Goal: Task Accomplishment & Management: Complete application form

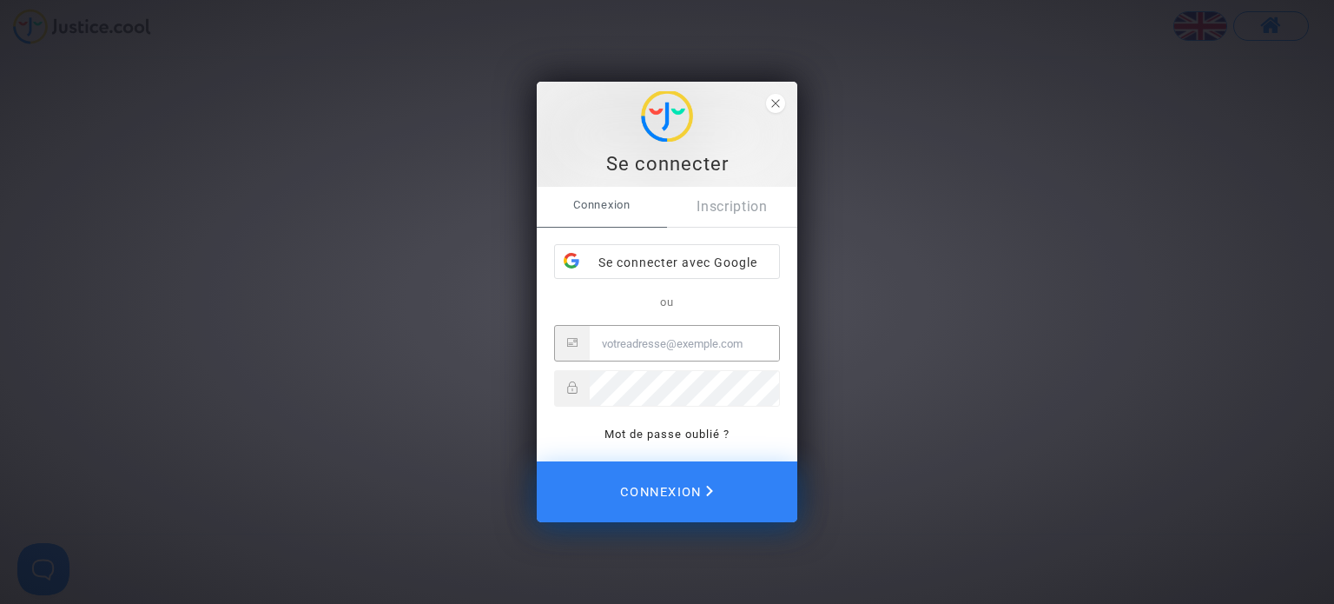
type input "[EMAIL_ADDRESS][DOMAIN_NAME]"
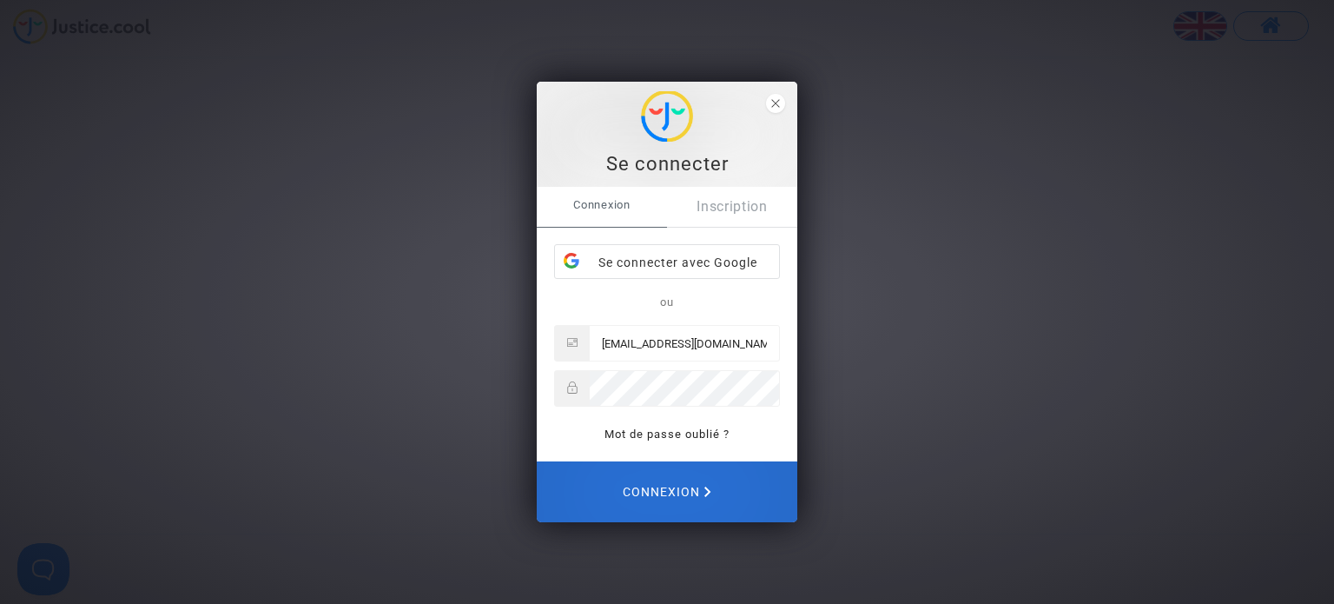
click at [698, 493] on span "Connexion" at bounding box center [667, 491] width 89 height 36
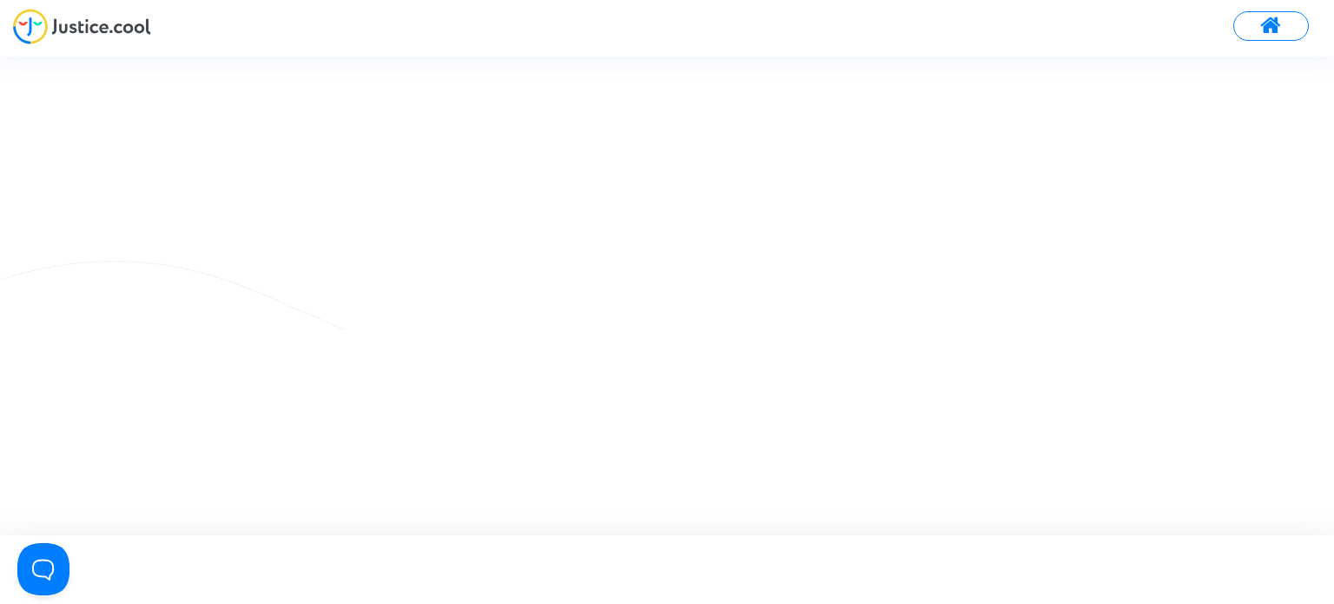
click at [116, 40] on img at bounding box center [82, 27] width 138 height 36
click at [1242, 27] on button at bounding box center [1272, 26] width 76 height 30
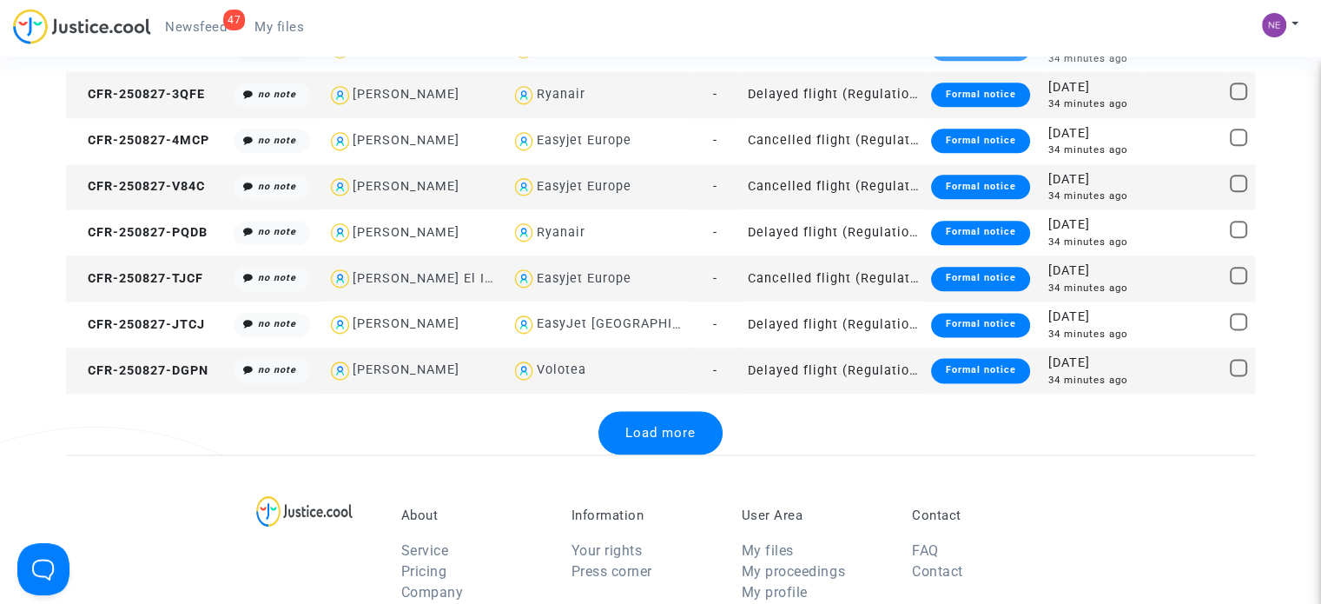
scroll to position [2405, 0]
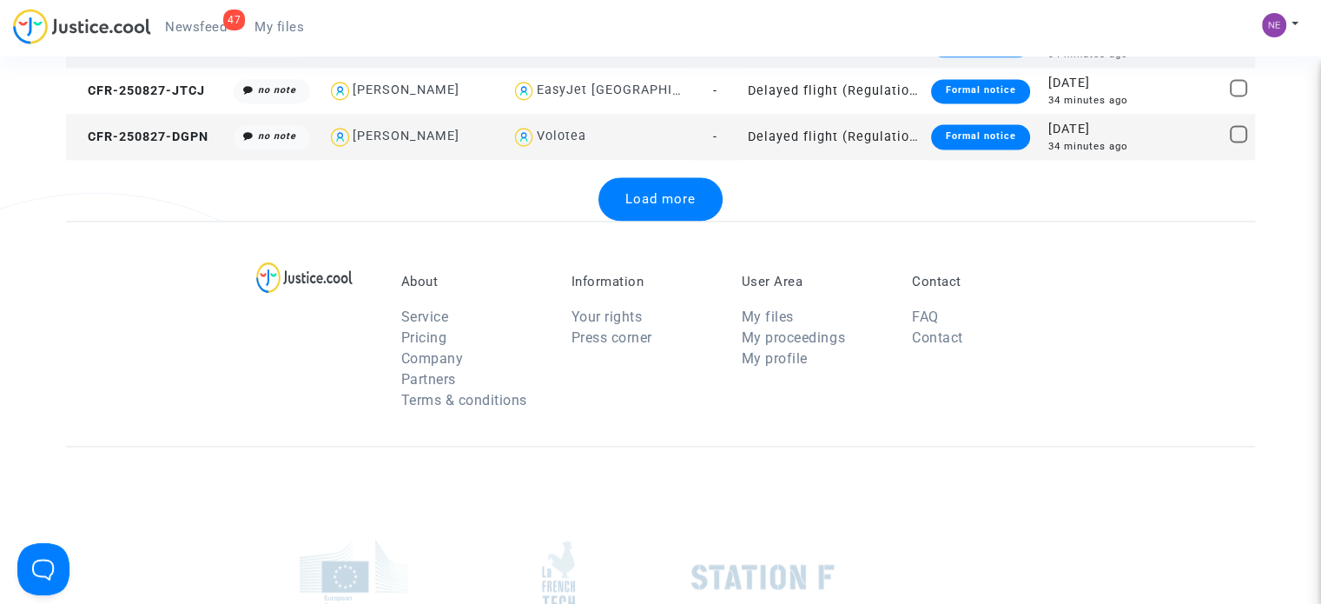
click at [691, 205] on span "Load more" at bounding box center [660, 199] width 70 height 16
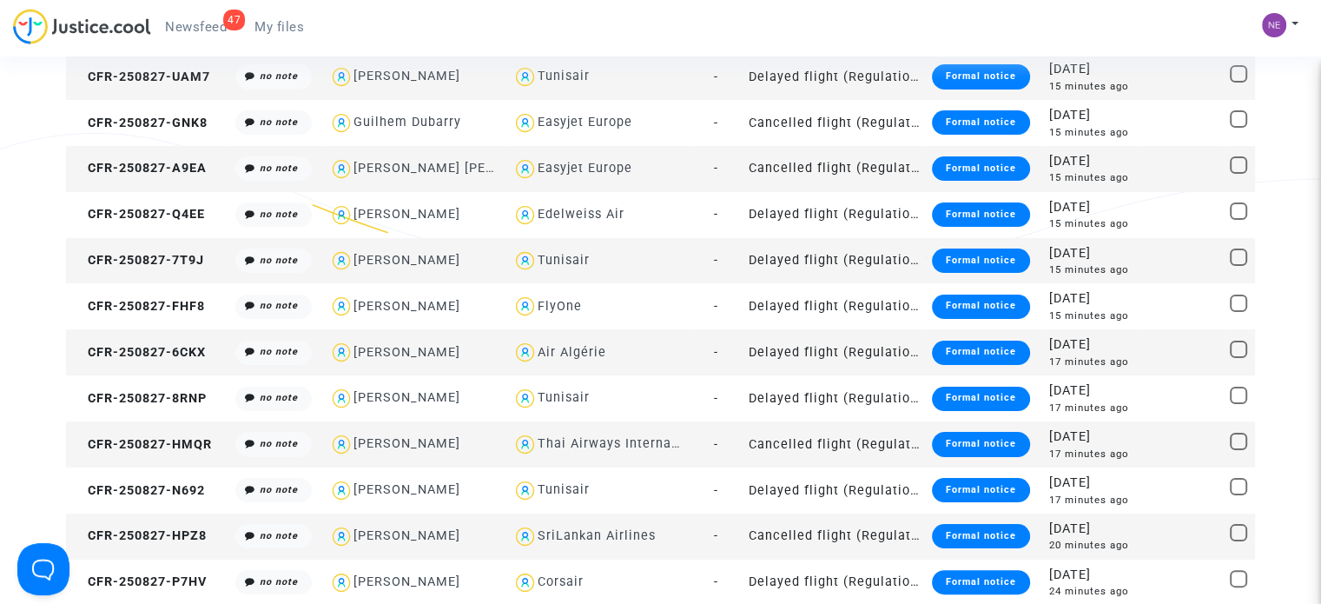
scroll to position [0, 0]
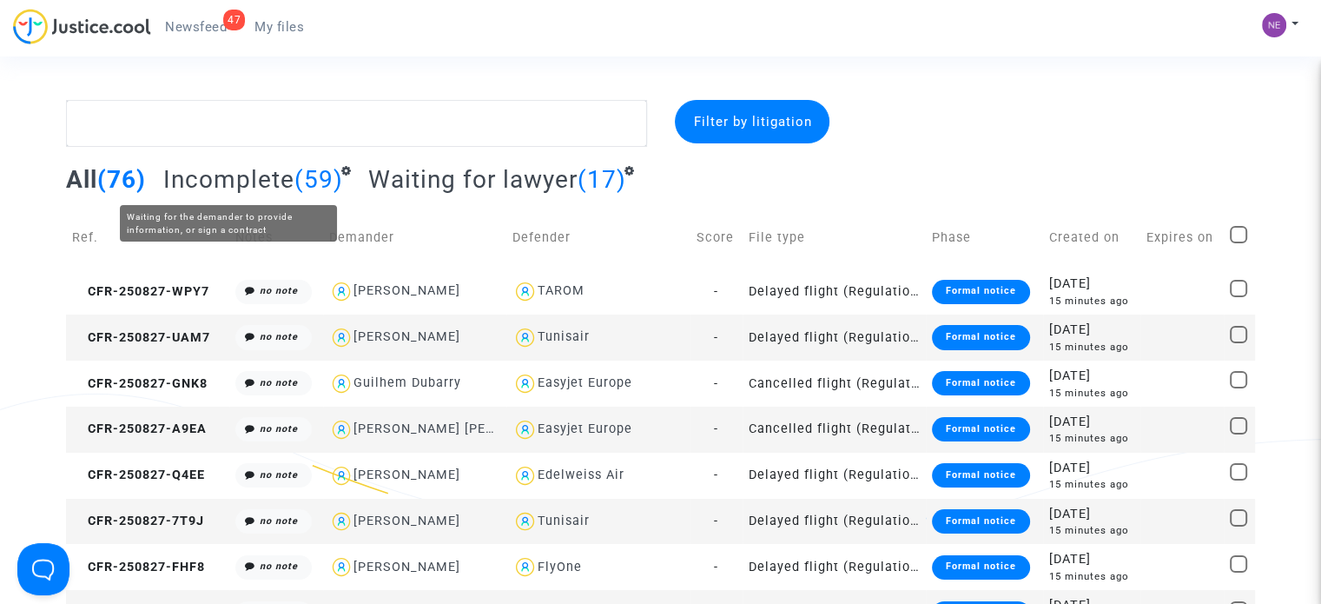
click at [239, 187] on span "Incomplete" at bounding box center [228, 179] width 131 height 29
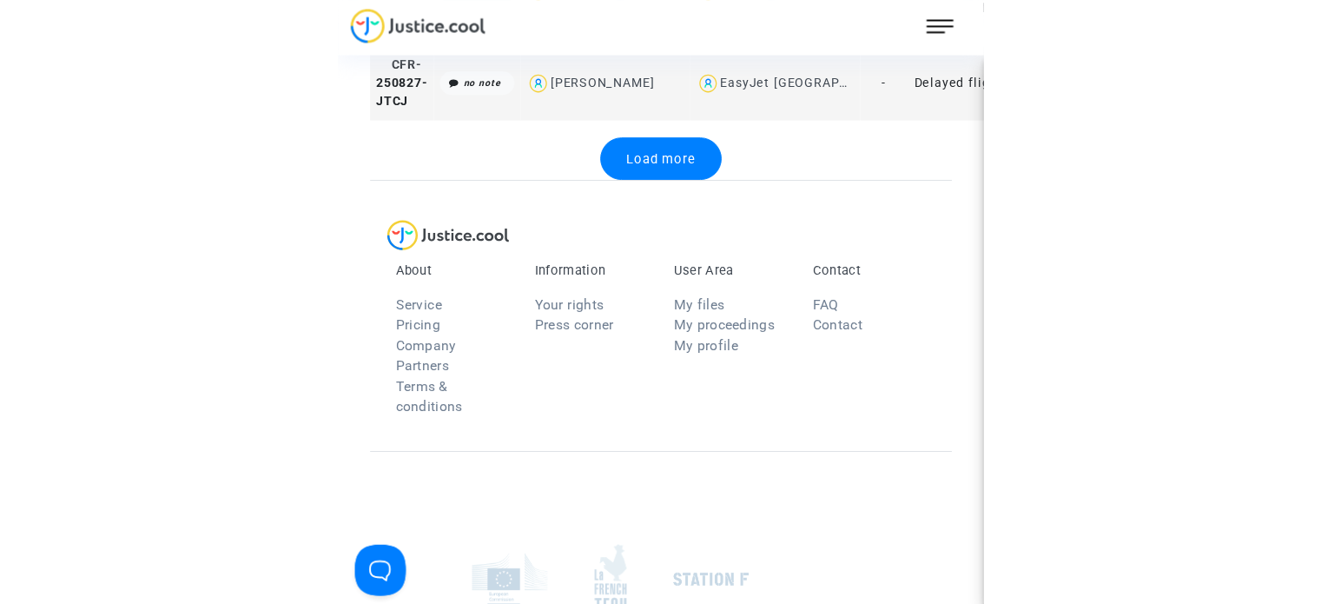
scroll to position [2085, 0]
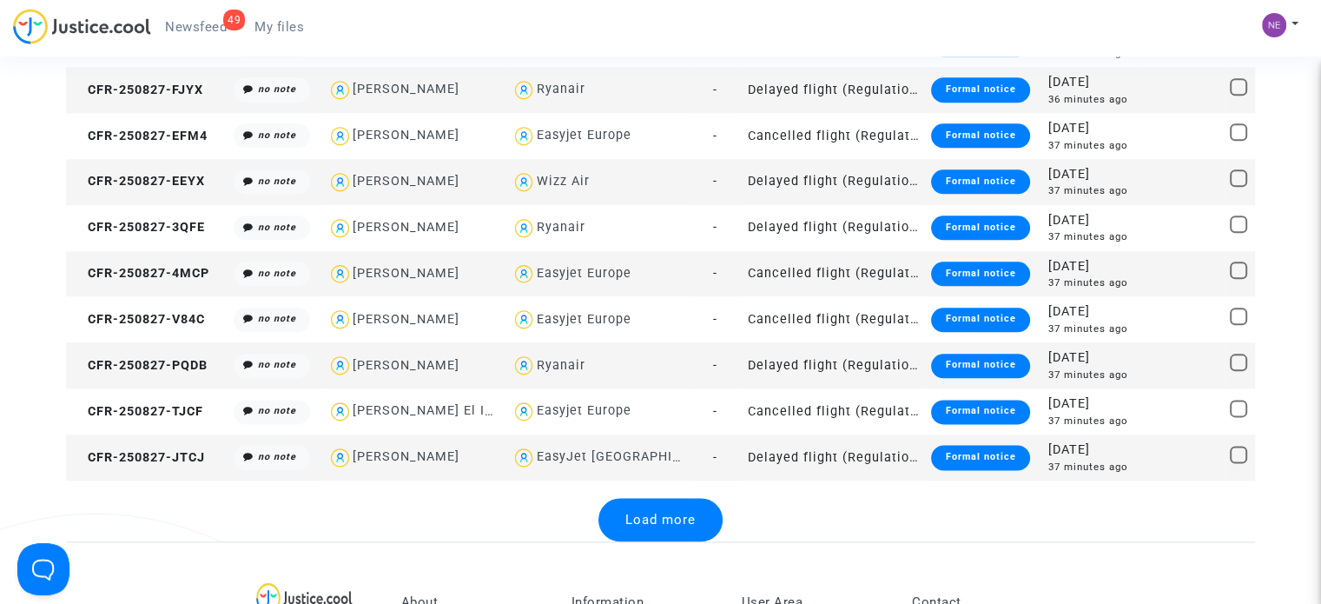
click at [115, 500] on div "Load more" at bounding box center [660, 519] width 1189 height 43
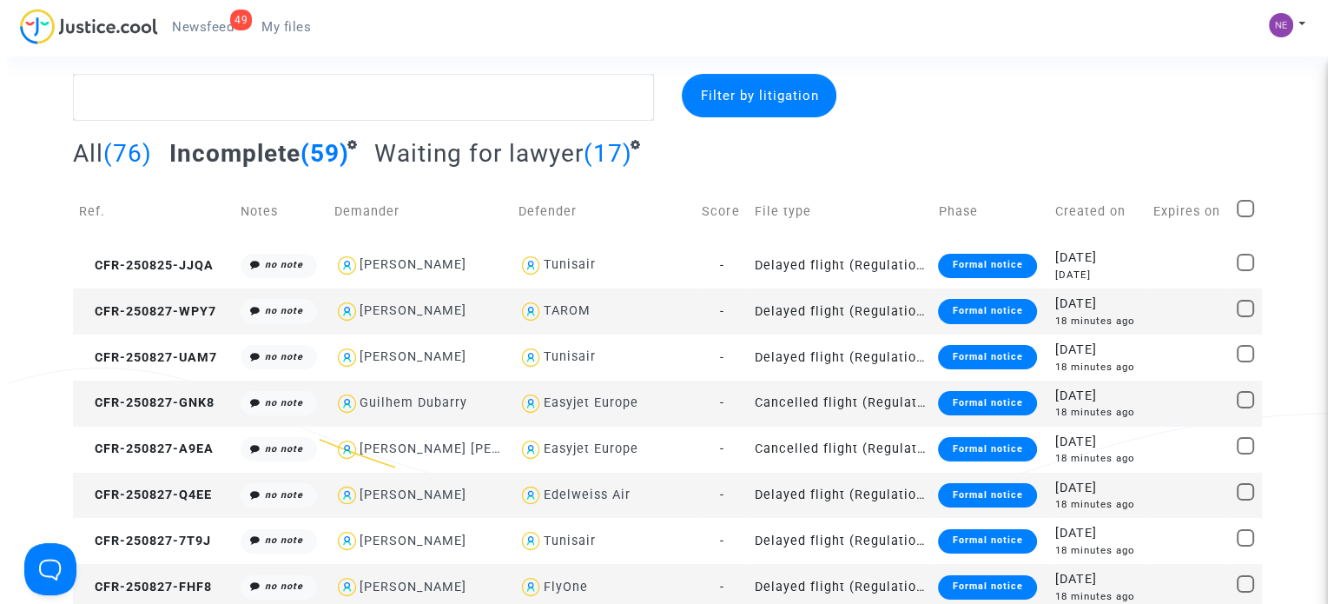
scroll to position [0, 0]
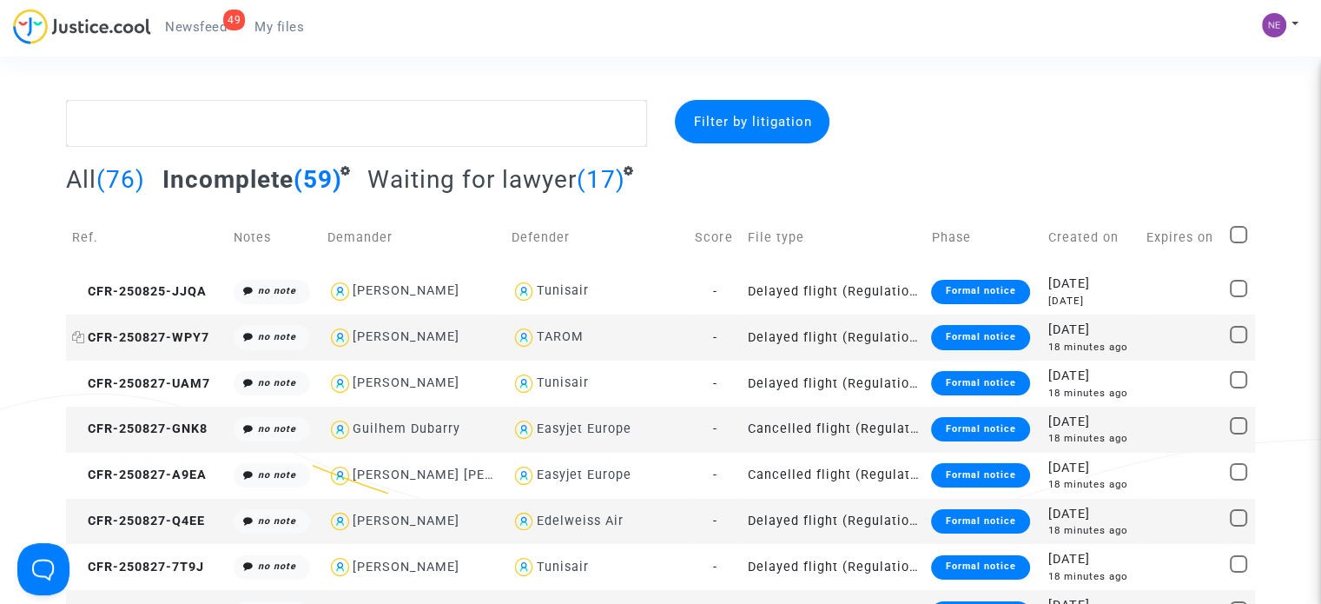
click at [187, 340] on span "CFR-250827-WPY7" at bounding box center [140, 337] width 137 height 15
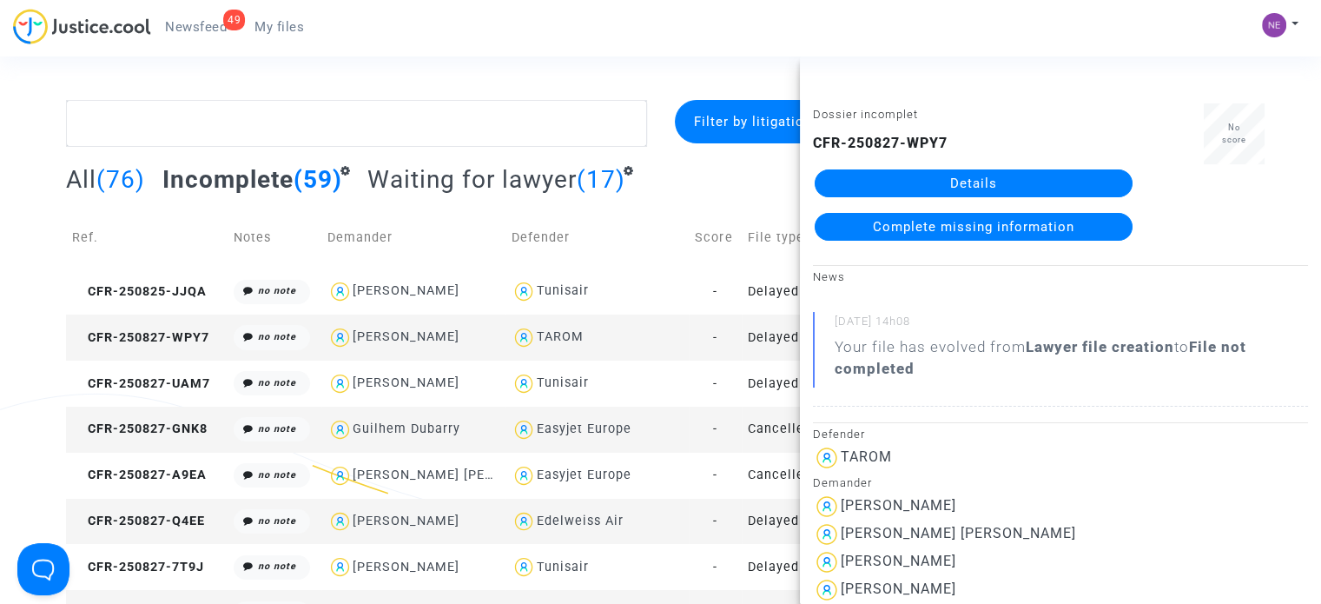
click at [1058, 223] on span "Complete missing information" at bounding box center [974, 227] width 202 height 16
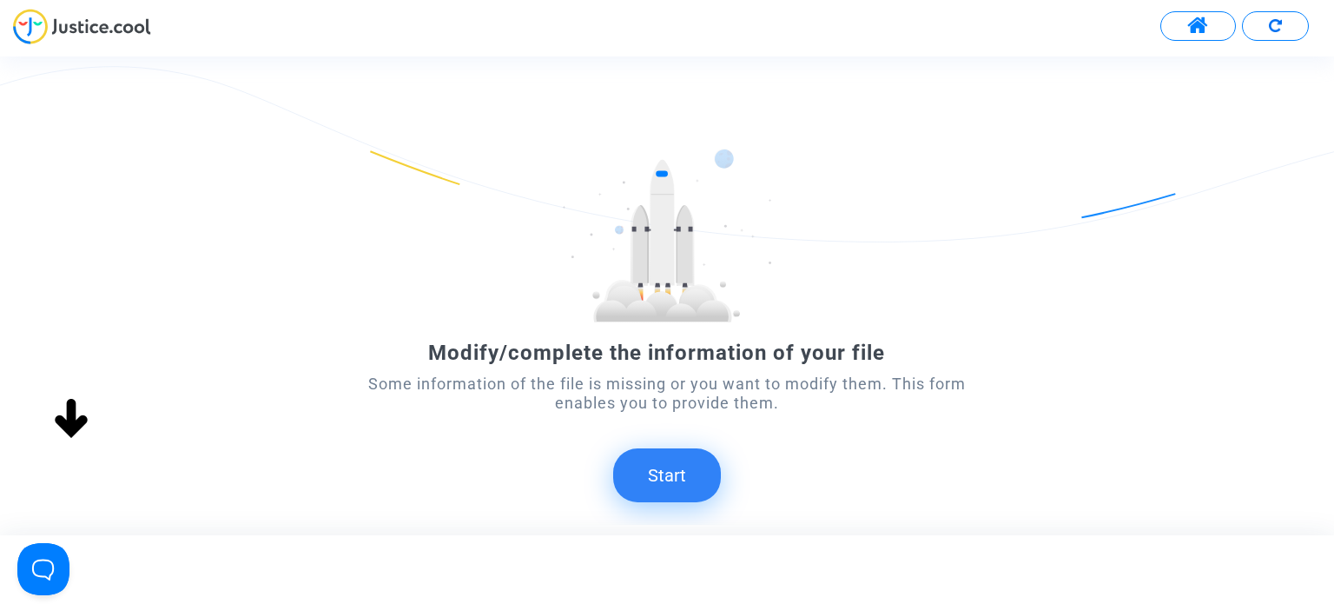
click at [629, 466] on button "Start" at bounding box center [667, 475] width 108 height 54
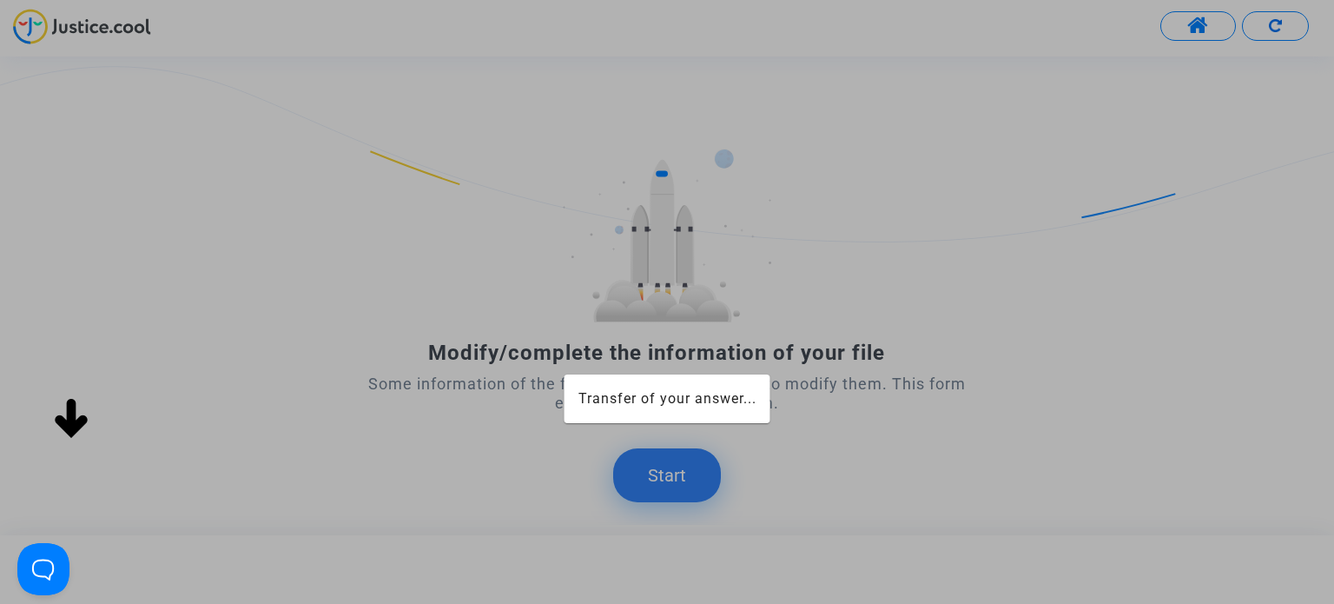
click at [678, 479] on div at bounding box center [667, 302] width 1334 height 604
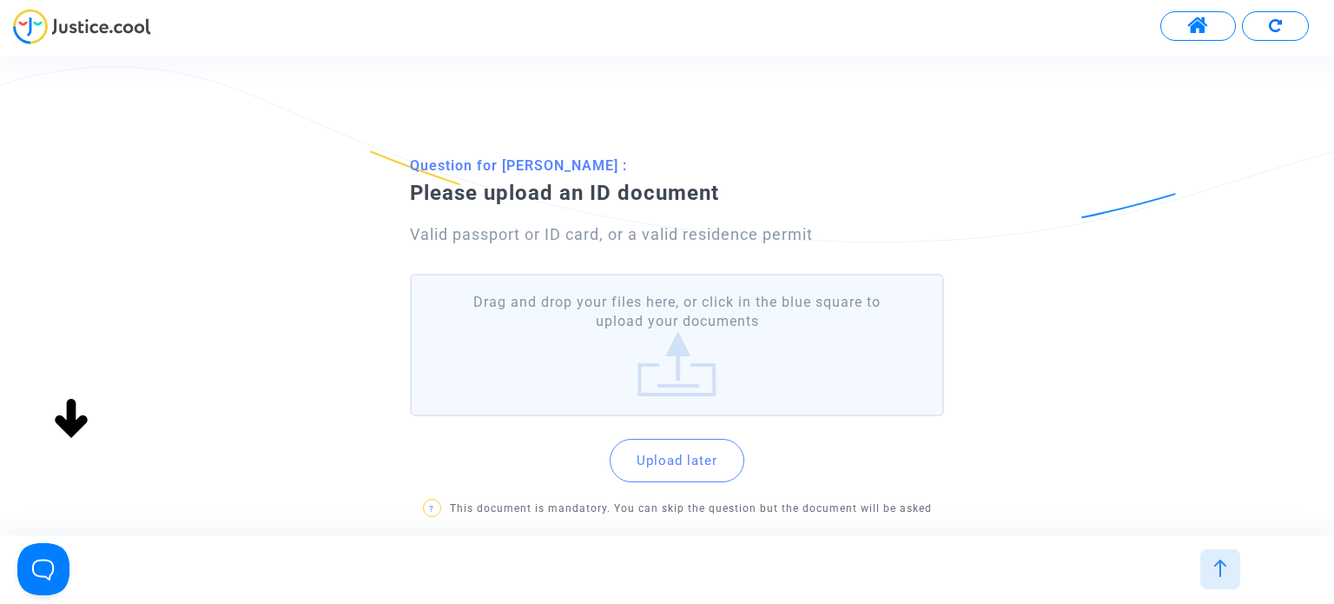
scroll to position [87, 0]
click at [706, 451] on button "Upload later" at bounding box center [677, 460] width 135 height 43
click at [651, 341] on label "Drag and drop your files here, or click in the blue square to upload your docum…" at bounding box center [676, 345] width 533 height 143
click at [0, 0] on input "Drag and drop your files here, or click in the blue square to upload your docum…" at bounding box center [0, 0] width 0 height 0
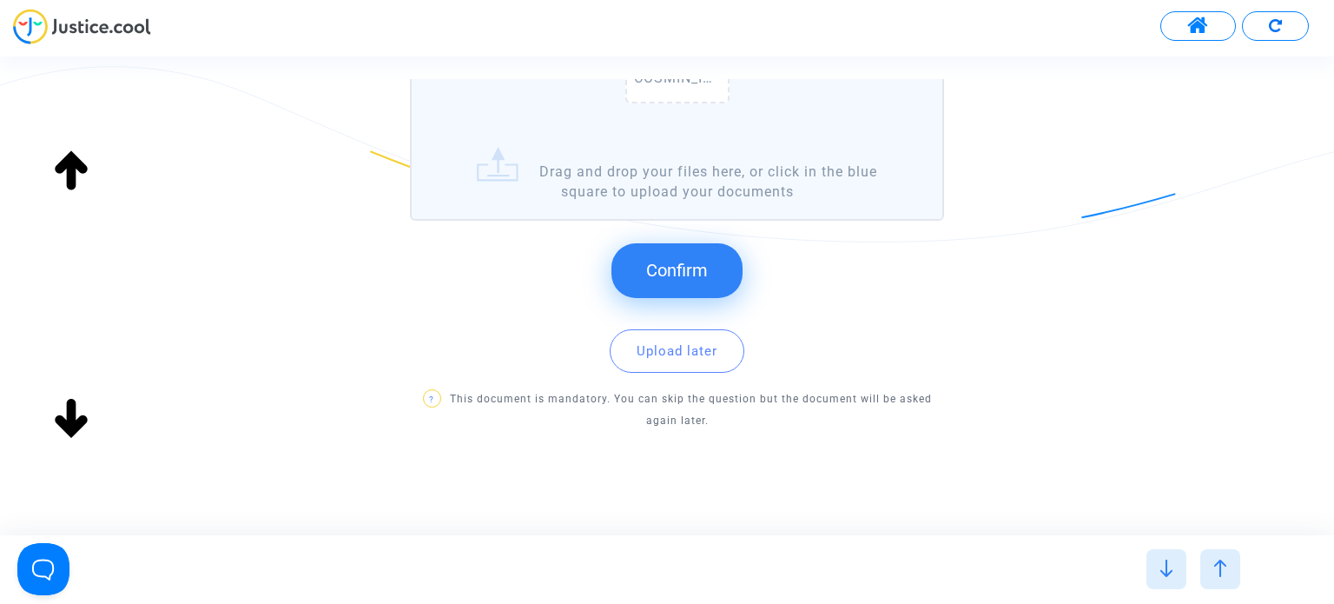
click at [718, 267] on button "Confirm" at bounding box center [677, 270] width 131 height 54
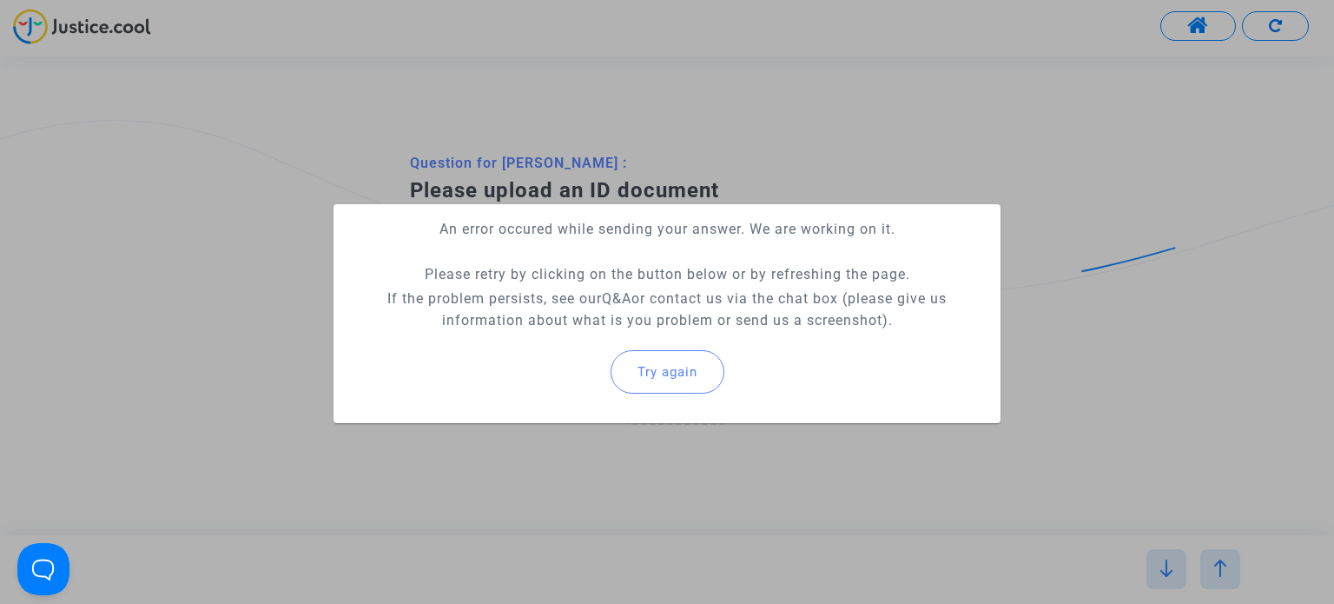
click at [679, 386] on button "Try again" at bounding box center [668, 371] width 114 height 43
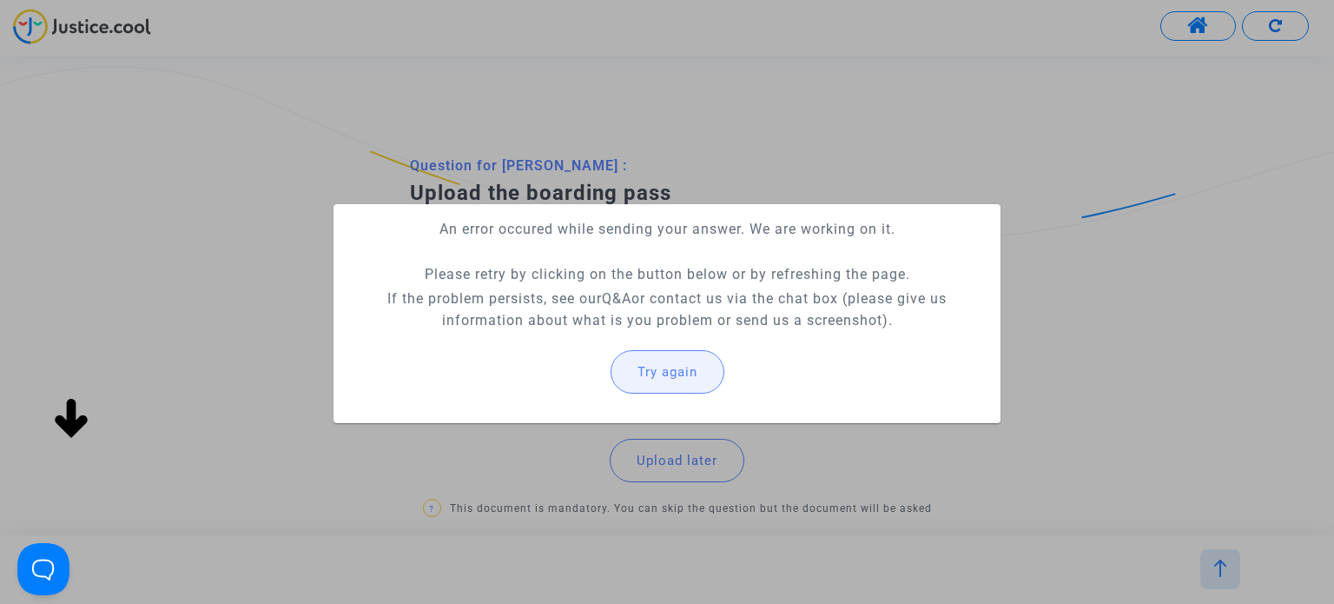
click at [688, 384] on button "Try again" at bounding box center [668, 371] width 114 height 43
drag, startPoint x: 442, startPoint y: 219, endPoint x: 973, endPoint y: 348, distance: 546.3
click at [973, 348] on mat-card "An error occured while sending your answer. We are working on it. Please retry …" at bounding box center [667, 313] width 667 height 219
click at [1200, 312] on div at bounding box center [667, 302] width 1334 height 604
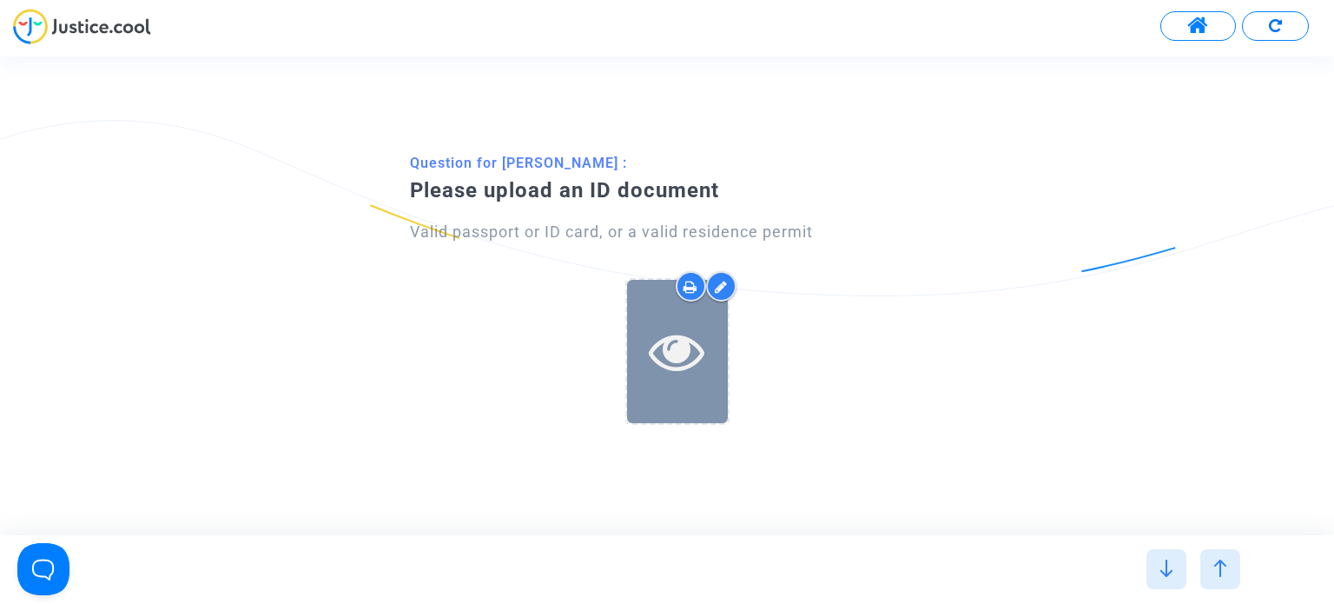
click at [685, 325] on icon at bounding box center [677, 351] width 56 height 56
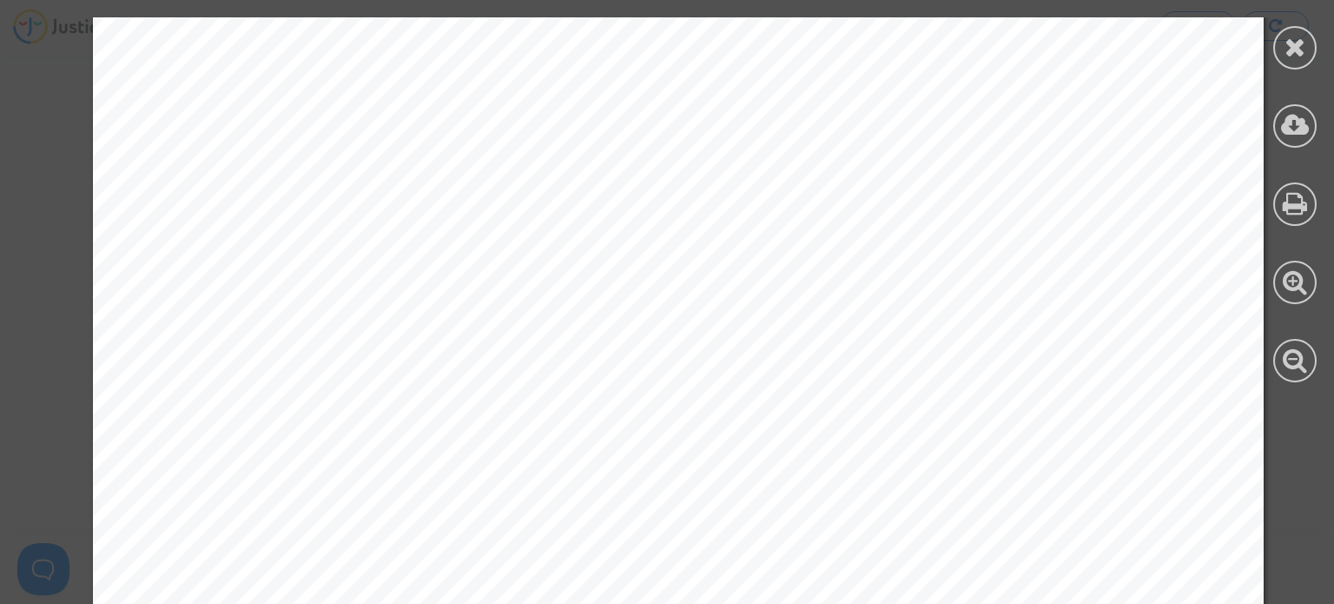
scroll to position [521, 0]
click at [1303, 52] on icon at bounding box center [1296, 47] width 22 height 26
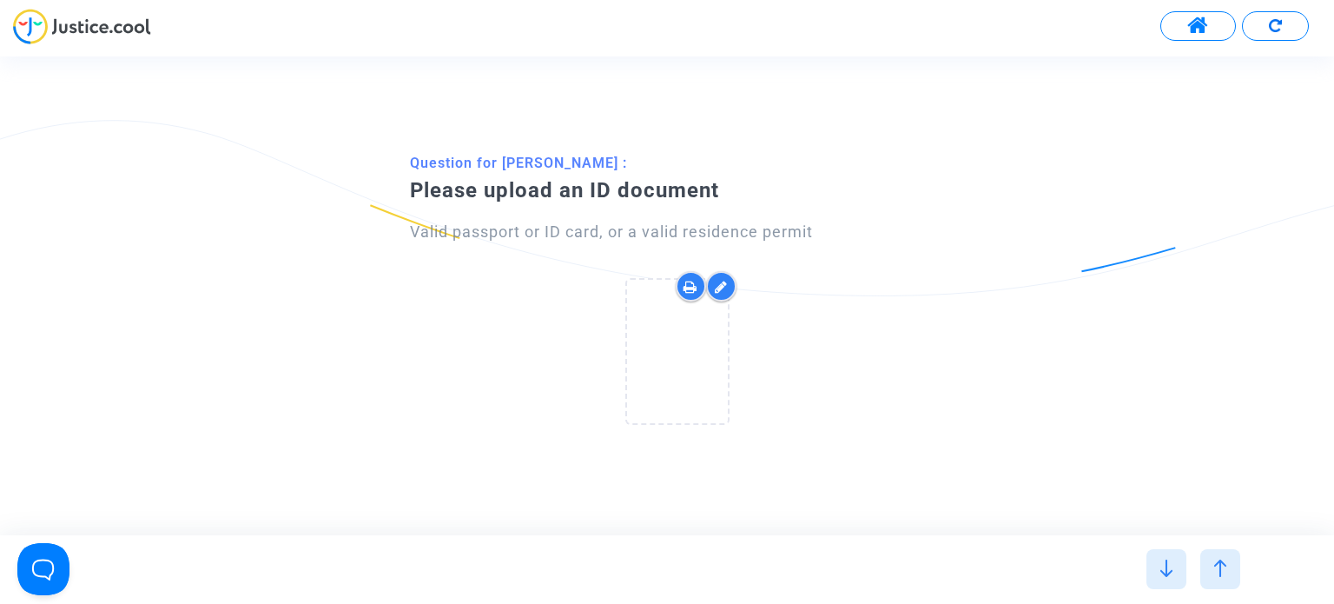
click at [725, 295] on div at bounding box center [721, 286] width 30 height 30
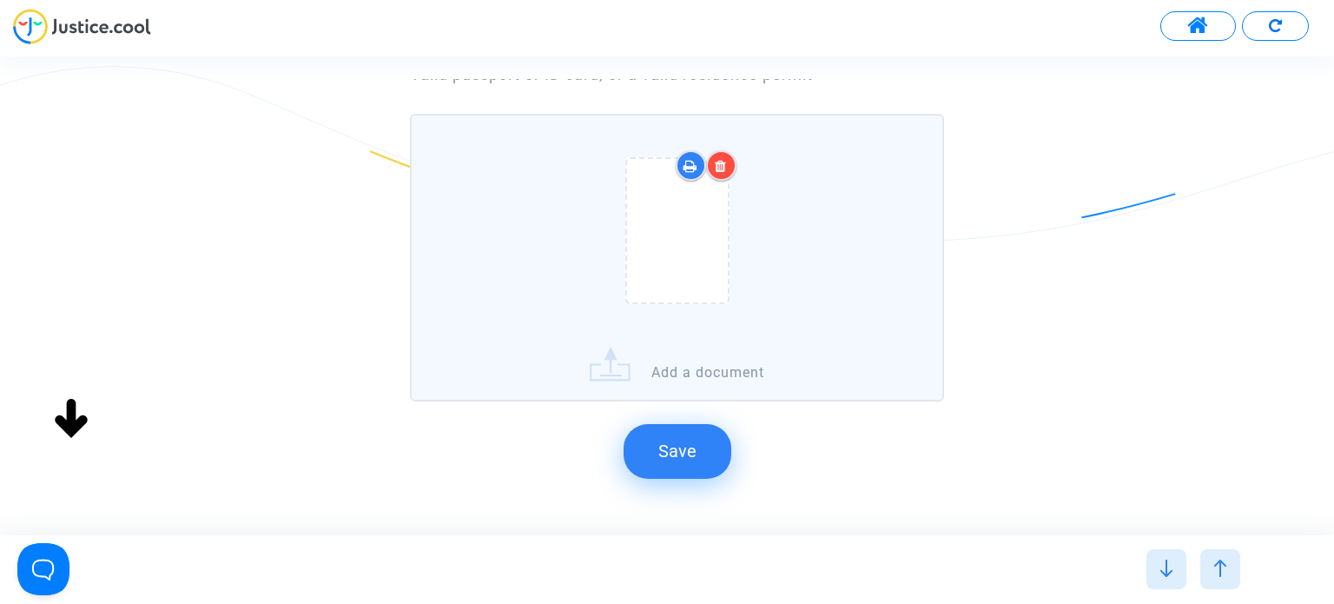
scroll to position [174, 0]
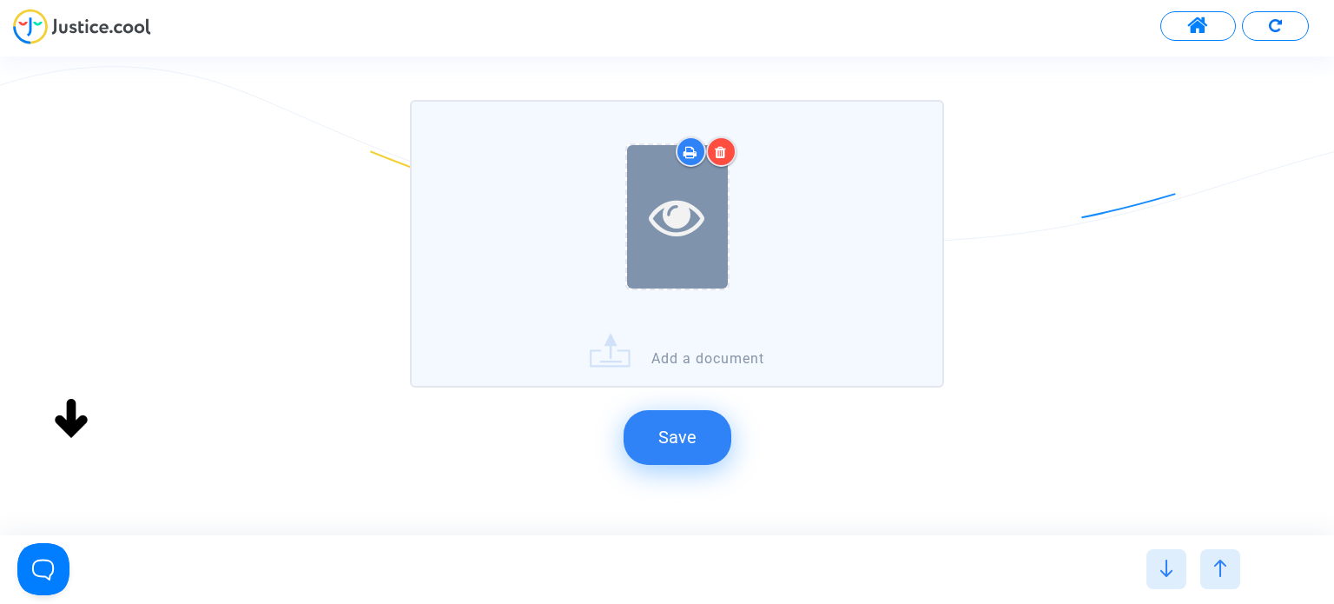
click at [668, 246] on div at bounding box center [677, 216] width 101 height 143
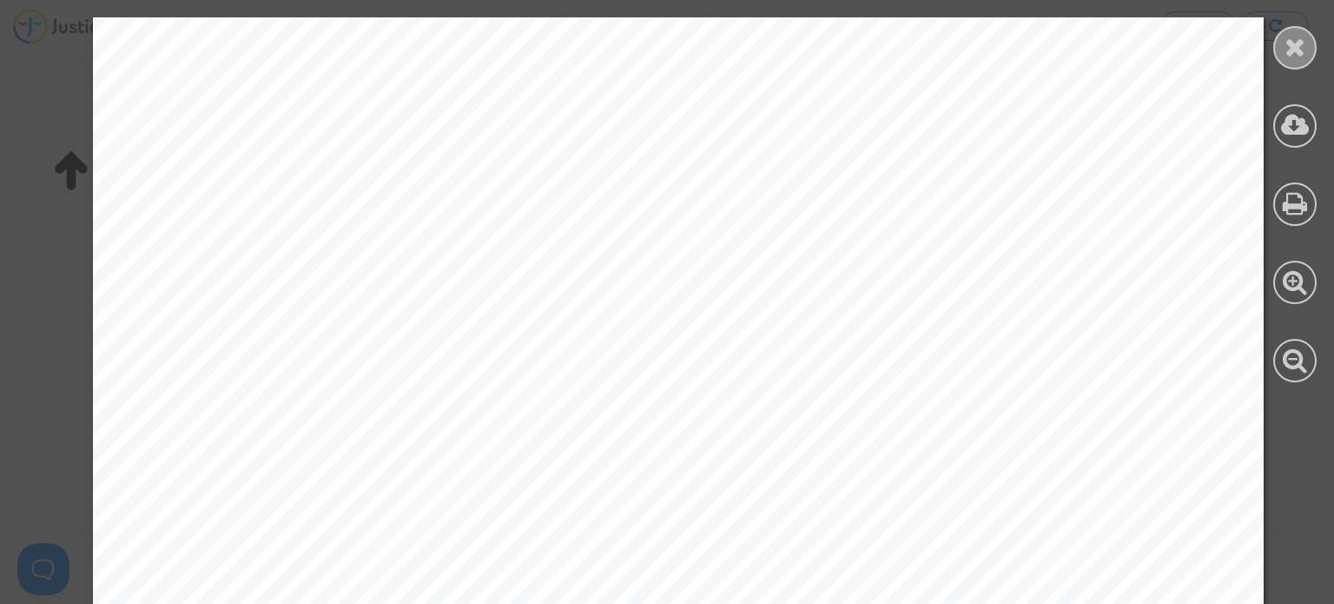
click at [1289, 36] on icon at bounding box center [1296, 47] width 22 height 26
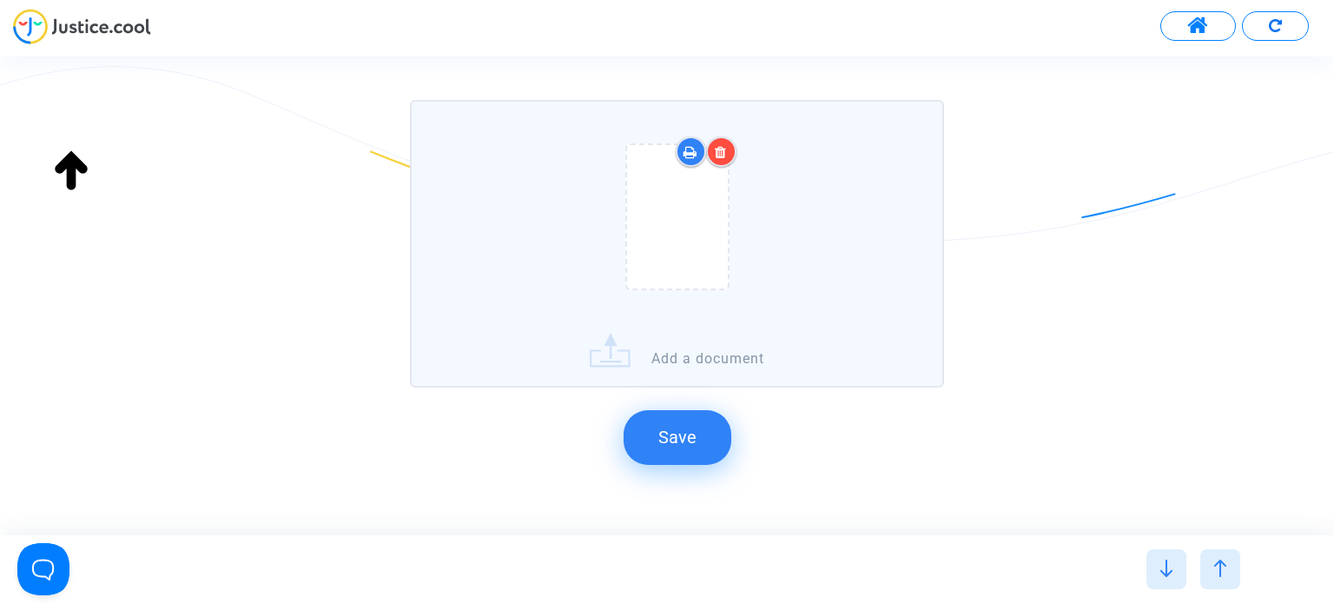
click at [846, 296] on div at bounding box center [676, 220] width 513 height 202
click at [0, 0] on input "Add a document" at bounding box center [0, 0] width 0 height 0
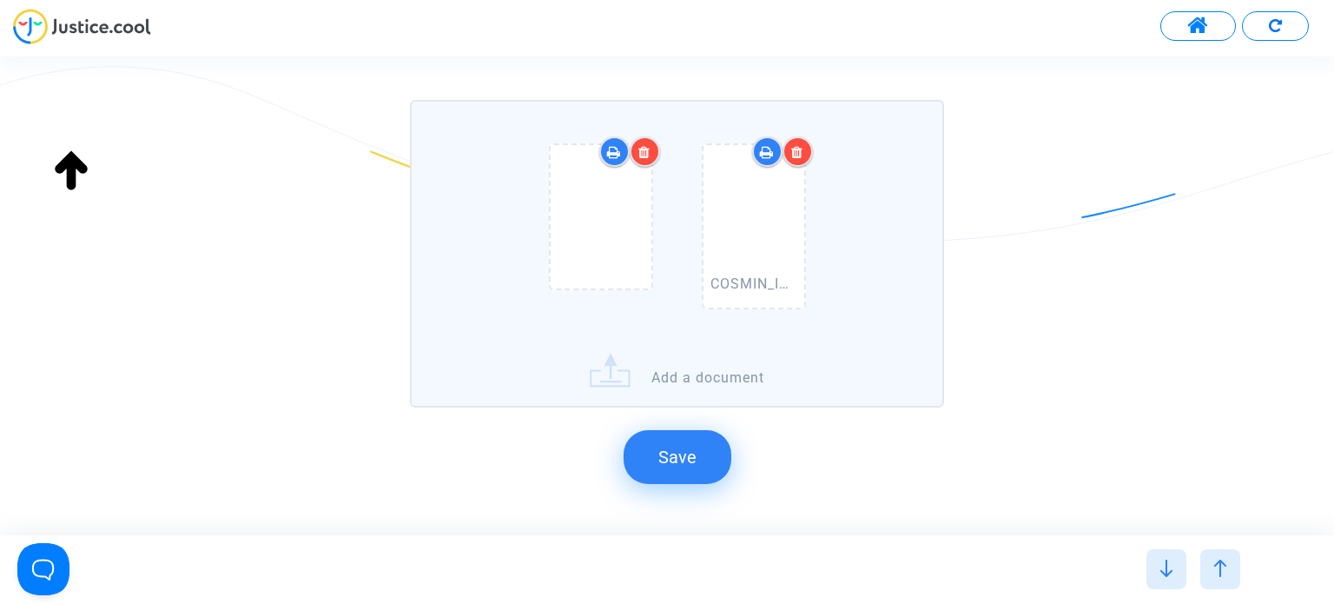
click at [654, 152] on div at bounding box center [645, 151] width 30 height 30
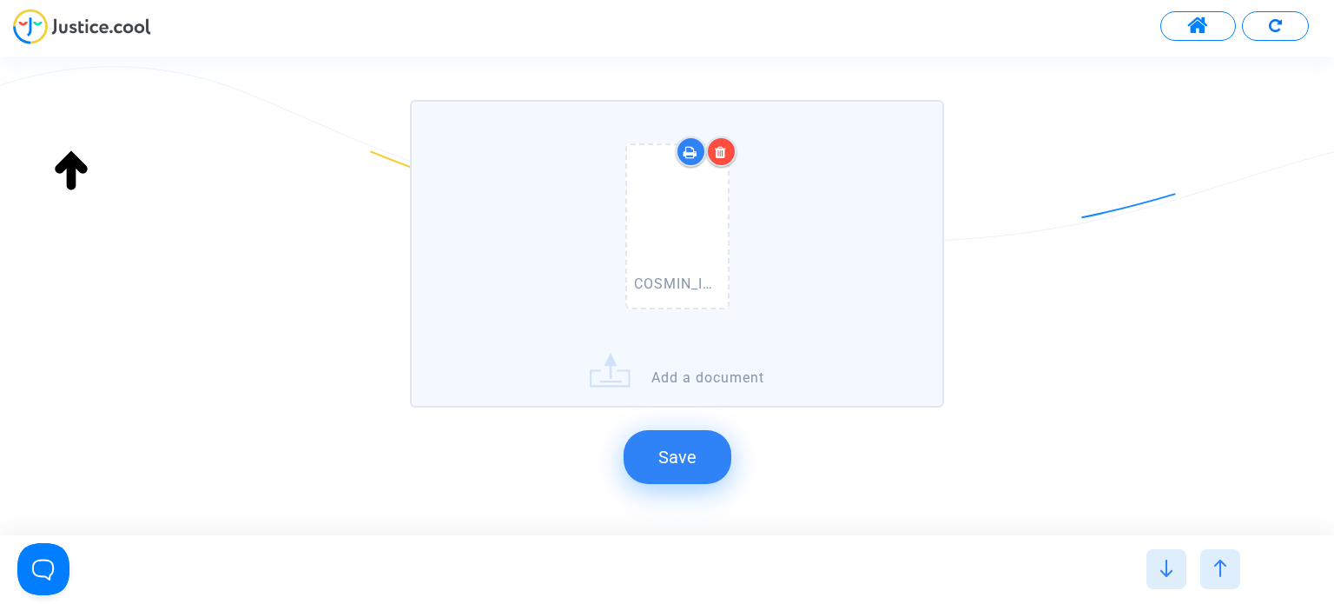
click at [687, 450] on span "Save" at bounding box center [677, 457] width 38 height 21
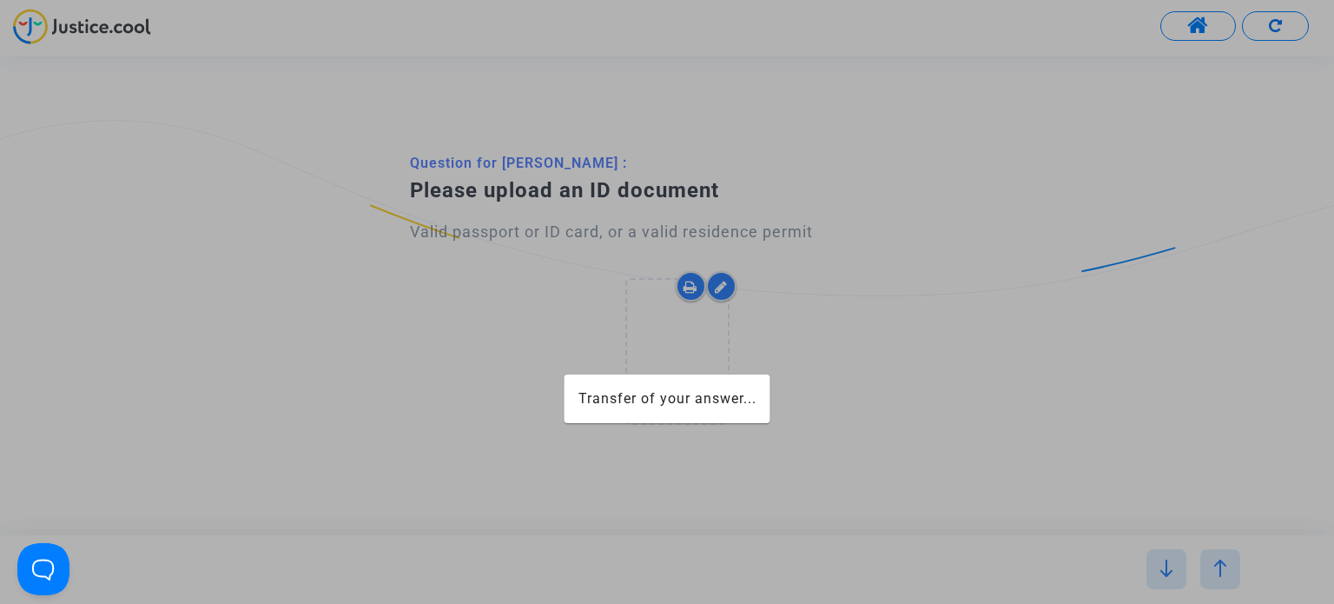
scroll to position [0, 0]
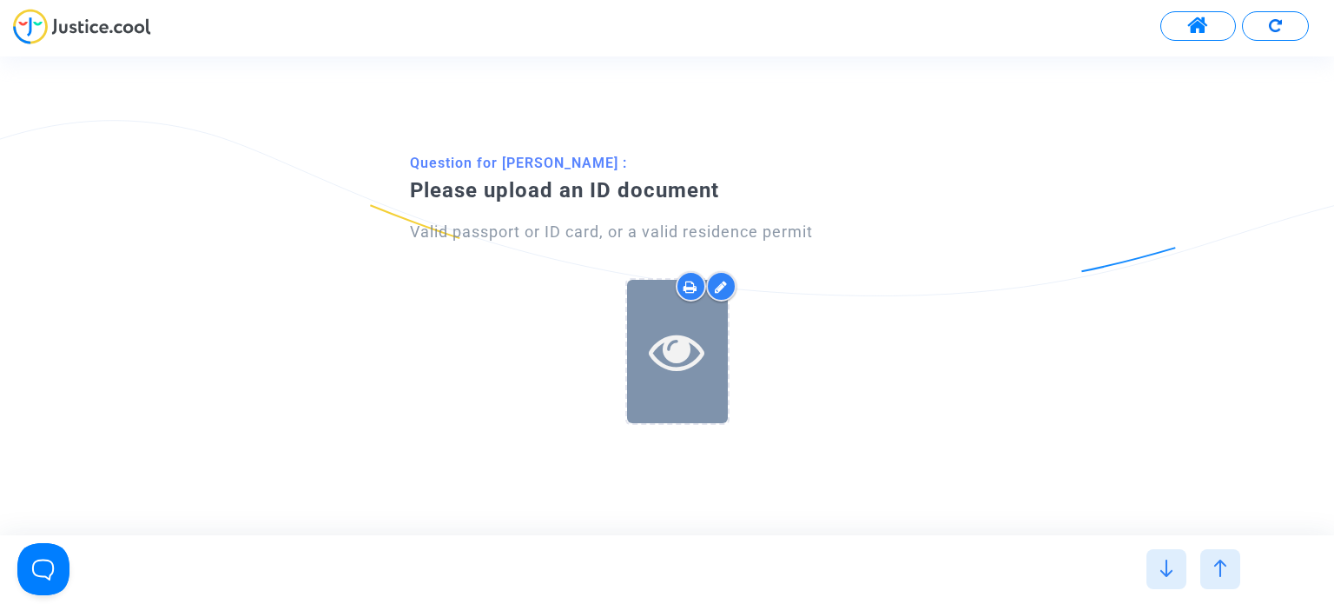
click at [665, 357] on icon at bounding box center [677, 351] width 56 height 56
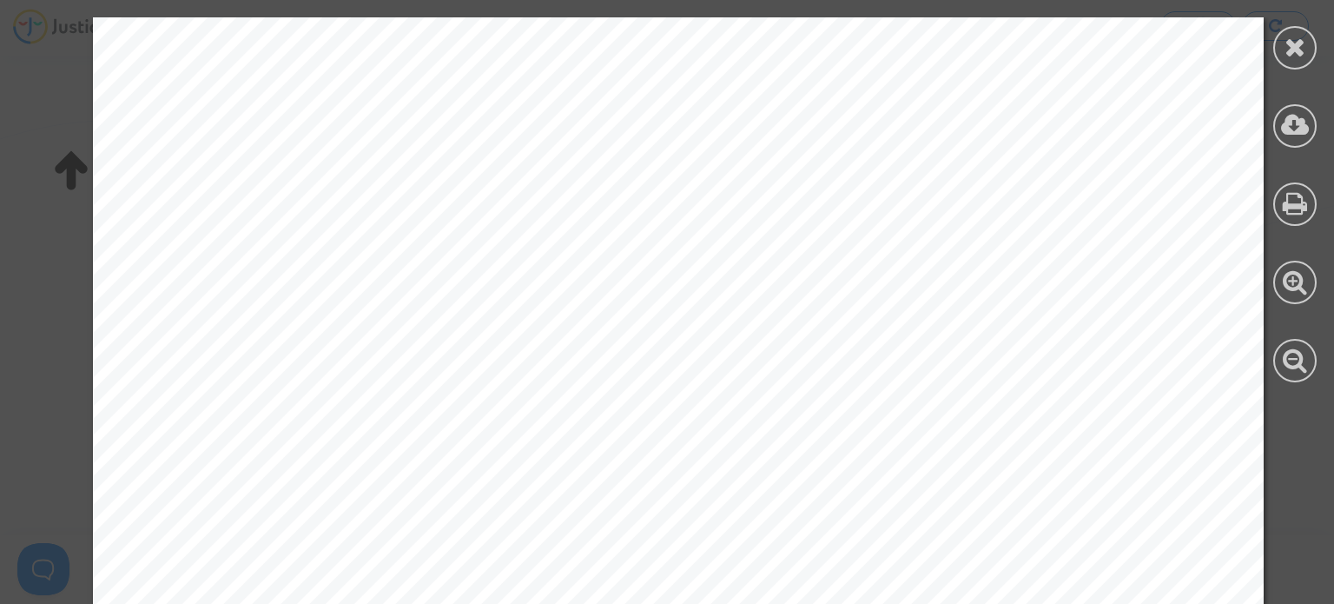
click at [1304, 135] on icon at bounding box center [1295, 125] width 29 height 26
click at [1293, 48] on icon at bounding box center [1296, 47] width 22 height 26
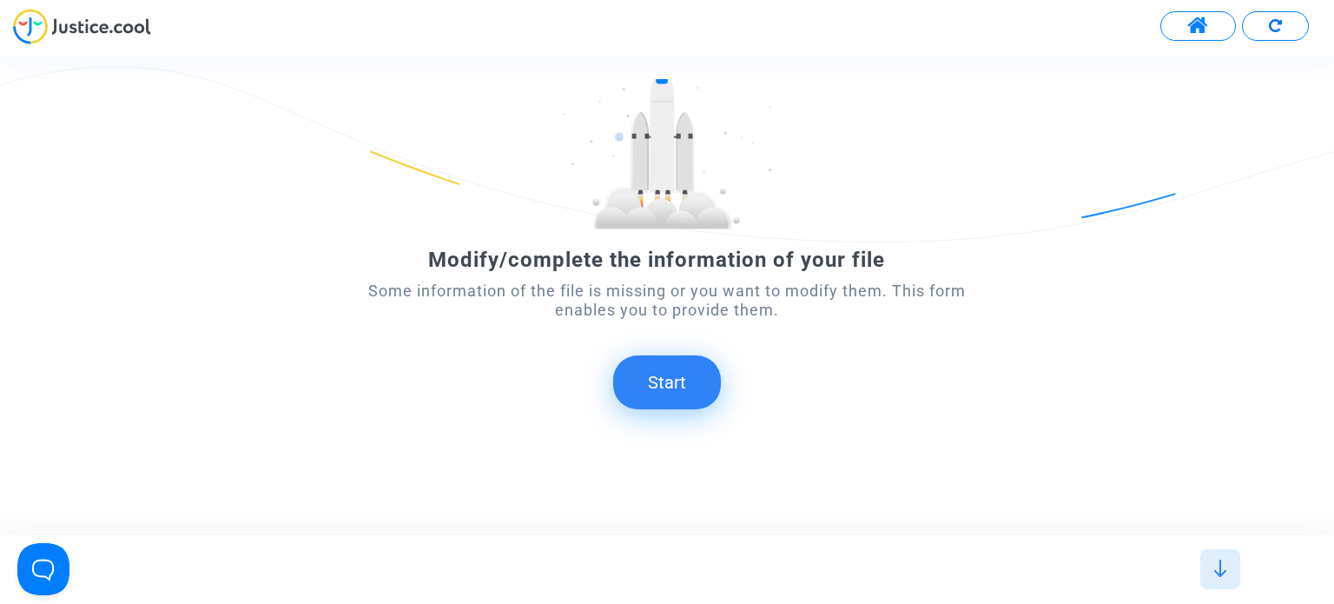
scroll to position [97, 0]
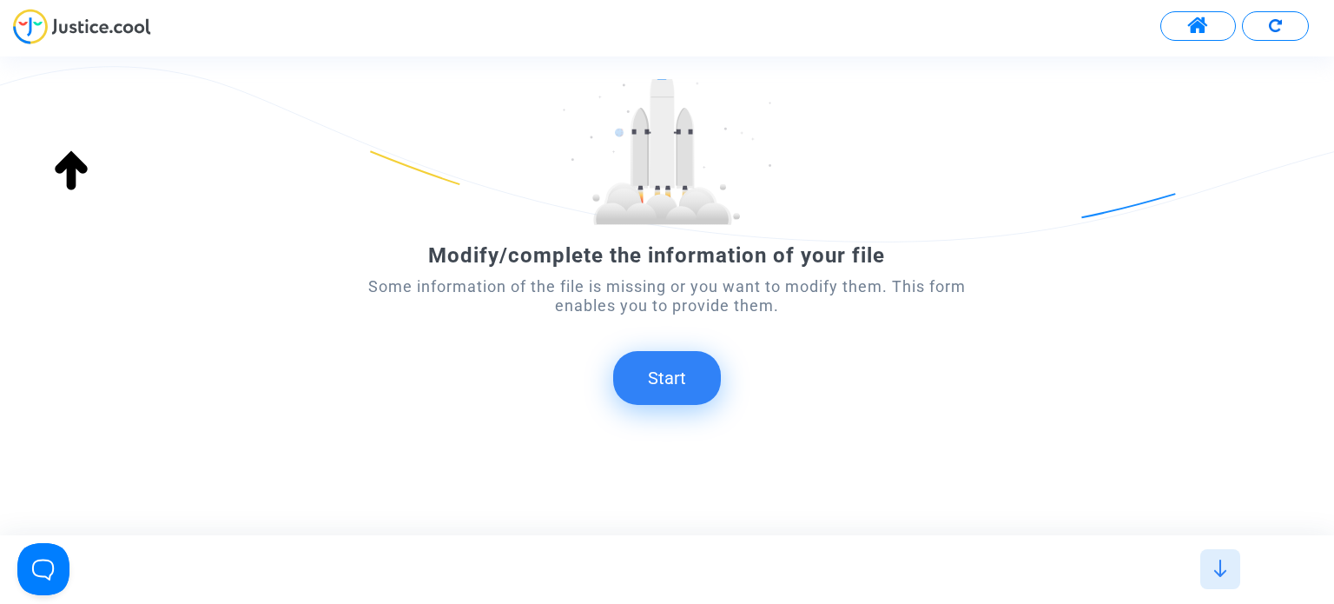
click at [672, 354] on button "Start" at bounding box center [667, 378] width 108 height 54
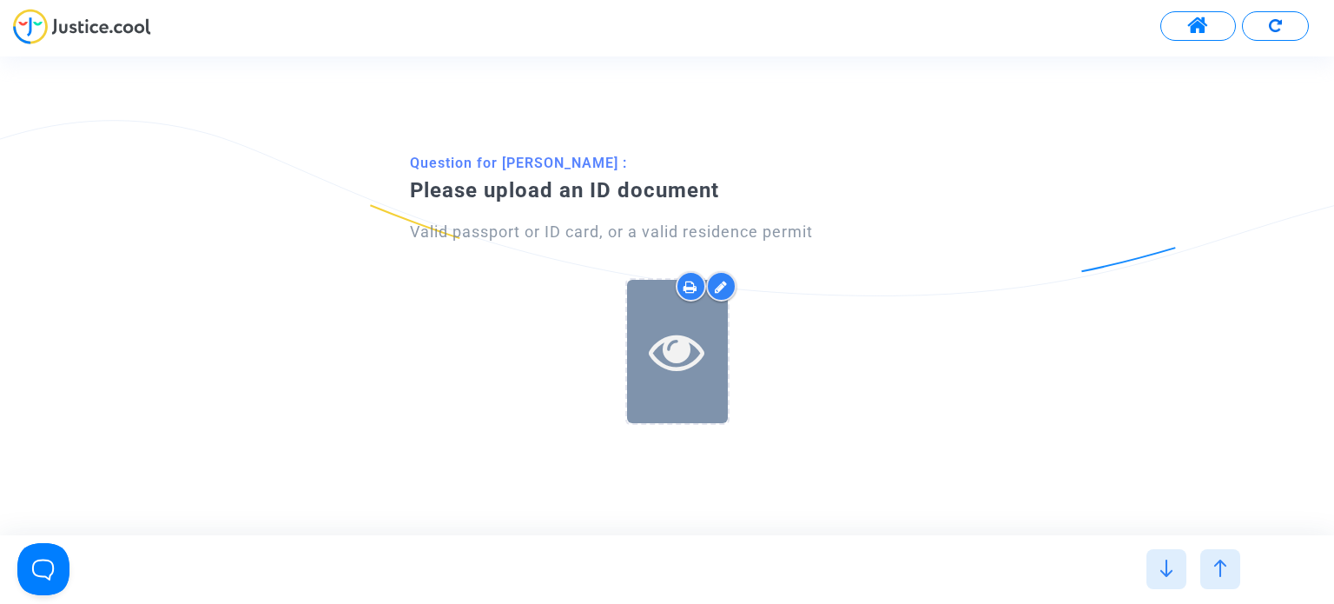
click at [700, 335] on icon at bounding box center [677, 351] width 56 height 56
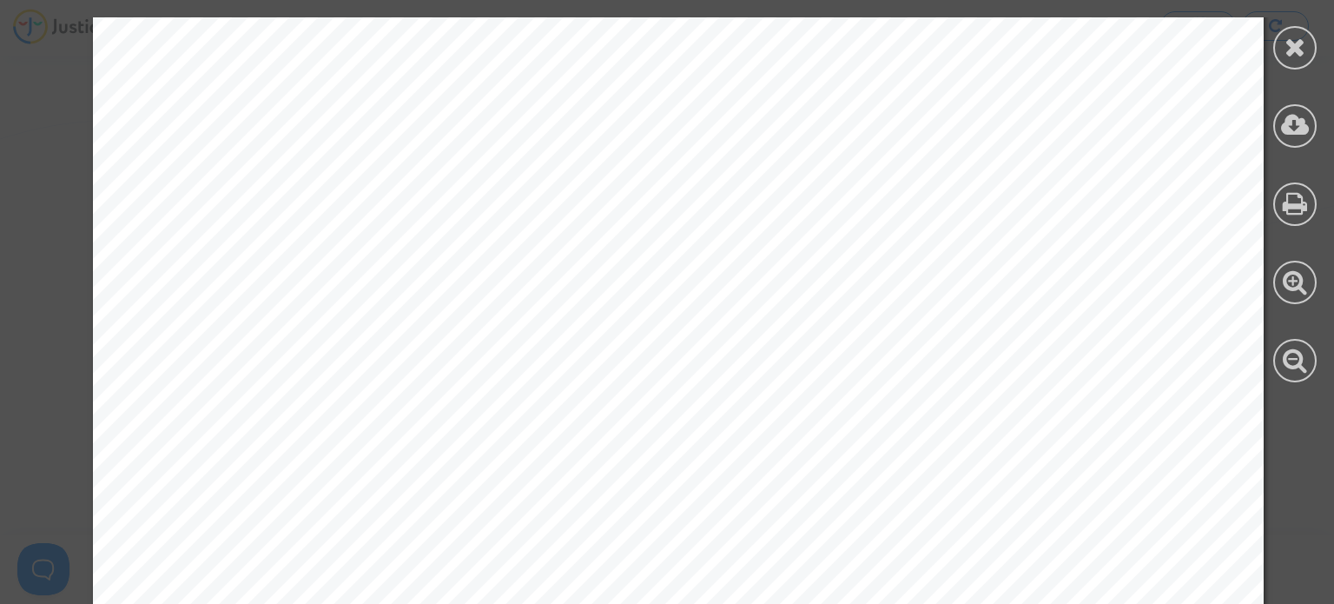
scroll to position [87, 0]
drag, startPoint x: 1307, startPoint y: 34, endPoint x: 1275, endPoint y: 67, distance: 45.5
click at [1307, 36] on div at bounding box center [1295, 47] width 43 height 43
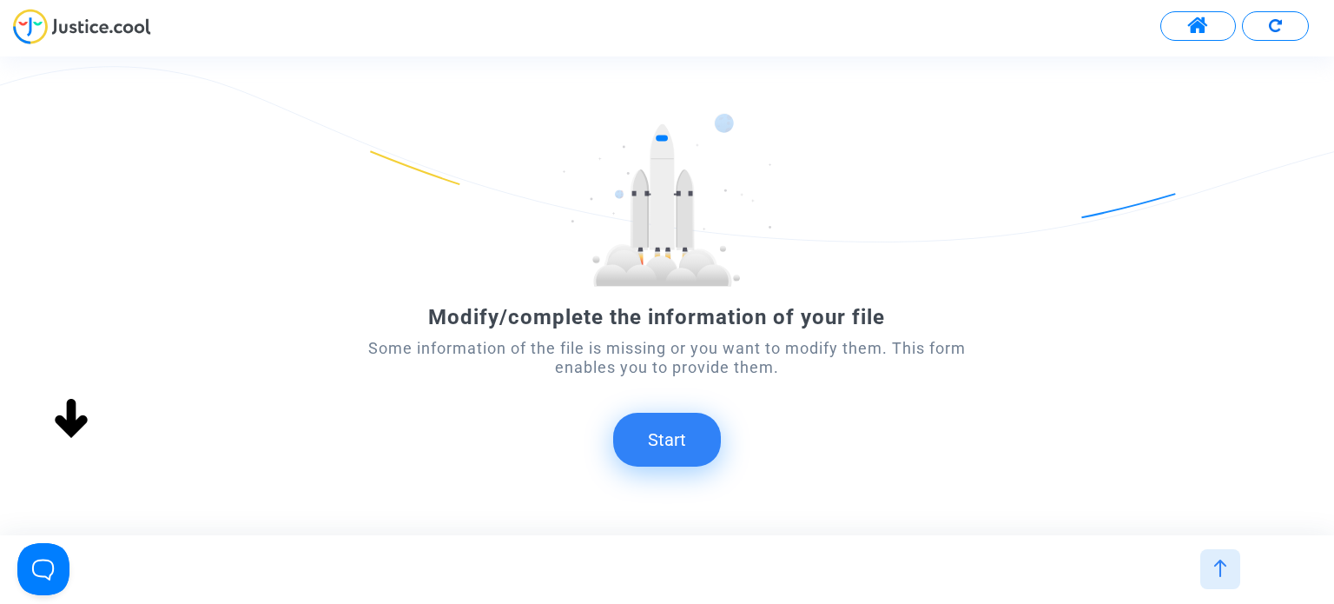
scroll to position [97, 0]
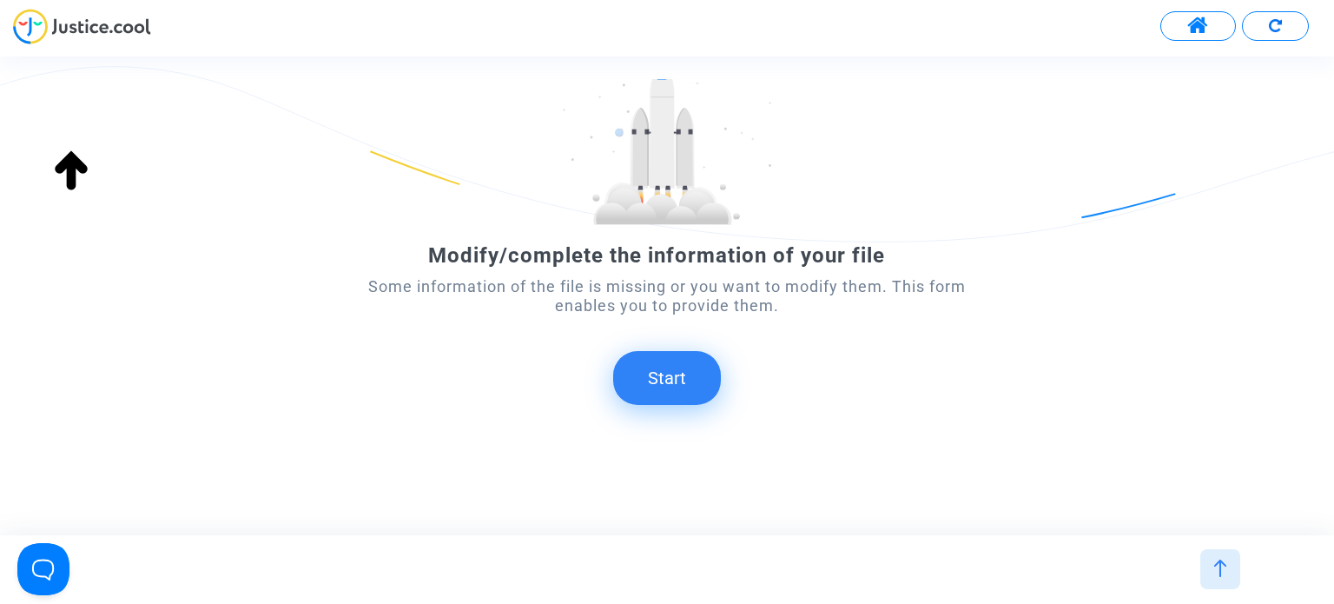
click at [637, 384] on button "Start" at bounding box center [667, 378] width 108 height 54
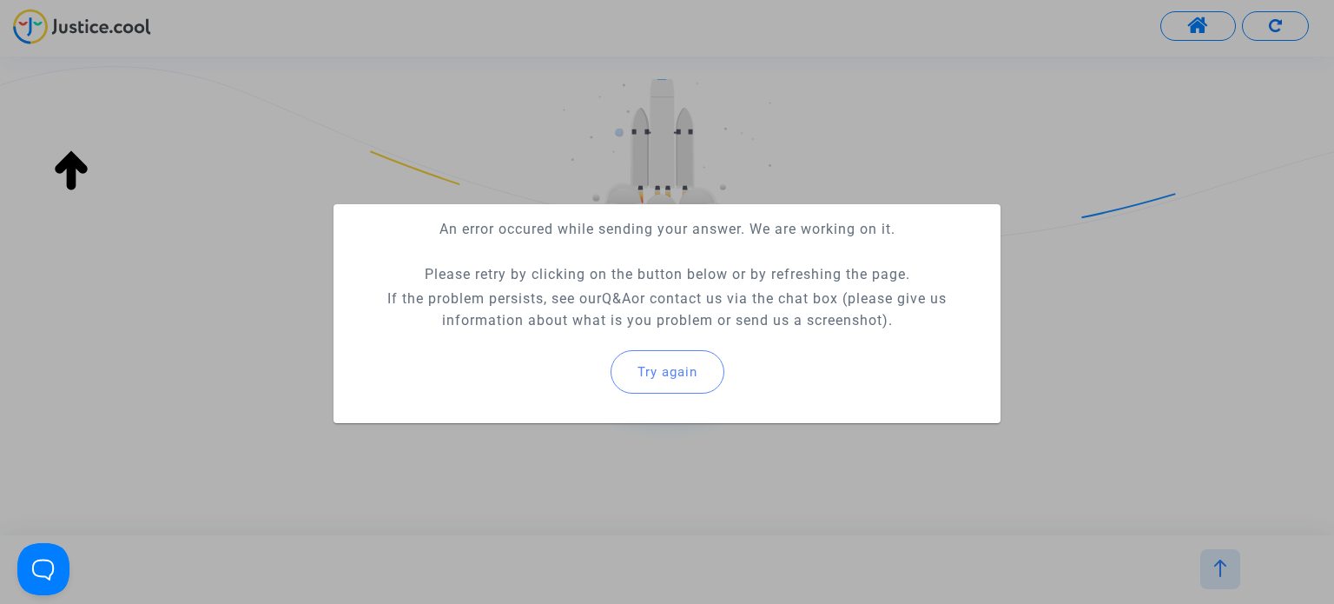
click at [662, 367] on span "Try again" at bounding box center [668, 372] width 60 height 16
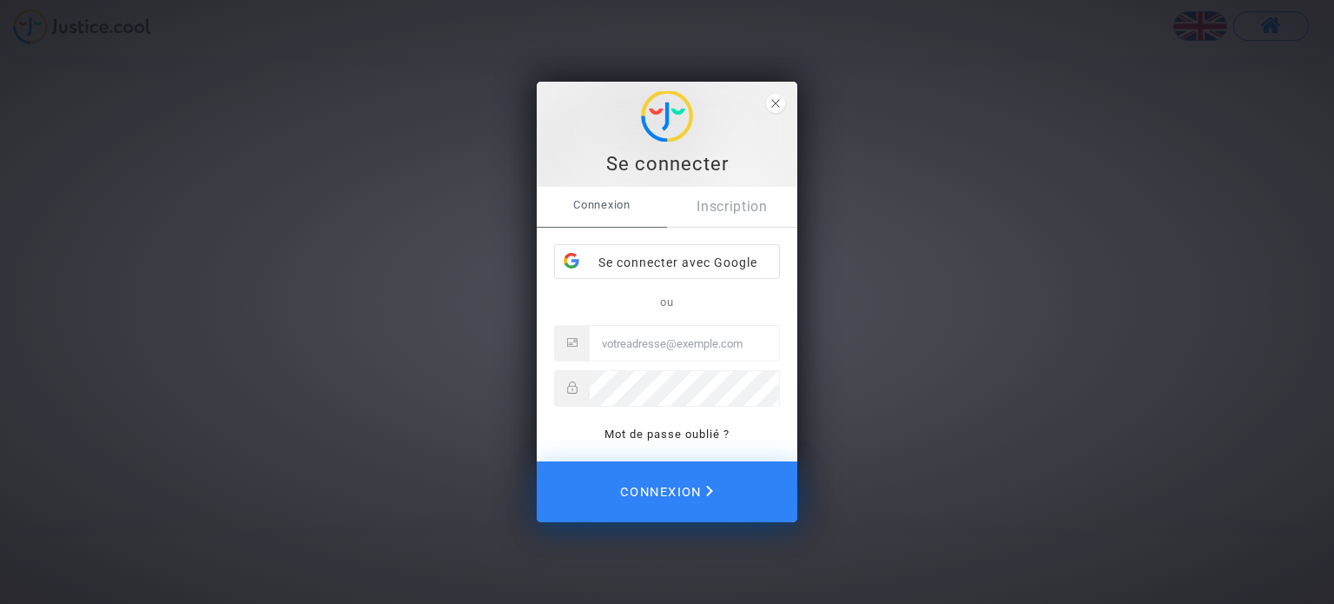
type input "[EMAIL_ADDRESS][DOMAIN_NAME]"
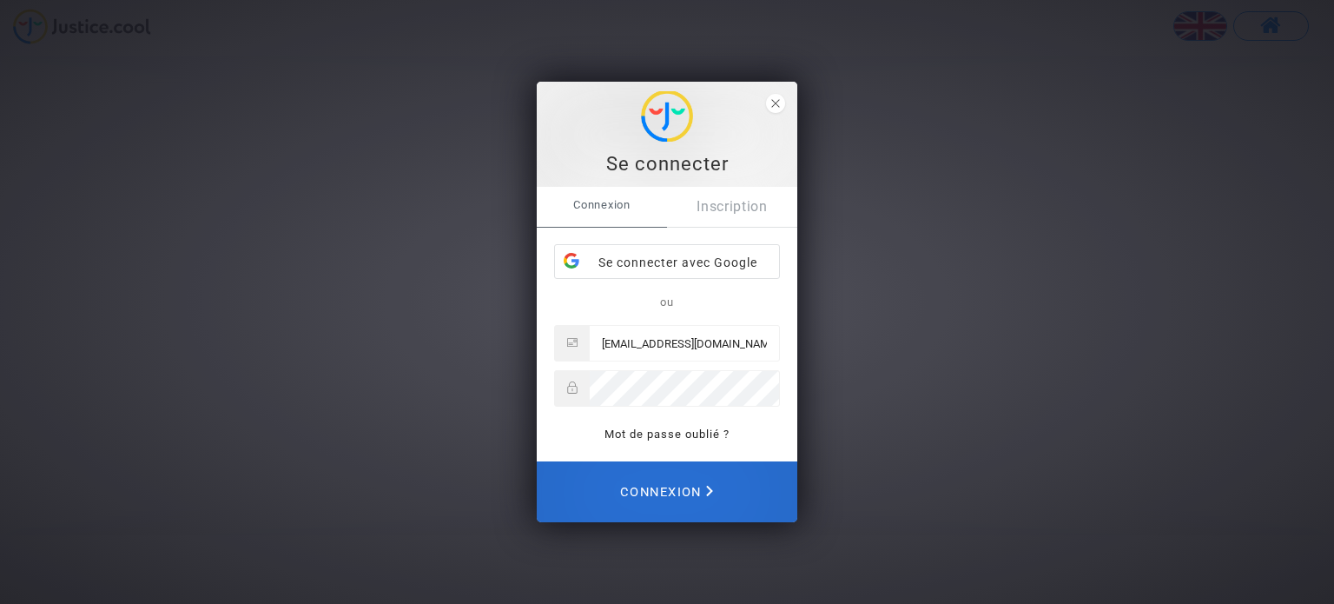
click at [709, 504] on span "Connexion" at bounding box center [666, 492] width 93 height 38
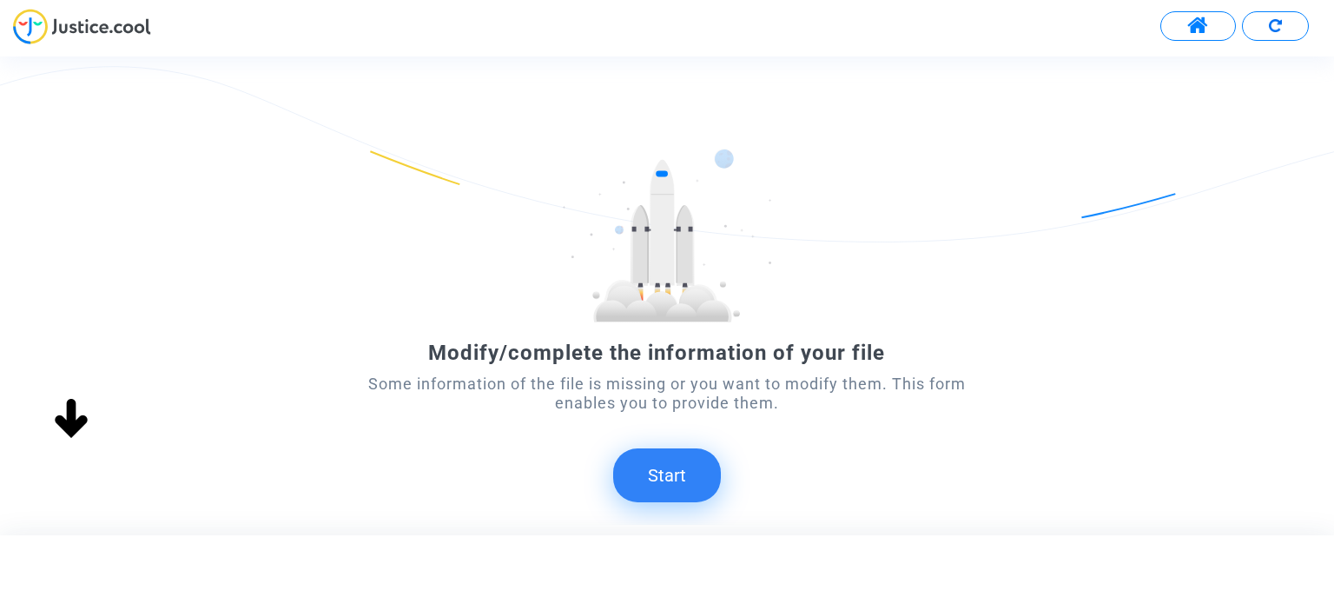
click at [662, 489] on button "Start" at bounding box center [667, 475] width 108 height 54
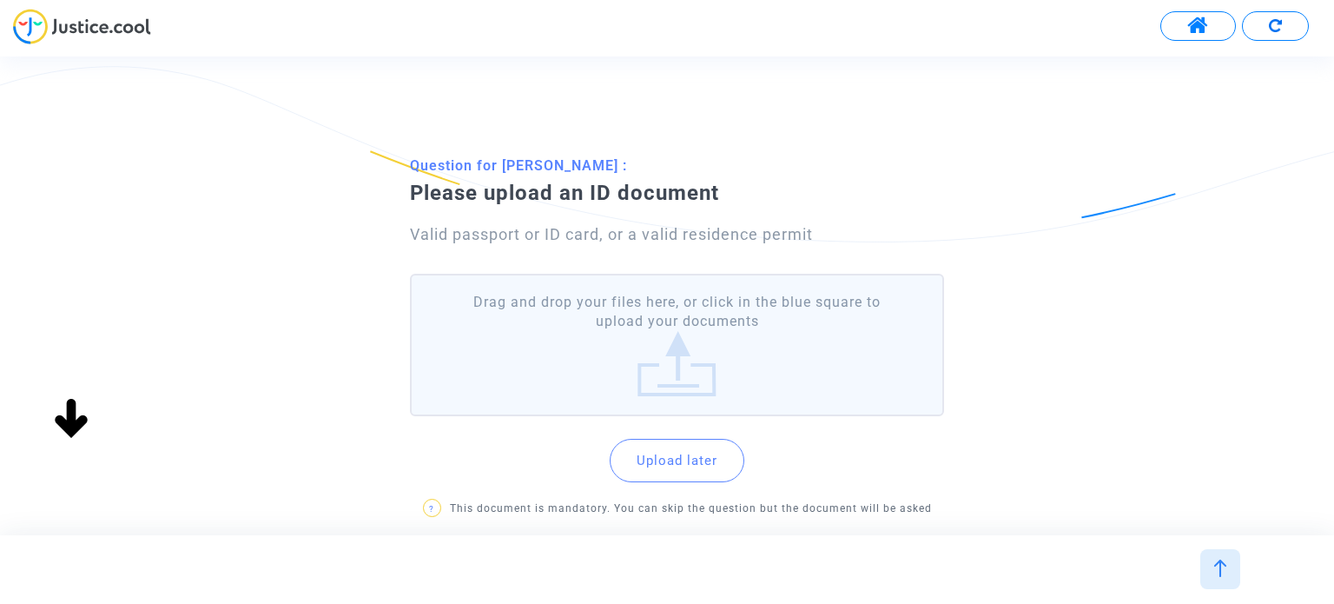
click at [705, 347] on label "Drag and drop your files here, or click in the blue square to upload your docum…" at bounding box center [676, 345] width 533 height 143
click at [0, 0] on input "Drag and drop your files here, or click in the blue square to upload your docum…" at bounding box center [0, 0] width 0 height 0
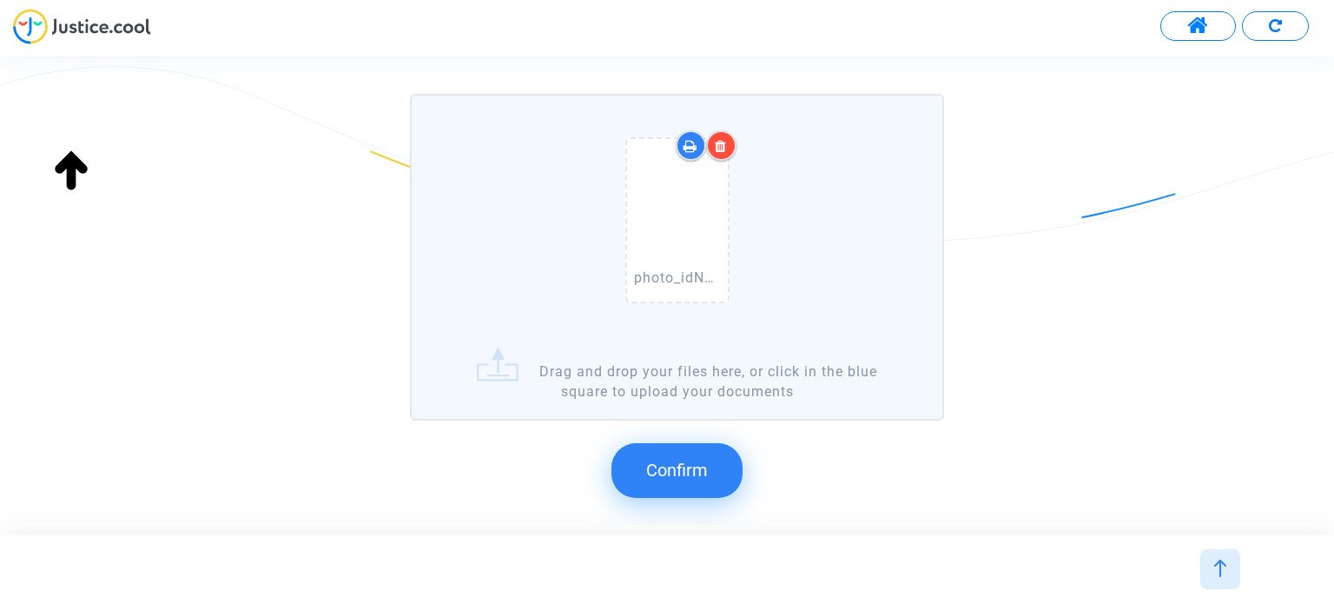
scroll to position [174, 0]
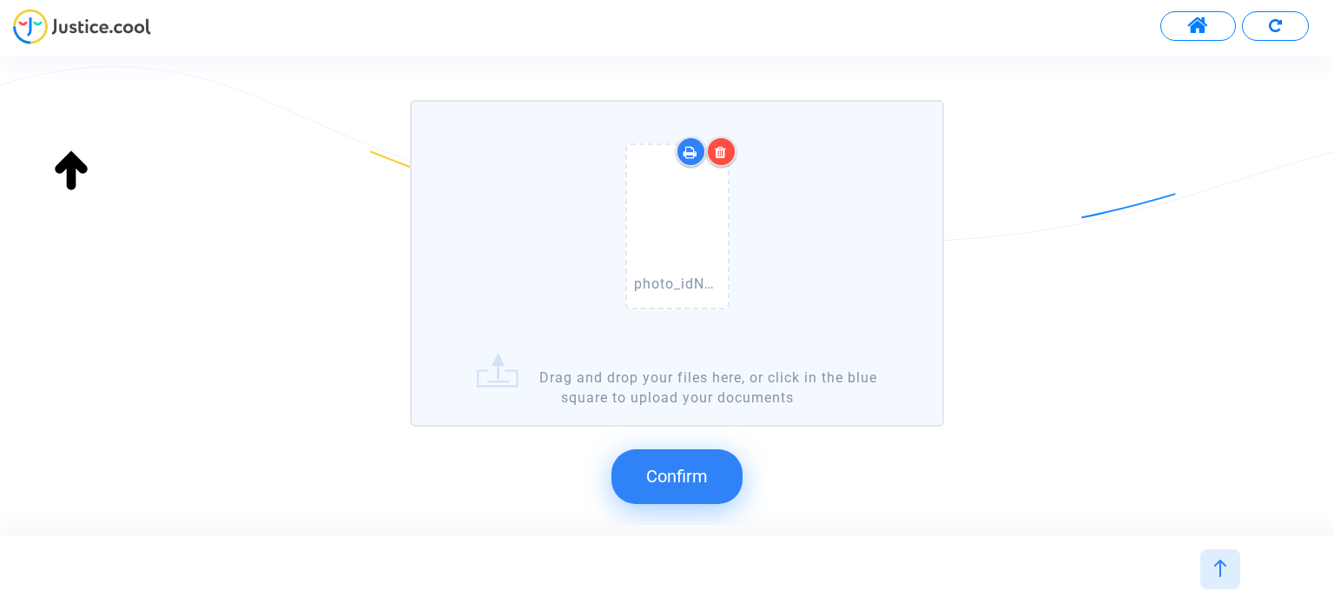
click at [720, 469] on button "Confirm" at bounding box center [677, 476] width 131 height 54
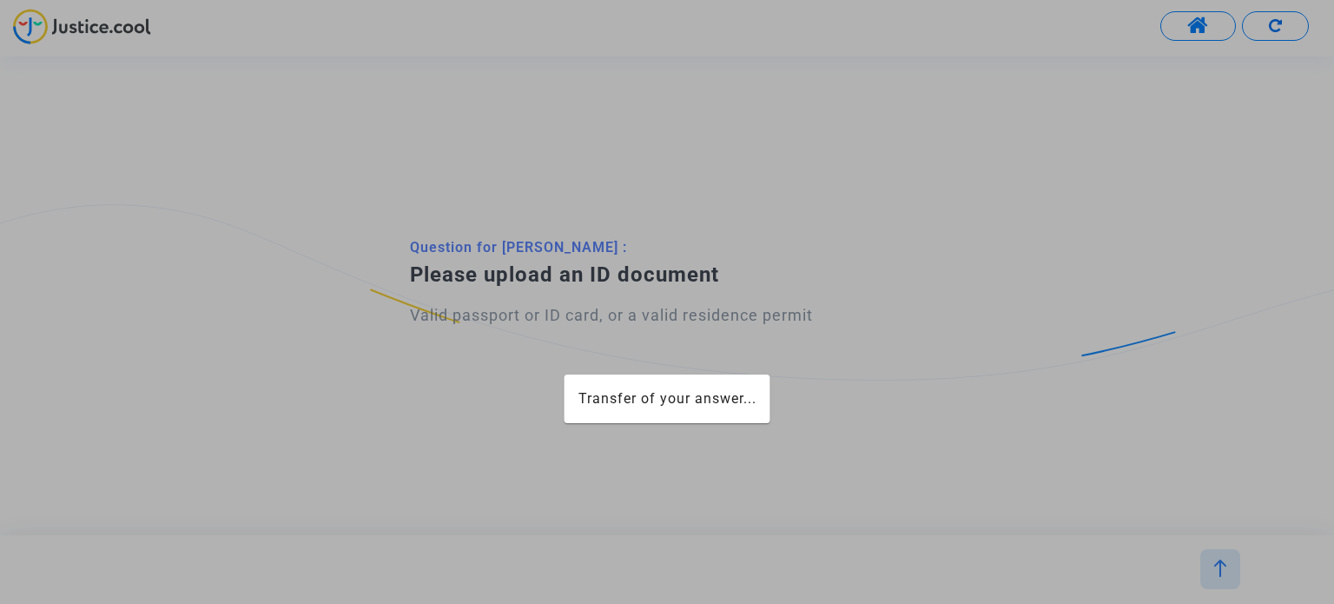
scroll to position [0, 0]
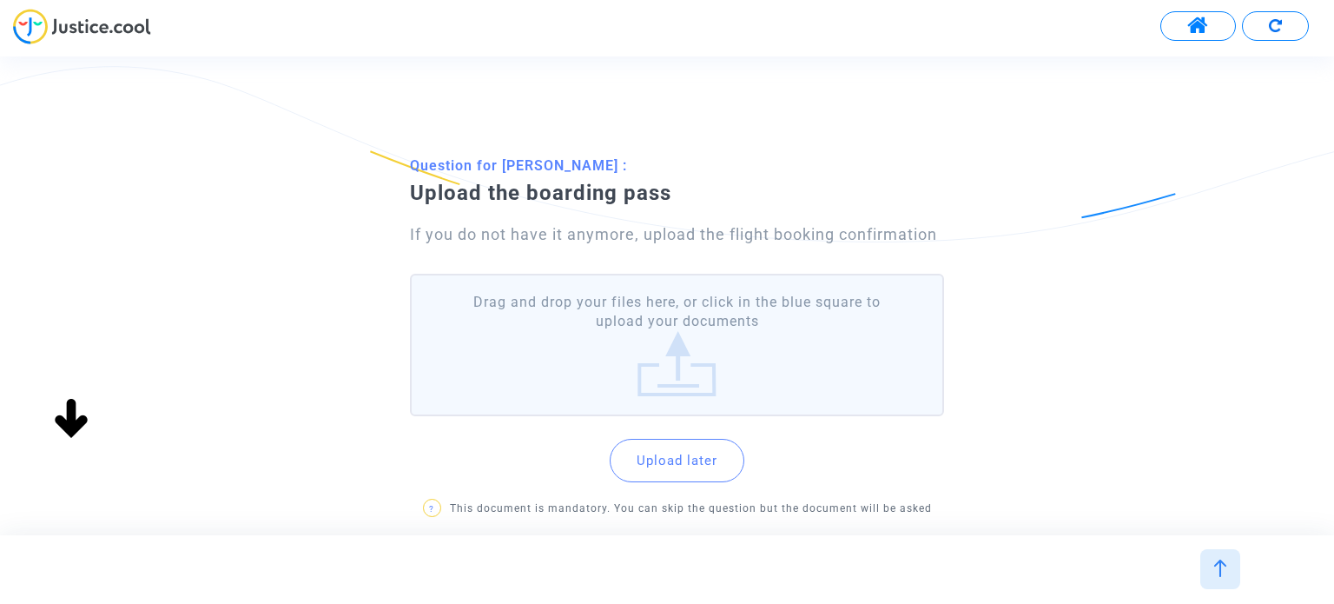
click at [691, 359] on label "Drag and drop your files here, or click in the blue square to upload your docum…" at bounding box center [676, 345] width 533 height 143
click at [0, 0] on input "Drag and drop your files here, or click in the blue square to upload your docum…" at bounding box center [0, 0] width 0 height 0
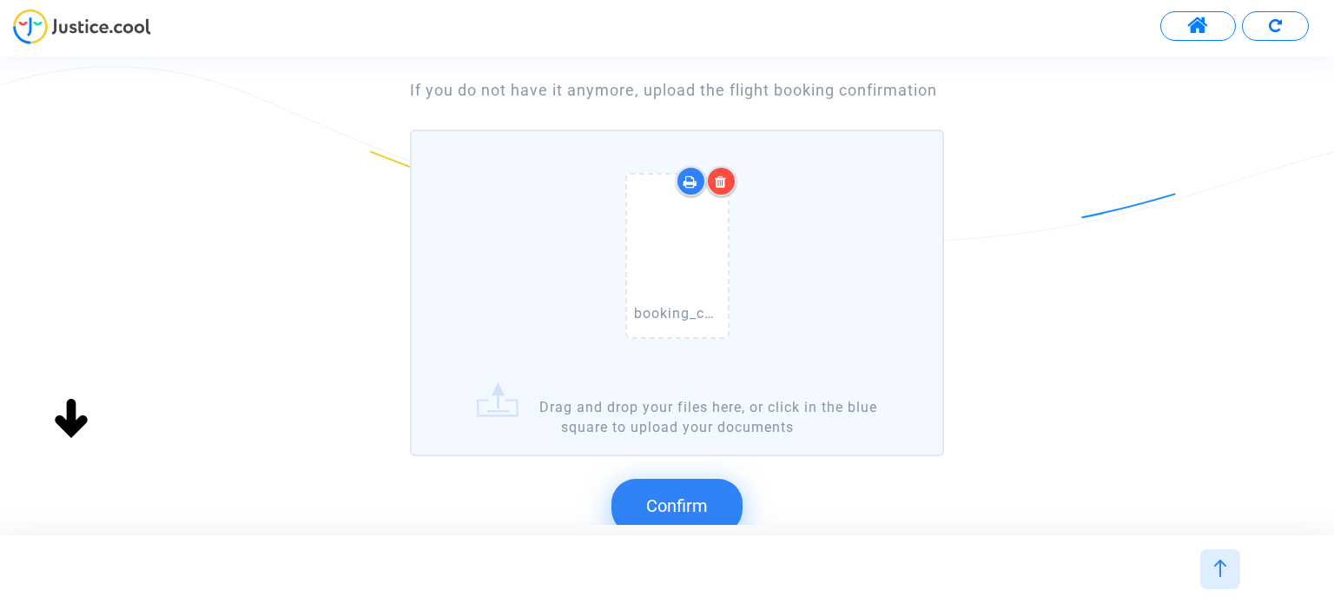
scroll to position [174, 0]
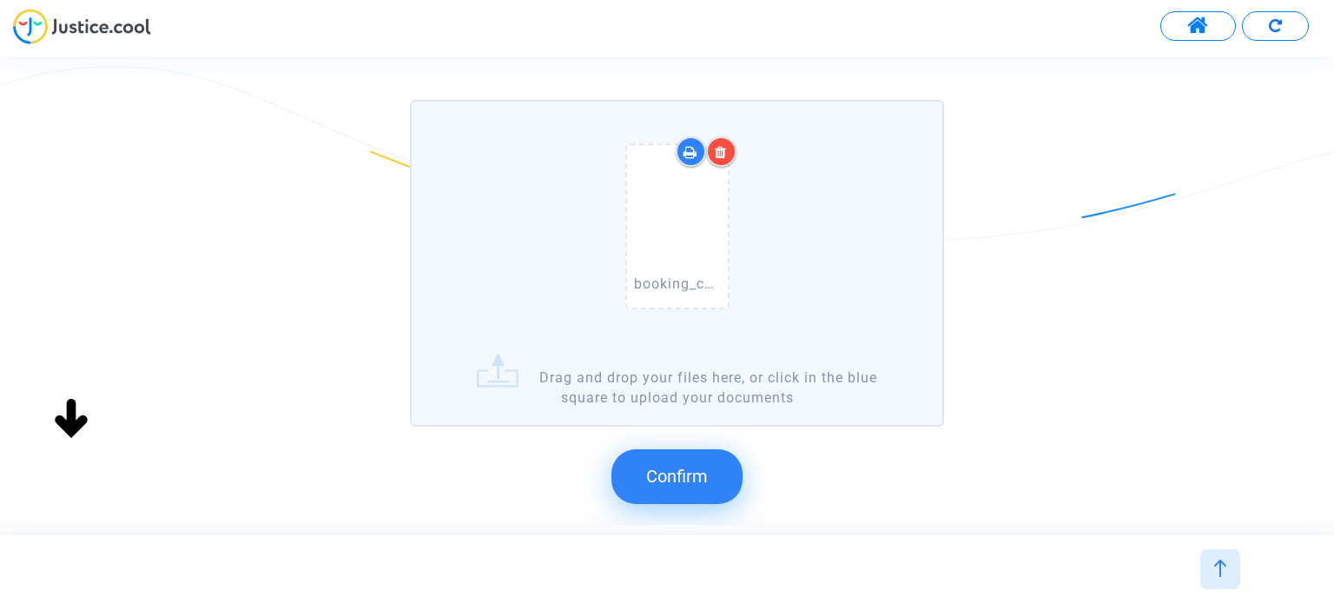
click at [678, 457] on button "Confirm" at bounding box center [677, 476] width 131 height 54
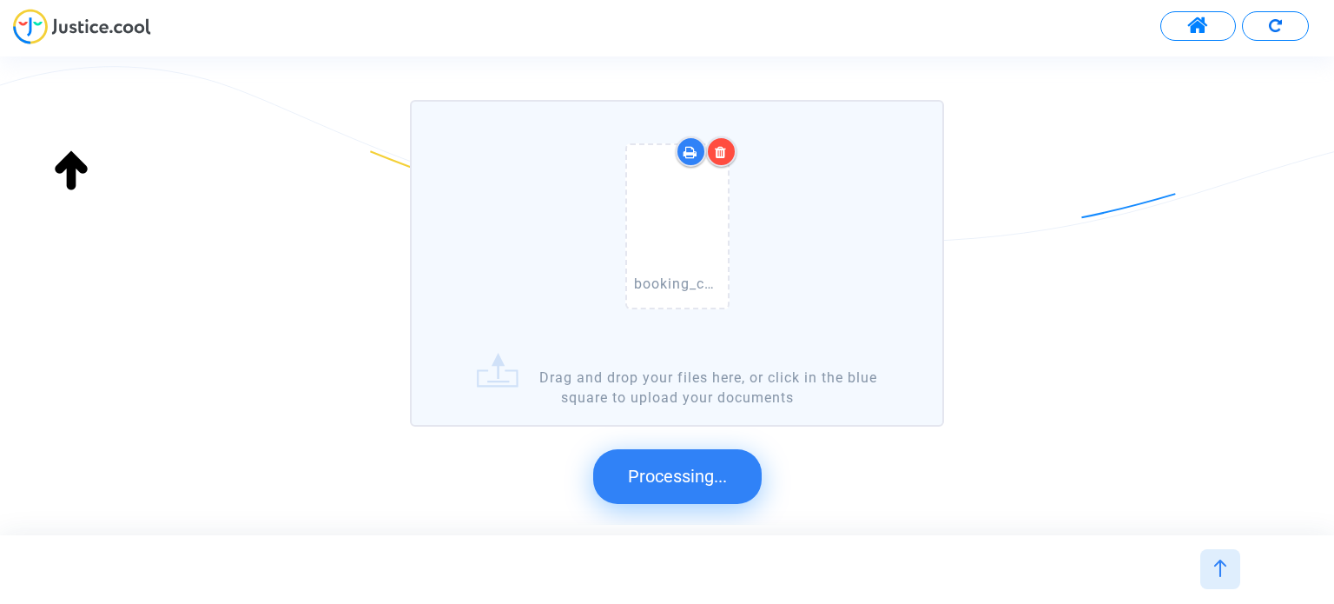
scroll to position [0, 0]
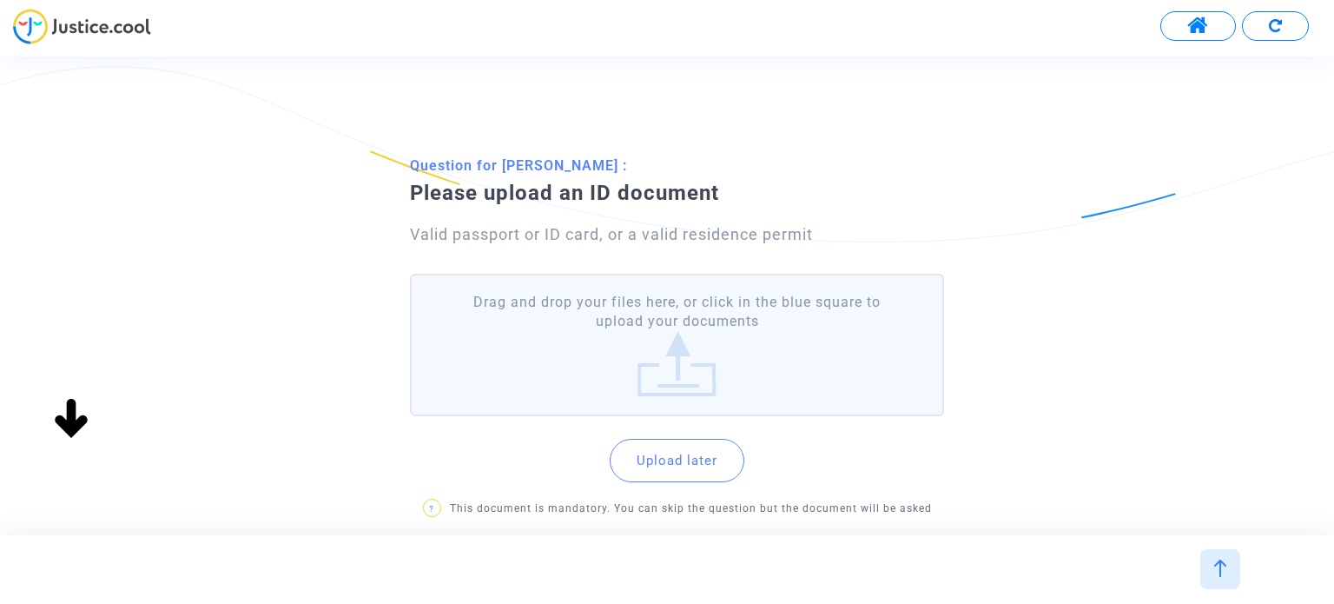
click at [791, 361] on label "Drag and drop your files here, or click in the blue square to upload your docum…" at bounding box center [676, 345] width 533 height 143
click at [0, 0] on input "Drag and drop your files here, or click in the blue square to upload your docum…" at bounding box center [0, 0] width 0 height 0
click at [705, 341] on label "Drag and drop your files here, or click in the blue square to upload your docum…" at bounding box center [676, 345] width 533 height 143
click at [0, 0] on input "Drag and drop your files here, or click in the blue square to upload your docum…" at bounding box center [0, 0] width 0 height 0
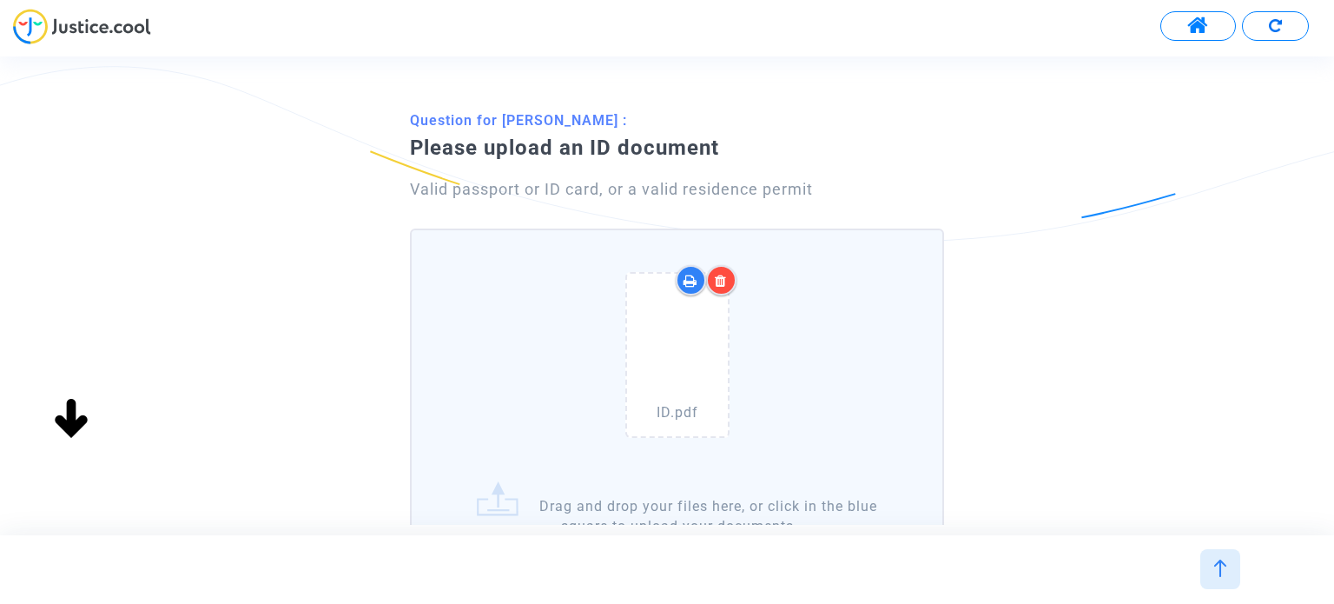
scroll to position [87, 0]
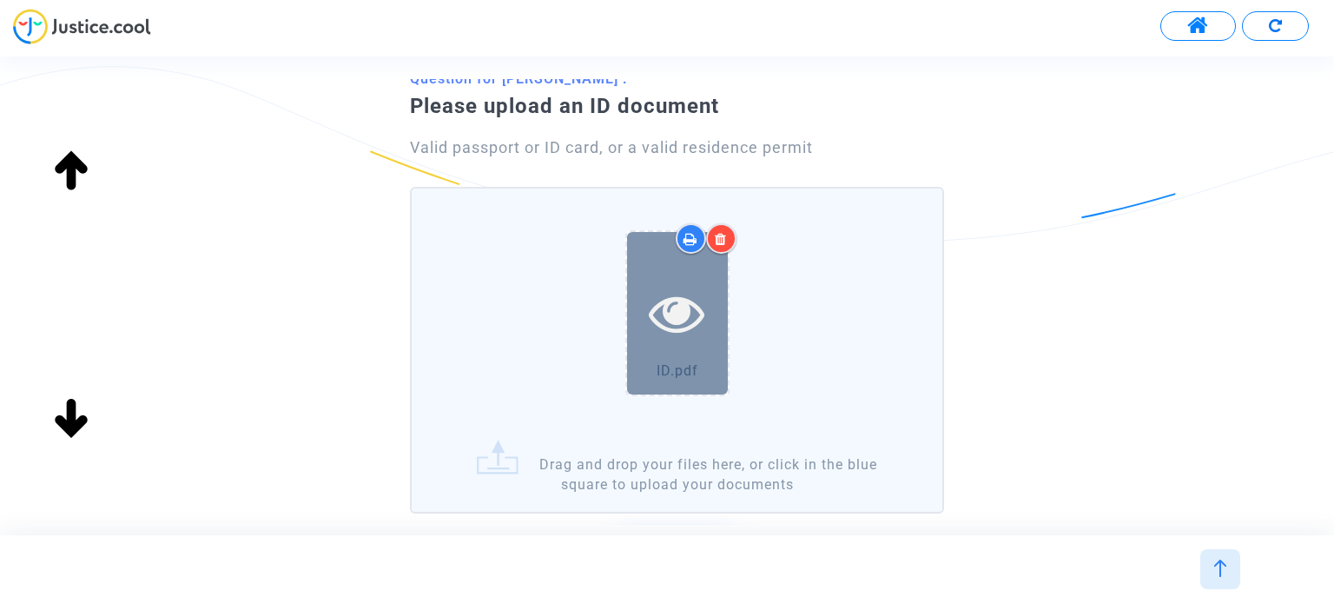
click at [680, 288] on icon at bounding box center [677, 313] width 56 height 56
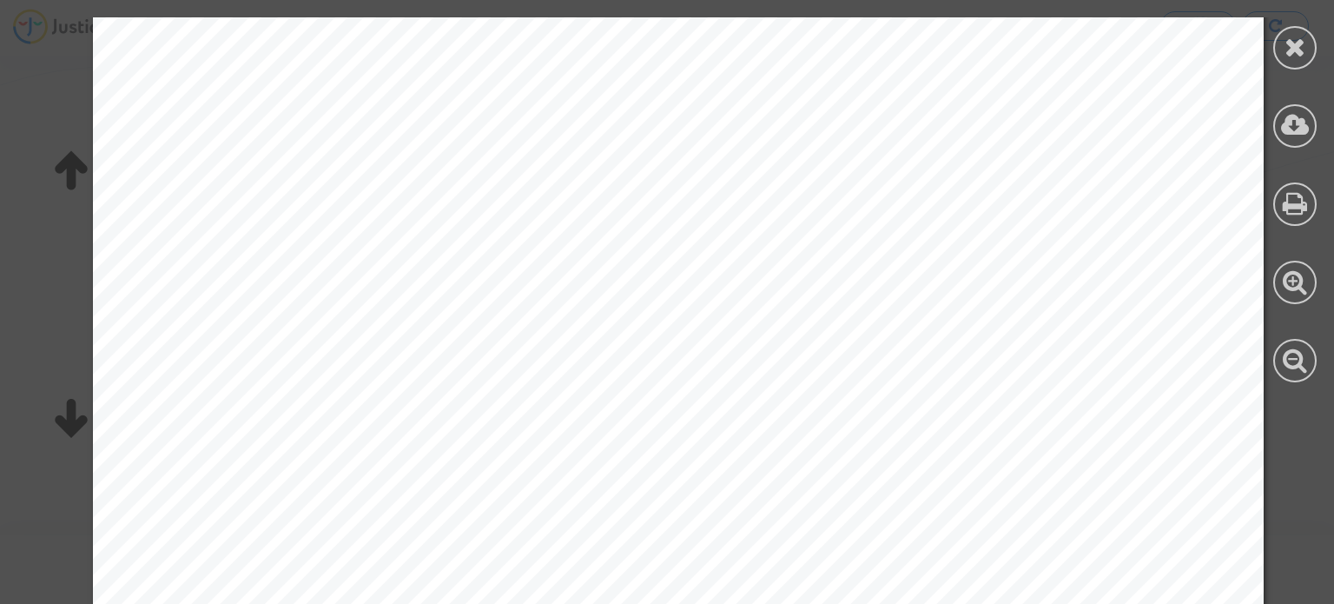
scroll to position [521, 0]
click at [1261, 500] on div at bounding box center [678, 325] width 1356 height 1658
click at [1307, 42] on div at bounding box center [1295, 47] width 43 height 43
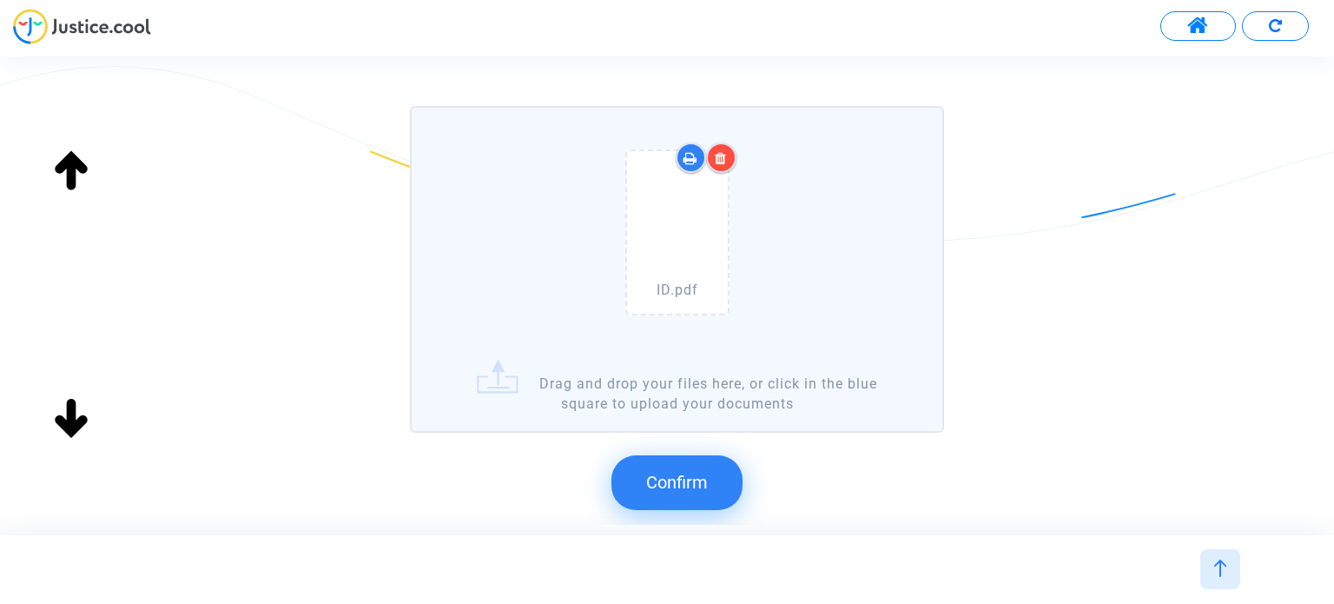
scroll to position [174, 0]
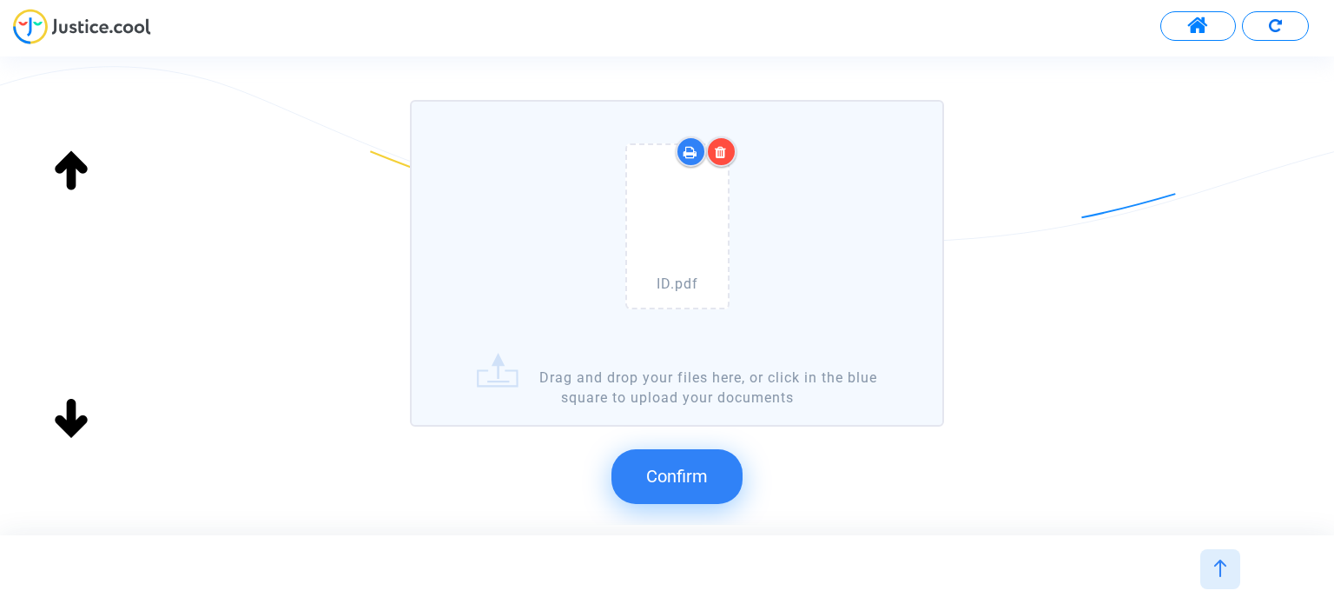
click at [689, 470] on span "Confirm" at bounding box center [677, 476] width 62 height 21
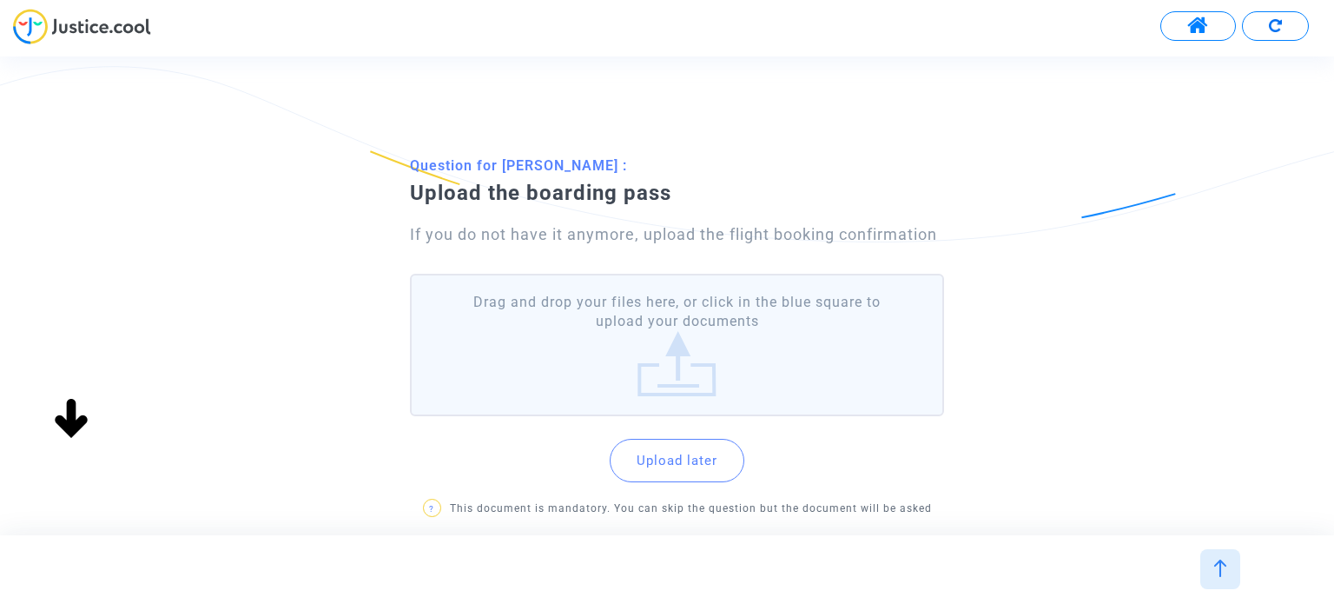
click at [696, 328] on label "Drag and drop your files here, or click in the blue square to upload your docum…" at bounding box center [676, 345] width 533 height 143
click at [0, 0] on input "Drag and drop your files here, or click in the blue square to upload your docum…" at bounding box center [0, 0] width 0 height 0
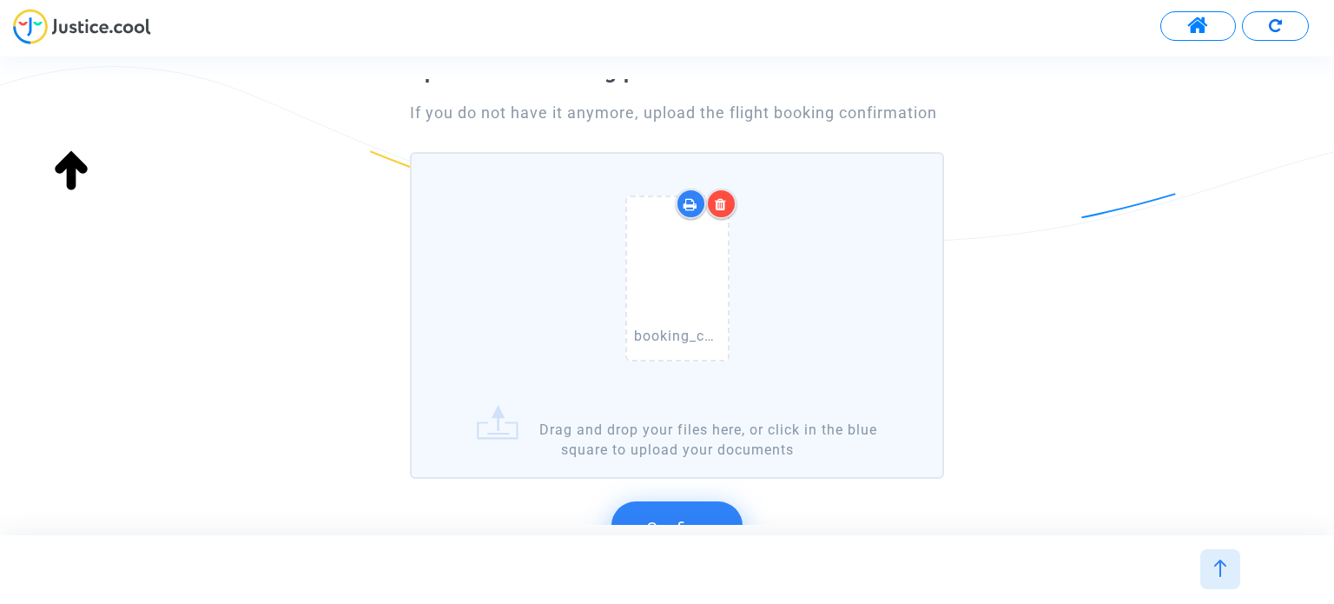
scroll to position [121, 0]
click at [696, 510] on button "Confirm" at bounding box center [677, 529] width 131 height 54
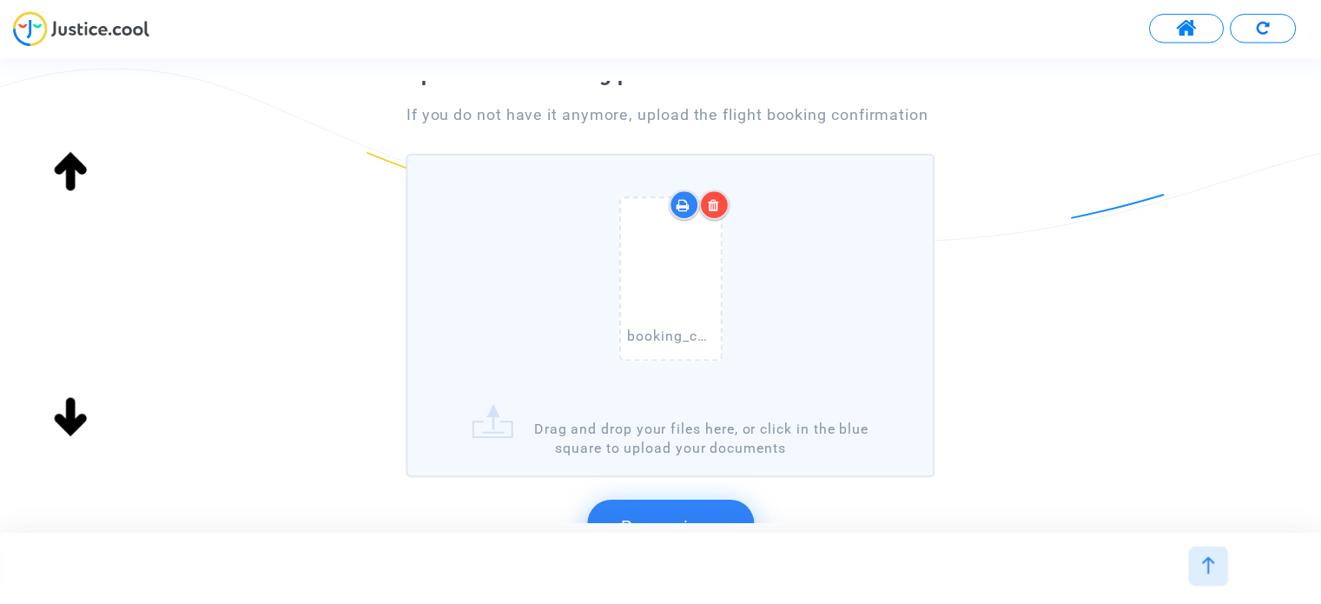
scroll to position [0, 0]
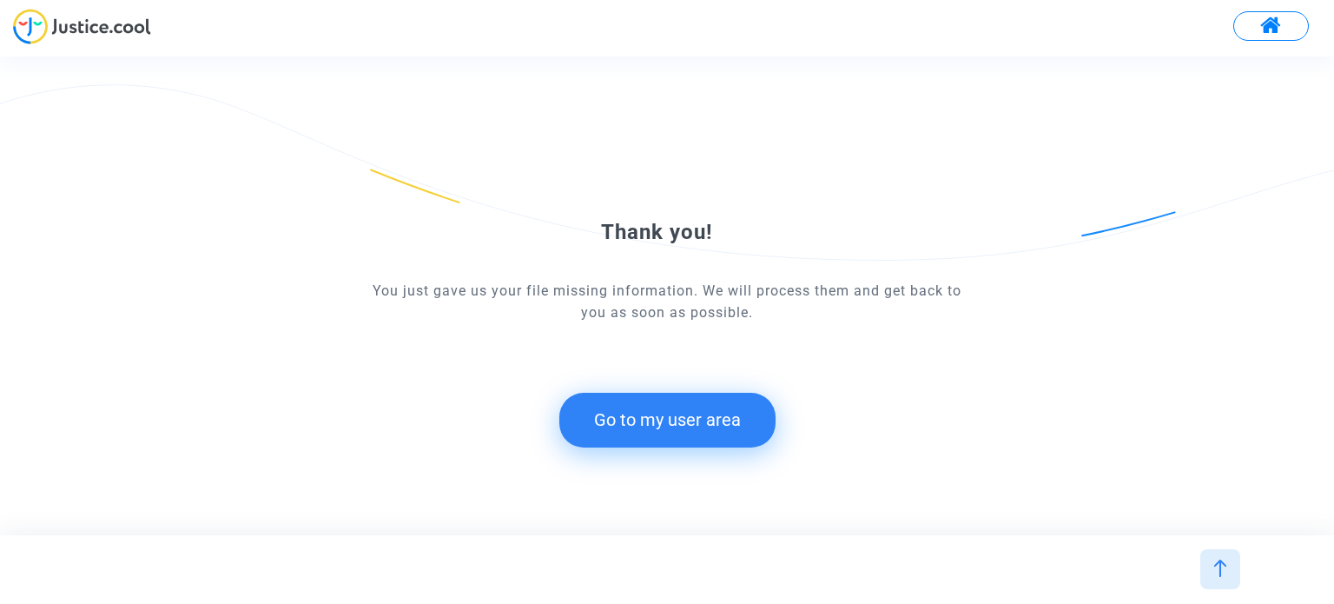
click at [737, 416] on button "Go to my user area" at bounding box center [667, 420] width 216 height 54
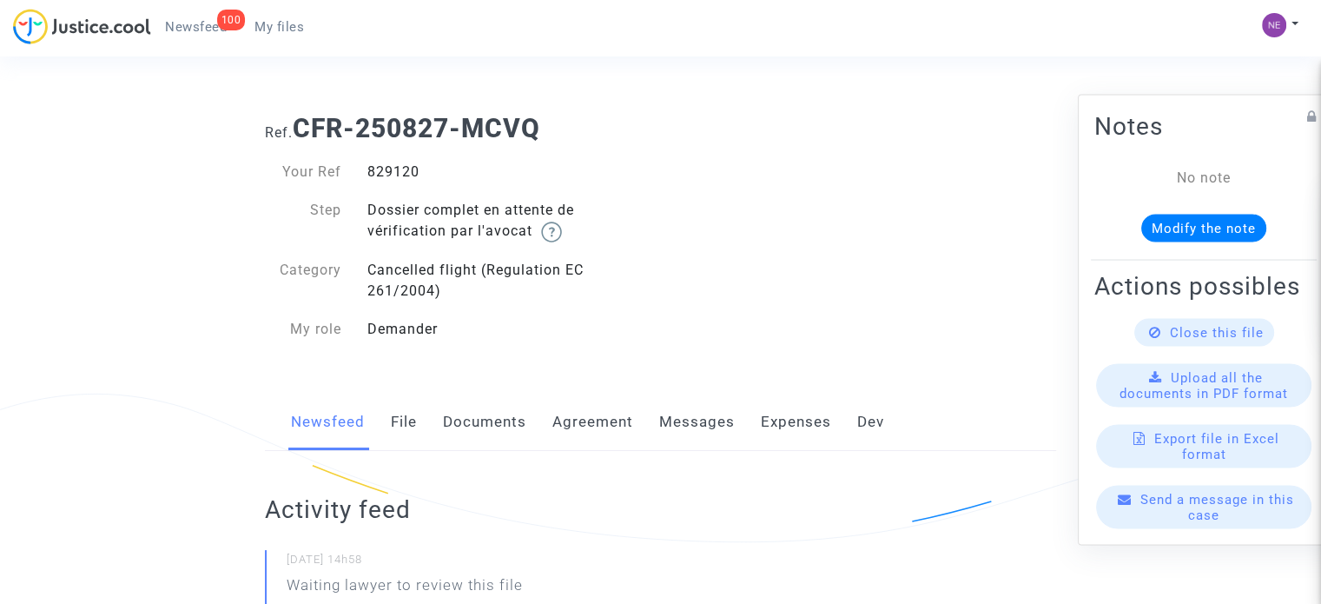
click at [394, 422] on link "File" at bounding box center [404, 422] width 26 height 57
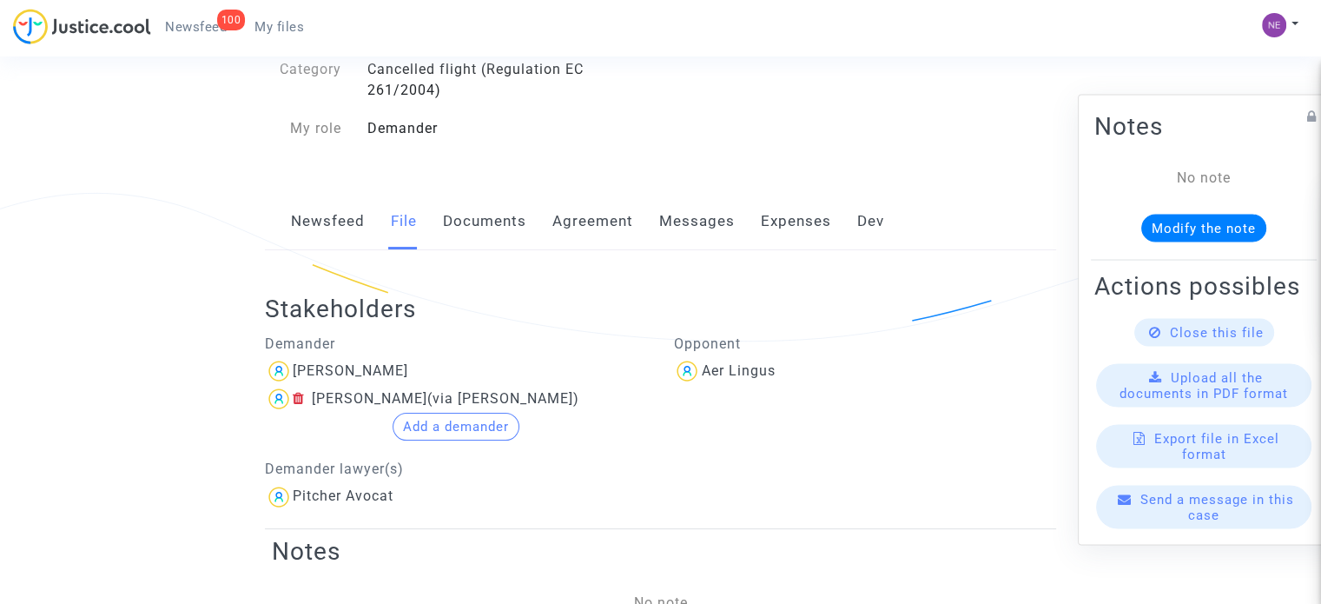
scroll to position [174, 0]
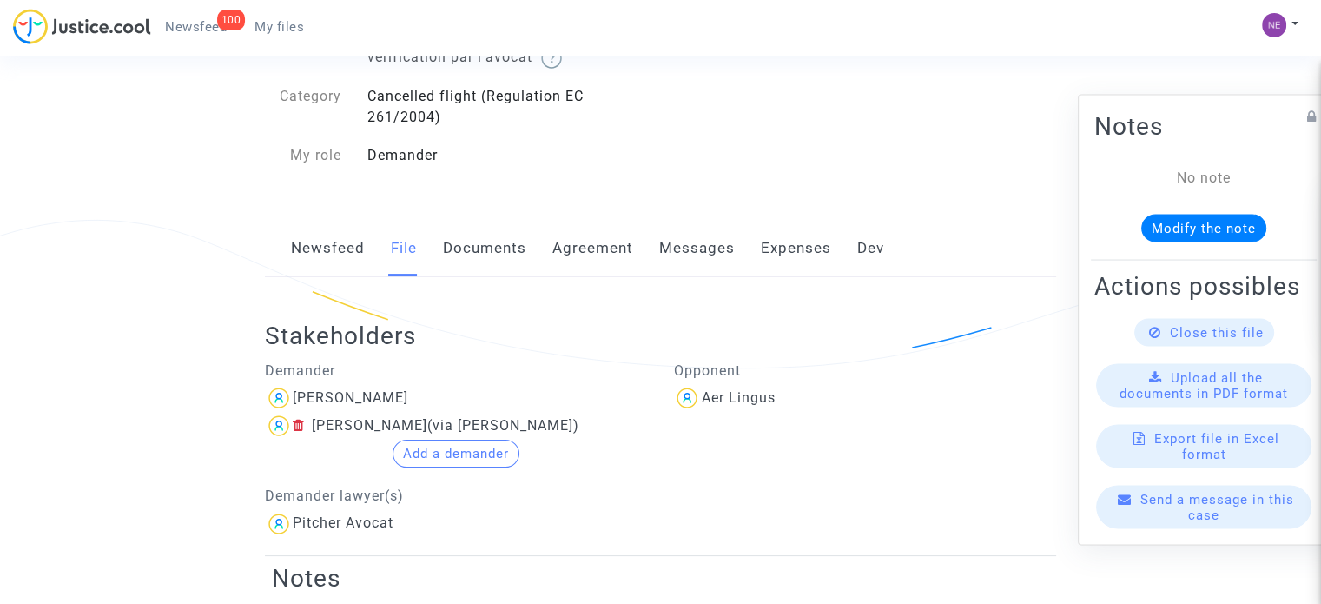
click at [471, 245] on link "Documents" at bounding box center [484, 248] width 83 height 57
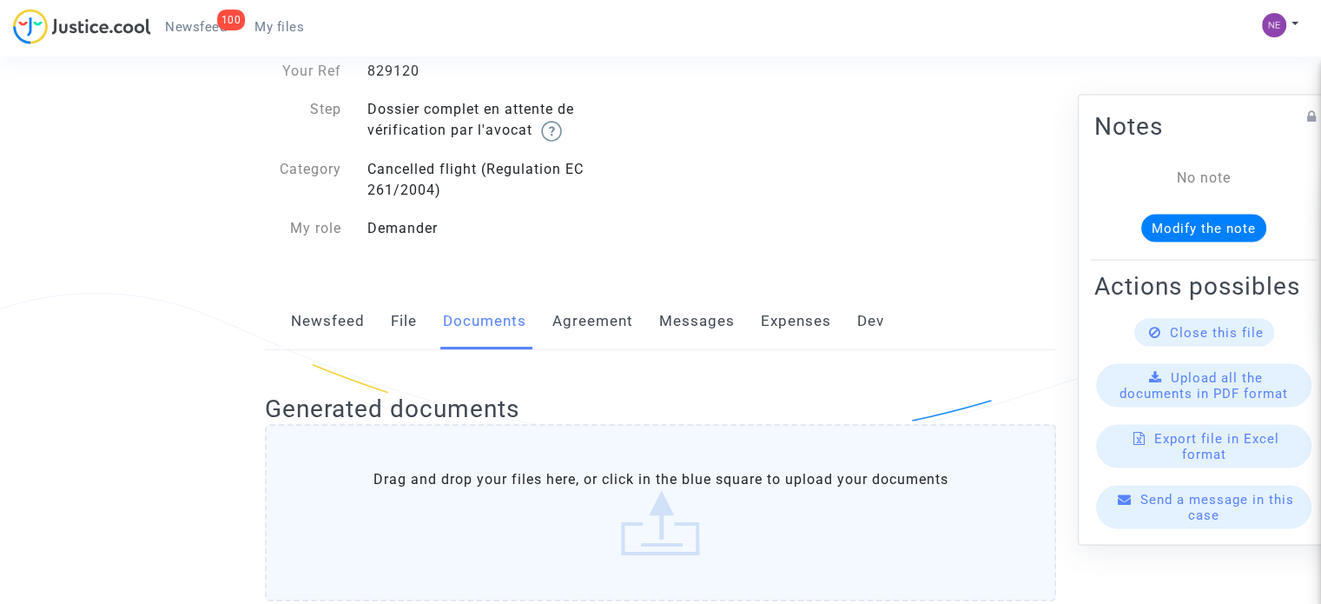
scroll to position [99, 0]
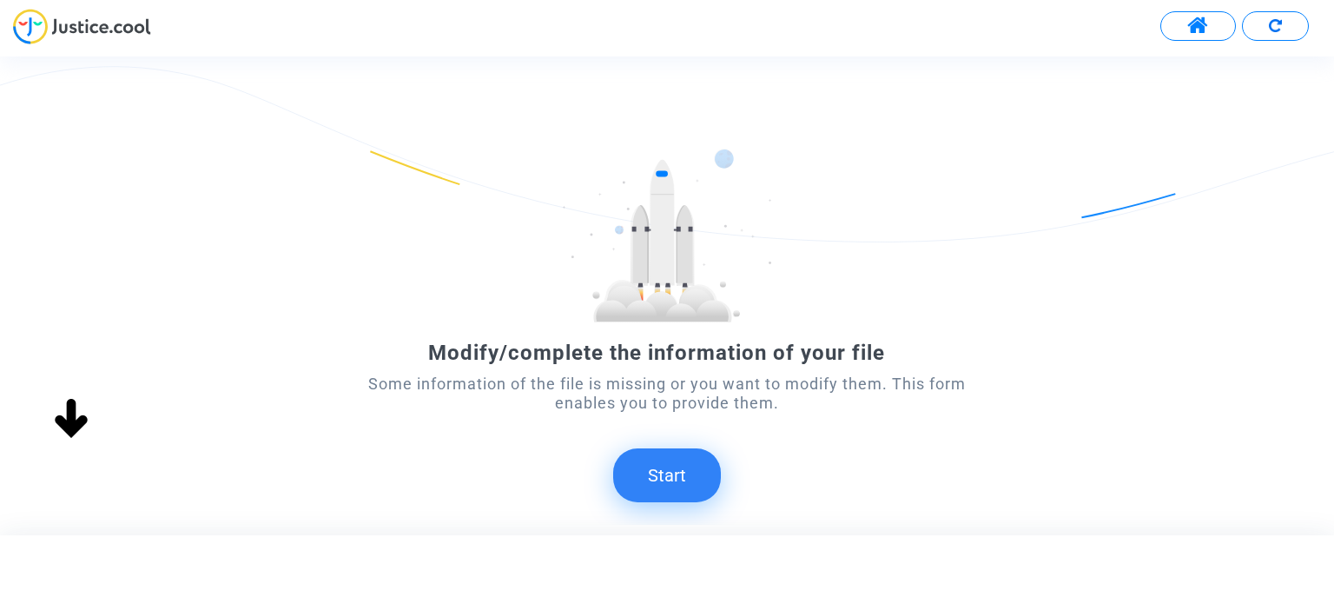
click at [678, 475] on button "Start" at bounding box center [667, 475] width 108 height 54
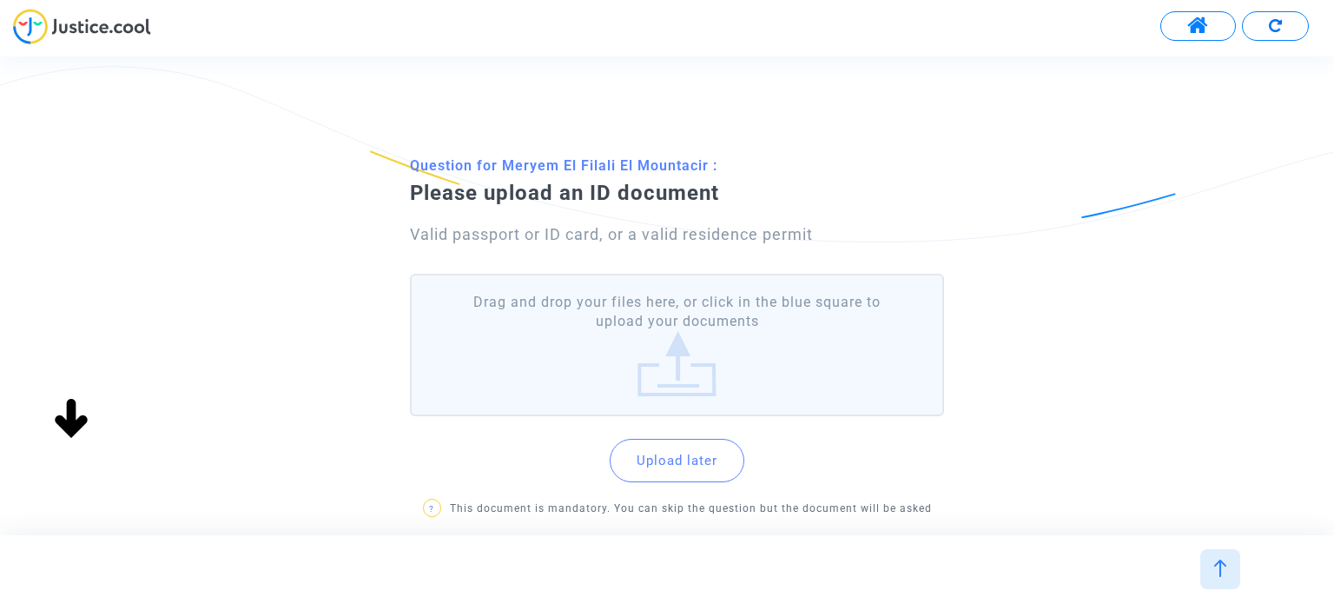
click at [685, 353] on label "Drag and drop your files here, or click in the blue square to upload your docum…" at bounding box center [676, 345] width 533 height 143
click at [0, 0] on input "Drag and drop your files here, or click in the blue square to upload your docum…" at bounding box center [0, 0] width 0 height 0
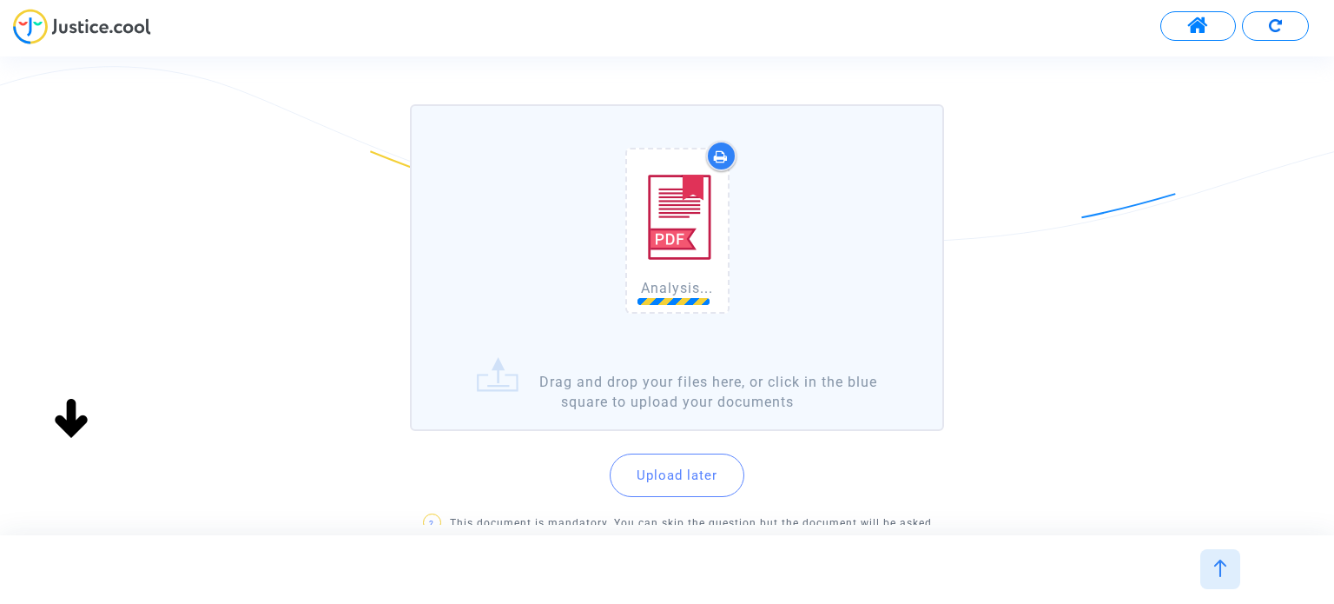
scroll to position [174, 0]
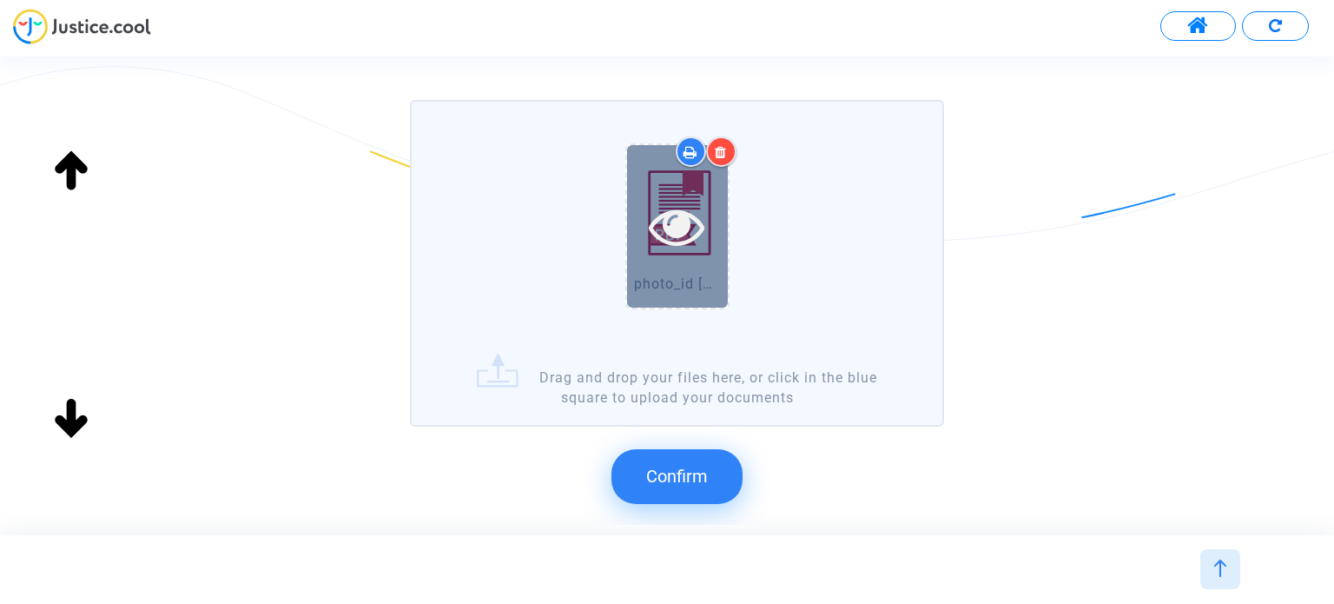
click at [705, 225] on icon at bounding box center [677, 226] width 56 height 56
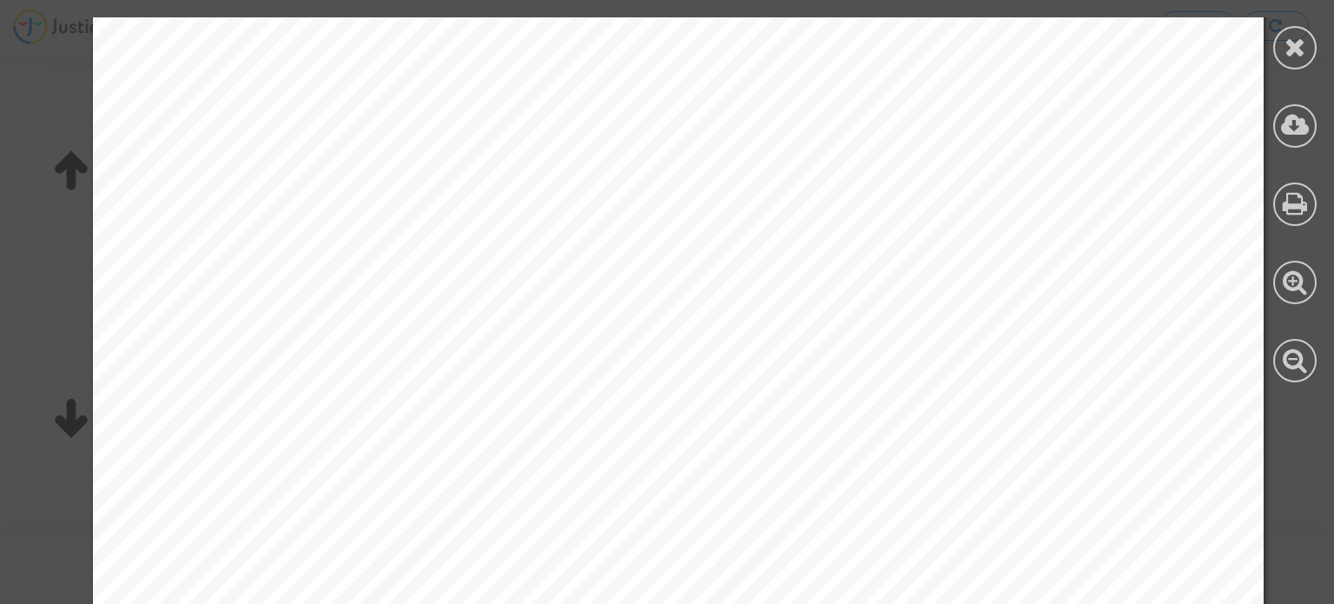
scroll to position [956, 0]
click at [1285, 49] on icon at bounding box center [1296, 47] width 22 height 26
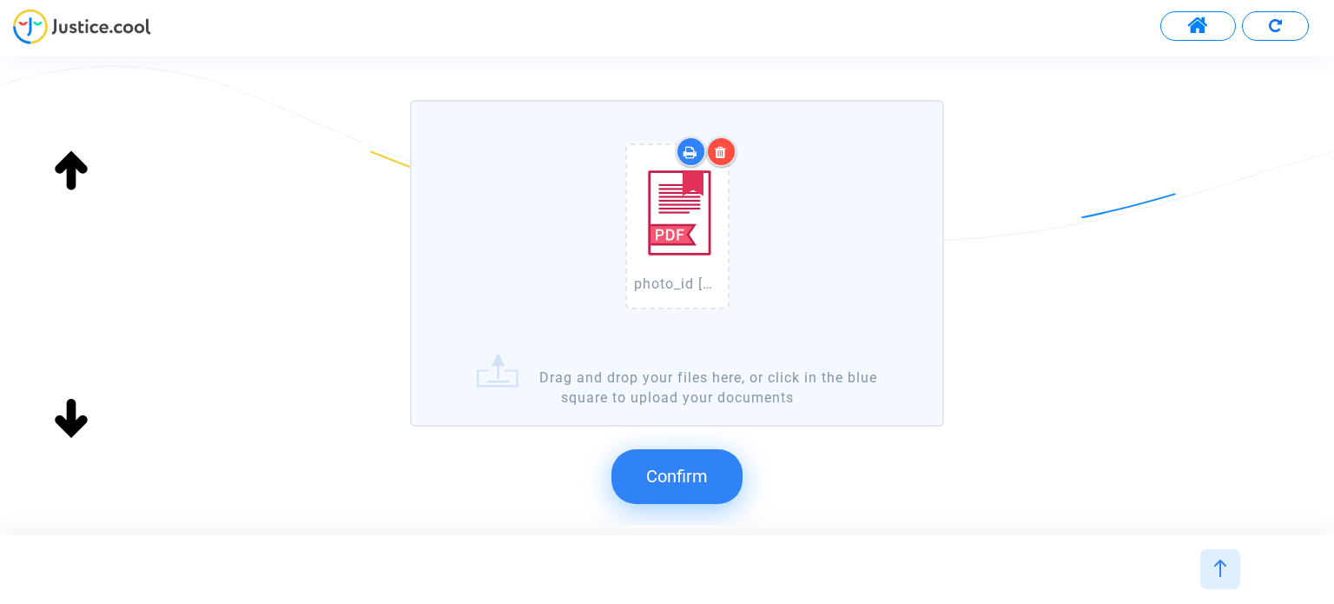
click at [716, 458] on button "Confirm" at bounding box center [677, 476] width 131 height 54
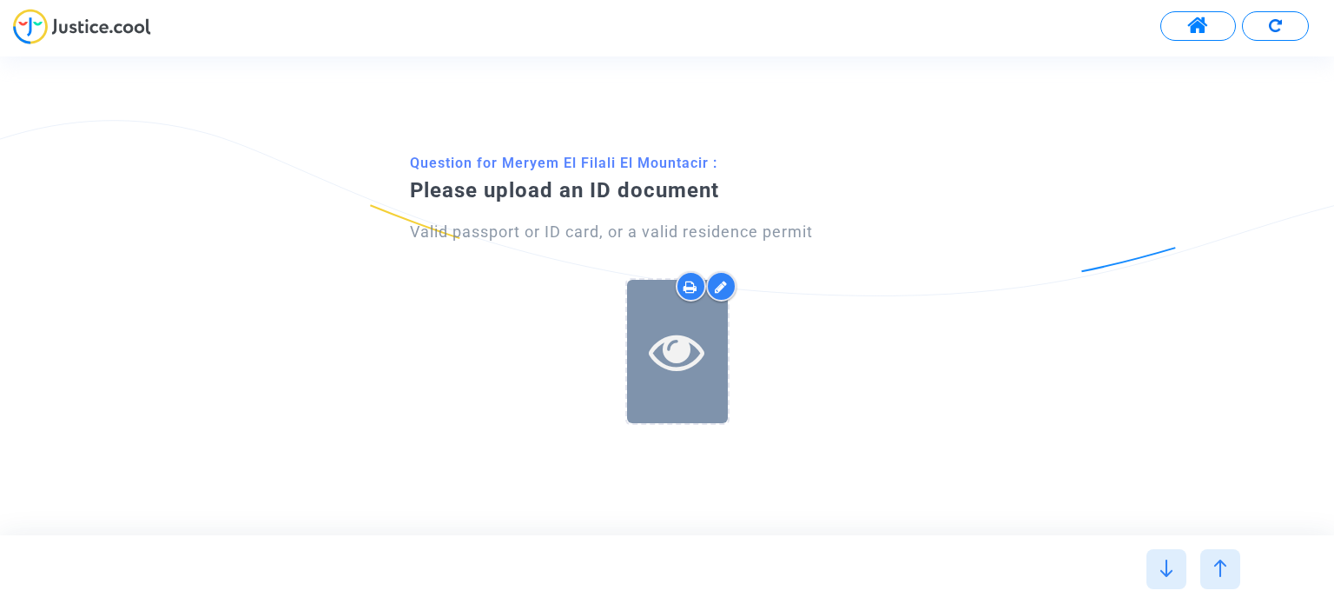
click at [691, 354] on icon at bounding box center [677, 351] width 56 height 56
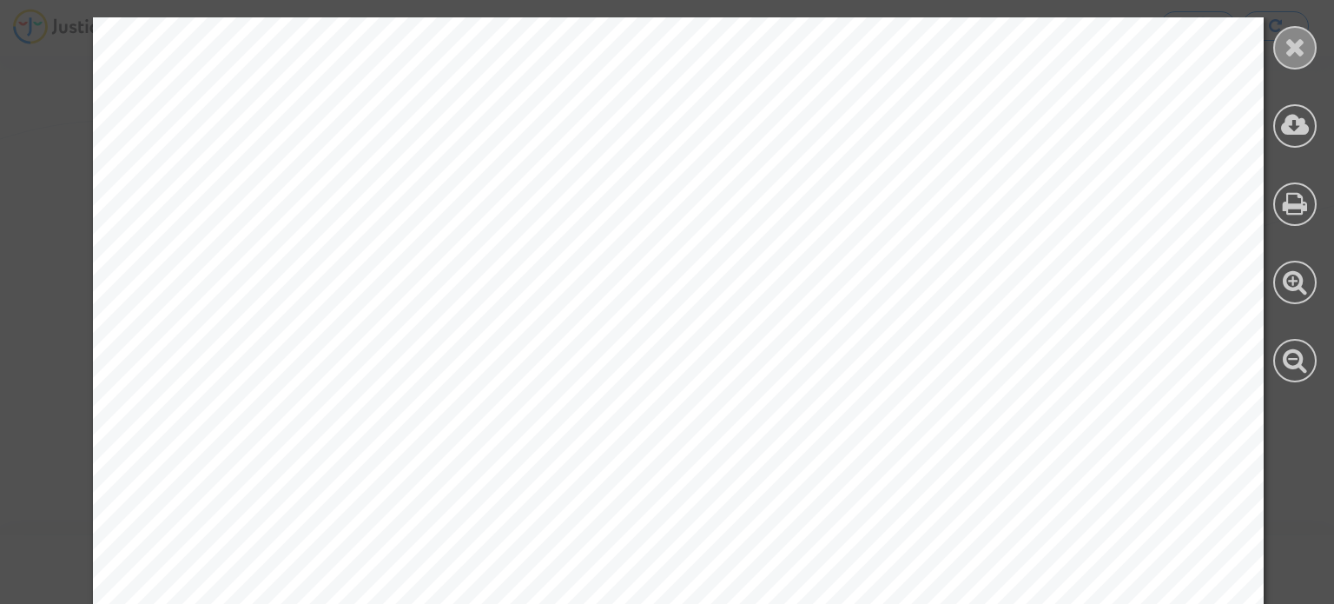
click at [1282, 58] on div at bounding box center [1295, 47] width 43 height 43
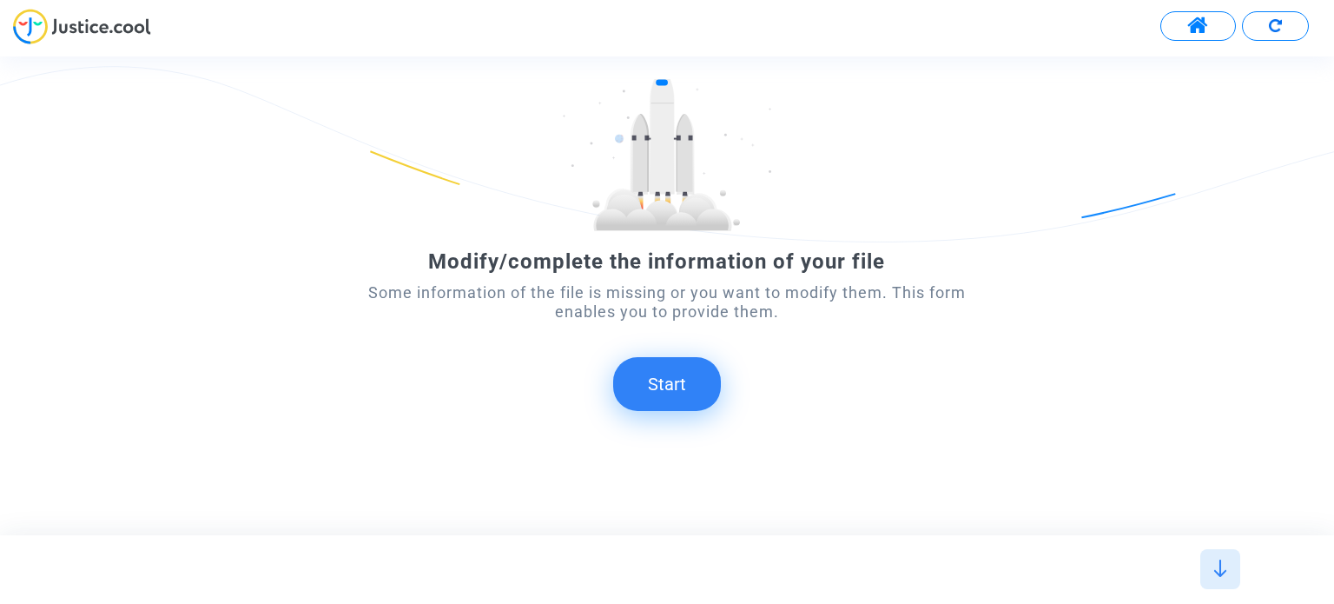
scroll to position [97, 0]
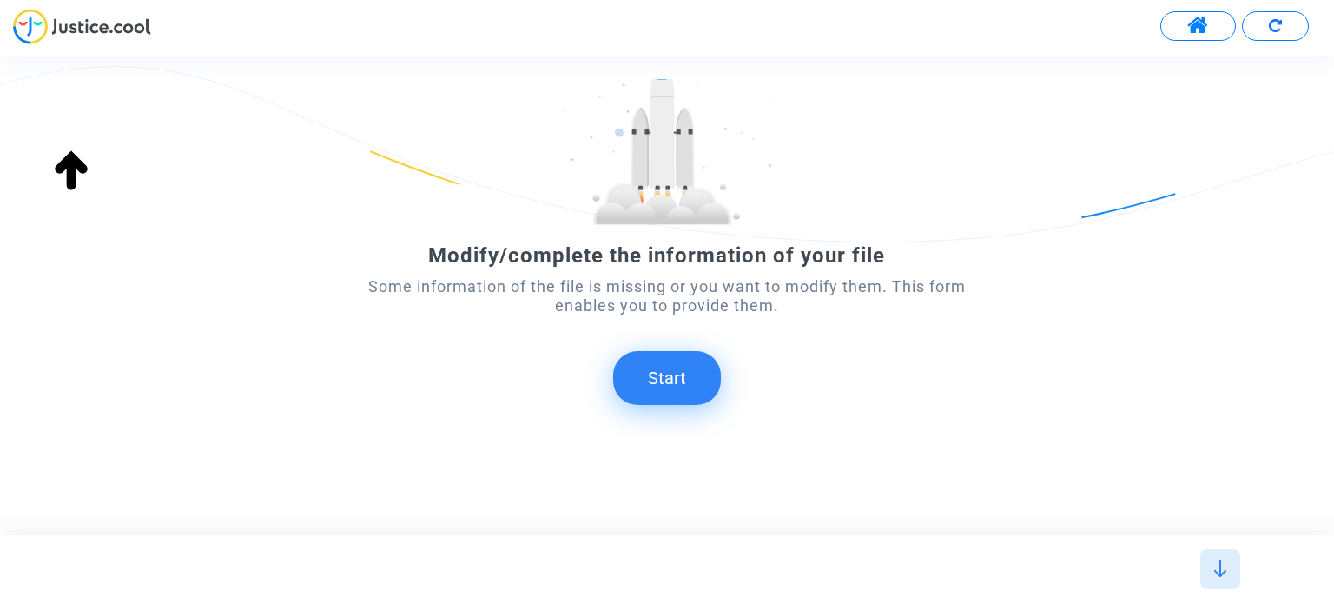
click at [681, 369] on button "Start" at bounding box center [667, 378] width 108 height 54
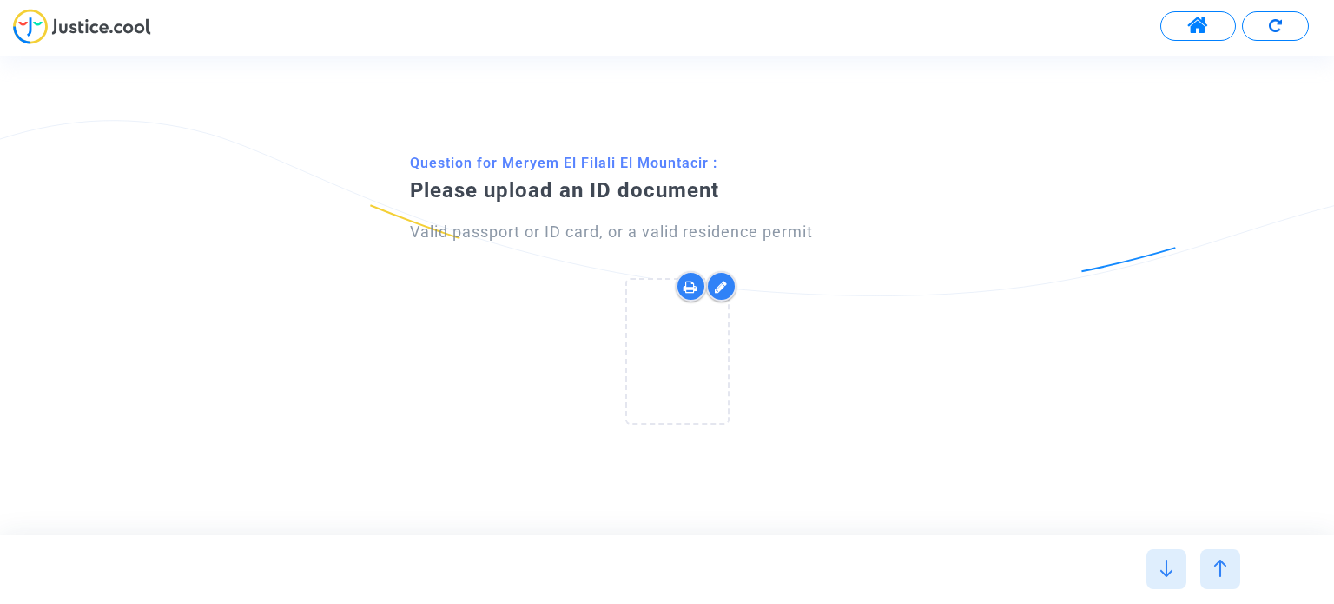
click at [1201, 567] on div at bounding box center [1221, 569] width 40 height 40
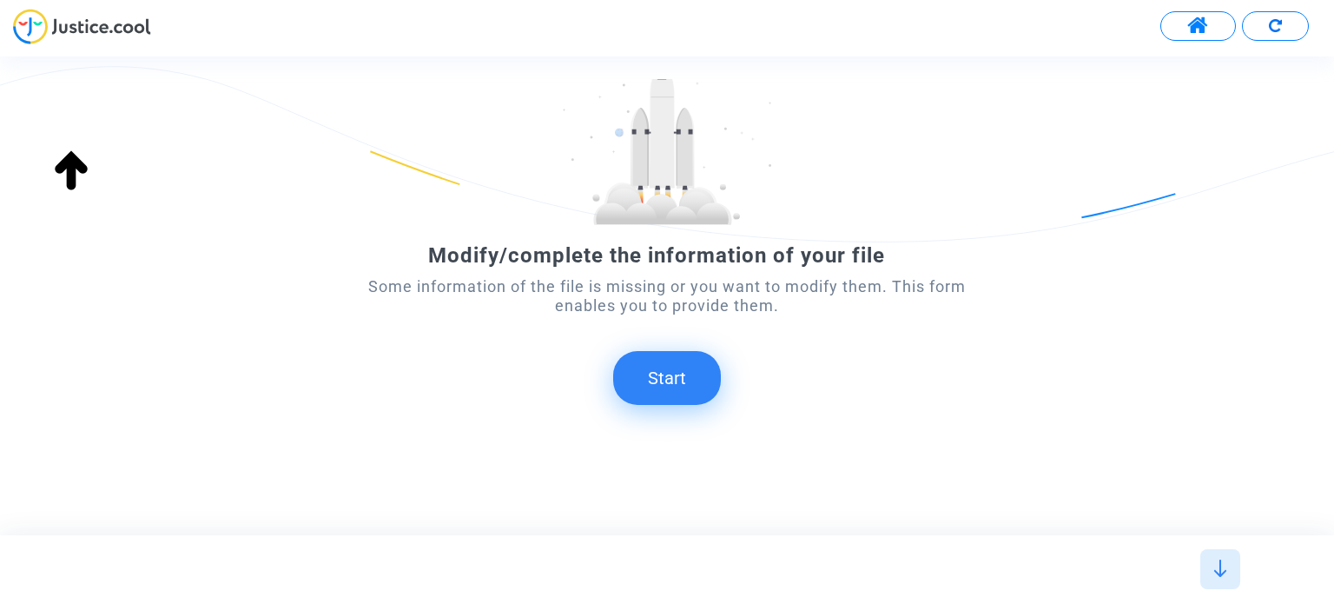
click at [1229, 572] on div at bounding box center [1221, 569] width 40 height 40
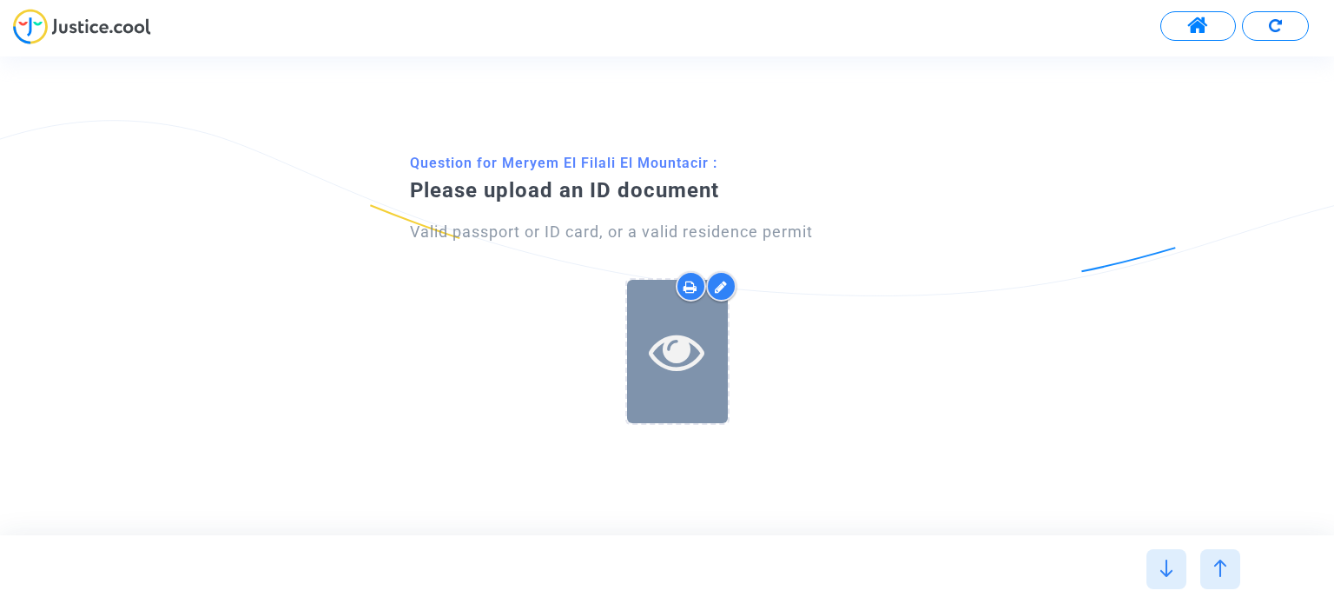
click at [667, 333] on icon at bounding box center [677, 351] width 56 height 56
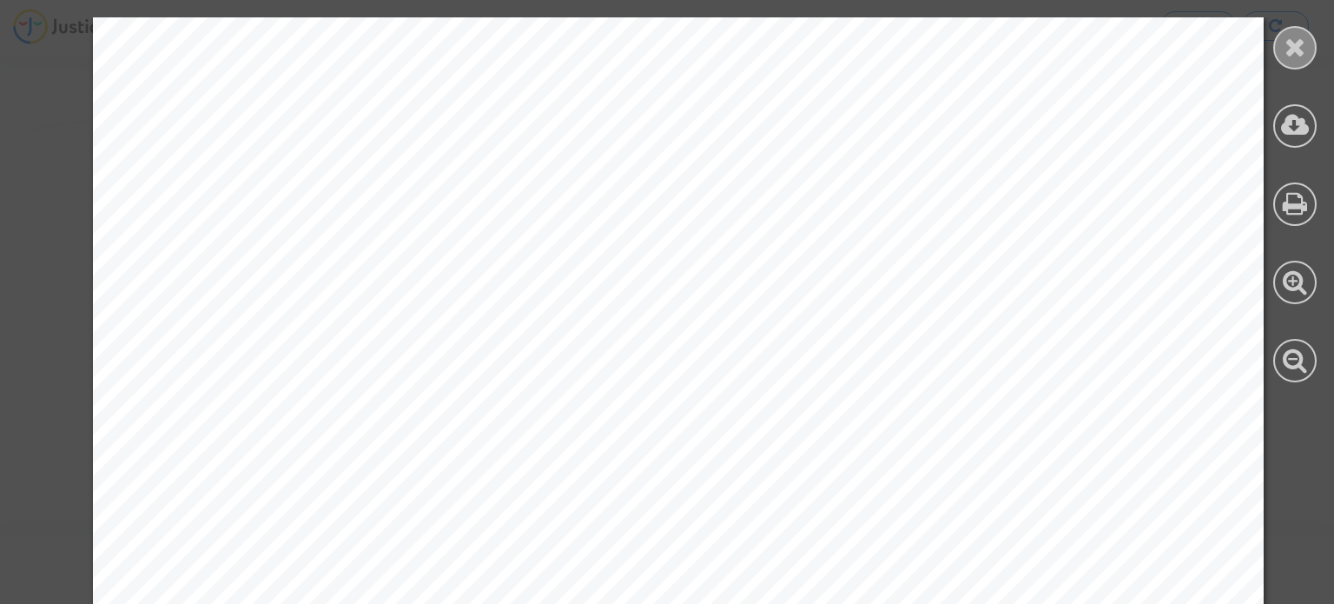
click at [1291, 41] on icon at bounding box center [1296, 47] width 22 height 26
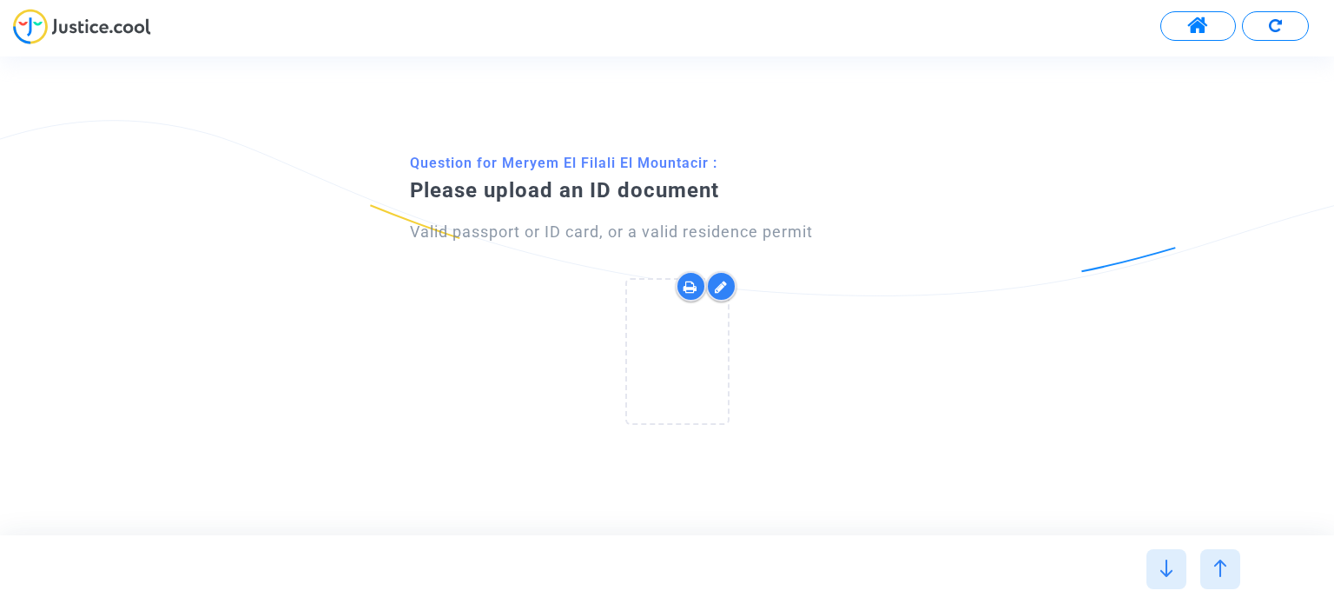
click at [716, 288] on icon at bounding box center [721, 287] width 13 height 14
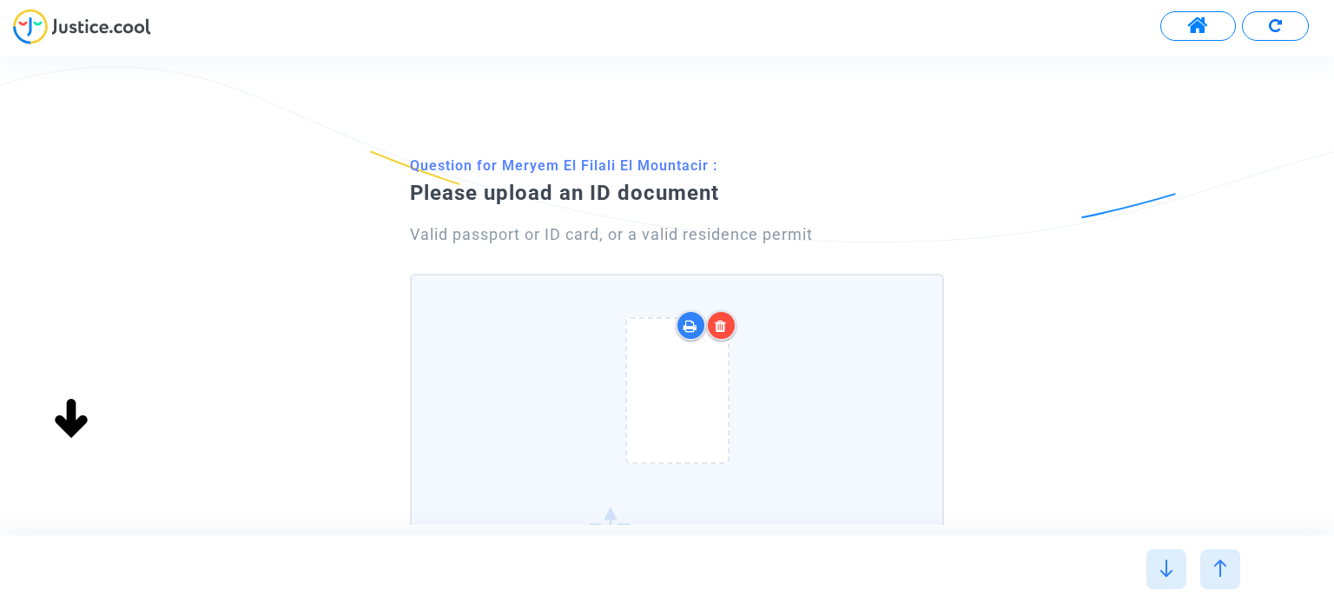
click at [716, 323] on icon at bounding box center [721, 326] width 12 height 14
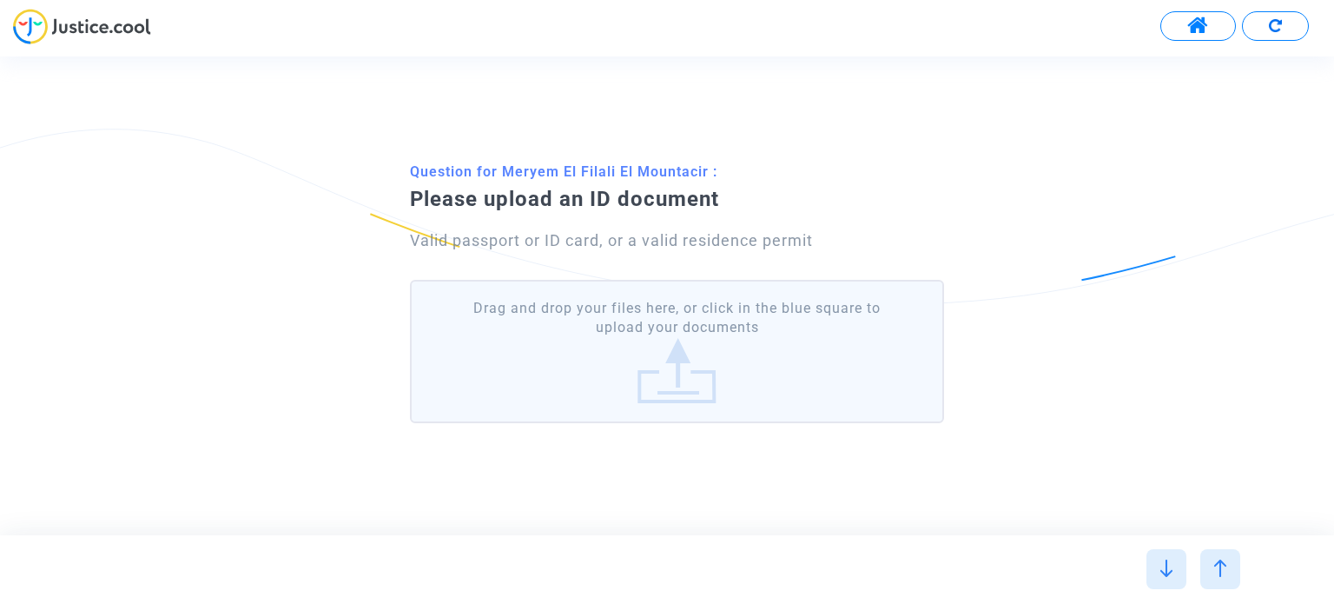
click at [793, 354] on label "Drag and drop your files here, or click in the blue square to upload your docum…" at bounding box center [676, 351] width 533 height 143
click at [0, 0] on input "Drag and drop your files here, or click in the blue square to upload your docum…" at bounding box center [0, 0] width 0 height 0
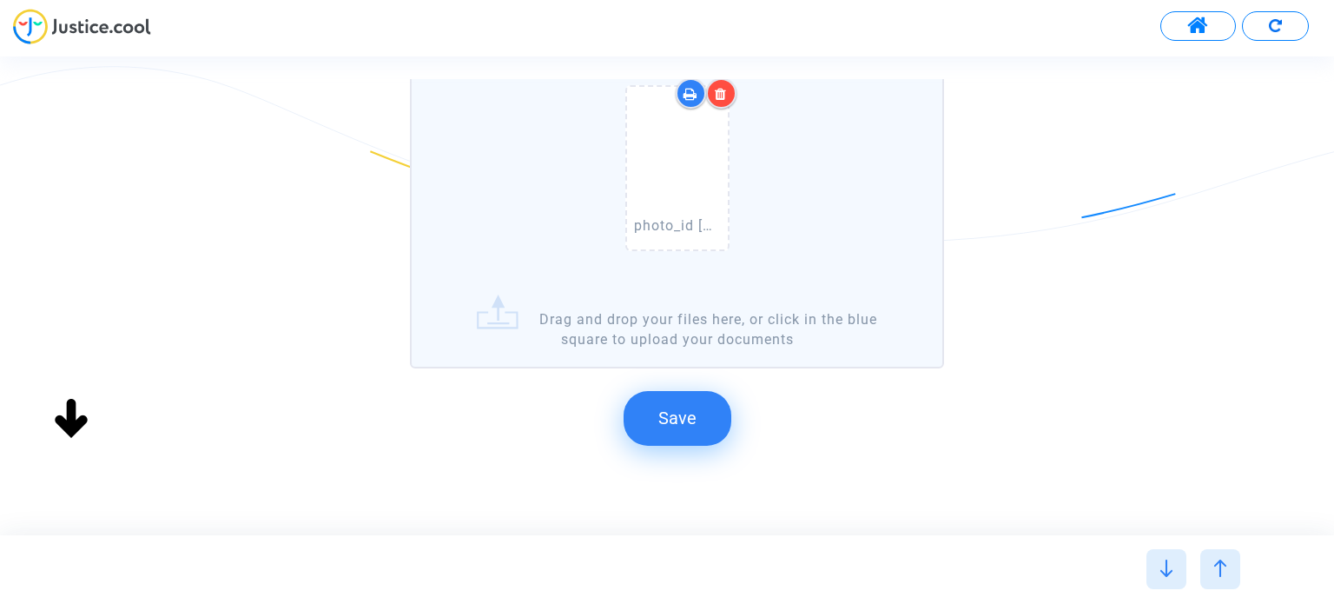
scroll to position [260, 0]
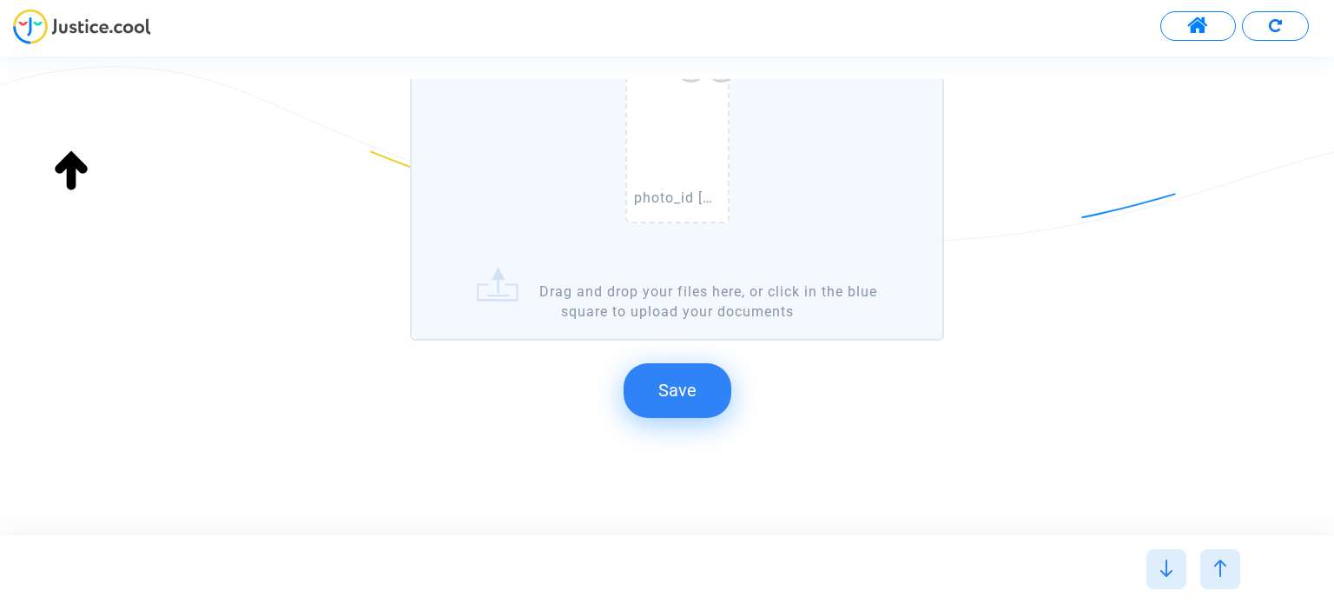
click at [705, 392] on button "Save" at bounding box center [678, 390] width 108 height 54
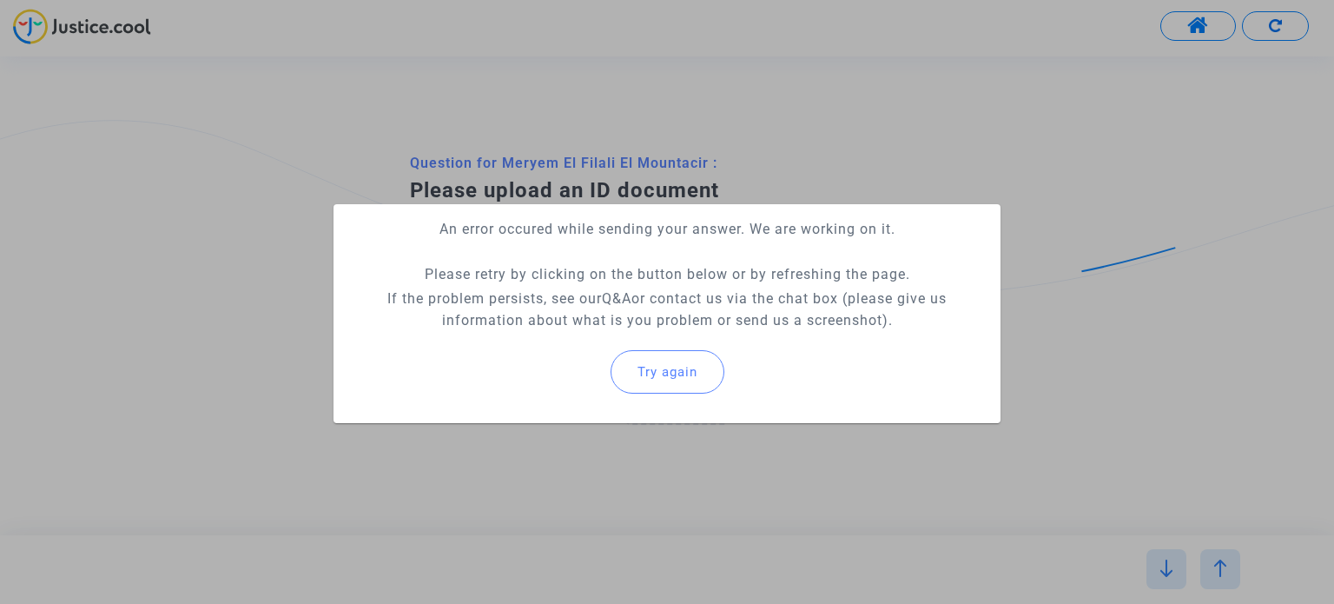
click at [695, 377] on span "Try again" at bounding box center [668, 372] width 60 height 16
click at [685, 374] on span "Try again" at bounding box center [668, 372] width 60 height 16
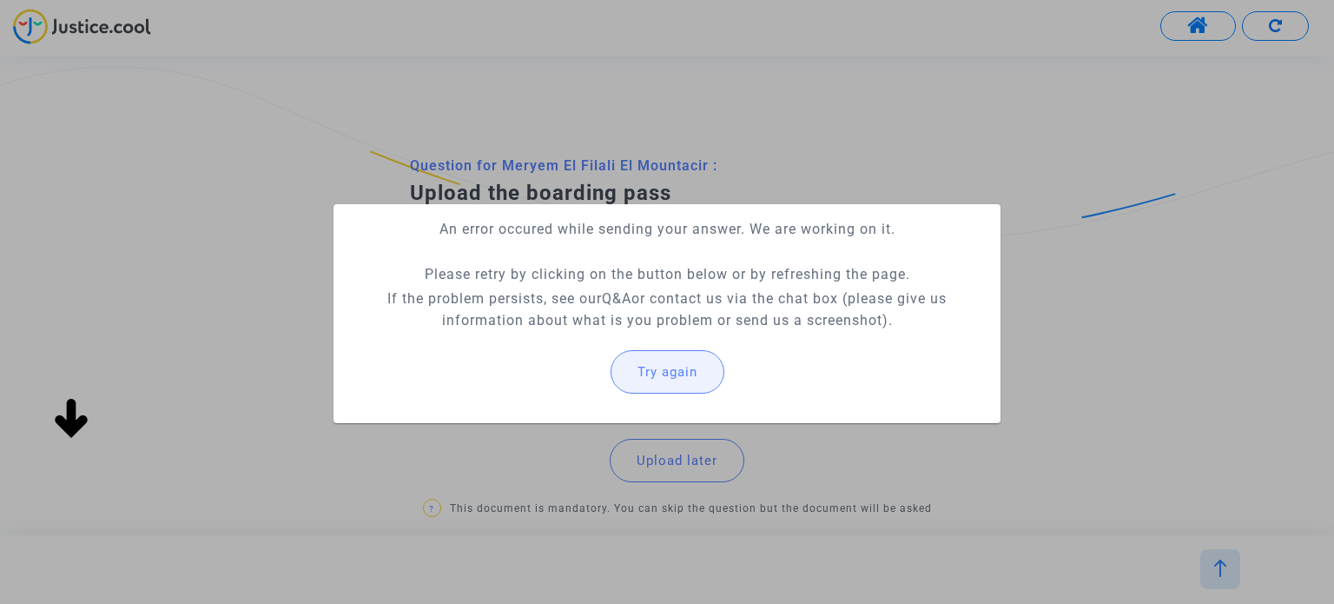
click at [685, 374] on span "Try again" at bounding box center [668, 372] width 60 height 16
click at [1126, 218] on div at bounding box center [667, 302] width 1334 height 604
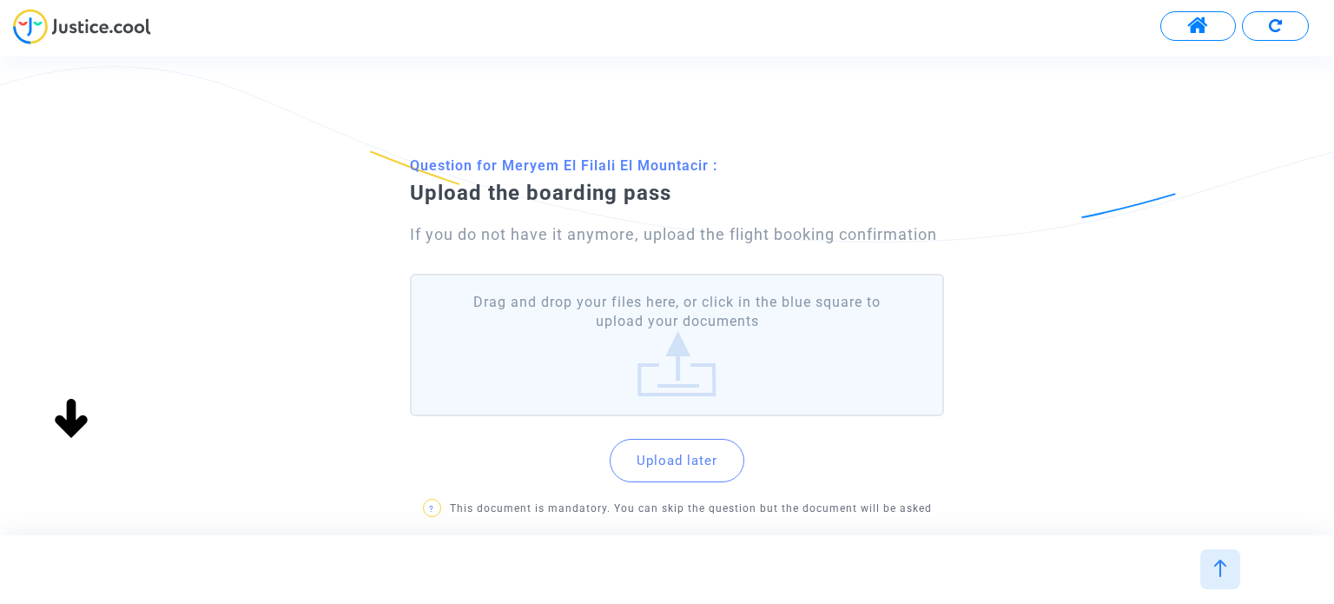
click at [819, 312] on label "Drag and drop your files here, or click in the blue square to upload your docum…" at bounding box center [676, 345] width 533 height 143
click at [0, 0] on input "Drag and drop your files here, or click in the blue square to upload your docum…" at bounding box center [0, 0] width 0 height 0
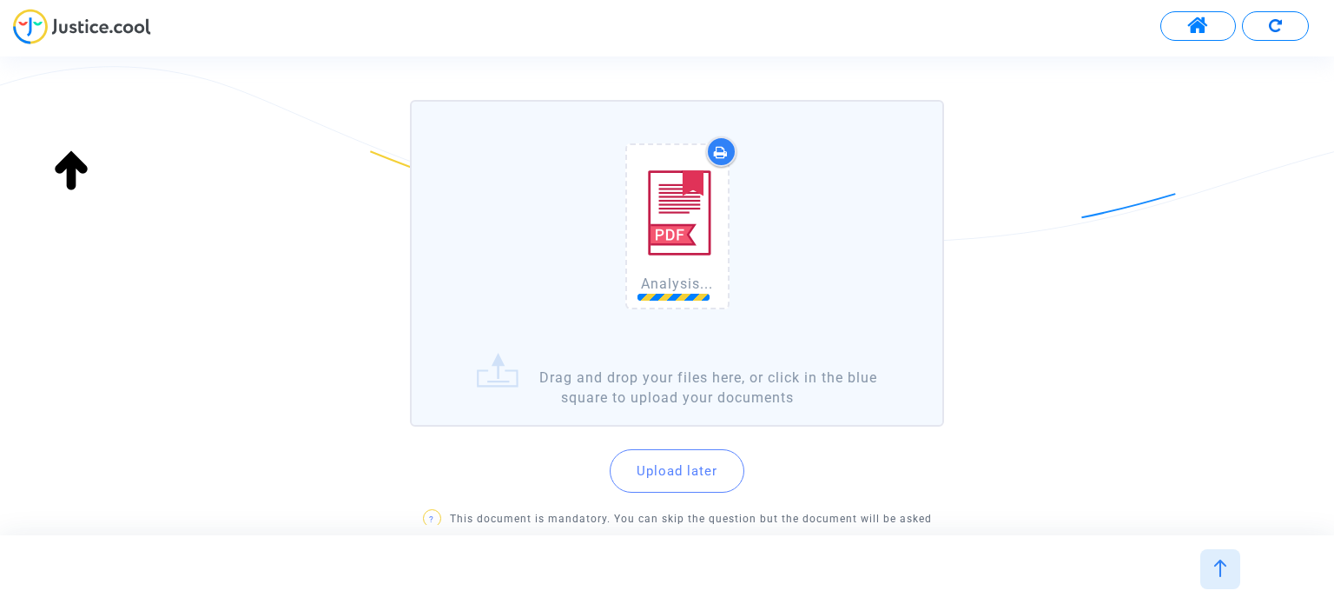
scroll to position [174, 0]
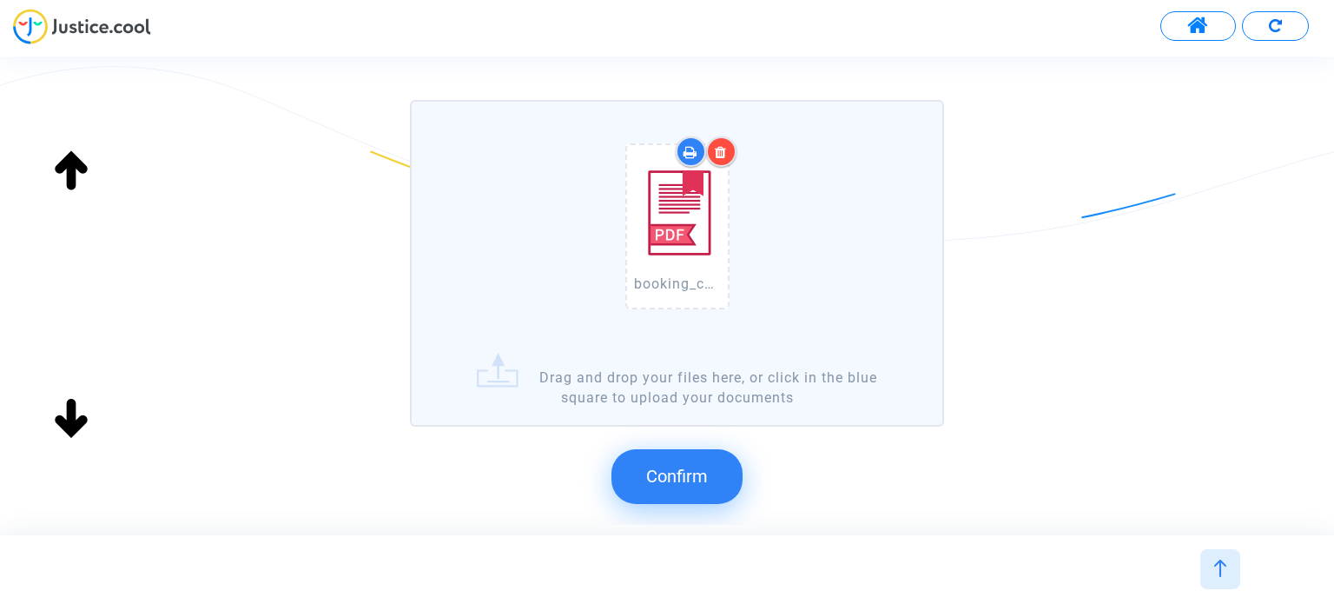
click at [677, 466] on span "Confirm" at bounding box center [677, 476] width 62 height 21
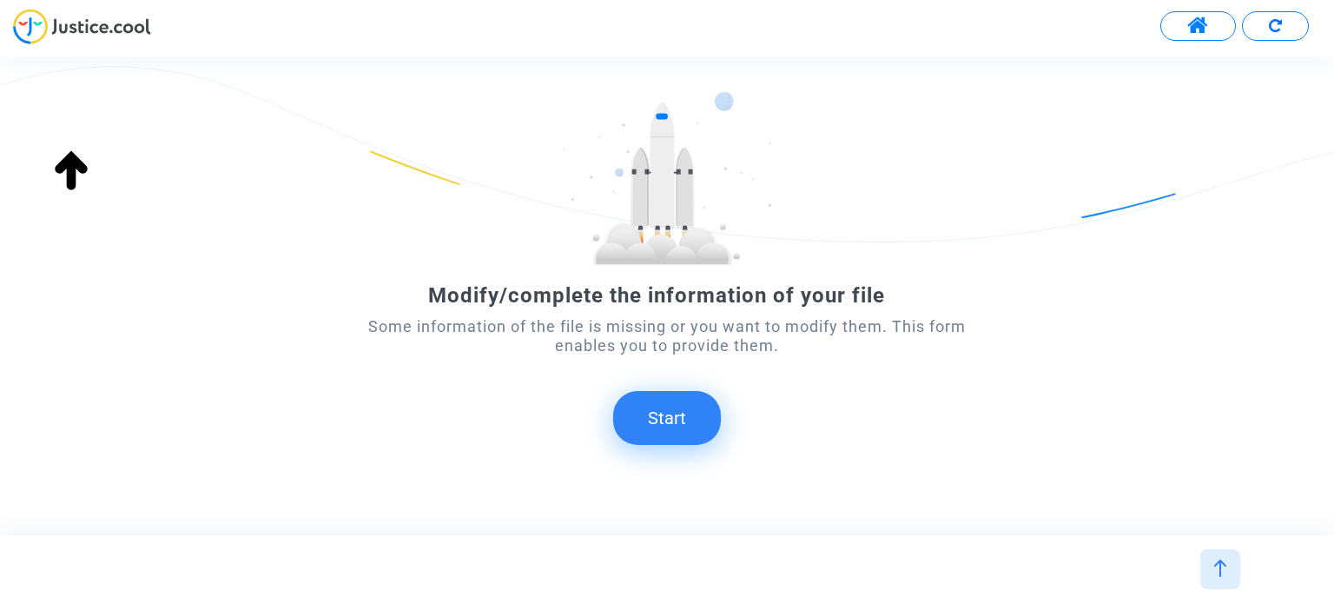
scroll to position [0, 0]
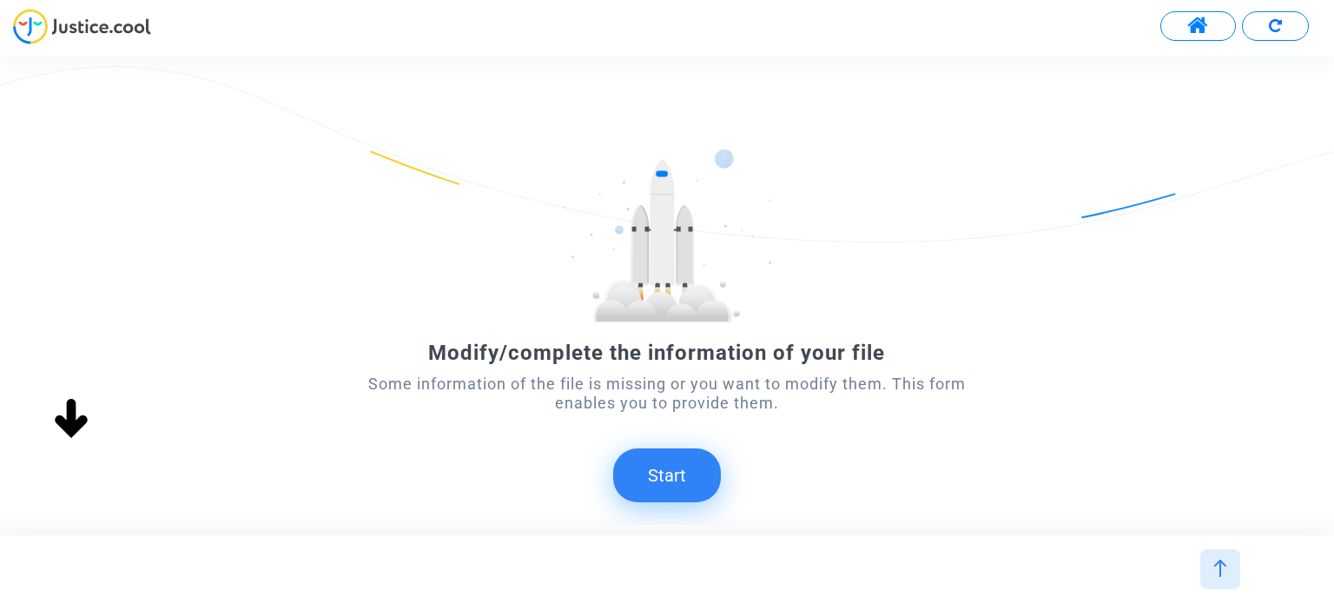
click at [656, 486] on button "Start" at bounding box center [667, 475] width 108 height 54
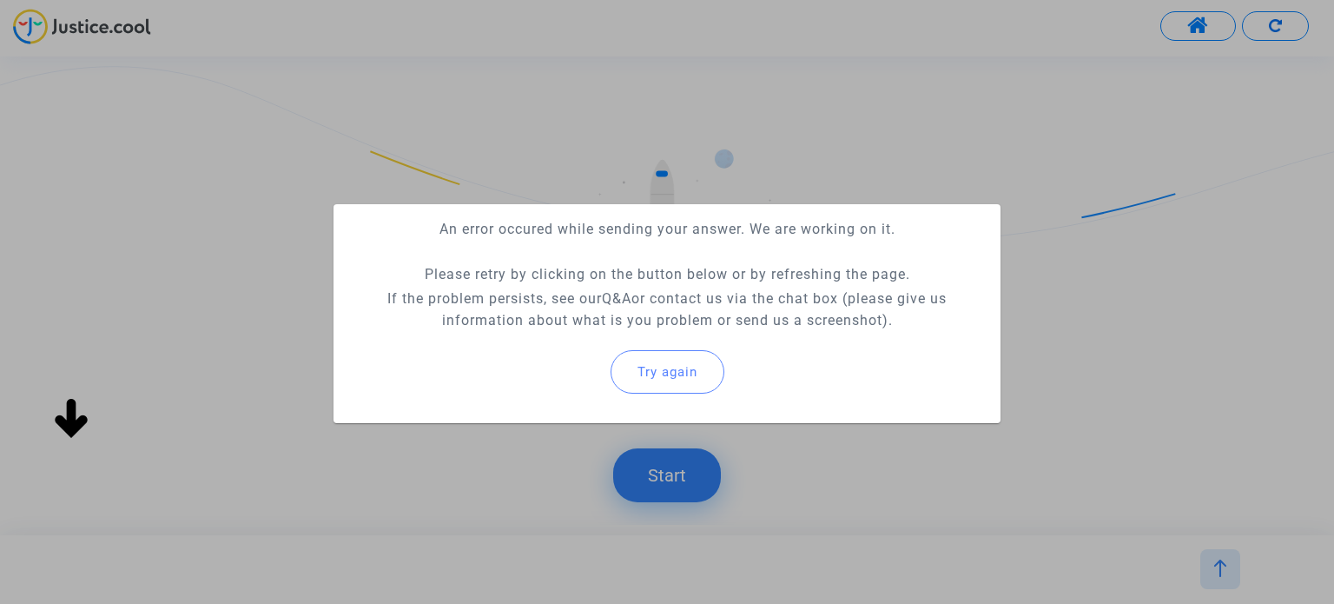
click at [669, 340] on div "Try again" at bounding box center [666, 371] width 639 height 75
click at [674, 386] on button "Try again" at bounding box center [668, 371] width 114 height 43
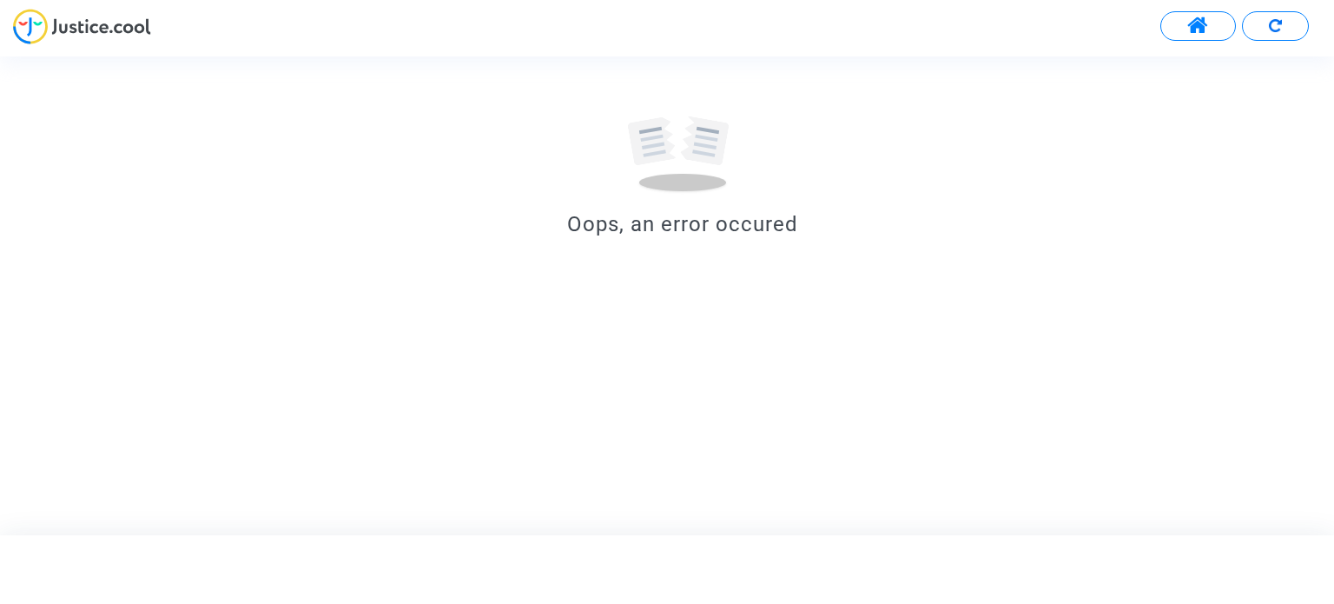
click at [115, 17] on img at bounding box center [82, 27] width 138 height 36
click at [1190, 16] on span at bounding box center [1199, 26] width 22 height 23
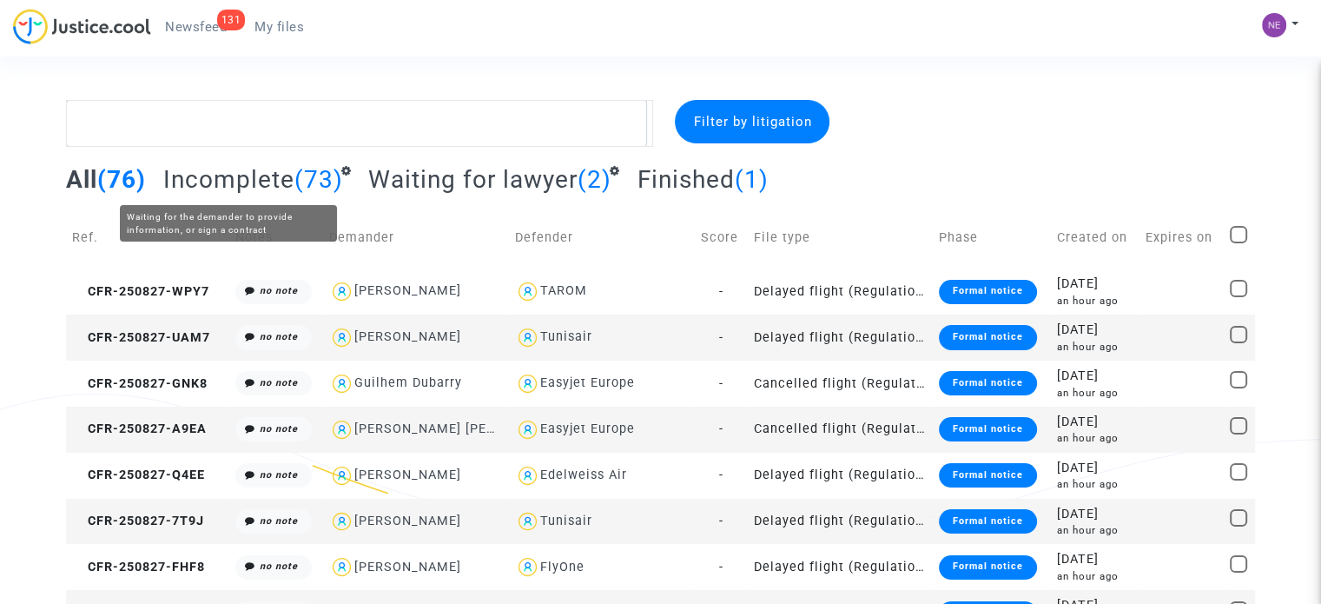
click at [261, 173] on span "Incomplete" at bounding box center [228, 179] width 131 height 29
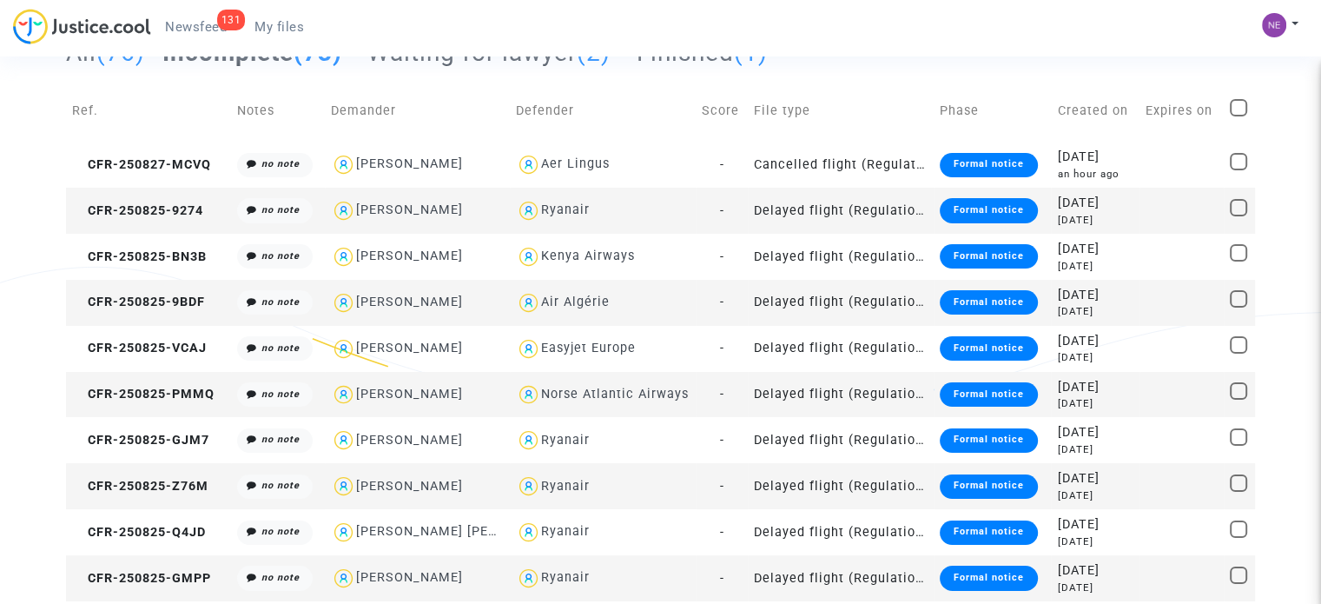
scroll to position [87, 0]
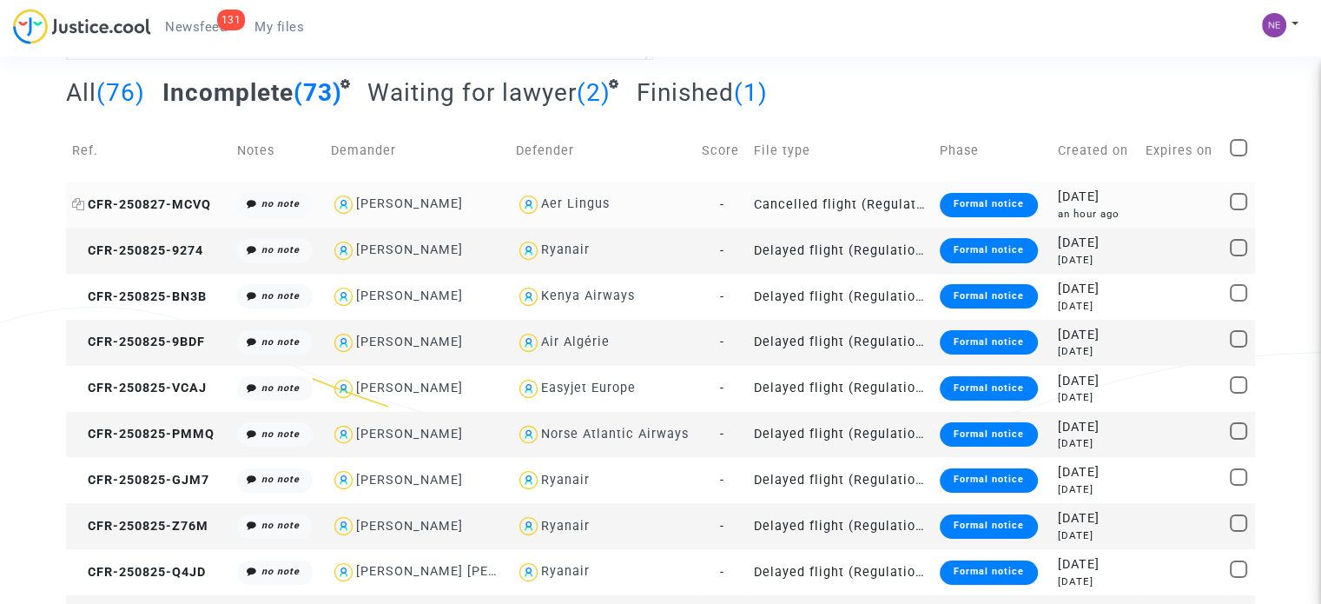
click at [195, 208] on span "CFR-250827-MCVQ" at bounding box center [141, 204] width 139 height 15
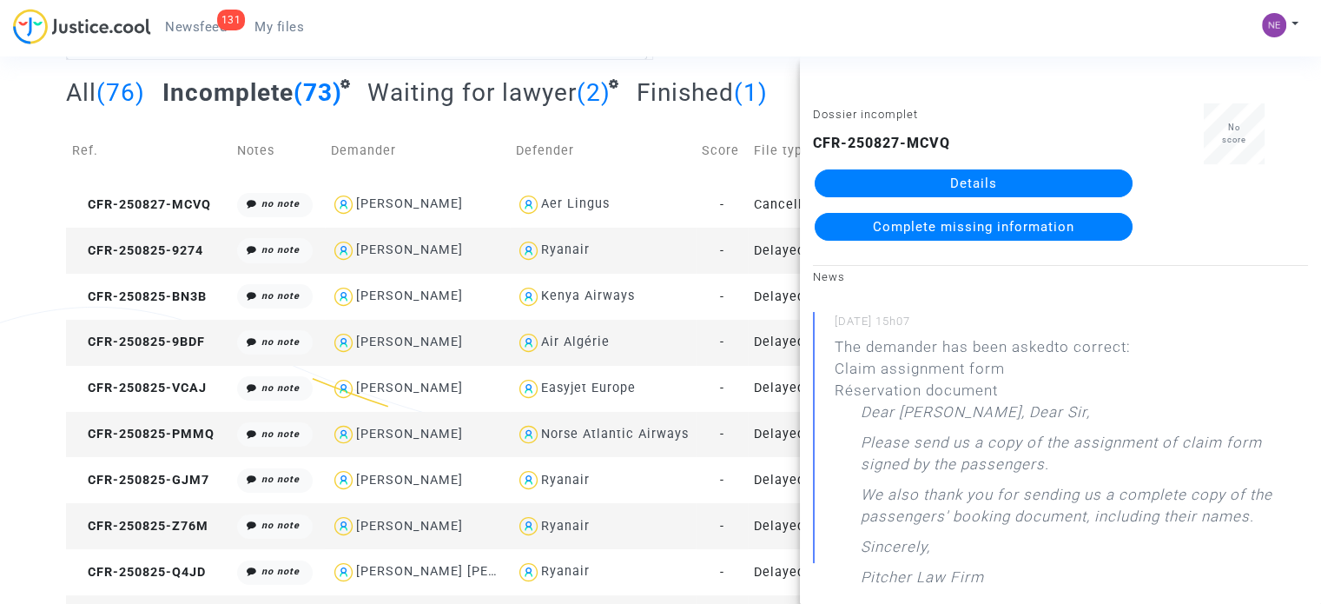
click at [1084, 182] on link "Details" at bounding box center [974, 183] width 318 height 28
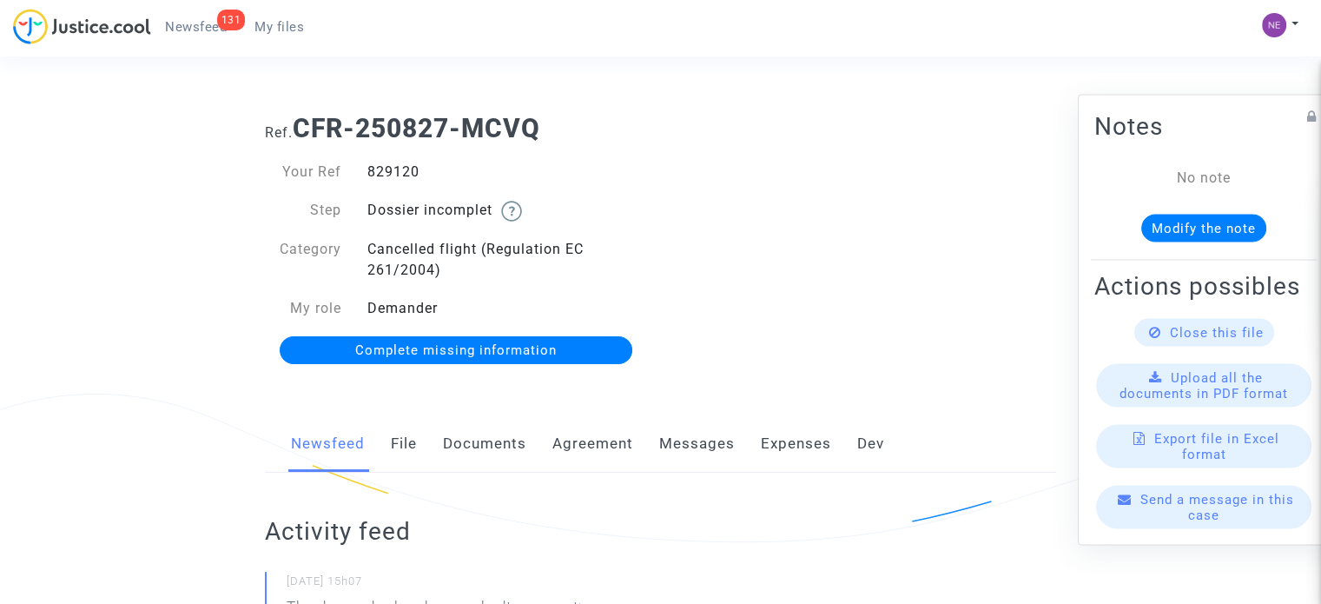
click at [413, 444] on link "File" at bounding box center [404, 443] width 26 height 57
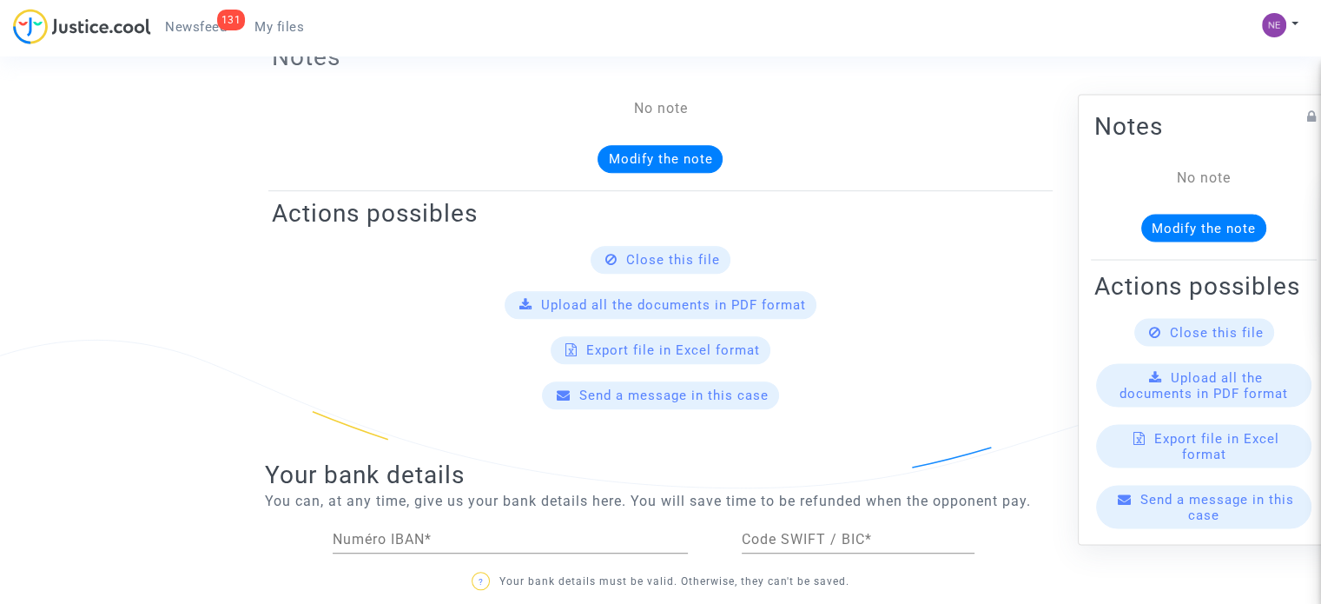
scroll to position [347, 0]
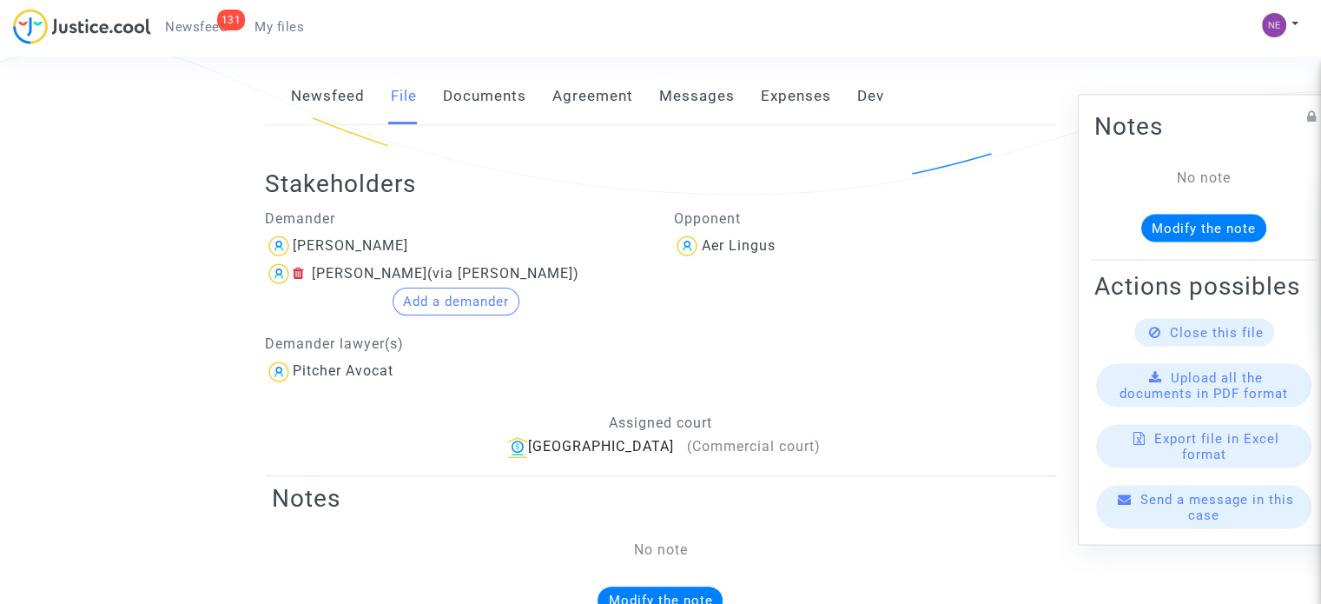
click at [507, 83] on link "Documents" at bounding box center [484, 96] width 83 height 57
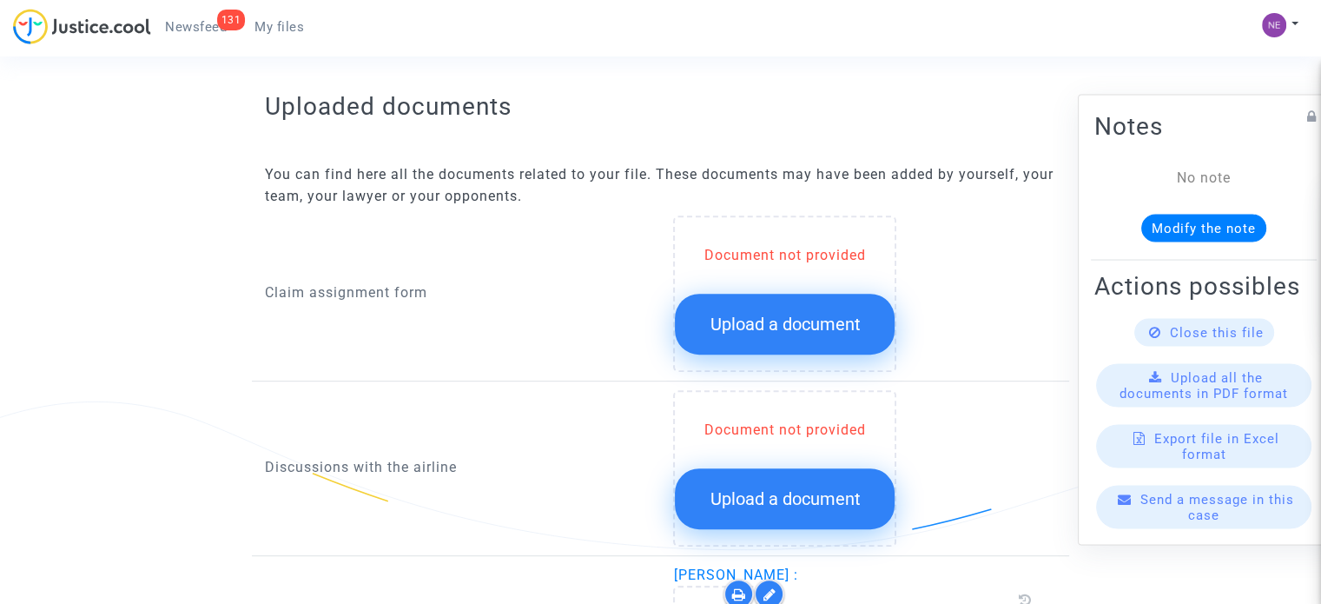
scroll to position [718, 0]
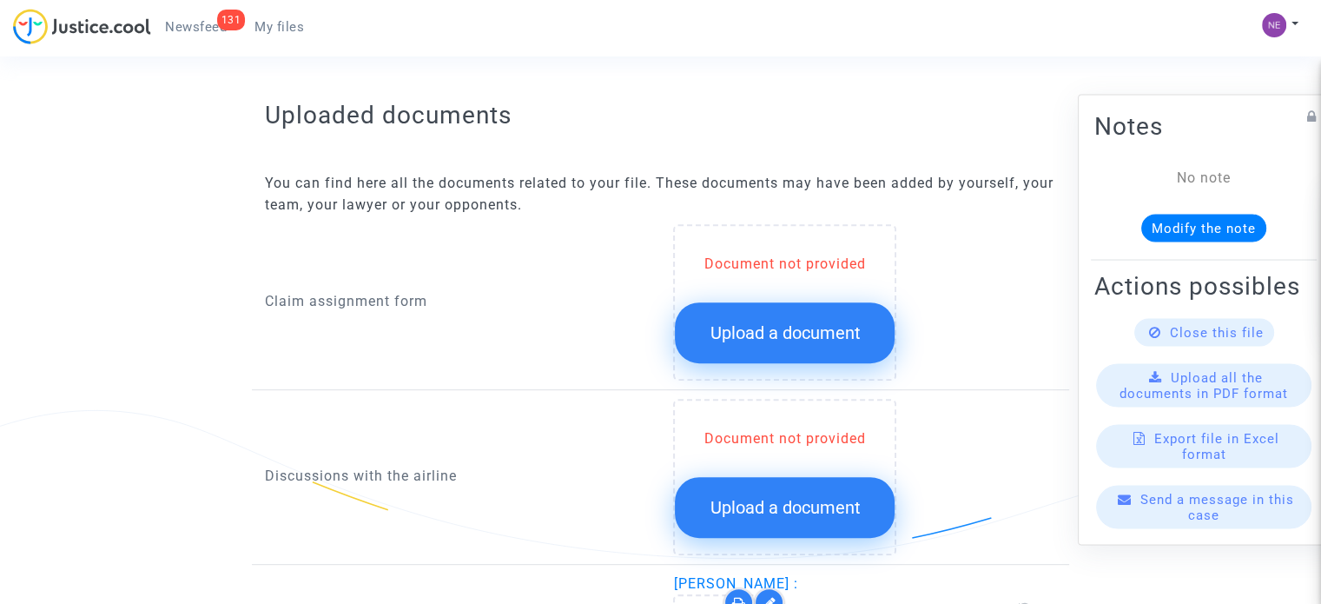
click at [1173, 340] on span "Close this file" at bounding box center [1217, 332] width 94 height 16
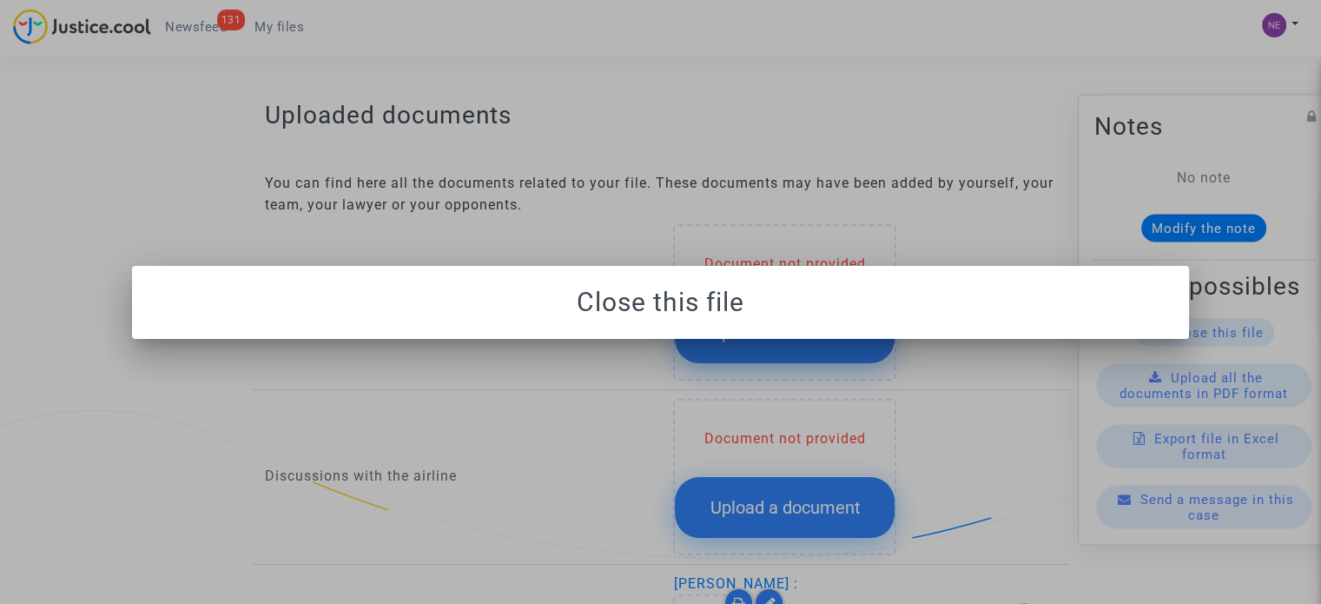
scroll to position [0, 0]
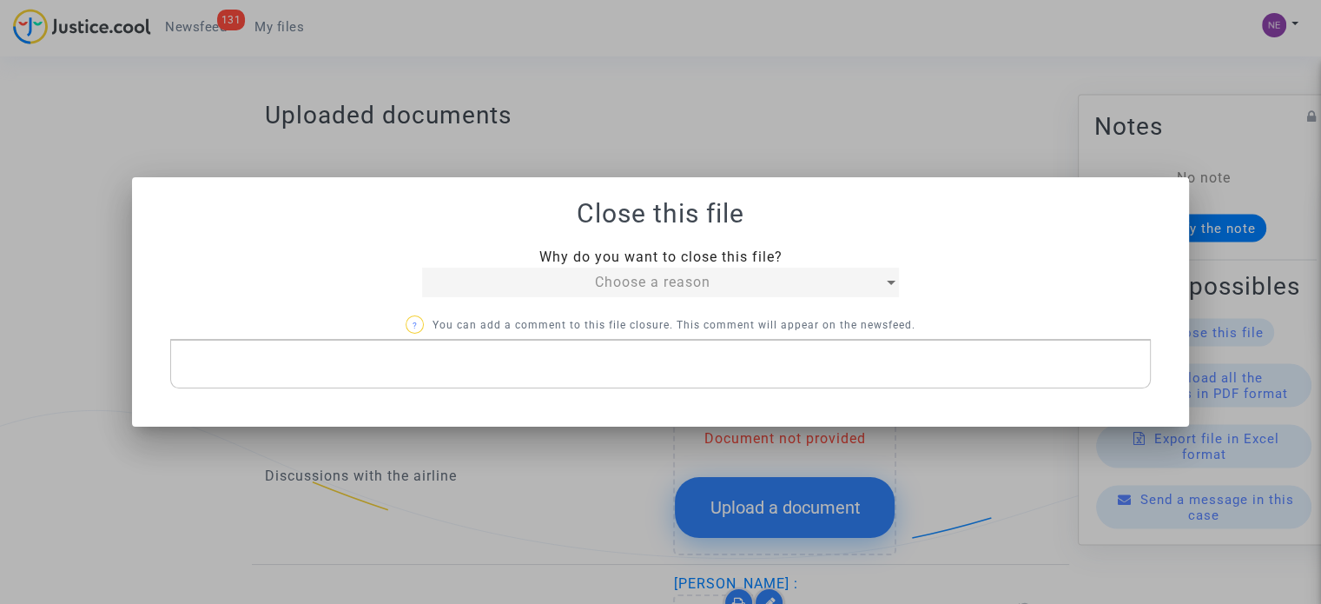
click at [825, 286] on div "Choose a reason" at bounding box center [652, 282] width 461 height 21
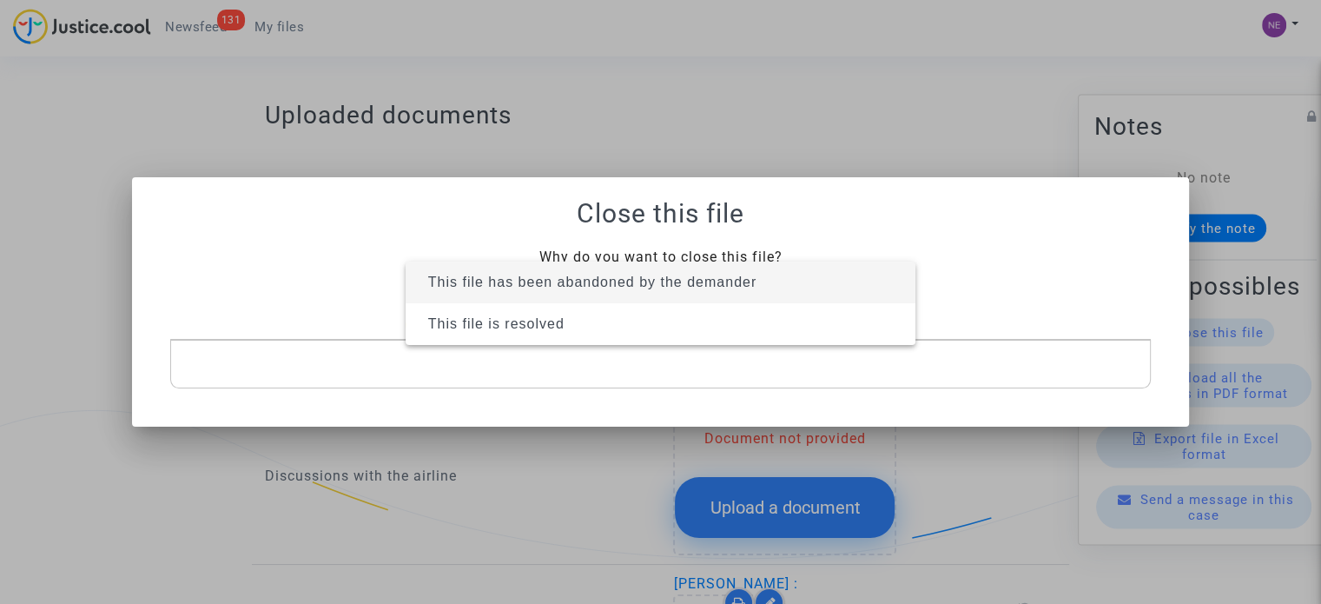
click at [844, 80] on div at bounding box center [660, 302] width 1321 height 604
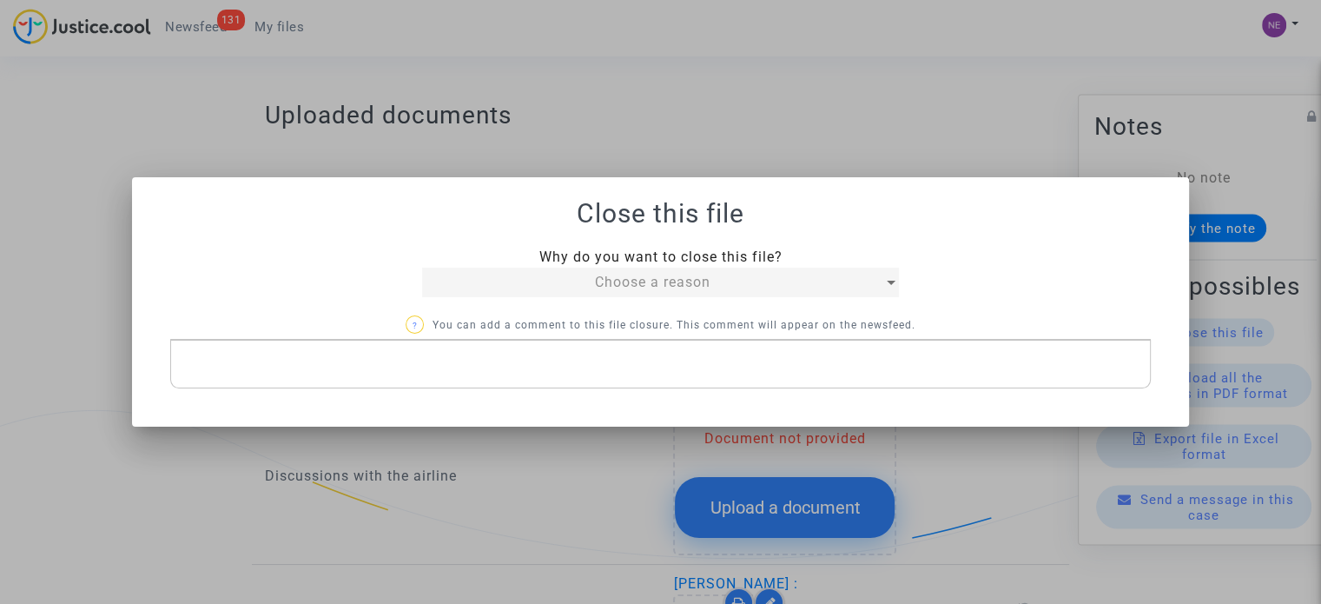
click at [801, 267] on div "Why do you want to close this file? Choose a reason" at bounding box center [660, 272] width 503 height 50
click at [804, 279] on div "Choose a reason" at bounding box center [652, 282] width 461 height 21
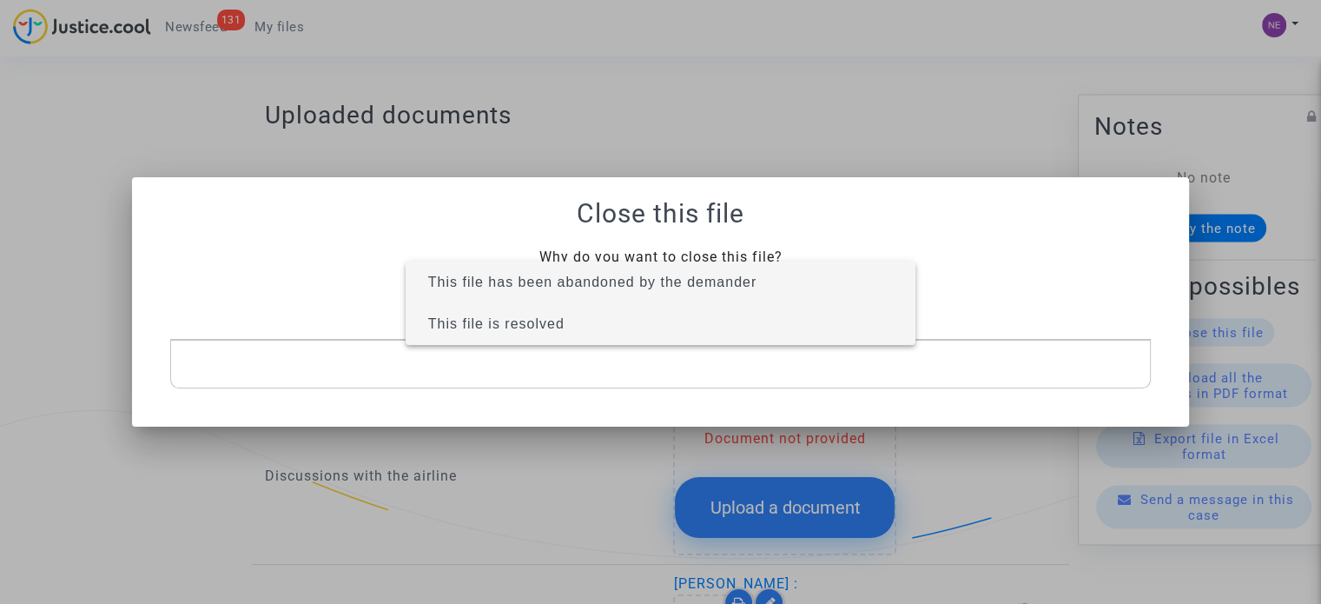
click at [771, 330] on span "This file is resolved" at bounding box center [661, 324] width 482 height 42
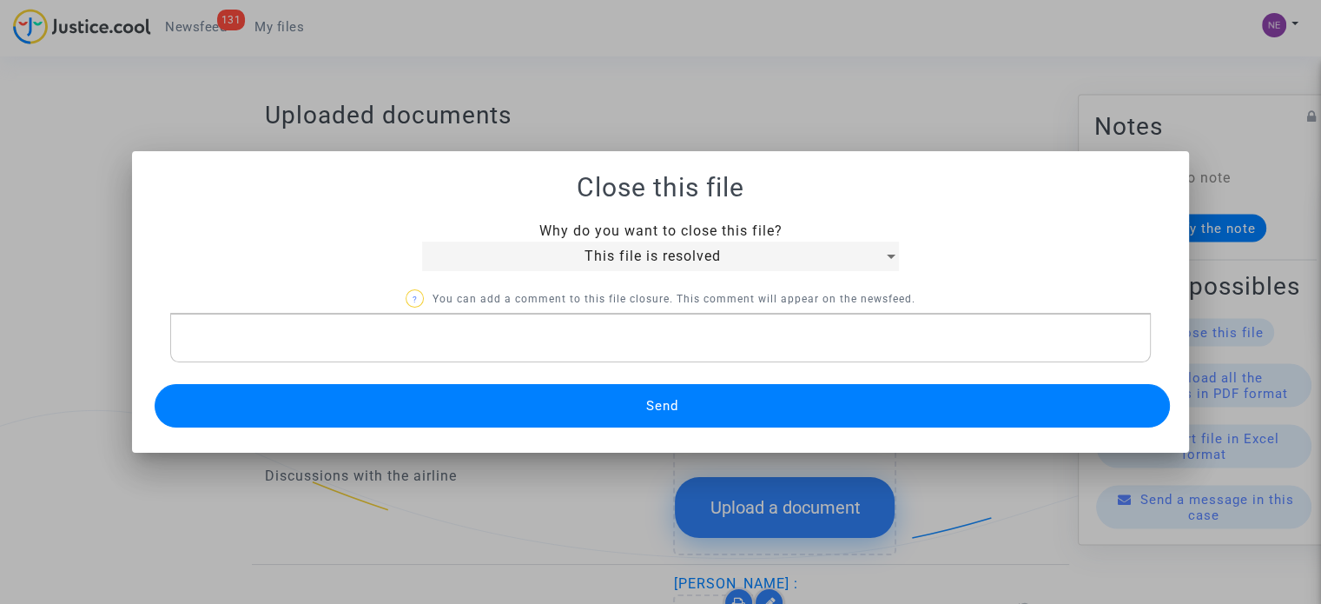
click at [768, 399] on button "Send" at bounding box center [663, 405] width 1016 height 43
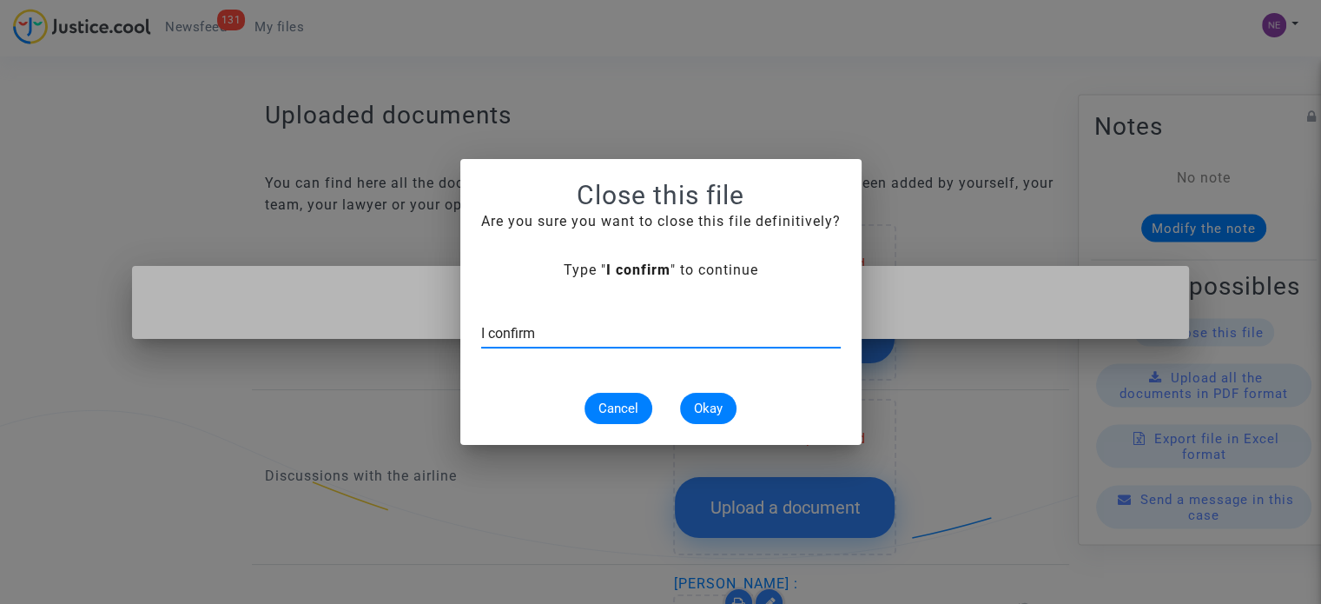
type input "I confirm"
click at [714, 407] on span "Okay" at bounding box center [708, 408] width 29 height 16
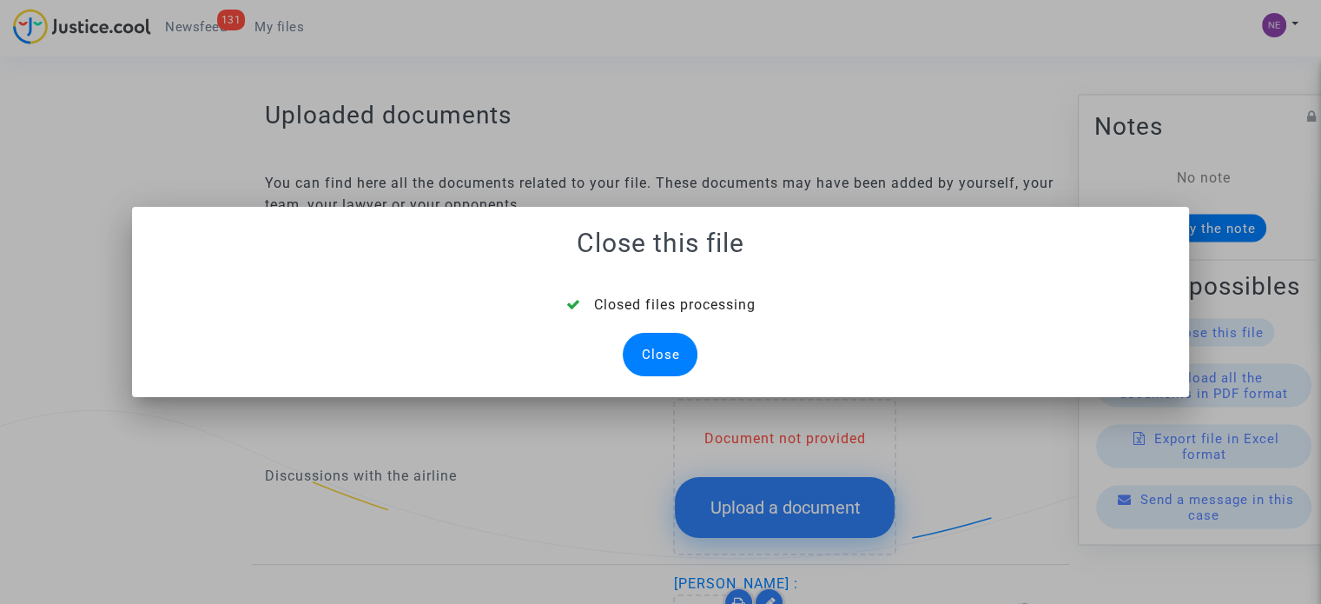
click at [638, 347] on div "Close" at bounding box center [660, 354] width 75 height 43
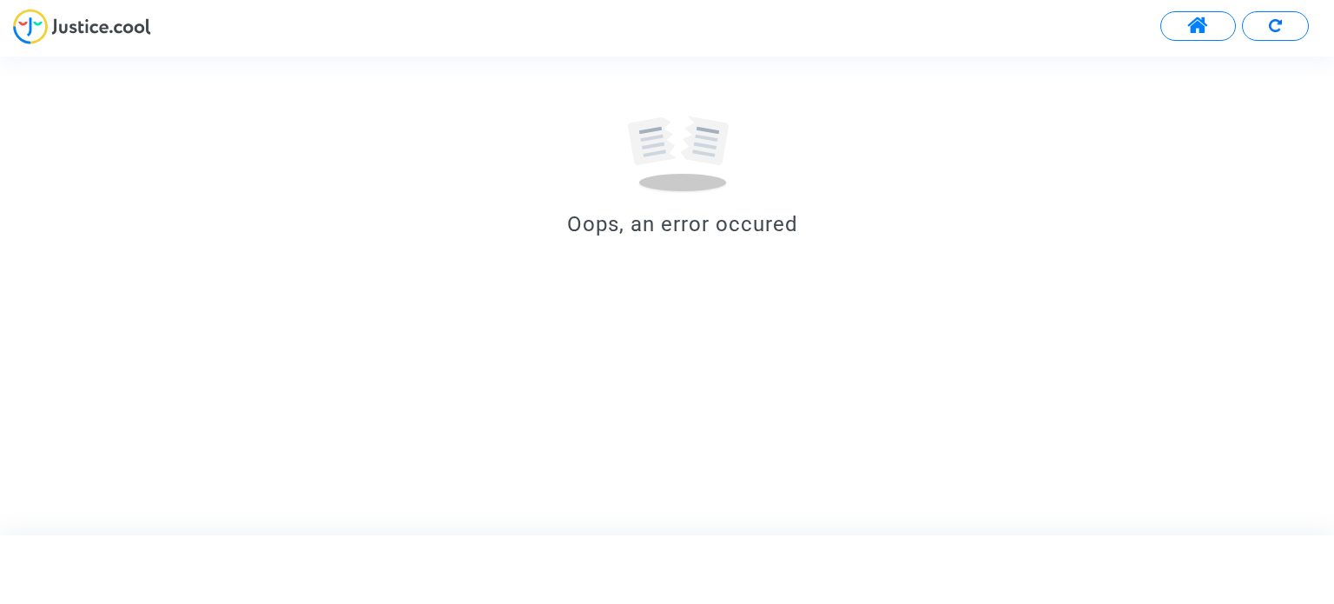
click at [1264, 35] on button at bounding box center [1275, 26] width 67 height 30
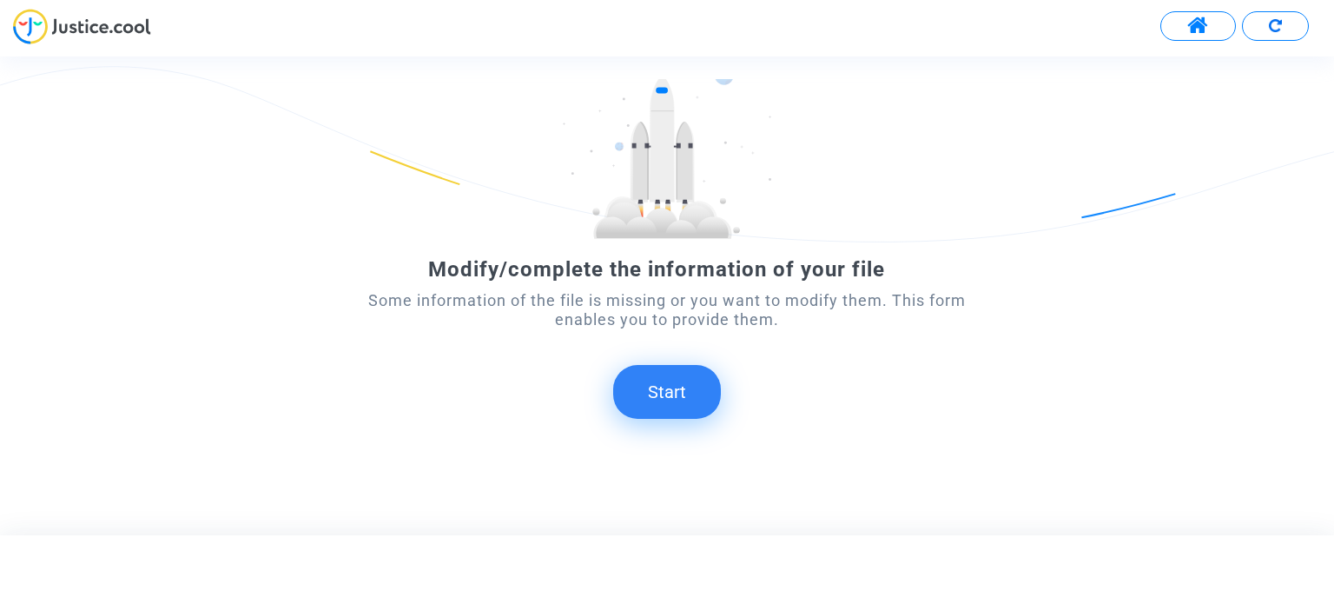
scroll to position [97, 0]
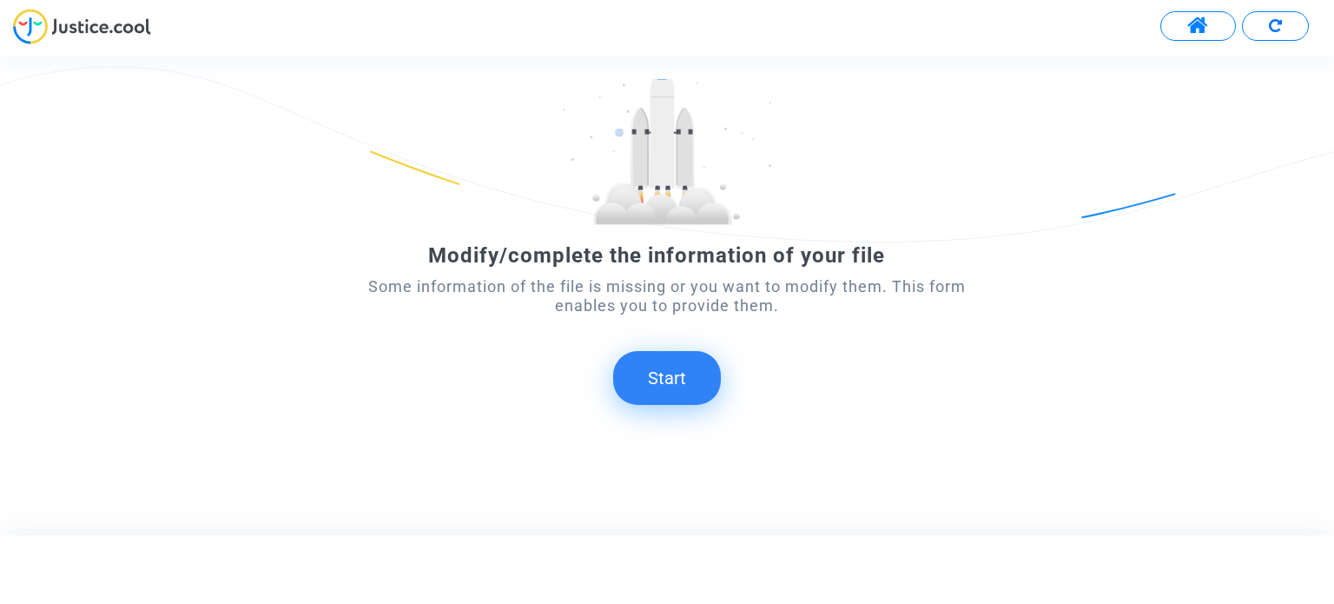
click at [672, 399] on button "Start" at bounding box center [667, 378] width 108 height 54
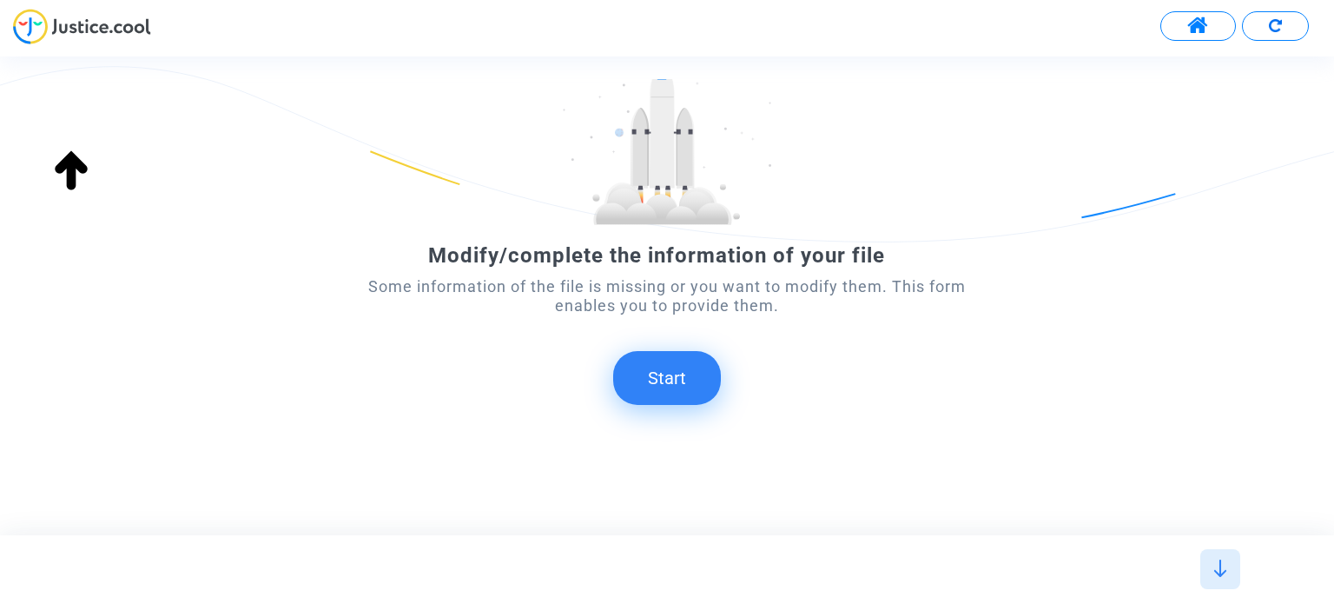
click at [693, 383] on button "Start" at bounding box center [667, 378] width 108 height 54
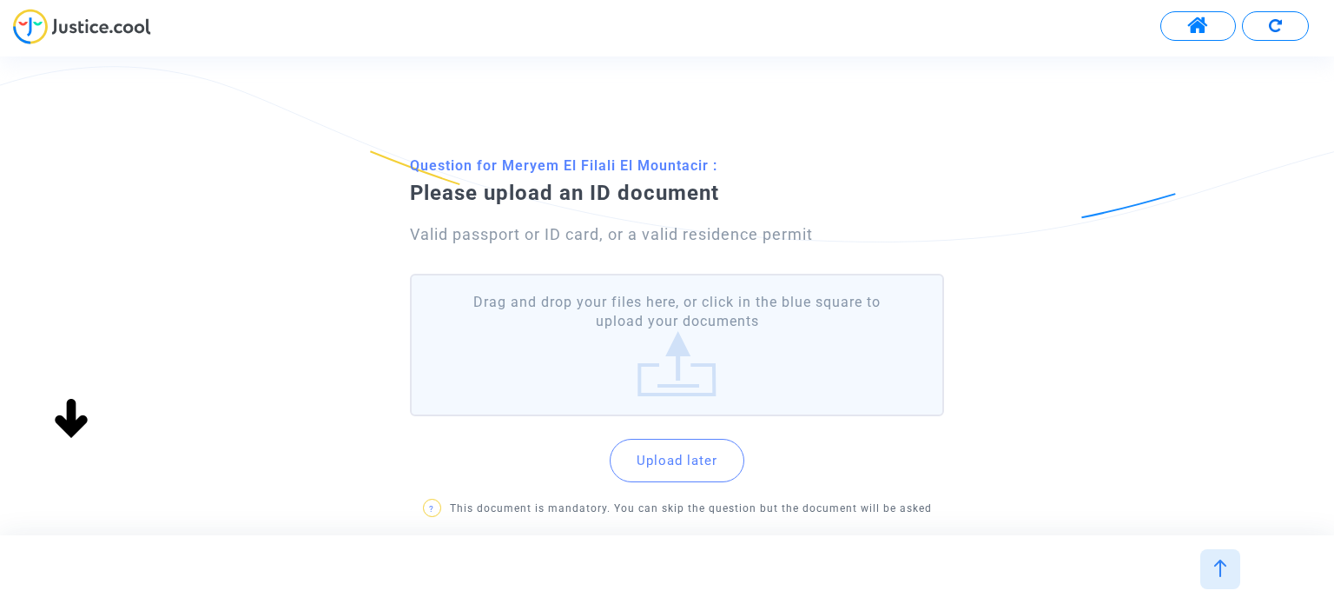
click at [698, 454] on button "Upload later" at bounding box center [677, 460] width 135 height 43
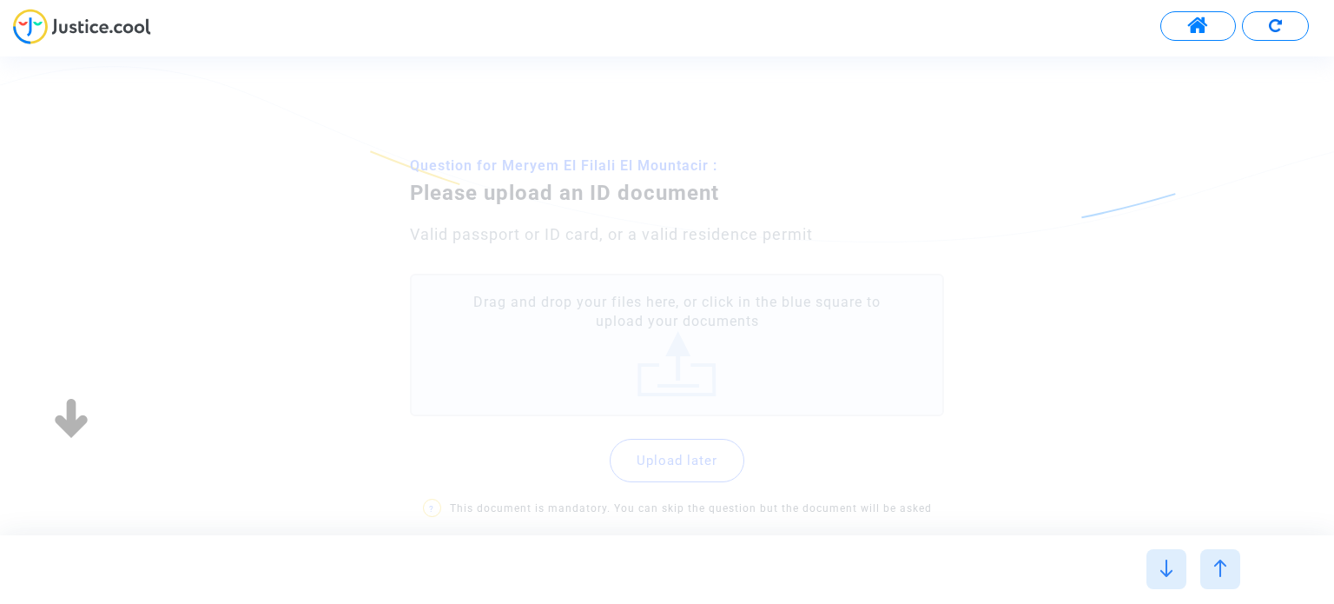
scroll to position [0, 0]
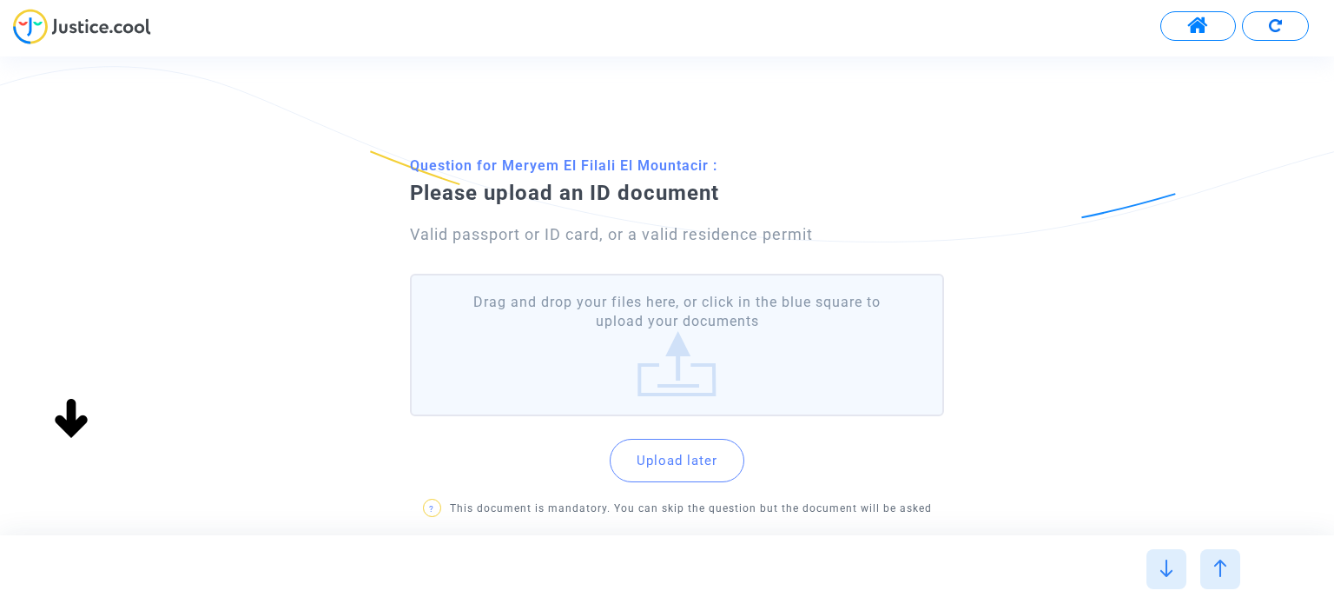
click at [709, 336] on label "Drag and drop your files here, or click in the blue square to upload your docum…" at bounding box center [676, 345] width 533 height 143
click at [0, 0] on input "Drag and drop your files here, or click in the blue square to upload your docum…" at bounding box center [0, 0] width 0 height 0
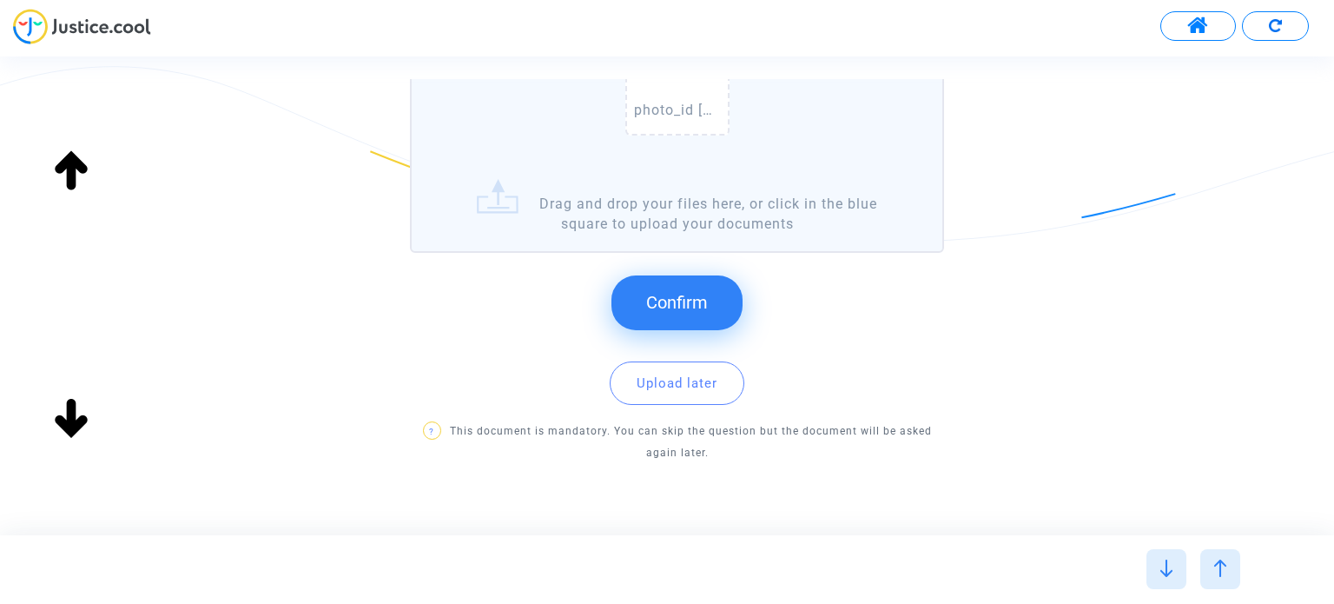
click at [698, 292] on span "Confirm" at bounding box center [677, 302] width 62 height 21
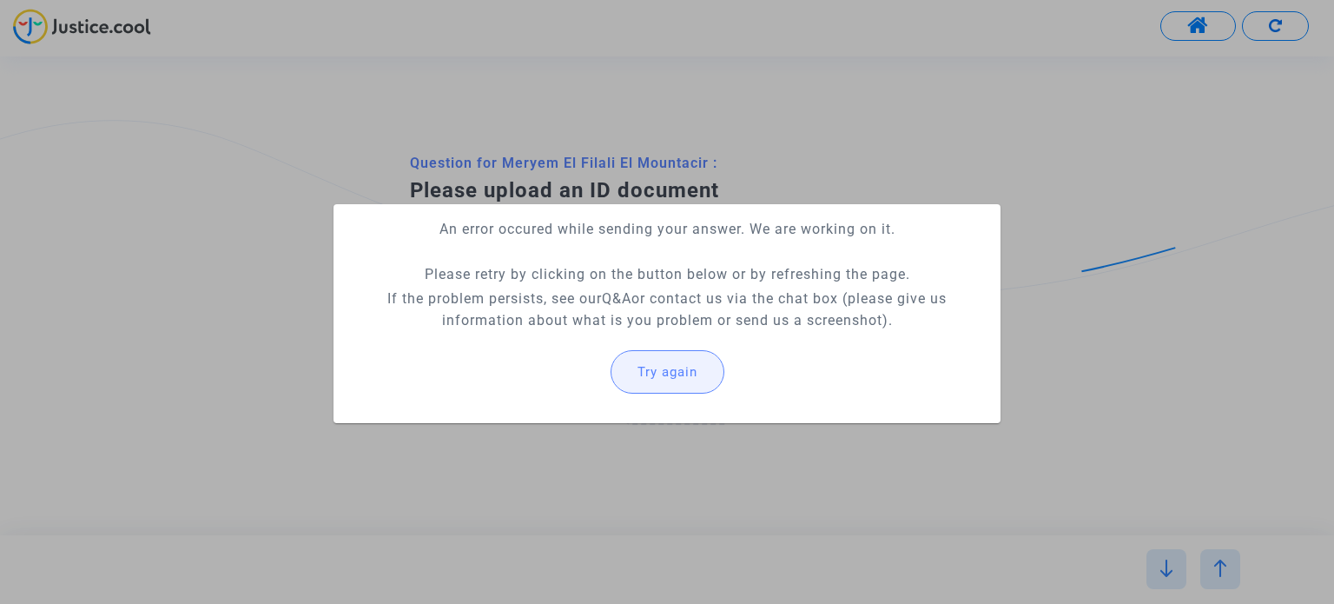
click at [701, 366] on button "Try again" at bounding box center [668, 371] width 114 height 43
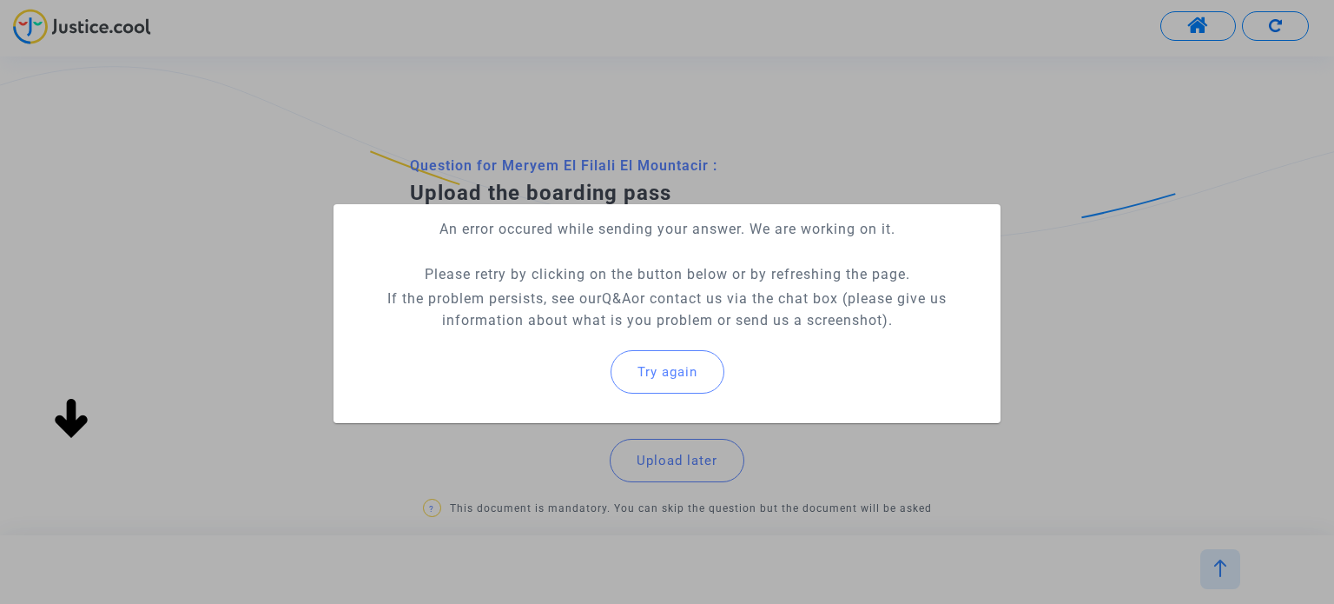
click at [695, 380] on button "Try again" at bounding box center [668, 371] width 114 height 43
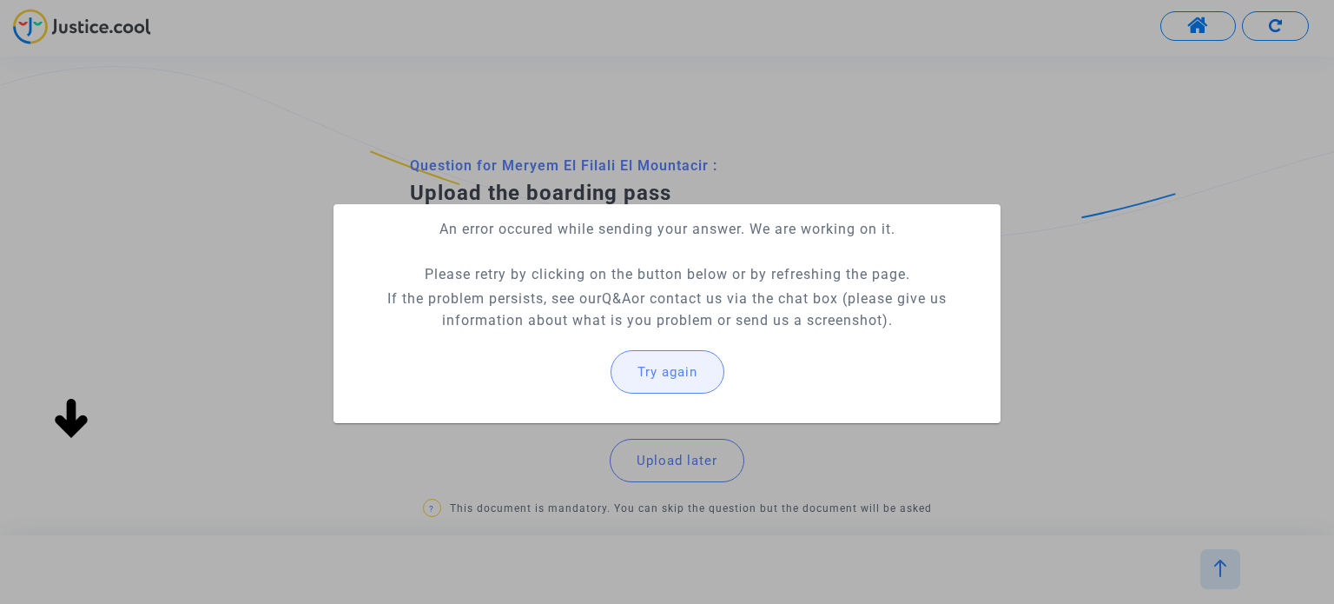
click at [695, 380] on button "Try again" at bounding box center [668, 371] width 114 height 43
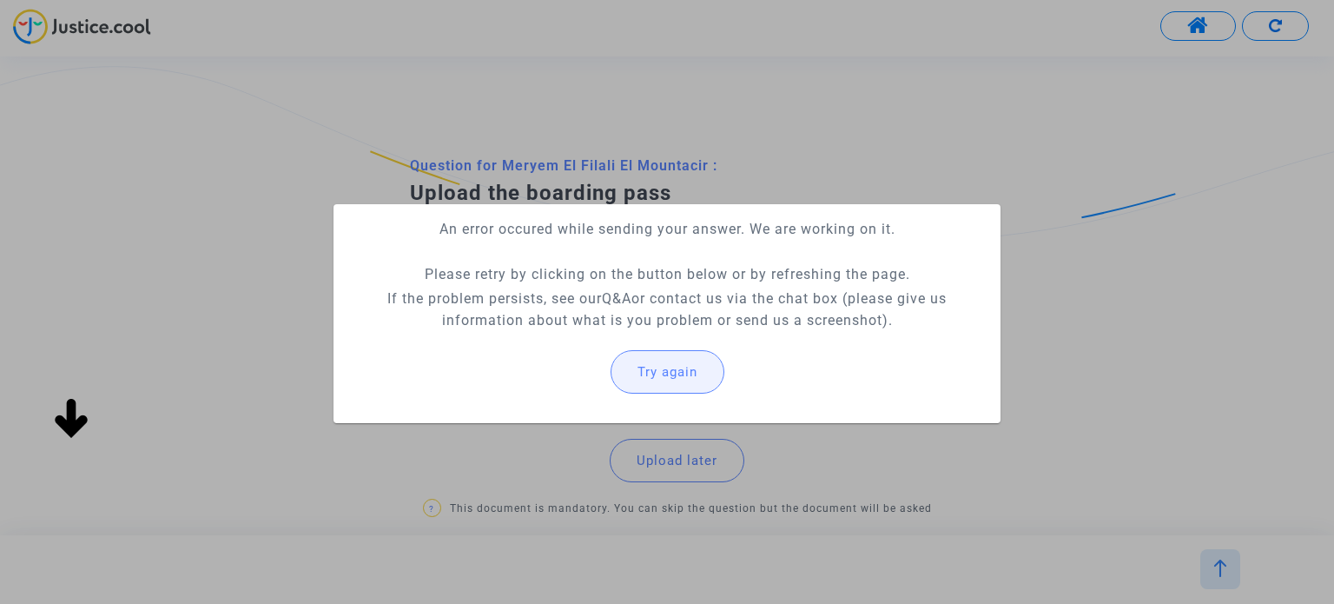
click at [695, 380] on button "Try again" at bounding box center [668, 371] width 114 height 43
click at [696, 379] on button "Try again" at bounding box center [668, 371] width 114 height 43
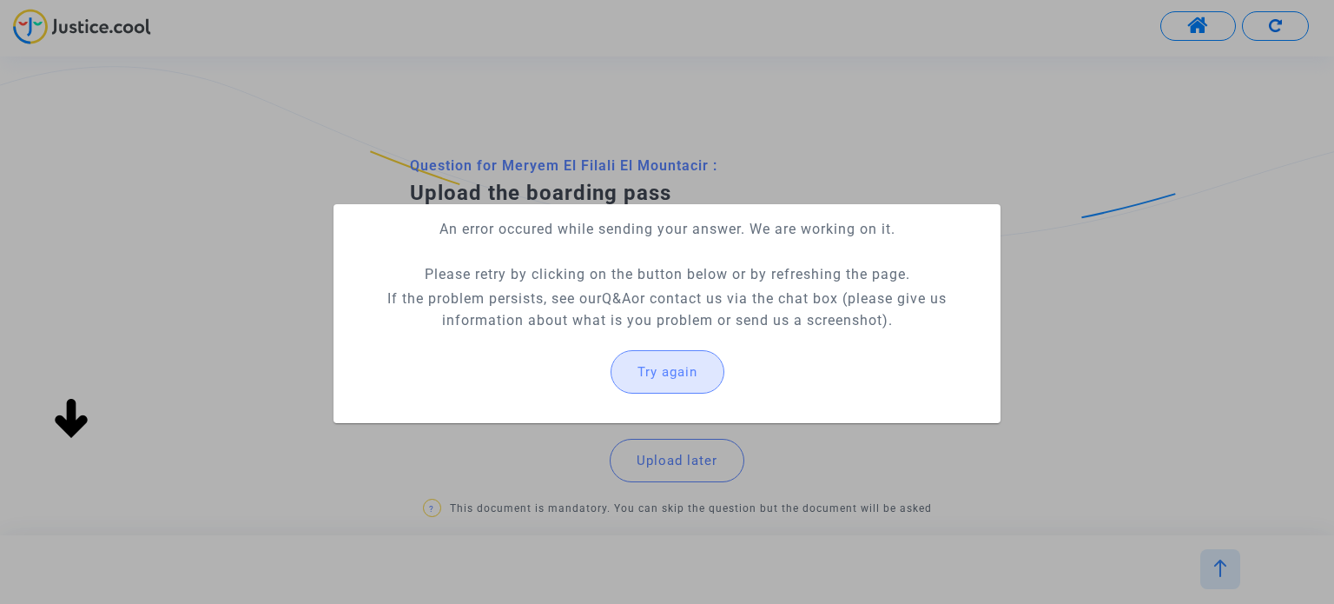
click at [696, 379] on button "Try again" at bounding box center [668, 371] width 114 height 43
drag, startPoint x: 696, startPoint y: 379, endPoint x: 697, endPoint y: 409, distance: 30.4
click at [697, 409] on mat-card "An error occured while sending your answer. We are working on it. Please retry …" at bounding box center [667, 313] width 667 height 219
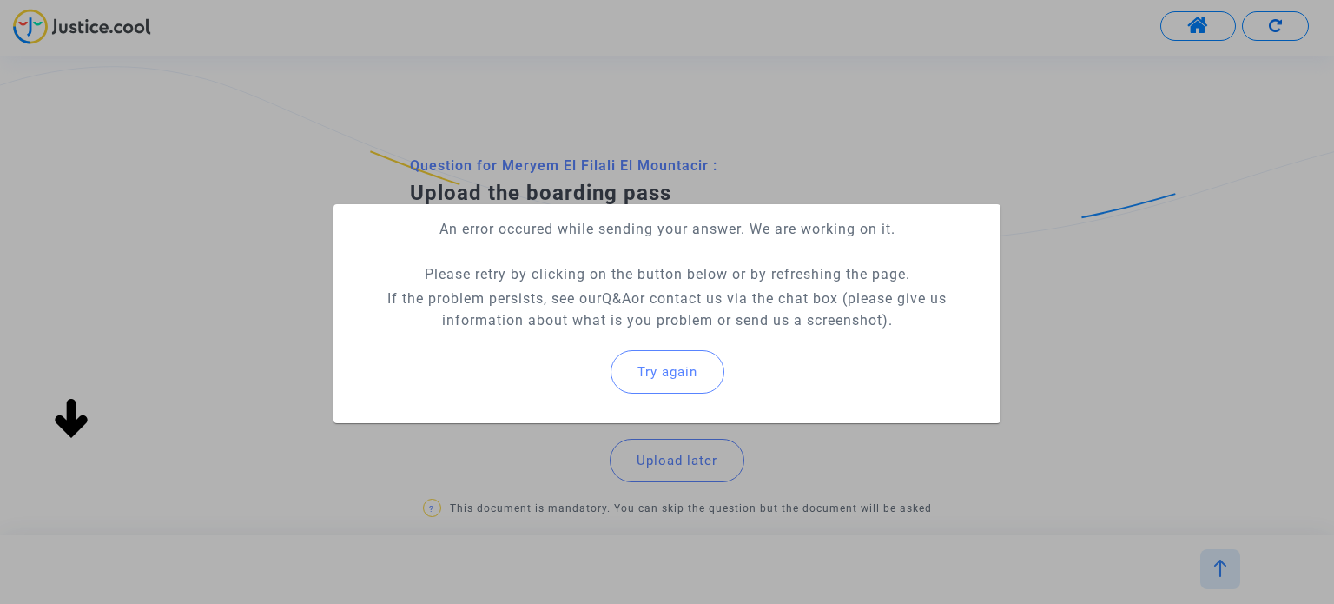
click at [706, 380] on button "Try again" at bounding box center [668, 371] width 114 height 43
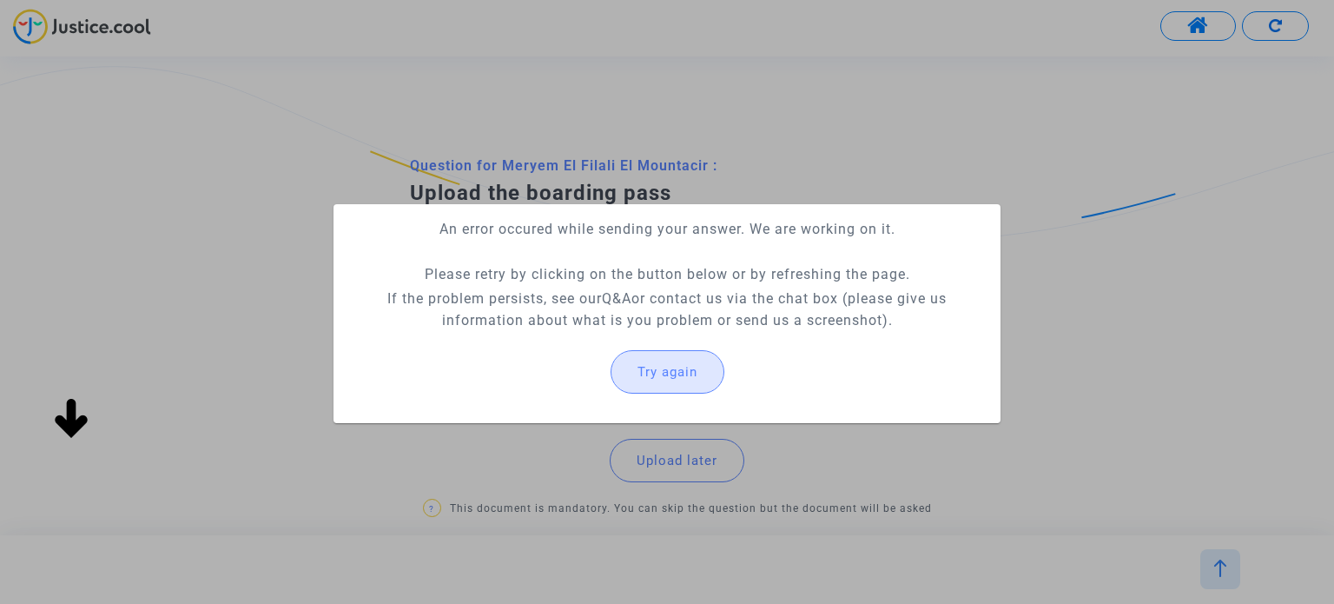
click at [706, 380] on button "Try again" at bounding box center [668, 371] width 114 height 43
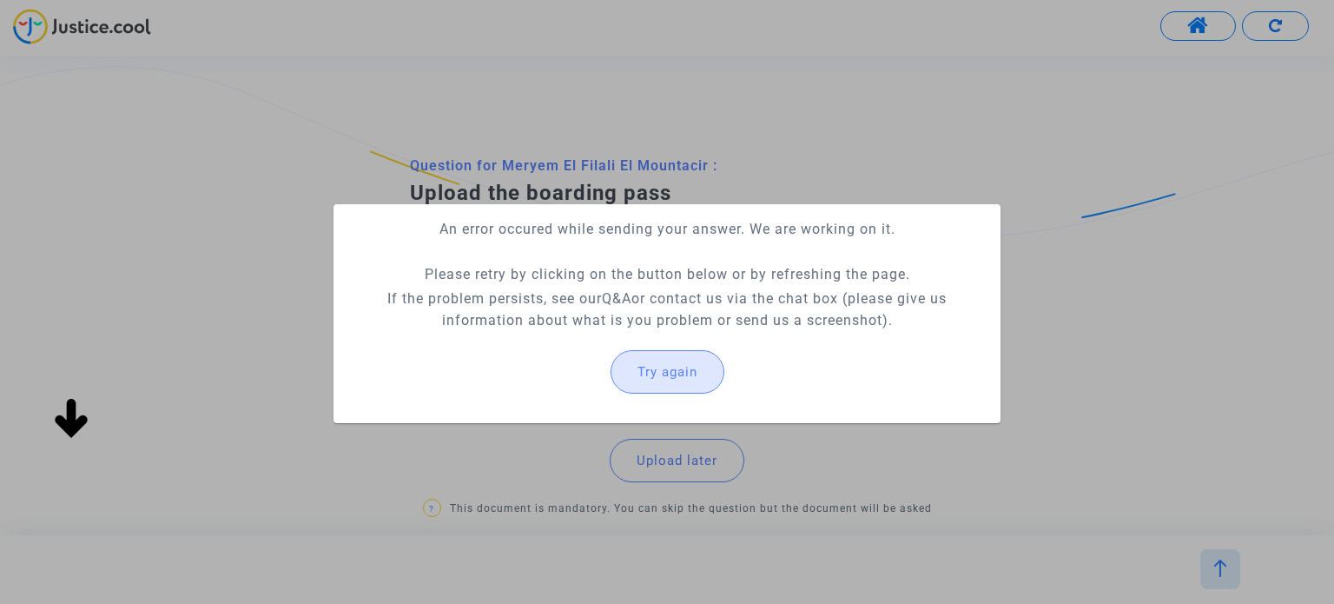
click at [706, 380] on button "Try again" at bounding box center [668, 371] width 114 height 43
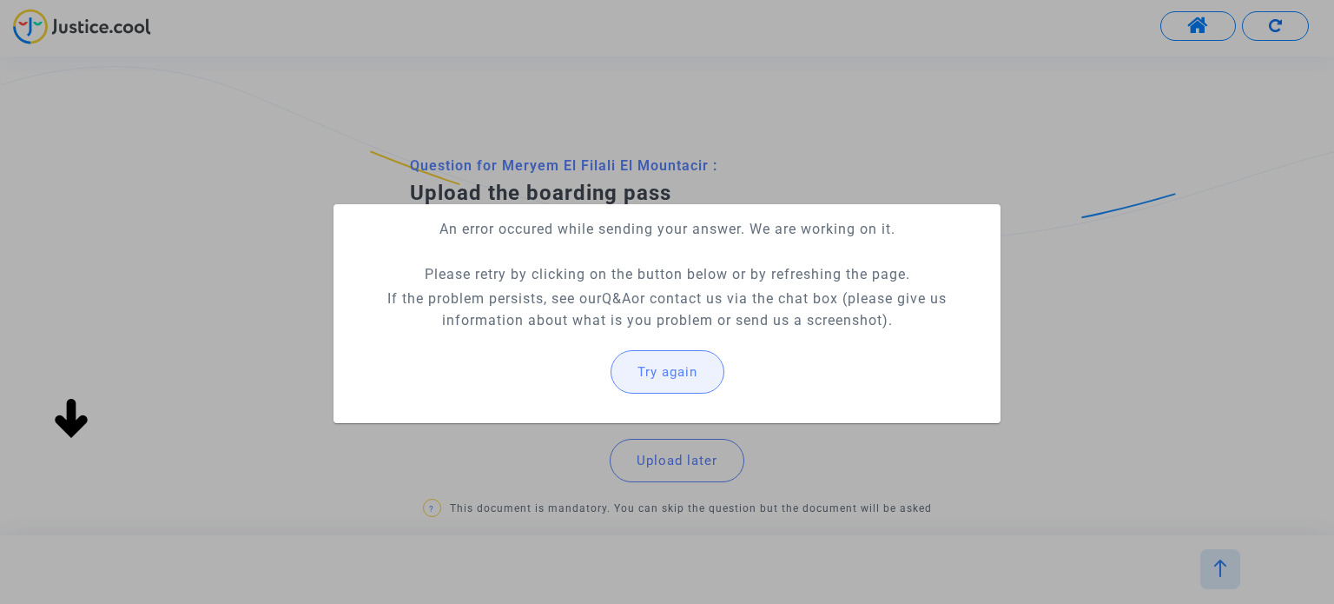
click at [706, 380] on button "Try again" at bounding box center [668, 371] width 114 height 43
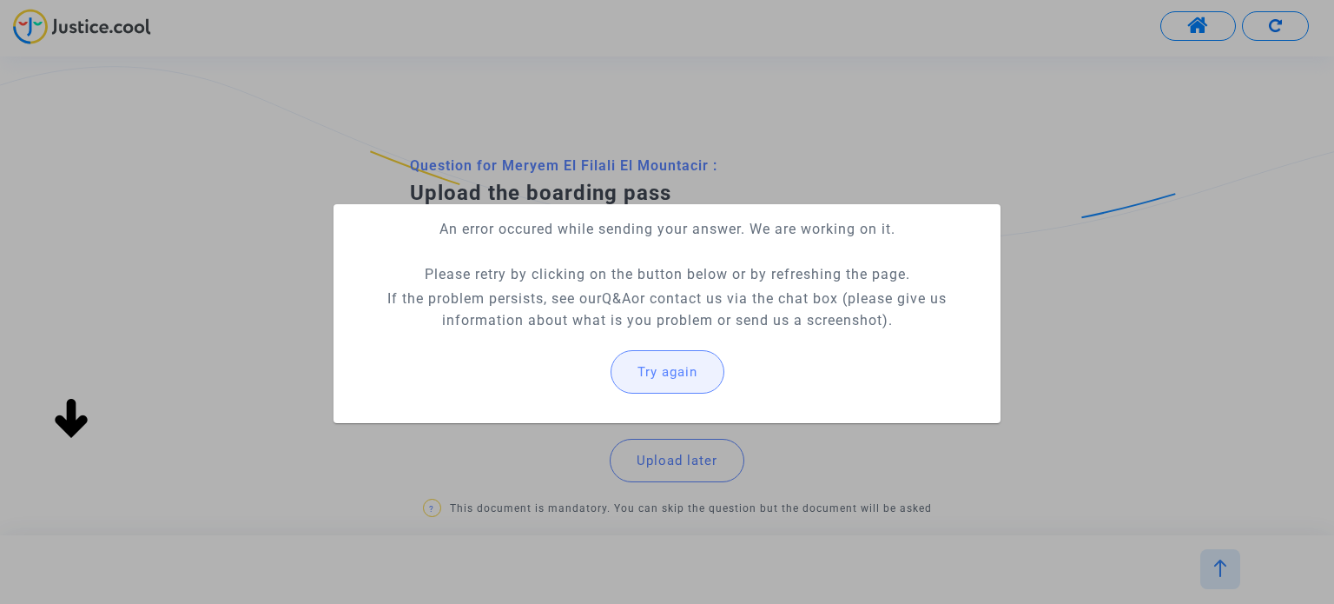
click at [706, 380] on button "Try again" at bounding box center [668, 371] width 114 height 43
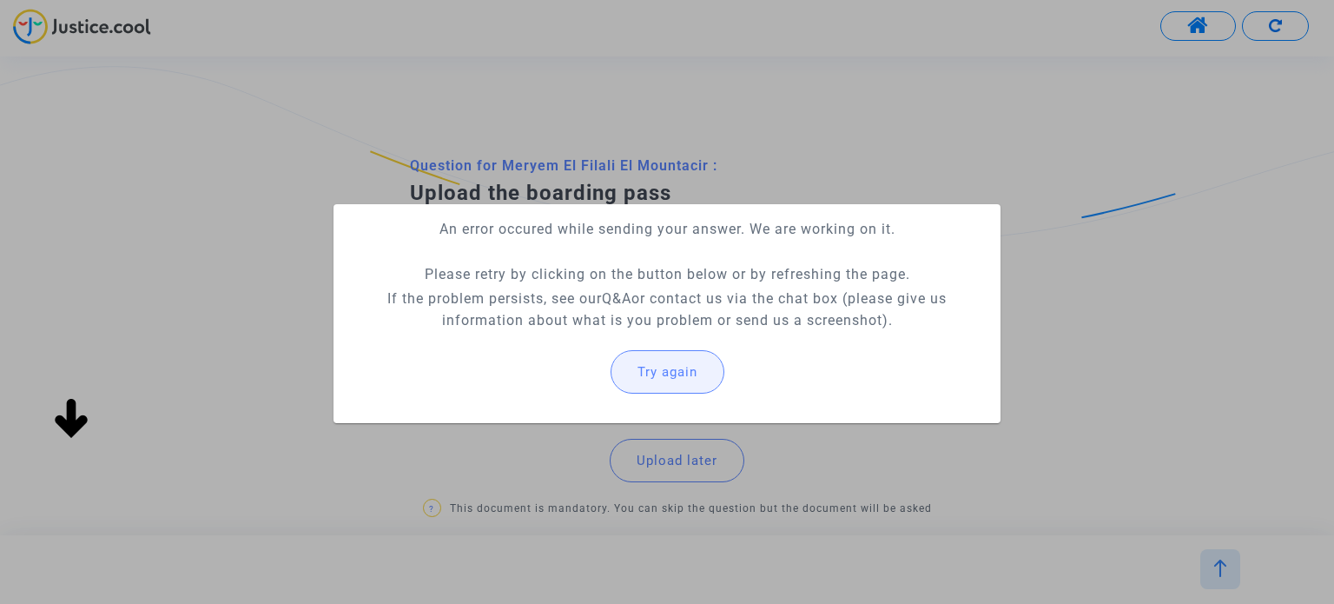
click at [706, 380] on button "Try again" at bounding box center [668, 371] width 114 height 43
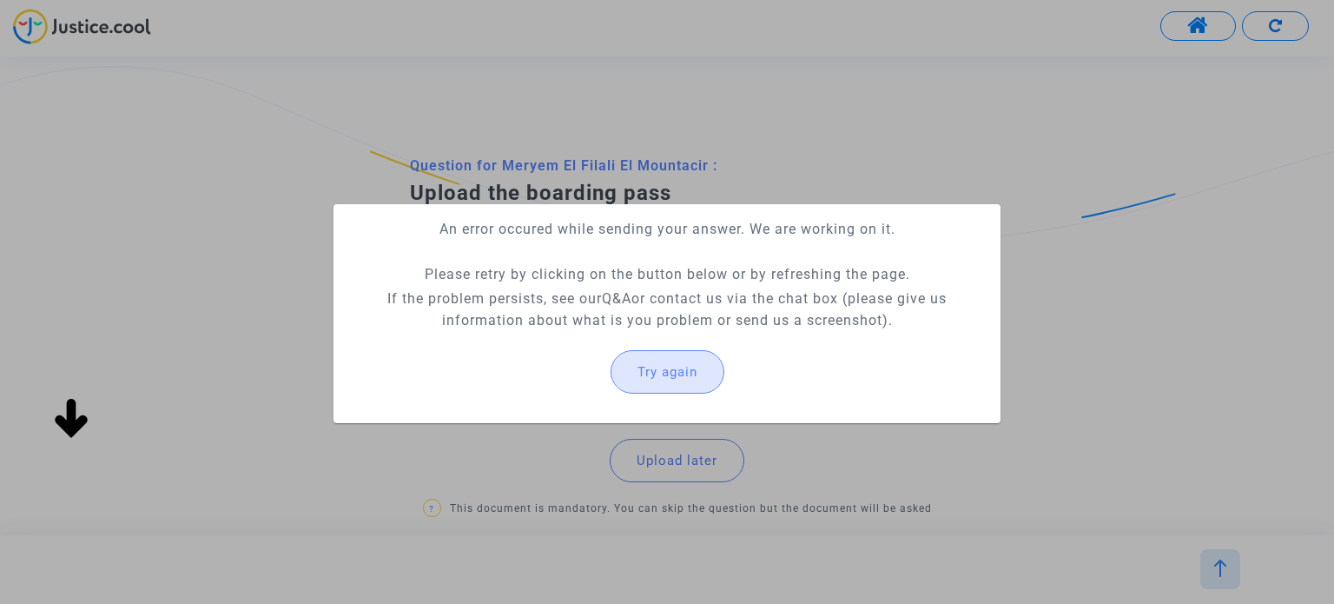
click at [706, 380] on button "Try again" at bounding box center [668, 371] width 114 height 43
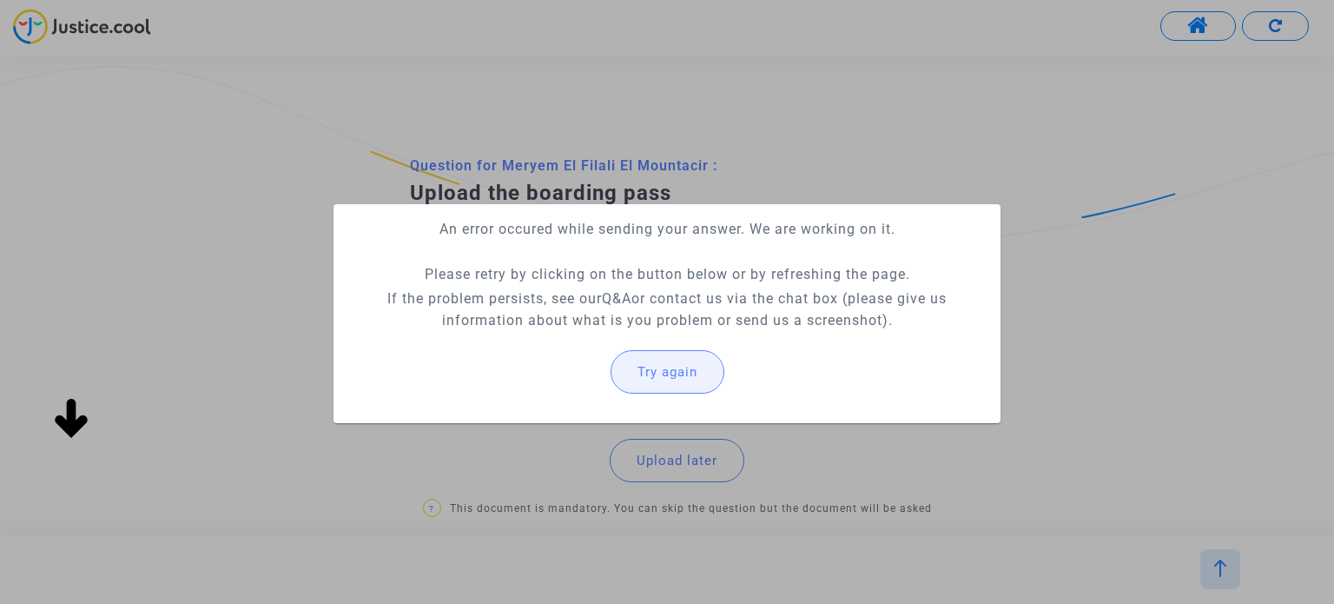
click at [706, 380] on button "Try again" at bounding box center [668, 371] width 114 height 43
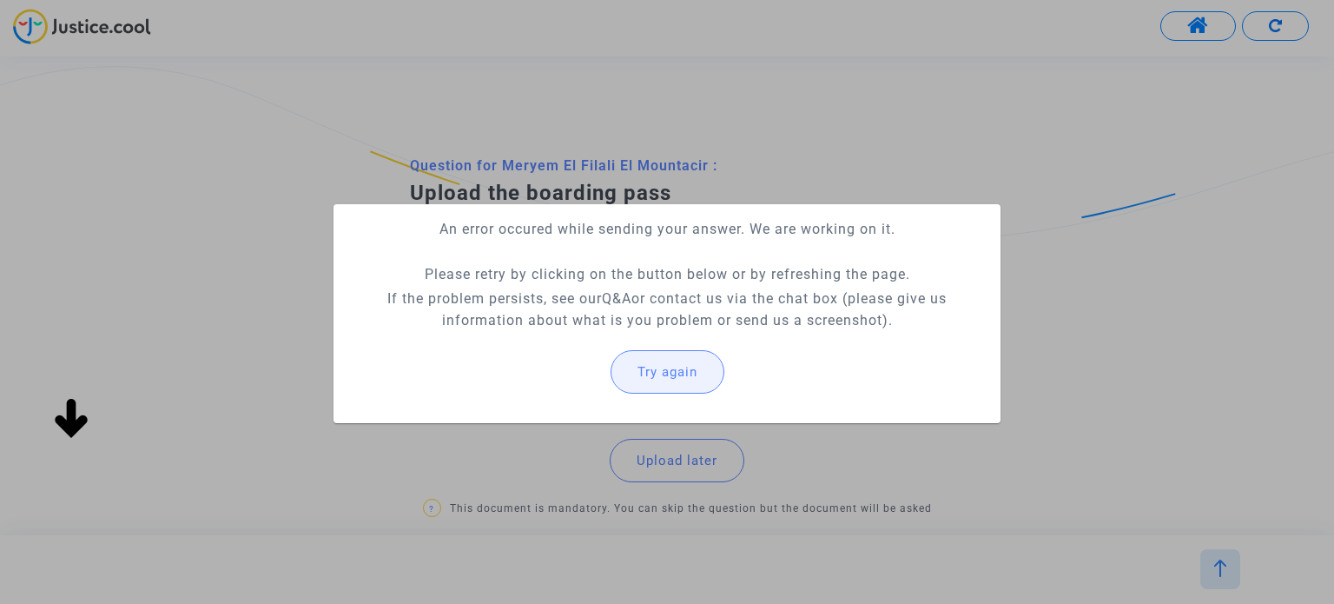
click at [706, 380] on button "Try again" at bounding box center [668, 371] width 114 height 43
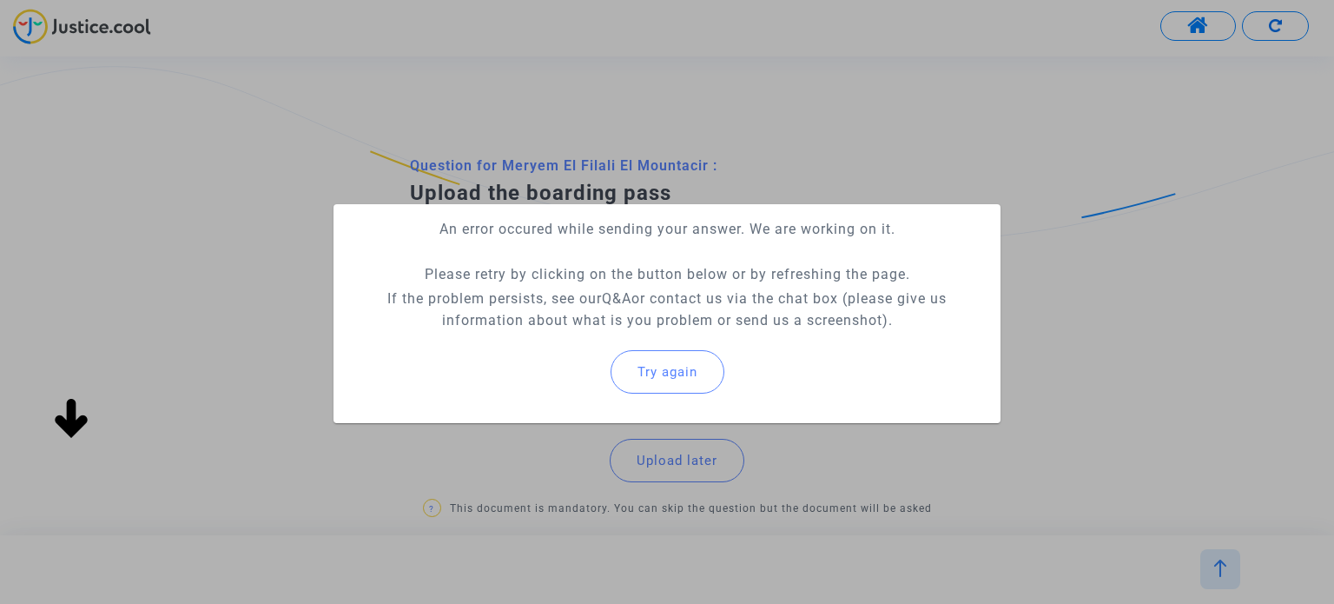
click at [706, 380] on button "Try again" at bounding box center [668, 371] width 114 height 43
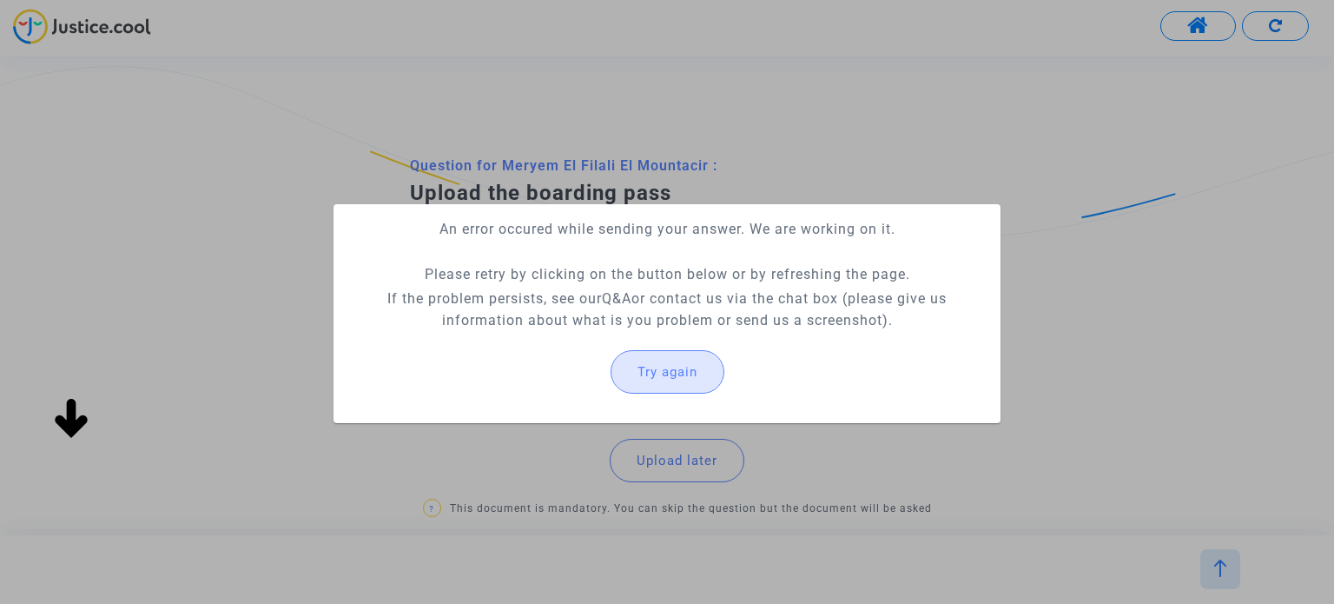
click at [706, 380] on button "Try again" at bounding box center [668, 371] width 114 height 43
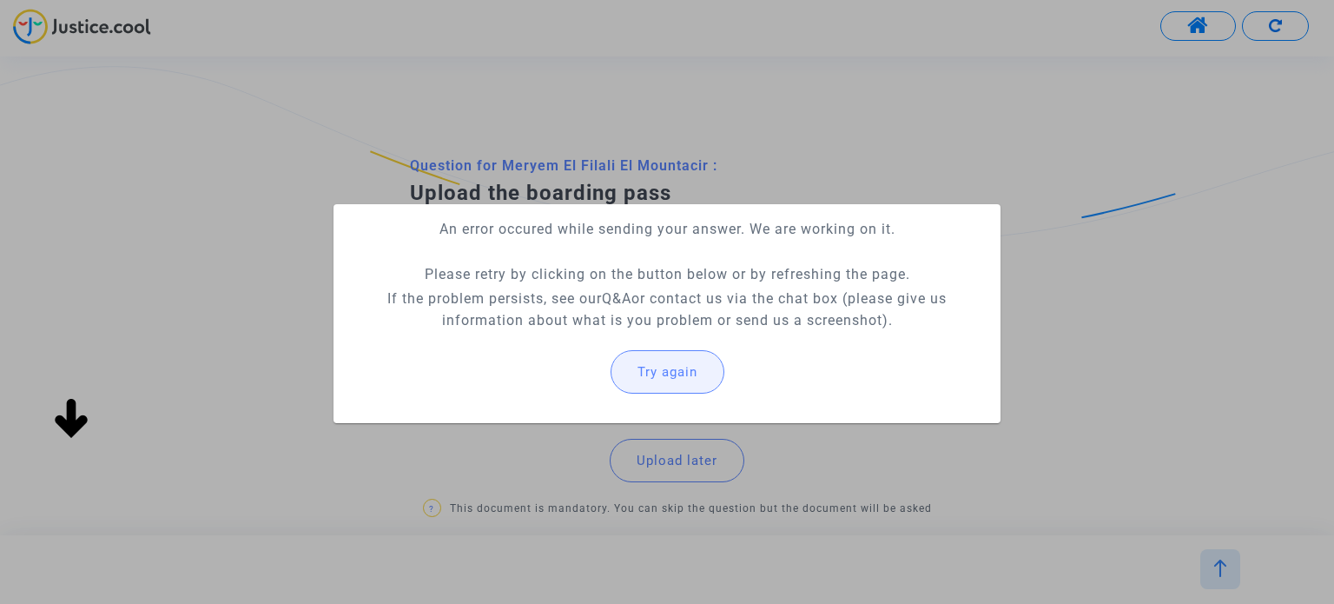
click at [706, 380] on button "Try again" at bounding box center [668, 371] width 114 height 43
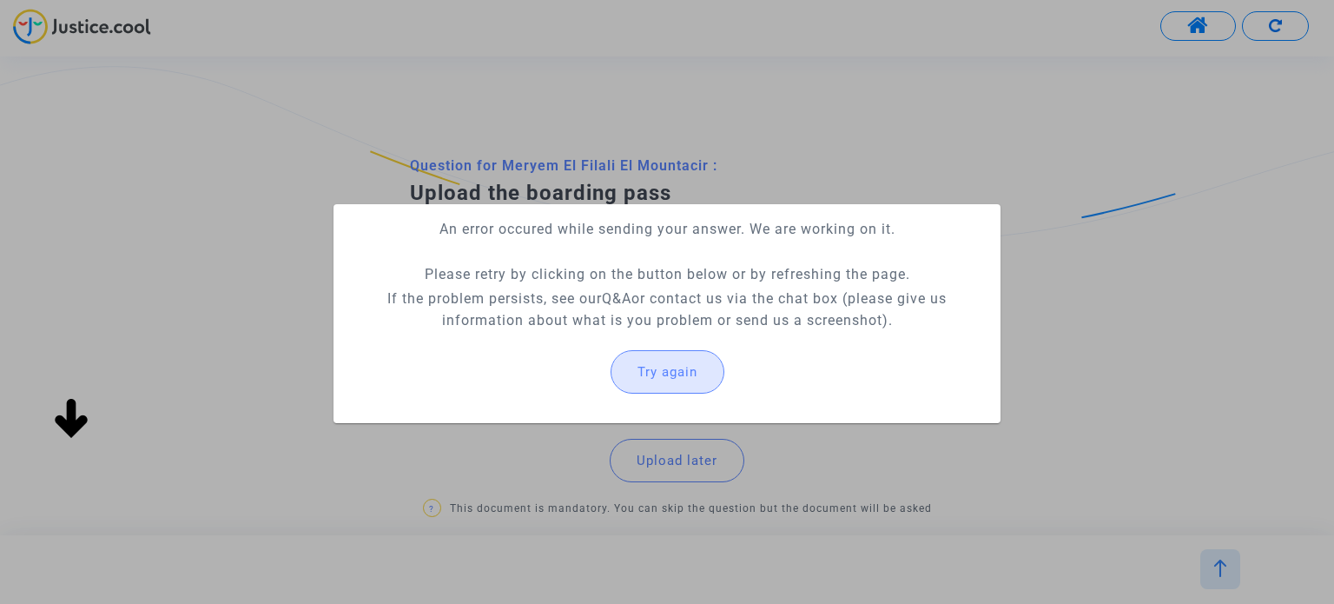
click at [706, 380] on button "Try again" at bounding box center [668, 371] width 114 height 43
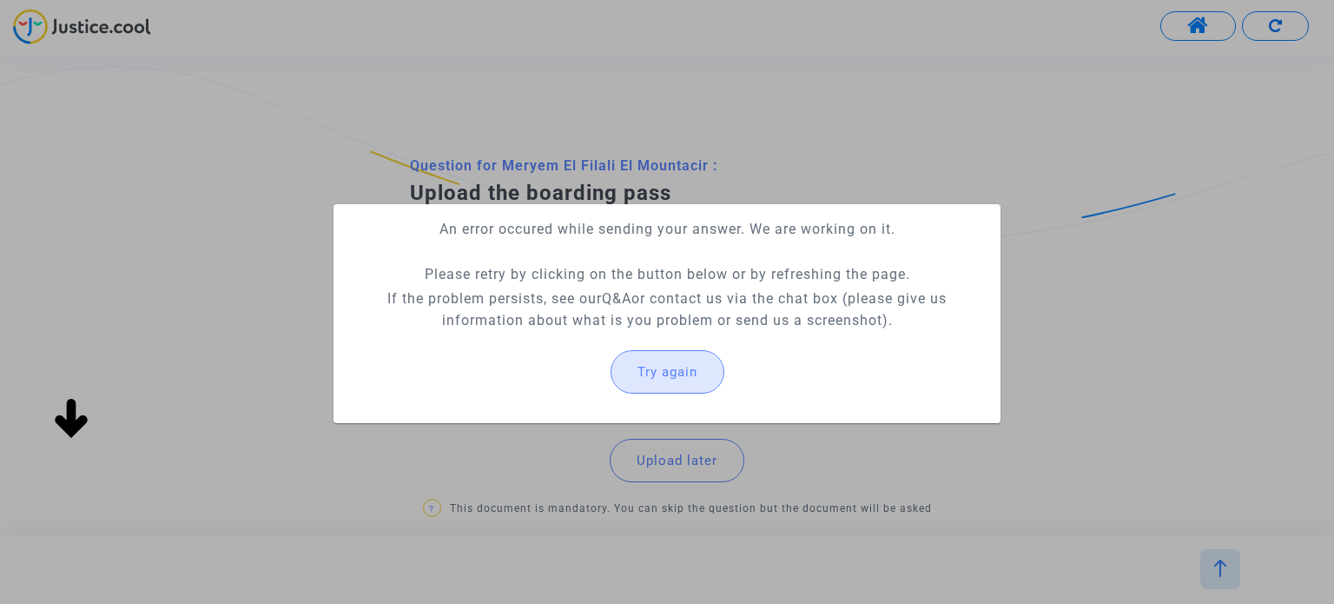
click at [706, 380] on button "Try again" at bounding box center [668, 371] width 114 height 43
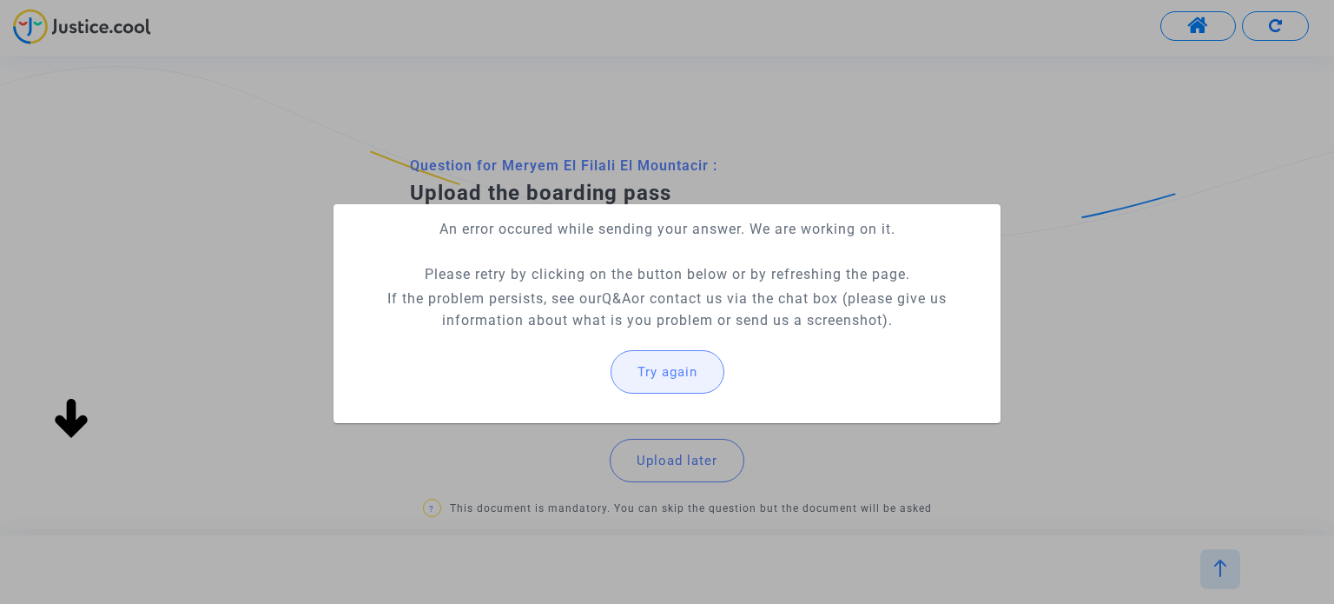
click at [706, 380] on button "Try again" at bounding box center [668, 371] width 114 height 43
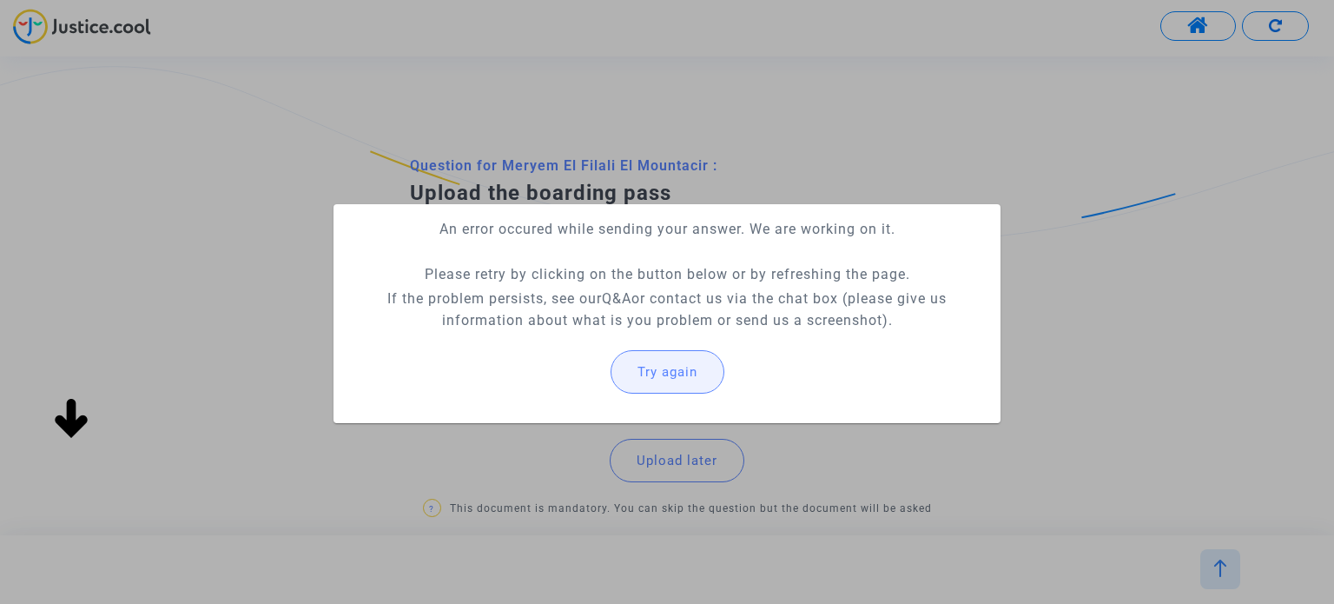
click at [706, 380] on button "Try again" at bounding box center [668, 371] width 114 height 43
click at [1055, 420] on div at bounding box center [667, 302] width 1334 height 604
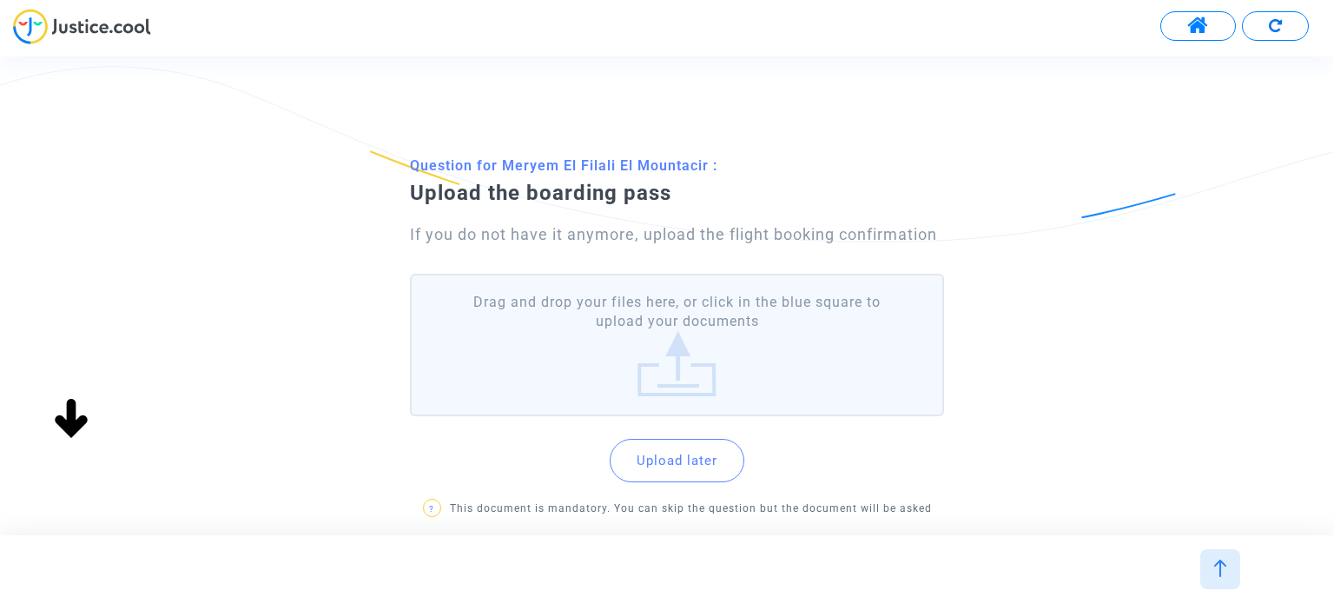
click at [697, 464] on button "Upload later" at bounding box center [677, 460] width 135 height 43
click at [705, 333] on label "Drag and drop your files here, or click in the blue square to upload your docum…" at bounding box center [676, 345] width 533 height 143
click at [0, 0] on input "Drag and drop your files here, or click in the blue square to upload your docum…" at bounding box center [0, 0] width 0 height 0
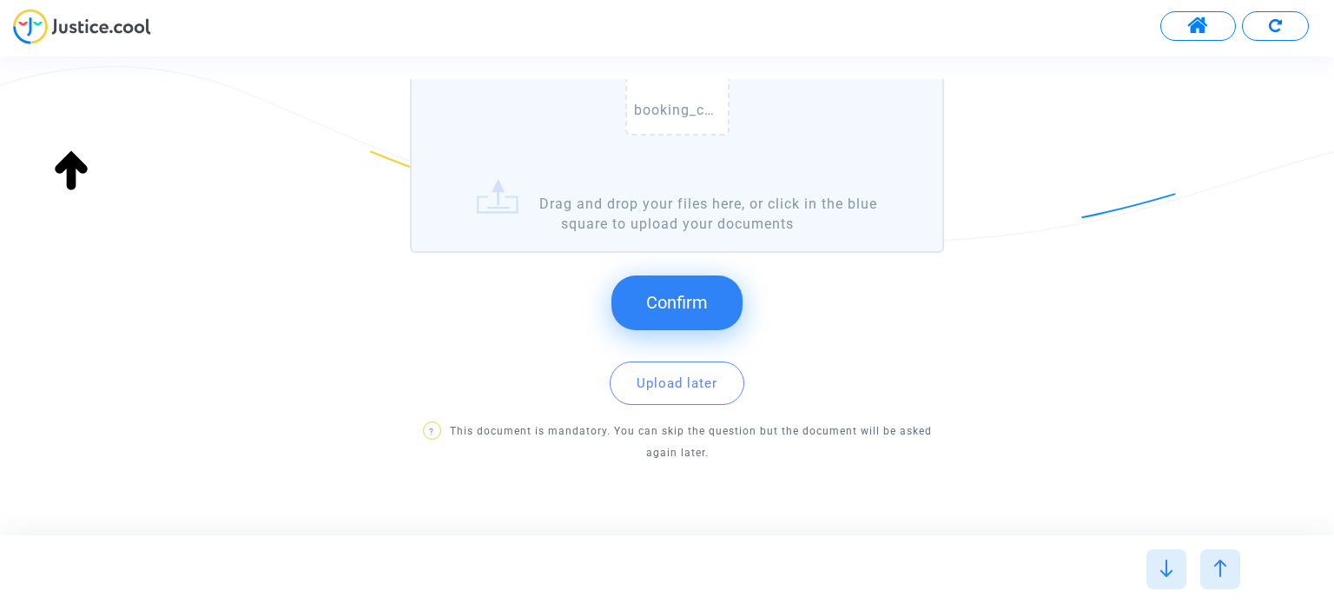
click at [678, 293] on span "Confirm" at bounding box center [677, 302] width 62 height 21
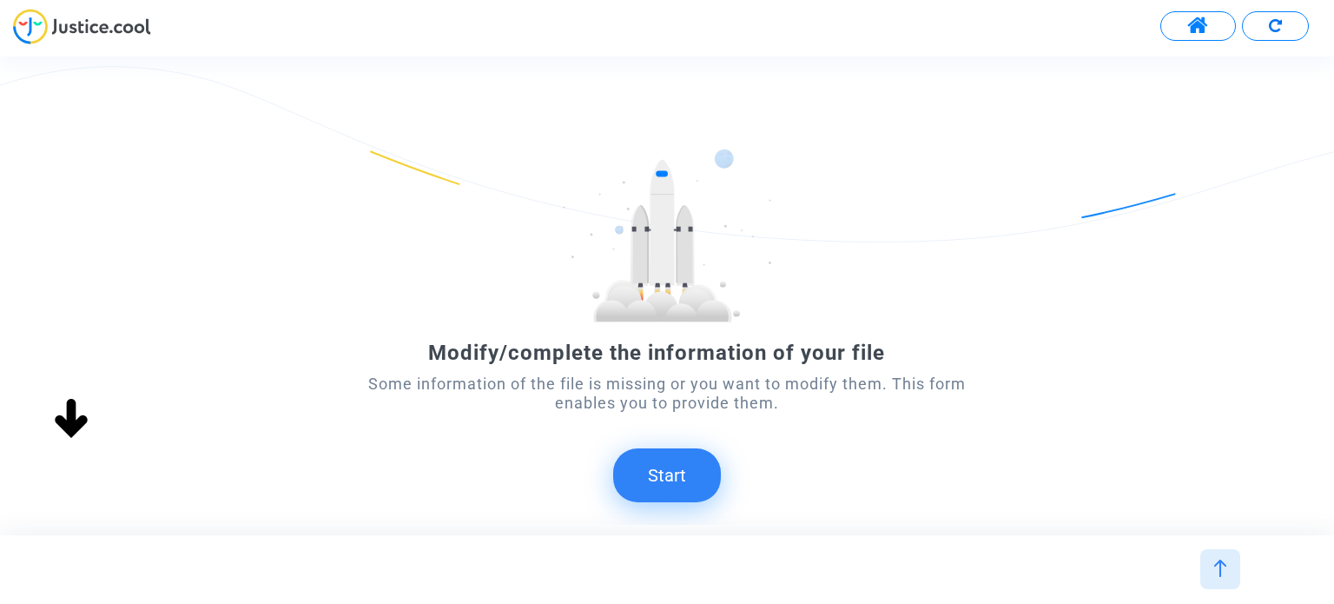
click at [664, 486] on button "Start" at bounding box center [667, 475] width 108 height 54
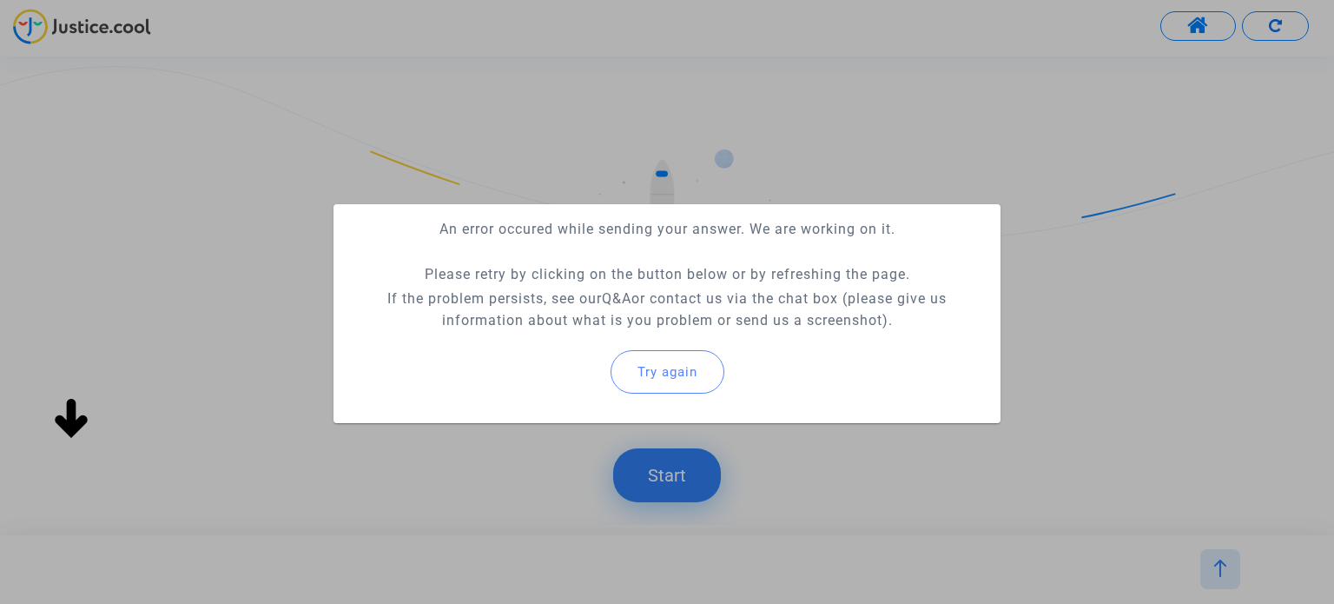
click at [1022, 246] on div at bounding box center [667, 302] width 1334 height 604
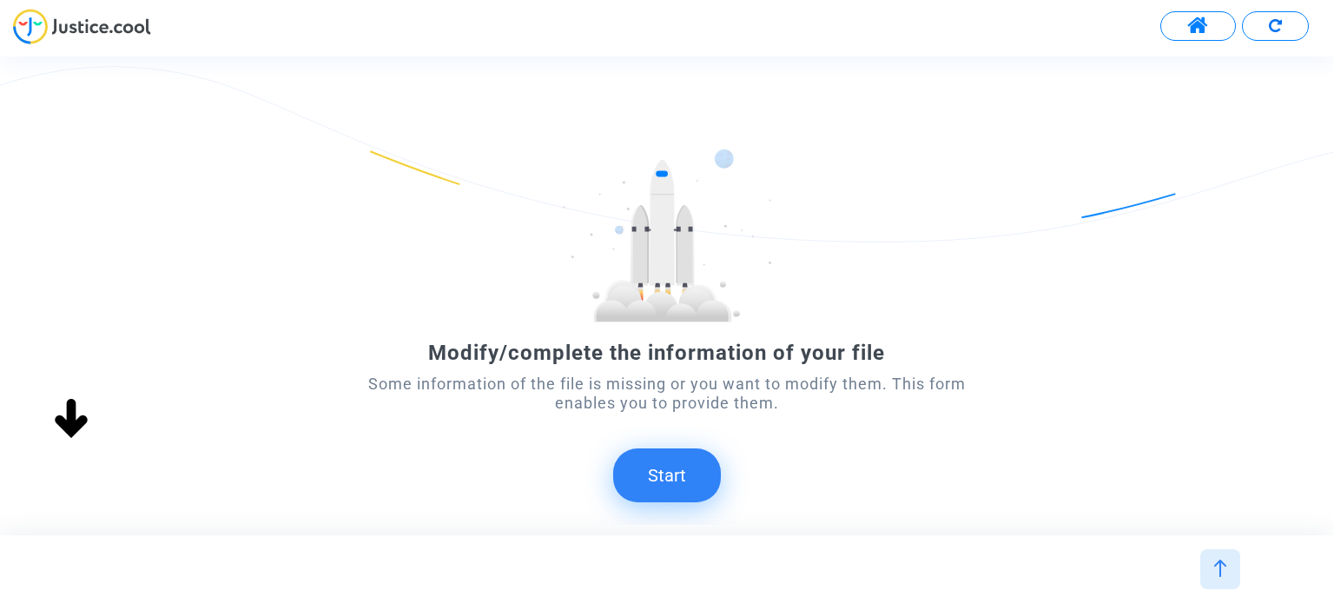
click at [686, 475] on button "Start" at bounding box center [667, 475] width 108 height 54
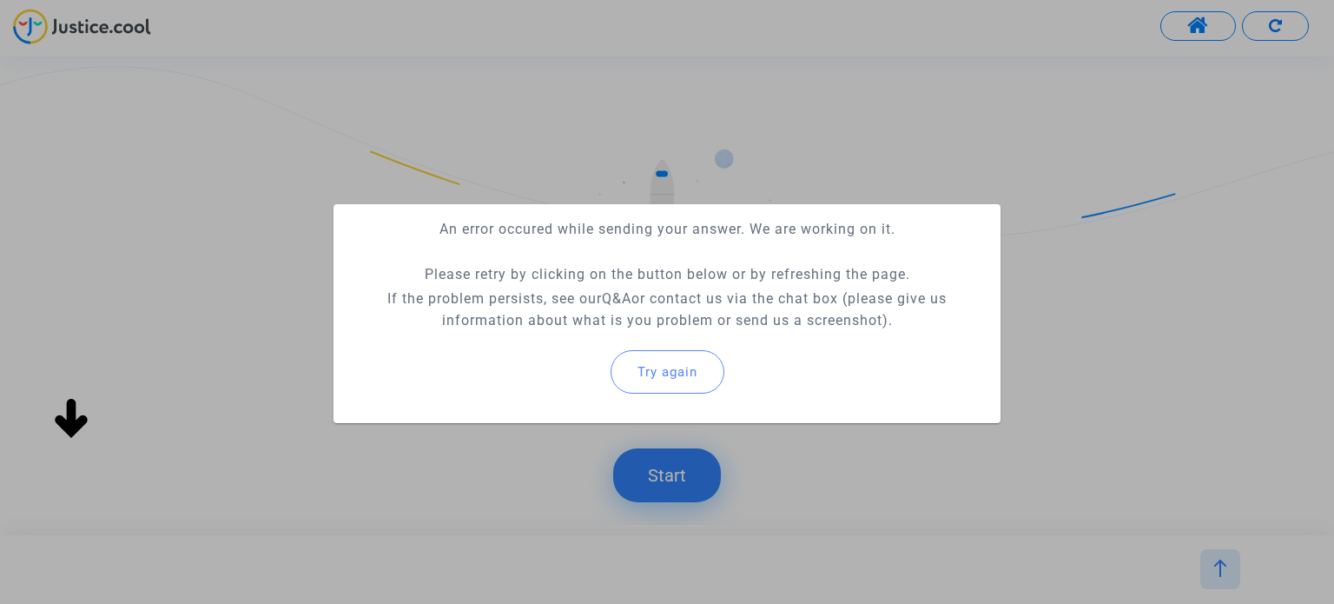
click at [1221, 255] on div at bounding box center [667, 302] width 1334 height 604
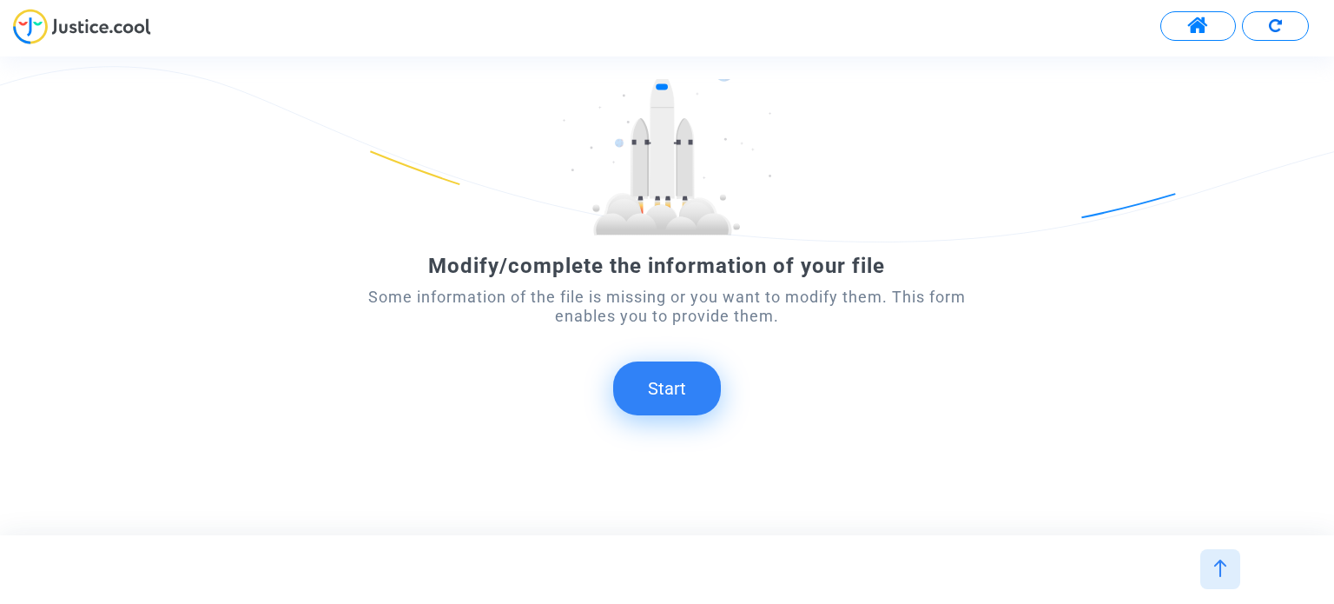
scroll to position [97, 0]
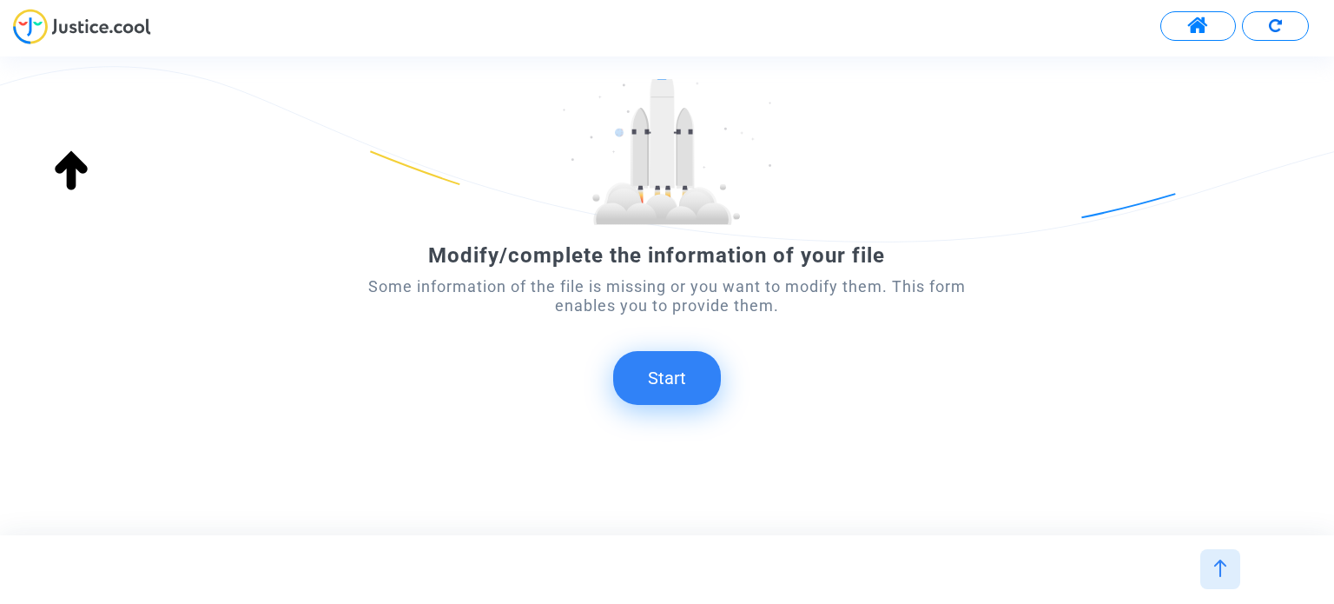
drag, startPoint x: 680, startPoint y: 341, endPoint x: 672, endPoint y: 363, distance: 23.1
click at [676, 346] on form "Modify/complete the information of your file Some information of the file is mi…" at bounding box center [667, 228] width 600 height 354
click at [672, 364] on button "Start" at bounding box center [667, 378] width 108 height 54
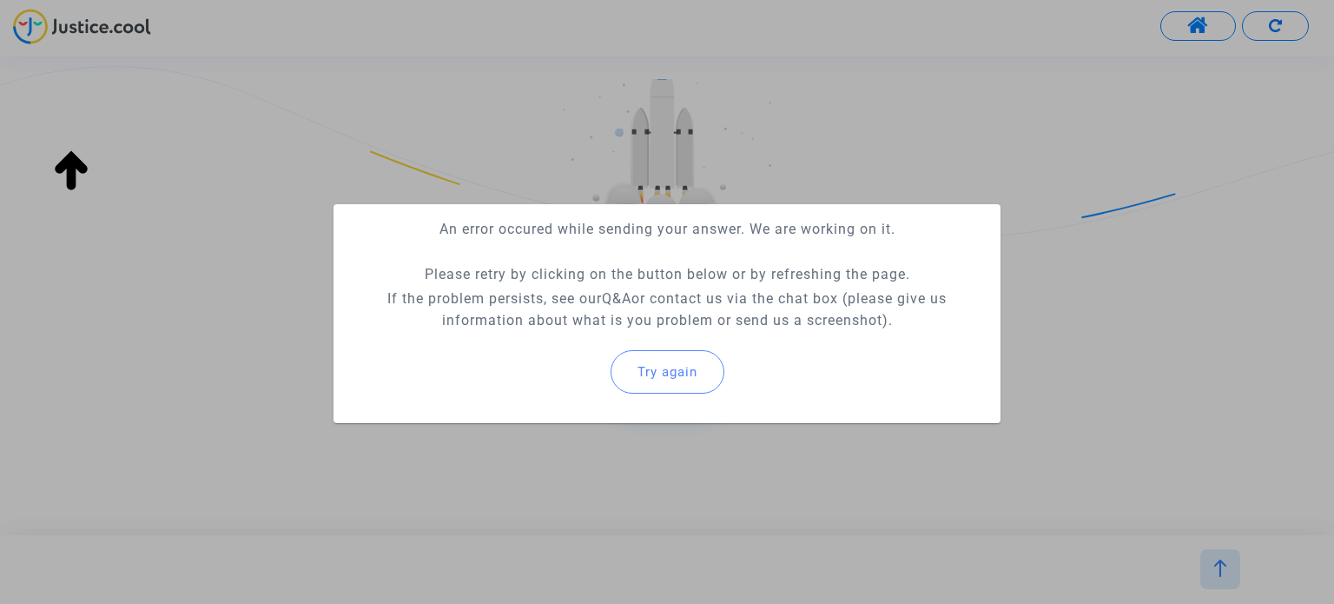
click at [672, 364] on span "Try again" at bounding box center [668, 372] width 60 height 16
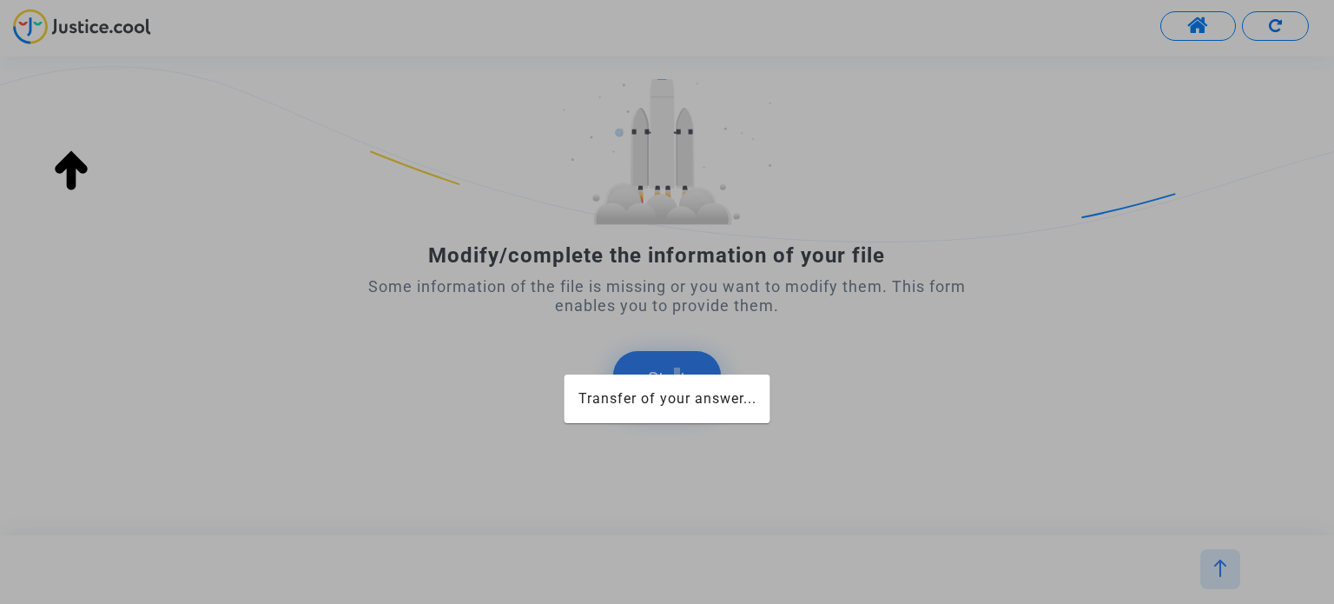
click at [672, 364] on div "Transfer of your answer..." at bounding box center [667, 302] width 1334 height 604
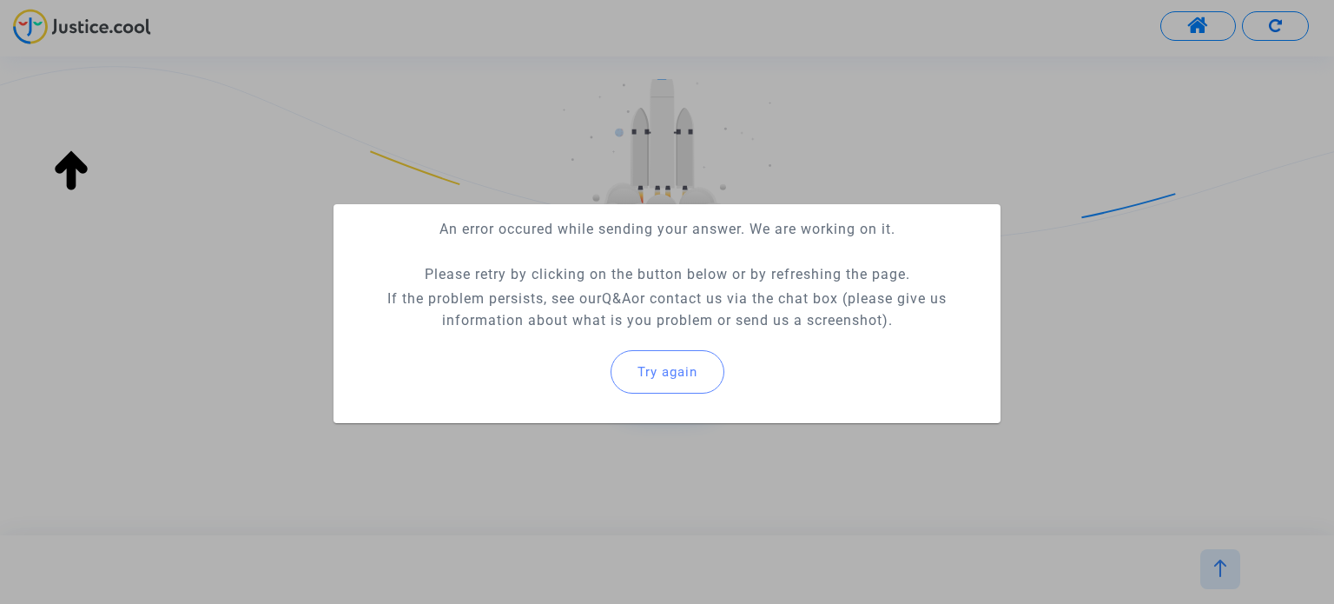
click at [672, 364] on span "Try again" at bounding box center [668, 372] width 60 height 16
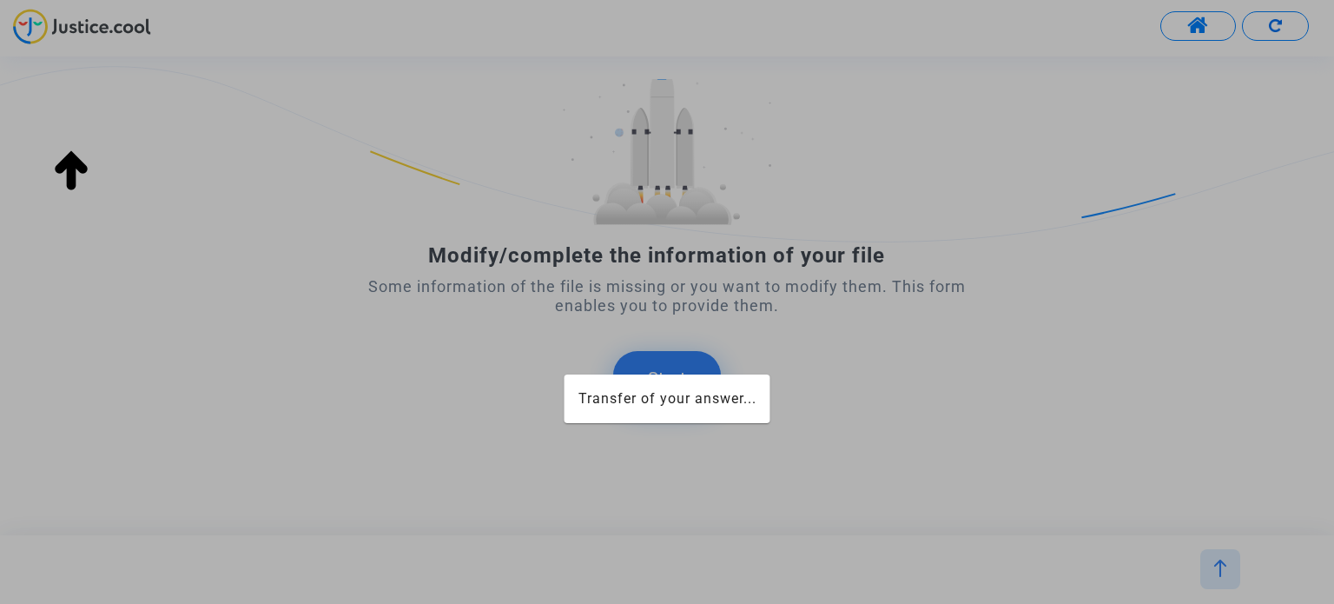
click at [672, 364] on div at bounding box center [667, 302] width 1334 height 604
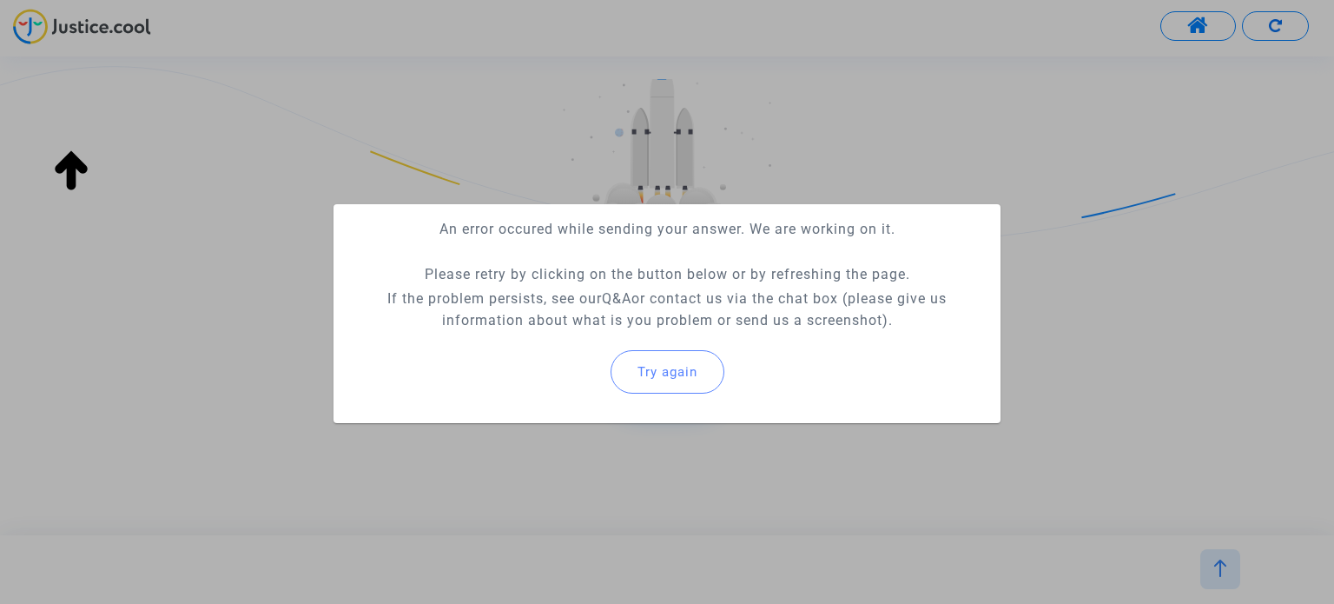
click at [672, 364] on span "Try again" at bounding box center [668, 372] width 60 height 16
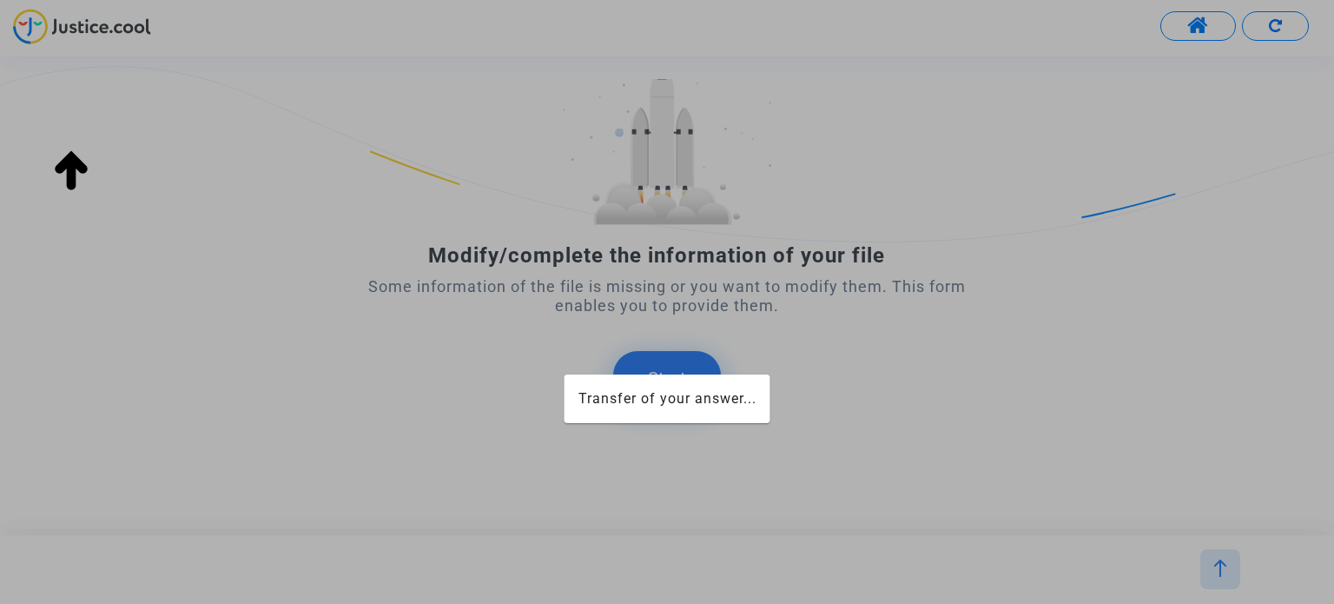
click at [674, 364] on div at bounding box center [667, 302] width 1334 height 604
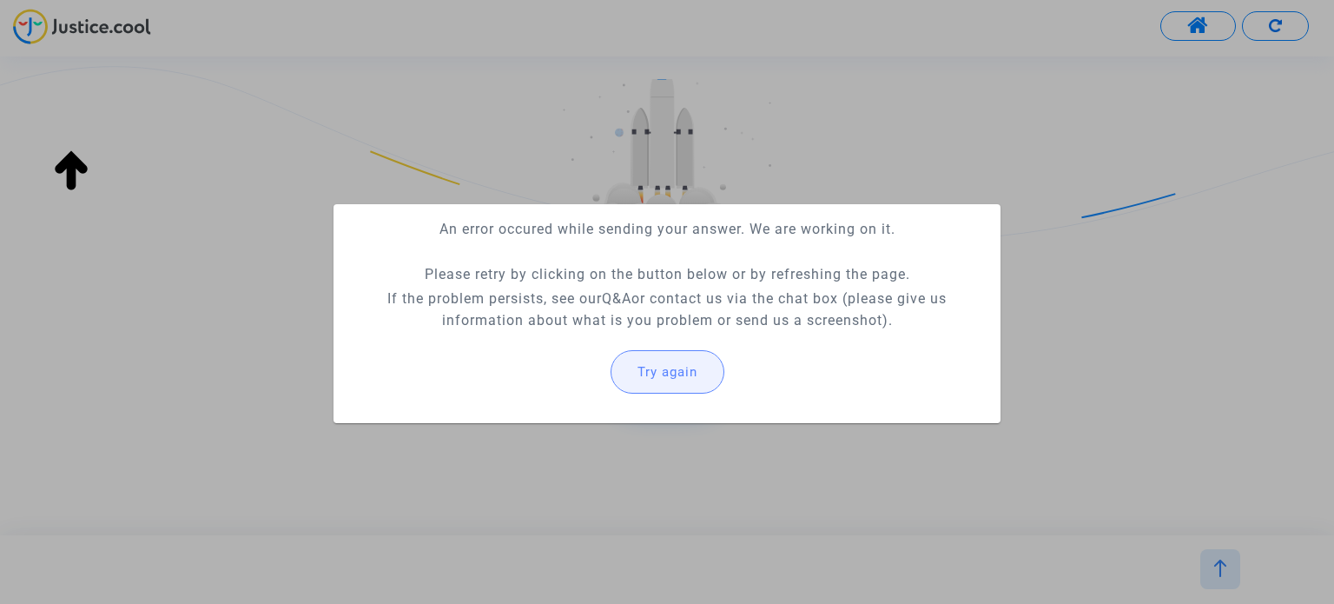
click at [676, 364] on span "Try again" at bounding box center [668, 372] width 60 height 16
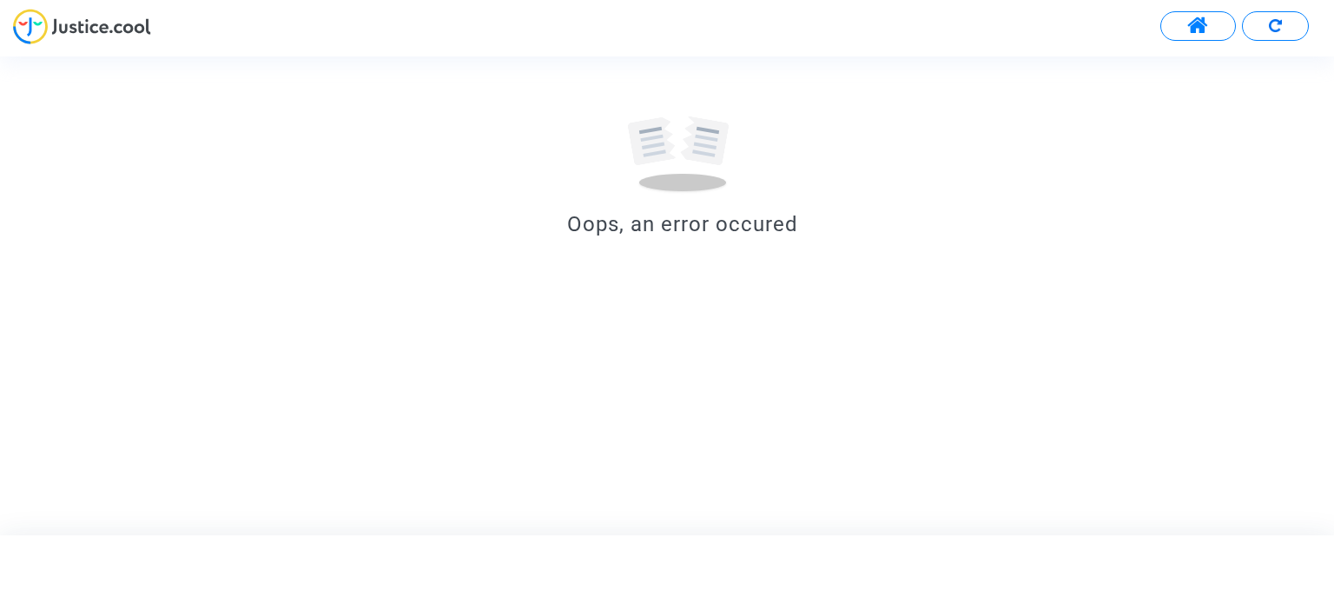
click at [1285, 30] on button at bounding box center [1275, 26] width 67 height 30
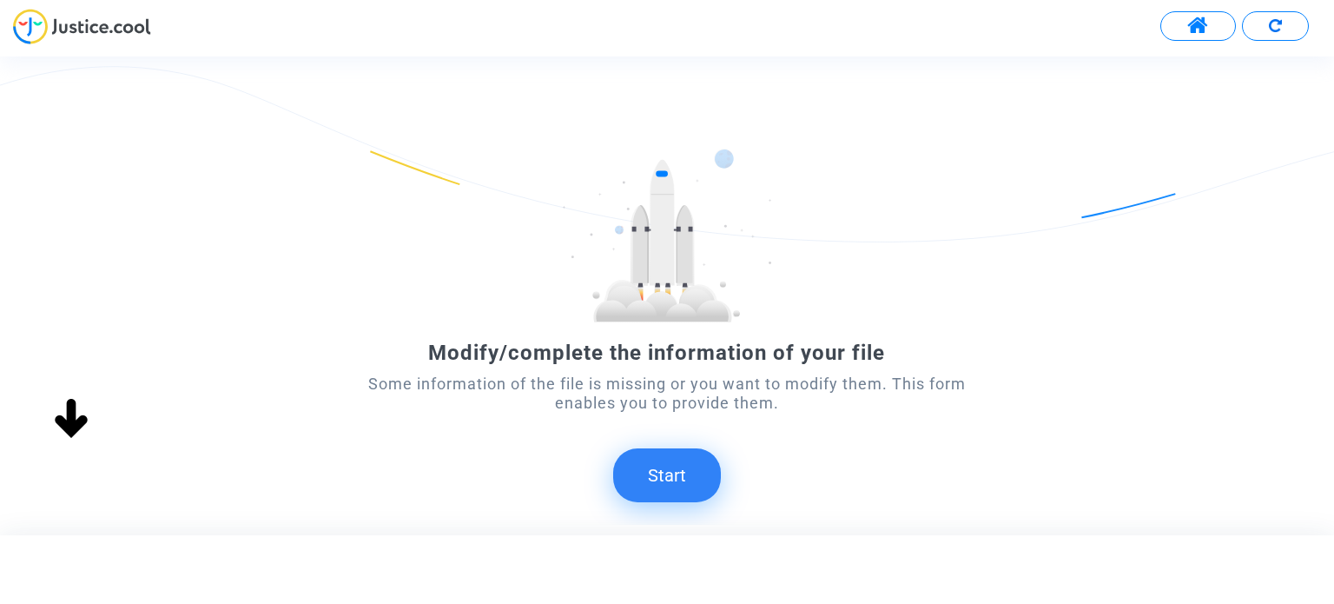
click at [712, 469] on button "Start" at bounding box center [667, 475] width 108 height 54
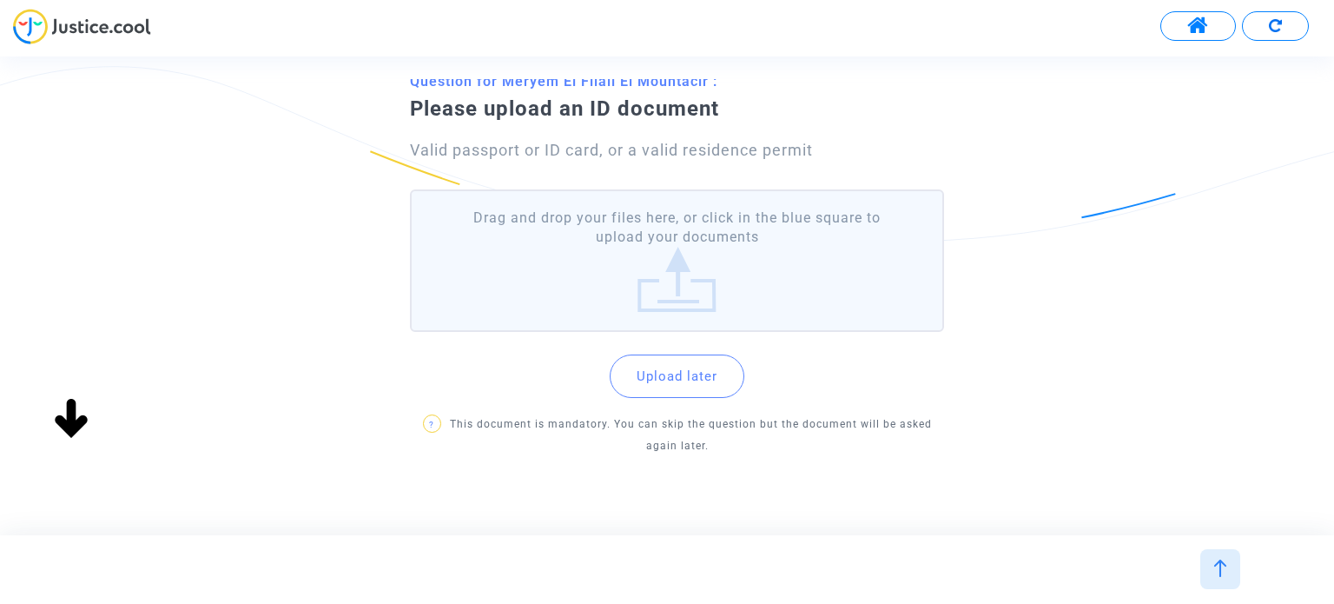
scroll to position [87, 0]
click at [681, 237] on label "Drag and drop your files here, or click in the blue square to upload your docum…" at bounding box center [676, 258] width 533 height 143
click at [0, 0] on input "Drag and drop your files here, or click in the blue square to upload your docum…" at bounding box center [0, 0] width 0 height 0
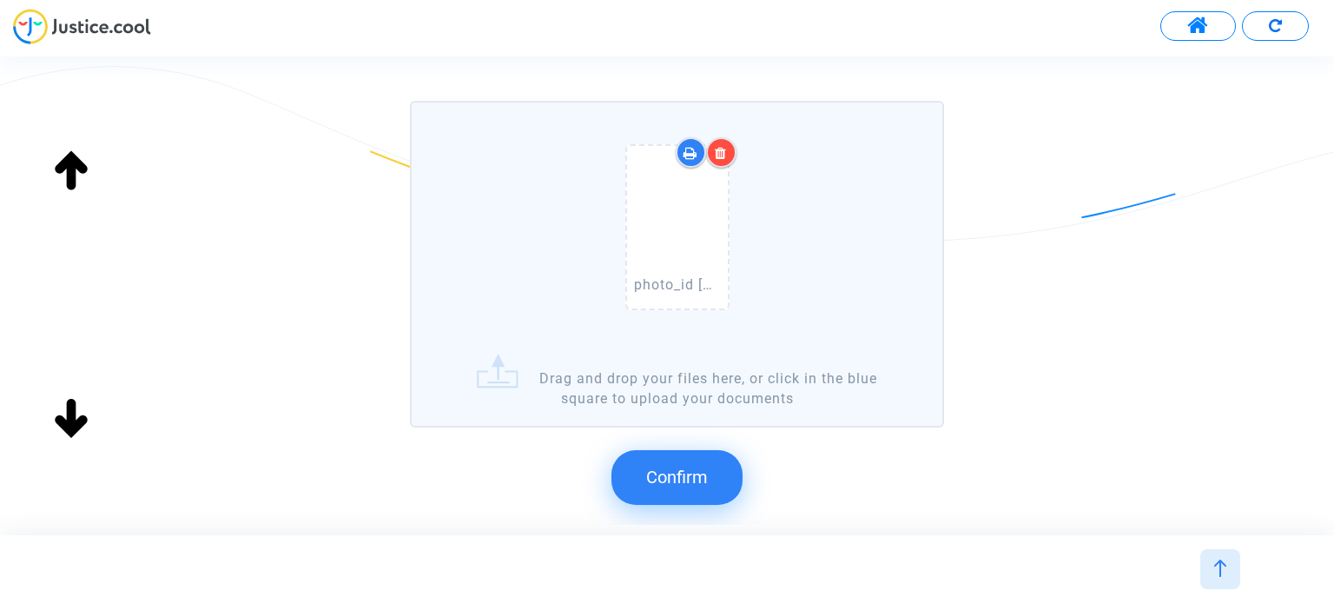
scroll to position [174, 0]
click at [691, 472] on span "Confirm" at bounding box center [677, 476] width 62 height 21
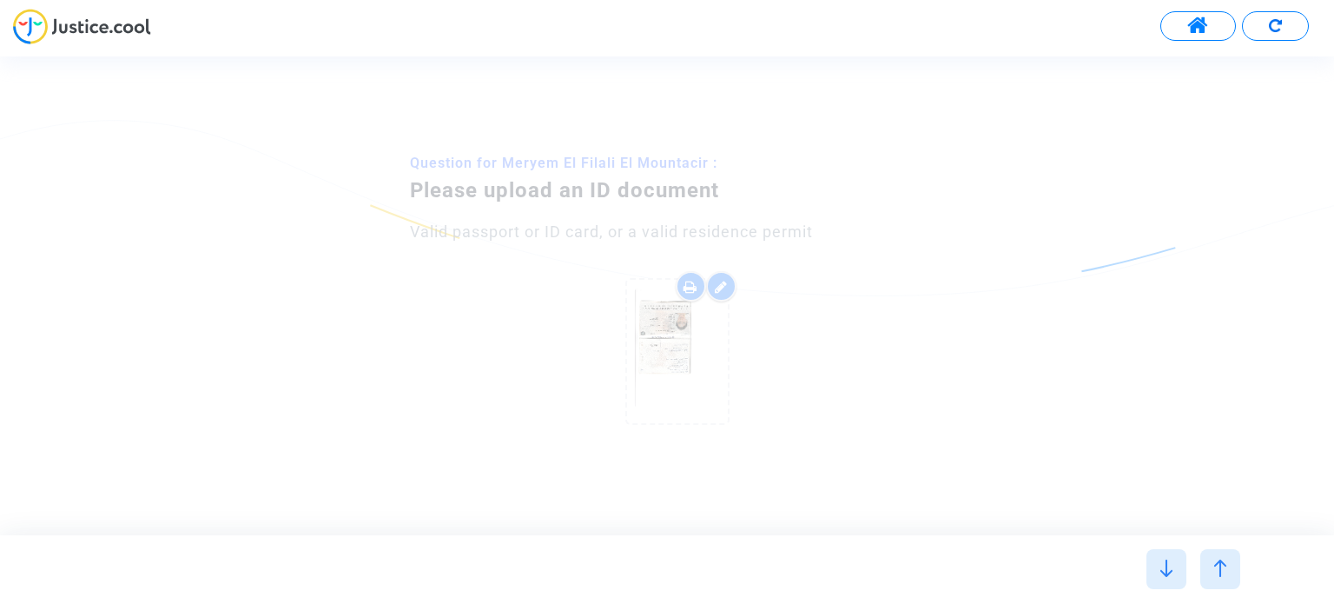
scroll to position [0, 0]
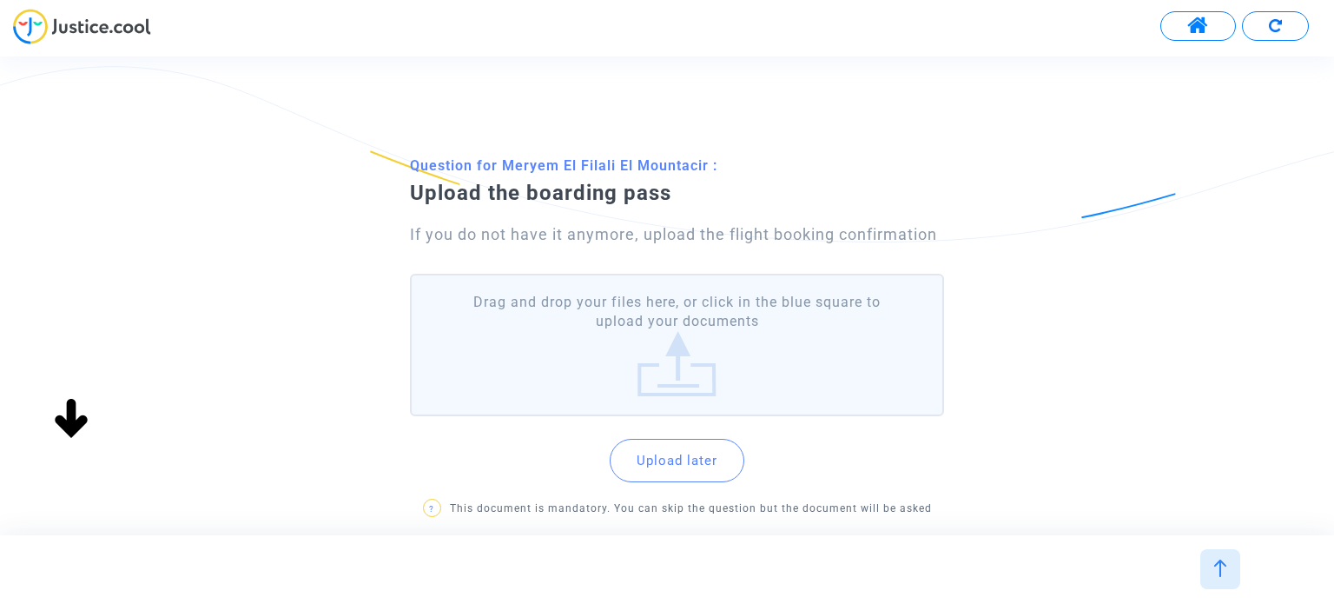
click at [703, 361] on label "Drag and drop your files here, or click in the blue square to upload your docum…" at bounding box center [676, 345] width 533 height 143
click at [0, 0] on input "Drag and drop your files here, or click in the blue square to upload your docum…" at bounding box center [0, 0] width 0 height 0
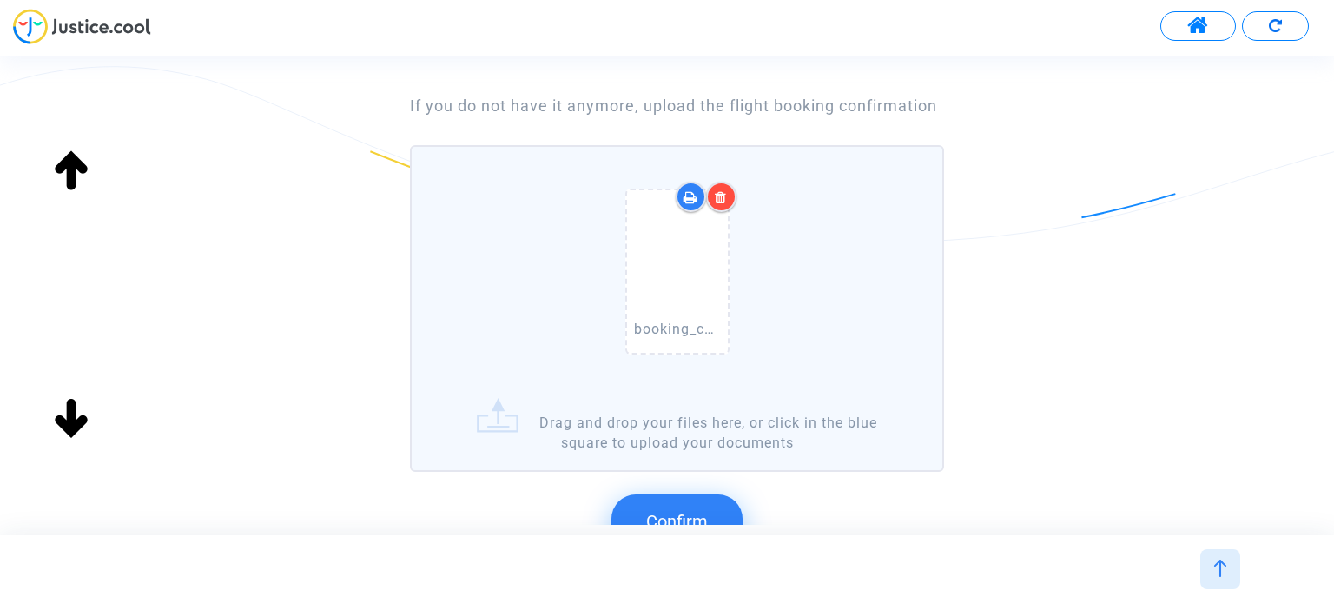
scroll to position [174, 0]
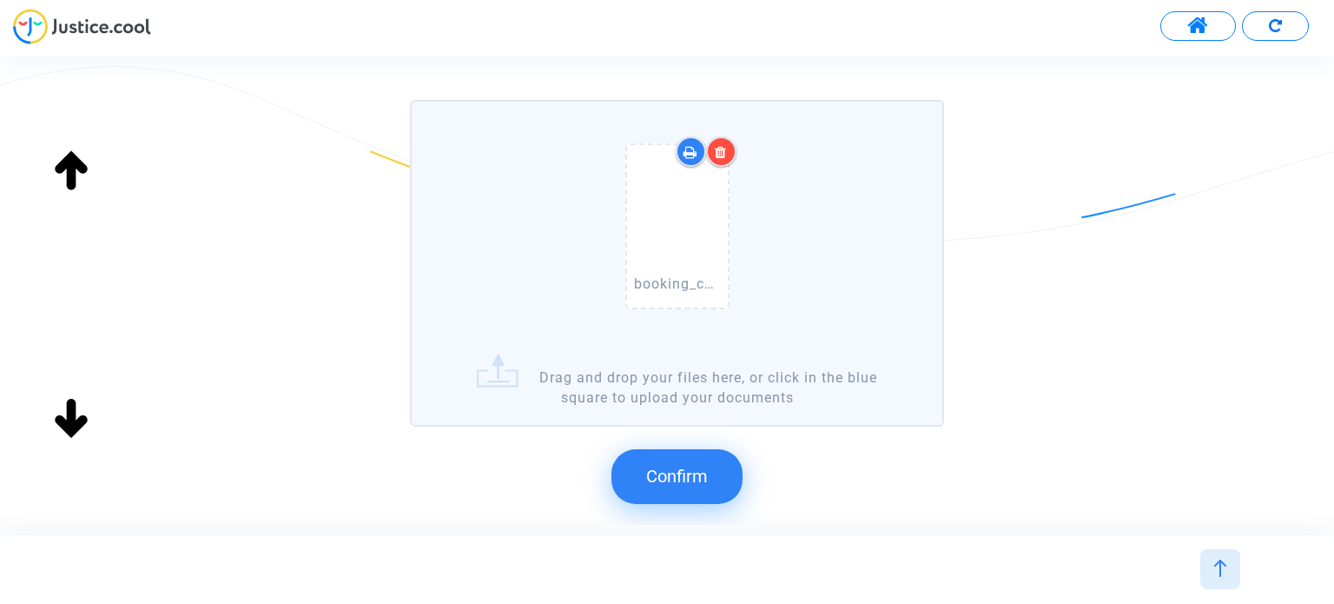
click at [687, 488] on button "Confirm" at bounding box center [677, 476] width 131 height 54
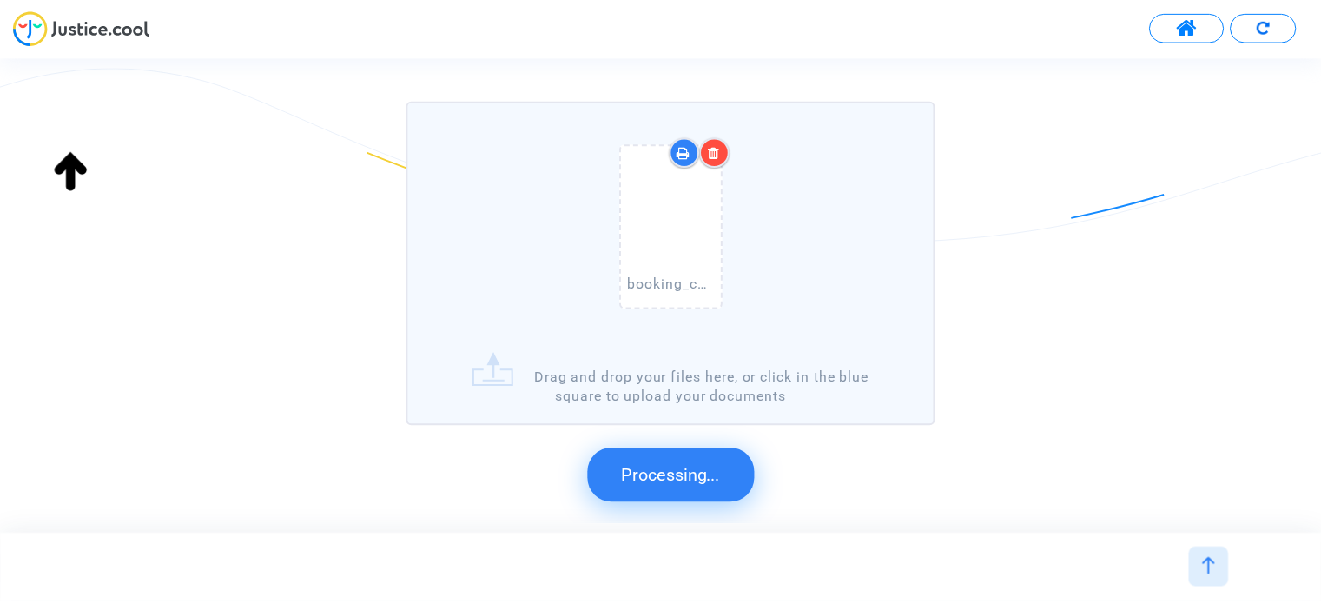
scroll to position [0, 0]
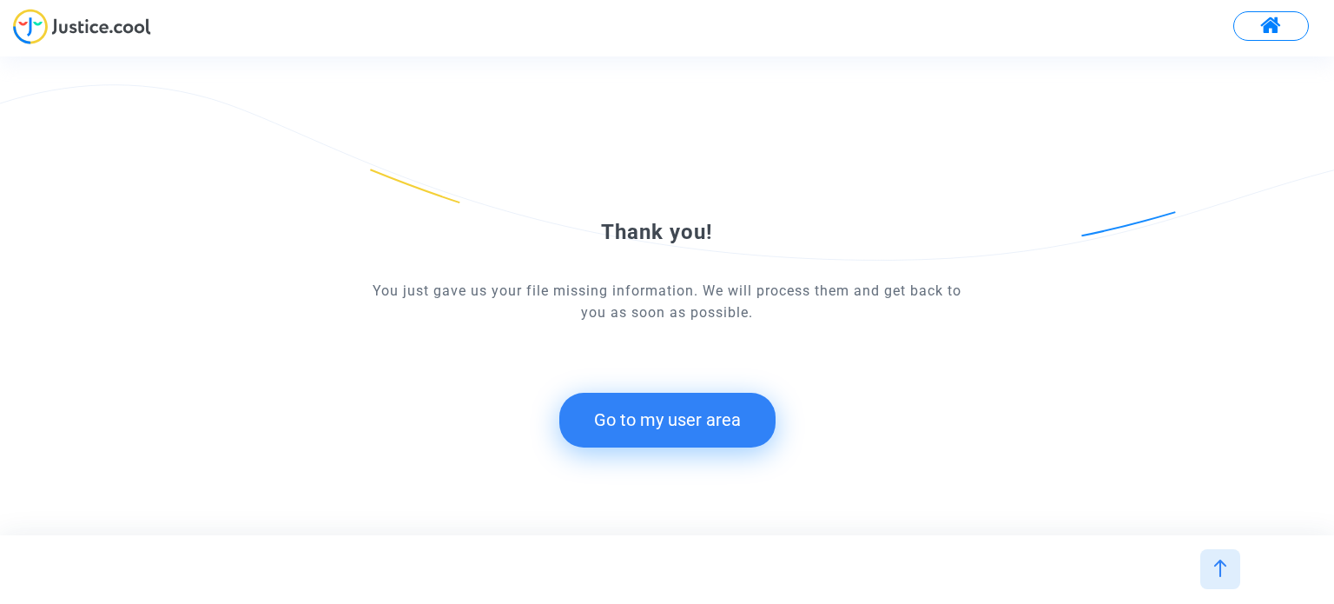
click at [728, 431] on button "Go to my user area" at bounding box center [667, 420] width 216 height 54
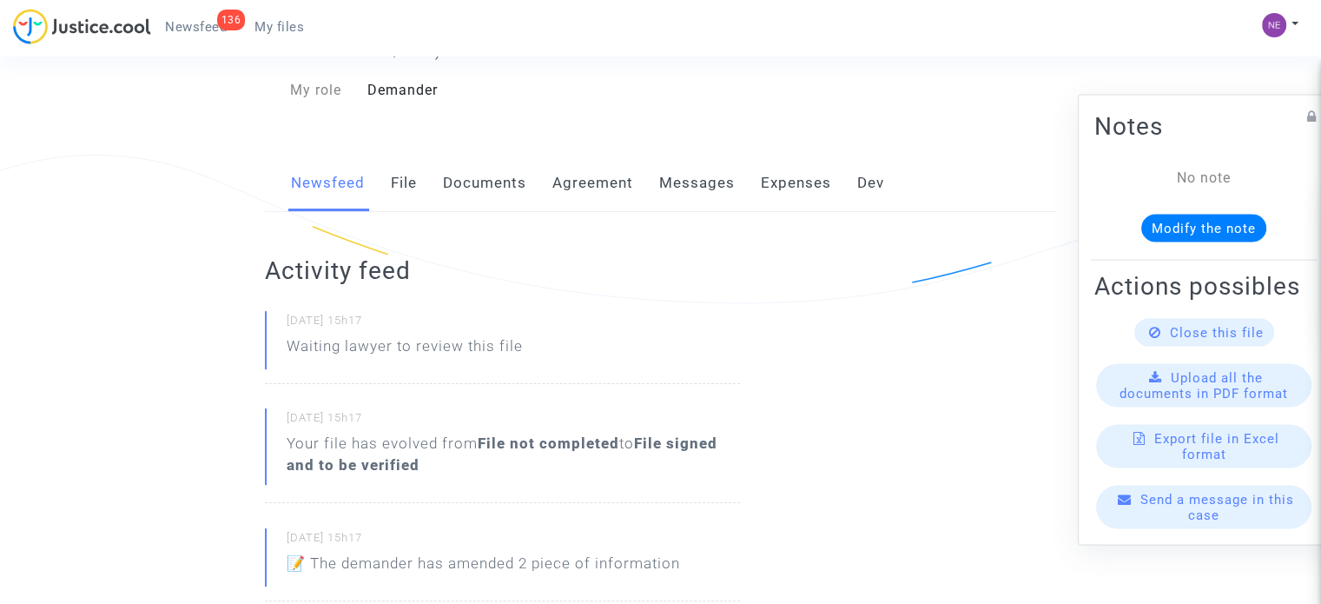
scroll to position [236, 0]
click at [473, 190] on link "Documents" at bounding box center [484, 185] width 83 height 57
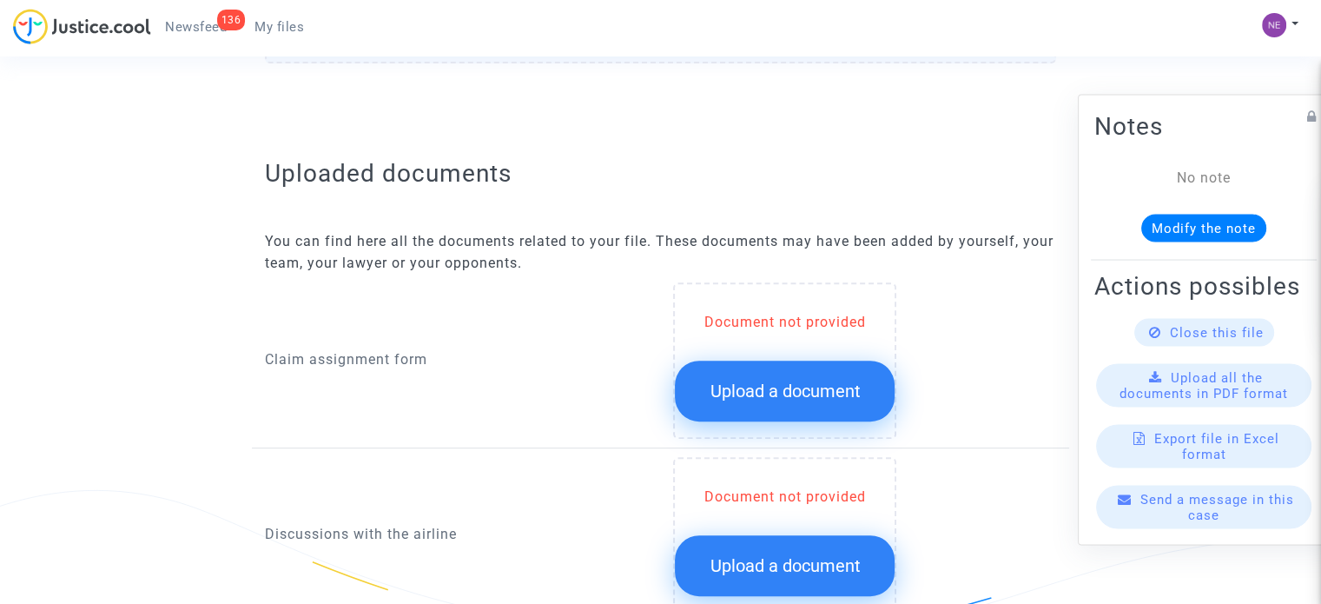
scroll to position [634, 0]
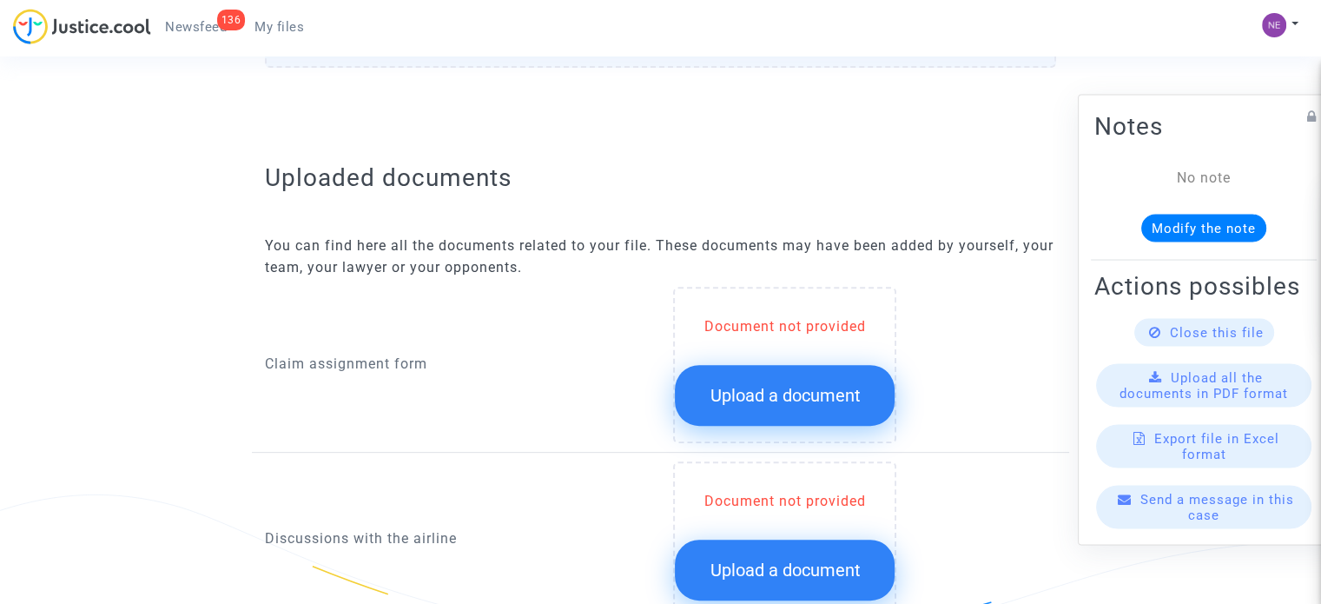
click at [753, 399] on span "Upload a document" at bounding box center [785, 395] width 150 height 21
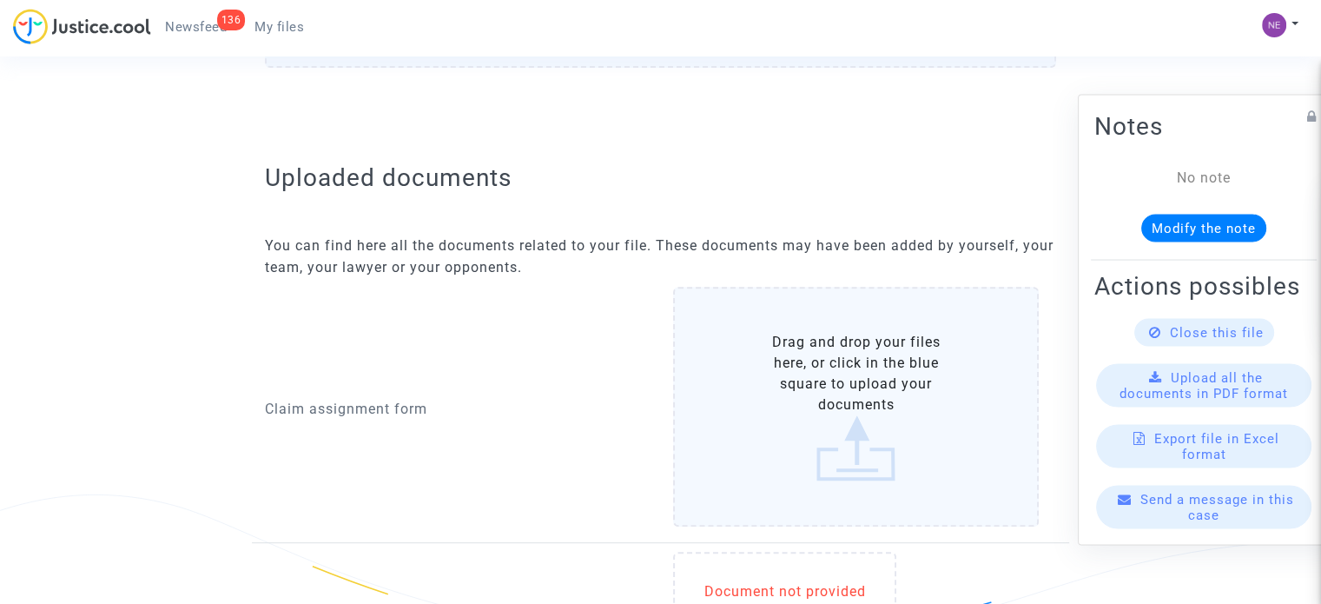
click at [861, 385] on label "Drag and drop your files here, or click in the blue square to upload your docum…" at bounding box center [856, 407] width 366 height 240
click at [0, 0] on input "Drag and drop your files here, or click in the blue square to upload your docum…" at bounding box center [0, 0] width 0 height 0
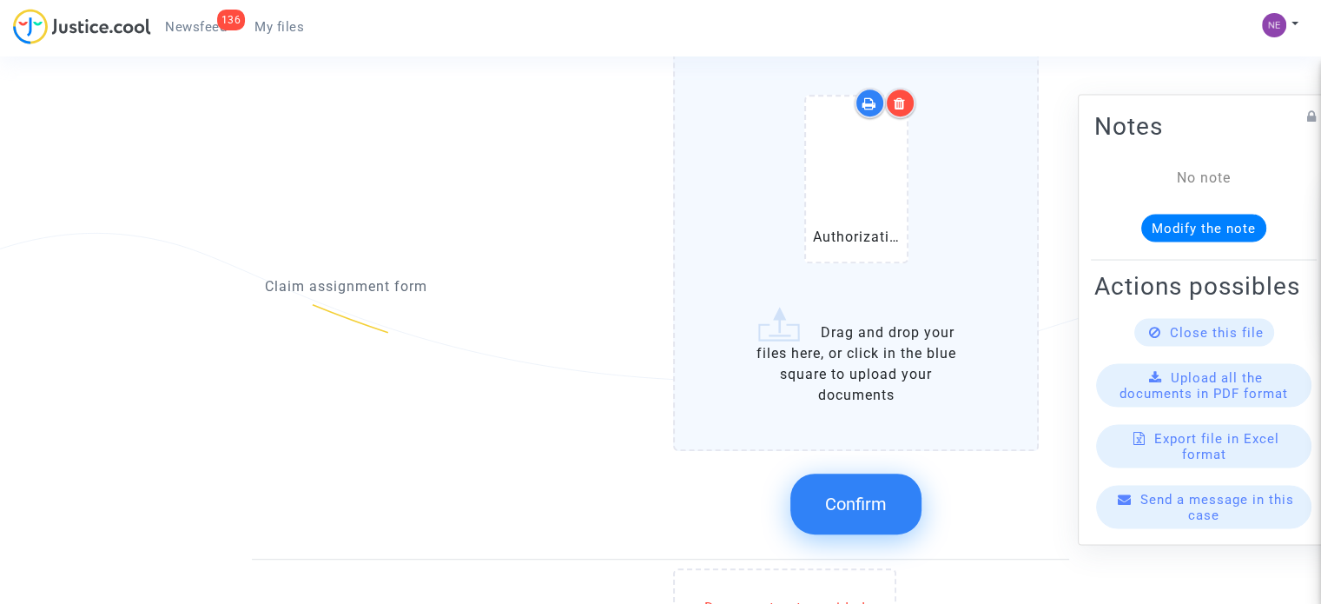
scroll to position [895, 0]
click at [868, 477] on button "Confirm" at bounding box center [856, 504] width 131 height 61
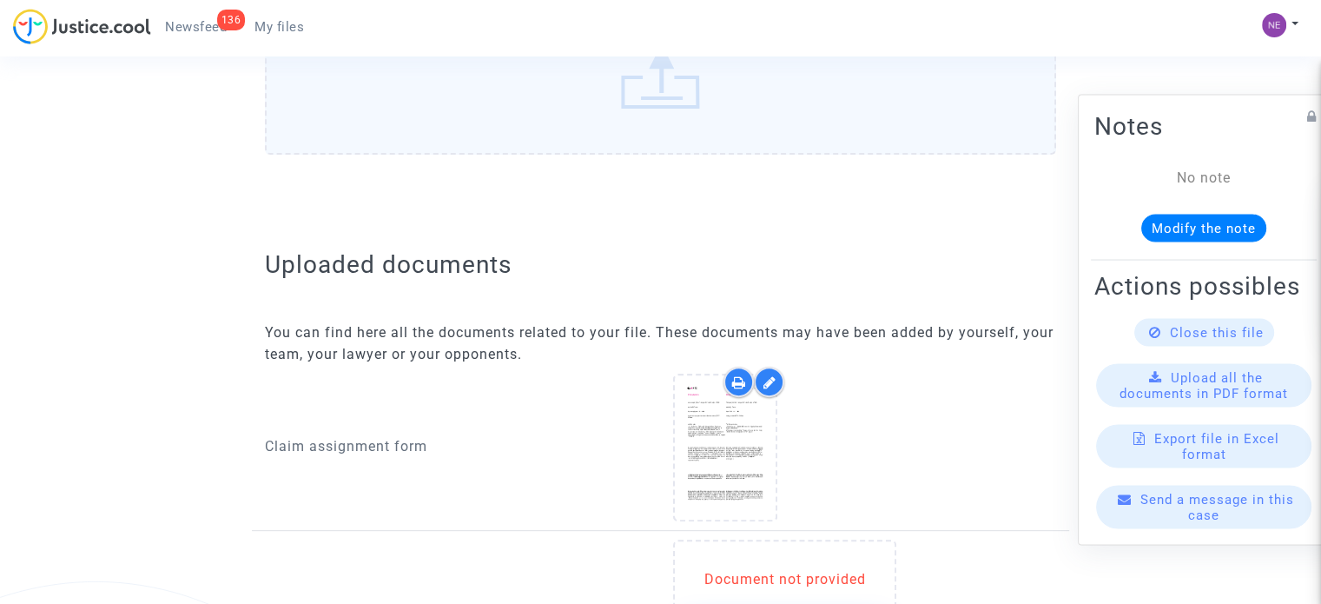
scroll to position [0, 0]
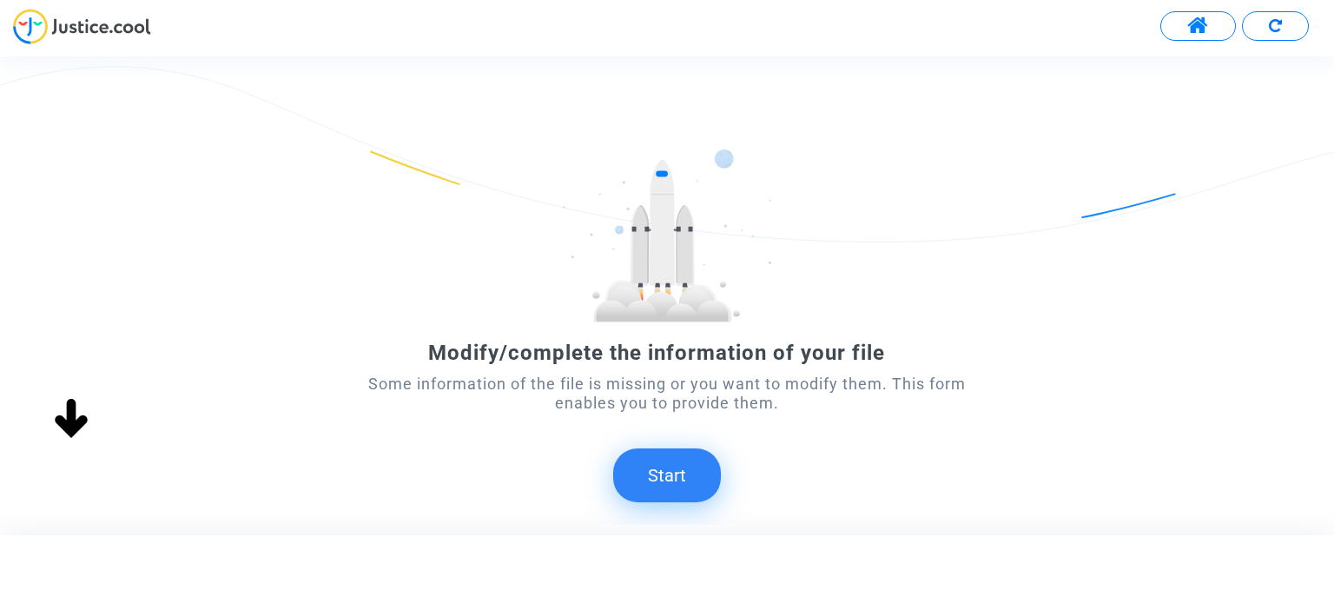
click at [685, 456] on button "Start" at bounding box center [667, 475] width 108 height 54
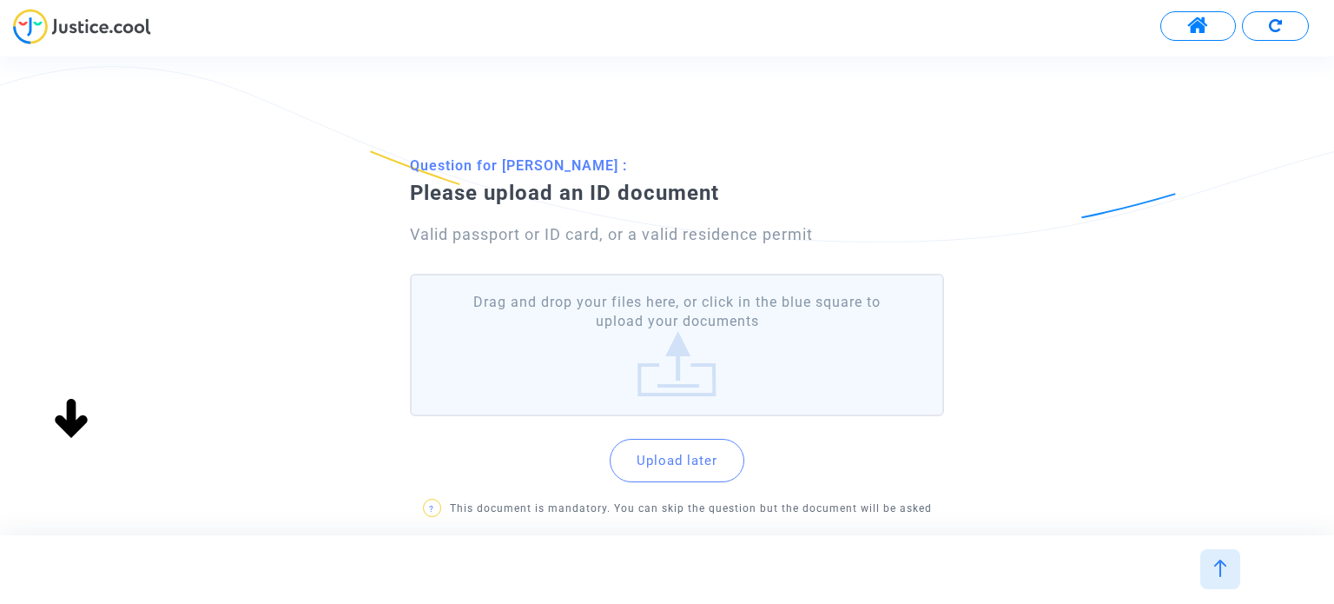
click at [686, 343] on label "Drag and drop your files here, or click in the blue square to upload your docum…" at bounding box center [676, 345] width 533 height 143
click at [0, 0] on input "Drag and drop your files here, or click in the blue square to upload your docum…" at bounding box center [0, 0] width 0 height 0
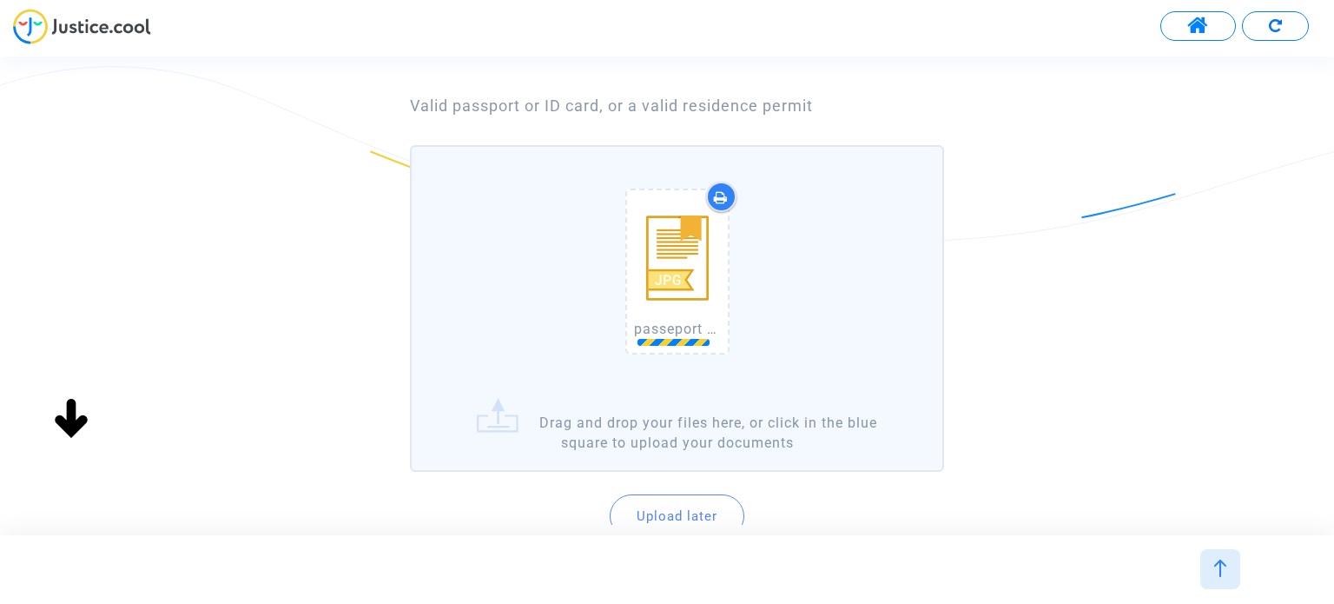
scroll to position [174, 0]
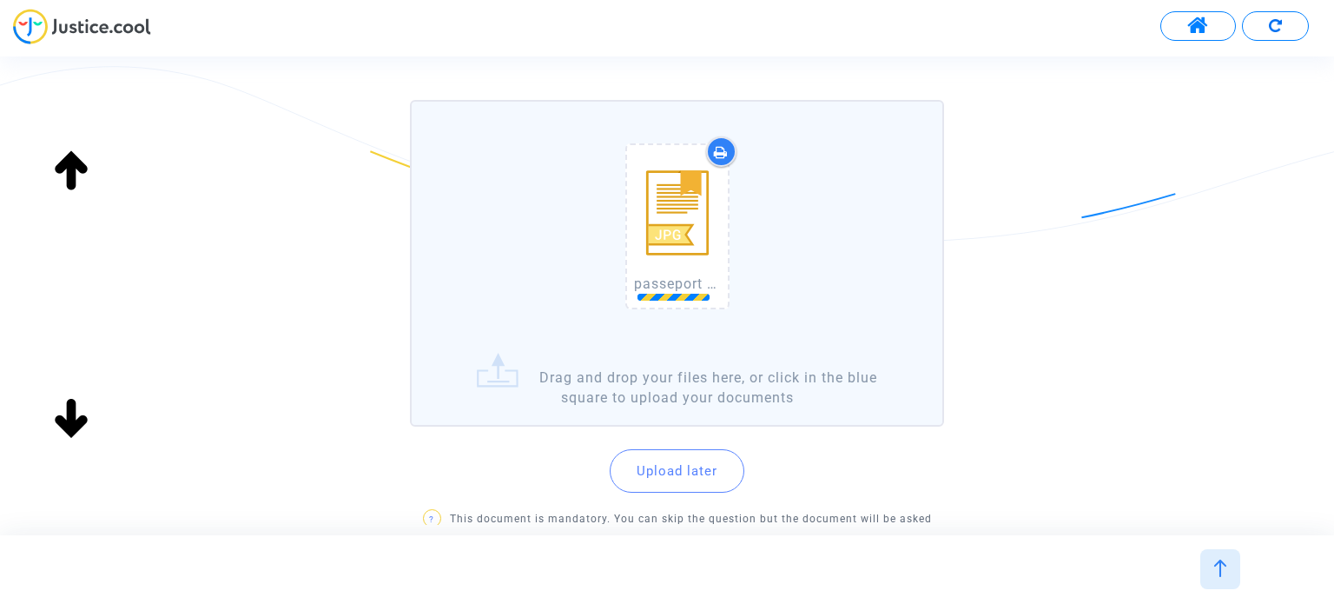
click at [876, 232] on div "passeport Mr [PERSON_NAME].jpg" at bounding box center [676, 230] width 513 height 222
click at [0, 0] on input "passeport Mr [PERSON_NAME].jpg Drag and drop your files here, or click in the b…" at bounding box center [0, 0] width 0 height 0
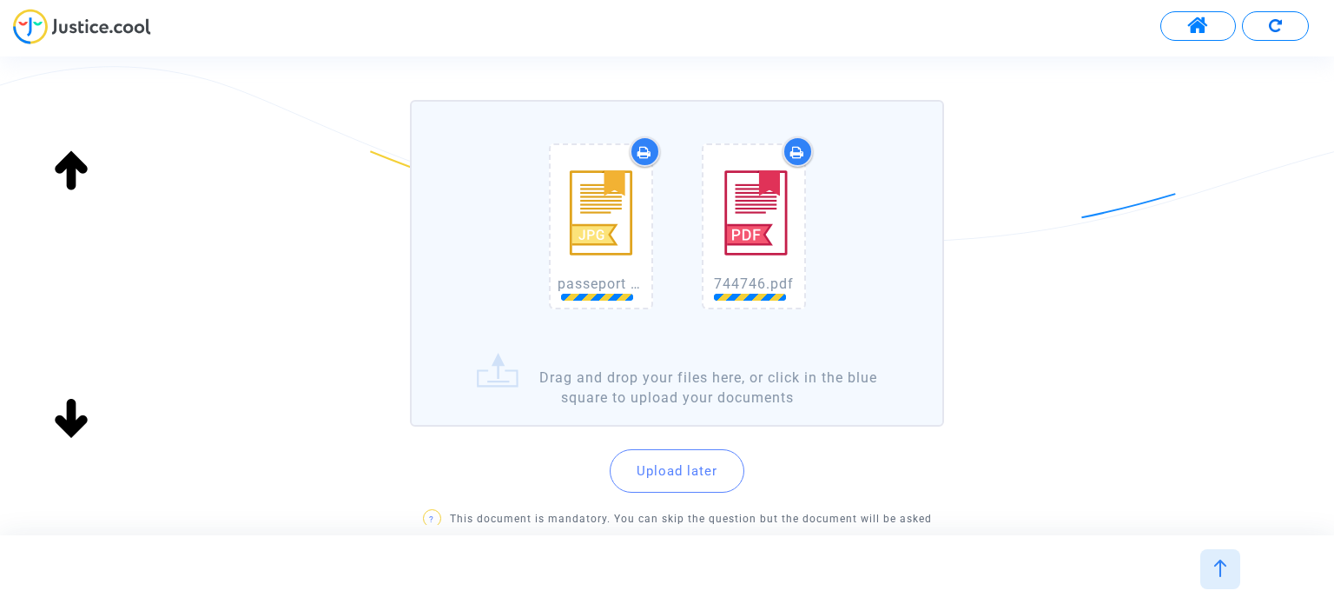
click at [793, 156] on icon at bounding box center [798, 152] width 14 height 14
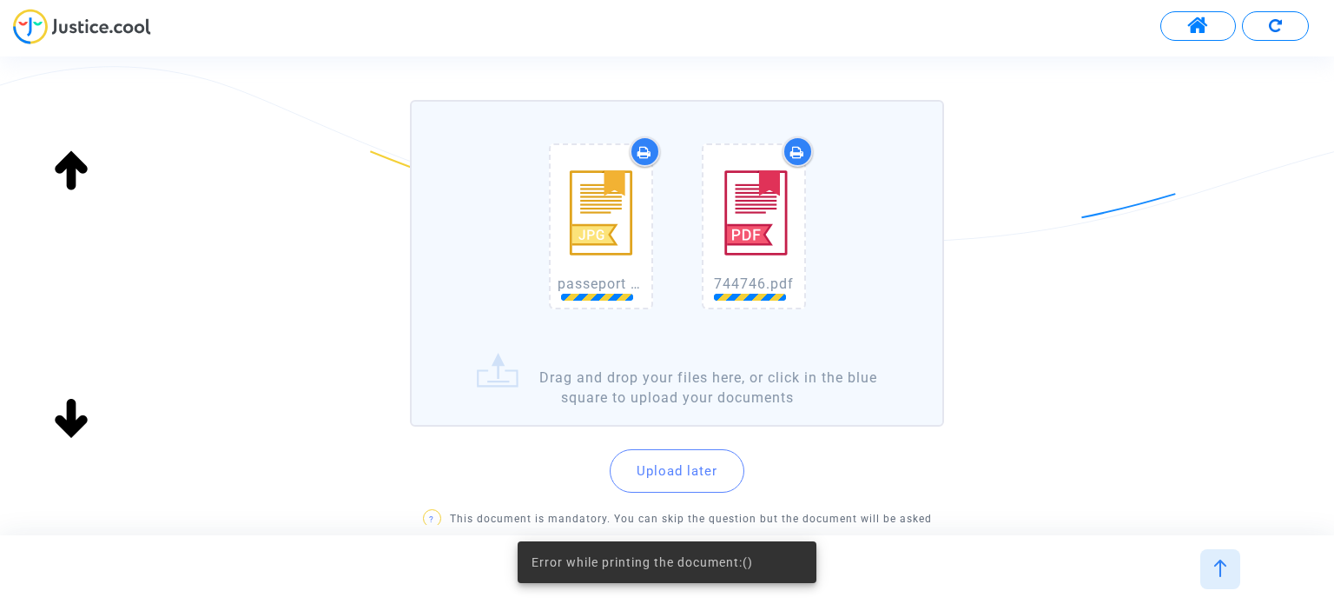
click at [759, 189] on img at bounding box center [754, 213] width 87 height 122
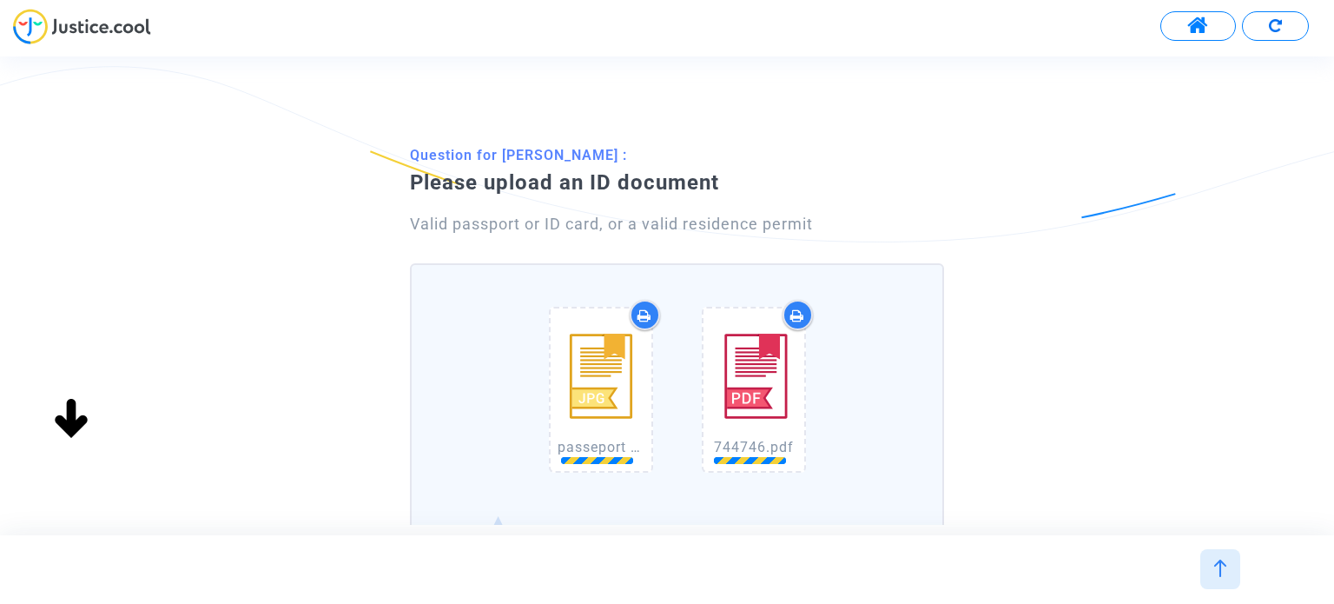
scroll to position [0, 0]
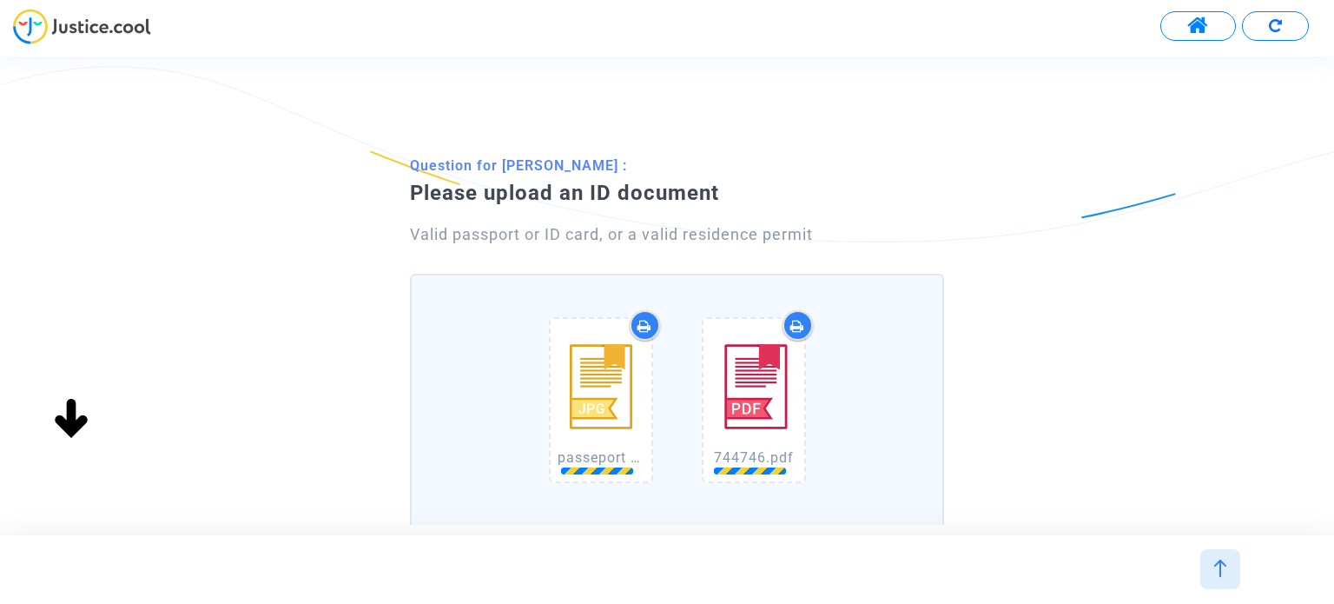
click at [879, 374] on div "passeport Mr [PERSON_NAME].jpg 744746.pdf" at bounding box center [676, 404] width 513 height 222
click at [0, 0] on input "passeport Mr [PERSON_NAME].jpg 744746.pdf Drag and drop your files here, or cli…" at bounding box center [0, 0] width 0 height 0
drag, startPoint x: 747, startPoint y: 383, endPoint x: 757, endPoint y: 373, distance: 14.1
click at [757, 373] on img at bounding box center [754, 387] width 87 height 122
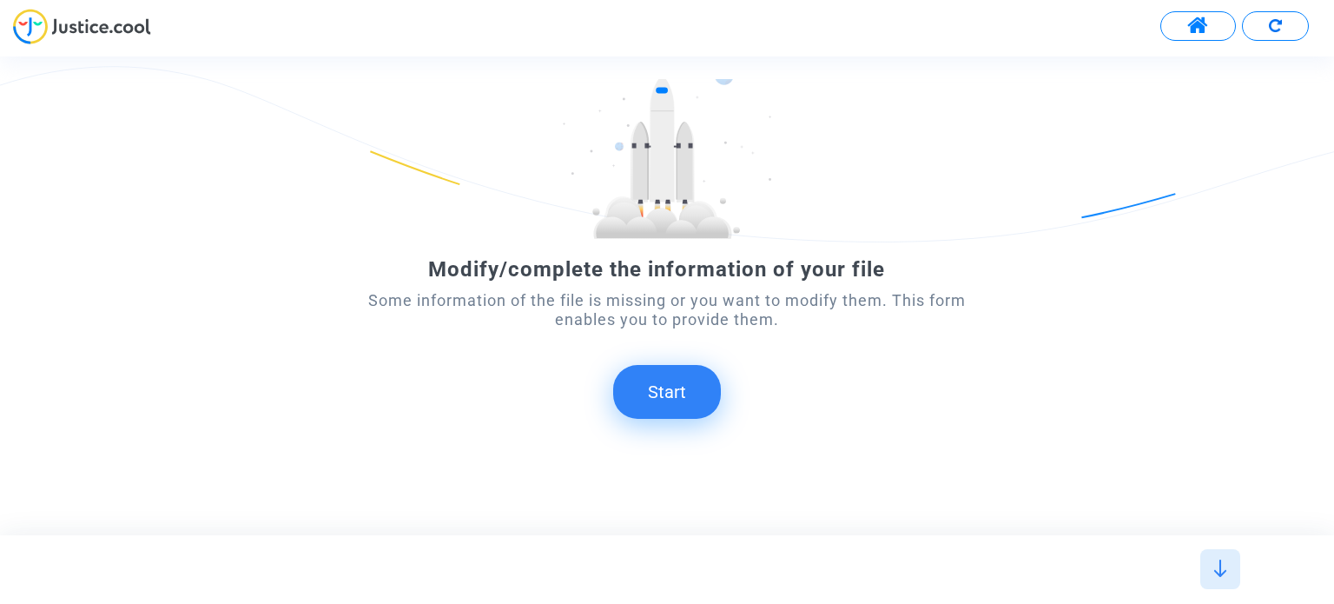
scroll to position [97, 0]
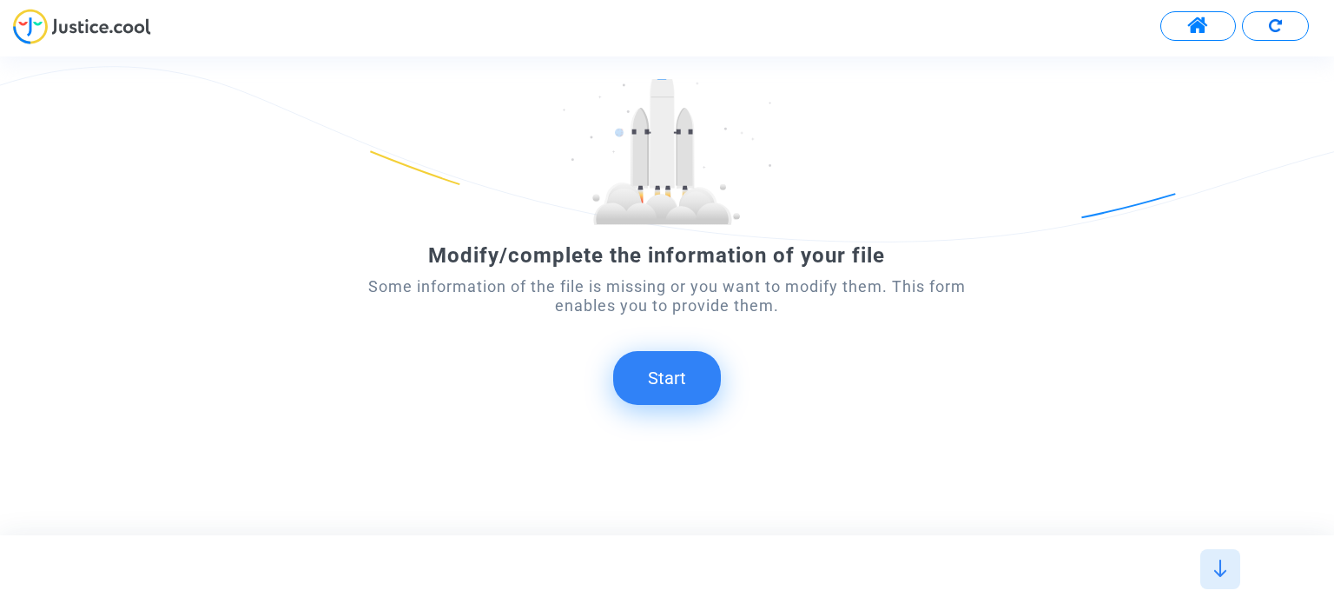
click at [661, 367] on button "Start" at bounding box center [667, 378] width 108 height 54
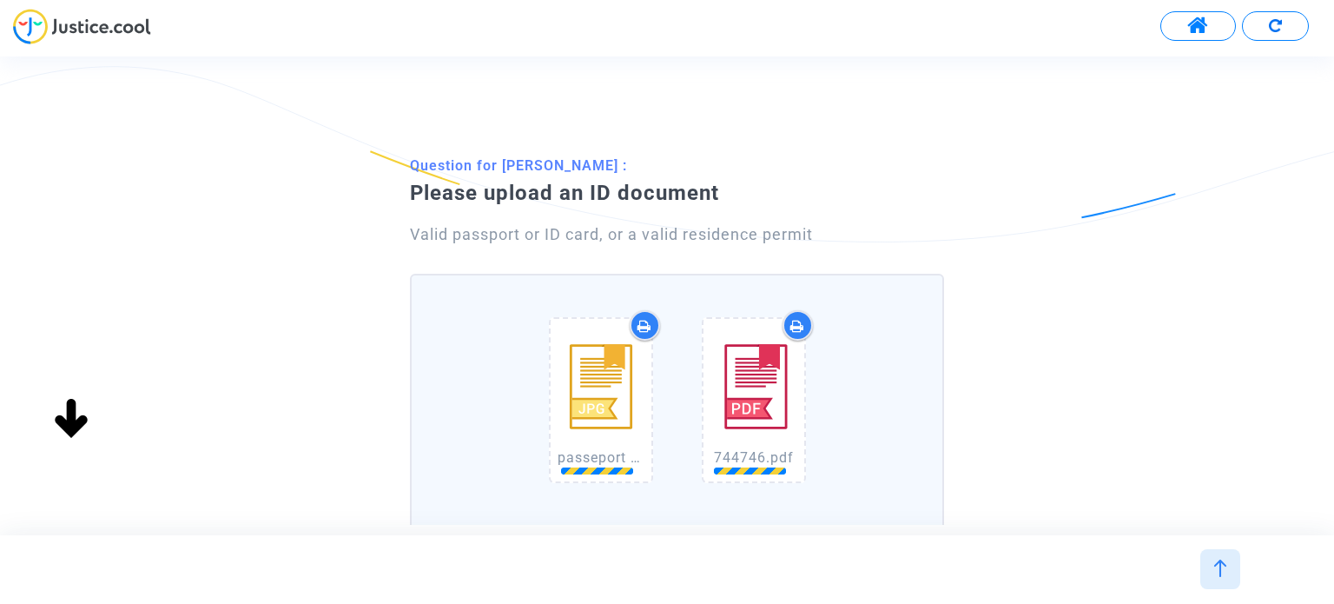
click at [770, 386] on img at bounding box center [754, 387] width 87 height 122
drag, startPoint x: 771, startPoint y: 382, endPoint x: 1072, endPoint y: 308, distance: 309.7
click at [1072, 308] on div "Question for [PERSON_NAME] : Please upload an ID document Valid passport or ID …" at bounding box center [667, 442] width 1334 height 586
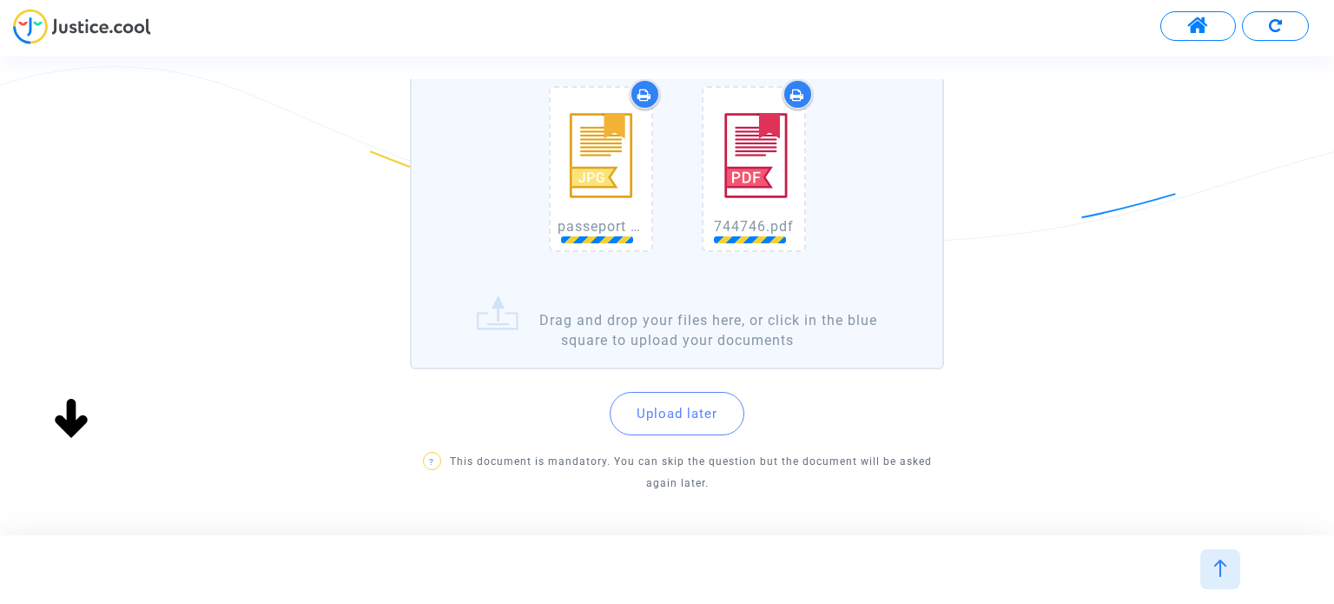
scroll to position [261, 0]
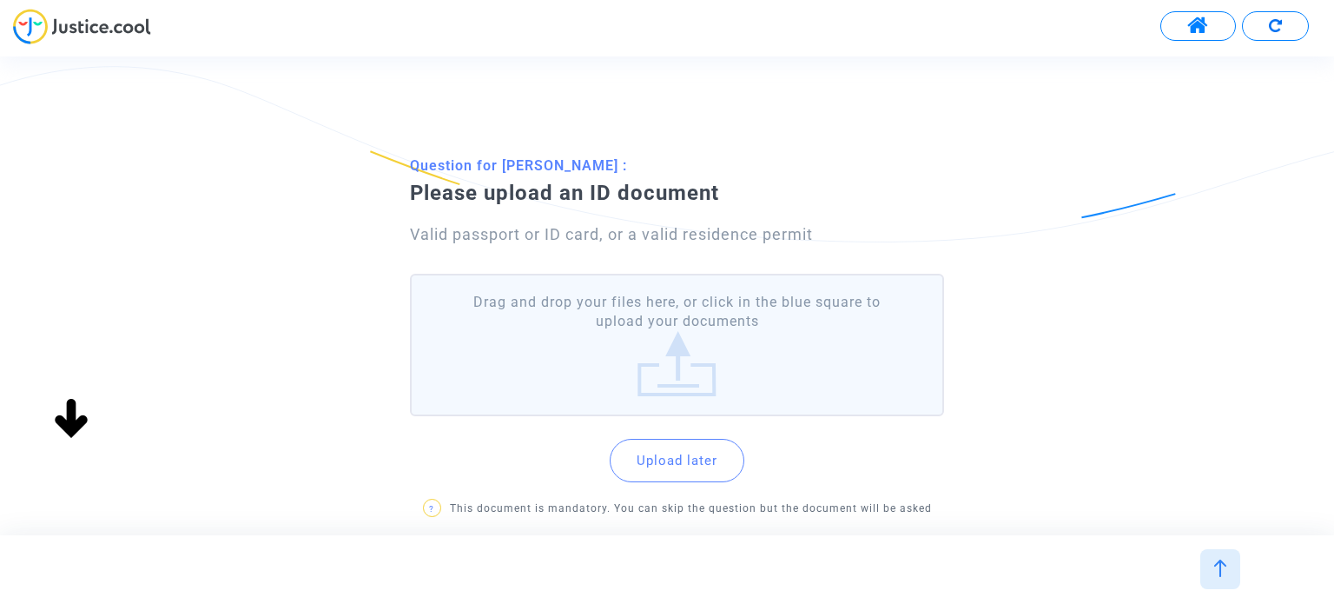
click at [727, 350] on label "Drag and drop your files here, or click in the blue square to upload your docum…" at bounding box center [676, 345] width 533 height 143
click at [0, 0] on input "Drag and drop your files here, or click in the blue square to upload your docum…" at bounding box center [0, 0] width 0 height 0
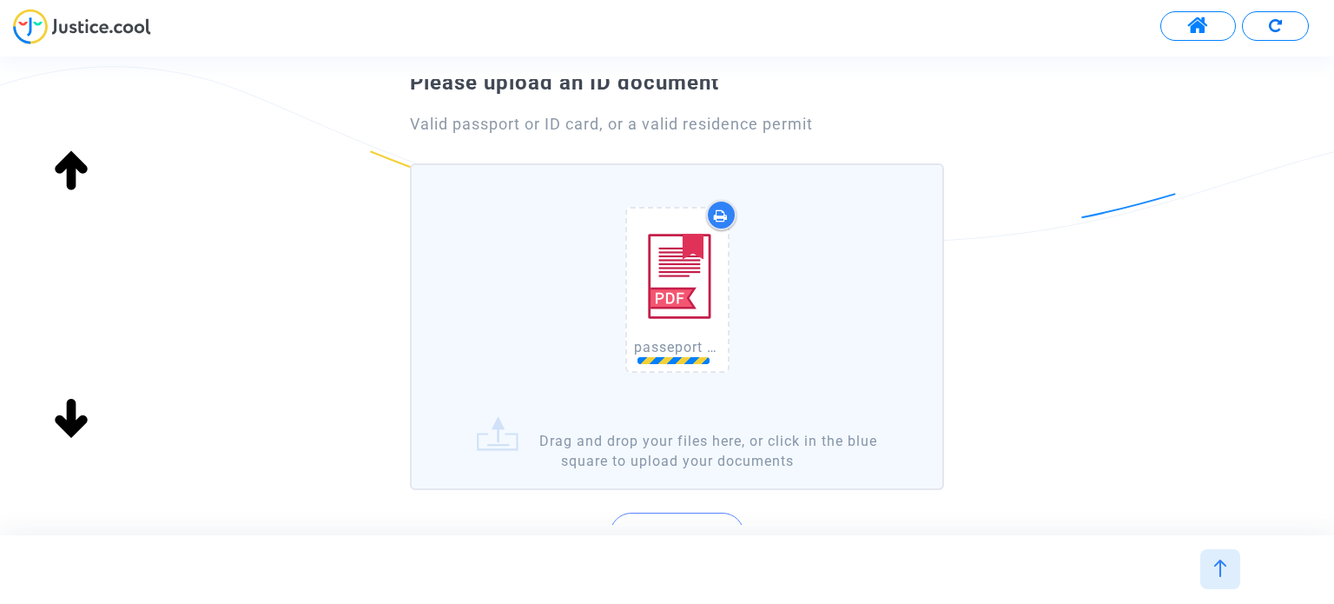
scroll to position [87, 0]
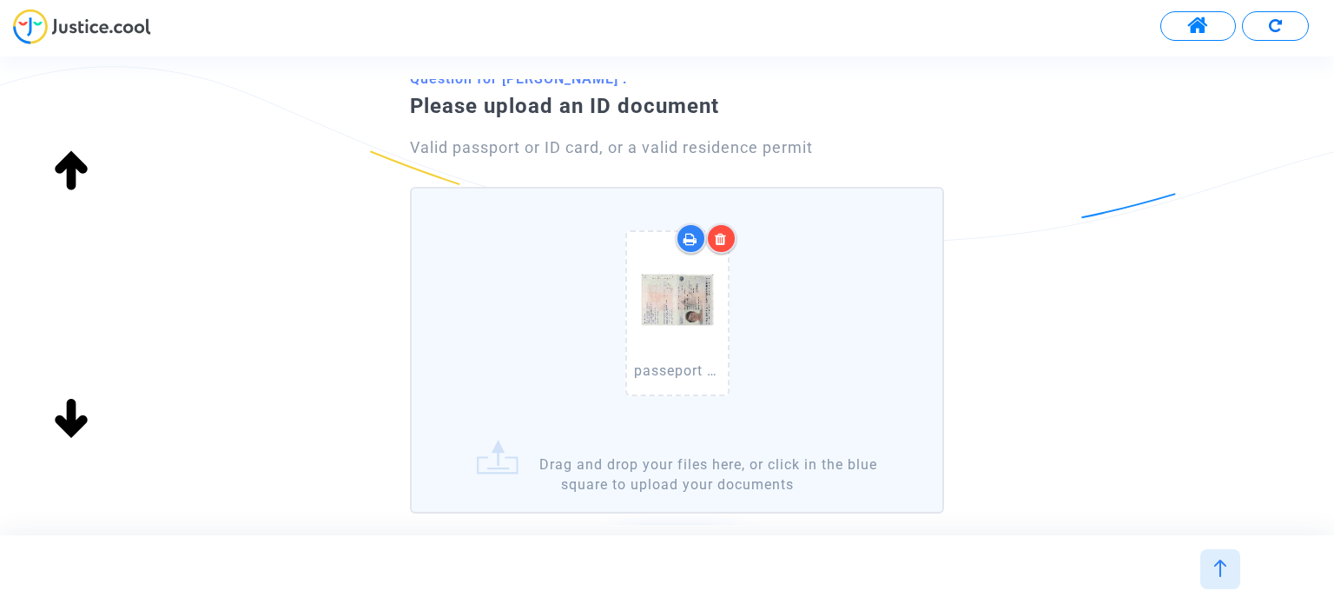
click at [724, 242] on icon at bounding box center [721, 239] width 12 height 14
click at [830, 294] on div "passeport Mme Lakdhar.pdf" at bounding box center [676, 317] width 513 height 222
click at [0, 0] on input "passeport Mme Lakdhar.pdf Drag and drop your files here, or click in the blue s…" at bounding box center [0, 0] width 0 height 0
click at [868, 277] on div "passeport Mme Lakdhar.pdf" at bounding box center [676, 317] width 513 height 222
click at [0, 0] on input "passeport Mme Lakdhar.pdf Drag and drop your files here, or click in the blue s…" at bounding box center [0, 0] width 0 height 0
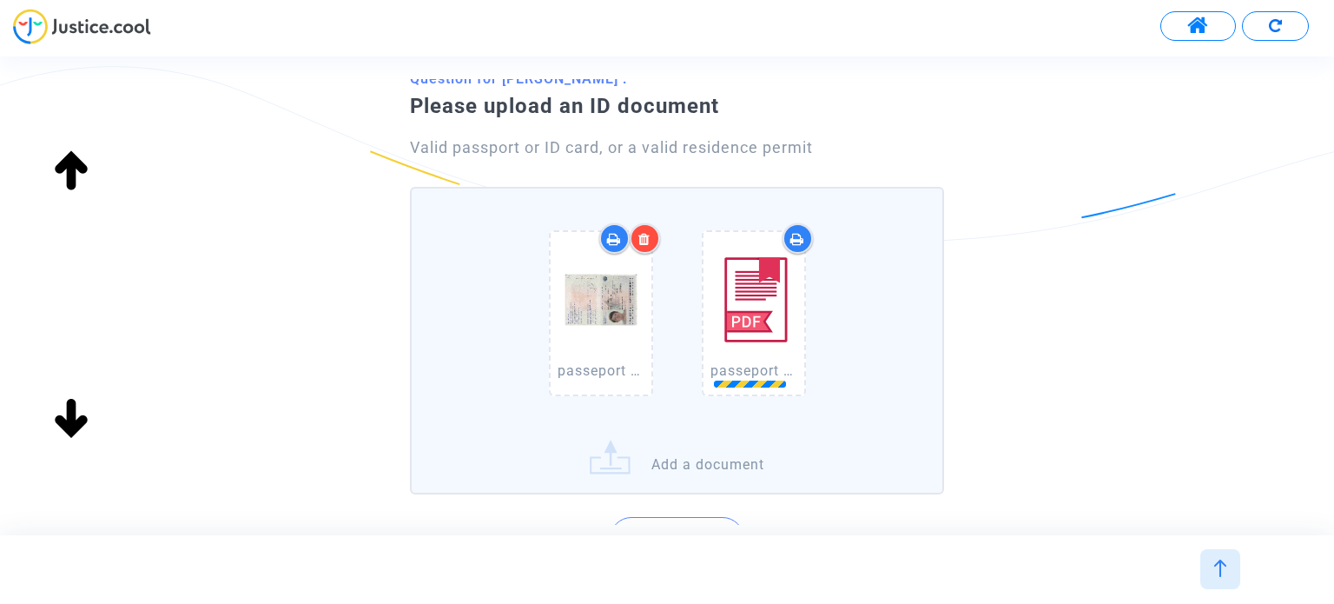
click at [652, 239] on div at bounding box center [645, 238] width 30 height 30
click at [643, 242] on icon at bounding box center [645, 239] width 12 height 14
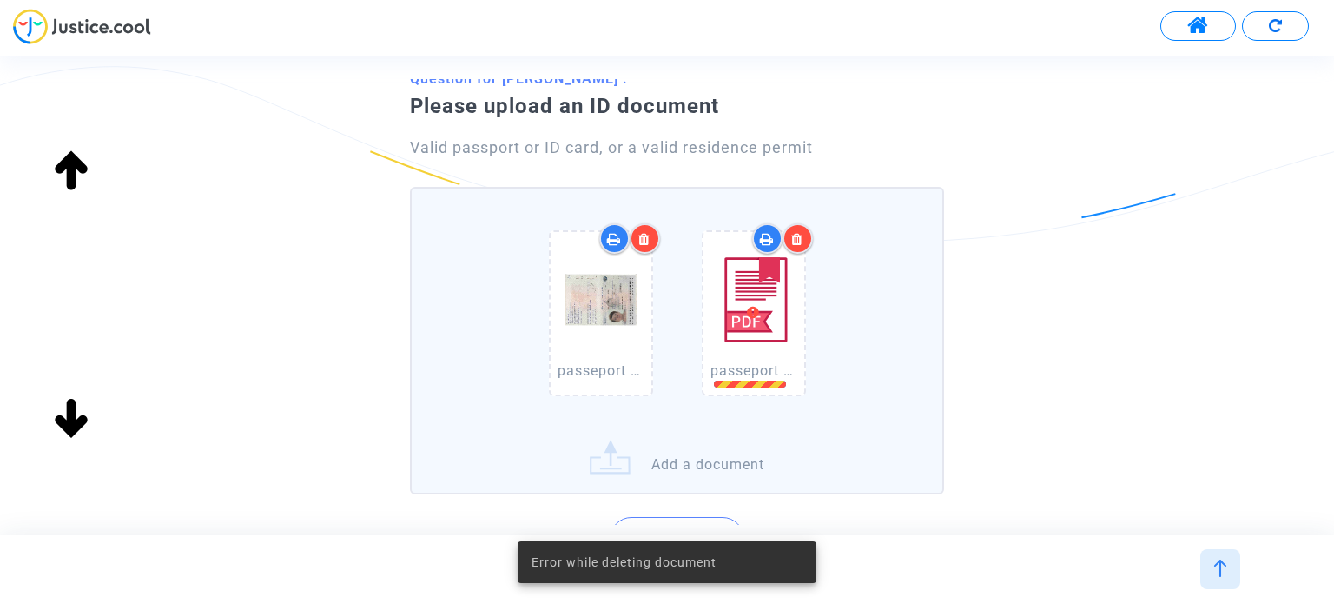
click at [643, 242] on icon at bounding box center [645, 239] width 12 height 14
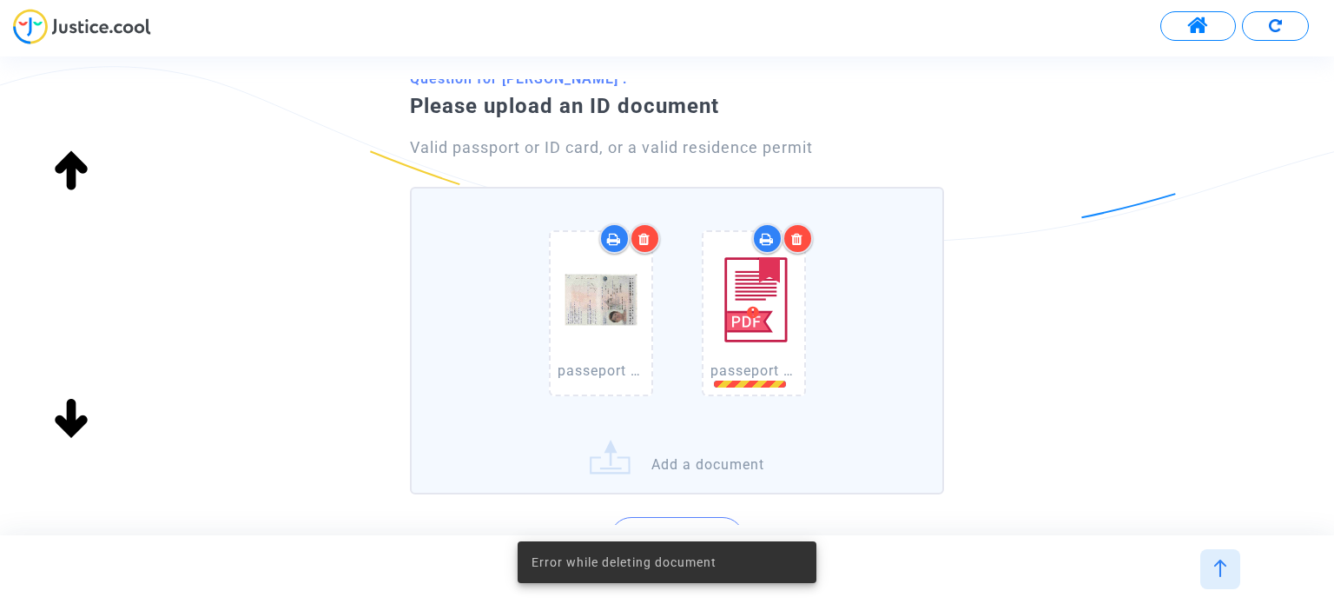
click at [643, 242] on icon at bounding box center [645, 239] width 12 height 14
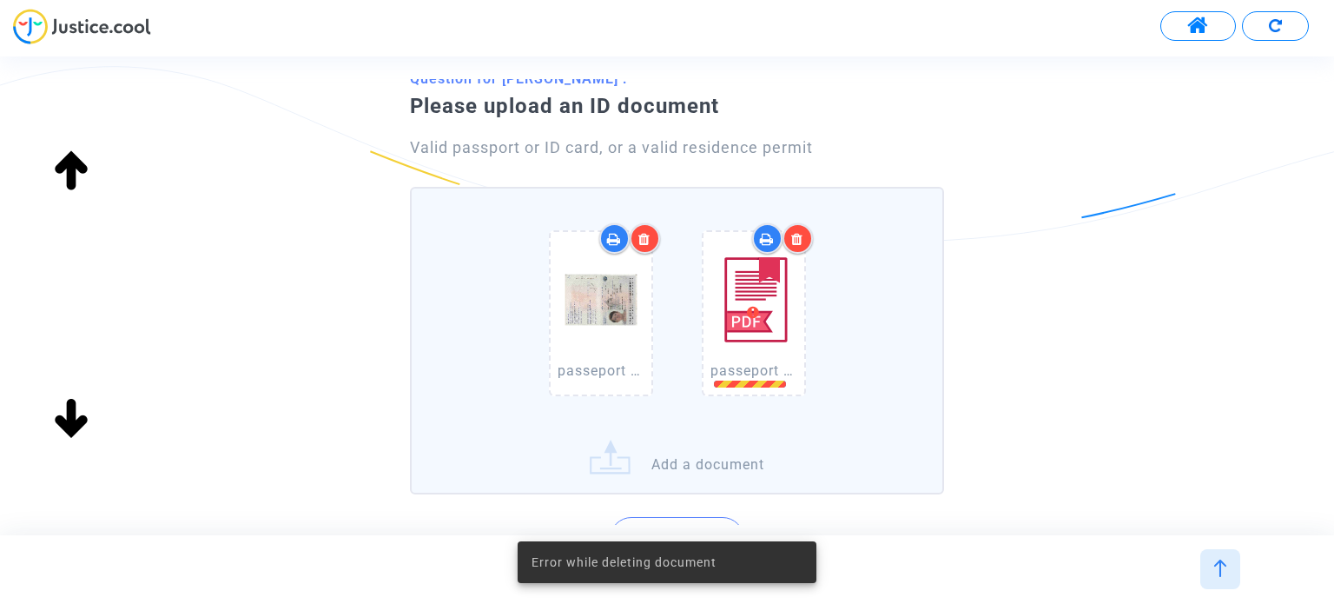
click at [643, 242] on icon at bounding box center [645, 239] width 12 height 14
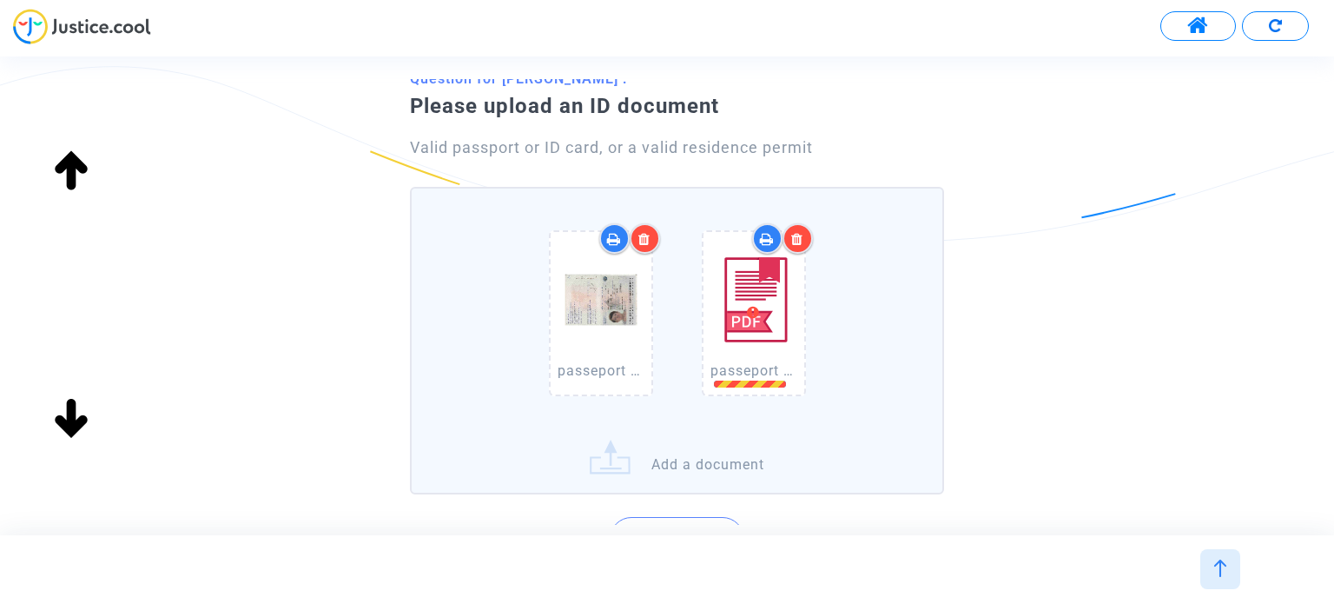
click at [650, 233] on icon at bounding box center [645, 239] width 12 height 14
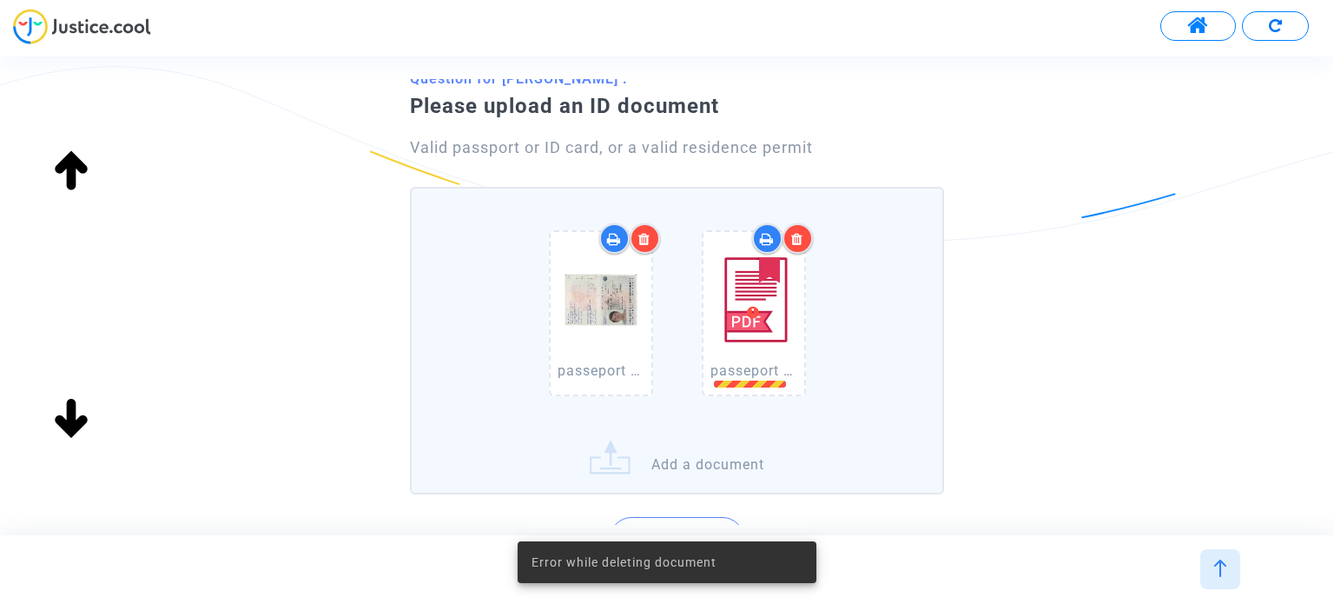
click at [650, 233] on icon at bounding box center [645, 239] width 12 height 14
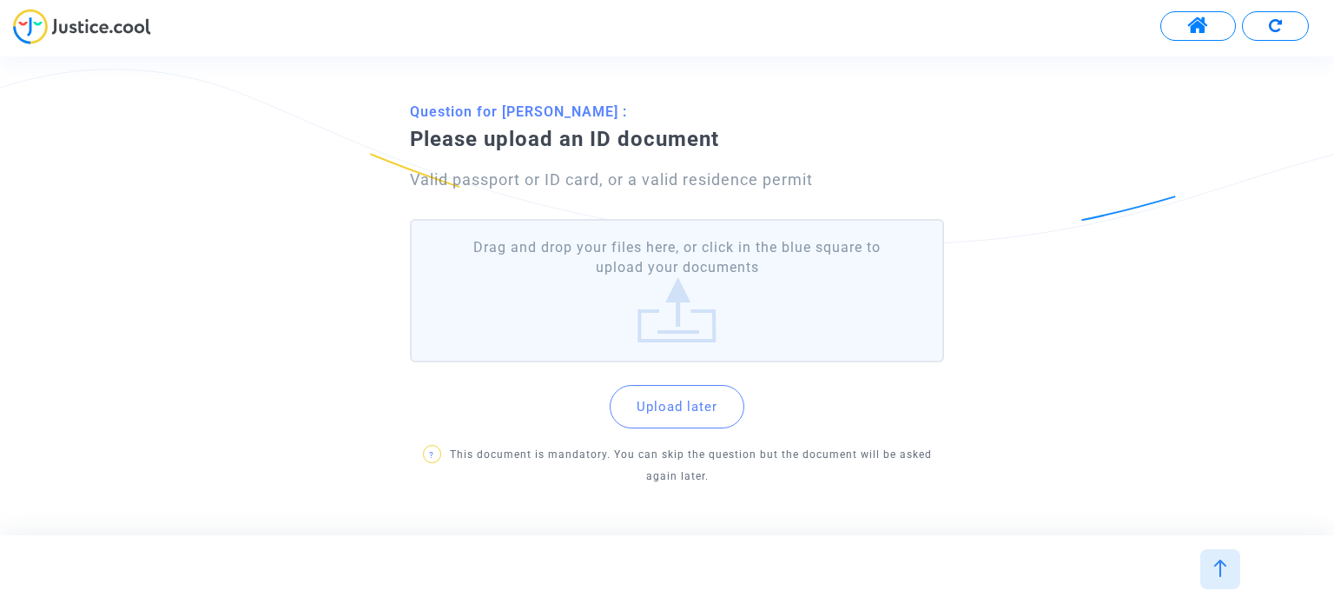
click at [700, 291] on label "Drag and drop your files here, or click in the blue square to upload your docum…" at bounding box center [676, 290] width 533 height 143
click at [0, 0] on input "Drag and drop your files here, or click in the blue square to upload your docum…" at bounding box center [0, 0] width 0 height 0
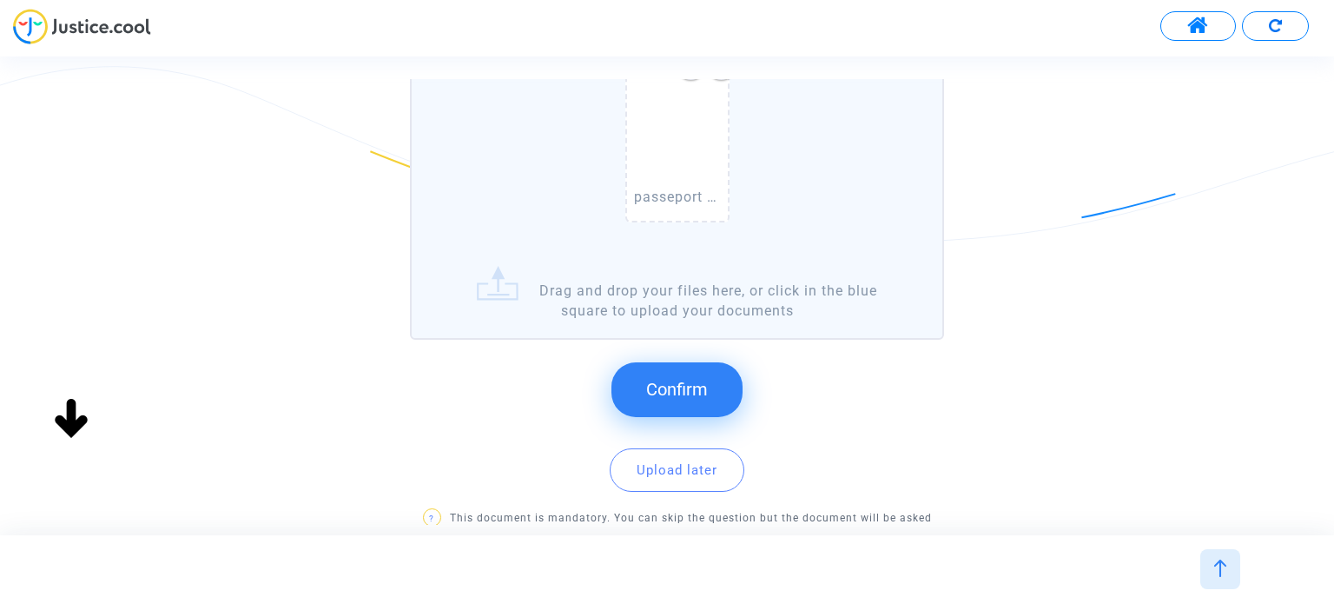
click at [640, 376] on button "Confirm" at bounding box center [677, 389] width 131 height 54
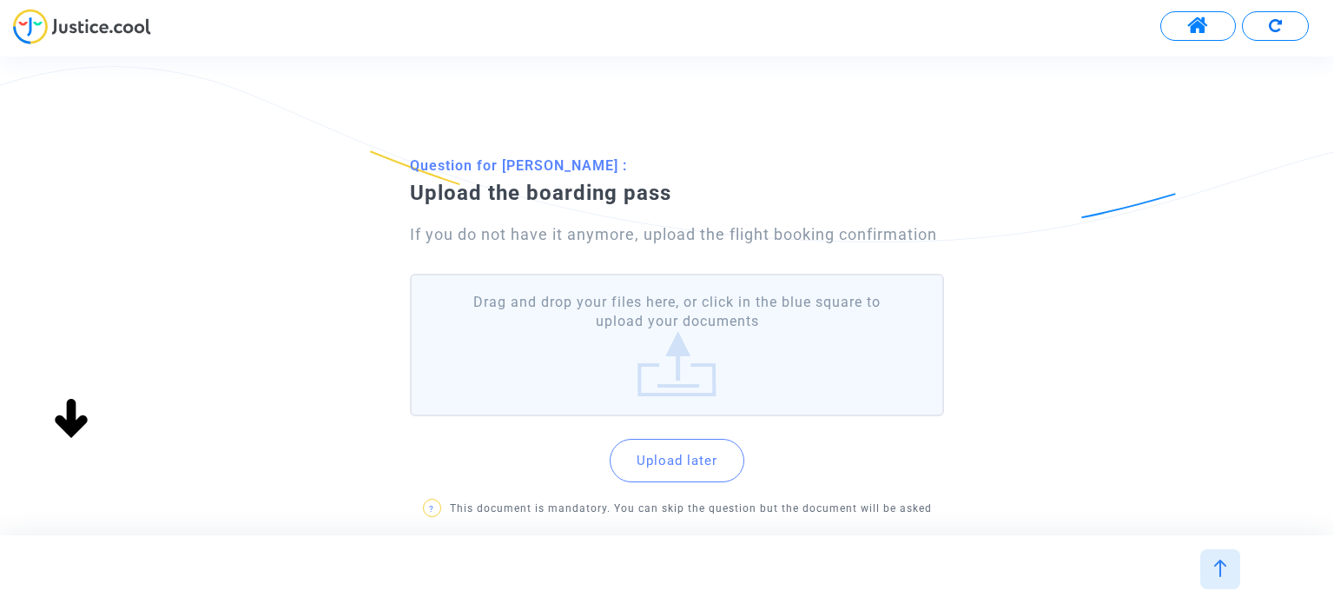
click at [837, 298] on label "Drag and drop your files here, or click in the blue square to upload your docum…" at bounding box center [676, 345] width 533 height 143
click at [0, 0] on input "Drag and drop your files here, or click in the blue square to upload your docum…" at bounding box center [0, 0] width 0 height 0
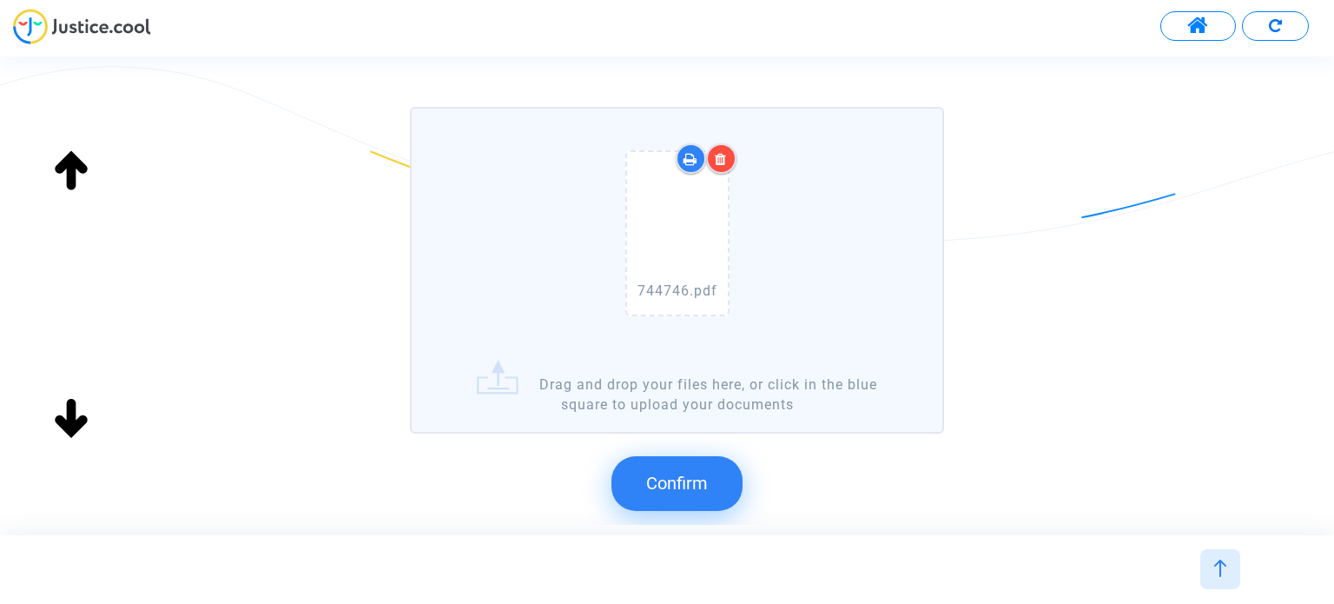
scroll to position [174, 0]
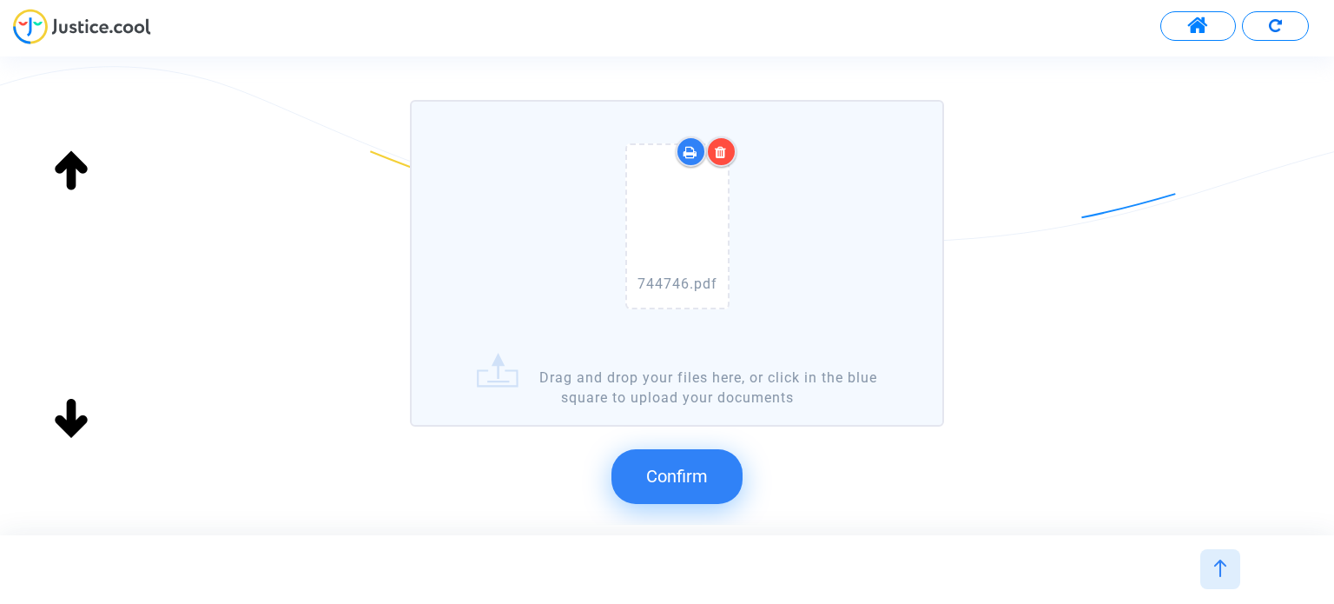
click at [701, 482] on span "Confirm" at bounding box center [677, 476] width 62 height 21
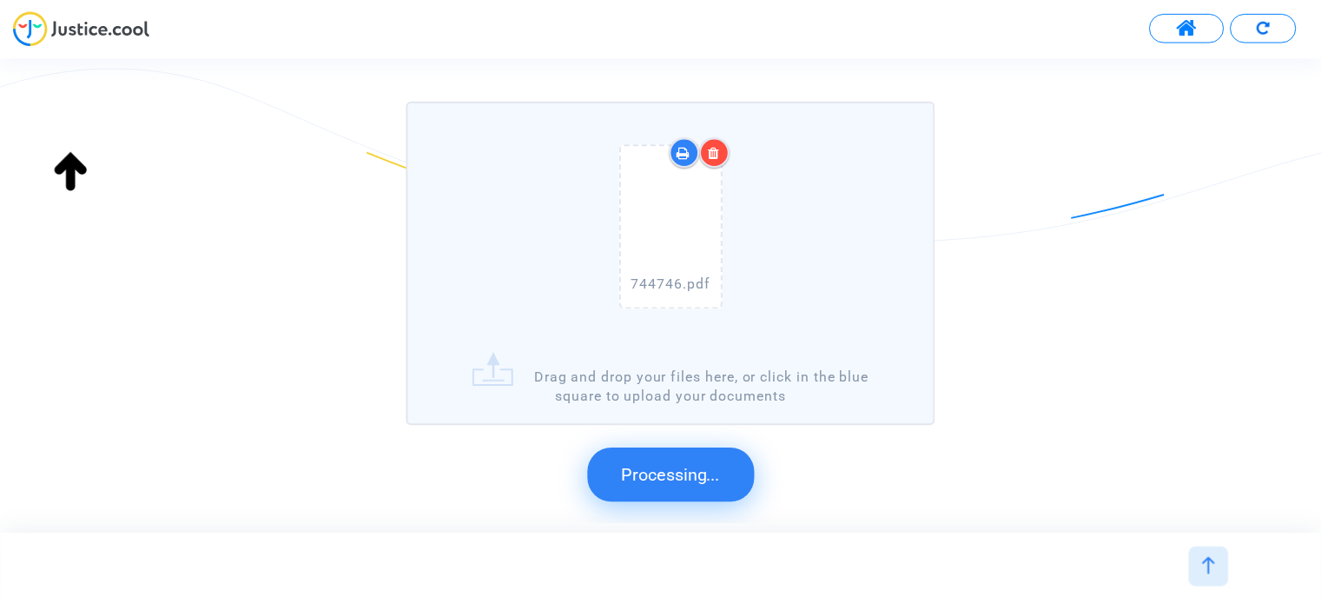
scroll to position [0, 0]
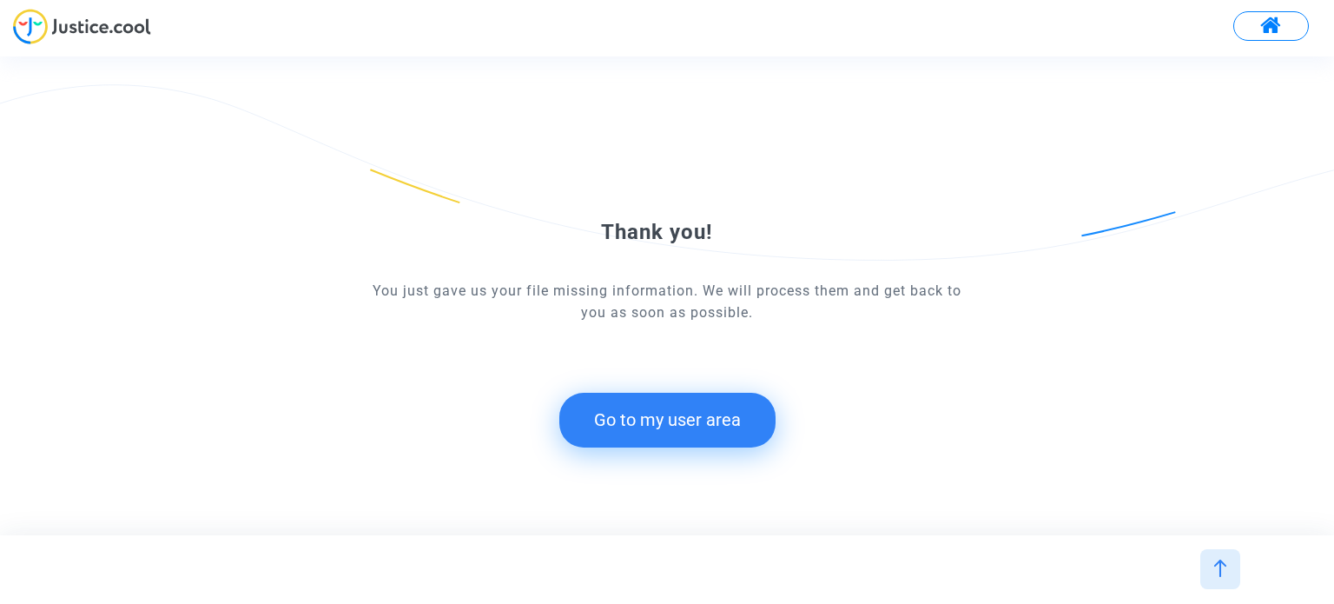
click at [716, 403] on button "Go to my user area" at bounding box center [667, 420] width 216 height 54
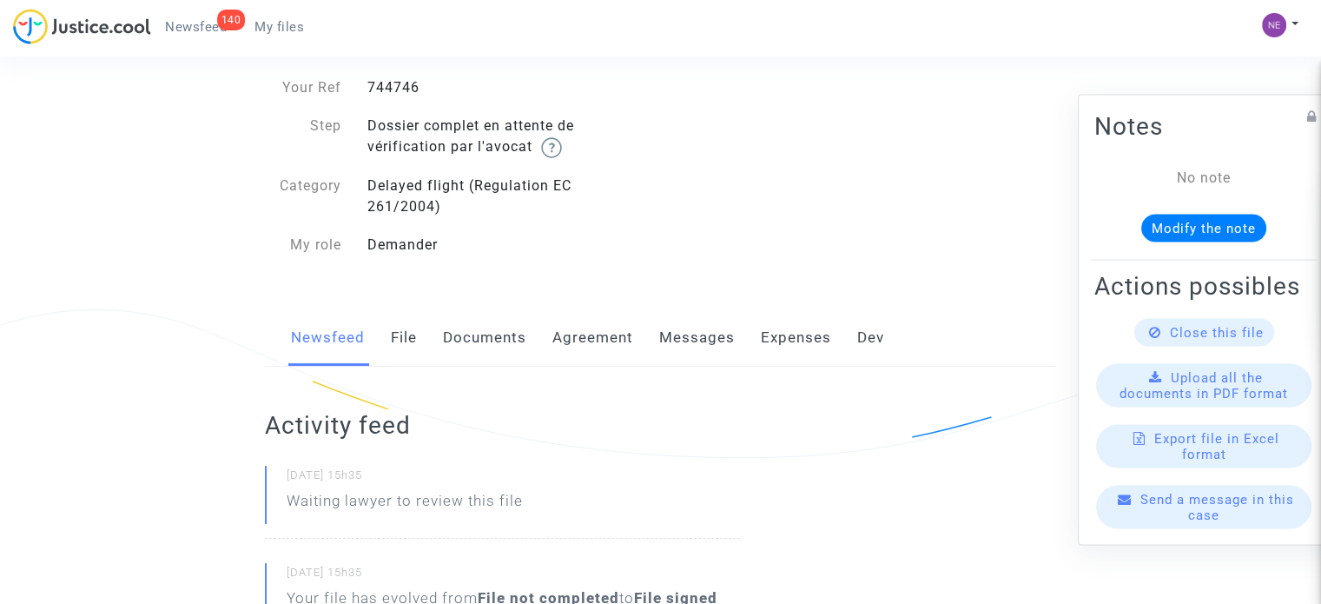
scroll to position [87, 0]
click at [439, 346] on div "Newsfeed File Documents Agreement Messages Expenses Dev" at bounding box center [660, 336] width 791 height 58
click at [471, 336] on link "Documents" at bounding box center [484, 335] width 83 height 57
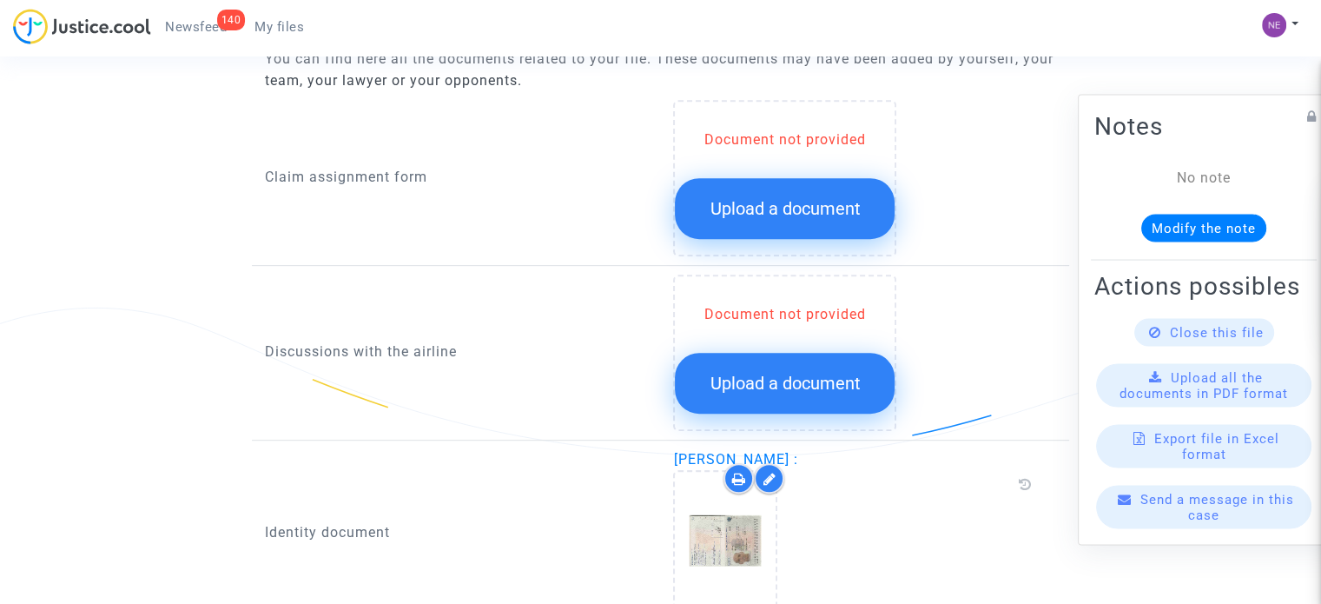
scroll to position [695, 0]
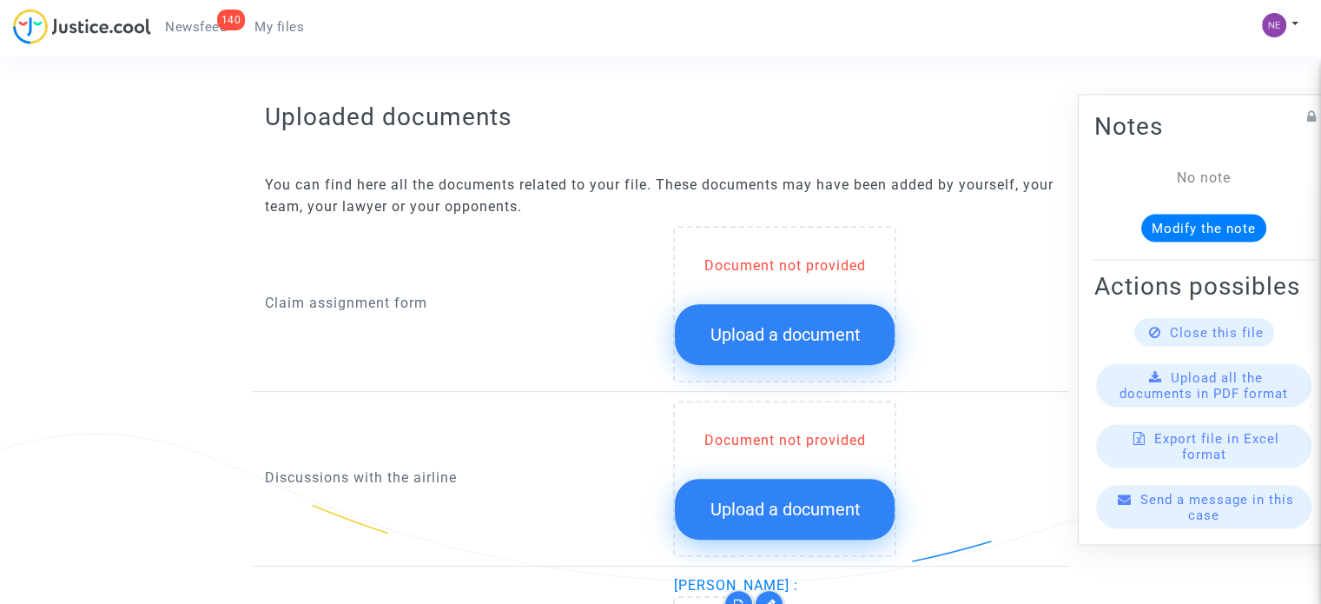
click at [804, 333] on span "Upload a document" at bounding box center [785, 334] width 150 height 21
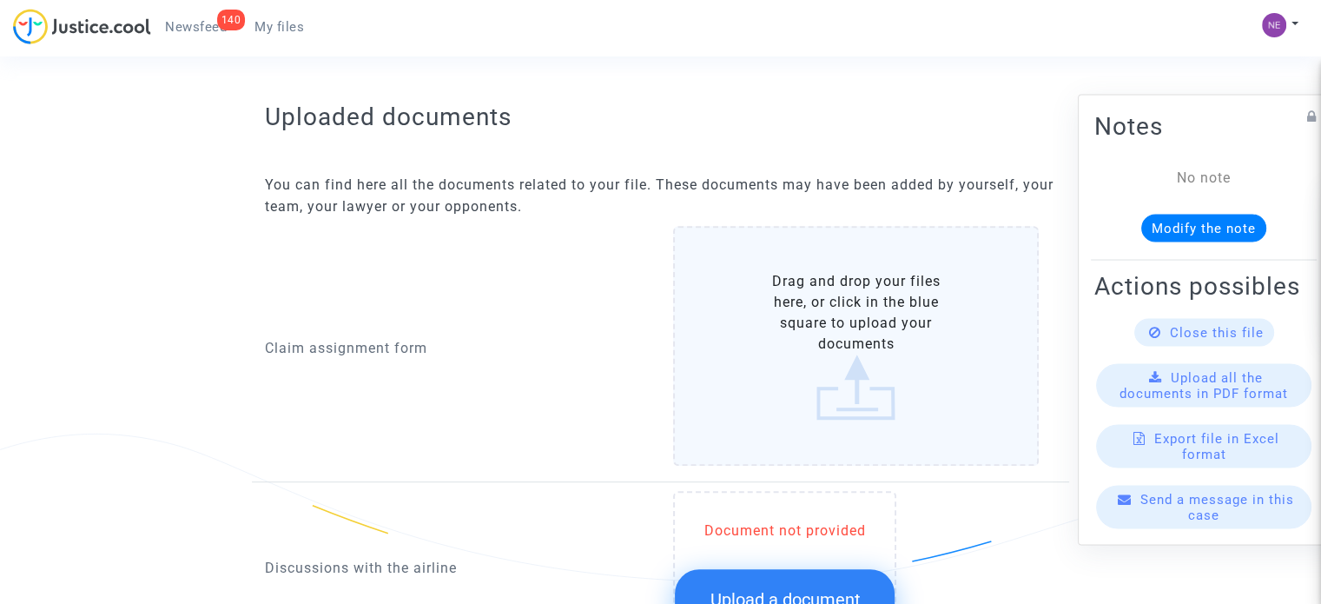
click at [804, 333] on label "Drag and drop your files here, or click in the blue square to upload your docum…" at bounding box center [856, 346] width 366 height 240
click at [0, 0] on input "Drag and drop your files here, or click in the blue square to upload your docum…" at bounding box center [0, 0] width 0 height 0
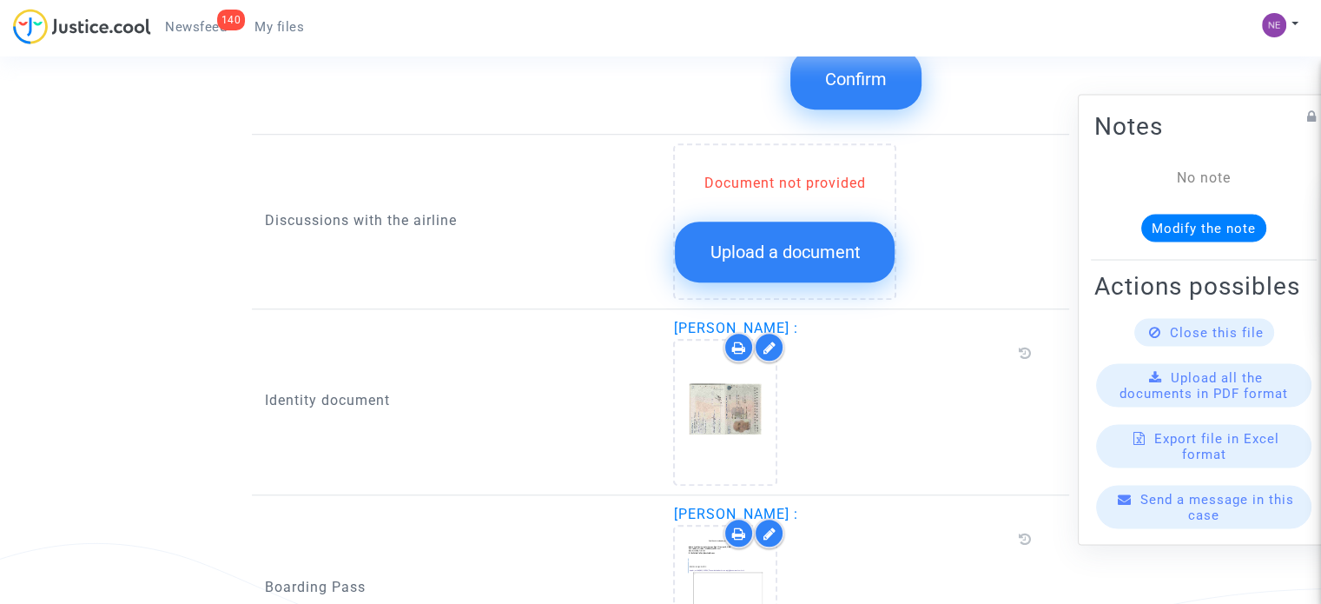
scroll to position [1522, 0]
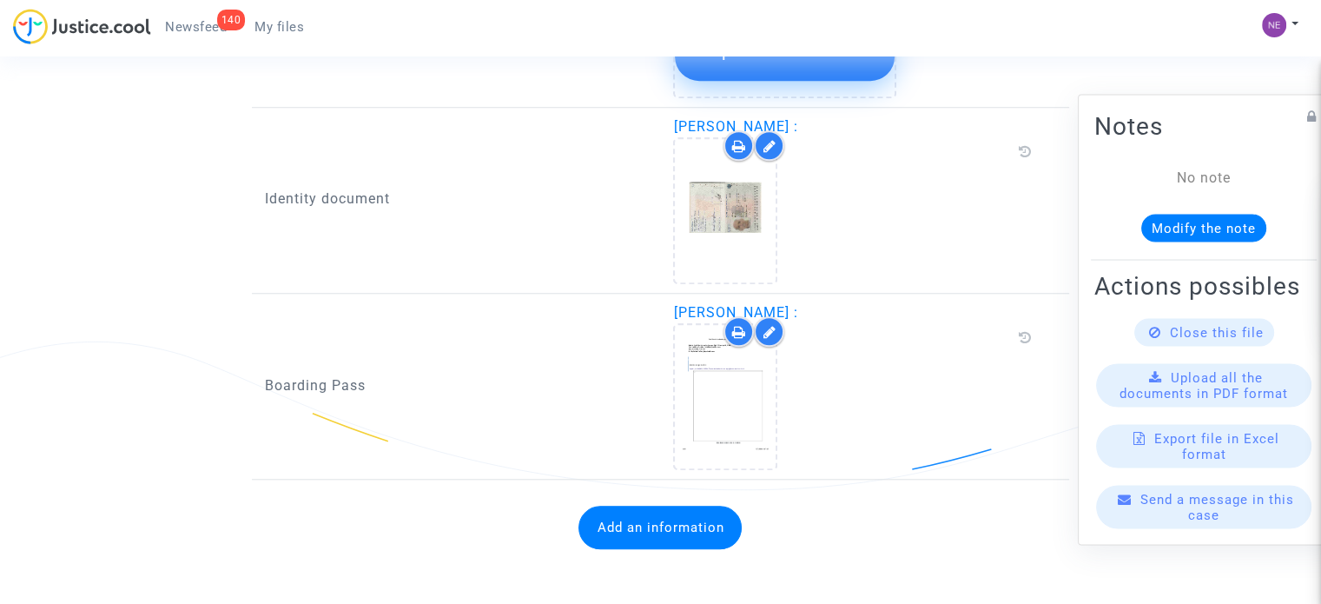
click at [711, 510] on button "Add an information" at bounding box center [660, 527] width 163 height 43
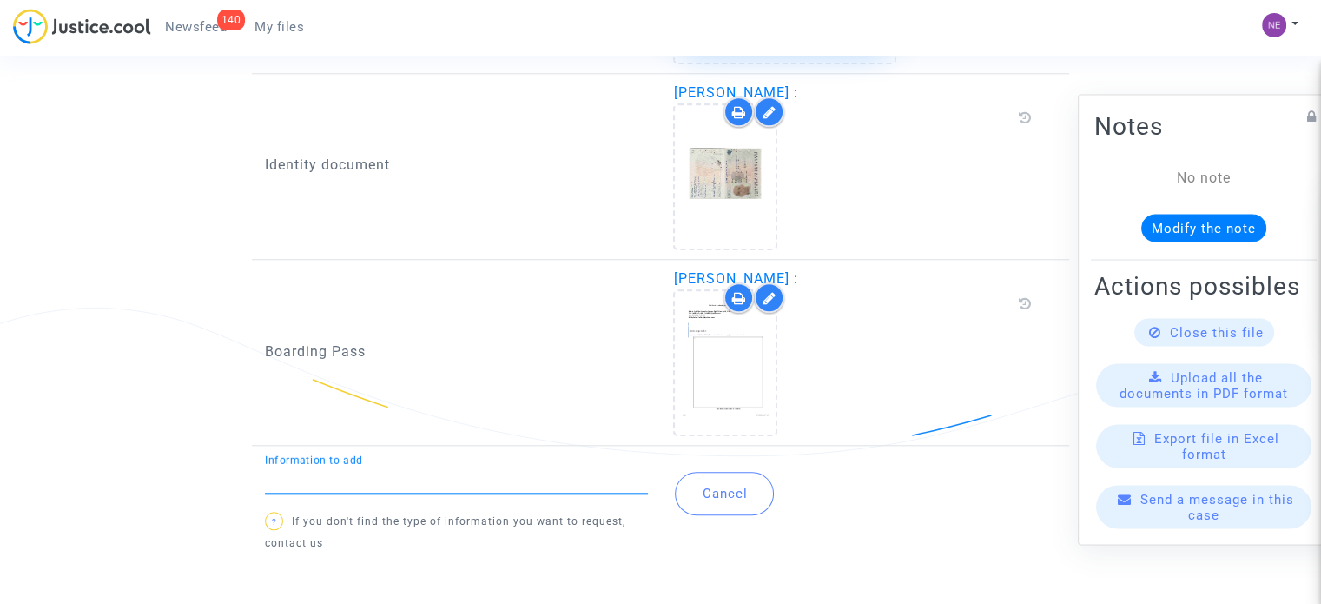
click at [744, 495] on button "Cancel" at bounding box center [724, 493] width 99 height 43
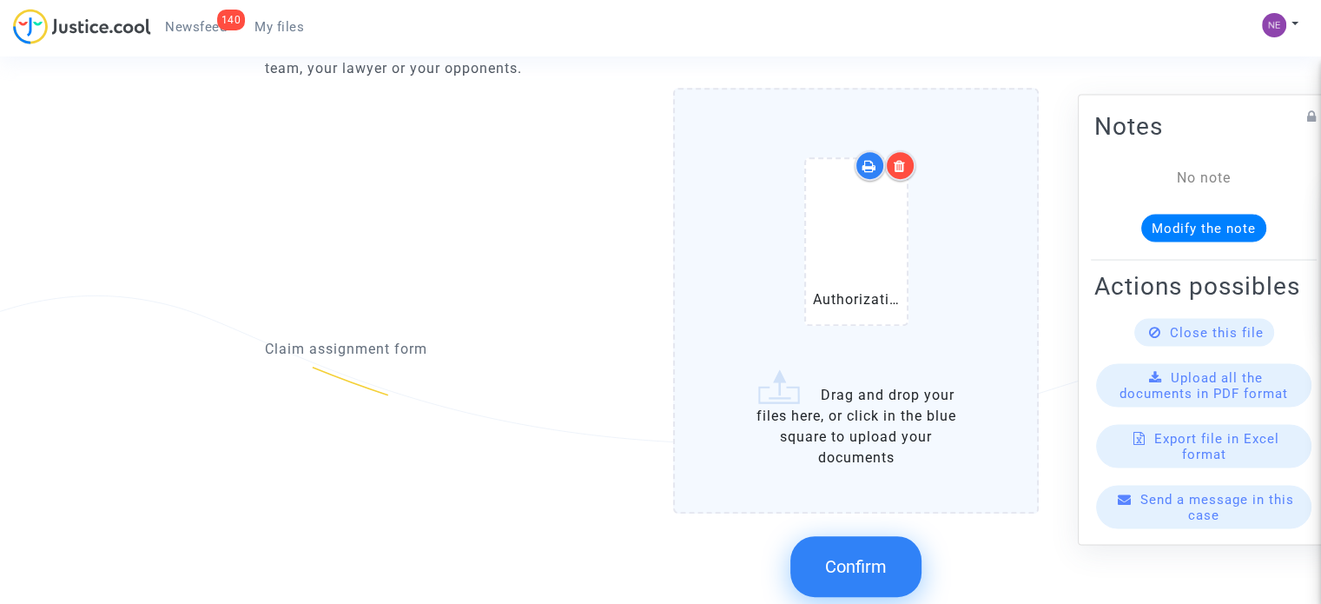
scroll to position [827, 0]
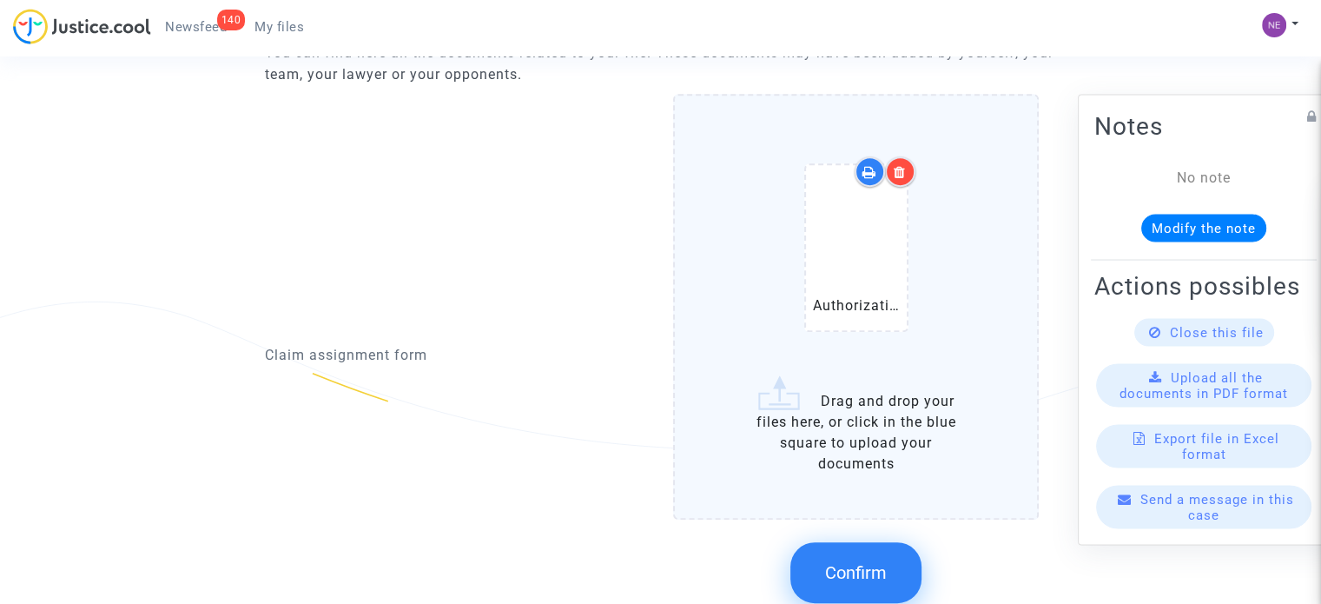
click at [890, 554] on button "Confirm" at bounding box center [856, 572] width 131 height 61
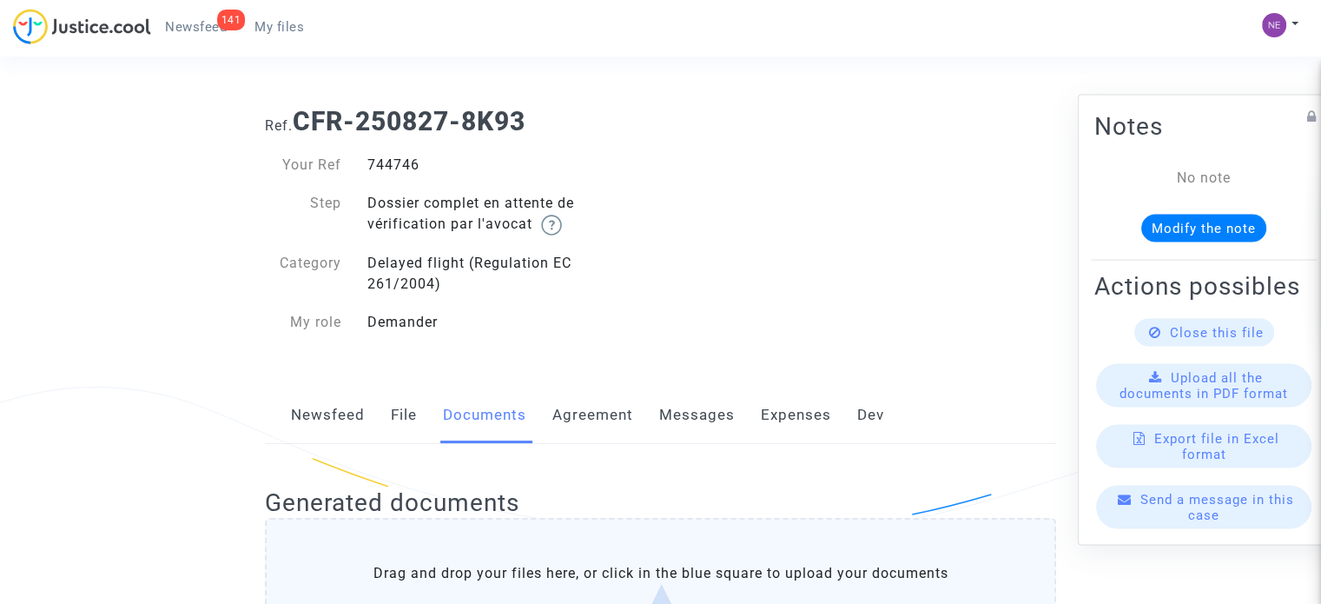
scroll to position [0, 0]
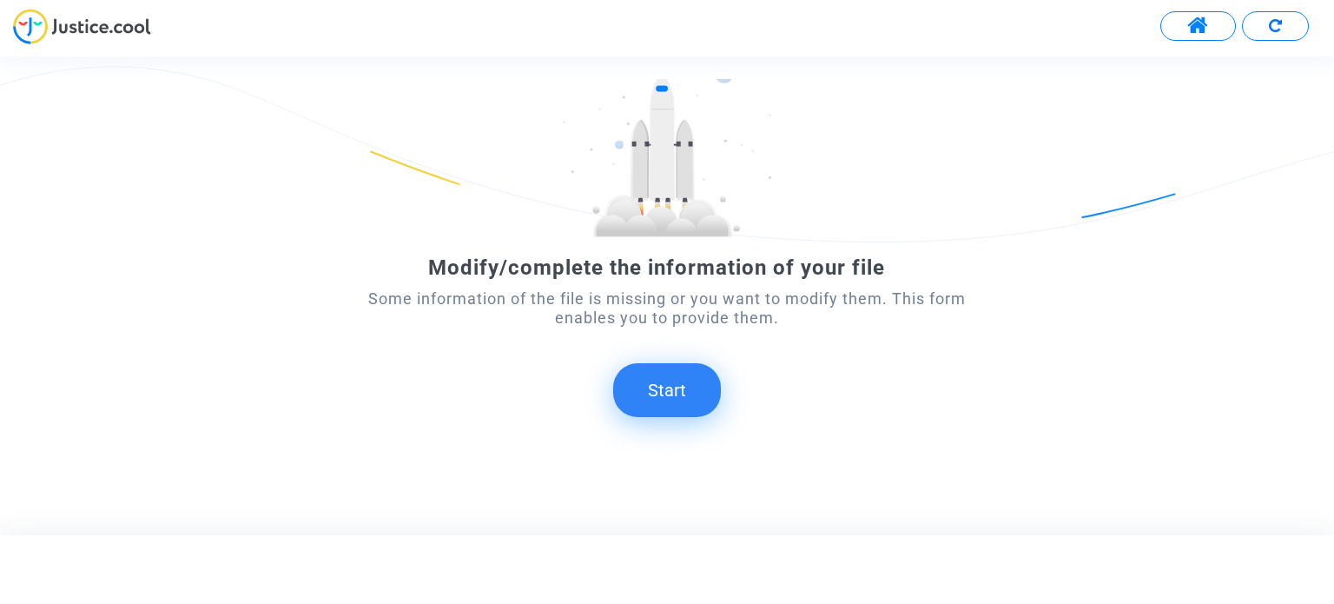
scroll to position [97, 0]
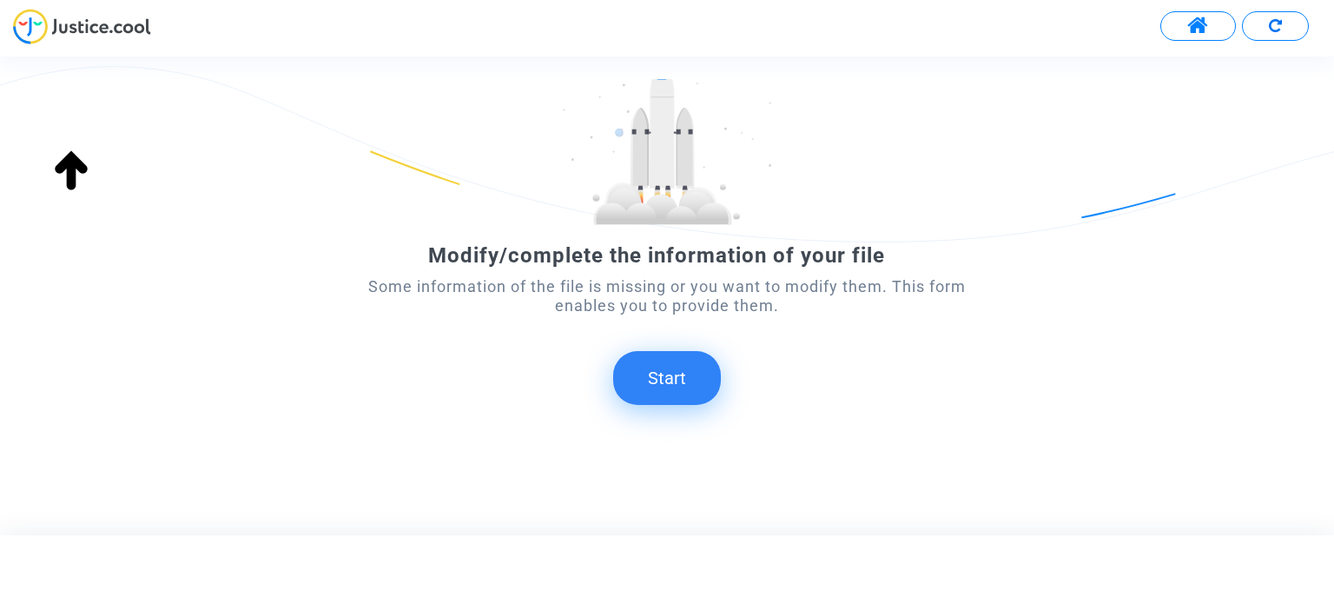
click at [698, 387] on button "Start" at bounding box center [667, 378] width 108 height 54
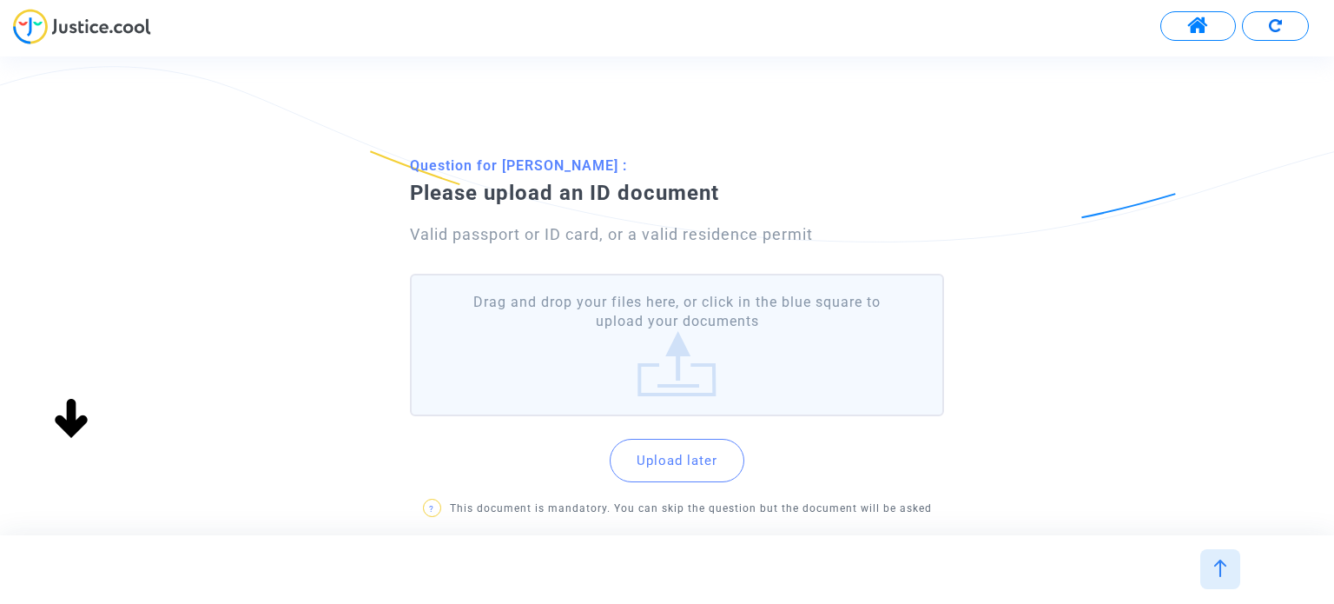
click at [770, 317] on label "Drag and drop your files here, or click in the blue square to upload your docum…" at bounding box center [676, 345] width 533 height 143
click at [0, 0] on input "Drag and drop your files here, or click in the blue square to upload your docum…" at bounding box center [0, 0] width 0 height 0
click at [716, 349] on label "Drag and drop your files here, or click in the blue square to upload your docum…" at bounding box center [676, 345] width 533 height 143
click at [0, 0] on input "Drag and drop your files here, or click in the blue square to upload your docum…" at bounding box center [0, 0] width 0 height 0
click at [768, 347] on label "Drag and drop your files here, or click in the blue square to upload your docum…" at bounding box center [676, 345] width 533 height 143
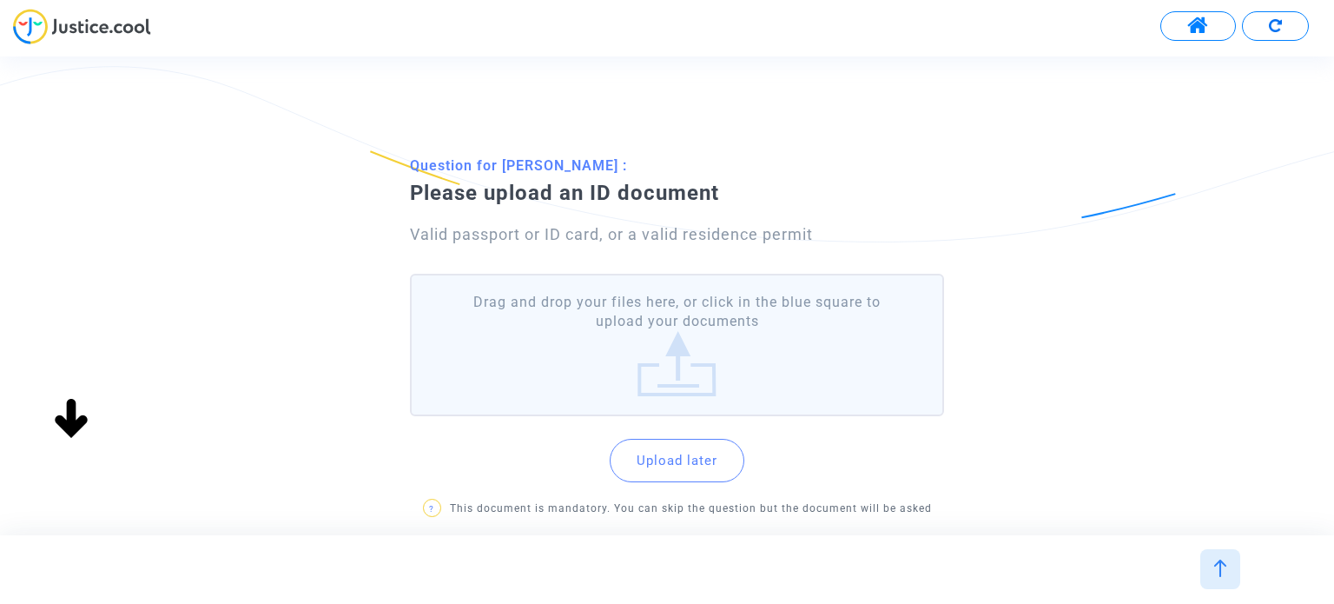
click at [0, 0] on input "Drag and drop your files here, or click in the blue square to upload your docum…" at bounding box center [0, 0] width 0 height 0
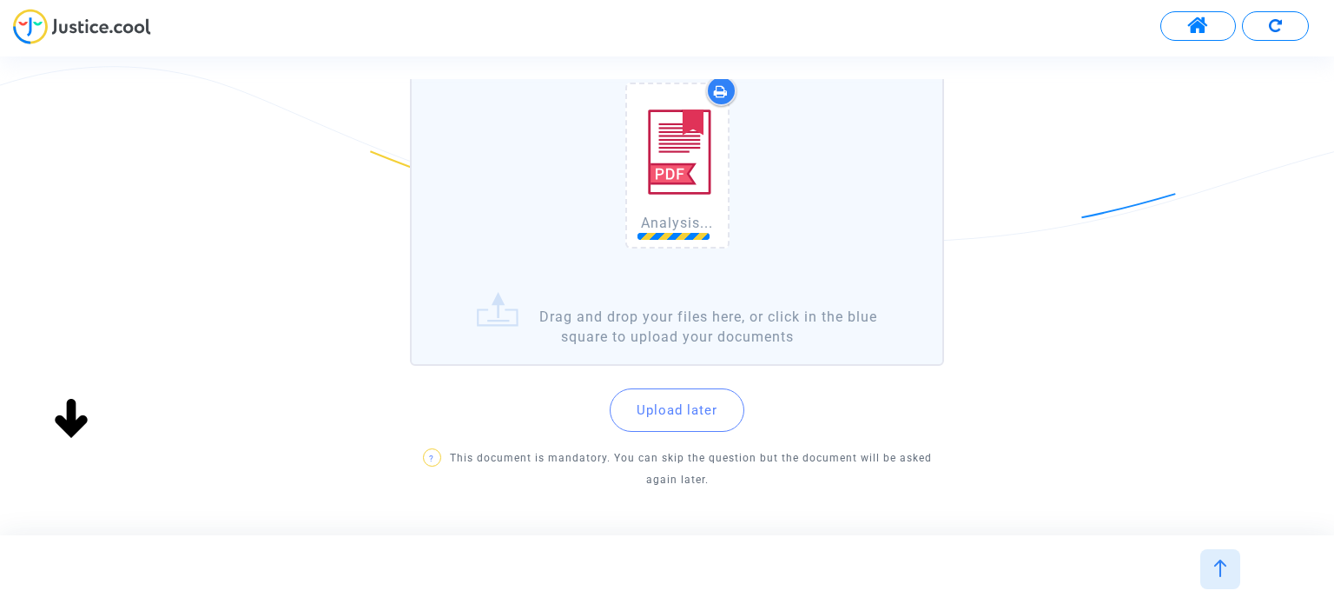
scroll to position [261, 0]
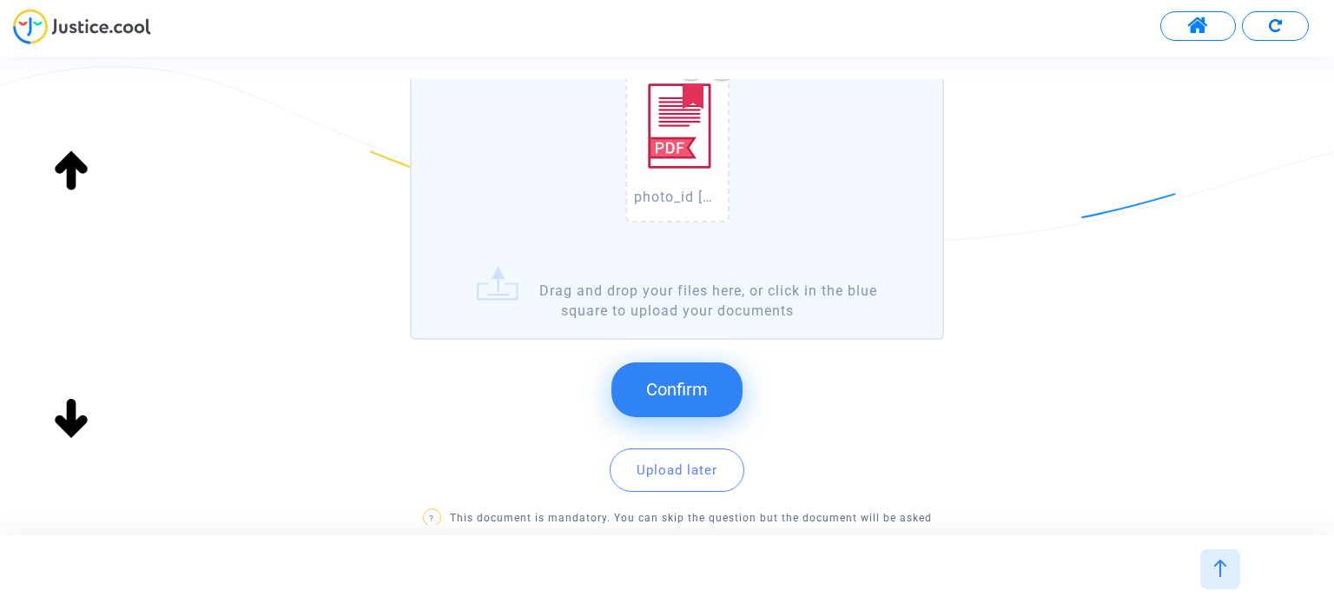
click at [691, 381] on span "Confirm" at bounding box center [677, 389] width 62 height 21
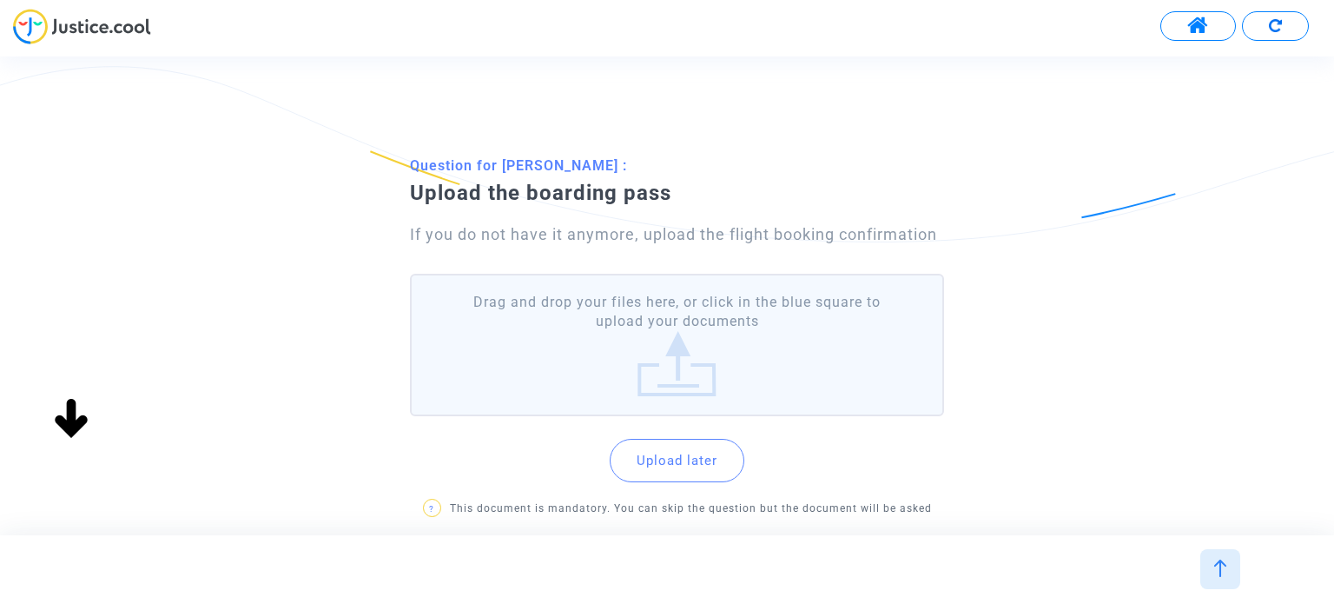
scroll to position [0, 0]
click at [848, 334] on label "Drag and drop your files here, or click in the blue square to upload your docum…" at bounding box center [676, 345] width 533 height 143
click at [0, 0] on input "Drag and drop your files here, or click in the blue square to upload your docum…" at bounding box center [0, 0] width 0 height 0
click at [709, 336] on label "Drag and drop your files here, or click in the blue square to upload your docum…" at bounding box center [676, 345] width 533 height 143
click at [0, 0] on input "Drag and drop your files here, or click in the blue square to upload your docum…" at bounding box center [0, 0] width 0 height 0
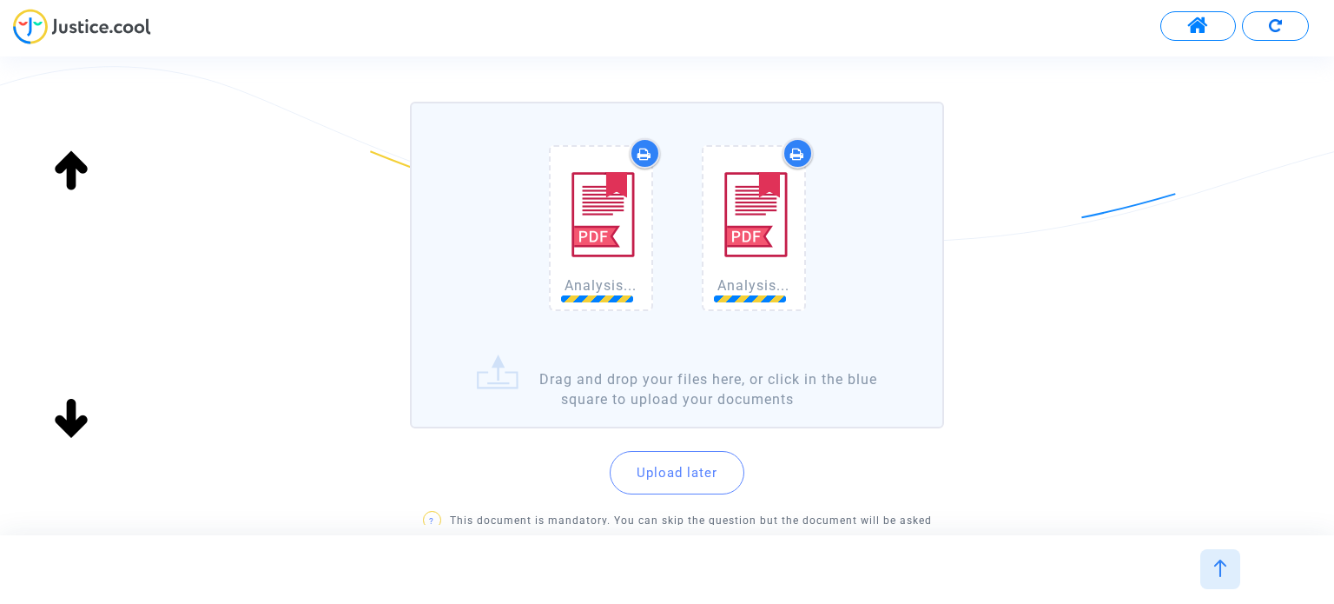
scroll to position [174, 0]
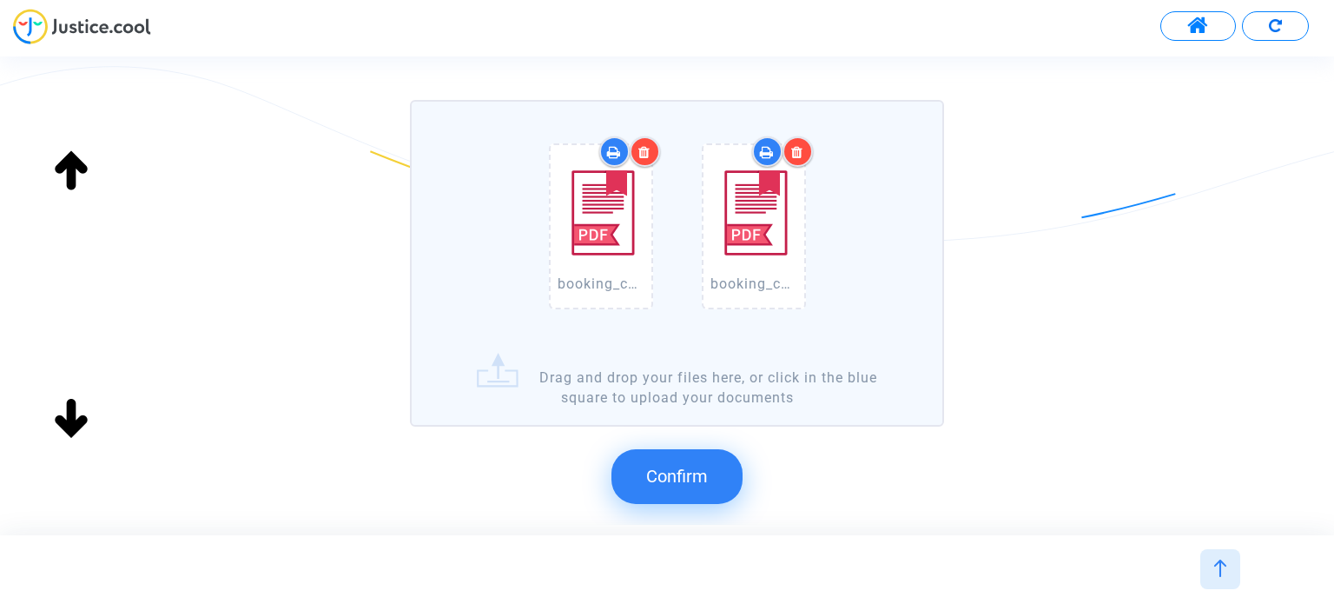
click at [694, 477] on span "Confirm" at bounding box center [677, 476] width 62 height 21
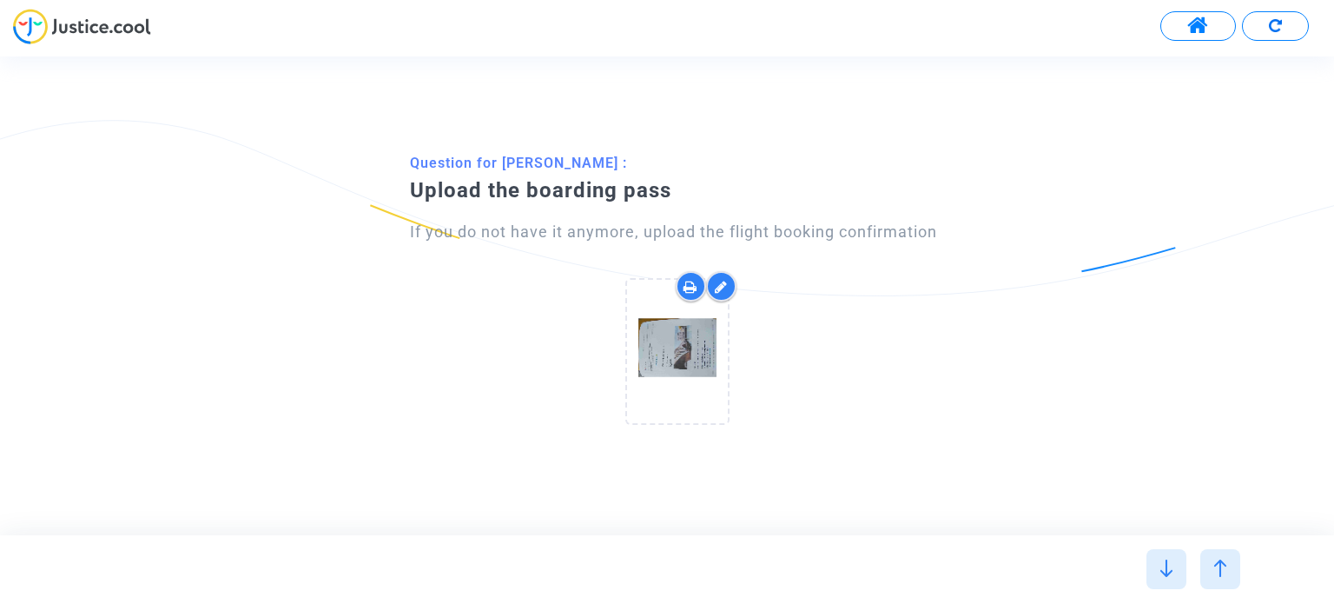
click at [1176, 559] on div at bounding box center [1167, 569] width 40 height 40
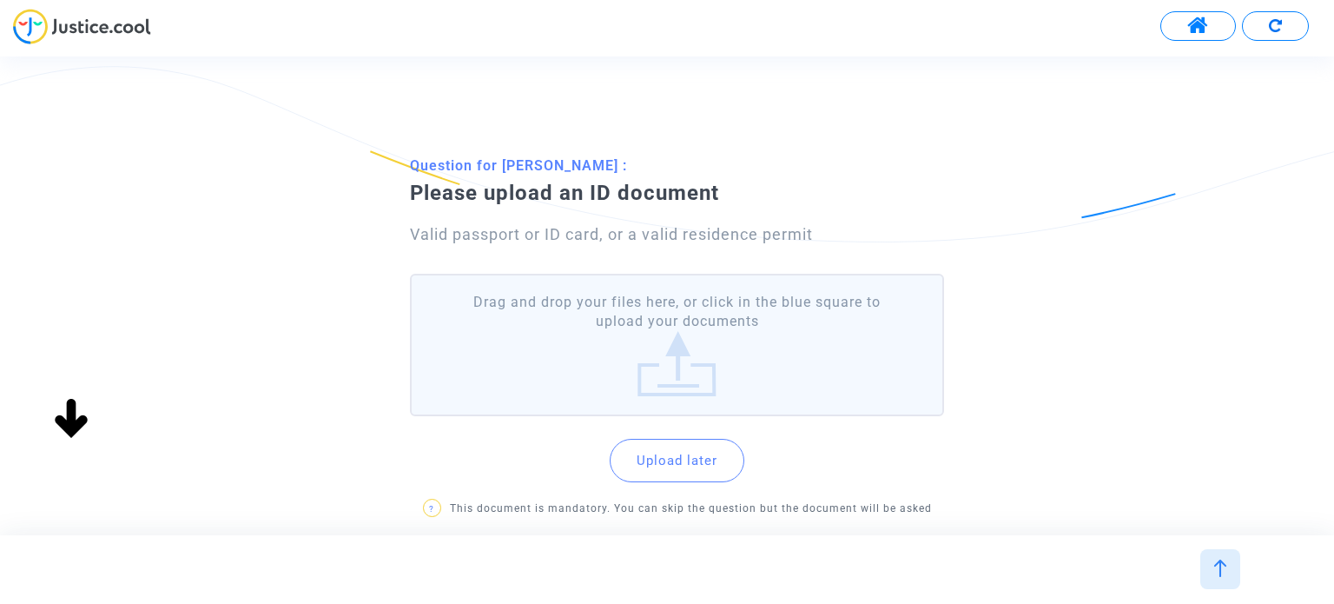
click at [740, 340] on label "Drag and drop your files here, or click in the blue square to upload your docum…" at bounding box center [676, 345] width 533 height 143
click at [0, 0] on input "Drag and drop your files here, or click in the blue square to upload your docum…" at bounding box center [0, 0] width 0 height 0
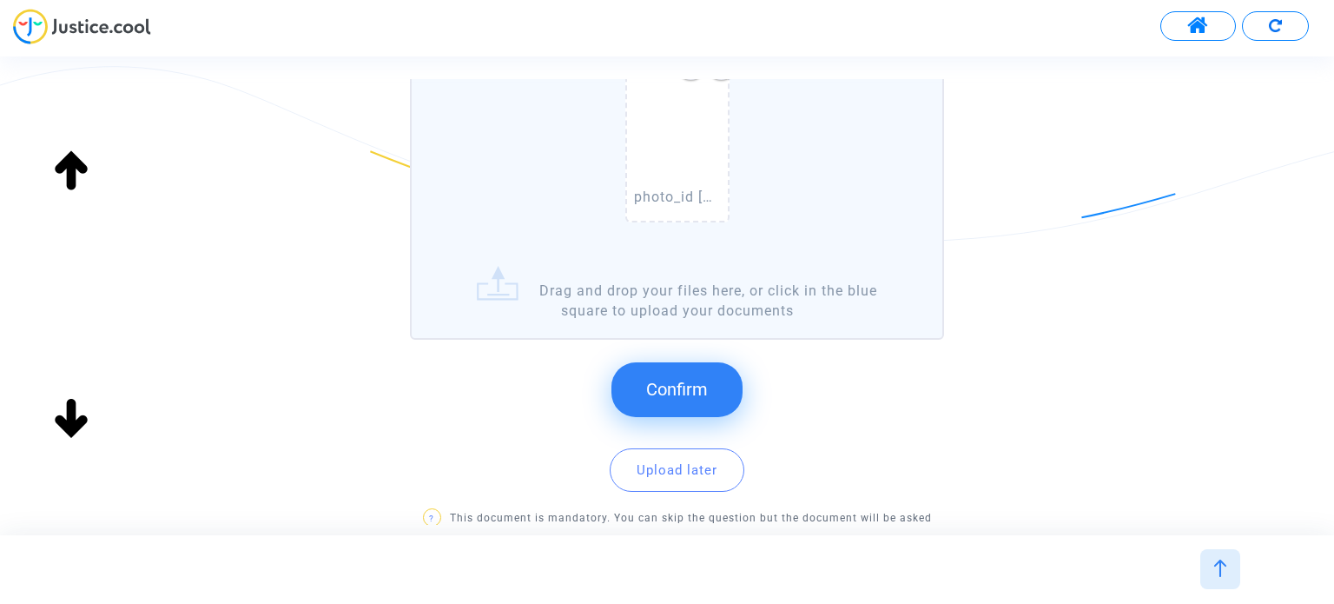
click at [705, 379] on span "Confirm" at bounding box center [677, 389] width 62 height 21
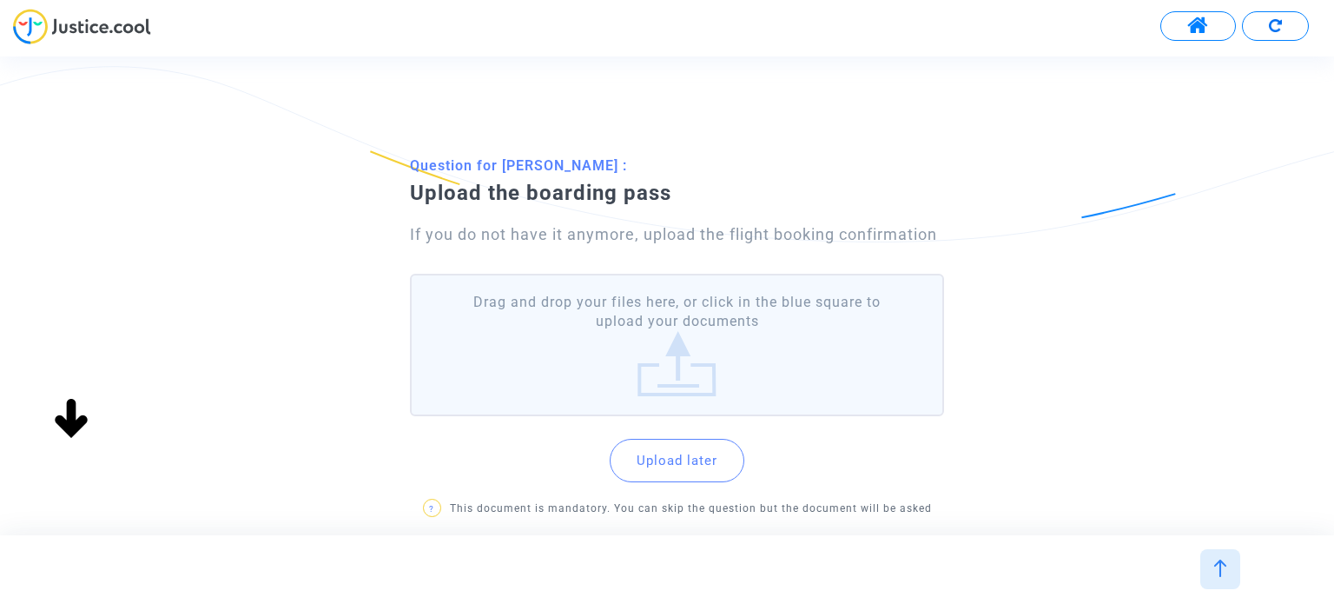
click at [803, 342] on label "Drag and drop your files here, or click in the blue square to upload your docum…" at bounding box center [676, 345] width 533 height 143
click at [0, 0] on input "Drag and drop your files here, or click in the blue square to upload your docum…" at bounding box center [0, 0] width 0 height 0
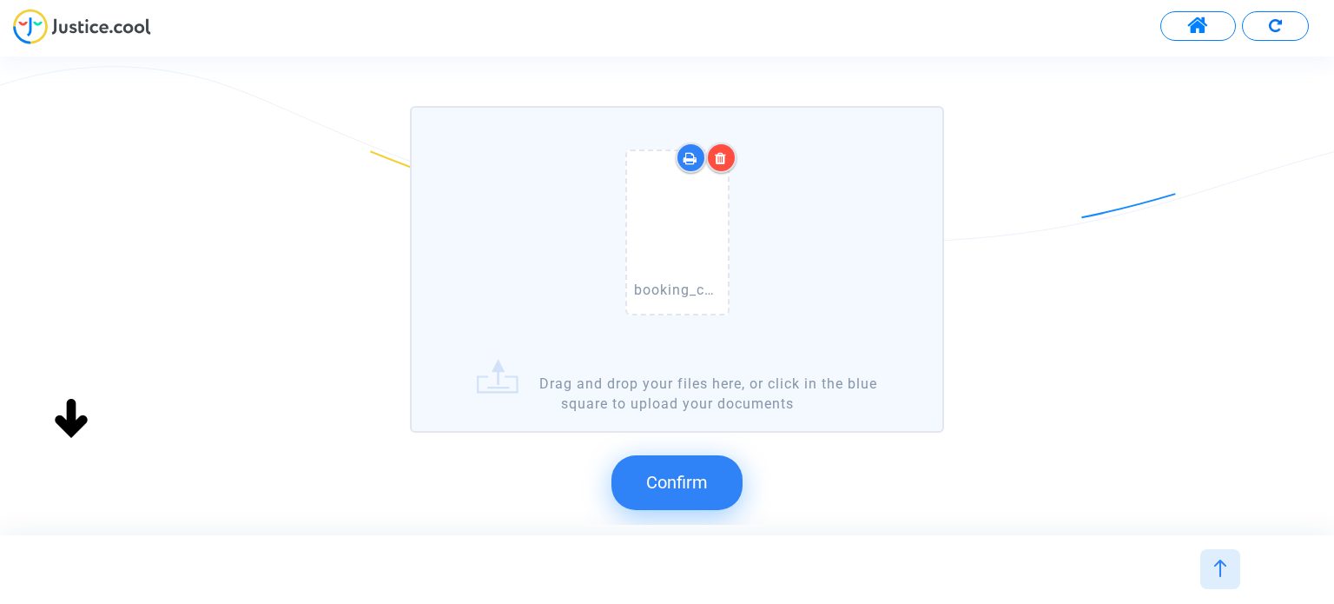
scroll to position [174, 0]
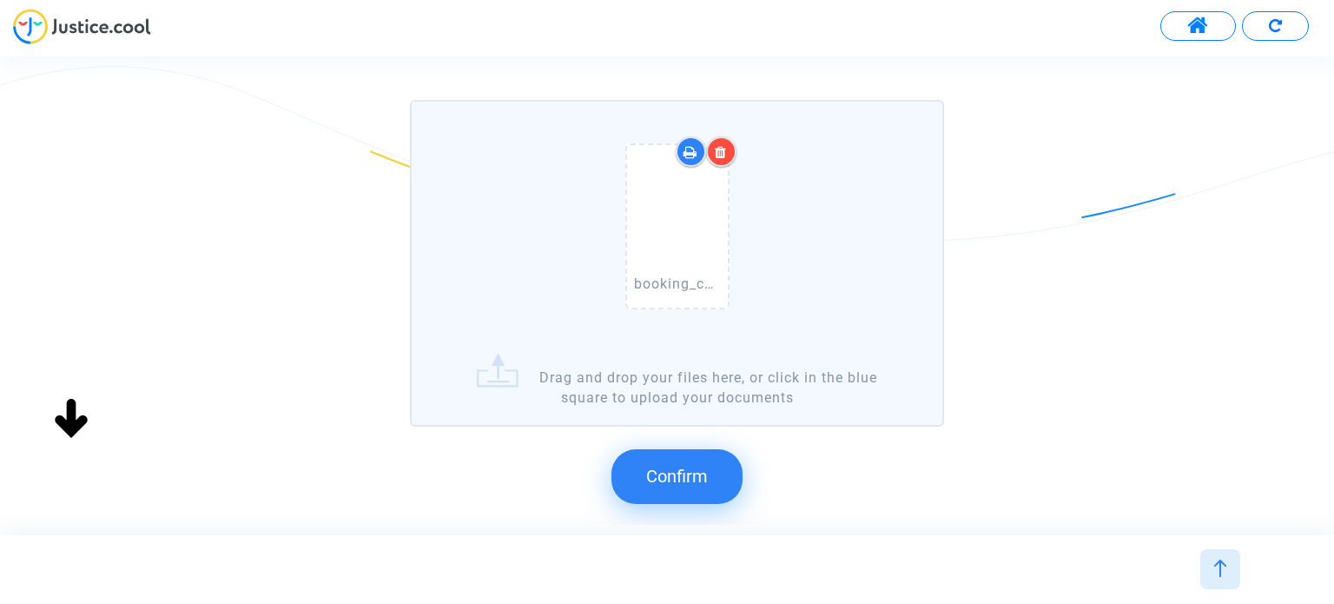
click at [685, 453] on button "Confirm" at bounding box center [677, 476] width 131 height 54
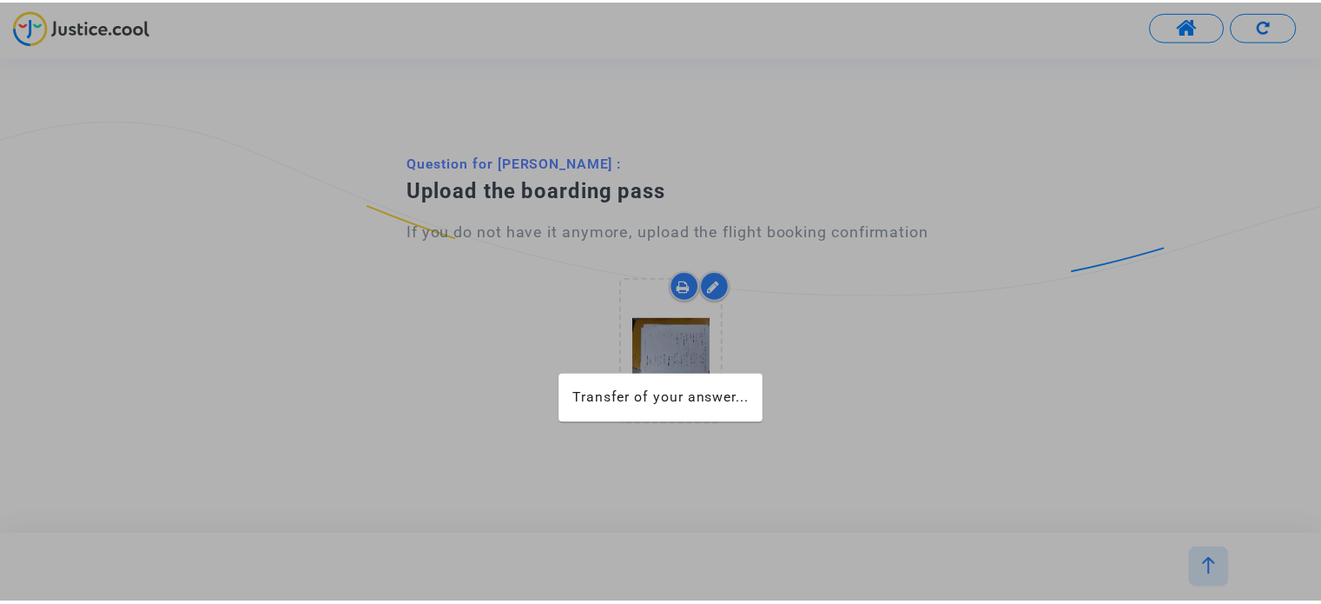
scroll to position [0, 0]
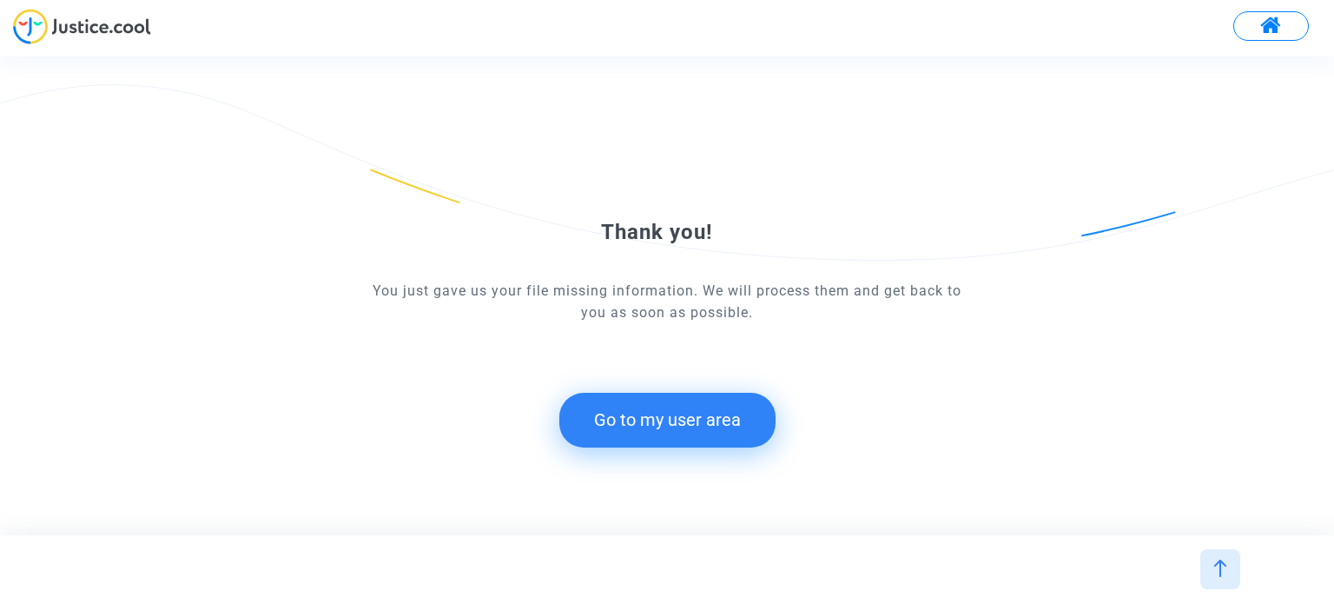
click at [705, 428] on button "Go to my user area" at bounding box center [667, 420] width 216 height 54
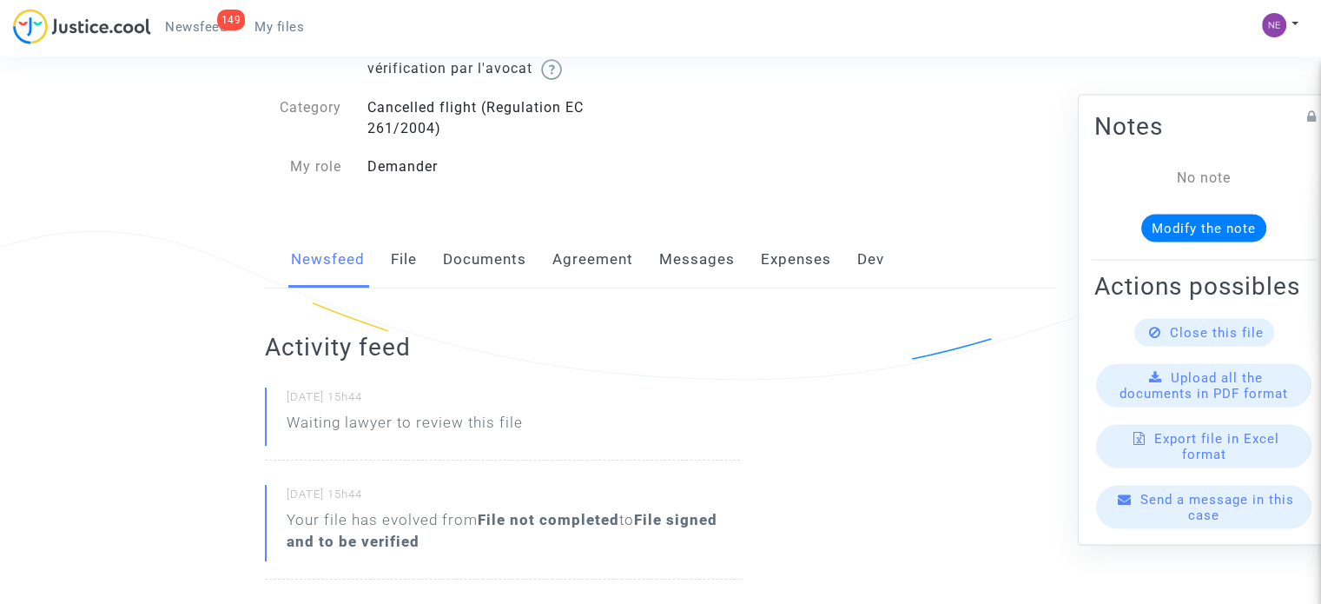
scroll to position [174, 0]
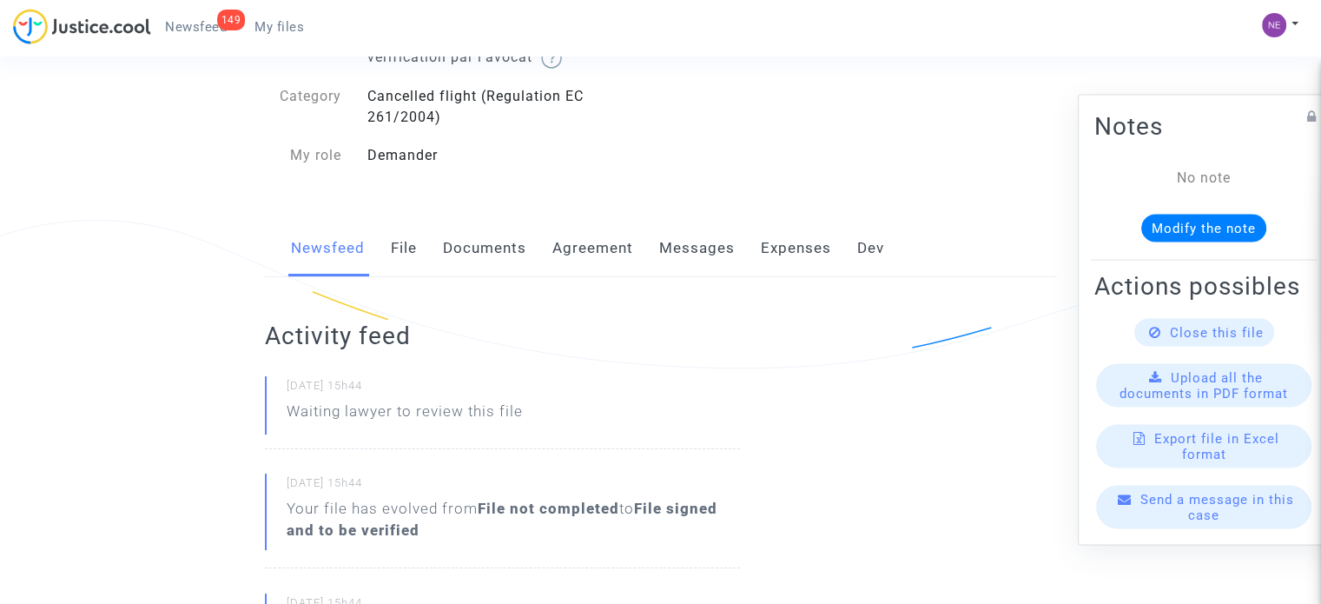
click at [464, 257] on link "Documents" at bounding box center [484, 248] width 83 height 57
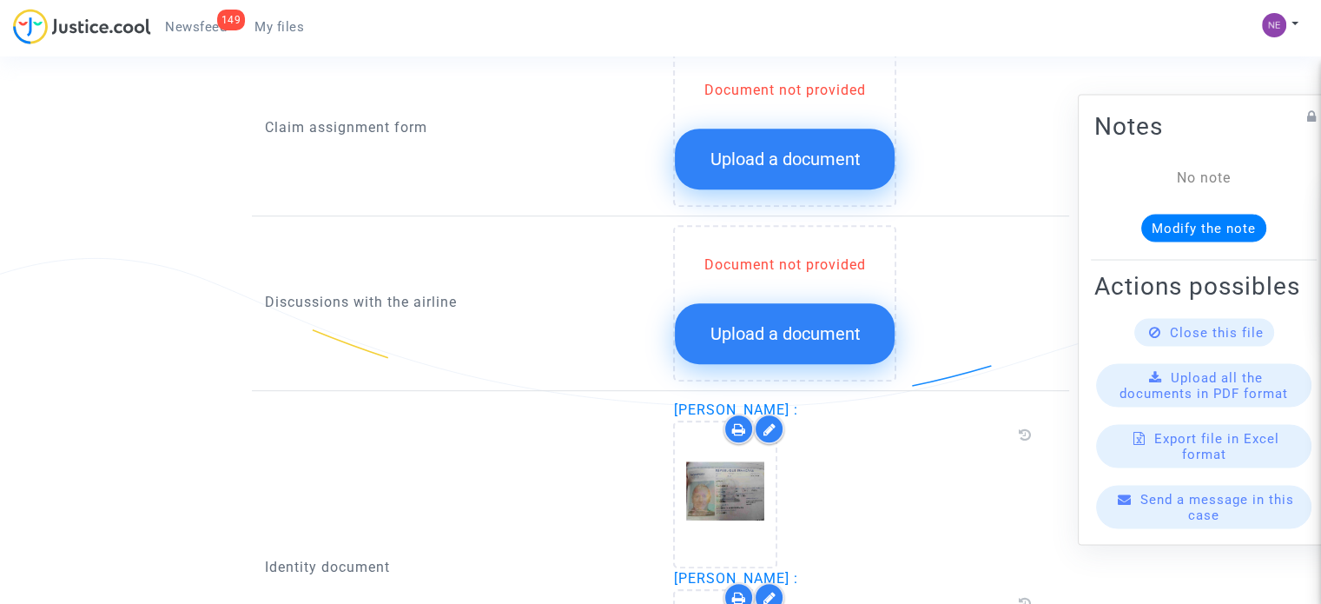
scroll to position [707, 0]
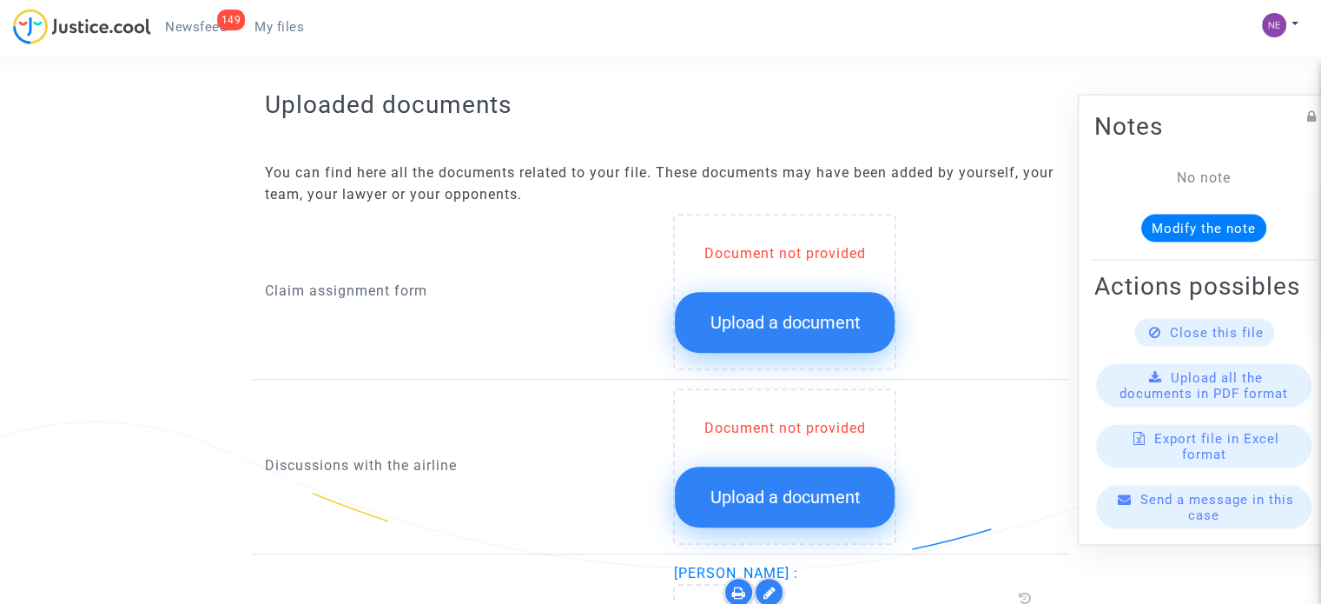
click at [775, 324] on span "Upload a document" at bounding box center [785, 322] width 150 height 21
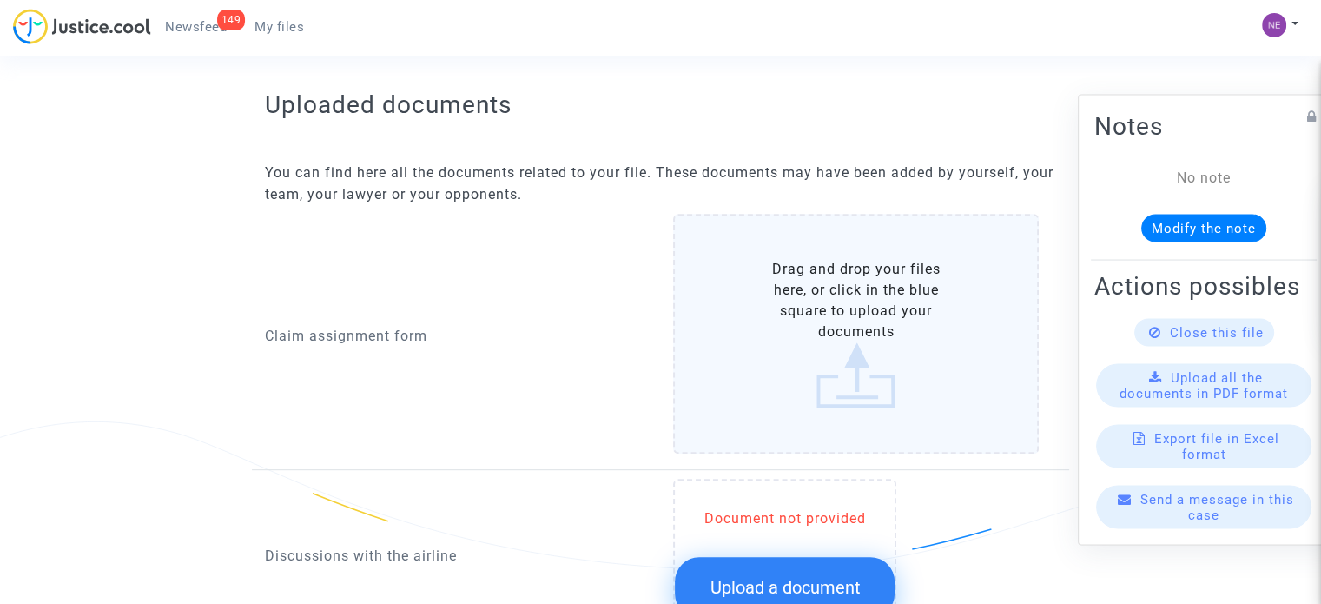
click at [775, 324] on label "Drag and drop your files here, or click in the blue square to upload your docum…" at bounding box center [856, 334] width 366 height 240
click at [0, 0] on input "Drag and drop your files here, or click in the blue square to upload your docum…" at bounding box center [0, 0] width 0 height 0
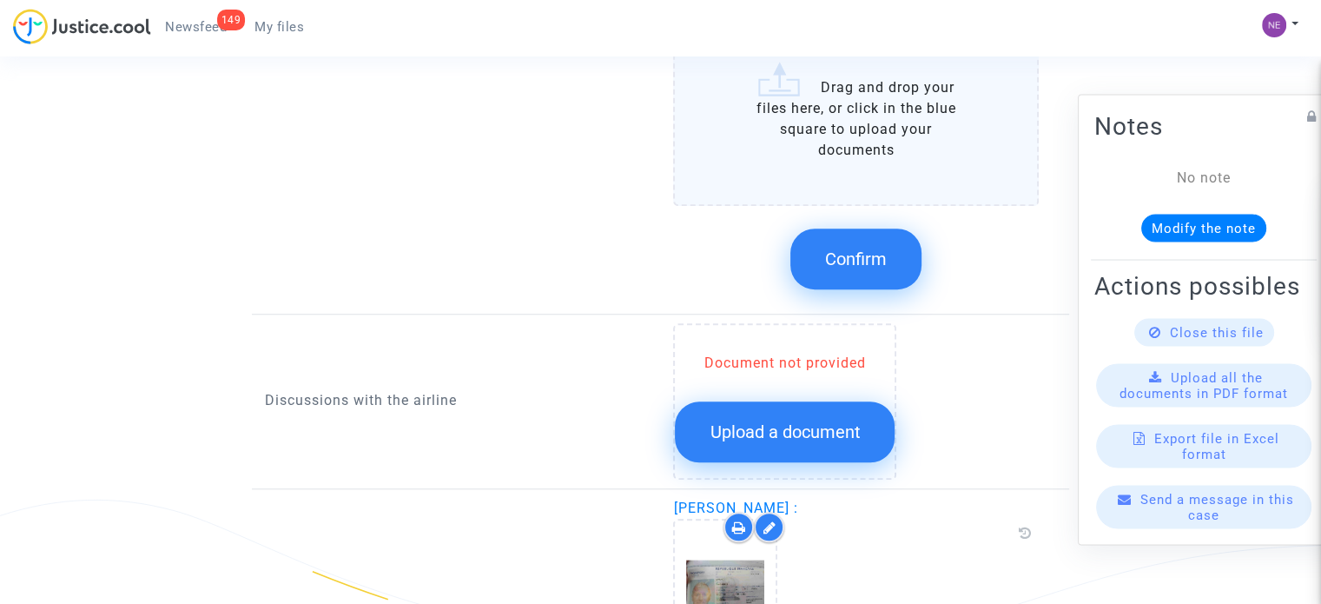
scroll to position [1210, 0]
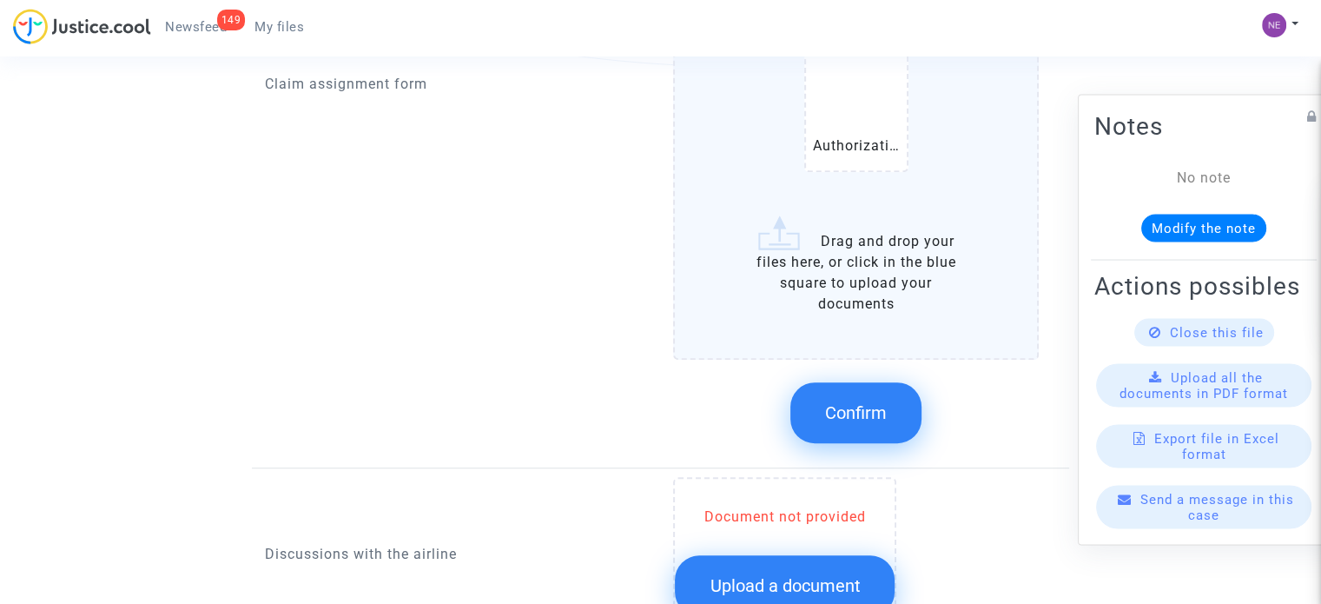
click at [879, 402] on span "Confirm" at bounding box center [856, 412] width 62 height 21
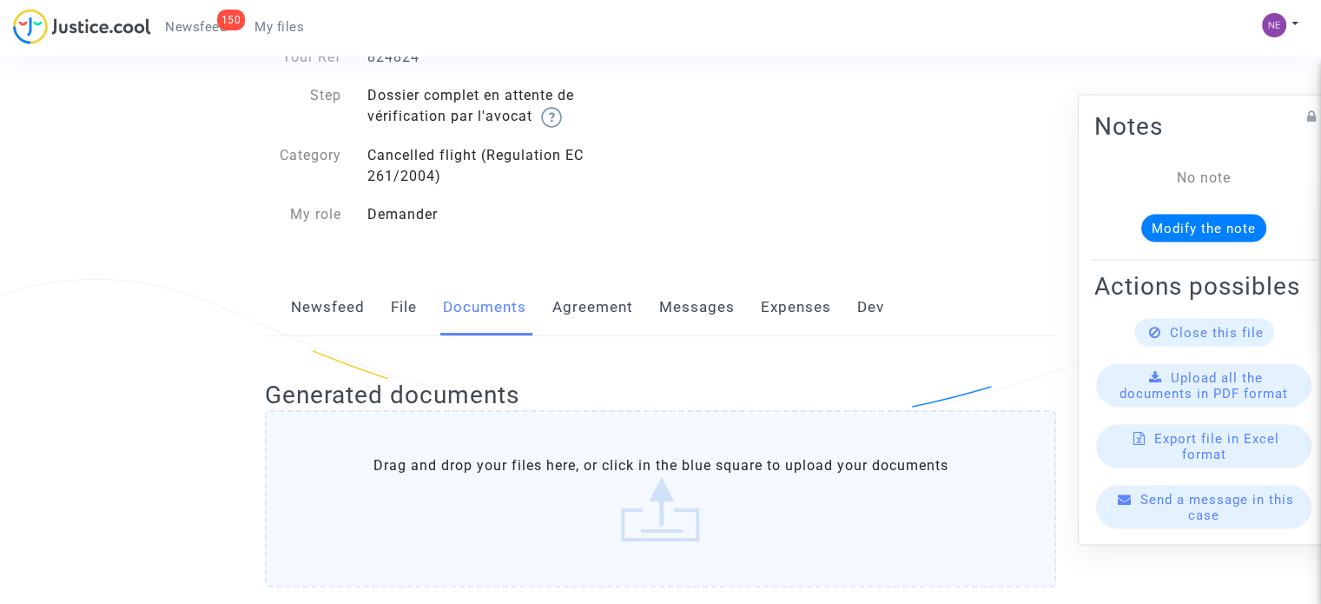
scroll to position [0, 0]
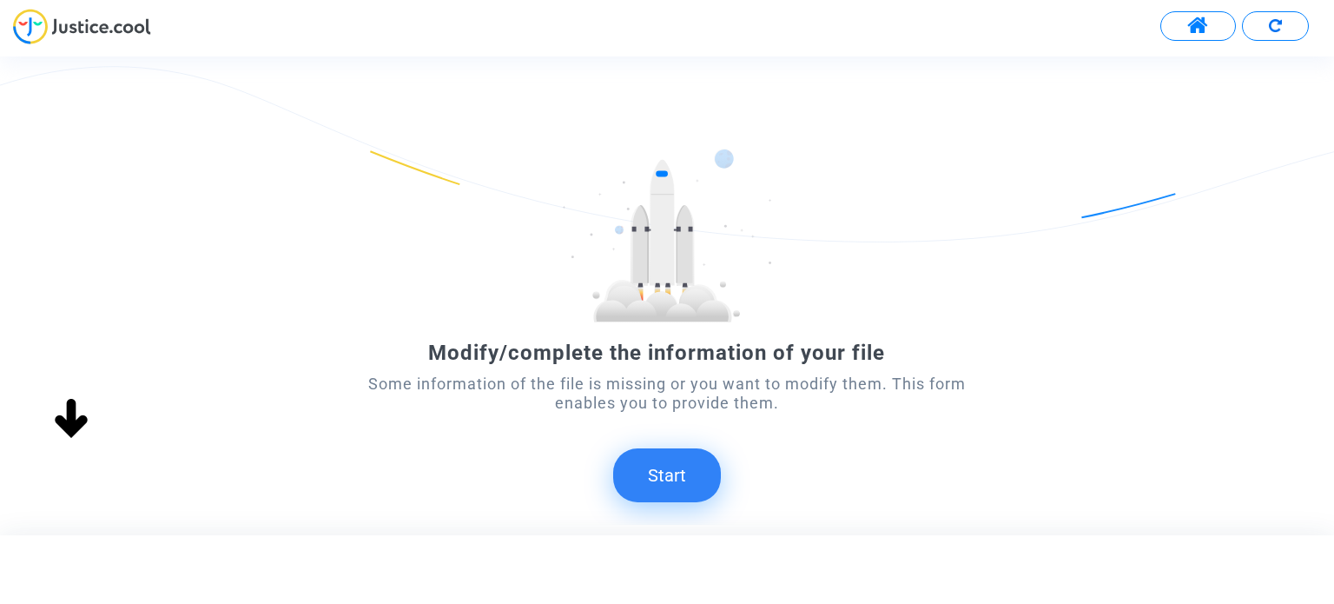
click at [647, 456] on button "Start" at bounding box center [667, 475] width 108 height 54
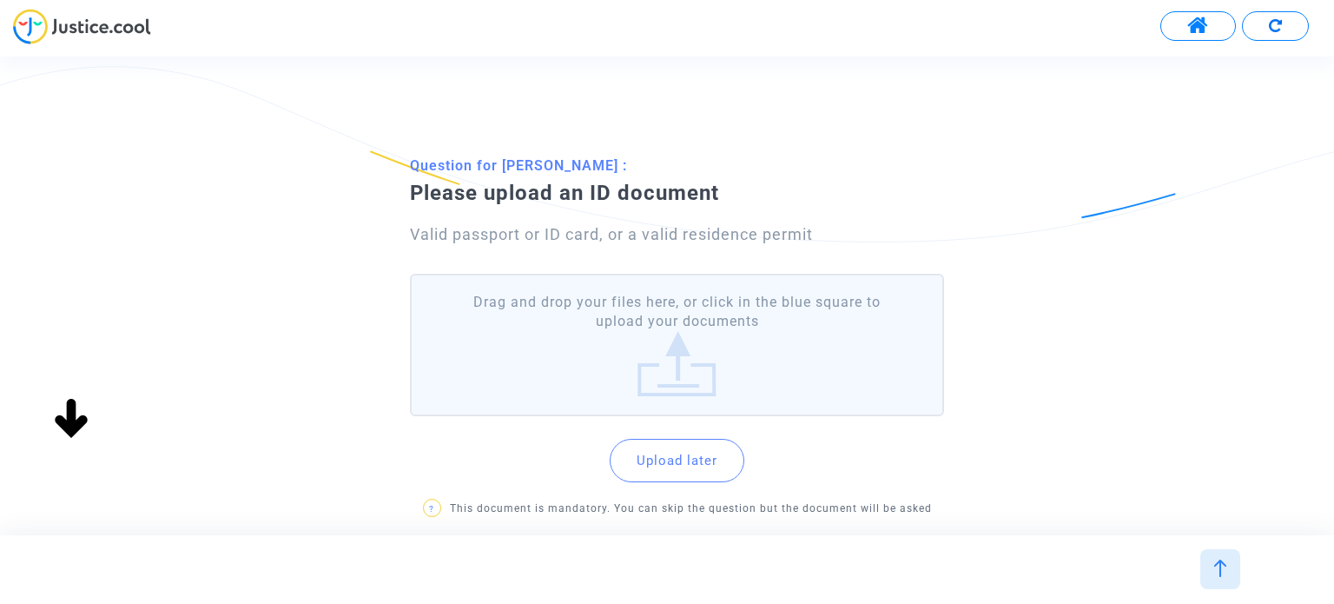
click at [681, 347] on label "Drag and drop your files here, or click in the blue square to upload your docum…" at bounding box center [676, 345] width 533 height 143
click at [0, 0] on input "Drag and drop your files here, or click in the blue square to upload your docum…" at bounding box center [0, 0] width 0 height 0
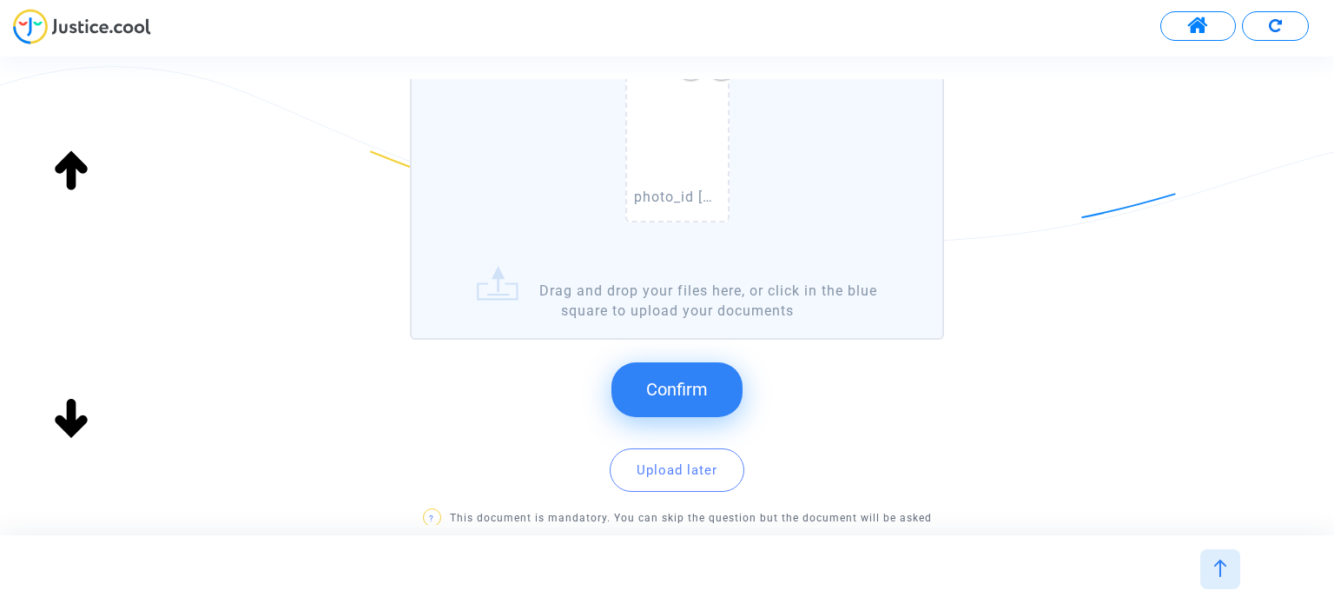
click at [683, 394] on span "Confirm" at bounding box center [677, 389] width 62 height 21
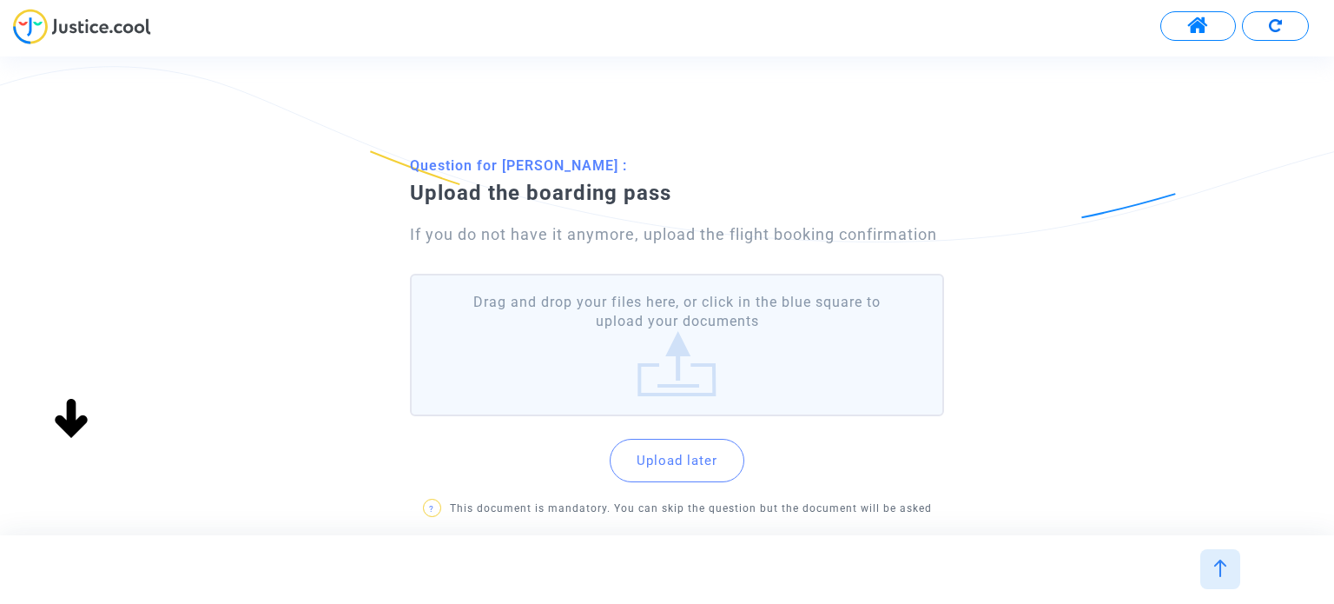
click at [830, 334] on label "Drag and drop your files here, or click in the blue square to upload your docum…" at bounding box center [676, 345] width 533 height 143
click at [0, 0] on input "Drag and drop your files here, or click in the blue square to upload your docum…" at bounding box center [0, 0] width 0 height 0
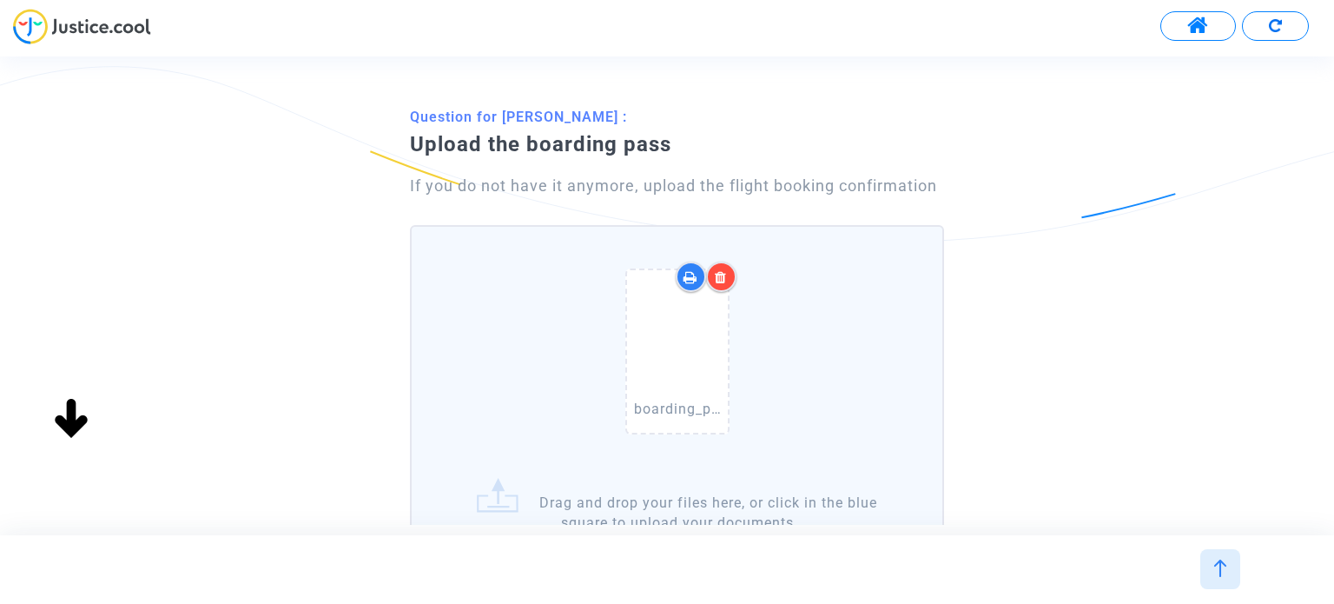
scroll to position [174, 0]
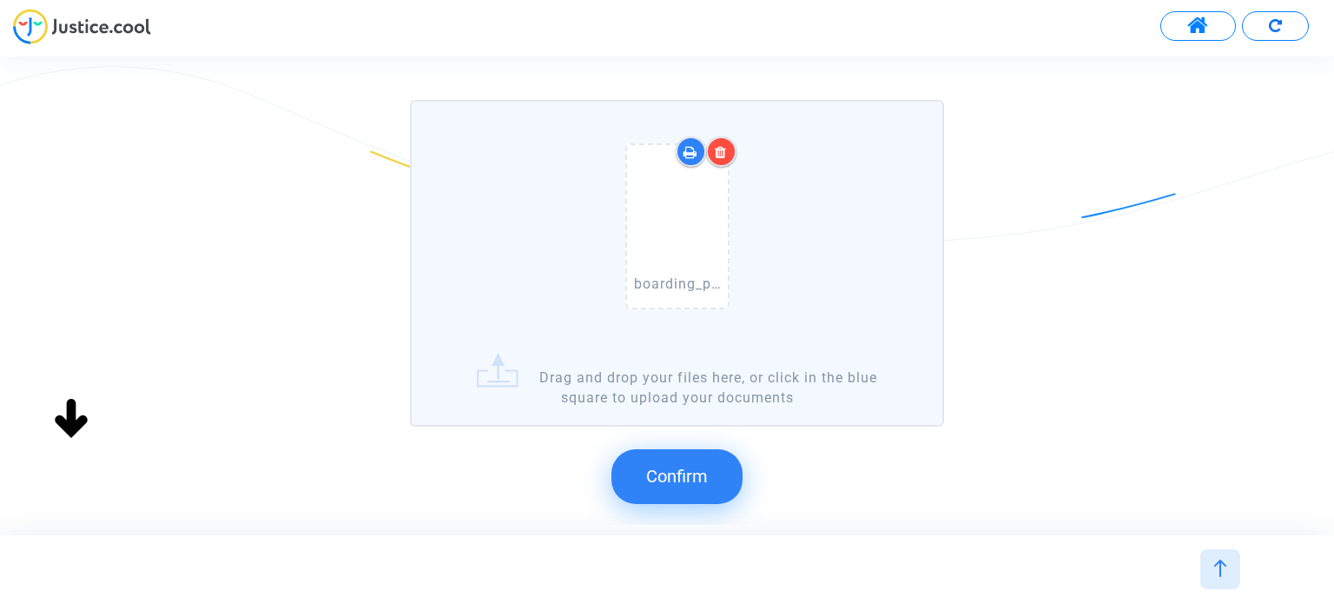
click at [701, 461] on button "Confirm" at bounding box center [677, 476] width 131 height 54
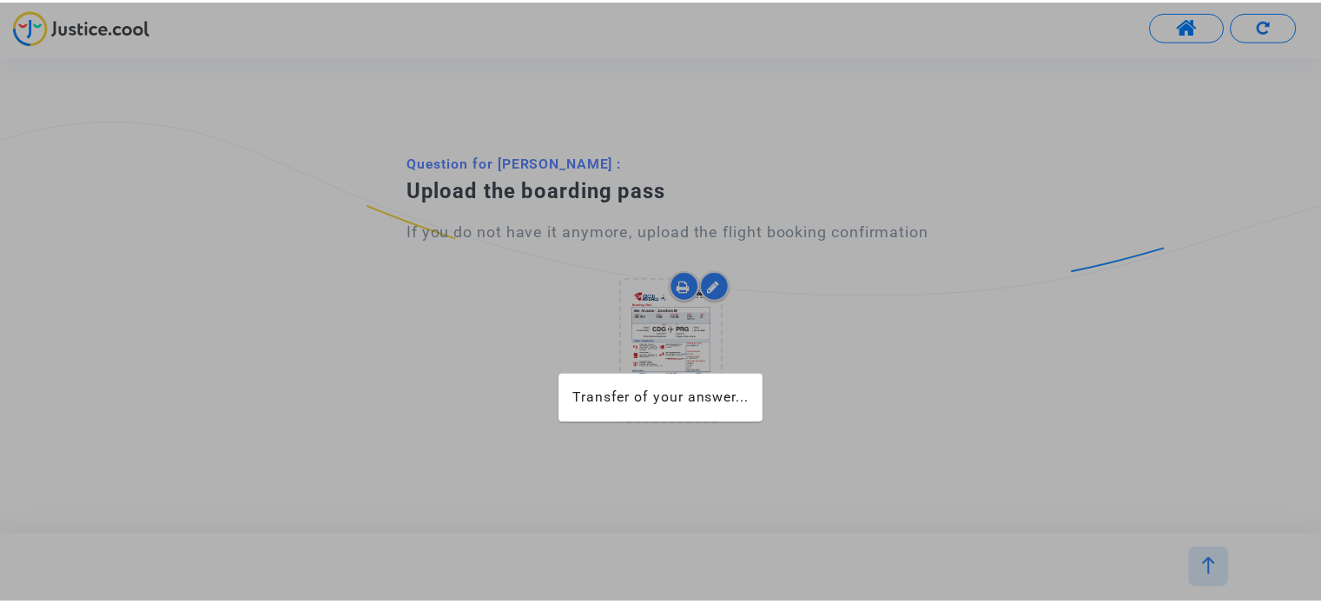
scroll to position [0, 0]
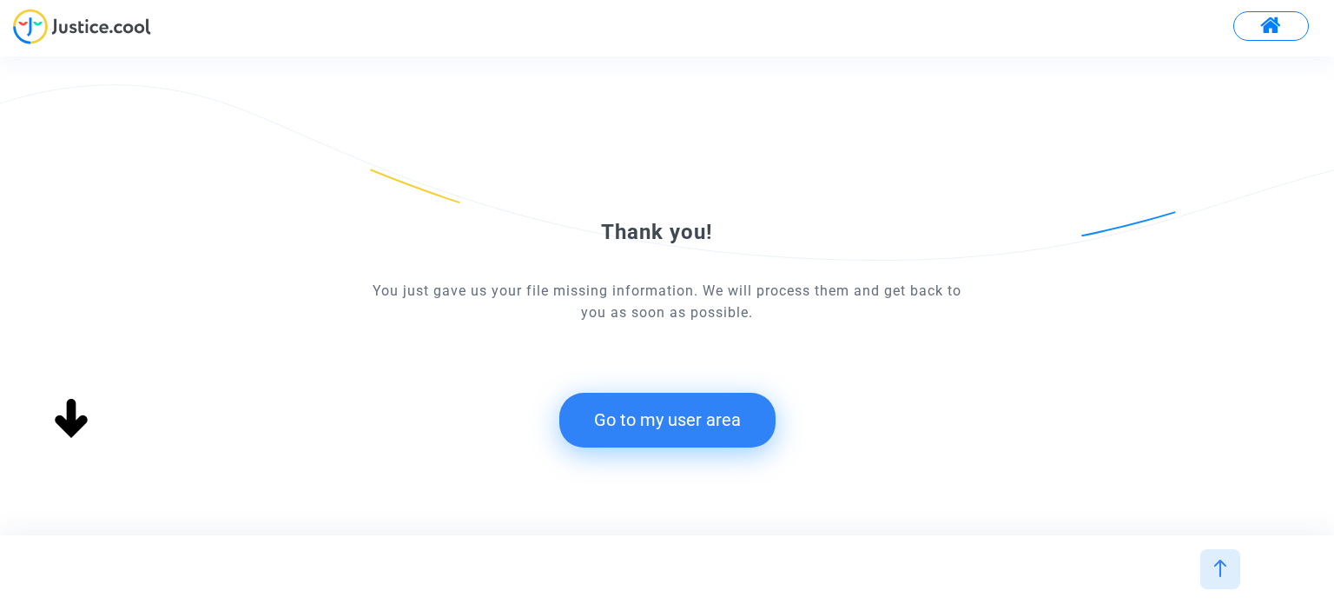
click at [718, 416] on button "Go to my user area" at bounding box center [667, 420] width 216 height 54
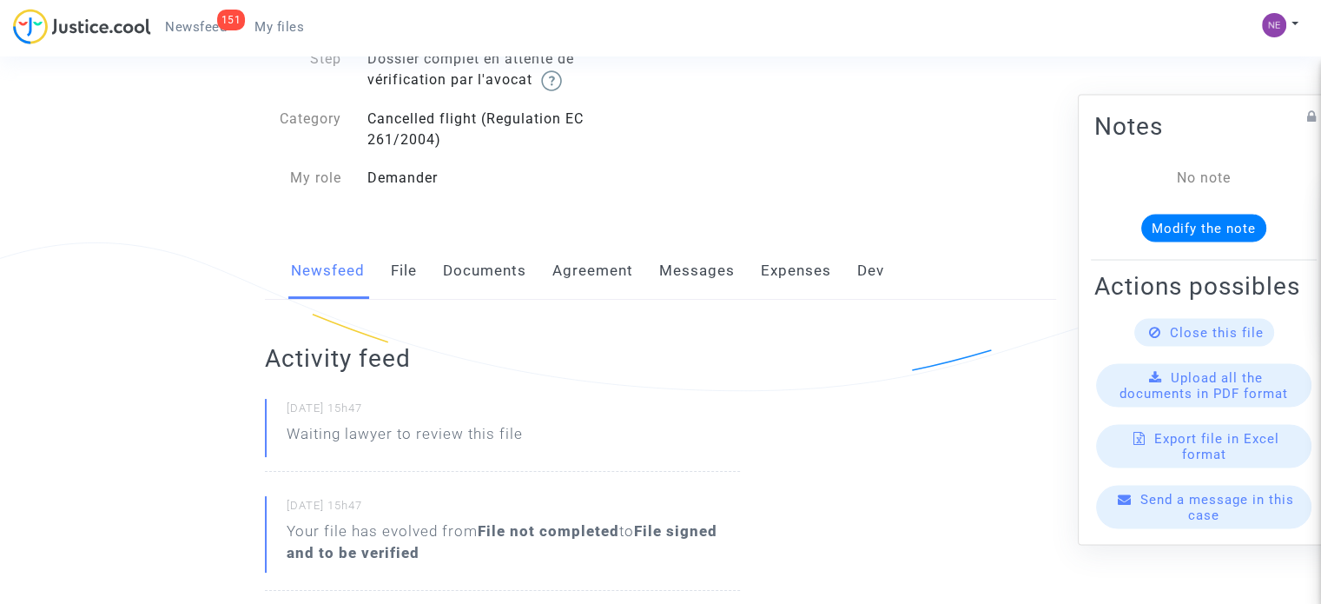
scroll to position [174, 0]
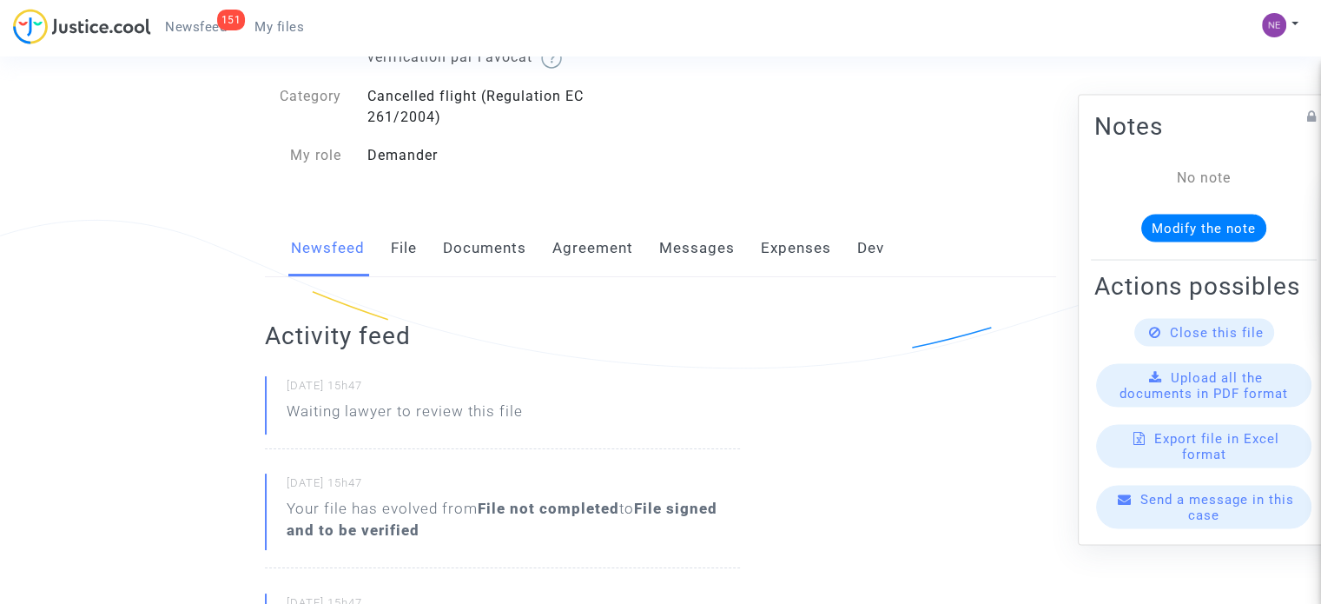
click at [470, 252] on link "Documents" at bounding box center [484, 248] width 83 height 57
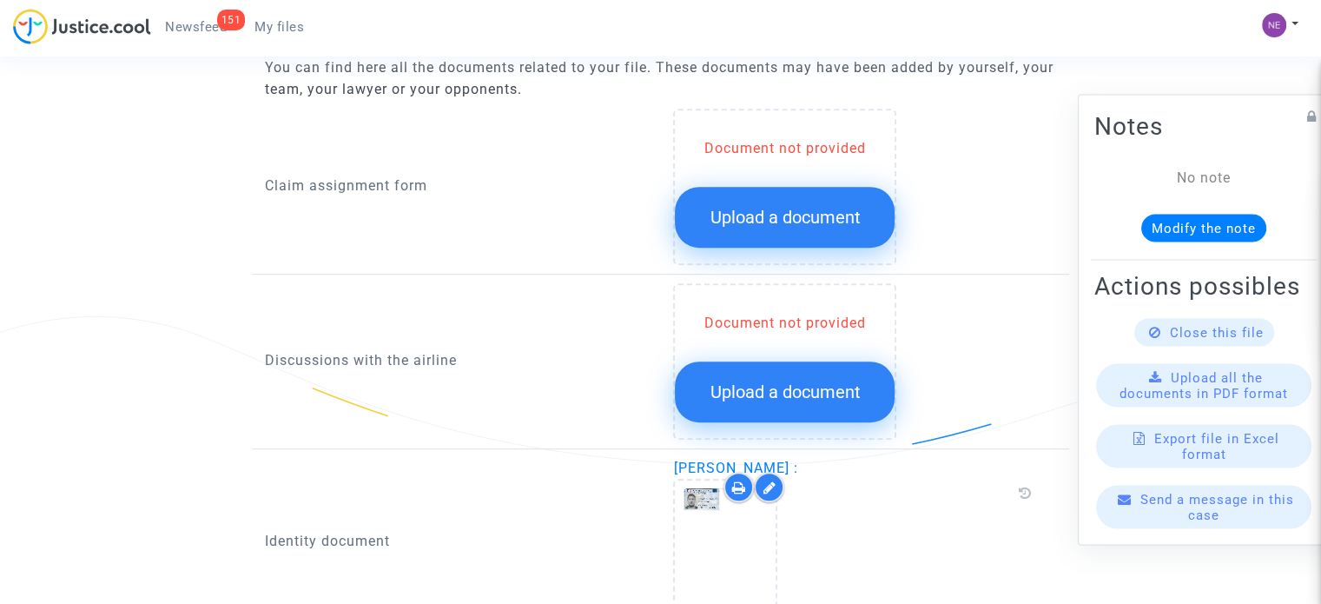
scroll to position [782, 0]
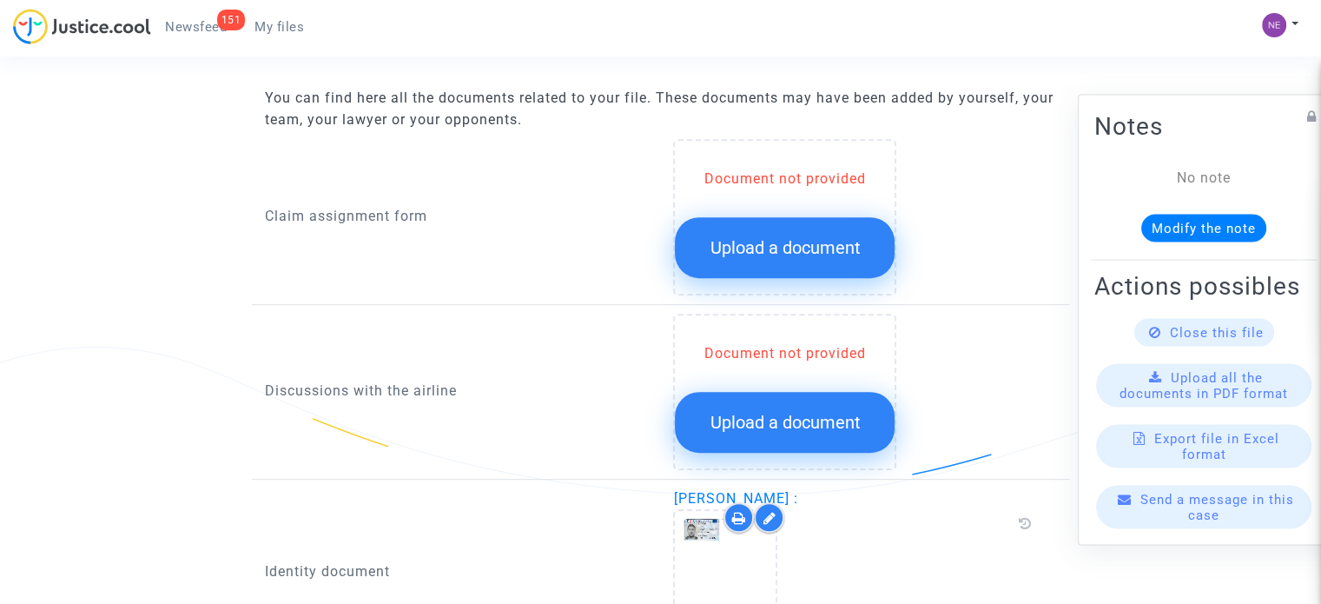
click at [746, 246] on span "Upload a document" at bounding box center [785, 247] width 150 height 21
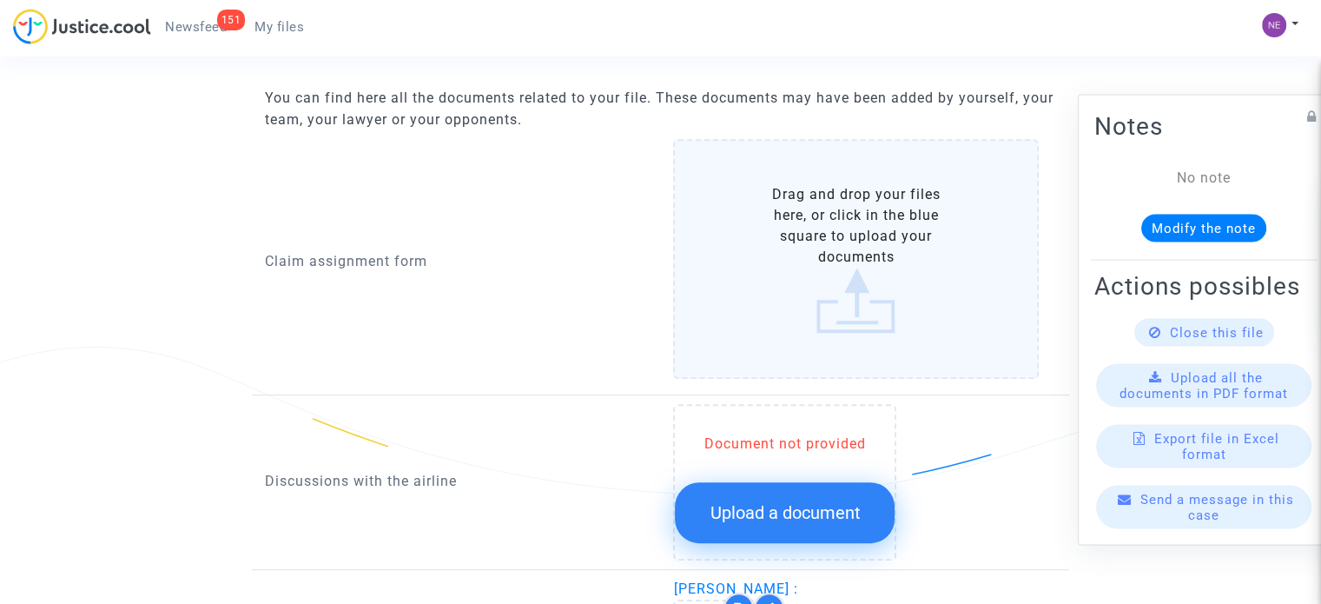
click at [829, 232] on label "Drag and drop your files here, or click in the blue square to upload your docum…" at bounding box center [856, 259] width 366 height 240
click at [0, 0] on input "Drag and drop your files here, or click in the blue square to upload your docum…" at bounding box center [0, 0] width 0 height 0
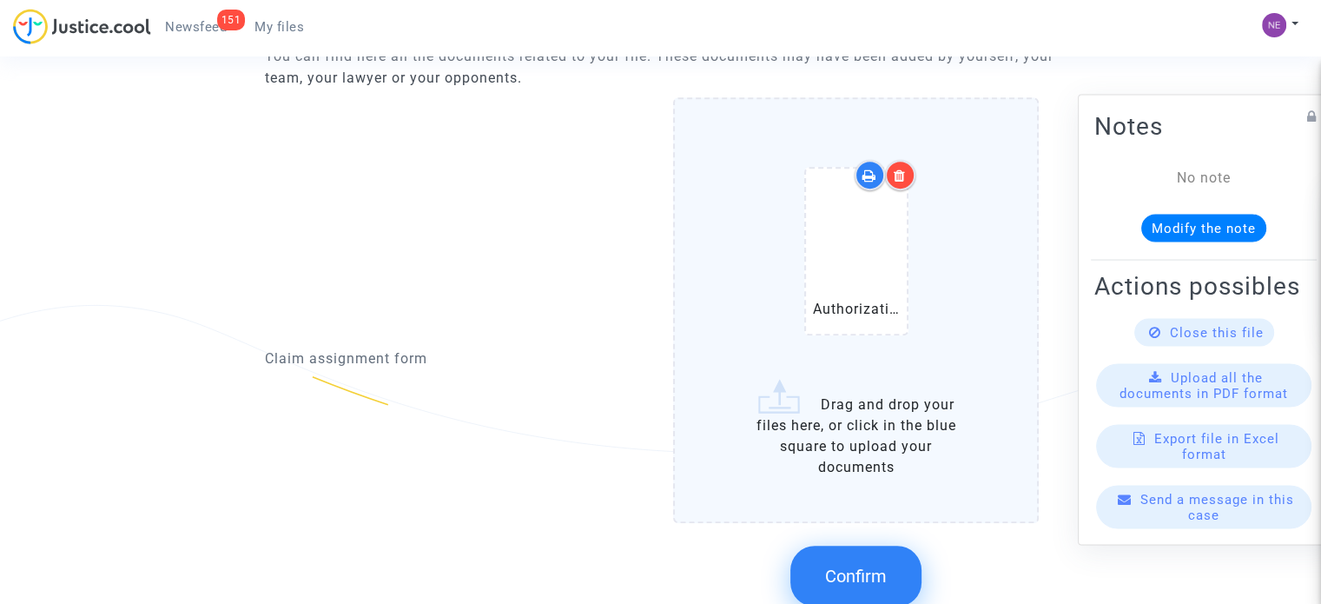
scroll to position [956, 0]
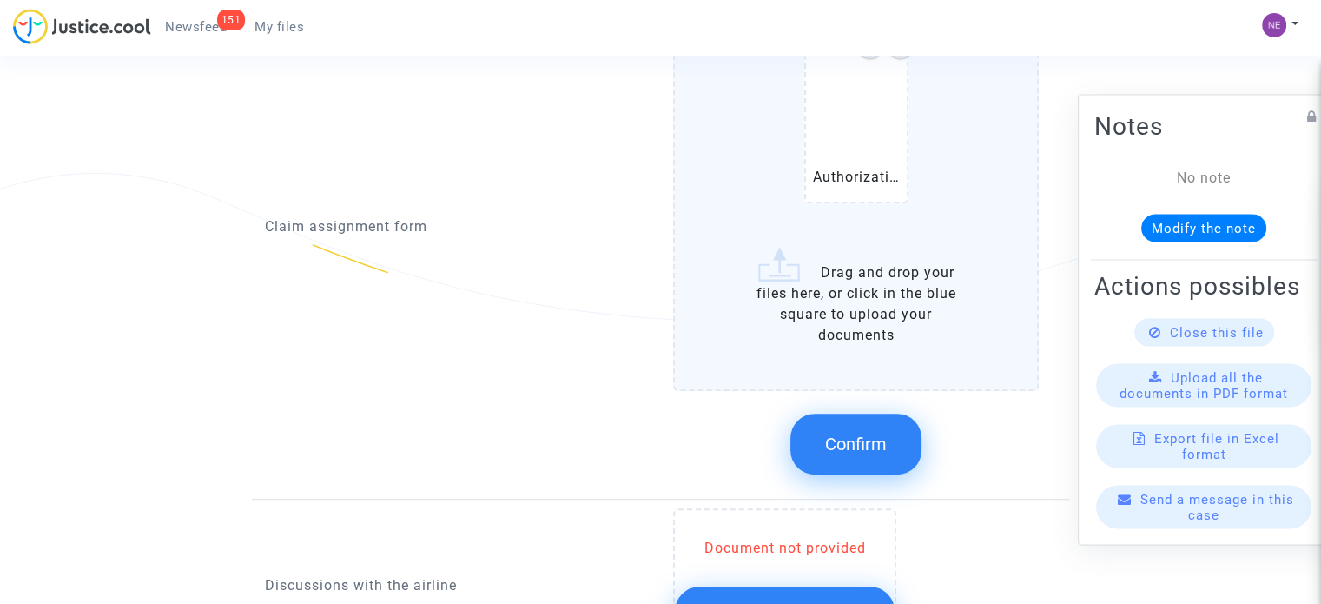
click at [868, 424] on button "Confirm" at bounding box center [856, 444] width 131 height 61
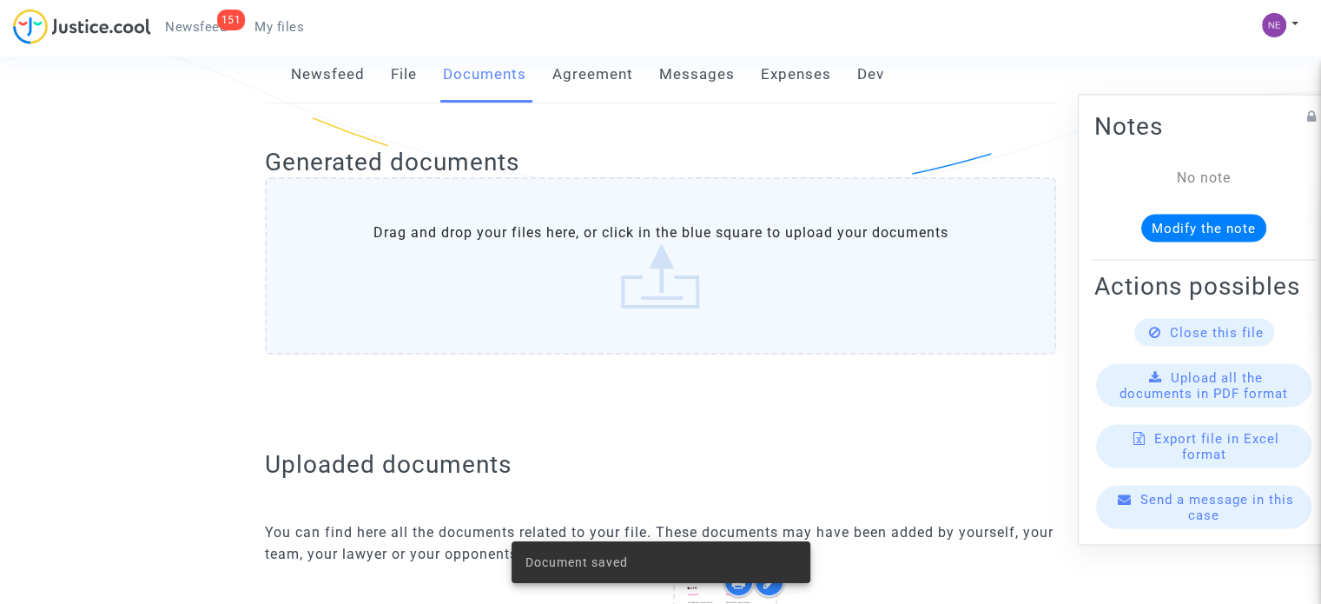
scroll to position [0, 0]
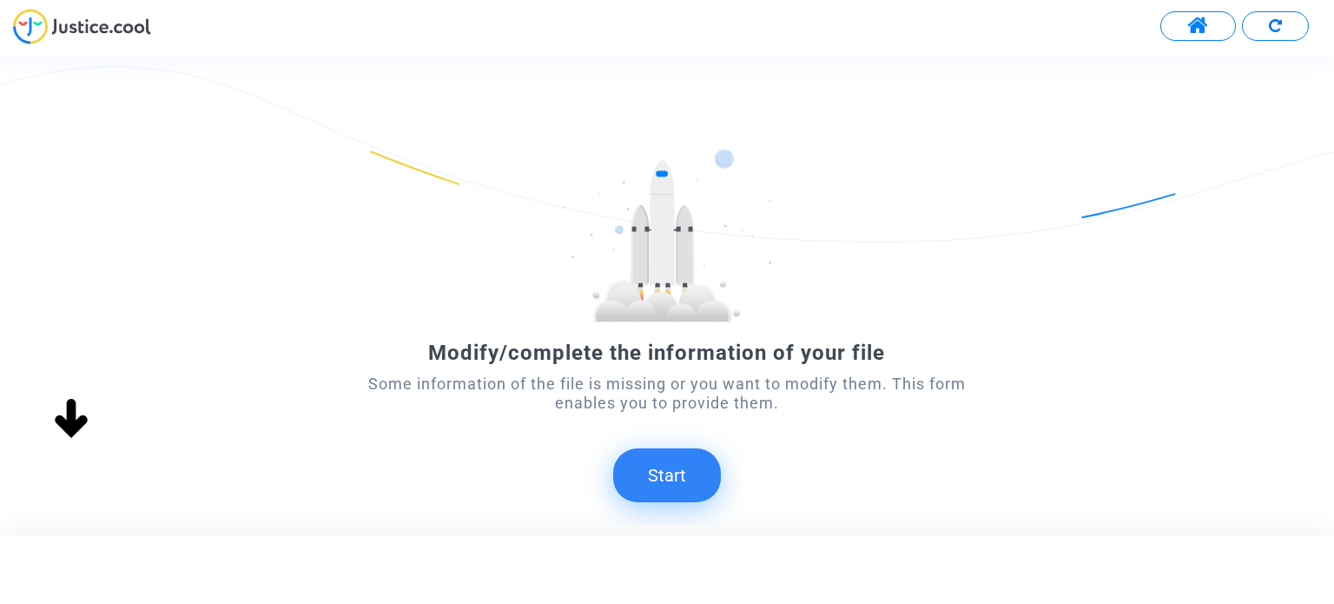
click at [642, 460] on button "Start" at bounding box center [667, 475] width 108 height 54
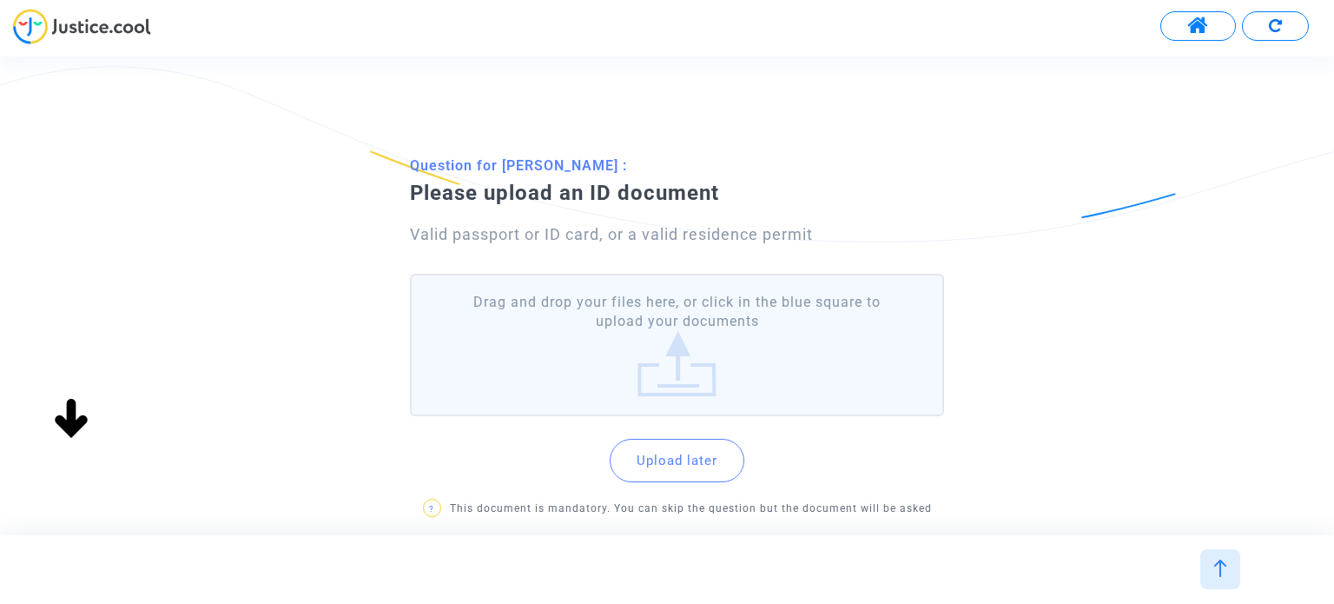
click at [840, 370] on label "Drag and drop your files here, or click in the blue square to upload your docum…" at bounding box center [676, 345] width 533 height 143
click at [0, 0] on input "Drag and drop your files here, or click in the blue square to upload your docum…" at bounding box center [0, 0] width 0 height 0
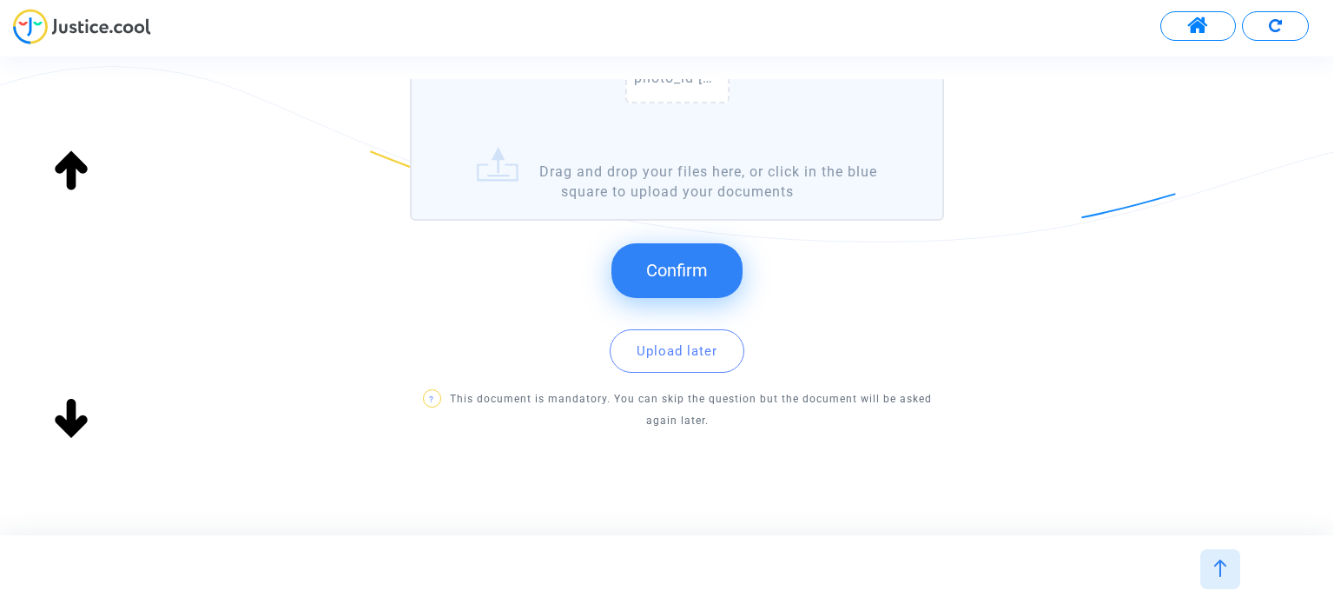
click at [673, 261] on span "Confirm" at bounding box center [677, 270] width 62 height 21
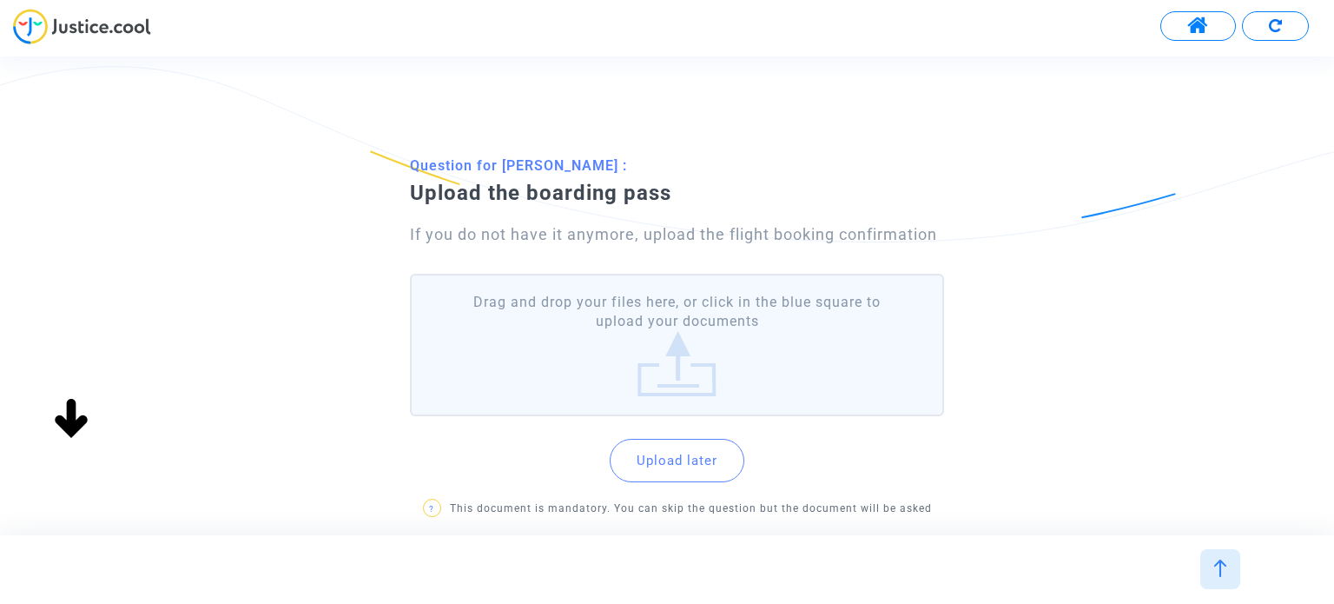
click at [728, 368] on label "Drag and drop your files here, or click in the blue square to upload your docum…" at bounding box center [676, 345] width 533 height 143
click at [0, 0] on input "Drag and drop your files here, or click in the blue square to upload your docum…" at bounding box center [0, 0] width 0 height 0
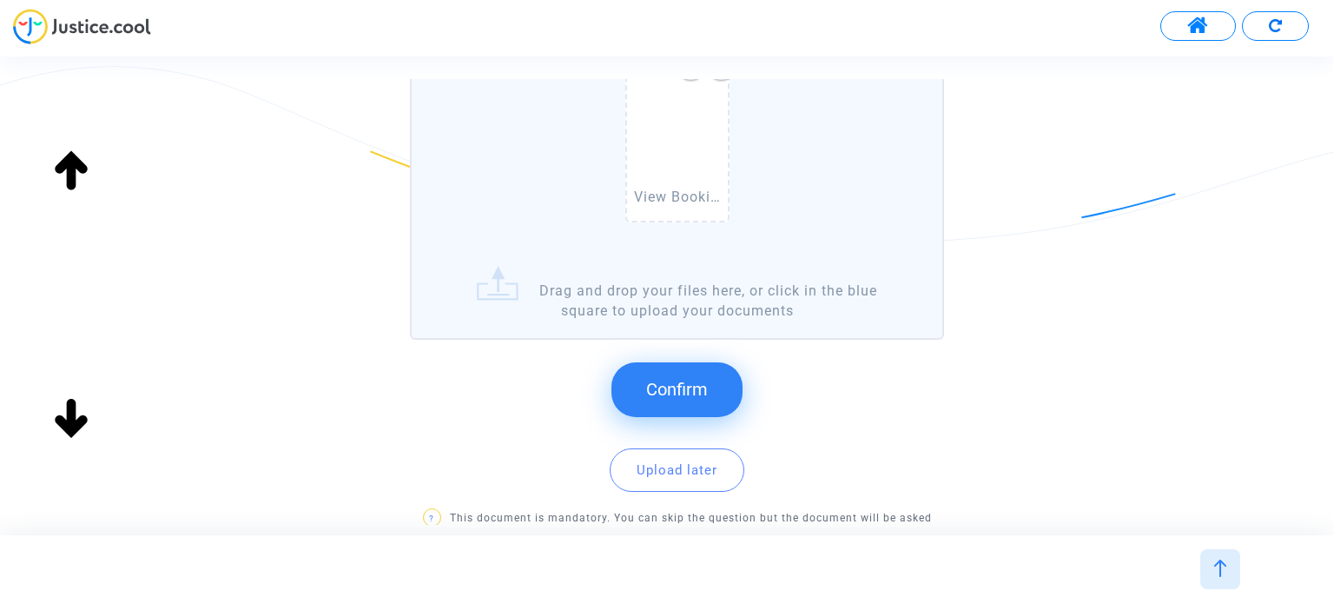
click at [706, 388] on span "Confirm" at bounding box center [677, 389] width 62 height 21
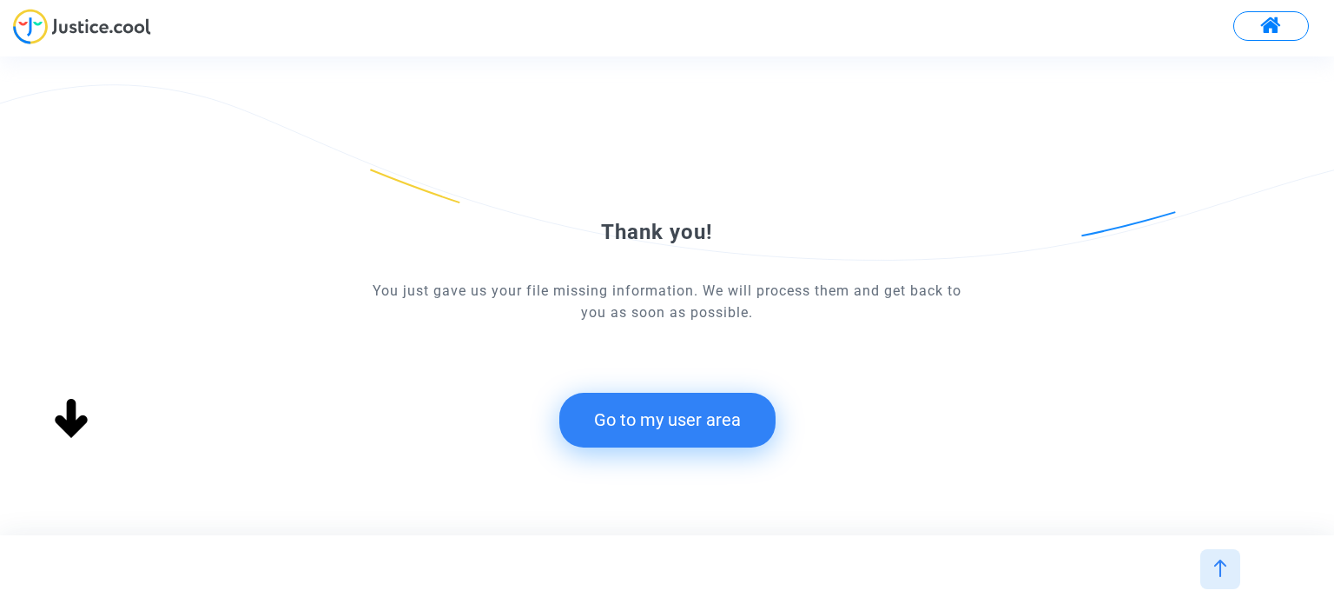
click at [691, 401] on button "Go to my user area" at bounding box center [667, 420] width 216 height 54
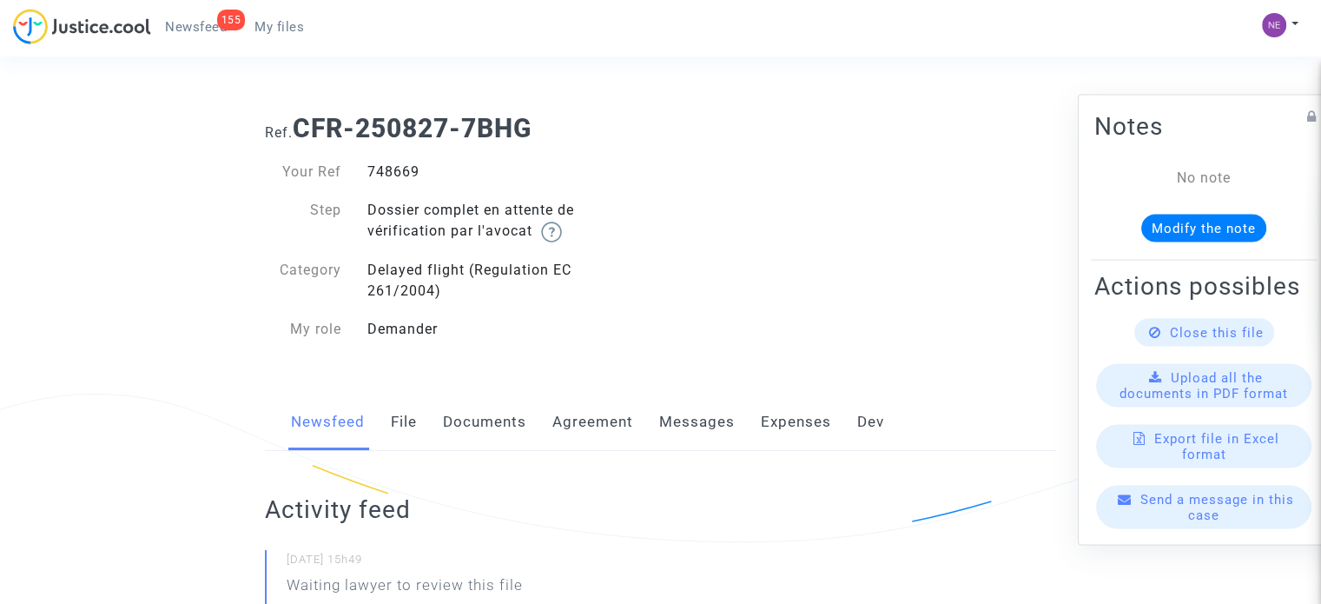
click at [526, 430] on div "Newsfeed File Documents Agreement Messages Expenses Dev" at bounding box center [660, 423] width 791 height 58
click at [524, 427] on link "Documents" at bounding box center [484, 422] width 83 height 57
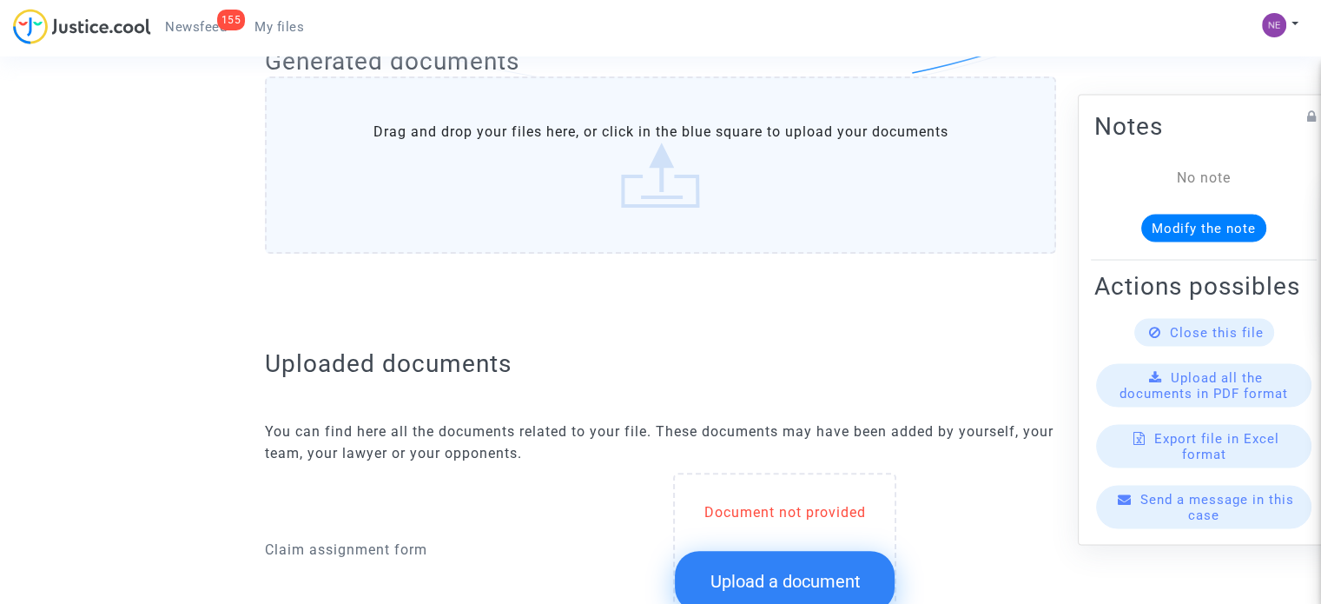
scroll to position [521, 0]
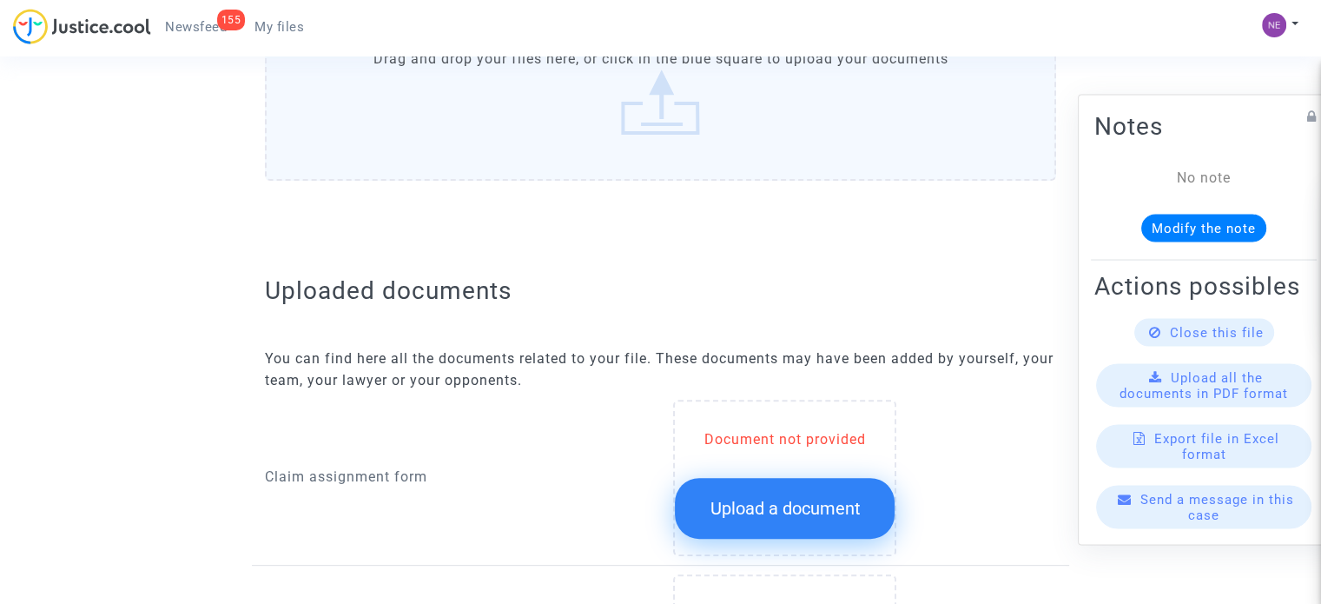
click at [798, 432] on div "Document not provided" at bounding box center [785, 439] width 220 height 21
click at [808, 482] on button "Upload a document" at bounding box center [785, 508] width 220 height 61
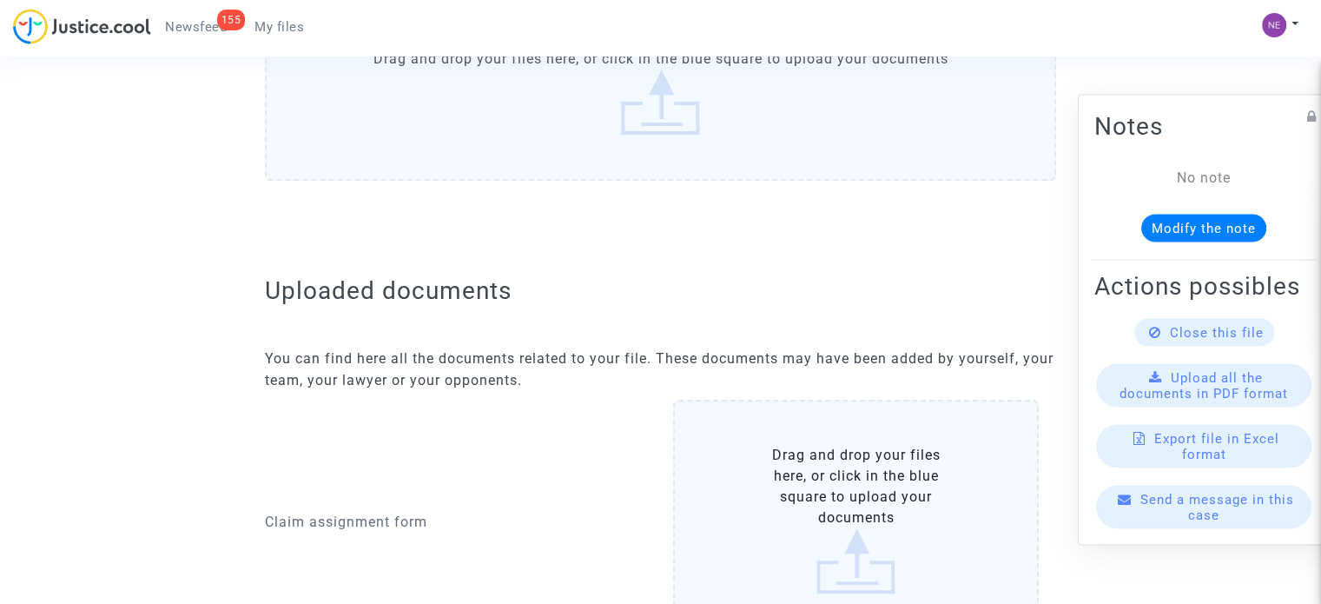
click at [800, 480] on label "Drag and drop your files here, or click in the blue square to upload your docum…" at bounding box center [856, 520] width 366 height 240
click at [0, 0] on input "Drag and drop your files here, or click in the blue square to upload your docum…" at bounding box center [0, 0] width 0 height 0
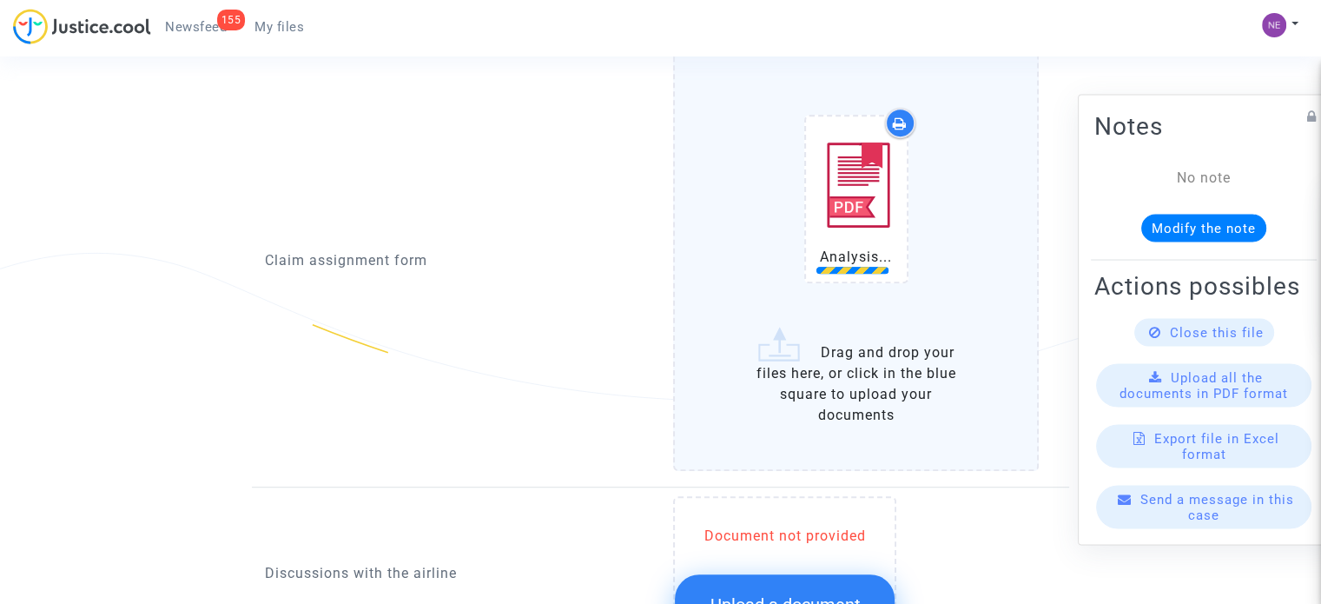
scroll to position [869, 0]
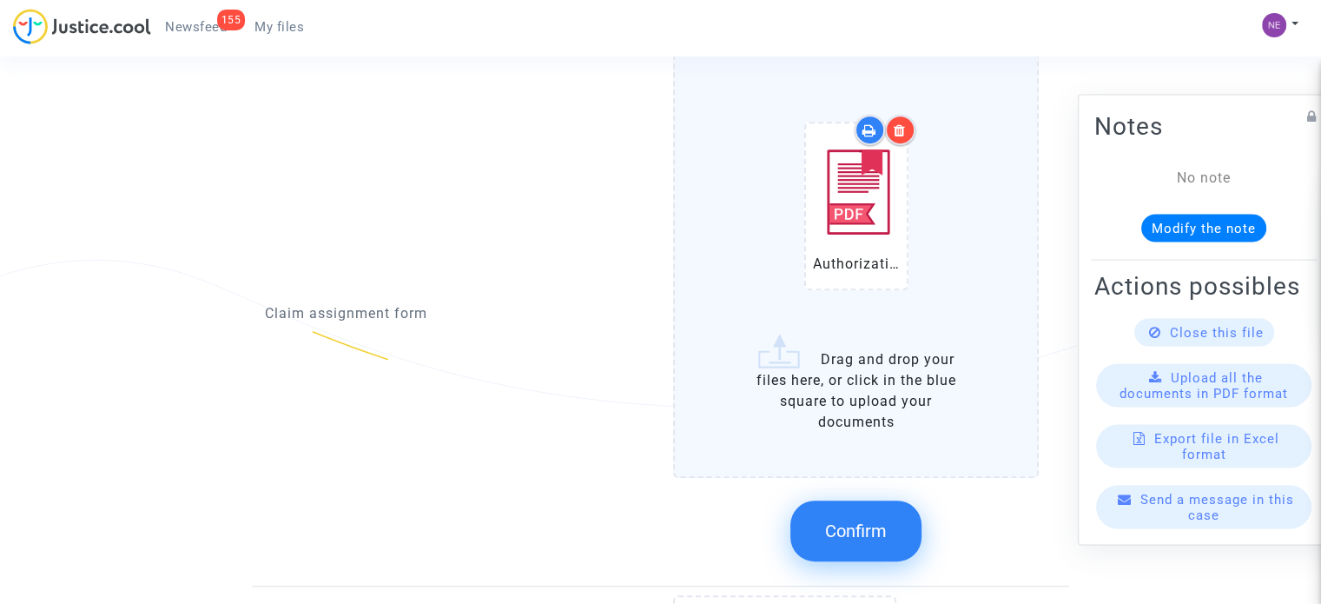
click at [891, 519] on button "Confirm" at bounding box center [856, 530] width 131 height 61
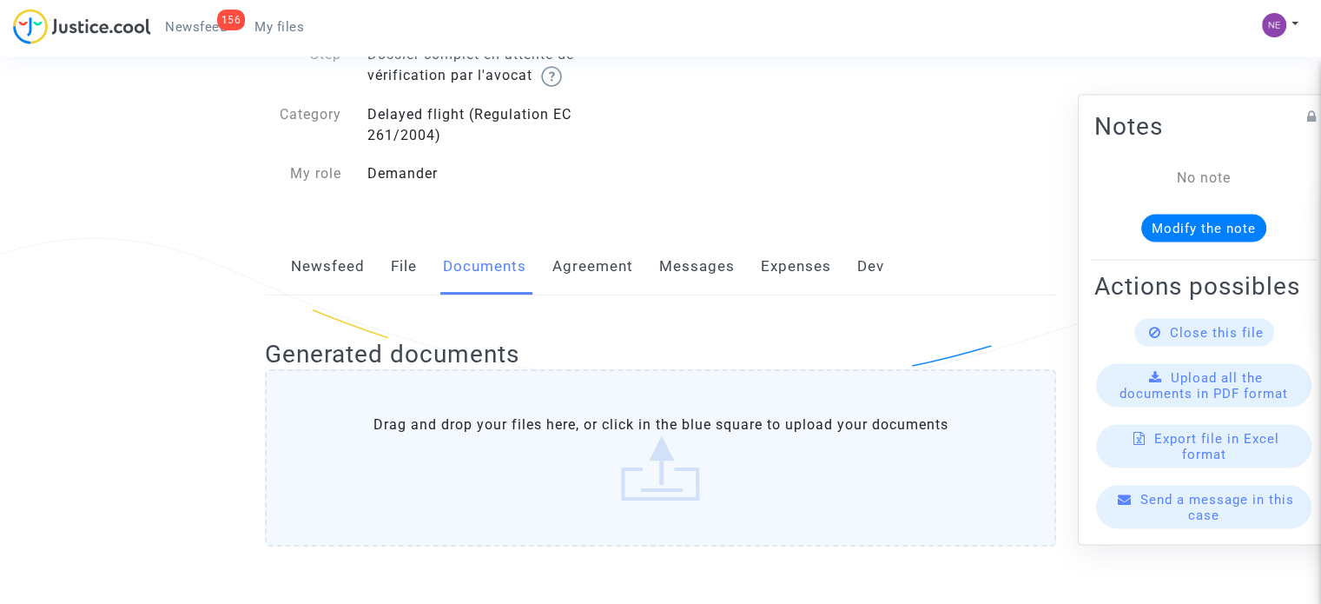
scroll to position [0, 0]
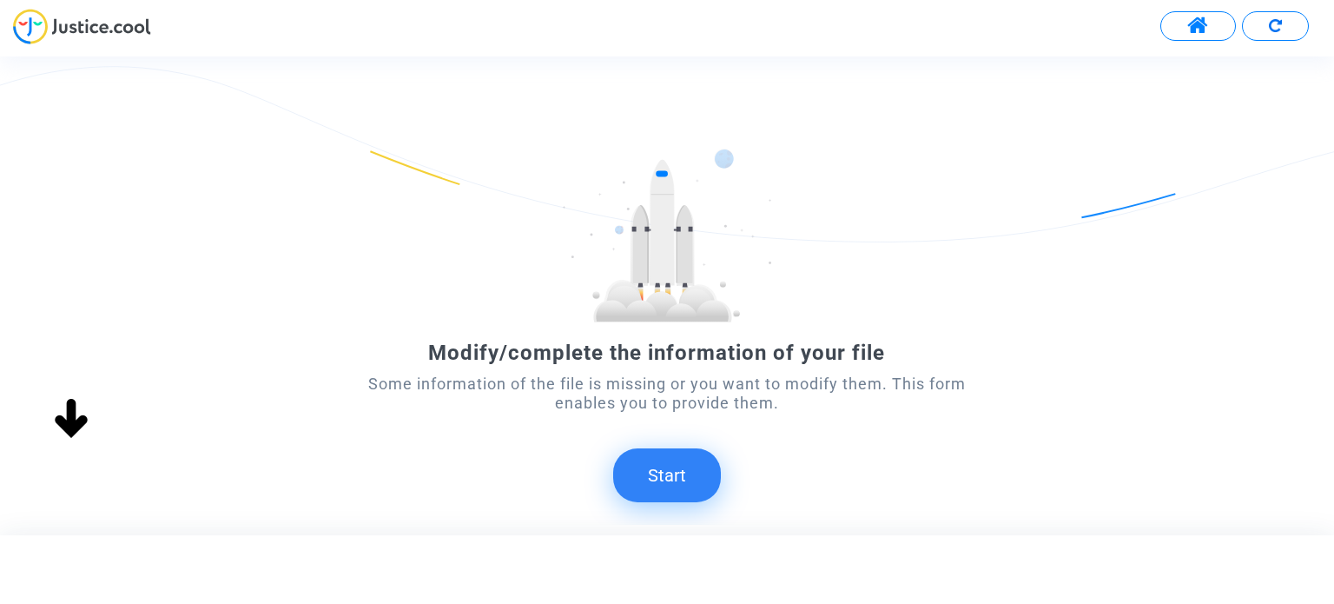
click at [712, 466] on button "Start" at bounding box center [667, 475] width 108 height 54
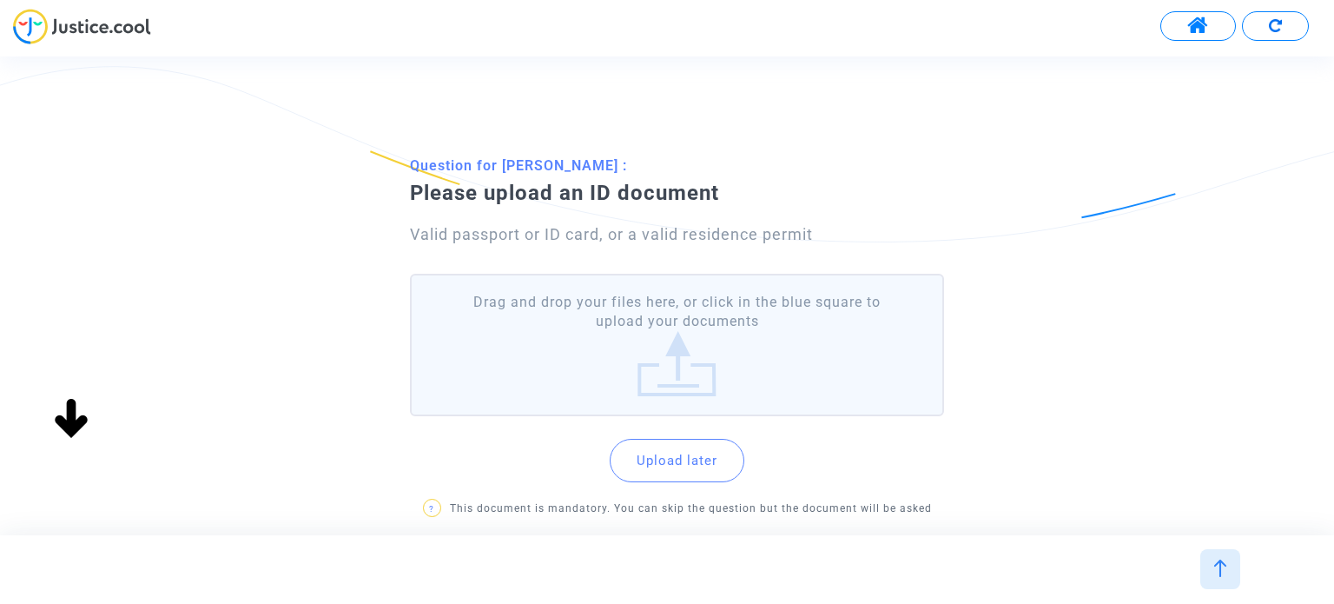
click at [664, 294] on label "Drag and drop your files here, or click in the blue square to upload your docum…" at bounding box center [676, 345] width 533 height 143
click at [0, 0] on input "Drag and drop your files here, or click in the blue square to upload your docum…" at bounding box center [0, 0] width 0 height 0
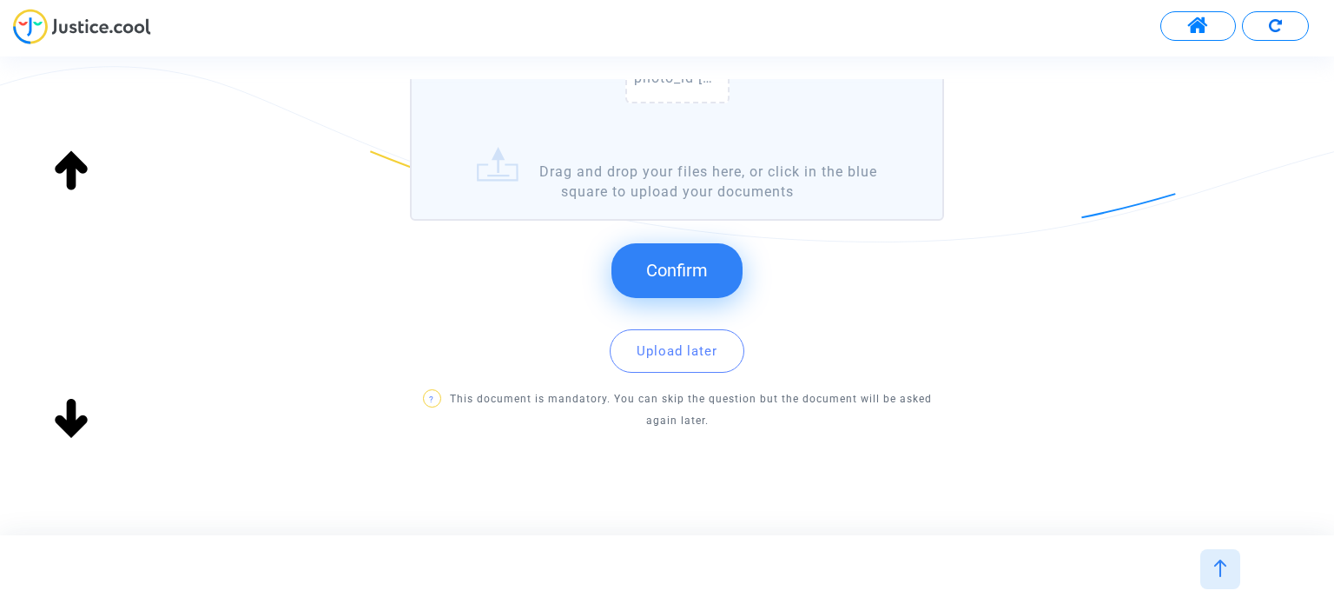
click at [725, 256] on button "Confirm" at bounding box center [677, 270] width 131 height 54
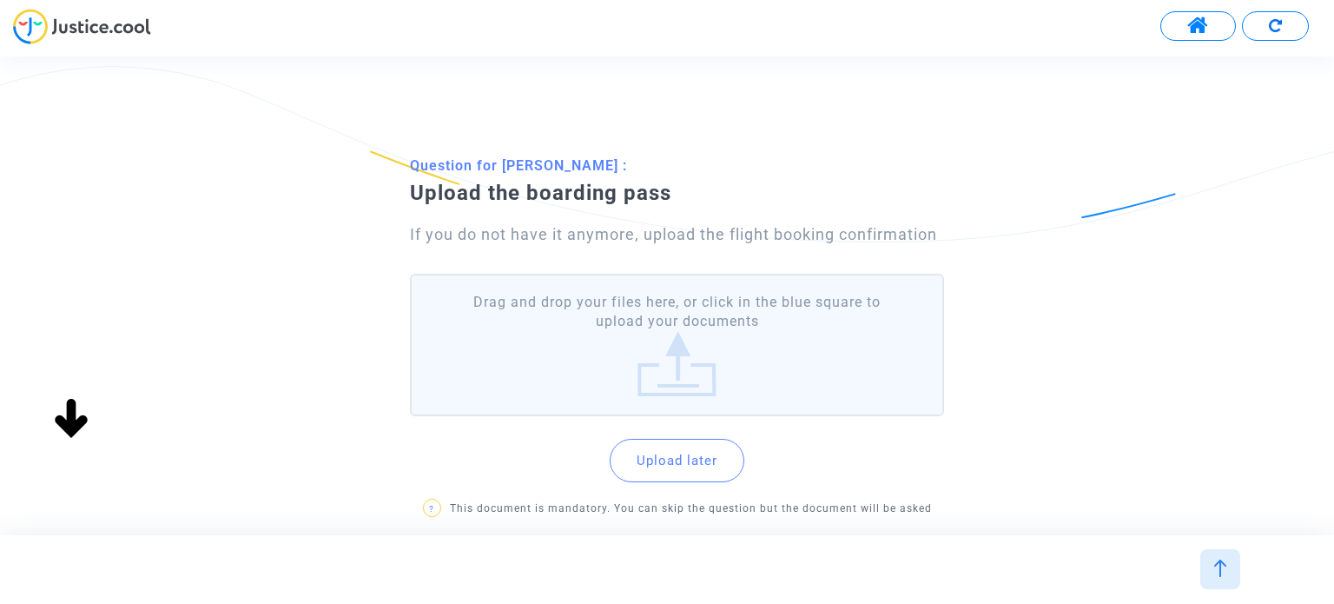
click at [733, 344] on label "Drag and drop your files here, or click in the blue square to upload your docum…" at bounding box center [676, 345] width 533 height 143
click at [0, 0] on input "Drag and drop your files here, or click in the blue square to upload your docum…" at bounding box center [0, 0] width 0 height 0
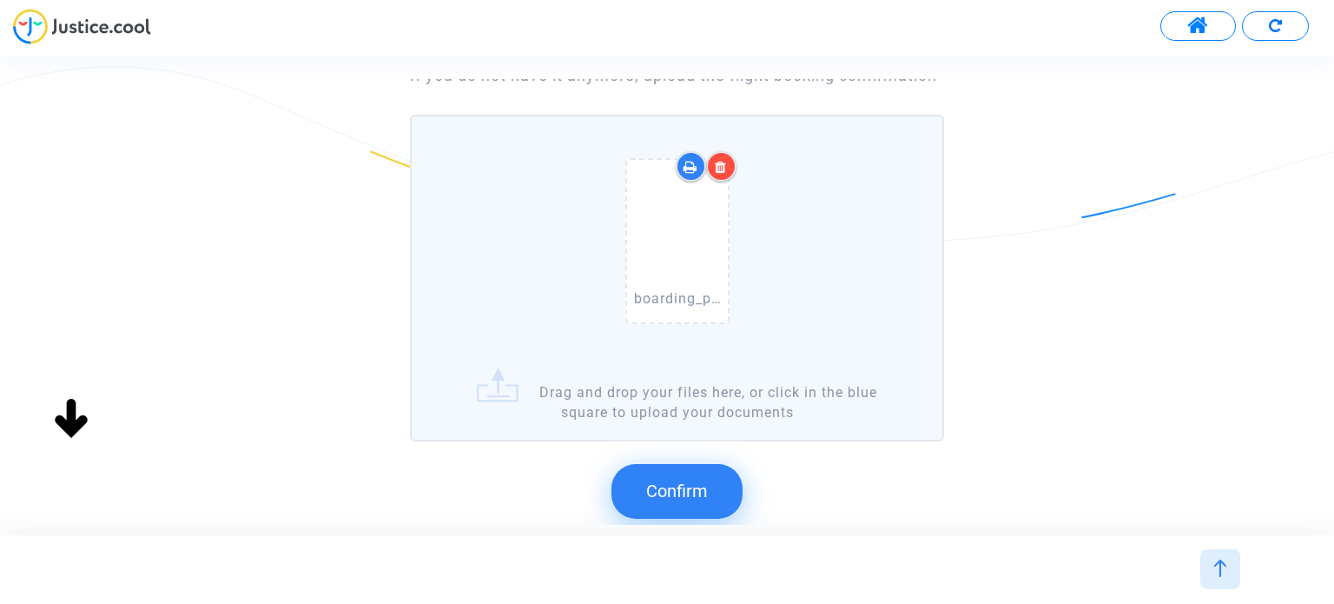
scroll to position [174, 0]
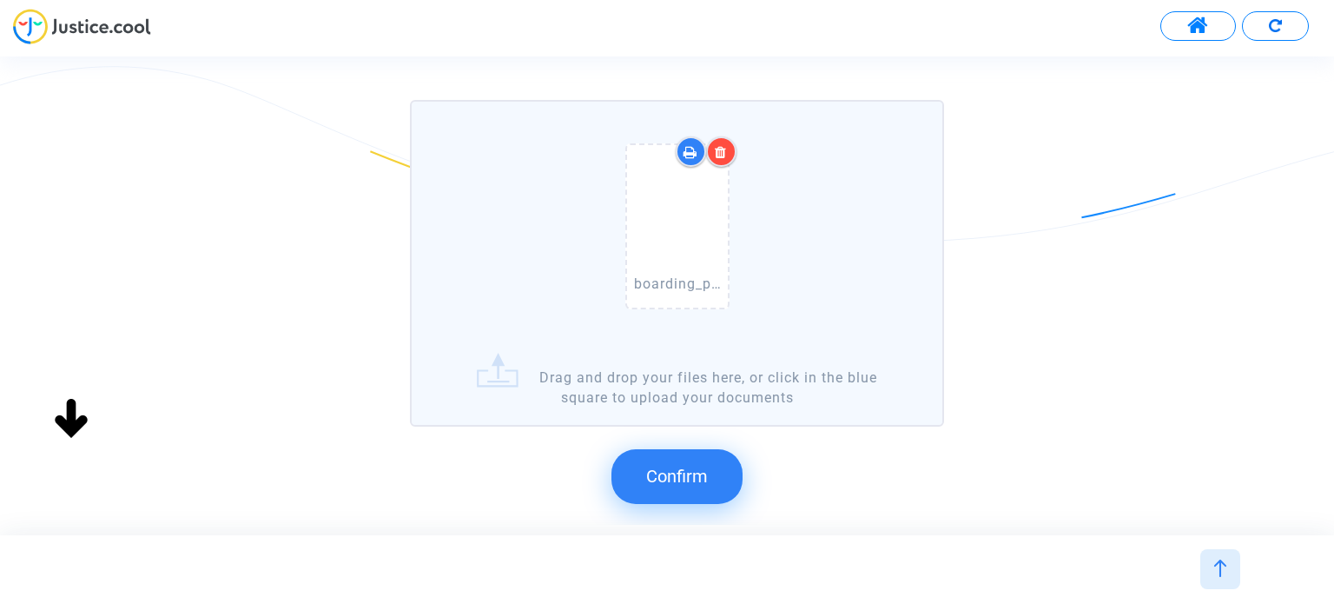
click at [873, 209] on div "boarding_pass [DATE] IMG_9336.pdf" at bounding box center [676, 230] width 513 height 222
click at [0, 0] on input "boarding_pass [DATE] IMG_9336.pdf Drag and drop your files here, or click in th…" at bounding box center [0, 0] width 0 height 0
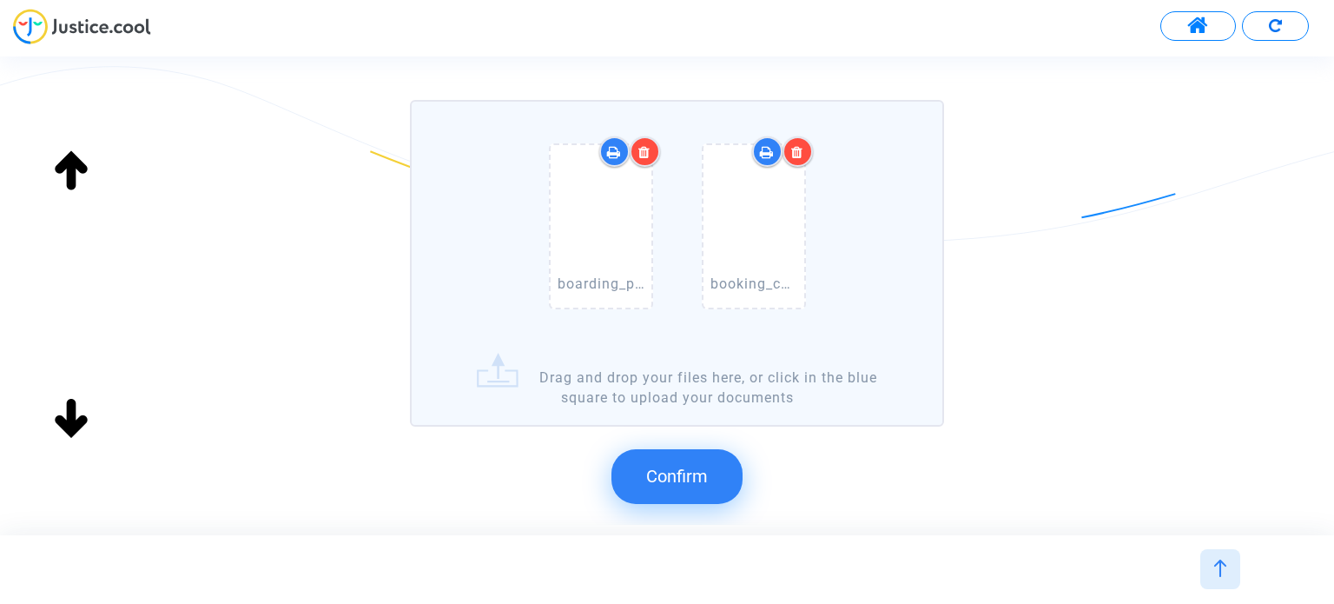
click at [696, 466] on span "Confirm" at bounding box center [677, 476] width 62 height 21
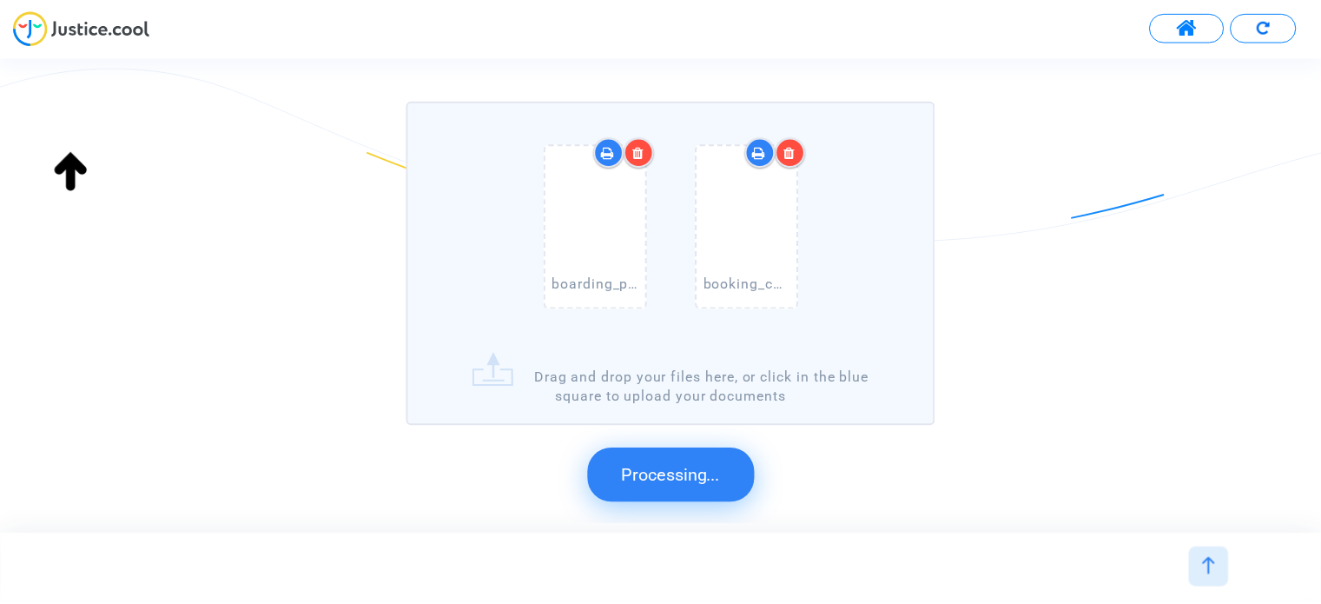
scroll to position [0, 0]
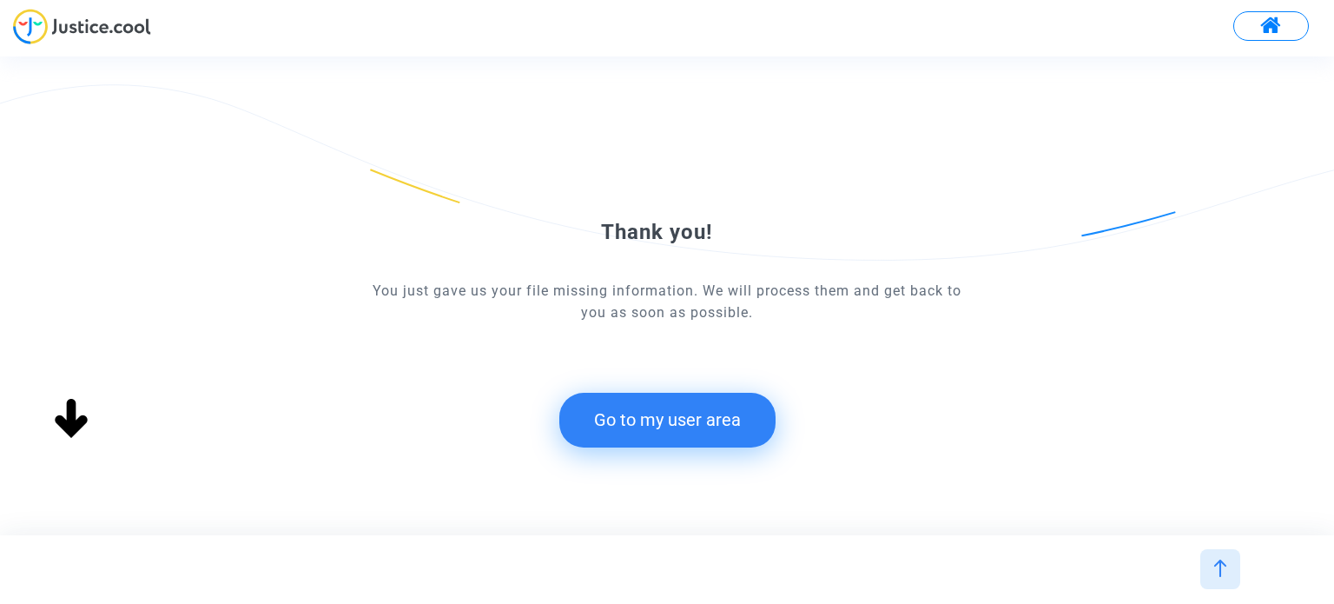
click at [730, 411] on button "Go to my user area" at bounding box center [667, 420] width 216 height 54
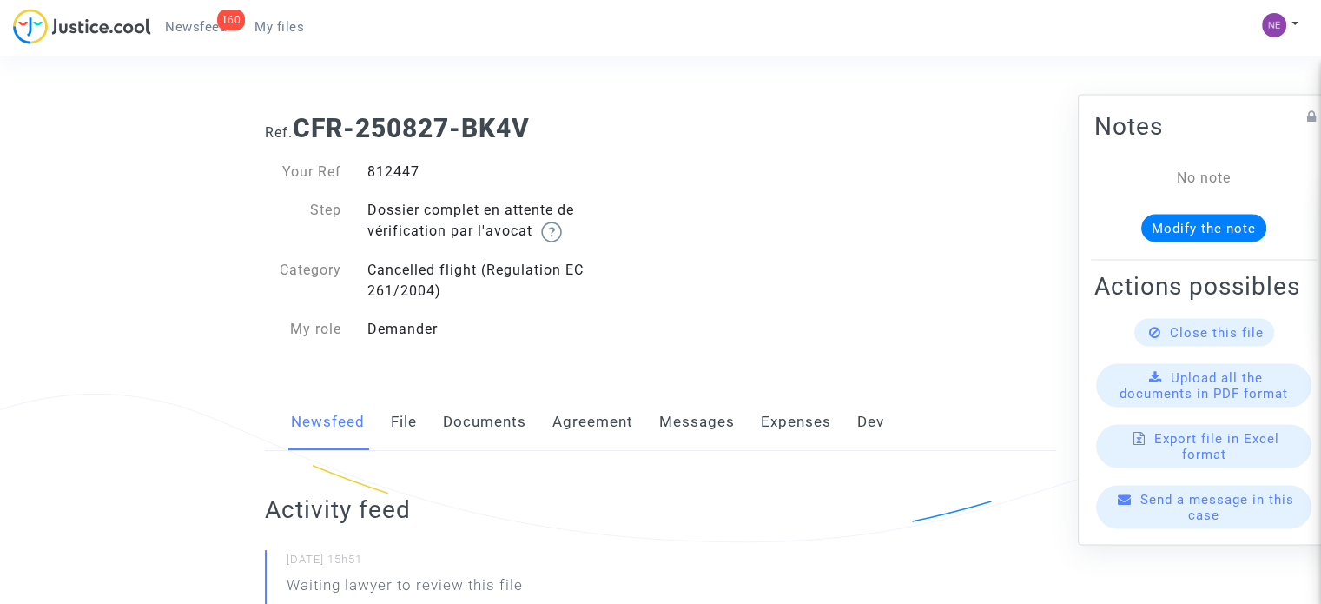
click at [481, 426] on link "Documents" at bounding box center [484, 422] width 83 height 57
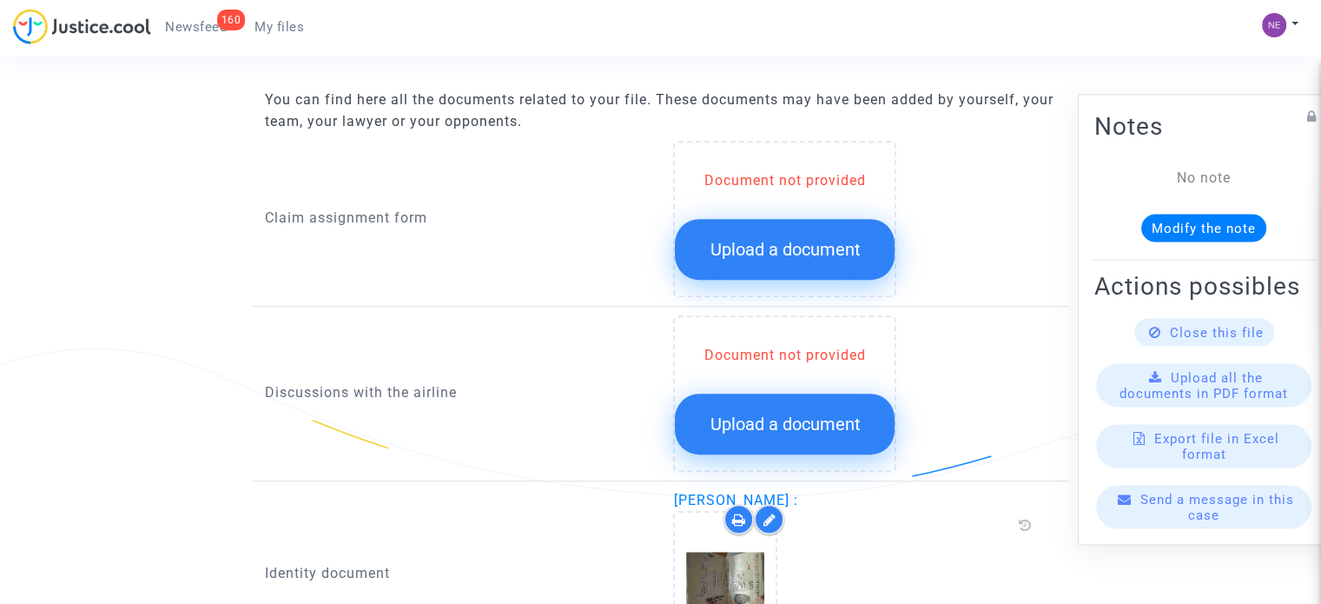
scroll to position [782, 0]
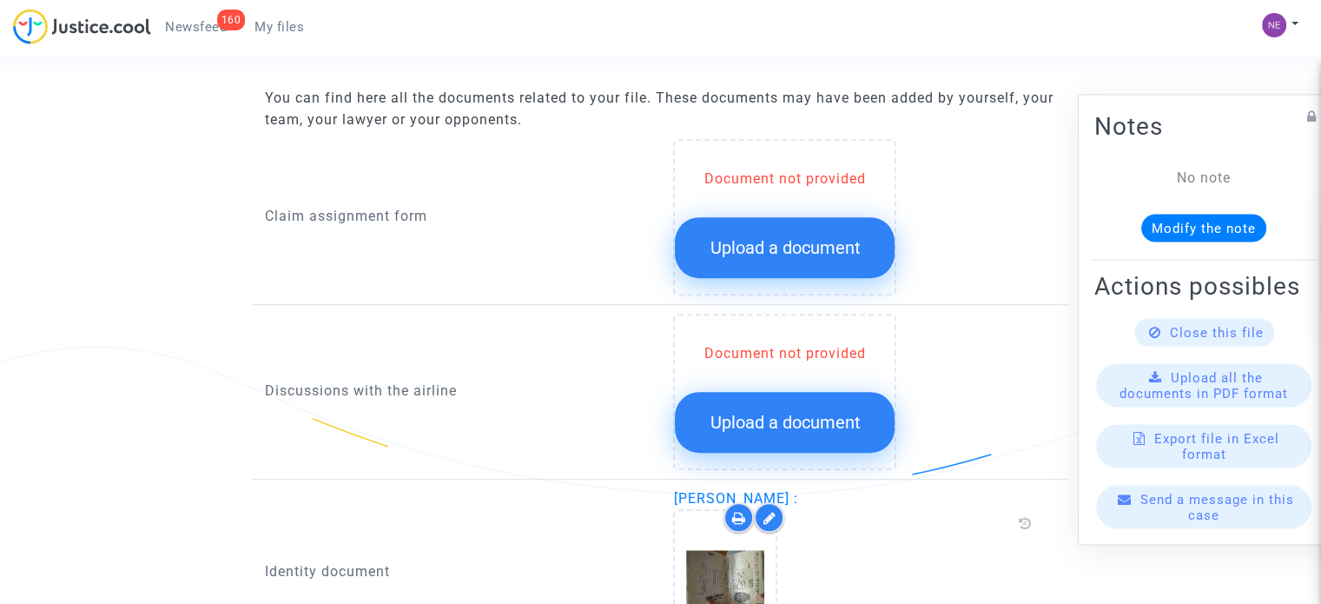
click at [759, 263] on button "Upload a document" at bounding box center [785, 247] width 220 height 61
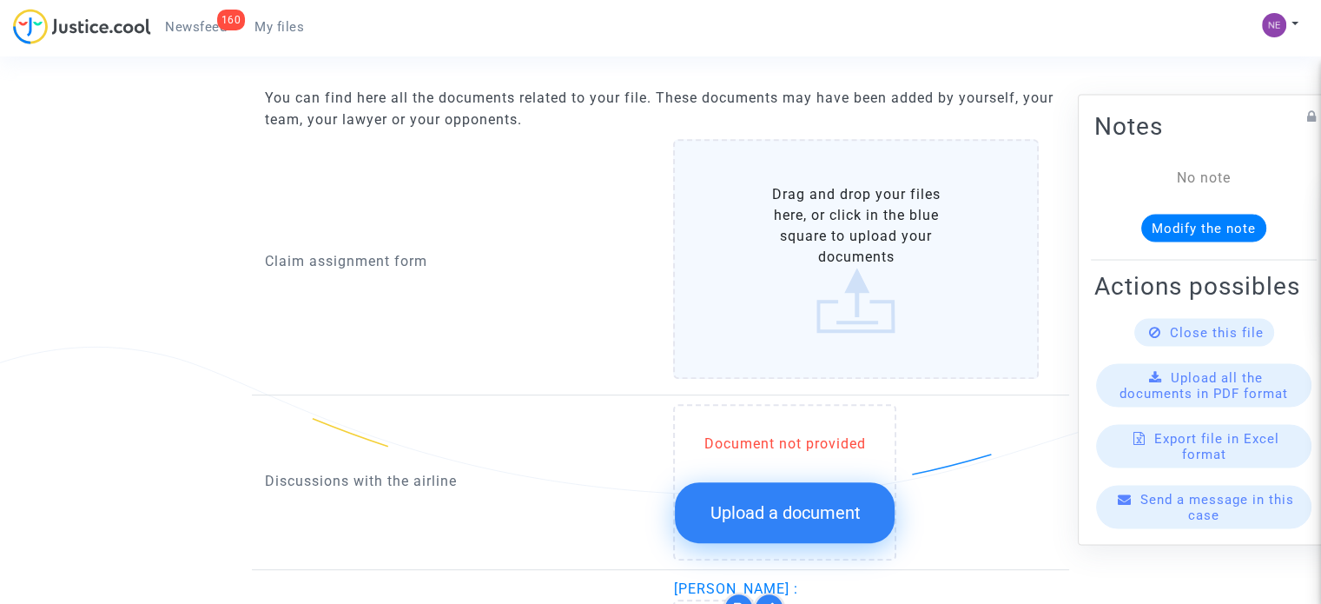
click at [813, 284] on label "Drag and drop your files here, or click in the blue square to upload your docum…" at bounding box center [856, 259] width 366 height 240
click at [0, 0] on input "Drag and drop your files here, or click in the blue square to upload your docum…" at bounding box center [0, 0] width 0 height 0
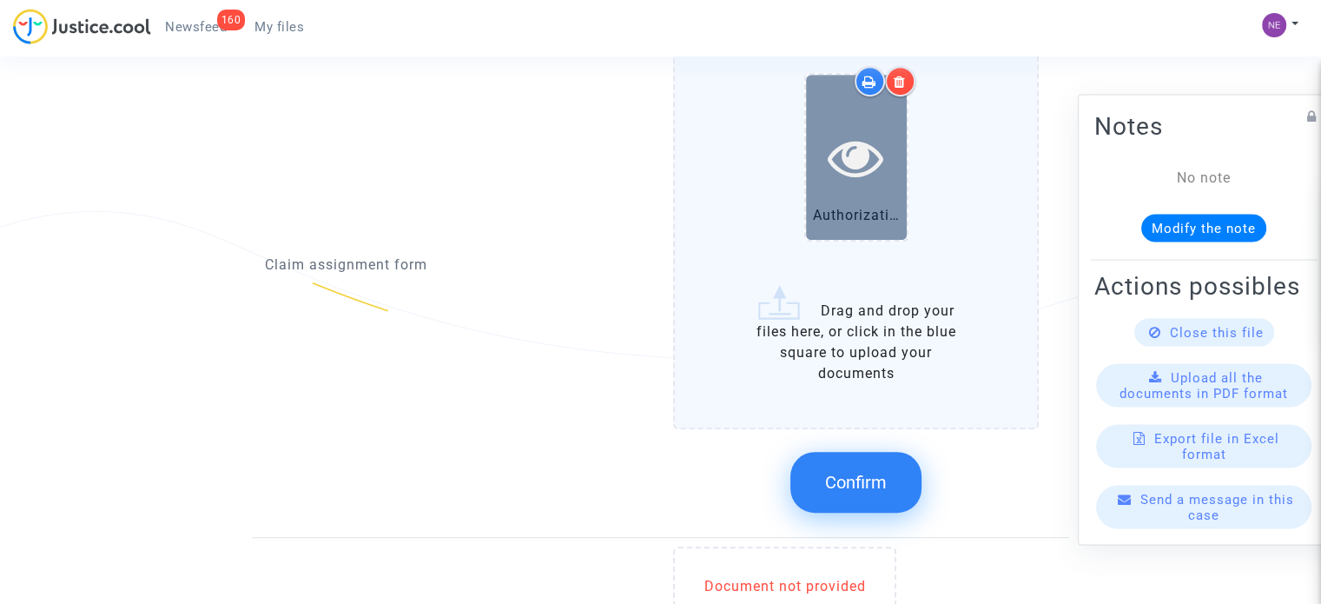
scroll to position [869, 0]
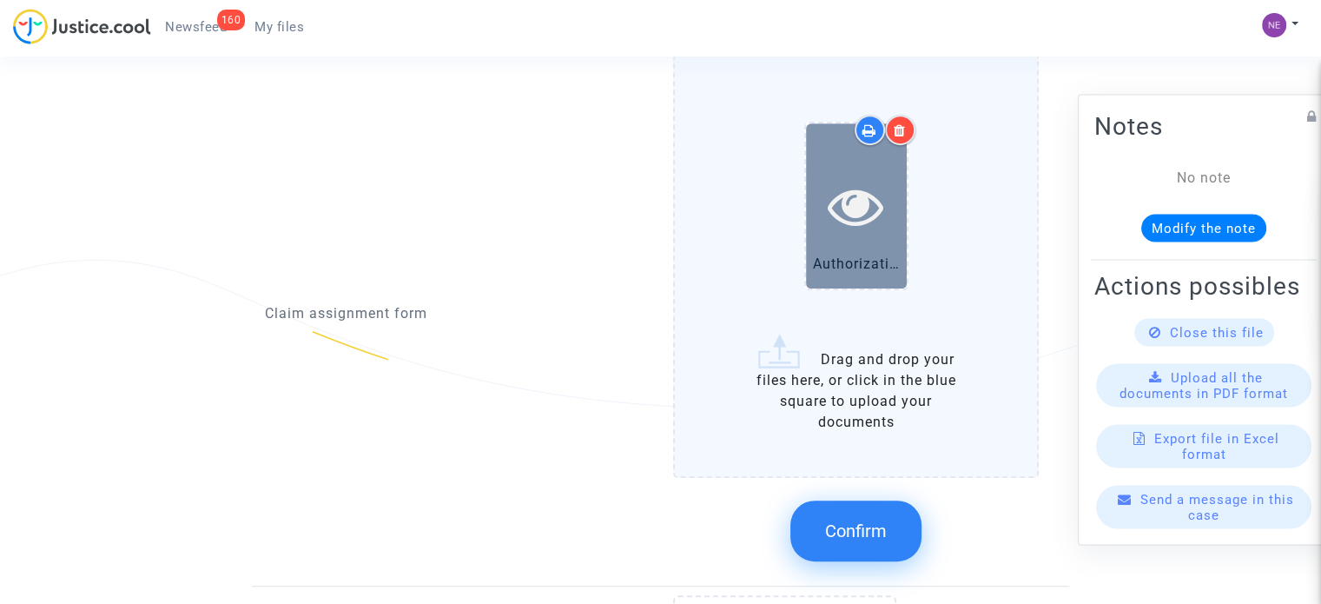
click at [855, 203] on icon at bounding box center [856, 206] width 56 height 56
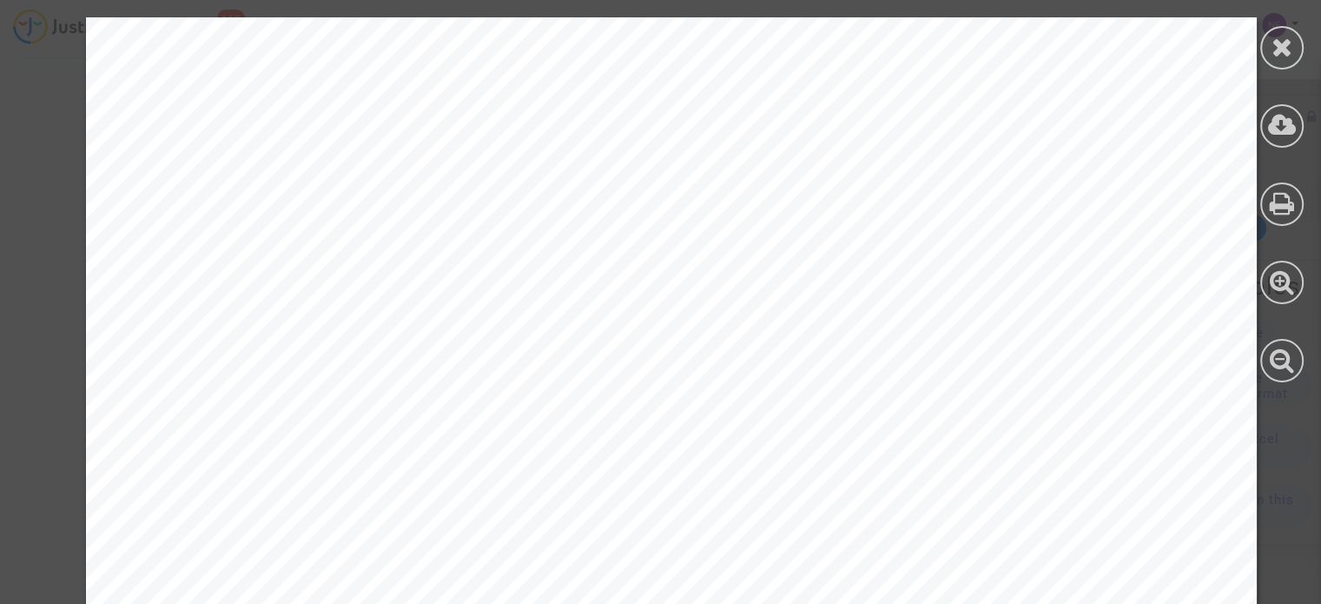
click at [1292, 52] on icon at bounding box center [1283, 47] width 22 height 26
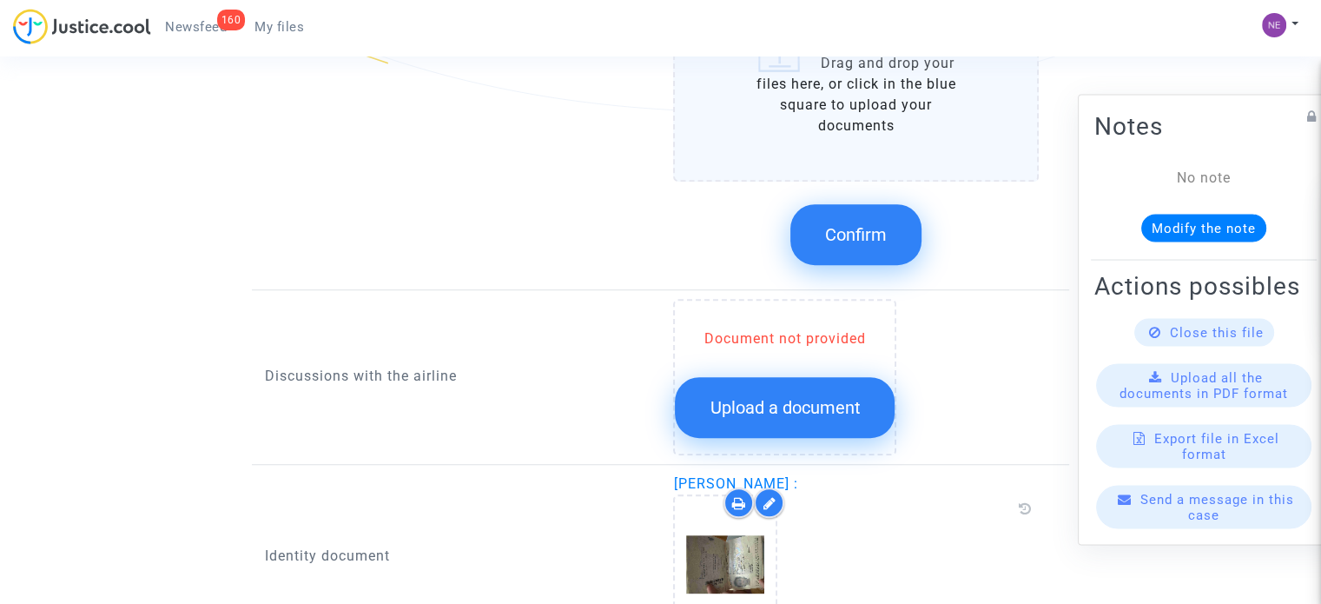
scroll to position [1129, 0]
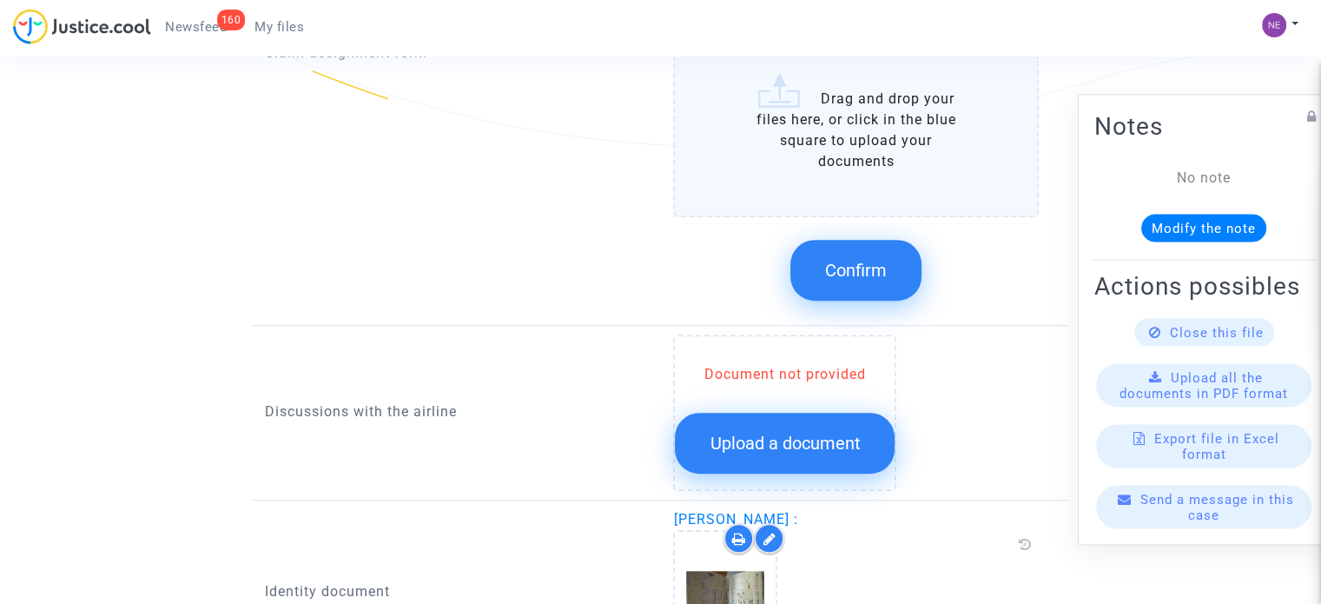
click at [842, 265] on span "Confirm" at bounding box center [856, 270] width 62 height 21
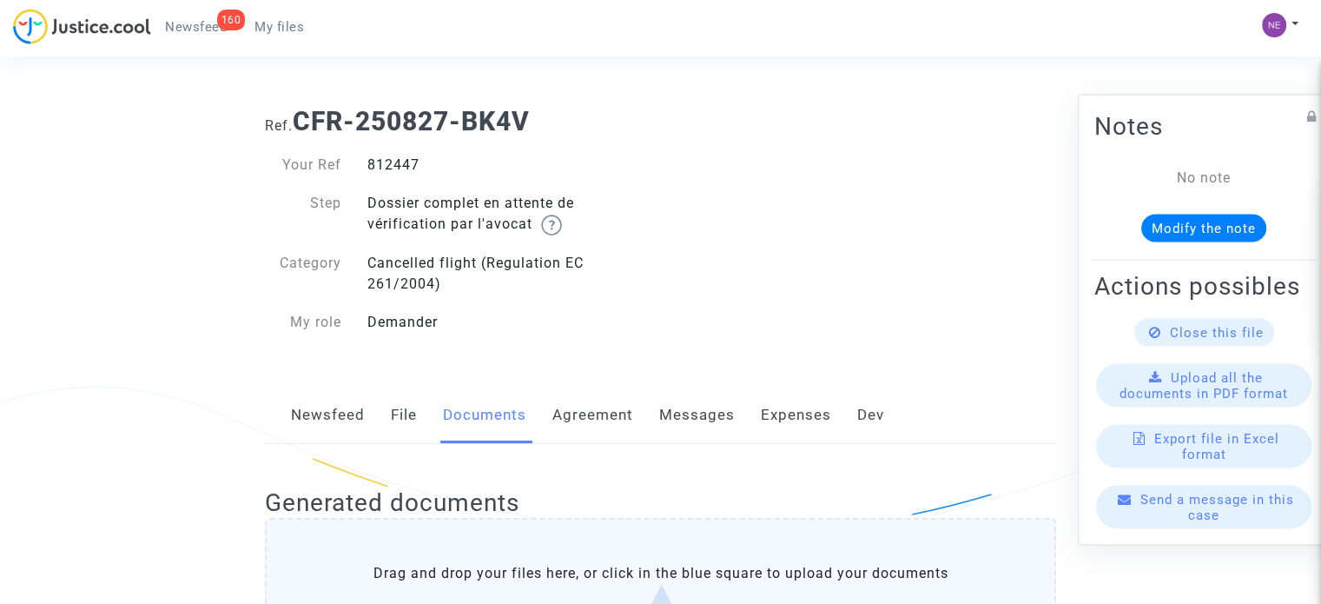
scroll to position [0, 0]
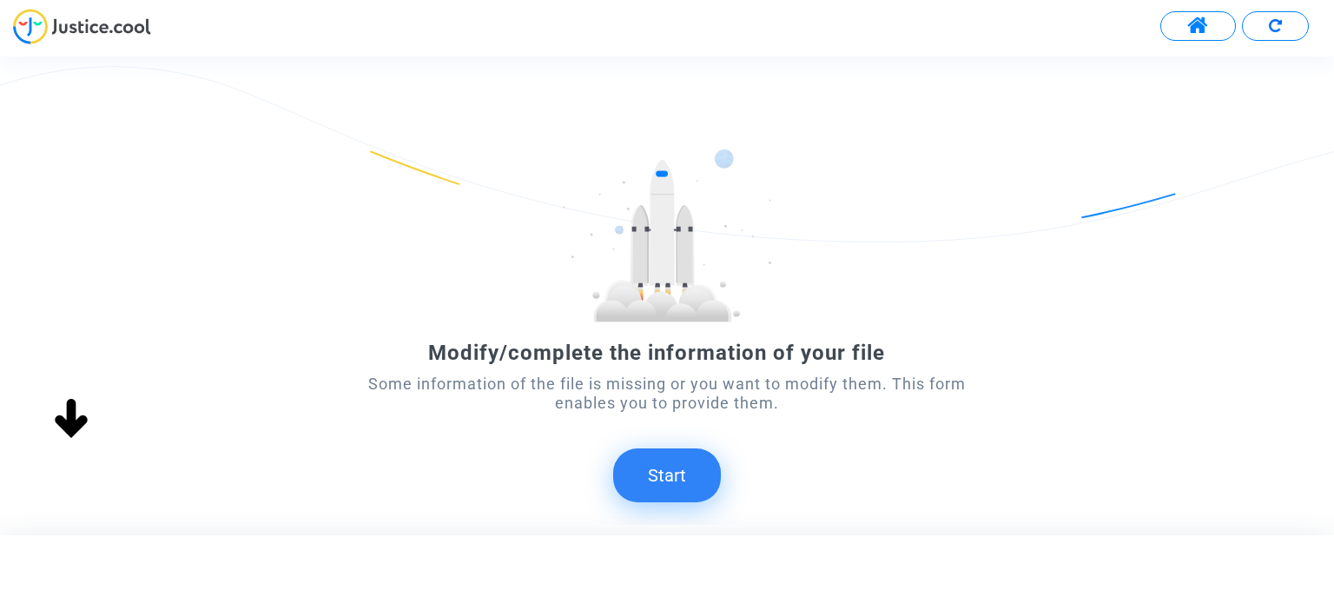
click at [681, 461] on button "Start" at bounding box center [667, 475] width 108 height 54
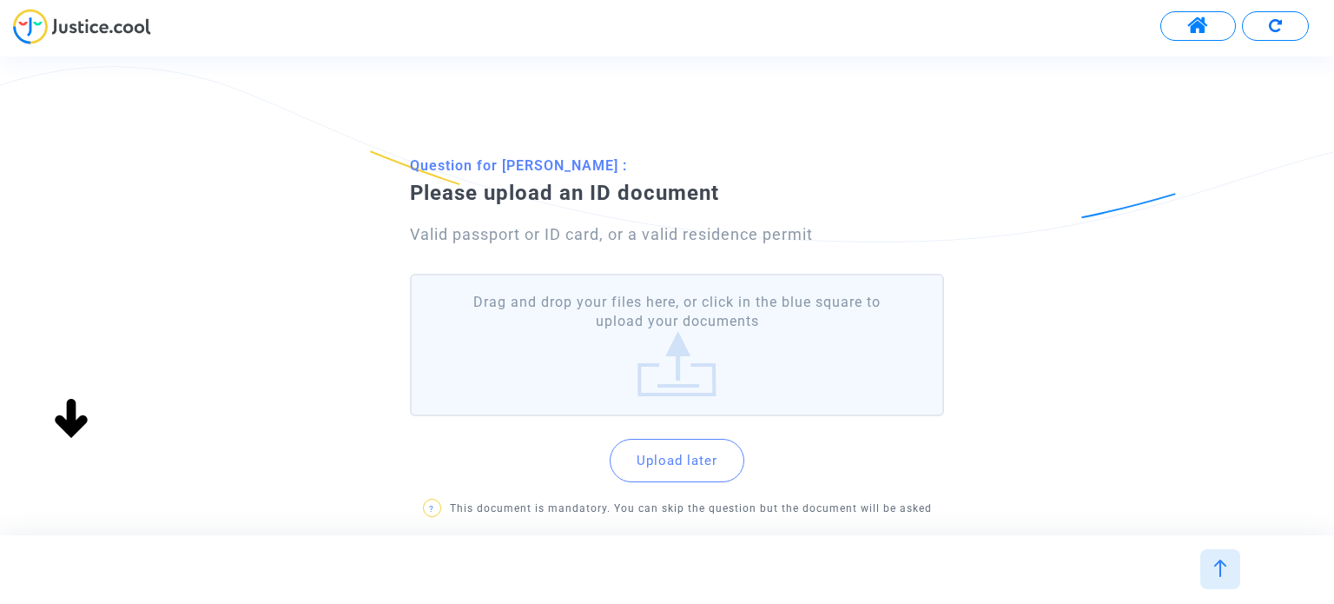
click at [745, 378] on label "Drag and drop your files here, or click in the blue square to upload your docum…" at bounding box center [676, 345] width 533 height 143
click at [0, 0] on input "Drag and drop your files here, or click in the blue square to upload your docum…" at bounding box center [0, 0] width 0 height 0
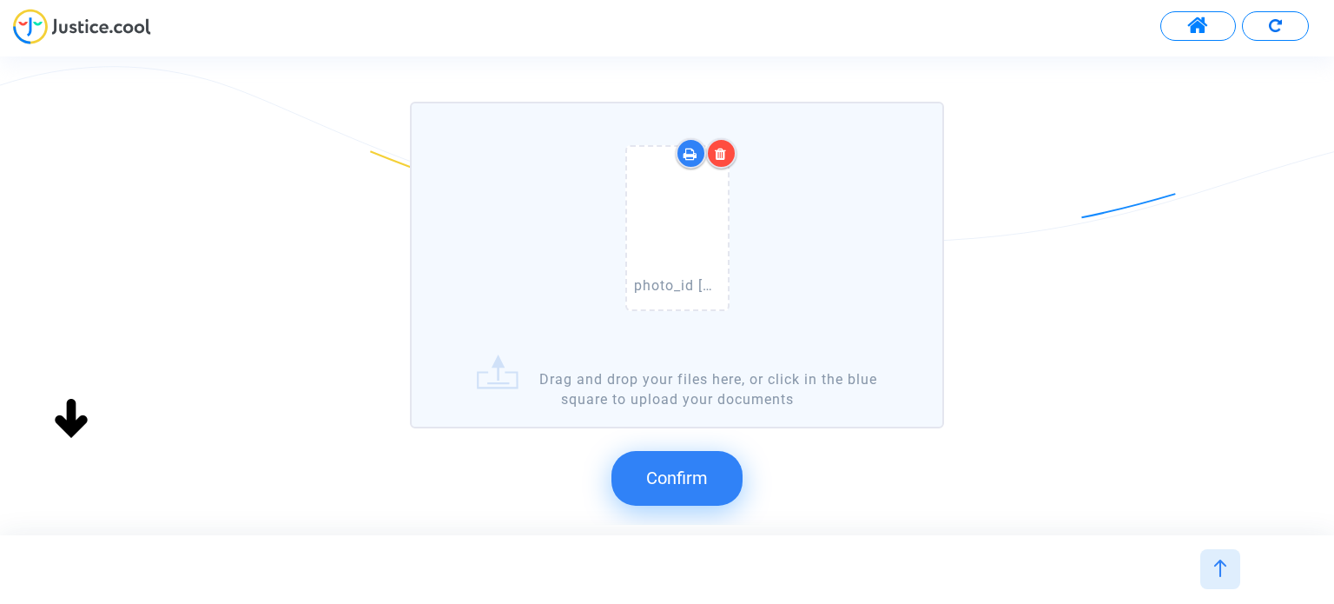
scroll to position [174, 0]
click at [672, 458] on button "Confirm" at bounding box center [677, 476] width 131 height 54
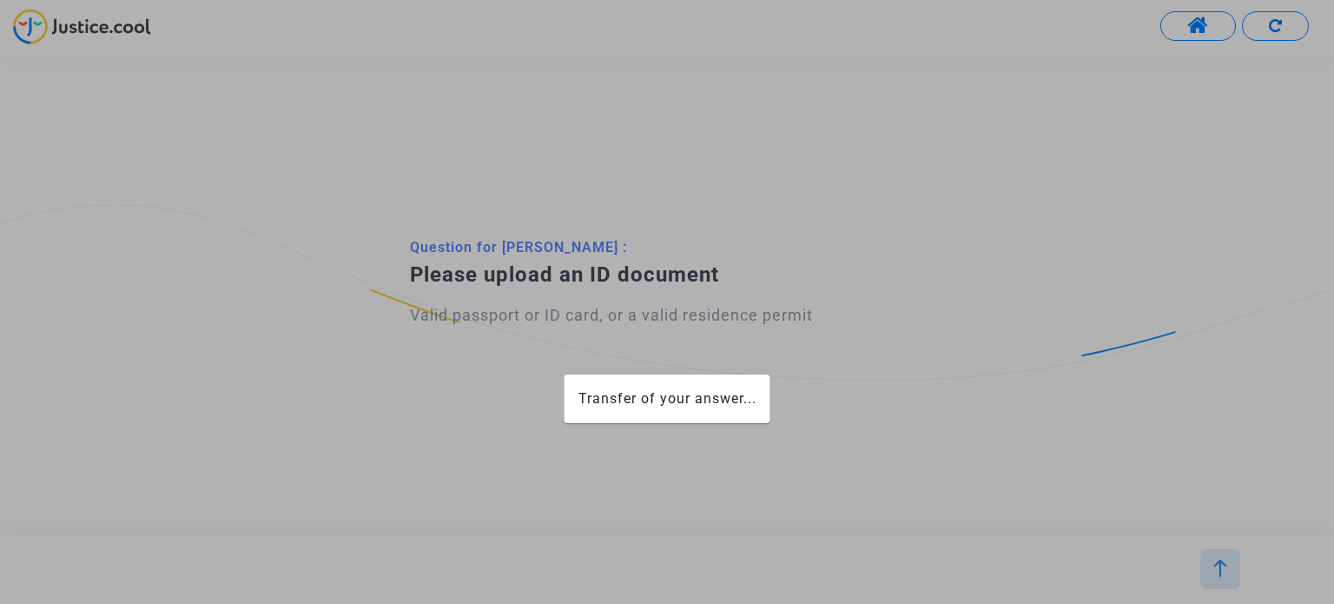
scroll to position [0, 0]
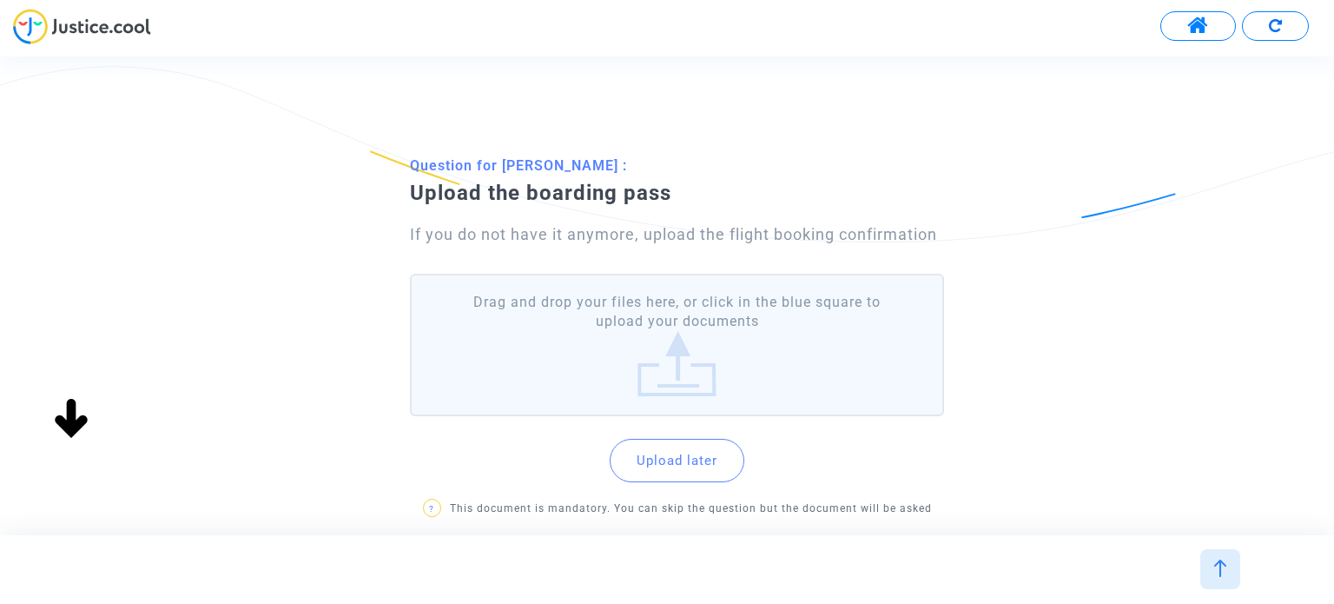
click at [748, 352] on label "Drag and drop your files here, or click in the blue square to upload your docum…" at bounding box center [676, 345] width 533 height 143
click at [0, 0] on input "Drag and drop your files here, or click in the blue square to upload your docum…" at bounding box center [0, 0] width 0 height 0
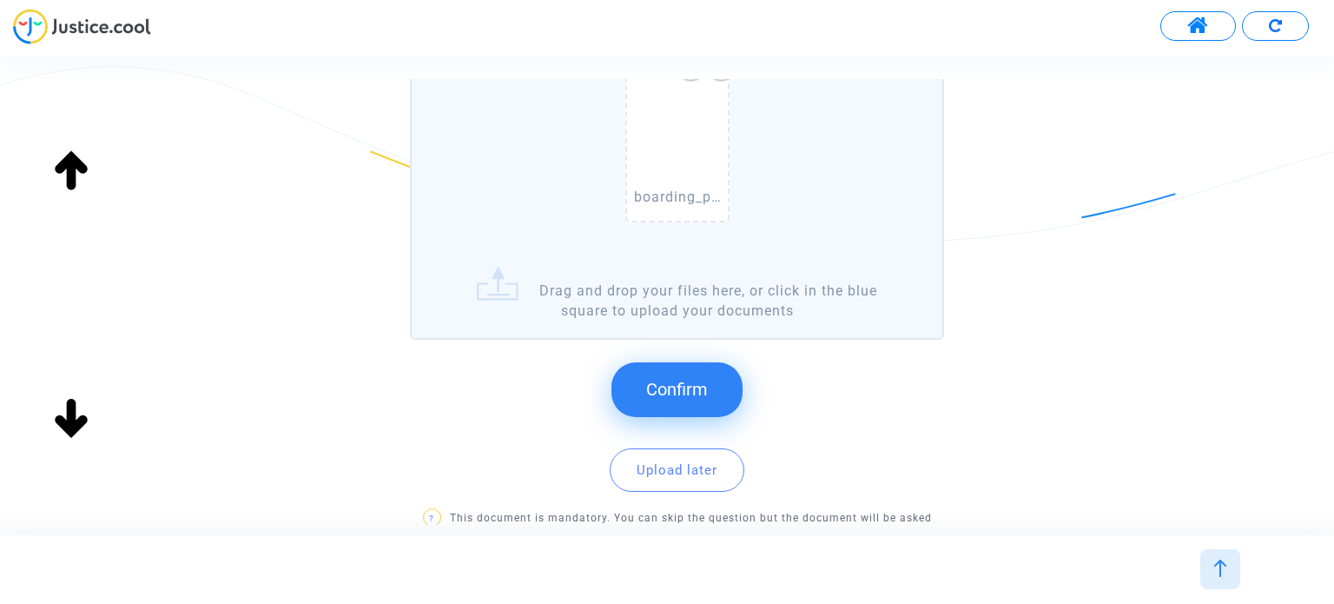
click at [711, 380] on button "Confirm" at bounding box center [677, 389] width 131 height 54
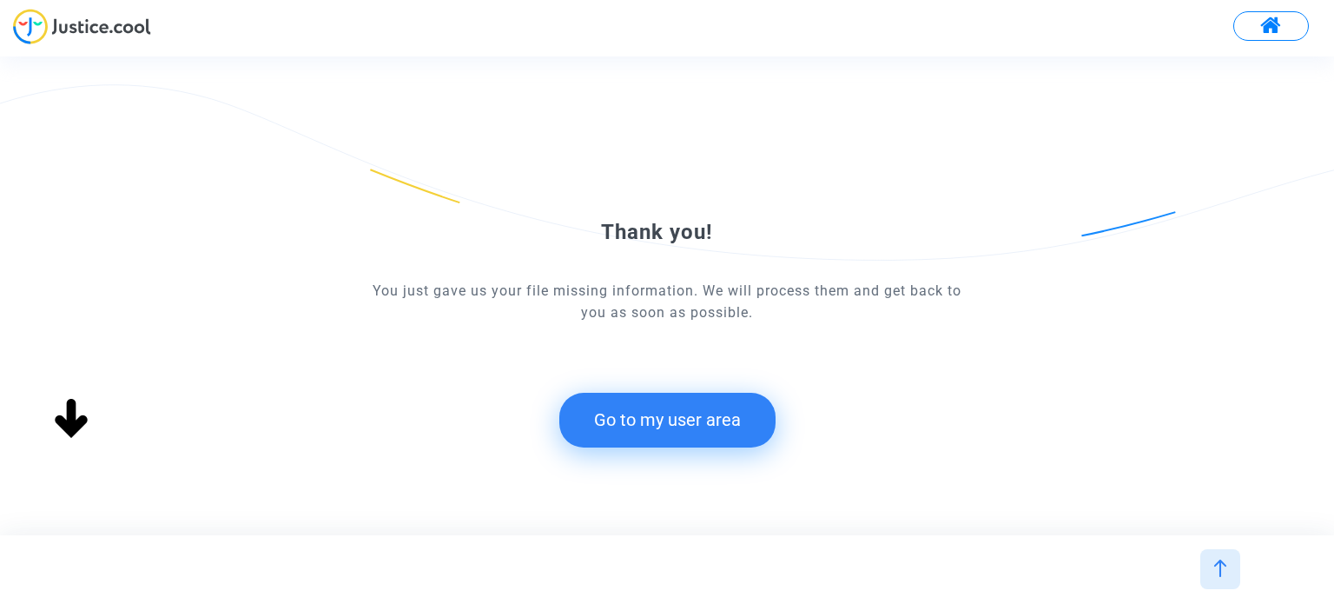
click at [686, 399] on button "Go to my user area" at bounding box center [667, 420] width 216 height 54
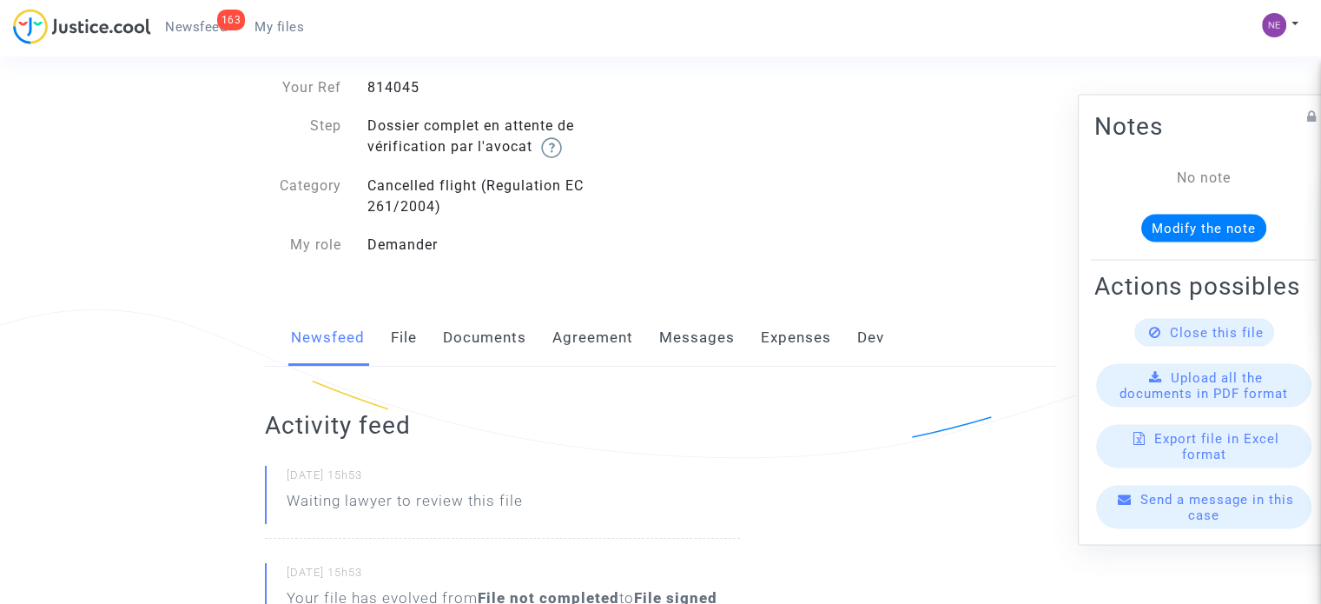
scroll to position [87, 0]
click at [518, 343] on link "Documents" at bounding box center [484, 335] width 83 height 57
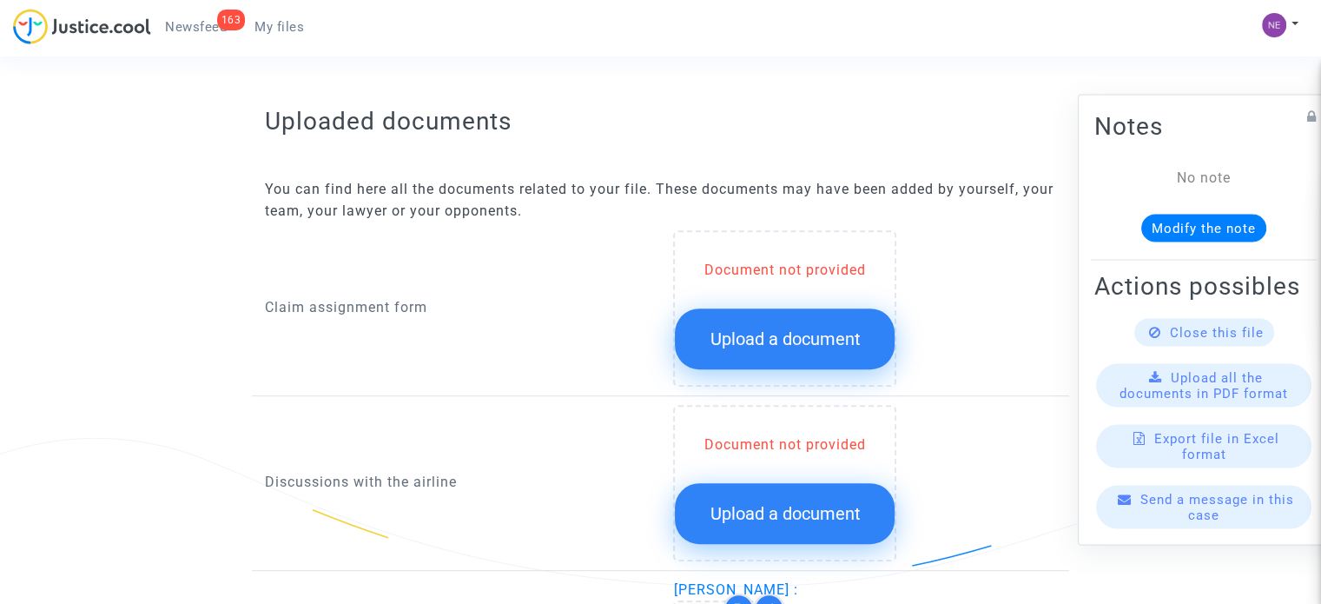
scroll to position [695, 0]
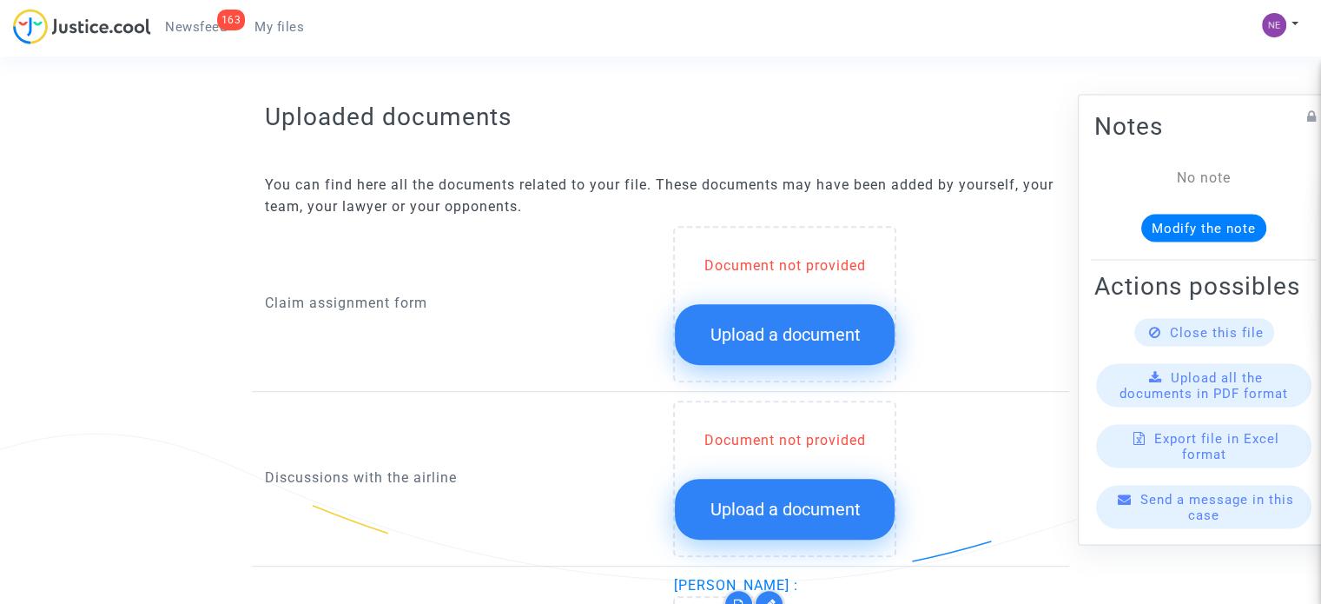
click at [756, 324] on span "Upload a document" at bounding box center [785, 334] width 150 height 21
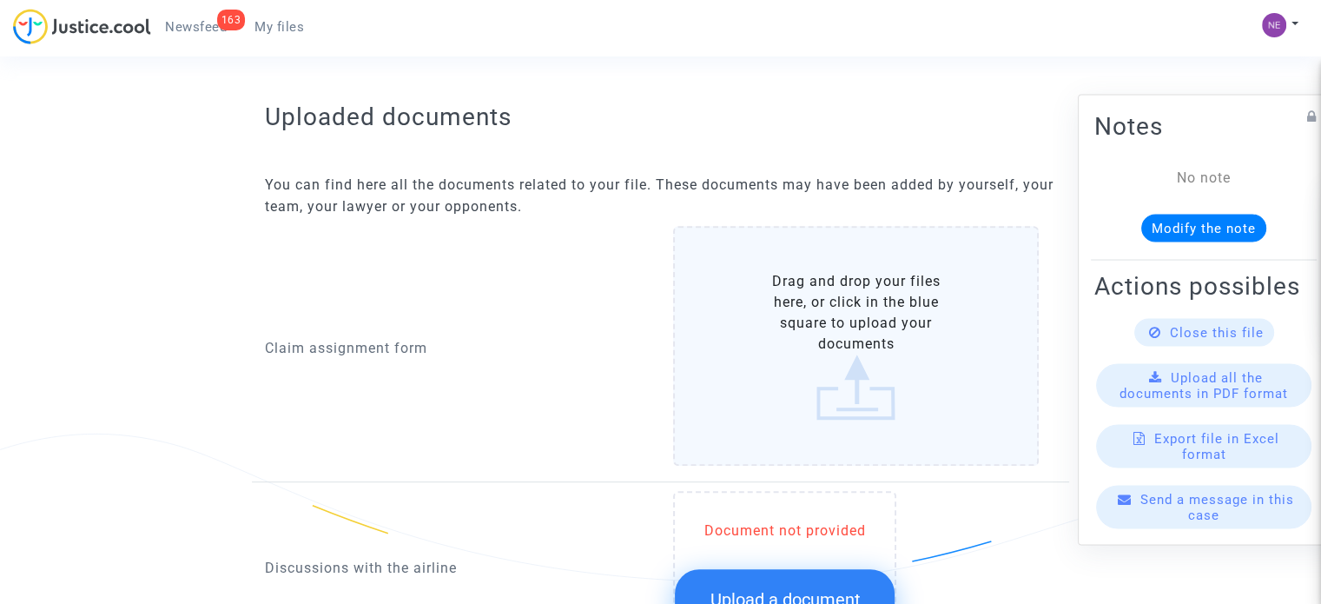
click at [818, 355] on label "Drag and drop your files here, or click in the blue square to upload your docum…" at bounding box center [856, 346] width 366 height 240
click at [0, 0] on input "Drag and drop your files here, or click in the blue square to upload your docum…" at bounding box center [0, 0] width 0 height 0
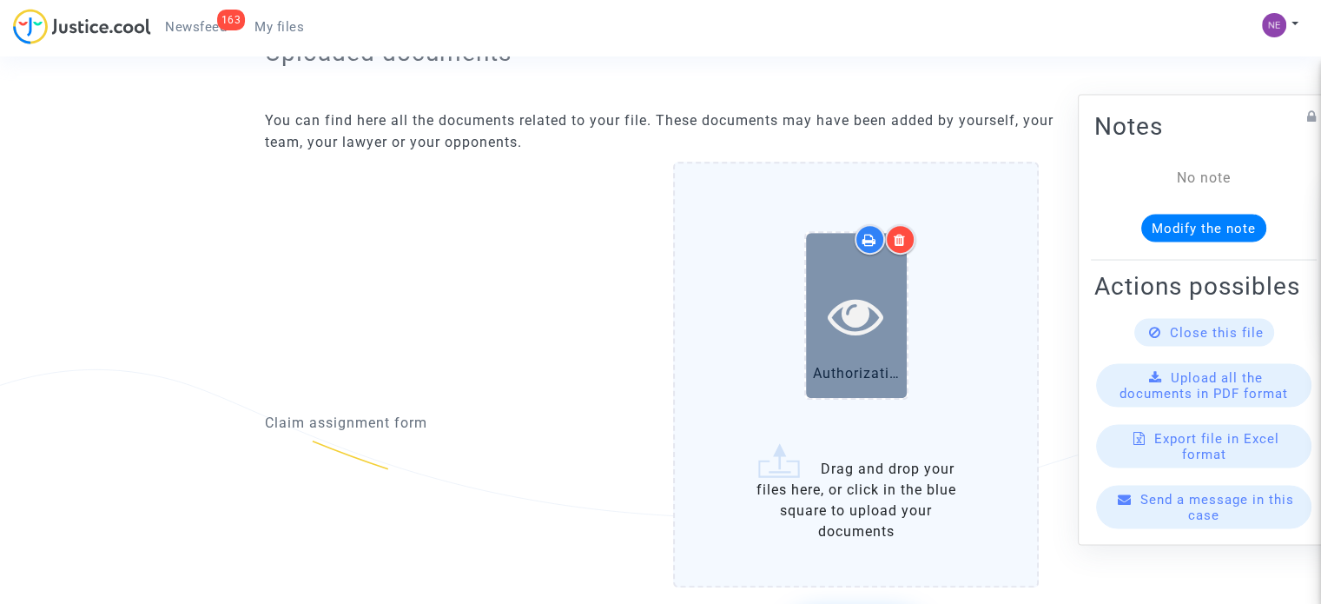
scroll to position [1129, 0]
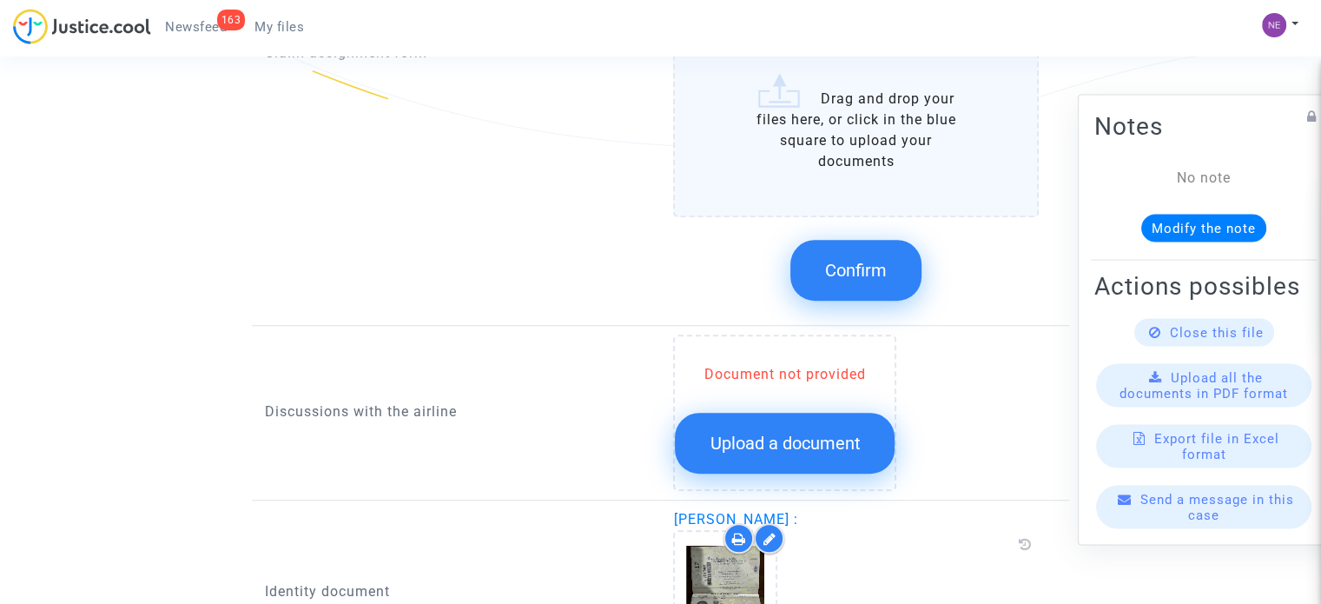
click at [871, 253] on button "Confirm" at bounding box center [856, 270] width 131 height 61
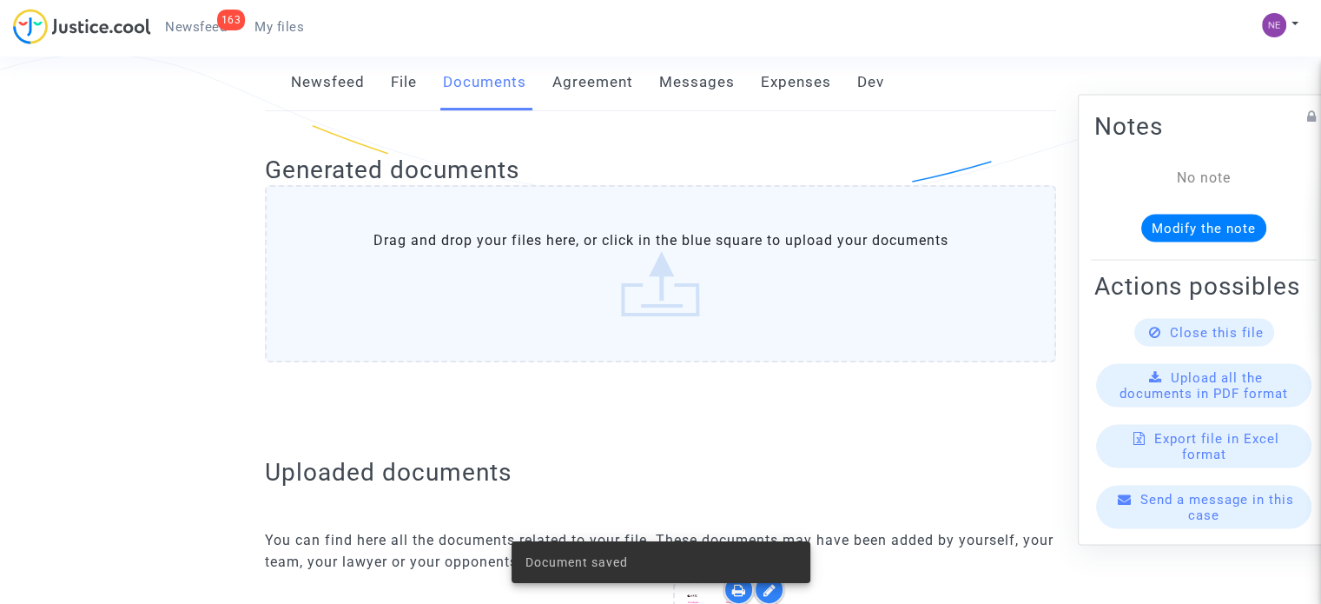
scroll to position [17, 0]
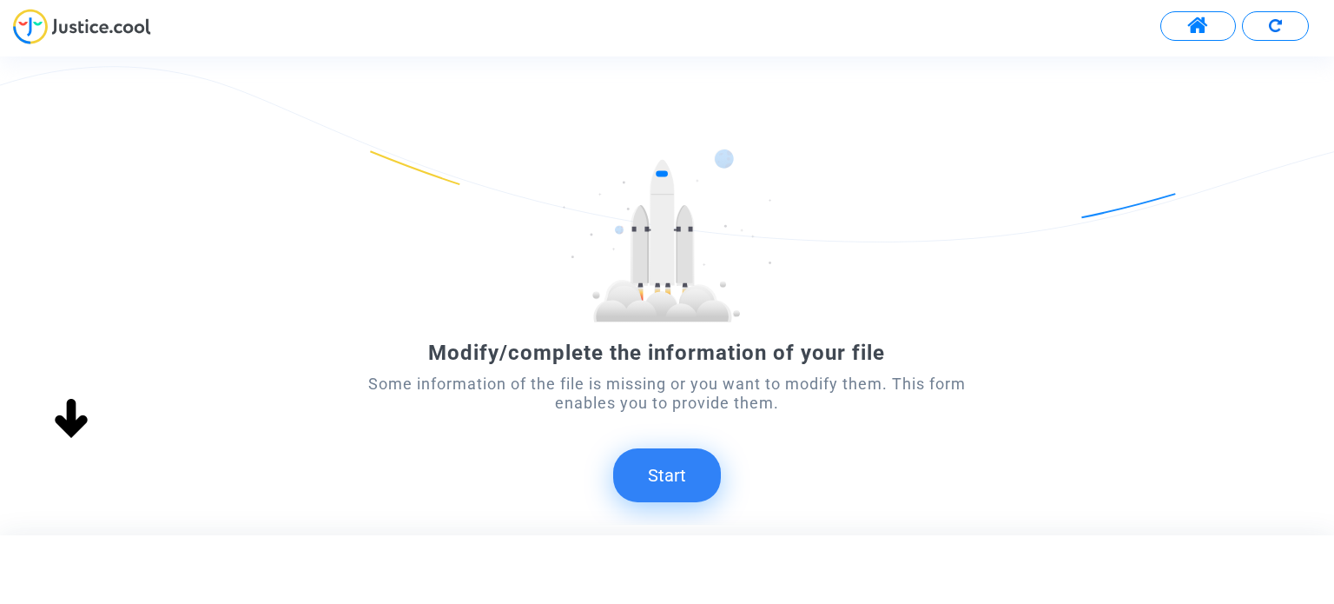
click at [688, 467] on button "Start" at bounding box center [667, 475] width 108 height 54
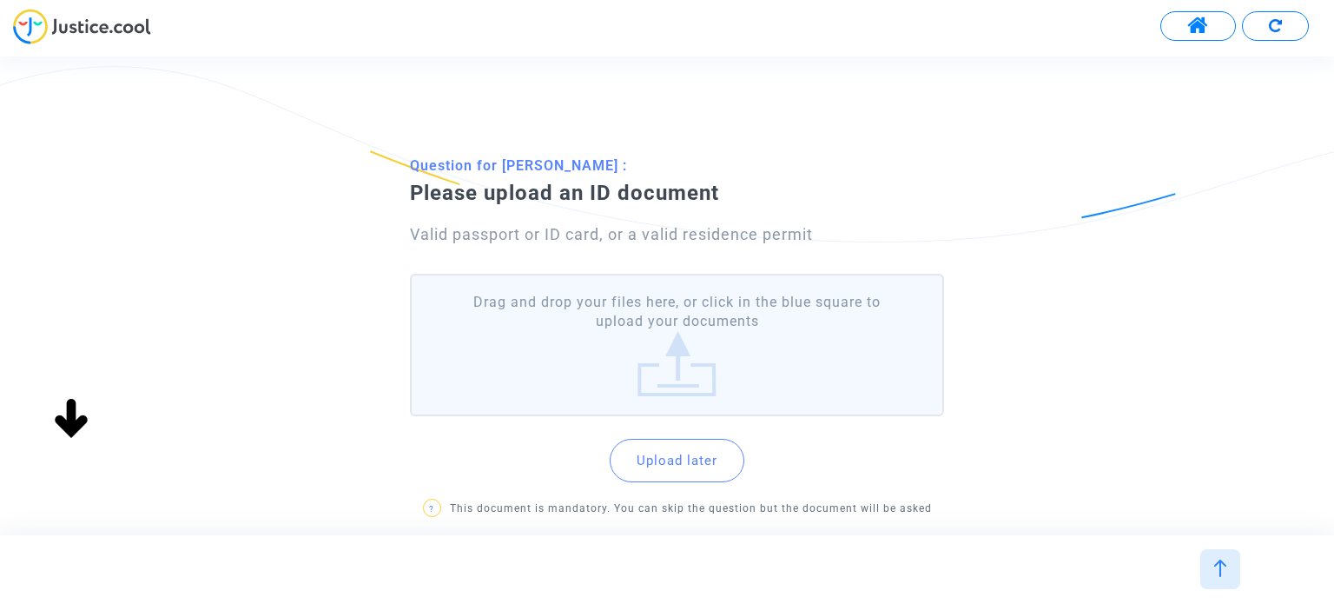
click at [750, 351] on label "Drag and drop your files here, or click in the blue square to upload your docum…" at bounding box center [676, 345] width 533 height 143
click at [0, 0] on input "Drag and drop your files here, or click in the blue square to upload your docum…" at bounding box center [0, 0] width 0 height 0
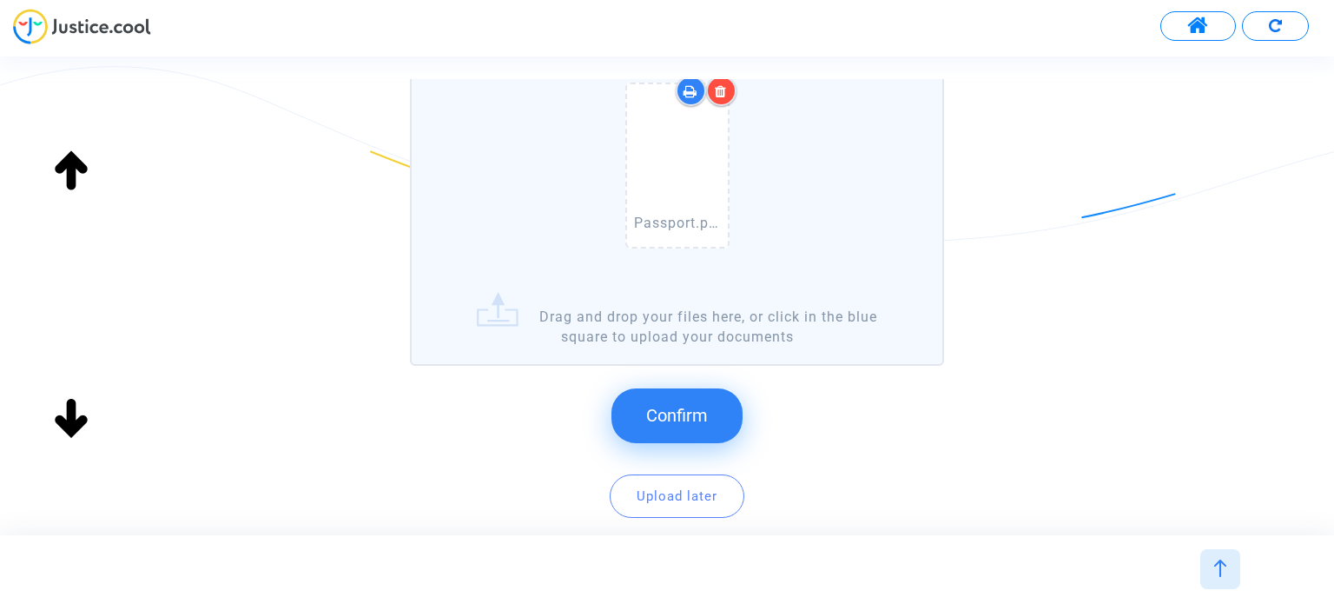
scroll to position [261, 0]
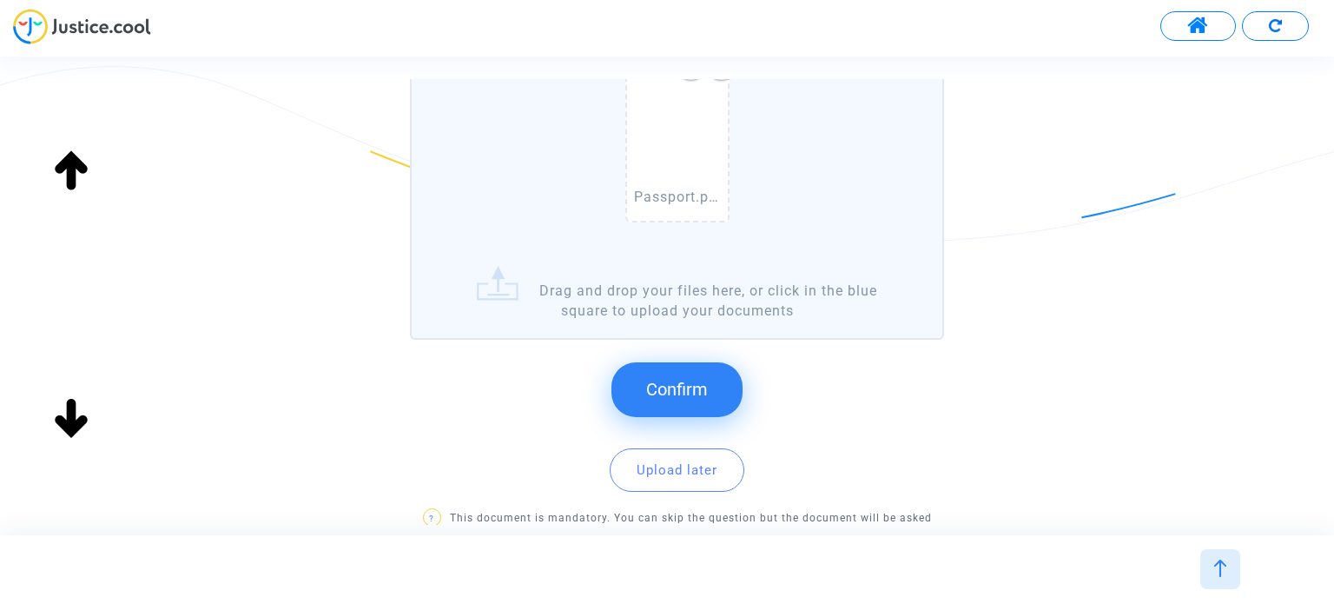
click at [703, 380] on span "Confirm" at bounding box center [677, 389] width 62 height 21
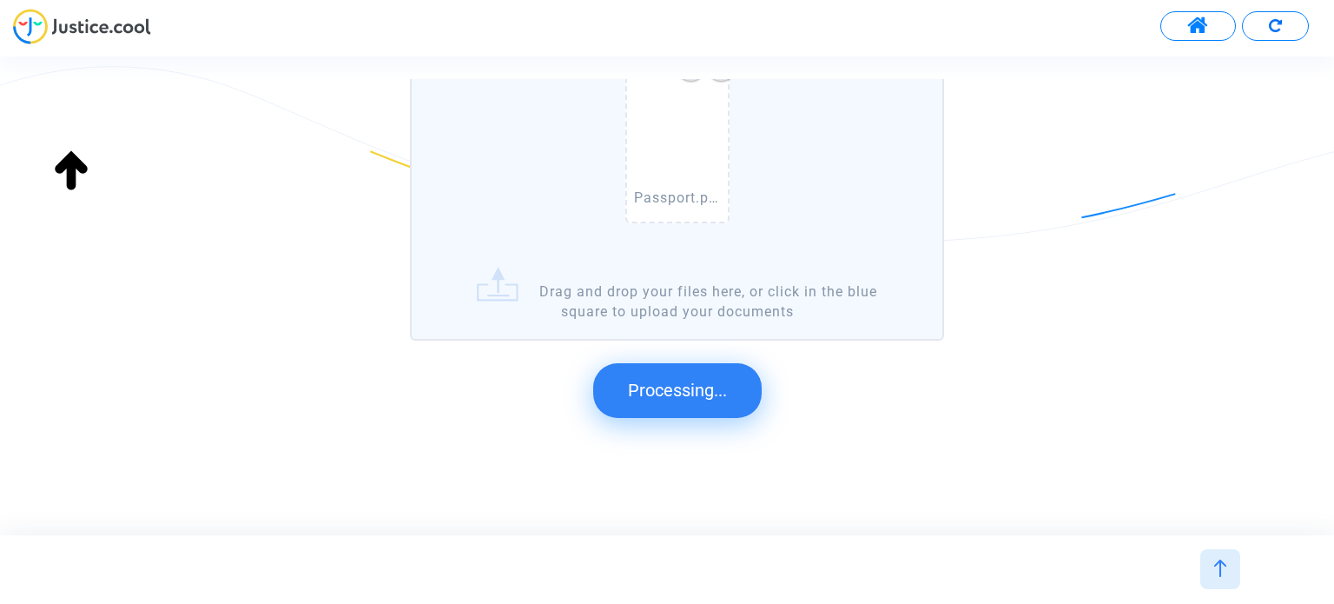
scroll to position [0, 0]
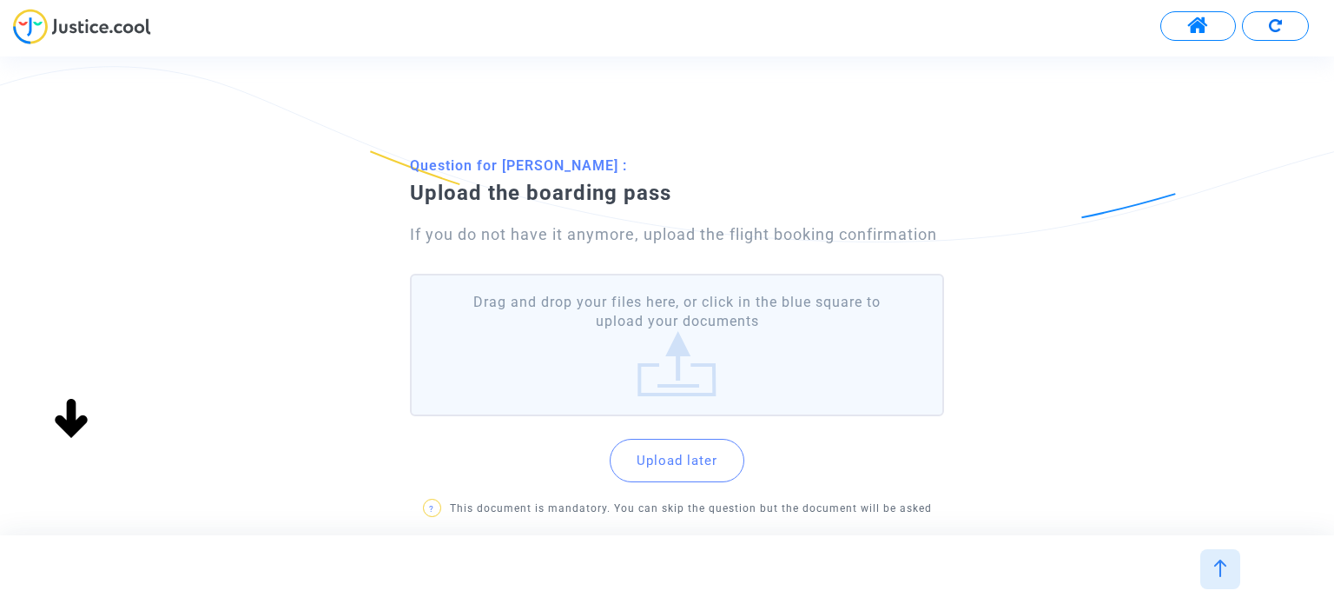
click at [704, 364] on label "Drag and drop your files here, or click in the blue square to upload your docum…" at bounding box center [676, 345] width 533 height 143
click at [0, 0] on input "Drag and drop your files here, or click in the blue square to upload your docum…" at bounding box center [0, 0] width 0 height 0
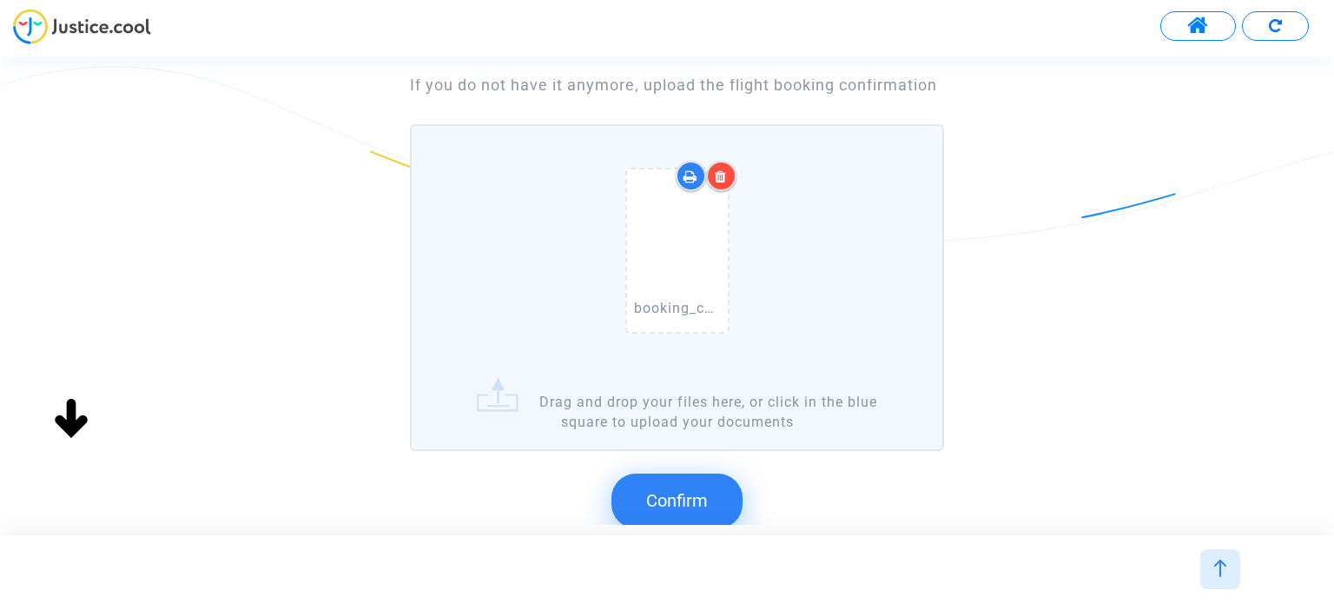
scroll to position [174, 0]
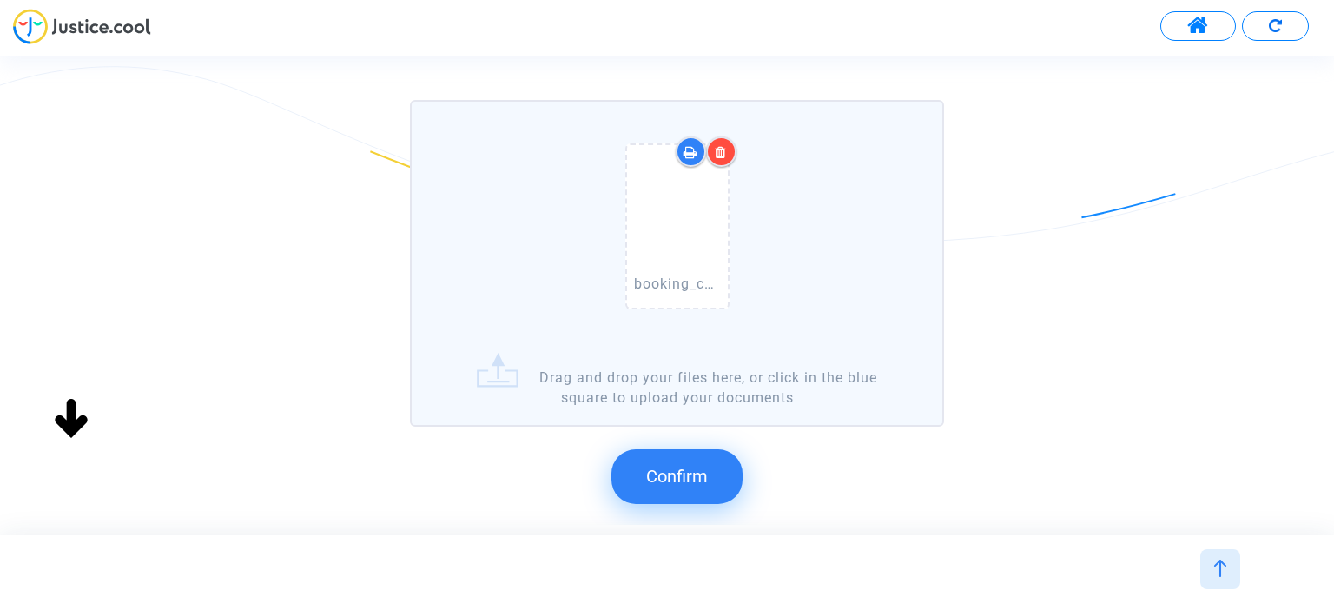
click at [720, 464] on button "Confirm" at bounding box center [677, 476] width 131 height 54
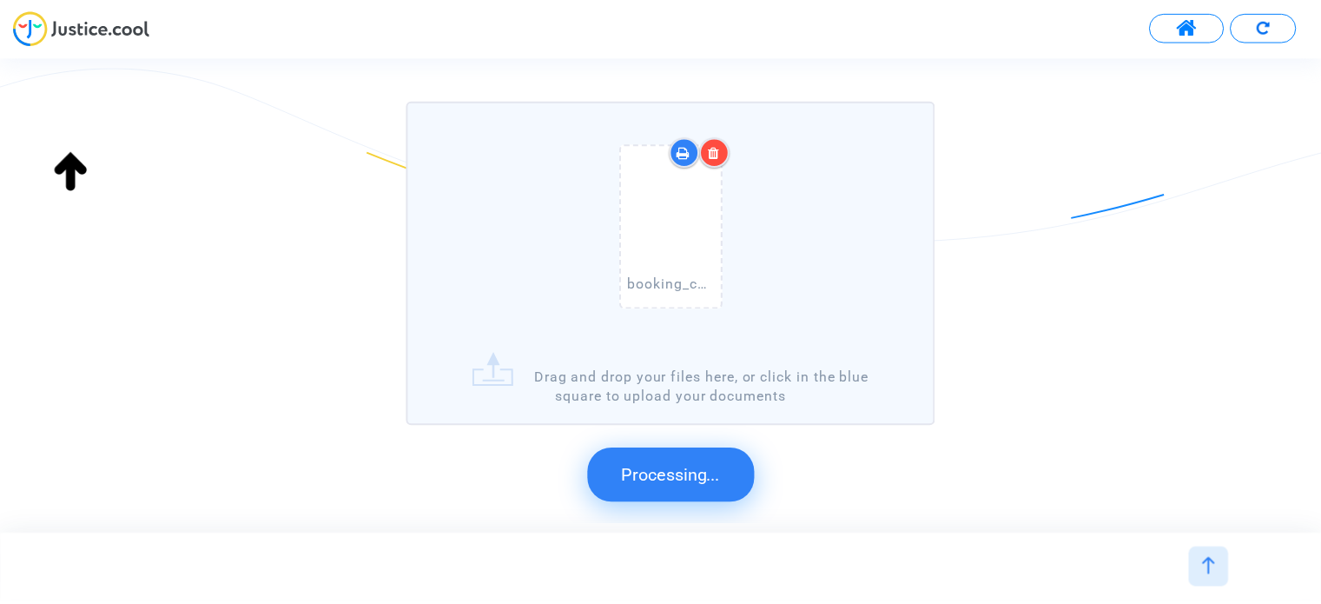
scroll to position [0, 0]
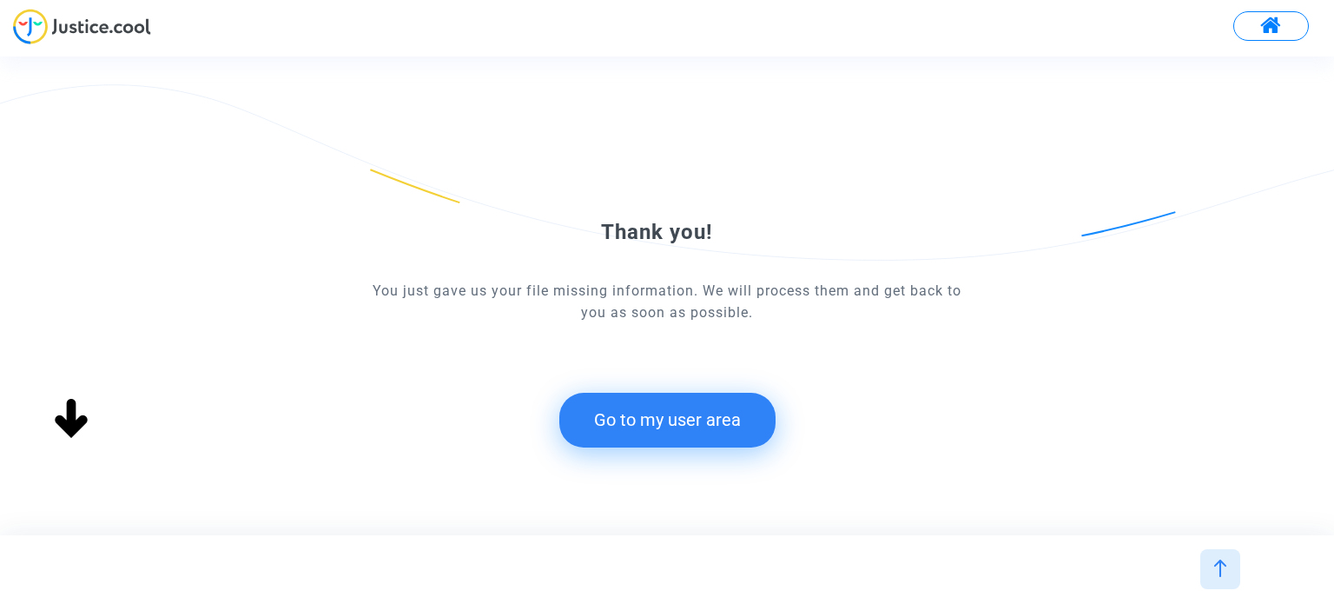
click at [728, 416] on button "Go to my user area" at bounding box center [667, 420] width 216 height 54
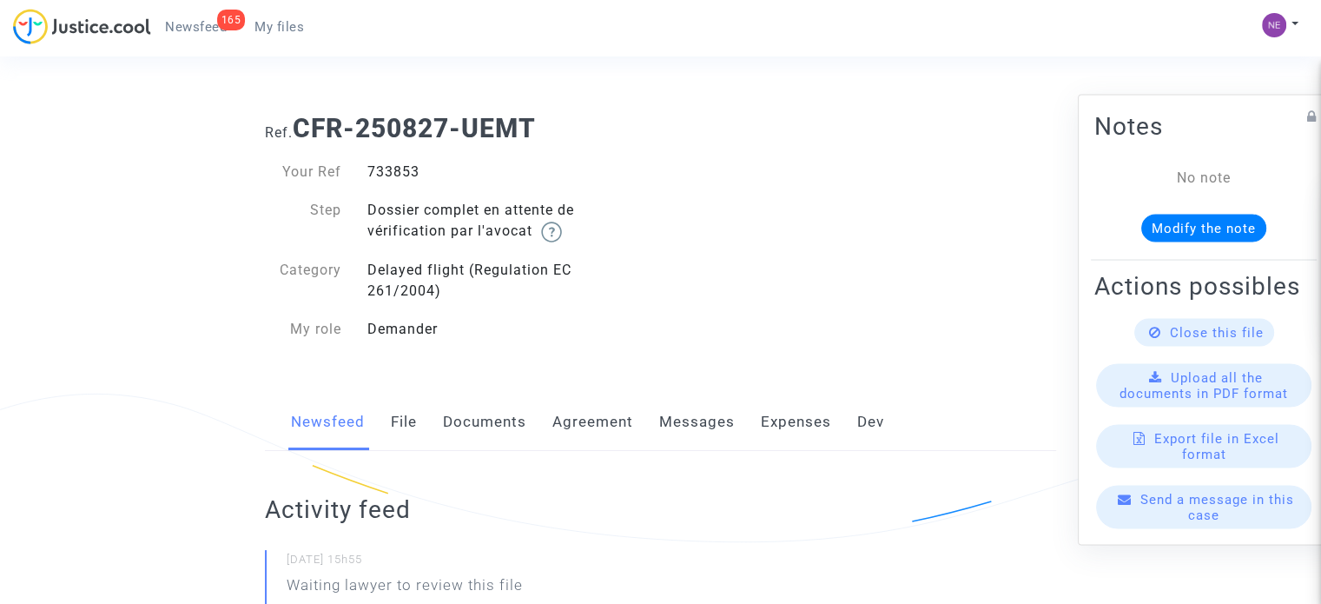
click at [486, 407] on link "Documents" at bounding box center [484, 422] width 83 height 57
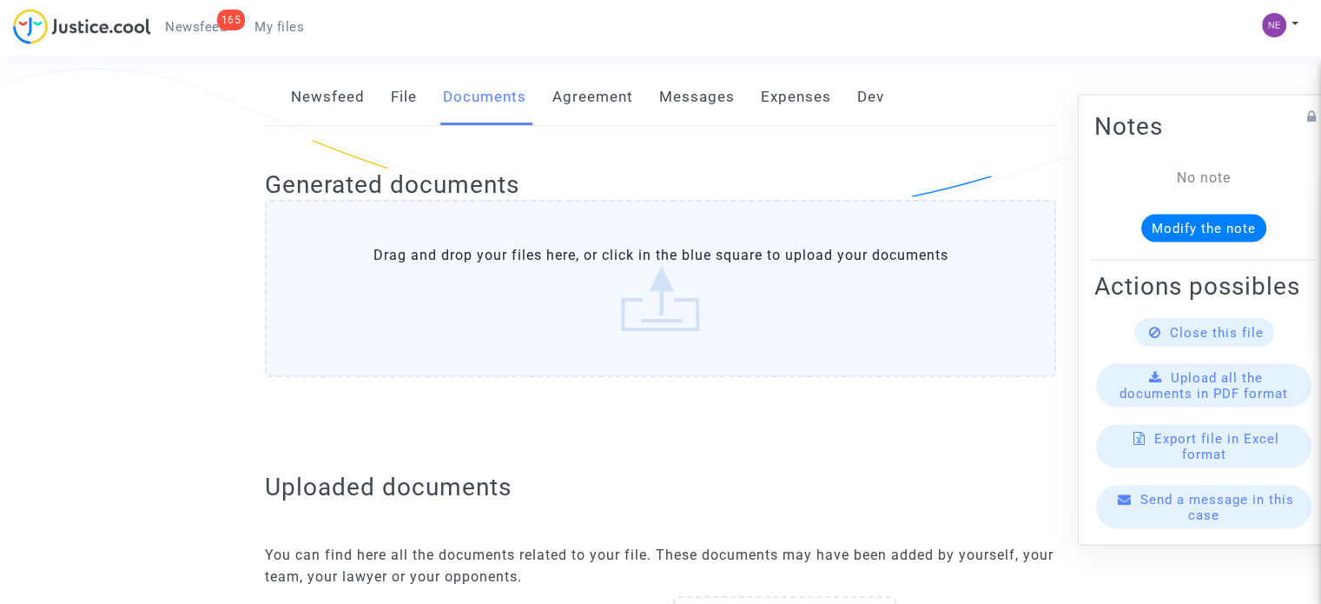
scroll to position [347, 0]
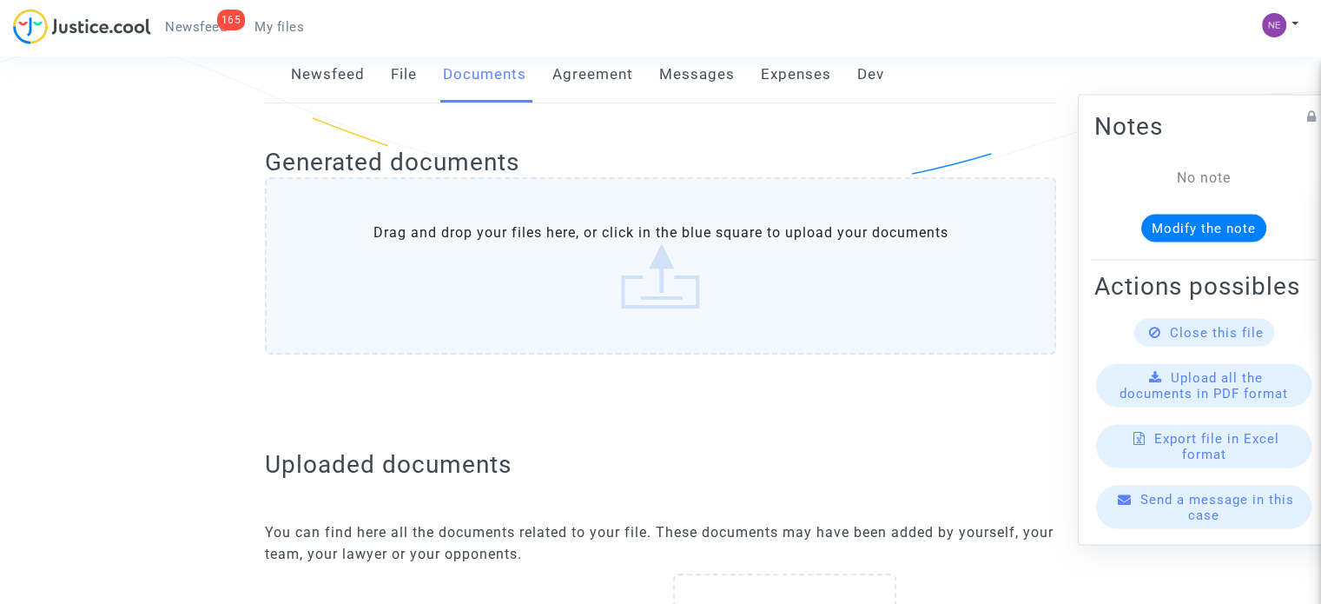
click at [732, 271] on label "Drag and drop your files here, or click in the blue square to upload your docum…" at bounding box center [660, 265] width 791 height 177
click at [0, 0] on input "Drag and drop your files here, or click in the blue square to upload your docum…" at bounding box center [0, 0] width 0 height 0
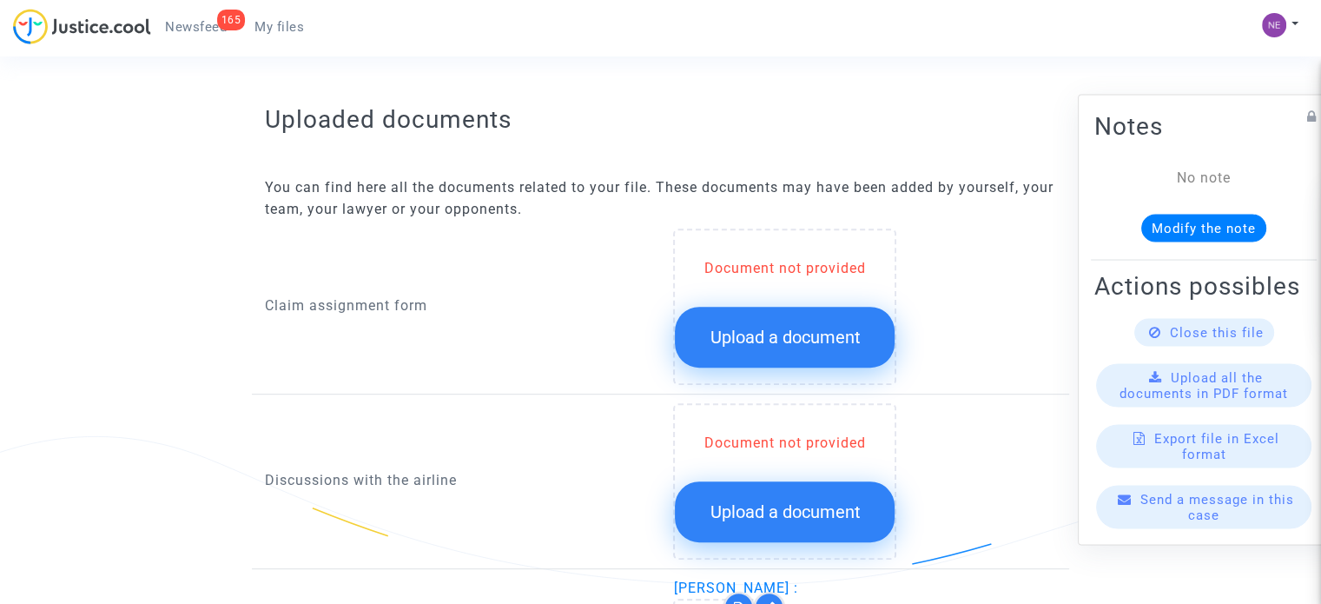
scroll to position [782, 0]
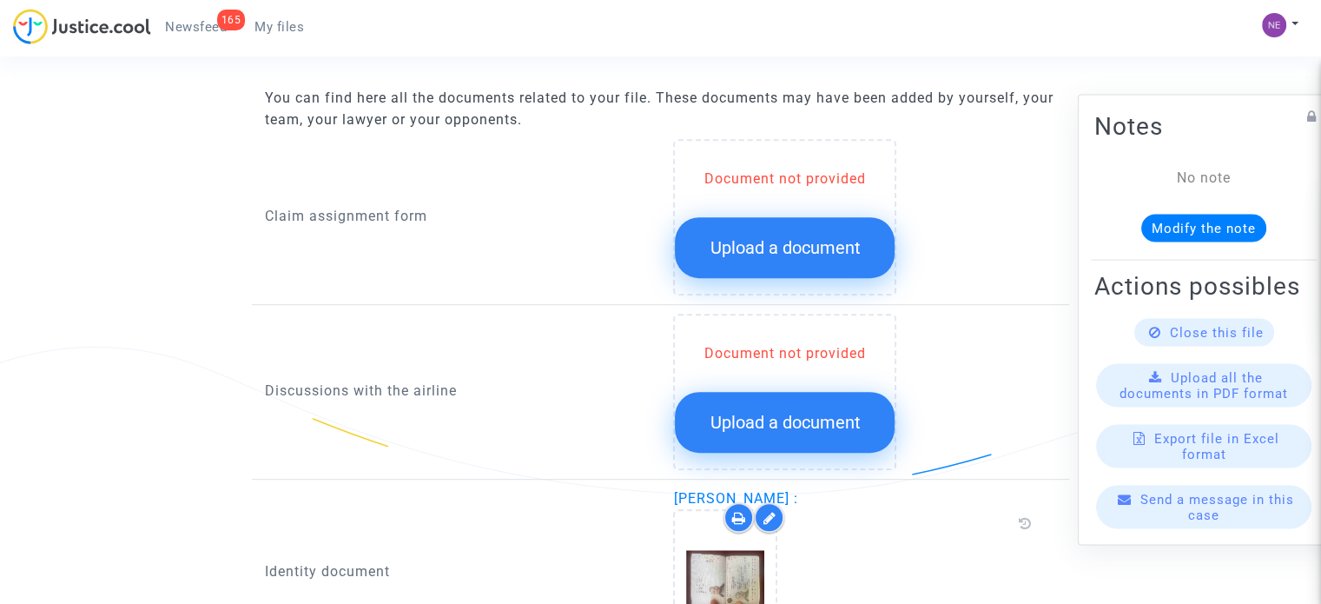
click at [792, 244] on span "Upload a document" at bounding box center [785, 247] width 150 height 21
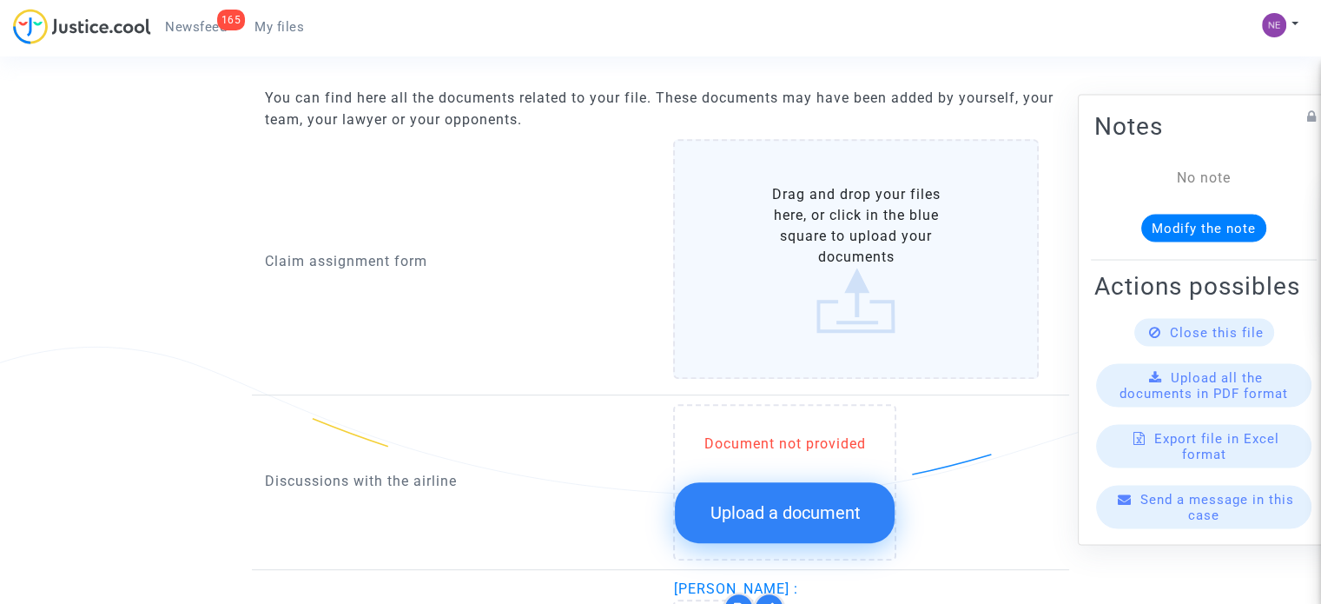
click at [813, 268] on label "Drag and drop your files here, or click in the blue square to upload your docum…" at bounding box center [856, 259] width 366 height 240
click at [0, 0] on input "Drag and drop your files here, or click in the blue square to upload your docum…" at bounding box center [0, 0] width 0 height 0
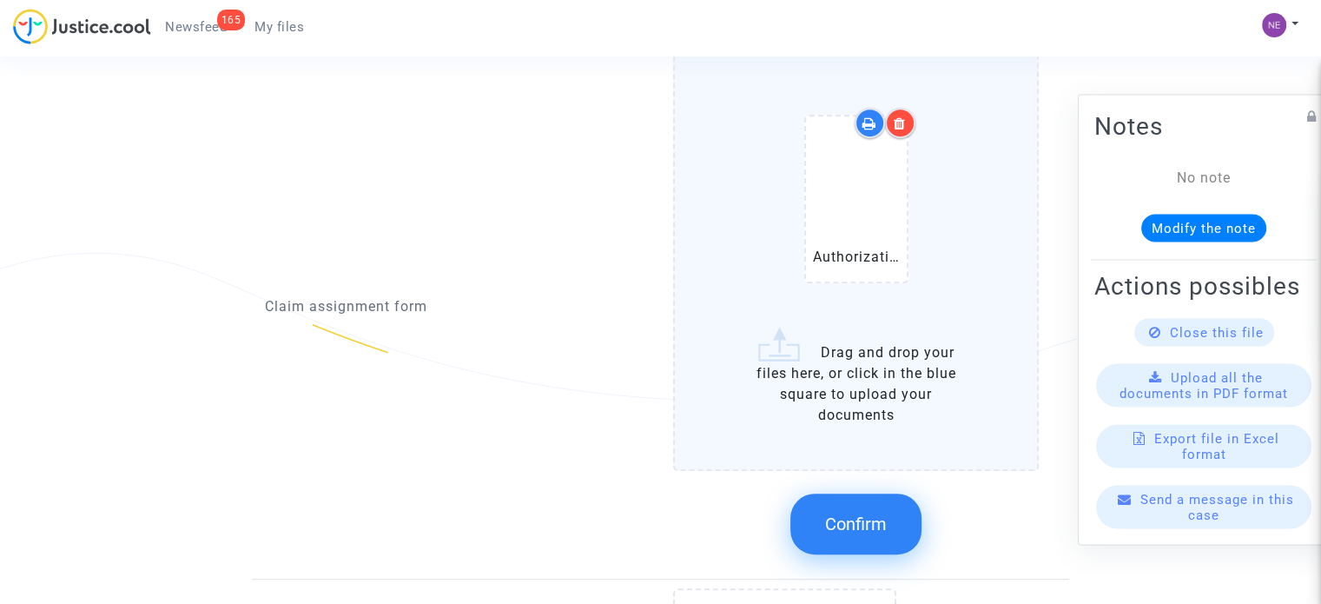
scroll to position [956, 0]
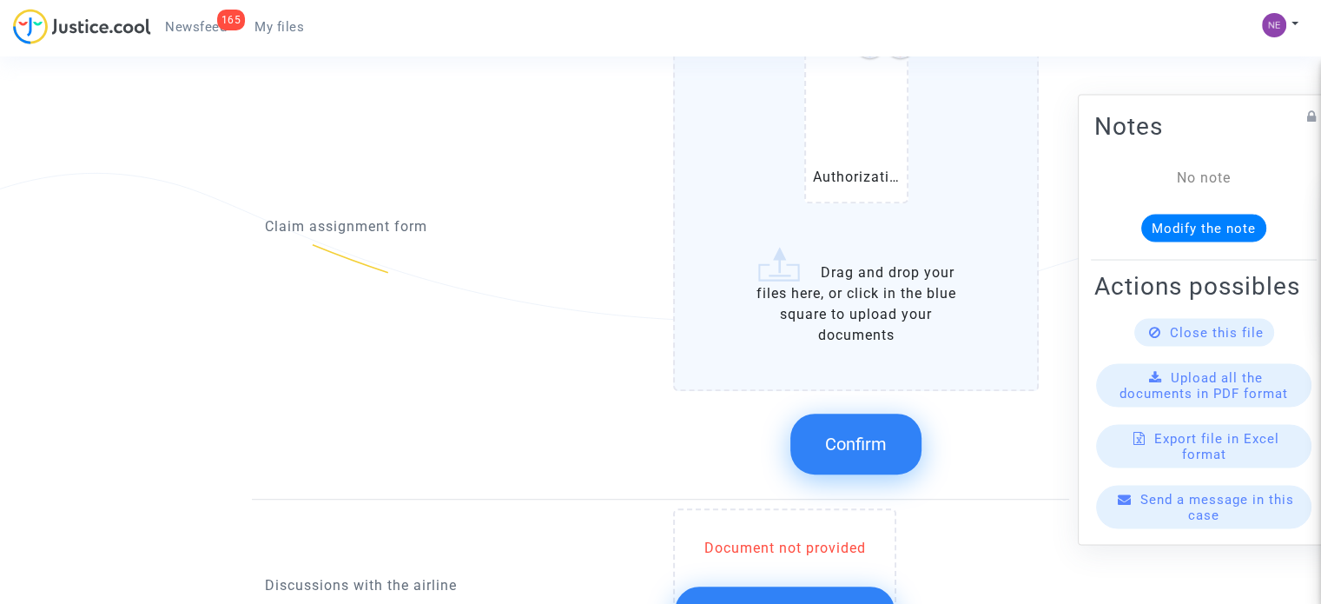
click at [876, 420] on button "Confirm" at bounding box center [856, 444] width 131 height 61
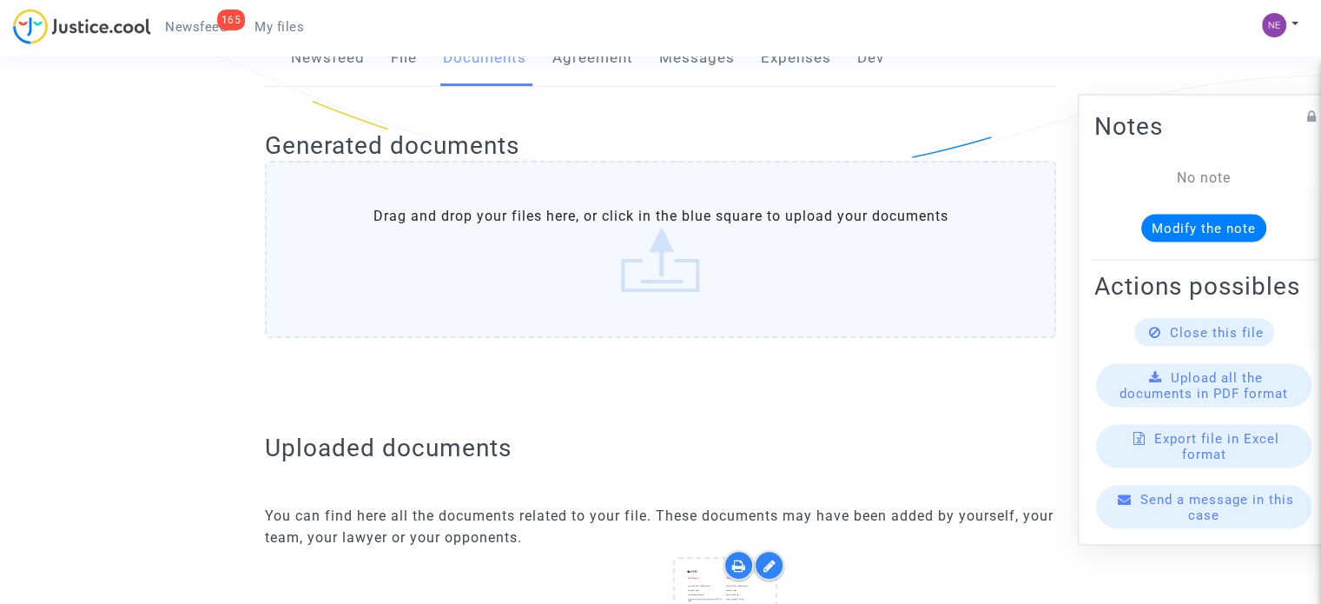
scroll to position [0, 0]
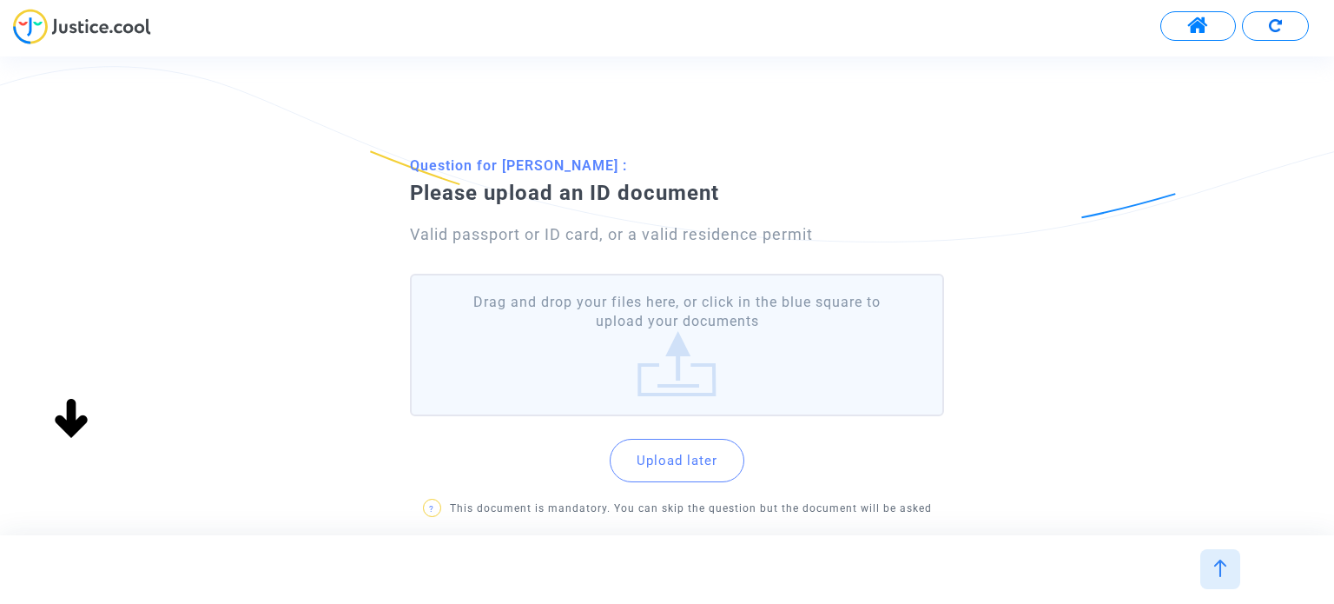
click at [751, 362] on label "Drag and drop your files here, or click in the blue square to upload your docum…" at bounding box center [676, 345] width 533 height 143
click at [0, 0] on input "Drag and drop your files here, or click in the blue square to upload your docum…" at bounding box center [0, 0] width 0 height 0
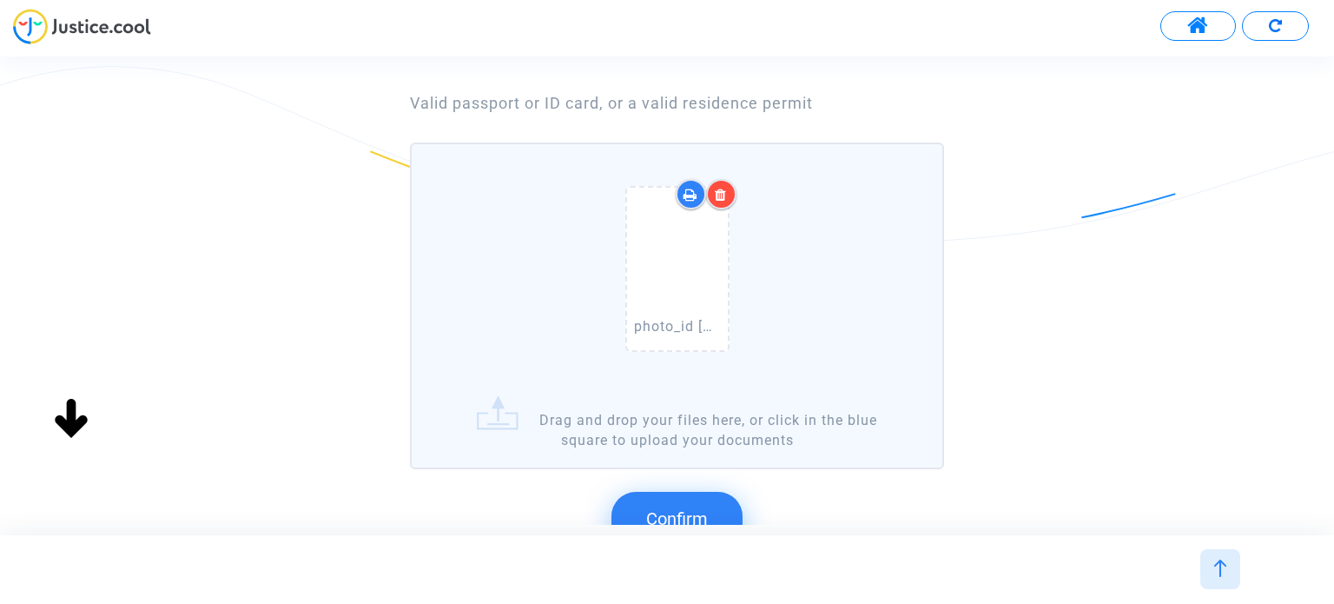
scroll to position [174, 0]
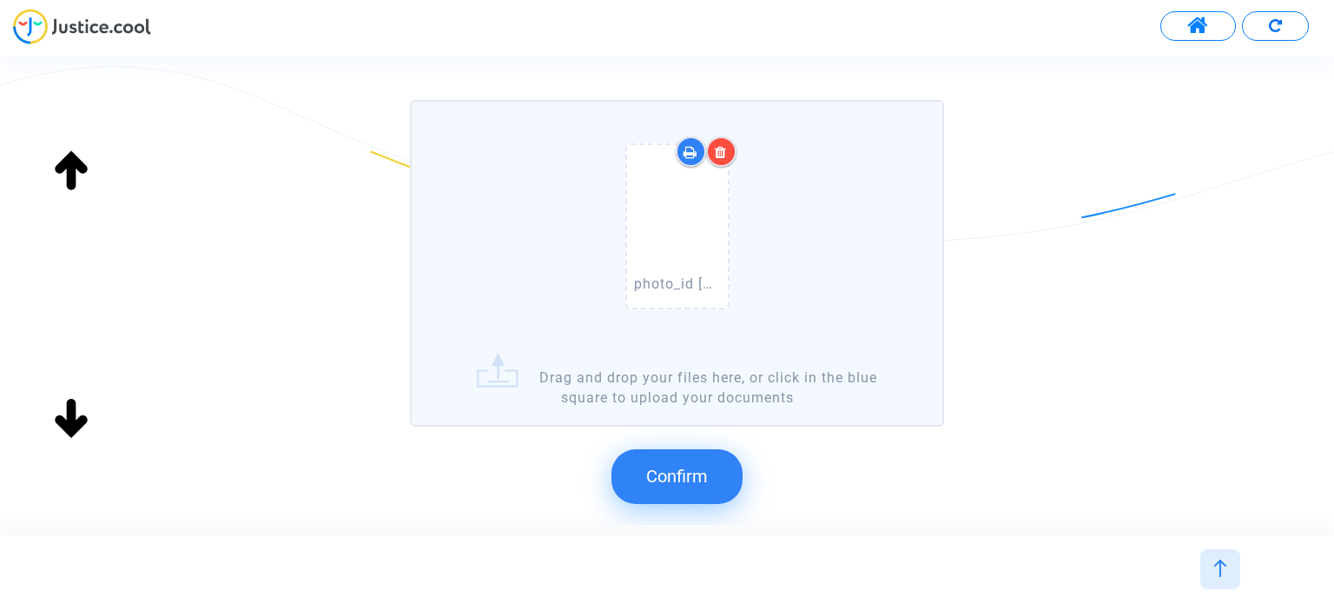
click at [720, 476] on button "Confirm" at bounding box center [677, 476] width 131 height 54
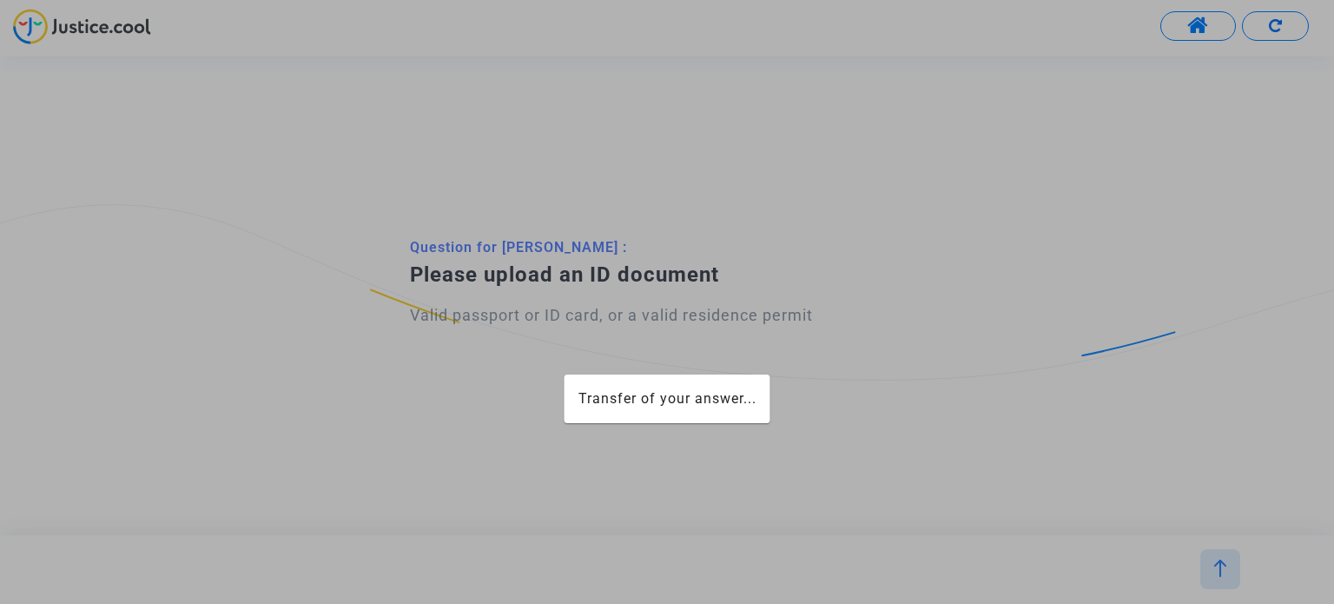
scroll to position [0, 0]
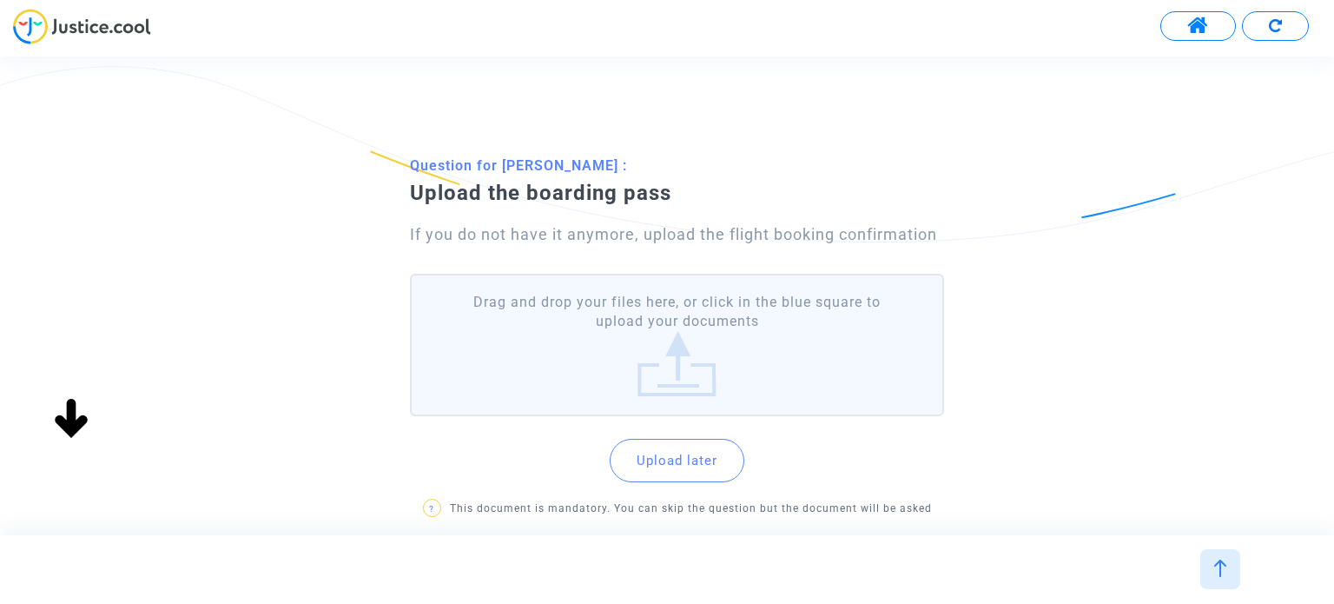
click at [744, 347] on label "Drag and drop your files here, or click in the blue square to upload your docum…" at bounding box center [676, 345] width 533 height 143
click at [0, 0] on input "Drag and drop your files here, or click in the blue square to upload your docum…" at bounding box center [0, 0] width 0 height 0
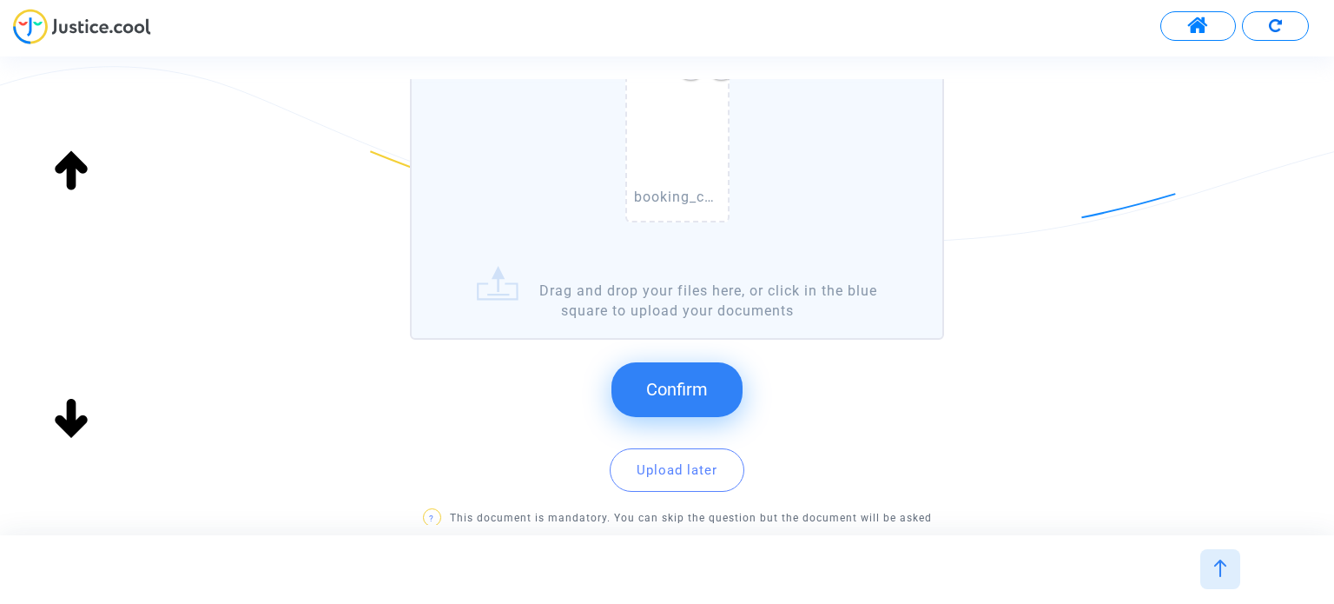
click at [682, 362] on button "Confirm" at bounding box center [677, 389] width 131 height 54
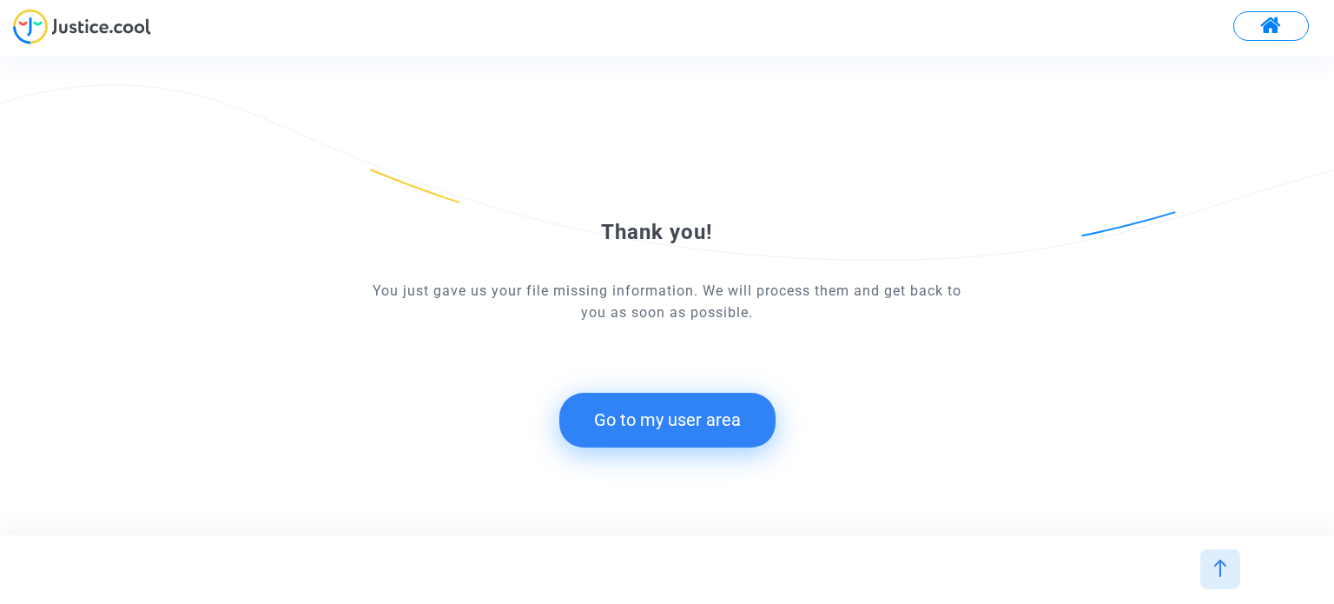
click at [706, 410] on button "Go to my user area" at bounding box center [667, 420] width 216 height 54
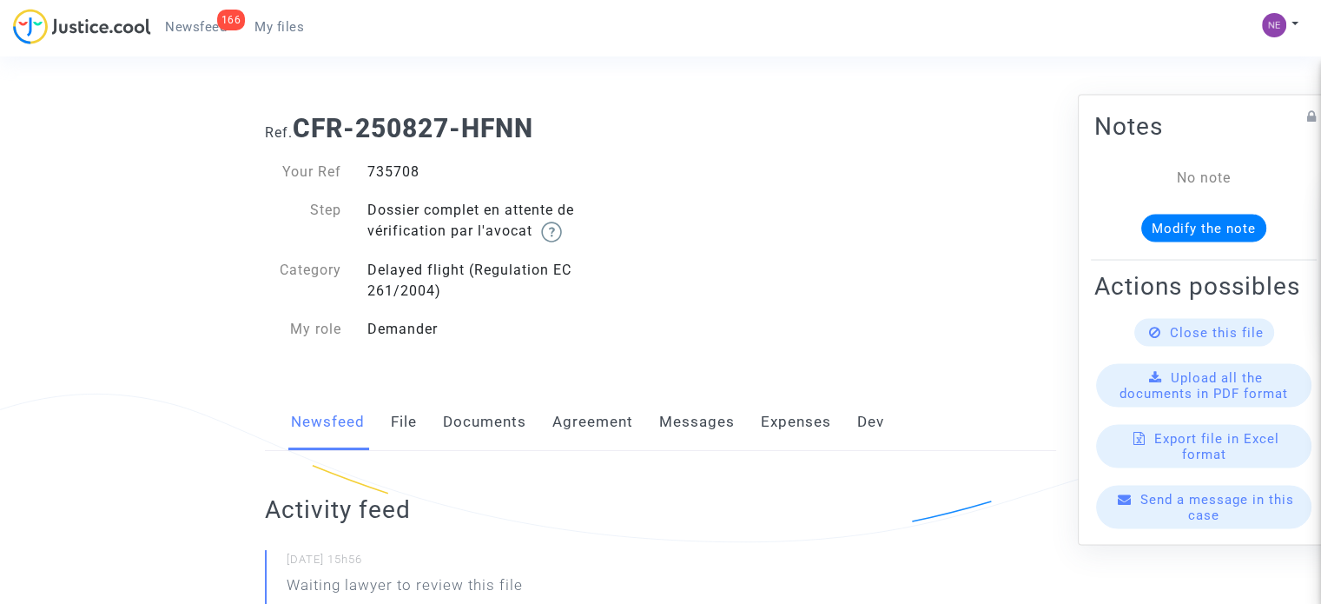
click at [497, 429] on link "Documents" at bounding box center [484, 422] width 83 height 57
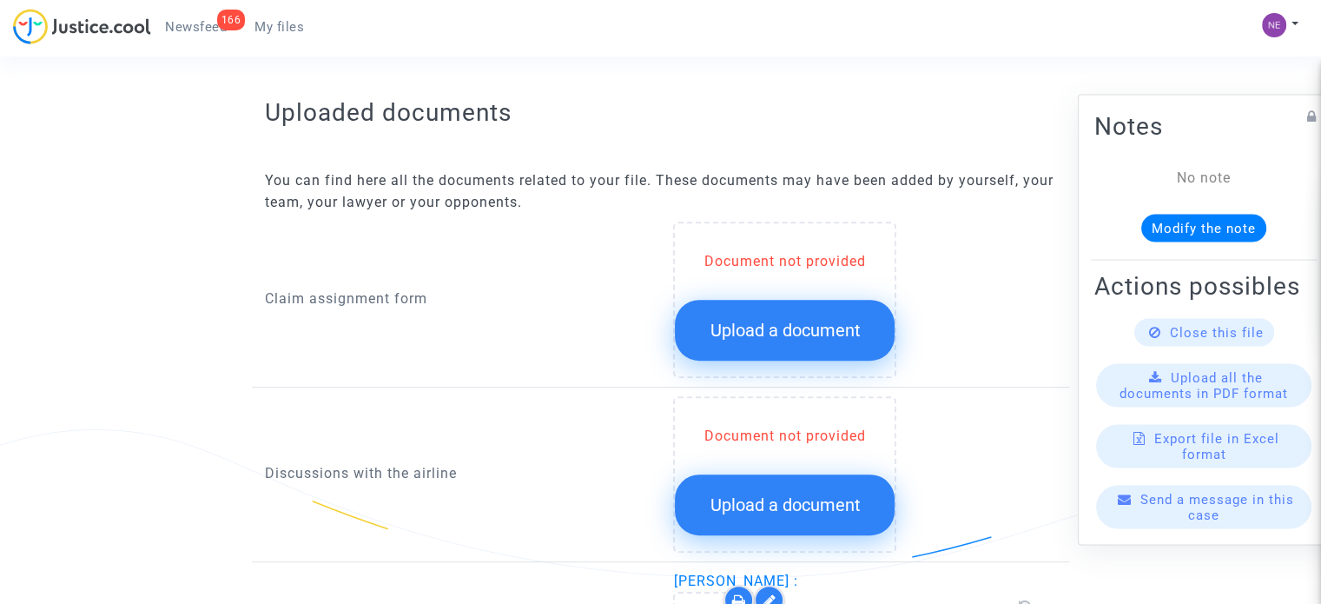
scroll to position [695, 0]
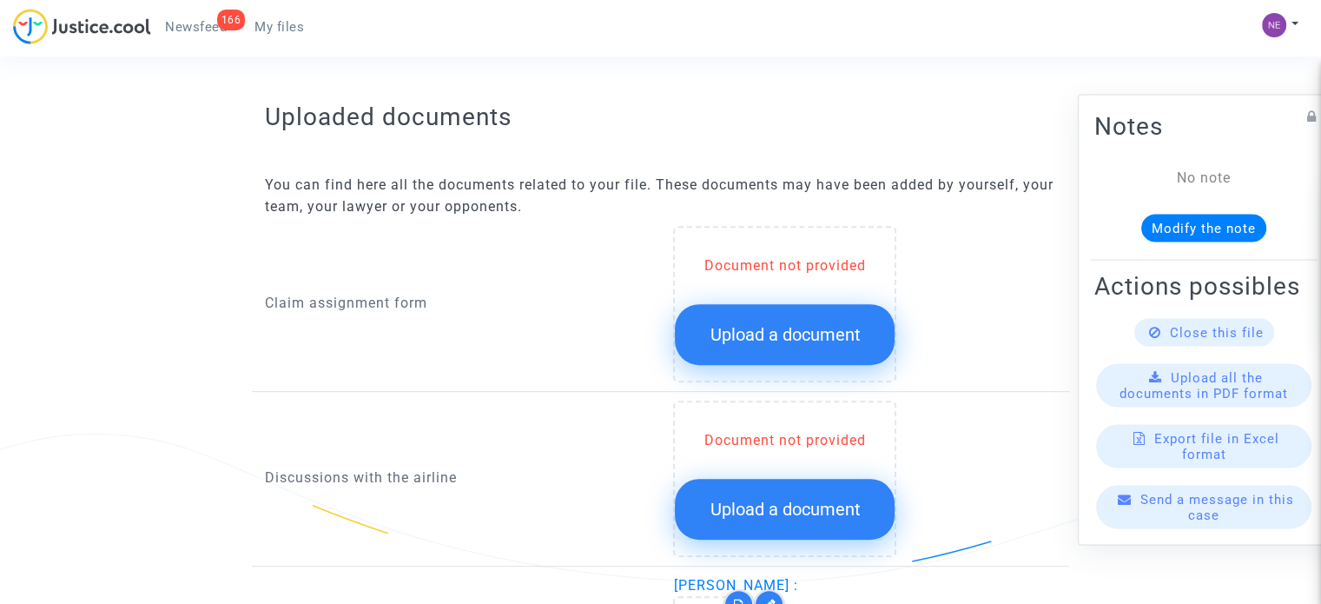
click at [815, 326] on span "Upload a document" at bounding box center [785, 334] width 150 height 21
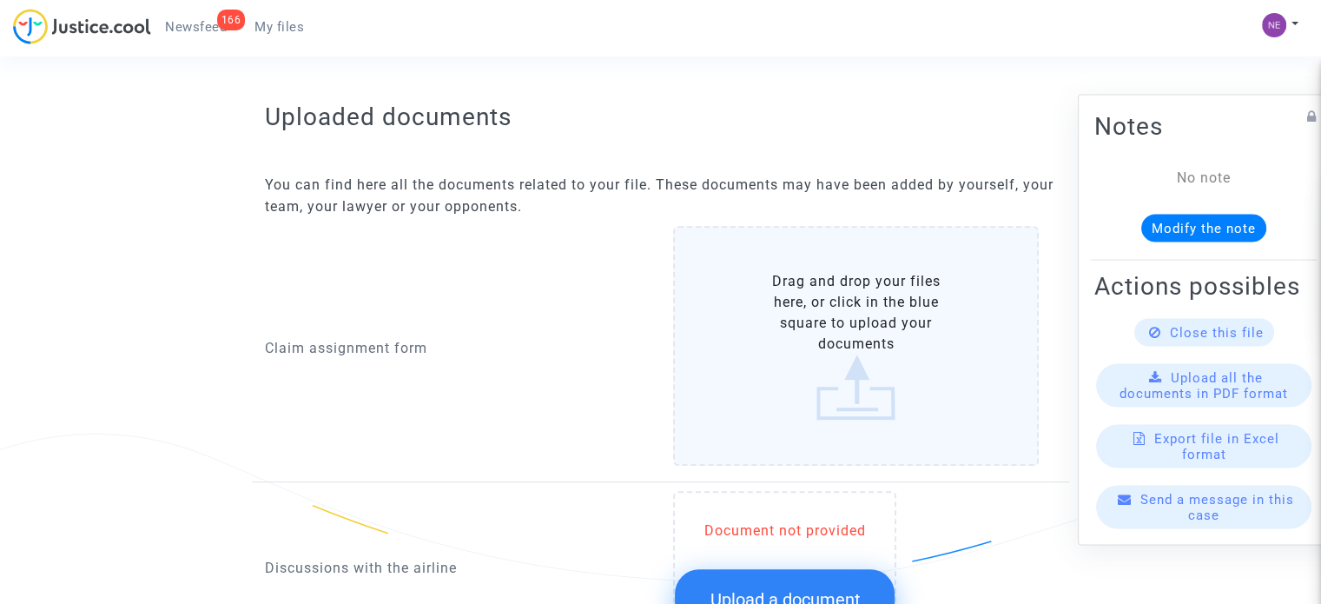
click at [822, 361] on label "Drag and drop your files here, or click in the blue square to upload your docum…" at bounding box center [856, 346] width 366 height 240
click at [0, 0] on input "Drag and drop your files here, or click in the blue square to upload your docum…" at bounding box center [0, 0] width 0 height 0
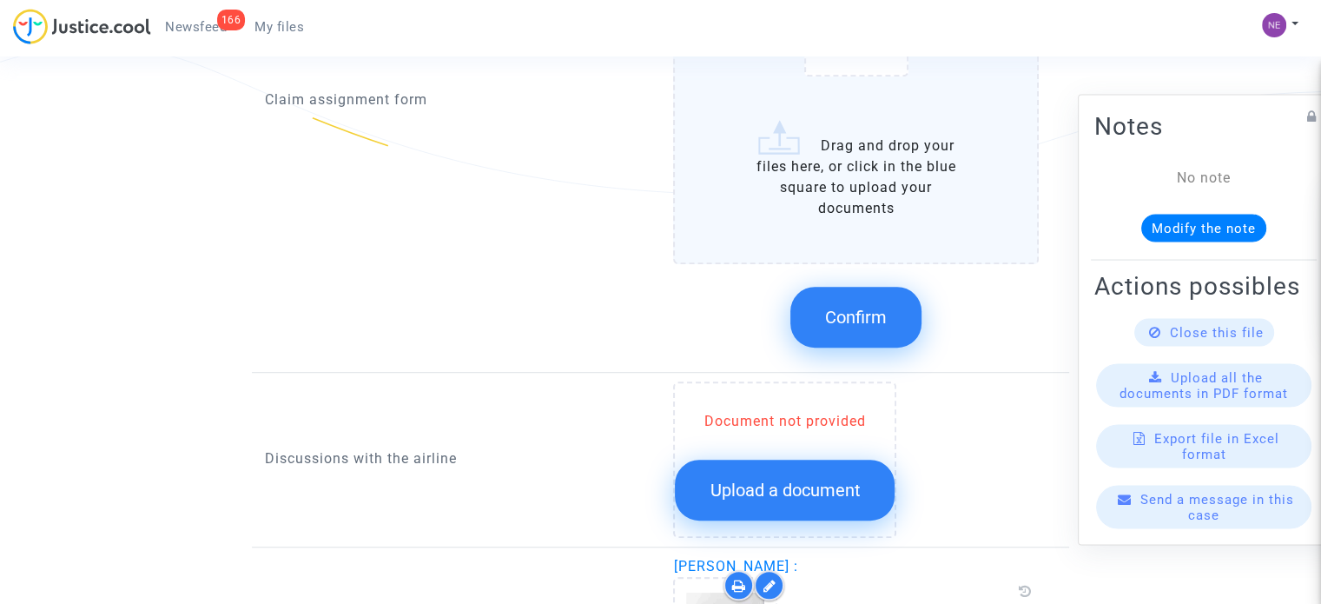
scroll to position [1001, 0]
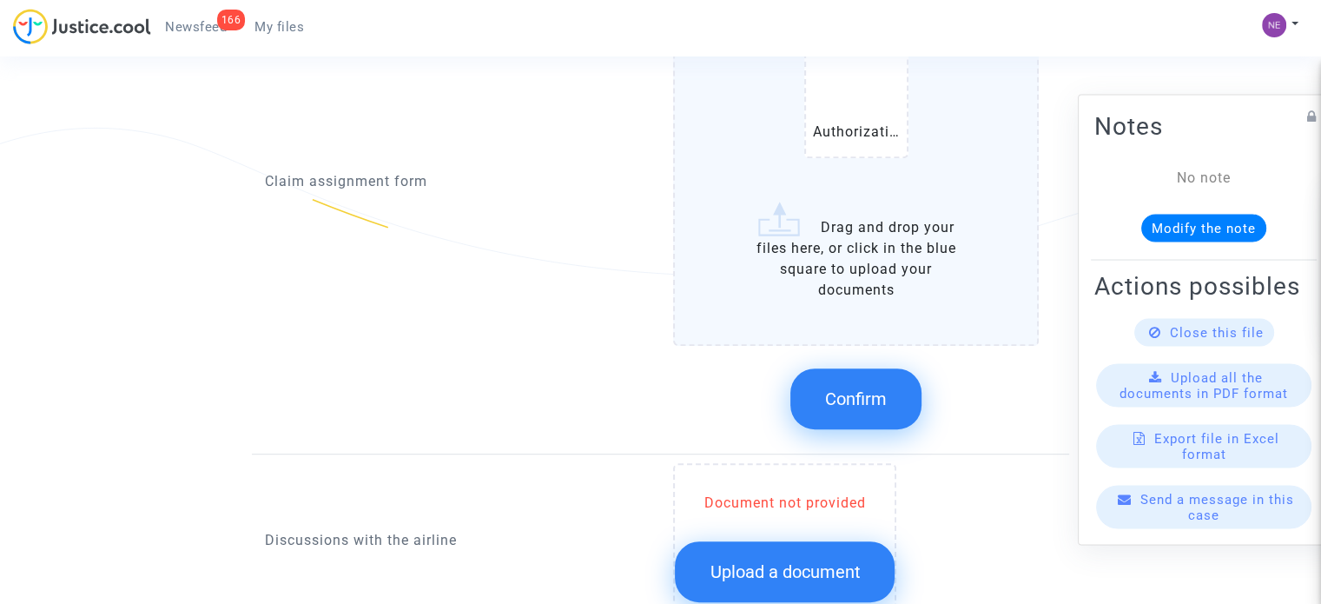
click at [884, 400] on span "Confirm" at bounding box center [856, 398] width 62 height 21
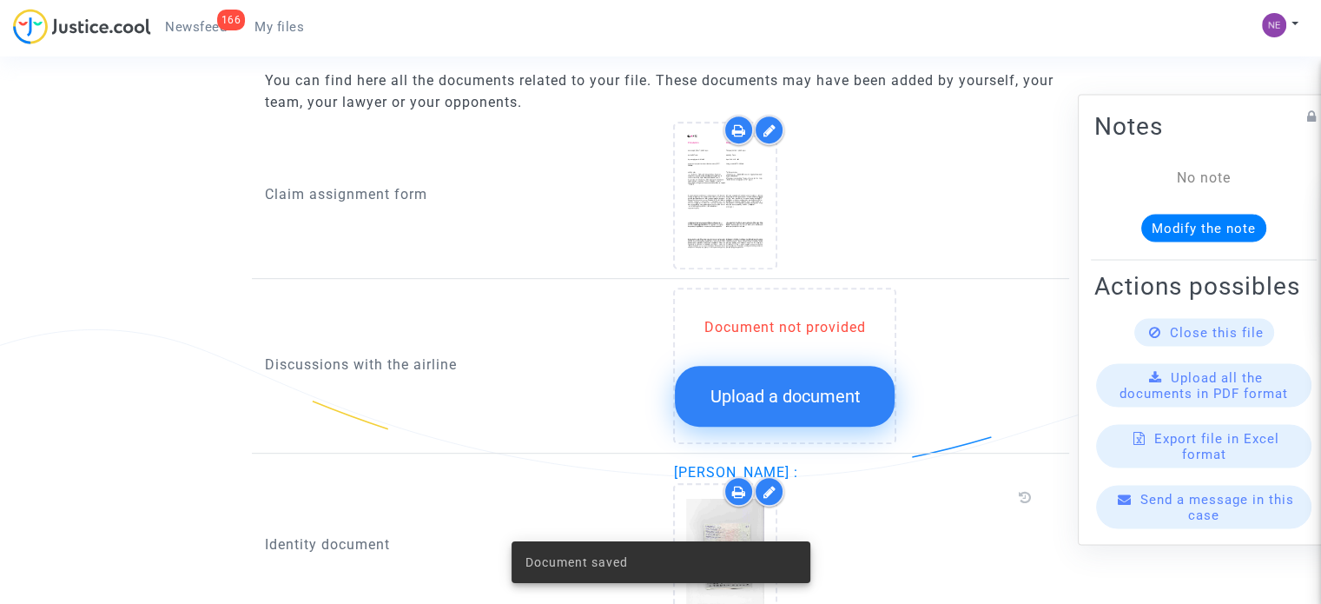
scroll to position [740, 0]
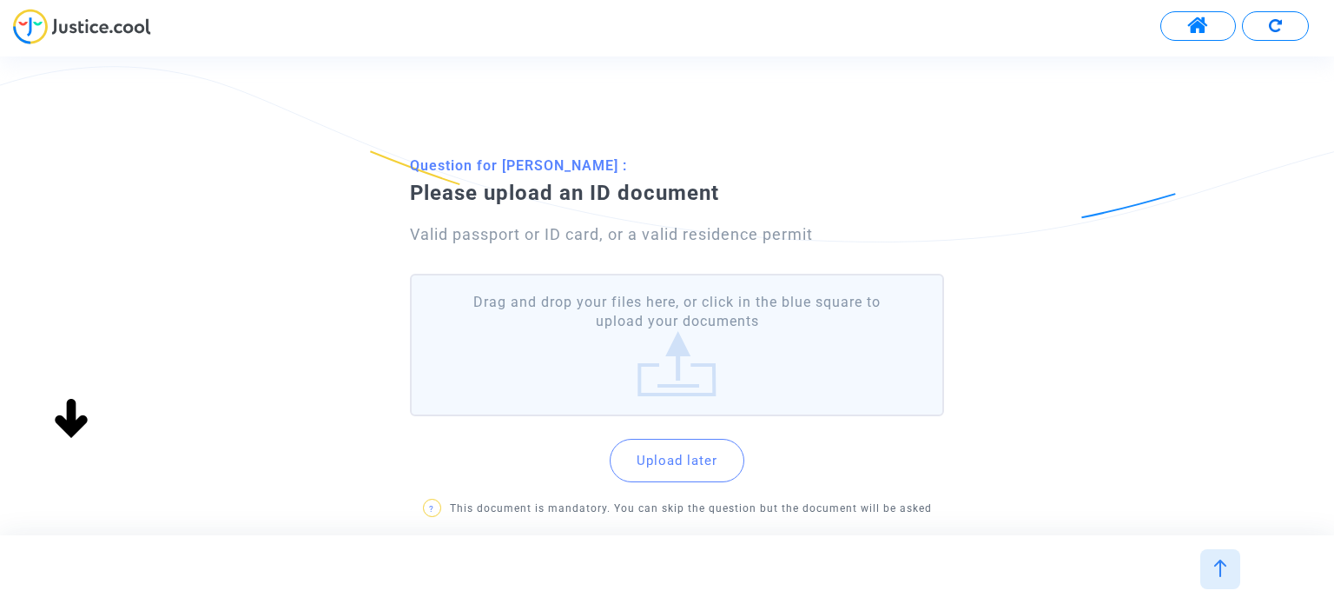
click at [708, 306] on label "Drag and drop your files here, or click in the blue square to upload your docum…" at bounding box center [676, 345] width 533 height 143
click at [0, 0] on input "Drag and drop your files here, or click in the blue square to upload your docum…" at bounding box center [0, 0] width 0 height 0
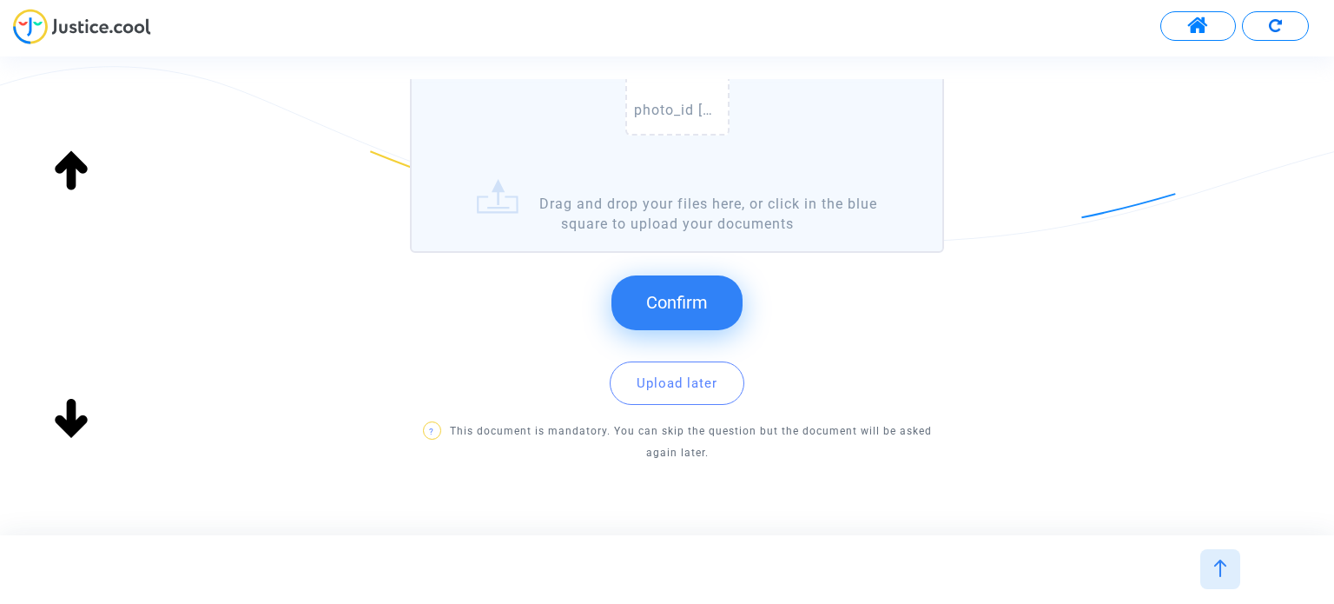
click at [729, 301] on button "Confirm" at bounding box center [677, 302] width 131 height 54
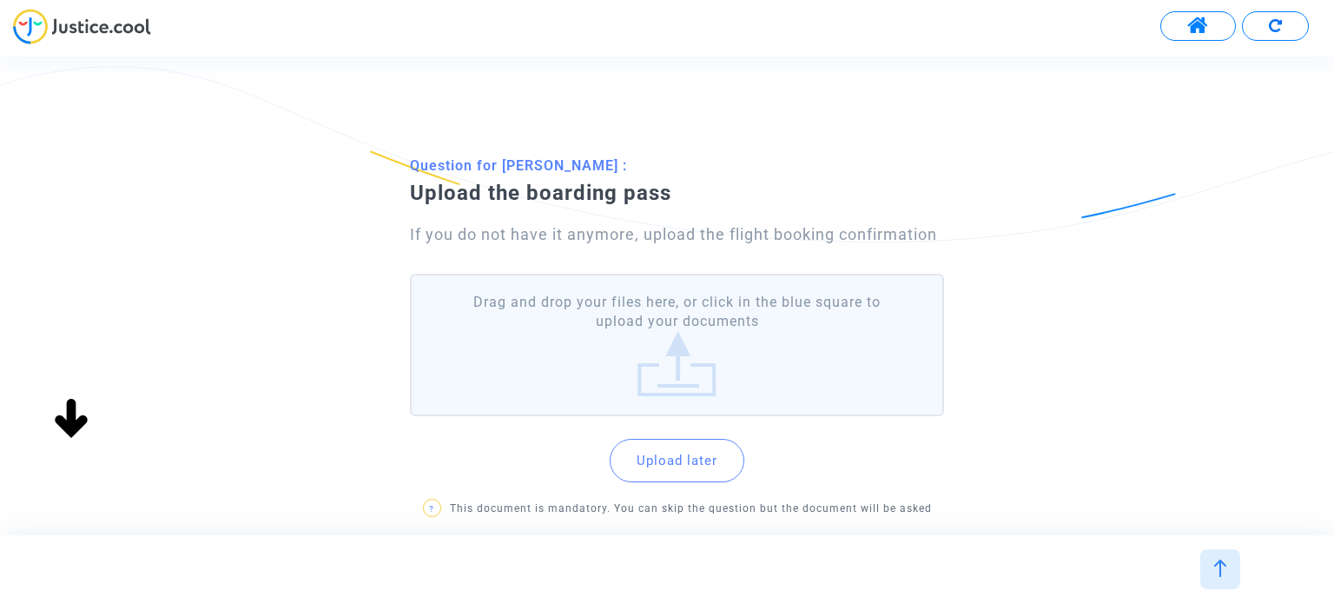
click at [667, 319] on label "Drag and drop your files here, or click in the blue square to upload your docum…" at bounding box center [676, 345] width 533 height 143
click at [0, 0] on input "Drag and drop your files here, or click in the blue square to upload your docum…" at bounding box center [0, 0] width 0 height 0
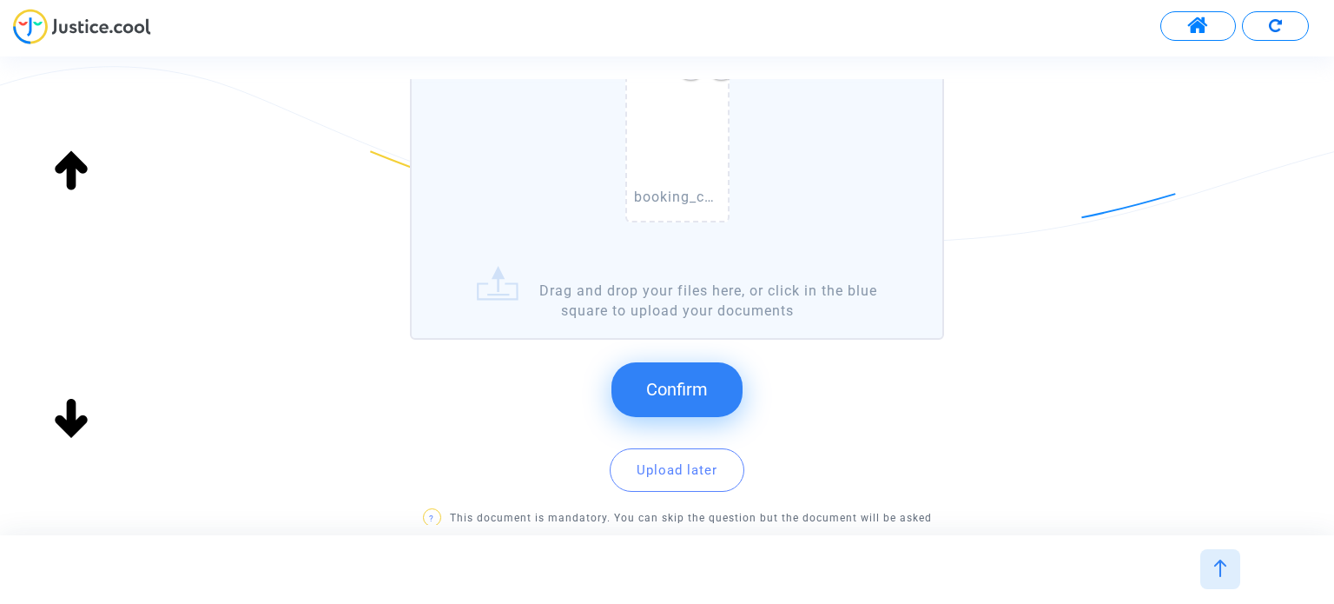
click at [708, 367] on button "Confirm" at bounding box center [677, 389] width 131 height 54
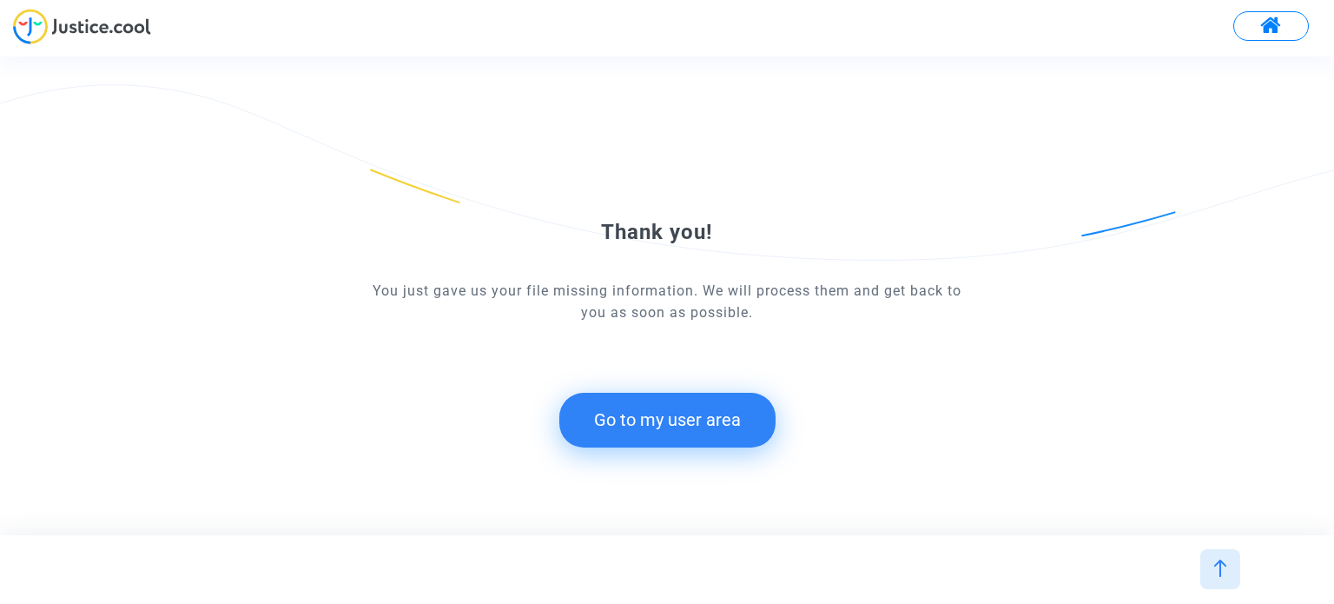
click at [735, 409] on button "Go to my user area" at bounding box center [667, 420] width 216 height 54
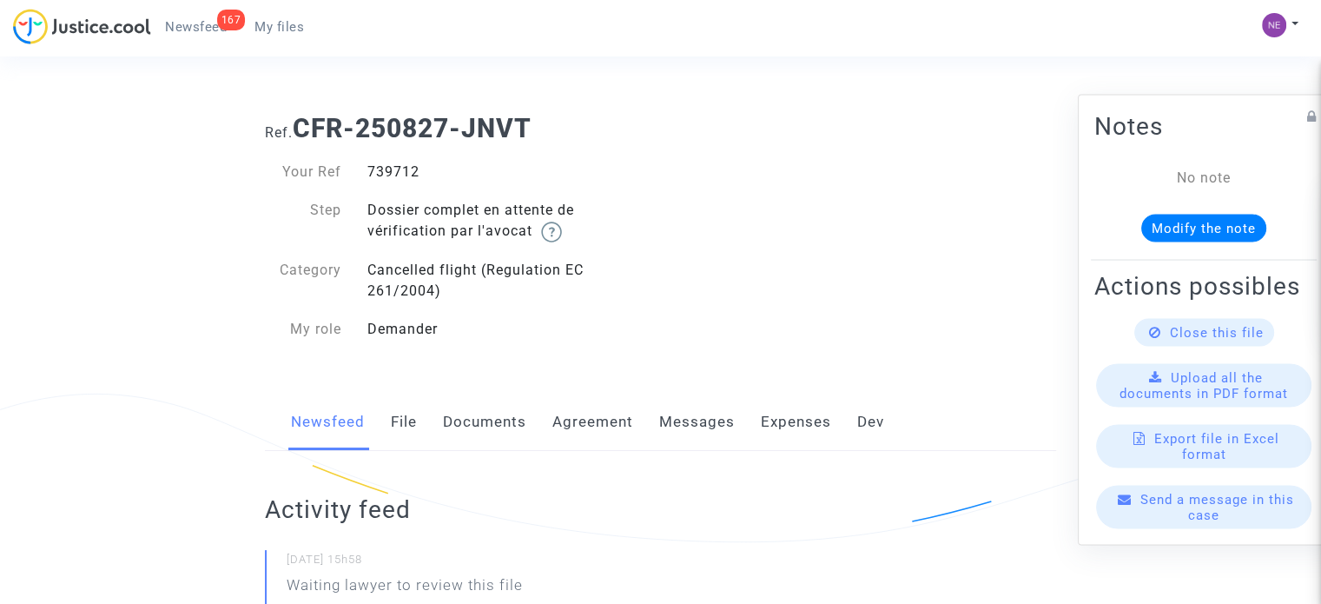
click at [499, 431] on link "Documents" at bounding box center [484, 422] width 83 height 57
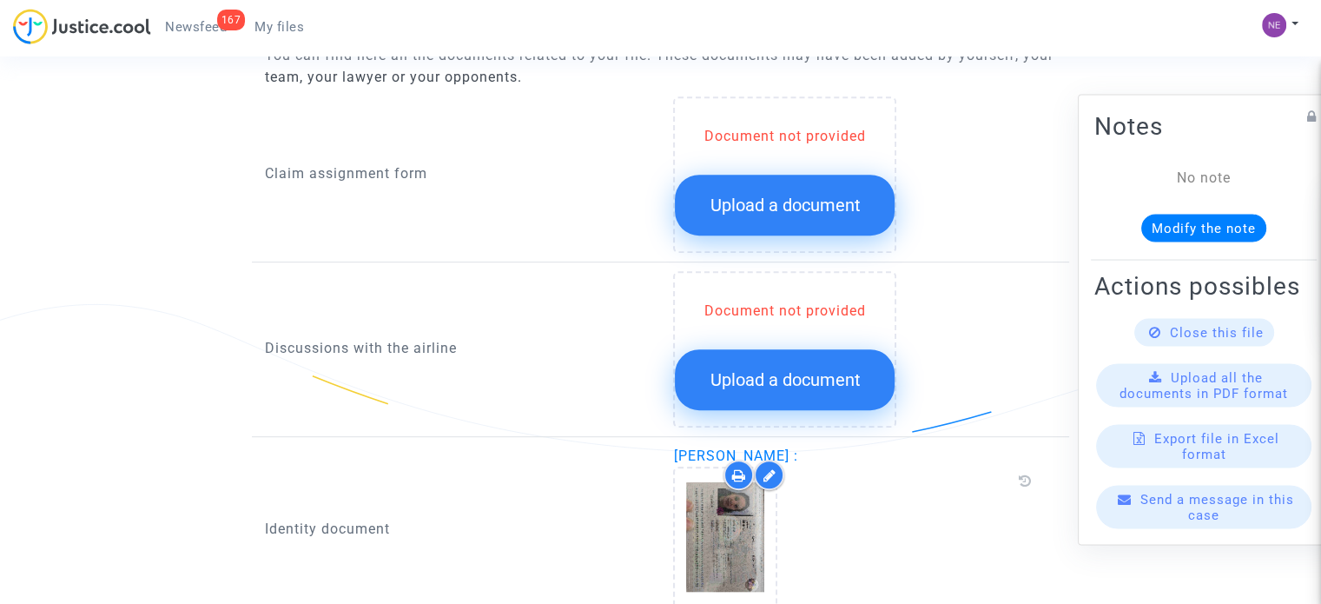
scroll to position [608, 0]
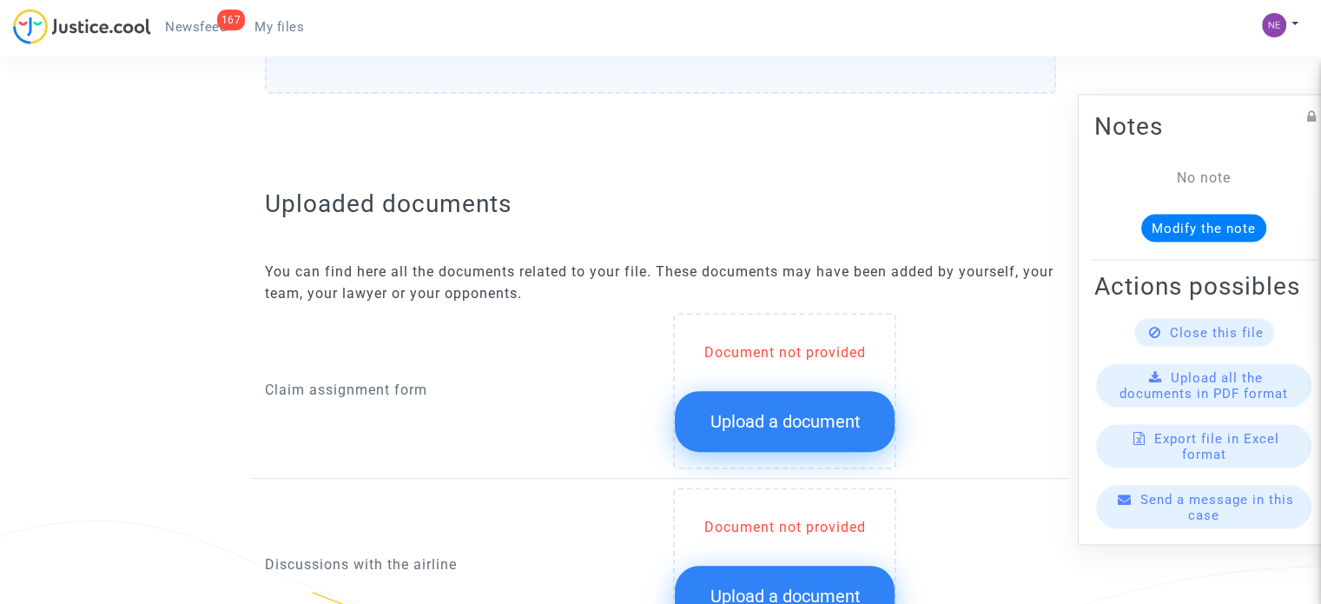
click at [745, 409] on button "Upload a document" at bounding box center [785, 421] width 220 height 61
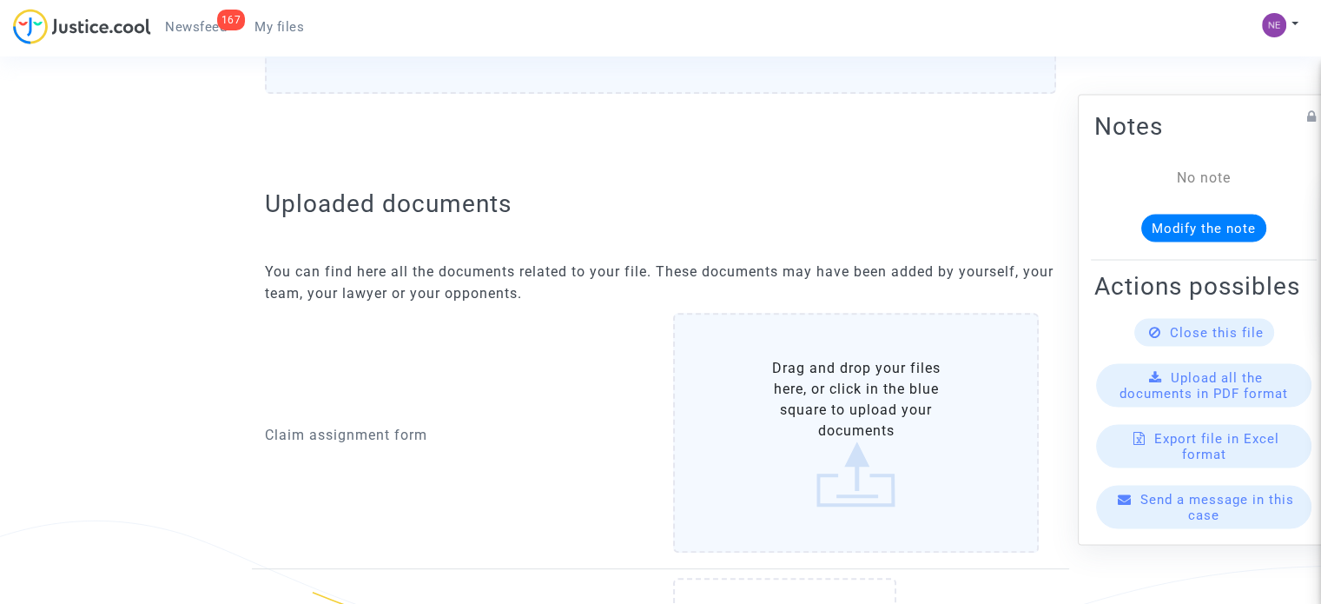
click at [815, 443] on label "Drag and drop your files here, or click in the blue square to upload your docum…" at bounding box center [856, 433] width 366 height 240
click at [0, 0] on input "Drag and drop your files here, or click in the blue square to upload your docum…" at bounding box center [0, 0] width 0 height 0
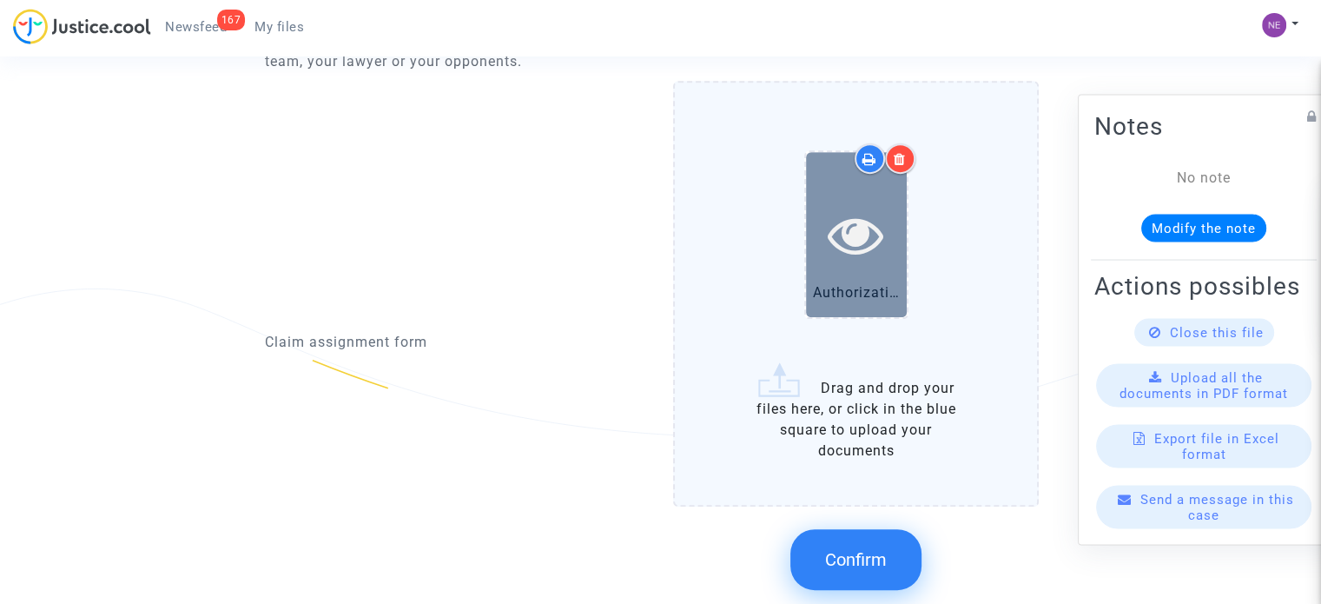
scroll to position [869, 0]
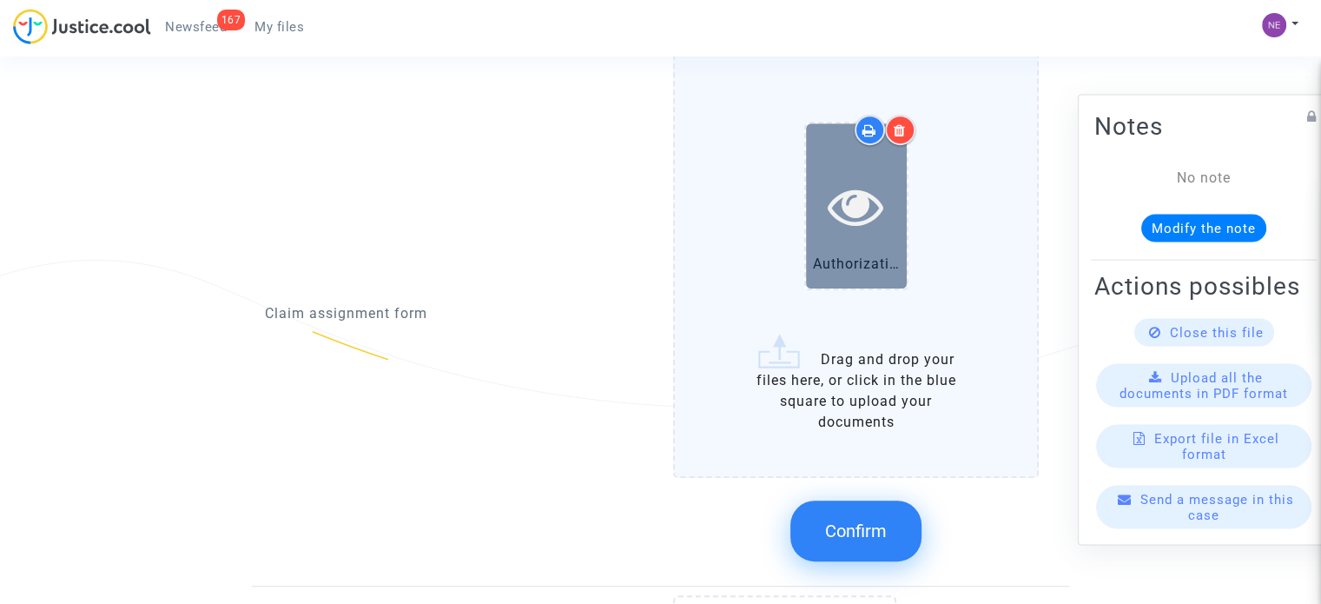
click at [865, 246] on div at bounding box center [856, 205] width 101 height 164
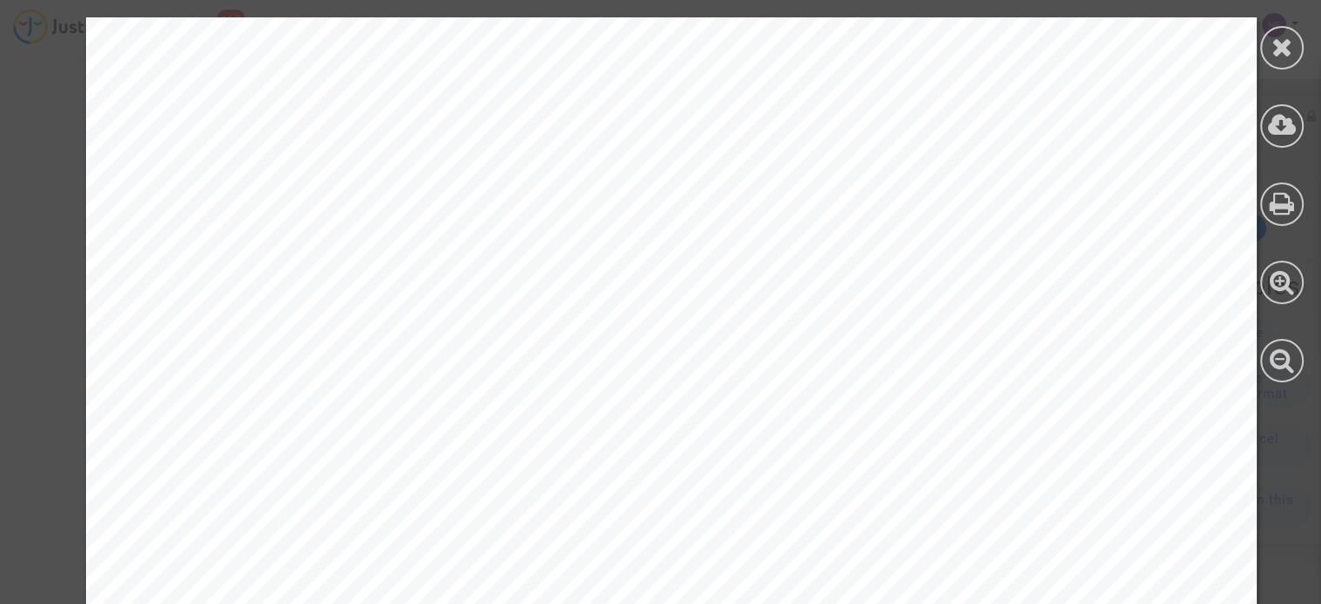
click at [1280, 50] on icon at bounding box center [1283, 47] width 22 height 26
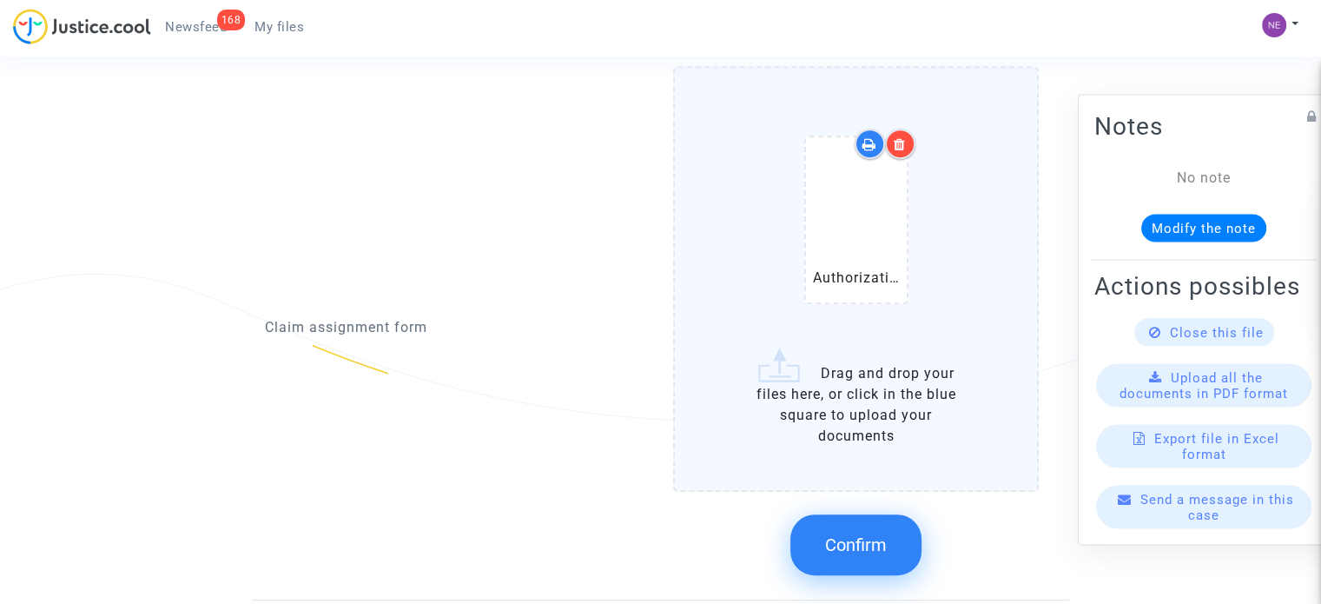
scroll to position [1001, 0]
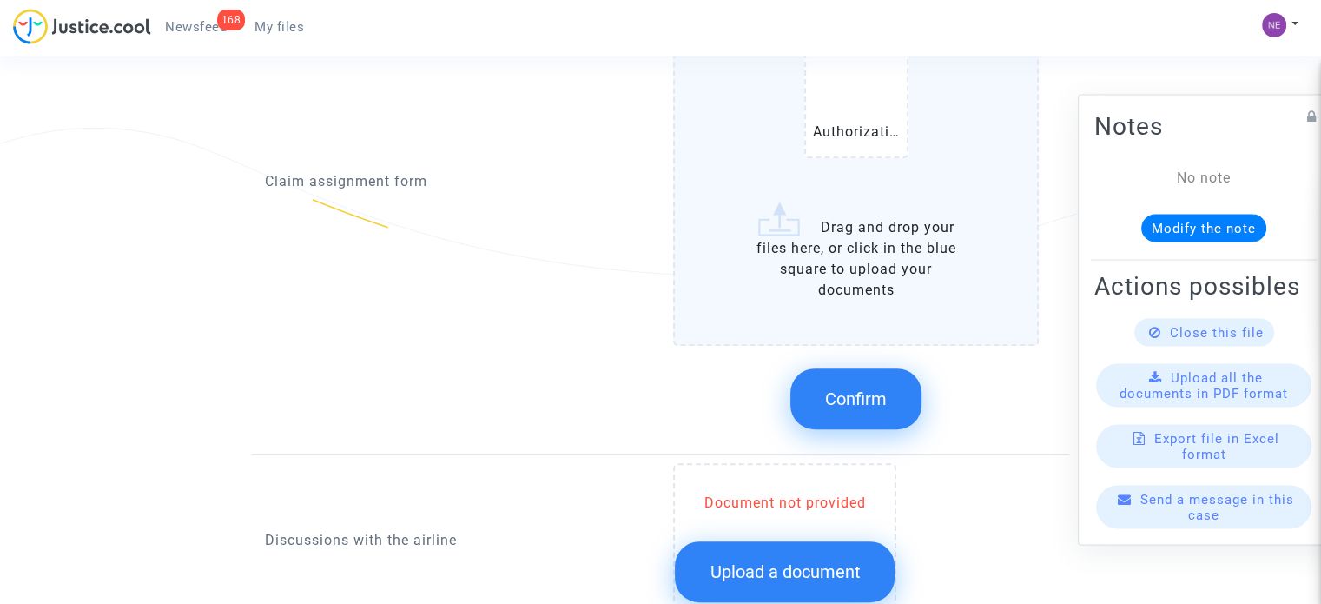
click at [880, 374] on button "Confirm" at bounding box center [856, 398] width 131 height 61
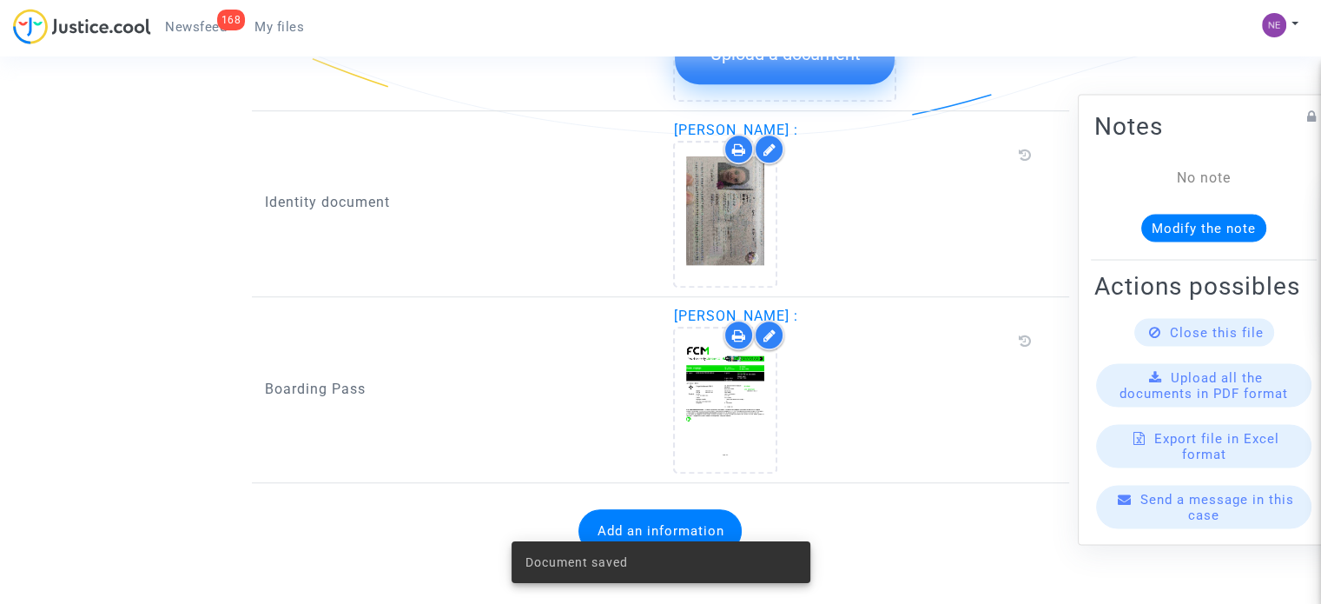
scroll to position [1146, 0]
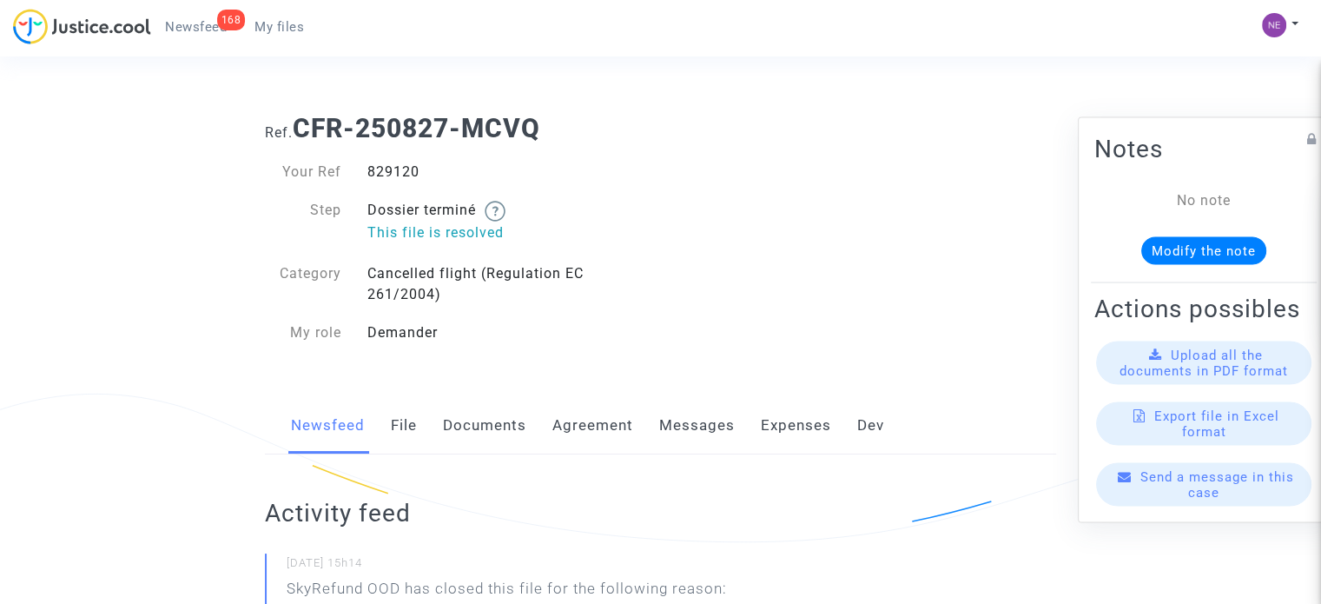
click at [519, 426] on link "Documents" at bounding box center [484, 425] width 83 height 57
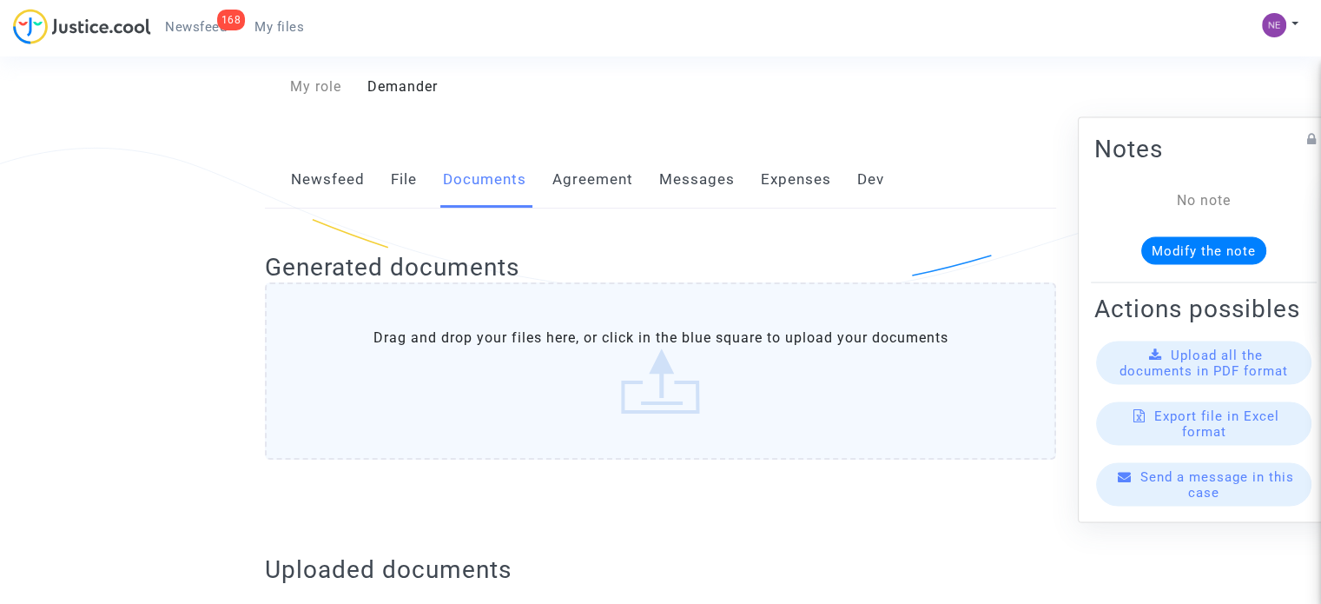
scroll to position [87, 0]
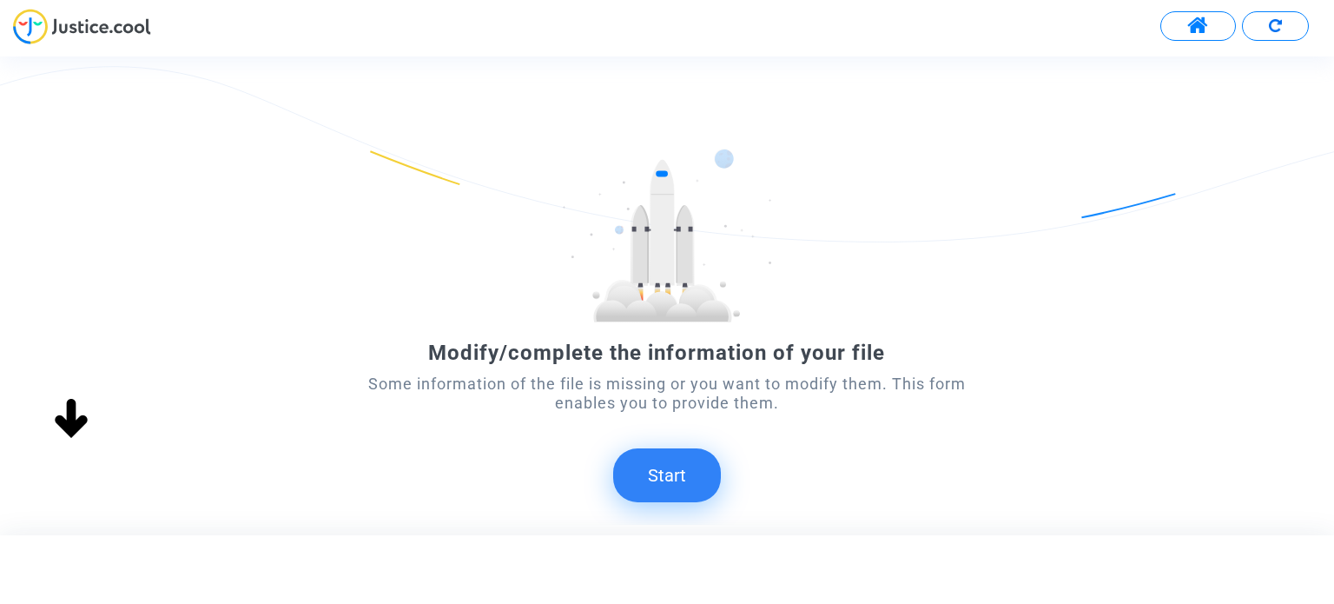
click at [667, 460] on button "Start" at bounding box center [667, 475] width 108 height 54
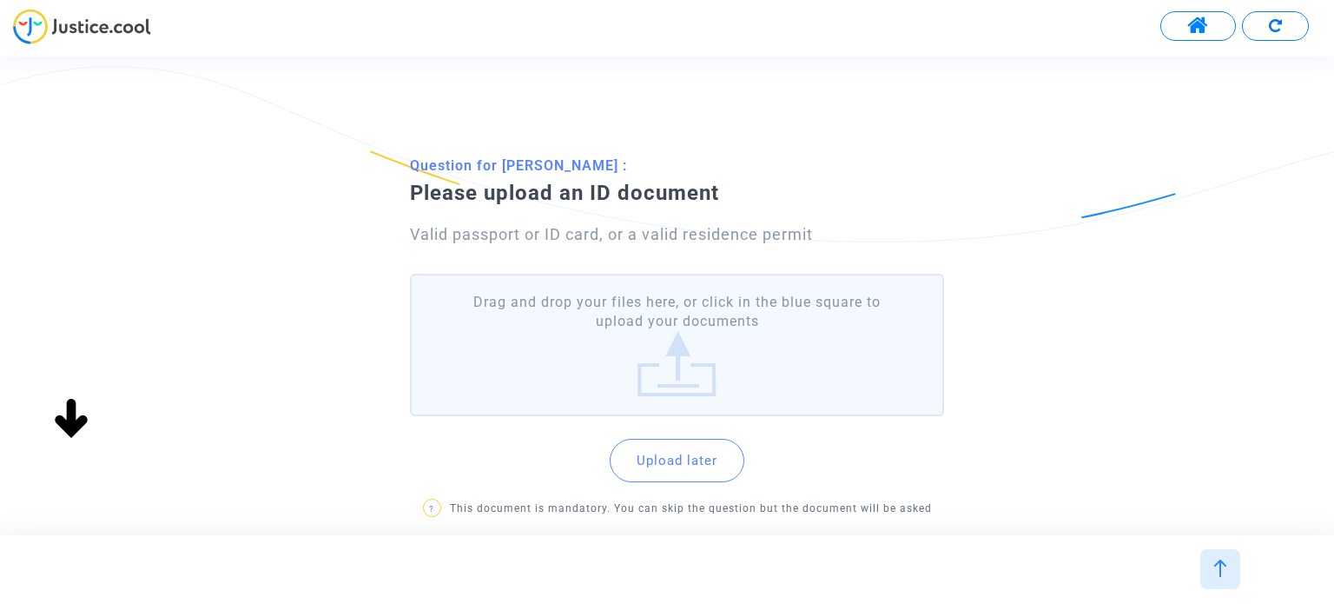
click at [667, 357] on label "Drag and drop your files here, or click in the blue square to upload your docum…" at bounding box center [676, 345] width 533 height 143
click at [0, 0] on input "Drag and drop your files here, or click in the blue square to upload your docum…" at bounding box center [0, 0] width 0 height 0
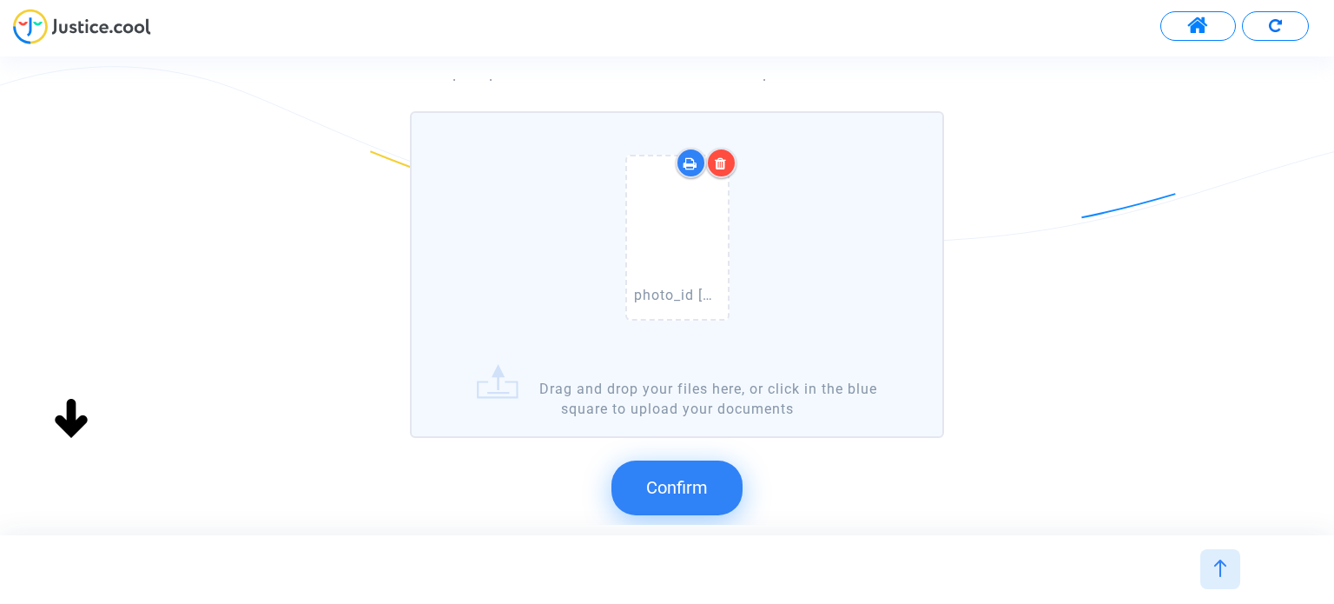
scroll to position [174, 0]
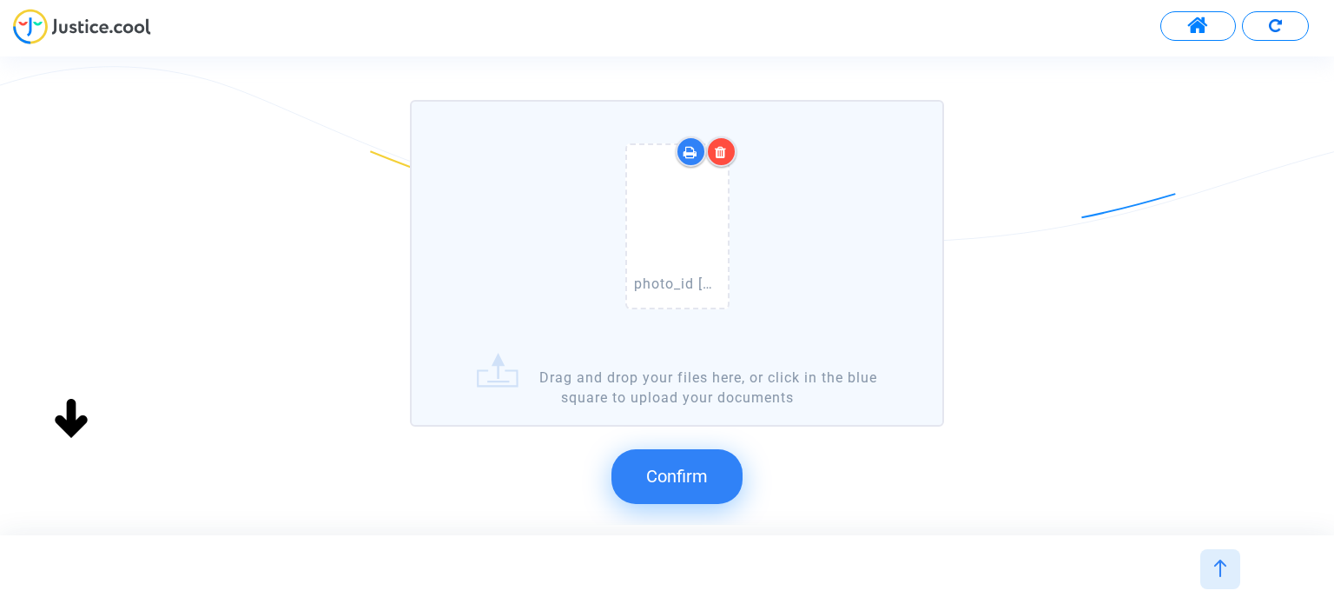
click at [710, 461] on button "Confirm" at bounding box center [677, 476] width 131 height 54
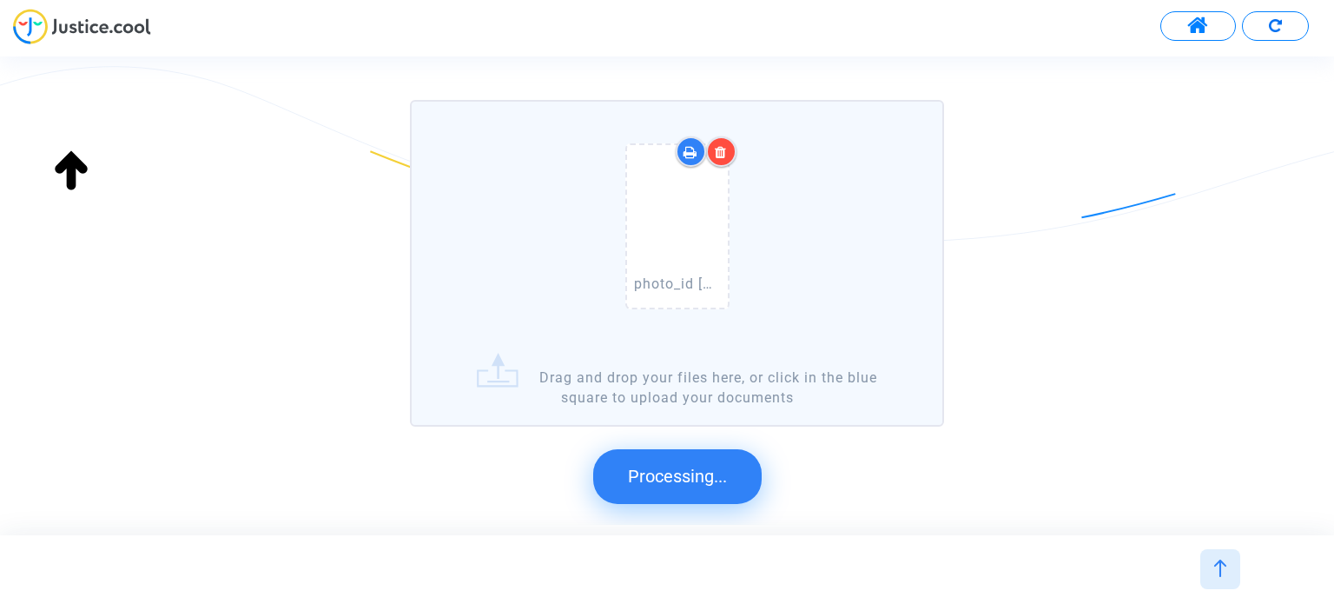
scroll to position [0, 0]
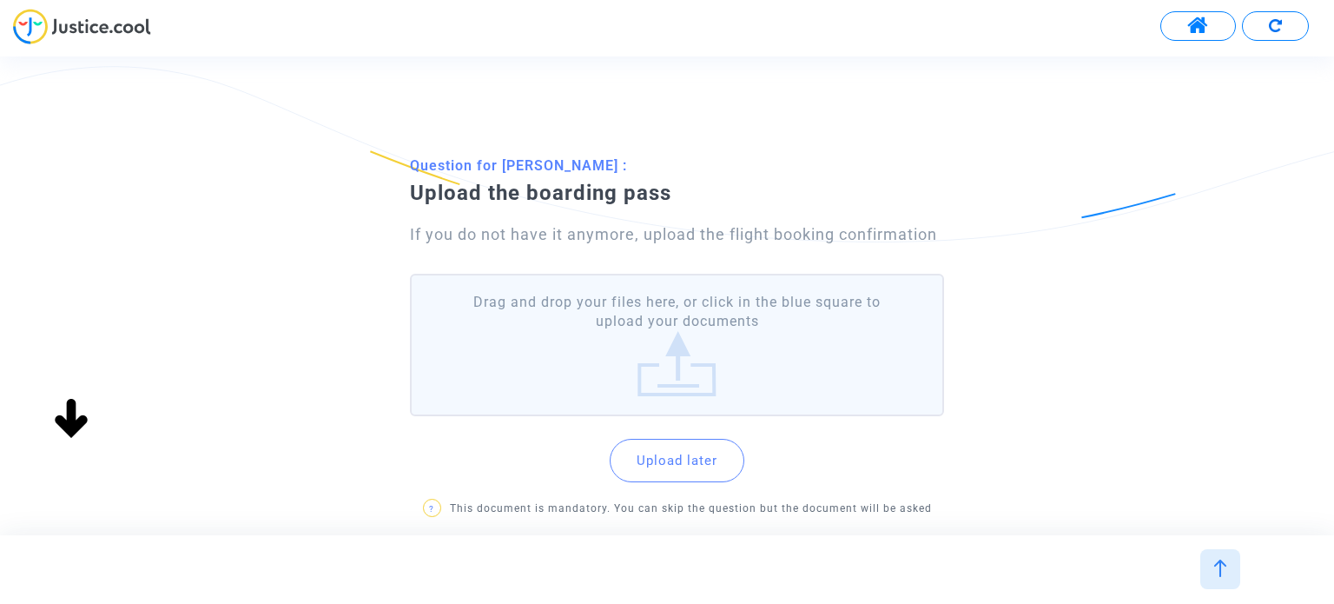
click at [723, 351] on label "Drag and drop your files here, or click in the blue square to upload your docum…" at bounding box center [676, 345] width 533 height 143
click at [0, 0] on input "Drag and drop your files here, or click in the blue square to upload your docum…" at bounding box center [0, 0] width 0 height 0
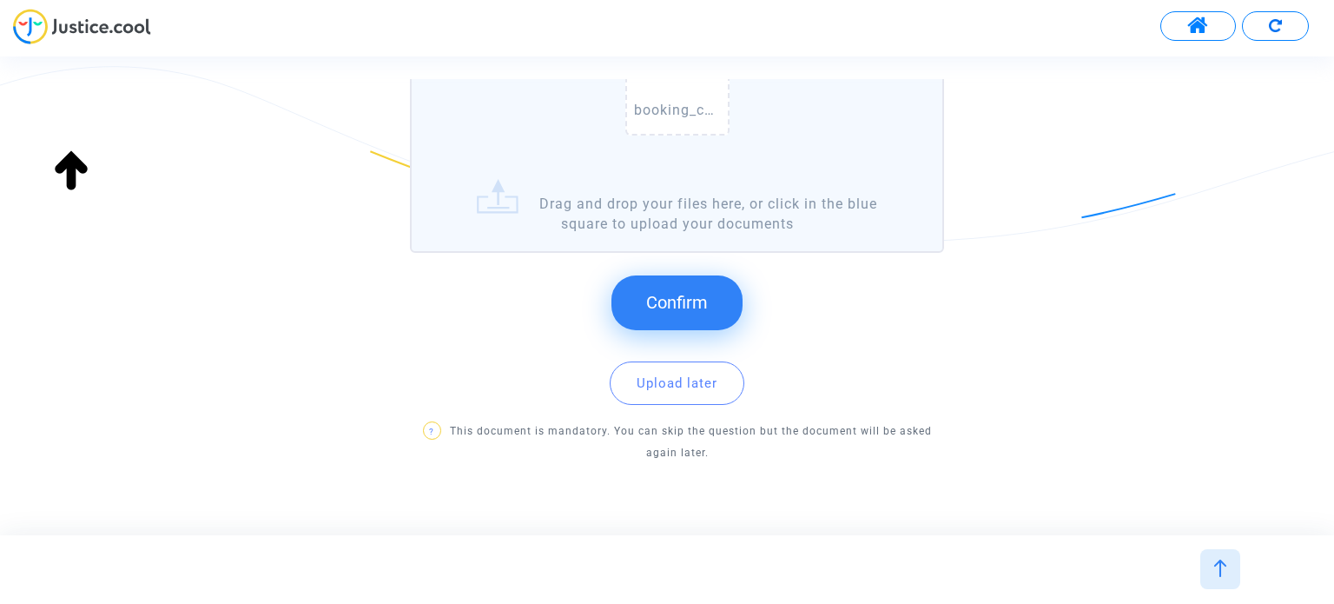
click at [691, 318] on button "Confirm" at bounding box center [677, 302] width 131 height 54
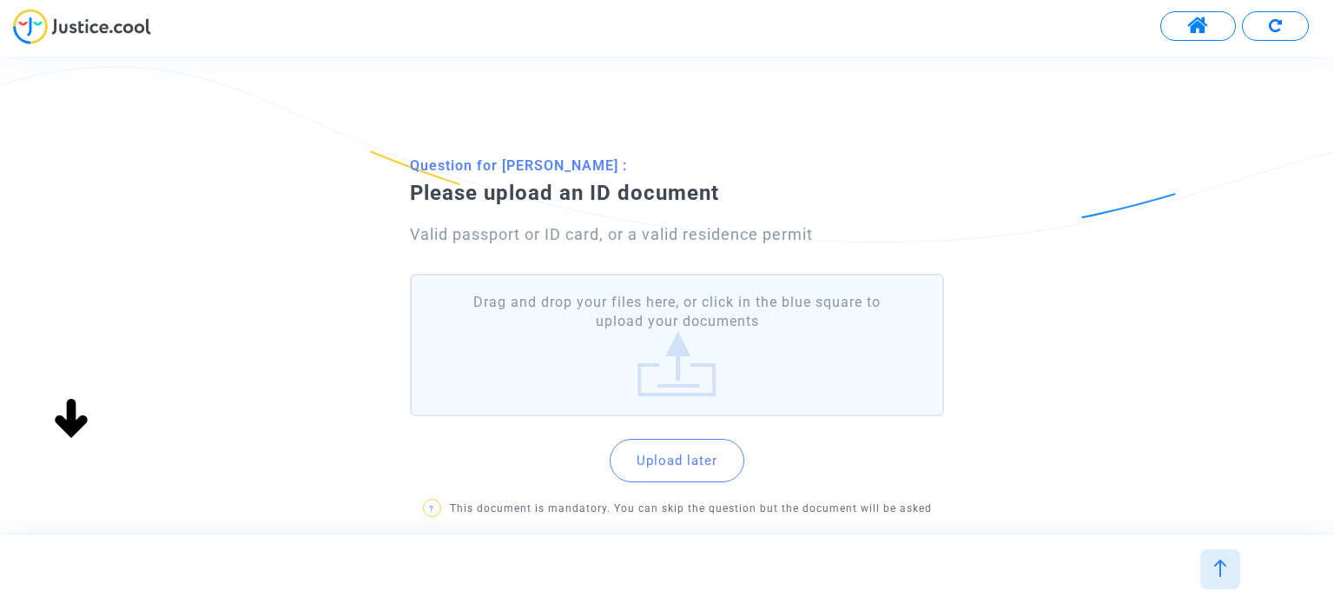
click at [723, 346] on label "Drag and drop your files here, or click in the blue square to upload your docum…" at bounding box center [676, 345] width 533 height 143
click at [0, 0] on input "Drag and drop your files here, or click in the blue square to upload your docum…" at bounding box center [0, 0] width 0 height 0
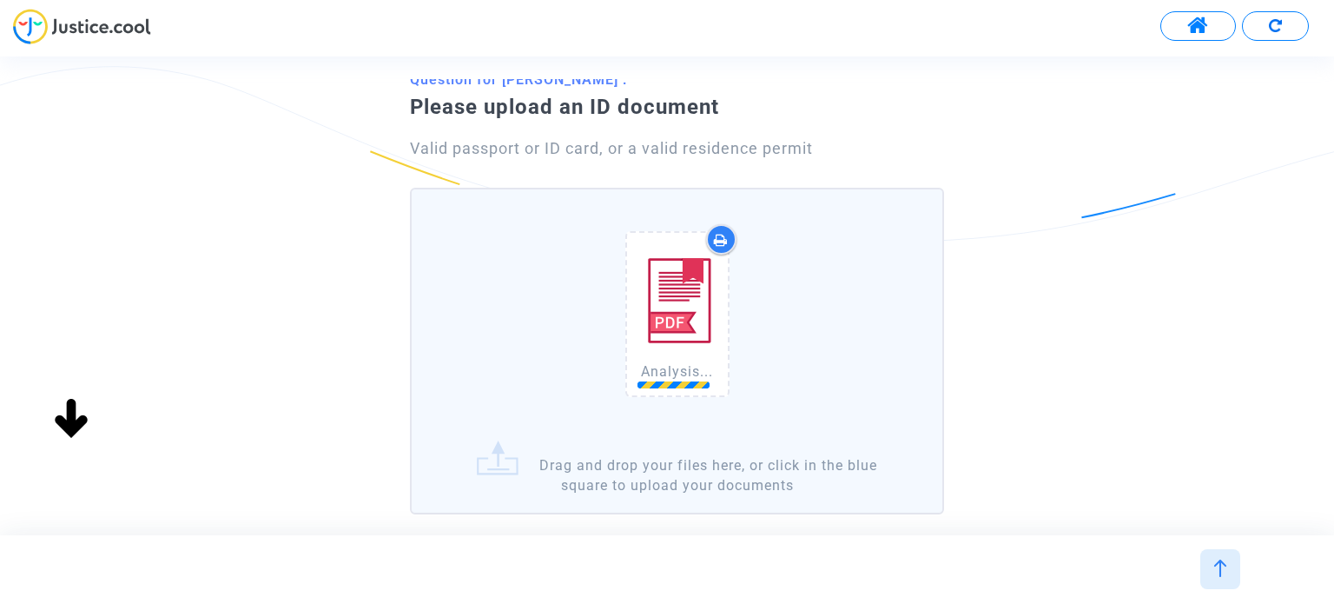
scroll to position [87, 0]
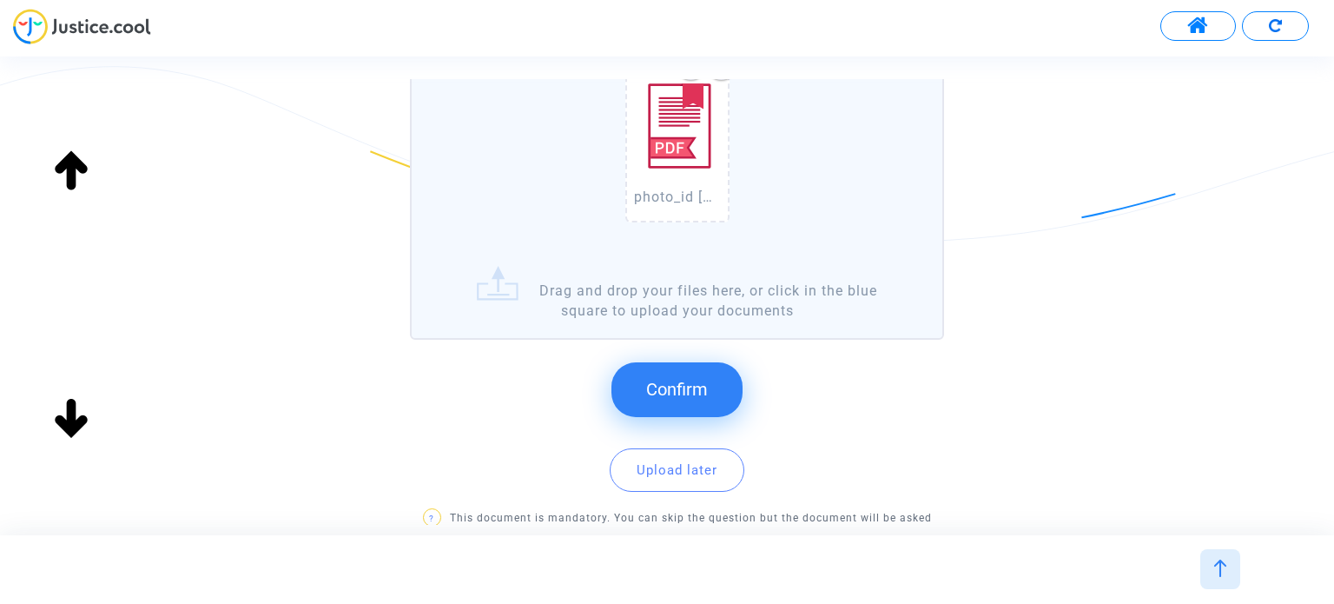
click at [705, 379] on span "Confirm" at bounding box center [677, 389] width 62 height 21
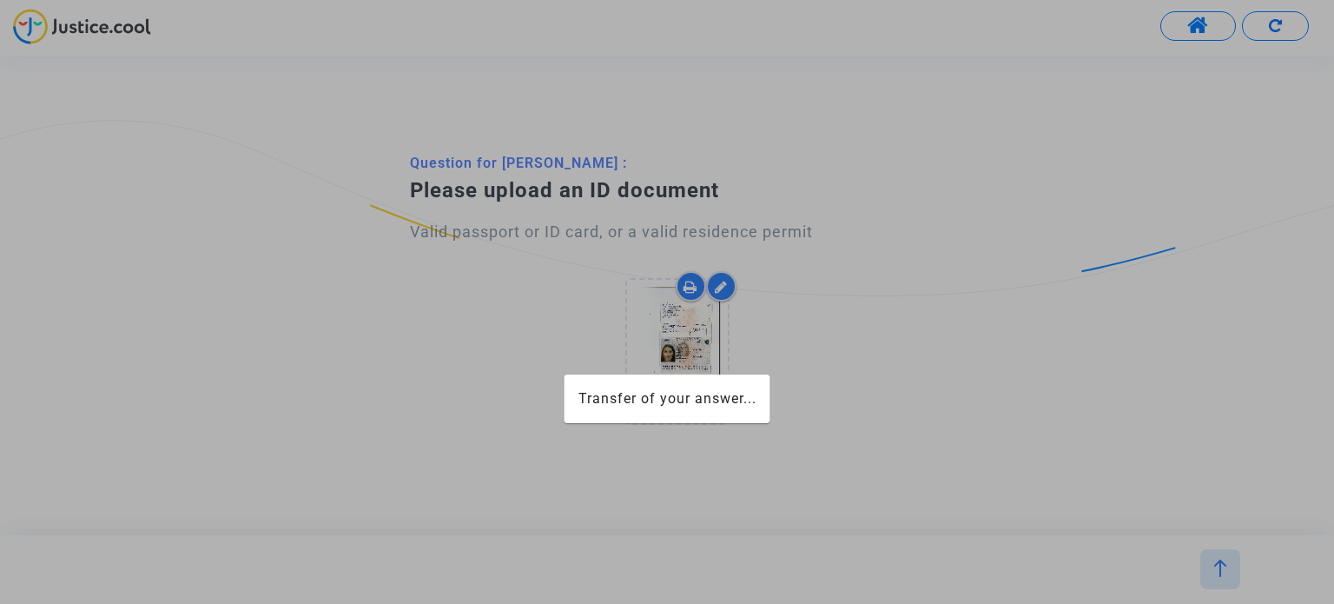
scroll to position [0, 0]
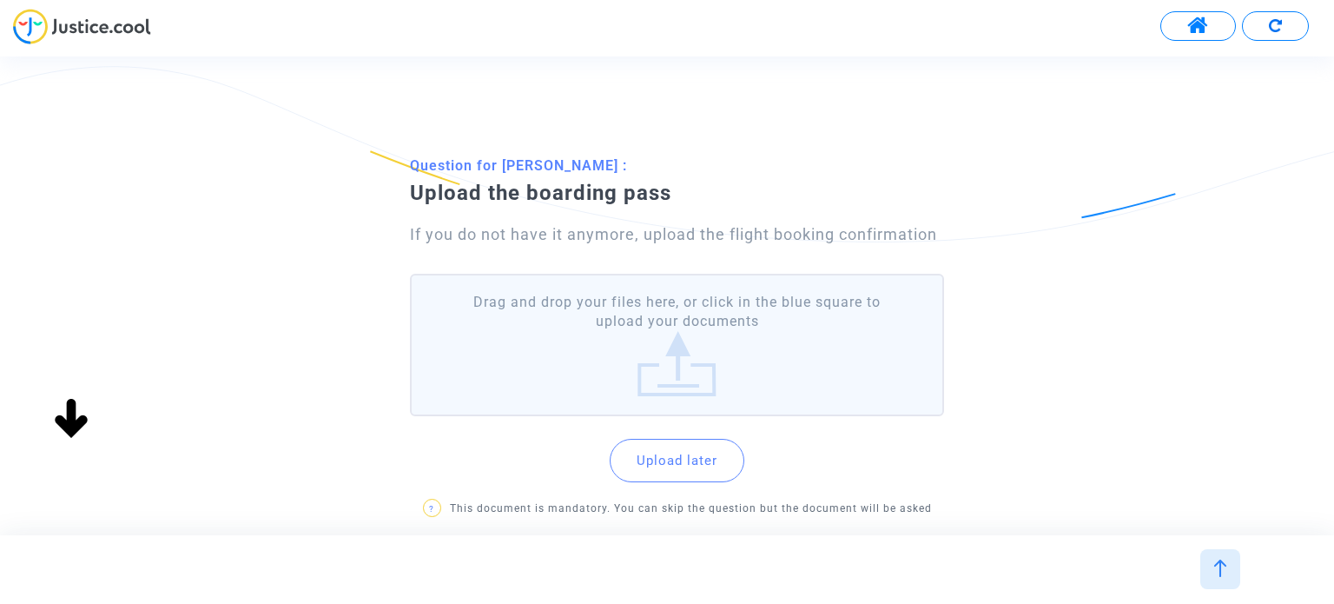
click at [688, 371] on label "Drag and drop your files here, or click in the blue square to upload your docum…" at bounding box center [676, 345] width 533 height 143
click at [0, 0] on input "Drag and drop your files here, or click in the blue square to upload your docum…" at bounding box center [0, 0] width 0 height 0
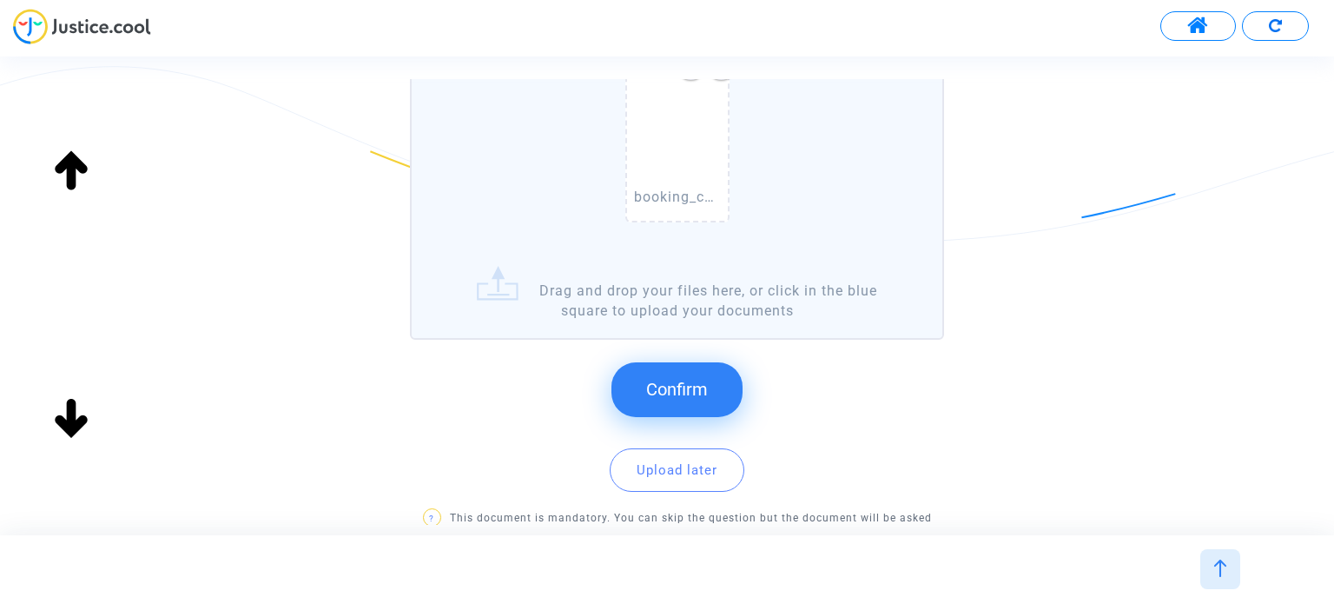
click at [700, 392] on span "Confirm" at bounding box center [677, 389] width 62 height 21
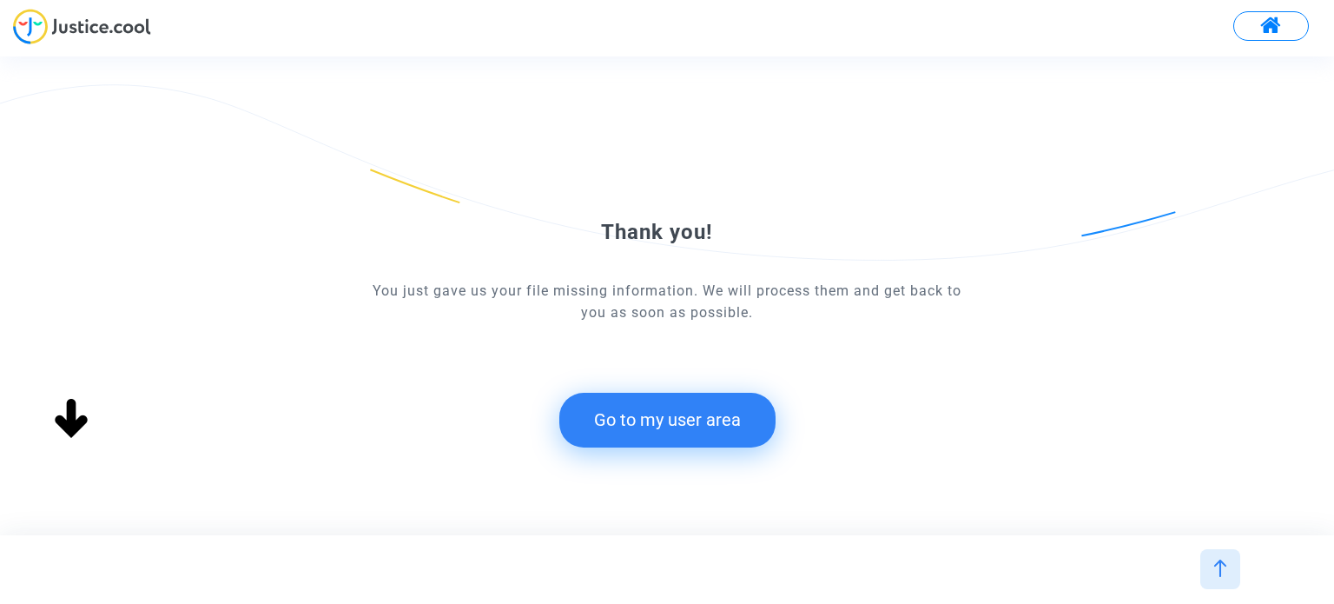
click at [705, 414] on button "Go to my user area" at bounding box center [667, 420] width 216 height 54
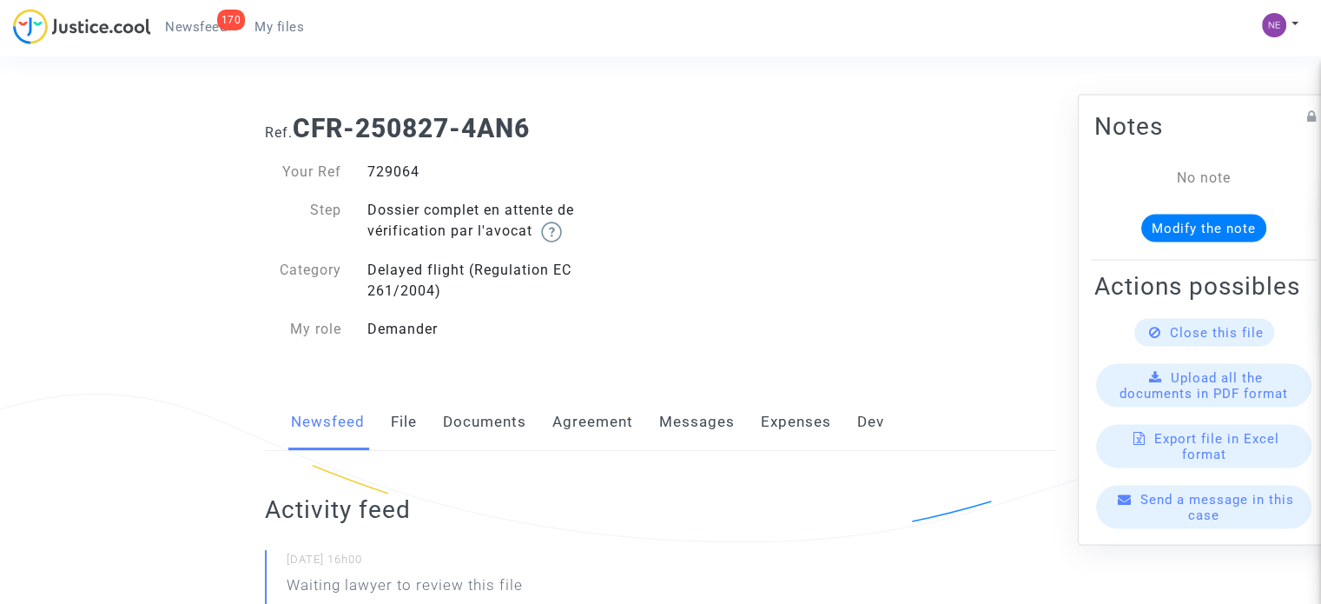
click at [480, 437] on link "Documents" at bounding box center [484, 422] width 83 height 57
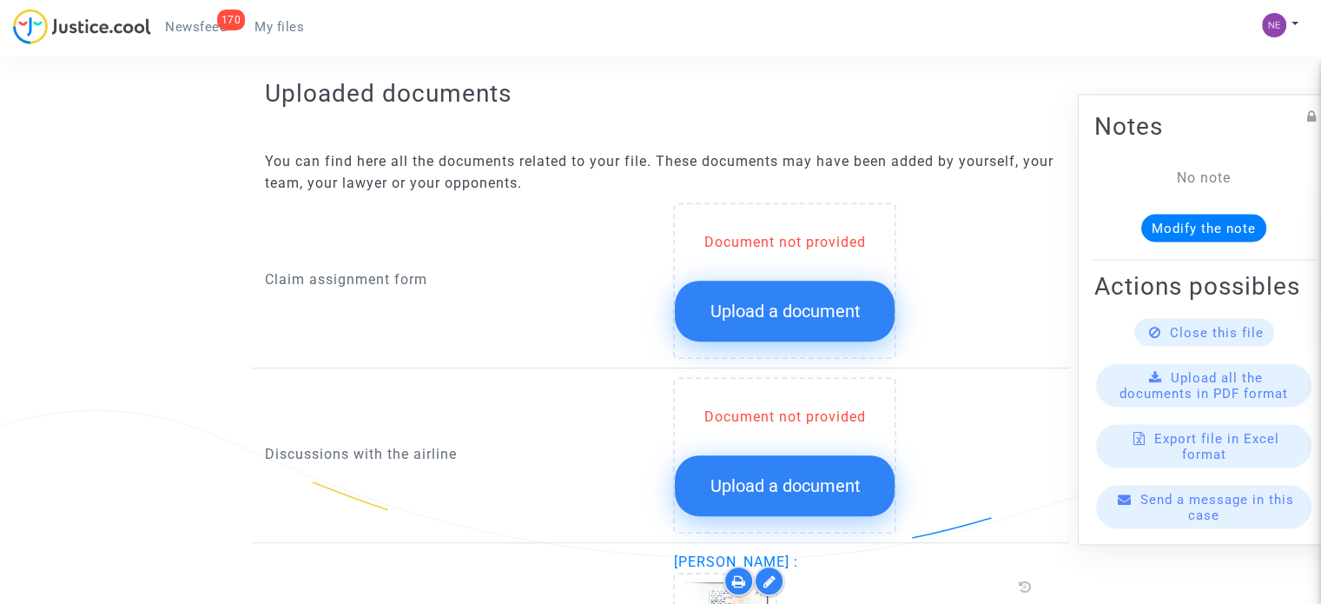
scroll to position [695, 0]
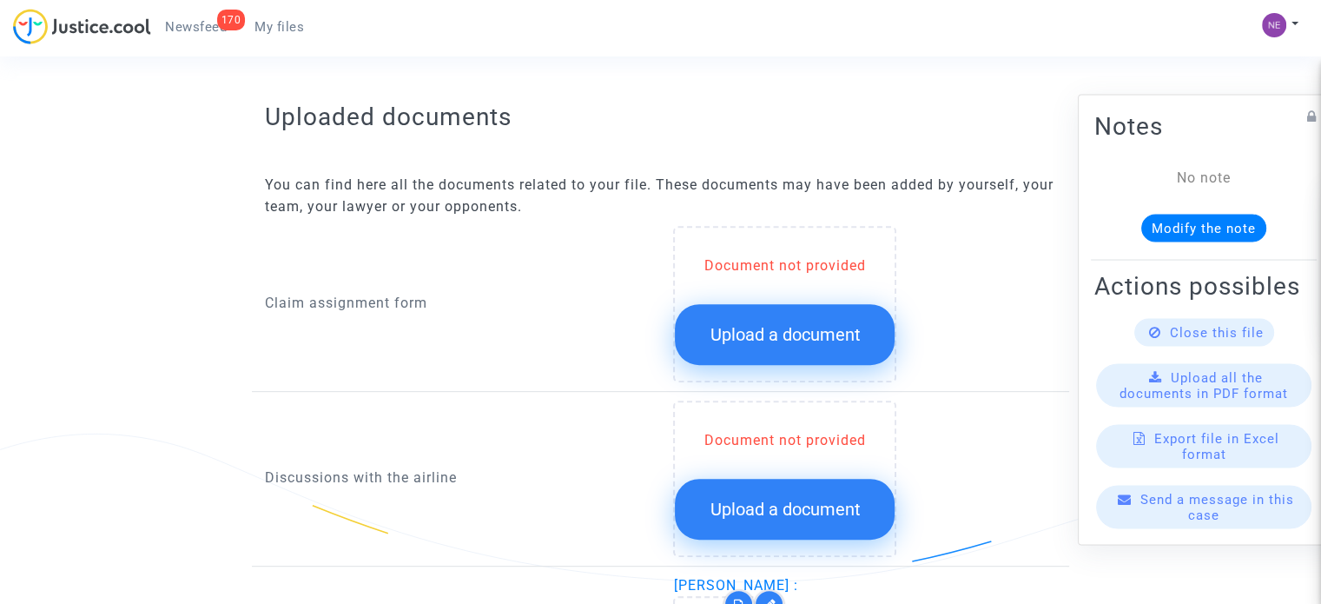
click at [769, 335] on span "Upload a document" at bounding box center [785, 334] width 150 height 21
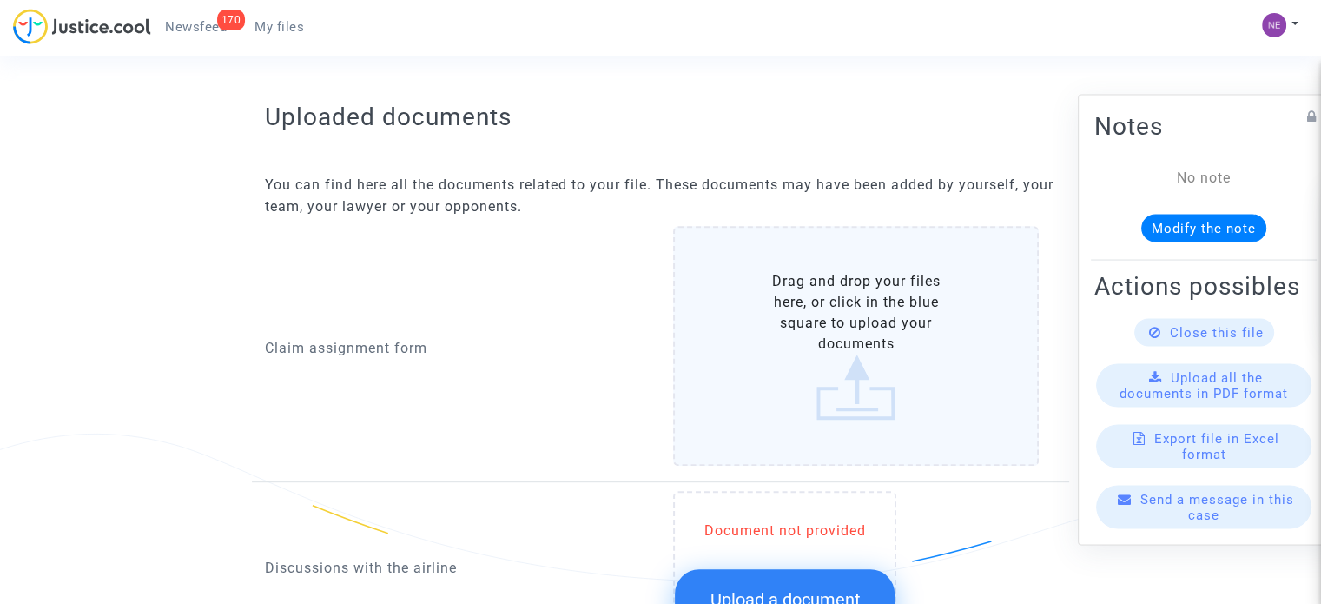
click at [857, 347] on label "Drag and drop your files here, or click in the blue square to upload your docum…" at bounding box center [856, 346] width 366 height 240
click at [0, 0] on input "Drag and drop your files here, or click in the blue square to upload your docum…" at bounding box center [0, 0] width 0 height 0
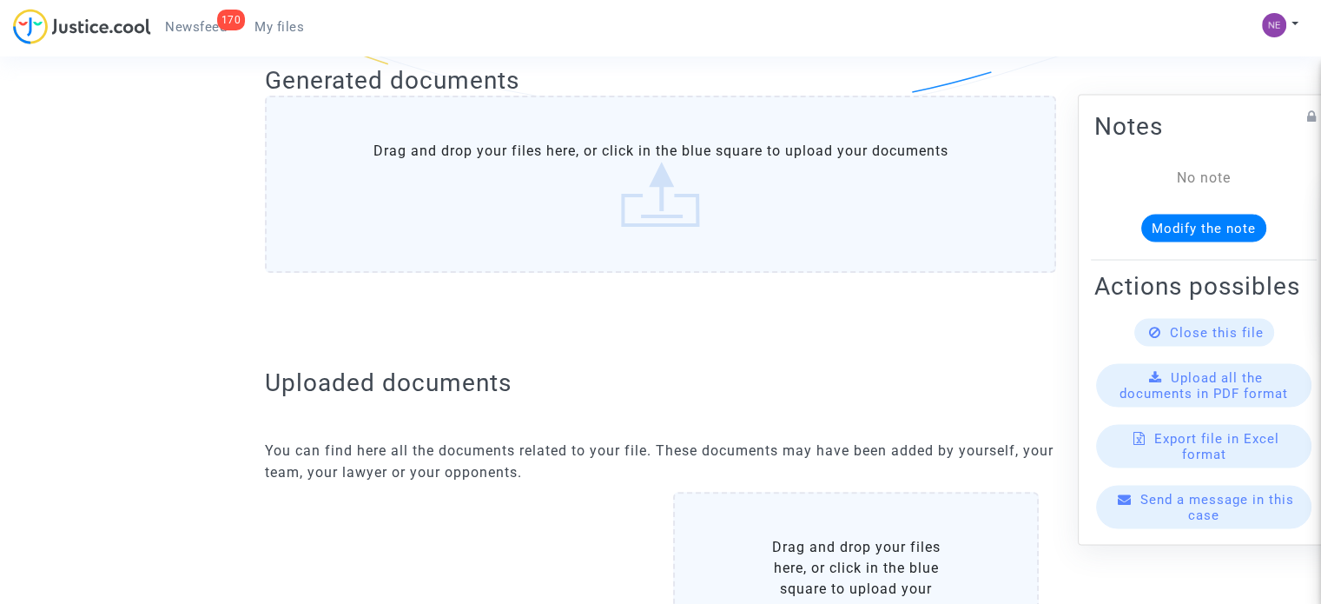
scroll to position [777, 0]
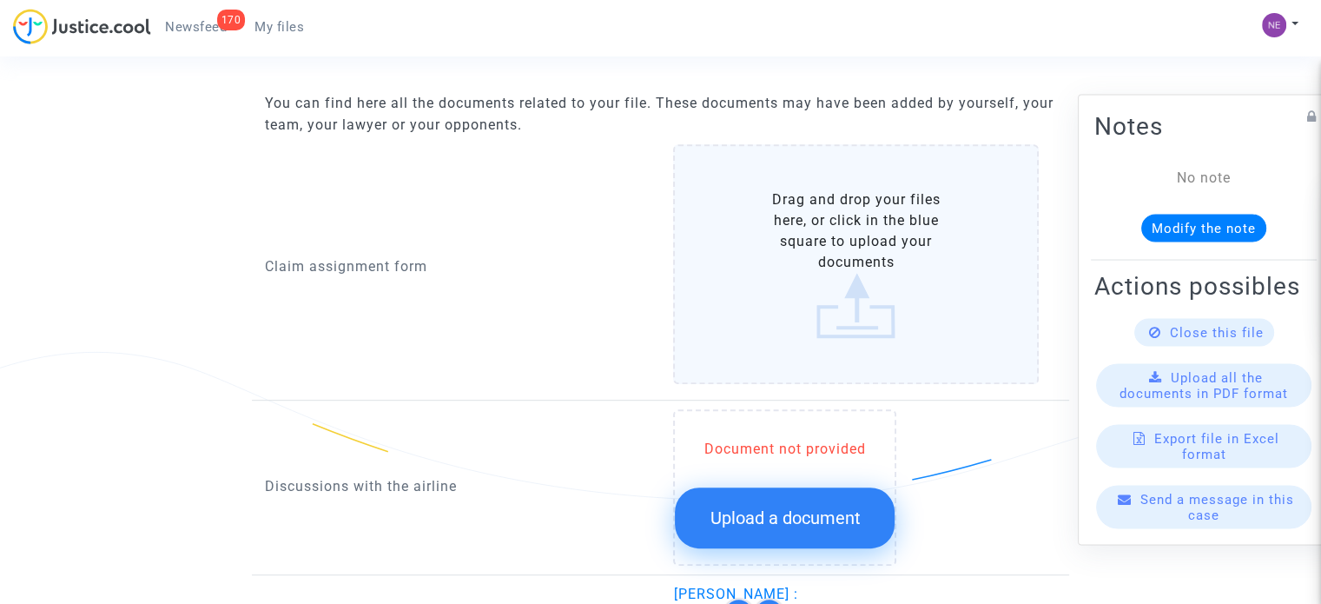
click at [788, 267] on label "Drag and drop your files here, or click in the blue square to upload your docum…" at bounding box center [856, 264] width 366 height 240
click at [0, 0] on input "Drag and drop your files here, or click in the blue square to upload your docum…" at bounding box center [0, 0] width 0 height 0
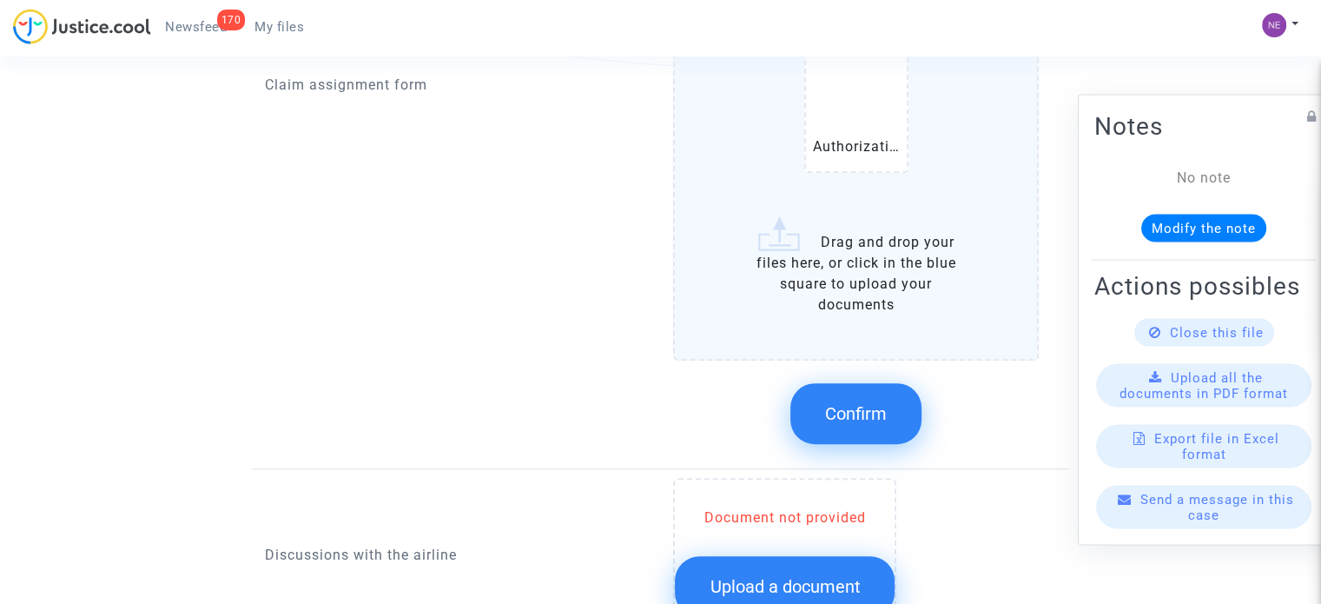
scroll to position [1211, 0]
click at [870, 384] on button "Confirm" at bounding box center [856, 411] width 131 height 61
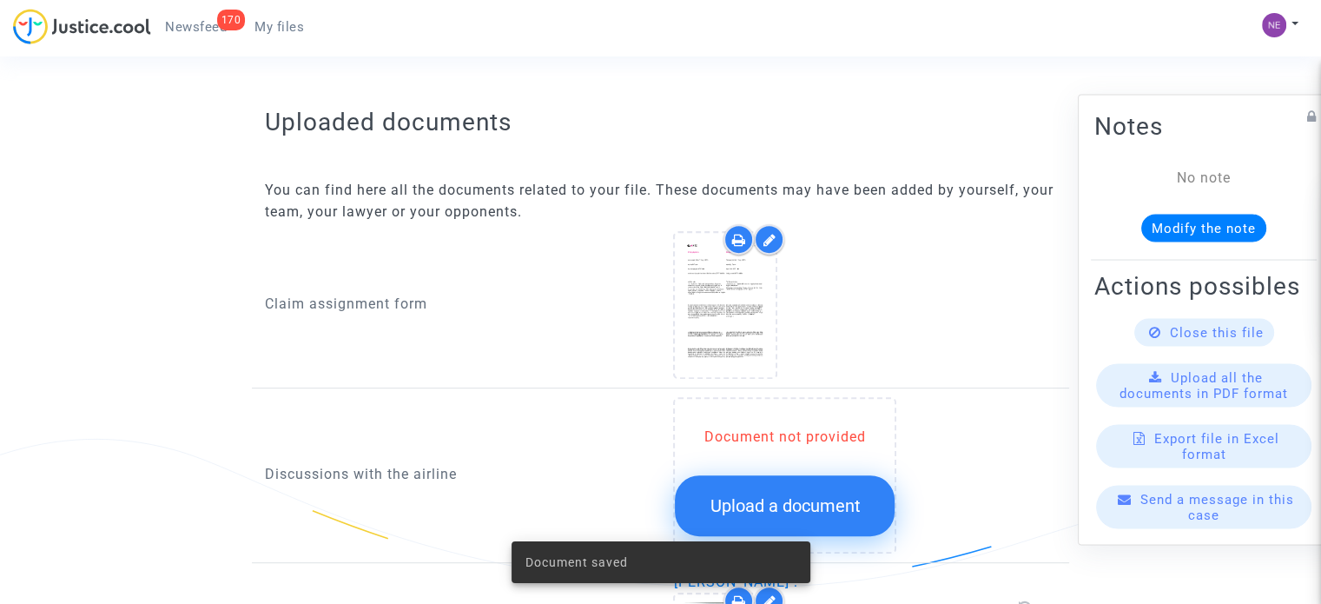
scroll to position [0, 0]
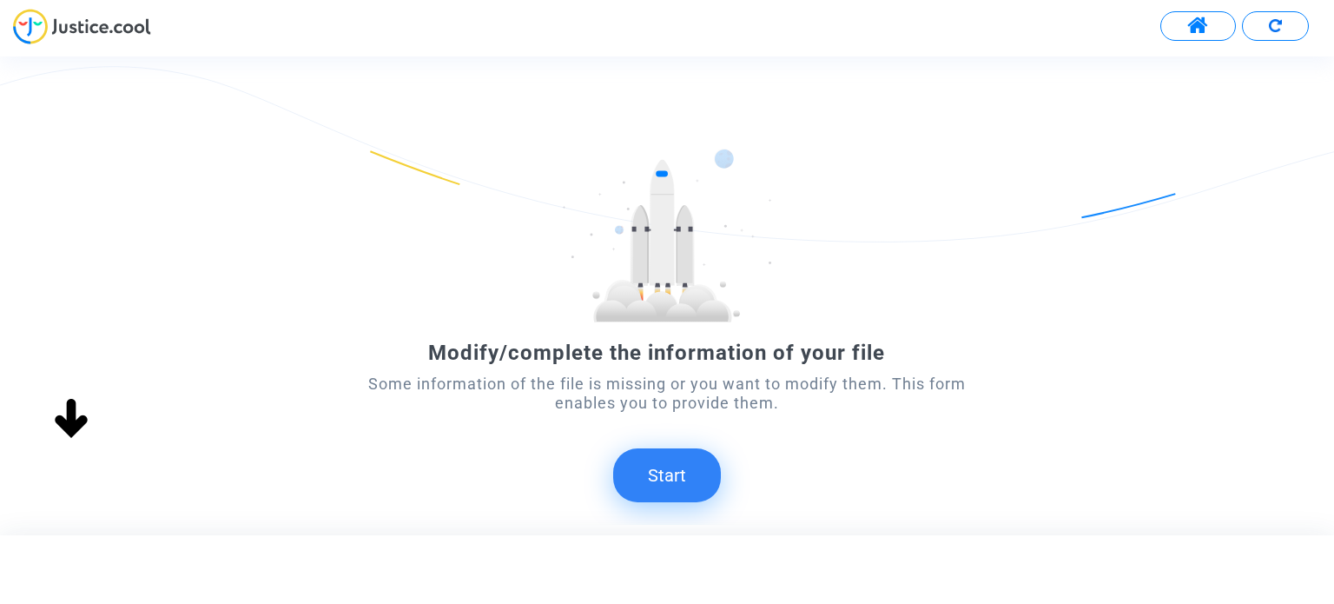
click at [698, 475] on button "Start" at bounding box center [667, 475] width 108 height 54
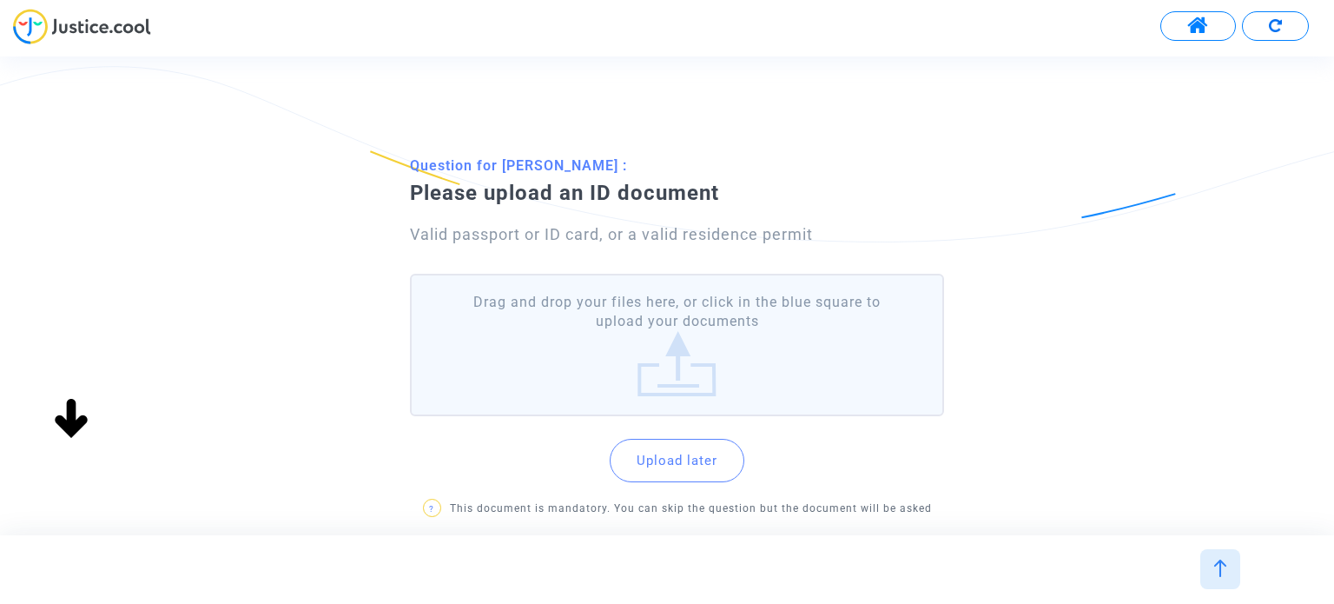
click at [704, 365] on label "Drag and drop your files here, or click in the blue square to upload your docum…" at bounding box center [676, 345] width 533 height 143
click at [0, 0] on input "Drag and drop your files here, or click in the blue square to upload your docum…" at bounding box center [0, 0] width 0 height 0
click at [733, 377] on label "Drag and drop your files here, or click in the blue square to upload your docum…" at bounding box center [676, 345] width 533 height 143
click at [0, 0] on input "Drag and drop your files here, or click in the blue square to upload your docum…" at bounding box center [0, 0] width 0 height 0
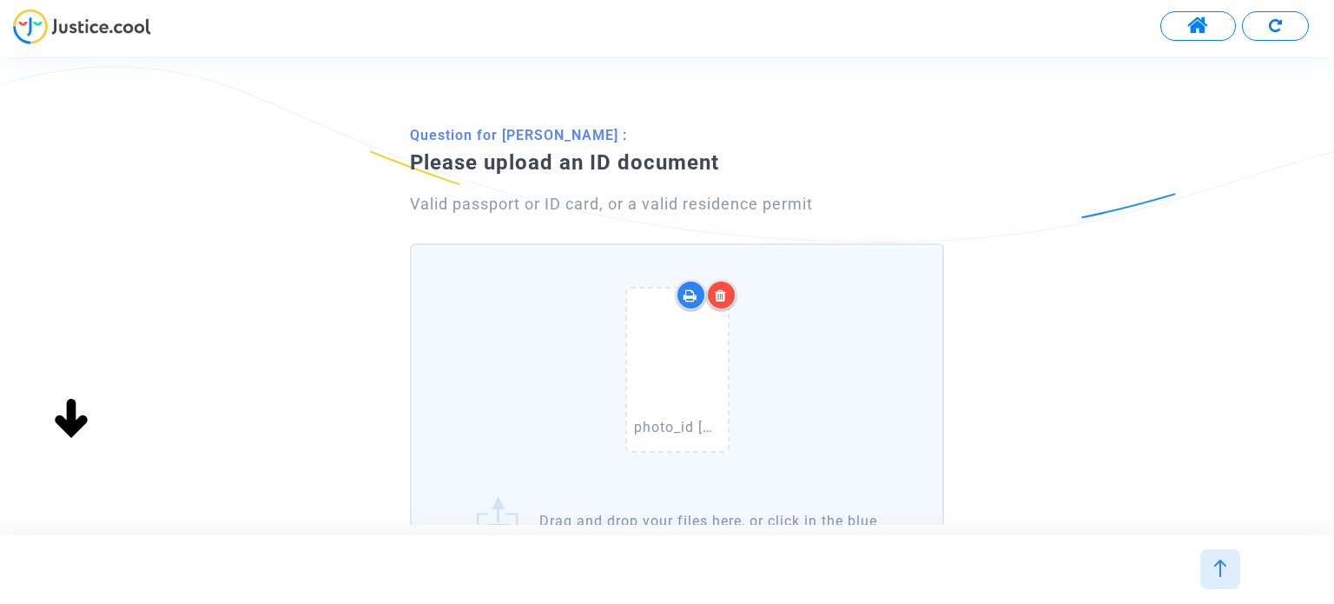
scroll to position [174, 0]
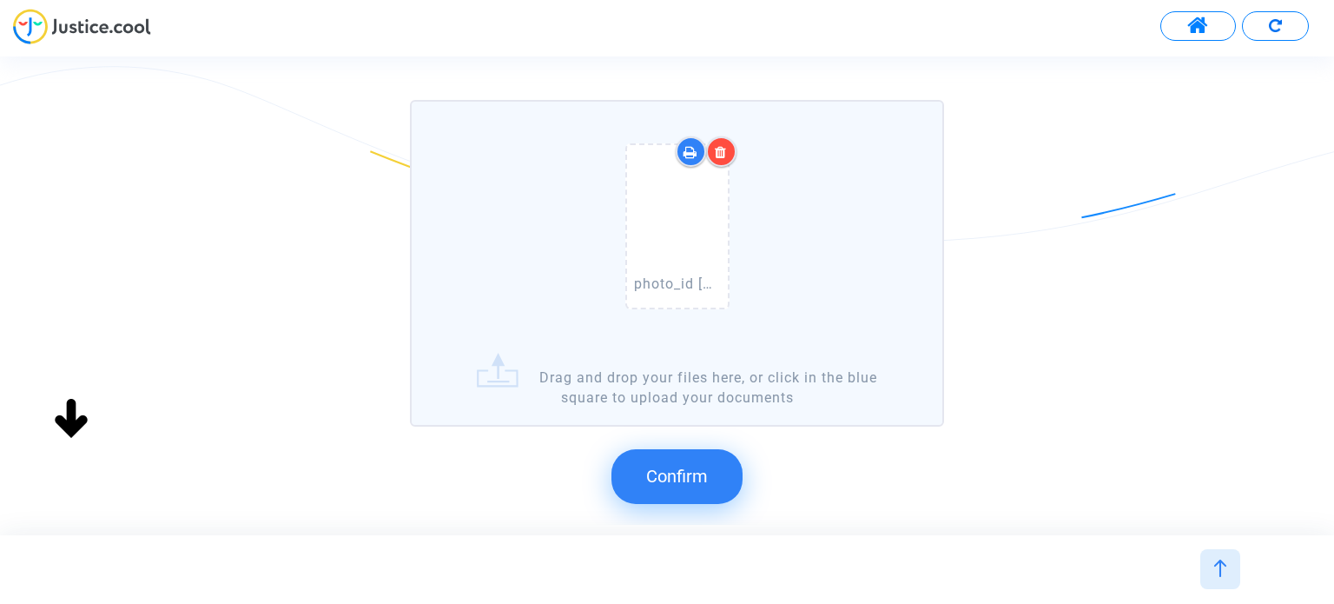
click at [671, 466] on span "Confirm" at bounding box center [677, 476] width 62 height 21
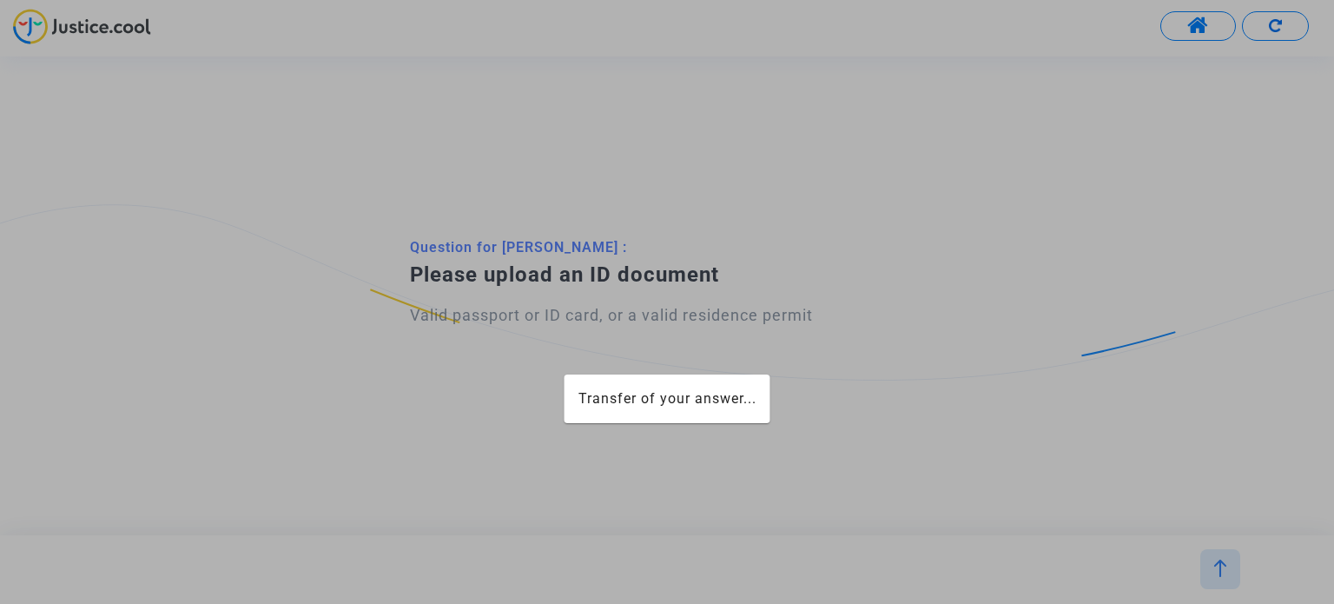
scroll to position [0, 0]
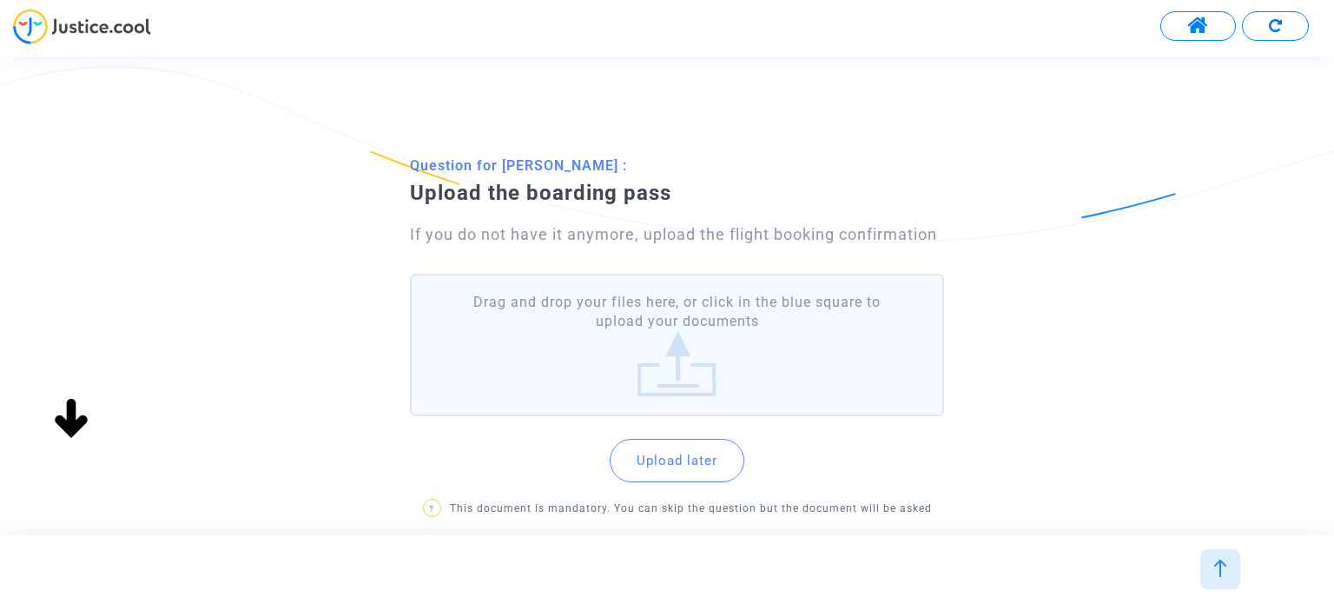
click at [663, 344] on label "Drag and drop your files here, or click in the blue square to upload your docum…" at bounding box center [676, 345] width 533 height 143
click at [0, 0] on input "Drag and drop your files here, or click in the blue square to upload your docum…" at bounding box center [0, 0] width 0 height 0
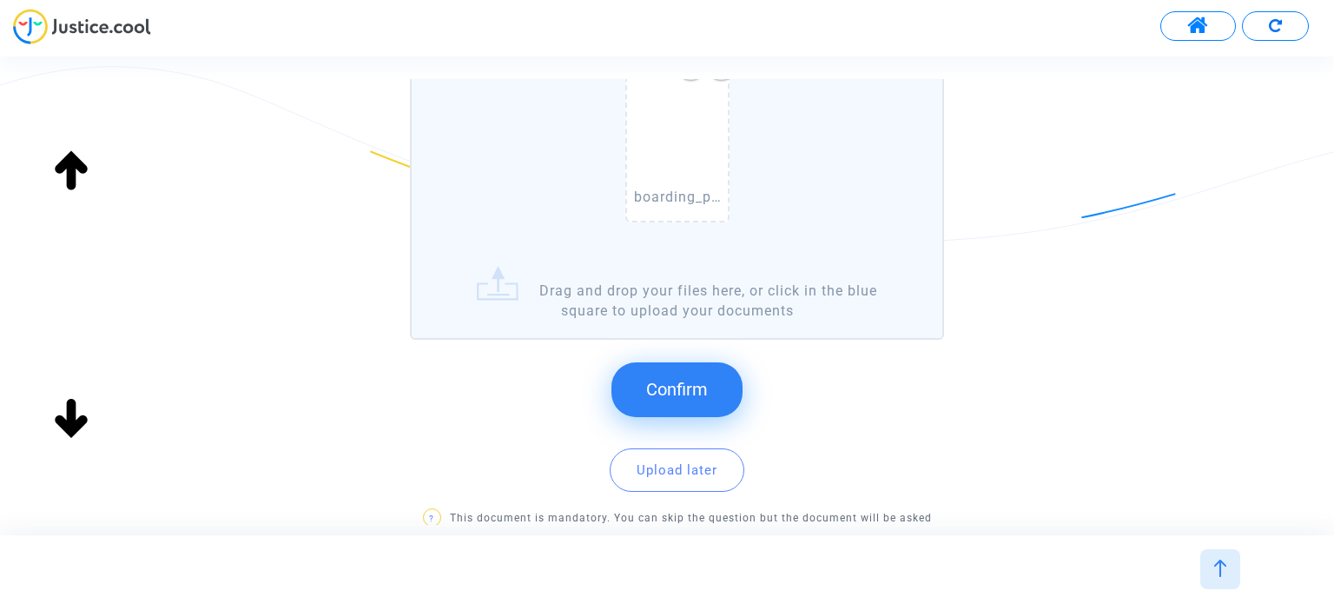
click at [685, 375] on button "Confirm" at bounding box center [677, 389] width 131 height 54
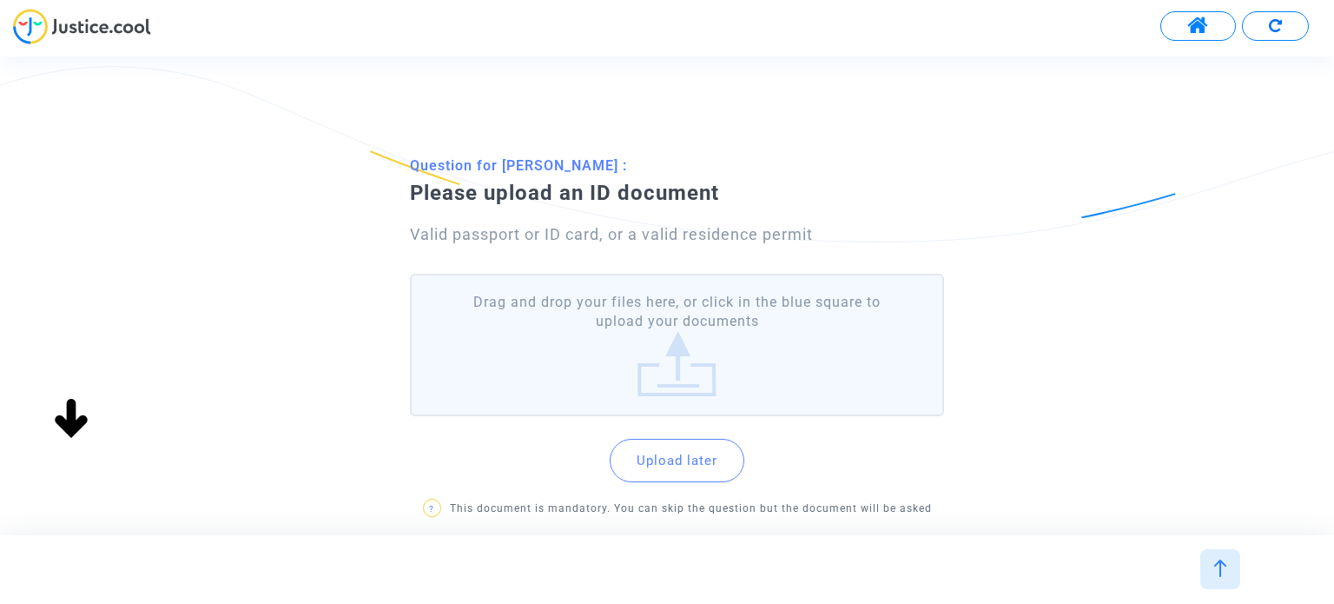
click at [629, 367] on label "Drag and drop your files here, or click in the blue square to upload your docum…" at bounding box center [676, 345] width 533 height 143
click at [0, 0] on input "Drag and drop your files here, or click in the blue square to upload your docum…" at bounding box center [0, 0] width 0 height 0
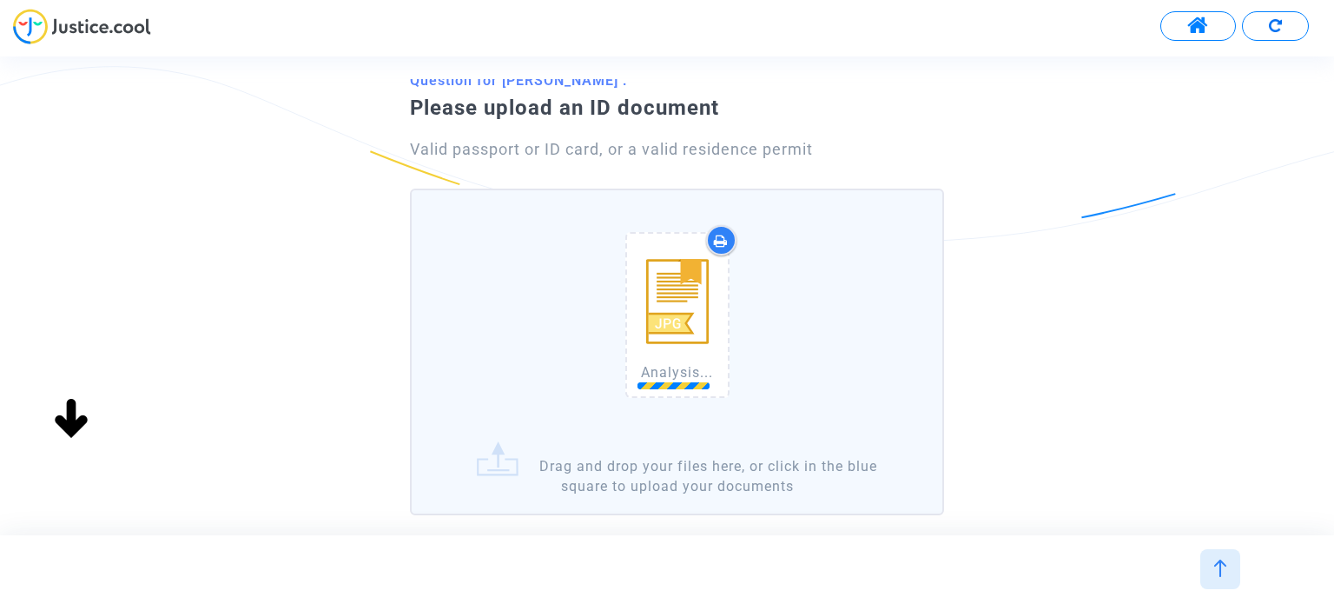
scroll to position [87, 0]
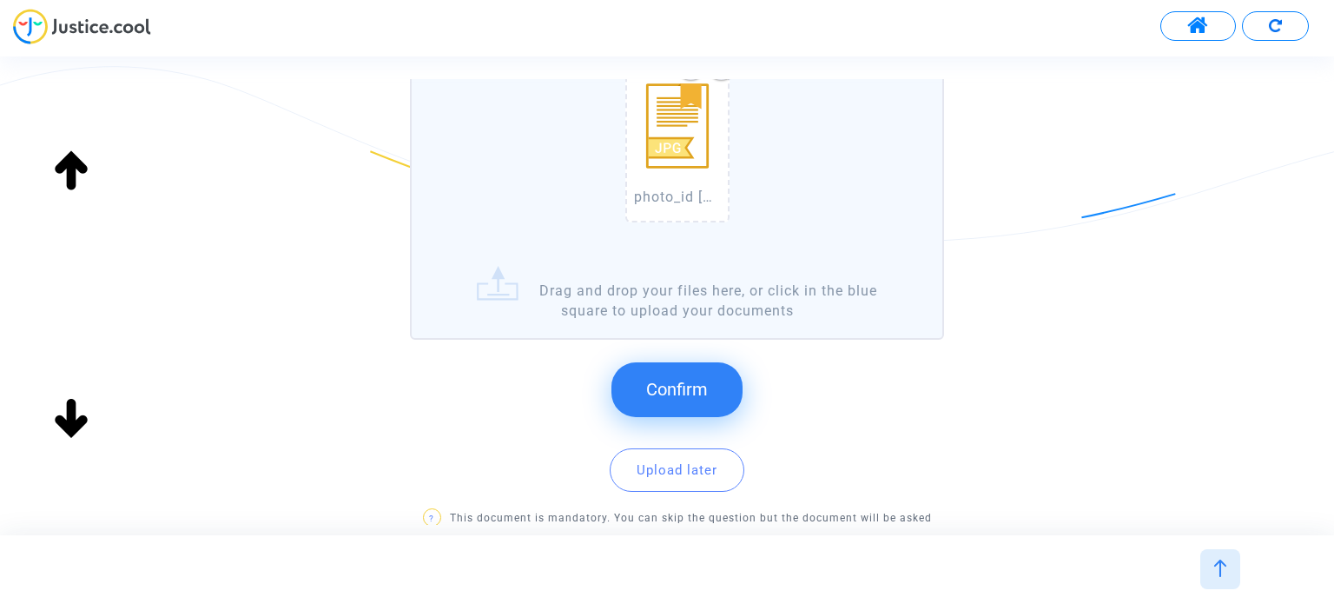
click at [705, 383] on span "Confirm" at bounding box center [677, 389] width 62 height 21
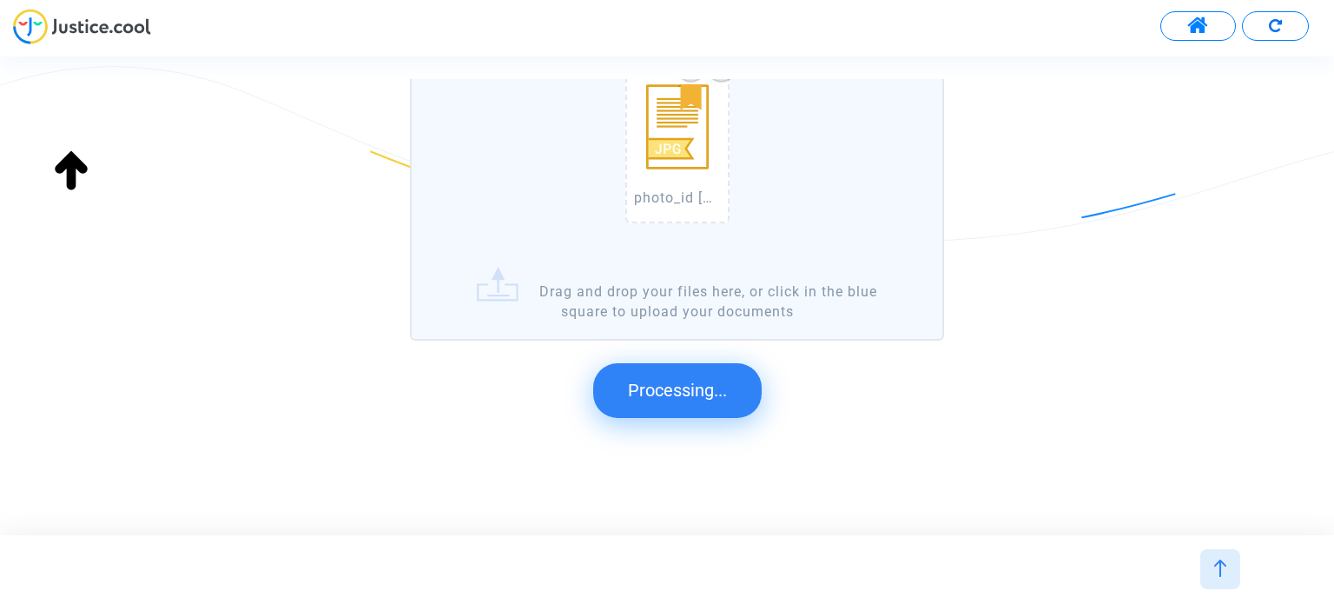
scroll to position [0, 0]
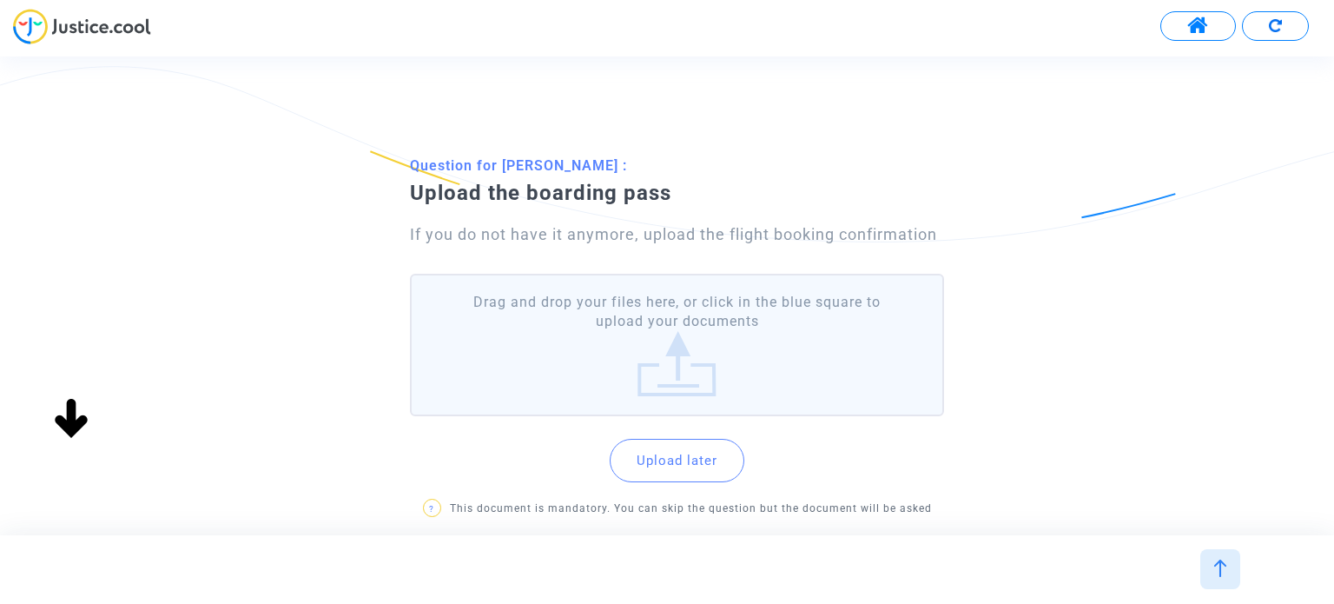
click at [675, 373] on label "Drag and drop your files here, or click in the blue square to upload your docum…" at bounding box center [676, 345] width 533 height 143
click at [0, 0] on input "Drag and drop your files here, or click in the blue square to upload your docum…" at bounding box center [0, 0] width 0 height 0
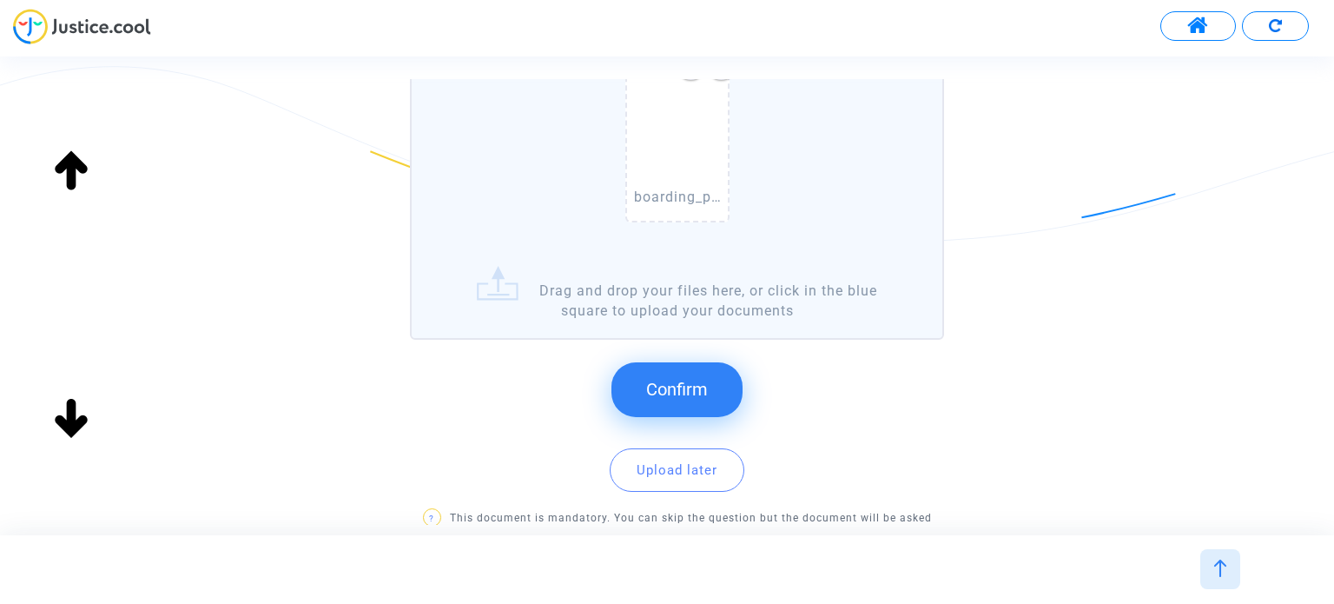
click at [713, 392] on button "Confirm" at bounding box center [677, 389] width 131 height 54
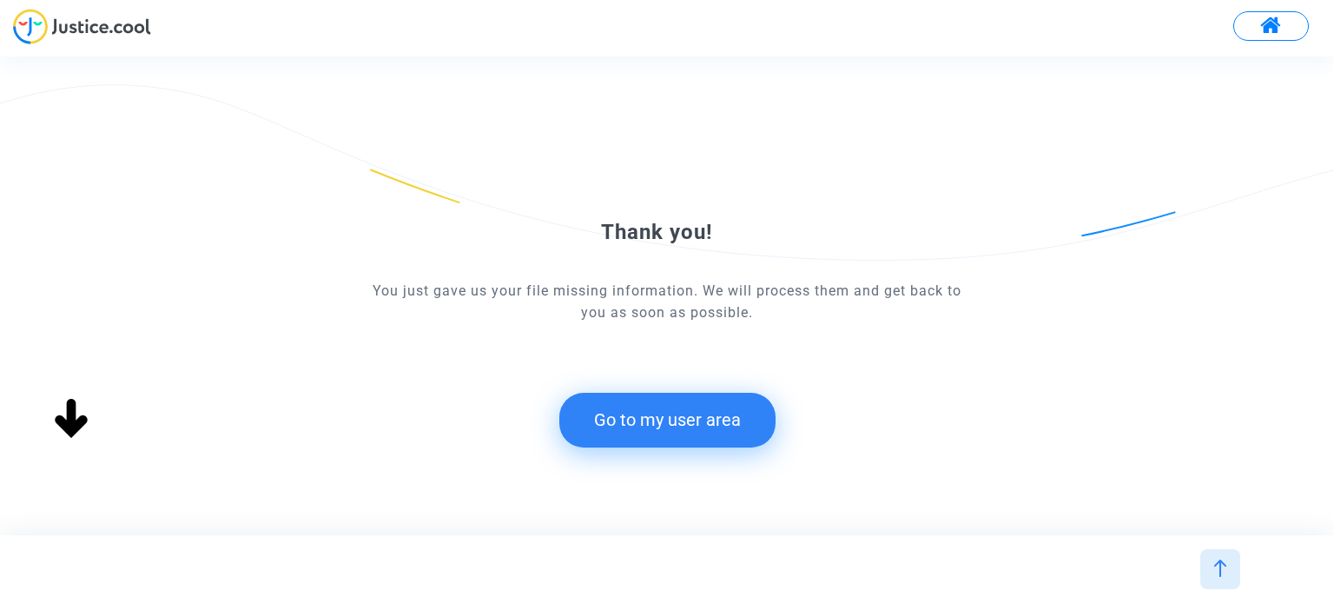
click at [688, 403] on button "Go to my user area" at bounding box center [667, 420] width 216 height 54
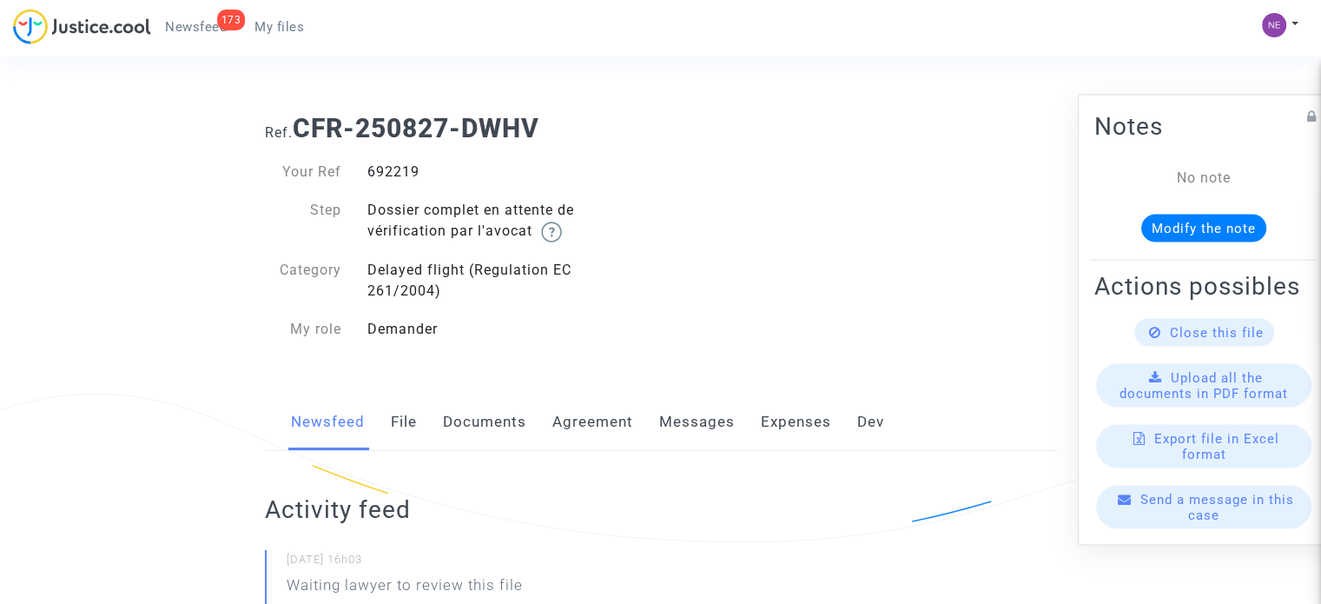
click at [503, 430] on link "Documents" at bounding box center [484, 422] width 83 height 57
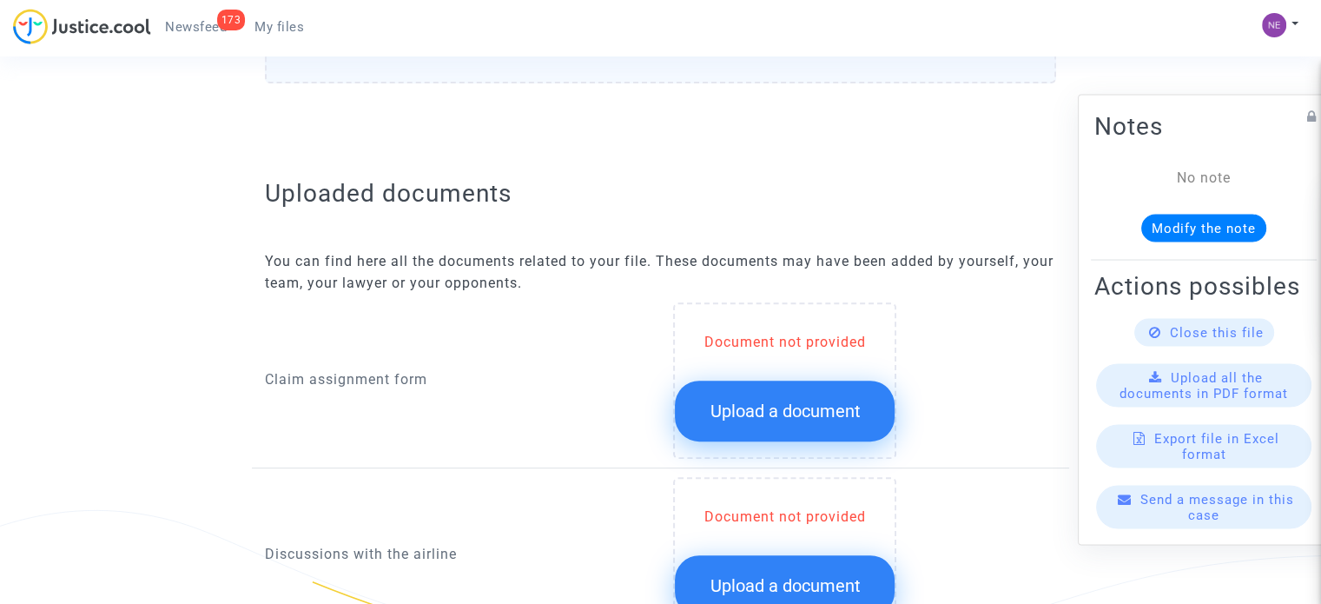
scroll to position [782, 0]
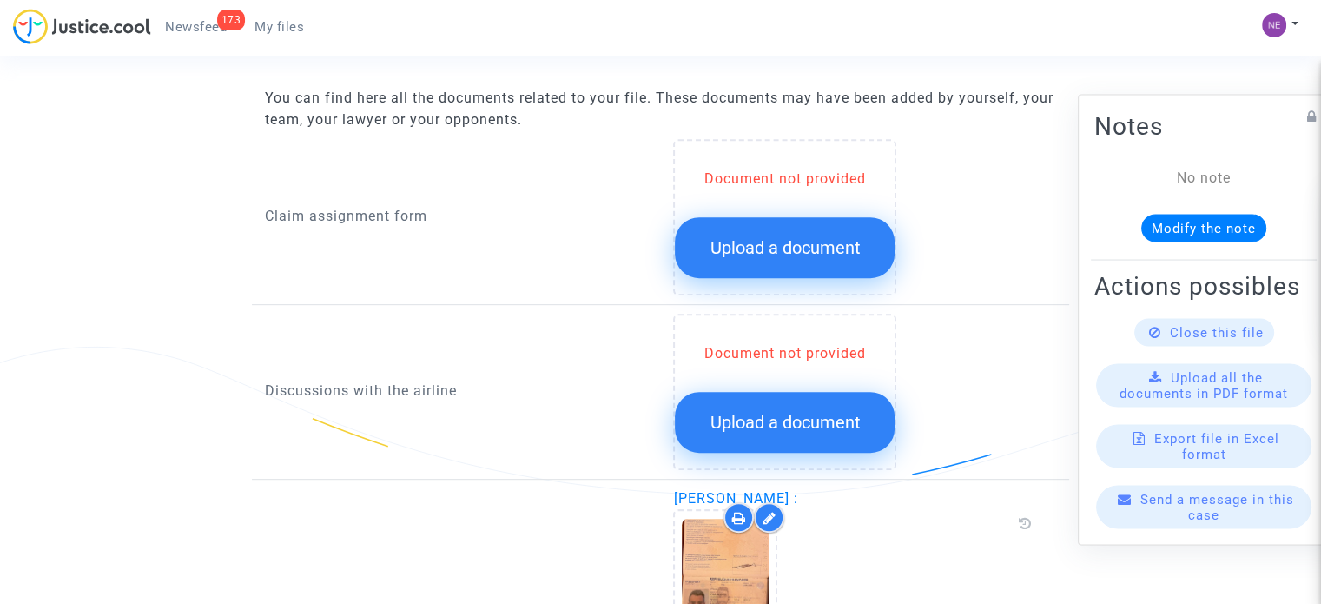
click at [787, 260] on button "Upload a document" at bounding box center [785, 247] width 220 height 61
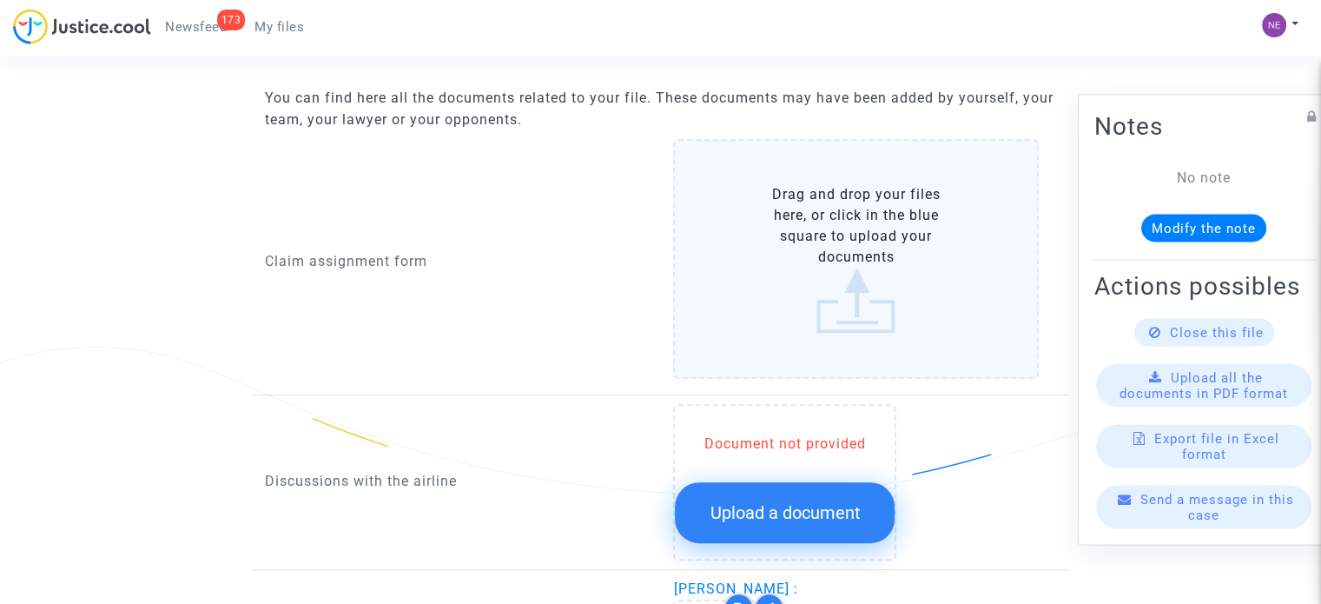
click at [787, 260] on label "Drag and drop your files here, or click in the blue square to upload your docum…" at bounding box center [856, 259] width 366 height 240
click at [0, 0] on input "Drag and drop your files here, or click in the blue square to upload your docum…" at bounding box center [0, 0] width 0 height 0
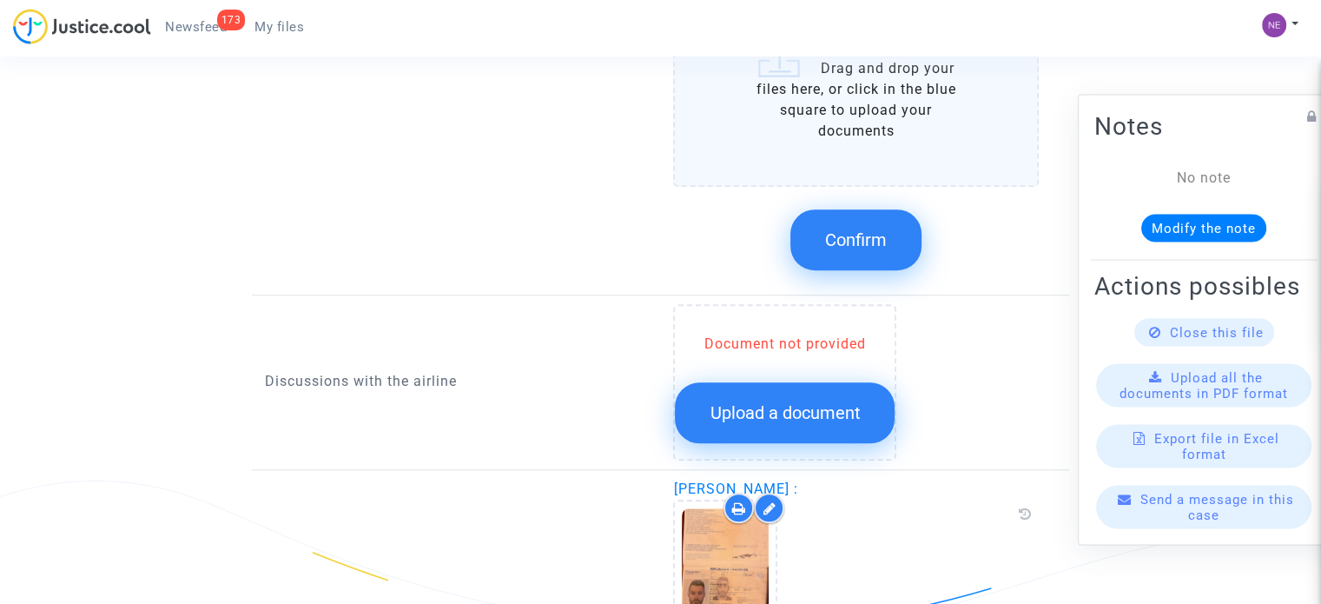
scroll to position [1390, 0]
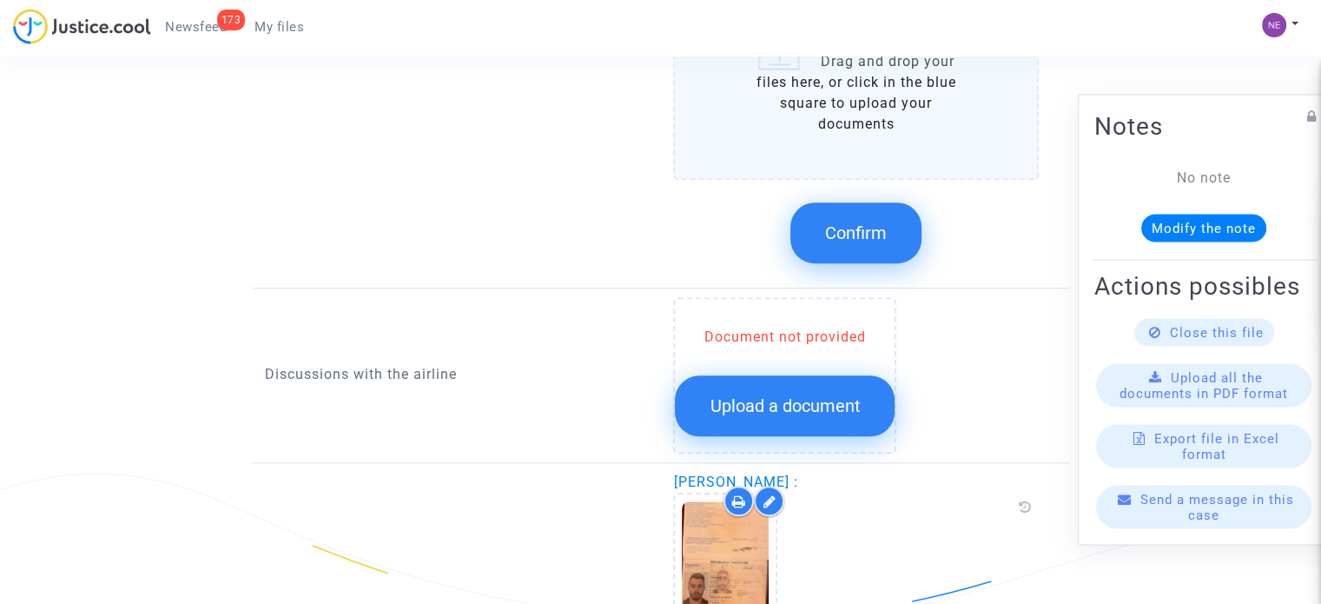
click at [889, 229] on button "Confirm" at bounding box center [856, 232] width 131 height 61
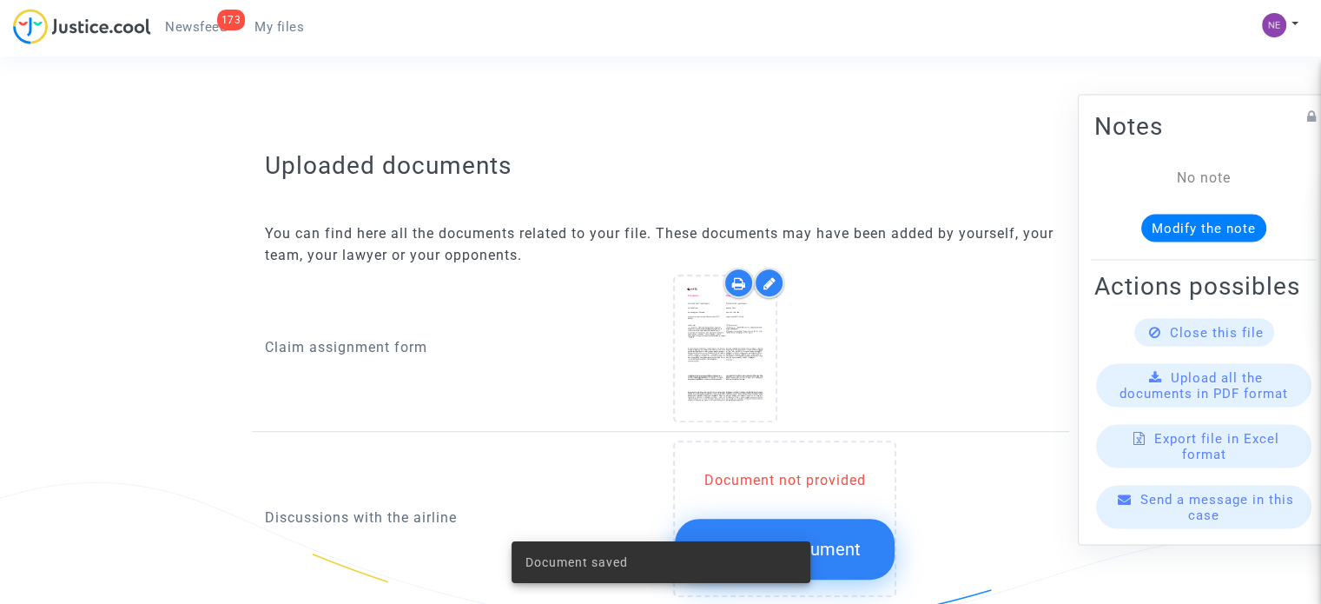
scroll to position [782, 0]
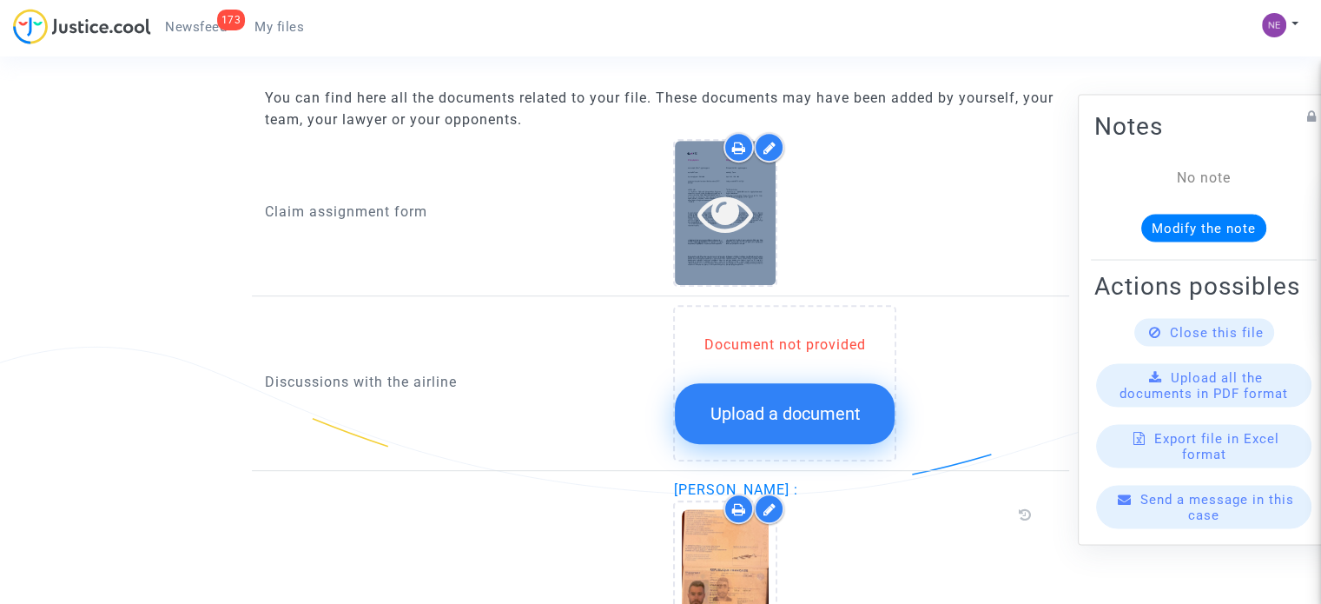
click at [764, 212] on div at bounding box center [725, 213] width 101 height 56
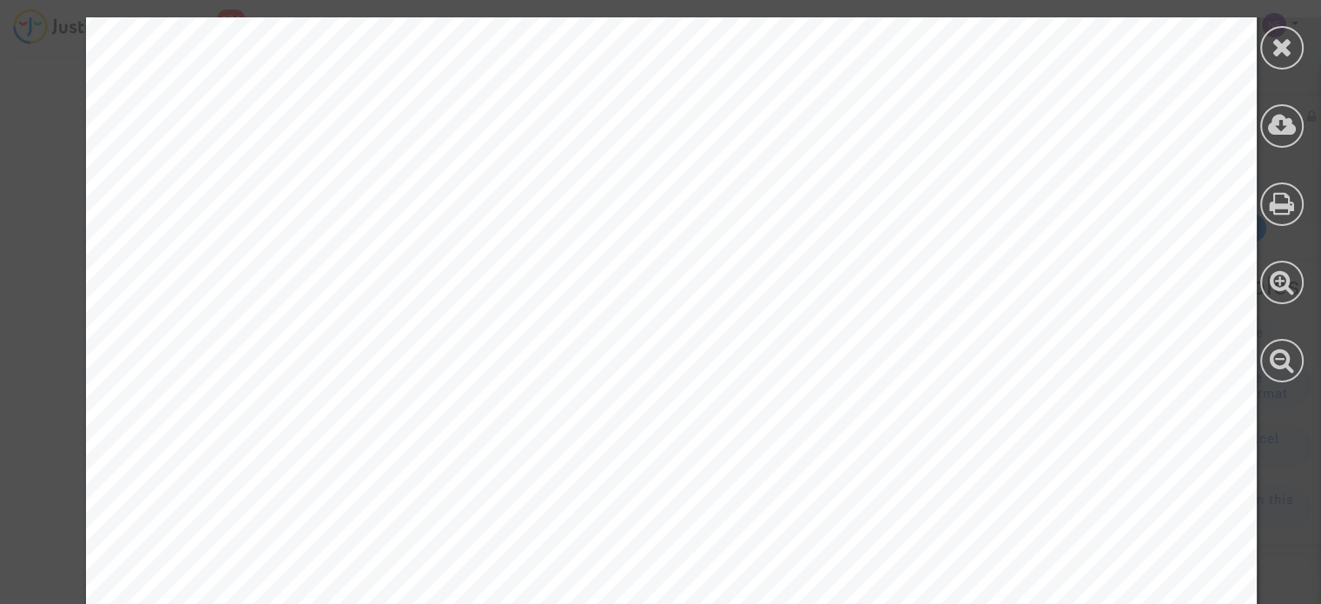
scroll to position [0, 0]
click at [1273, 58] on icon at bounding box center [1283, 47] width 22 height 26
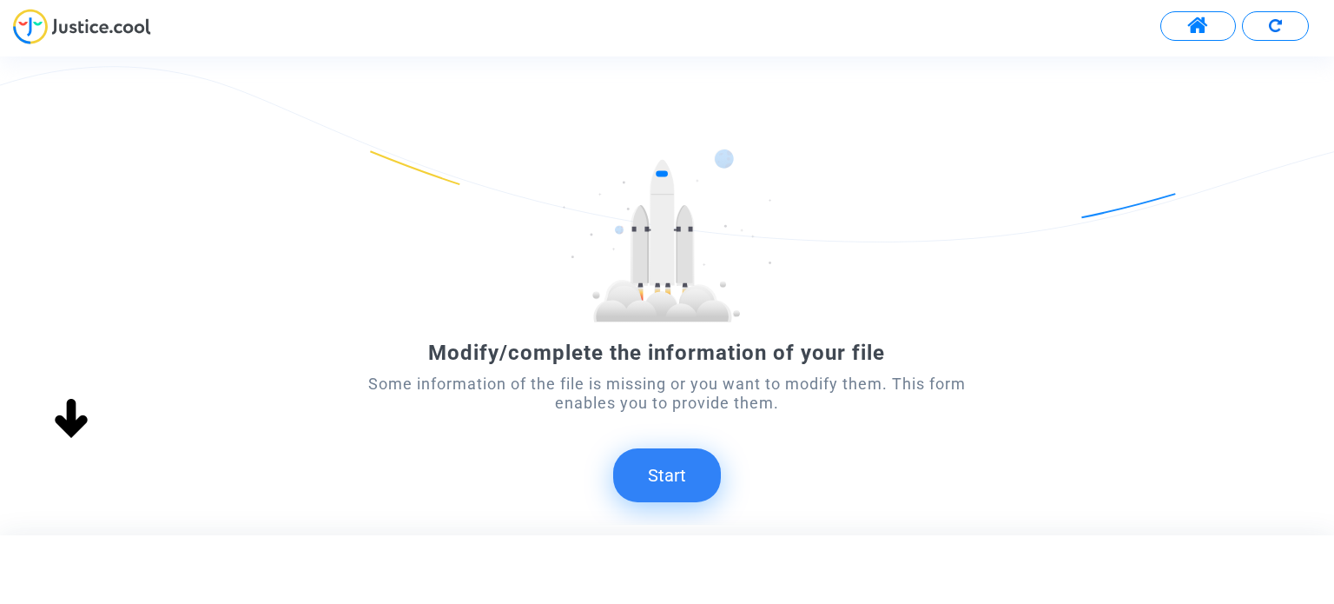
click at [671, 487] on button "Start" at bounding box center [667, 475] width 108 height 54
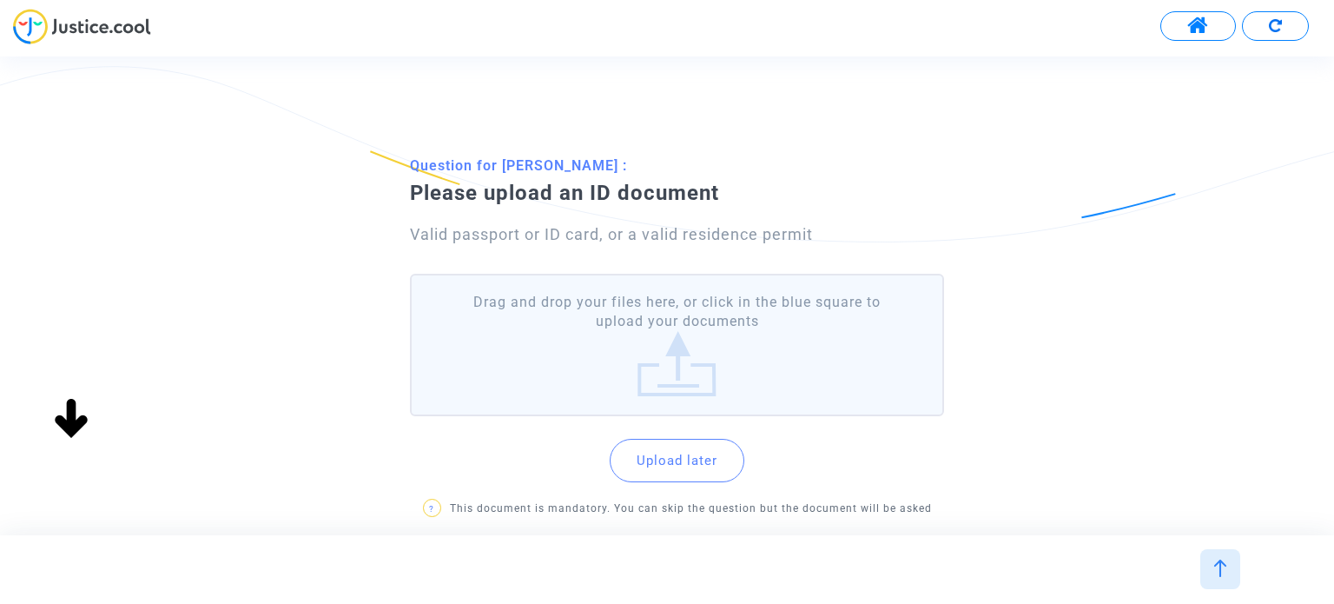
click at [698, 332] on label "Drag and drop your files here, or click in the blue square to upload your docum…" at bounding box center [676, 345] width 533 height 143
click at [0, 0] on input "Drag and drop your files here, or click in the blue square to upload your docum…" at bounding box center [0, 0] width 0 height 0
click at [707, 346] on label "Drag and drop your files here, or click in the blue square to upload your docum…" at bounding box center [676, 345] width 533 height 143
click at [0, 0] on input "Drag and drop your files here, or click in the blue square to upload your docum…" at bounding box center [0, 0] width 0 height 0
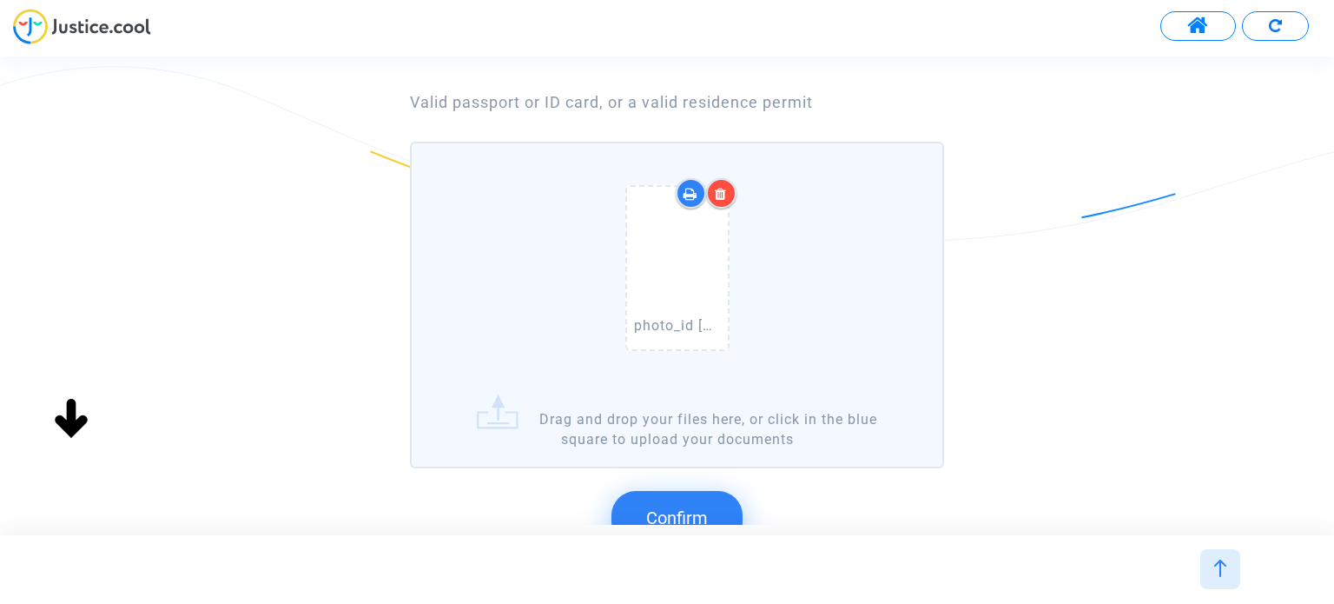
scroll to position [174, 0]
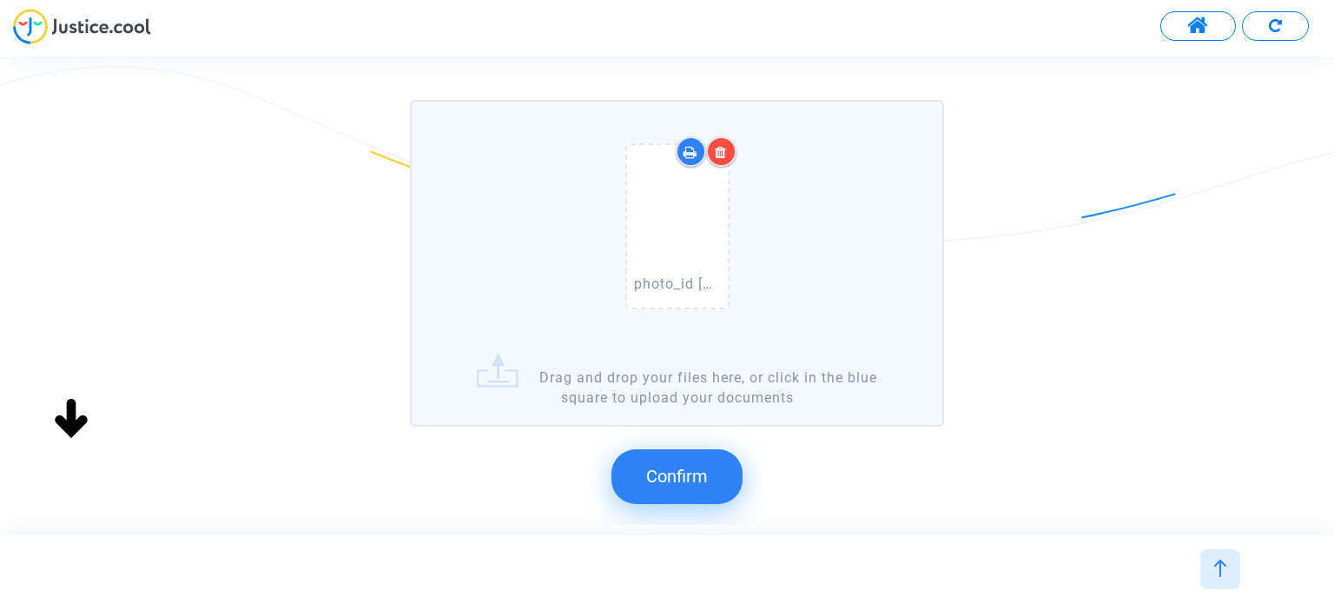
click at [702, 453] on button "Confirm" at bounding box center [677, 476] width 131 height 54
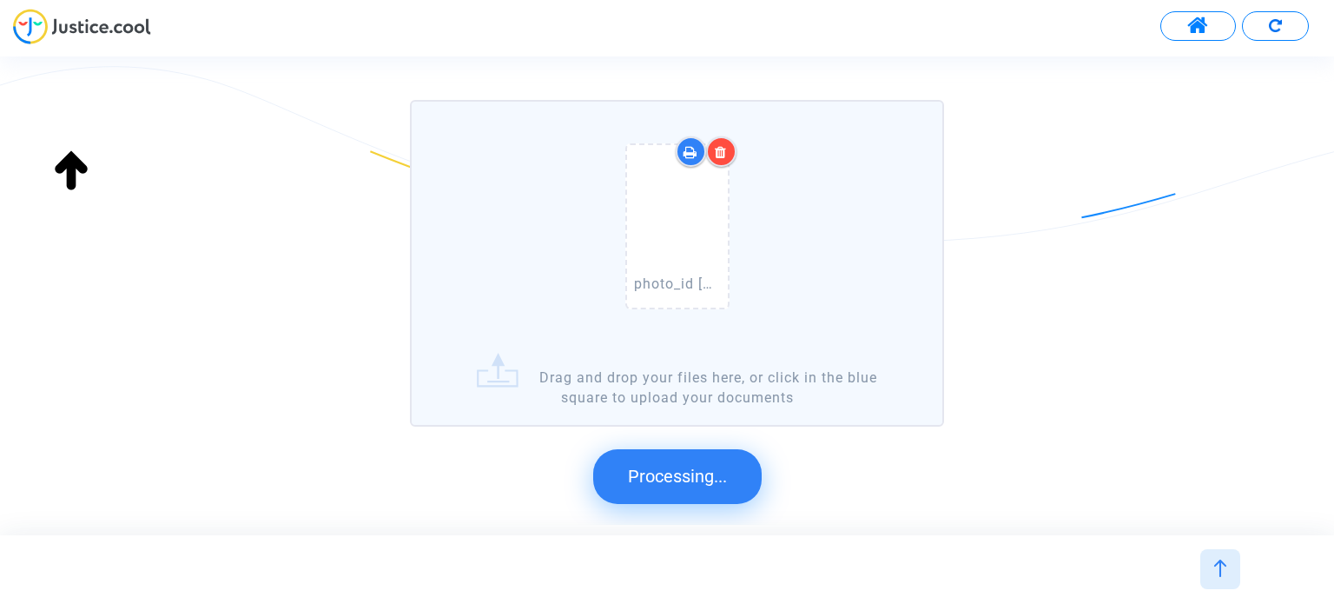
scroll to position [0, 0]
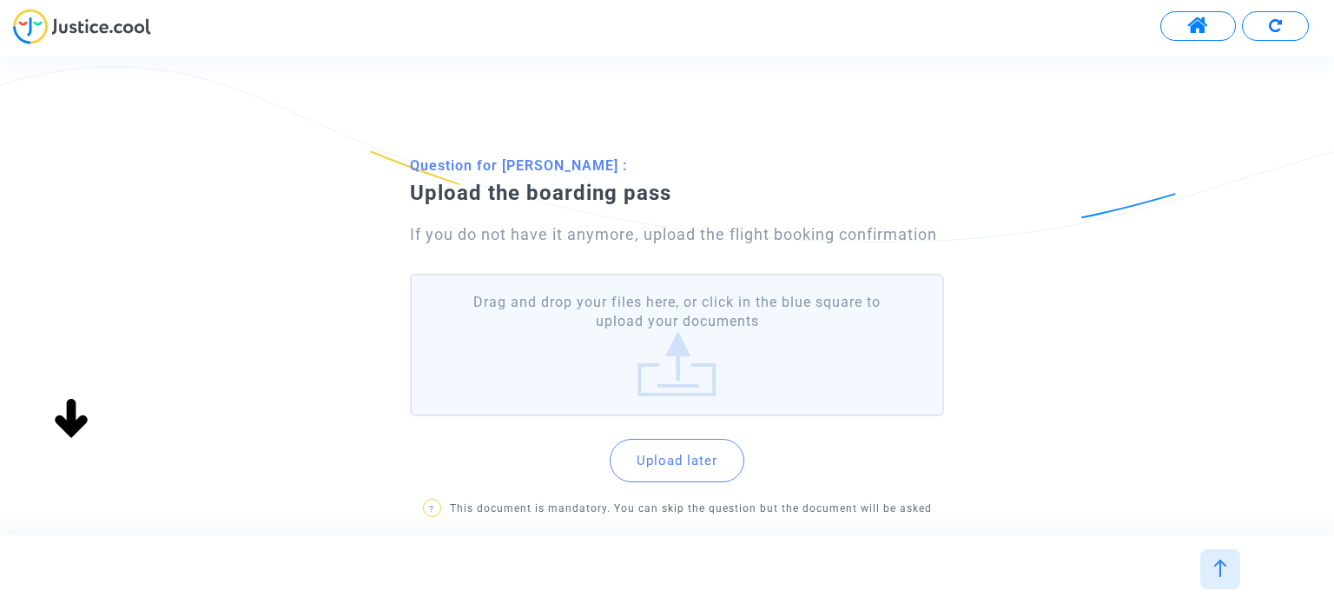
click at [705, 337] on label "Drag and drop your files here, or click in the blue square to upload your docum…" at bounding box center [676, 345] width 533 height 143
click at [0, 0] on input "Drag and drop your files here, or click in the blue square to upload your docum…" at bounding box center [0, 0] width 0 height 0
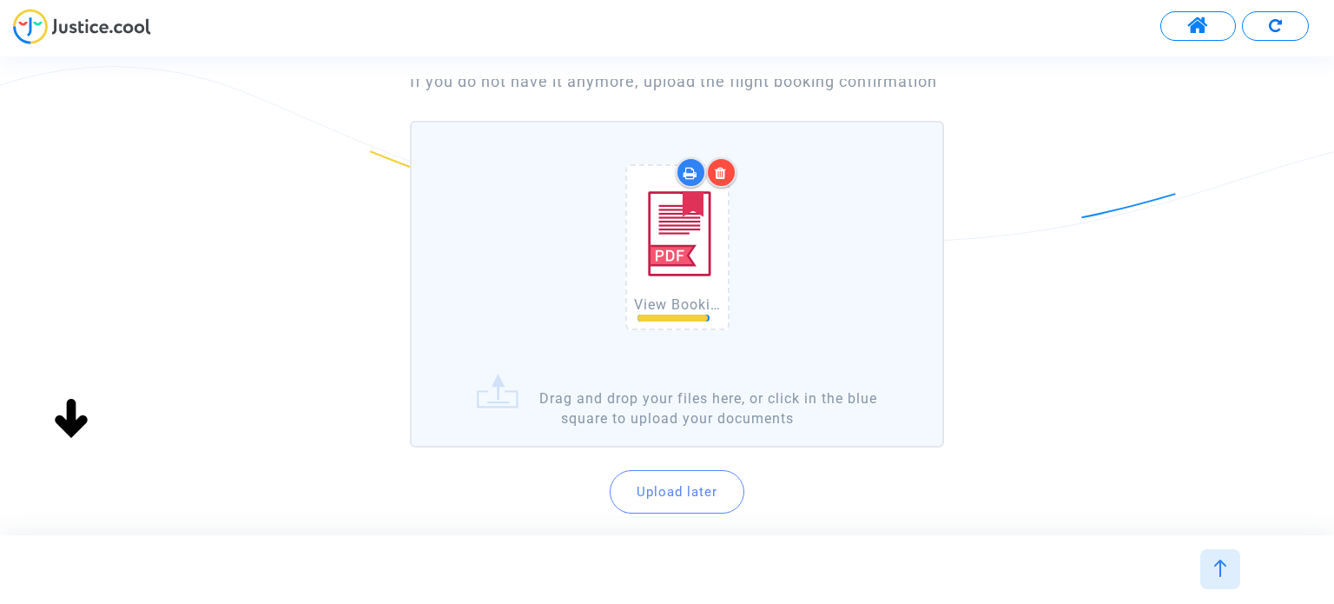
scroll to position [174, 0]
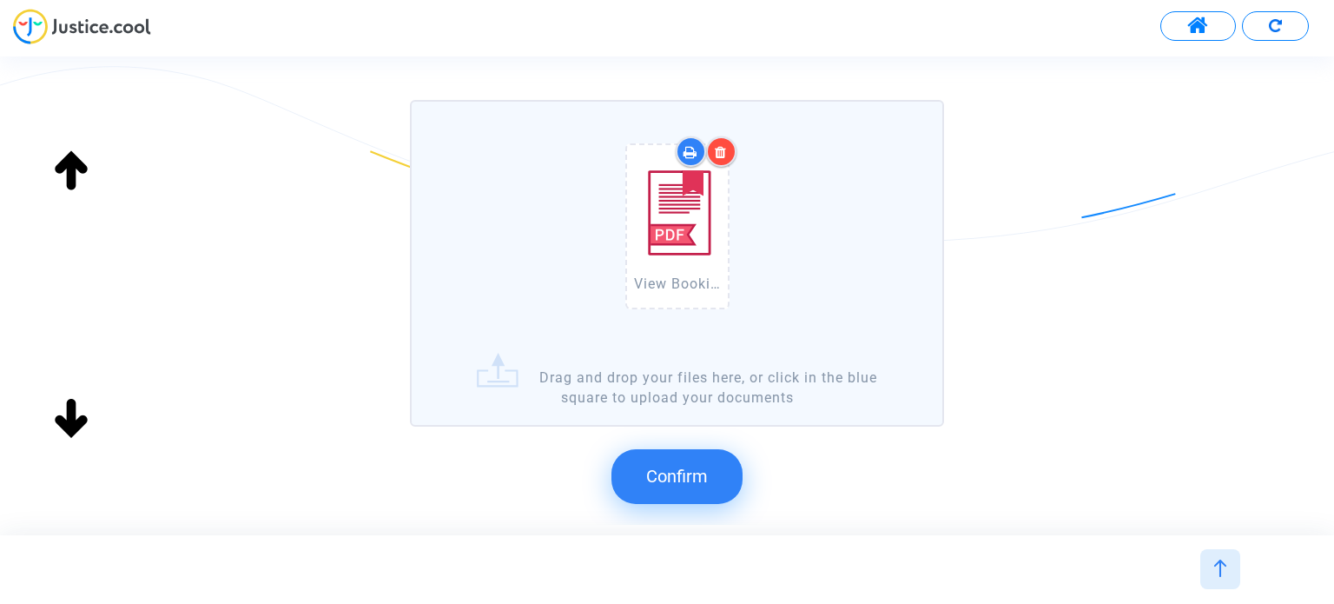
click at [709, 449] on button "Confirm" at bounding box center [677, 476] width 131 height 54
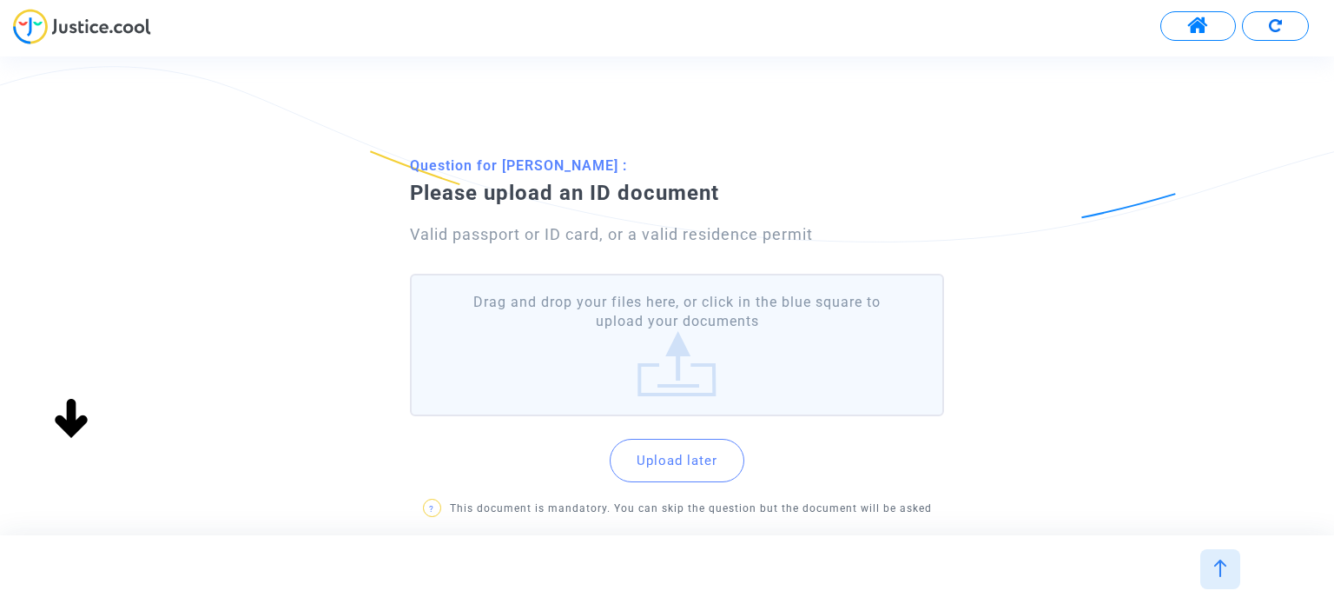
click at [785, 347] on label "Drag and drop your files here, or click in the blue square to upload your docum…" at bounding box center [676, 345] width 533 height 143
click at [0, 0] on input "Drag and drop your files here, or click in the blue square to upload your docum…" at bounding box center [0, 0] width 0 height 0
click at [655, 315] on label "Drag and drop your files here, or click in the blue square to upload your docum…" at bounding box center [676, 345] width 533 height 143
click at [0, 0] on input "Drag and drop your files here, or click in the blue square to upload your docum…" at bounding box center [0, 0] width 0 height 0
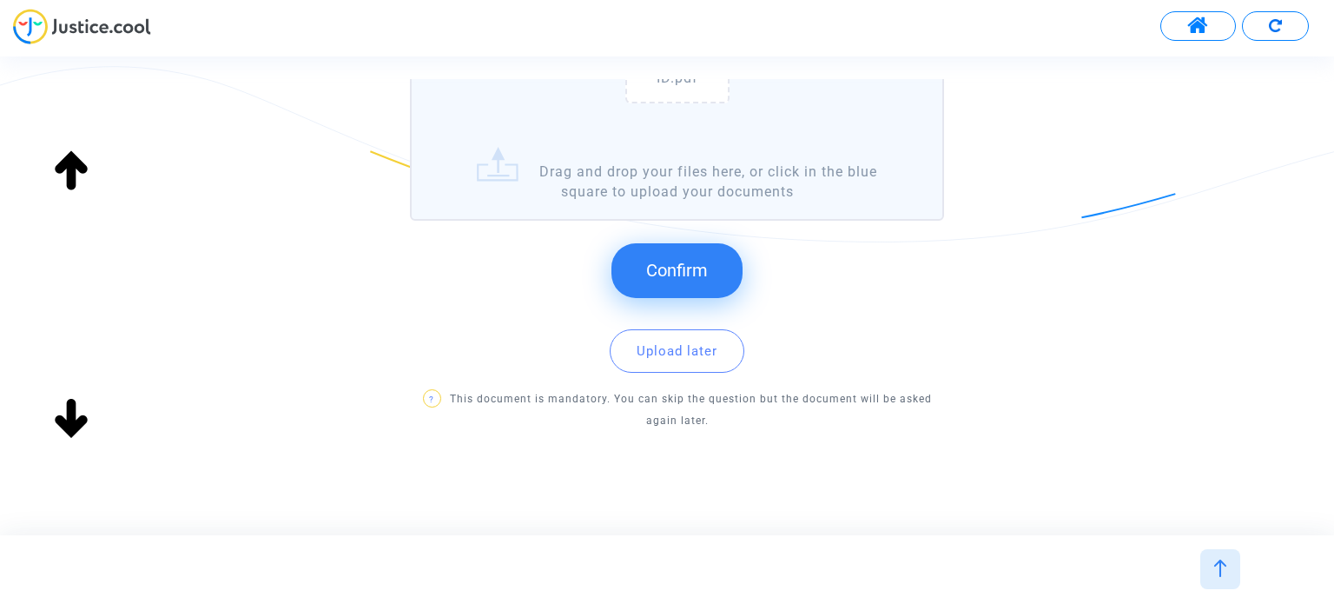
click at [686, 267] on span "Confirm" at bounding box center [677, 270] width 62 height 21
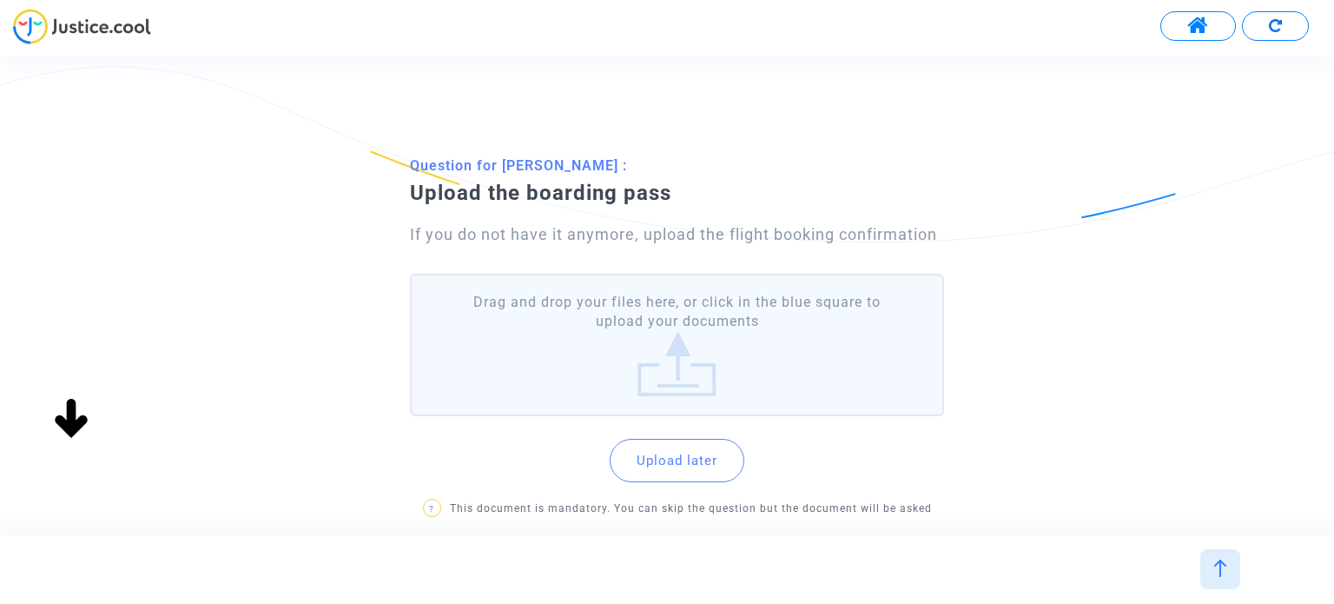
click at [684, 353] on label "Drag and drop your files here, or click in the blue square to upload your docum…" at bounding box center [676, 345] width 533 height 143
click at [0, 0] on input "Drag and drop your files here, or click in the blue square to upload your docum…" at bounding box center [0, 0] width 0 height 0
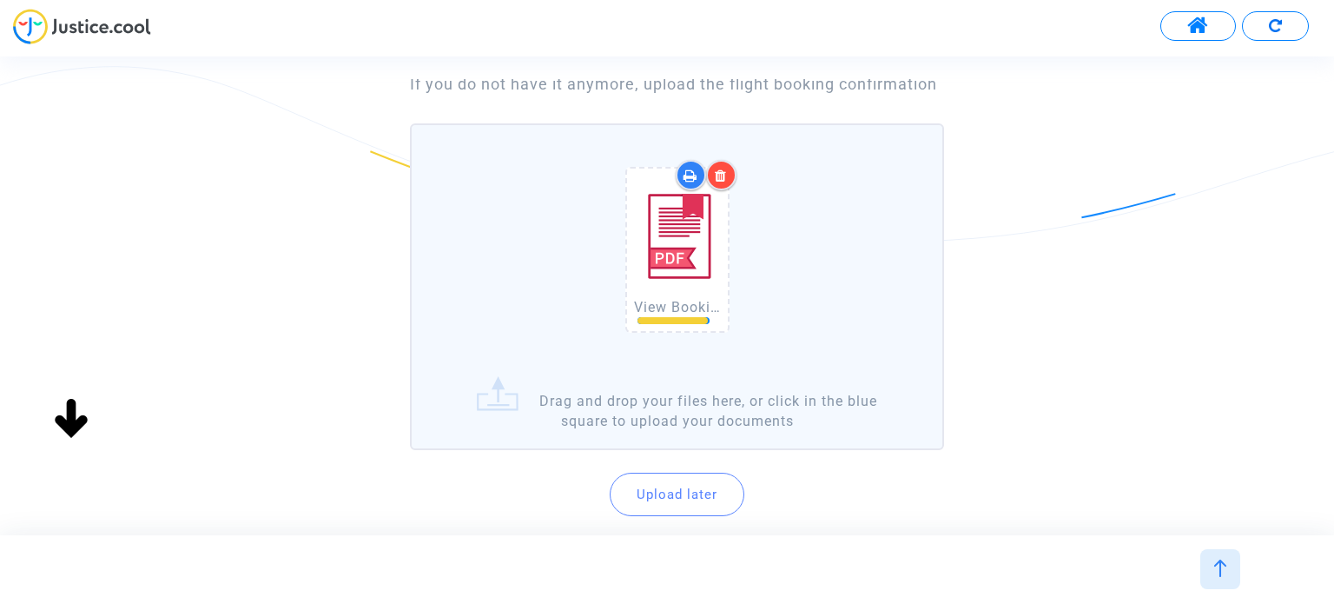
scroll to position [174, 0]
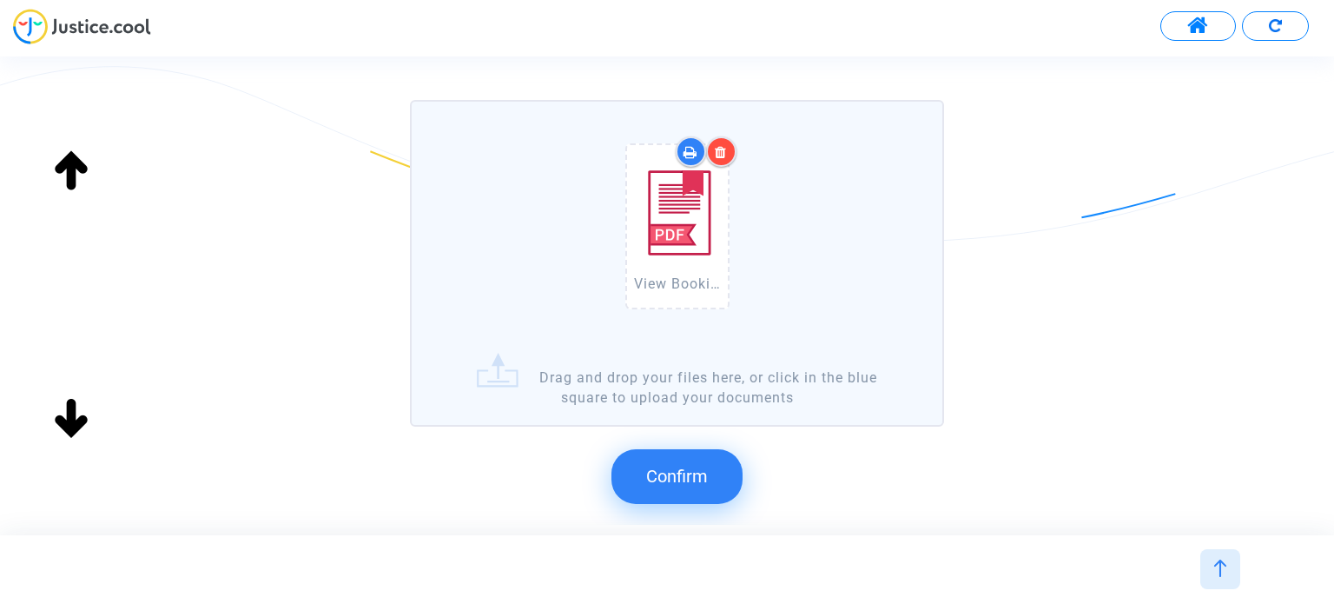
click at [680, 479] on span "Confirm" at bounding box center [677, 476] width 62 height 21
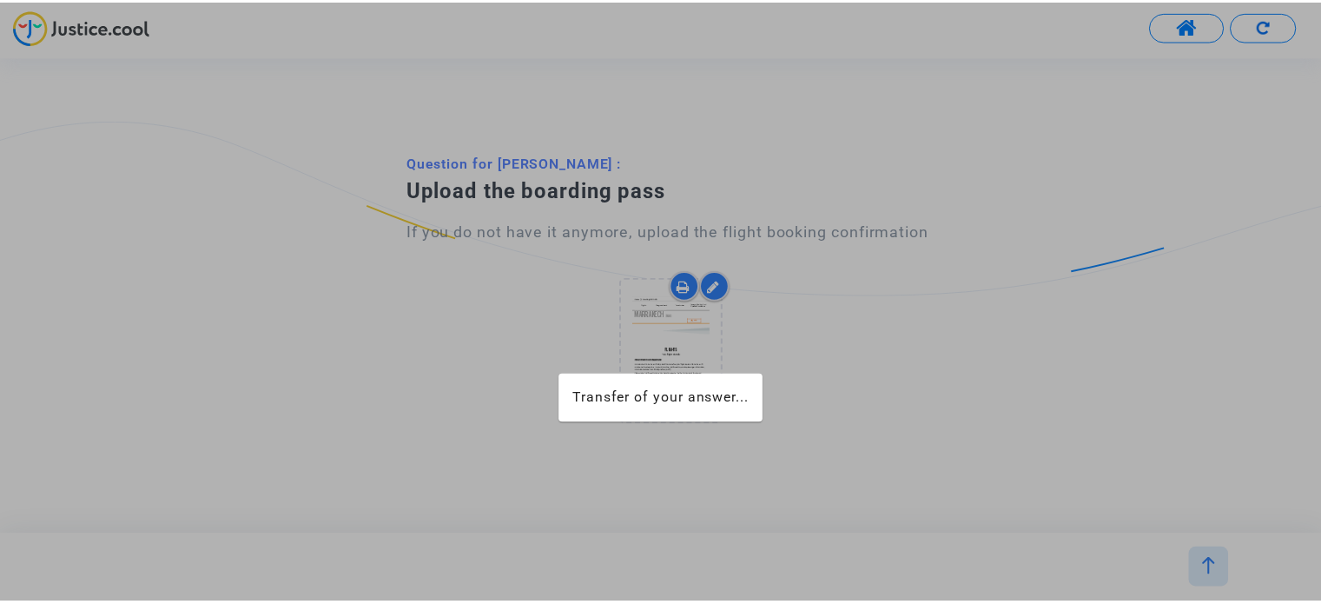
scroll to position [0, 0]
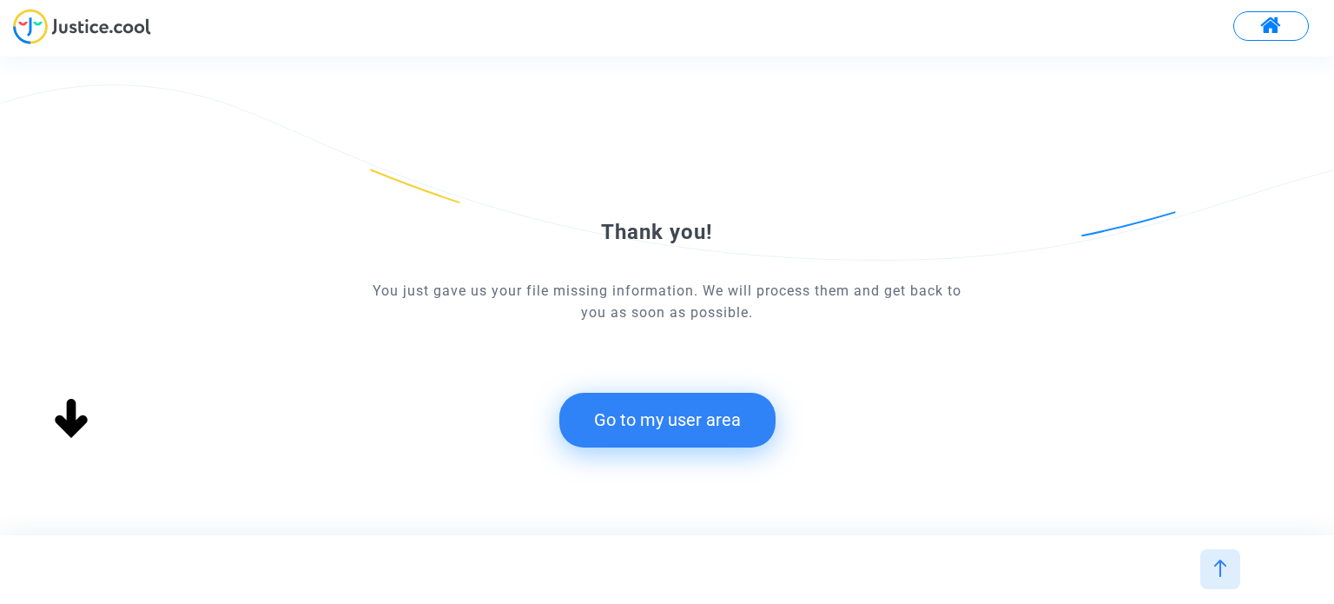
click at [685, 422] on button "Go to my user area" at bounding box center [667, 420] width 216 height 54
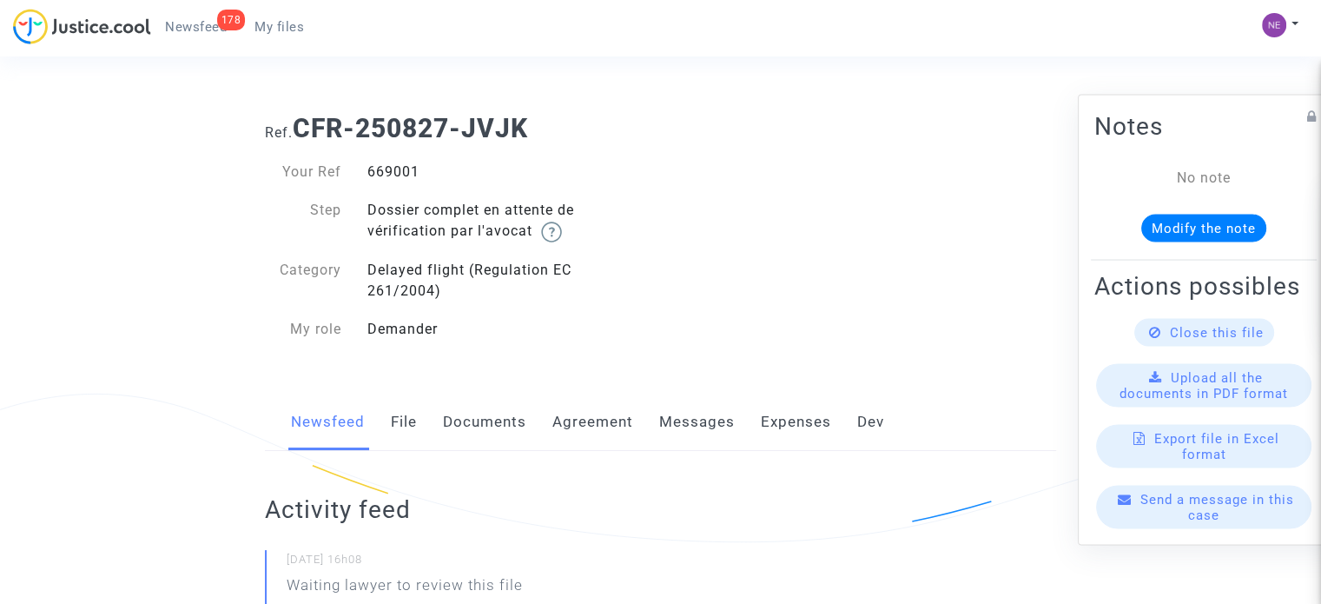
click at [487, 424] on link "Documents" at bounding box center [484, 422] width 83 height 57
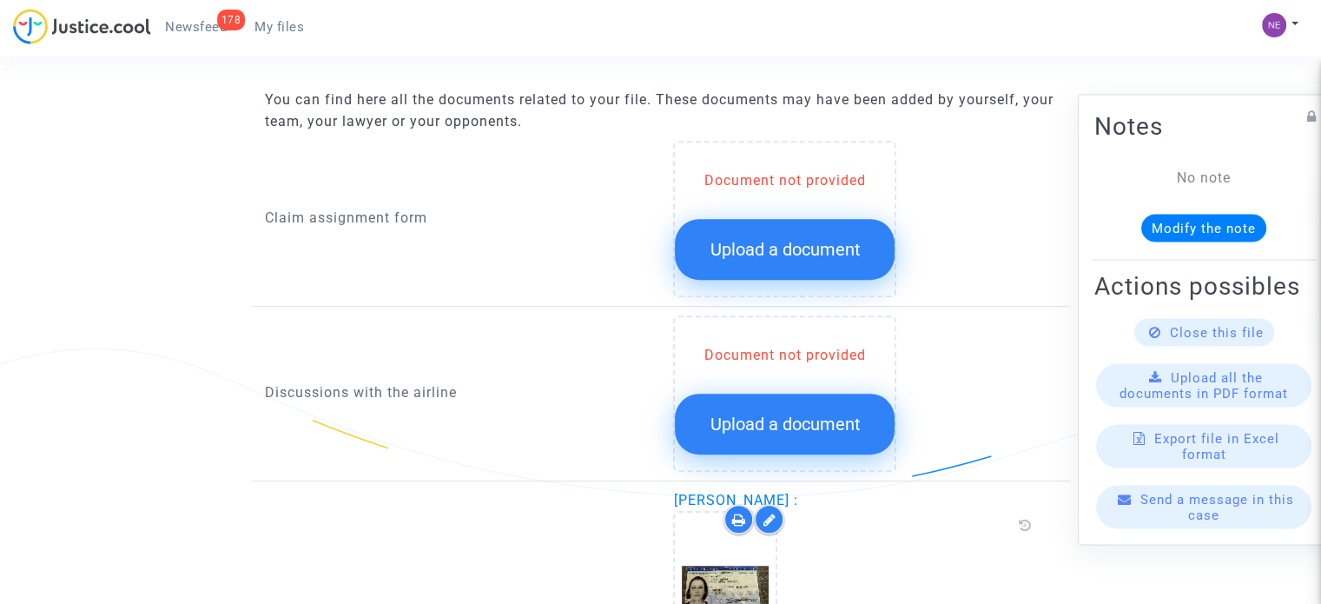
scroll to position [782, 0]
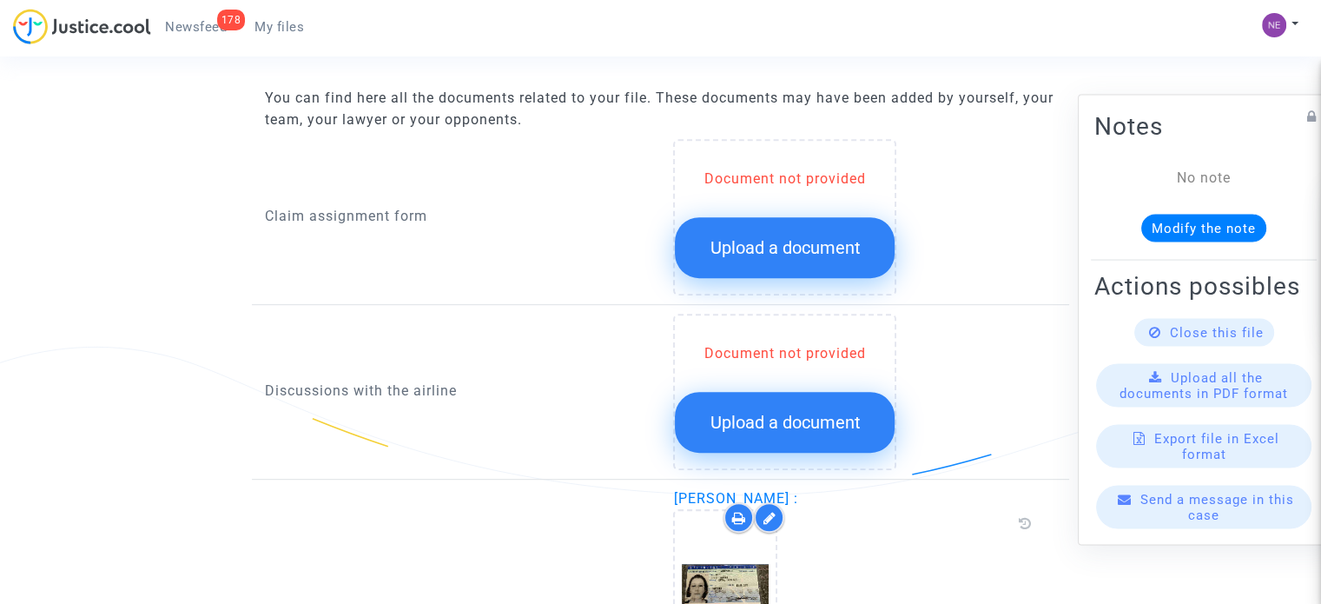
click at [800, 238] on span "Upload a document" at bounding box center [785, 247] width 150 height 21
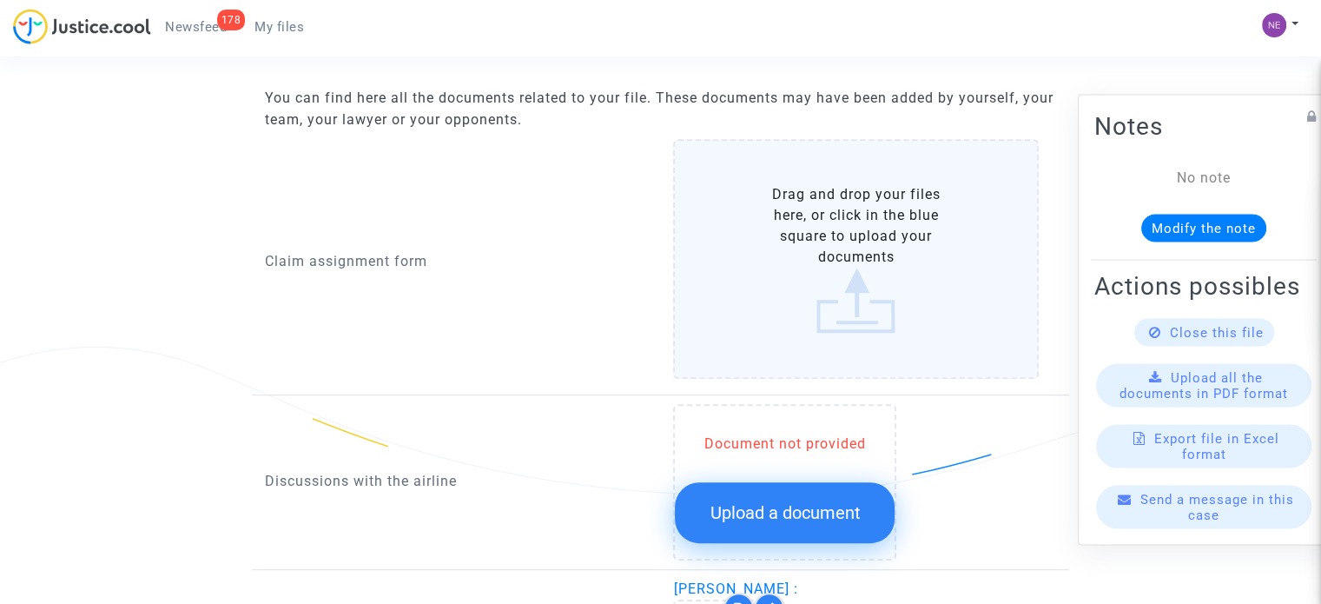
click at [801, 239] on label "Drag and drop your files here, or click in the blue square to upload your docum…" at bounding box center [856, 259] width 366 height 240
click at [0, 0] on input "Drag and drop your files here, or click in the blue square to upload your docum…" at bounding box center [0, 0] width 0 height 0
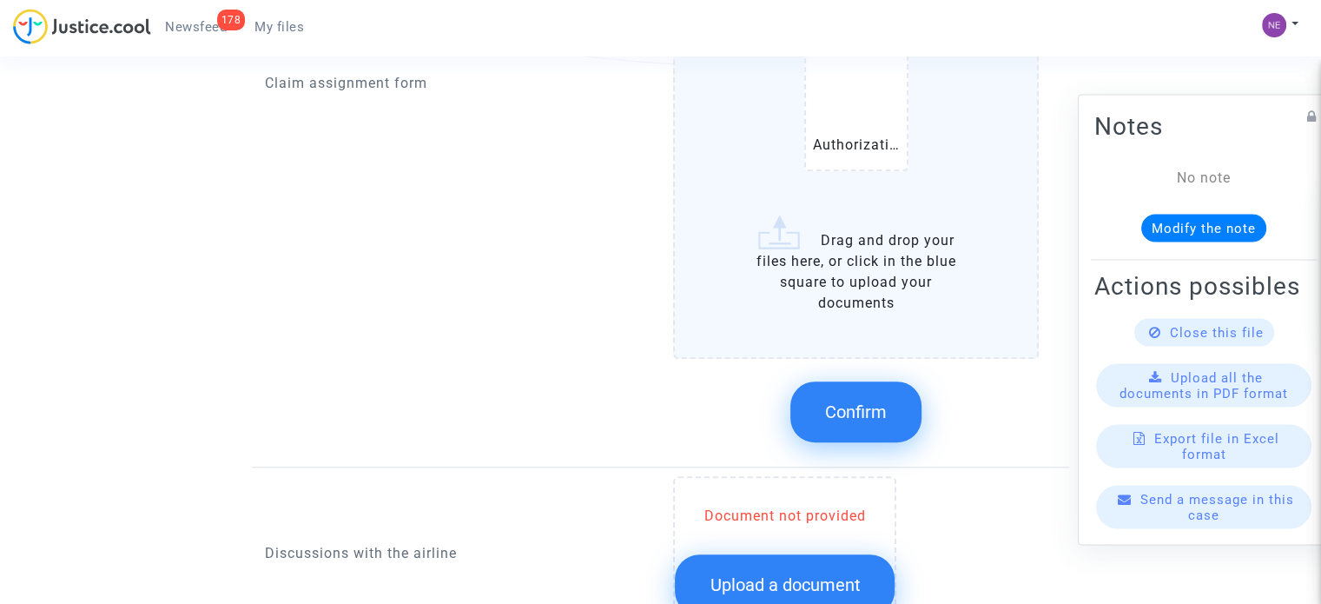
scroll to position [1216, 0]
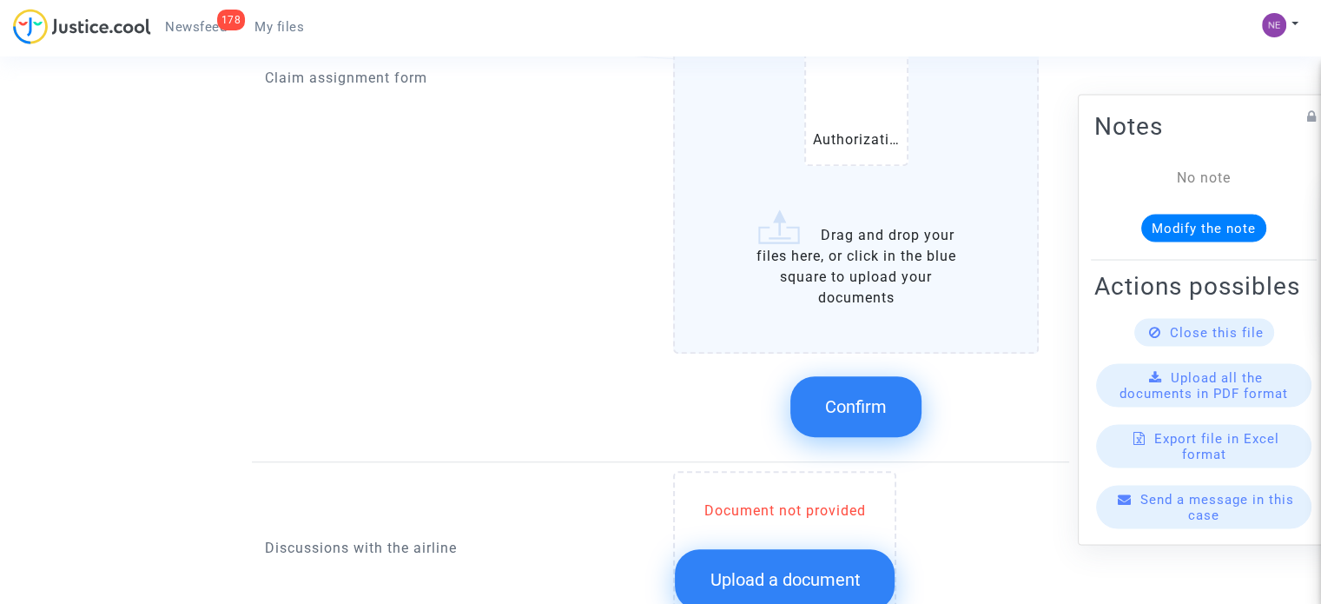
click at [865, 413] on span "Confirm" at bounding box center [856, 406] width 62 height 21
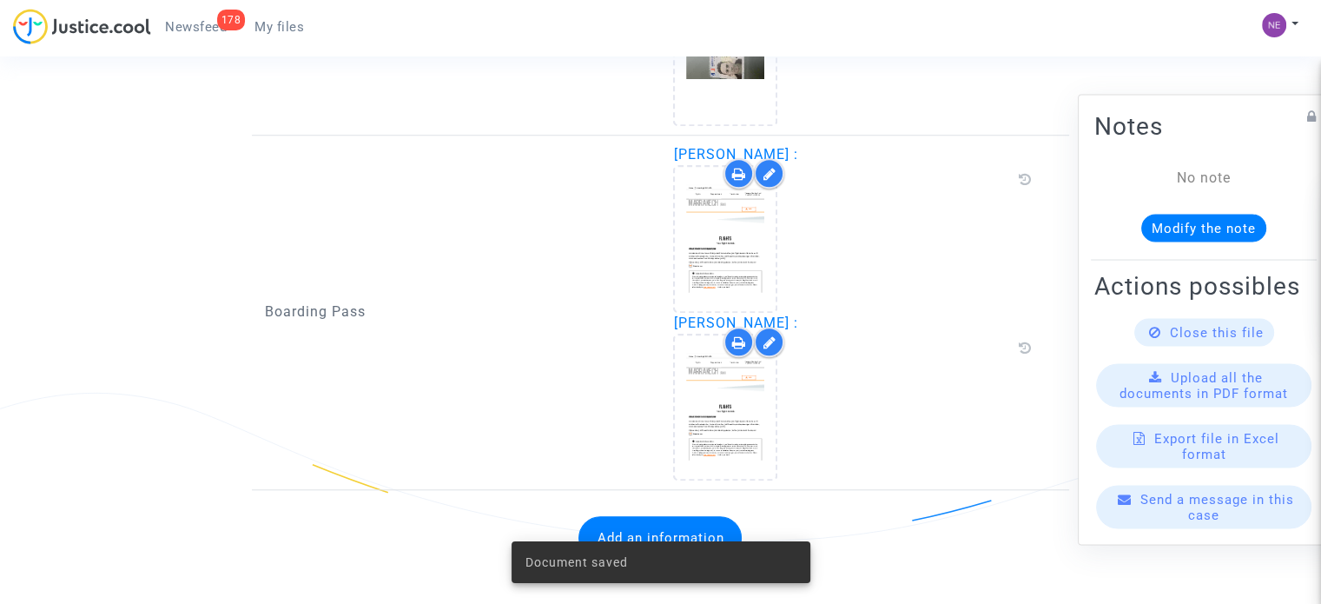
scroll to position [1479, 0]
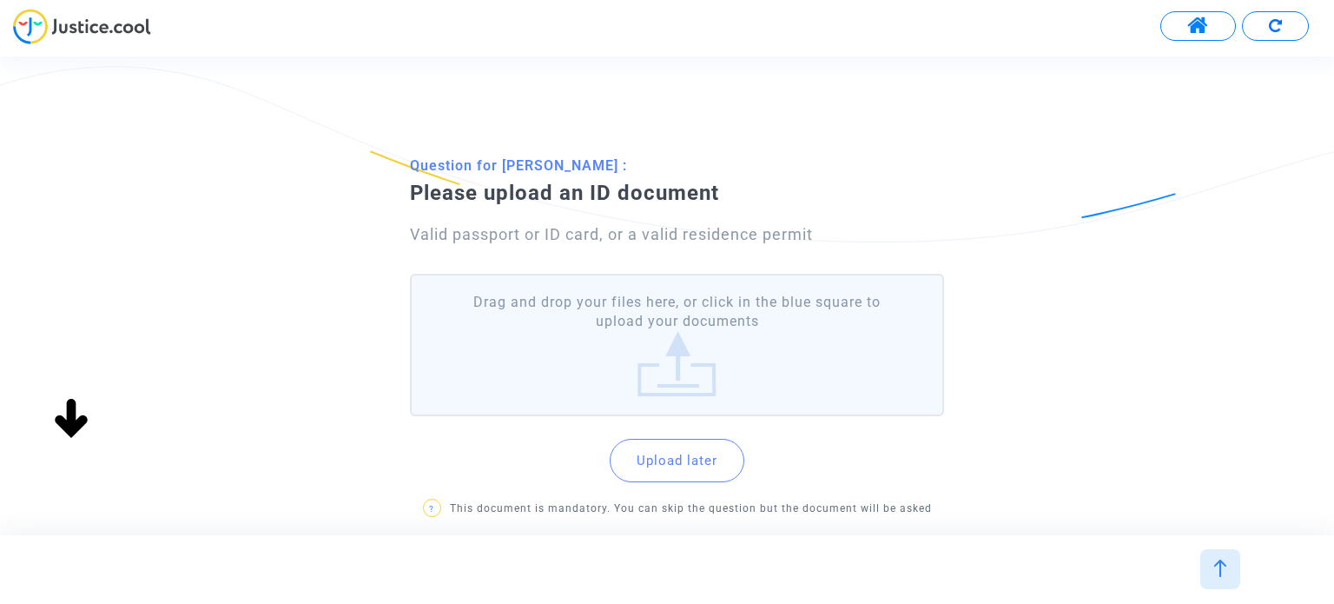
click at [708, 316] on label "Drag and drop your files here, or click in the blue square to upload your docum…" at bounding box center [676, 345] width 533 height 143
click at [0, 0] on input "Drag and drop your files here, or click in the blue square to upload your docum…" at bounding box center [0, 0] width 0 height 0
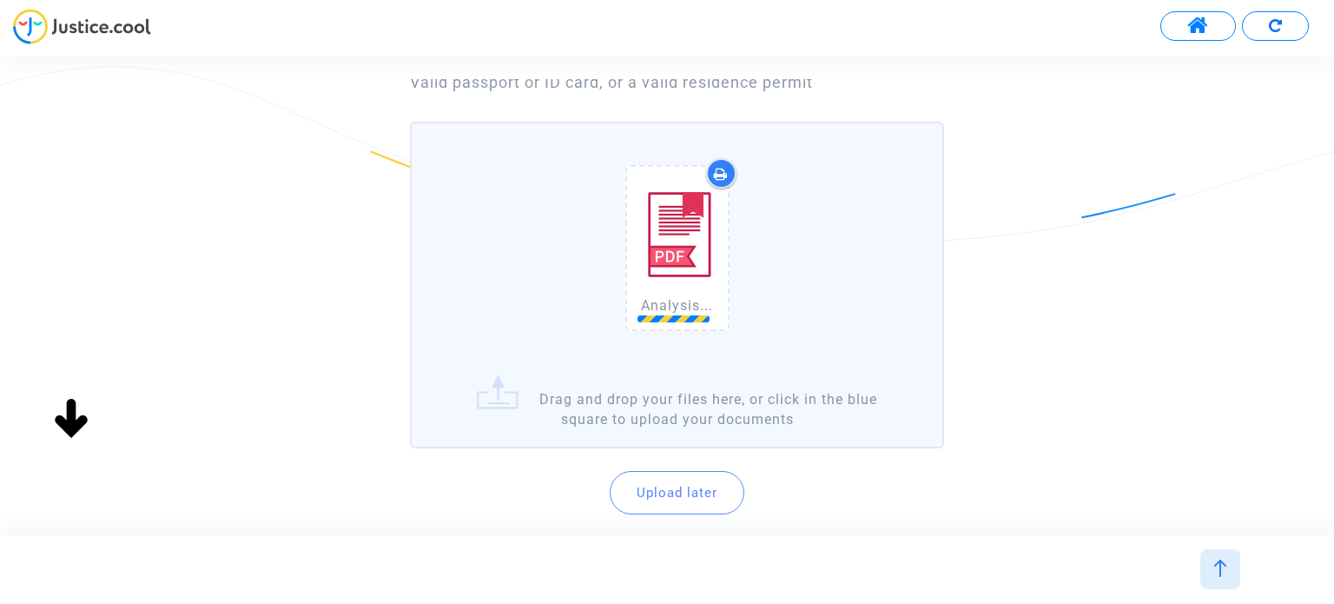
scroll to position [174, 0]
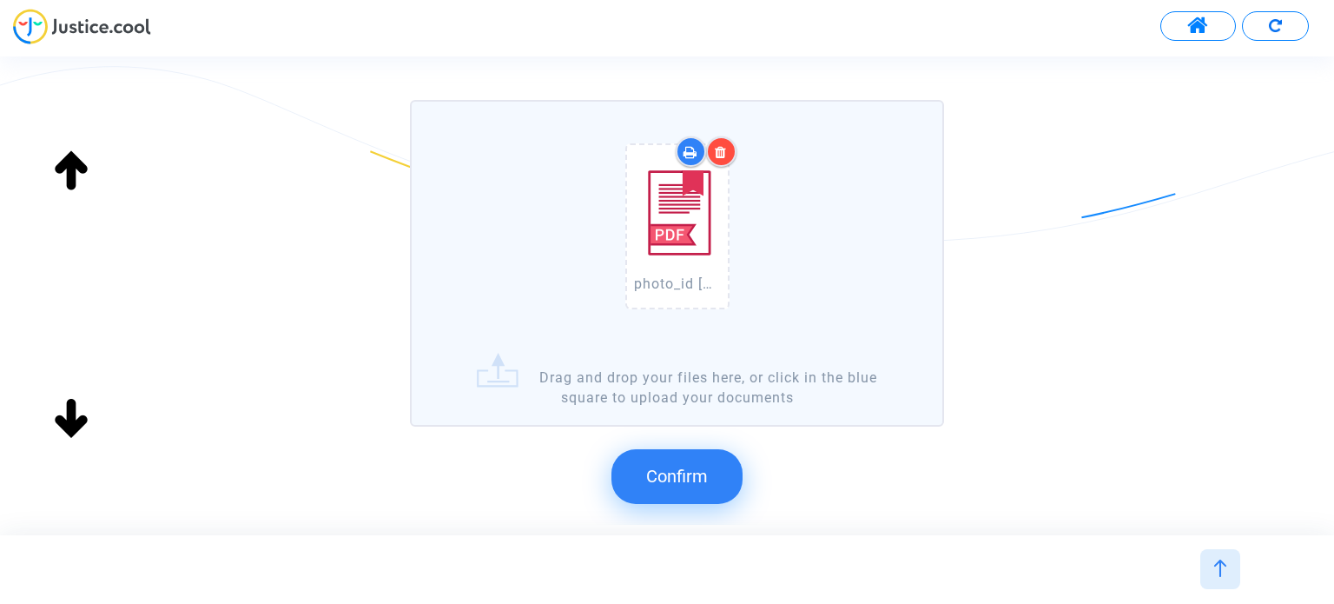
click at [686, 463] on button "Confirm" at bounding box center [677, 476] width 131 height 54
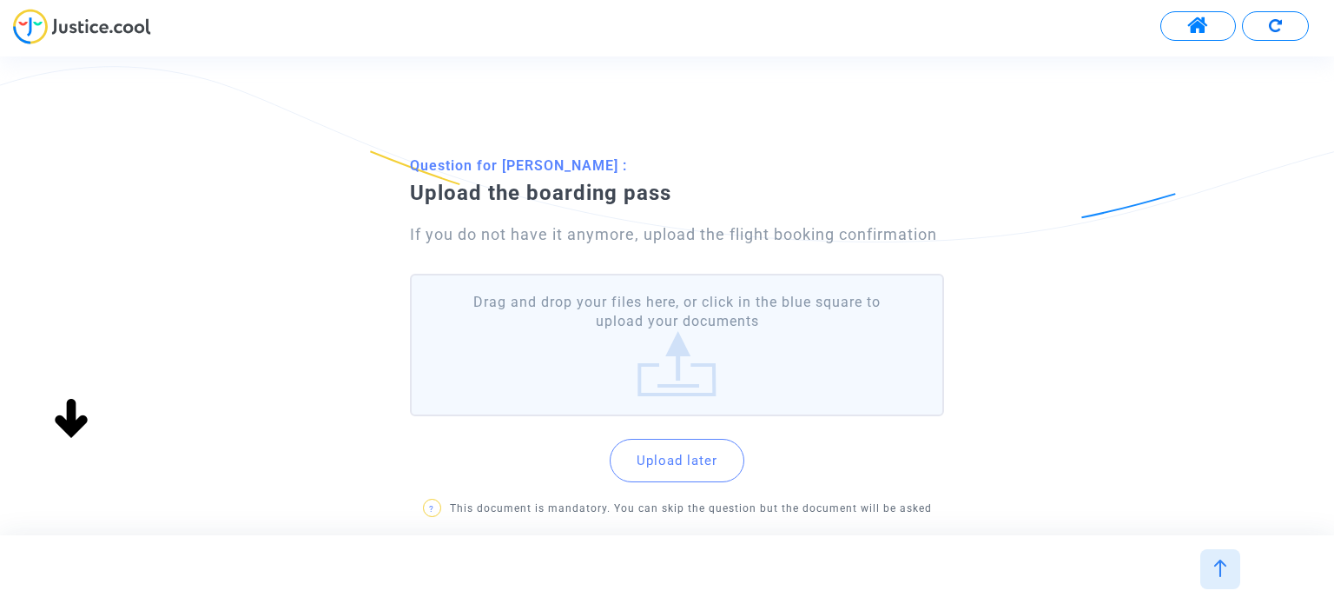
click at [698, 318] on label "Drag and drop your files here, or click in the blue square to upload your docum…" at bounding box center [676, 345] width 533 height 143
click at [0, 0] on input "Drag and drop your files here, or click in the blue square to upload your docum…" at bounding box center [0, 0] width 0 height 0
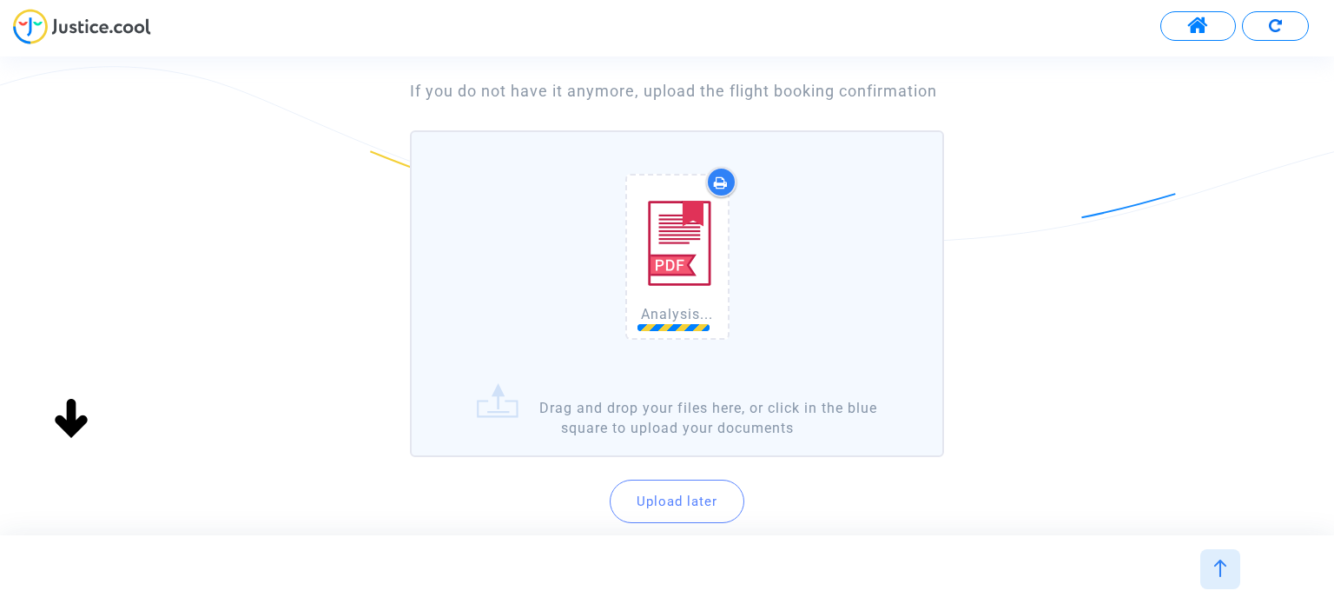
scroll to position [174, 0]
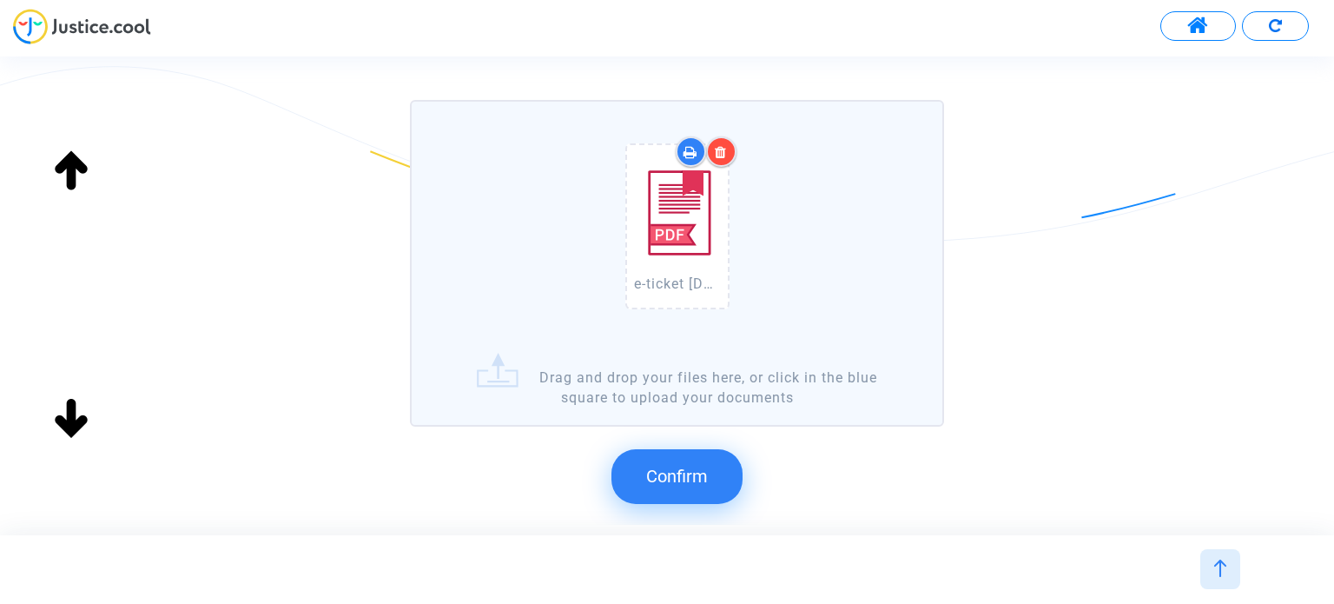
click at [675, 459] on button "Confirm" at bounding box center [677, 476] width 131 height 54
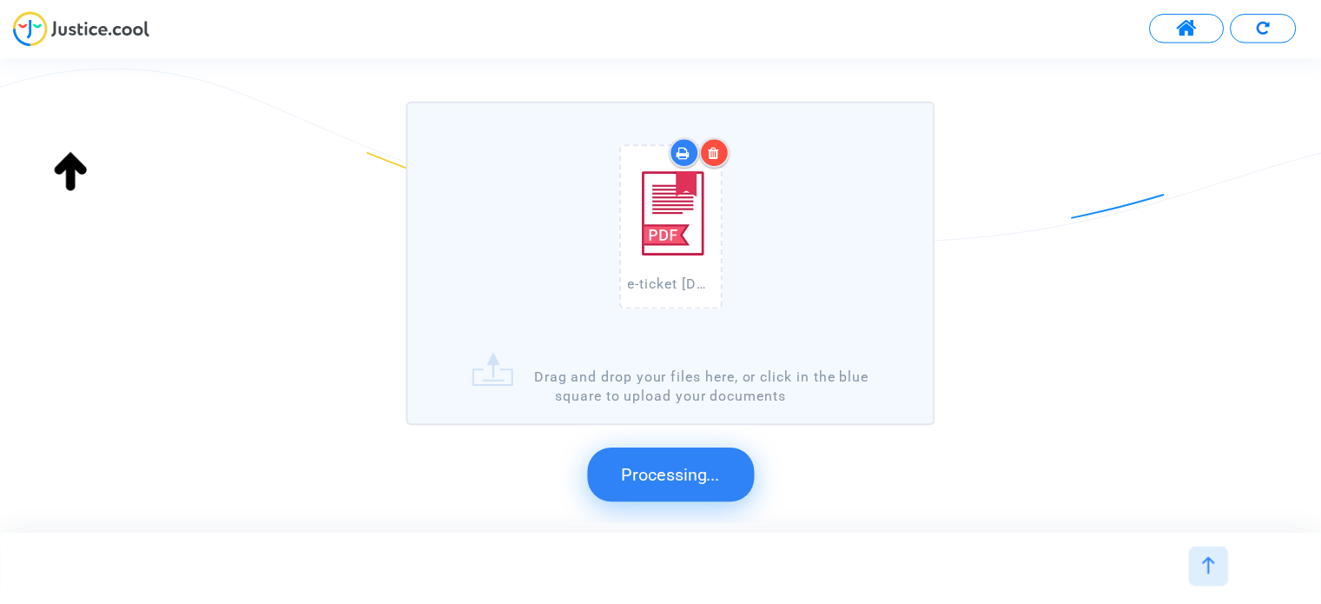
scroll to position [0, 0]
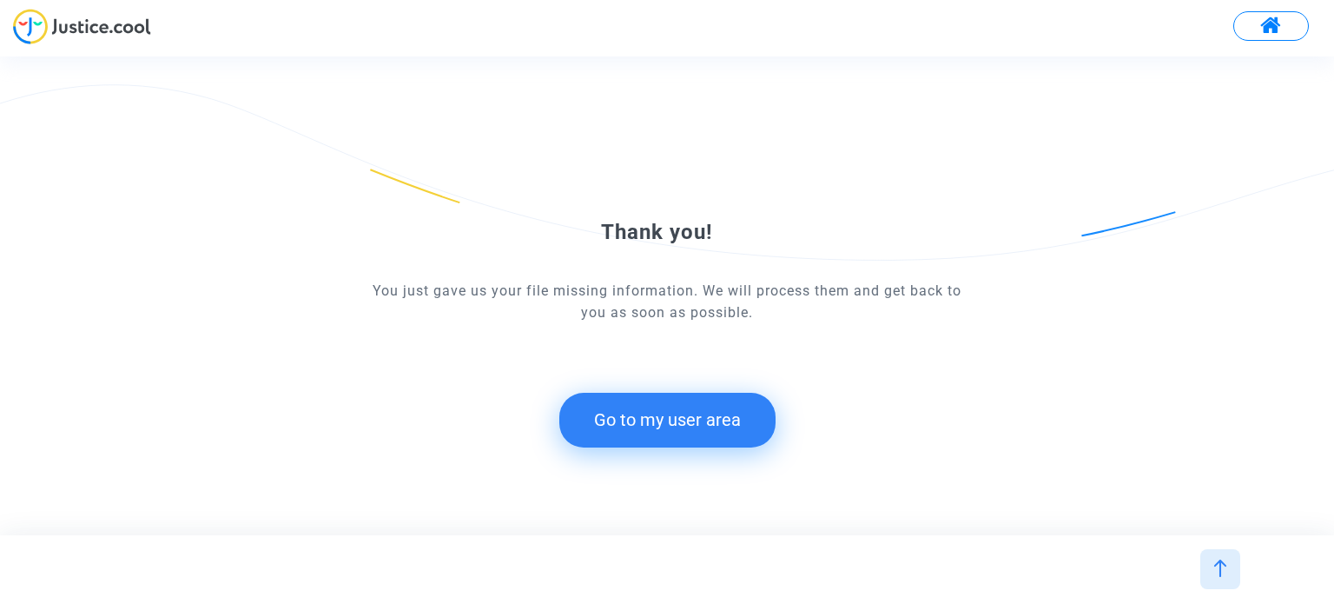
click at [746, 419] on button "Go to my user area" at bounding box center [667, 420] width 216 height 54
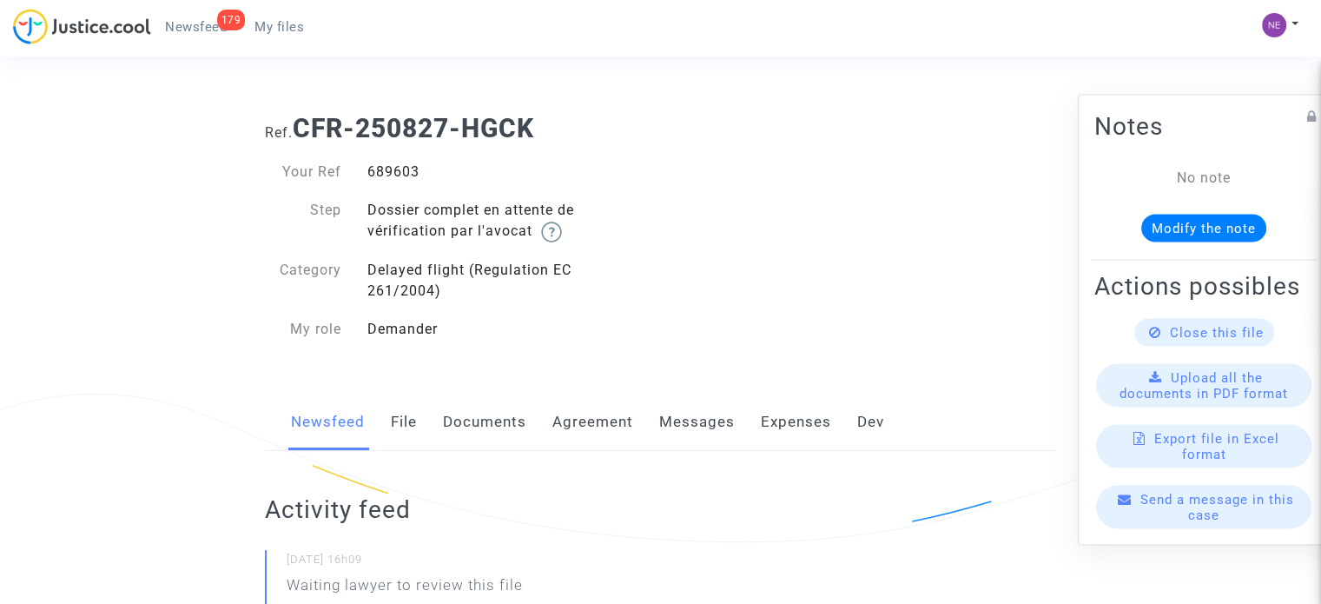
click at [502, 414] on link "Documents" at bounding box center [484, 422] width 83 height 57
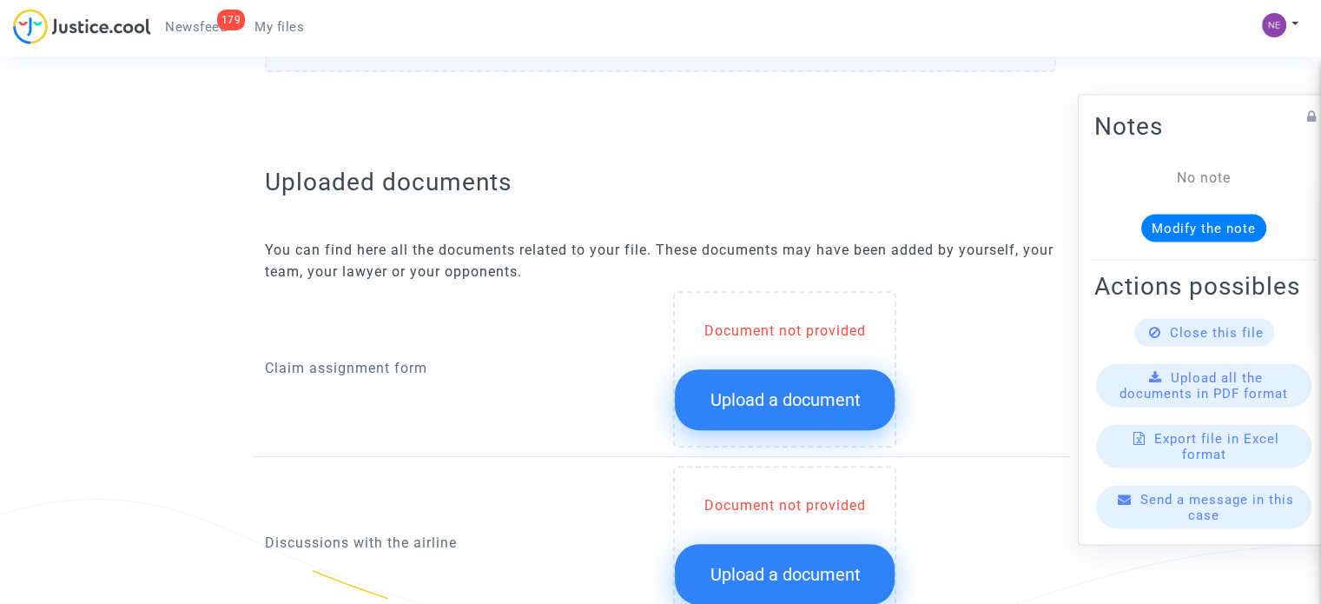
scroll to position [782, 0]
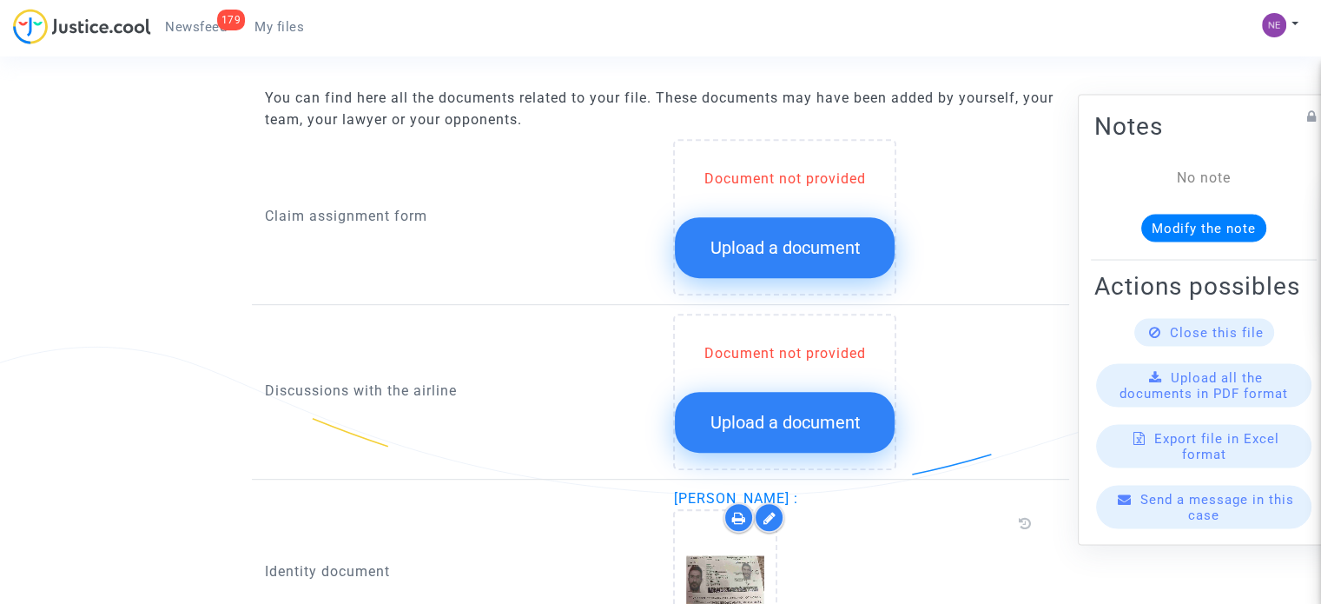
click at [784, 228] on button "Upload a document" at bounding box center [785, 247] width 220 height 61
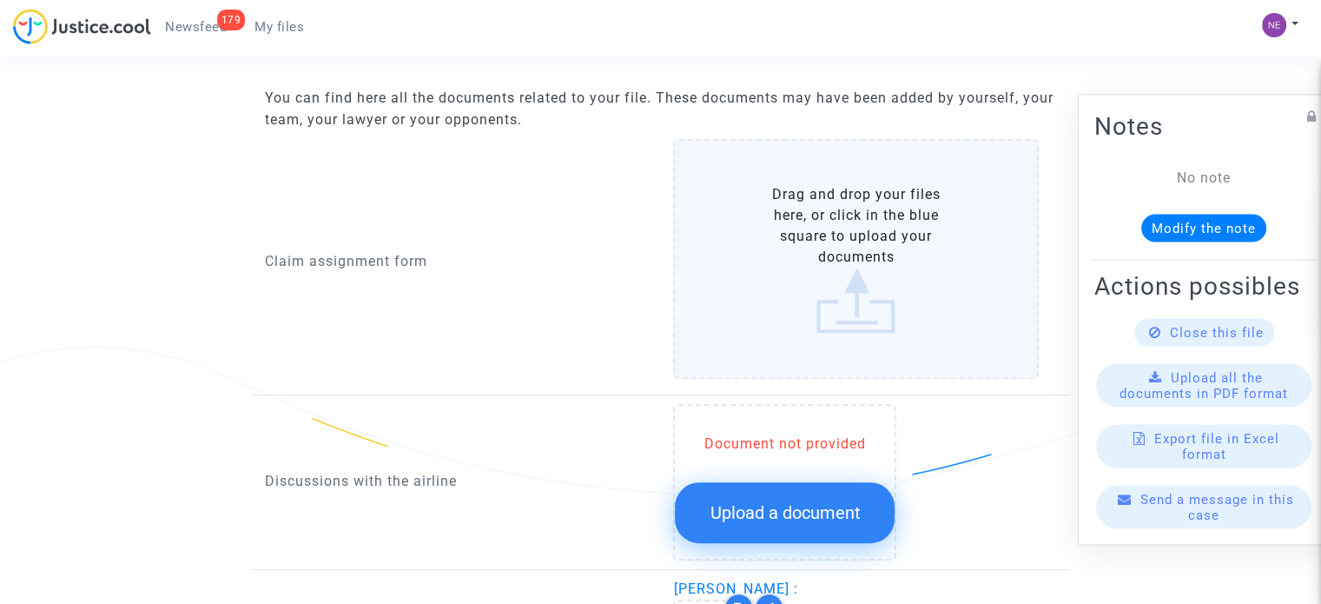
click at [799, 272] on label "Drag and drop your files here, or click in the blue square to upload your docum…" at bounding box center [856, 259] width 366 height 240
click at [0, 0] on input "Drag and drop your files here, or click in the blue square to upload your docum…" at bounding box center [0, 0] width 0 height 0
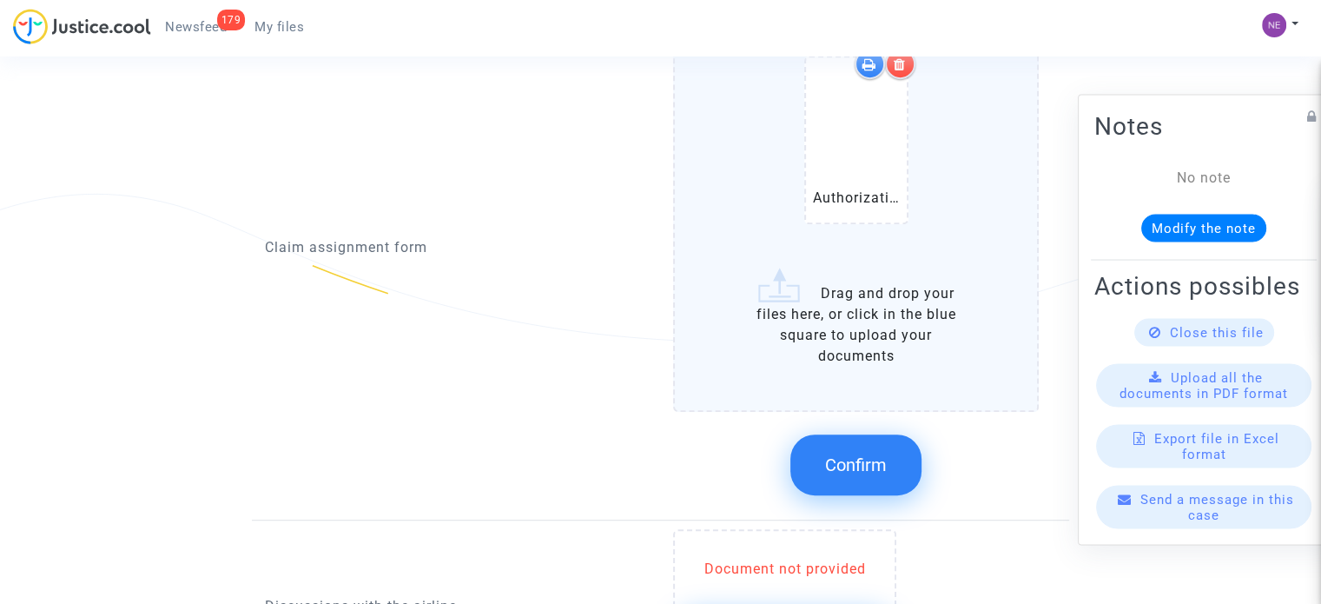
scroll to position [956, 0]
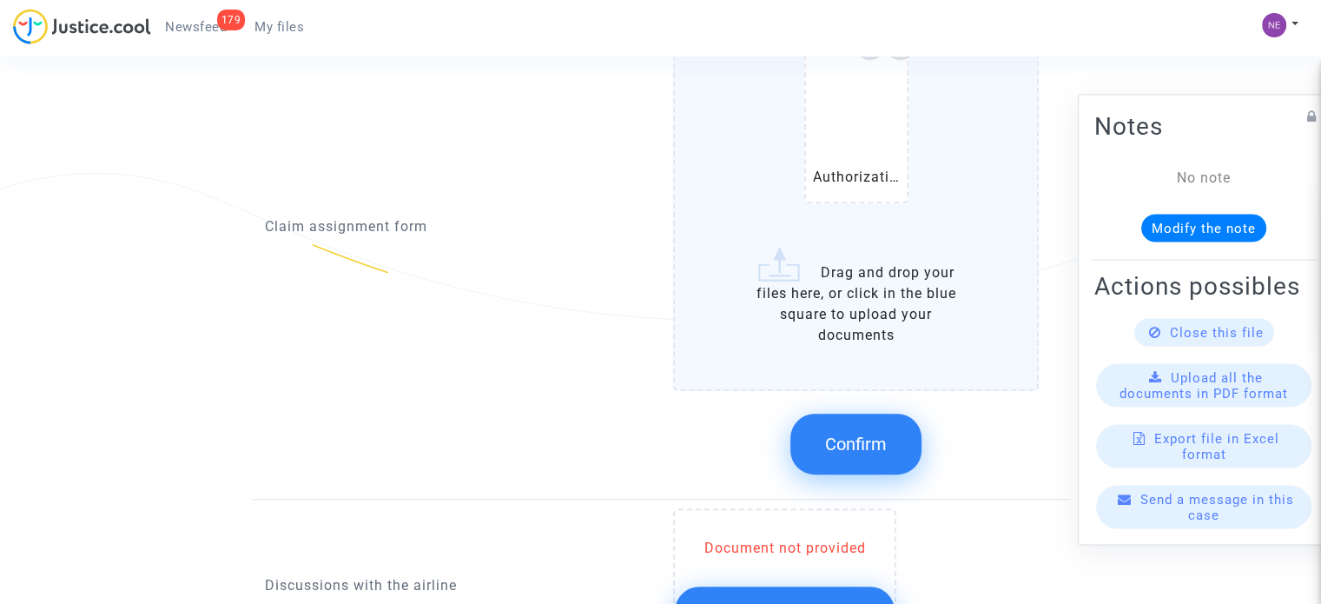
click at [893, 421] on button "Confirm" at bounding box center [856, 444] width 131 height 61
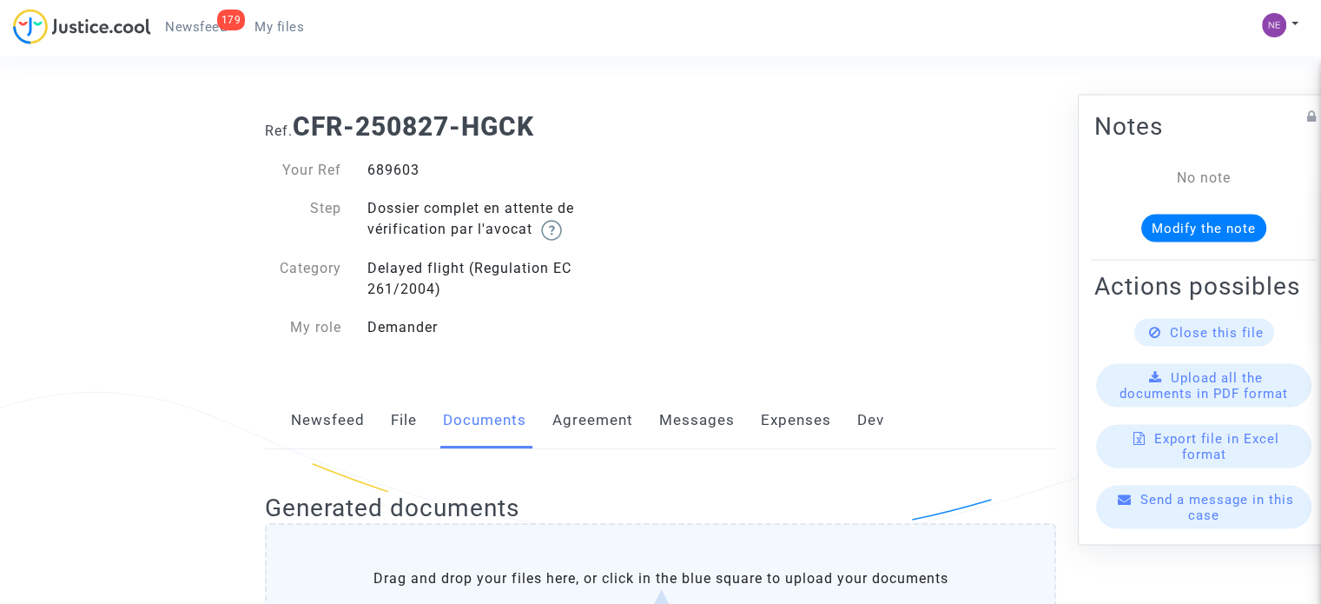
scroll to position [0, 0]
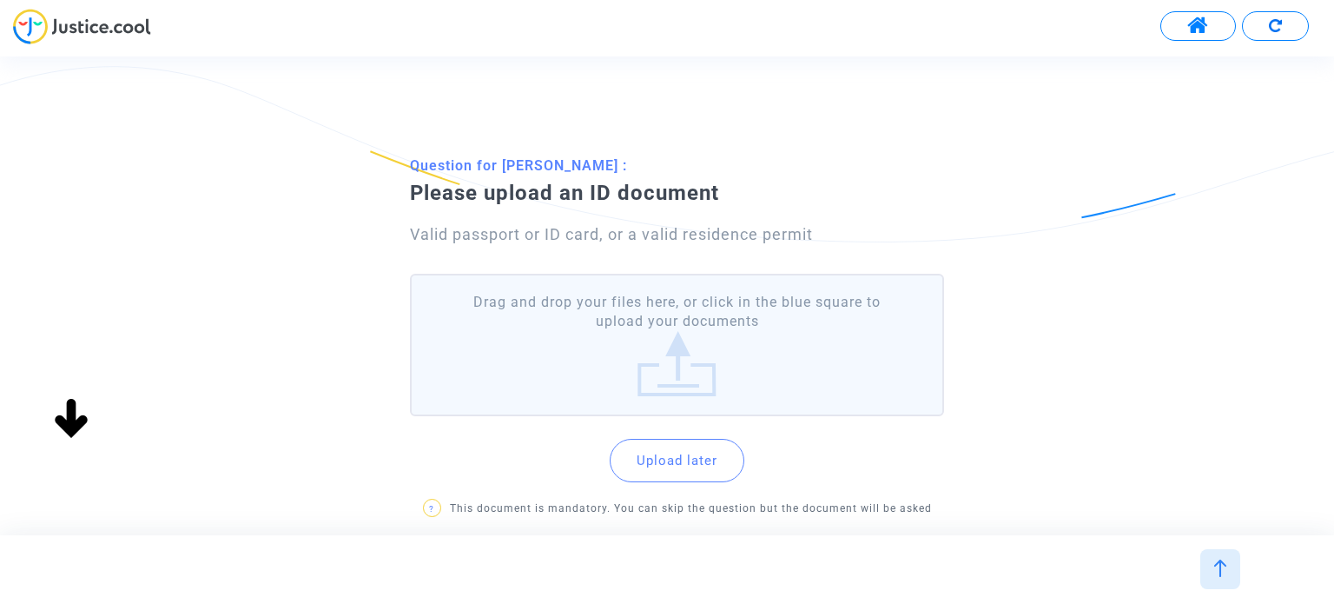
click at [813, 328] on label "Drag and drop your files here, or click in the blue square to upload your docum…" at bounding box center [676, 345] width 533 height 143
click at [0, 0] on input "Drag and drop your files here, or click in the blue square to upload your docum…" at bounding box center [0, 0] width 0 height 0
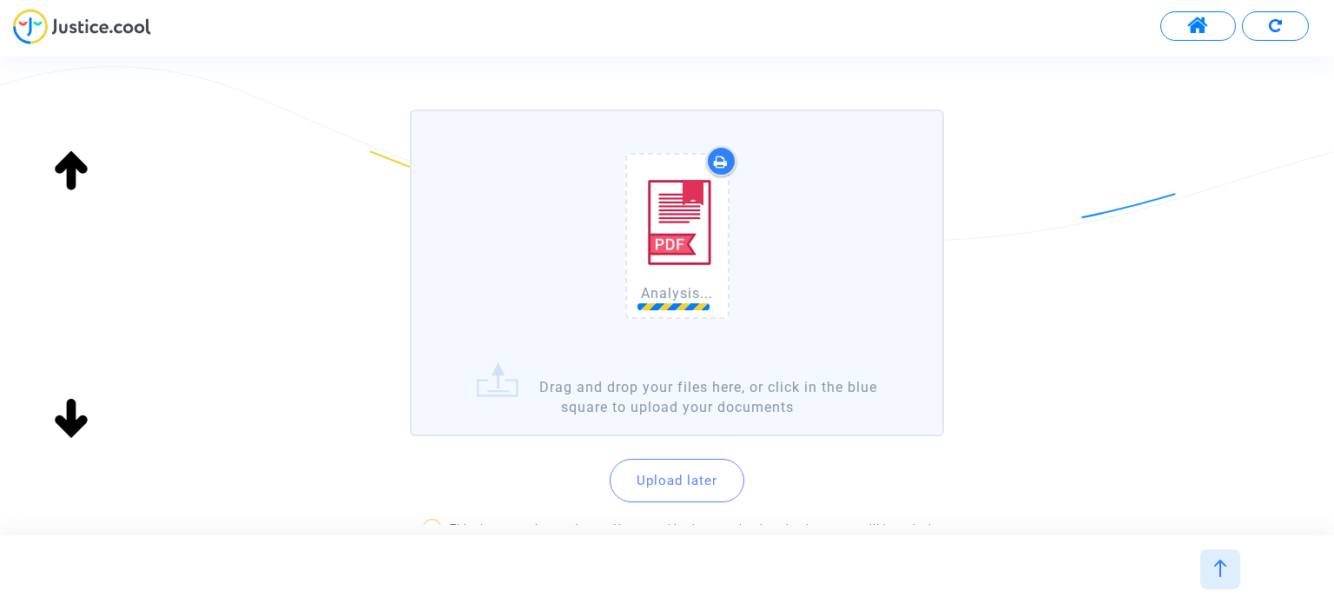
scroll to position [174, 0]
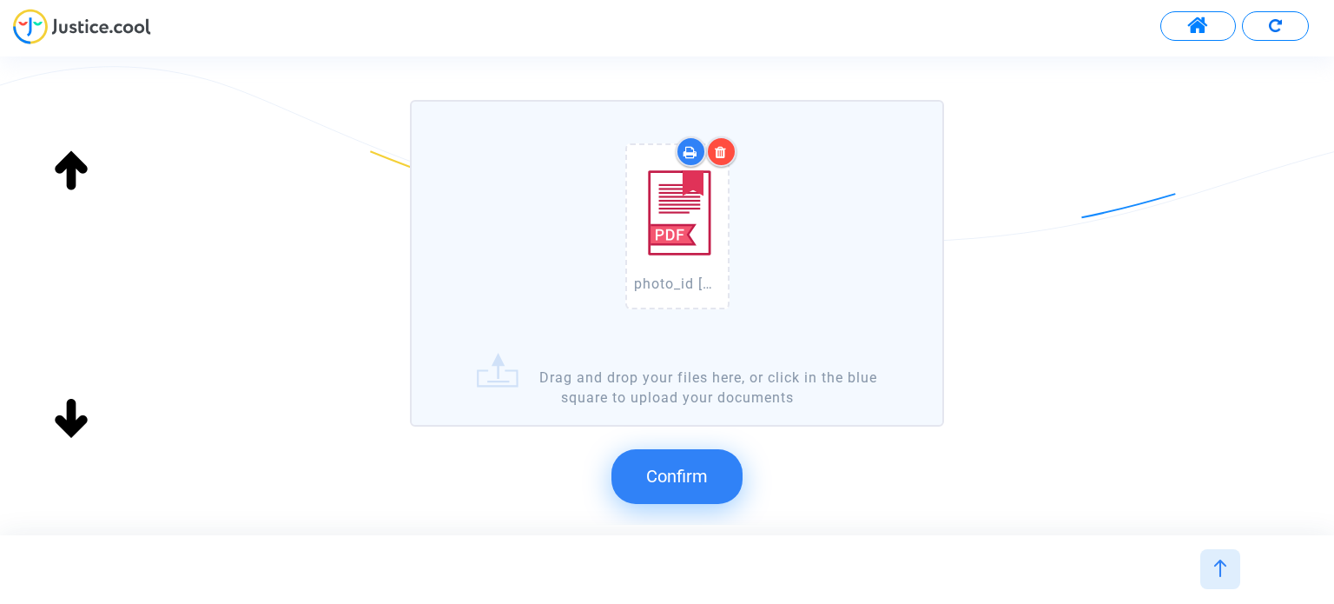
click at [685, 466] on span "Confirm" at bounding box center [677, 476] width 62 height 21
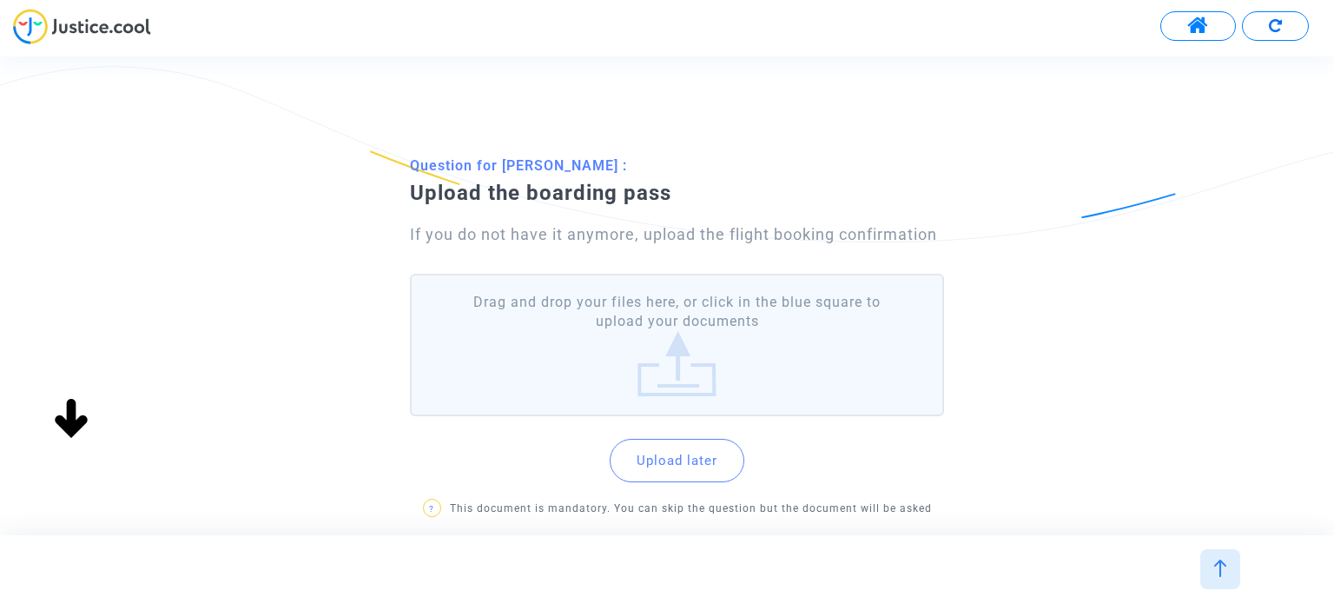
scroll to position [0, 0]
click at [711, 359] on label "Drag and drop your files here, or click in the blue square to upload your docum…" at bounding box center [676, 345] width 533 height 143
click at [0, 0] on input "Drag and drop your files here, or click in the blue square to upload your docum…" at bounding box center [0, 0] width 0 height 0
click at [605, 333] on label "Drag and drop your files here, or click in the blue square to upload your docum…" at bounding box center [676, 345] width 533 height 143
click at [0, 0] on input "Drag and drop your files here, or click in the blue square to upload your docum…" at bounding box center [0, 0] width 0 height 0
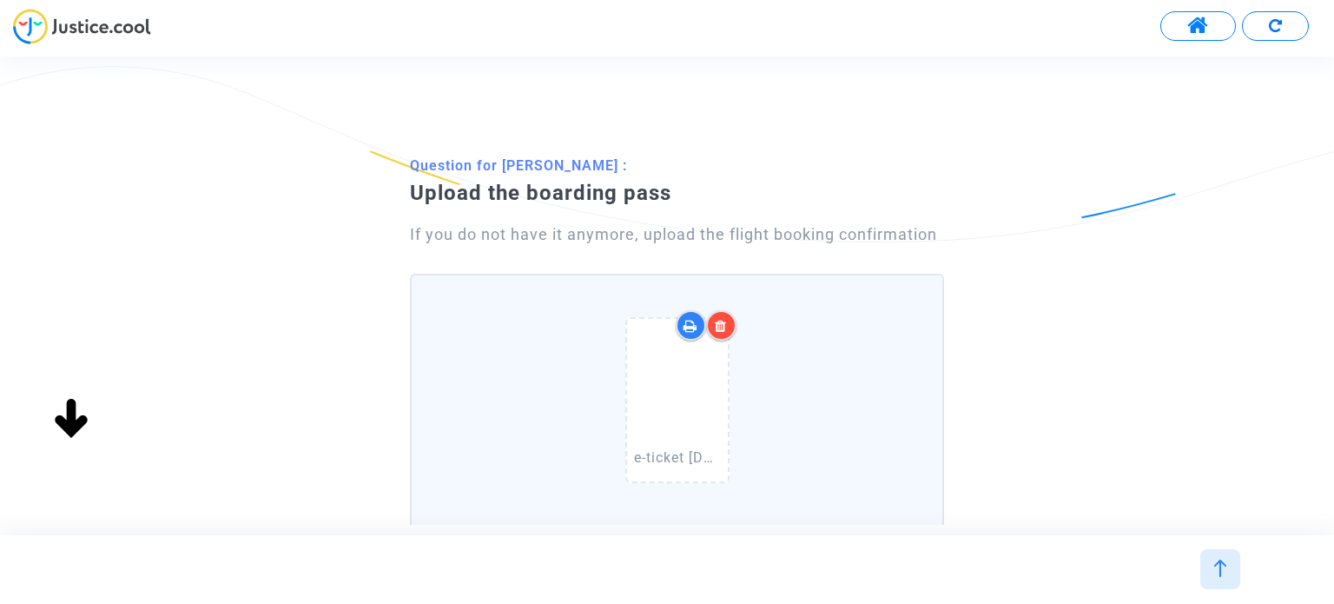
scroll to position [174, 0]
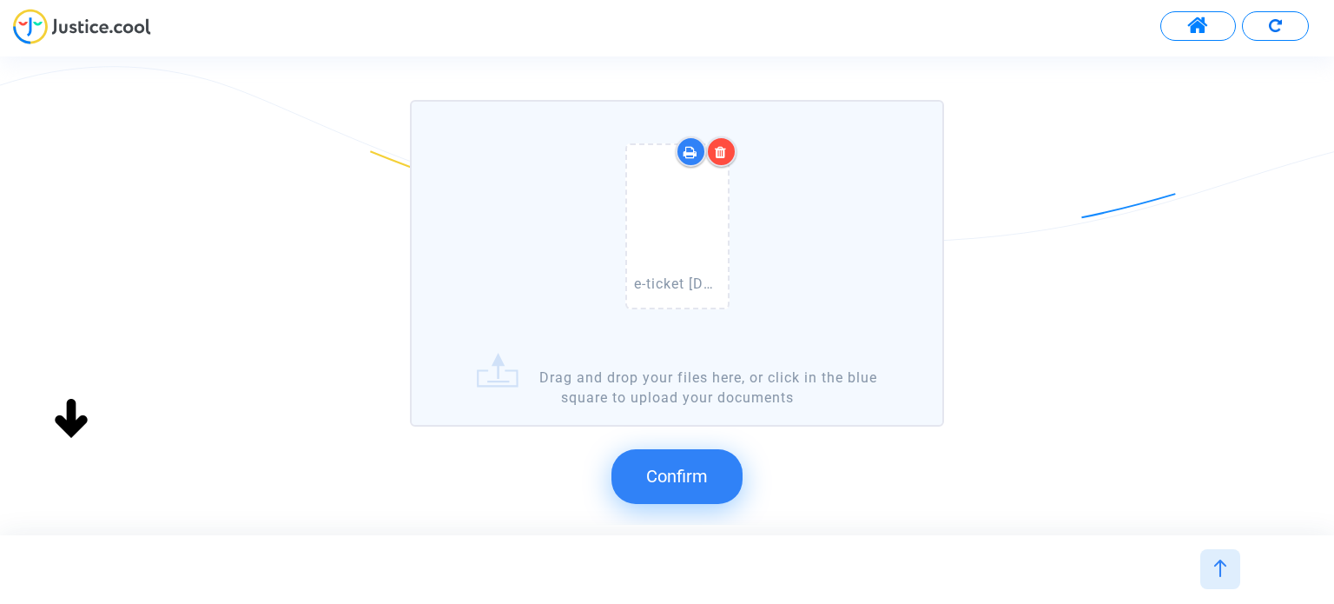
click at [695, 454] on button "Confirm" at bounding box center [677, 476] width 131 height 54
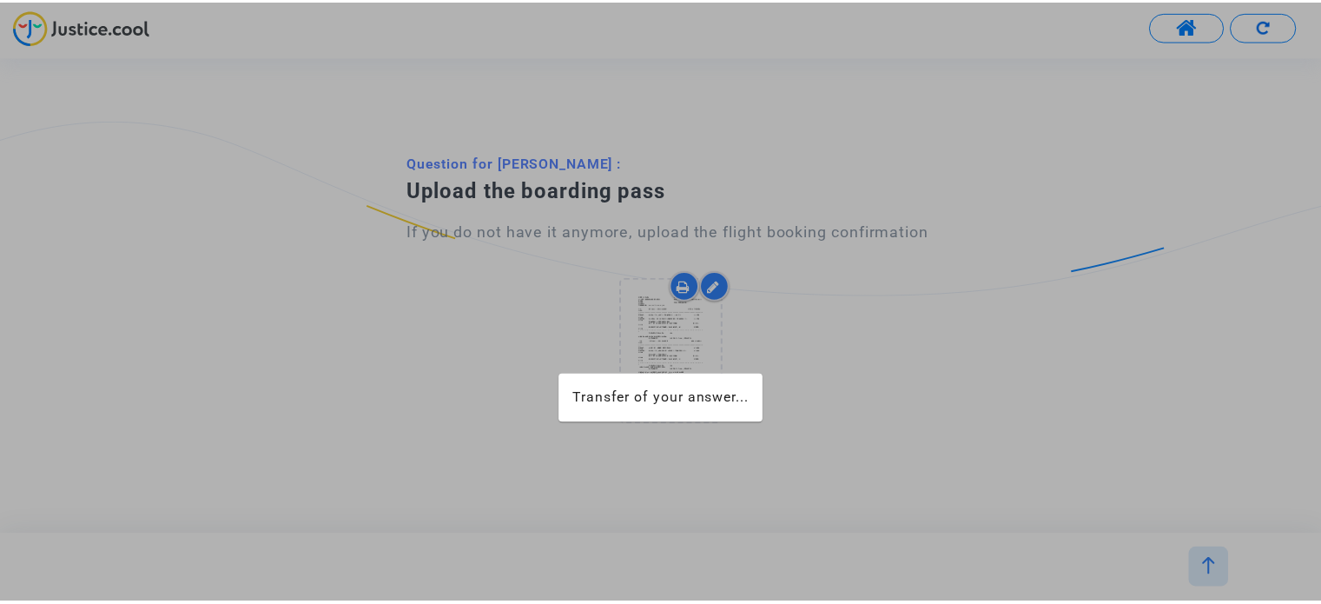
scroll to position [0, 0]
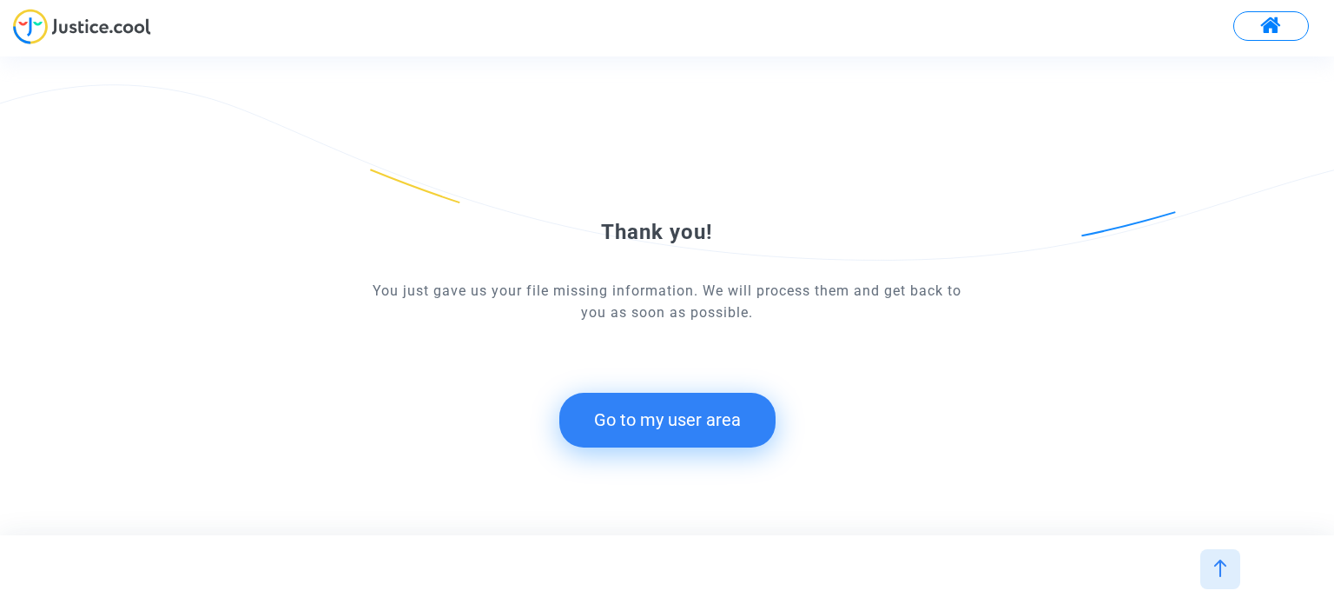
click at [633, 423] on button "Go to my user area" at bounding box center [667, 420] width 216 height 54
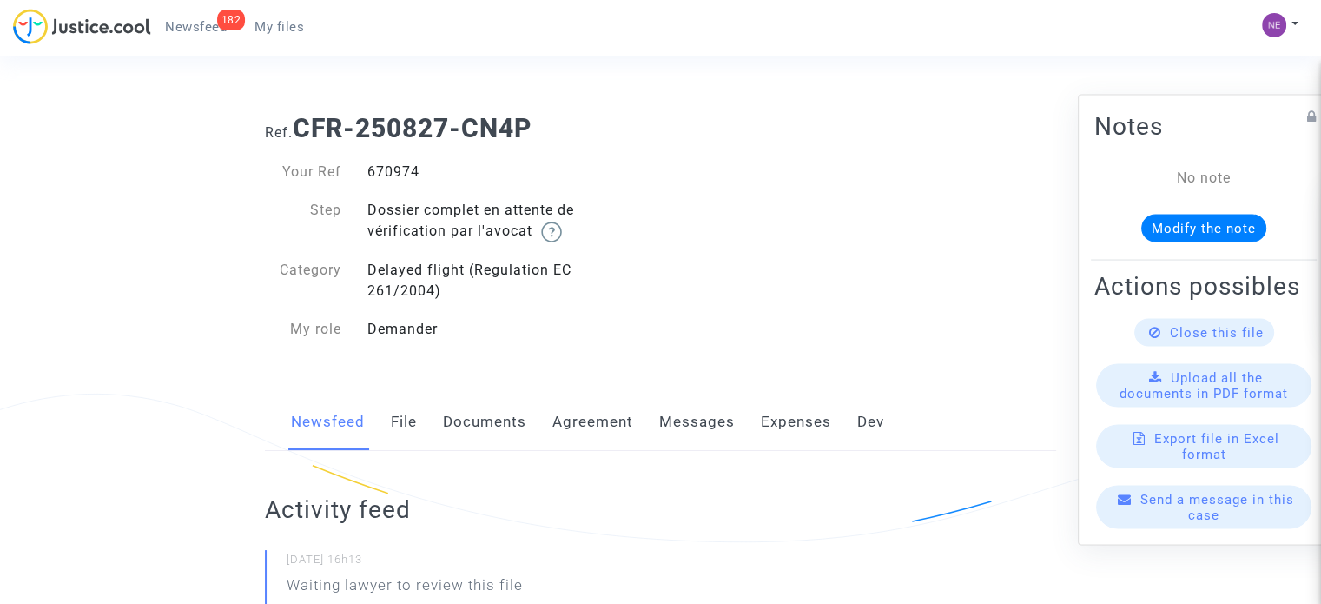
click at [526, 425] on div "Newsfeed File Documents Agreement Messages Expenses Dev" at bounding box center [660, 423] width 791 height 58
click at [511, 423] on link "Documents" at bounding box center [484, 422] width 83 height 57
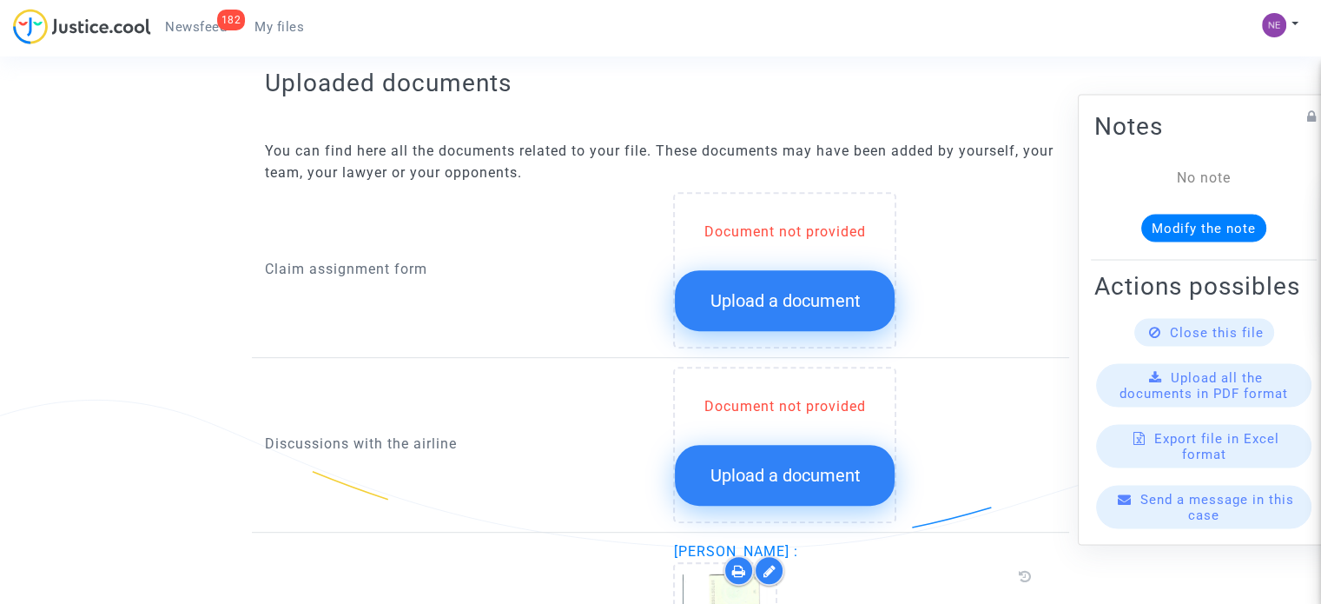
scroll to position [782, 0]
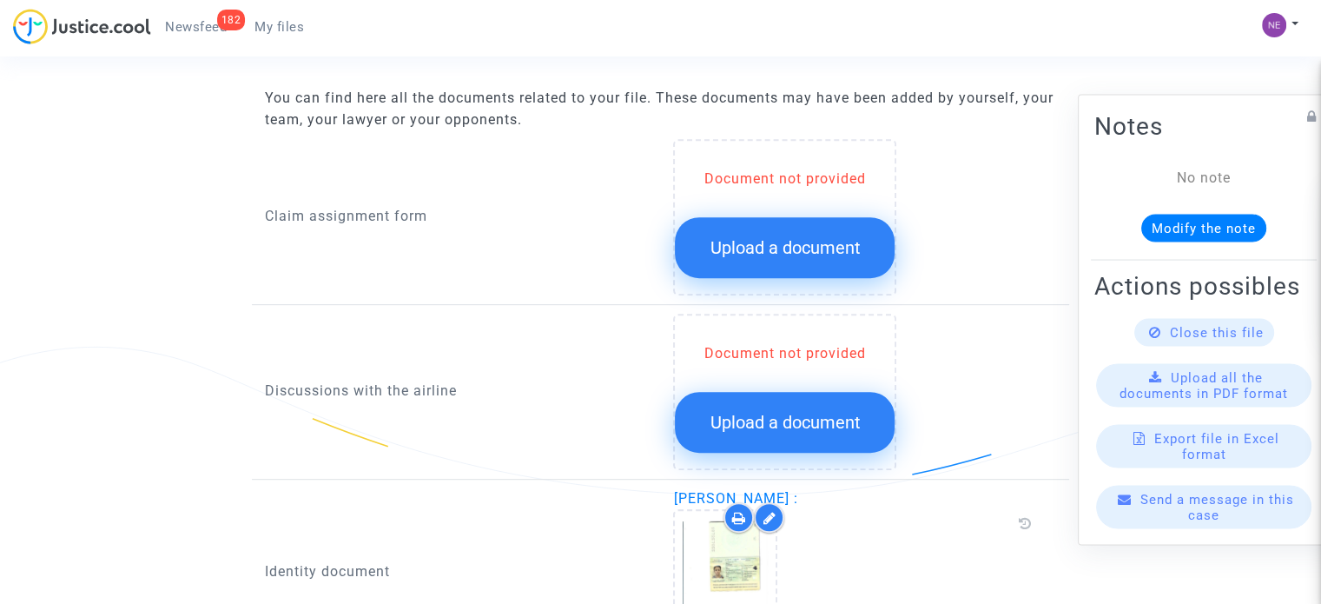
click at [808, 246] on span "Upload a document" at bounding box center [785, 247] width 150 height 21
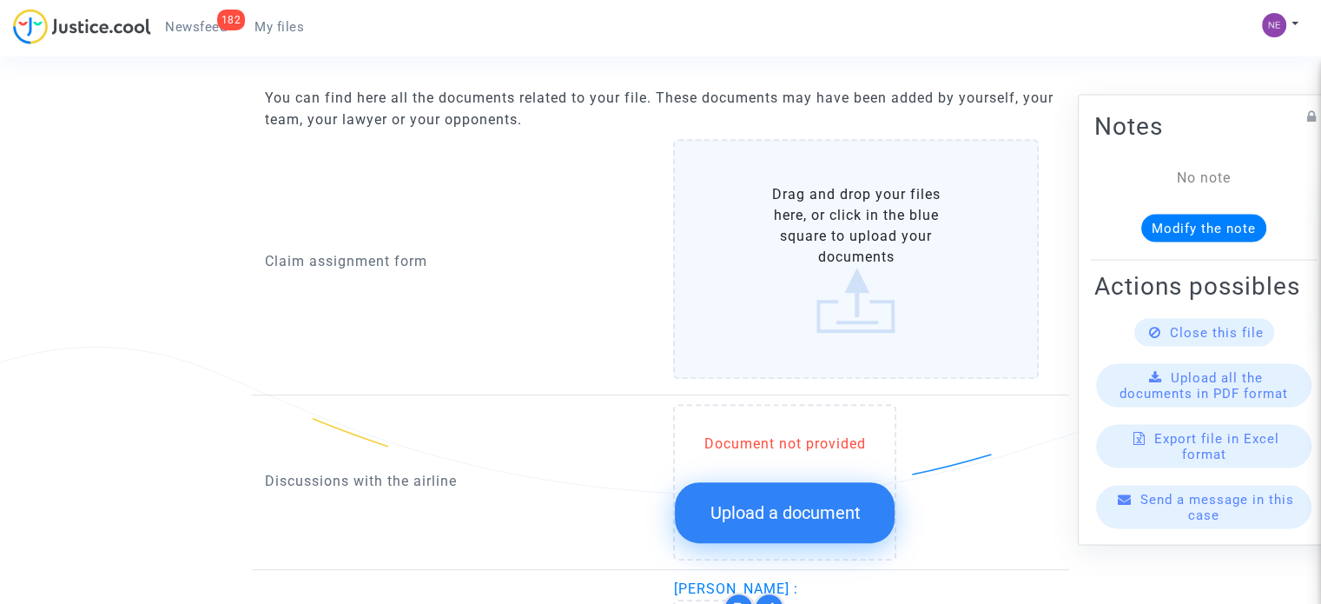
click at [837, 280] on label "Drag and drop your files here, or click in the blue square to upload your docum…" at bounding box center [856, 259] width 366 height 240
click at [0, 0] on input "Drag and drop your files here, or click in the blue square to upload your docum…" at bounding box center [0, 0] width 0 height 0
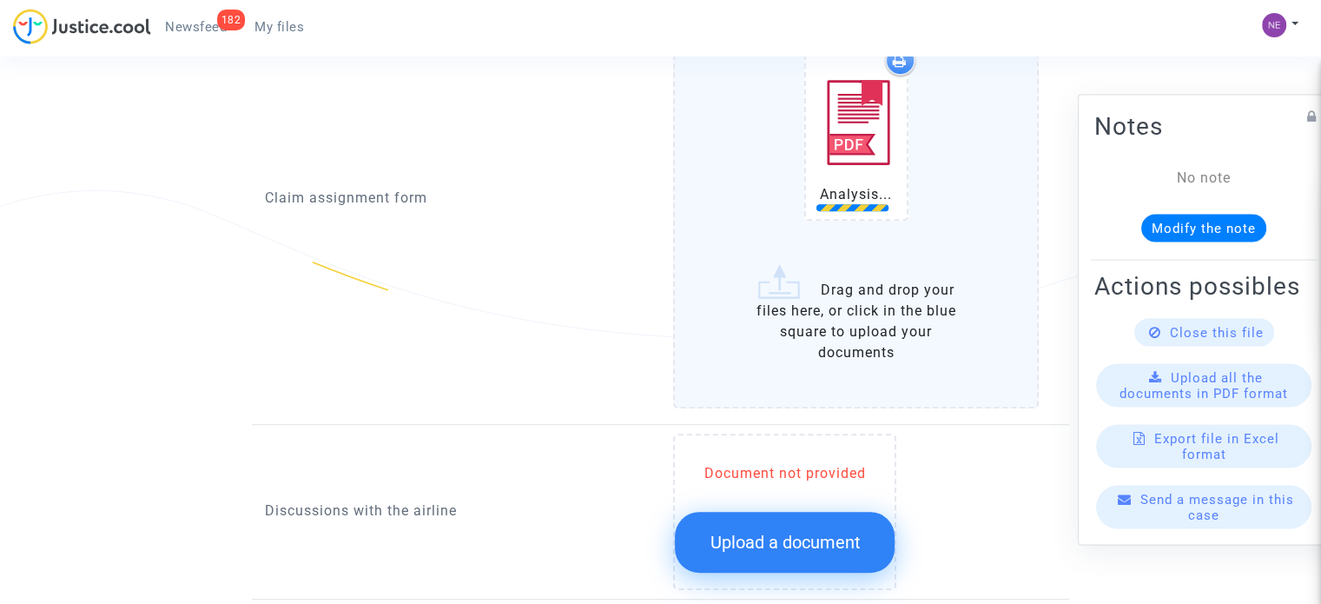
scroll to position [956, 0]
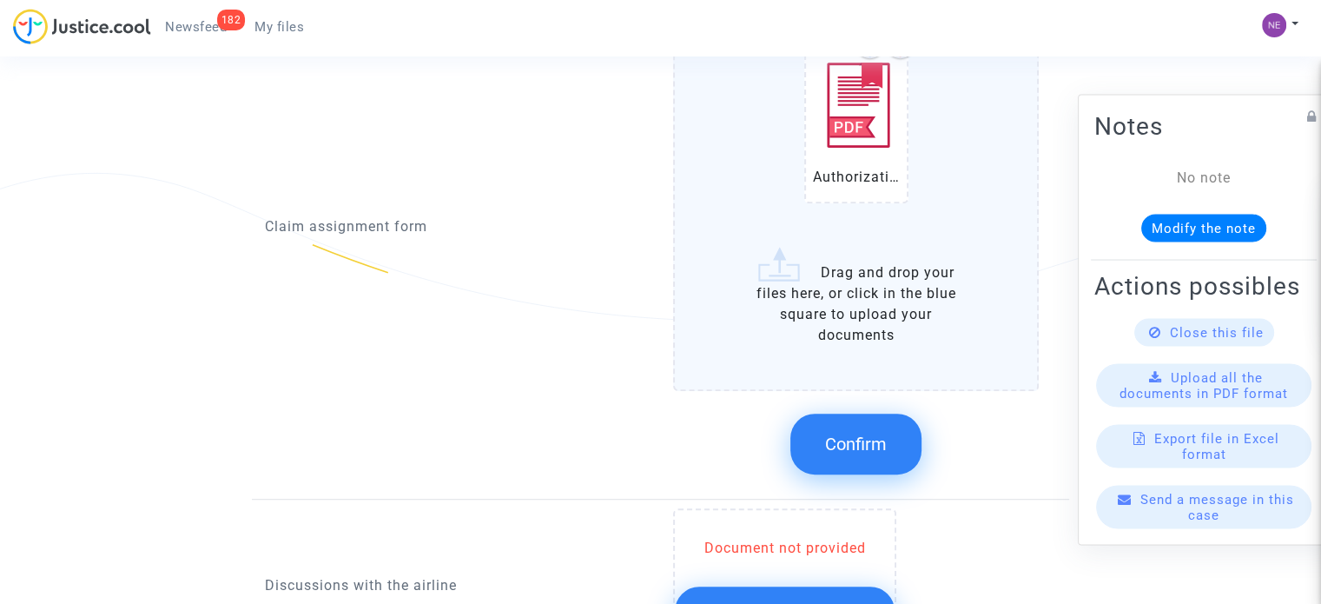
click at [875, 458] on button "Confirm" at bounding box center [856, 444] width 131 height 61
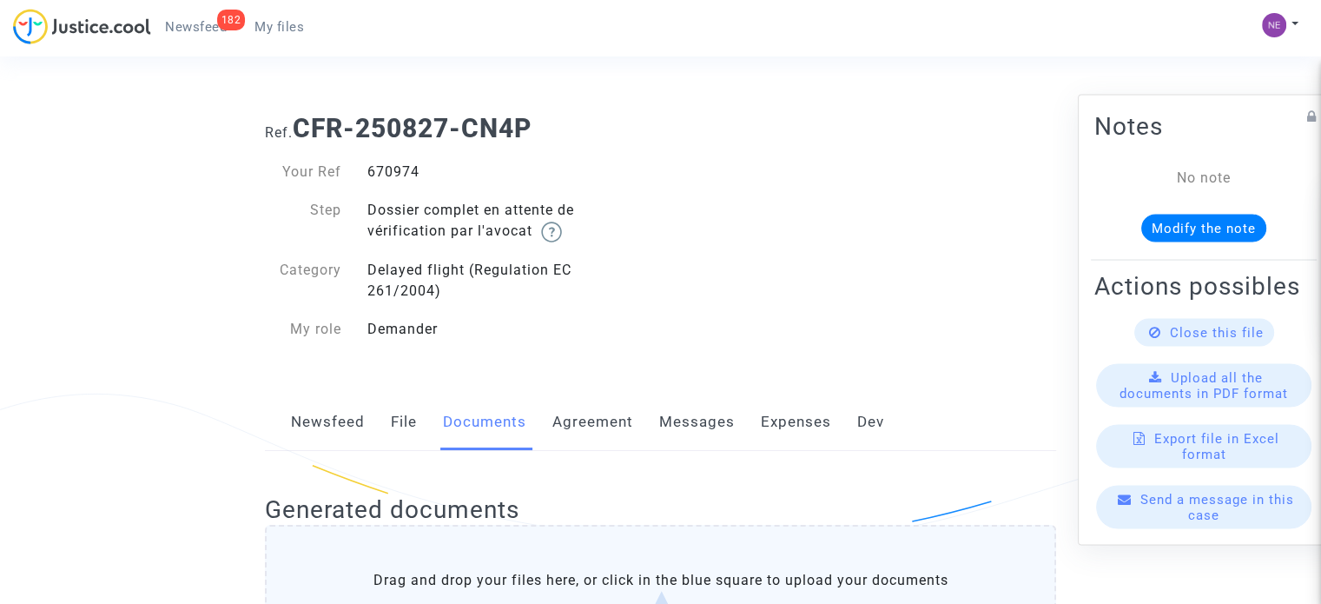
scroll to position [0, 0]
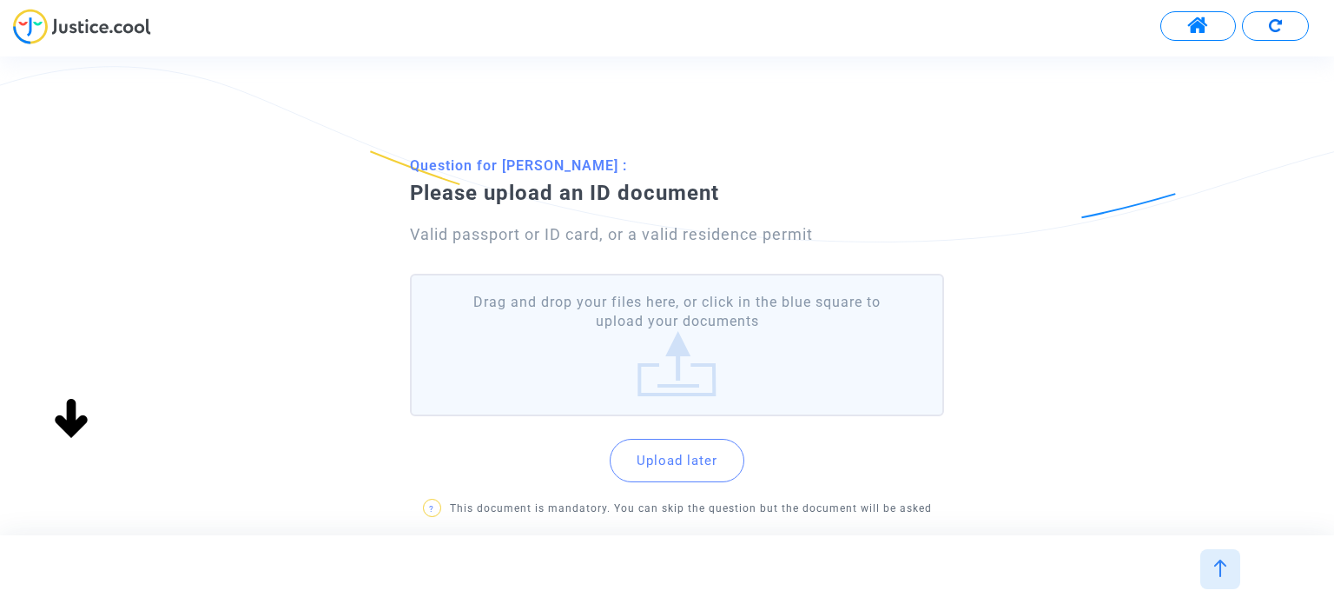
click at [773, 324] on label "Drag and drop your files here, or click in the blue square to upload your docum…" at bounding box center [676, 345] width 533 height 143
click at [0, 0] on input "Drag and drop your files here, or click in the blue square to upload your docum…" at bounding box center [0, 0] width 0 height 0
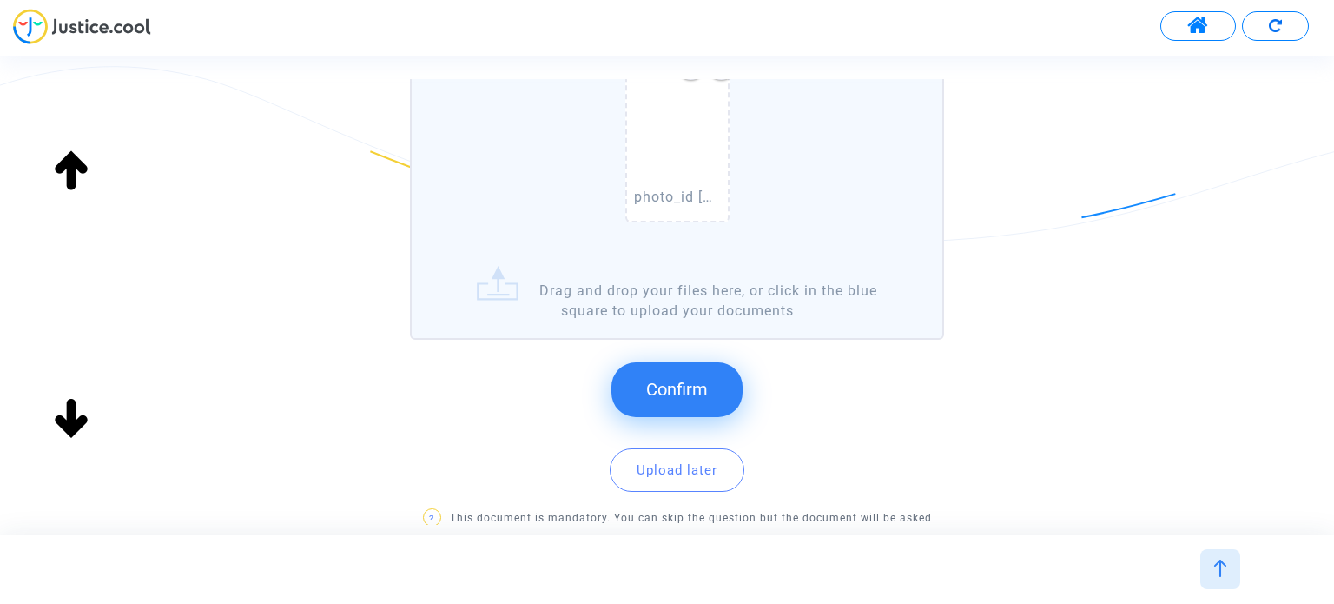
click at [712, 381] on button "Confirm" at bounding box center [677, 389] width 131 height 54
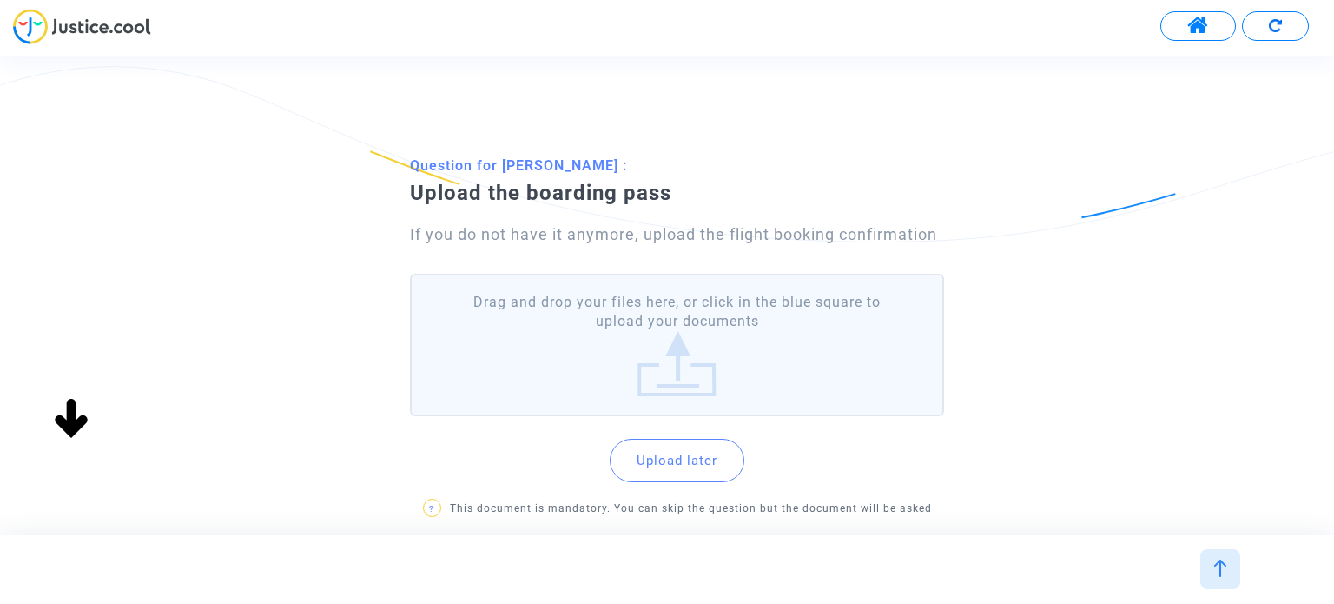
click at [747, 323] on label "Drag and drop your files here, or click in the blue square to upload your docum…" at bounding box center [676, 345] width 533 height 143
click at [0, 0] on input "Drag and drop your files here, or click in the blue square to upload your docum…" at bounding box center [0, 0] width 0 height 0
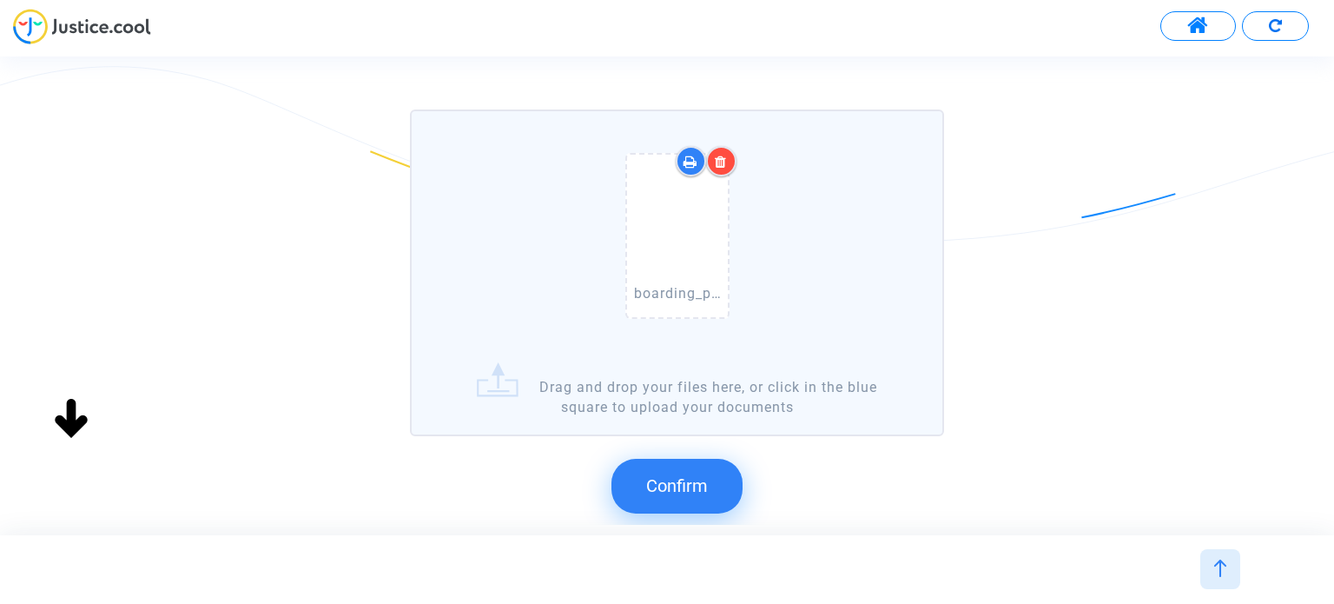
scroll to position [174, 0]
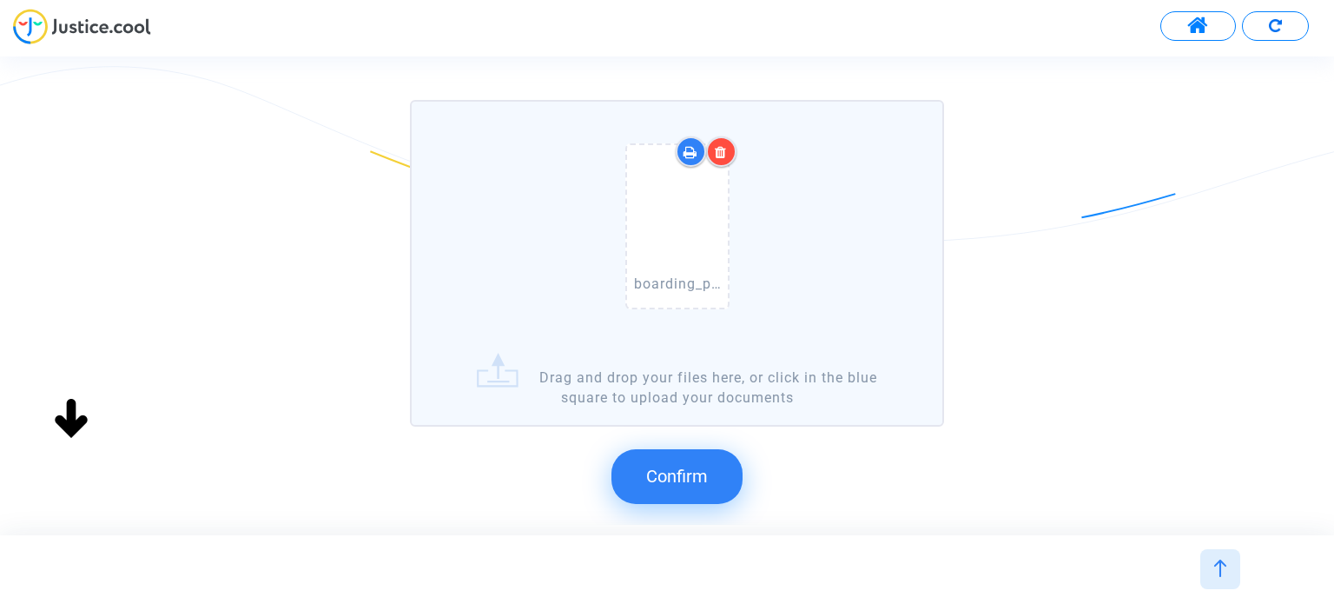
click at [685, 455] on button "Confirm" at bounding box center [677, 476] width 131 height 54
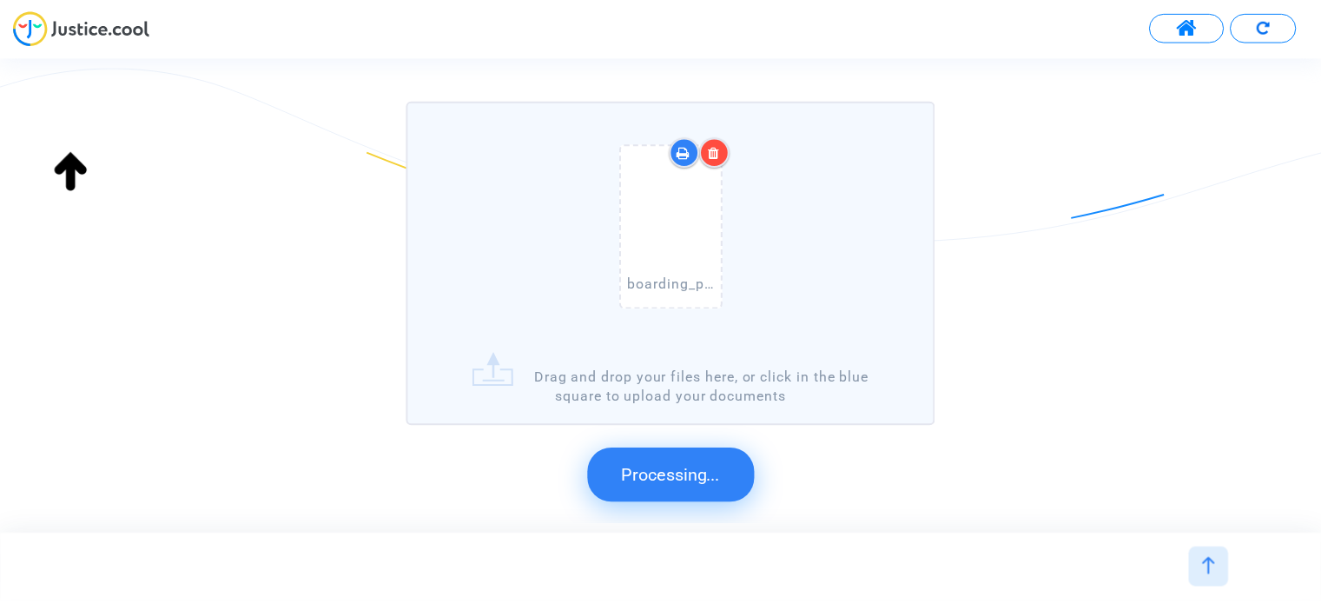
scroll to position [0, 0]
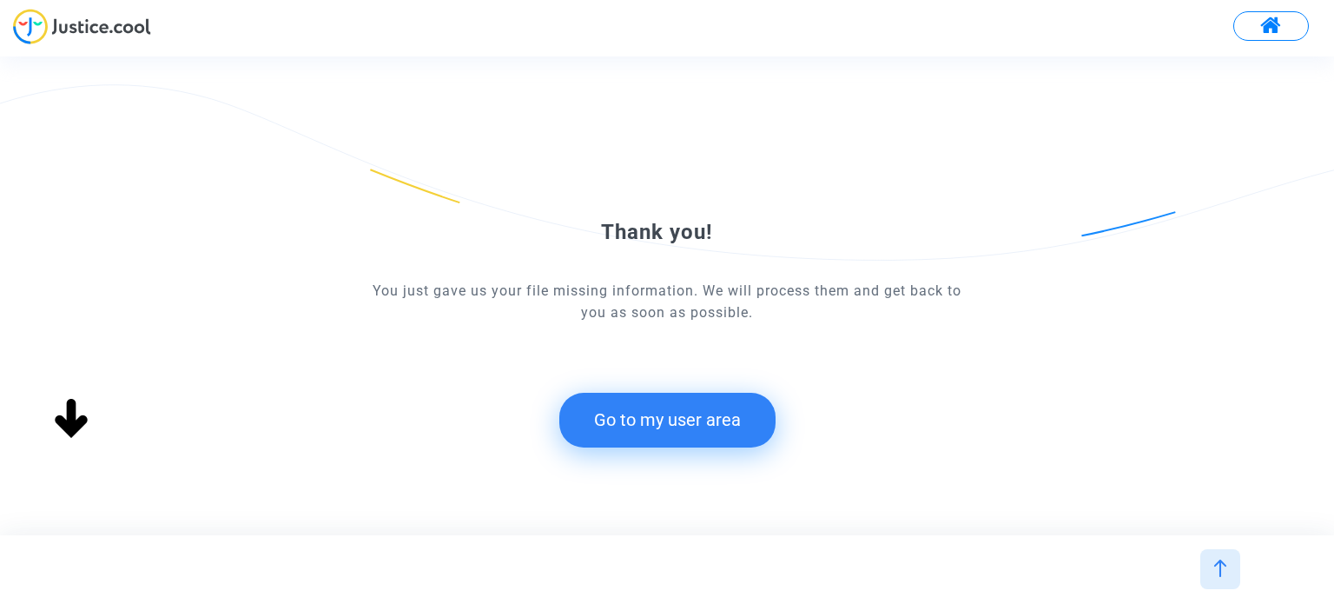
click at [715, 426] on button "Go to my user area" at bounding box center [667, 420] width 216 height 54
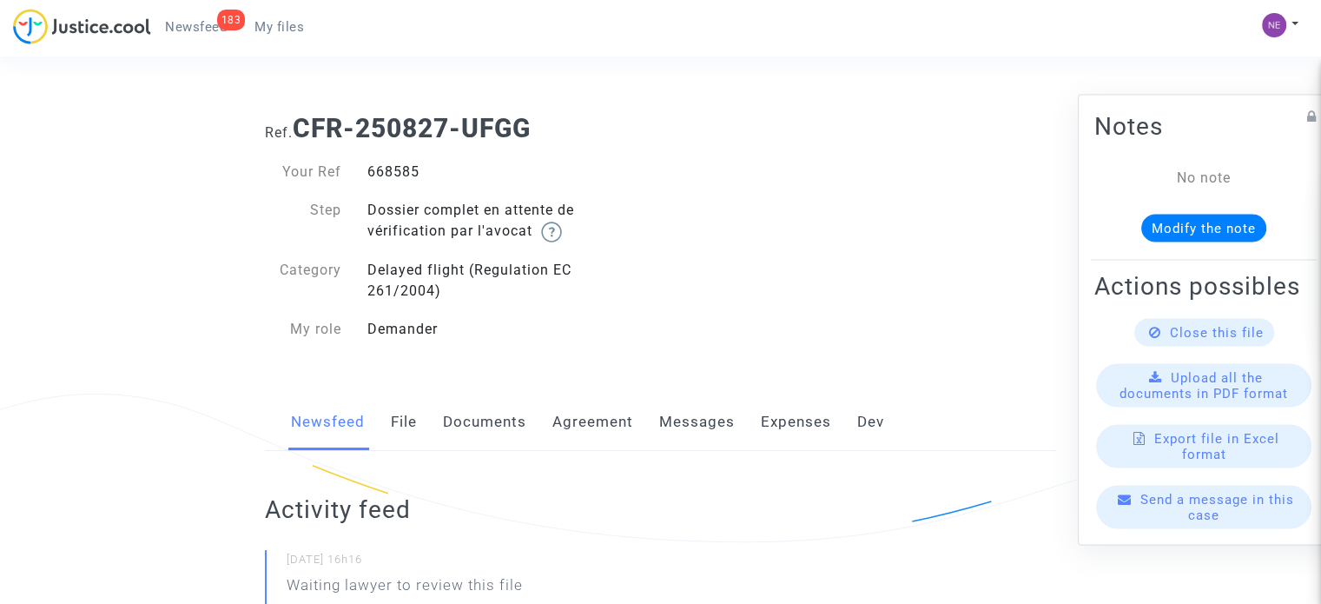
click at [505, 433] on link "Documents" at bounding box center [484, 422] width 83 height 57
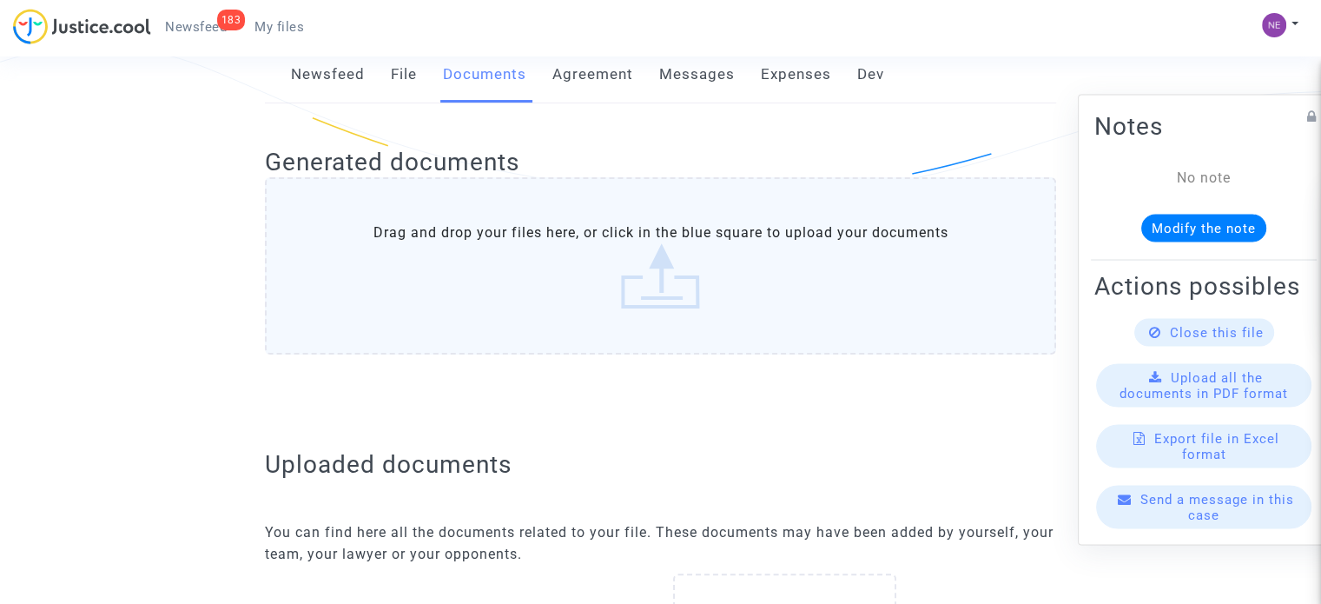
scroll to position [695, 0]
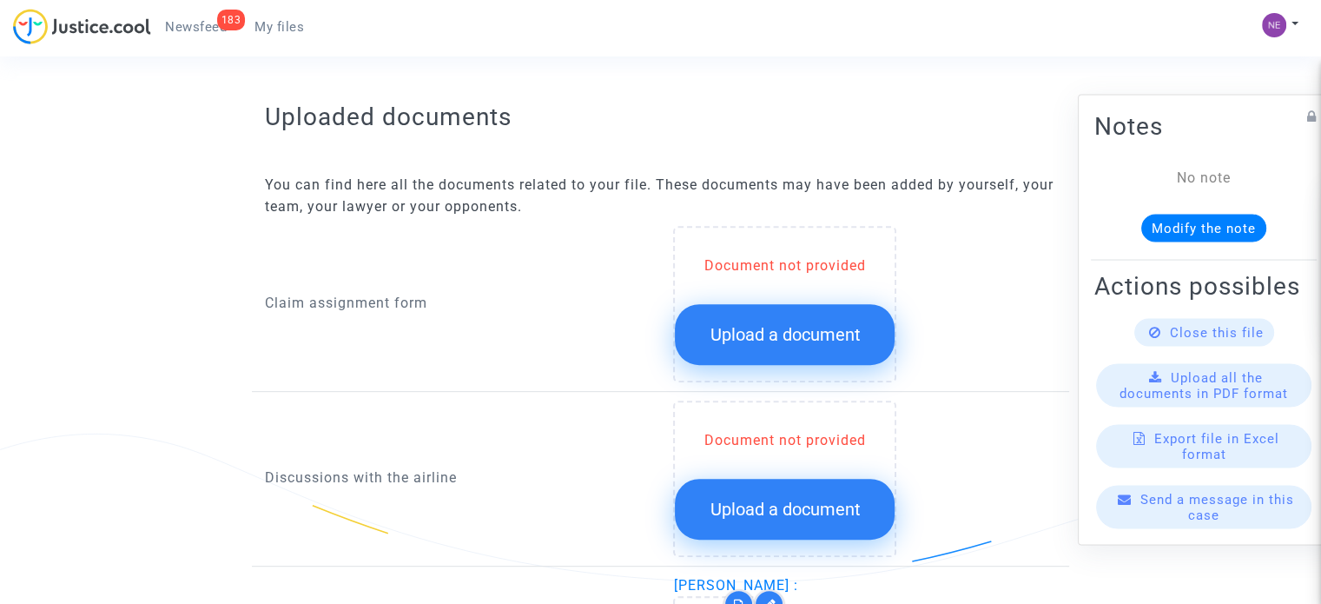
click at [788, 329] on span "Upload a document" at bounding box center [785, 334] width 150 height 21
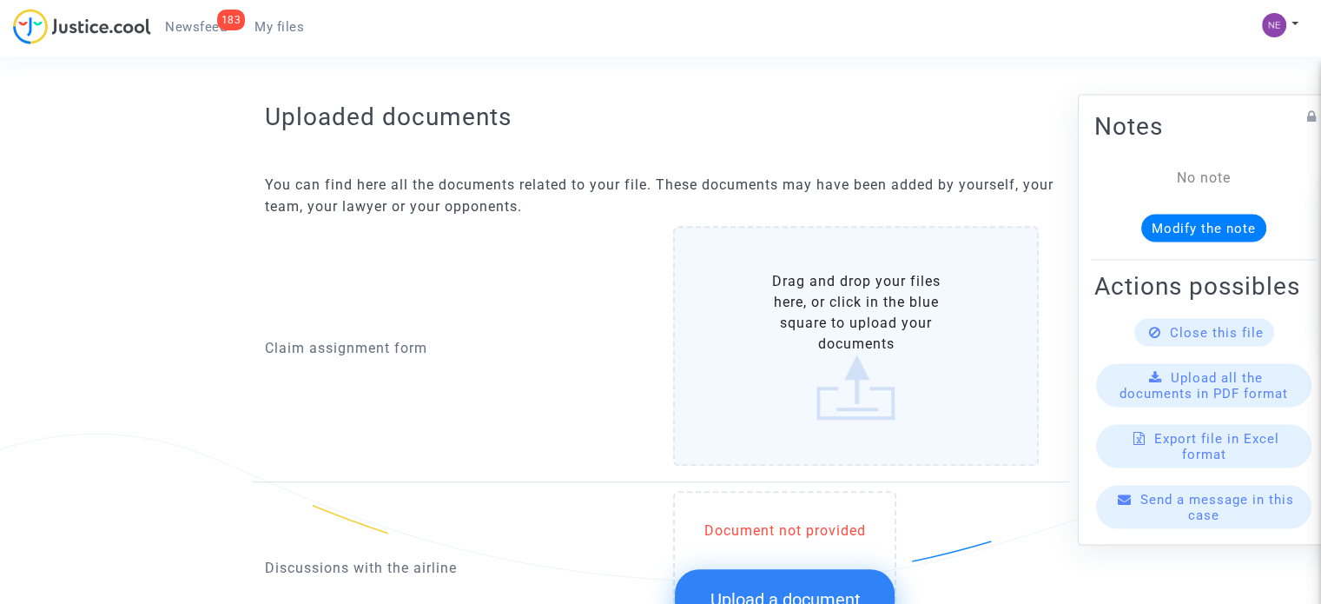
click at [813, 390] on label "Drag and drop your files here, or click in the blue square to upload your docum…" at bounding box center [856, 346] width 366 height 240
click at [0, 0] on input "Drag and drop your files here, or click in the blue square to upload your docum…" at bounding box center [0, 0] width 0 height 0
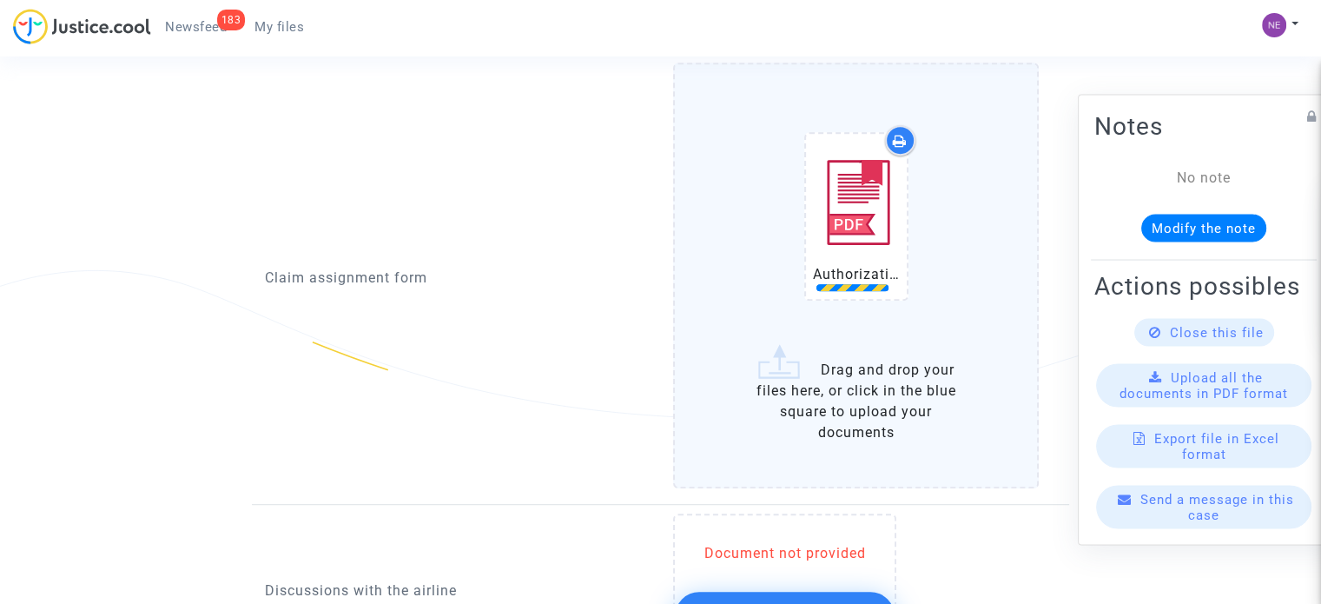
scroll to position [869, 0]
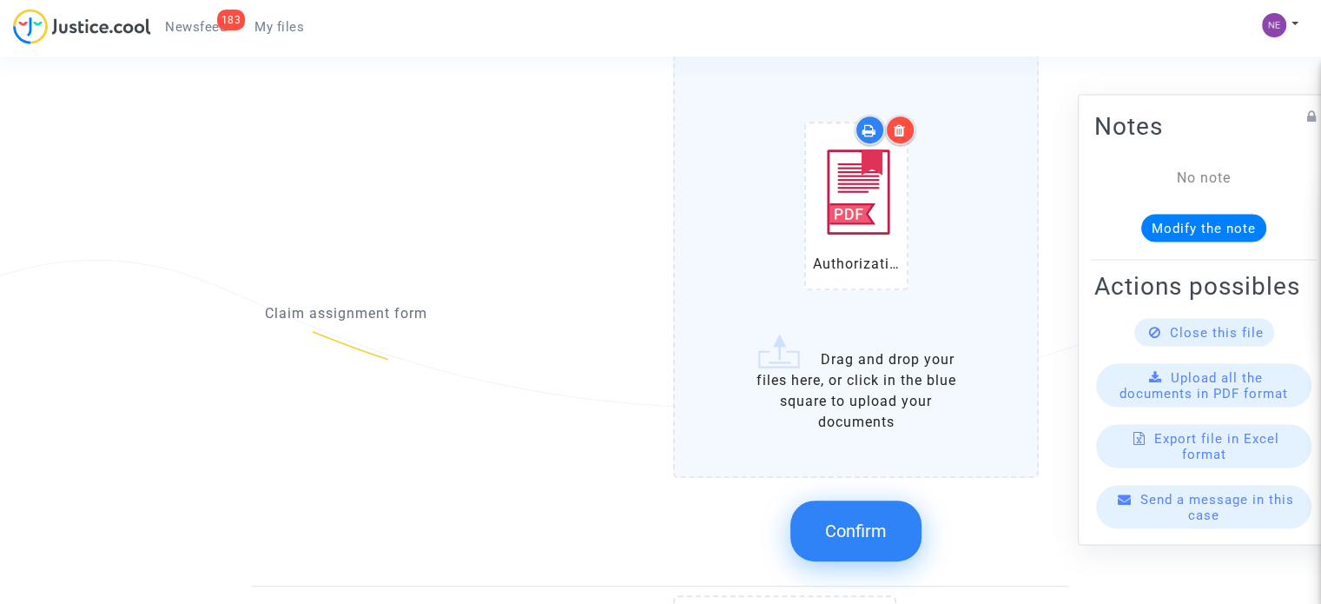
click at [846, 507] on button "Confirm" at bounding box center [856, 530] width 131 height 61
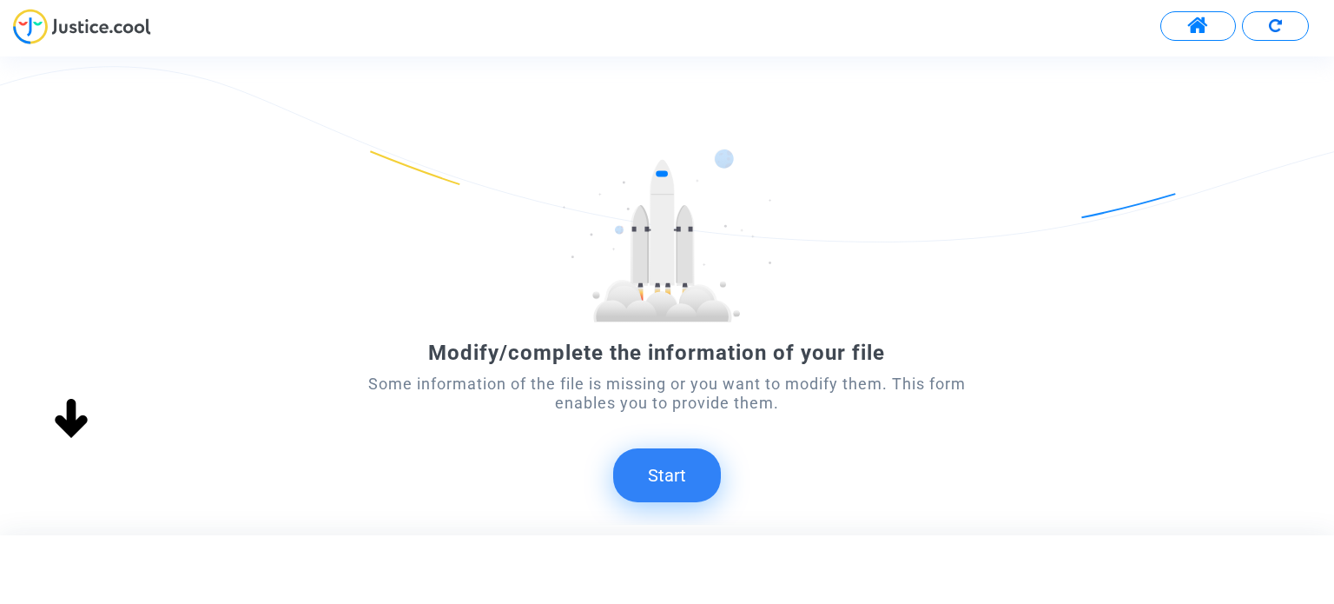
click at [691, 452] on button "Start" at bounding box center [667, 475] width 108 height 54
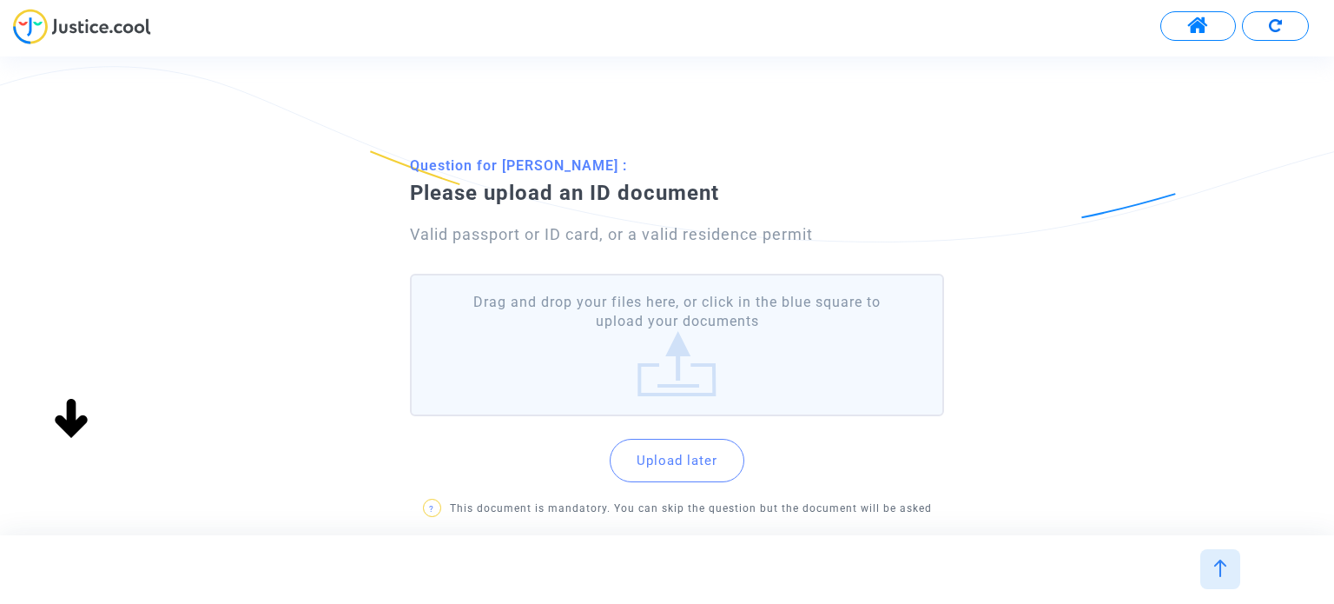
click at [673, 367] on label "Drag and drop your files here, or click in the blue square to upload your docum…" at bounding box center [676, 345] width 533 height 143
click at [0, 0] on input "Drag and drop your files here, or click in the blue square to upload your docum…" at bounding box center [0, 0] width 0 height 0
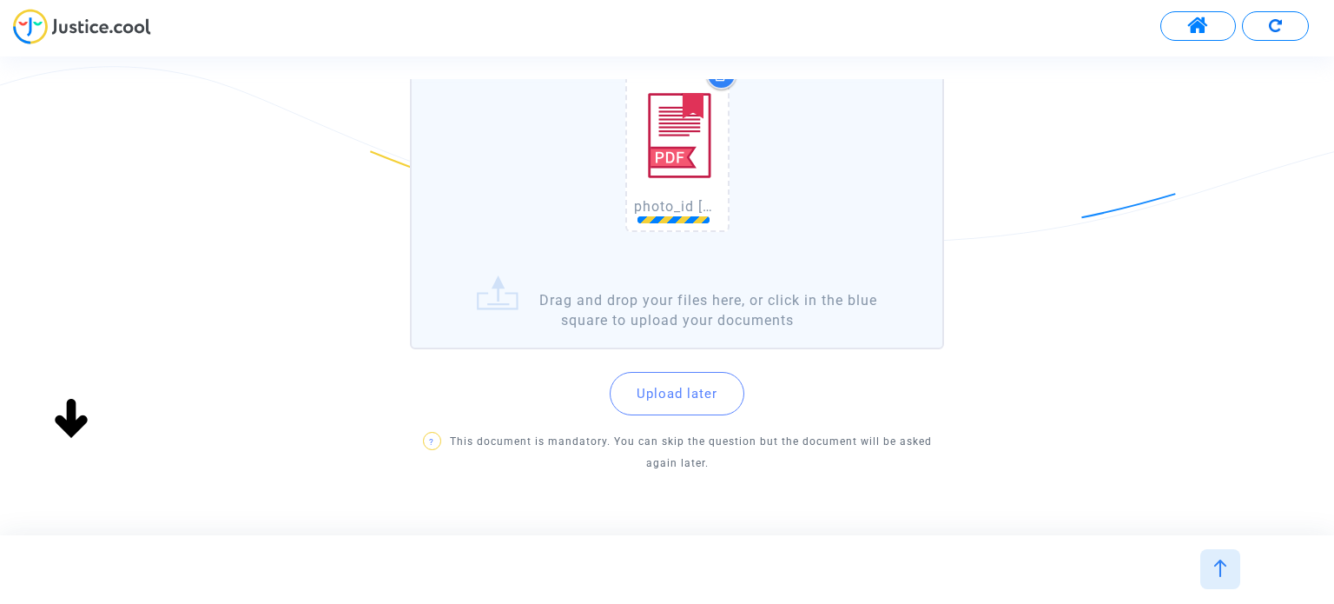
scroll to position [261, 0]
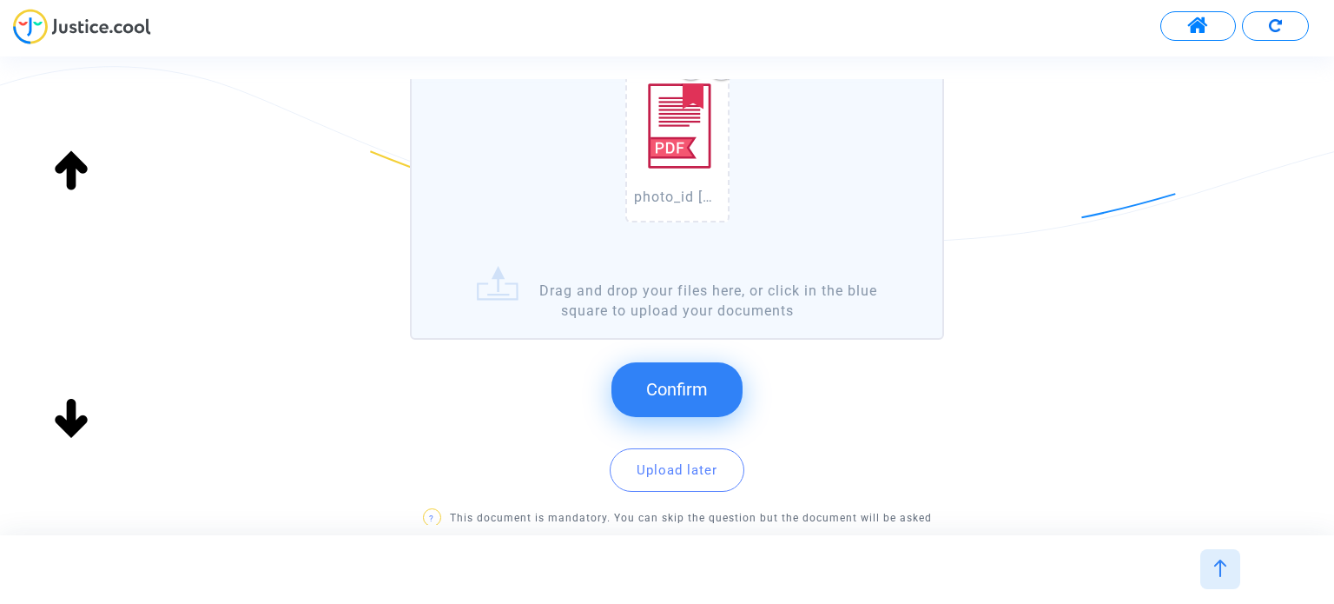
click at [664, 399] on button "Confirm" at bounding box center [677, 389] width 131 height 54
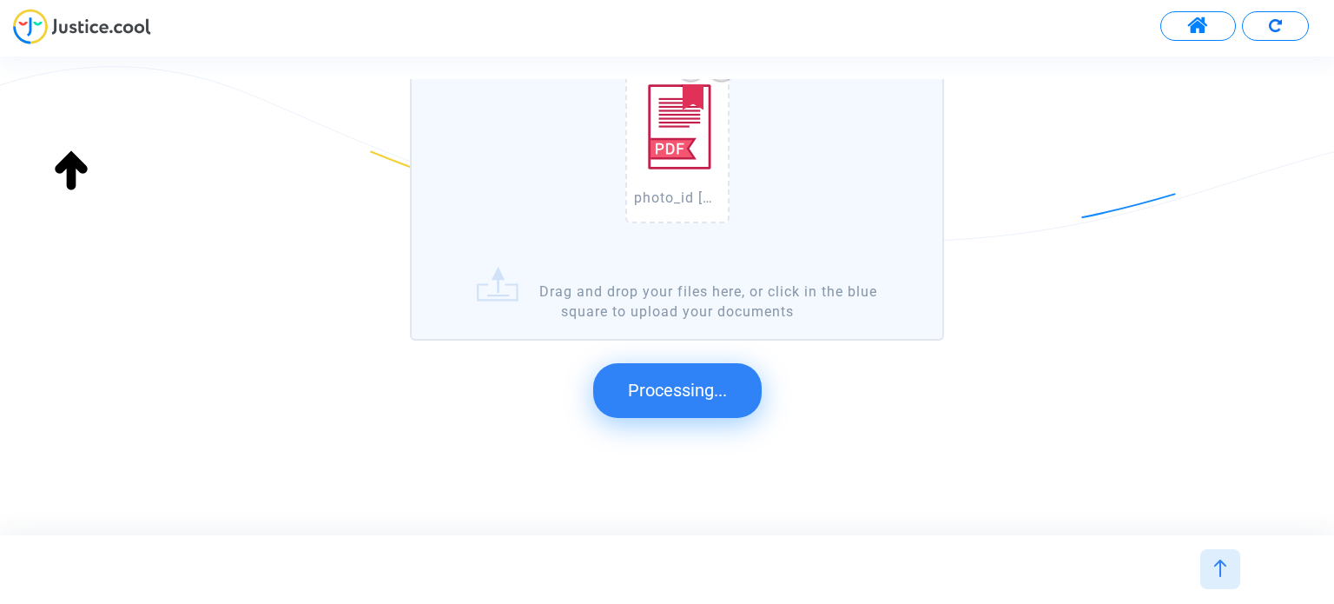
scroll to position [0, 0]
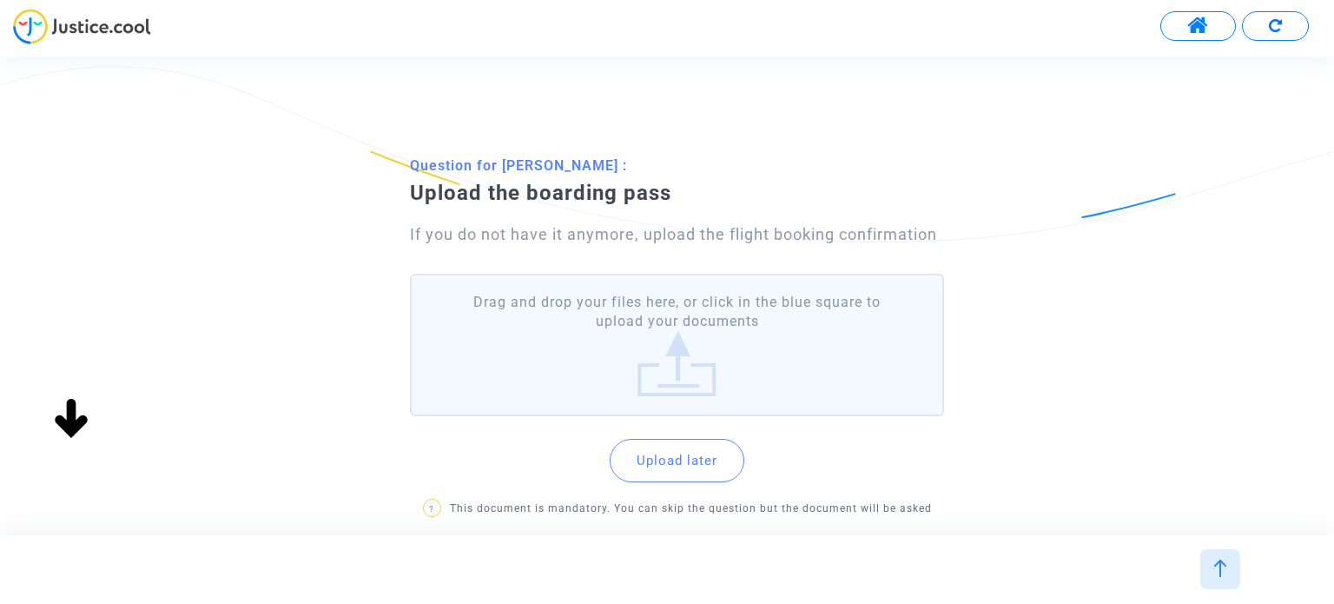
click at [743, 324] on label "Drag and drop your files here, or click in the blue square to upload your docum…" at bounding box center [676, 345] width 533 height 143
click at [0, 0] on input "Drag and drop your files here, or click in the blue square to upload your docum…" at bounding box center [0, 0] width 0 height 0
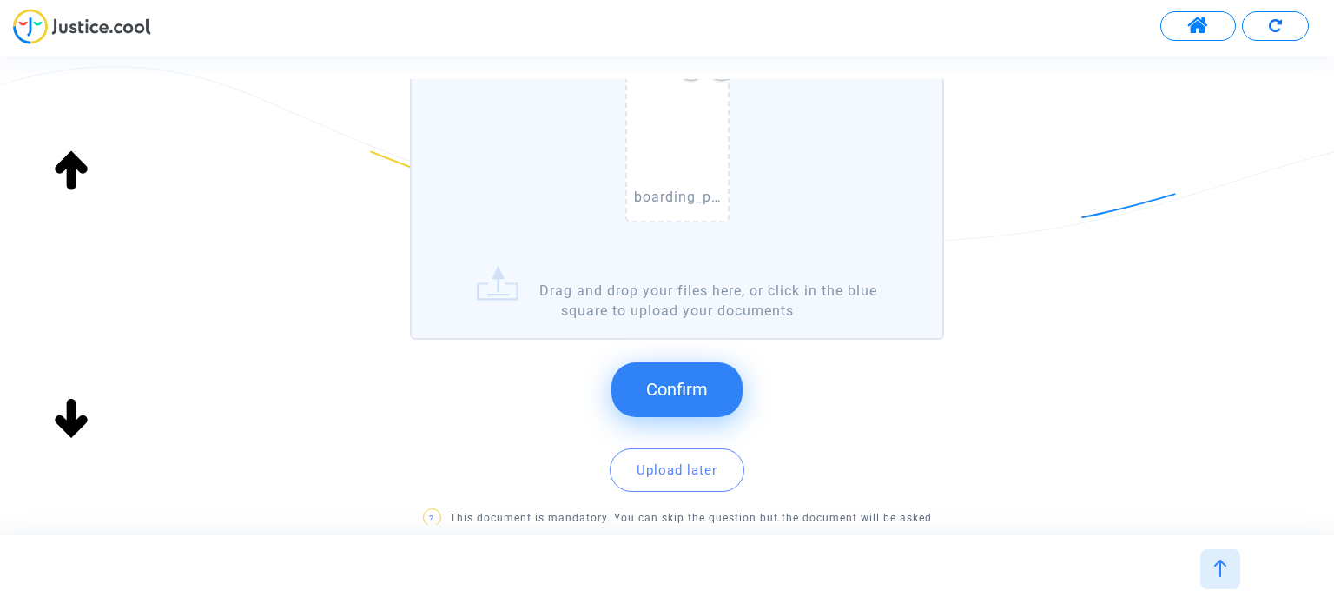
click at [721, 374] on button "Confirm" at bounding box center [677, 389] width 131 height 54
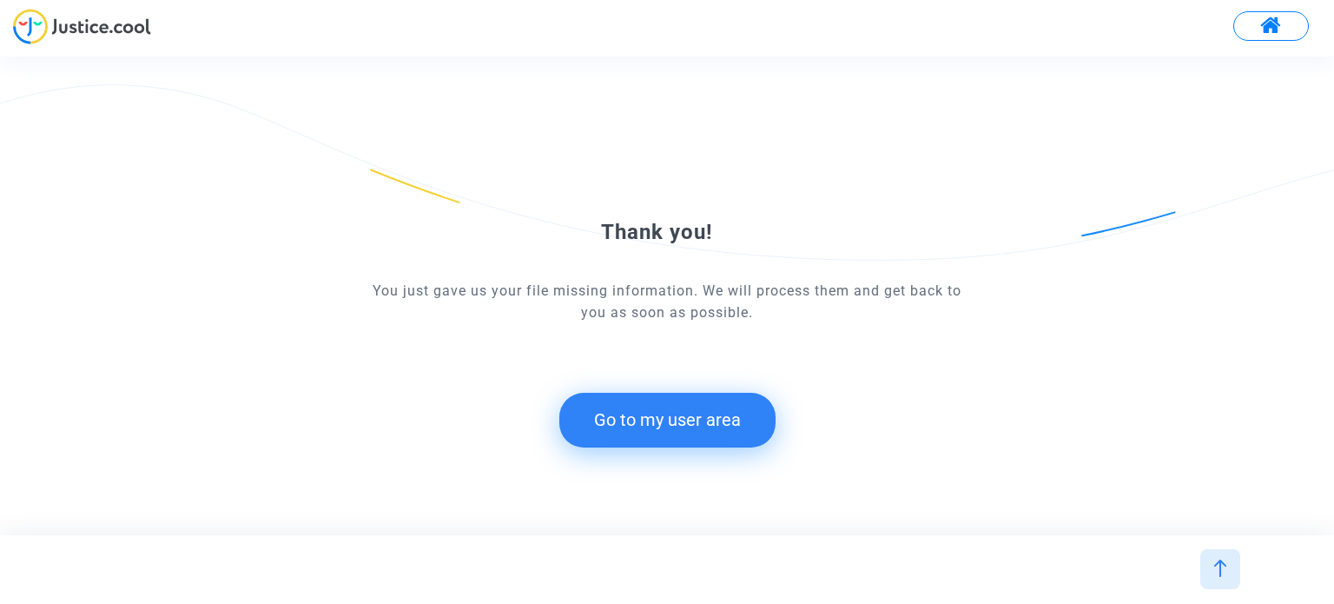
click at [718, 397] on button "Go to my user area" at bounding box center [667, 420] width 216 height 54
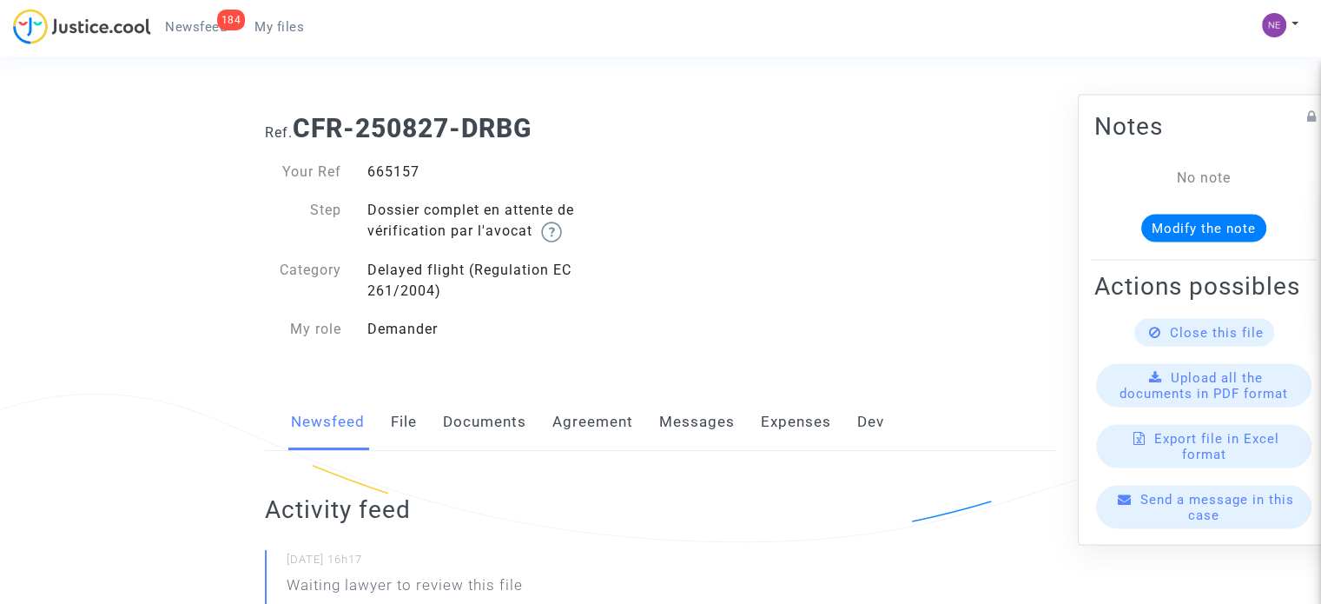
click at [505, 418] on link "Documents" at bounding box center [484, 422] width 83 height 57
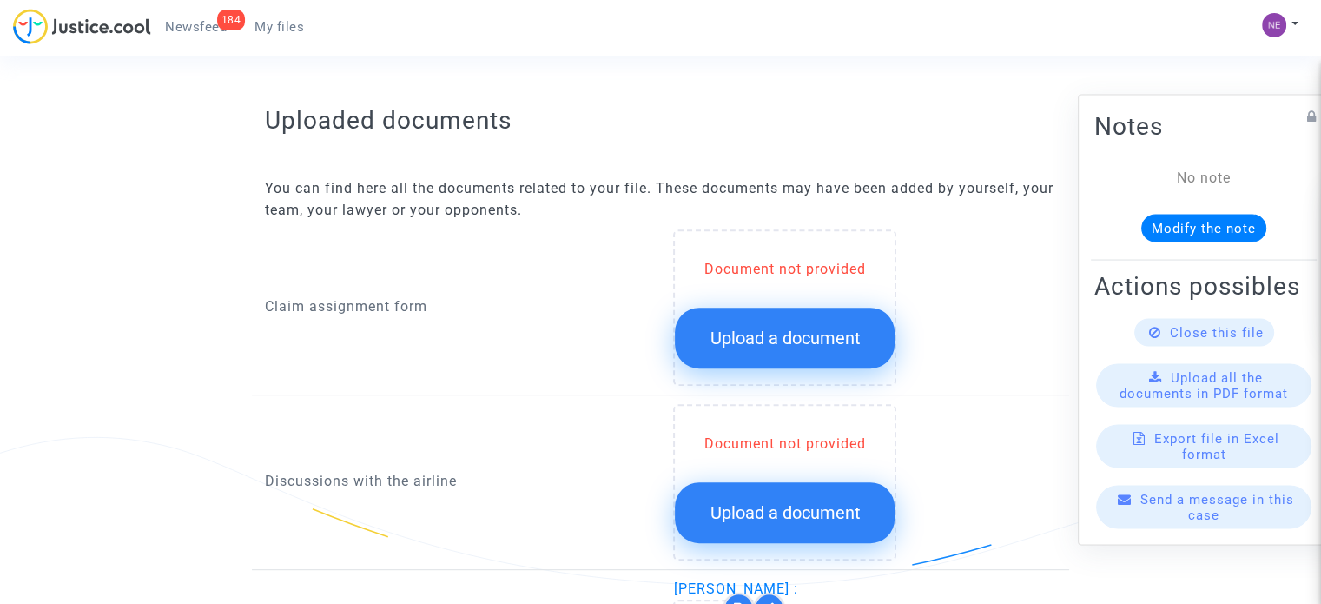
scroll to position [695, 0]
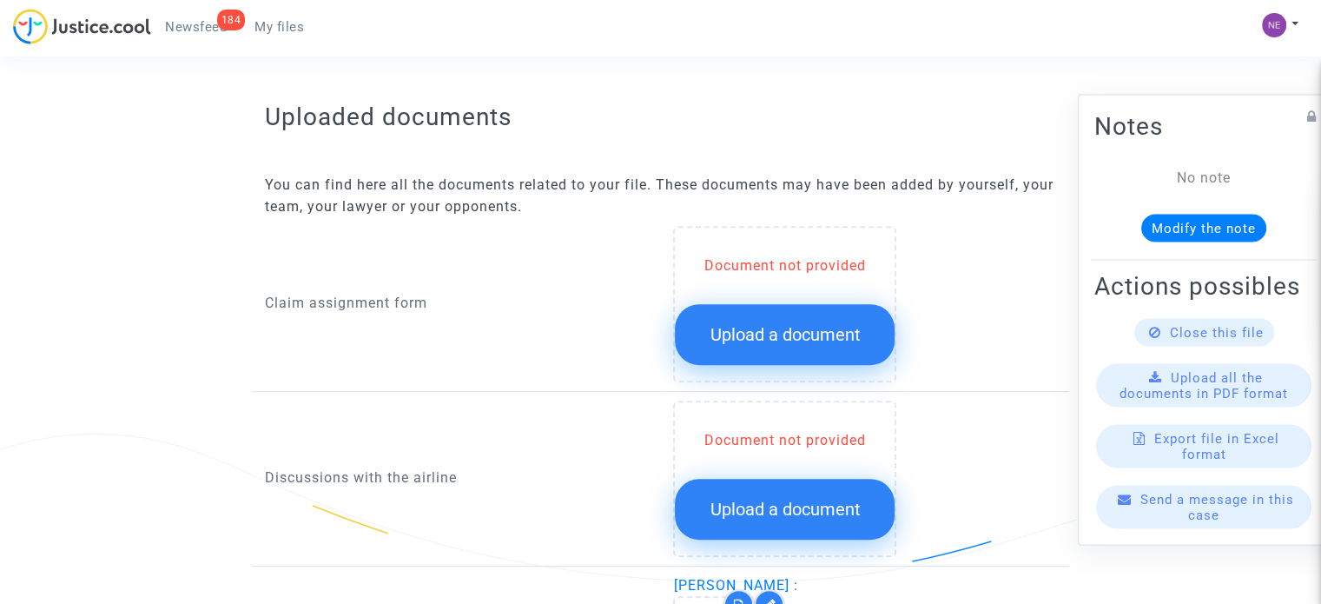
click at [786, 319] on button "Upload a document" at bounding box center [785, 334] width 220 height 61
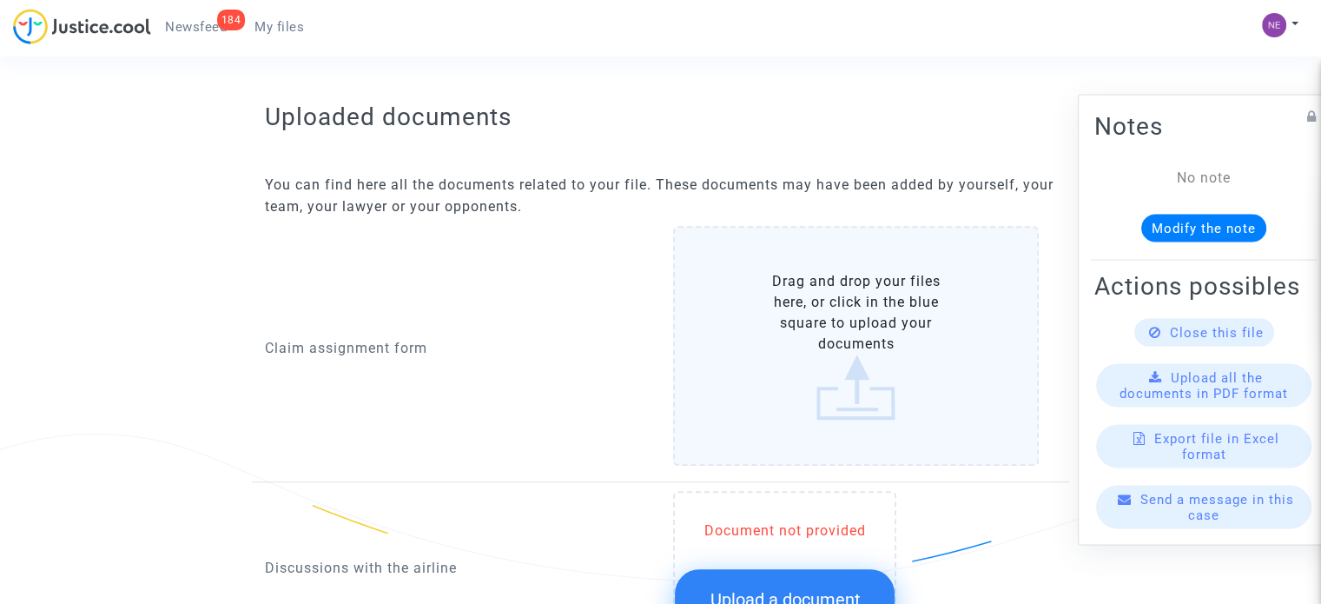
click at [786, 321] on label "Drag and drop your files here, or click in the blue square to upload your docum…" at bounding box center [856, 346] width 366 height 240
click at [0, 0] on input "Drag and drop your files here, or click in the blue square to upload your docum…" at bounding box center [0, 0] width 0 height 0
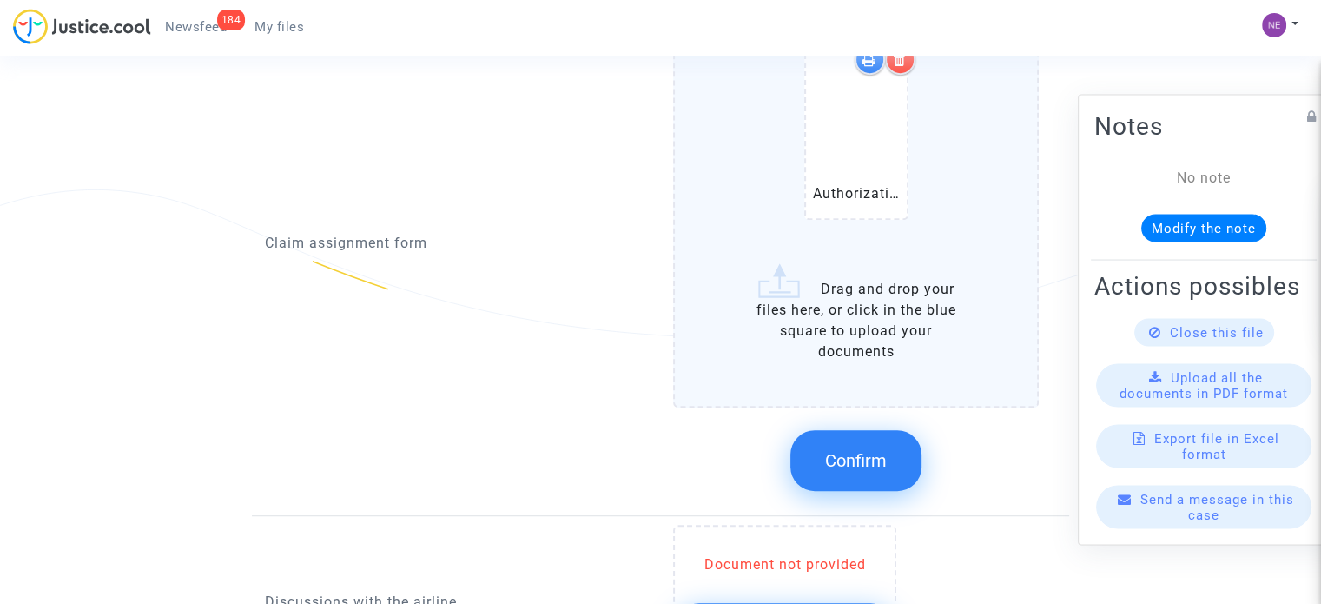
scroll to position [1001, 0]
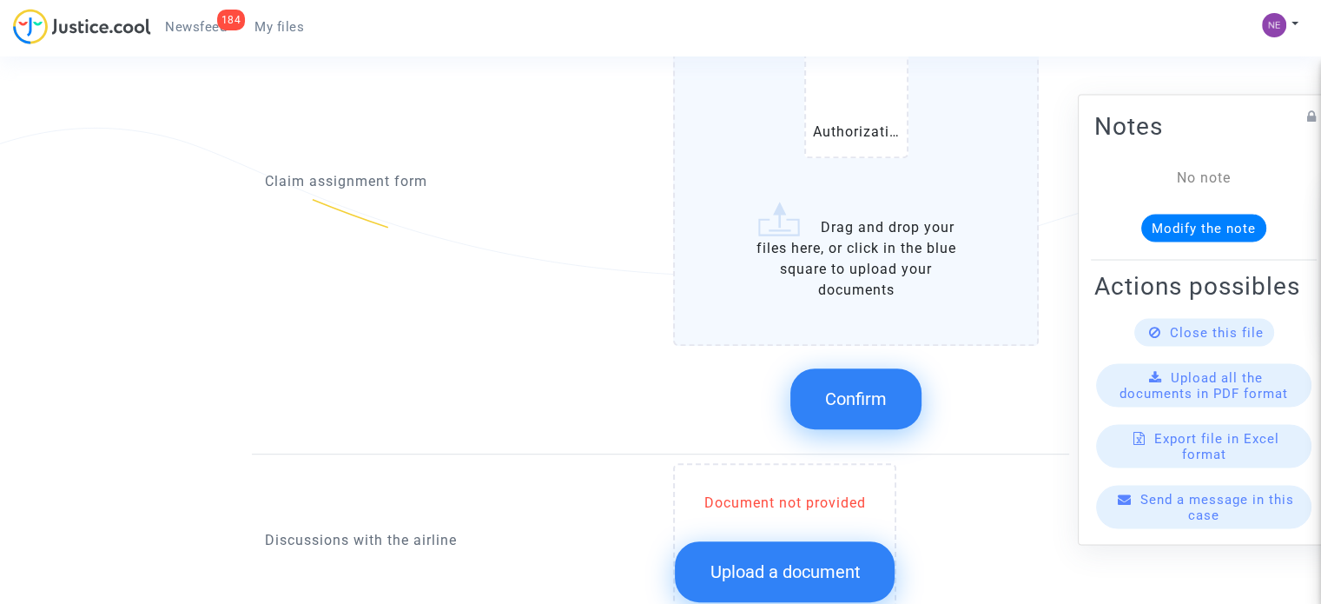
click at [864, 381] on button "Confirm" at bounding box center [856, 398] width 131 height 61
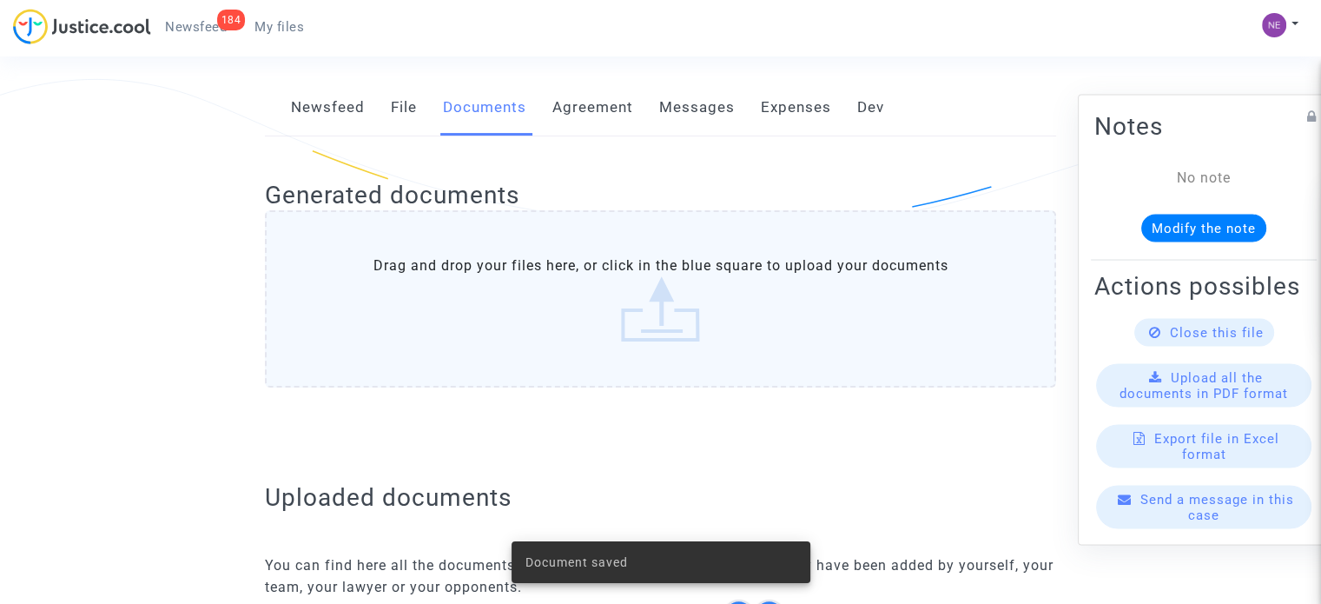
scroll to position [306, 0]
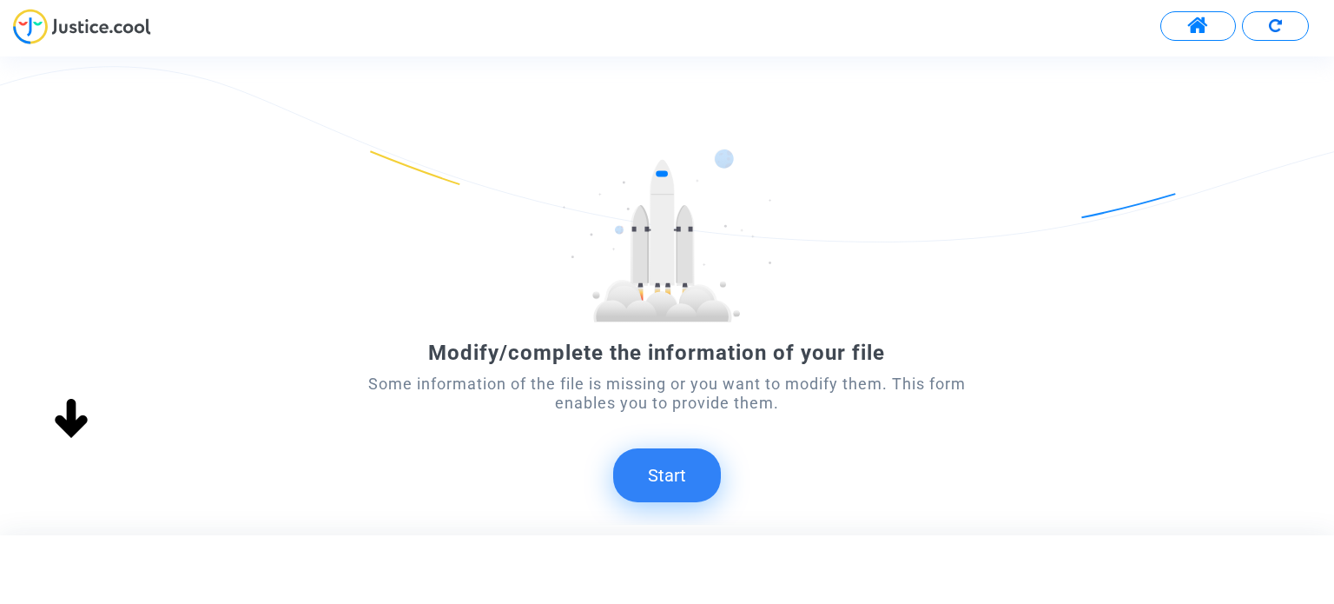
drag, startPoint x: 710, startPoint y: 467, endPoint x: 740, endPoint y: 400, distance: 73.5
click at [708, 468] on button "Start" at bounding box center [667, 475] width 108 height 54
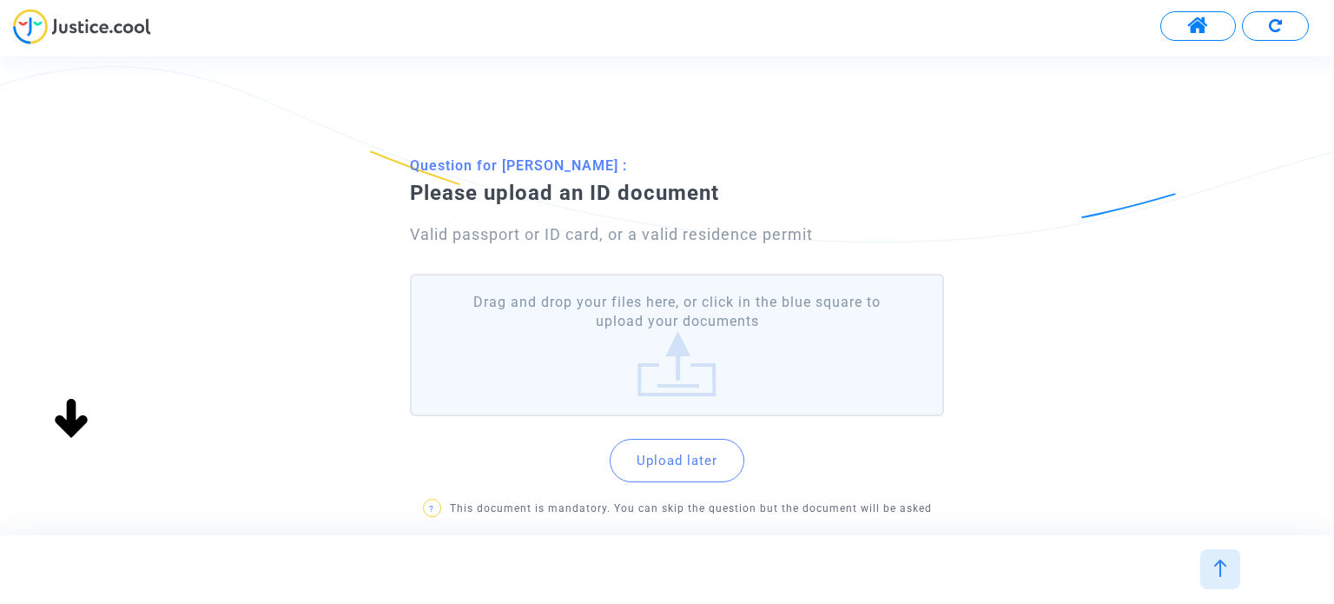
click at [730, 364] on label "Drag and drop your files here, or click in the blue square to upload your docum…" at bounding box center [676, 345] width 533 height 143
click at [0, 0] on input "Drag and drop your files here, or click in the blue square to upload your docum…" at bounding box center [0, 0] width 0 height 0
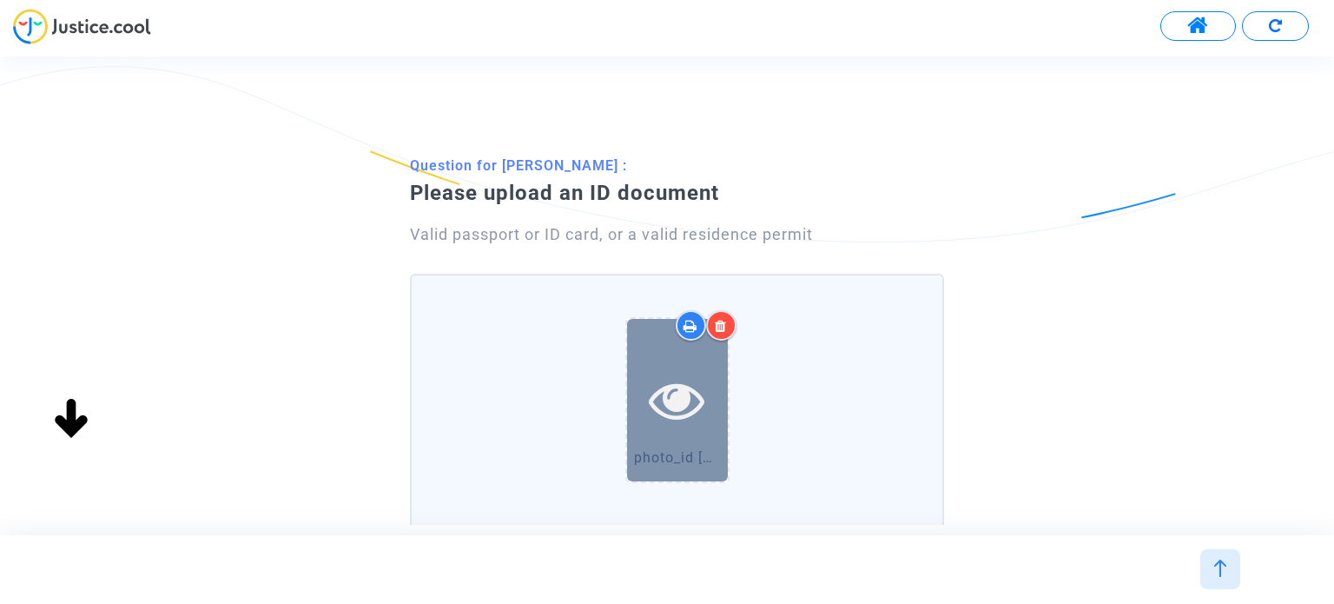
click at [679, 381] on icon at bounding box center [677, 400] width 56 height 56
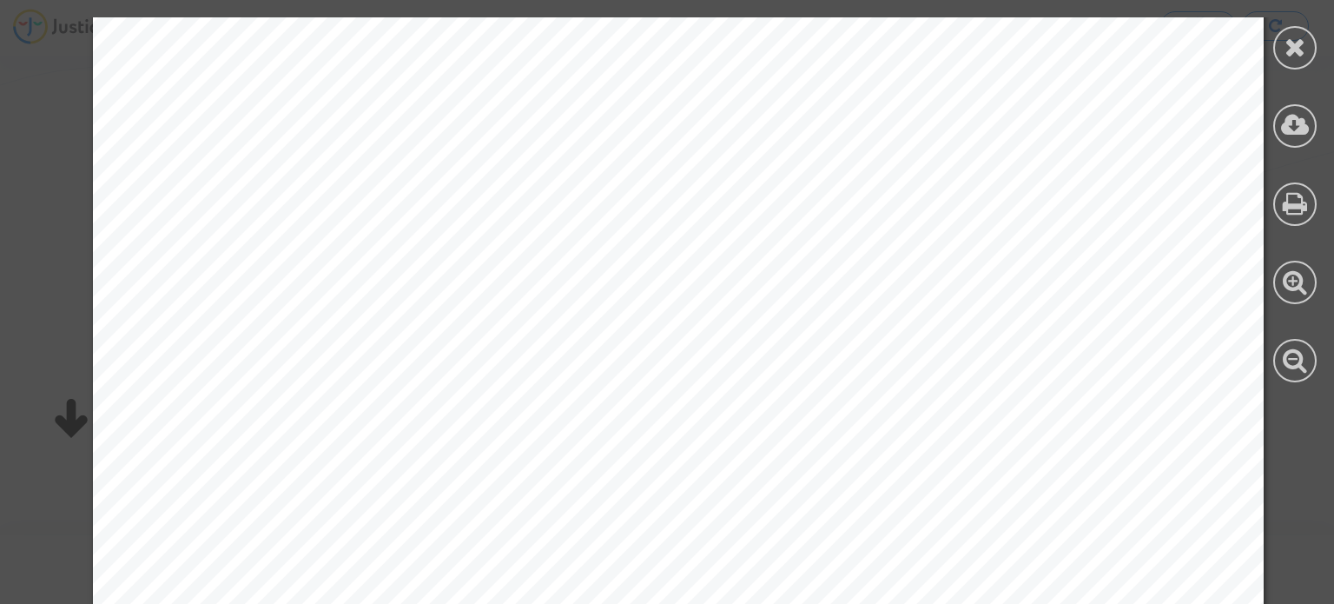
scroll to position [521, 0]
click at [1277, 430] on div at bounding box center [678, 325] width 1356 height 1658
click at [1294, 426] on div at bounding box center [678, 325] width 1356 height 1658
click at [1287, 60] on div at bounding box center [1295, 47] width 43 height 43
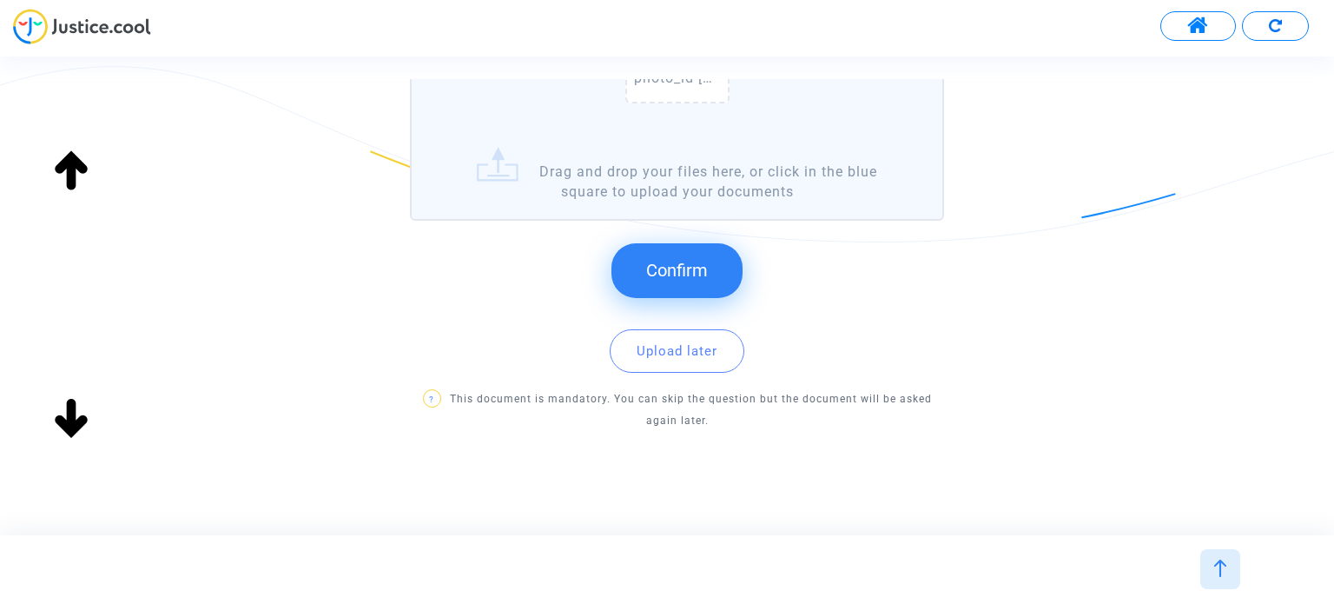
click at [708, 263] on button "Confirm" at bounding box center [677, 270] width 131 height 54
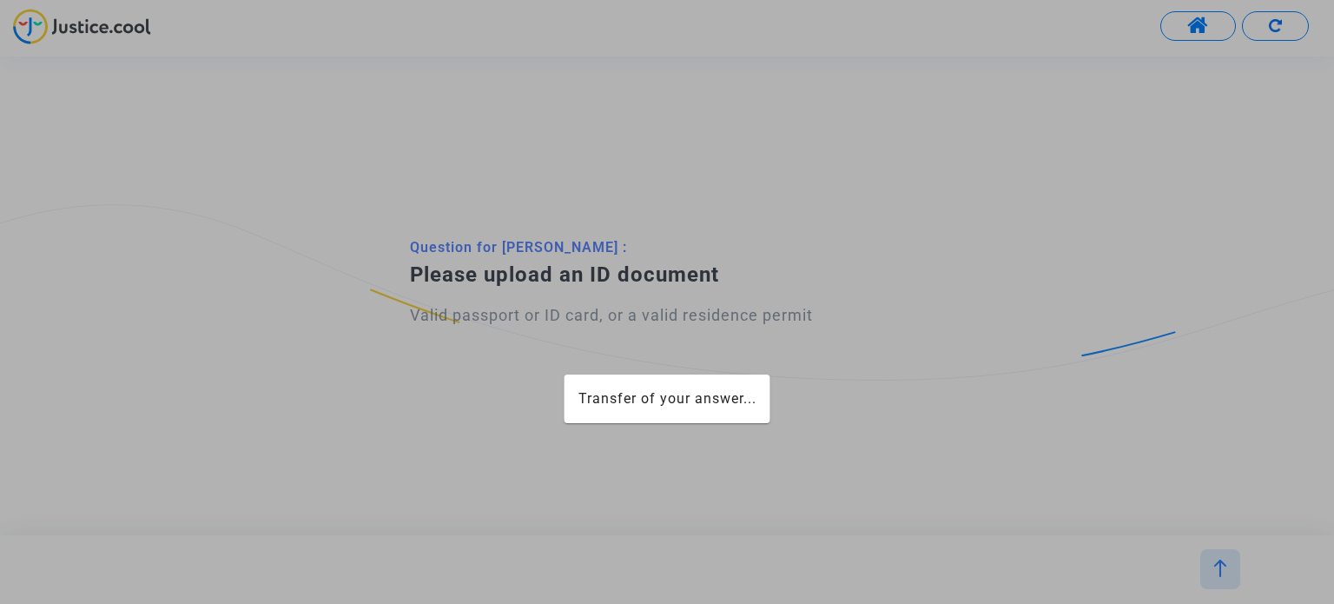
scroll to position [0, 0]
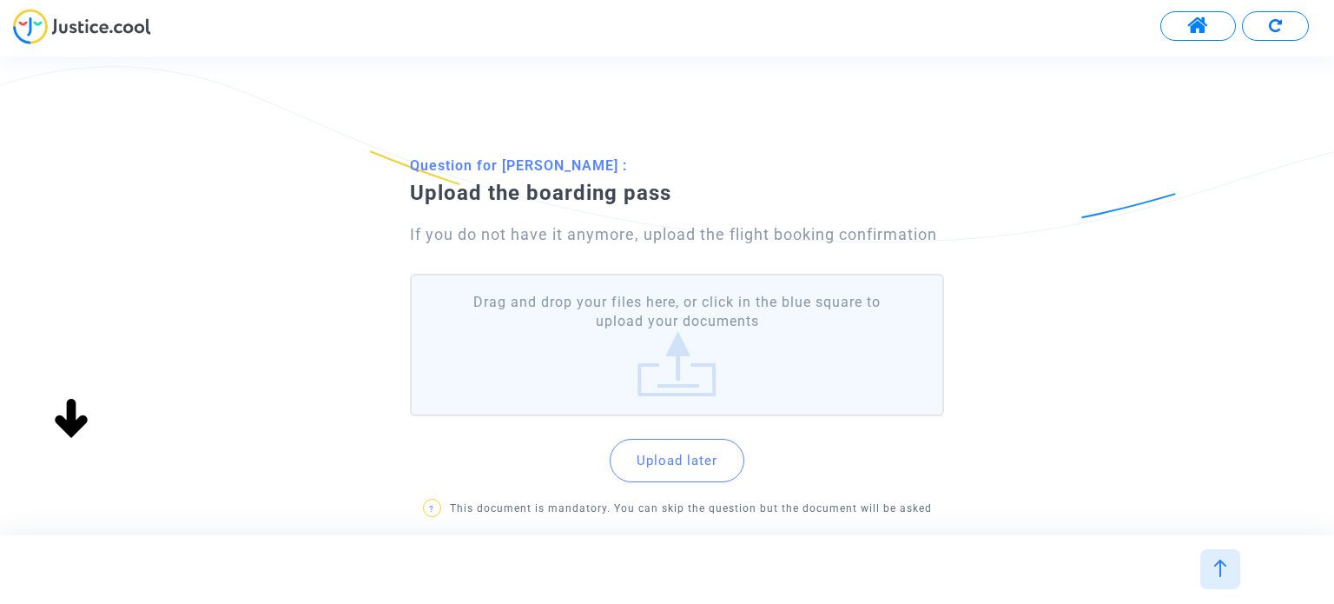
click at [710, 336] on label "Drag and drop your files here, or click in the blue square to upload your docum…" at bounding box center [676, 345] width 533 height 143
click at [0, 0] on input "Drag and drop your files here, or click in the blue square to upload your docum…" at bounding box center [0, 0] width 0 height 0
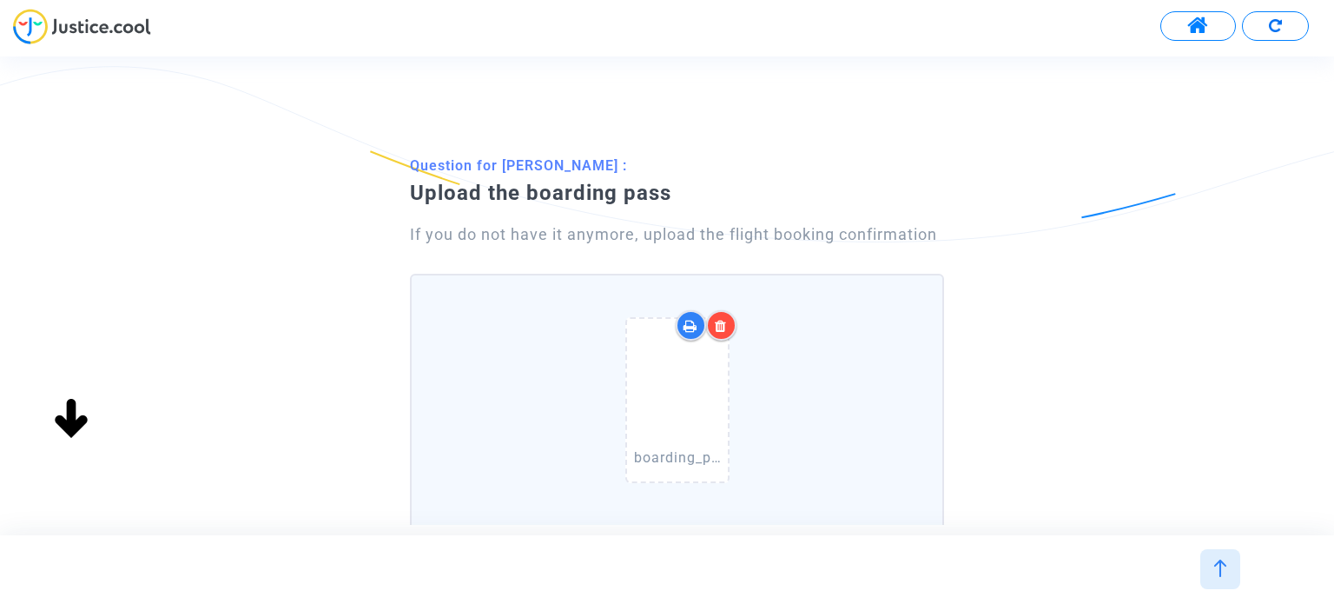
click at [714, 326] on div at bounding box center [721, 325] width 30 height 30
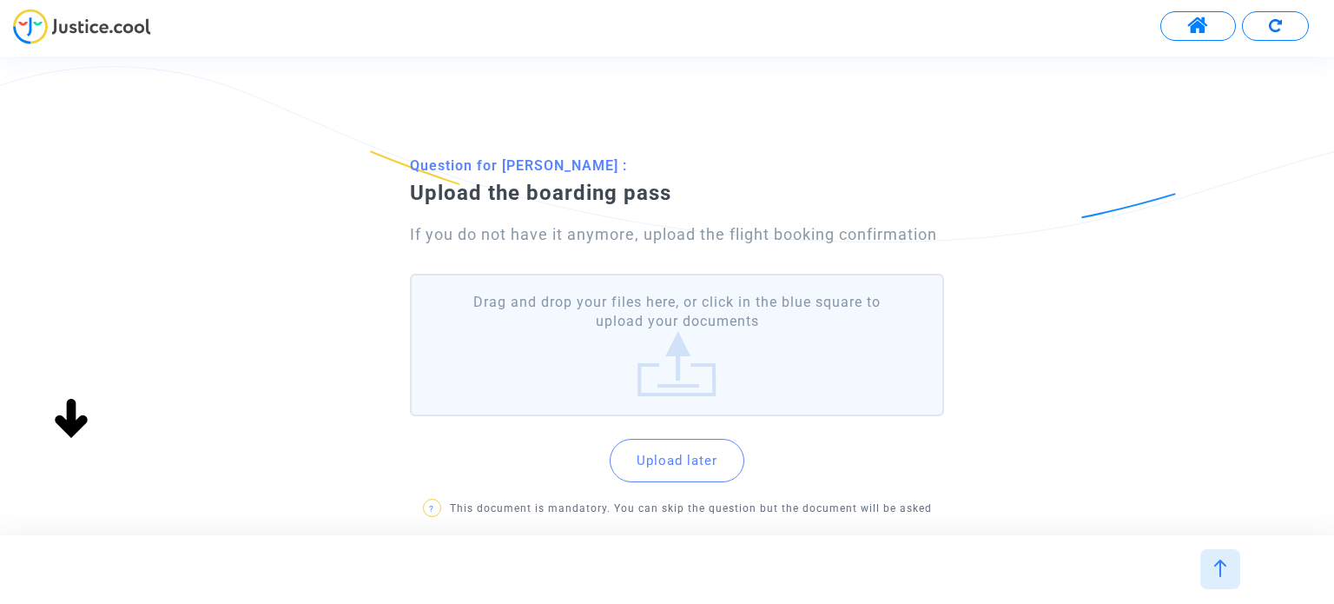
click at [759, 326] on label "Drag and drop your files here, or click in the blue square to upload your docum…" at bounding box center [676, 345] width 533 height 143
click at [0, 0] on input "Drag and drop your files here, or click in the blue square to upload your docum…" at bounding box center [0, 0] width 0 height 0
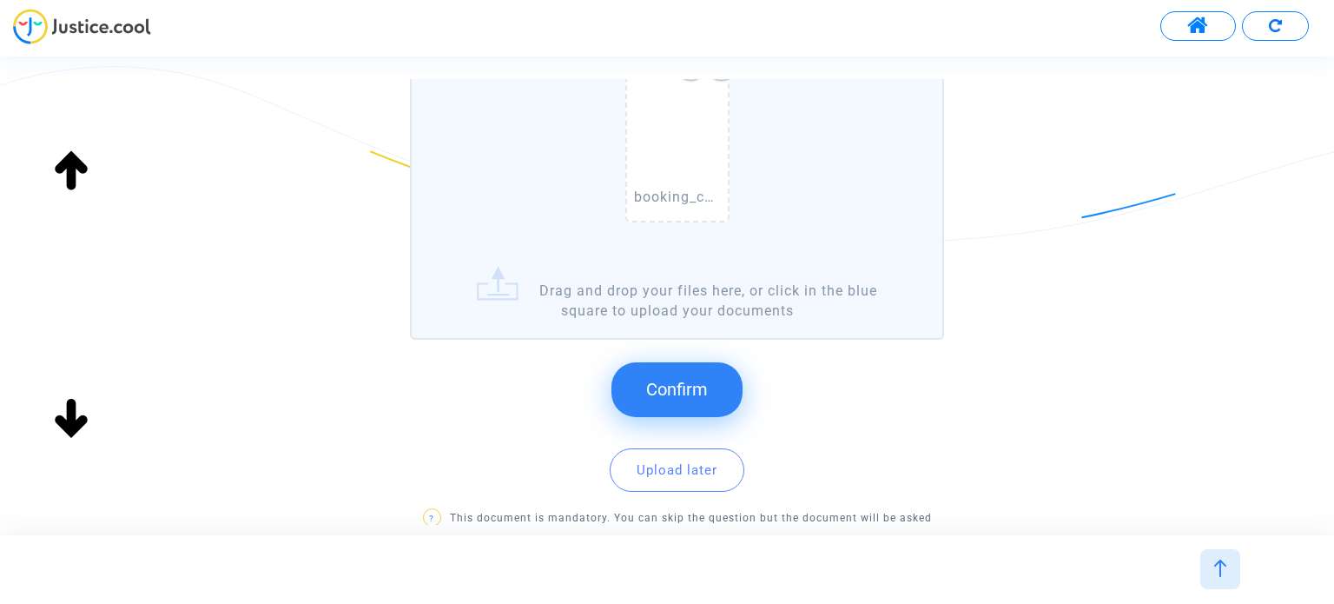
click at [674, 393] on span "Confirm" at bounding box center [677, 389] width 62 height 21
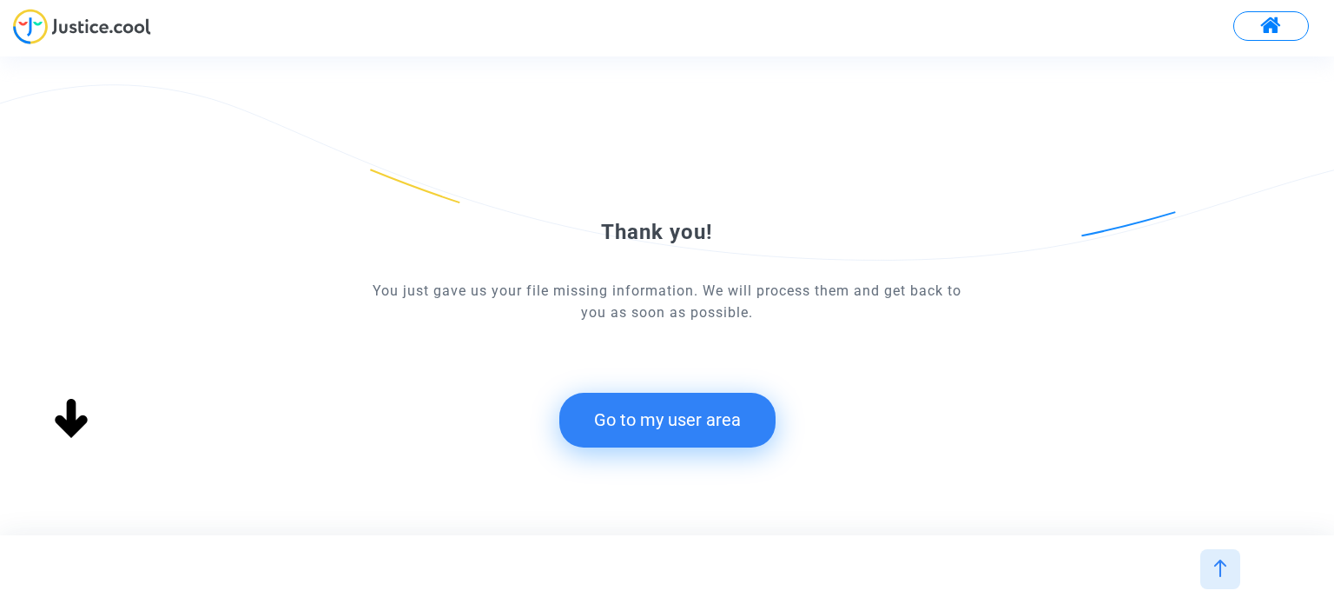
click at [671, 412] on button "Go to my user area" at bounding box center [667, 420] width 216 height 54
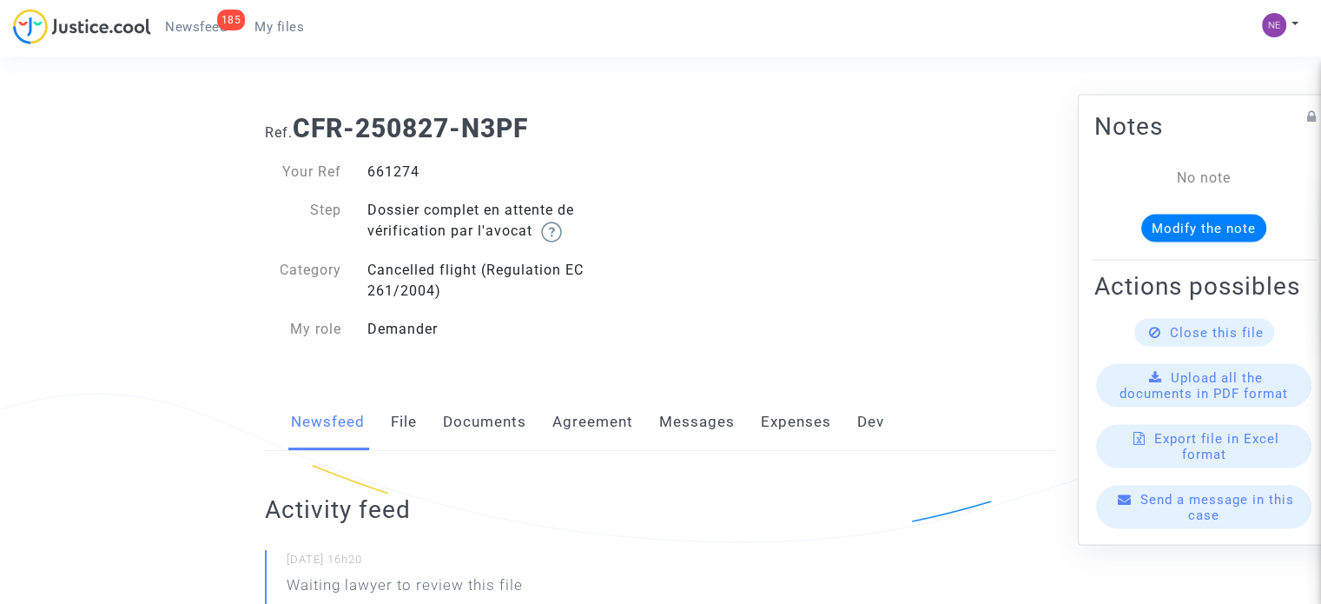
click at [503, 413] on link "Documents" at bounding box center [484, 422] width 83 height 57
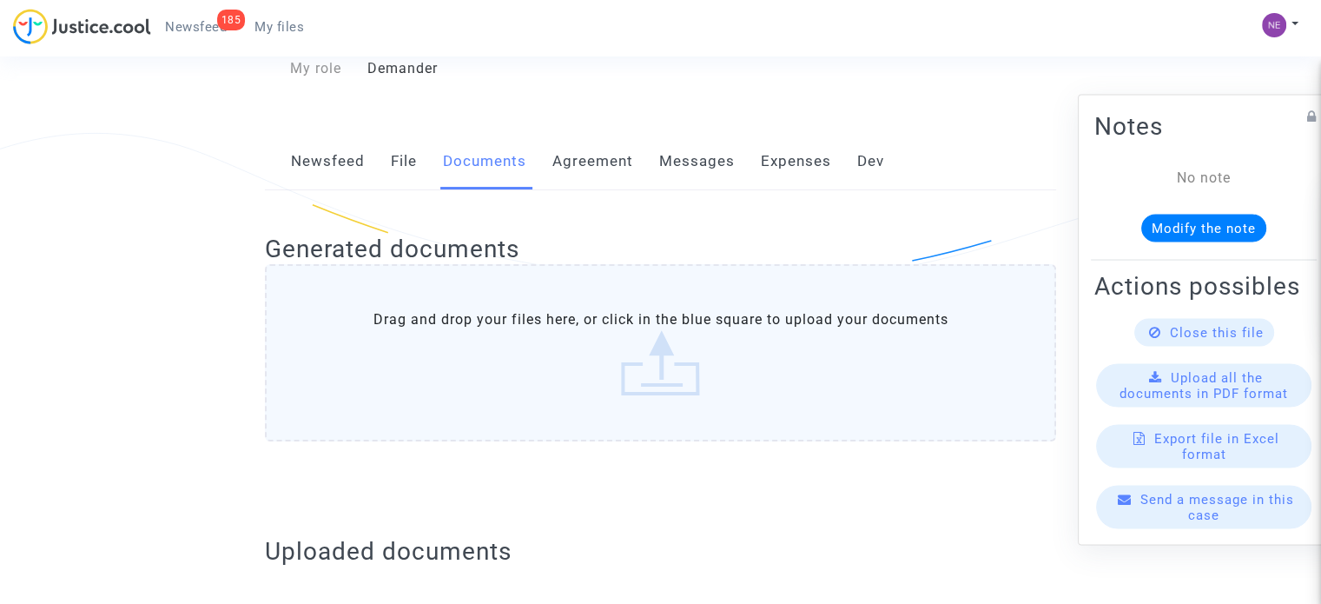
scroll to position [695, 0]
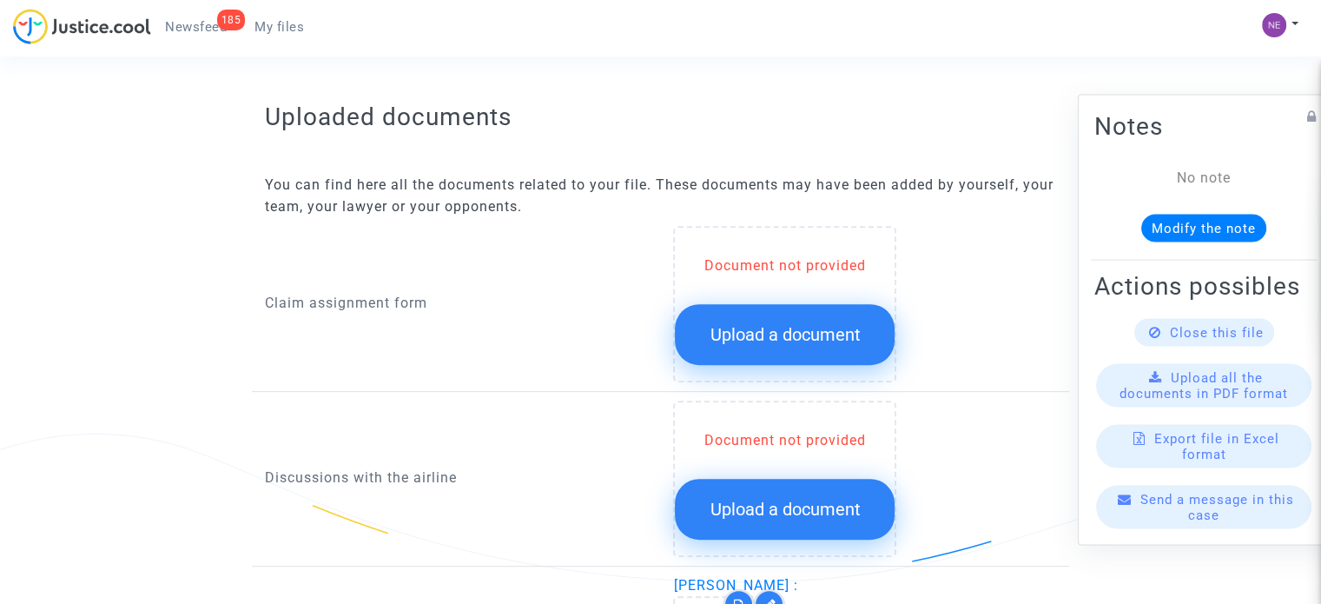
click at [813, 333] on span "Upload a document" at bounding box center [785, 334] width 150 height 21
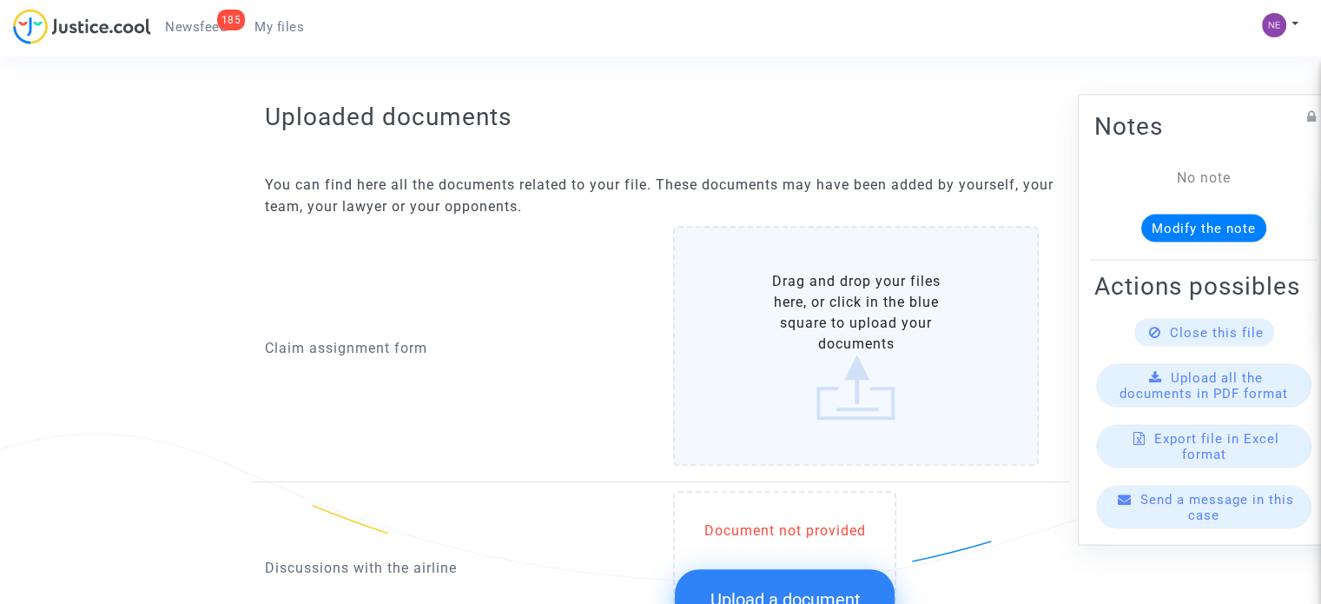
click at [814, 333] on label "Drag and drop your files here, or click in the blue square to upload your docum…" at bounding box center [856, 346] width 366 height 240
click at [0, 0] on input "Drag and drop your files here, or click in the blue square to upload your docum…" at bounding box center [0, 0] width 0 height 0
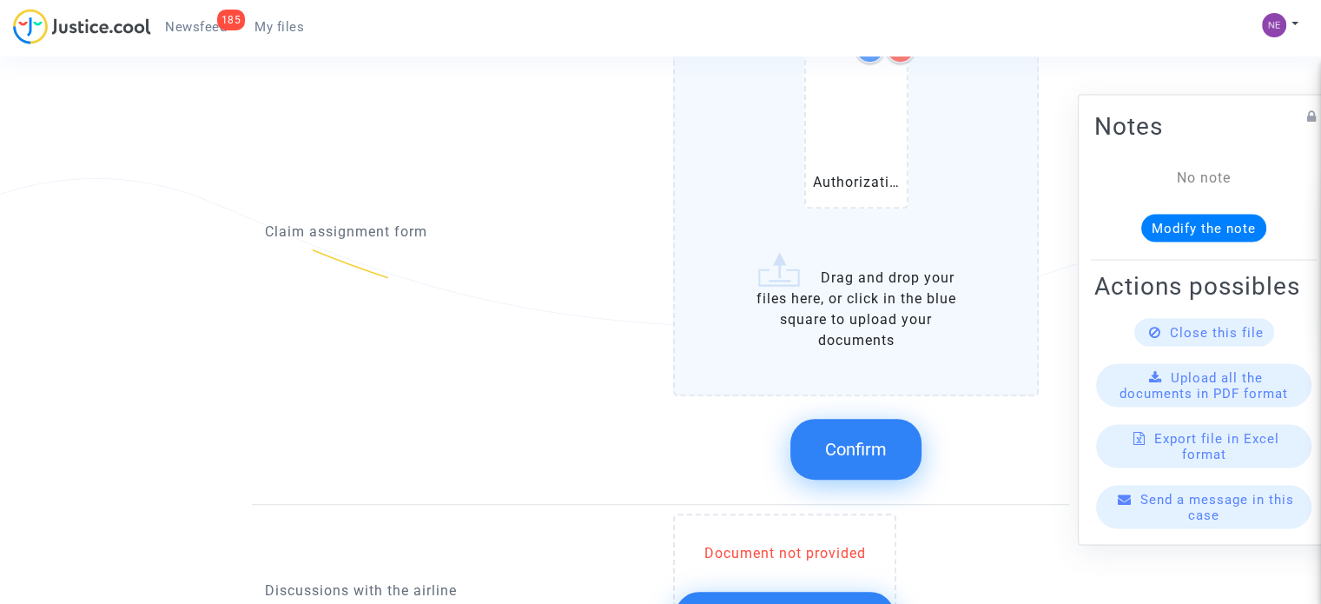
scroll to position [956, 0]
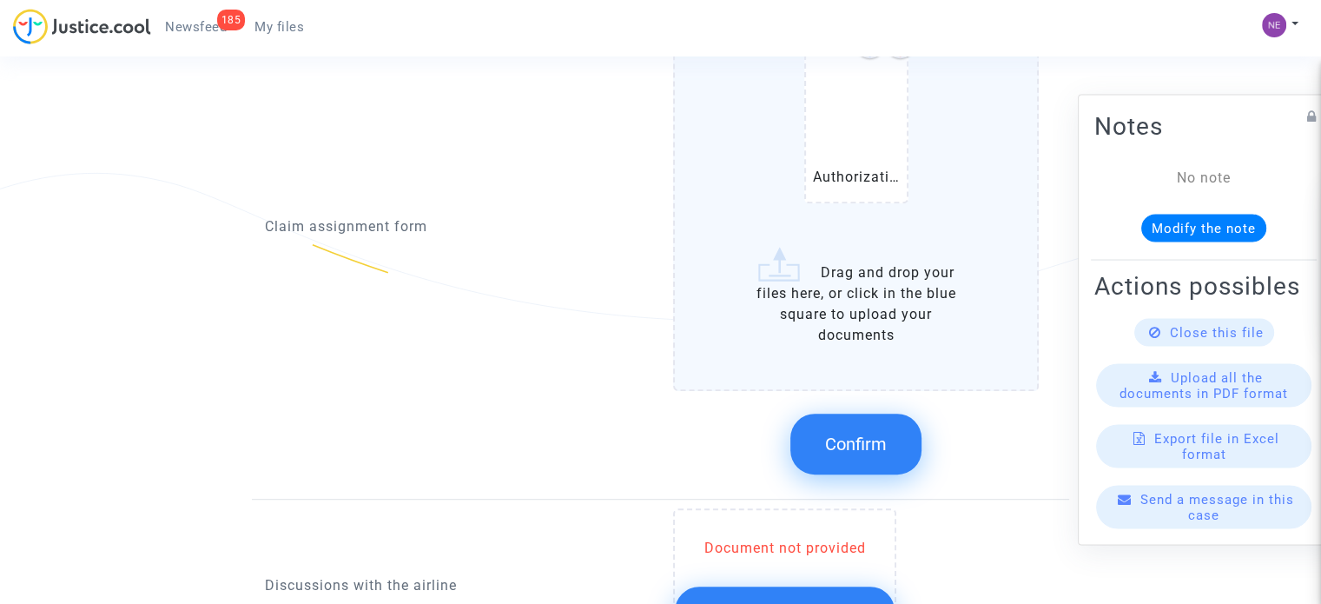
click at [872, 433] on span "Confirm" at bounding box center [856, 443] width 62 height 21
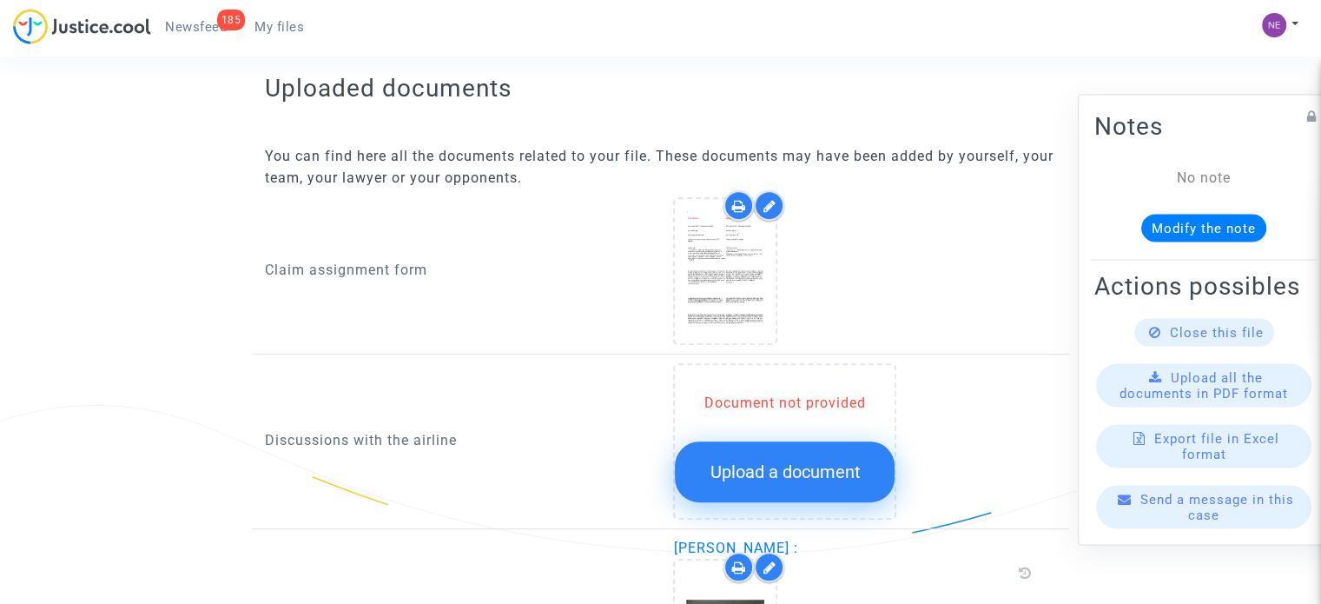
scroll to position [695, 0]
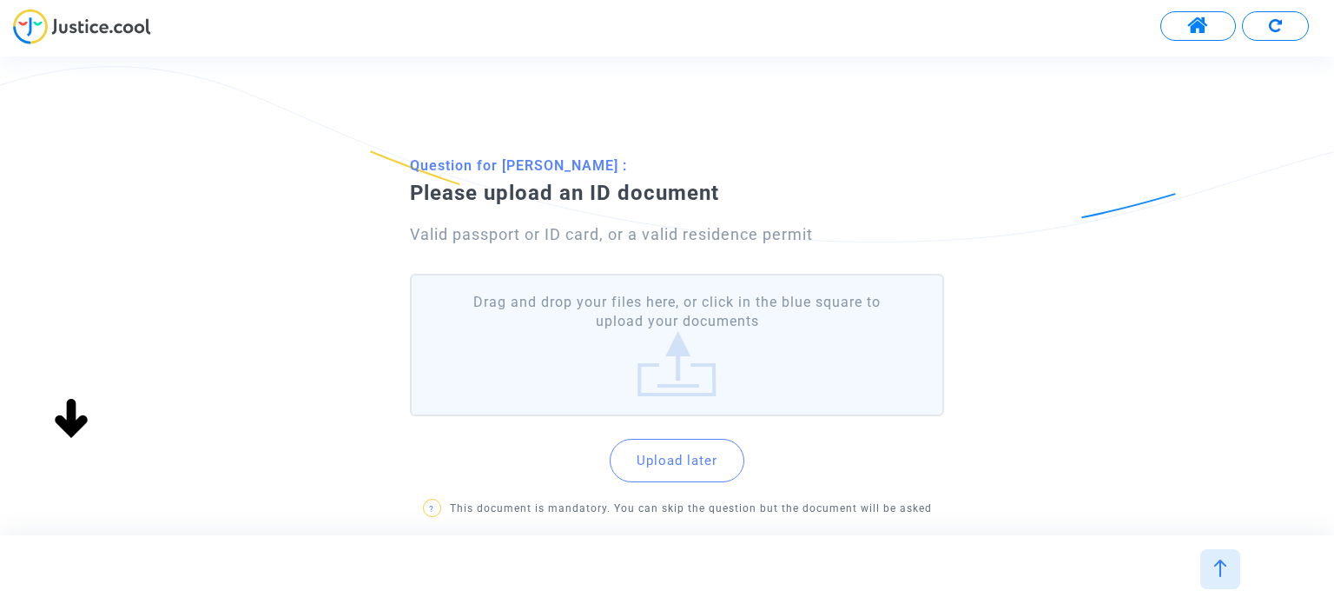
click at [764, 353] on label "Drag and drop your files here, or click in the blue square to upload your docum…" at bounding box center [676, 345] width 533 height 143
click at [0, 0] on input "Drag and drop your files here, or click in the blue square to upload your docum…" at bounding box center [0, 0] width 0 height 0
click at [708, 331] on label "Drag and drop your files here, or click in the blue square to upload your docum…" at bounding box center [676, 345] width 533 height 143
click at [0, 0] on input "Drag and drop your files here, or click in the blue square to upload your docum…" at bounding box center [0, 0] width 0 height 0
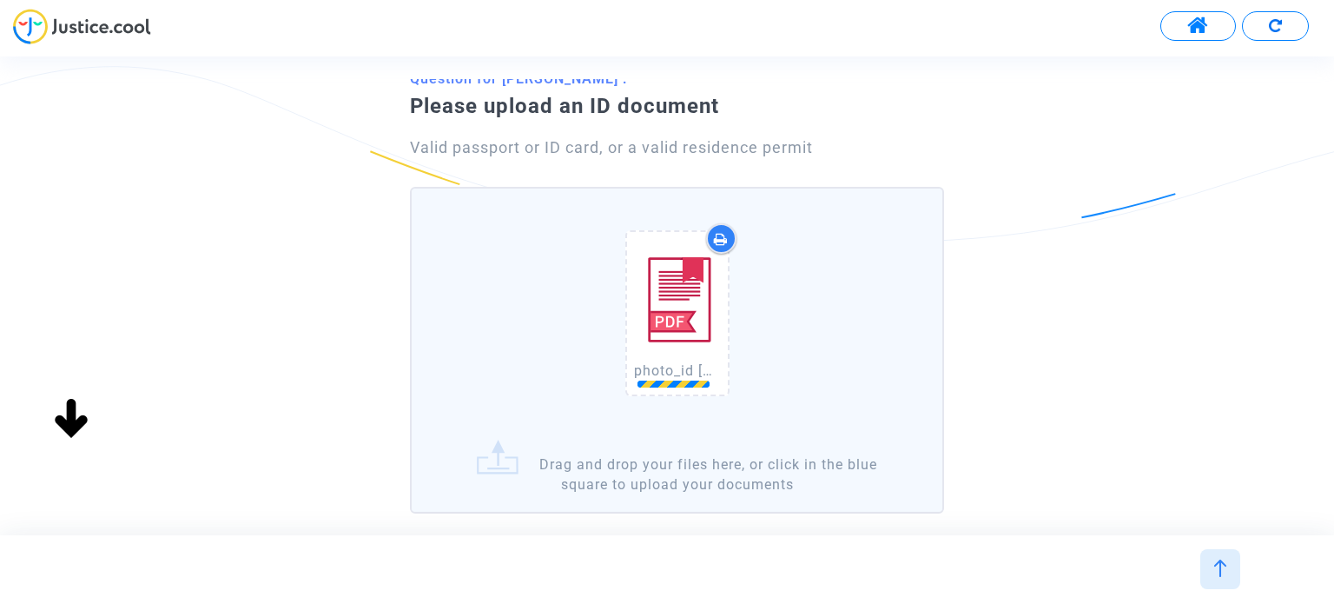
scroll to position [294, 0]
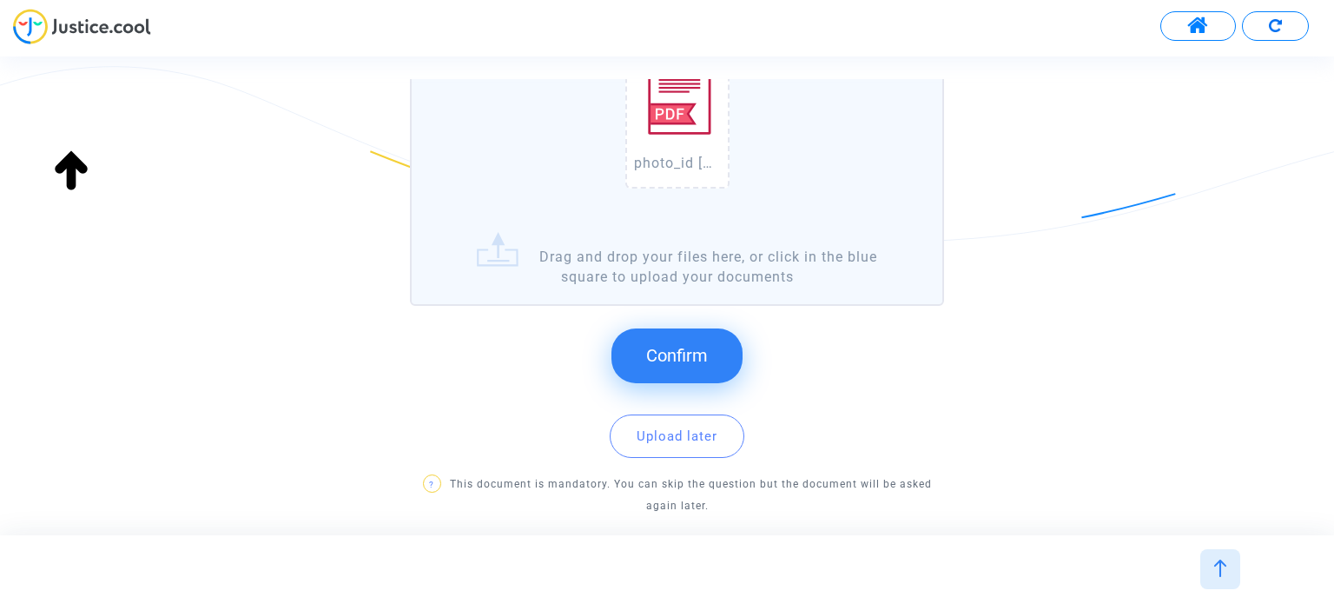
click at [707, 357] on span "Confirm" at bounding box center [677, 355] width 62 height 21
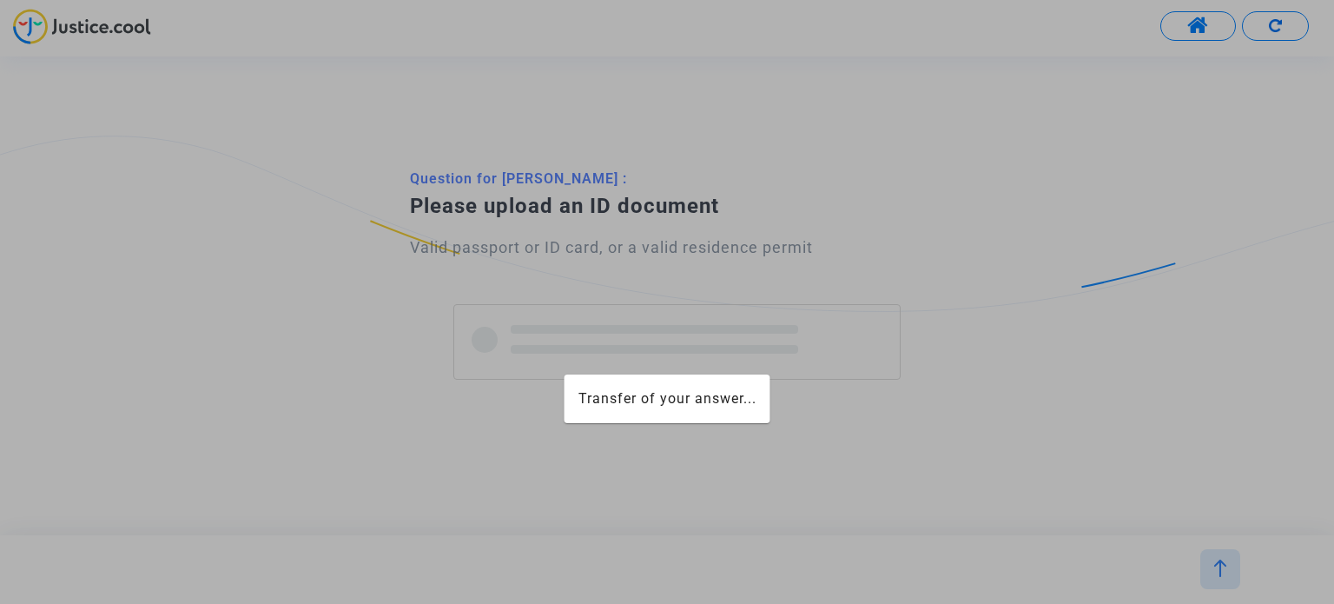
scroll to position [0, 0]
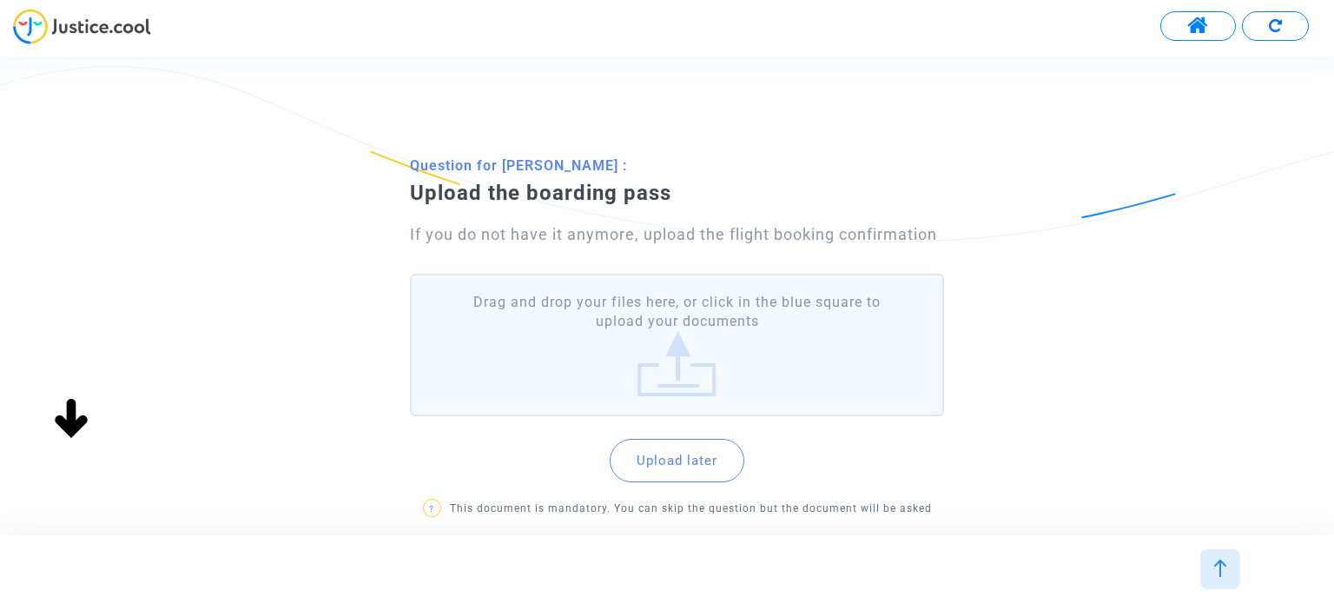
click at [686, 365] on label "Drag and drop your files here, or click in the blue square to upload your docum…" at bounding box center [676, 345] width 533 height 143
click at [0, 0] on input "Drag and drop your files here, or click in the blue square to upload your docum…" at bounding box center [0, 0] width 0 height 0
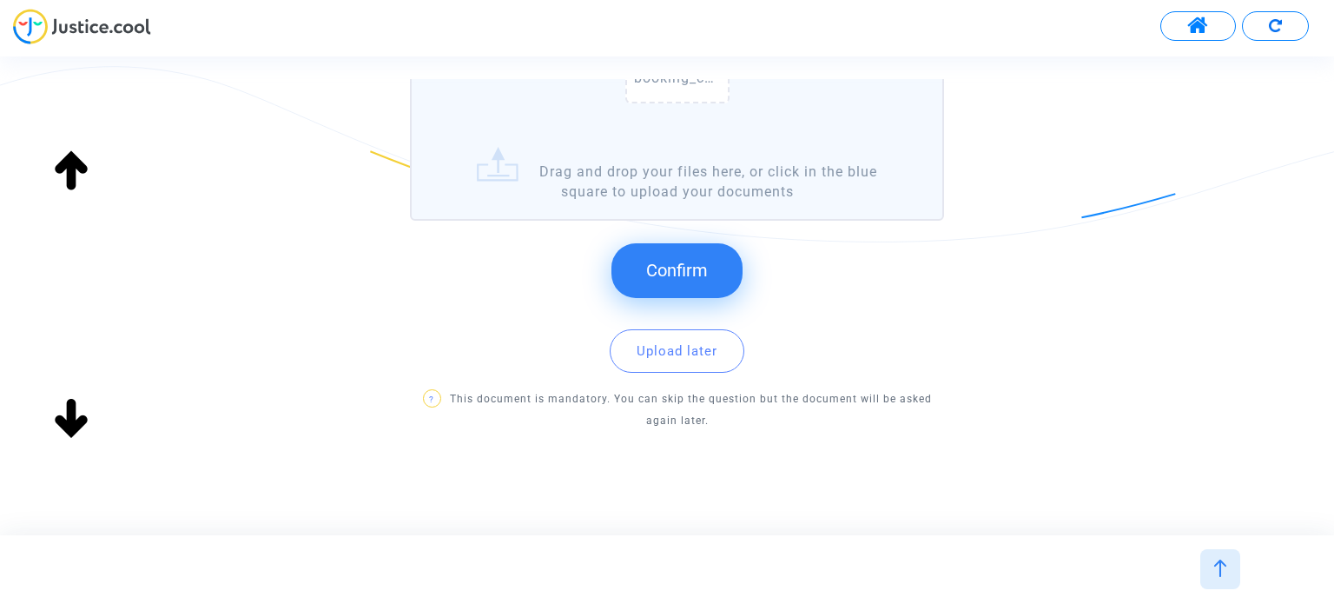
click at [691, 262] on span "Confirm" at bounding box center [677, 270] width 62 height 21
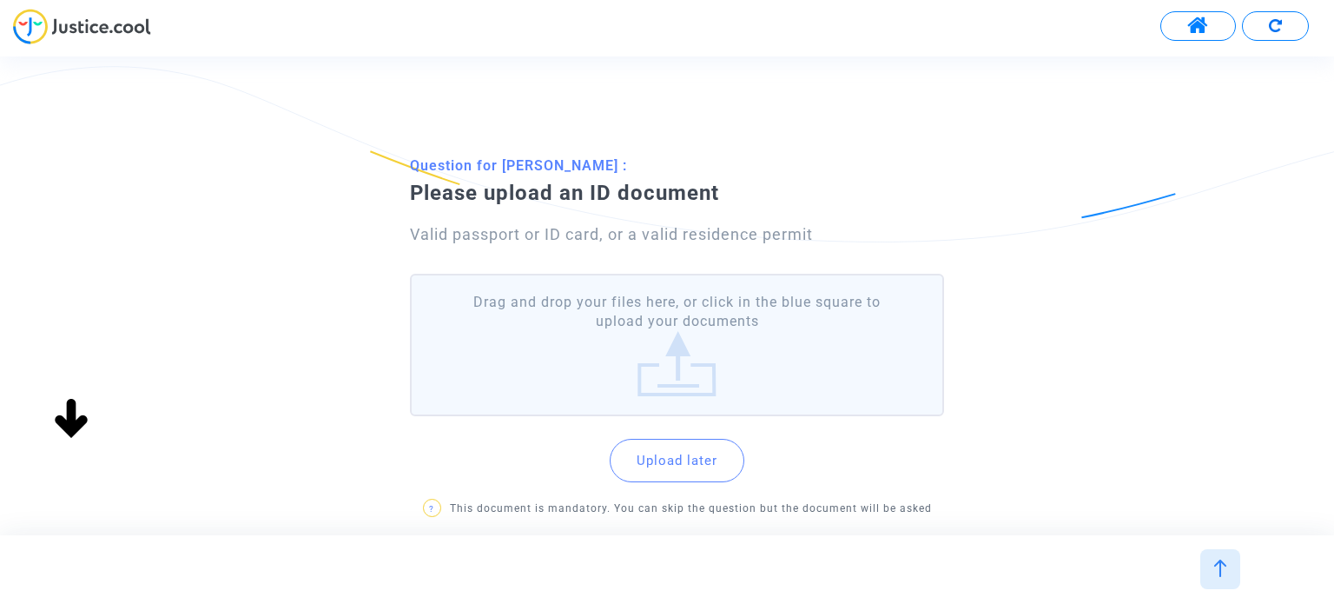
click at [762, 341] on label "Drag and drop your files here, or click in the blue square to upload your docum…" at bounding box center [676, 345] width 533 height 143
click at [0, 0] on input "Drag and drop your files here, or click in the blue square to upload your docum…" at bounding box center [0, 0] width 0 height 0
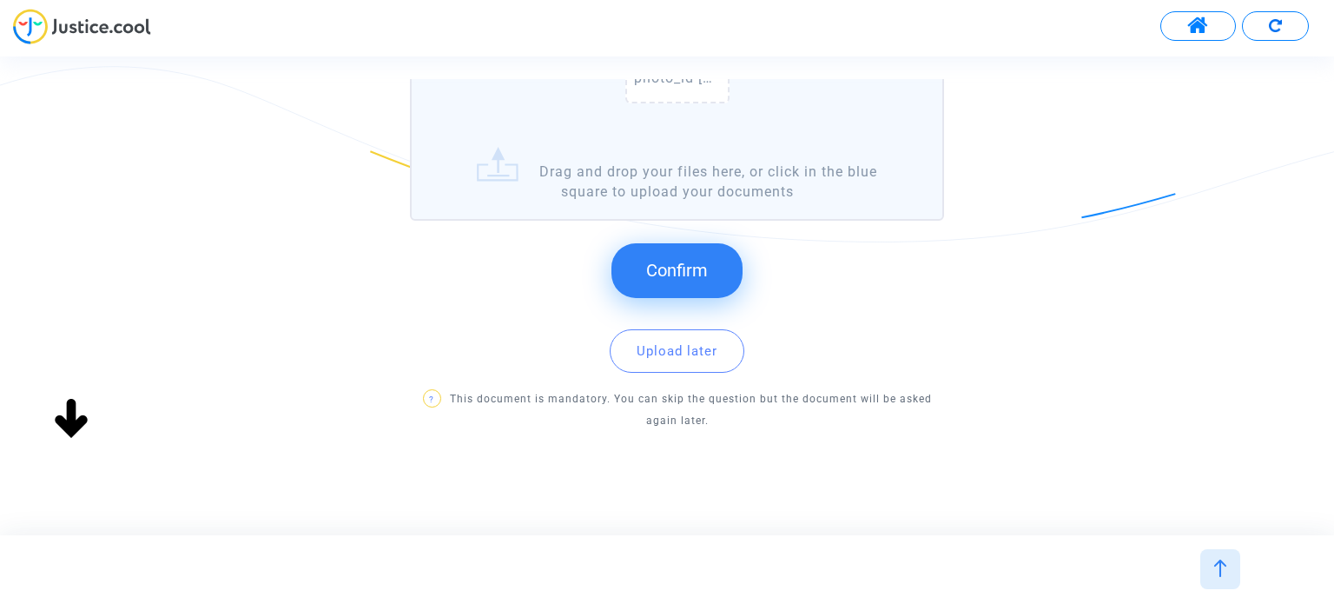
click at [709, 274] on button "Confirm" at bounding box center [677, 270] width 131 height 54
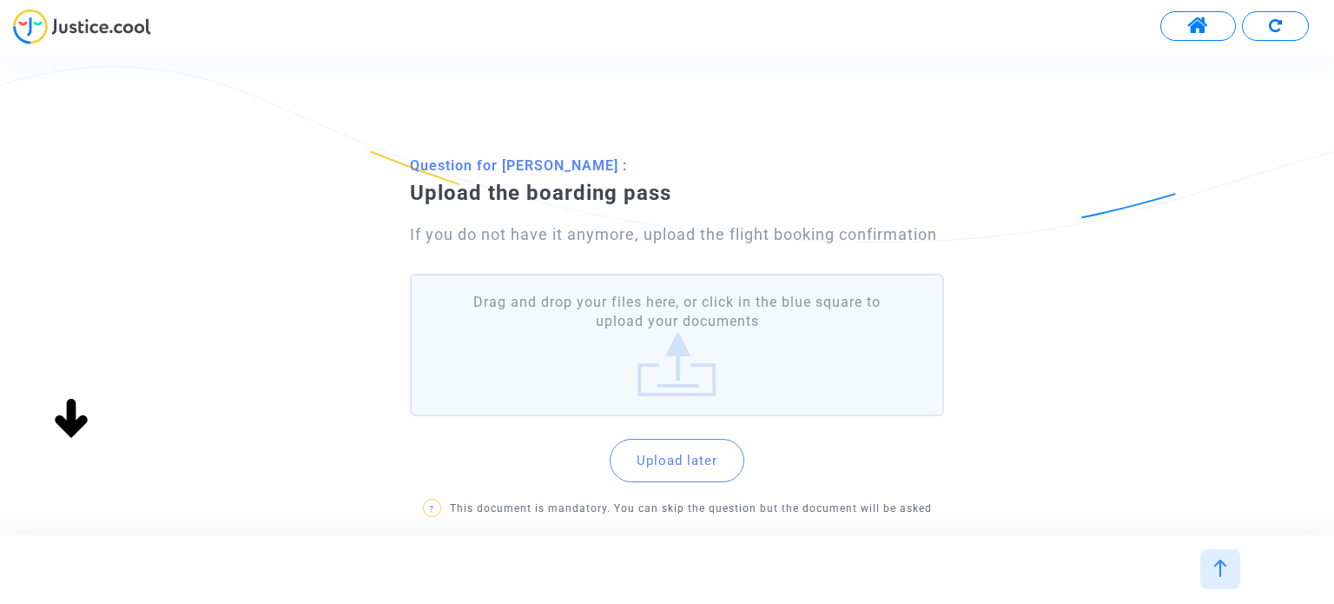
click at [764, 360] on label "Drag and drop your files here, or click in the blue square to upload your docum…" at bounding box center [676, 345] width 533 height 143
click at [0, 0] on input "Drag and drop your files here, or click in the blue square to upload your docum…" at bounding box center [0, 0] width 0 height 0
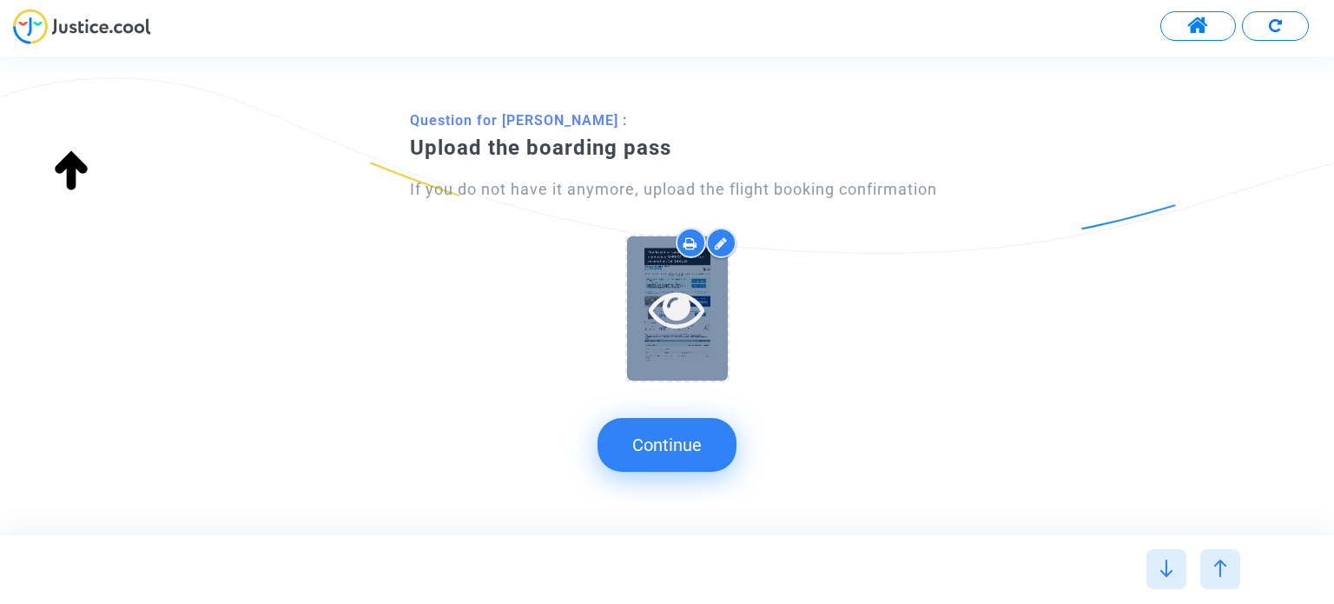
click at [699, 301] on icon at bounding box center [677, 309] width 56 height 56
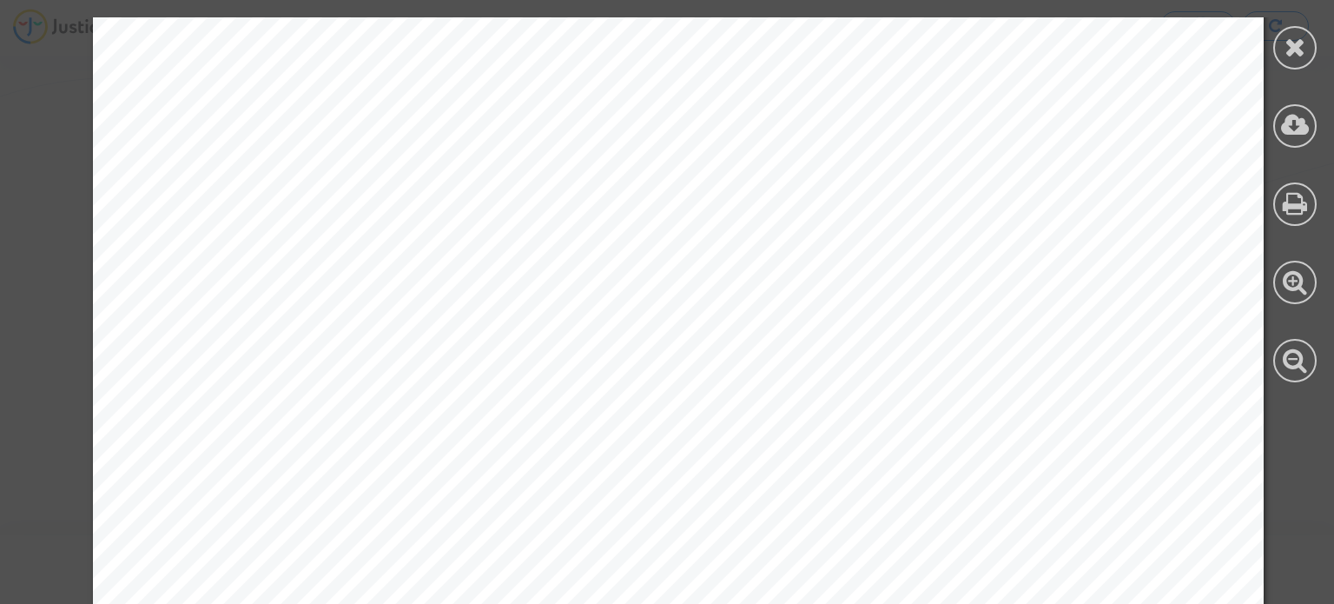
scroll to position [87, 0]
click at [1272, 520] on div at bounding box center [678, 151] width 1356 height 1658
click at [1292, 56] on icon at bounding box center [1296, 47] width 22 height 26
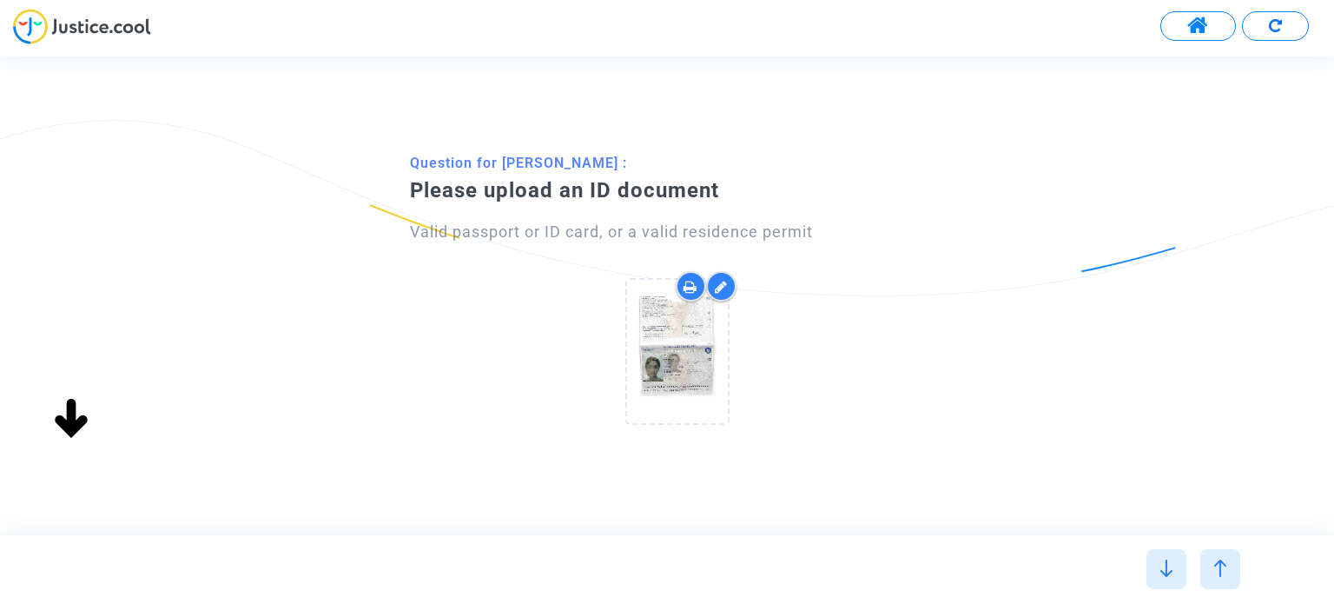
click at [711, 490] on div "Question for Lydia Narimene Hamizi : Please upload an ID document Valid passpor…" at bounding box center [667, 295] width 1334 height 478
click at [1225, 564] on img at bounding box center [1220, 567] width 17 height 17
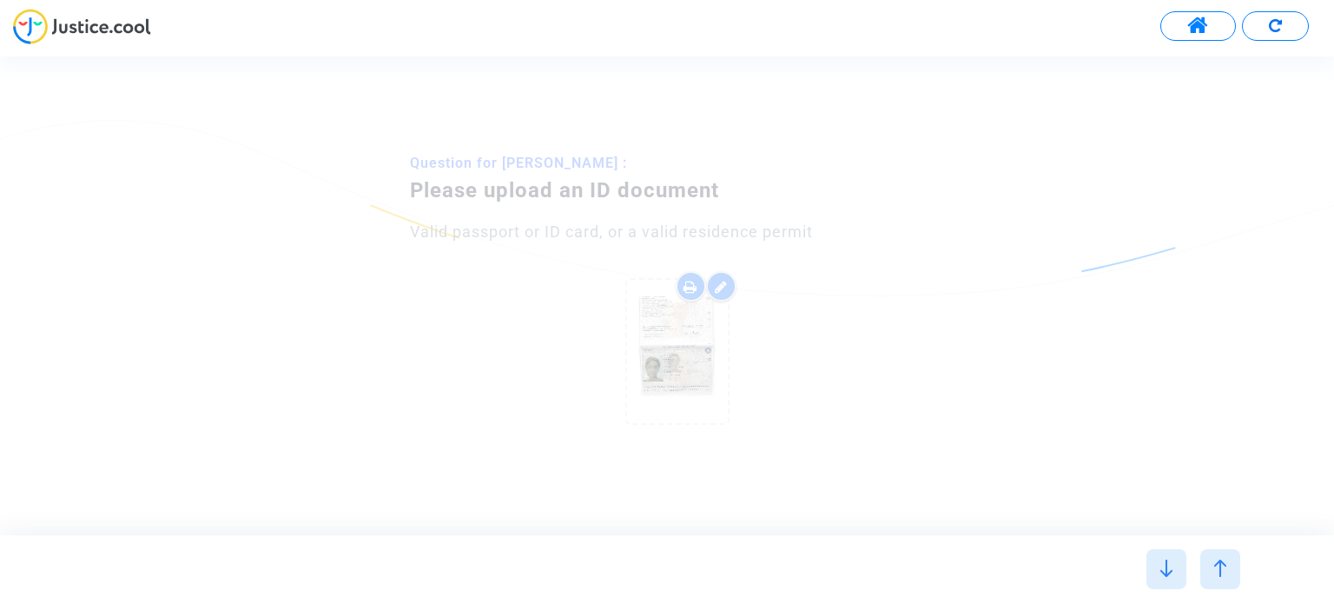
click at [1161, 565] on img at bounding box center [1166, 567] width 17 height 17
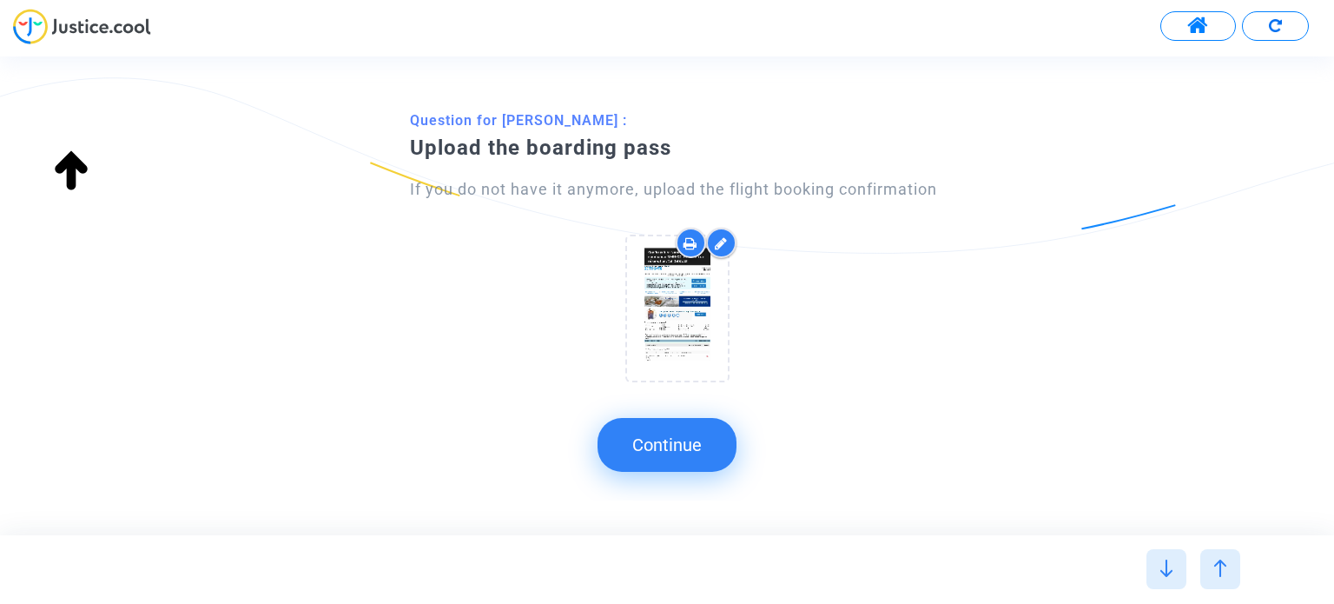
click at [1161, 565] on img at bounding box center [1166, 567] width 17 height 17
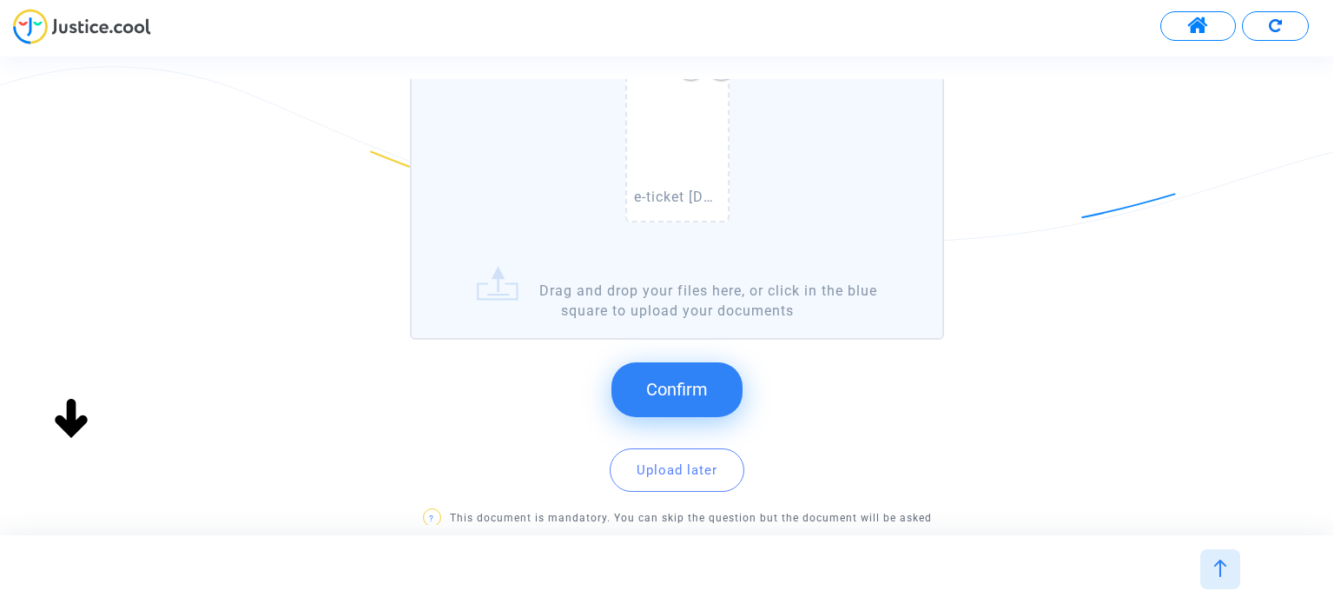
click at [692, 385] on span "Confirm" at bounding box center [677, 389] width 62 height 21
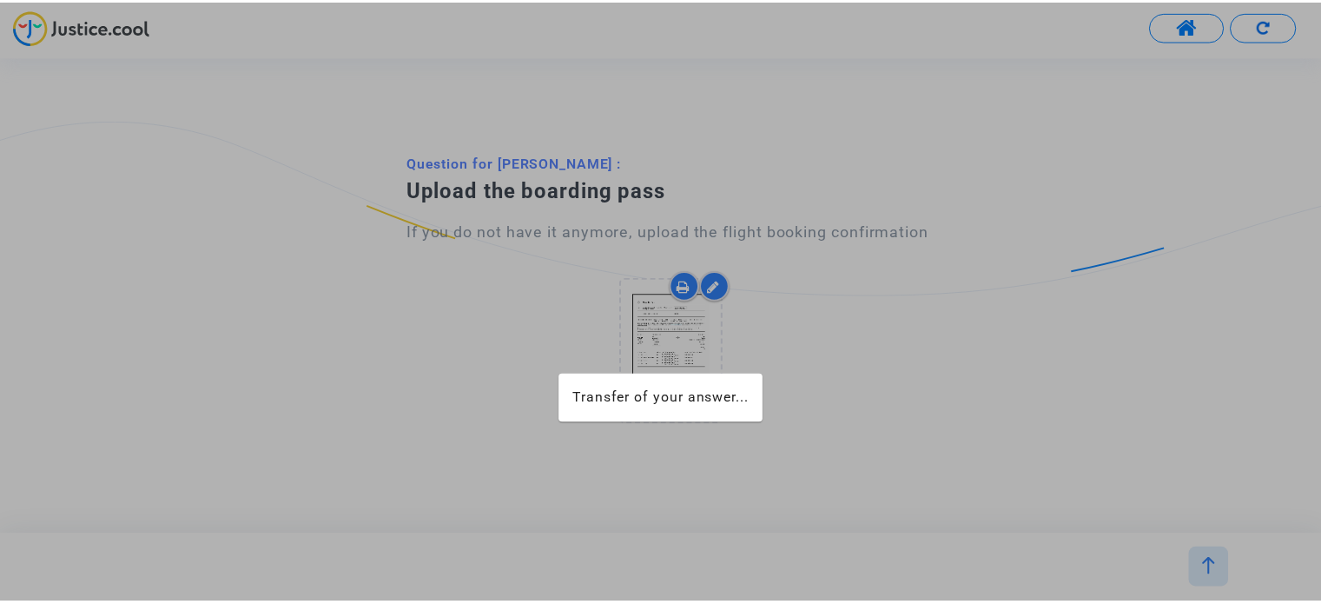
scroll to position [0, 0]
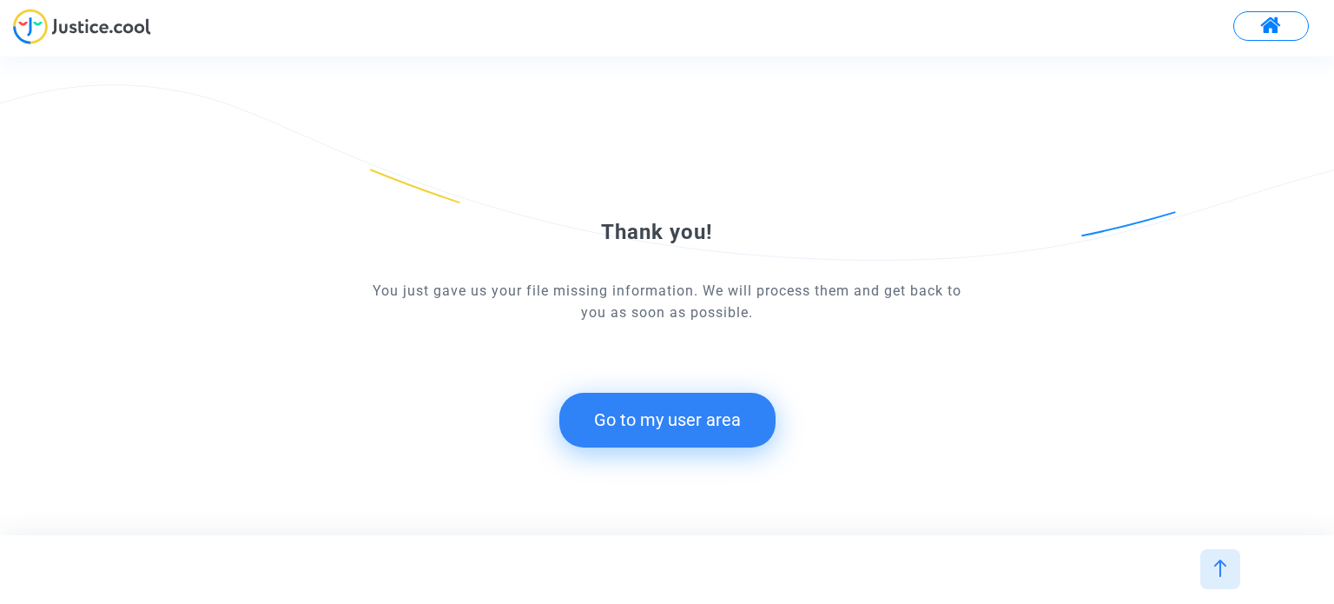
click at [724, 417] on button "Go to my user area" at bounding box center [667, 420] width 216 height 54
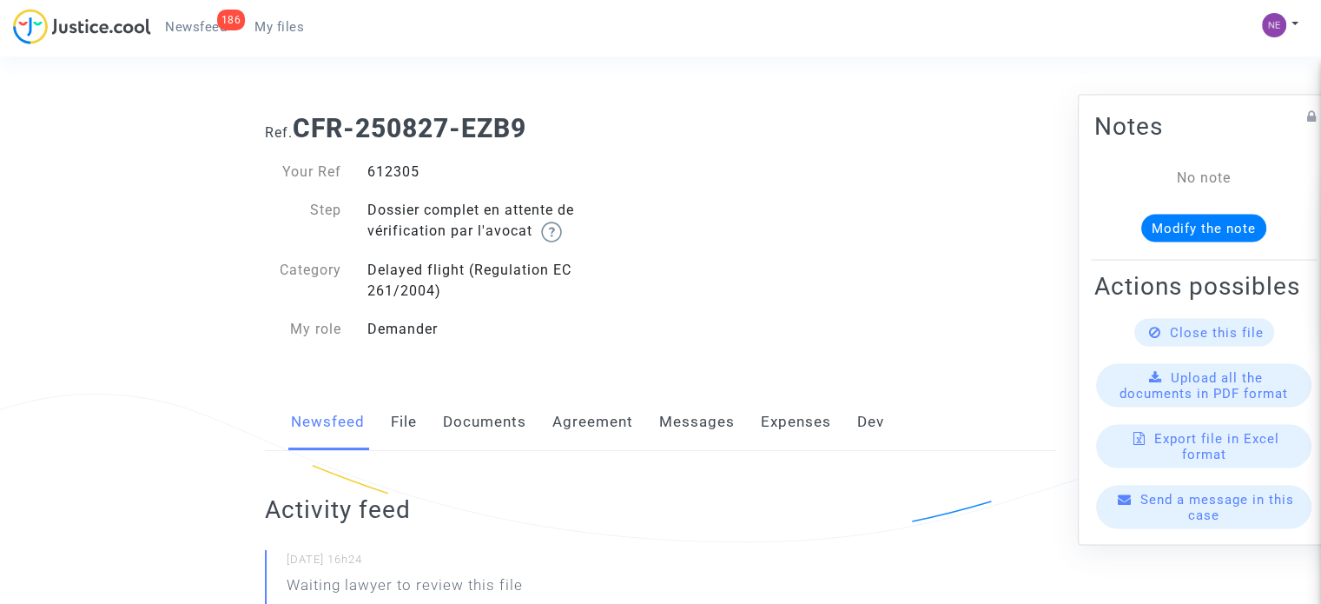
click at [508, 419] on link "Documents" at bounding box center [484, 422] width 83 height 57
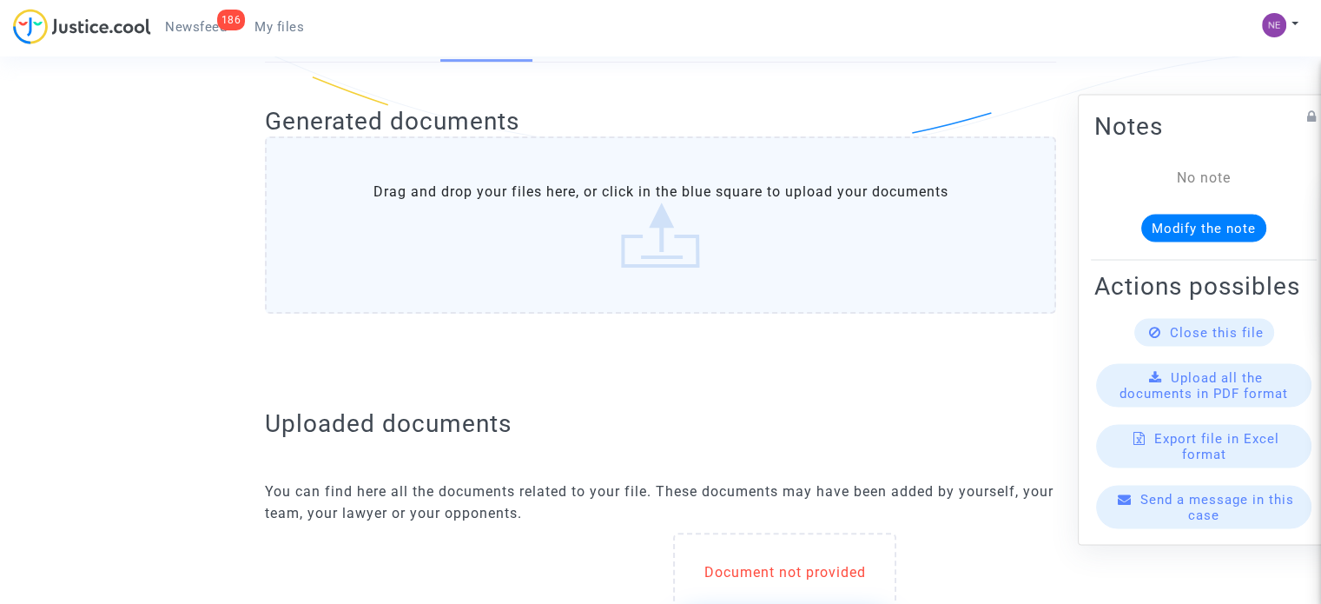
scroll to position [608, 0]
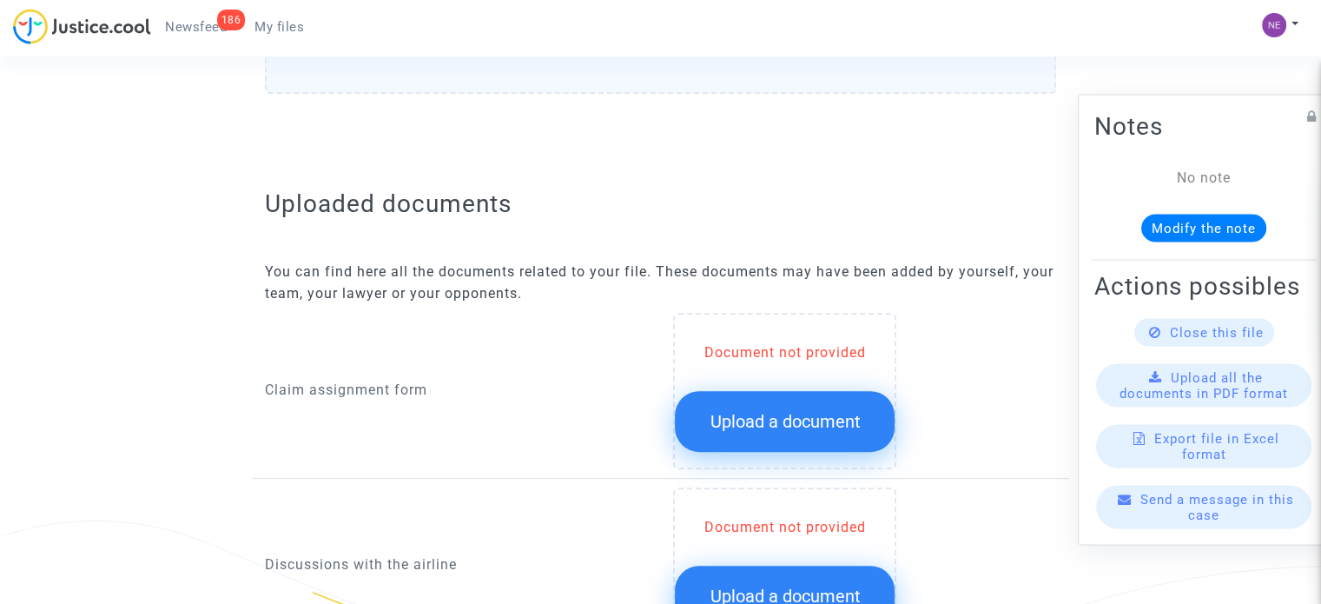
click at [807, 425] on span "Upload a document" at bounding box center [785, 421] width 150 height 21
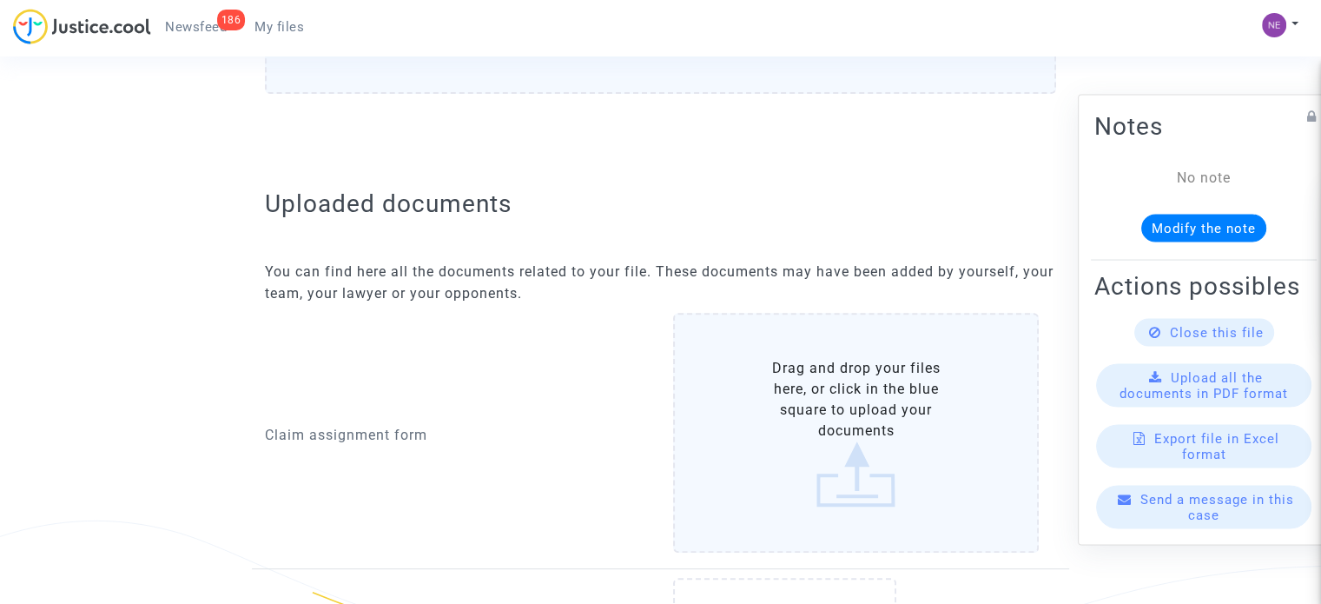
click at [807, 425] on label "Drag and drop your files here, or click in the blue square to upload your docum…" at bounding box center [856, 433] width 366 height 240
click at [0, 0] on input "Drag and drop your files here, or click in the blue square to upload your docum…" at bounding box center [0, 0] width 0 height 0
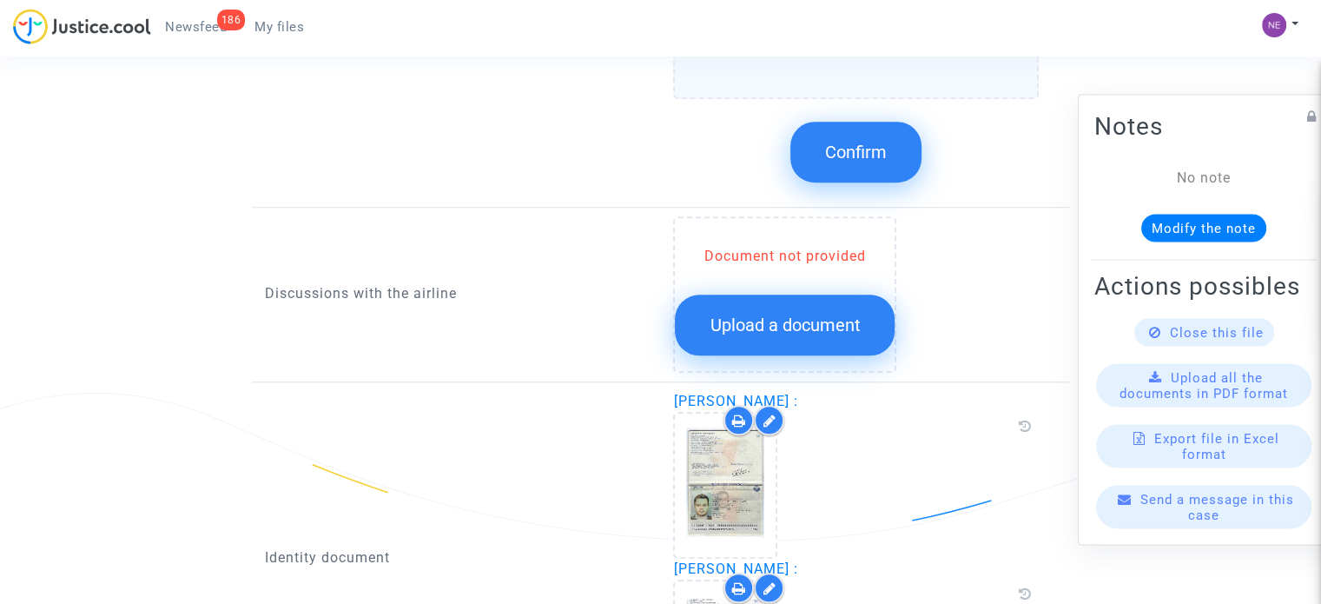
scroll to position [1036, 0]
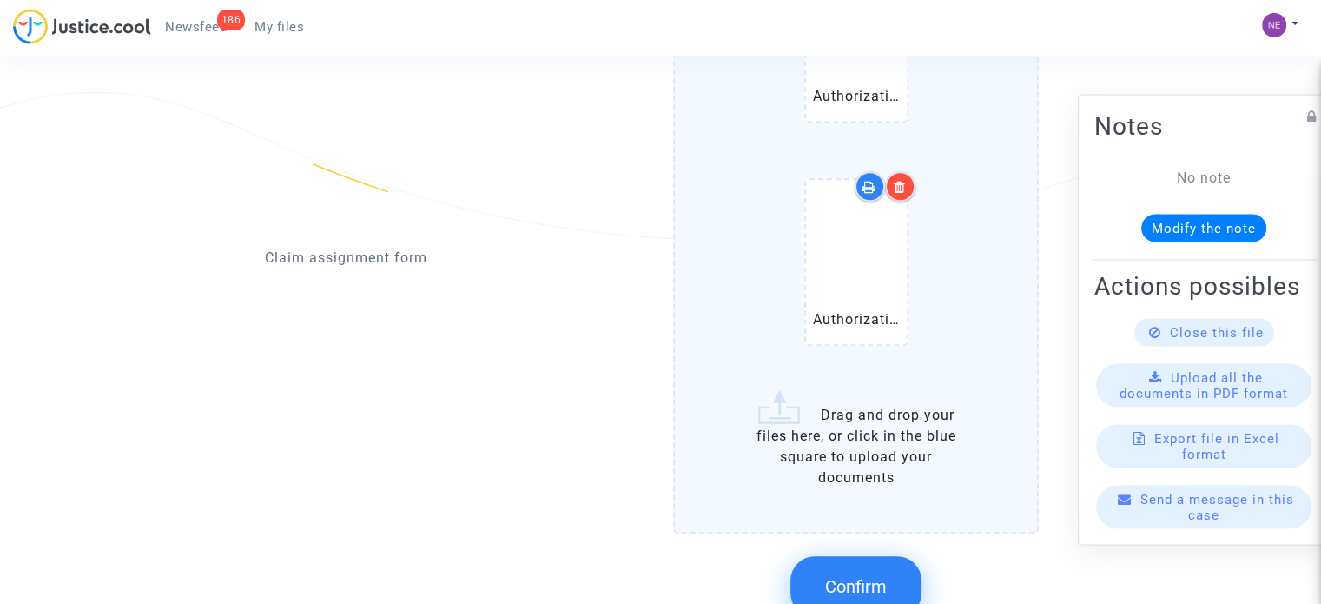
click at [887, 556] on button "Confirm" at bounding box center [856, 586] width 131 height 61
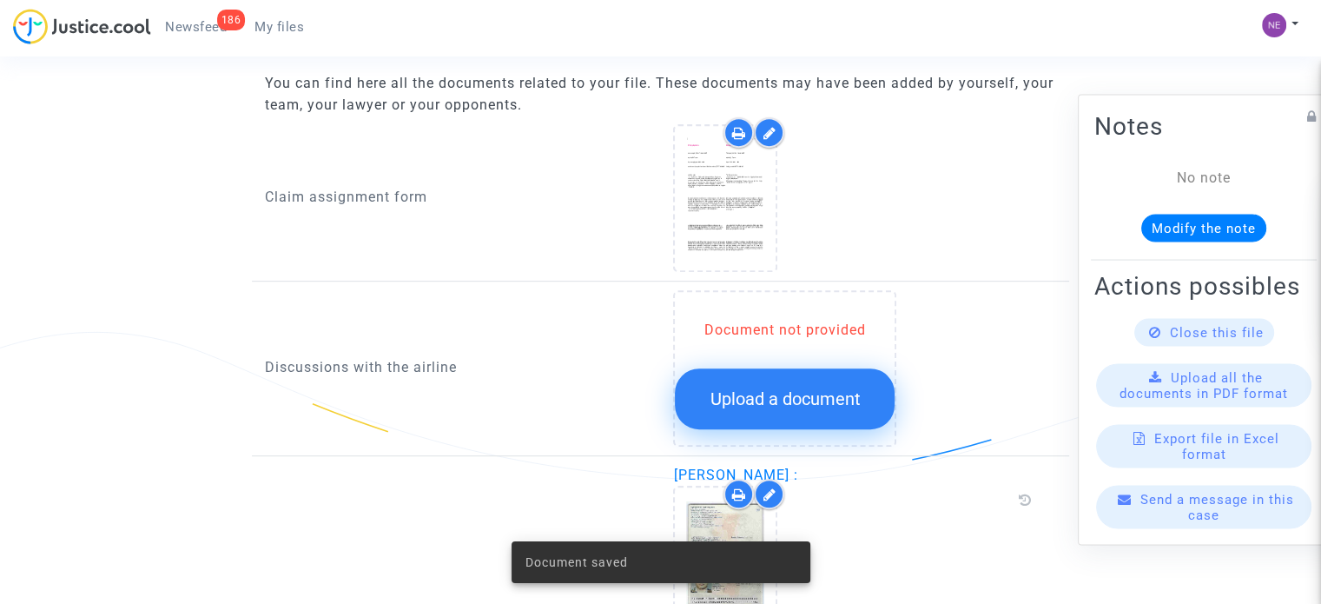
scroll to position [602, 0]
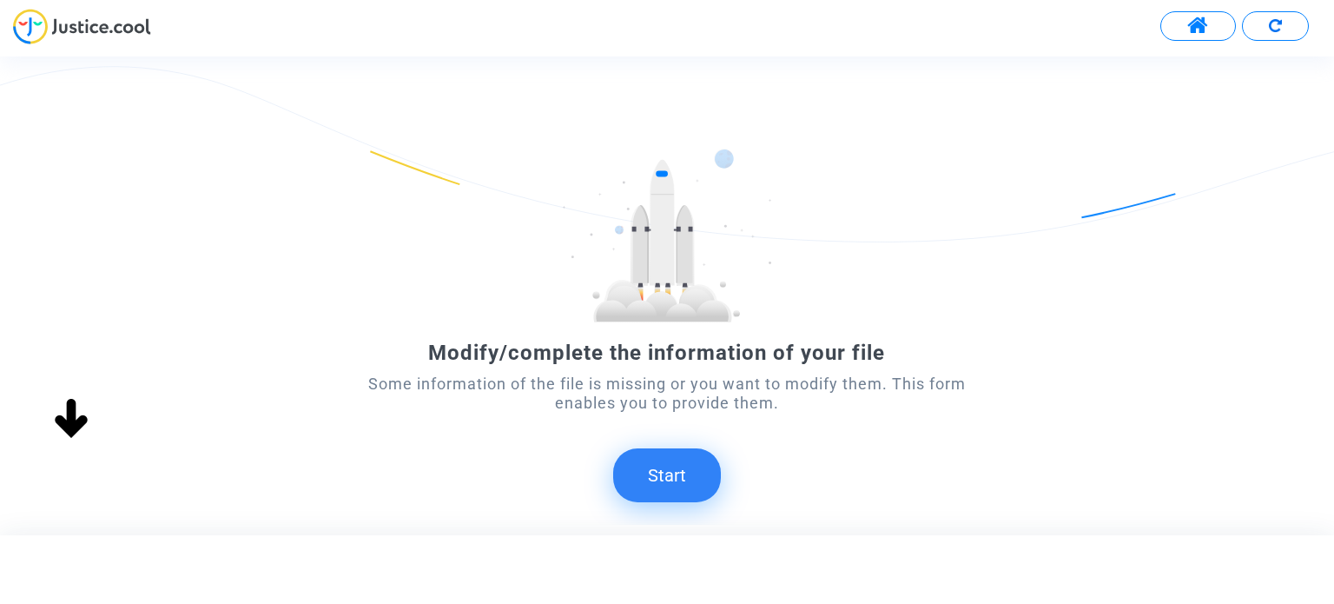
click at [674, 467] on button "Start" at bounding box center [667, 475] width 108 height 54
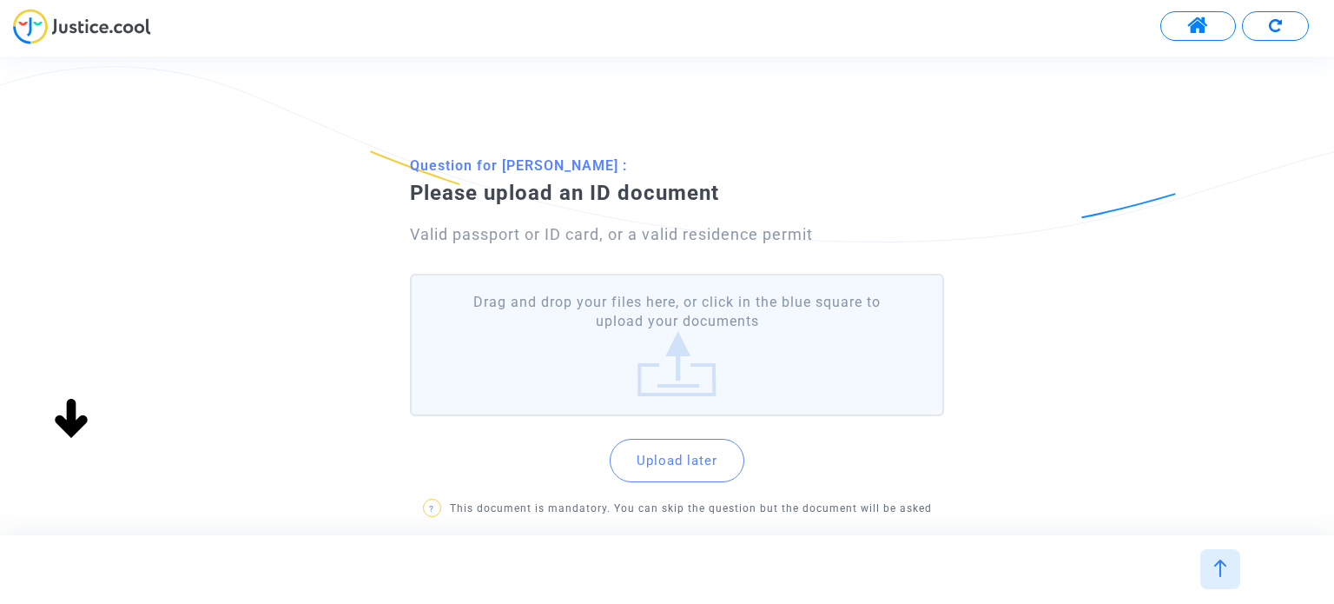
click at [714, 364] on label "Drag and drop your files here, or click in the blue square to upload your docum…" at bounding box center [676, 345] width 533 height 143
click at [0, 0] on input "Drag and drop your files here, or click in the blue square to upload your docum…" at bounding box center [0, 0] width 0 height 0
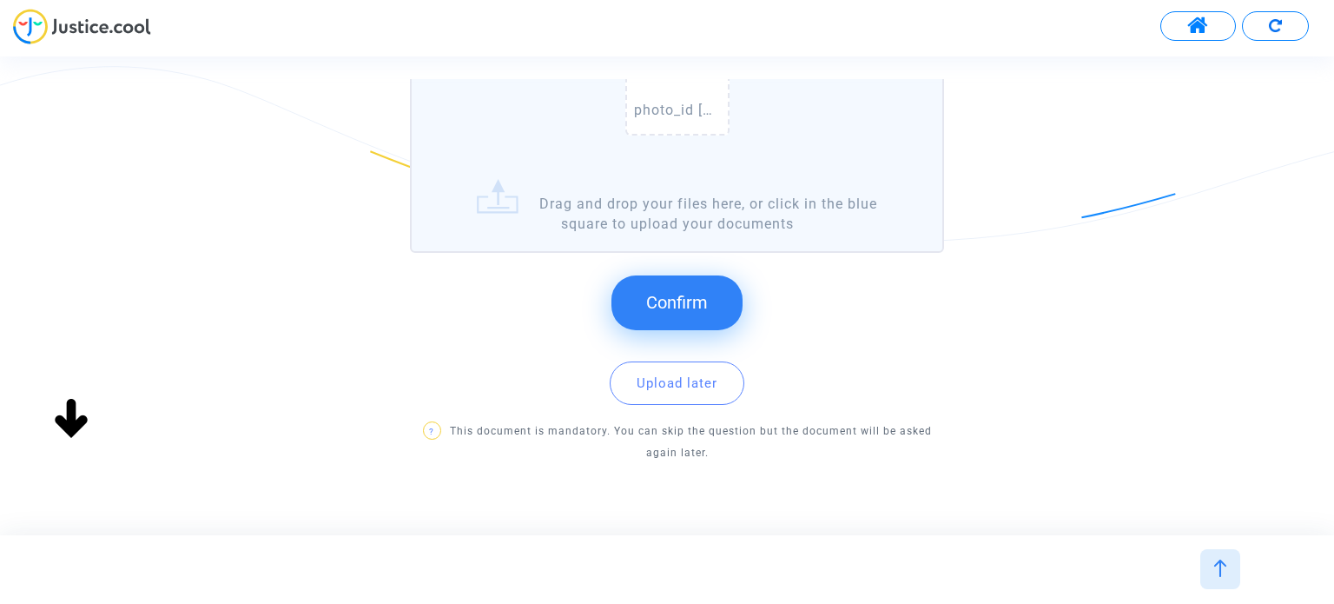
click at [716, 311] on button "Confirm" at bounding box center [677, 302] width 131 height 54
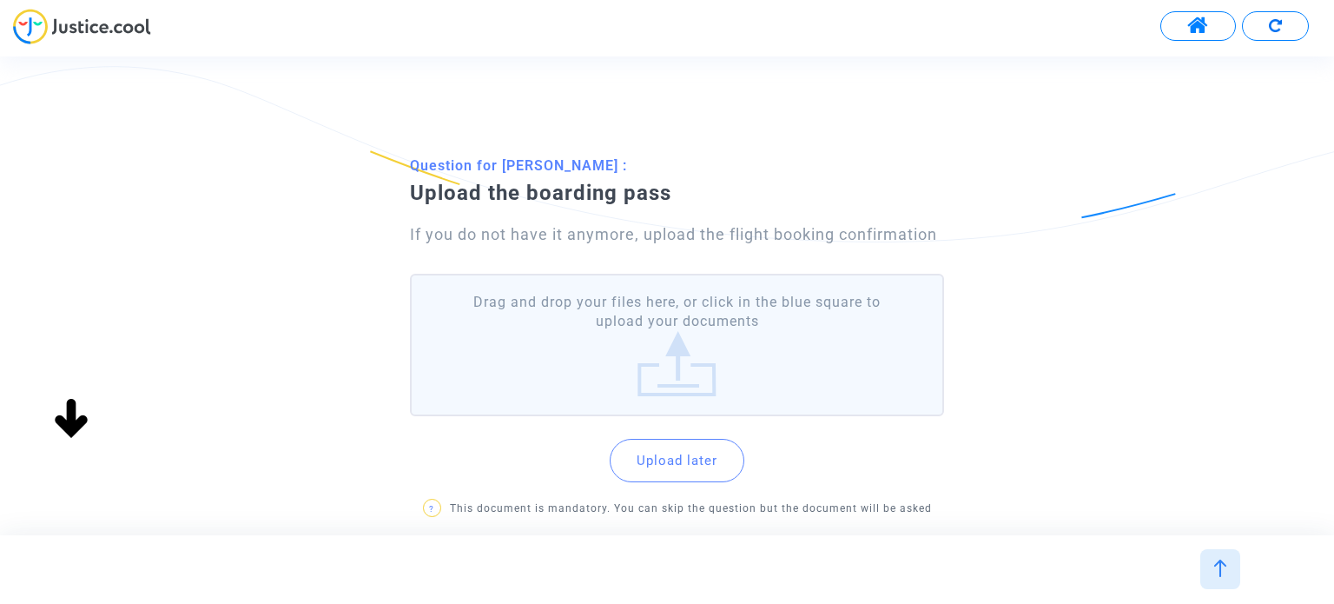
click at [570, 354] on label "Drag and drop your files here, or click in the blue square to upload your docum…" at bounding box center [676, 345] width 533 height 143
click at [0, 0] on input "Drag and drop your files here, or click in the blue square to upload your docum…" at bounding box center [0, 0] width 0 height 0
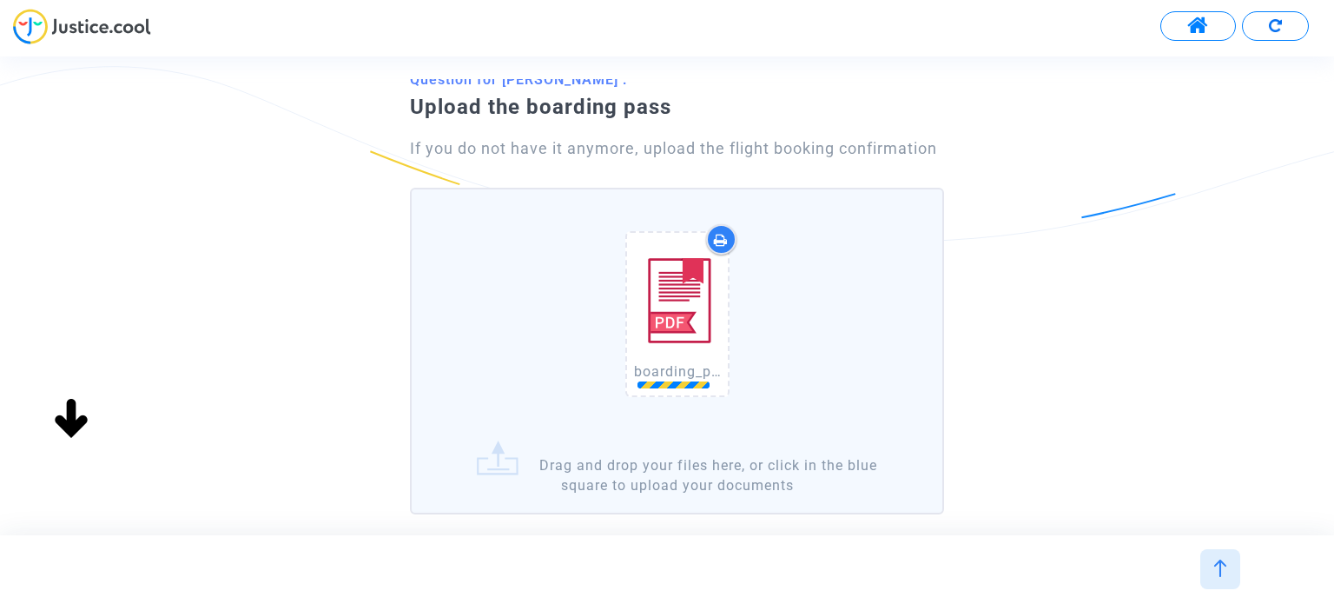
scroll to position [87, 0]
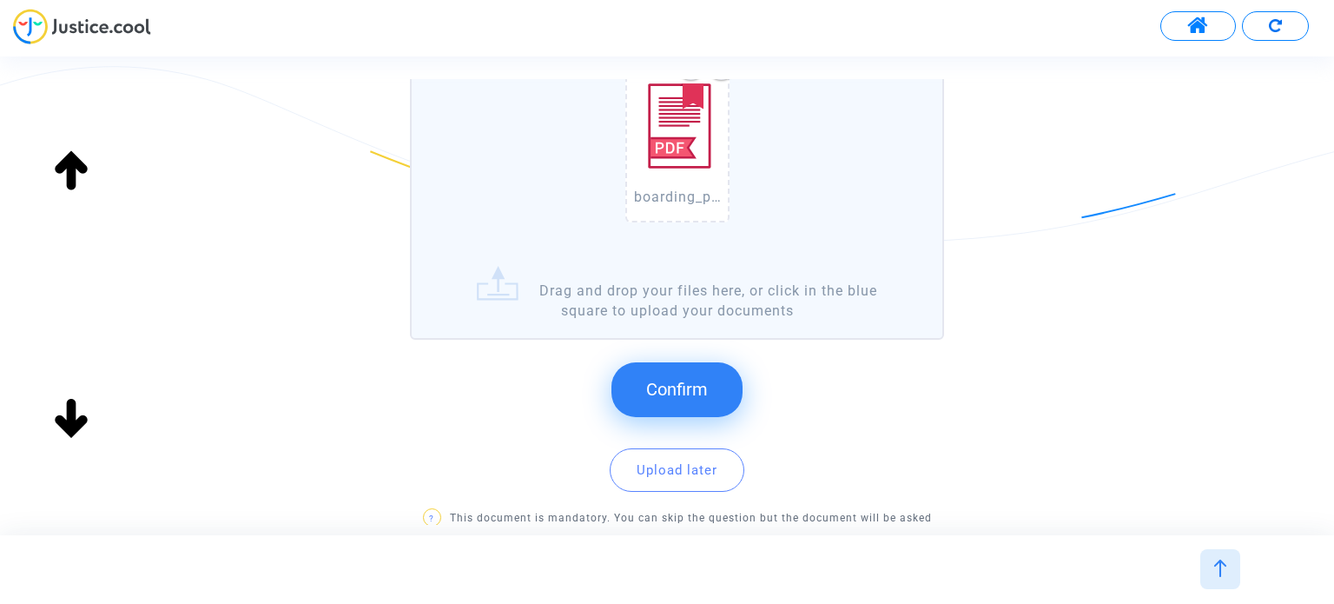
click at [718, 369] on button "Confirm" at bounding box center [677, 389] width 131 height 54
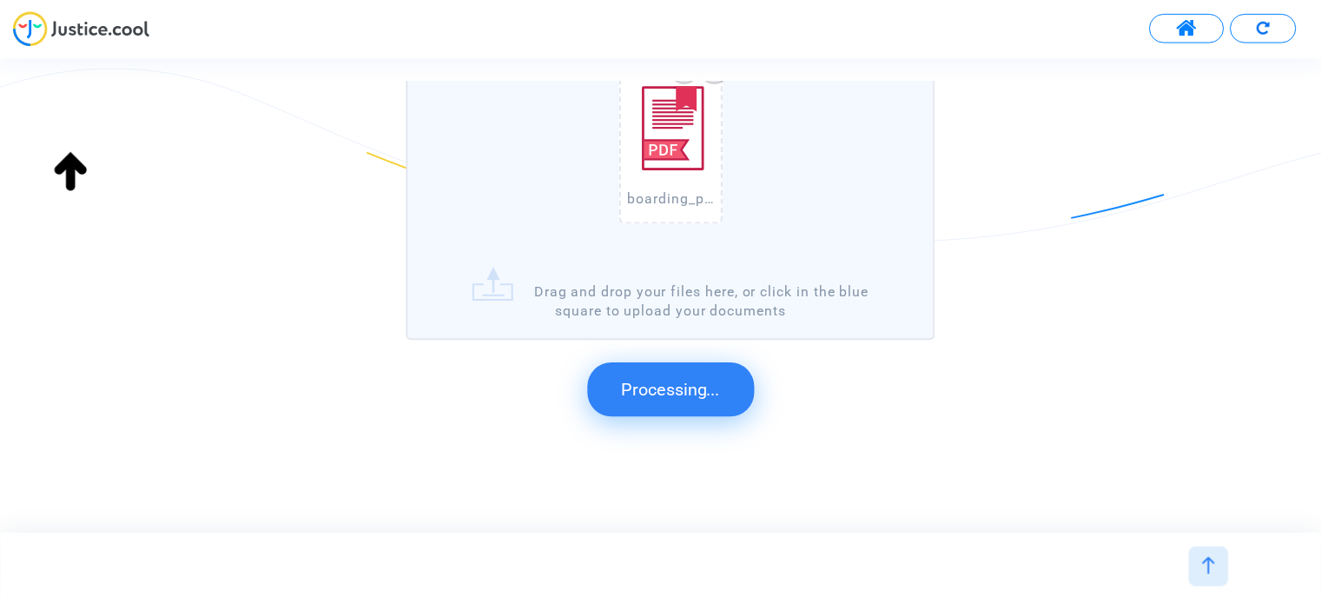
scroll to position [0, 0]
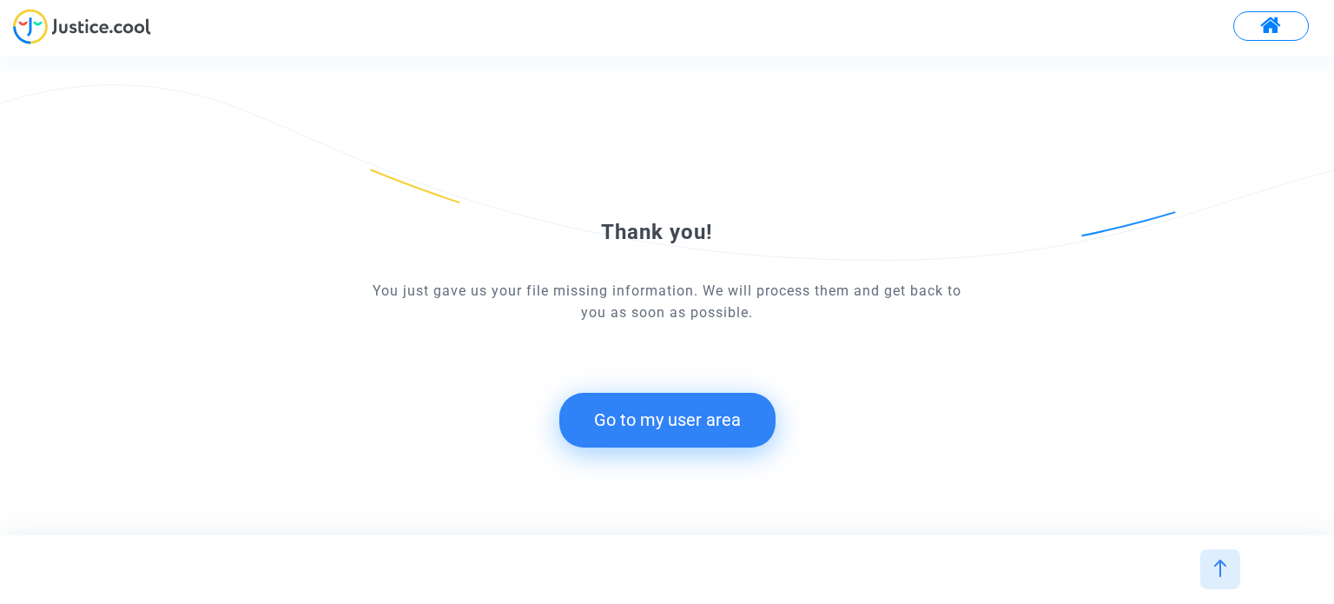
click at [704, 416] on button "Go to my user area" at bounding box center [667, 420] width 216 height 54
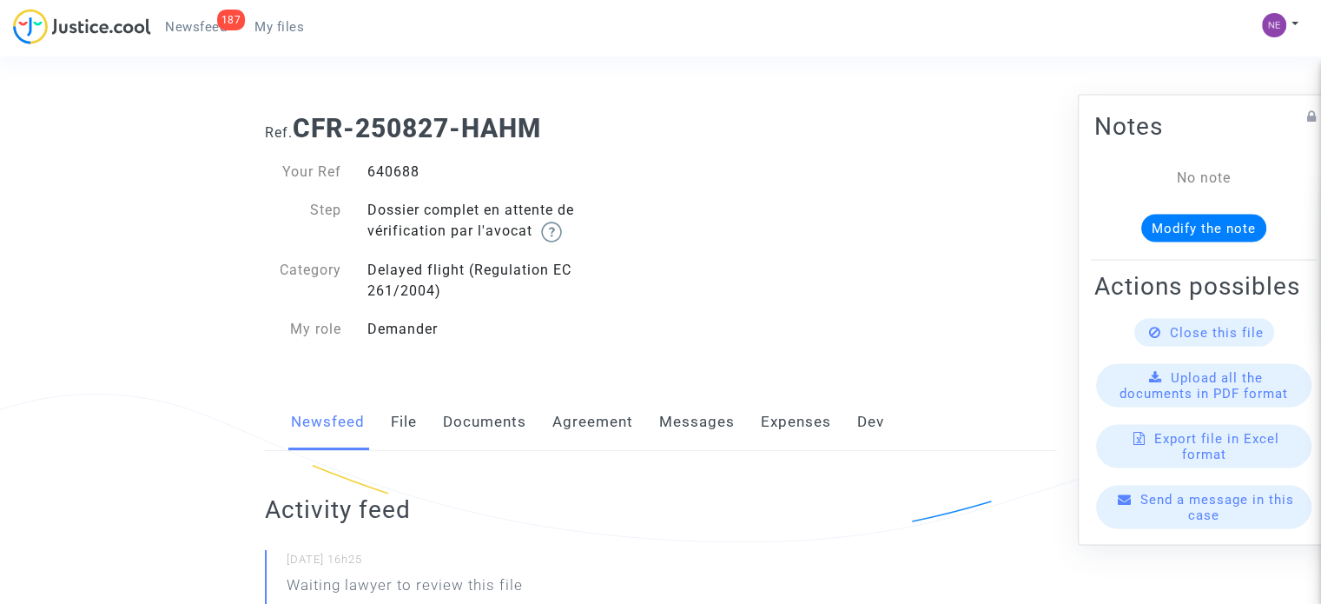
click at [498, 414] on link "Documents" at bounding box center [484, 422] width 83 height 57
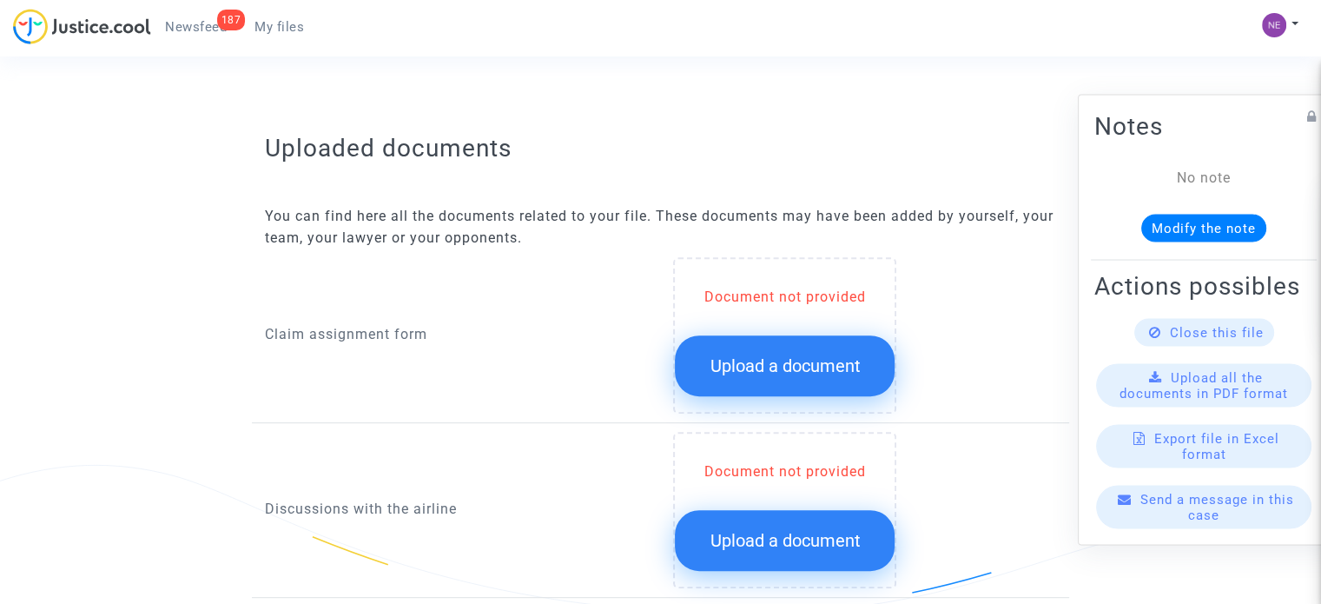
scroll to position [608, 0]
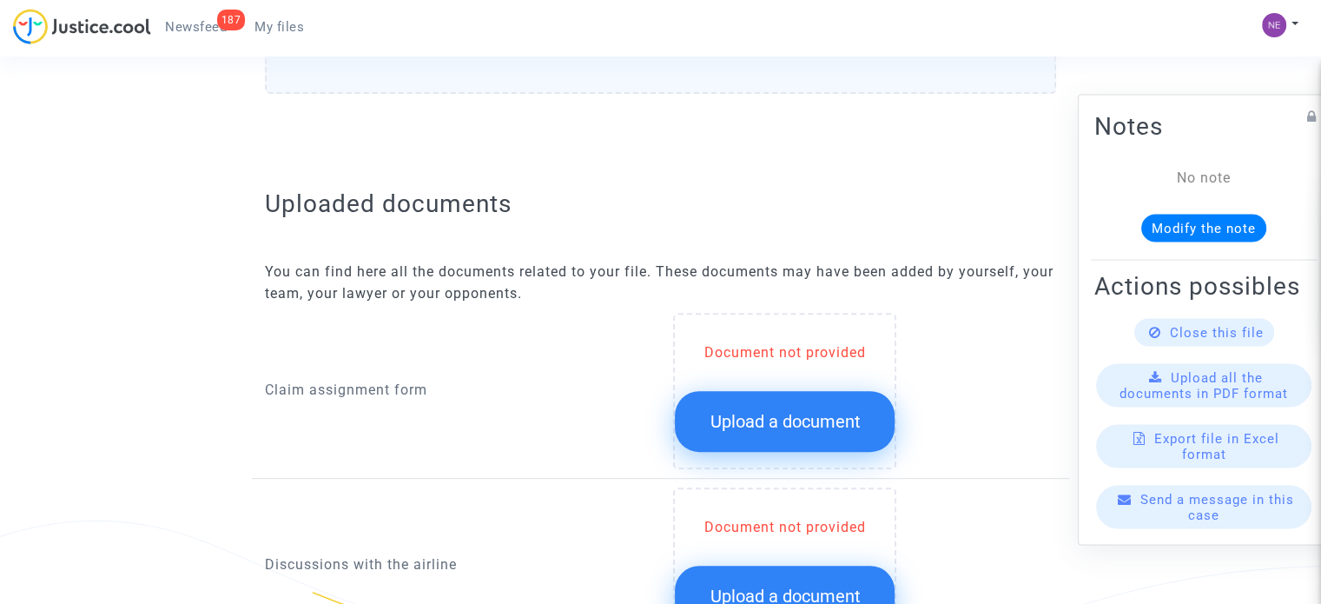
click at [803, 414] on span "Upload a document" at bounding box center [785, 421] width 150 height 21
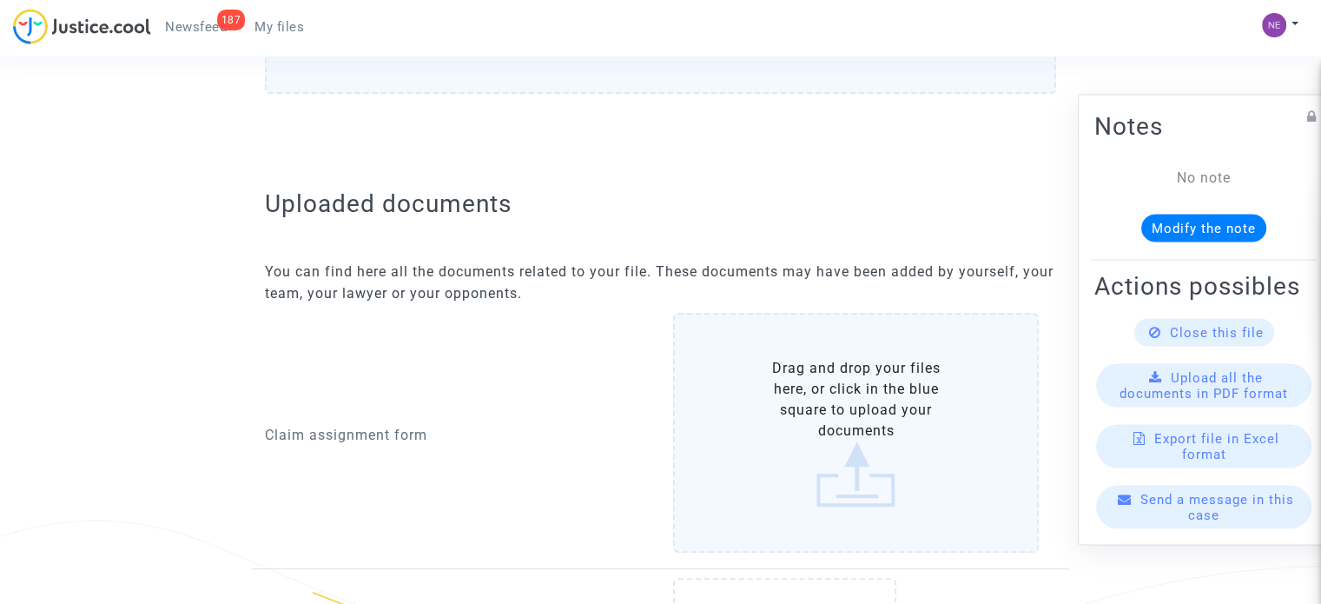
click at [803, 414] on label "Drag and drop your files here, or click in the blue square to upload your docum…" at bounding box center [856, 433] width 366 height 240
click at [0, 0] on input "Drag and drop your files here, or click in the blue square to upload your docum…" at bounding box center [0, 0] width 0 height 0
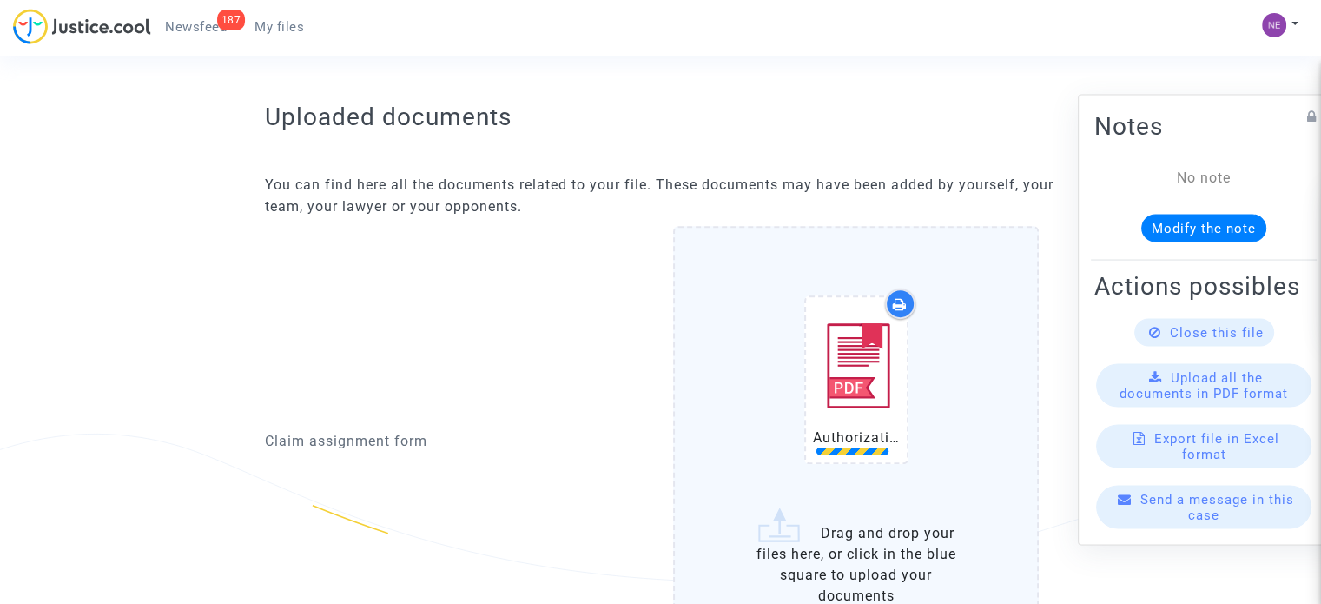
scroll to position [869, 0]
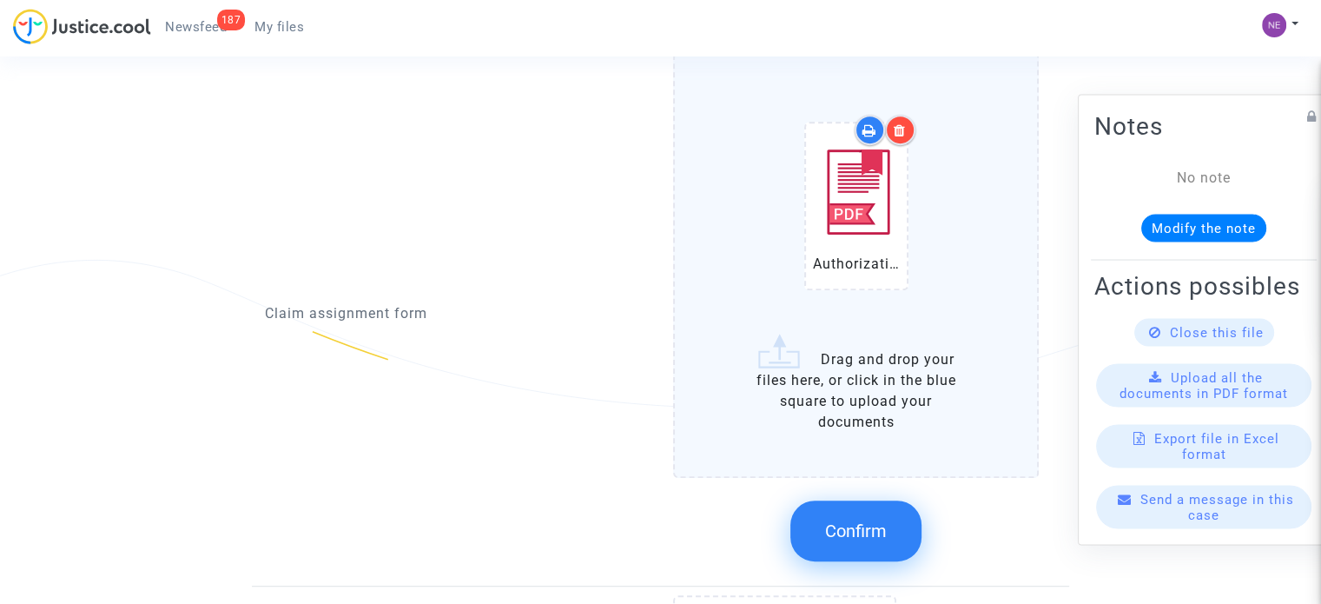
click at [872, 509] on button "Confirm" at bounding box center [856, 530] width 131 height 61
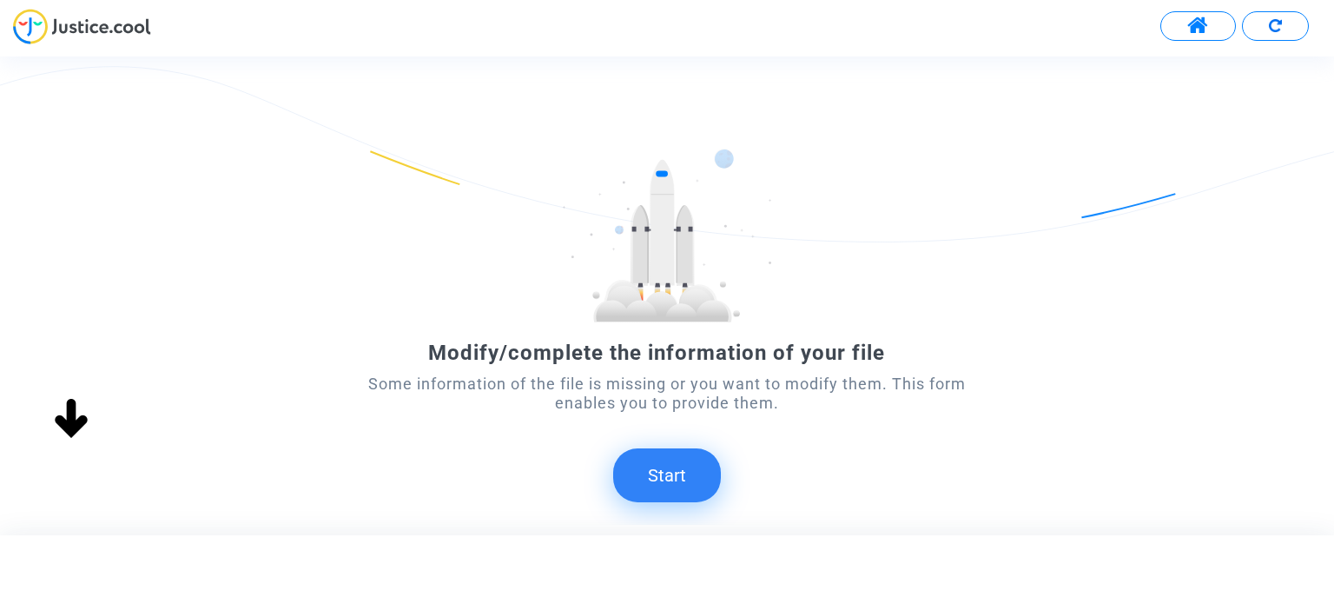
click at [674, 465] on button "Start" at bounding box center [667, 475] width 108 height 54
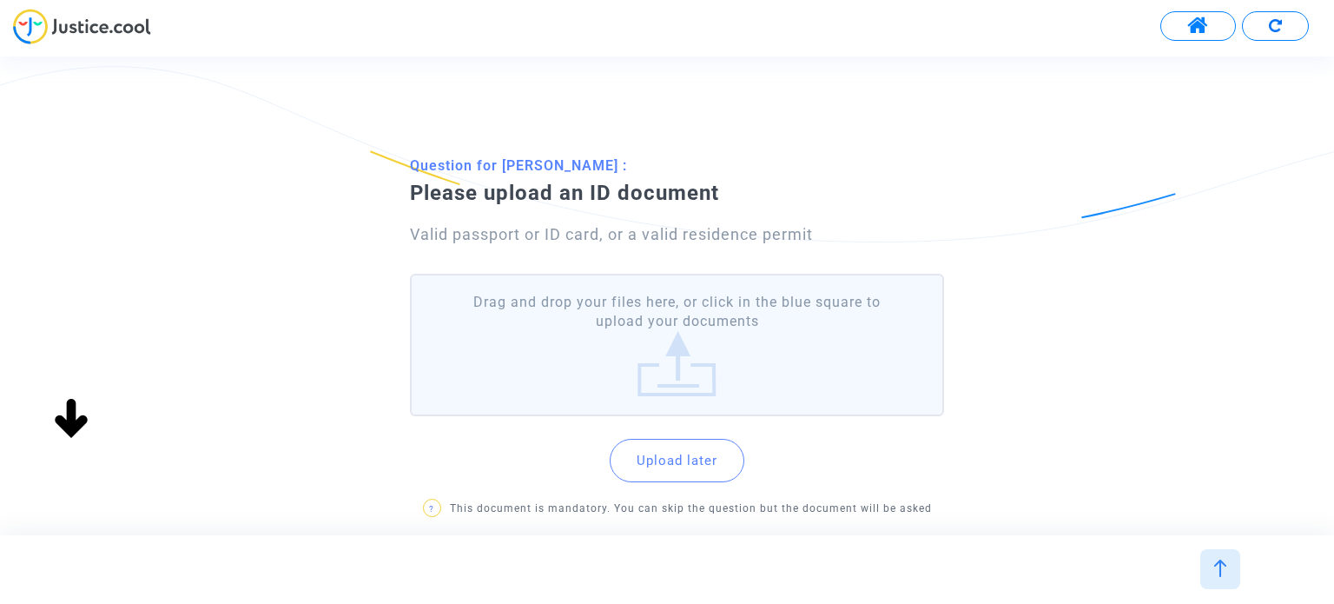
click at [787, 384] on label "Drag and drop your files here, or click in the blue square to upload your docum…" at bounding box center [676, 345] width 533 height 143
click at [0, 0] on input "Drag and drop your files here, or click in the blue square to upload your docum…" at bounding box center [0, 0] width 0 height 0
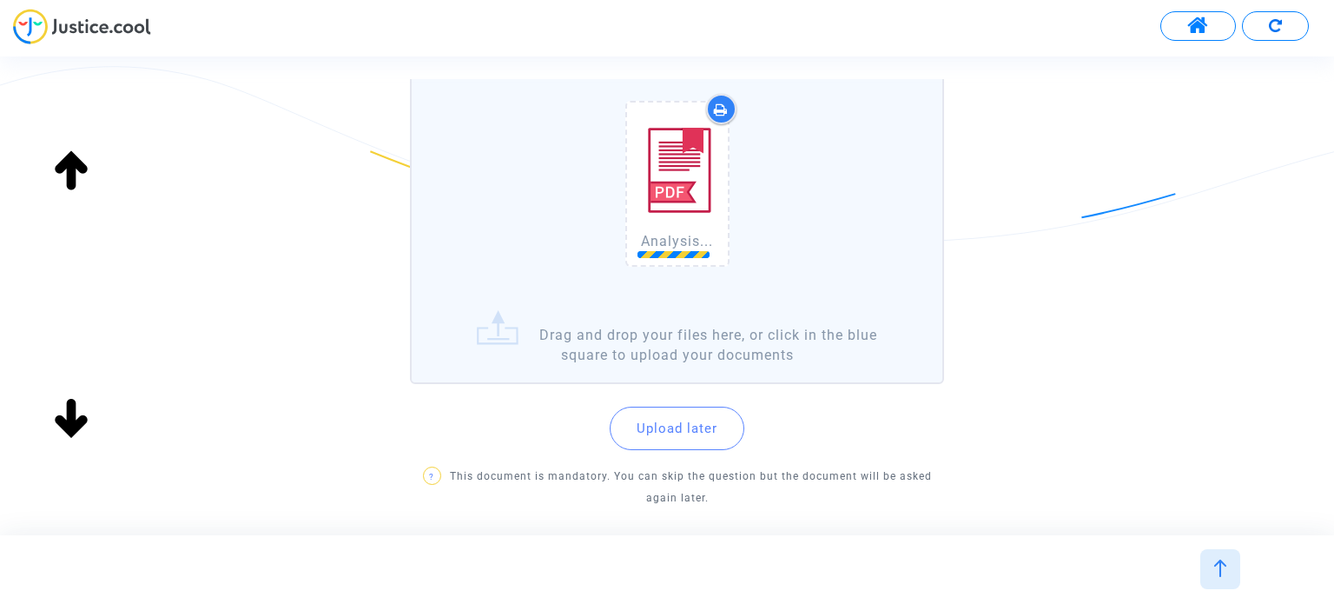
scroll to position [261, 0]
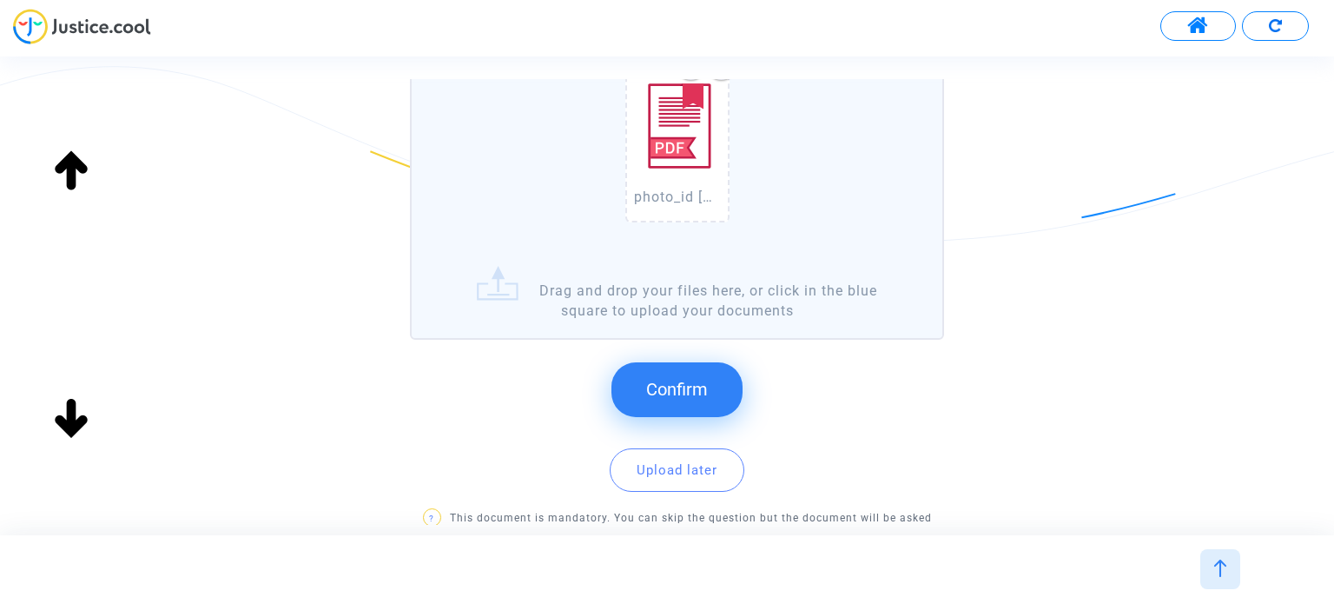
click at [716, 376] on button "Confirm" at bounding box center [677, 389] width 131 height 54
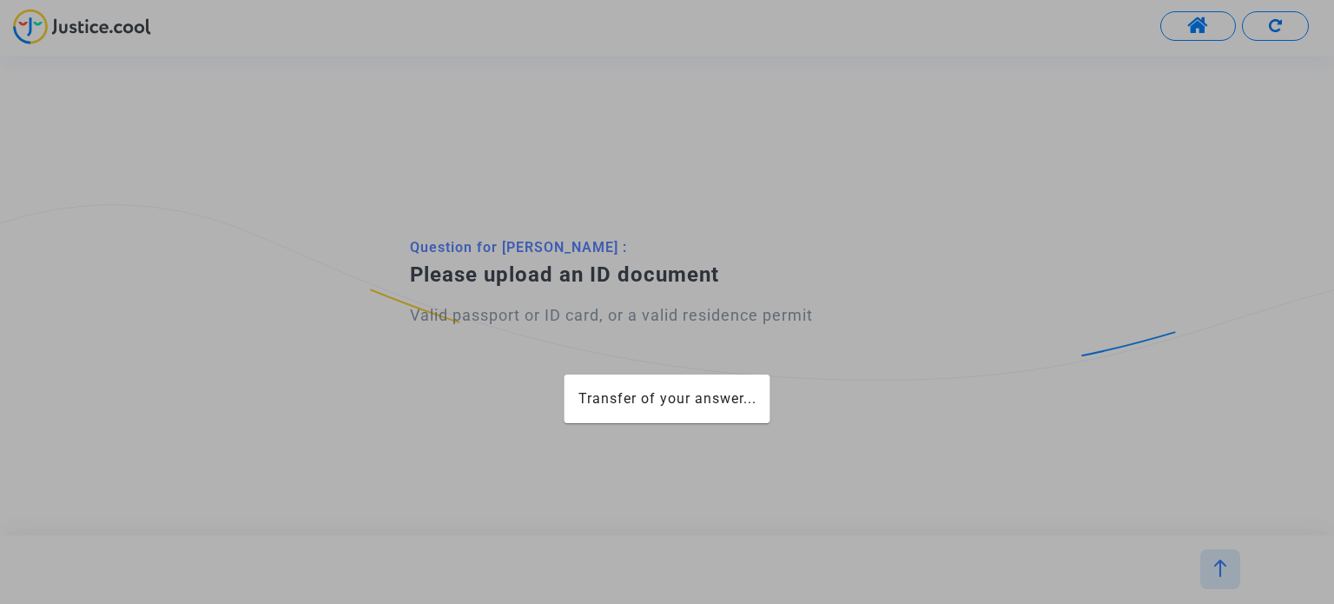
scroll to position [0, 0]
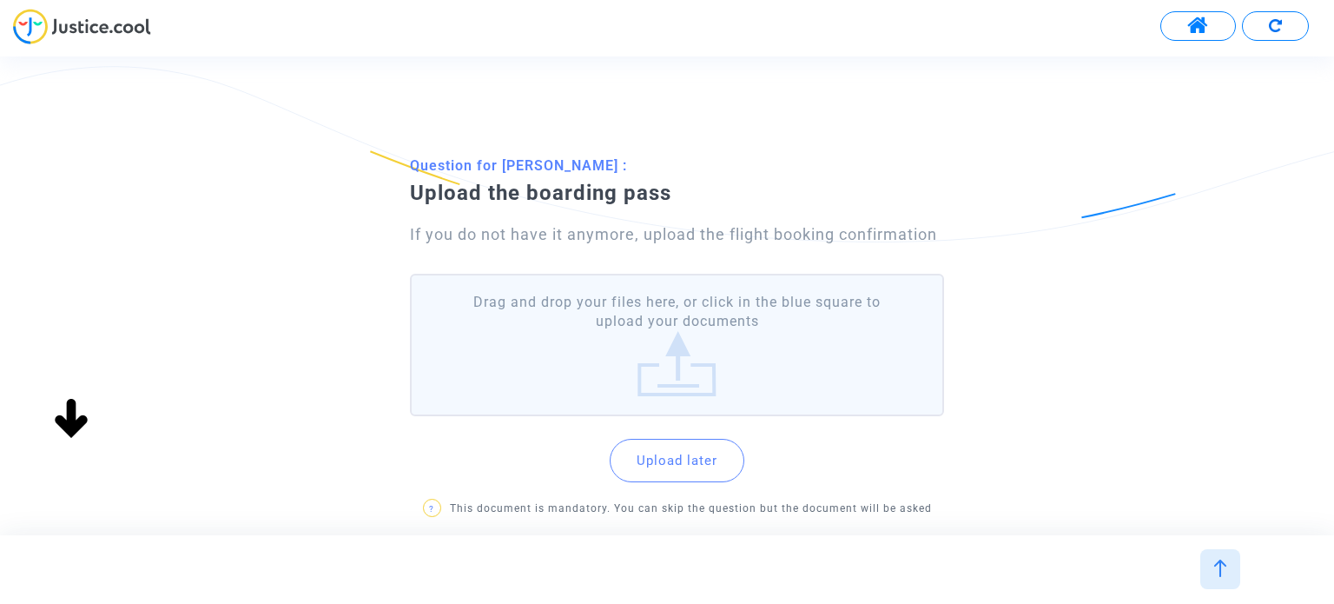
click at [733, 341] on label "Drag and drop your files here, or click in the blue square to upload your docum…" at bounding box center [676, 345] width 533 height 143
click at [0, 0] on input "Drag and drop your files here, or click in the blue square to upload your docum…" at bounding box center [0, 0] width 0 height 0
click at [673, 386] on label "Drag and drop your files here, or click in the blue square to upload your docum…" at bounding box center [676, 345] width 533 height 143
click at [0, 0] on input "Drag and drop your files here, or click in the blue square to upload your docum…" at bounding box center [0, 0] width 0 height 0
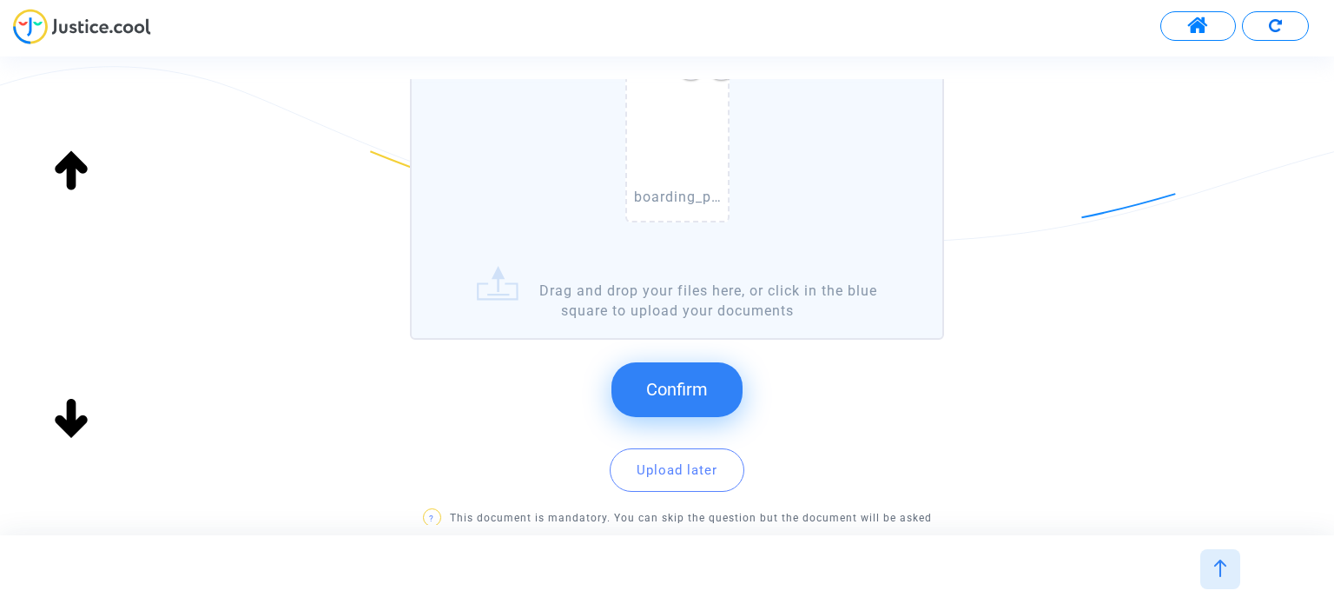
click at [707, 355] on div "Confirm Upload later ? This document is mandatory. You can skip the question bu…" at bounding box center [676, 450] width 533 height 207
click at [707, 372] on button "Confirm" at bounding box center [677, 389] width 131 height 54
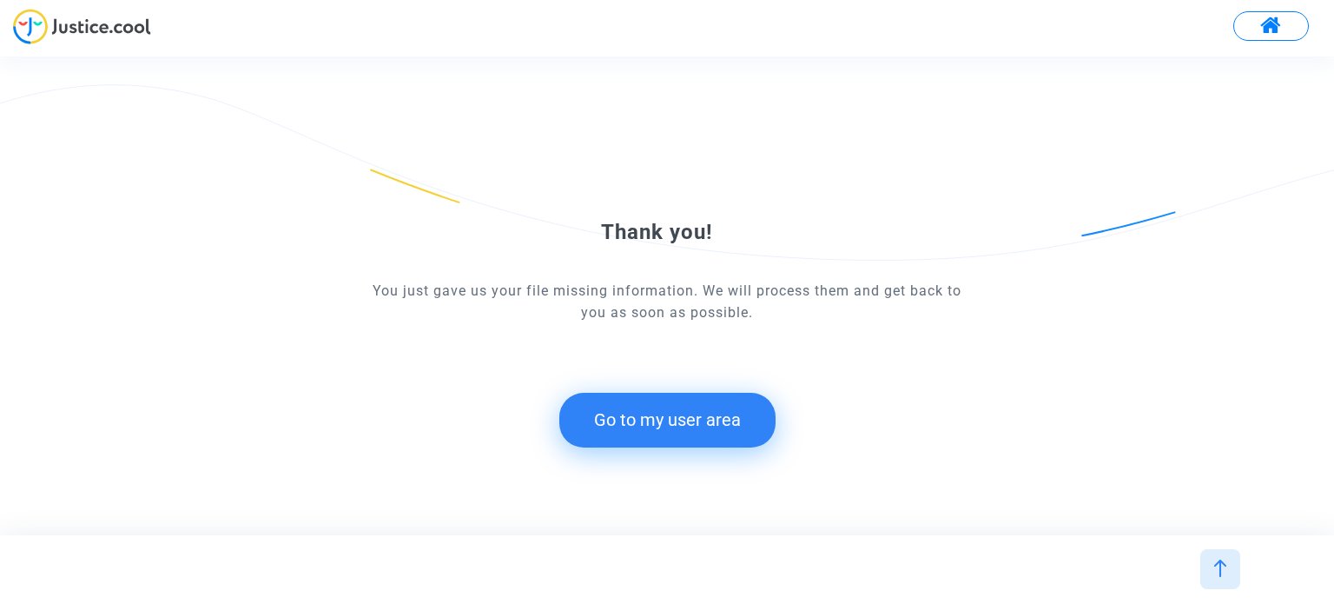
click at [744, 412] on button "Go to my user area" at bounding box center [667, 420] width 216 height 54
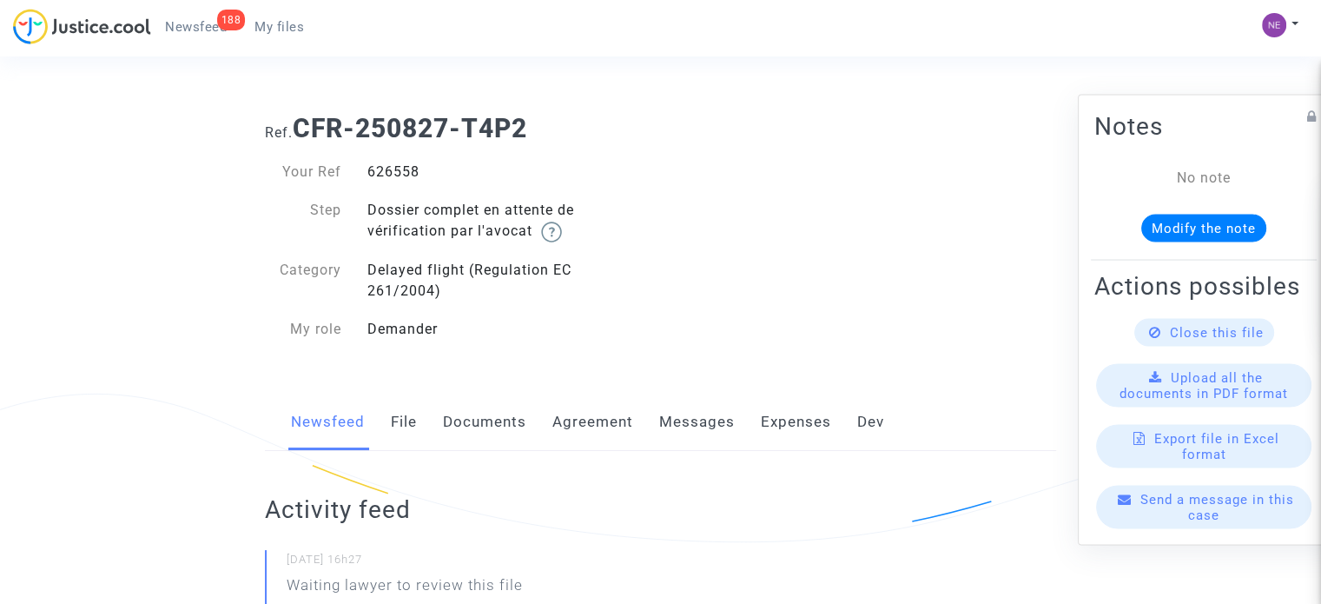
click at [480, 419] on link "Documents" at bounding box center [484, 422] width 83 height 57
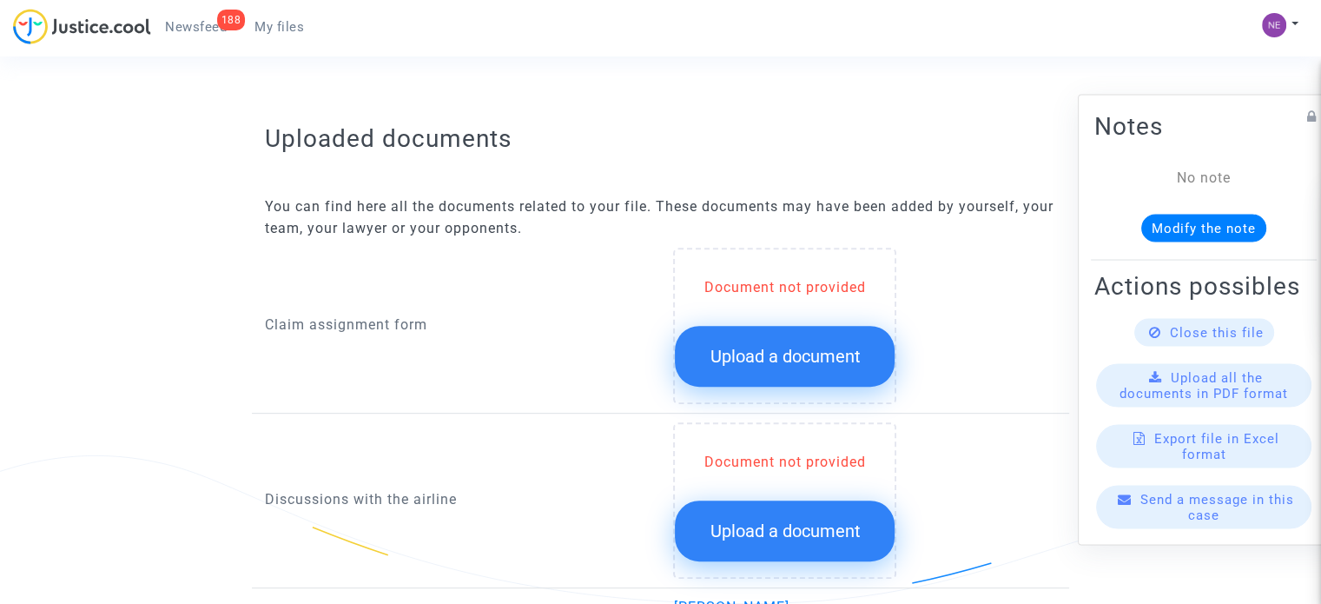
scroll to position [174, 0]
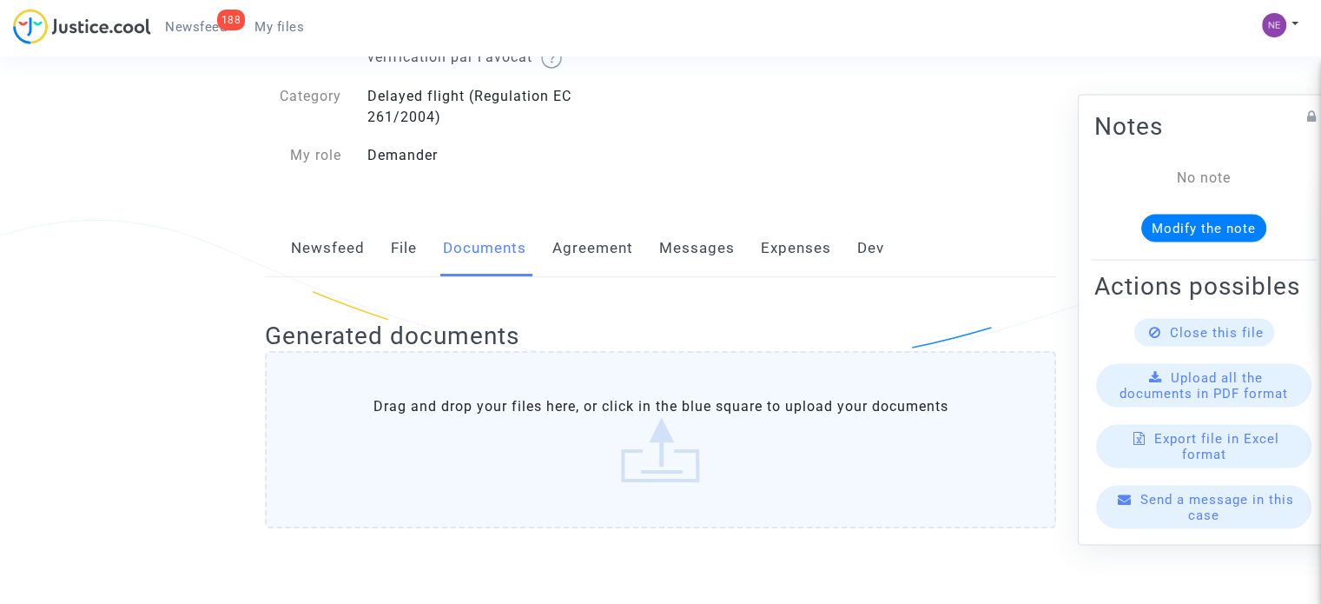
click at [314, 235] on link "Newsfeed" at bounding box center [328, 248] width 74 height 57
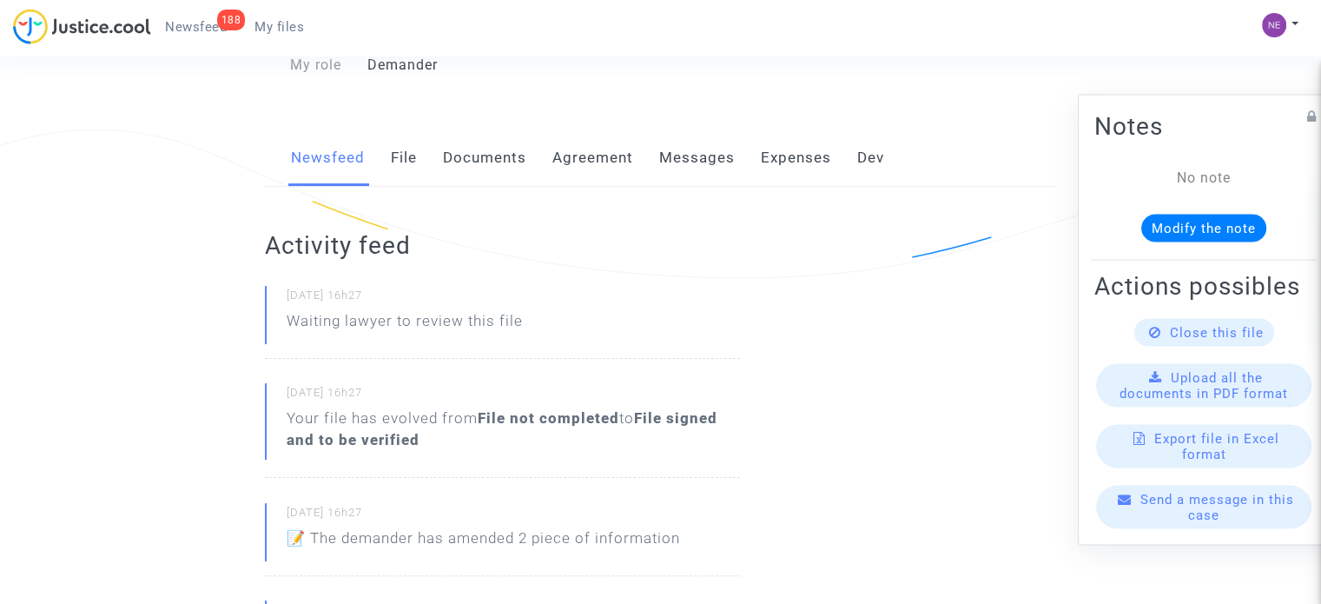
scroll to position [261, 0]
click at [386, 138] on div "Newsfeed File Documents Agreement Messages Expenses Dev" at bounding box center [660, 162] width 791 height 58
click at [393, 152] on link "File" at bounding box center [404, 161] width 26 height 57
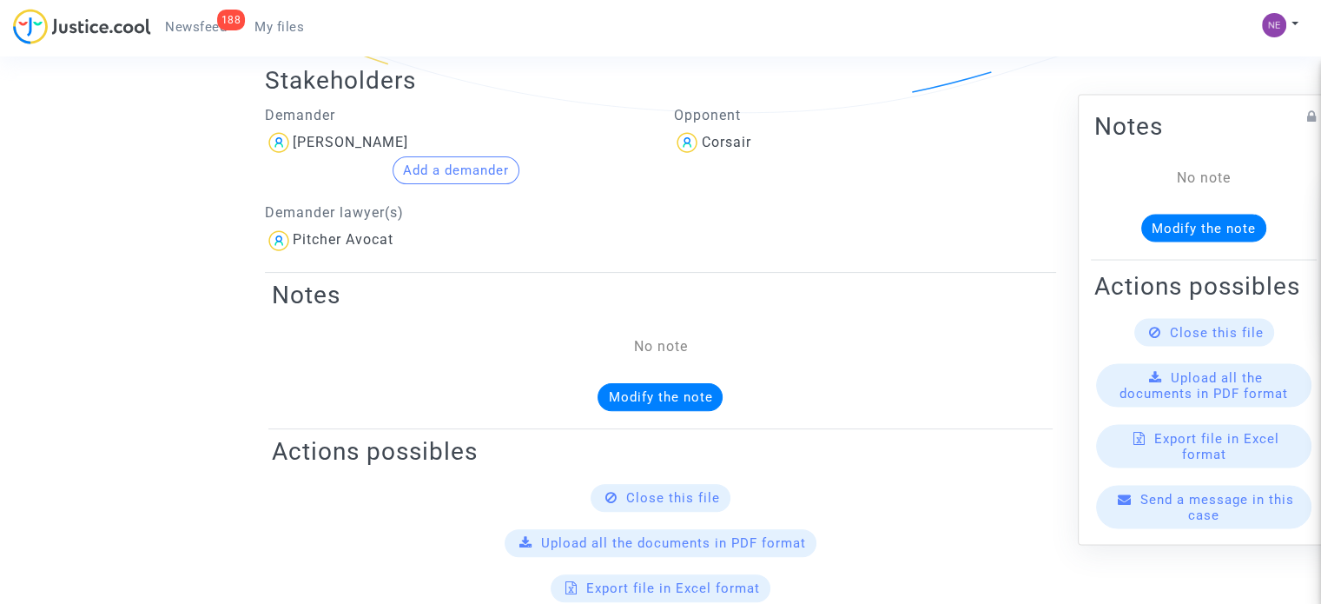
scroll to position [347, 0]
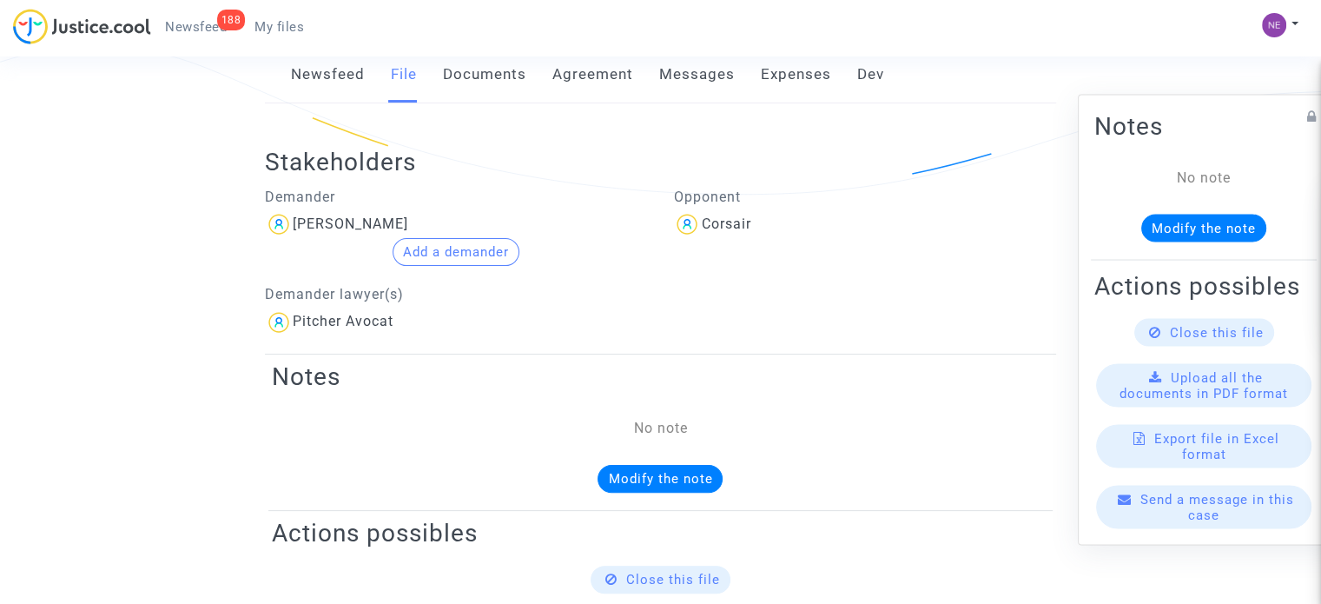
click at [480, 63] on link "Documents" at bounding box center [484, 74] width 83 height 57
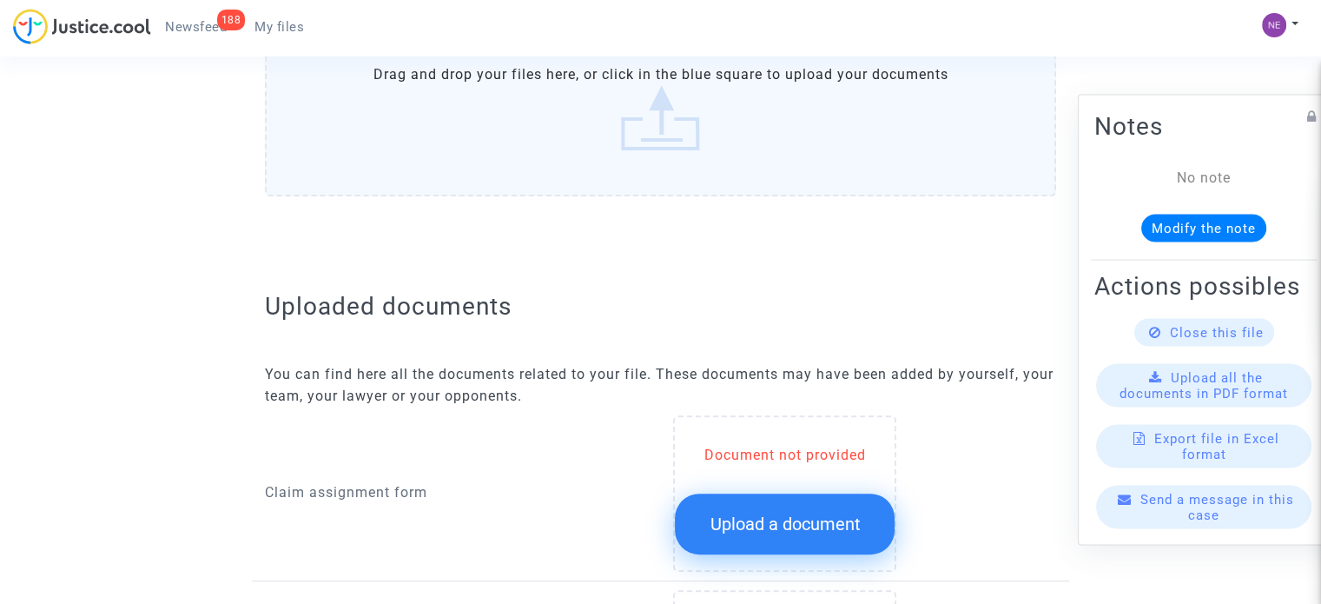
scroll to position [695, 0]
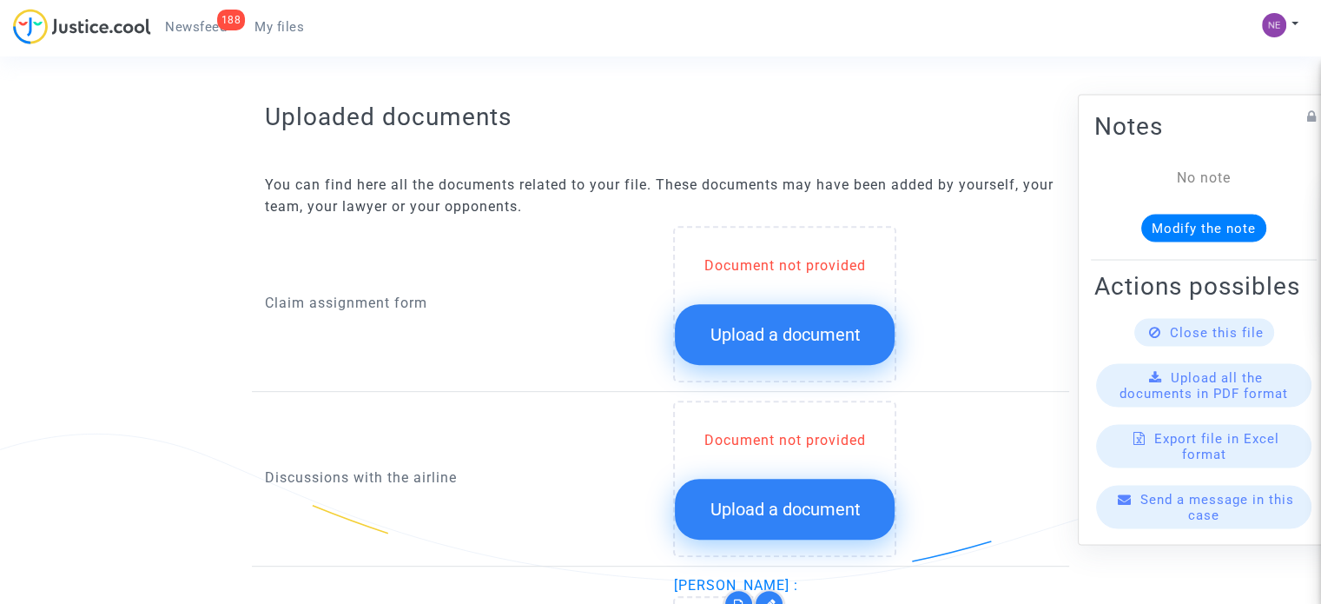
click at [751, 309] on button "Upload a document" at bounding box center [785, 334] width 220 height 61
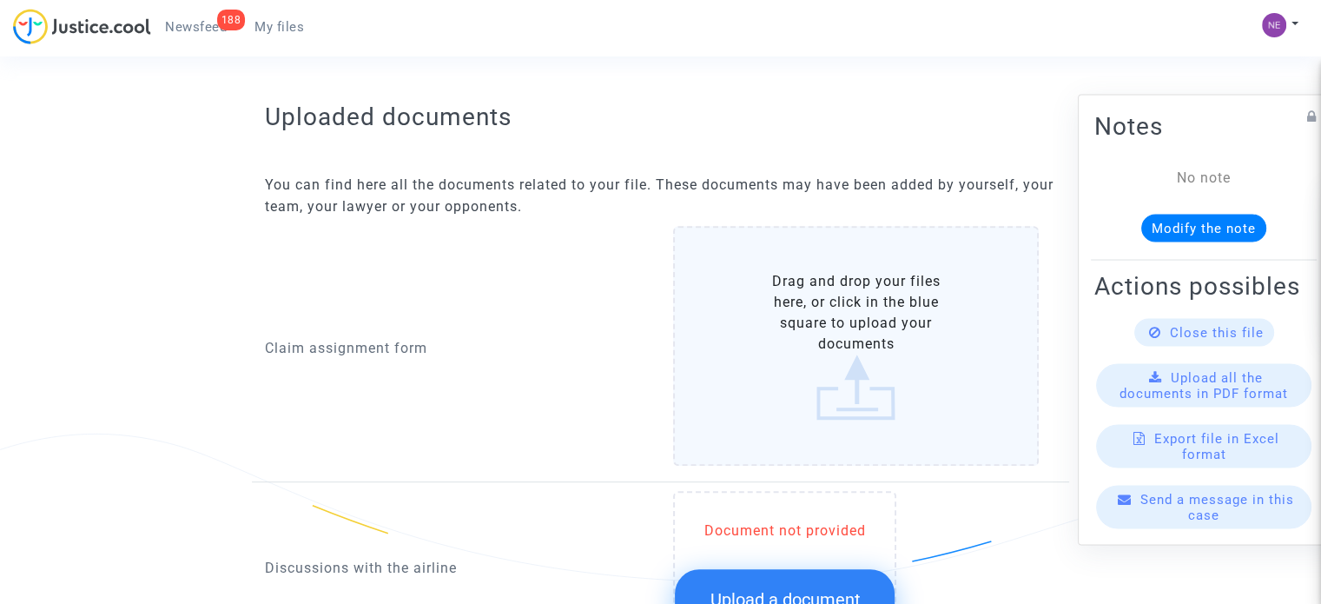
click at [760, 342] on label "Drag and drop your files here, or click in the blue square to upload your docum…" at bounding box center [856, 346] width 366 height 240
click at [0, 0] on input "Drag and drop your files here, or click in the blue square to upload your docum…" at bounding box center [0, 0] width 0 height 0
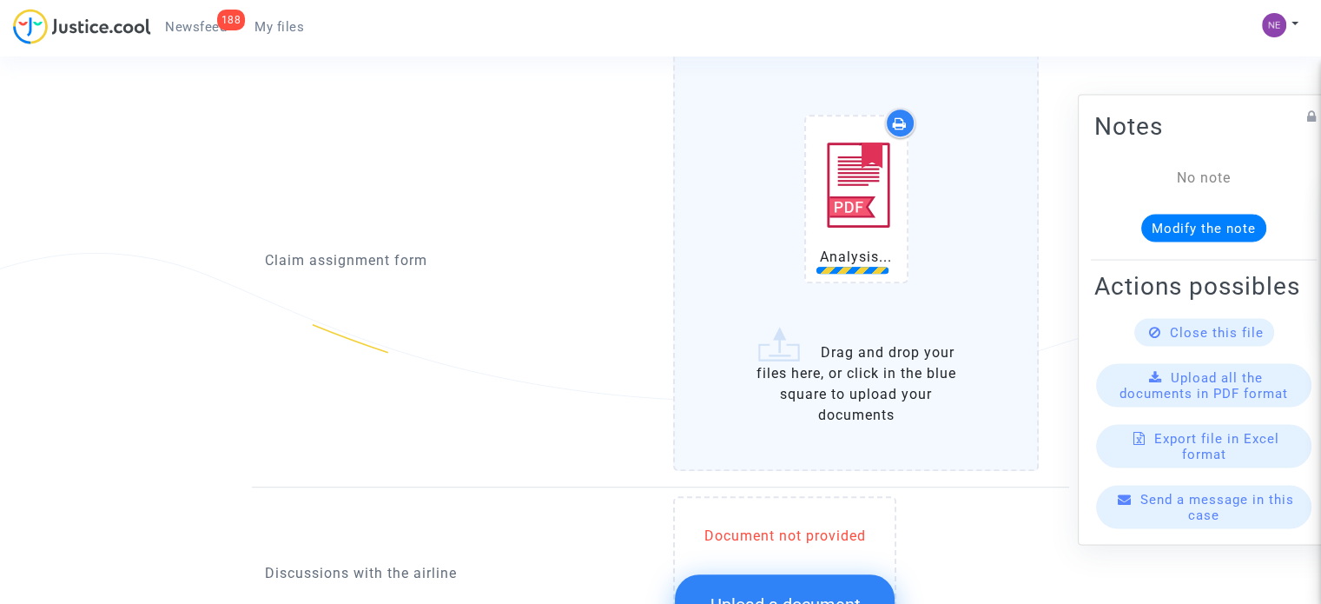
scroll to position [869, 0]
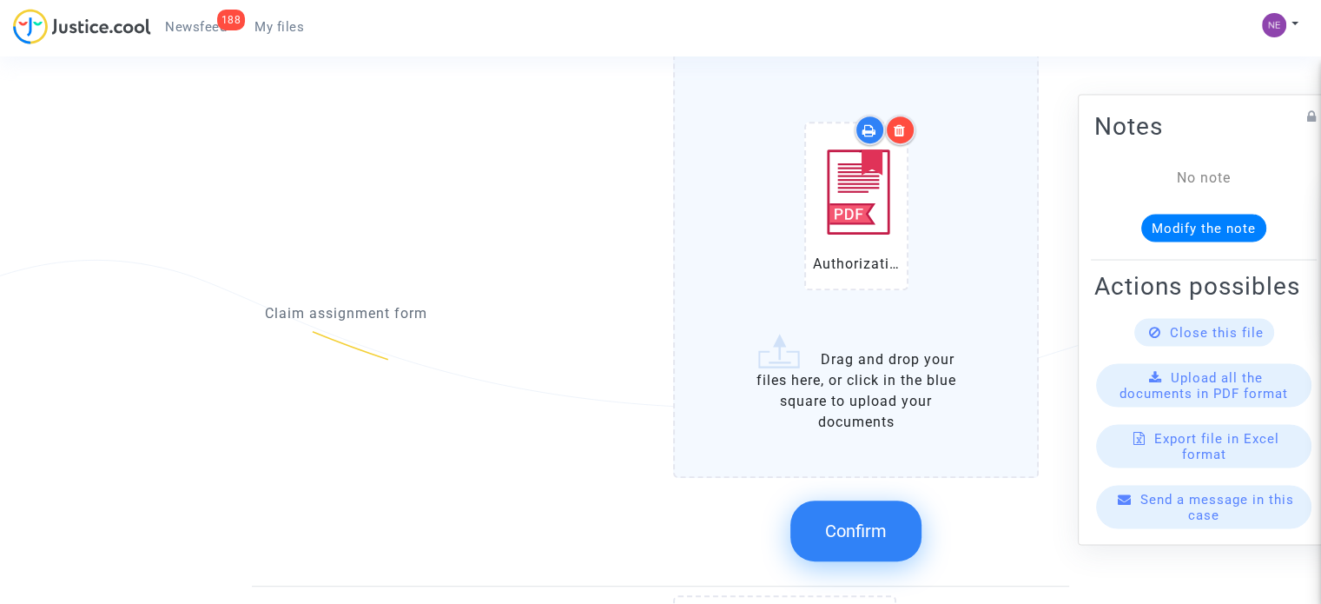
click at [899, 537] on button "Confirm" at bounding box center [856, 530] width 131 height 61
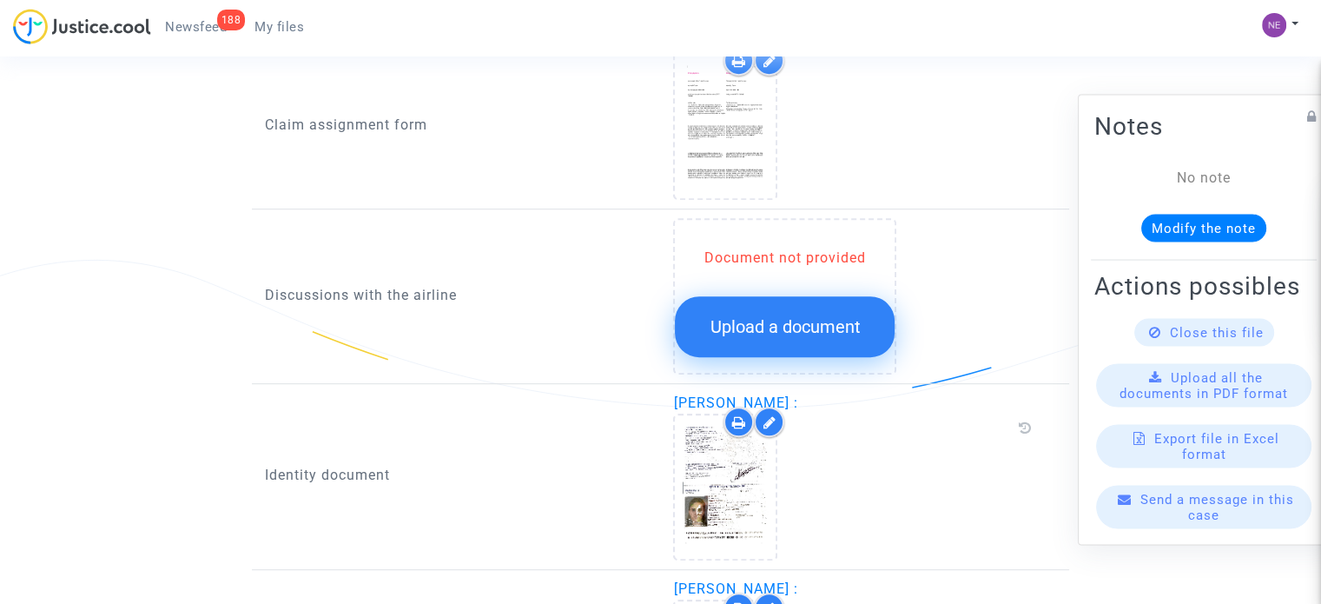
scroll to position [347, 0]
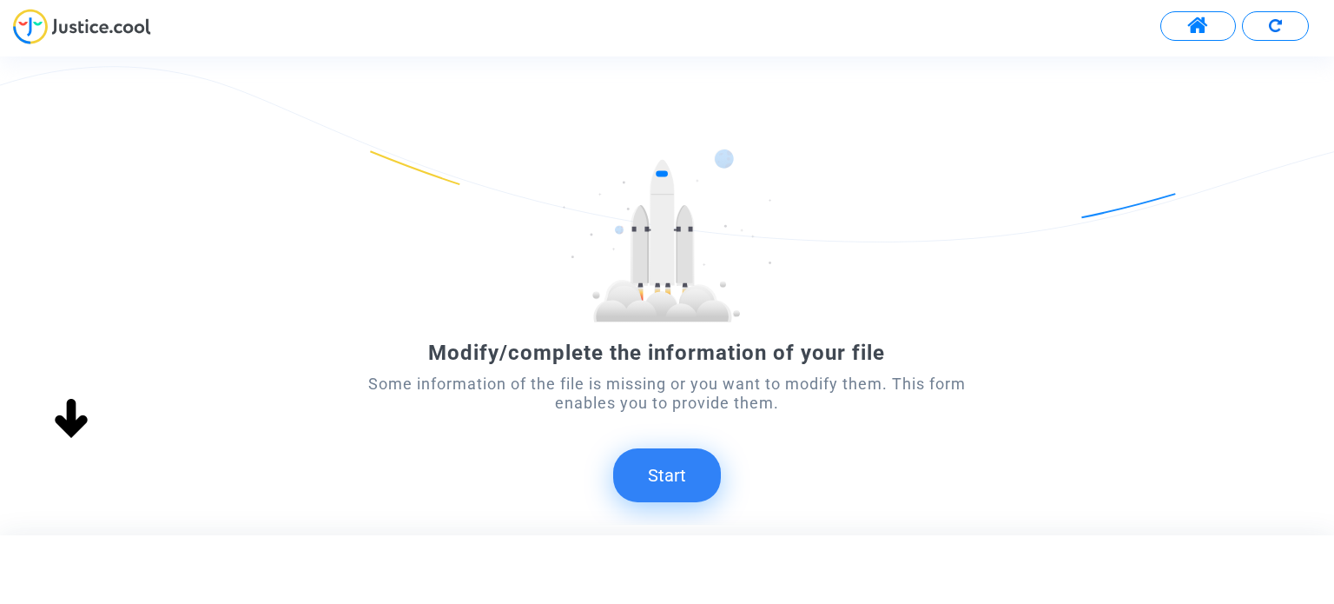
click at [666, 482] on button "Start" at bounding box center [667, 475] width 108 height 54
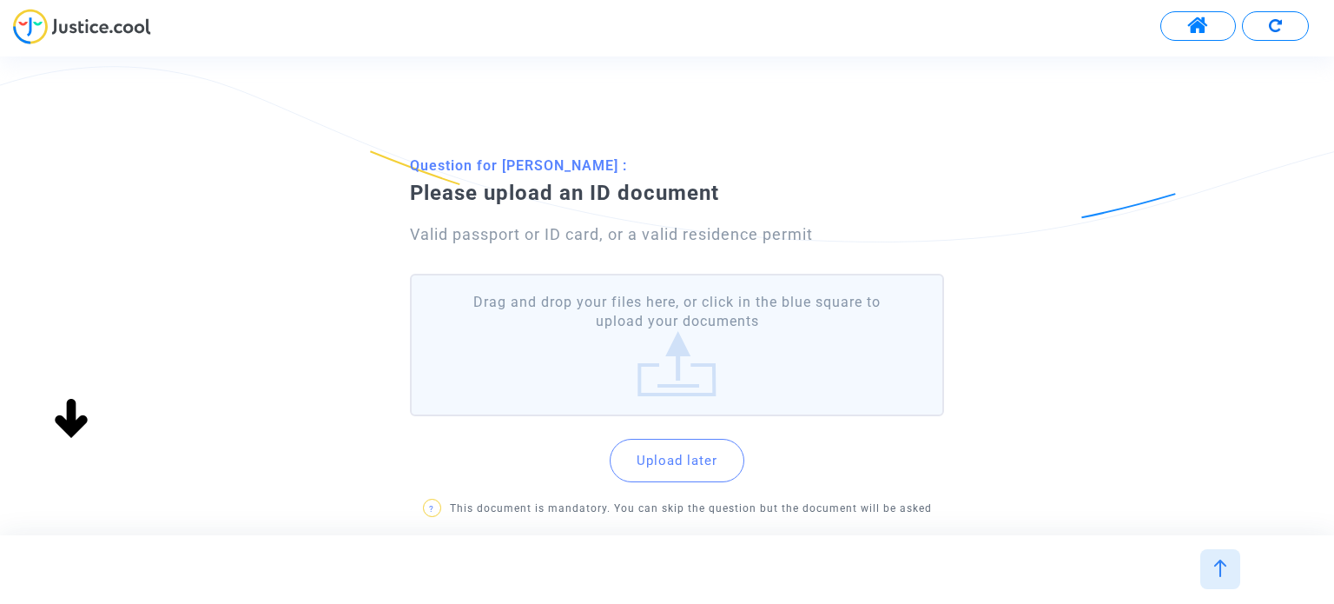
click at [775, 369] on label "Drag and drop your files here, or click in the blue square to upload your docum…" at bounding box center [676, 345] width 533 height 143
click at [0, 0] on input "Drag and drop your files here, or click in the blue square to upload your docum…" at bounding box center [0, 0] width 0 height 0
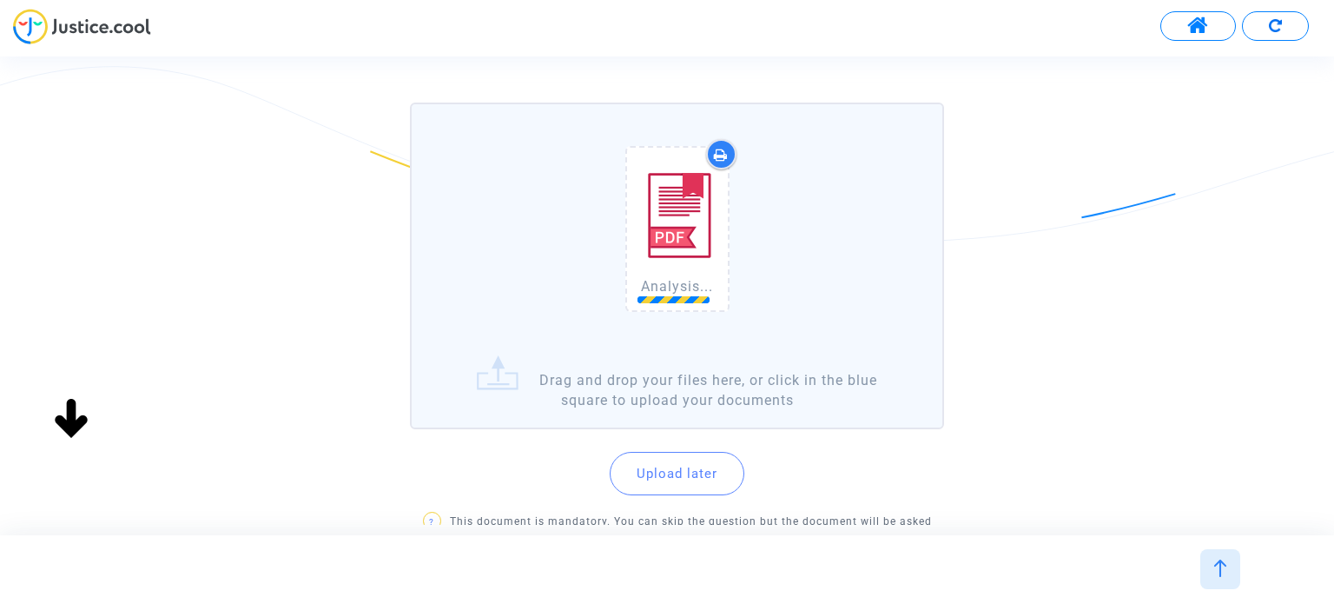
scroll to position [174, 0]
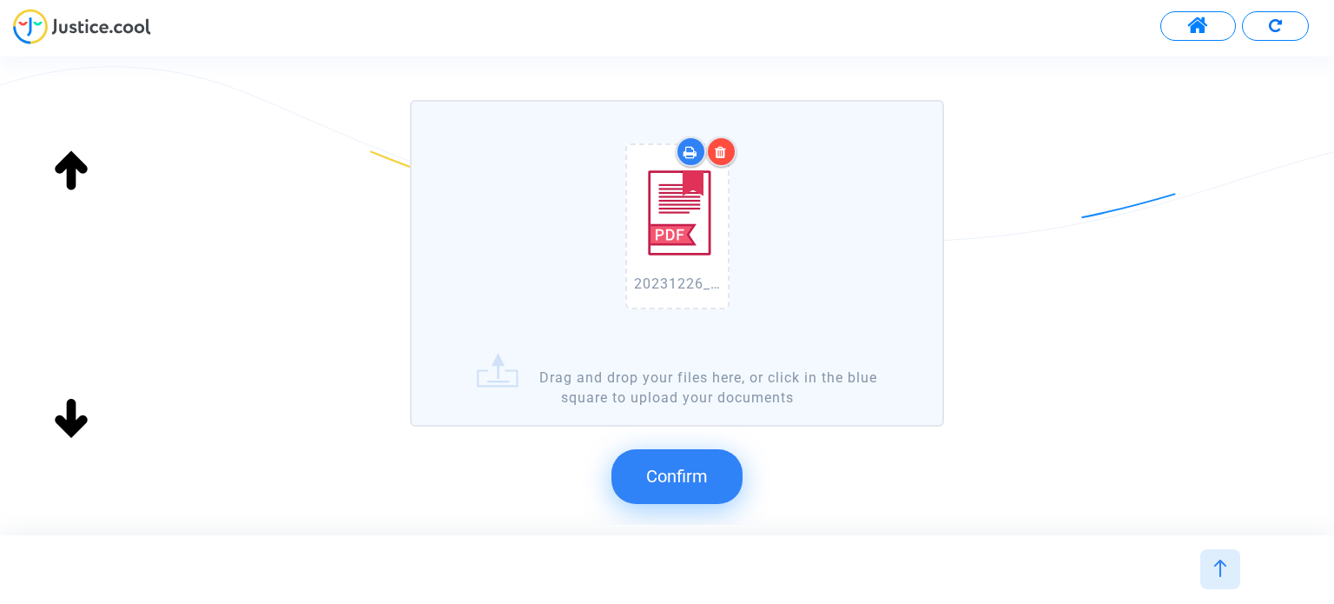
click at [688, 454] on button "Confirm" at bounding box center [677, 476] width 131 height 54
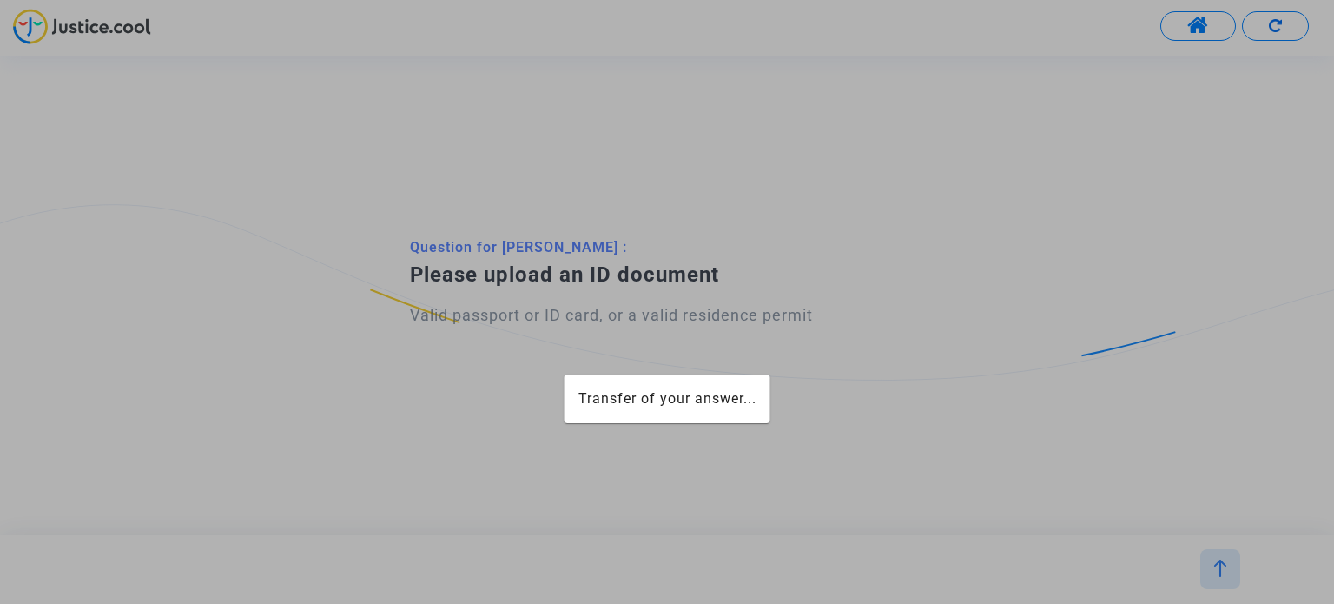
scroll to position [0, 0]
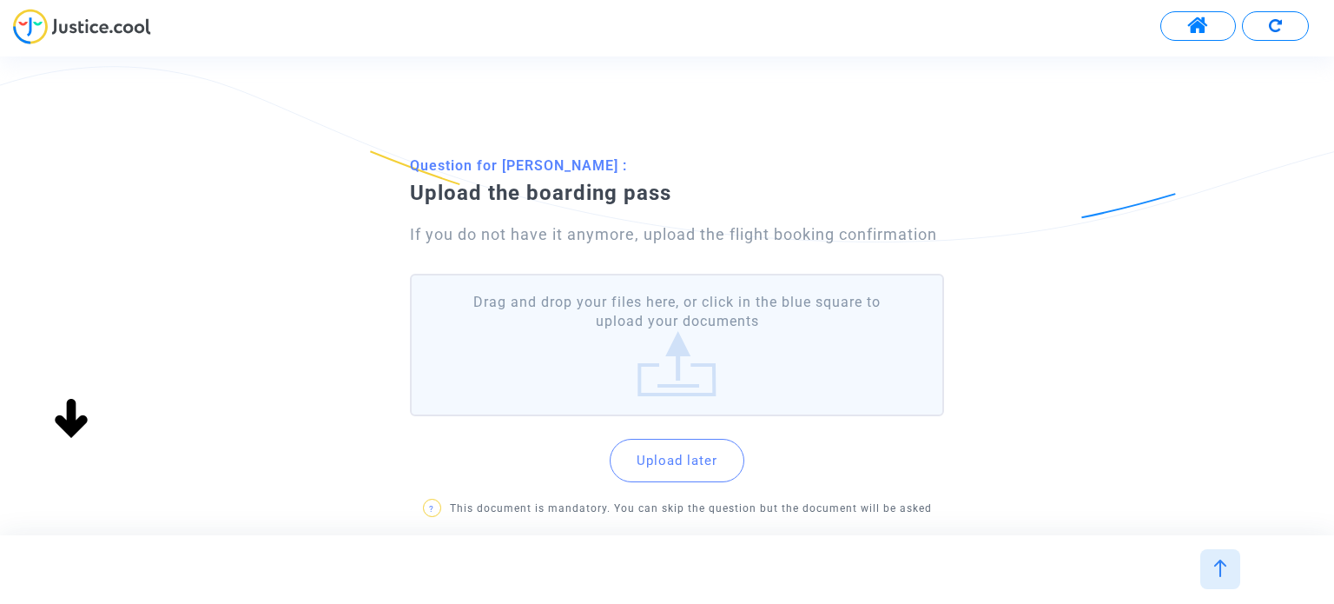
click at [687, 333] on label "Drag and drop your files here, or click in the blue square to upload your docum…" at bounding box center [676, 345] width 533 height 143
click at [0, 0] on input "Drag and drop your files here, or click in the blue square to upload your docum…" at bounding box center [0, 0] width 0 height 0
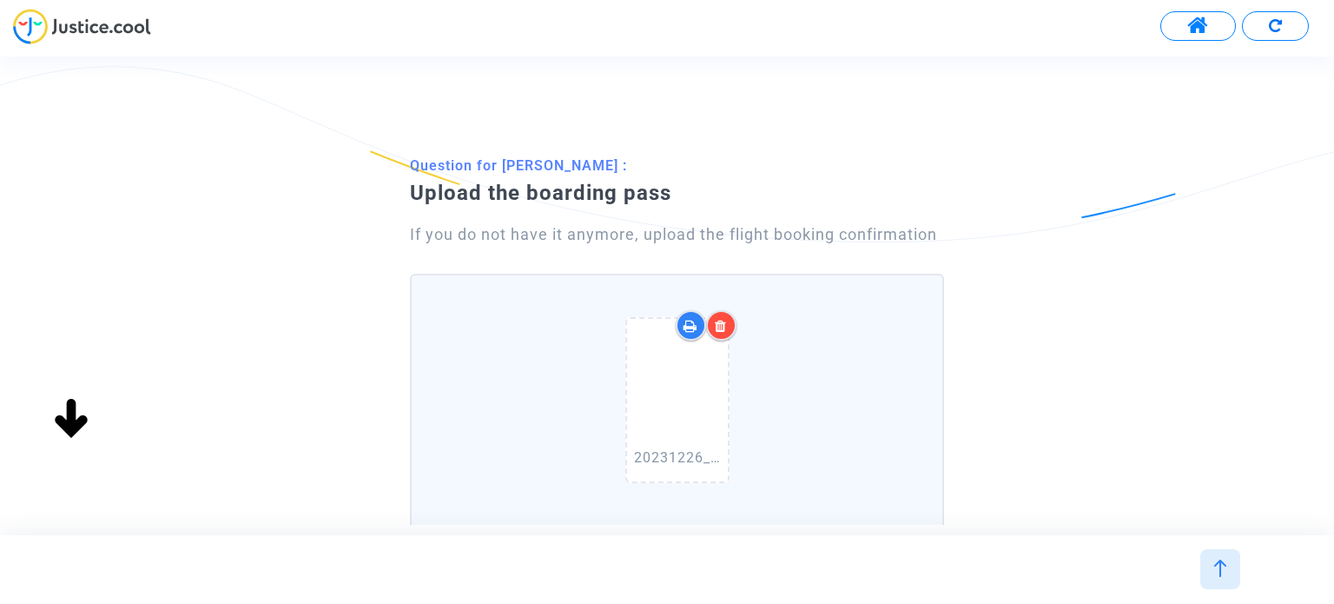
click at [722, 328] on icon at bounding box center [721, 326] width 12 height 14
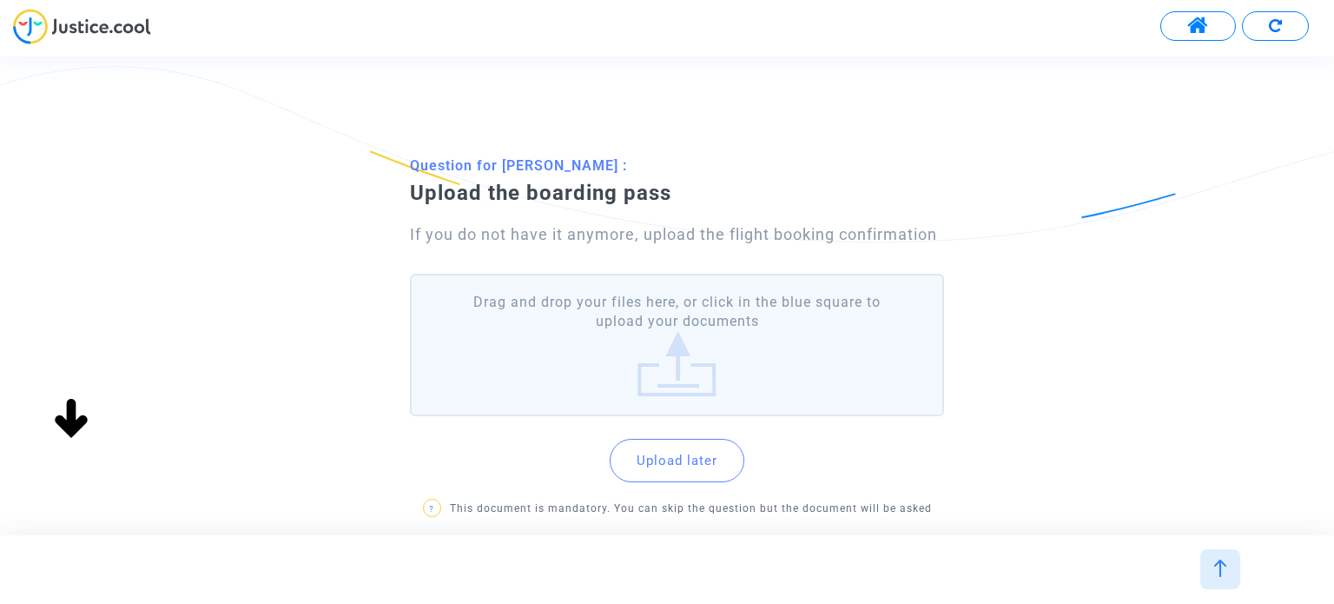
click at [809, 339] on label "Drag and drop your files here, or click in the blue square to upload your docum…" at bounding box center [676, 345] width 533 height 143
click at [0, 0] on input "Drag and drop your files here, or click in the blue square to upload your docum…" at bounding box center [0, 0] width 0 height 0
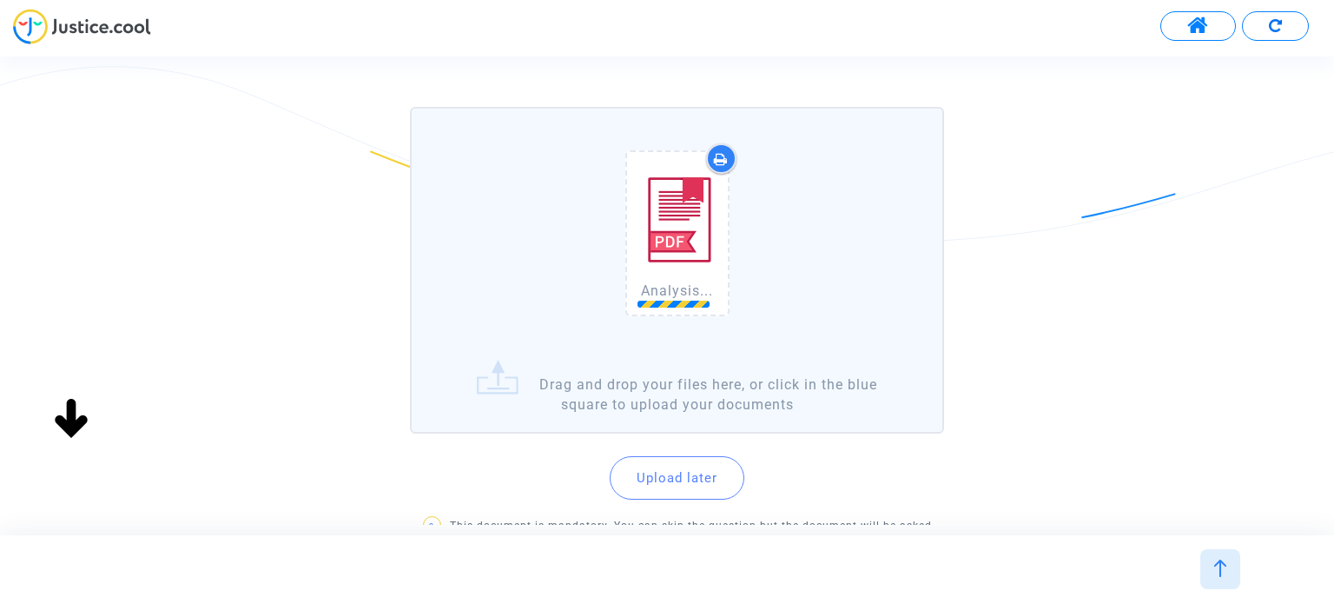
scroll to position [174, 0]
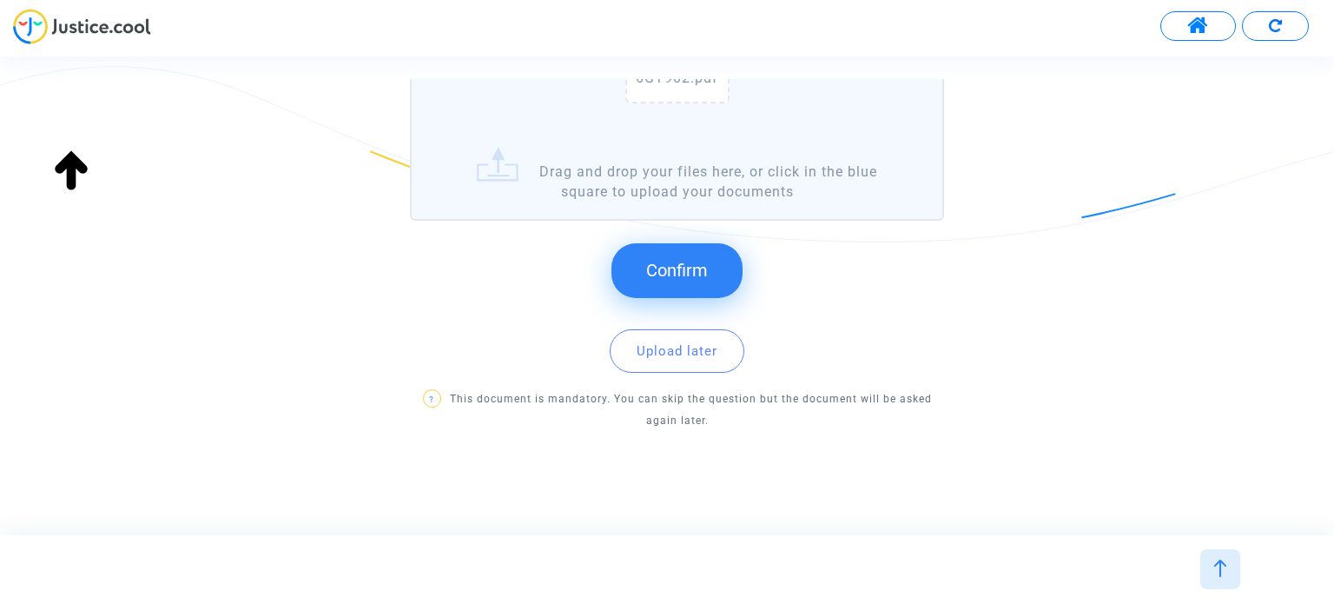
click at [706, 251] on button "Confirm" at bounding box center [677, 270] width 131 height 54
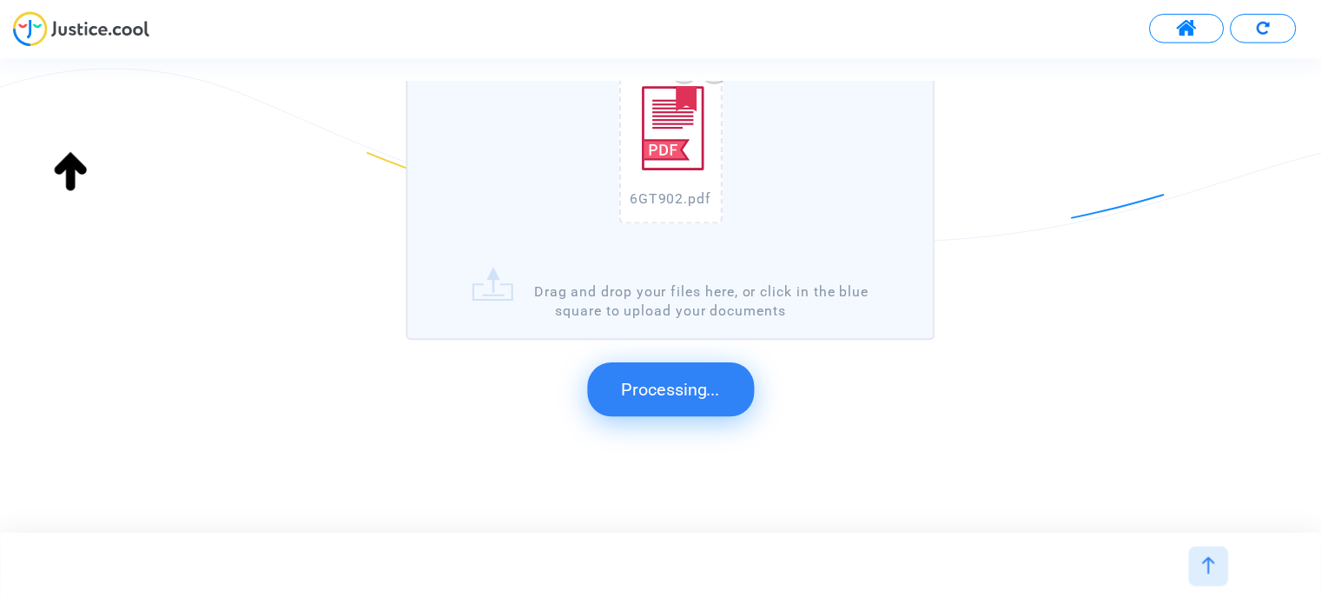
scroll to position [0, 0]
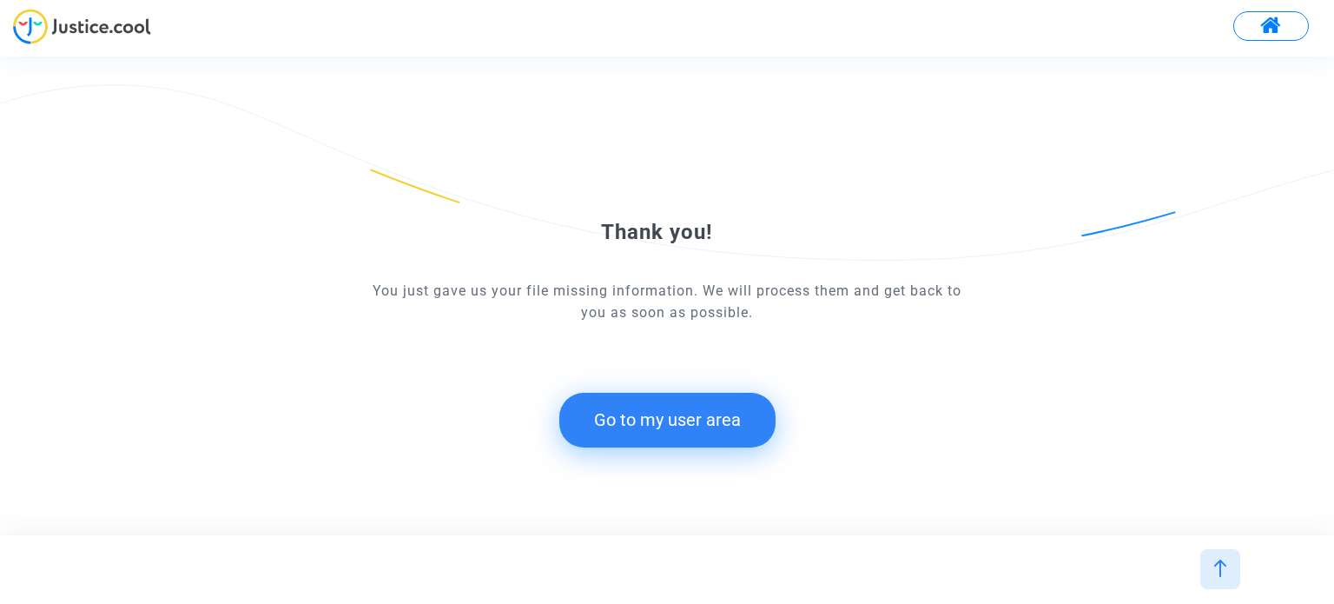
click at [736, 414] on button "Go to my user area" at bounding box center [667, 420] width 216 height 54
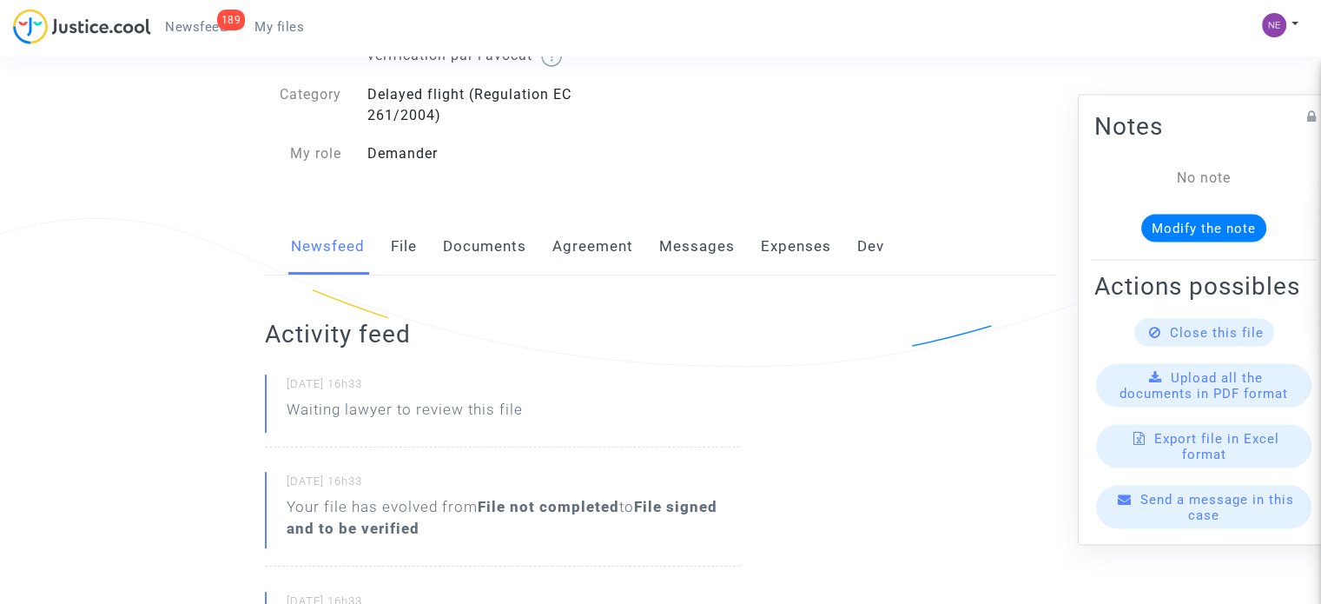
scroll to position [174, 0]
click at [410, 257] on link "File" at bounding box center [404, 248] width 26 height 57
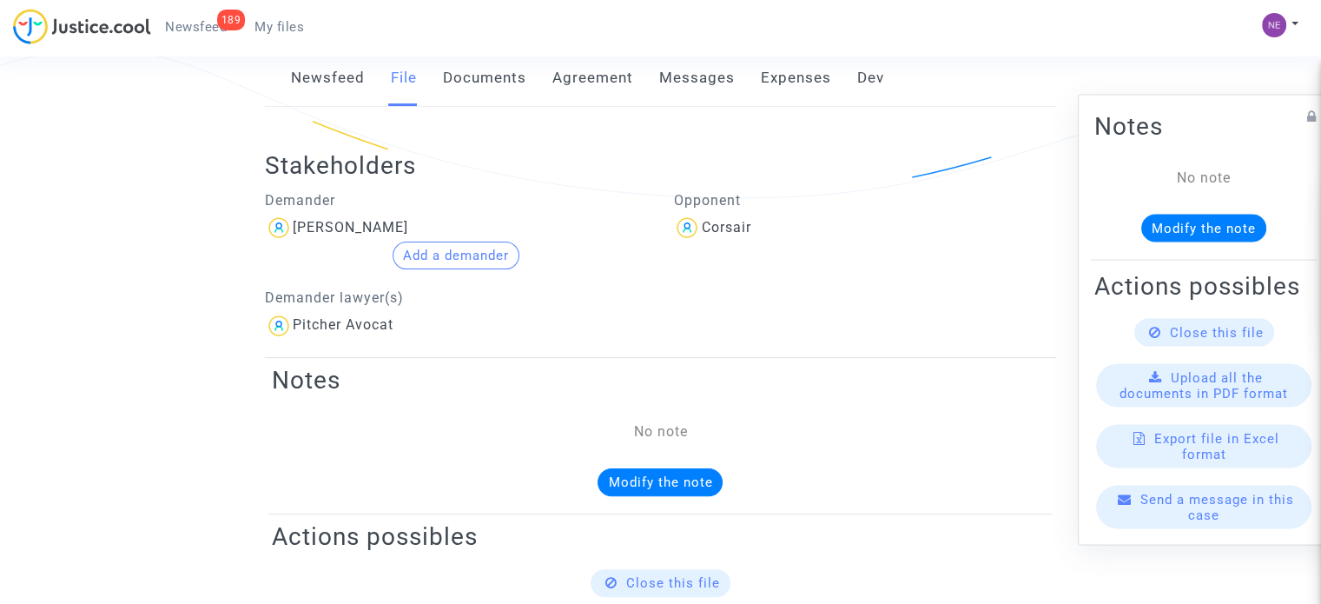
scroll to position [174, 0]
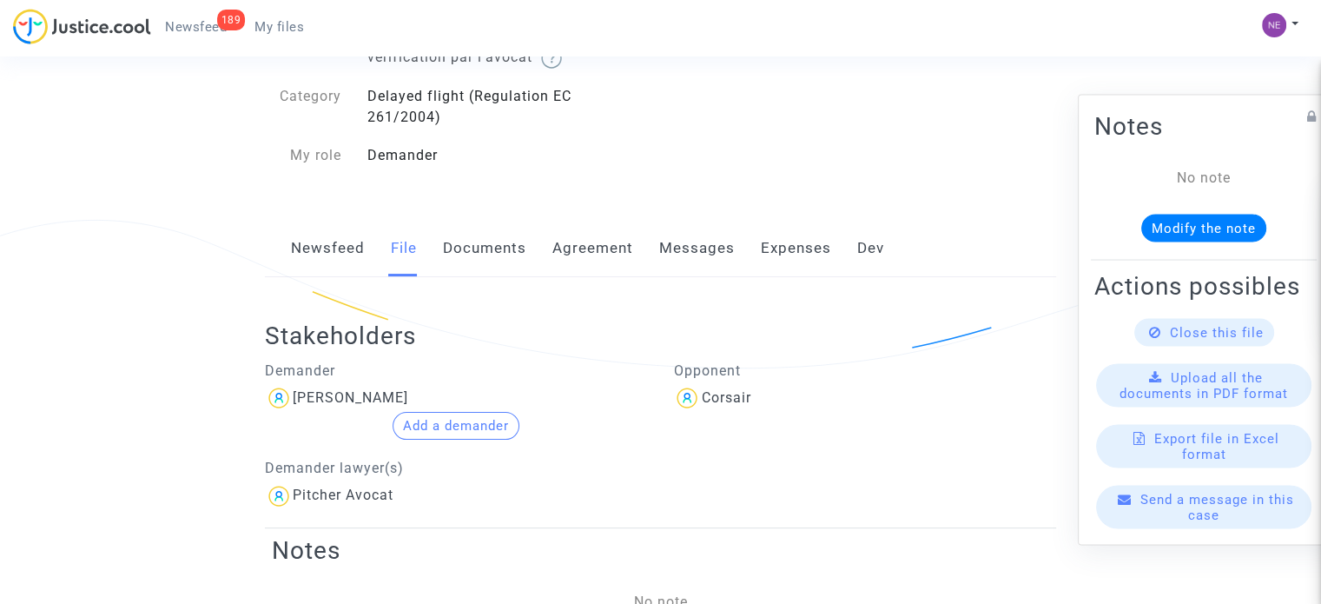
click at [503, 260] on link "Documents" at bounding box center [484, 248] width 83 height 57
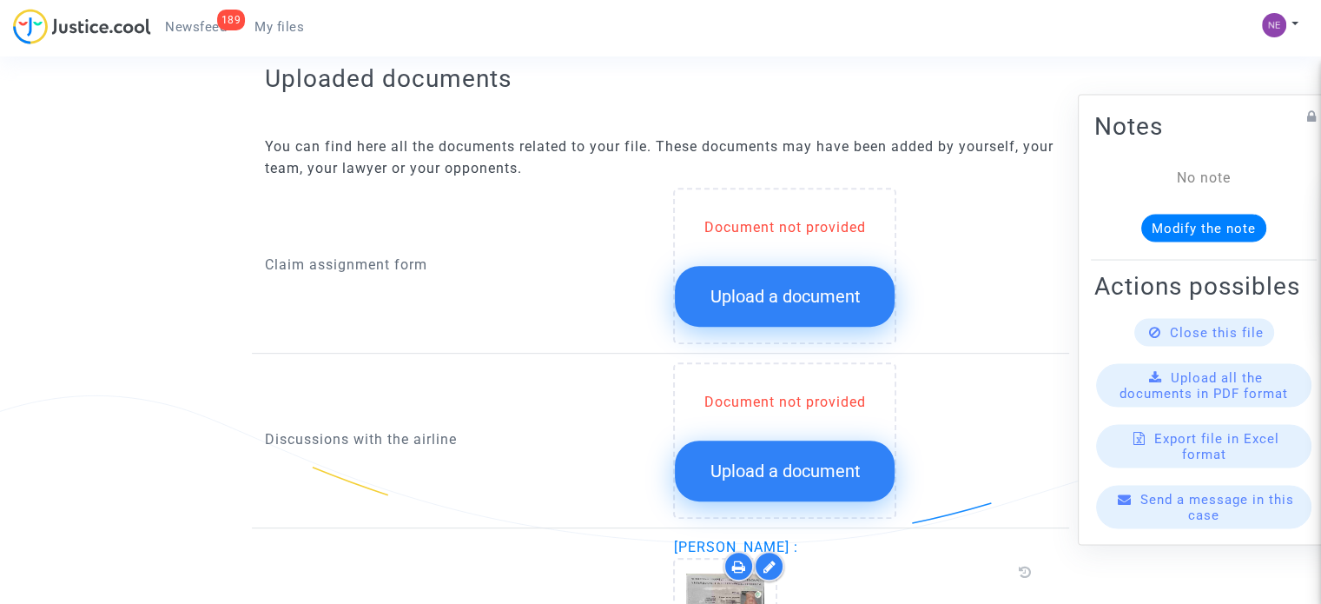
scroll to position [721, 0]
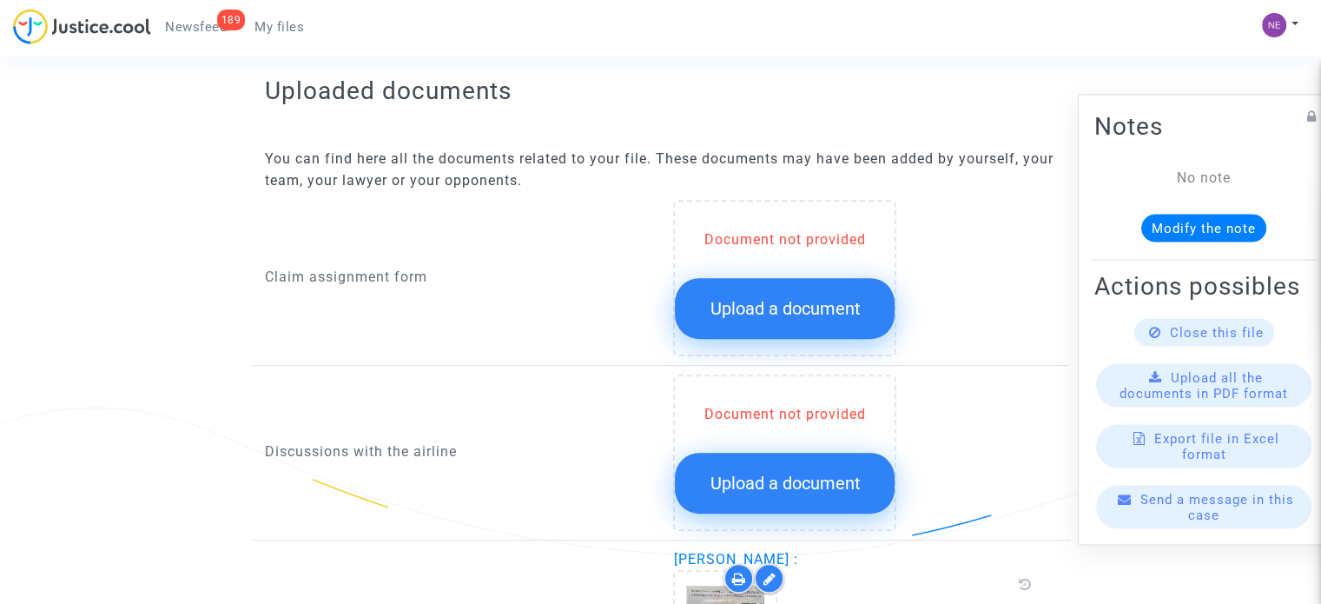
click at [785, 281] on button "Upload a document" at bounding box center [785, 308] width 220 height 61
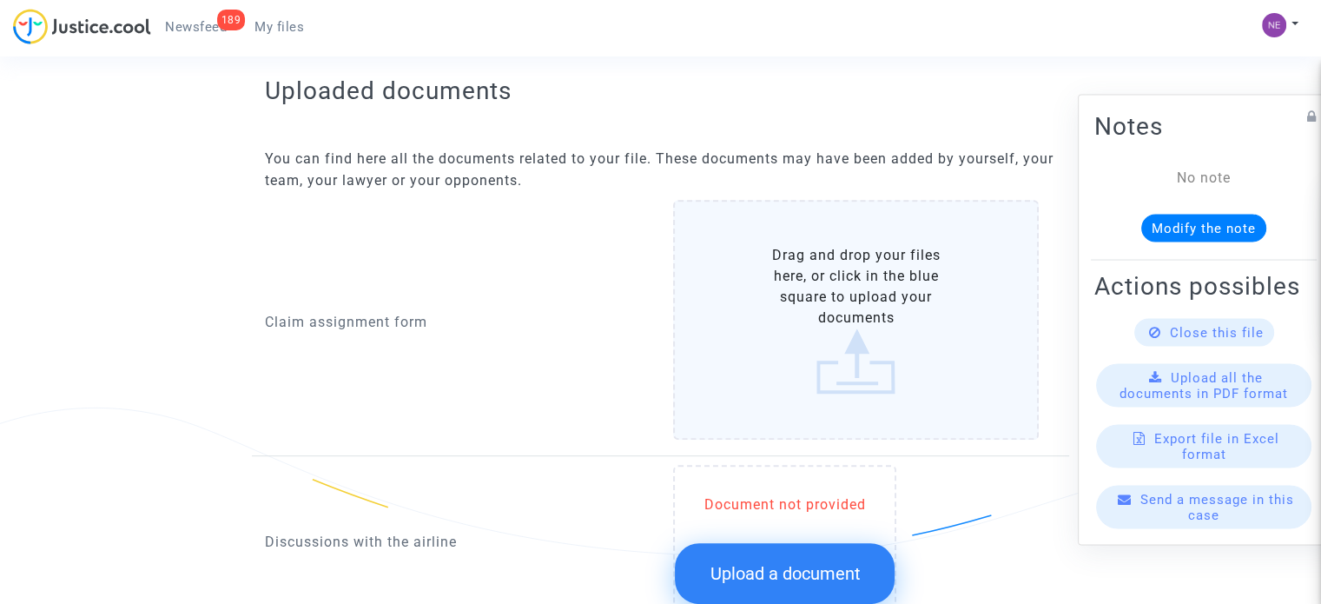
click at [833, 309] on label "Drag and drop your files here, or click in the blue square to upload your docum…" at bounding box center [856, 320] width 366 height 240
click at [0, 0] on input "Drag and drop your files here, or click in the blue square to upload your docum…" at bounding box center [0, 0] width 0 height 0
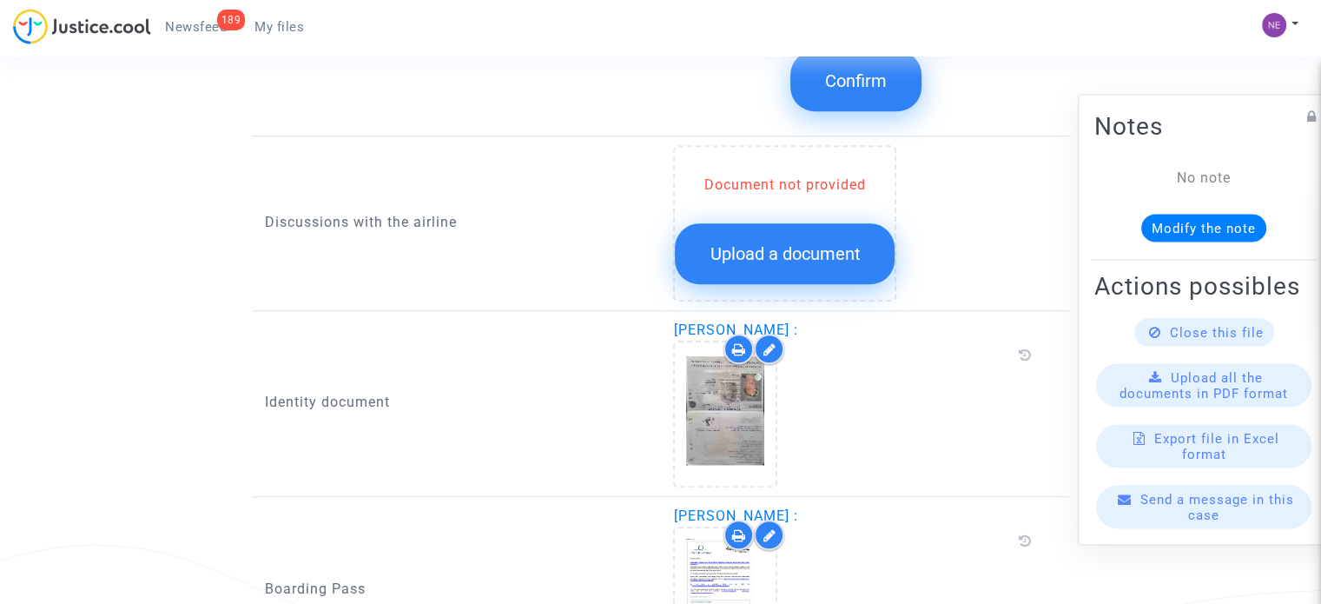
scroll to position [1001, 0]
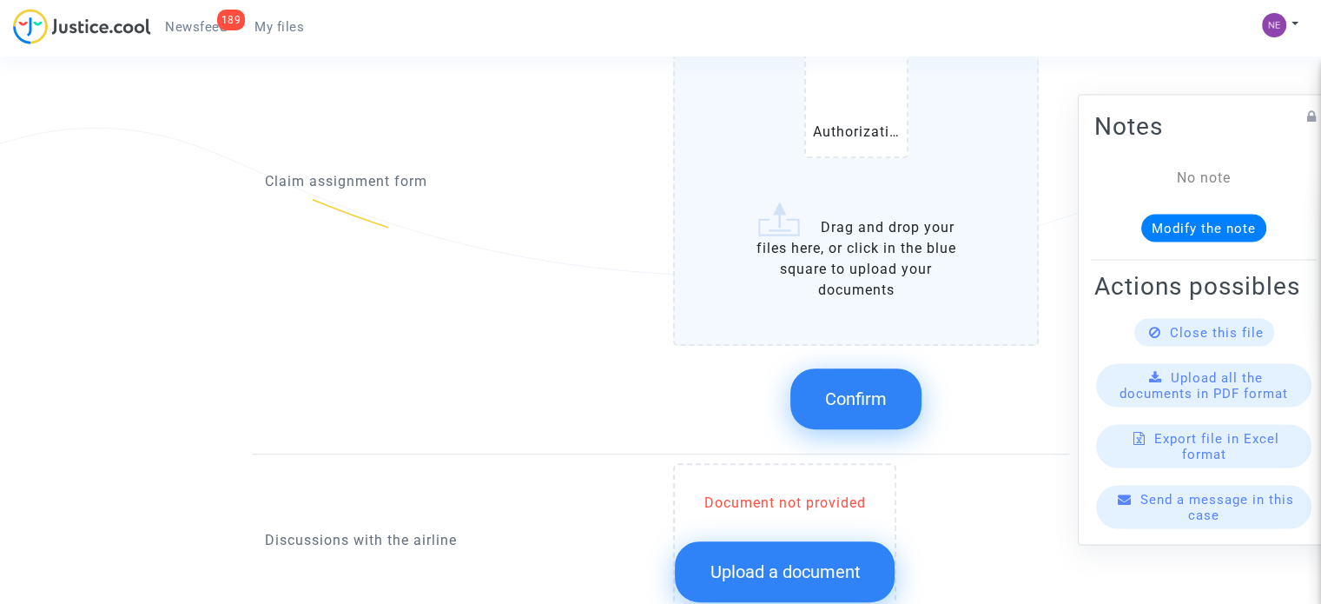
click at [880, 379] on button "Confirm" at bounding box center [856, 398] width 131 height 61
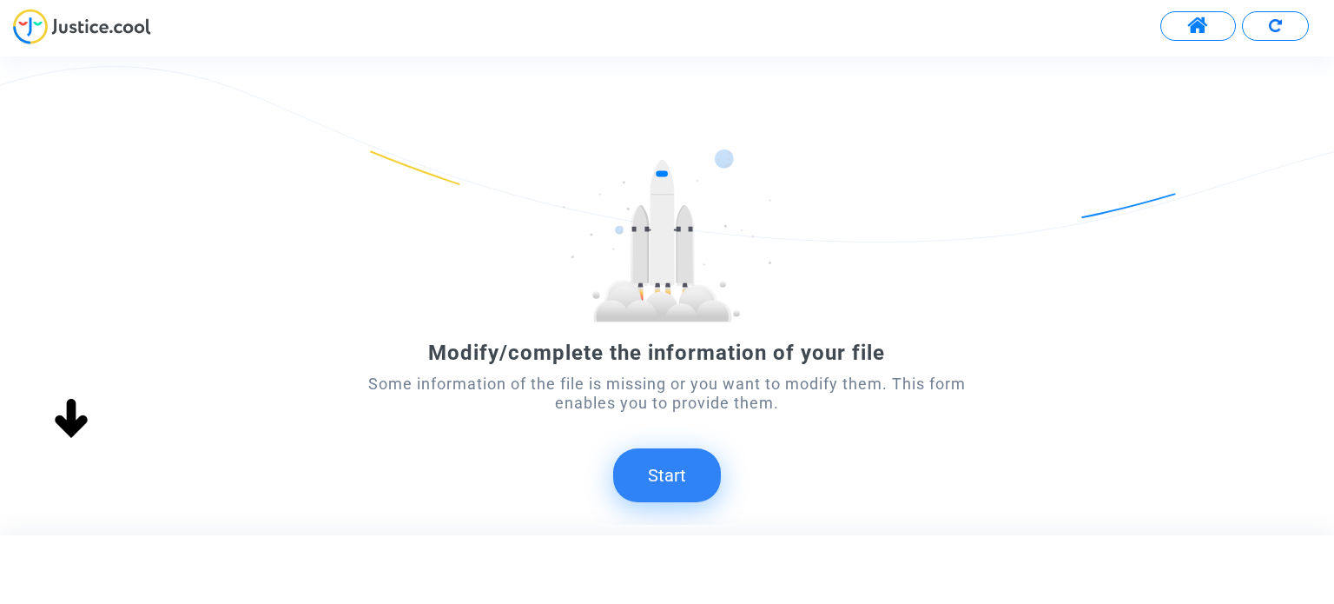
click at [678, 485] on button "Start" at bounding box center [667, 475] width 108 height 54
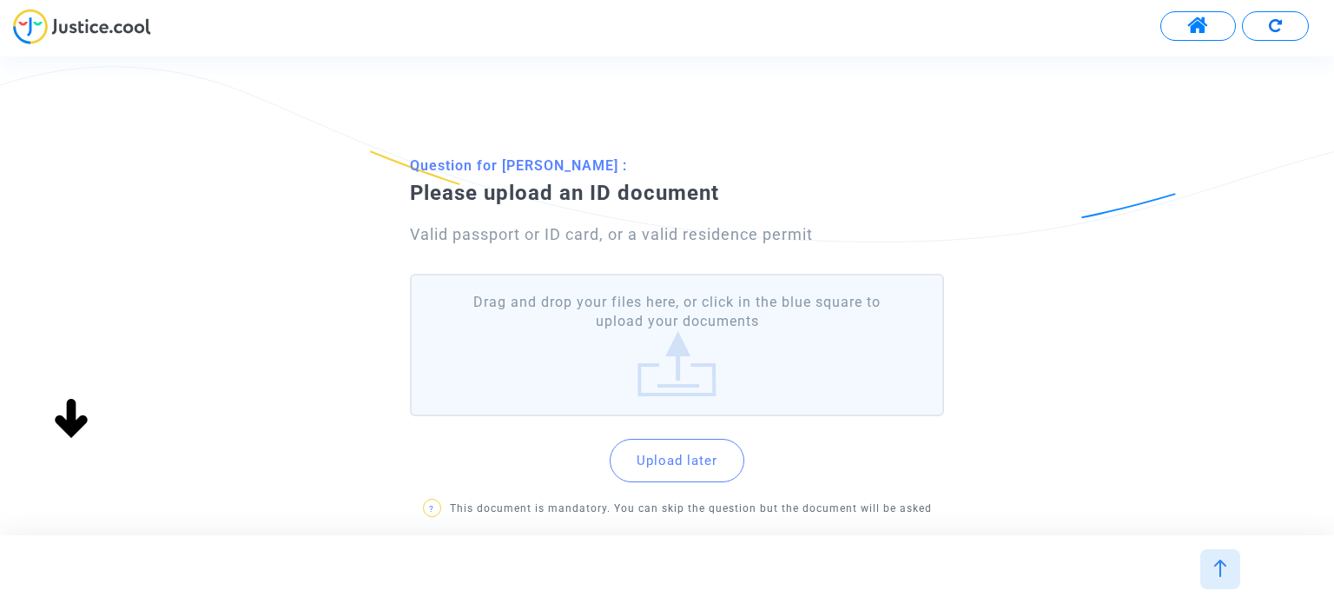
click at [725, 313] on label "Drag and drop your files here, or click in the blue square to upload your docum…" at bounding box center [676, 345] width 533 height 143
click at [0, 0] on input "Drag and drop your files here, or click in the blue square to upload your docum…" at bounding box center [0, 0] width 0 height 0
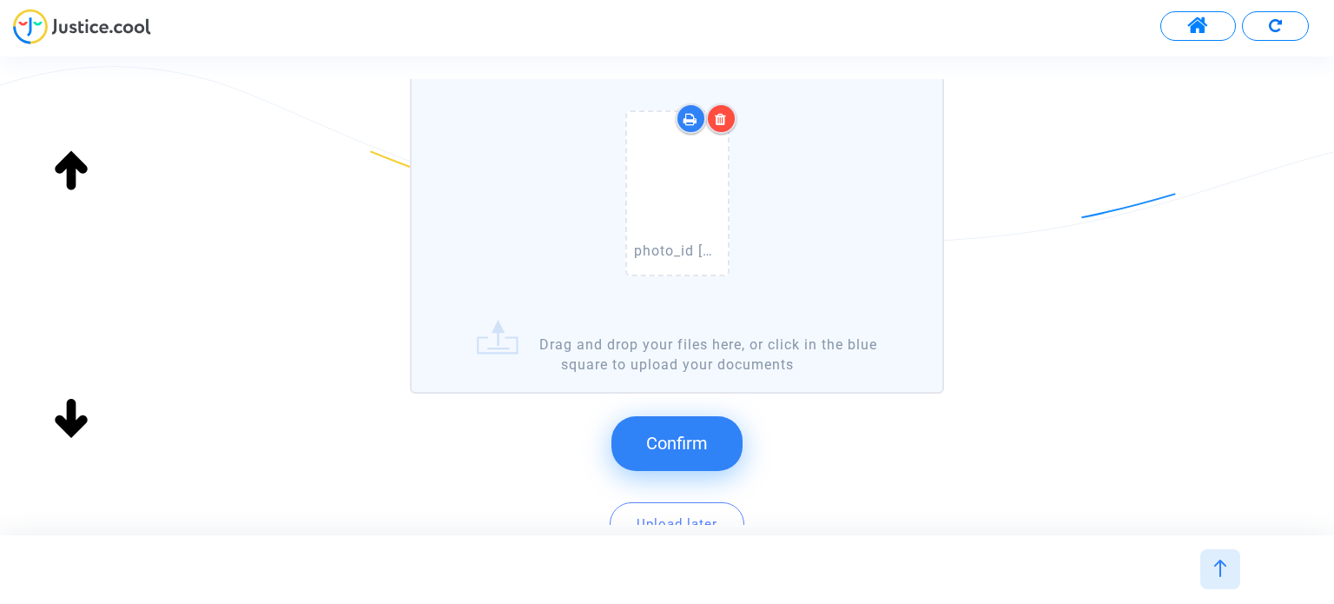
scroll to position [208, 0]
click at [730, 426] on button "Confirm" at bounding box center [677, 442] width 131 height 54
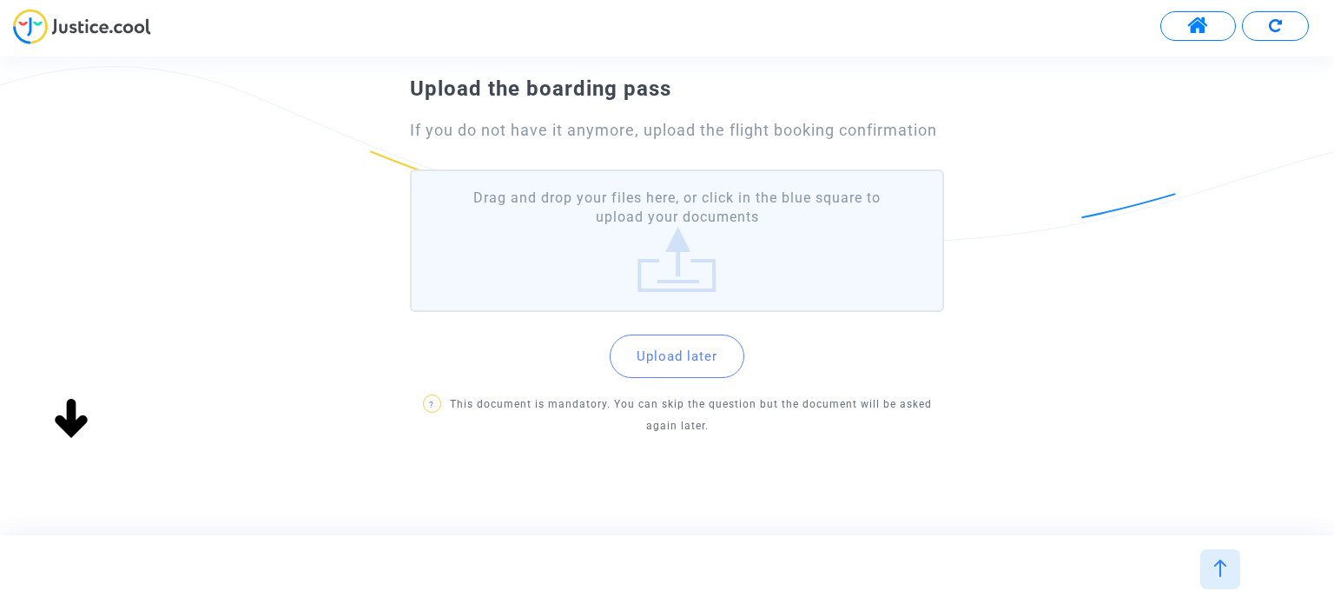
scroll to position [111, 0]
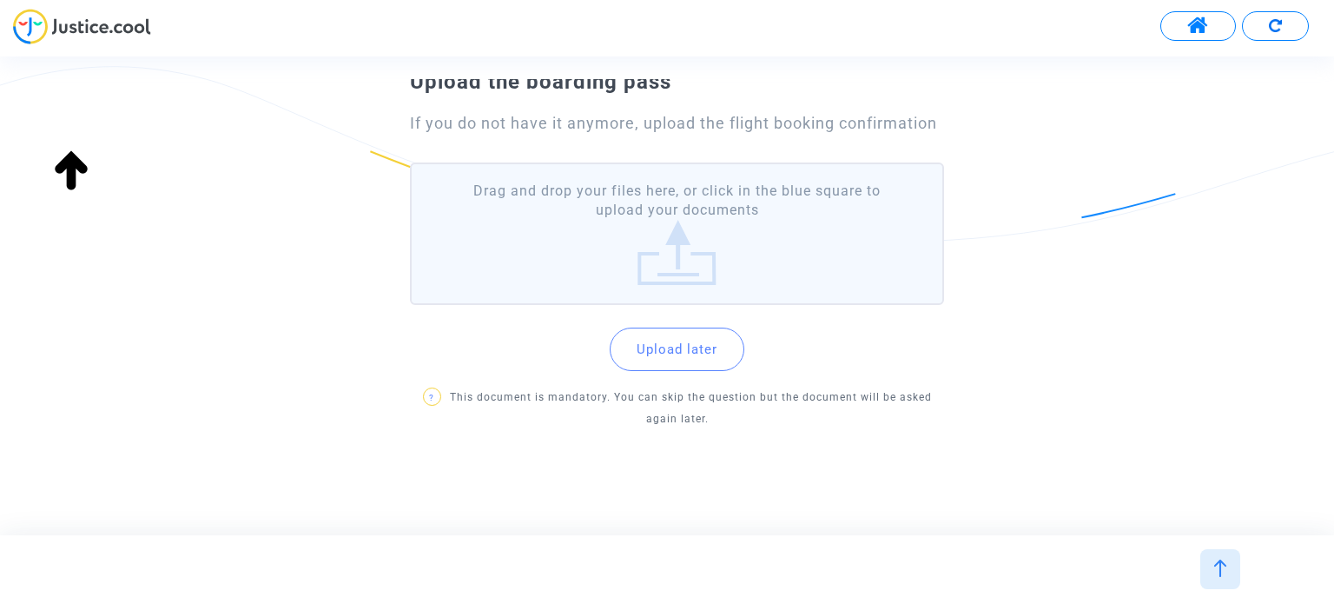
click at [714, 275] on label "Drag and drop your files here, or click in the blue square to upload your docum…" at bounding box center [676, 233] width 533 height 143
click at [0, 0] on input "Drag and drop your files here, or click in the blue square to upload your docum…" at bounding box center [0, 0] width 0 height 0
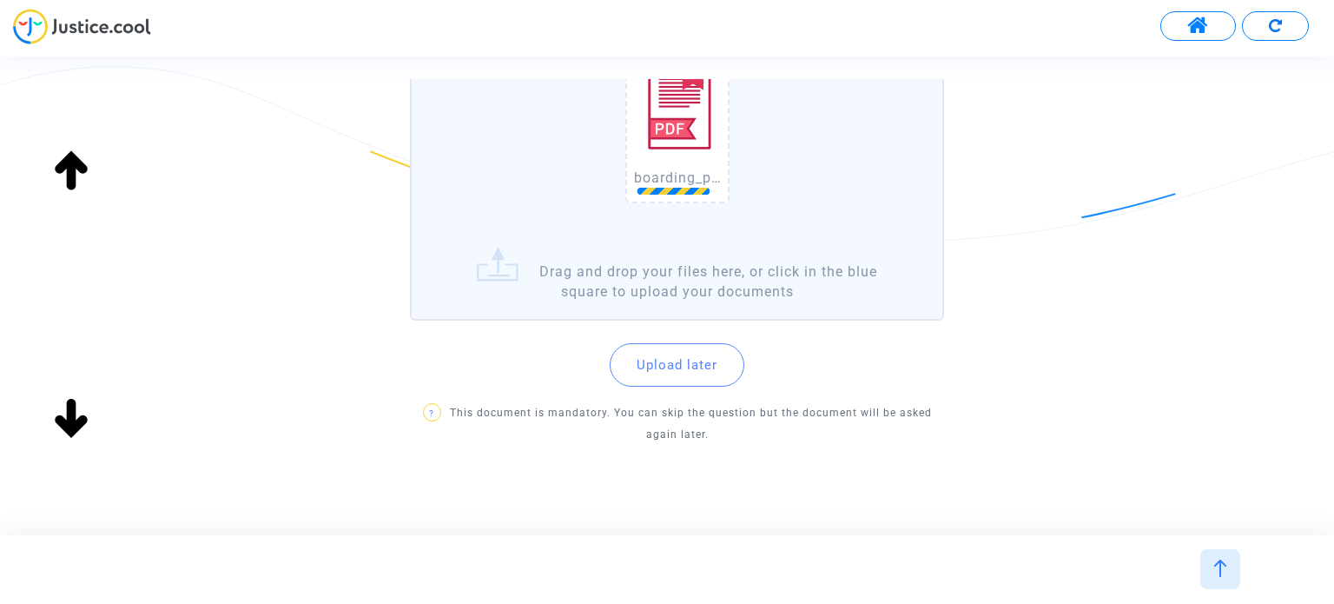
scroll to position [285, 0]
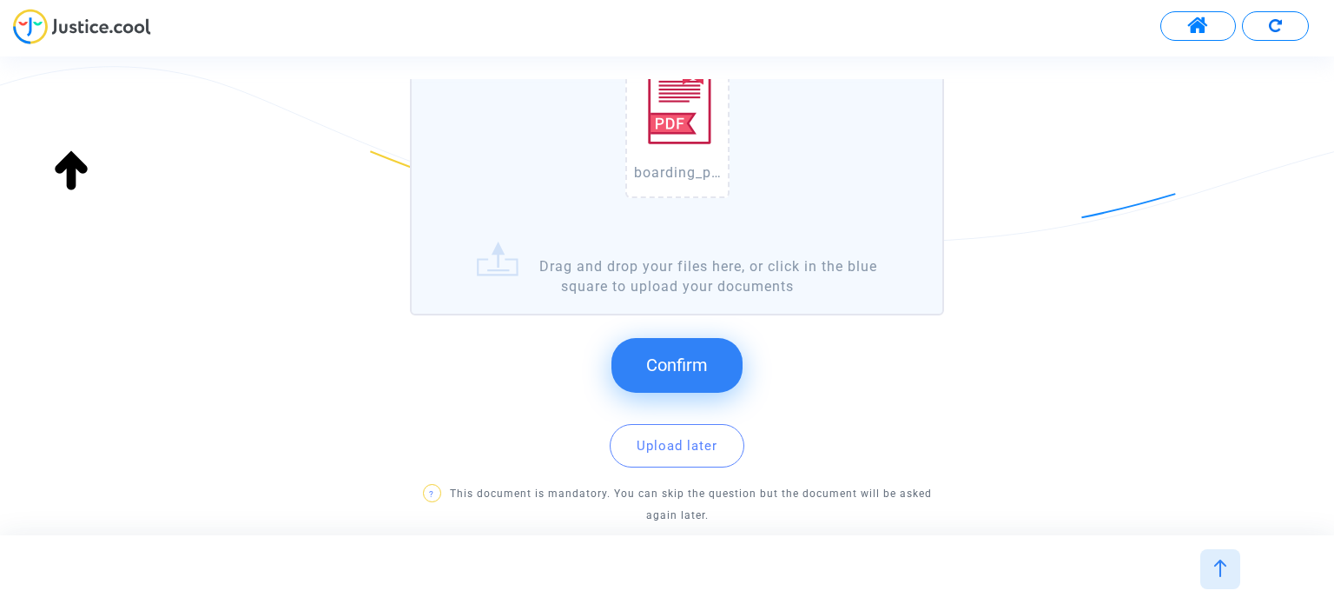
click at [690, 359] on span "Confirm" at bounding box center [677, 364] width 62 height 21
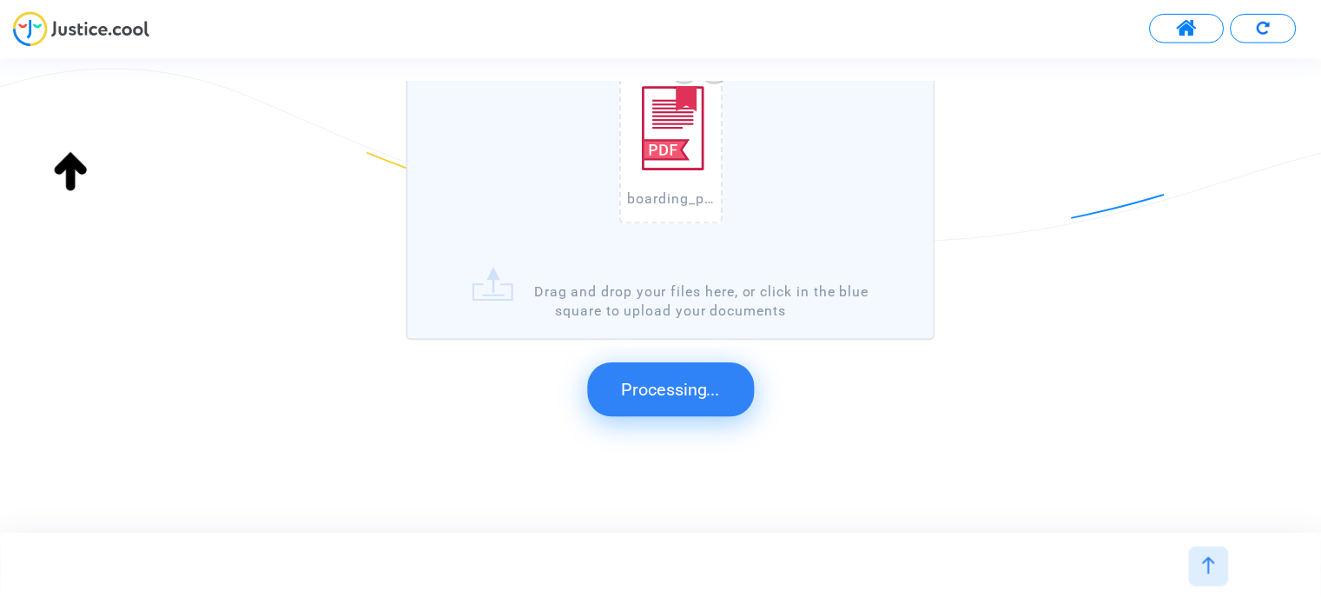
scroll to position [0, 0]
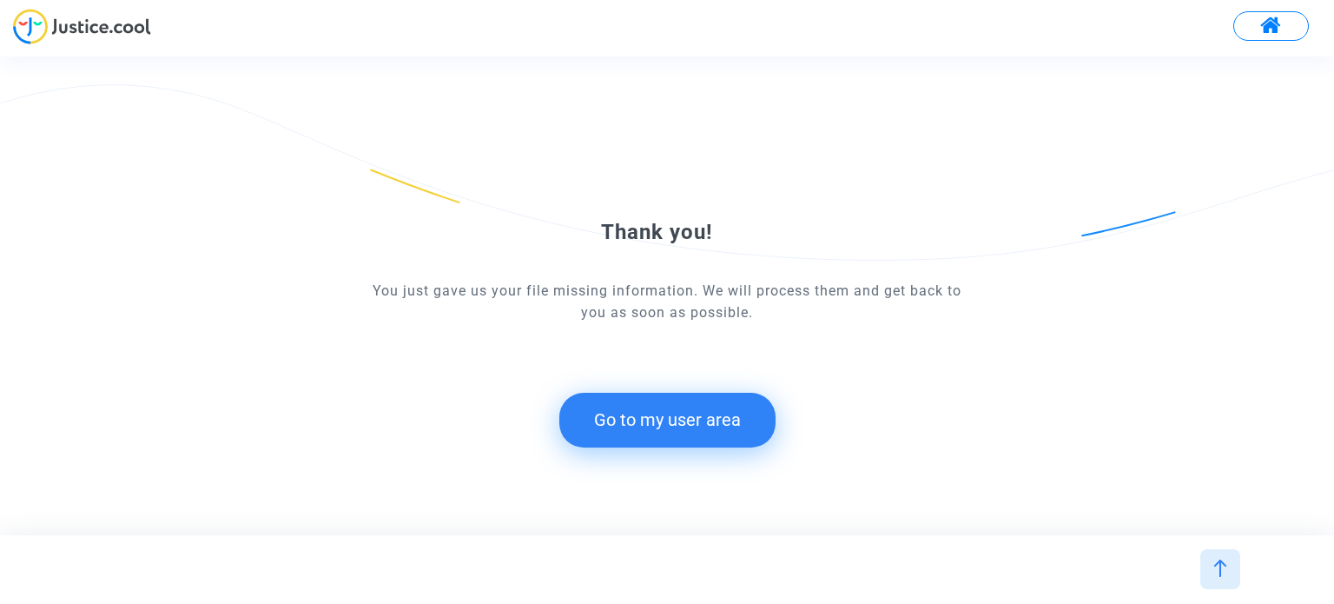
click at [718, 425] on button "Go to my user area" at bounding box center [667, 420] width 216 height 54
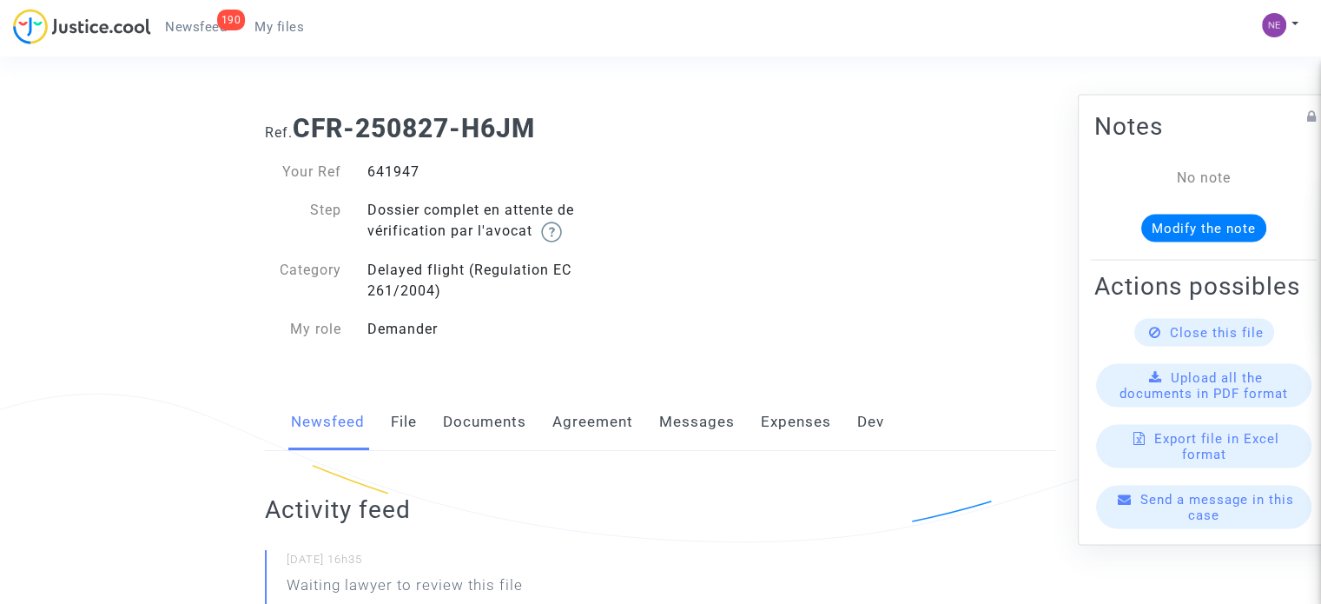
click at [502, 417] on link "Documents" at bounding box center [484, 422] width 83 height 57
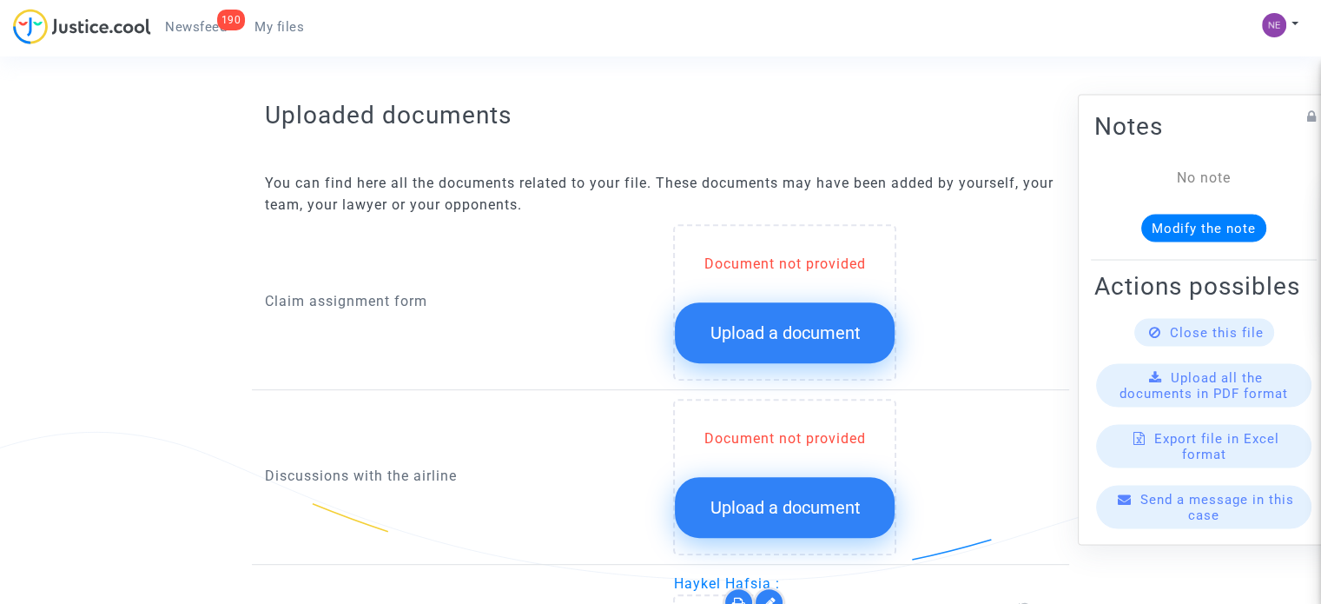
scroll to position [695, 0]
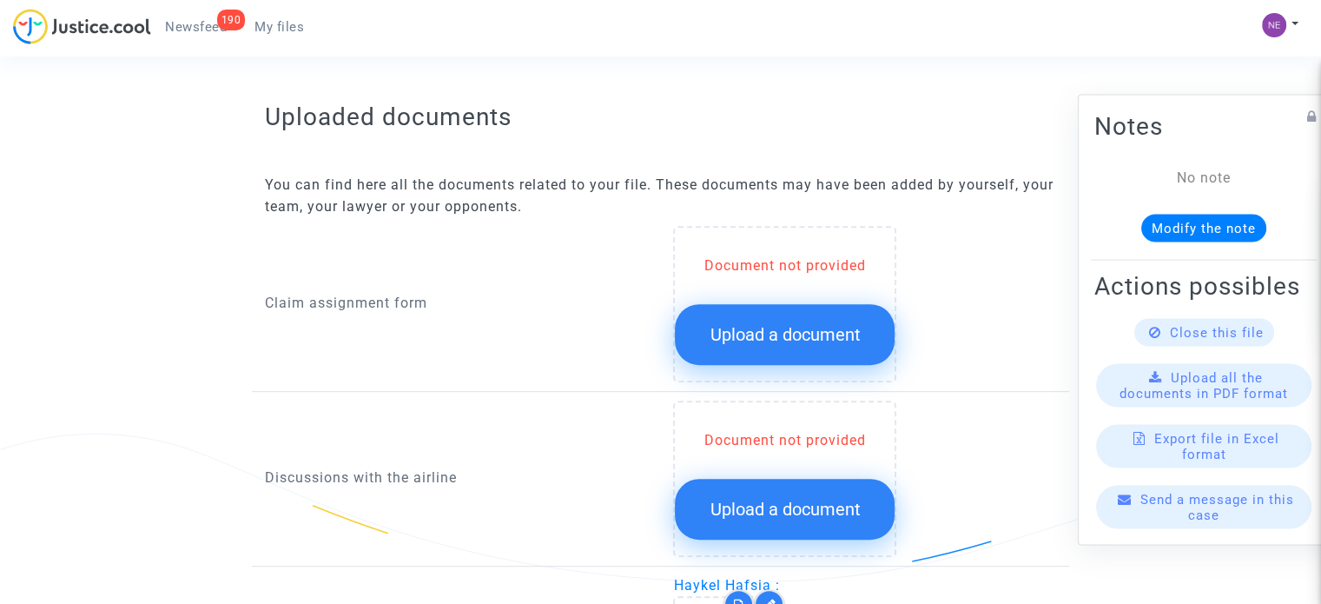
click at [760, 331] on span "Upload a document" at bounding box center [785, 334] width 150 height 21
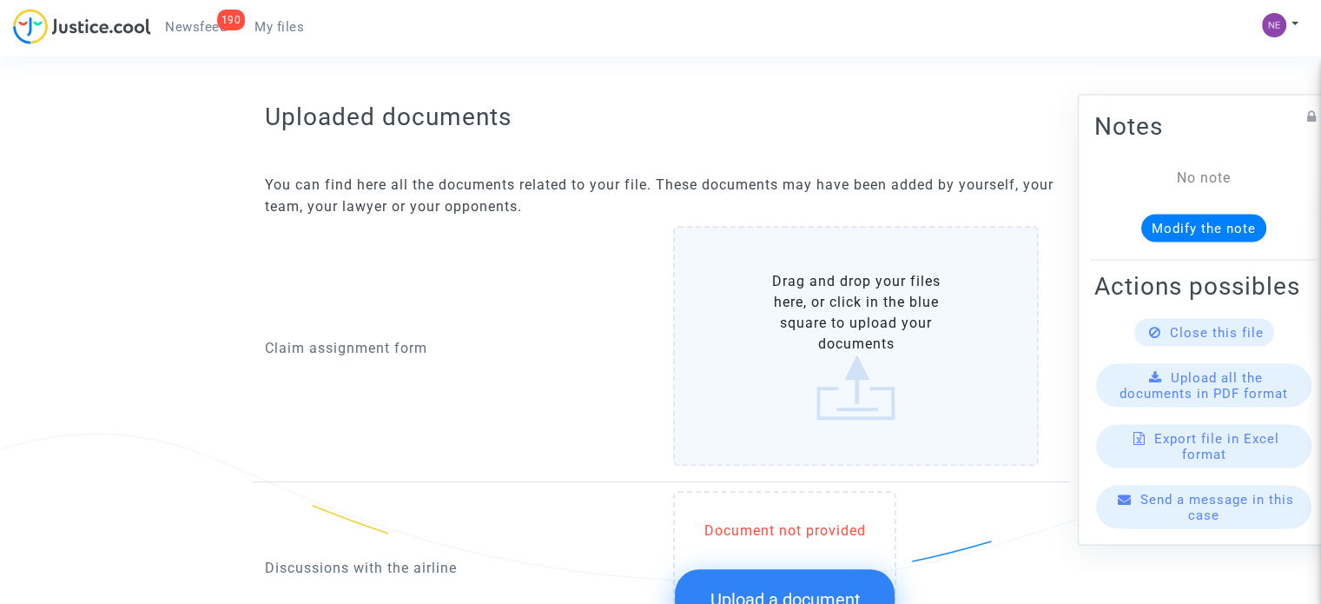
click at [804, 334] on label "Drag and drop your files here, or click in the blue square to upload your docum…" at bounding box center [856, 346] width 366 height 240
click at [0, 0] on input "Drag and drop your files here, or click in the blue square to upload your docum…" at bounding box center [0, 0] width 0 height 0
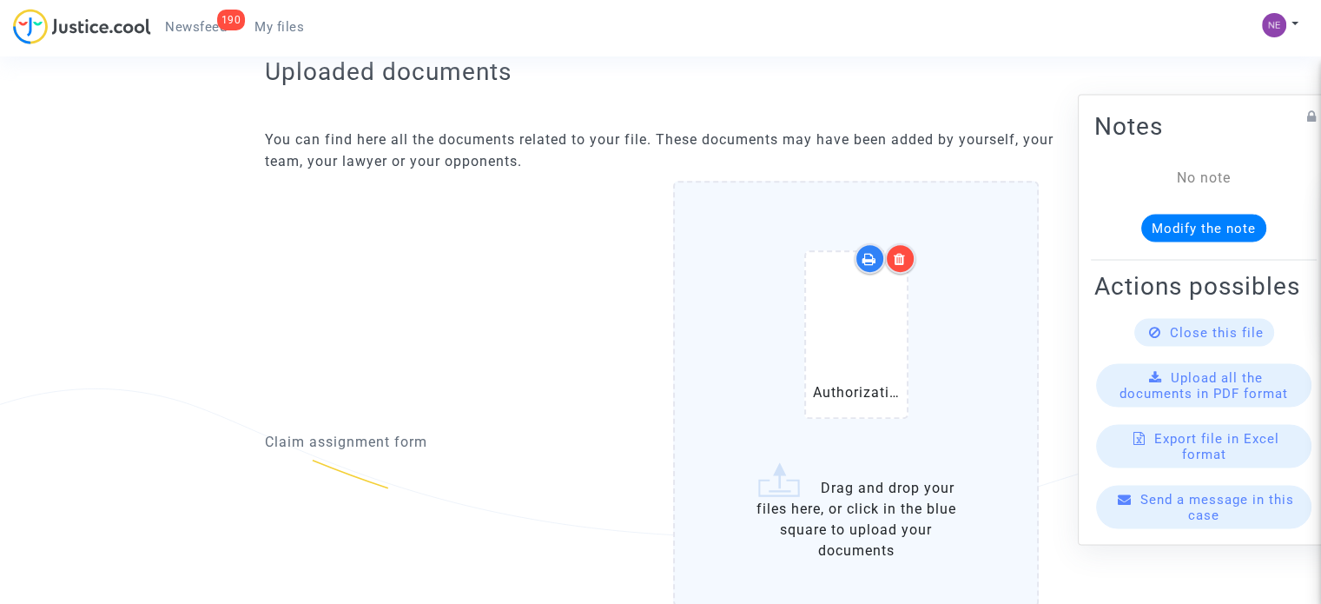
scroll to position [1175, 0]
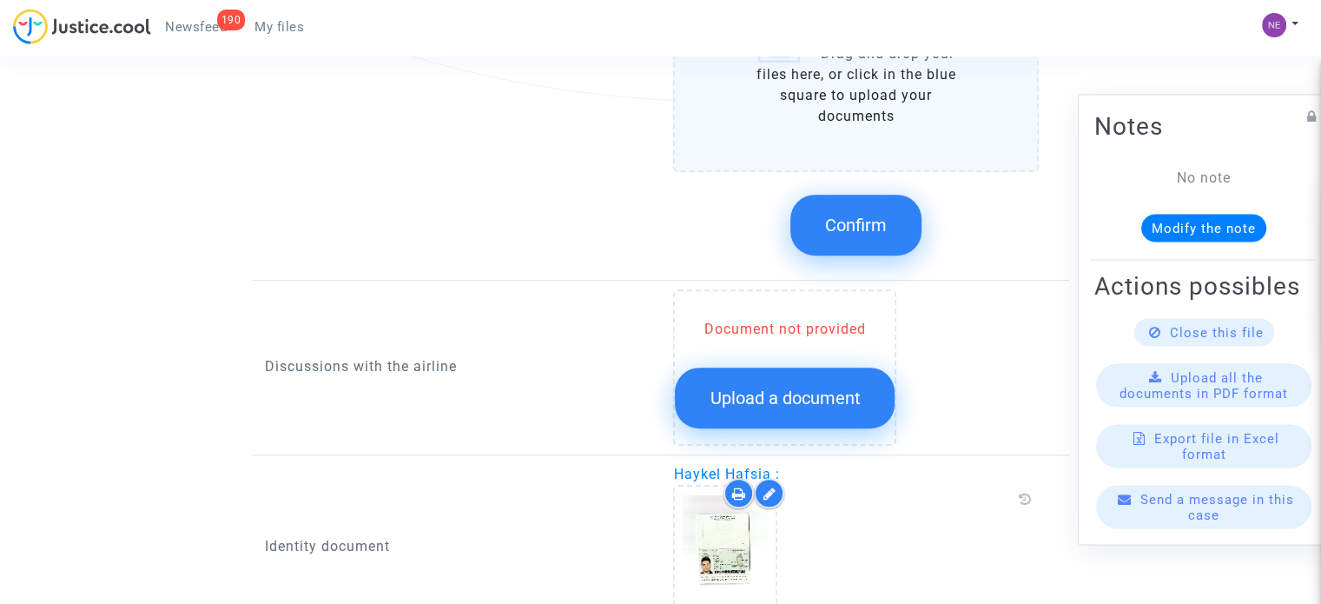
click at [867, 210] on button "Confirm" at bounding box center [856, 225] width 131 height 61
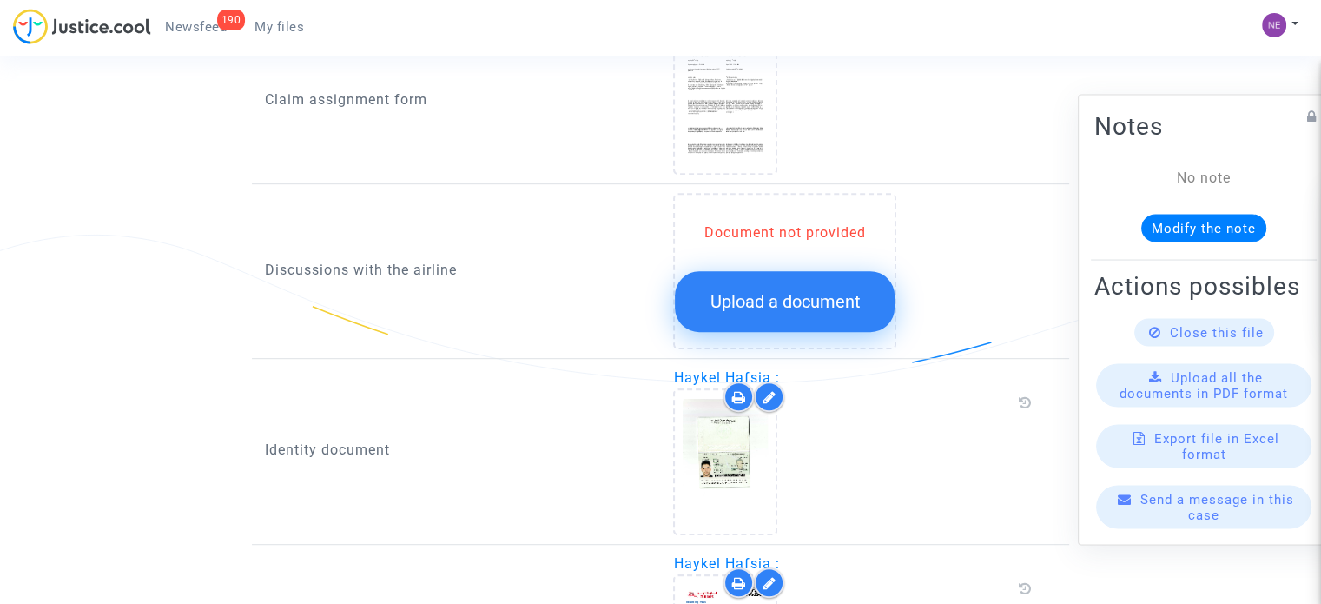
scroll to position [538, 0]
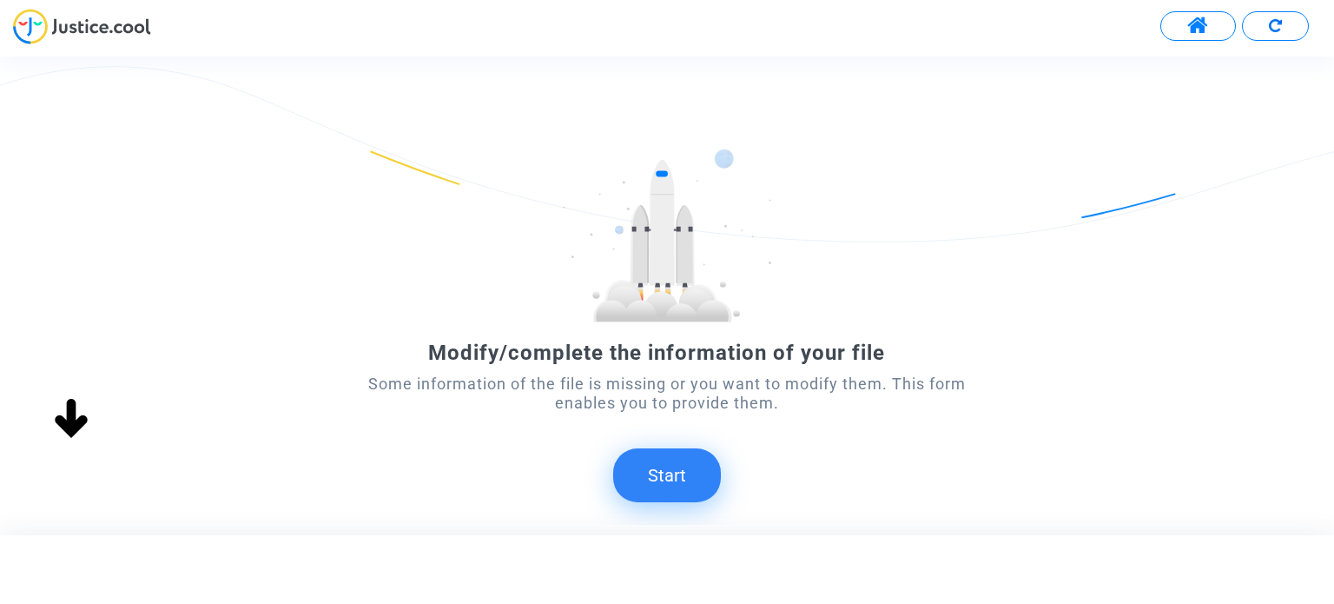
click at [675, 462] on button "Start" at bounding box center [667, 475] width 108 height 54
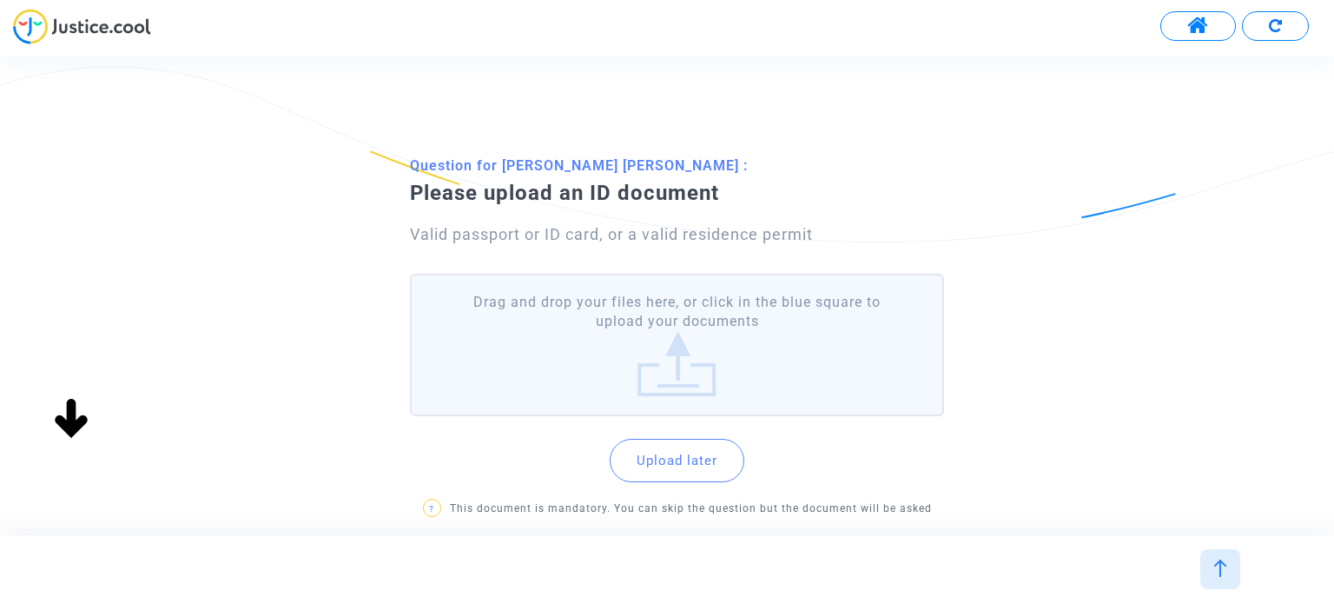
click at [712, 473] on div "Modify/complete the information of your file Some information of the file is mi…" at bounding box center [682, 295] width 1365 height 478
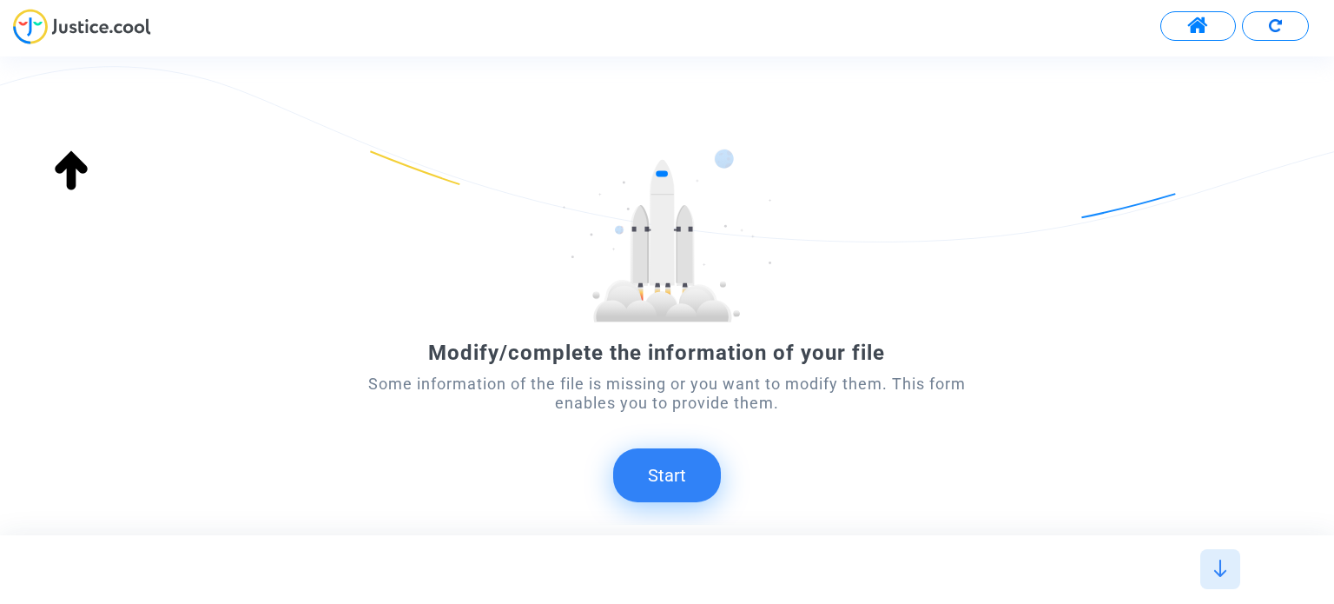
click at [659, 485] on button "Start" at bounding box center [667, 475] width 108 height 54
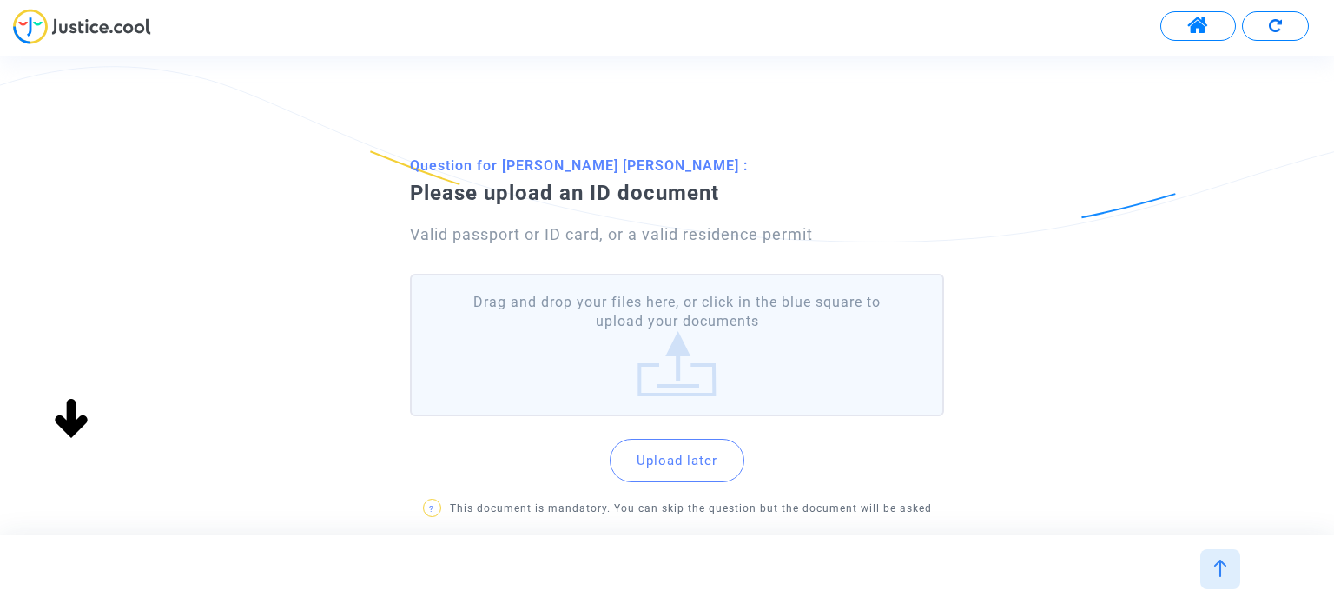
click at [718, 453] on button "Upload later" at bounding box center [677, 460] width 135 height 43
click at [672, 298] on label "Drag and drop your files here, or click in the blue square to upload your docum…" at bounding box center [676, 345] width 533 height 143
click at [0, 0] on input "Drag and drop your files here, or click in the blue square to upload your docum…" at bounding box center [0, 0] width 0 height 0
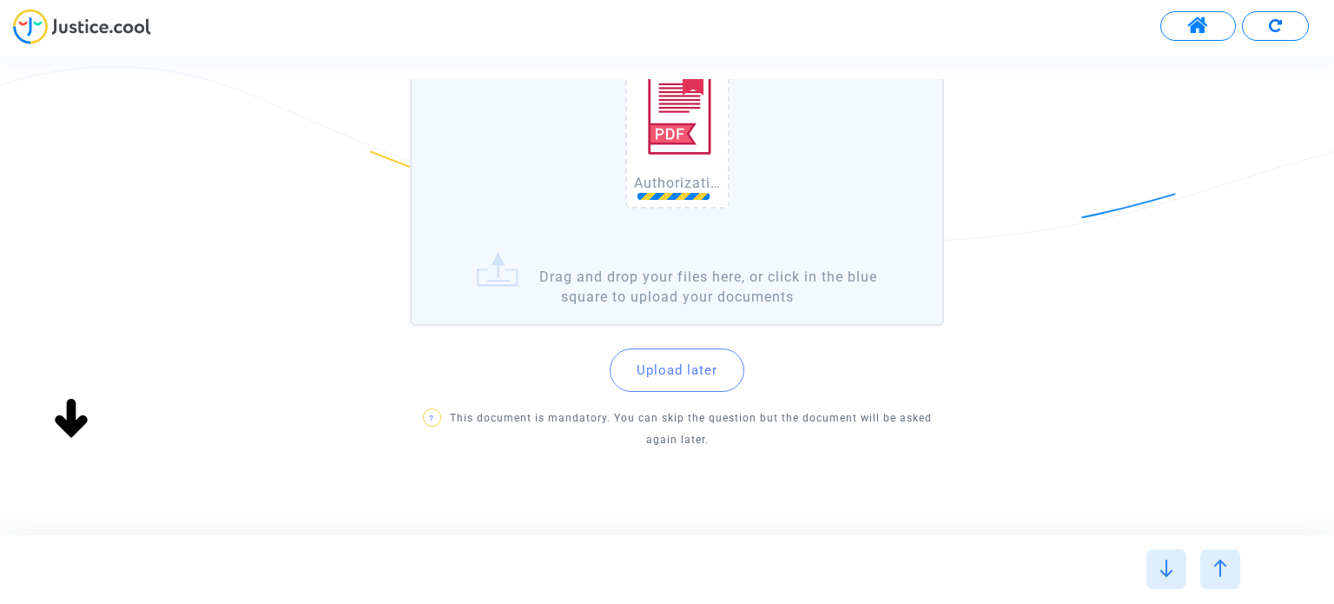
scroll to position [294, 0]
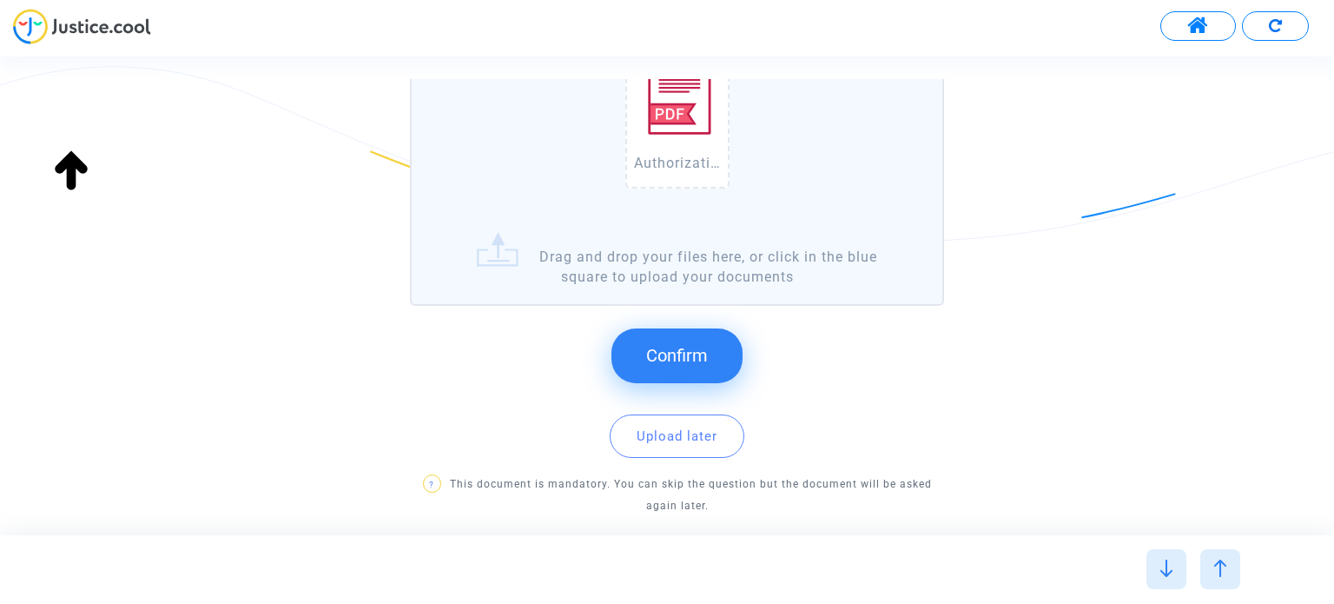
click at [695, 378] on button "Confirm" at bounding box center [677, 355] width 131 height 54
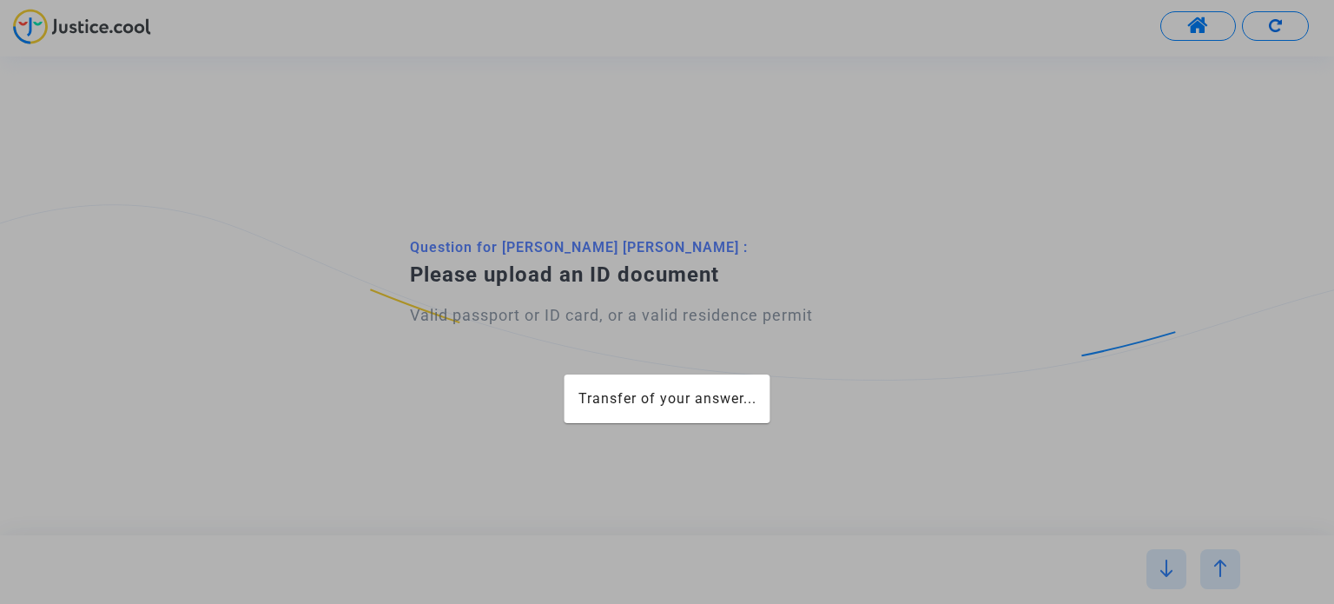
scroll to position [0, 0]
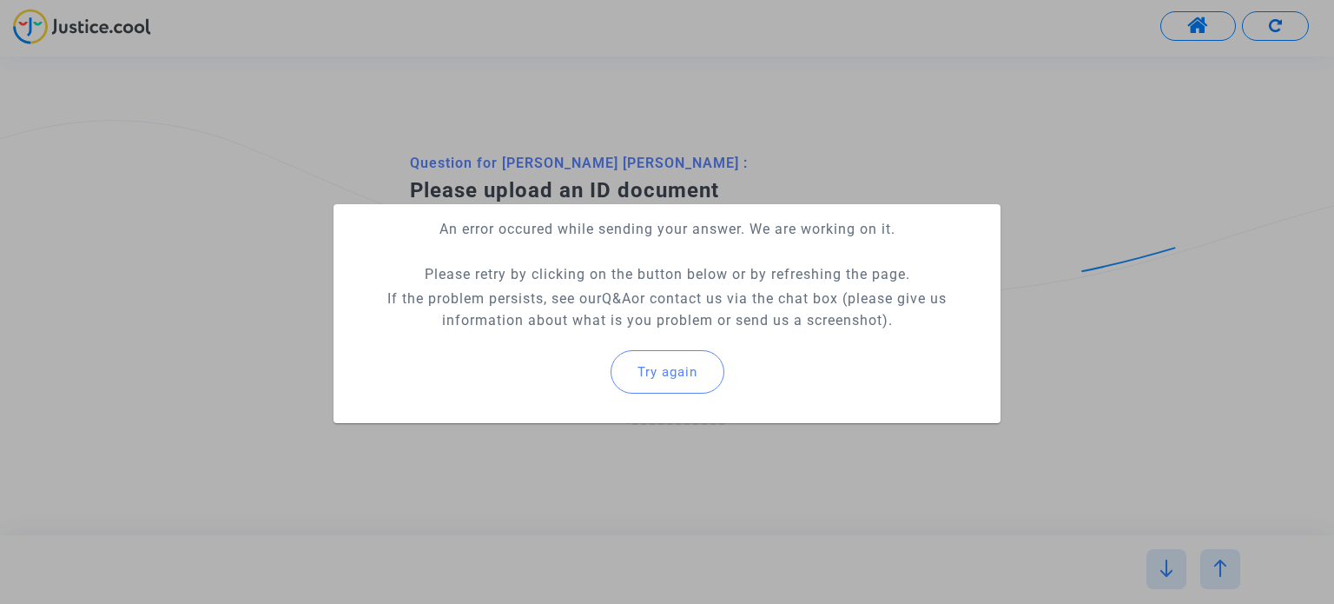
click at [676, 372] on span "Try again" at bounding box center [668, 372] width 60 height 16
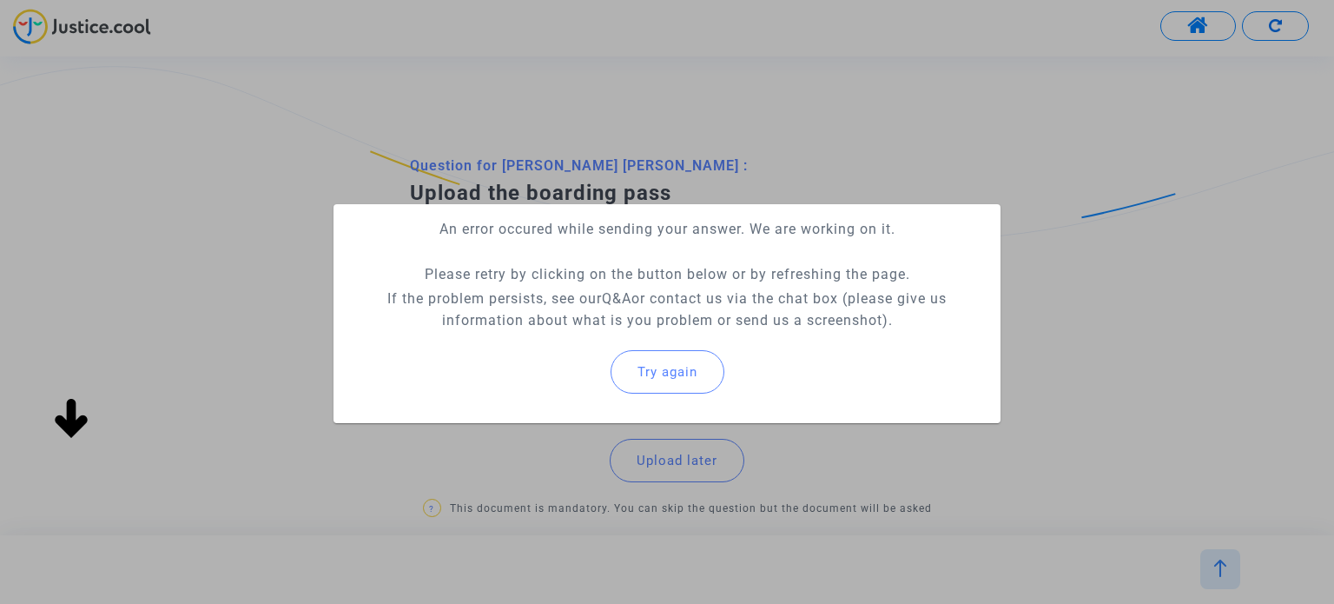
click at [703, 373] on button "Try again" at bounding box center [668, 371] width 114 height 43
click at [678, 372] on span "Try again" at bounding box center [668, 372] width 60 height 16
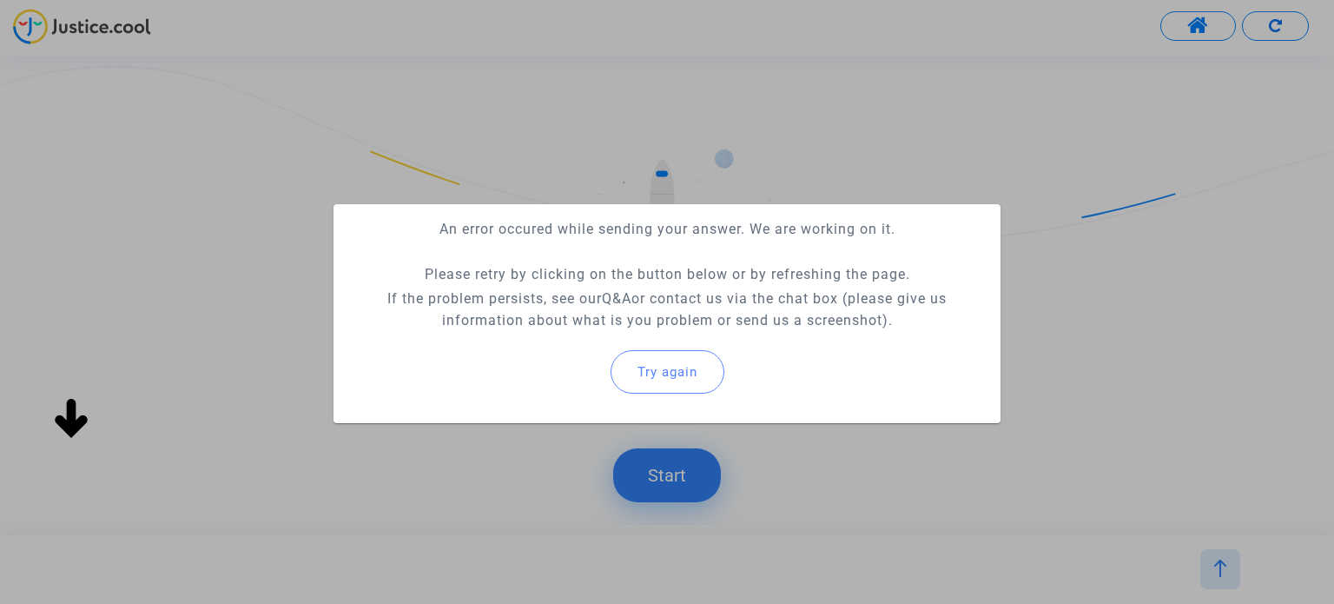
click at [669, 378] on span "Try again" at bounding box center [668, 372] width 60 height 16
click at [683, 364] on span "Try again" at bounding box center [668, 372] width 60 height 16
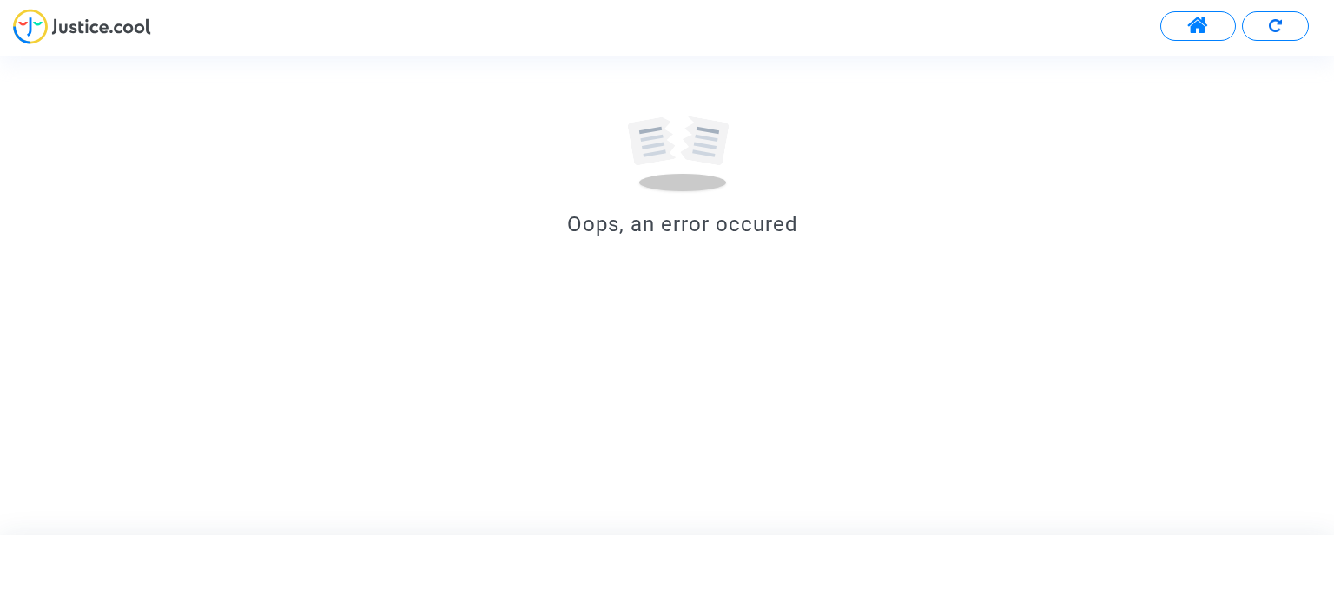
click at [1300, 23] on button at bounding box center [1275, 26] width 67 height 30
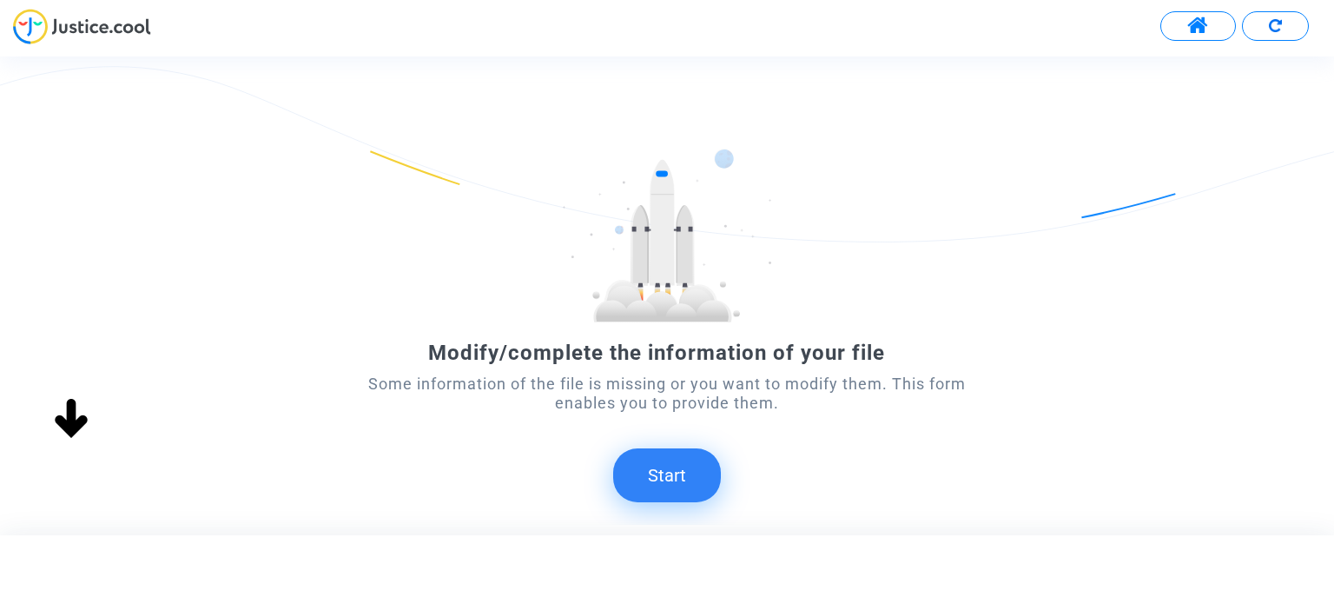
click at [662, 498] on button "Start" at bounding box center [667, 475] width 108 height 54
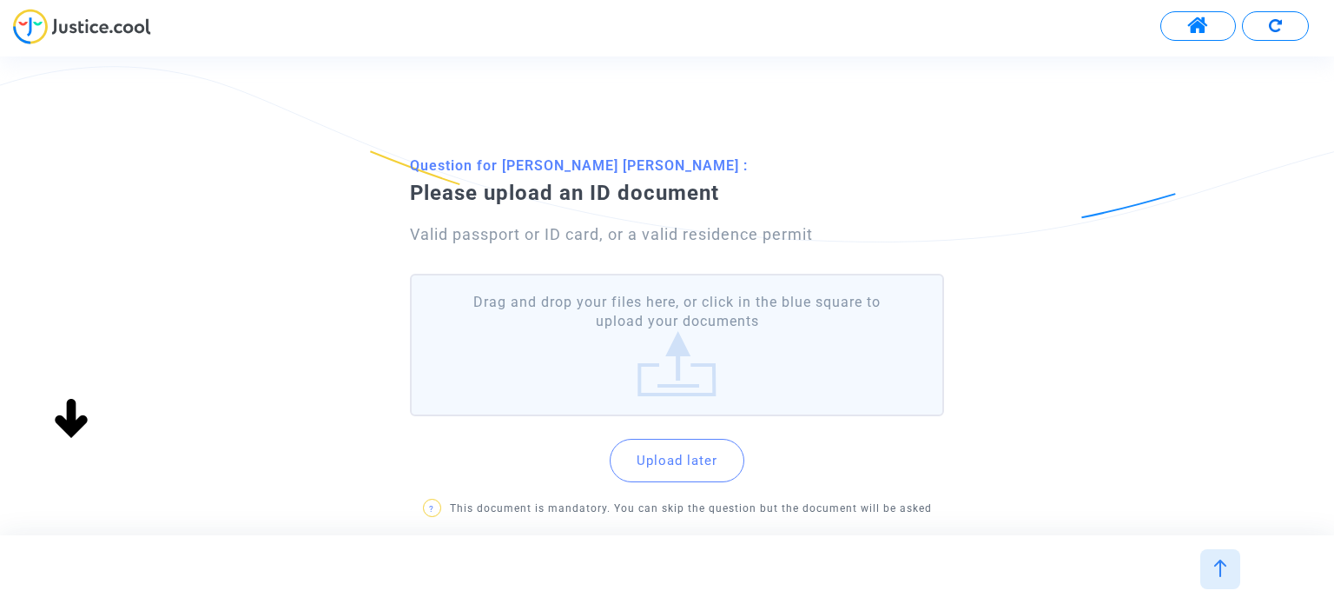
click at [678, 334] on label "Drag and drop your files here, or click in the blue square to upload your docum…" at bounding box center [676, 345] width 533 height 143
click at [0, 0] on input "Drag and drop your files here, or click in the blue square to upload your docum…" at bounding box center [0, 0] width 0 height 0
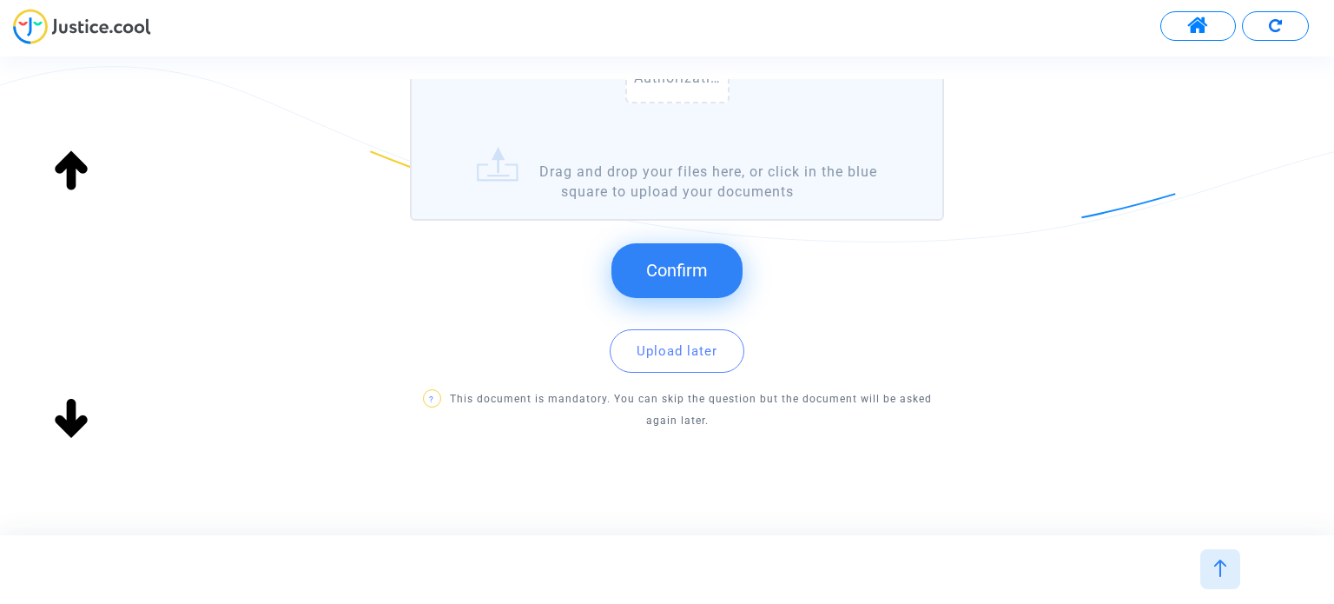
click at [691, 263] on span "Confirm" at bounding box center [677, 270] width 62 height 21
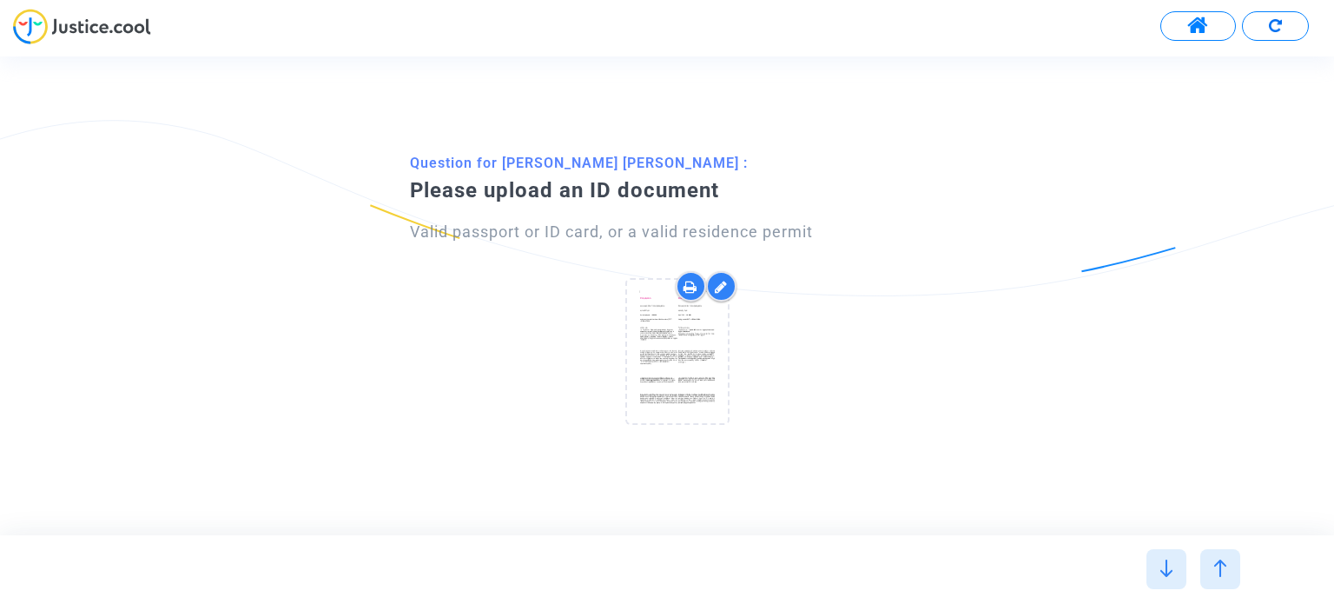
click at [725, 289] on icon at bounding box center [721, 287] width 13 height 14
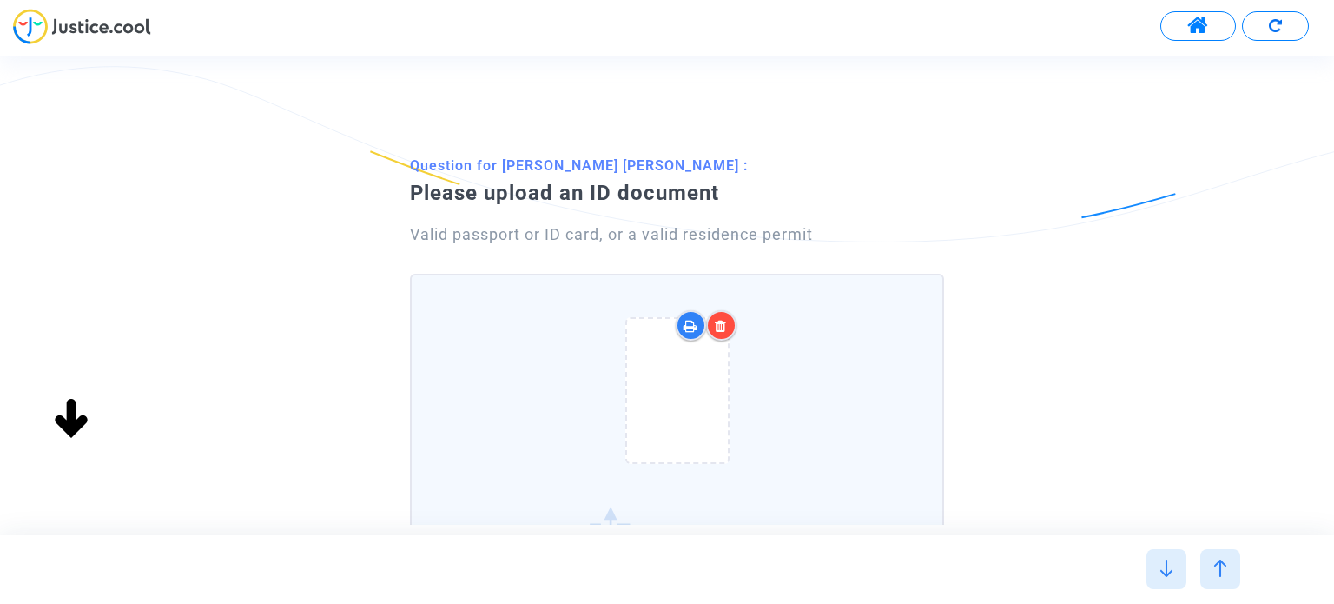
click at [719, 324] on icon at bounding box center [721, 326] width 12 height 14
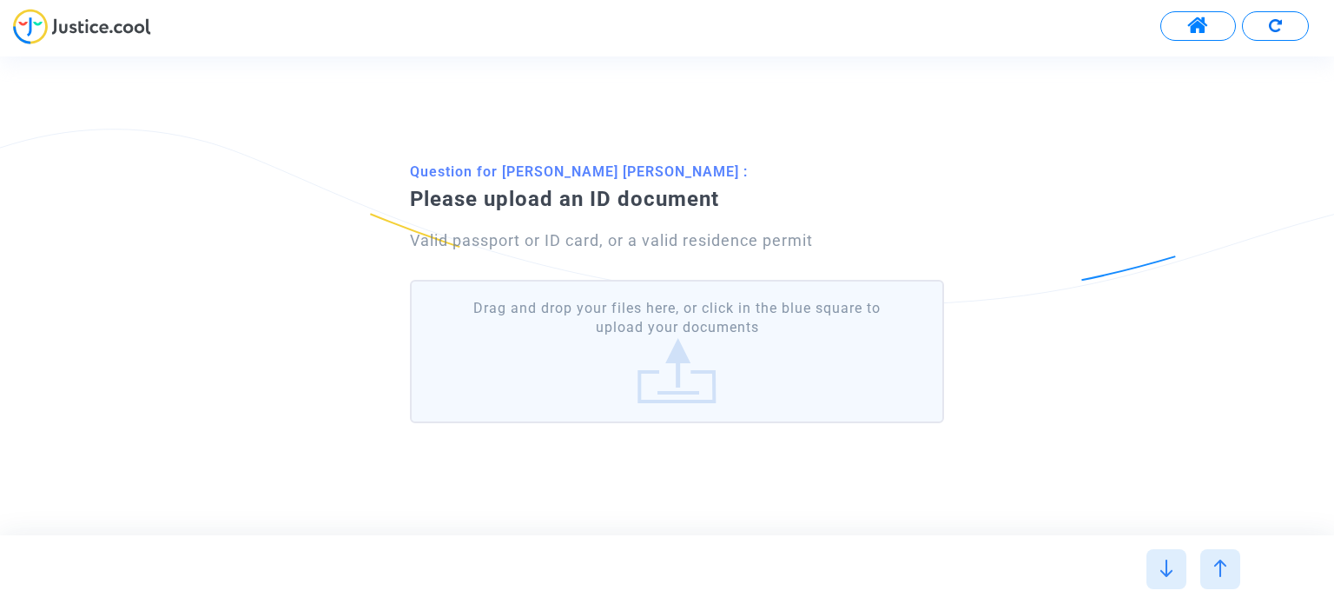
click at [740, 324] on label "Drag and drop your files here, or click in the blue square to upload your docum…" at bounding box center [676, 351] width 533 height 143
click at [0, 0] on input "Drag and drop your files here, or click in the blue square to upload your docum…" at bounding box center [0, 0] width 0 height 0
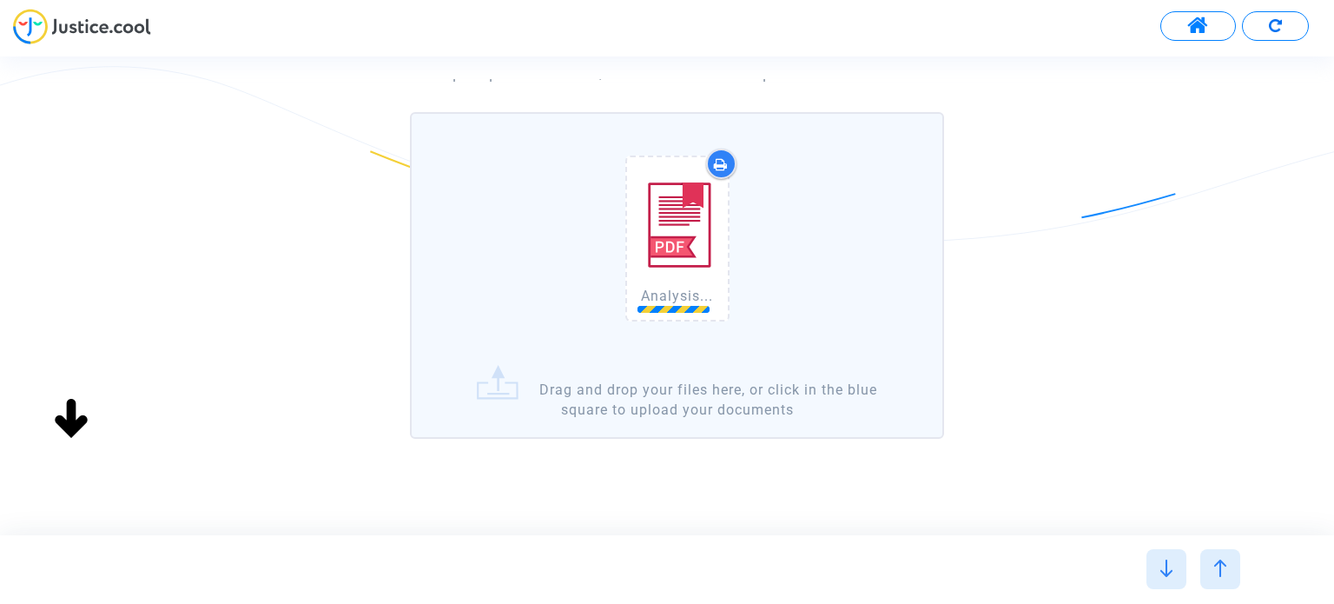
scroll to position [174, 0]
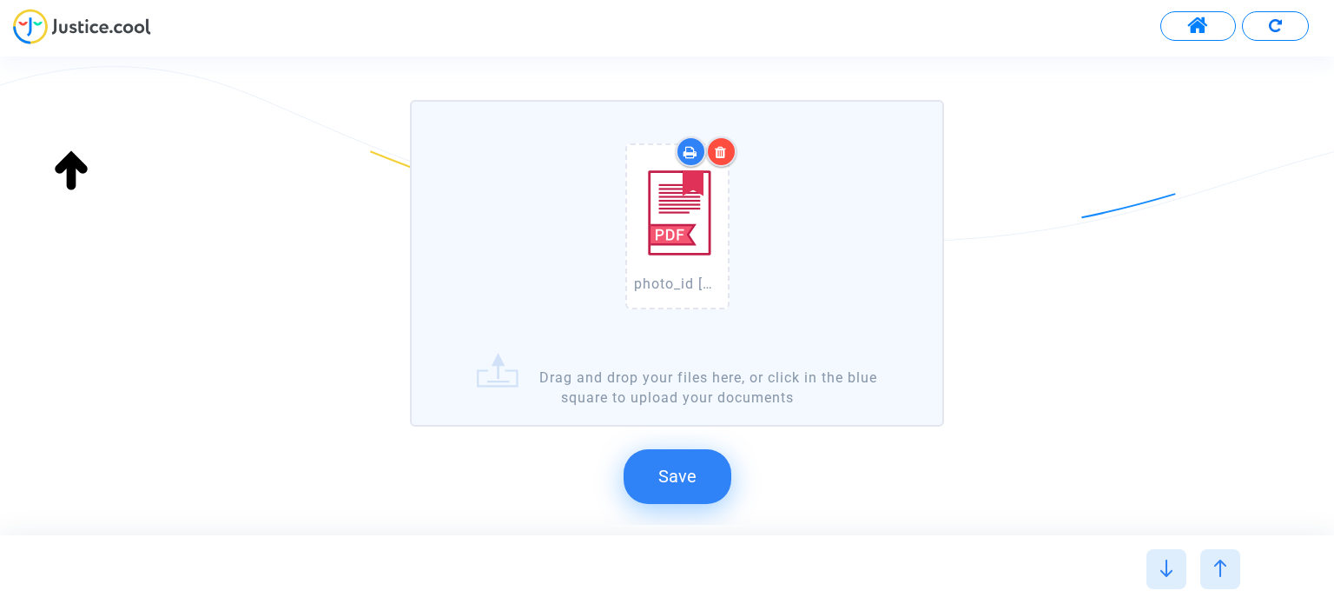
click at [672, 466] on span "Save" at bounding box center [677, 476] width 38 height 21
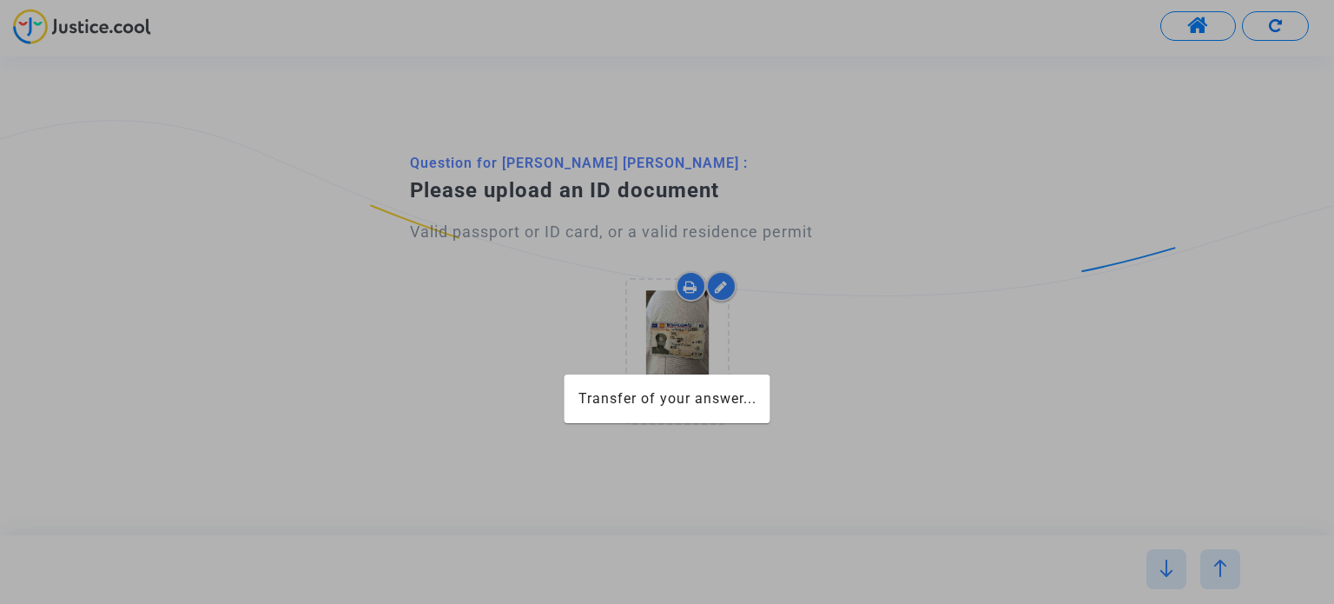
scroll to position [0, 0]
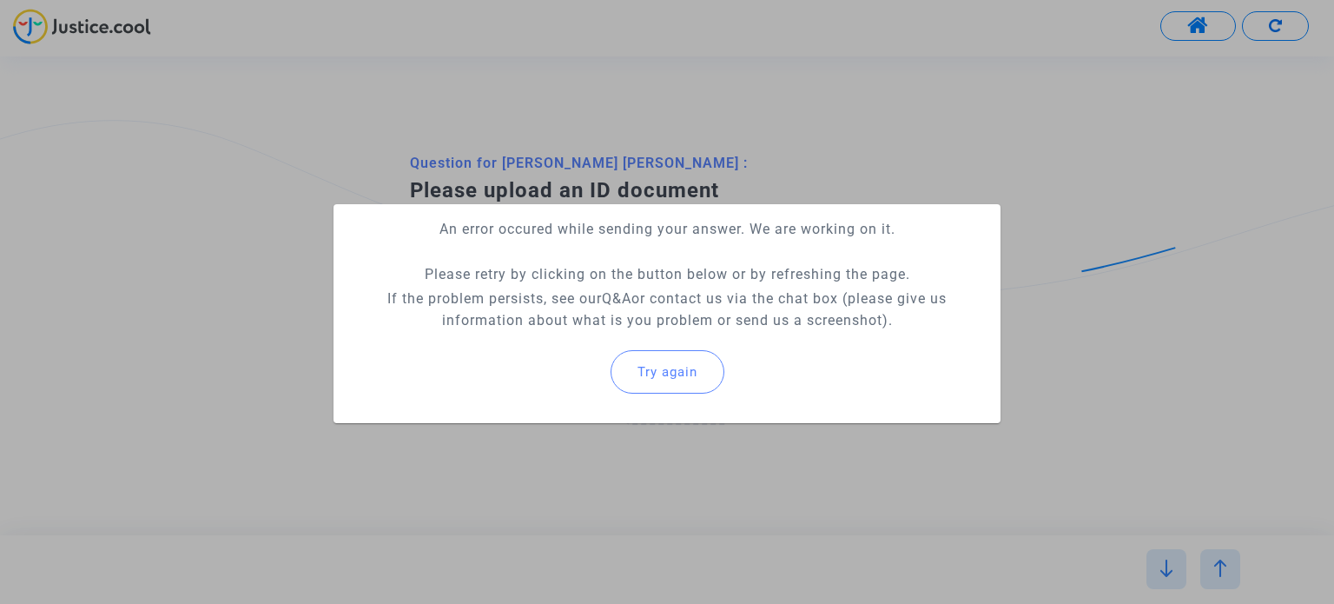
click at [730, 366] on div "Try again" at bounding box center [666, 371] width 639 height 75
click at [679, 361] on button "Try again" at bounding box center [668, 371] width 114 height 43
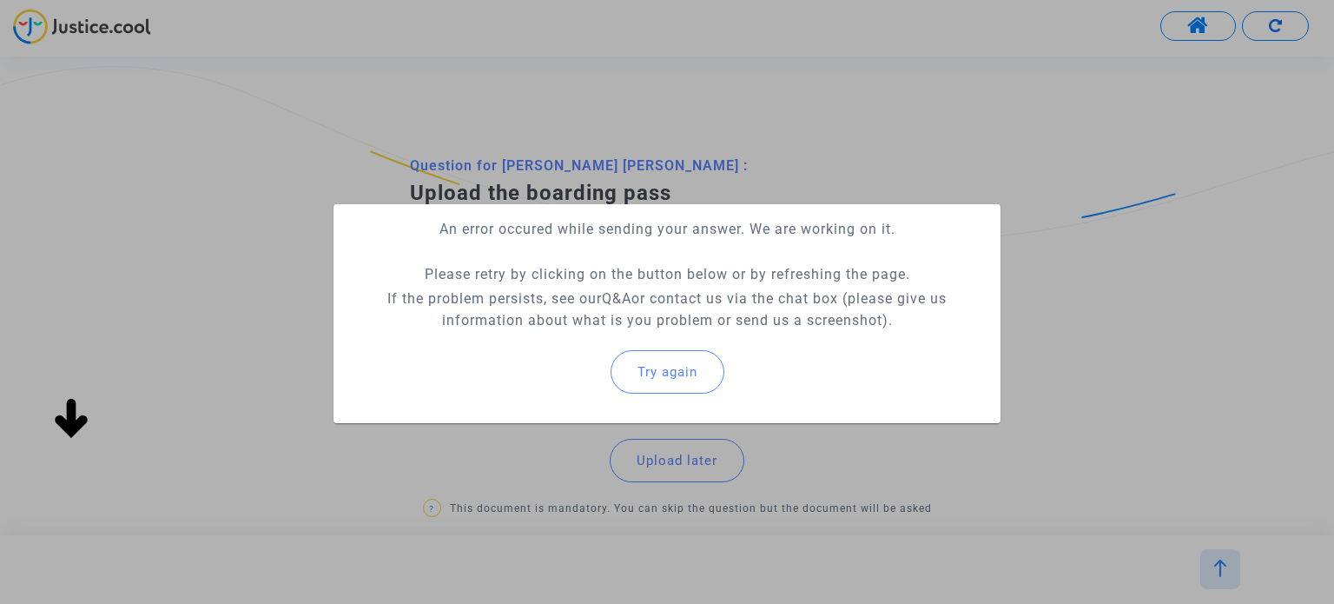
click at [713, 364] on button "Try again" at bounding box center [668, 371] width 114 height 43
click at [1124, 356] on div at bounding box center [667, 302] width 1334 height 604
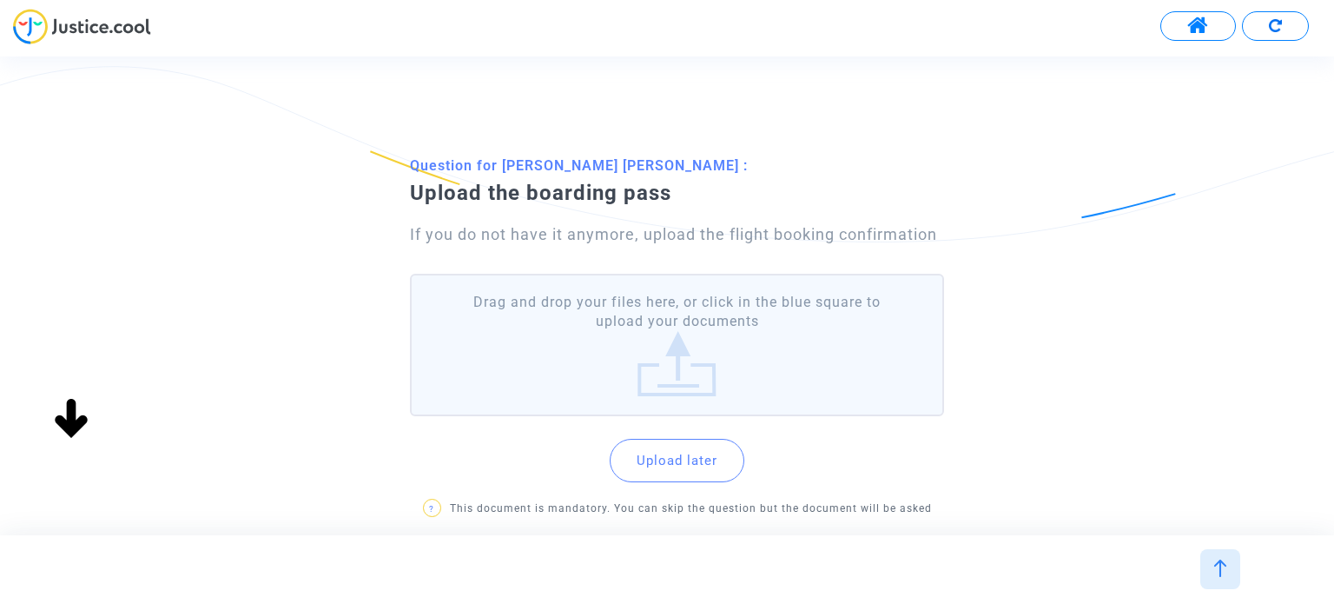
click at [845, 349] on label "Drag and drop your files here, or click in the blue square to upload your docum…" at bounding box center [676, 345] width 533 height 143
click at [0, 0] on input "Drag and drop your files here, or click in the blue square to upload your docum…" at bounding box center [0, 0] width 0 height 0
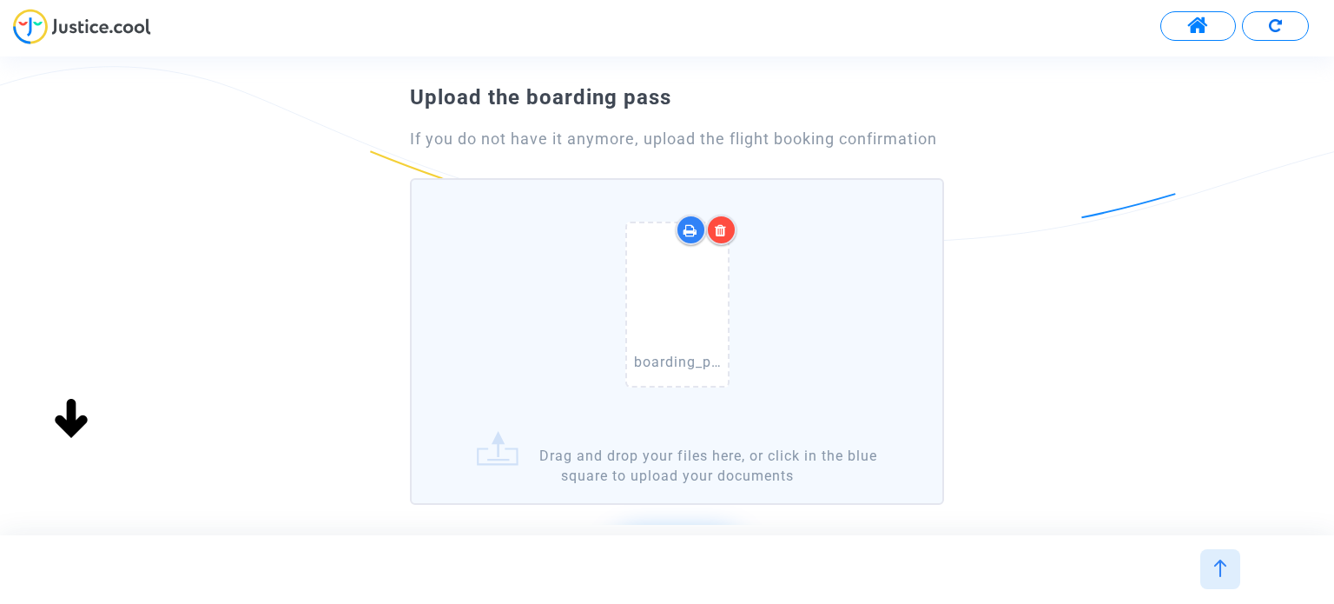
scroll to position [174, 0]
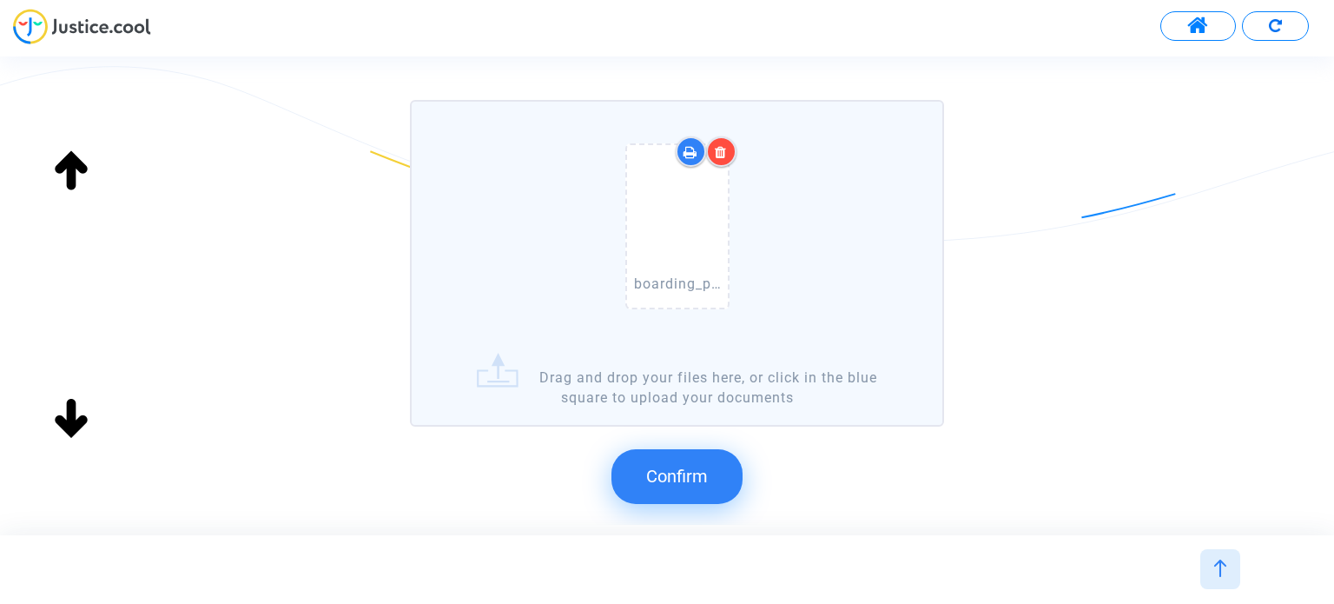
click at [698, 462] on button "Confirm" at bounding box center [677, 476] width 131 height 54
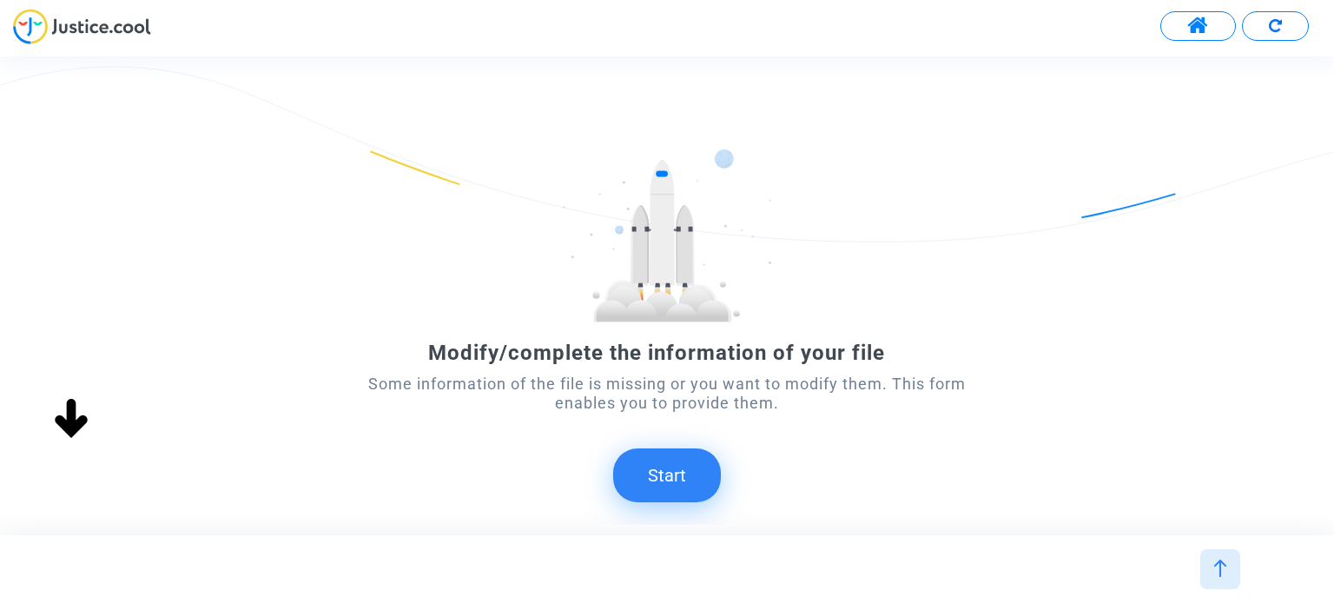
click at [702, 472] on button "Start" at bounding box center [667, 475] width 108 height 54
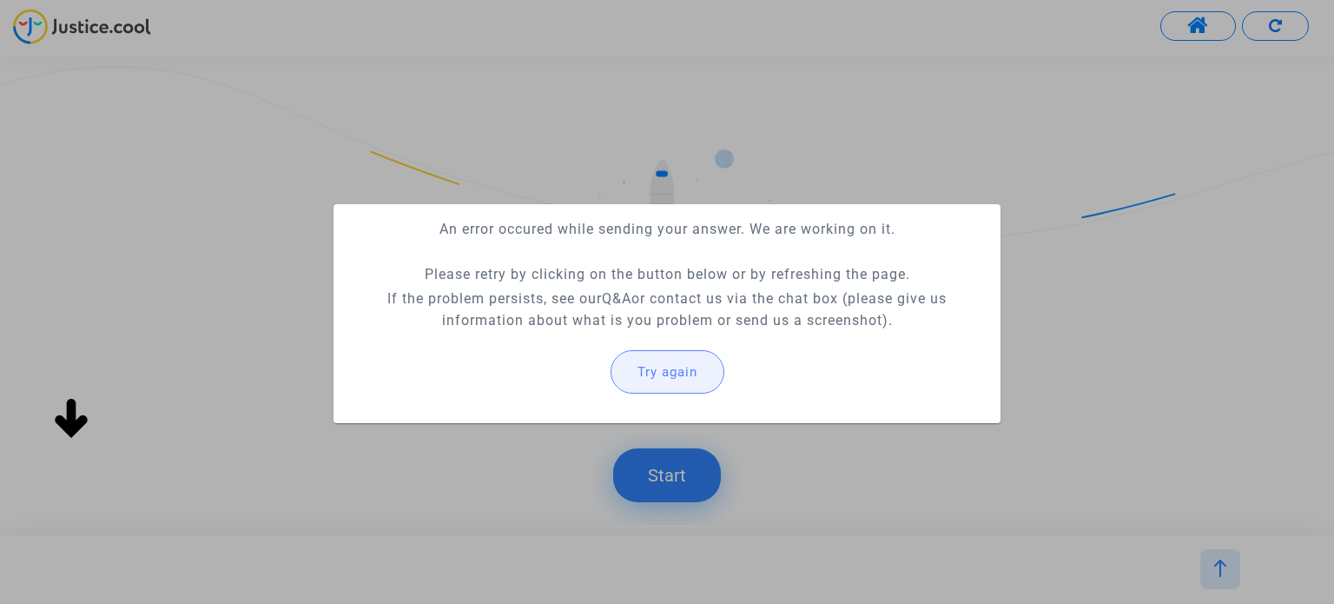
click at [696, 371] on span "Try again" at bounding box center [668, 372] width 60 height 16
click at [1265, 27] on div at bounding box center [667, 302] width 1334 height 604
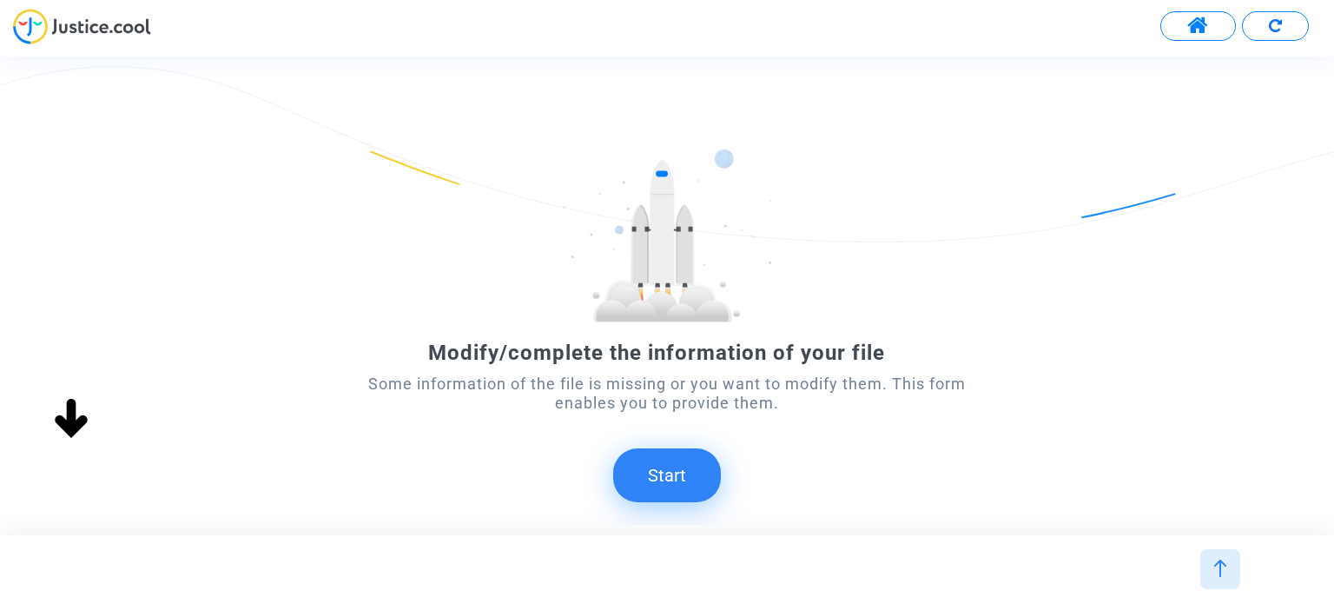
click at [691, 462] on button "Start" at bounding box center [667, 475] width 108 height 54
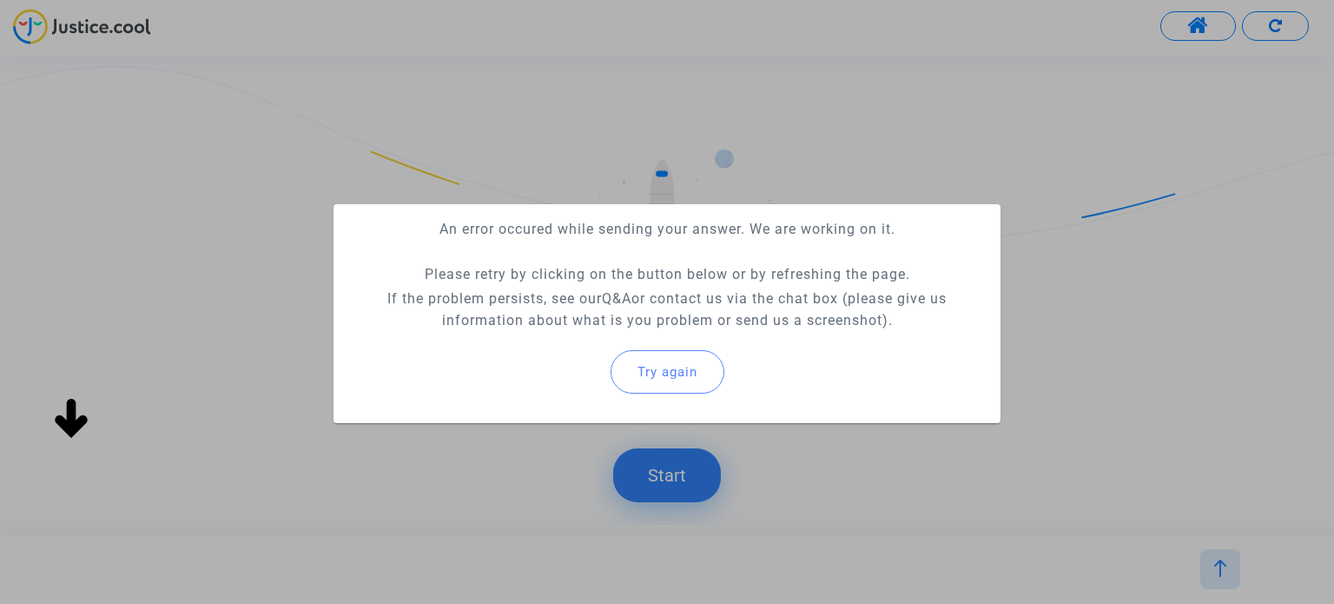
click at [658, 457] on div at bounding box center [667, 302] width 1334 height 604
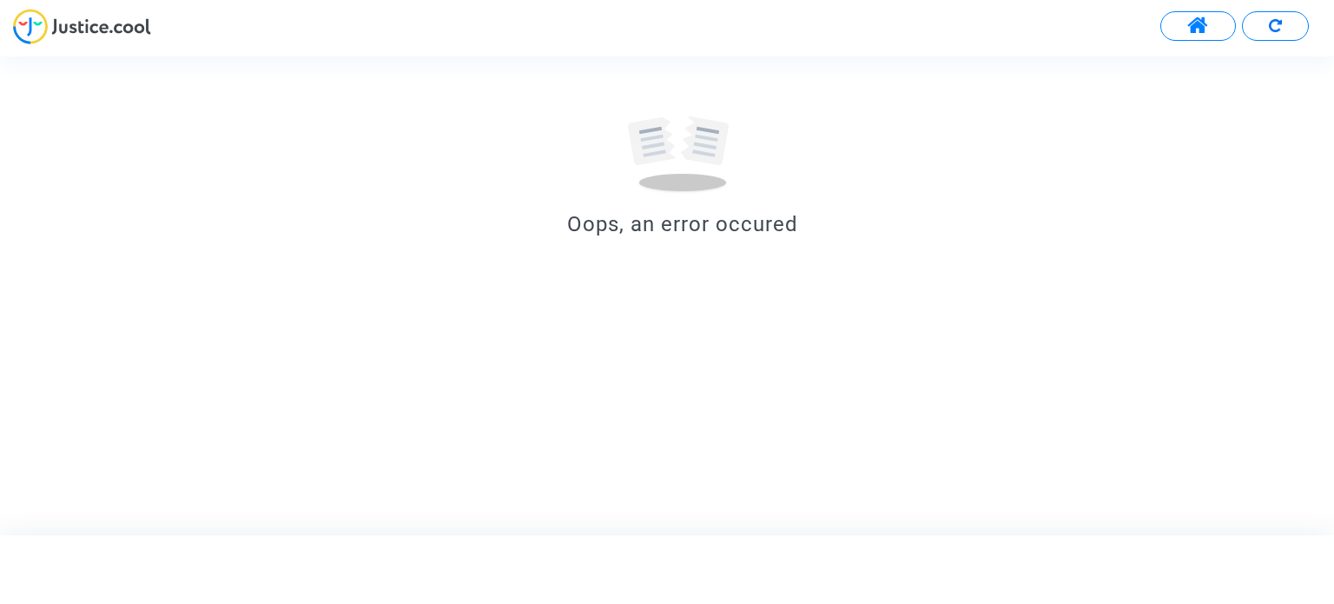
click at [1275, 24] on img at bounding box center [1275, 25] width 13 height 13
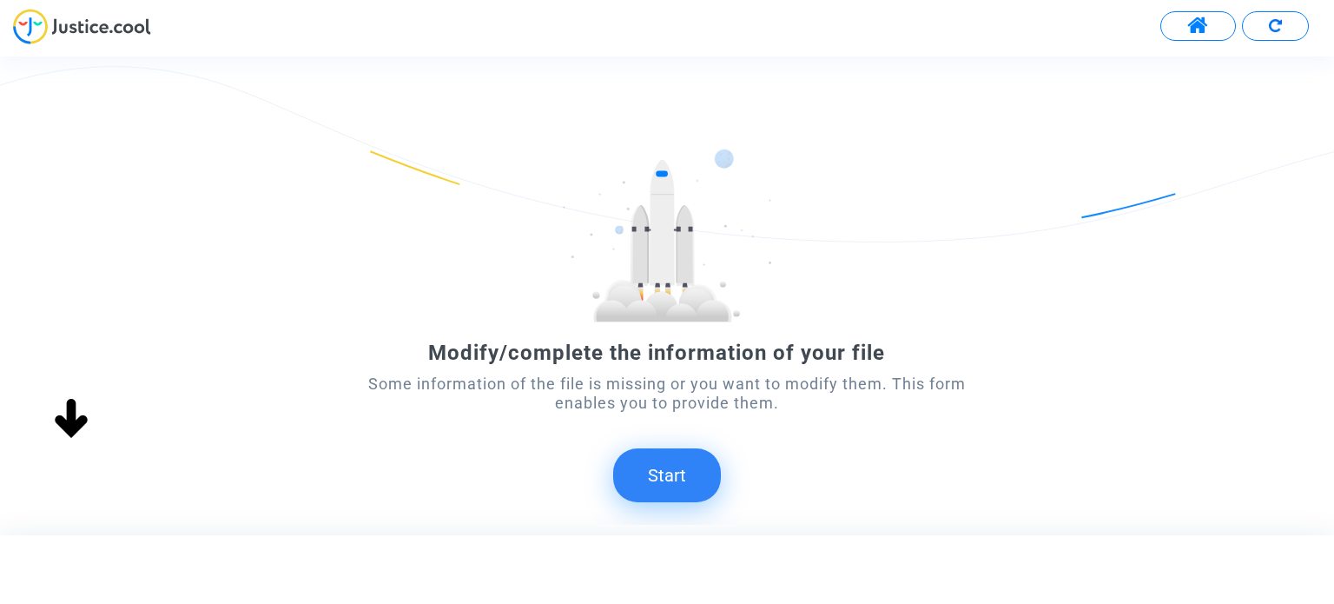
click at [688, 475] on button "Start" at bounding box center [667, 475] width 108 height 54
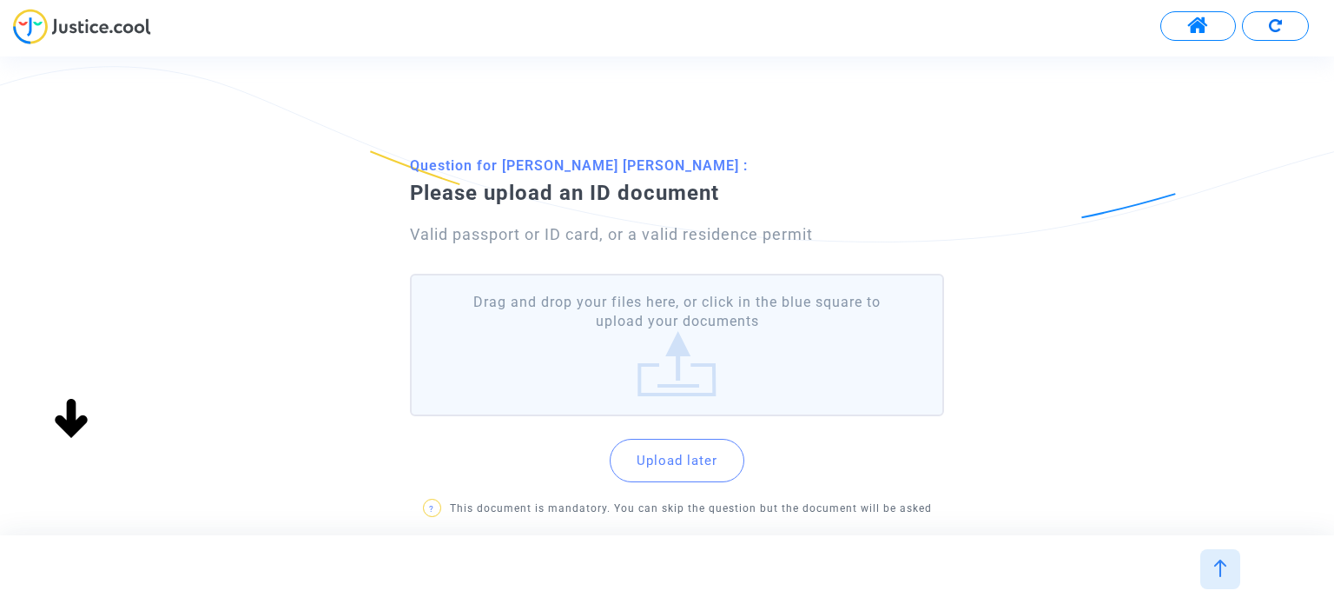
click at [794, 361] on label "Drag and drop your files here, or click in the blue square to upload your docum…" at bounding box center [676, 345] width 533 height 143
click at [0, 0] on input "Drag and drop your files here, or click in the blue square to upload your docum…" at bounding box center [0, 0] width 0 height 0
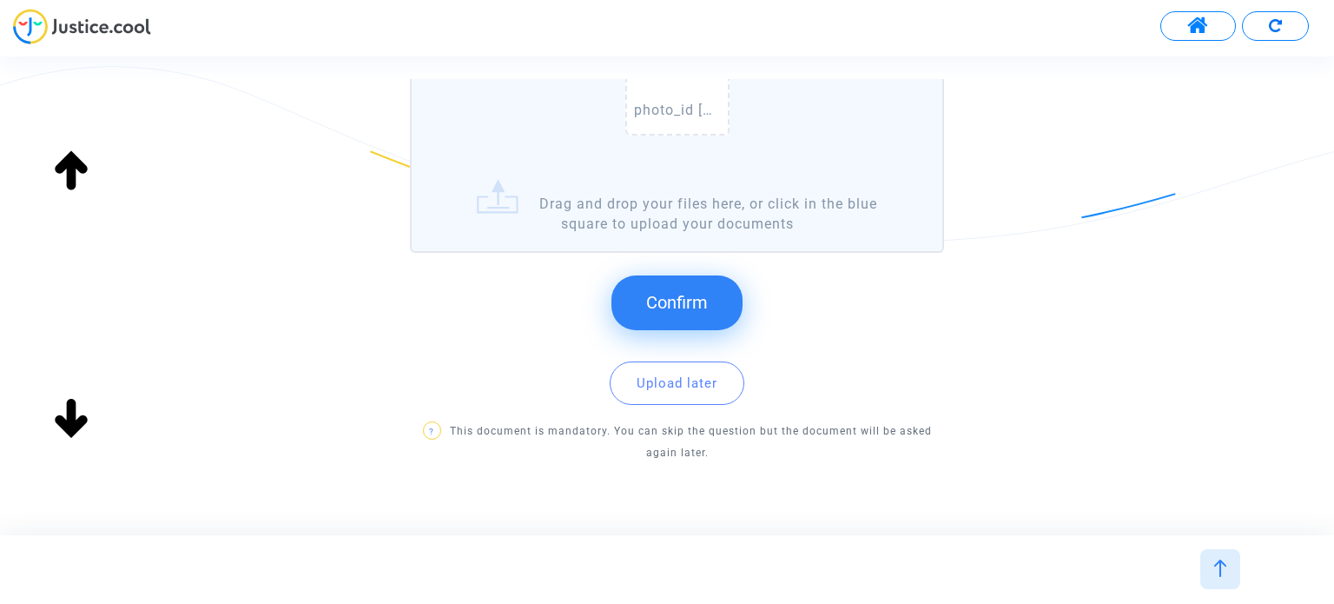
click at [700, 299] on span "Confirm" at bounding box center [677, 302] width 62 height 21
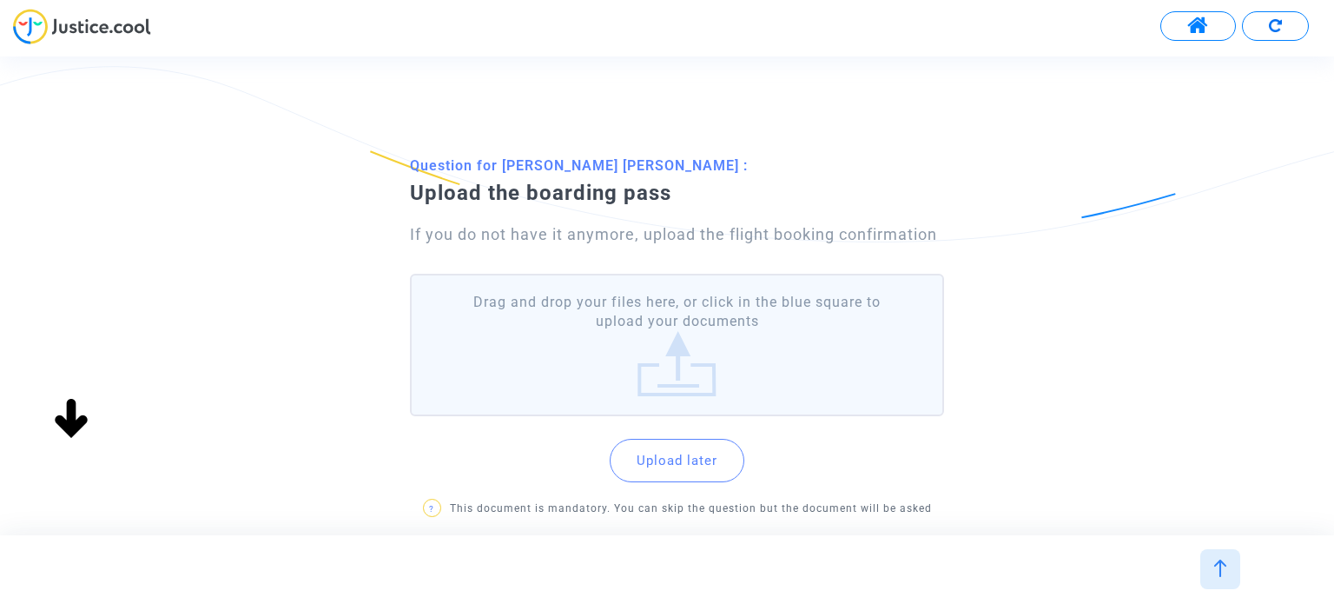
click at [745, 385] on label "Drag and drop your files here, or click in the blue square to upload your docum…" at bounding box center [676, 345] width 533 height 143
click at [0, 0] on input "Drag and drop your files here, or click in the blue square to upload your docum…" at bounding box center [0, 0] width 0 height 0
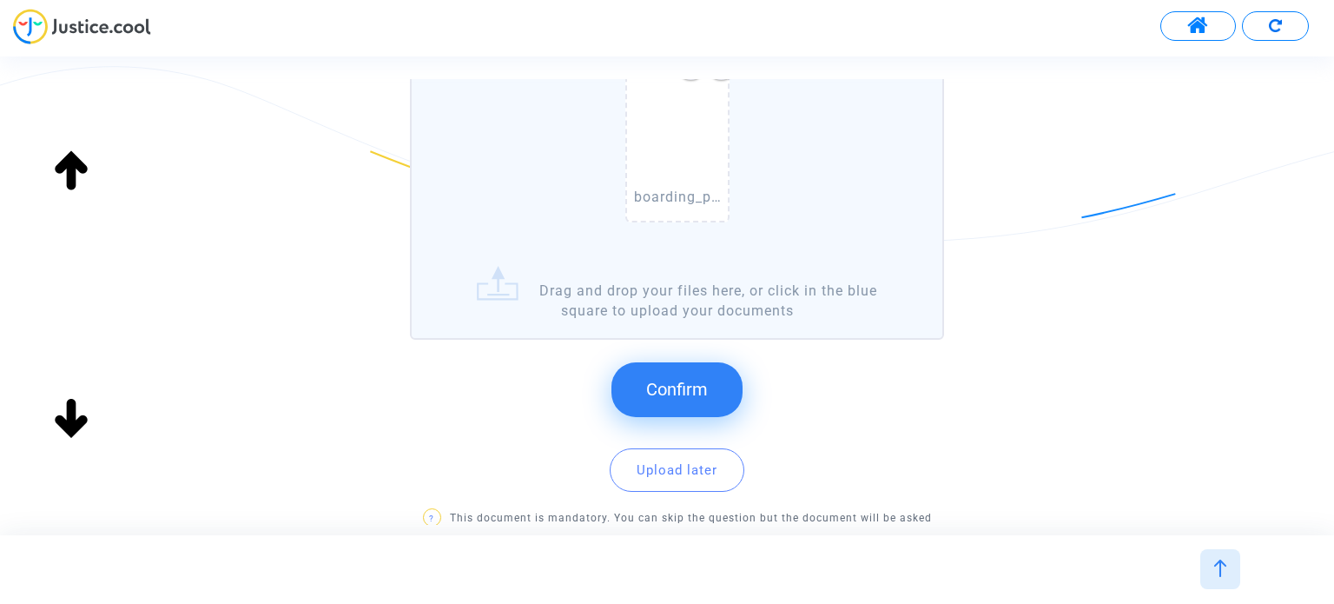
click at [685, 363] on button "Confirm" at bounding box center [677, 389] width 131 height 54
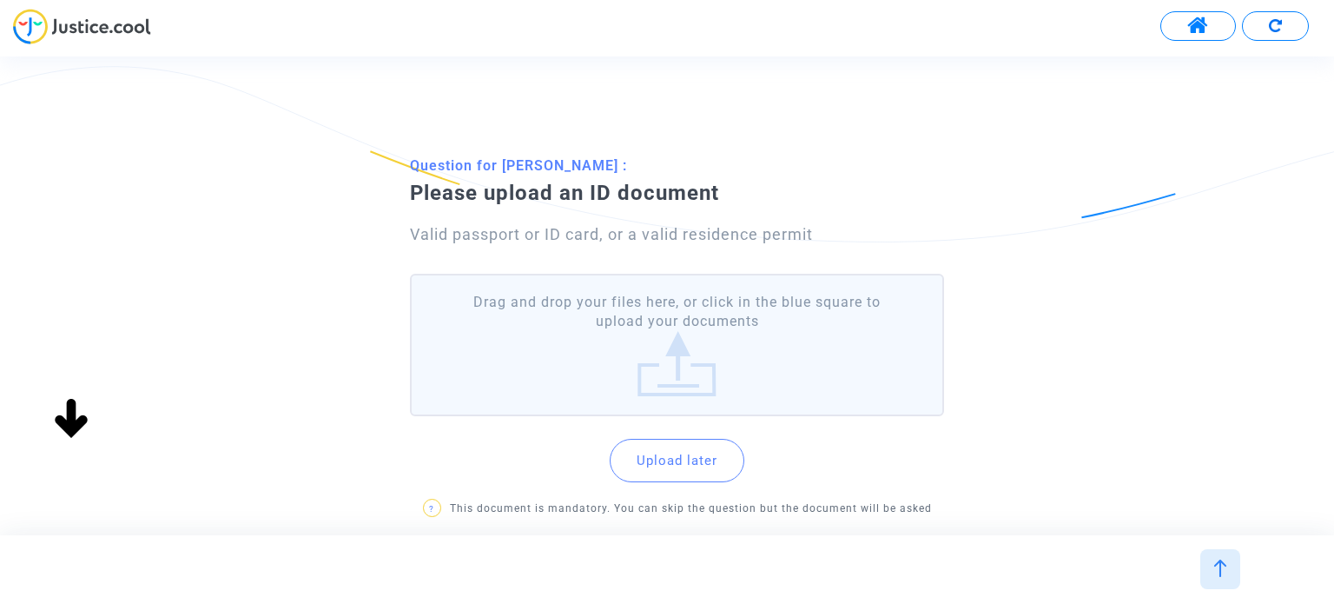
click at [712, 447] on button "Upload later" at bounding box center [677, 460] width 135 height 43
click at [700, 451] on button "Upload later" at bounding box center [677, 460] width 135 height 43
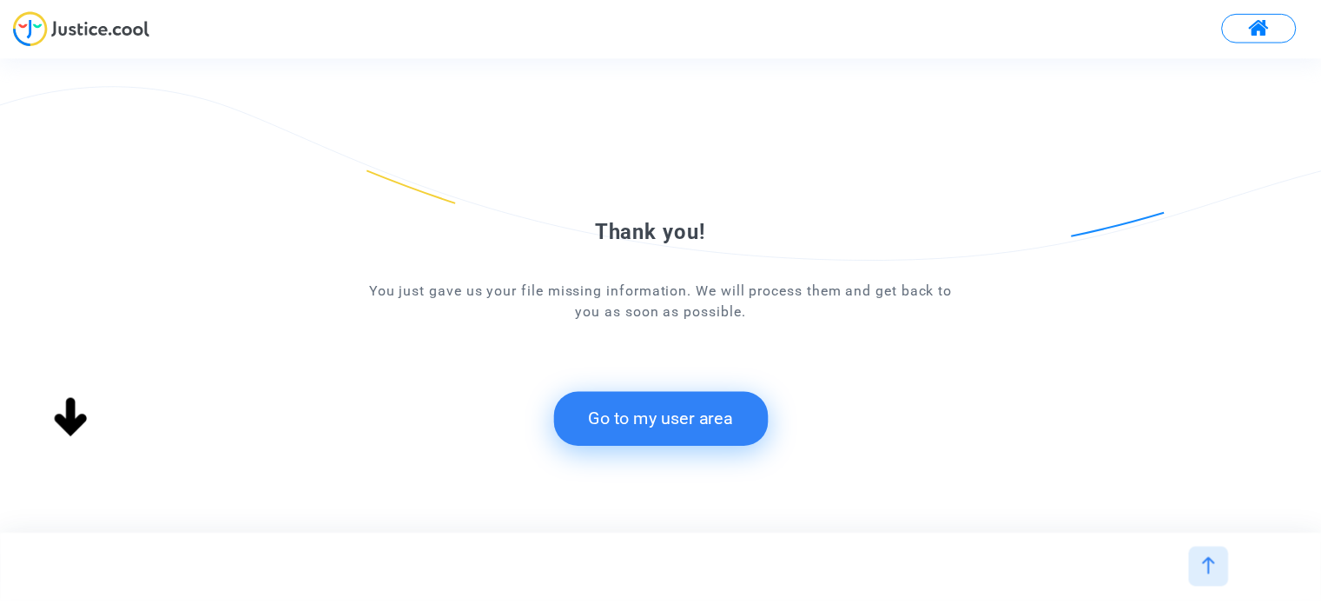
scroll to position [0, 0]
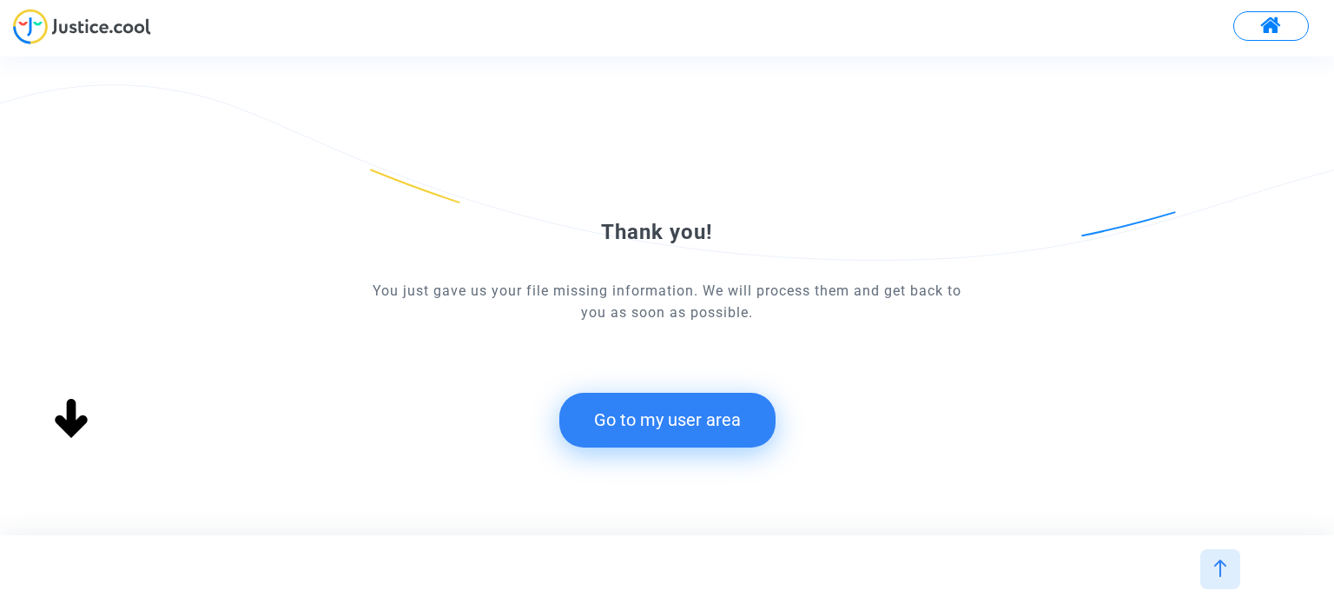
click at [739, 424] on button "Go to my user area" at bounding box center [667, 420] width 216 height 54
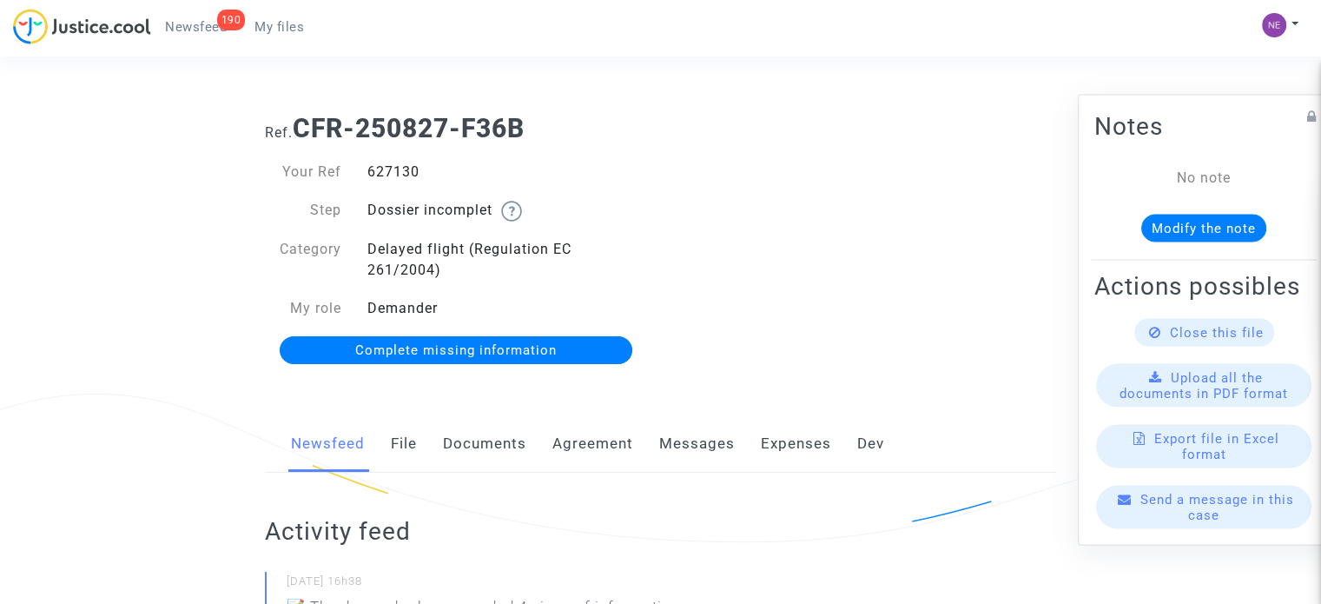
click at [467, 447] on link "Documents" at bounding box center [484, 443] width 83 height 57
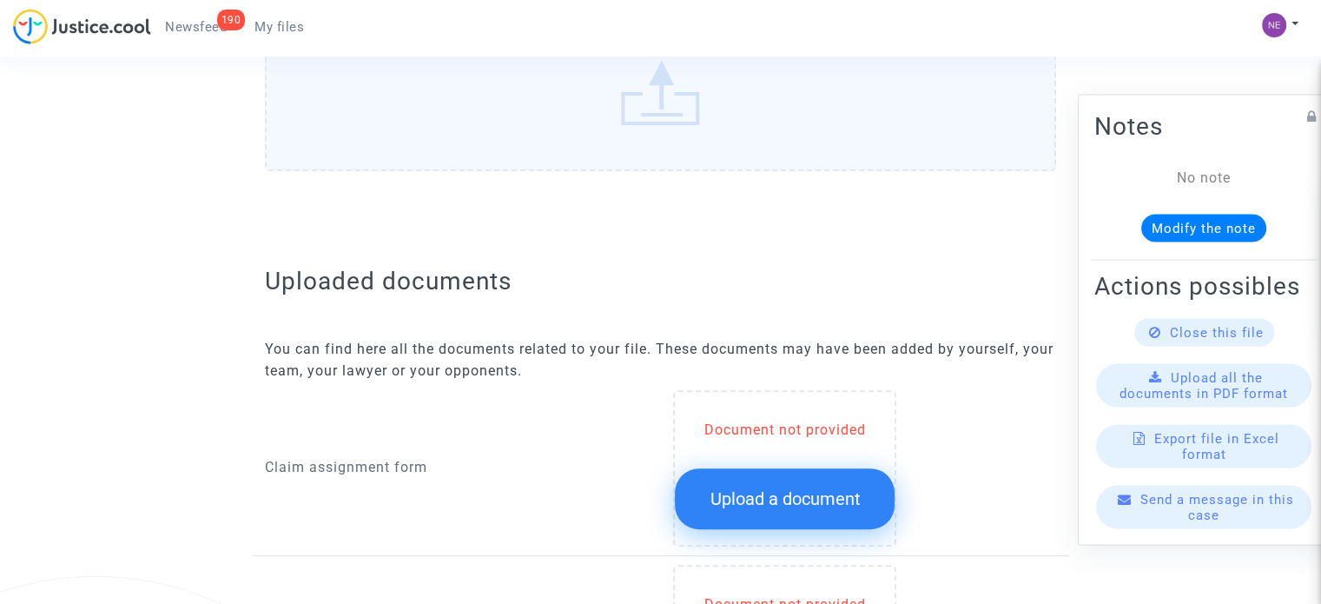
scroll to position [782, 0]
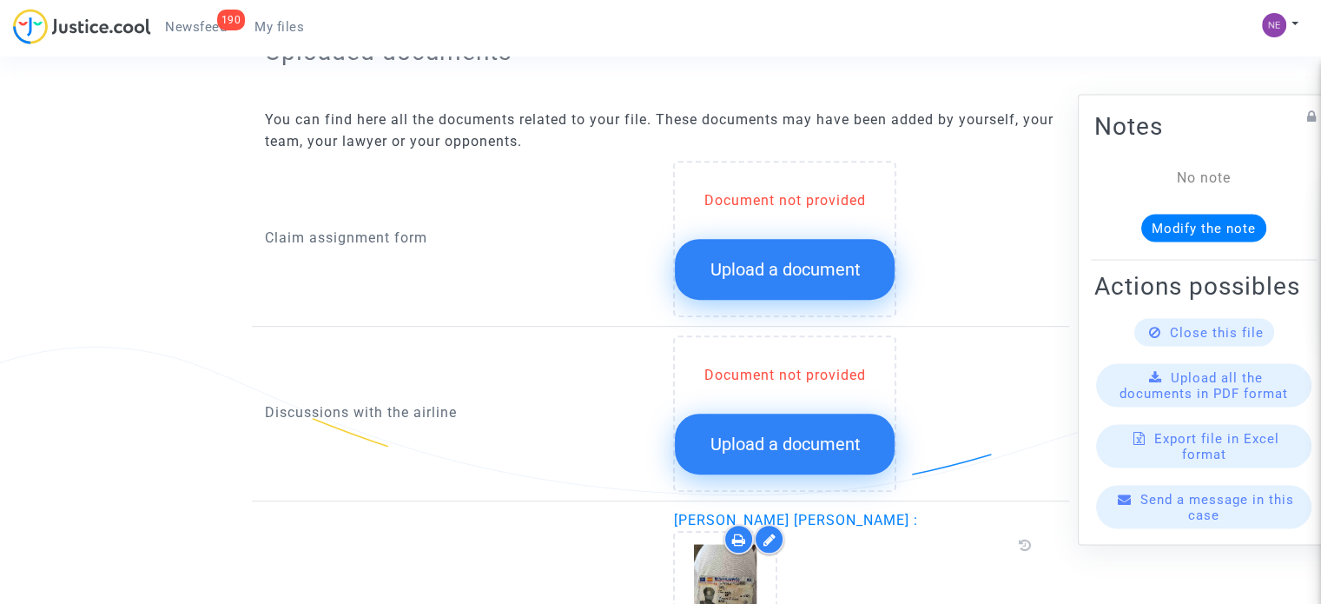
click at [785, 274] on span "Upload a document" at bounding box center [785, 269] width 150 height 21
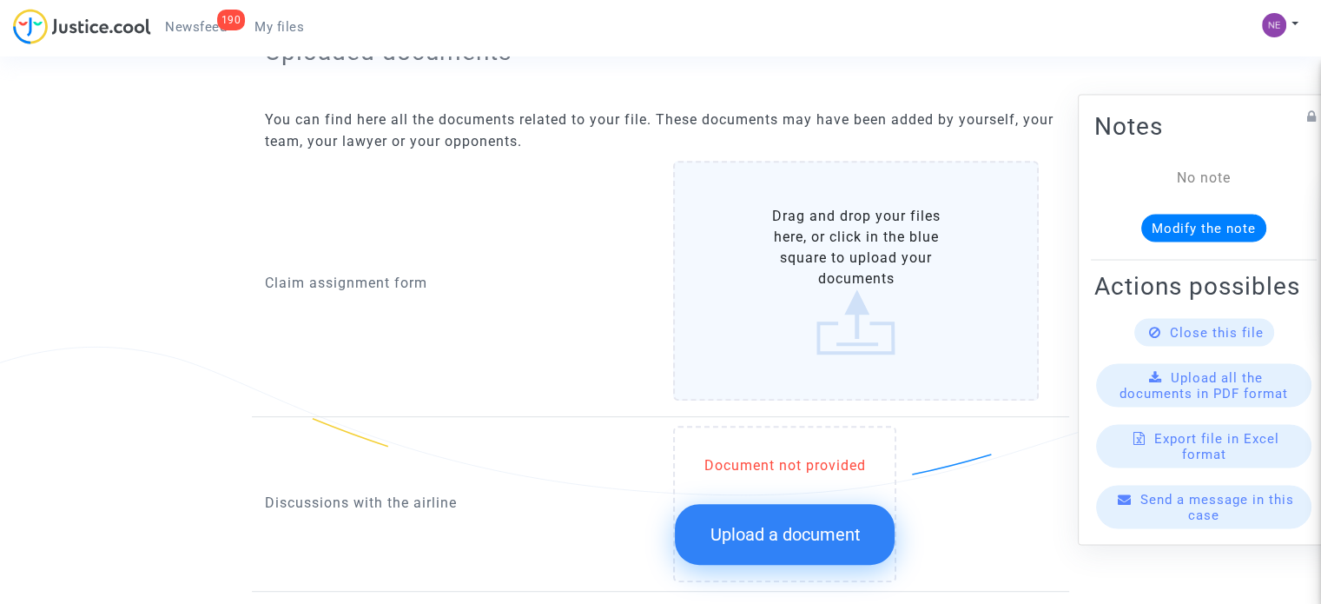
click at [820, 316] on label "Drag and drop your files here, or click in the blue square to upload your docum…" at bounding box center [856, 281] width 366 height 240
click at [0, 0] on input "Drag and drop your files here, or click in the blue square to upload your docum…" at bounding box center [0, 0] width 0 height 0
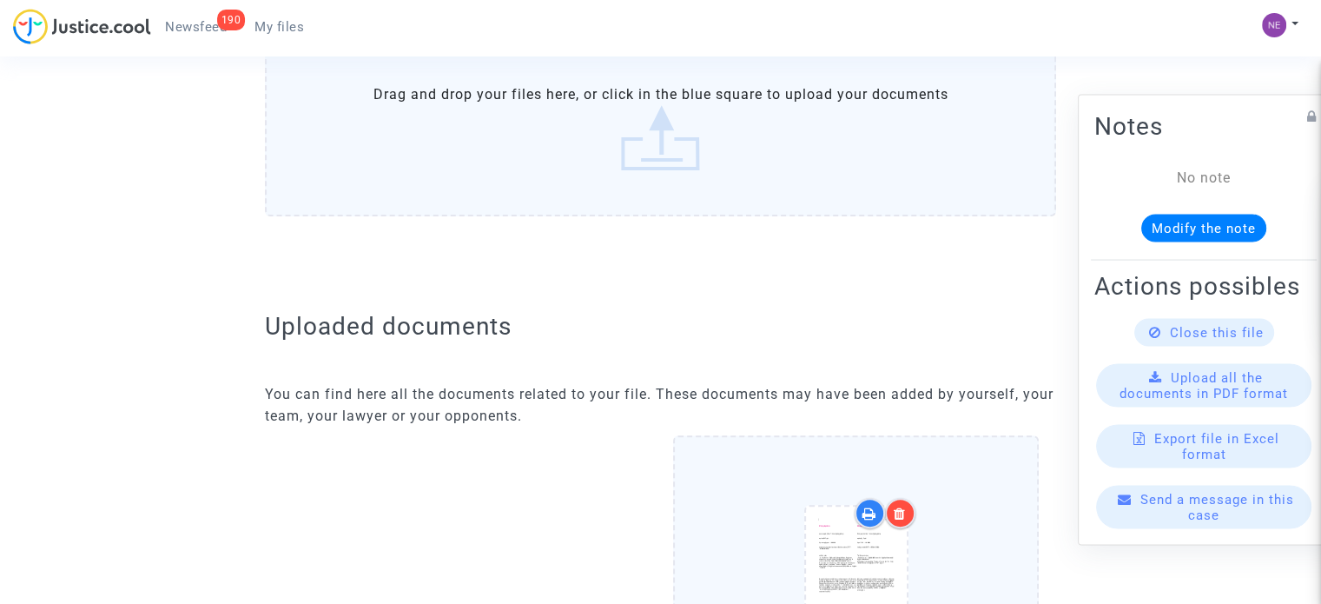
scroll to position [0, 0]
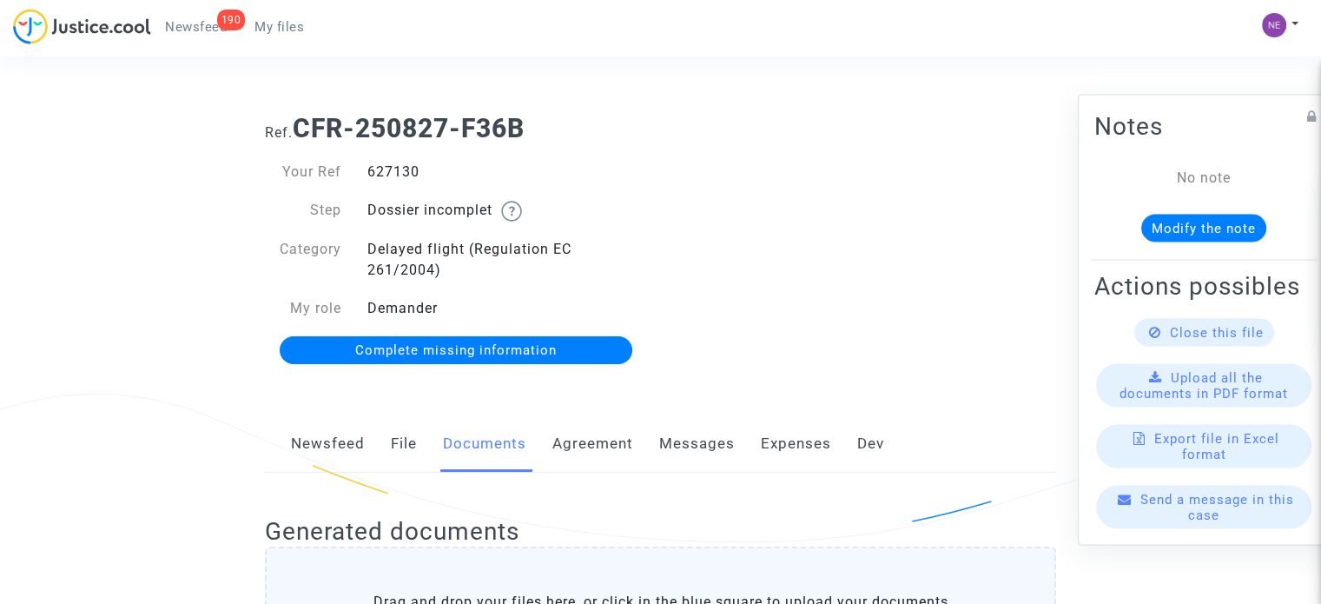
click at [396, 162] on div "627130" at bounding box center [507, 172] width 307 height 21
copy div "627130"
drag, startPoint x: 457, startPoint y: 132, endPoint x: 287, endPoint y: 127, distance: 170.3
click at [287, 127] on h1 "Ref. CFR-250827-F36B" at bounding box center [660, 128] width 791 height 31
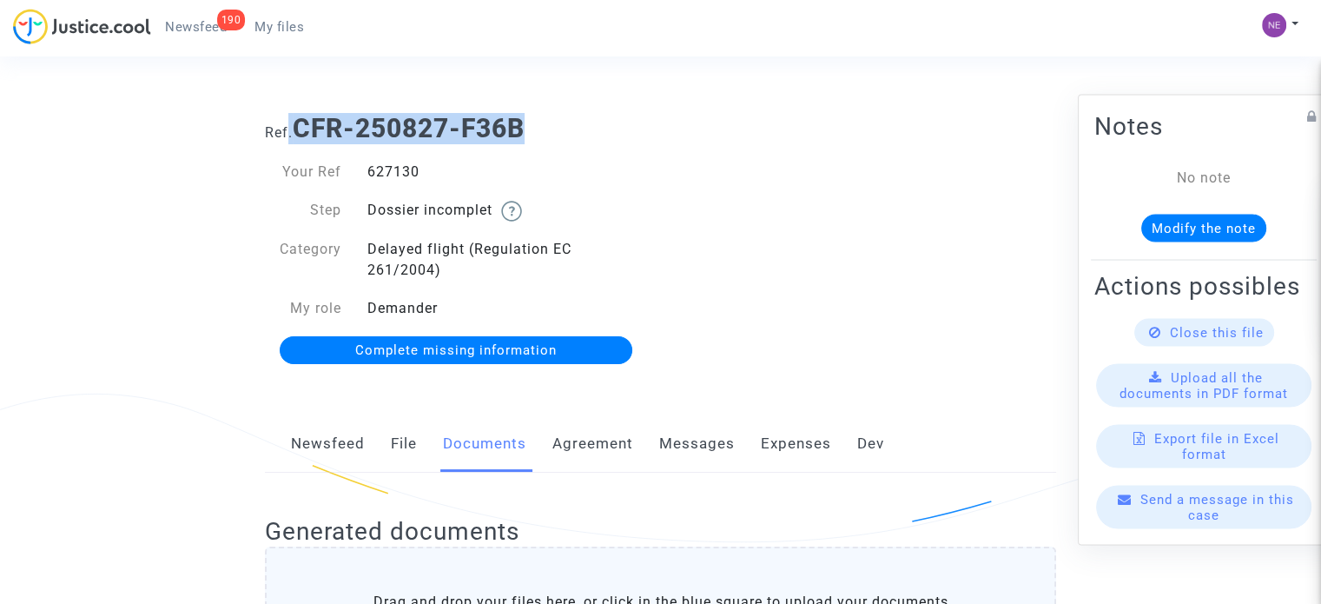
drag, startPoint x: 430, startPoint y: 171, endPoint x: 455, endPoint y: 232, distance: 65.8
copy div "Ref. CFR-250827-F36B Your Ref 627130"
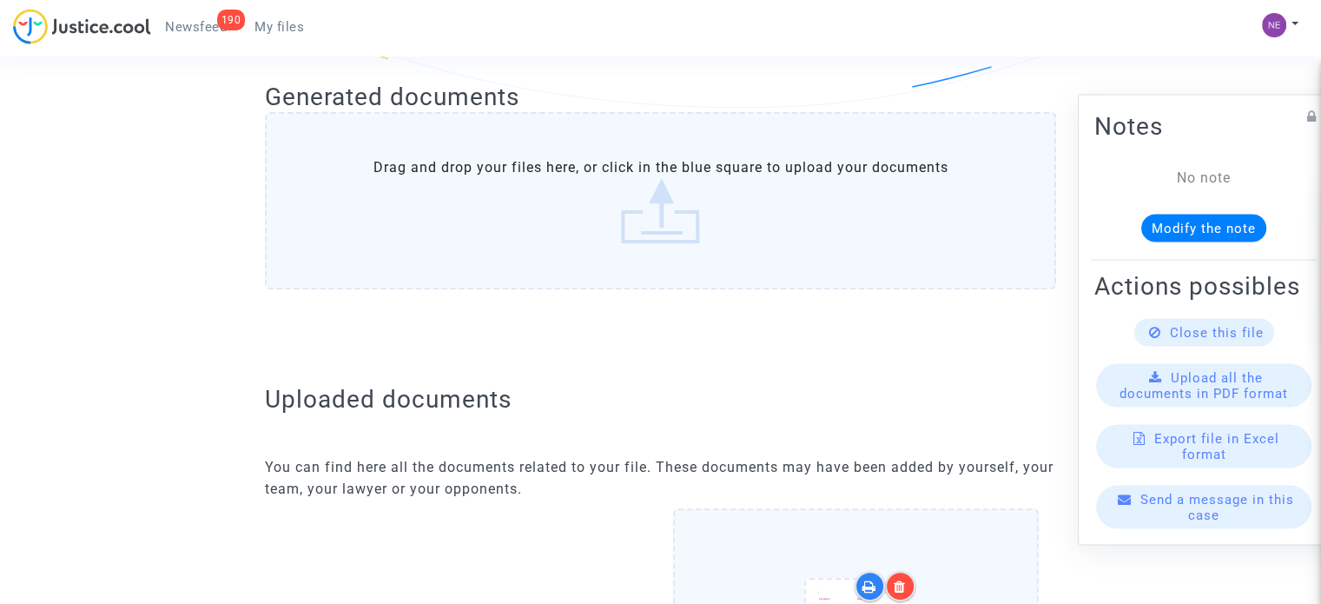
scroll to position [956, 0]
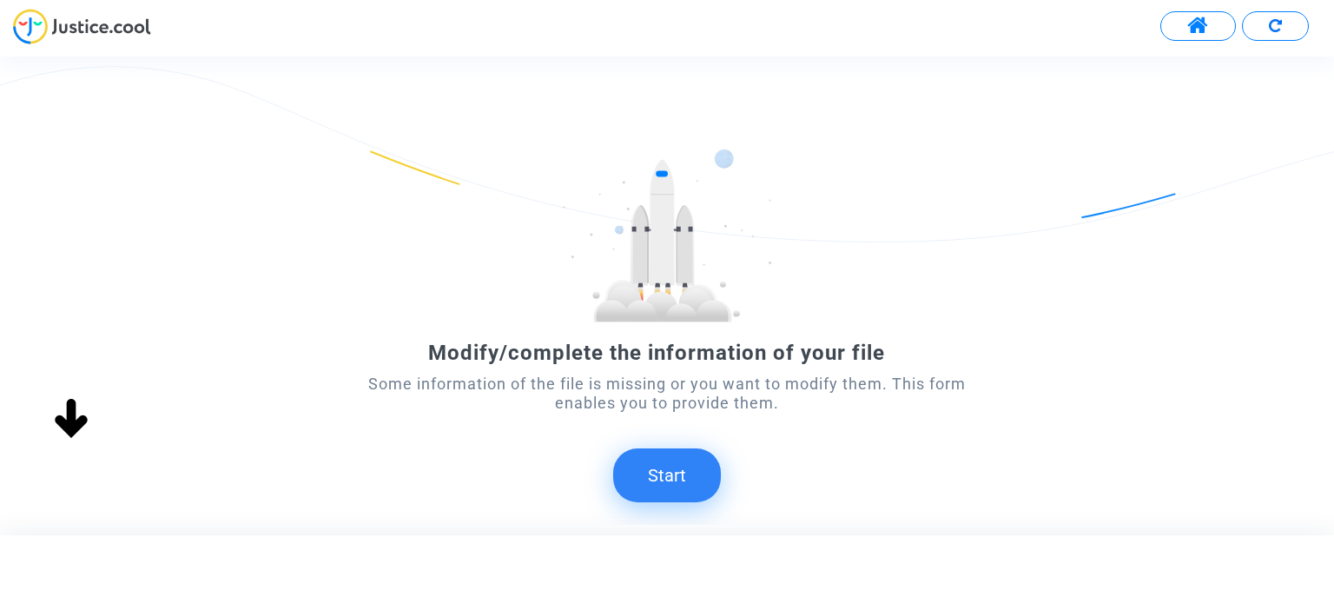
click at [653, 458] on button "Start" at bounding box center [667, 475] width 108 height 54
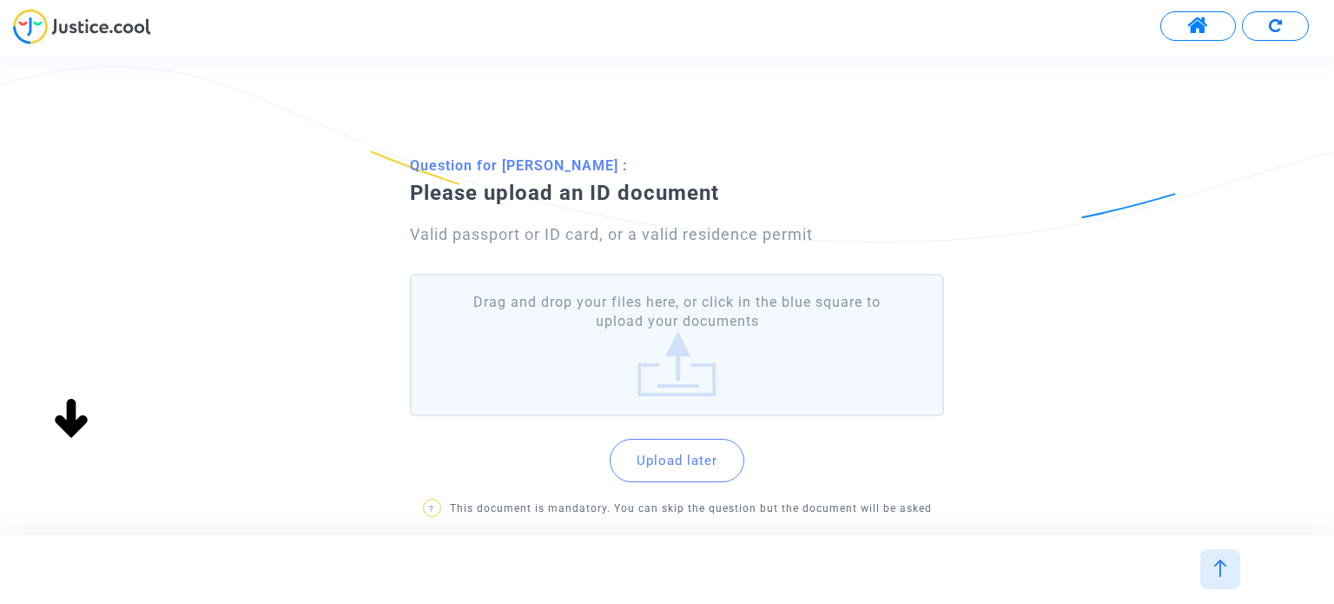
click at [723, 359] on label "Drag and drop your files here, or click in the blue square to upload your docum…" at bounding box center [676, 345] width 533 height 143
click at [0, 0] on input "Drag and drop your files here, or click in the blue square to upload your docum…" at bounding box center [0, 0] width 0 height 0
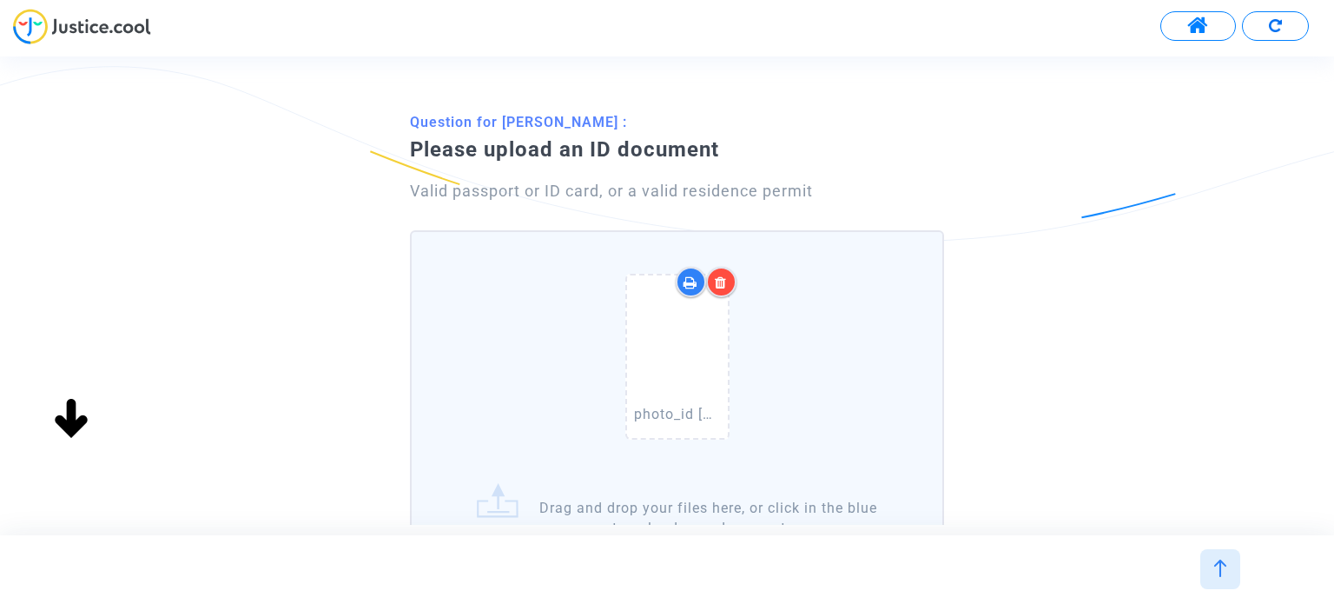
scroll to position [174, 0]
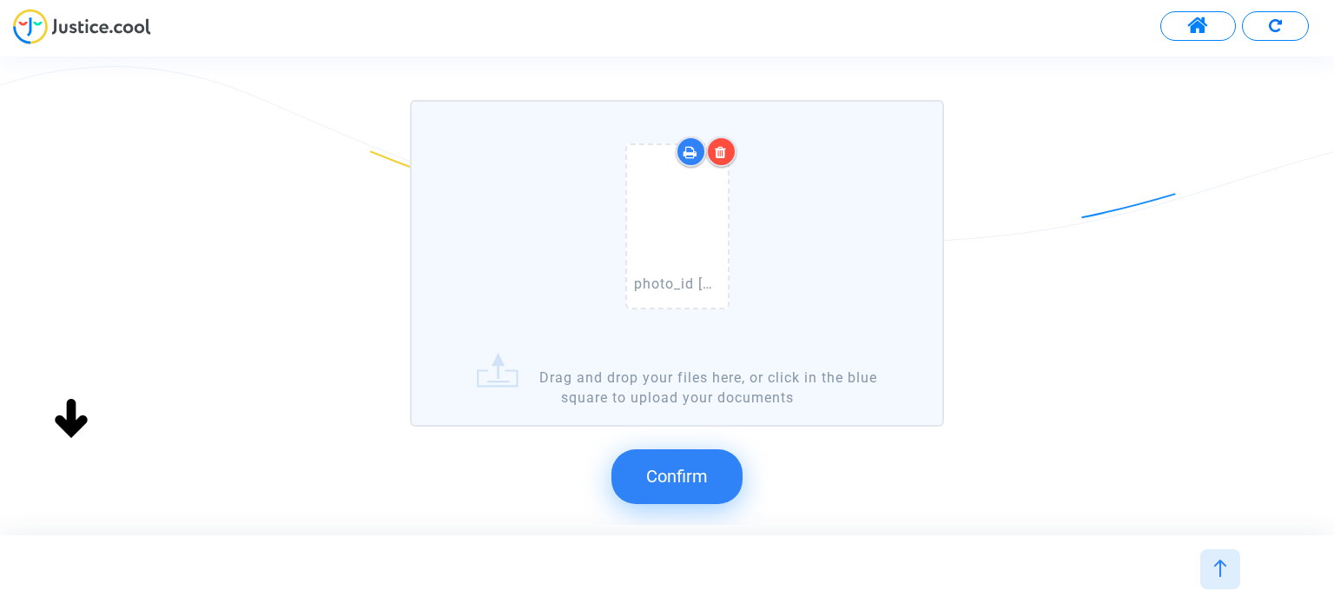
click at [678, 458] on button "Confirm" at bounding box center [677, 476] width 131 height 54
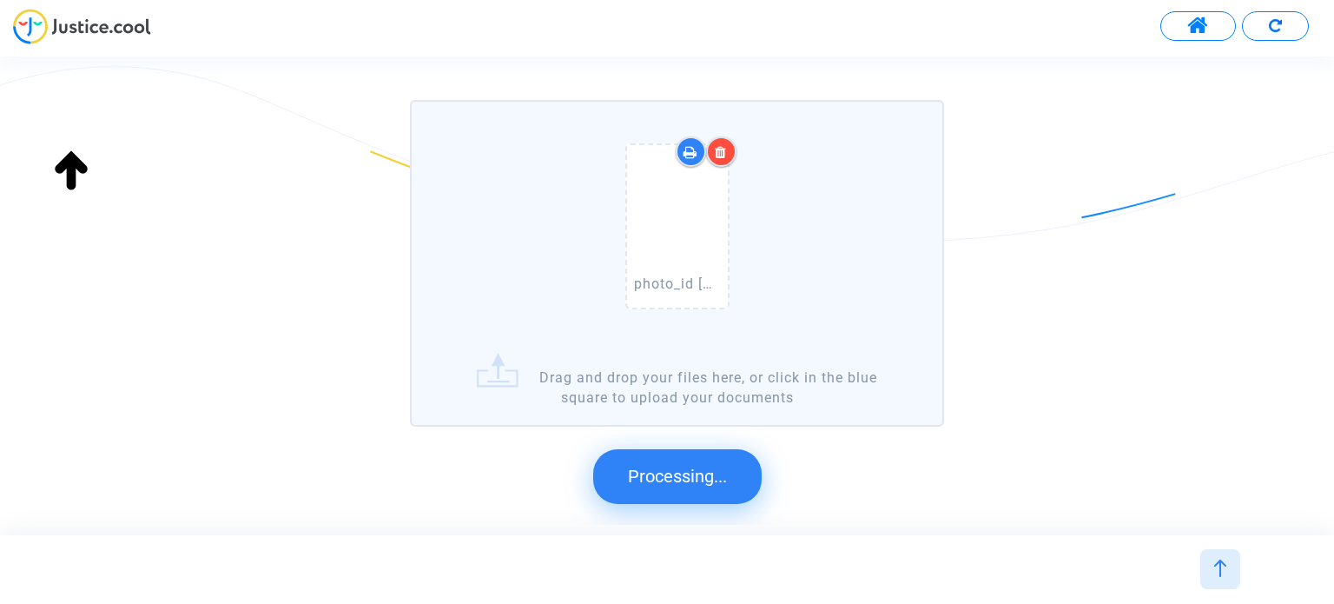
scroll to position [0, 0]
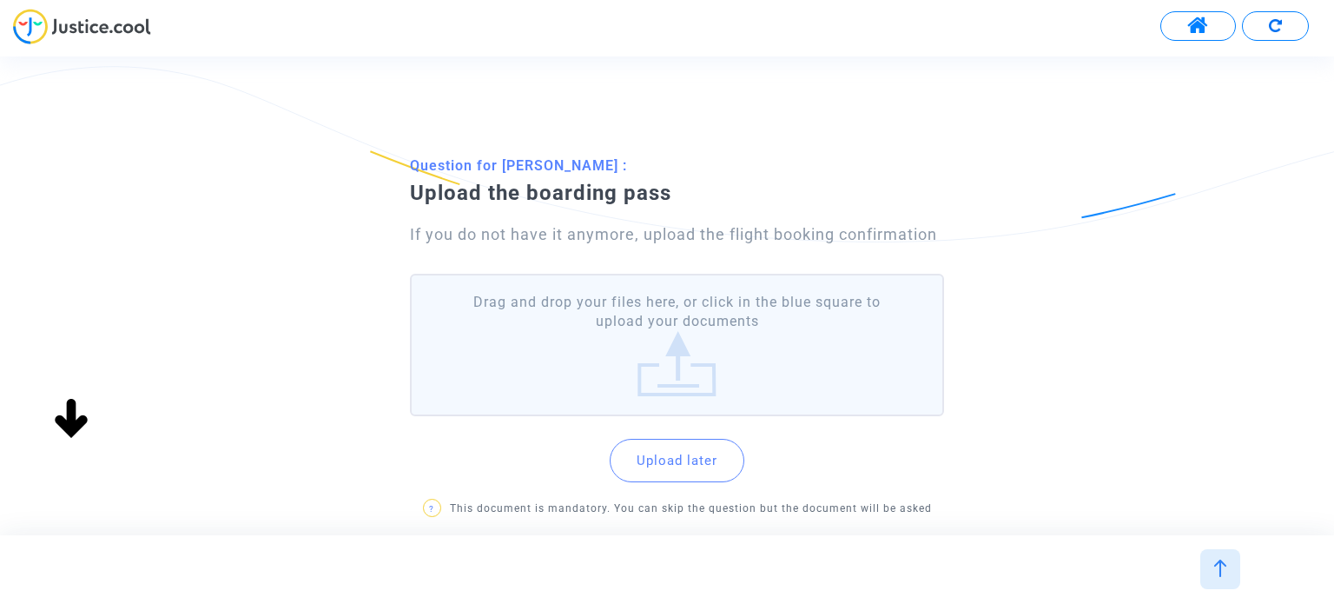
click at [695, 348] on label "Drag and drop your files here, or click in the blue square to upload your docum…" at bounding box center [676, 345] width 533 height 143
click at [0, 0] on input "Drag and drop your files here, or click in the blue square to upload your docum…" at bounding box center [0, 0] width 0 height 0
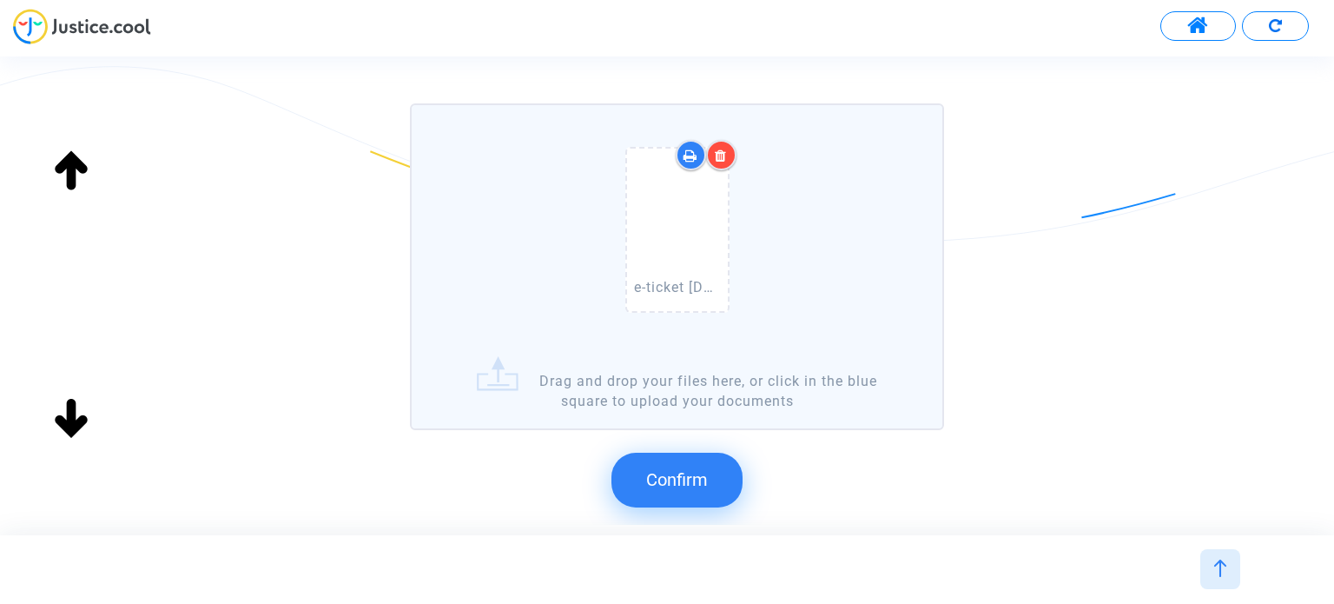
scroll to position [174, 0]
click at [674, 454] on button "Confirm" at bounding box center [677, 476] width 131 height 54
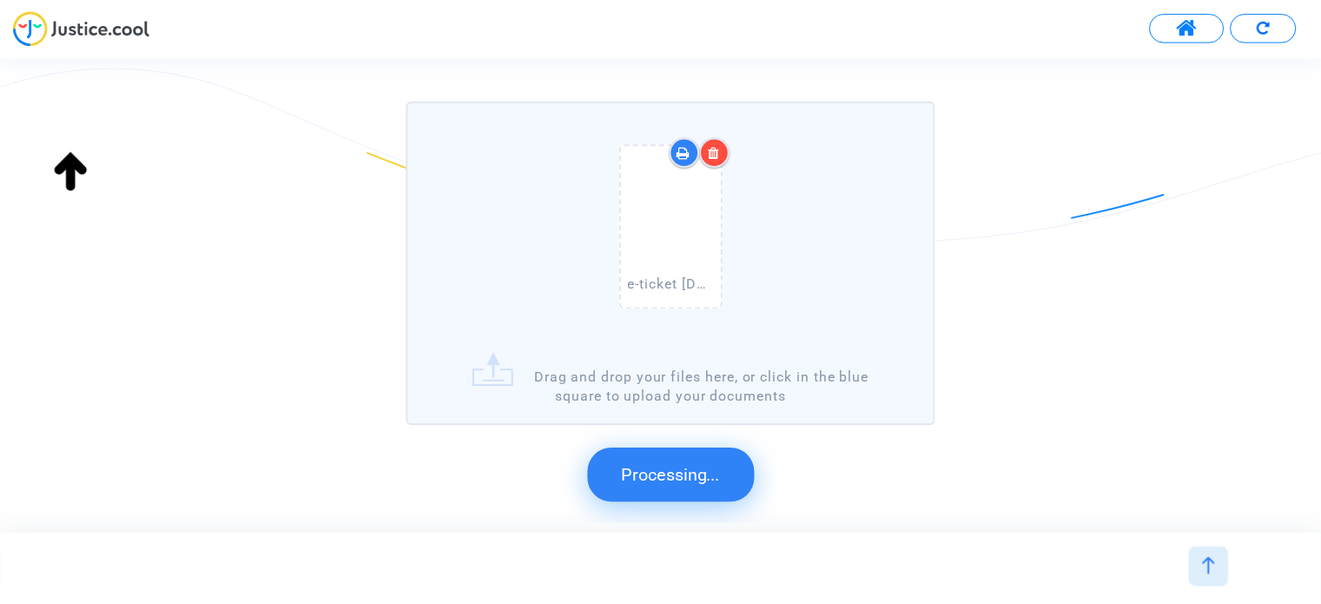
scroll to position [0, 0]
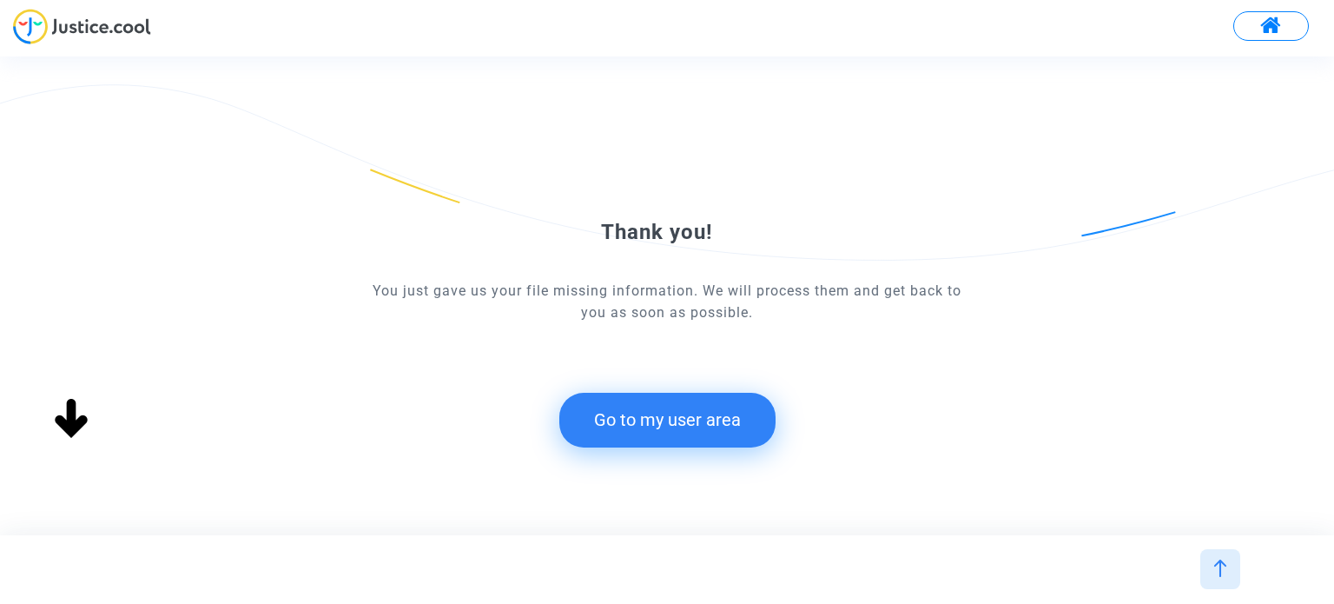
click at [704, 404] on button "Go to my user area" at bounding box center [667, 420] width 216 height 54
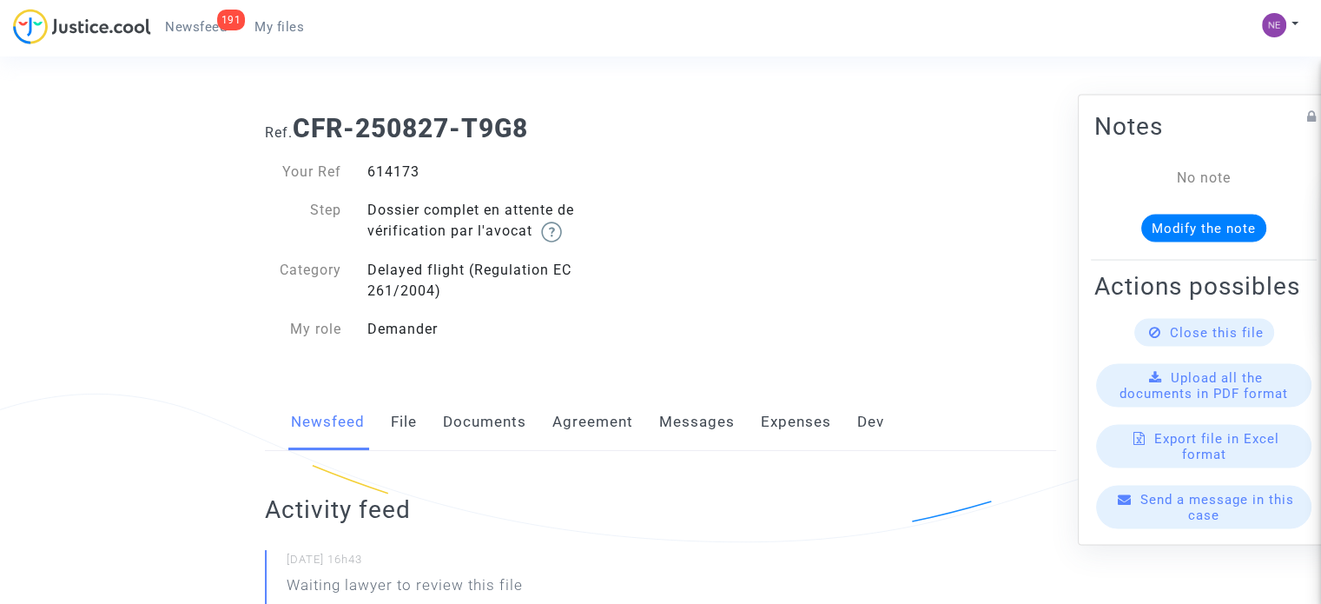
click at [495, 421] on link "Documents" at bounding box center [484, 422] width 83 height 57
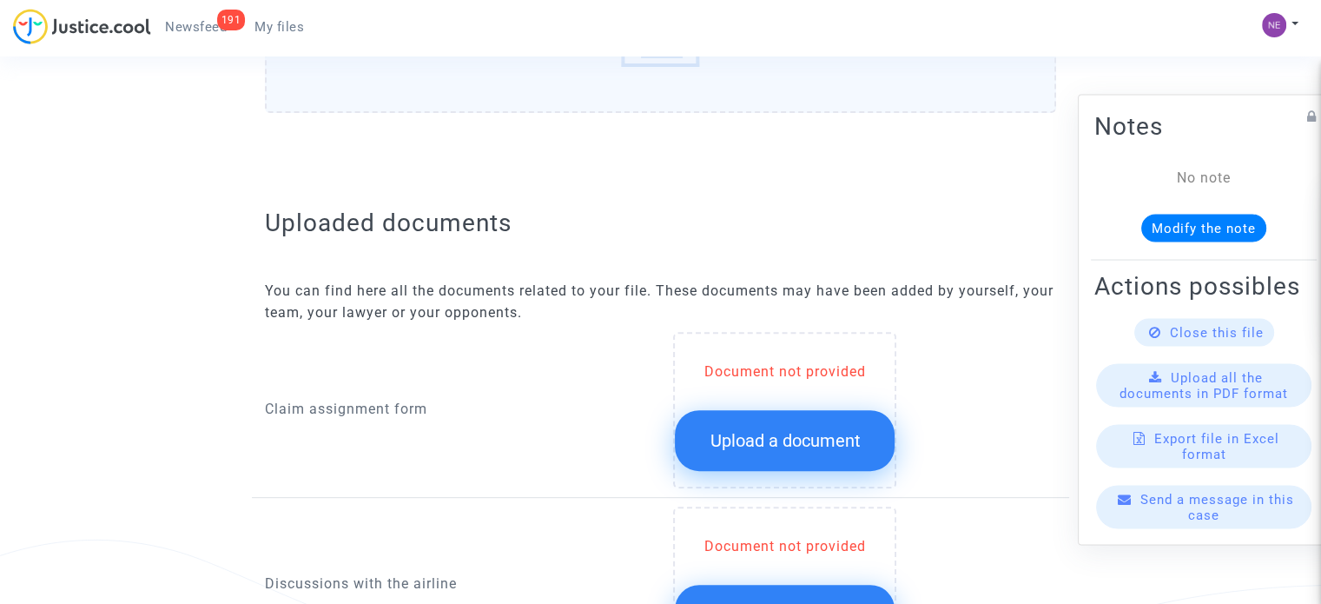
scroll to position [695, 0]
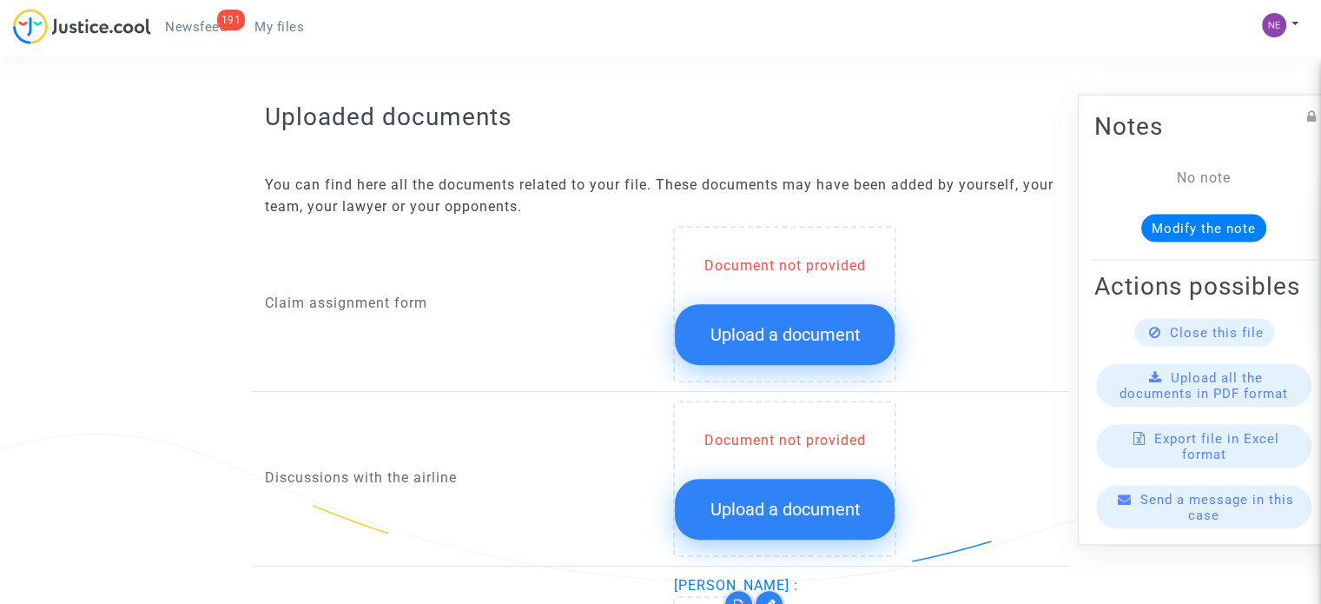
click at [786, 324] on span "Upload a document" at bounding box center [785, 334] width 150 height 21
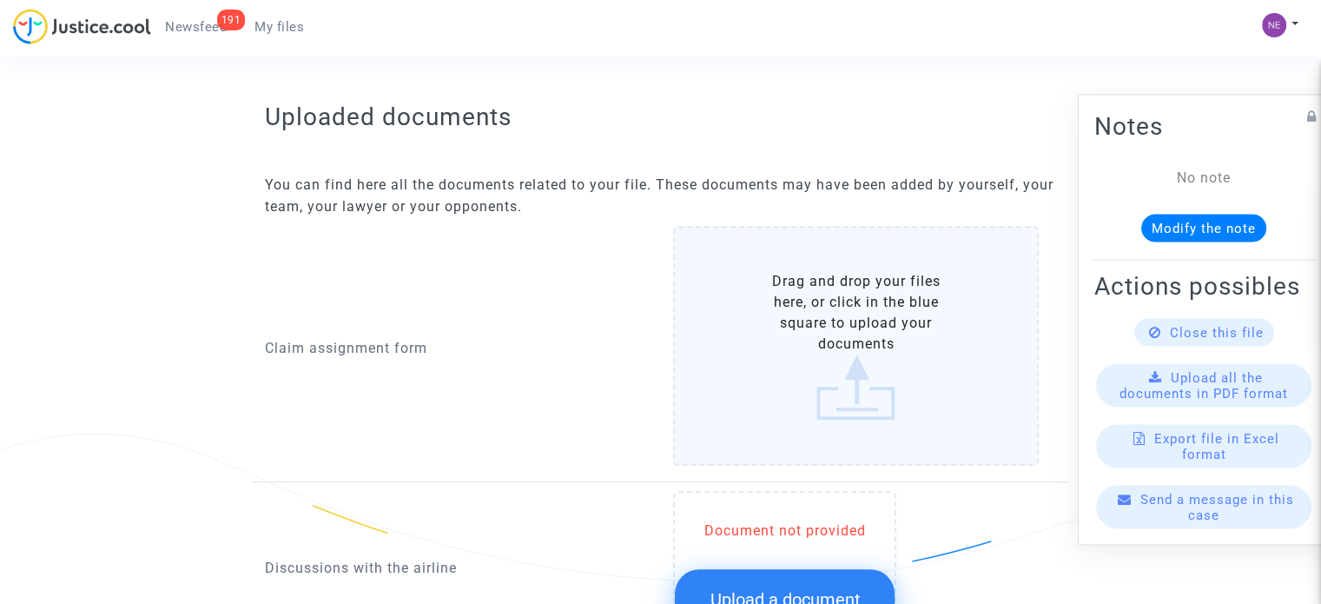
click at [778, 334] on label "Drag and drop your files here, or click in the blue square to upload your docum…" at bounding box center [856, 346] width 366 height 240
click at [0, 0] on input "Drag and drop your files here, or click in the blue square to upload your docum…" at bounding box center [0, 0] width 0 height 0
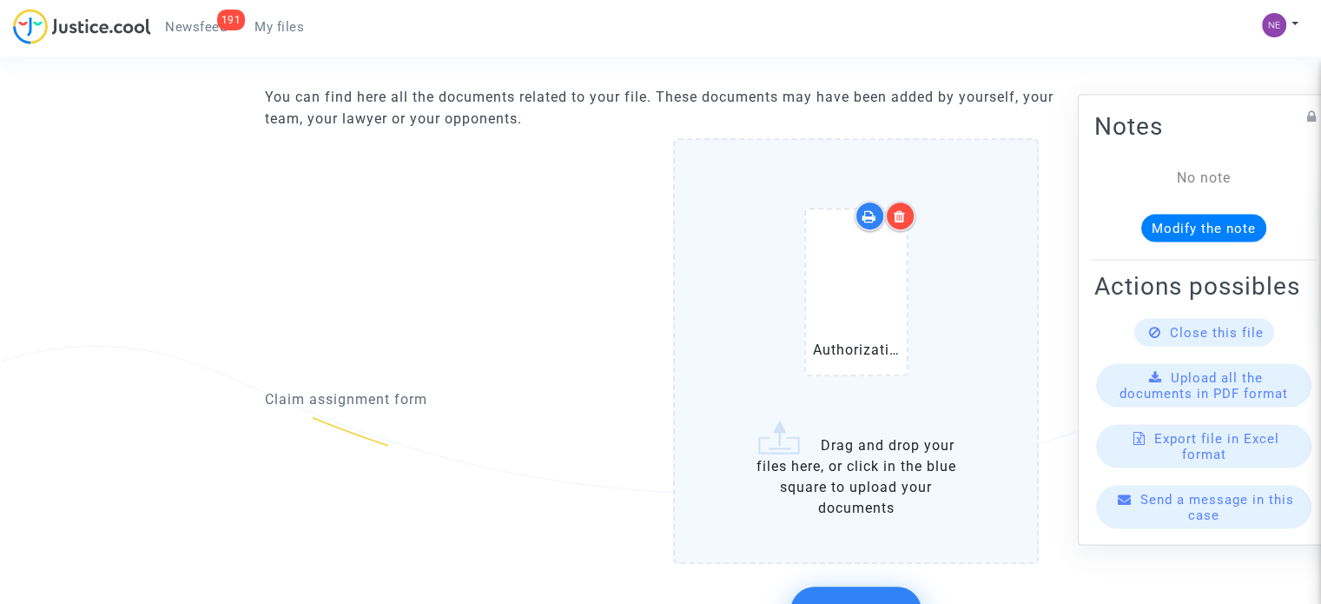
scroll to position [1042, 0]
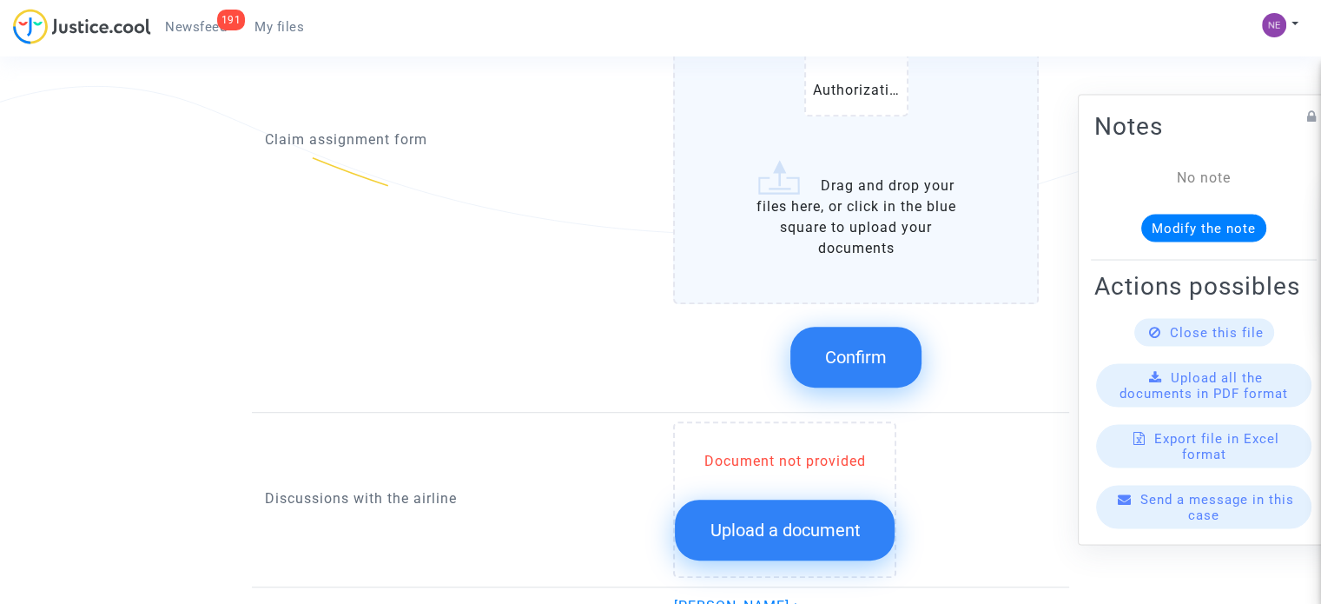
click at [883, 347] on span "Confirm" at bounding box center [856, 357] width 62 height 21
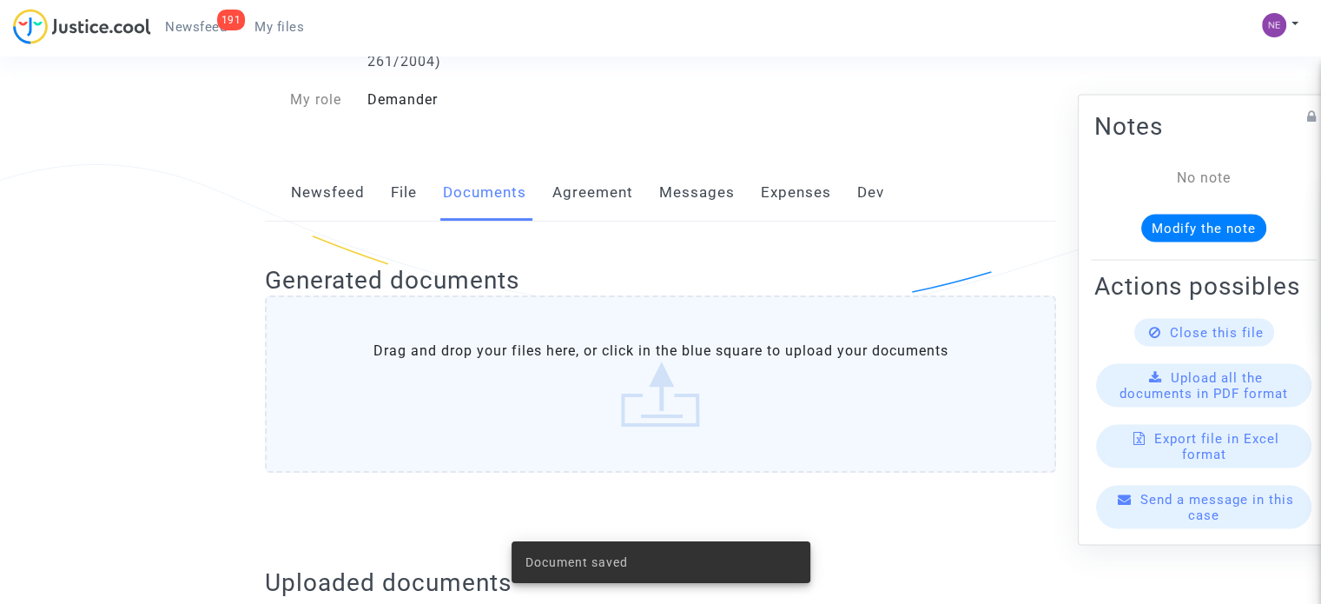
scroll to position [0, 0]
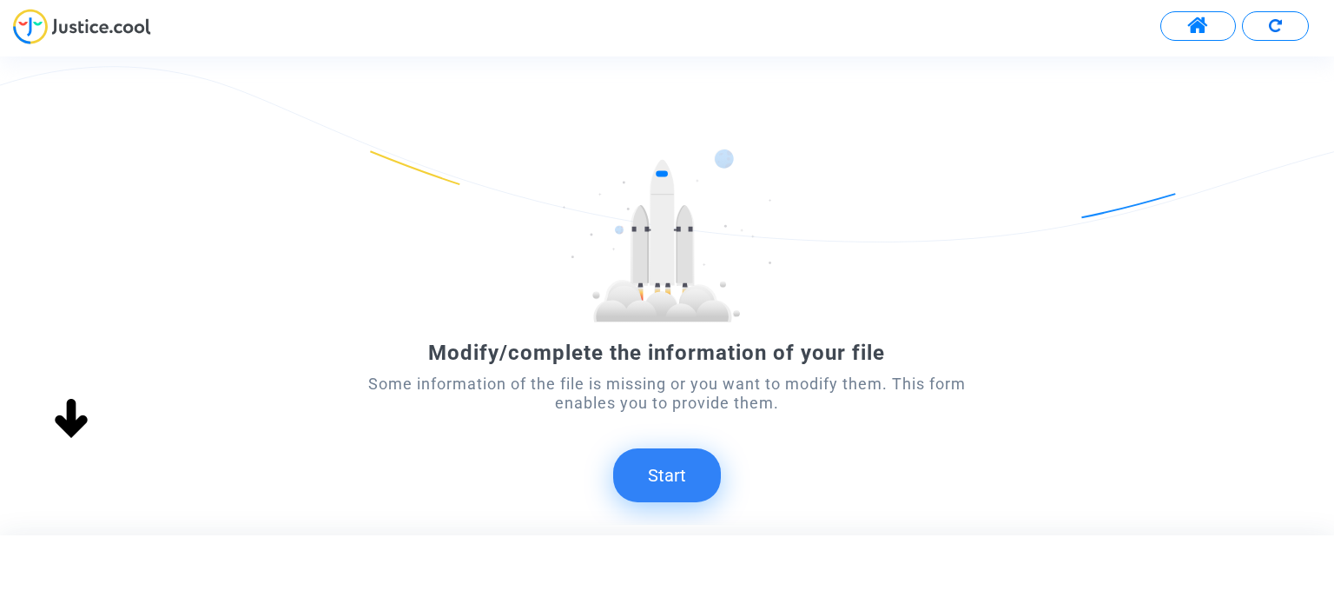
click at [674, 454] on button "Start" at bounding box center [667, 475] width 108 height 54
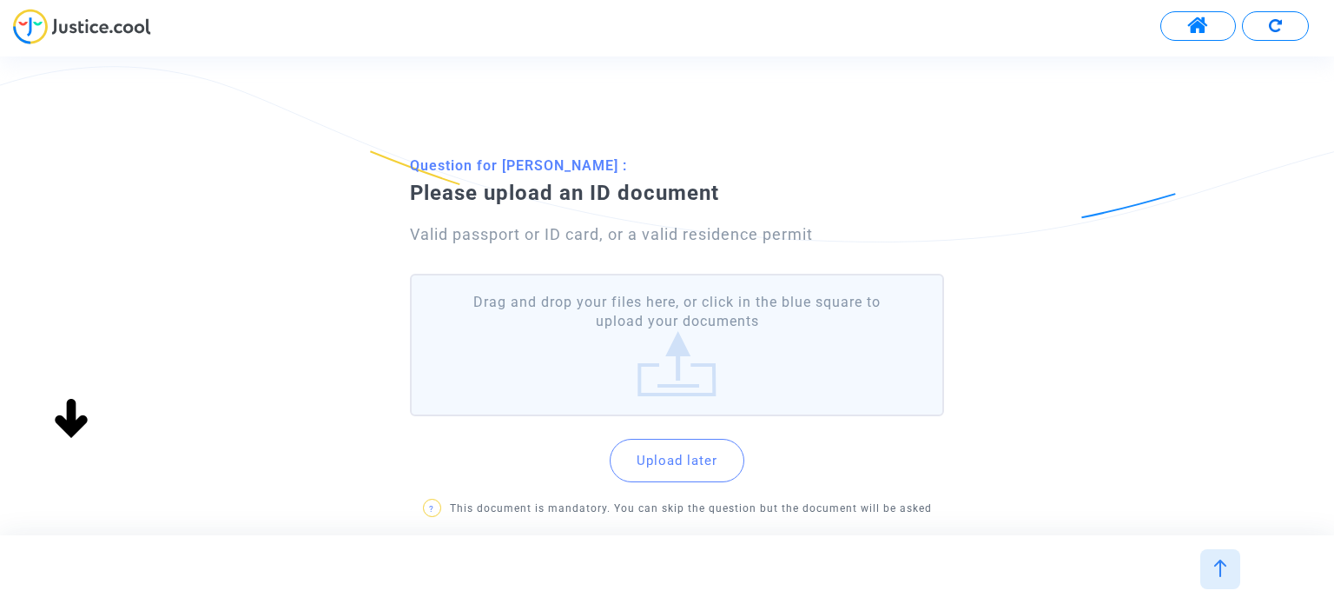
click at [746, 329] on label "Drag and drop your files here, or click in the blue square to upload your docum…" at bounding box center [676, 345] width 533 height 143
click at [0, 0] on input "Drag and drop your files here, or click in the blue square to upload your docum…" at bounding box center [0, 0] width 0 height 0
click at [840, 330] on label "Drag and drop your files here, or click in the blue square to upload your docum…" at bounding box center [676, 345] width 533 height 143
click at [0, 0] on input "Drag and drop your files here, or click in the blue square to upload your docum…" at bounding box center [0, 0] width 0 height 0
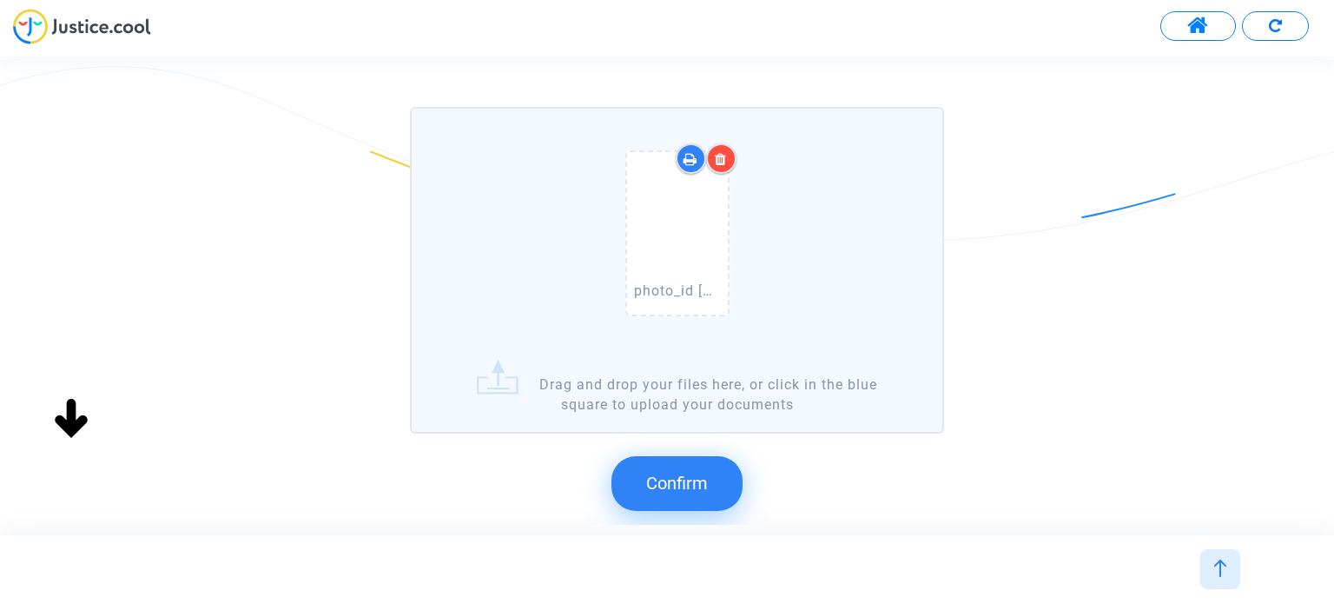
scroll to position [174, 0]
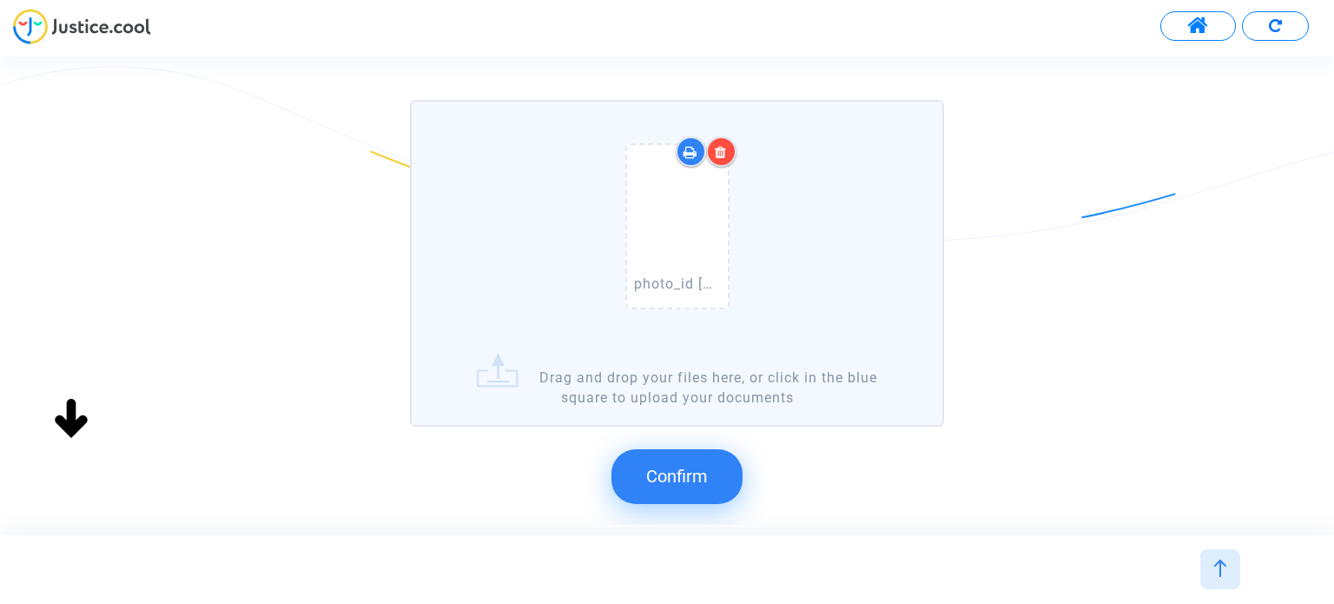
click at [724, 449] on button "Confirm" at bounding box center [677, 476] width 131 height 54
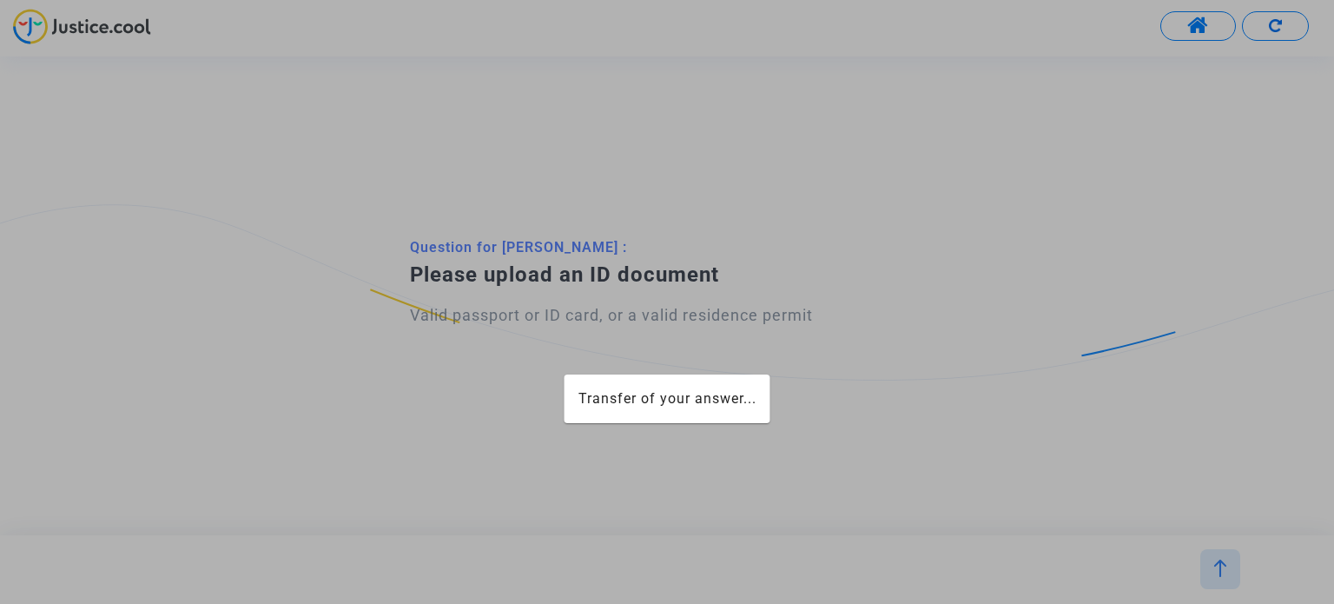
scroll to position [0, 0]
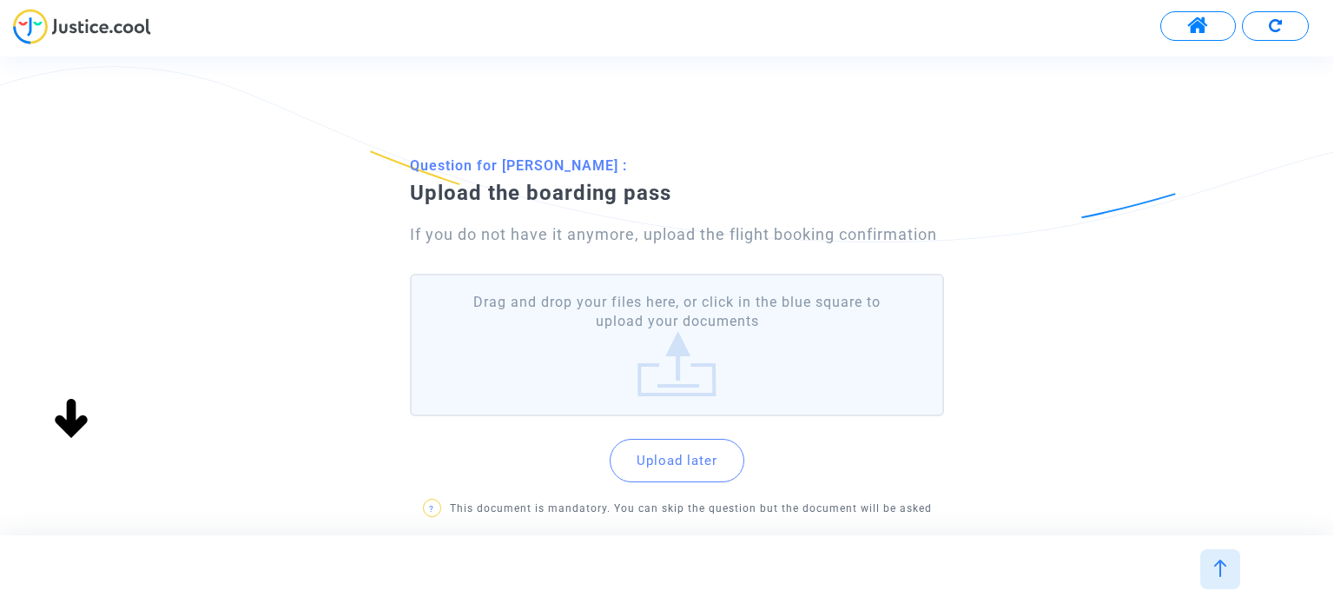
click at [709, 331] on label "Drag and drop your files here, or click in the blue square to upload your docum…" at bounding box center [676, 345] width 533 height 143
click at [0, 0] on input "Drag and drop your files here, or click in the blue square to upload your docum…" at bounding box center [0, 0] width 0 height 0
click at [700, 317] on label "Drag and drop your files here, or click in the blue square to upload your docum…" at bounding box center [676, 345] width 533 height 143
click at [0, 0] on input "Drag and drop your files here, or click in the blue square to upload your docum…" at bounding box center [0, 0] width 0 height 0
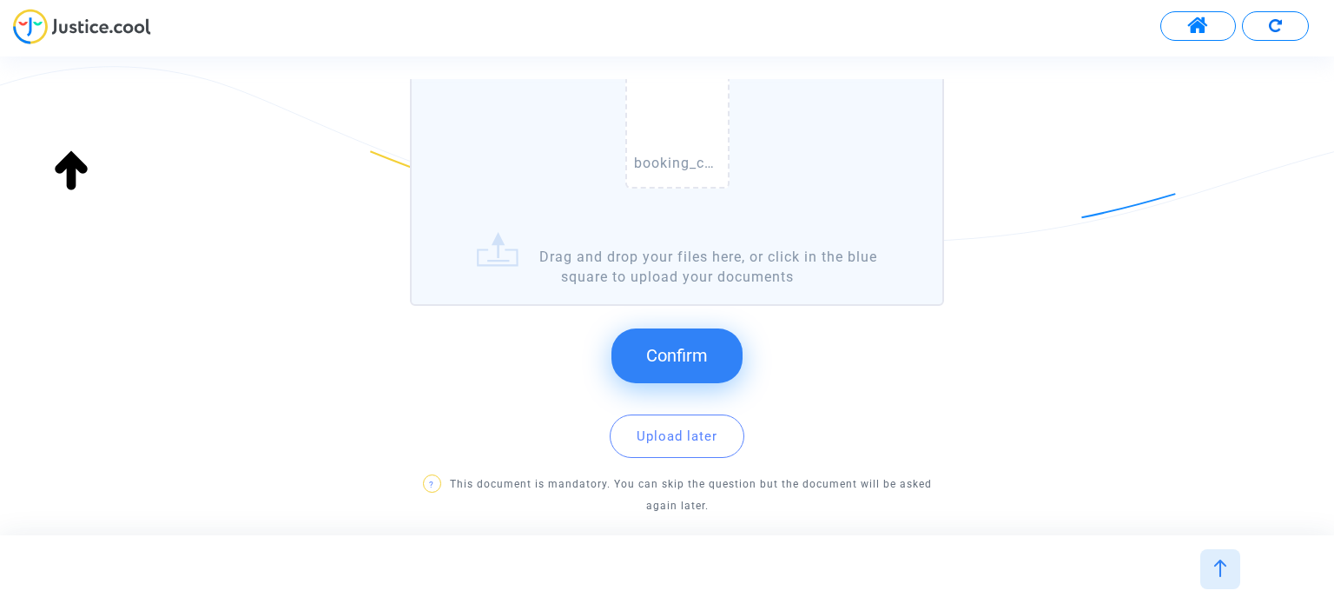
click at [719, 349] on button "Confirm" at bounding box center [677, 355] width 131 height 54
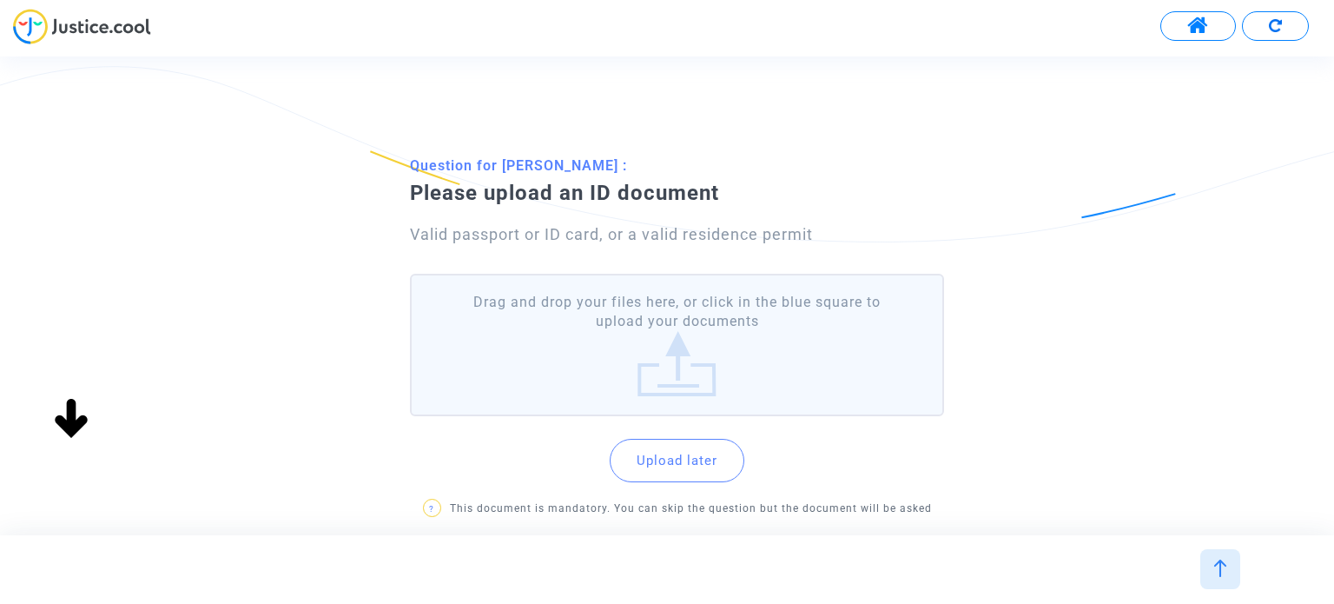
click at [814, 329] on label "Drag and drop your files here, or click in the blue square to upload your docum…" at bounding box center [676, 345] width 533 height 143
click at [815, 329] on label "Drag and drop your files here, or click in the blue square to upload your docum…" at bounding box center [676, 345] width 533 height 143
click at [0, 0] on input "Drag and drop your files here, or click in the blue square to upload your docum…" at bounding box center [0, 0] width 0 height 0
click at [622, 374] on label "Drag and drop your files here, or click in the blue square to upload your docum…" at bounding box center [676, 345] width 533 height 143
click at [0, 0] on input "Drag and drop your files here, or click in the blue square to upload your docum…" at bounding box center [0, 0] width 0 height 0
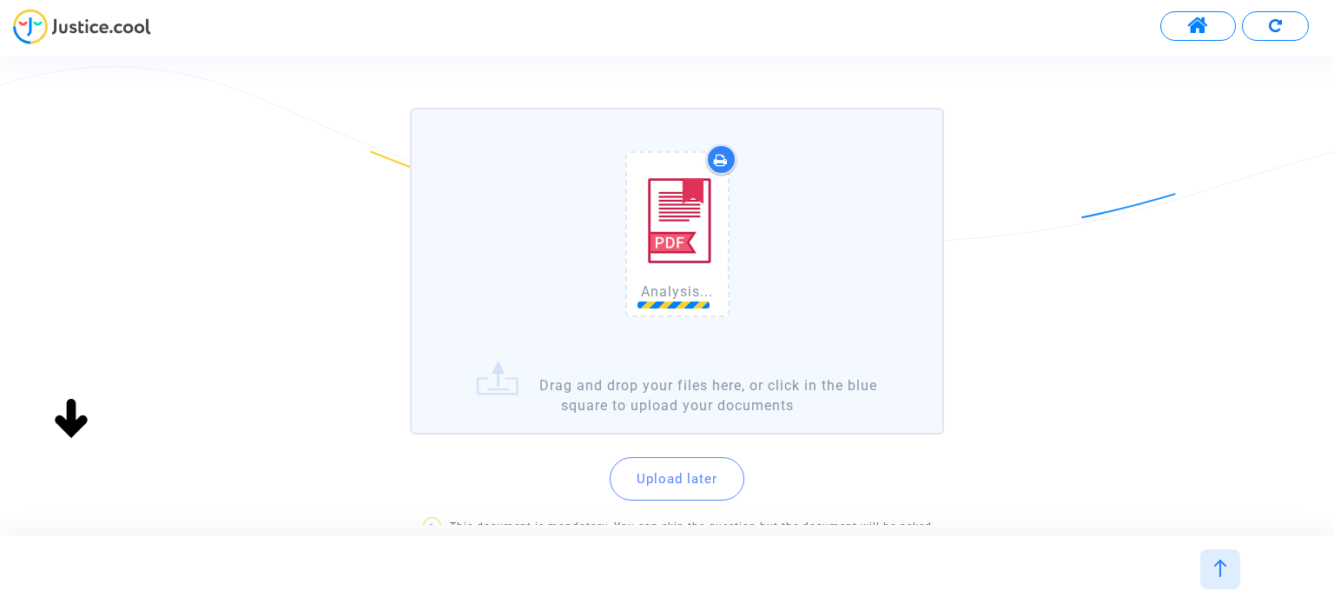
scroll to position [174, 0]
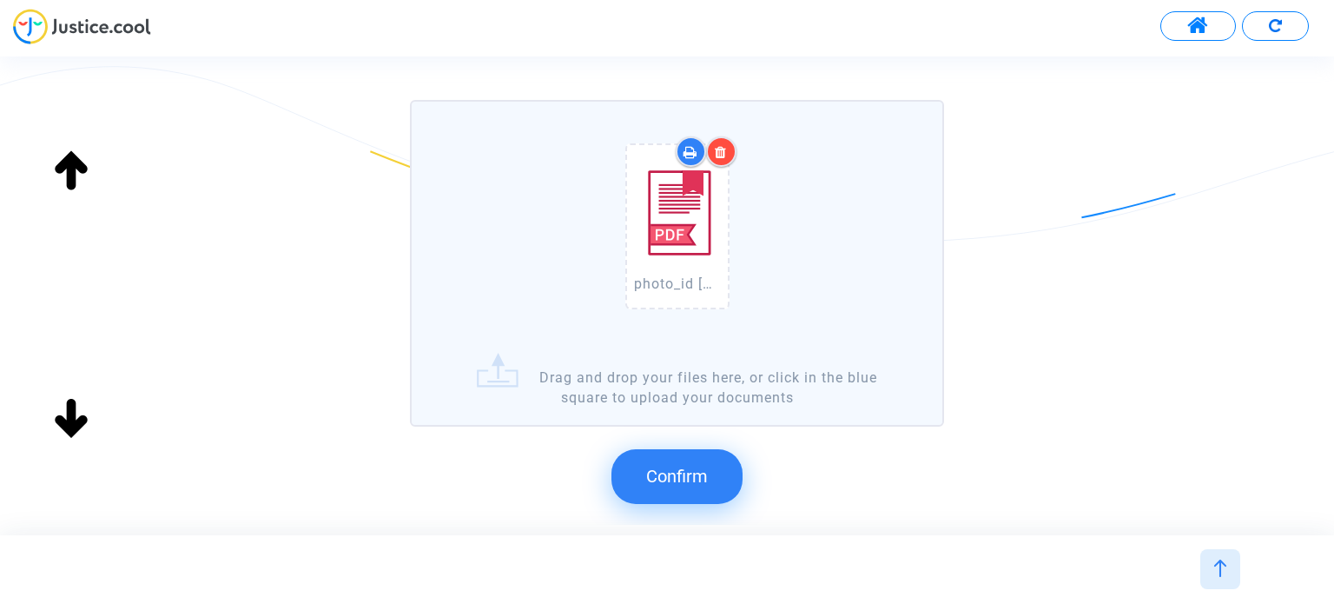
click at [718, 471] on button "Confirm" at bounding box center [677, 476] width 131 height 54
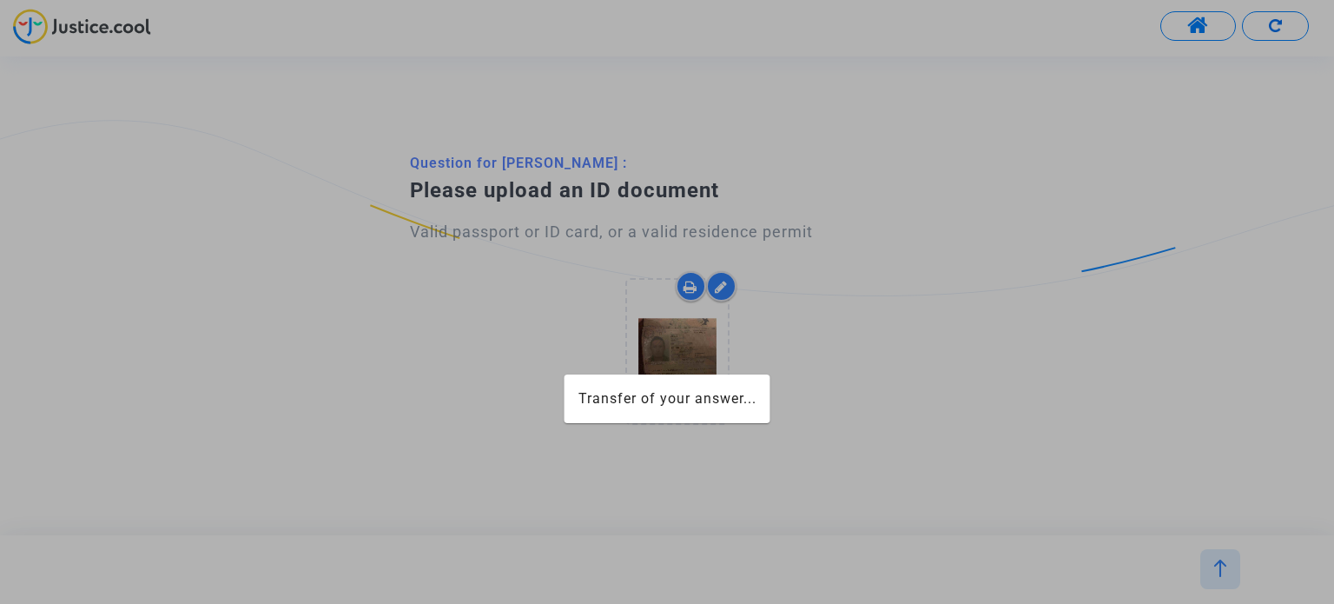
scroll to position [0, 0]
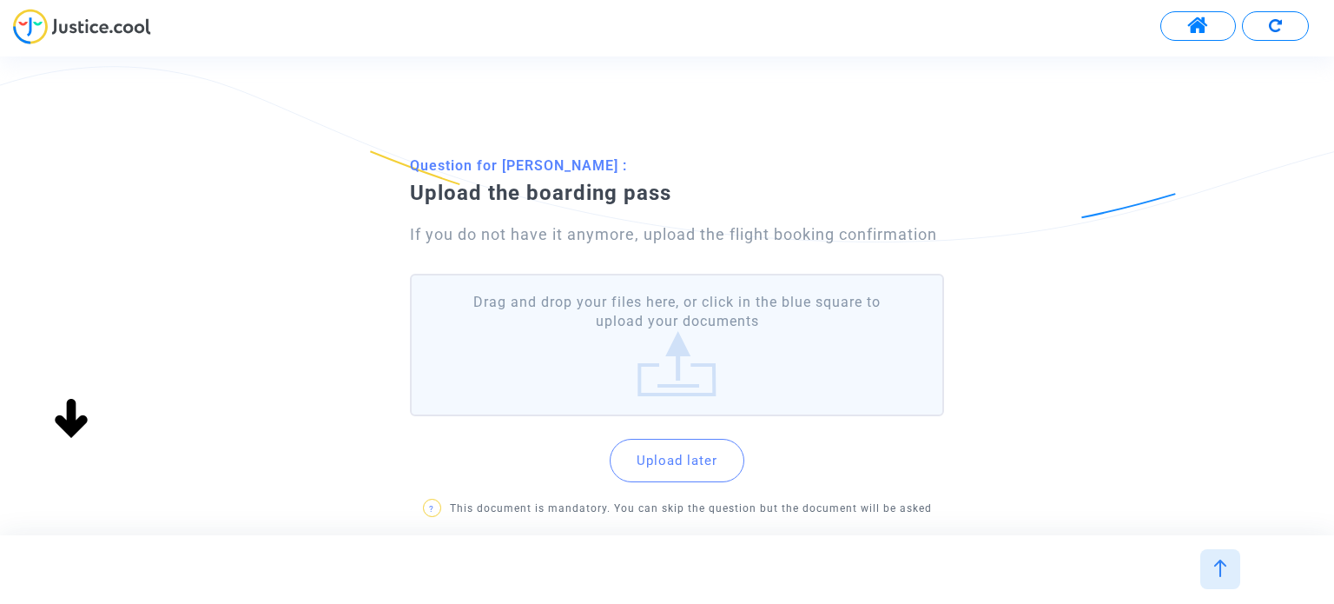
click at [691, 340] on label "Drag and drop your files here, or click in the blue square to upload your docum…" at bounding box center [676, 345] width 533 height 143
click at [0, 0] on input "Drag and drop your files here, or click in the blue square to upload your docum…" at bounding box center [0, 0] width 0 height 0
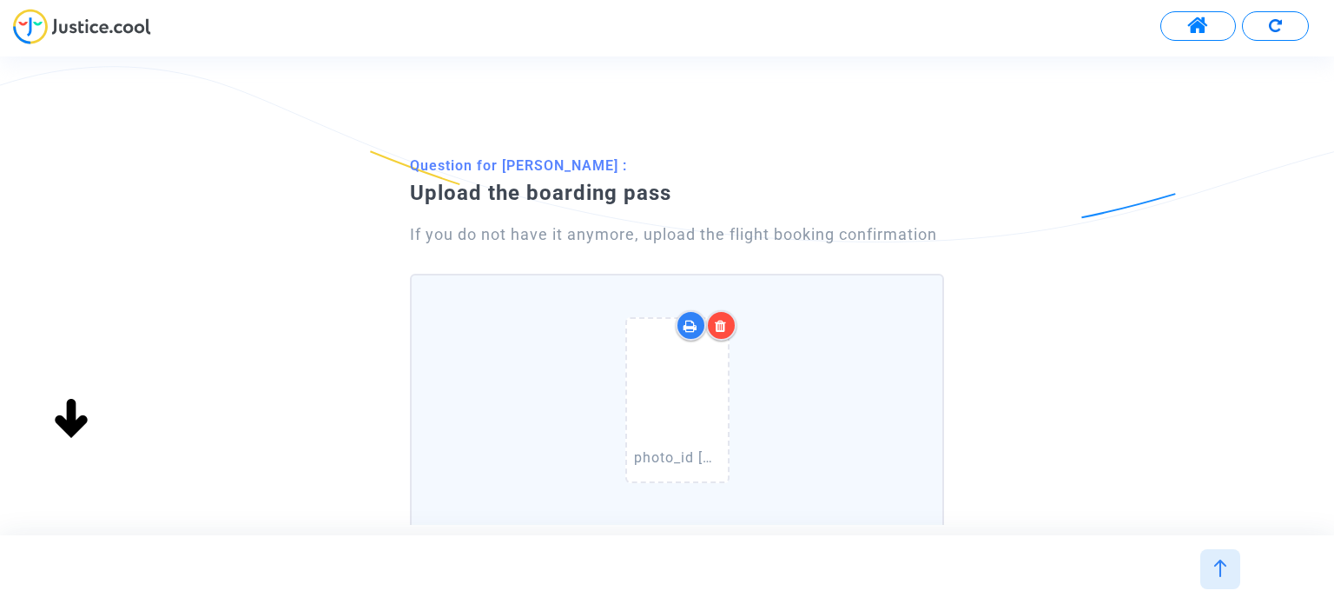
click at [728, 328] on div at bounding box center [721, 325] width 30 height 30
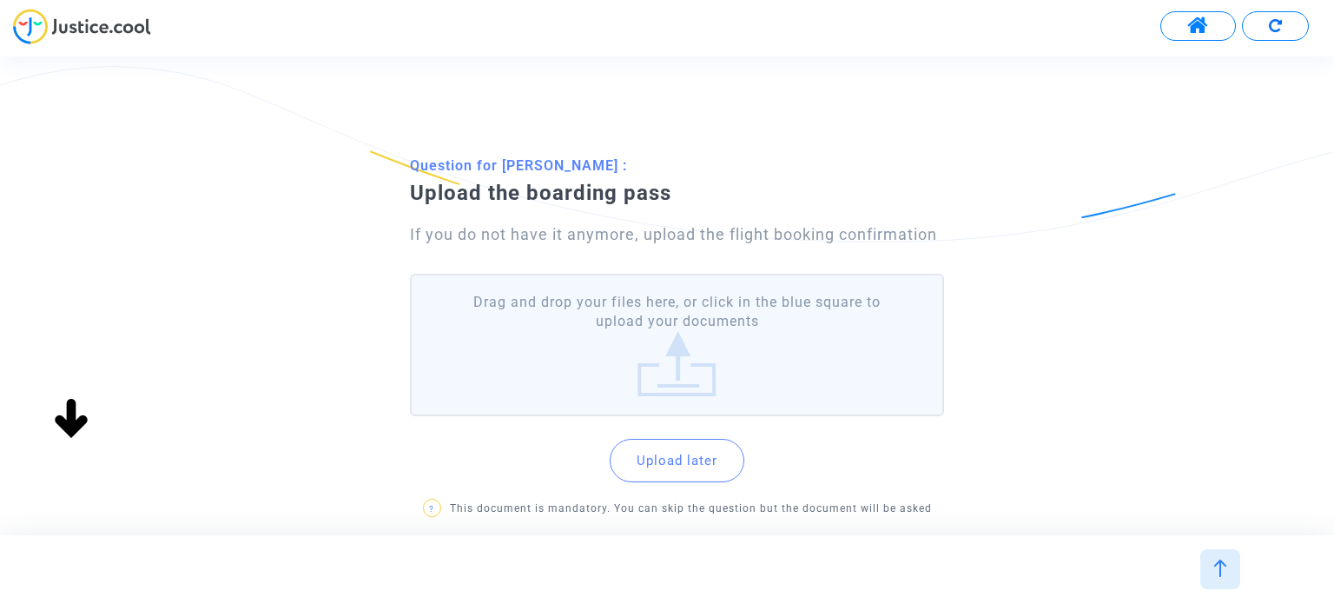
click at [803, 347] on label "Drag and drop your files here, or click in the blue square to upload your docum…" at bounding box center [676, 345] width 533 height 143
click at [0, 0] on input "Drag and drop your files here, or click in the blue square to upload your docum…" at bounding box center [0, 0] width 0 height 0
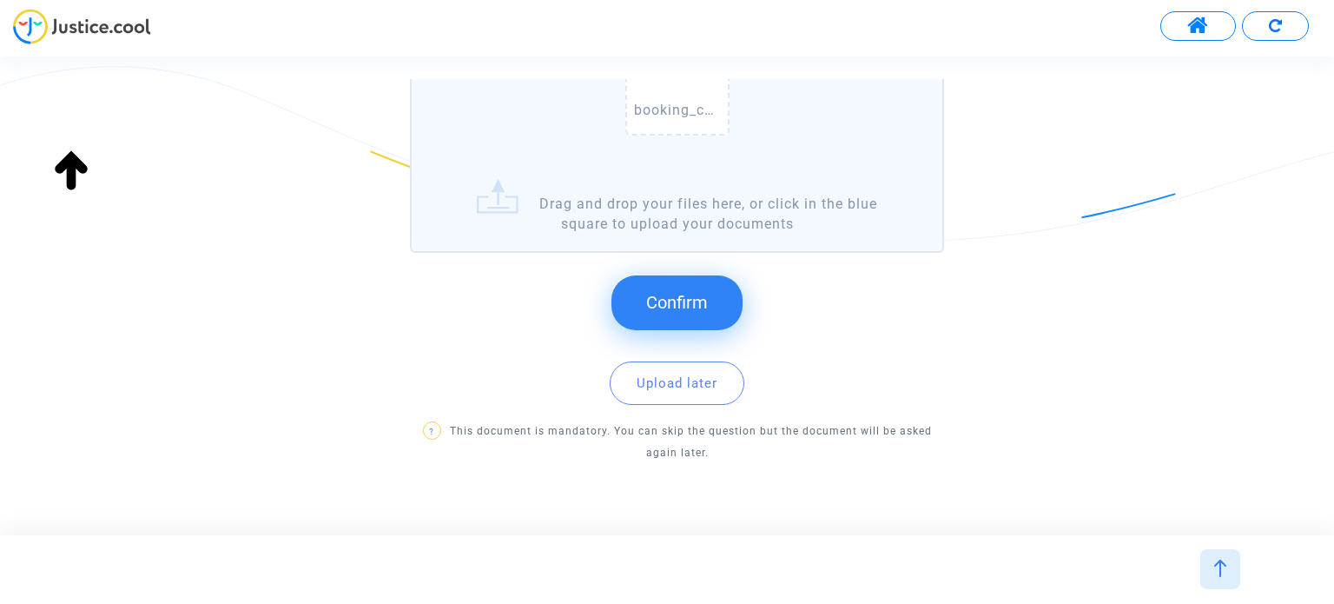
click at [665, 292] on span "Confirm" at bounding box center [677, 302] width 62 height 21
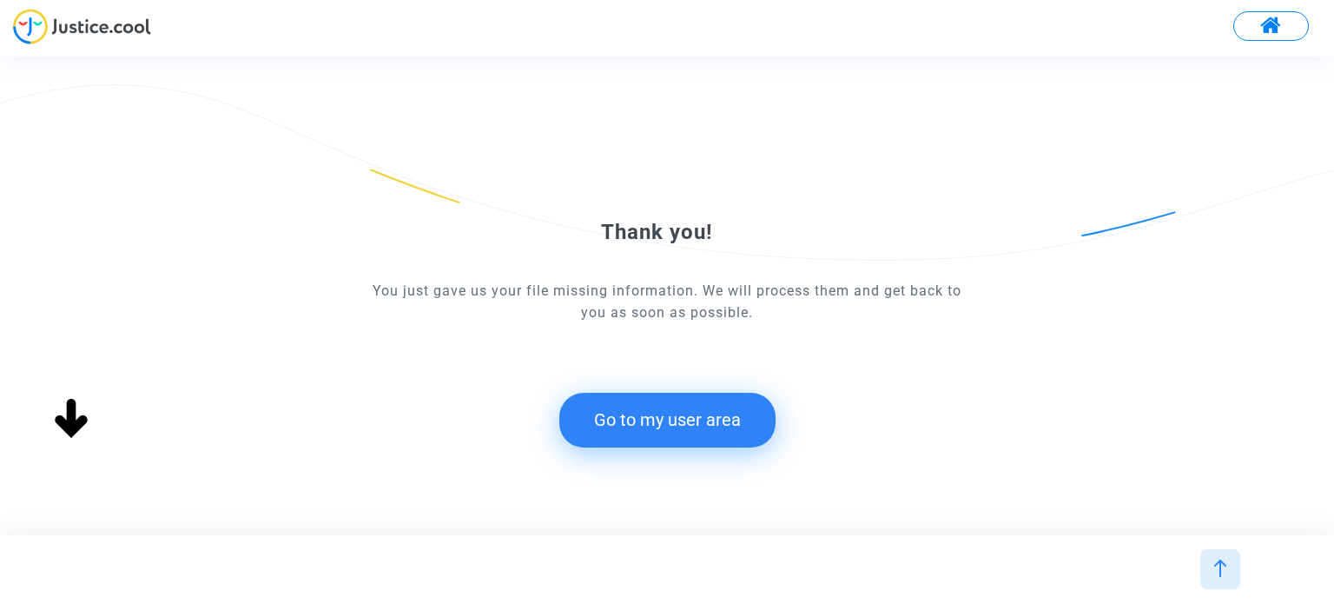
click at [718, 417] on button "Go to my user area" at bounding box center [667, 420] width 216 height 54
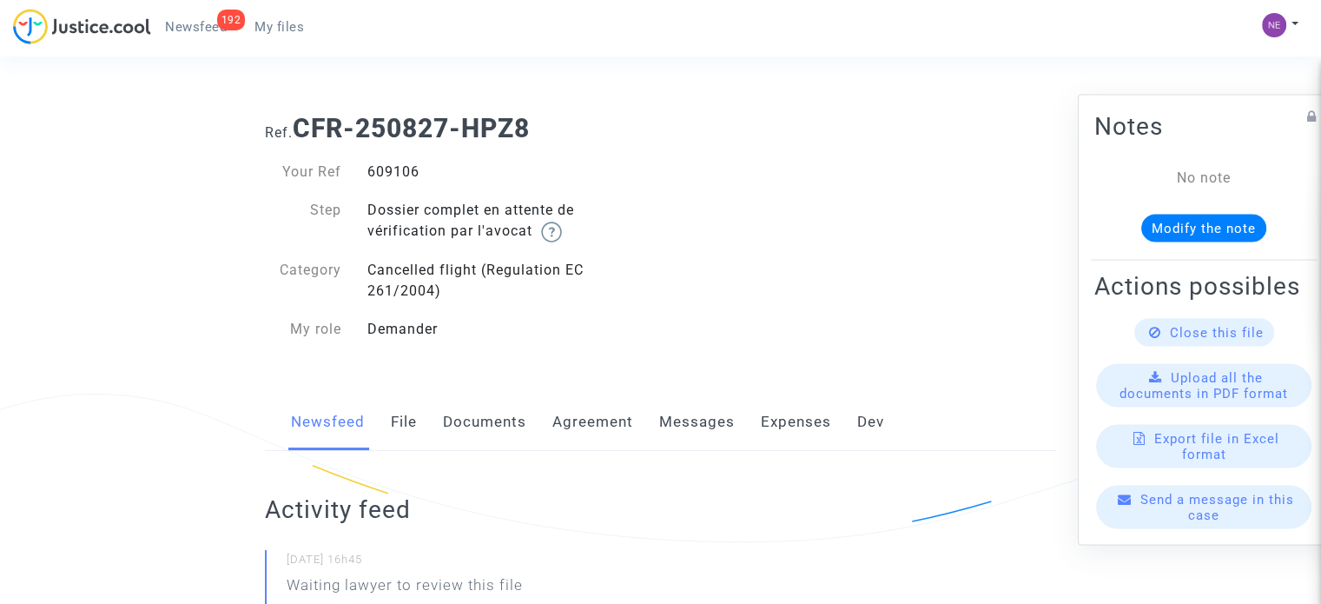
click at [591, 414] on link "Agreement" at bounding box center [593, 422] width 81 height 57
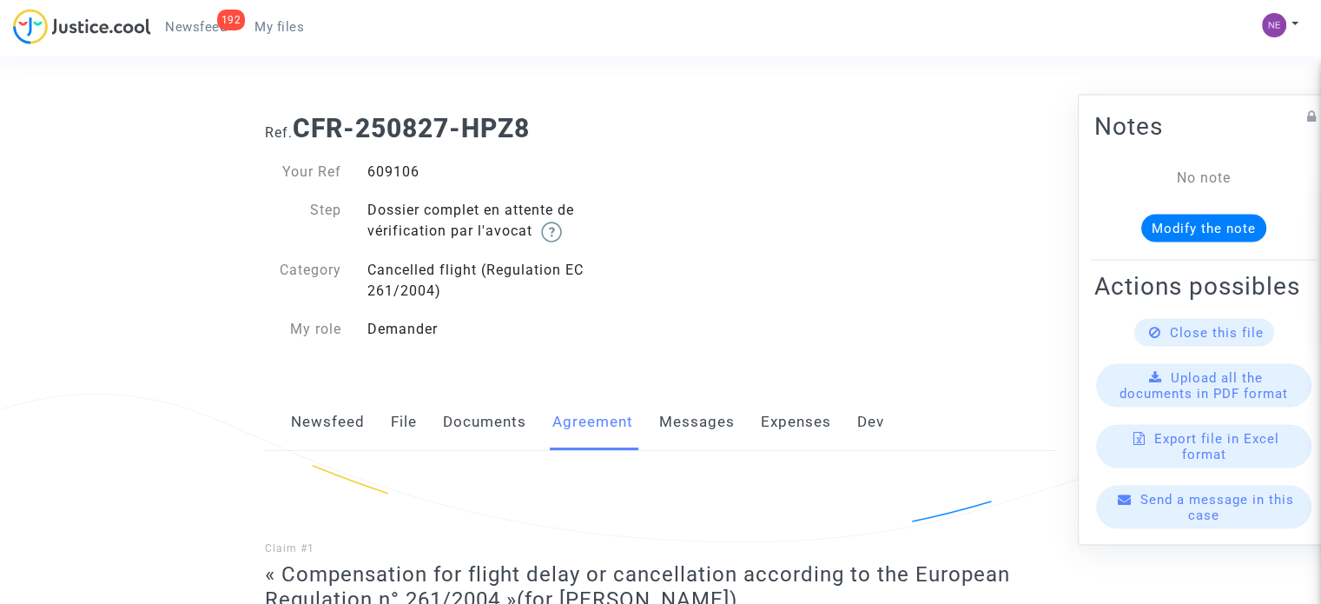
click at [499, 418] on link "Documents" at bounding box center [484, 422] width 83 height 57
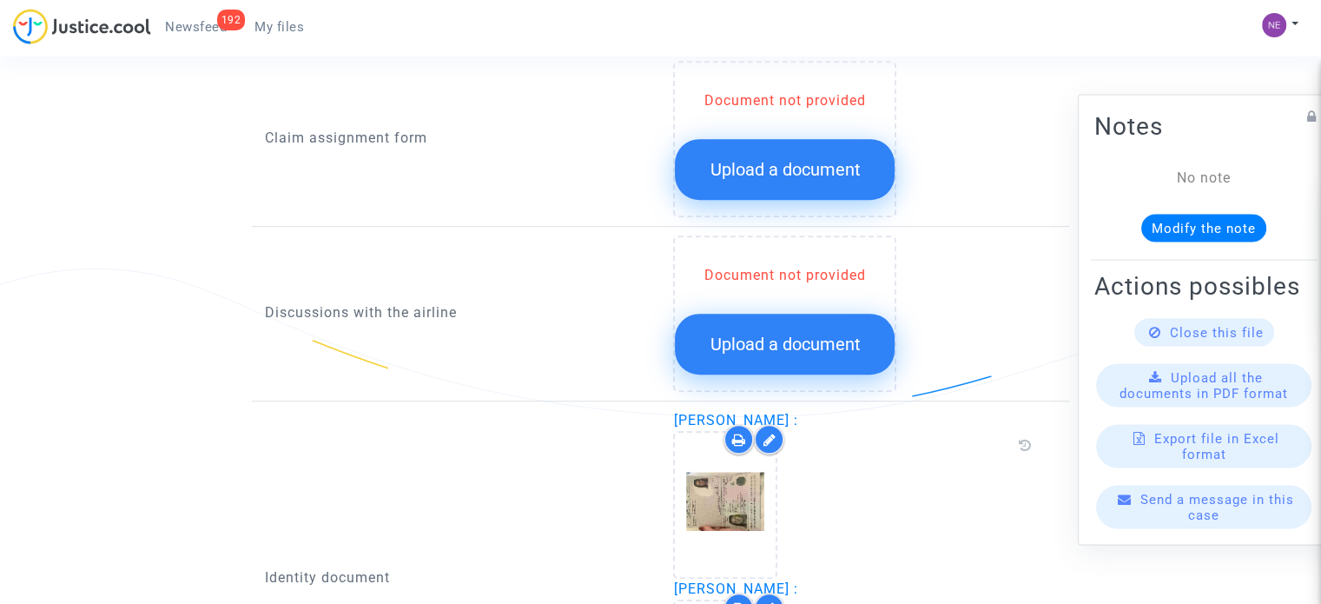
scroll to position [869, 0]
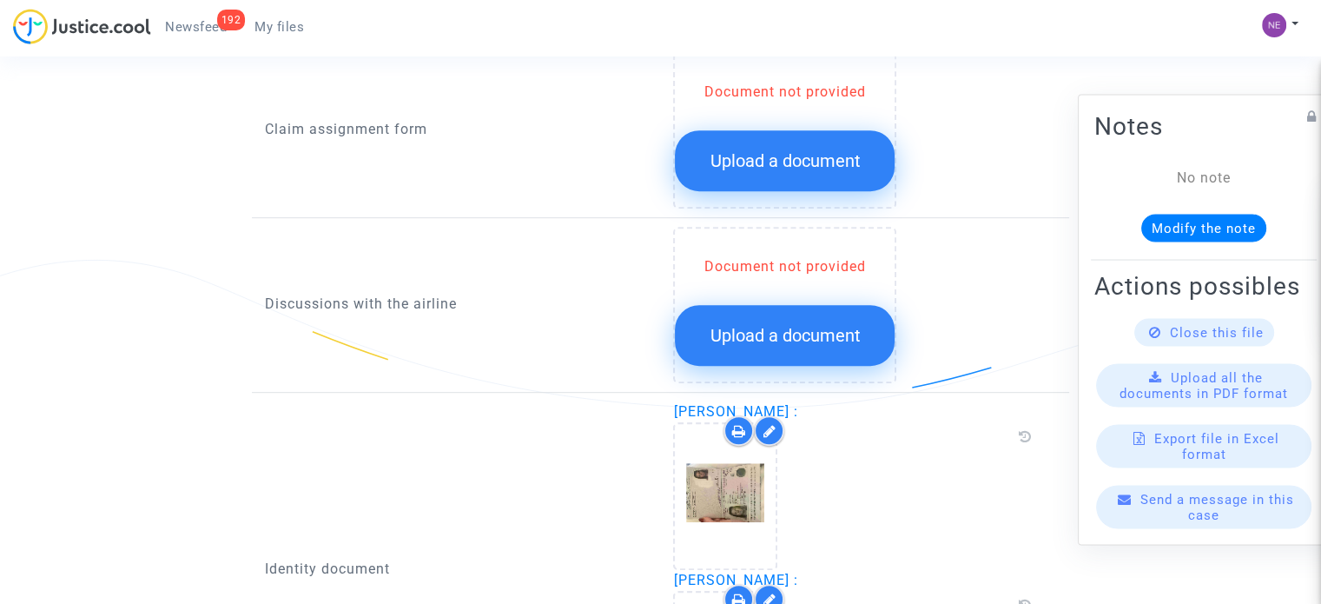
click at [811, 146] on button "Upload a document" at bounding box center [785, 160] width 220 height 61
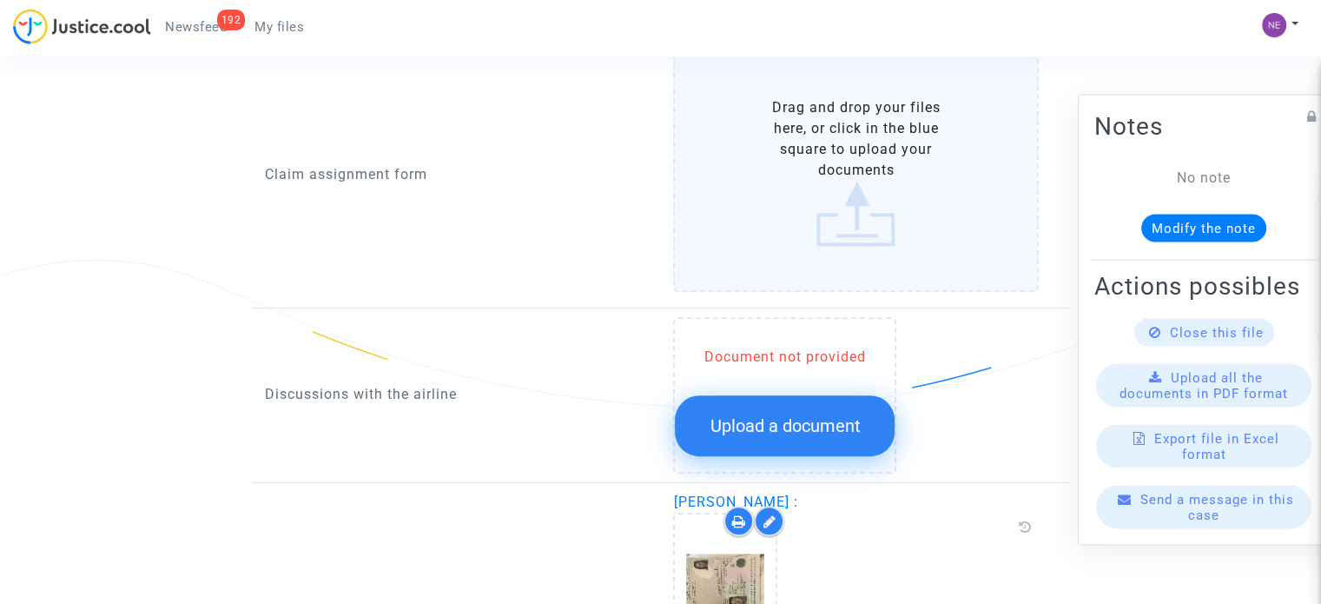
click at [810, 191] on label "Drag and drop your files here, or click in the blue square to upload your docum…" at bounding box center [856, 172] width 366 height 240
click at [0, 0] on input "Drag and drop your files here, or click in the blue square to upload your docum…" at bounding box center [0, 0] width 0 height 0
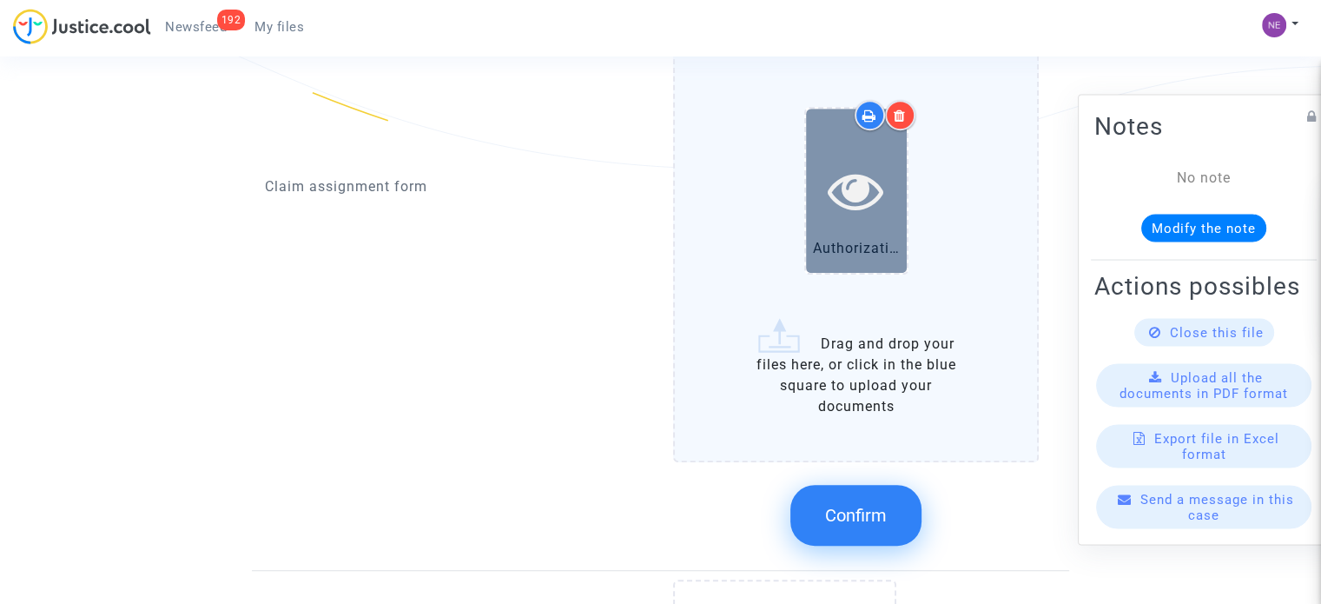
scroll to position [1129, 0]
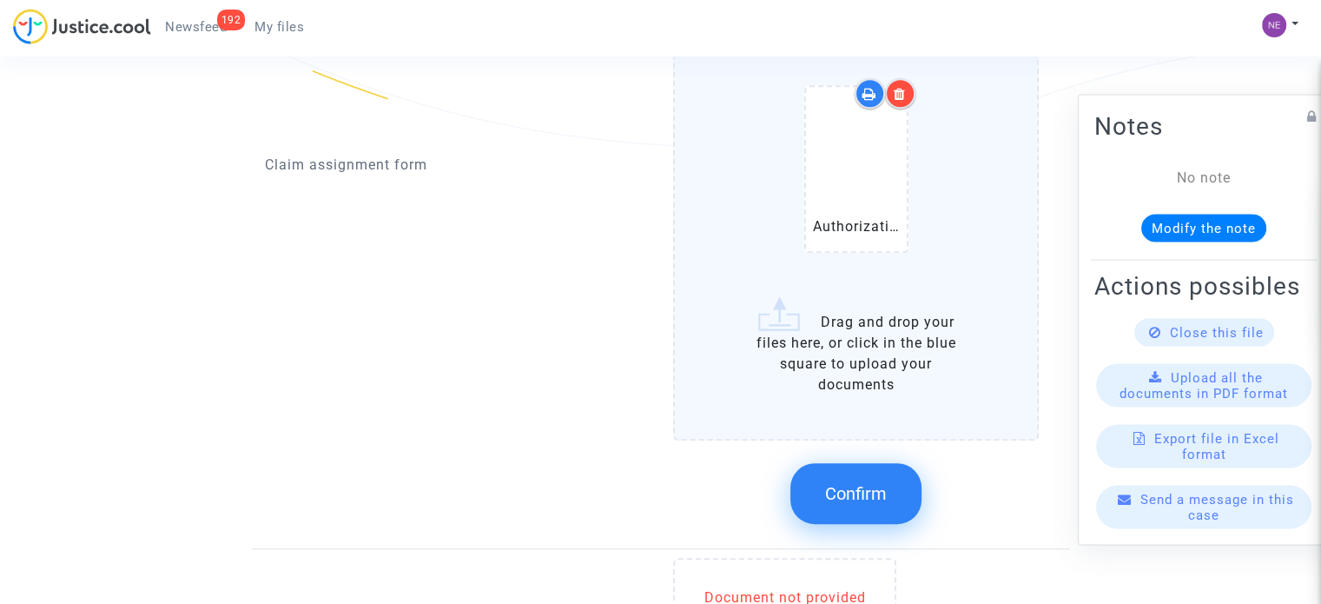
click at [869, 500] on span "Confirm" at bounding box center [856, 493] width 62 height 21
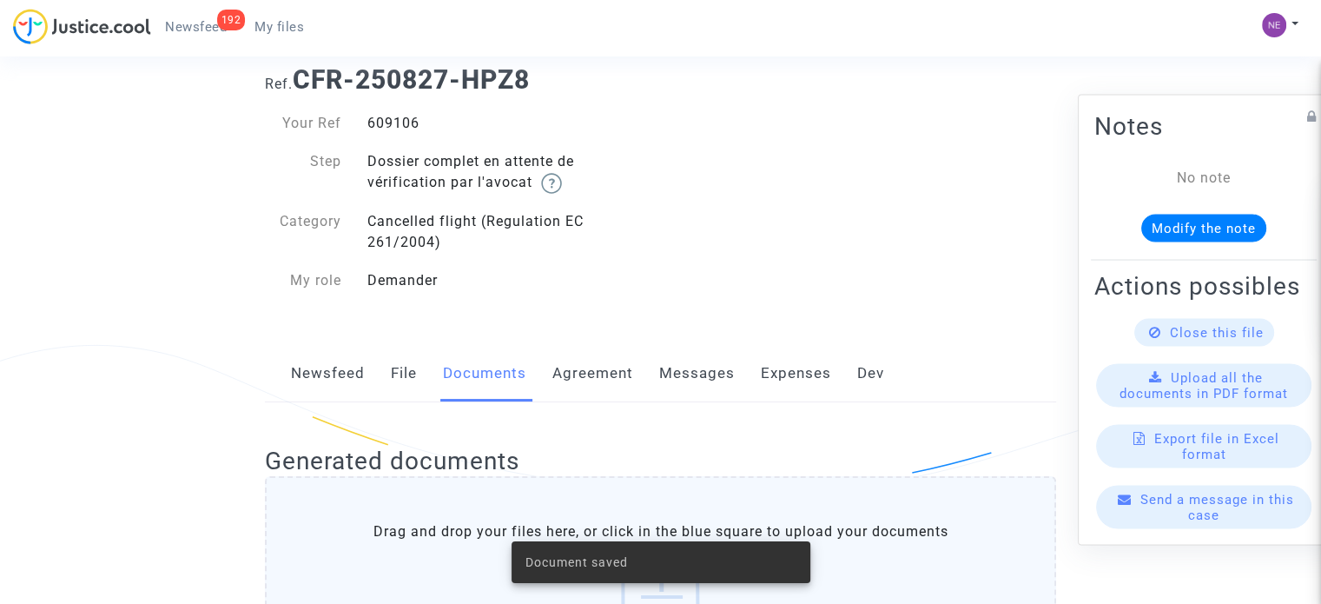
scroll to position [0, 0]
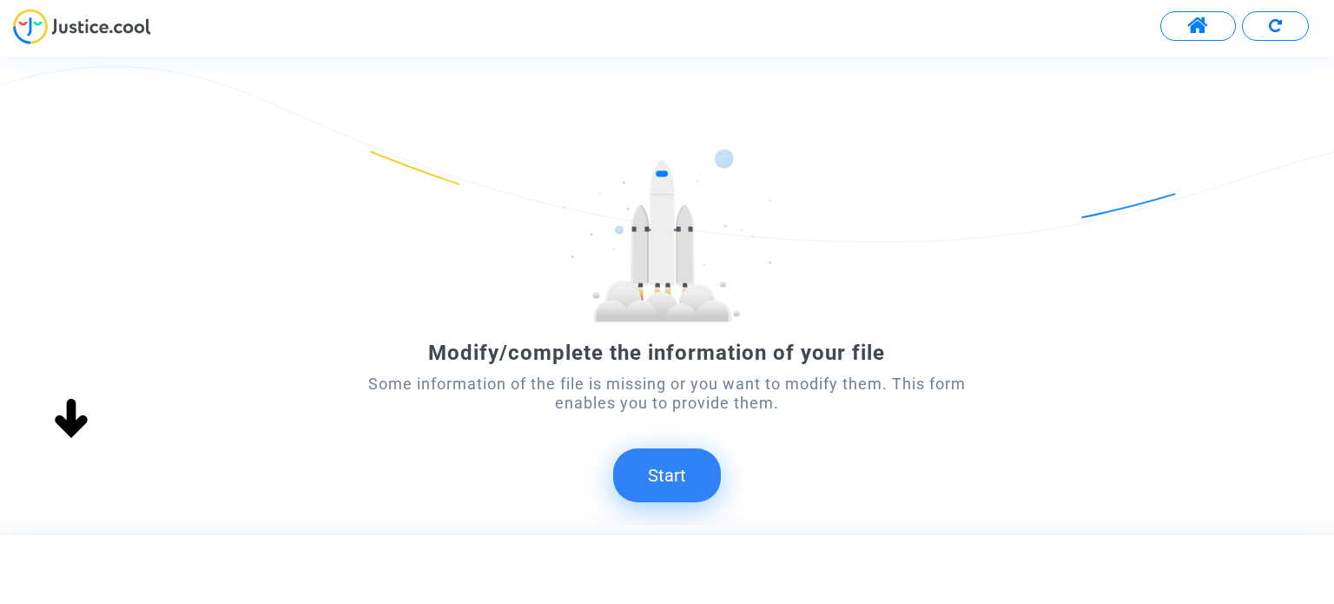
click at [714, 466] on button "Start" at bounding box center [667, 475] width 108 height 54
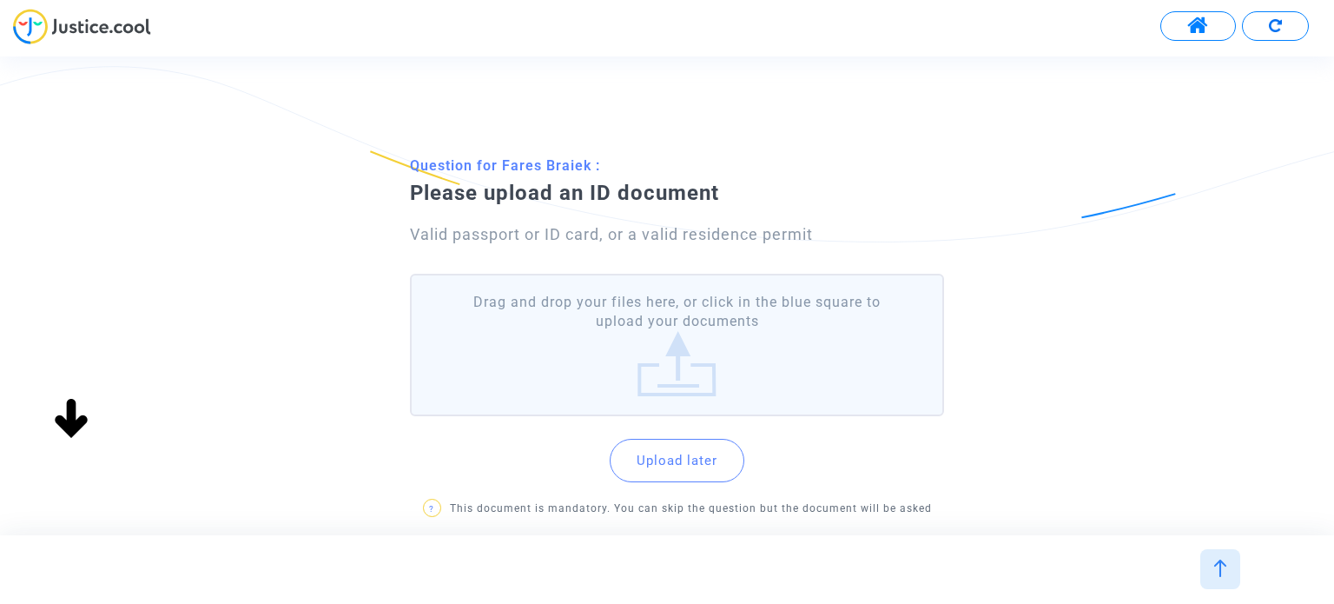
click at [764, 321] on label "Drag and drop your files here, or click in the blue square to upload your docum…" at bounding box center [676, 345] width 533 height 143
click at [0, 0] on input "Drag and drop your files here, or click in the blue square to upload your docum…" at bounding box center [0, 0] width 0 height 0
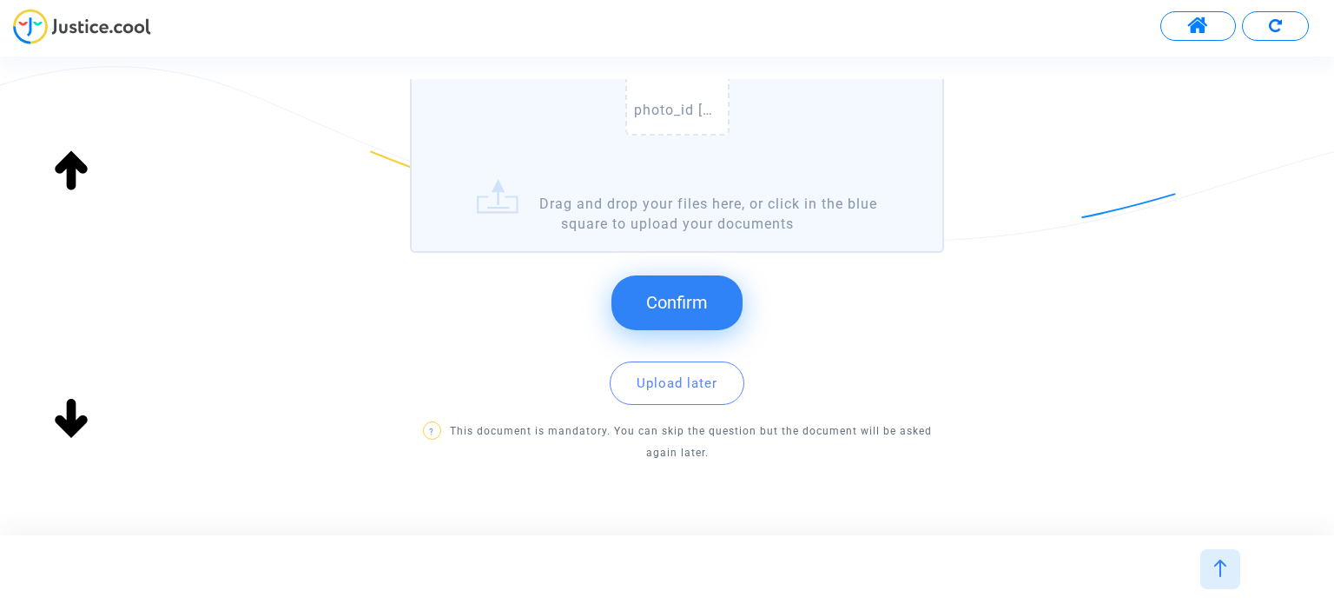
click at [667, 281] on button "Confirm" at bounding box center [677, 302] width 131 height 54
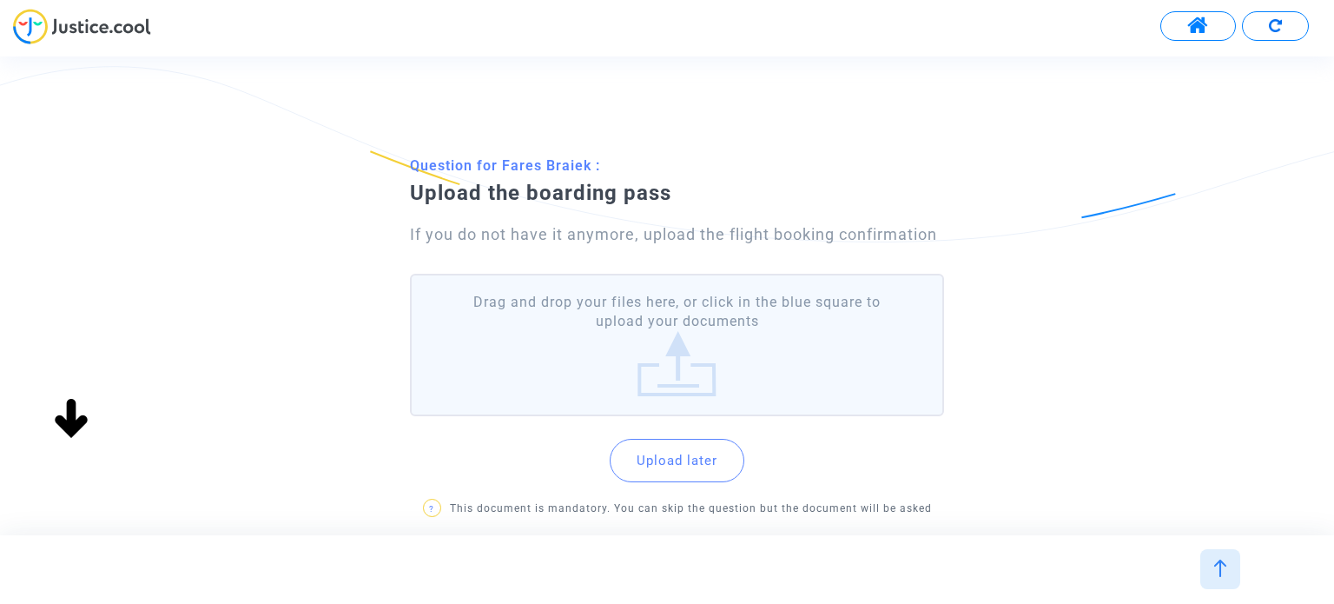
click at [685, 326] on label "Drag and drop your files here, or click in the blue square to upload your docum…" at bounding box center [676, 345] width 533 height 143
click at [0, 0] on input "Drag and drop your files here, or click in the blue square to upload your docum…" at bounding box center [0, 0] width 0 height 0
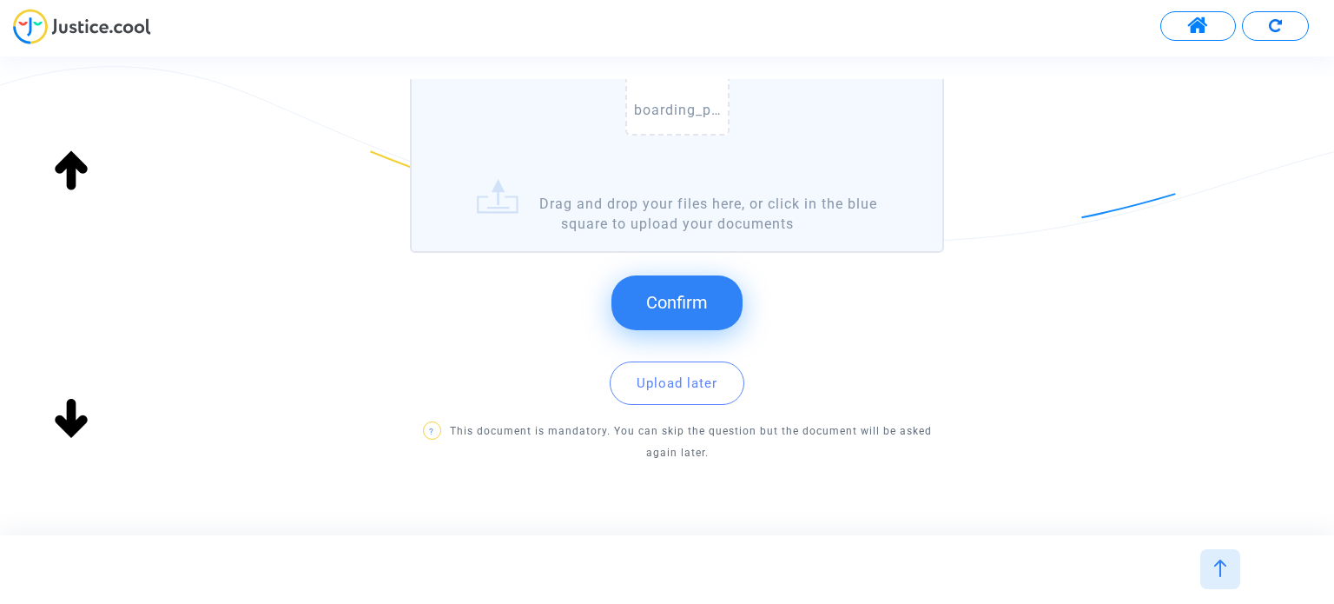
click at [713, 300] on button "Confirm" at bounding box center [677, 302] width 131 height 54
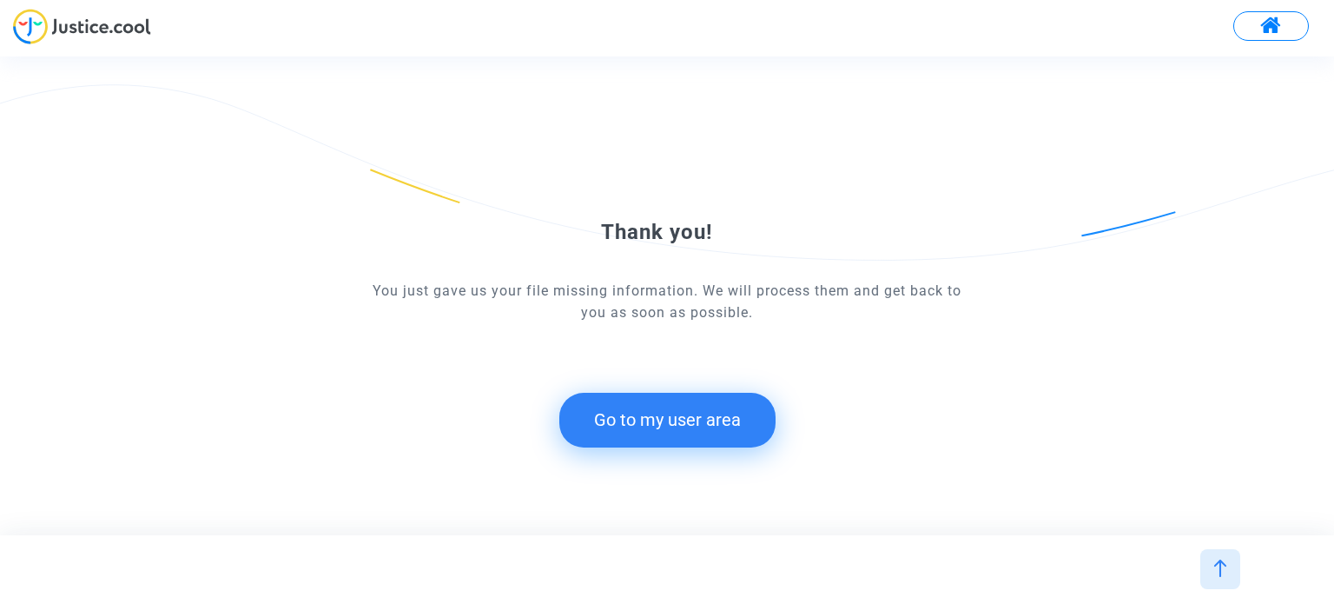
click at [721, 423] on button "Go to my user area" at bounding box center [667, 420] width 216 height 54
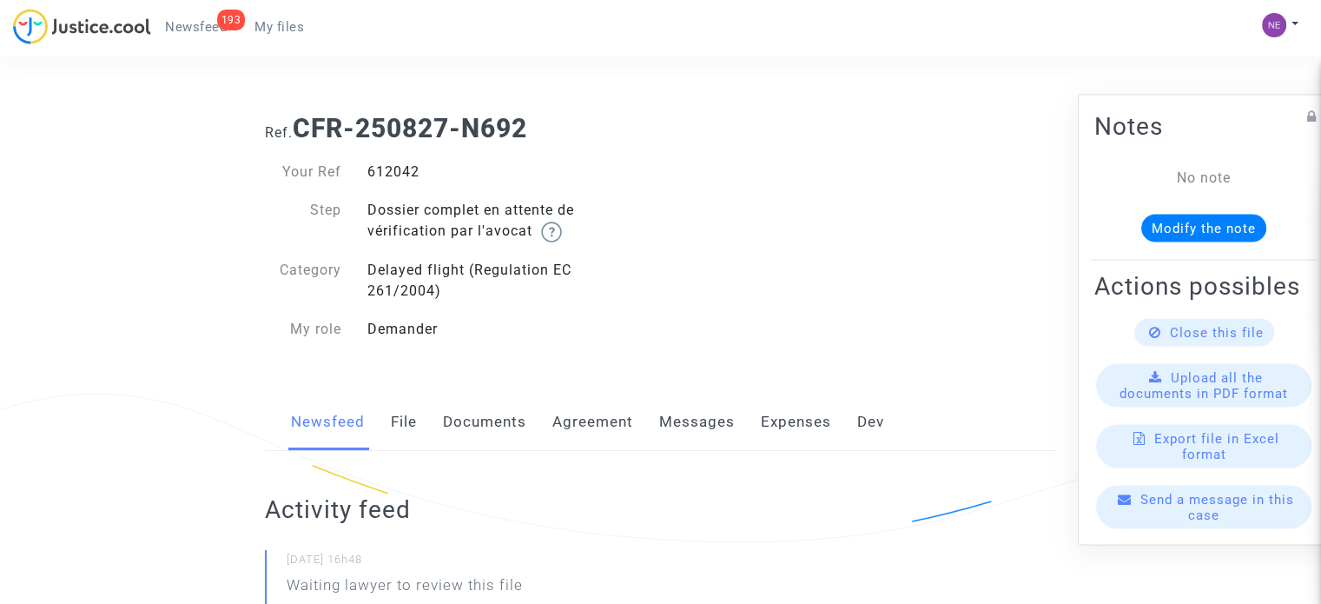
click at [456, 431] on link "Documents" at bounding box center [484, 422] width 83 height 57
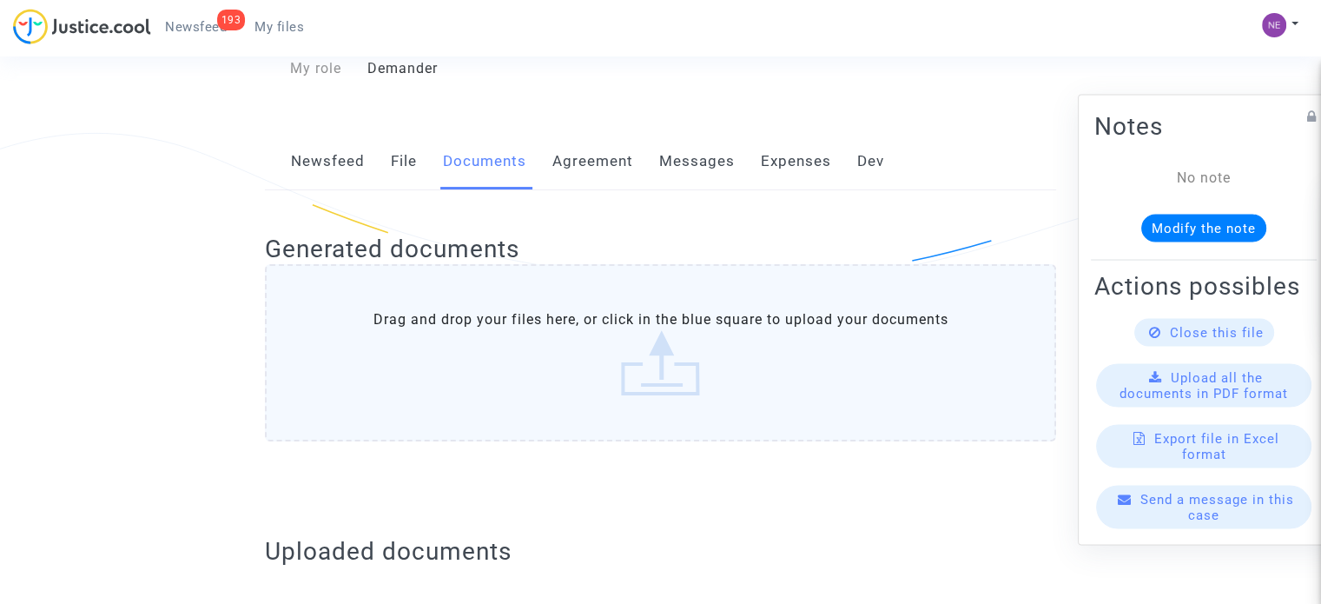
scroll to position [608, 0]
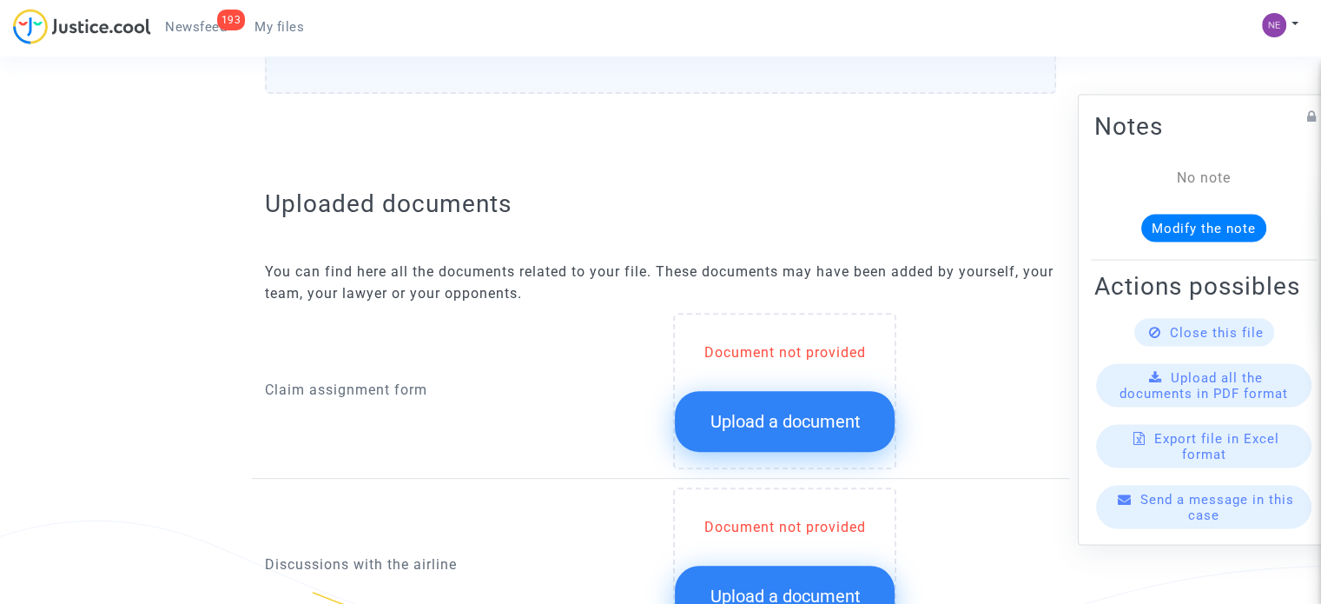
click at [779, 426] on span "Upload a document" at bounding box center [785, 421] width 150 height 21
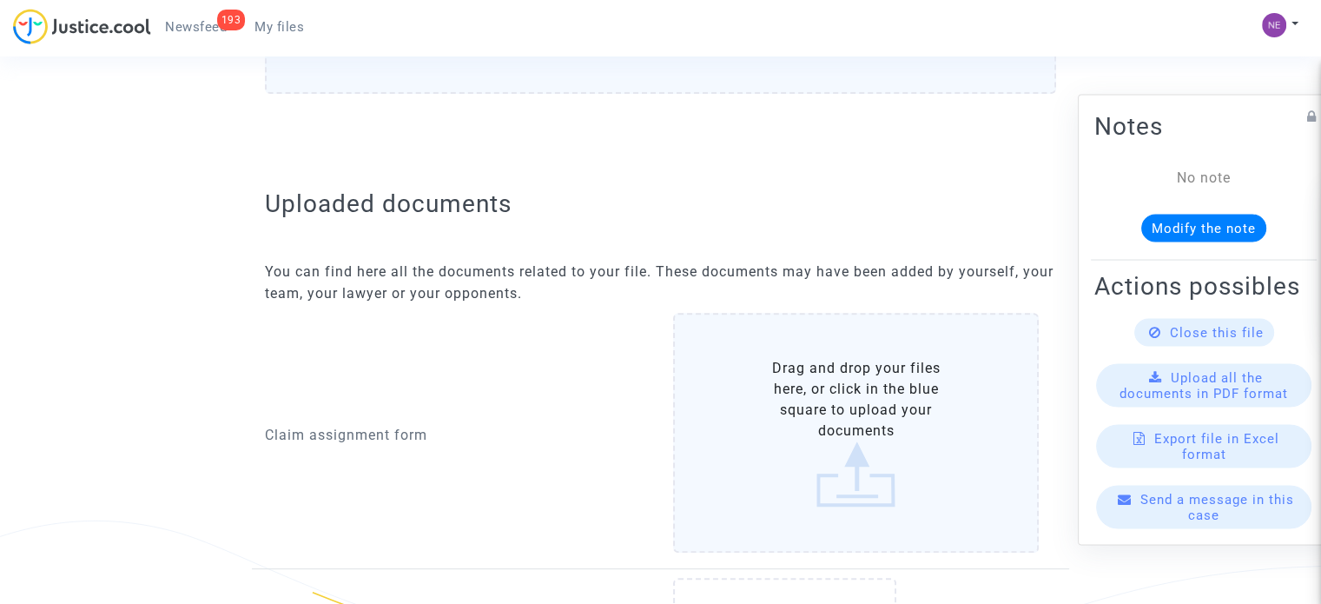
click at [779, 426] on label "Drag and drop your files here, or click in the blue square to upload your docum…" at bounding box center [856, 433] width 366 height 240
click at [0, 0] on input "Drag and drop your files here, or click in the blue square to upload your docum…" at bounding box center [0, 0] width 0 height 0
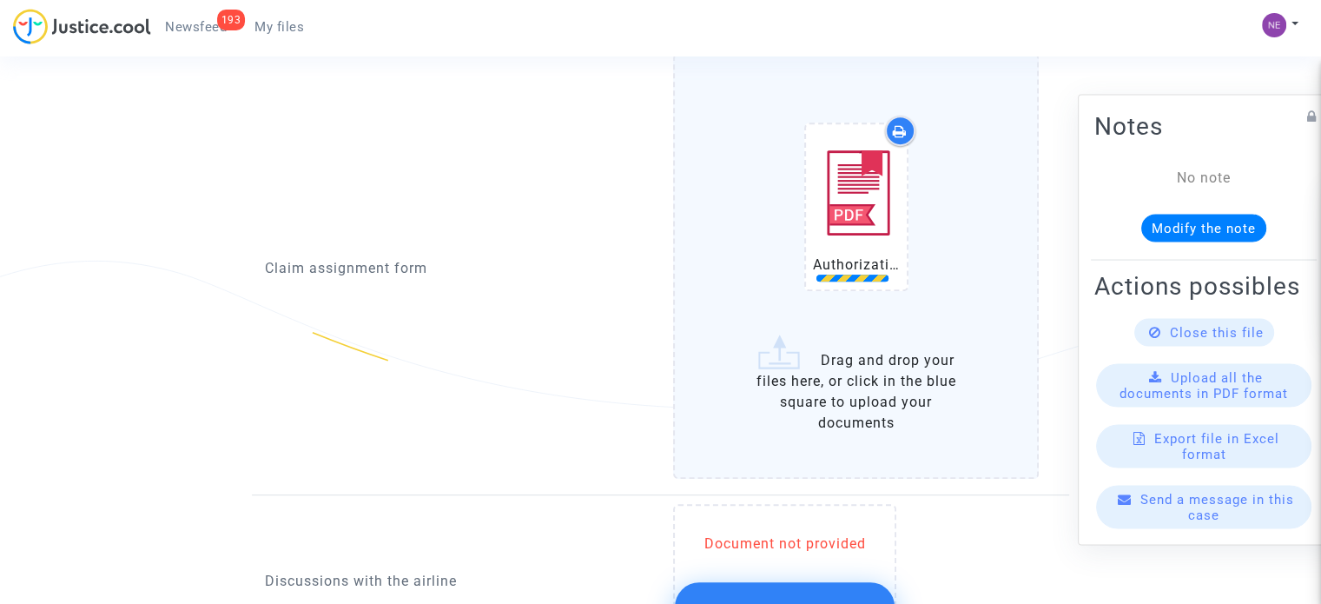
scroll to position [869, 0]
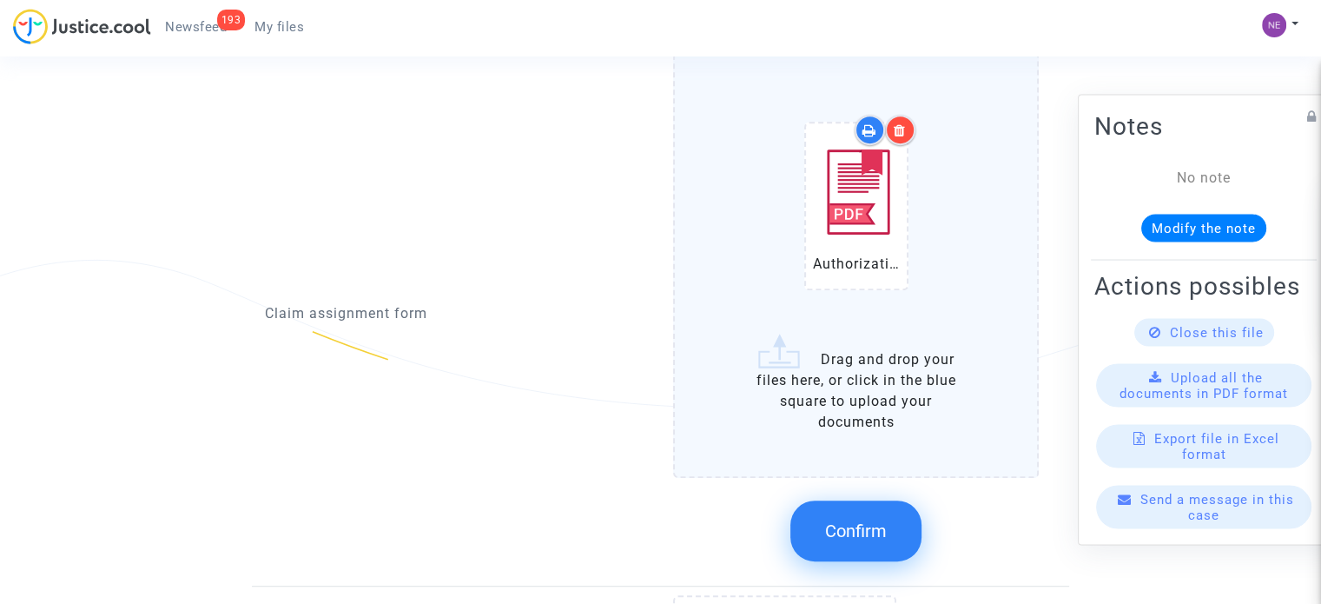
click at [890, 524] on button "Confirm" at bounding box center [856, 530] width 131 height 61
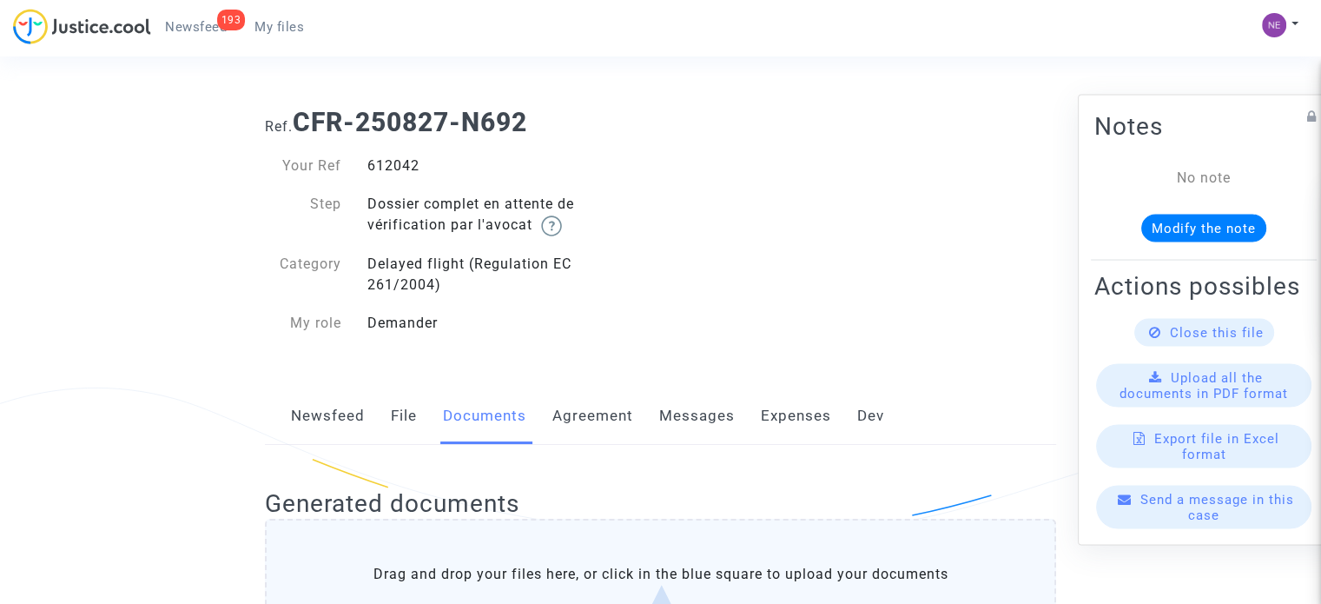
scroll to position [0, 0]
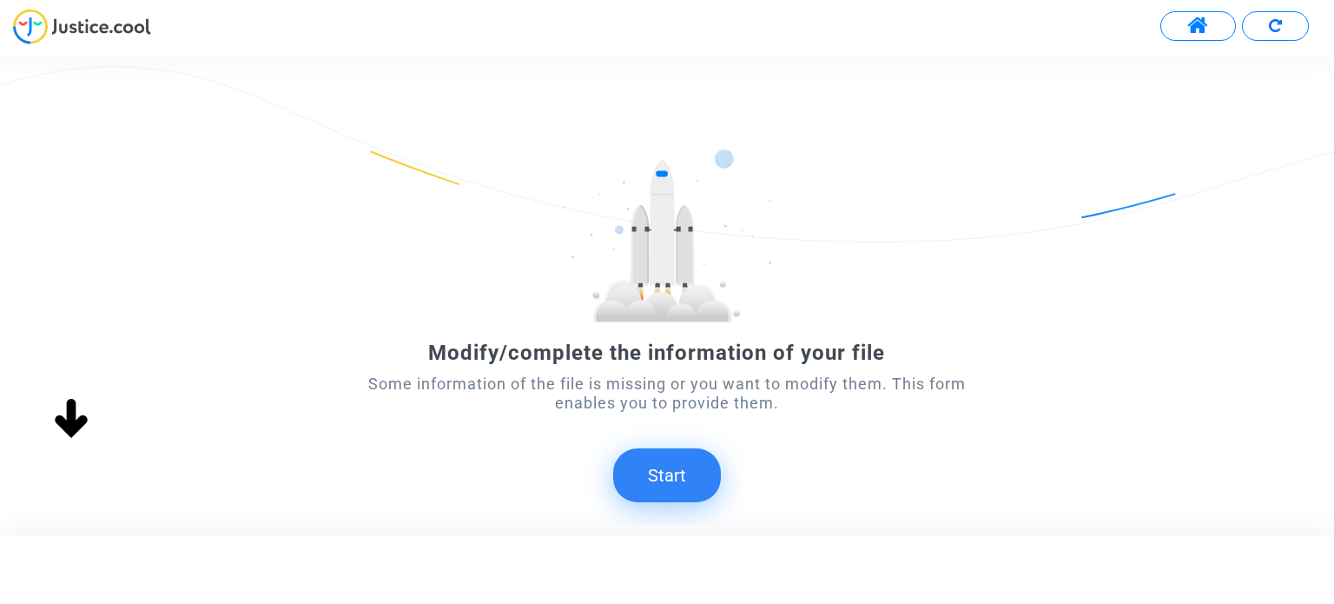
click at [653, 467] on button "Start" at bounding box center [667, 475] width 108 height 54
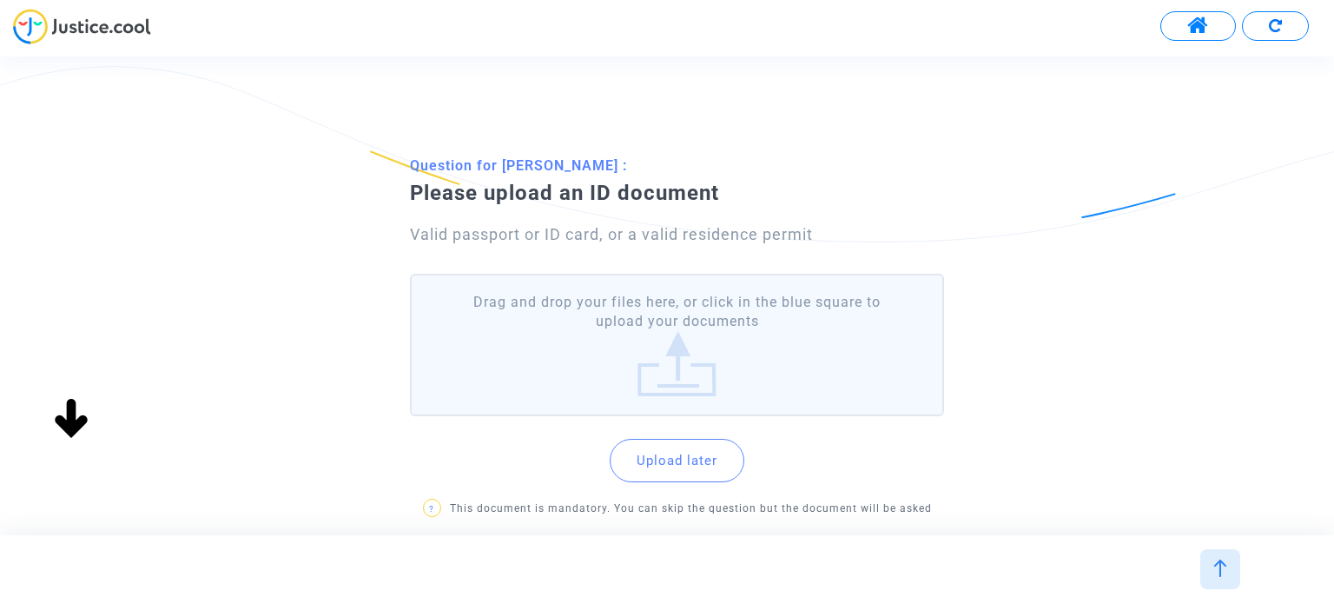
scroll to position [87, 0]
click at [711, 361] on label "Drag and drop your files here, or click in the blue square to upload your docum…" at bounding box center [676, 345] width 533 height 143
click at [0, 0] on input "Drag and drop your files here, or click in the blue square to upload your docum…" at bounding box center [0, 0] width 0 height 0
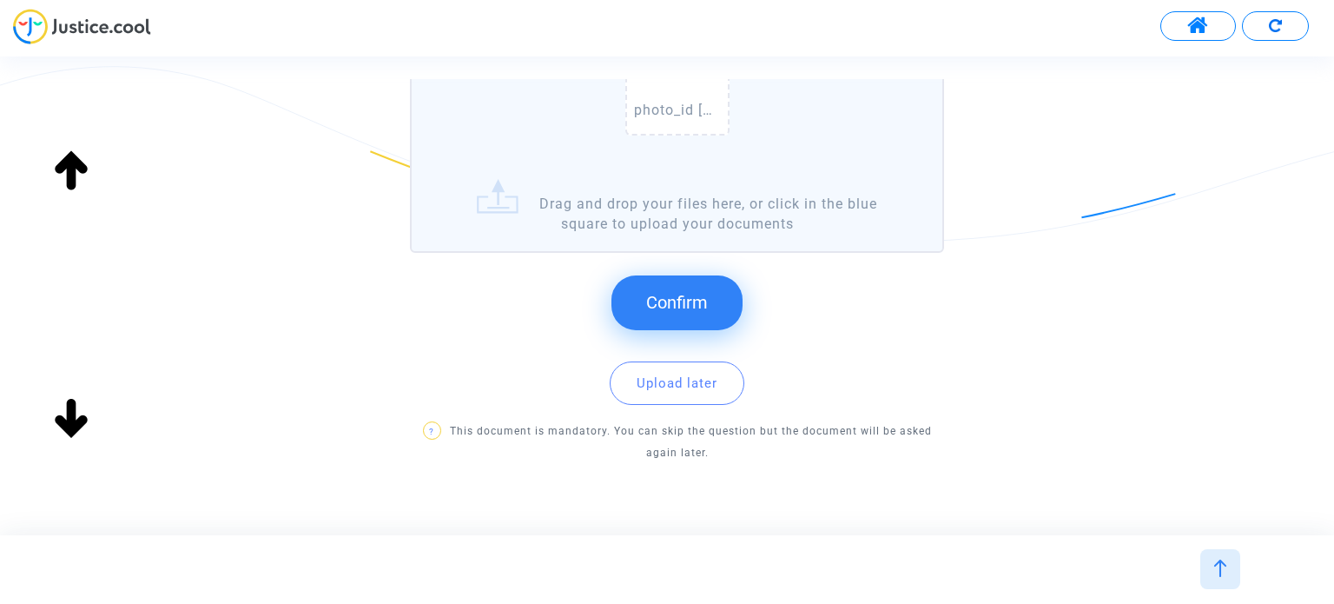
click at [701, 306] on span "Confirm" at bounding box center [677, 302] width 62 height 21
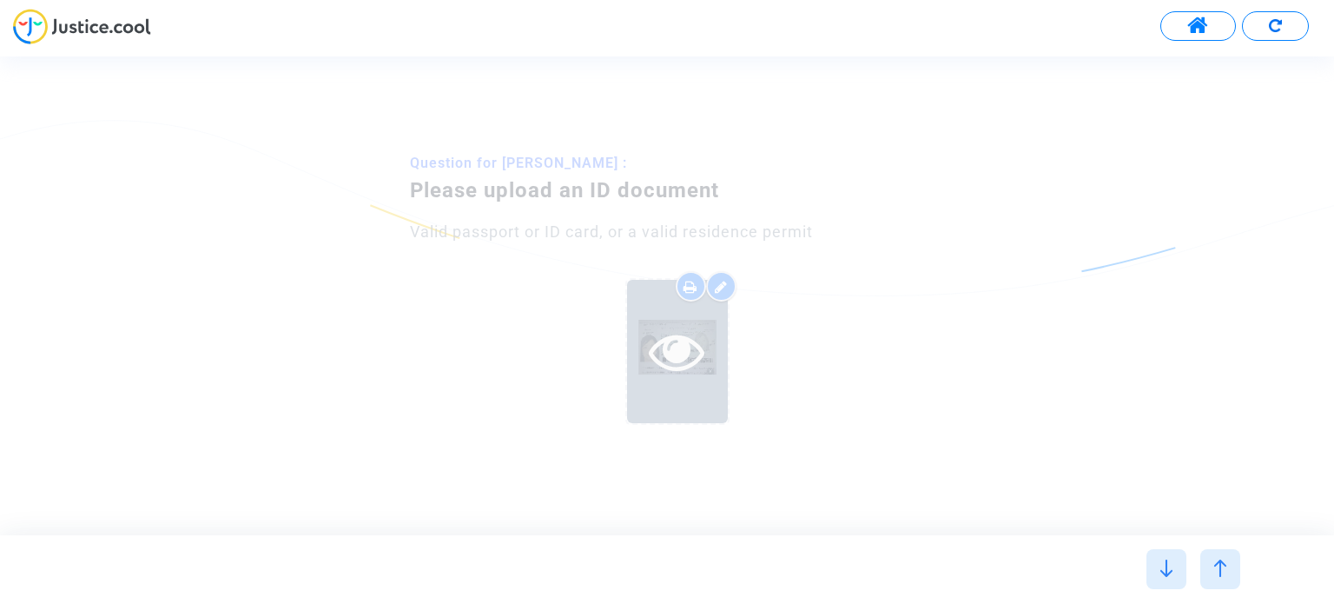
scroll to position [0, 0]
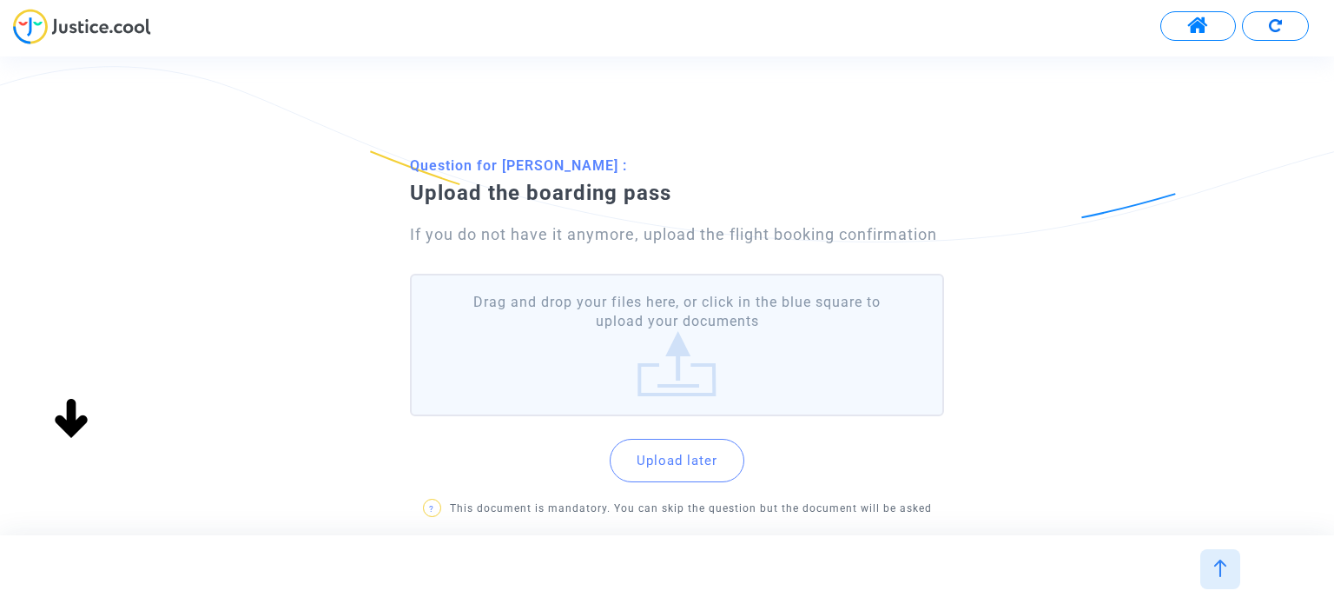
click at [691, 343] on label "Drag and drop your files here, or click in the blue square to upload your docum…" at bounding box center [676, 345] width 533 height 143
click at [0, 0] on input "Drag and drop your files here, or click in the blue square to upload your docum…" at bounding box center [0, 0] width 0 height 0
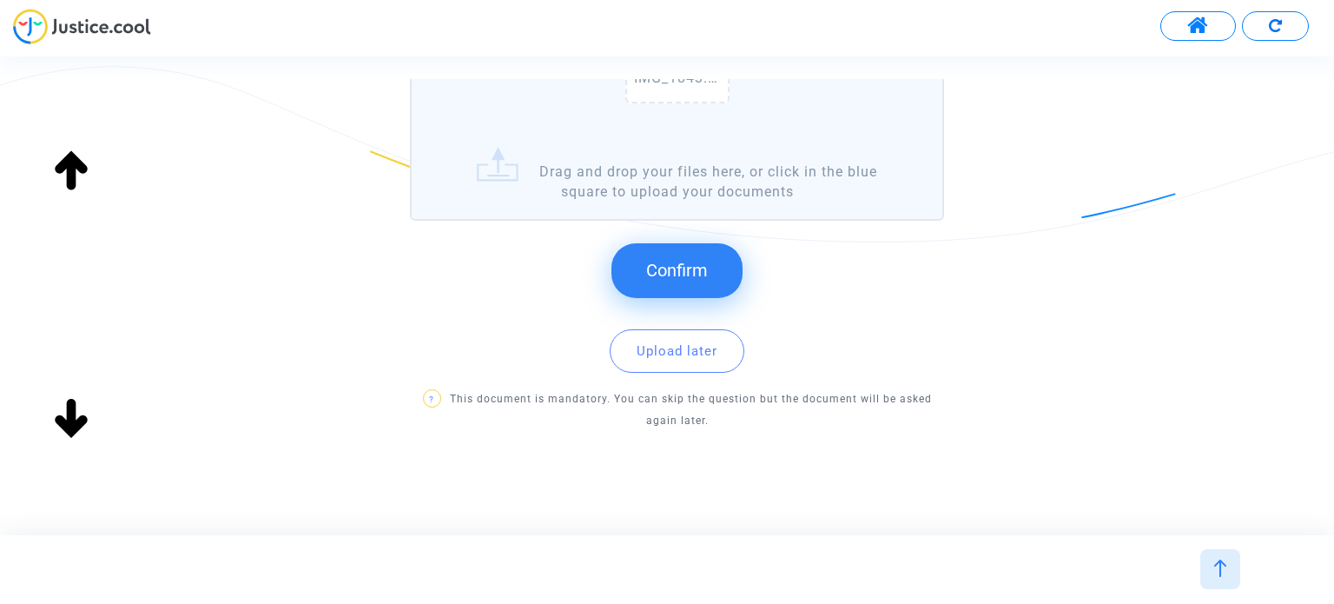
click at [726, 263] on button "Confirm" at bounding box center [677, 270] width 131 height 54
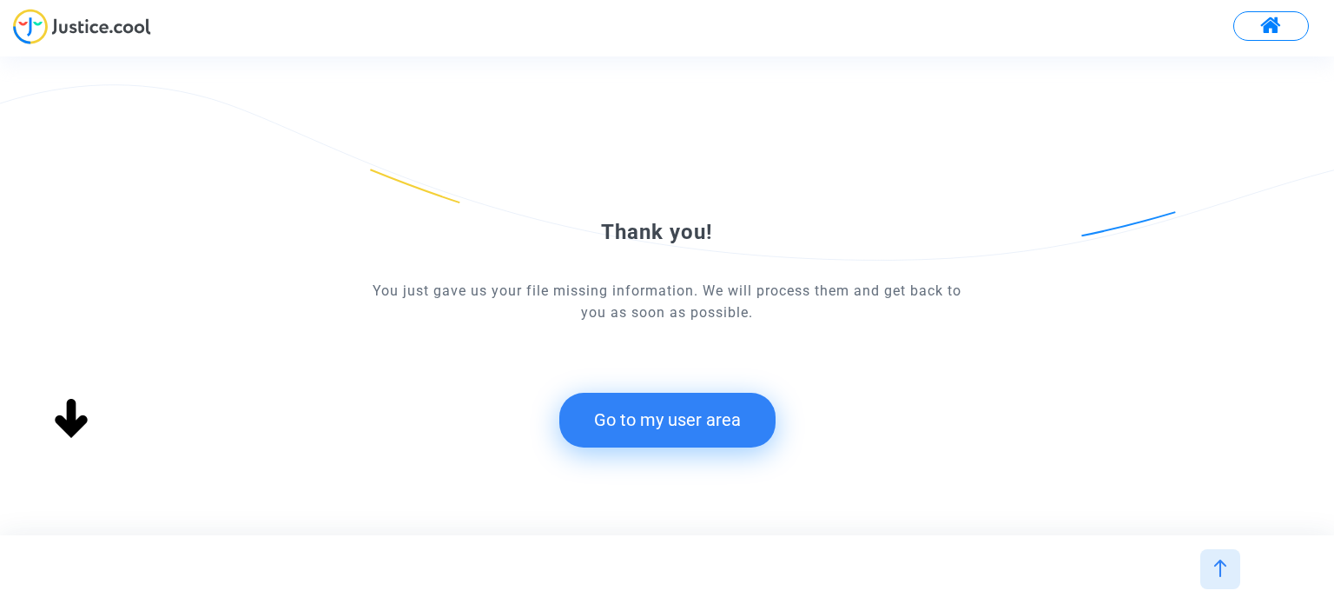
click at [739, 413] on button "Go to my user area" at bounding box center [667, 420] width 216 height 54
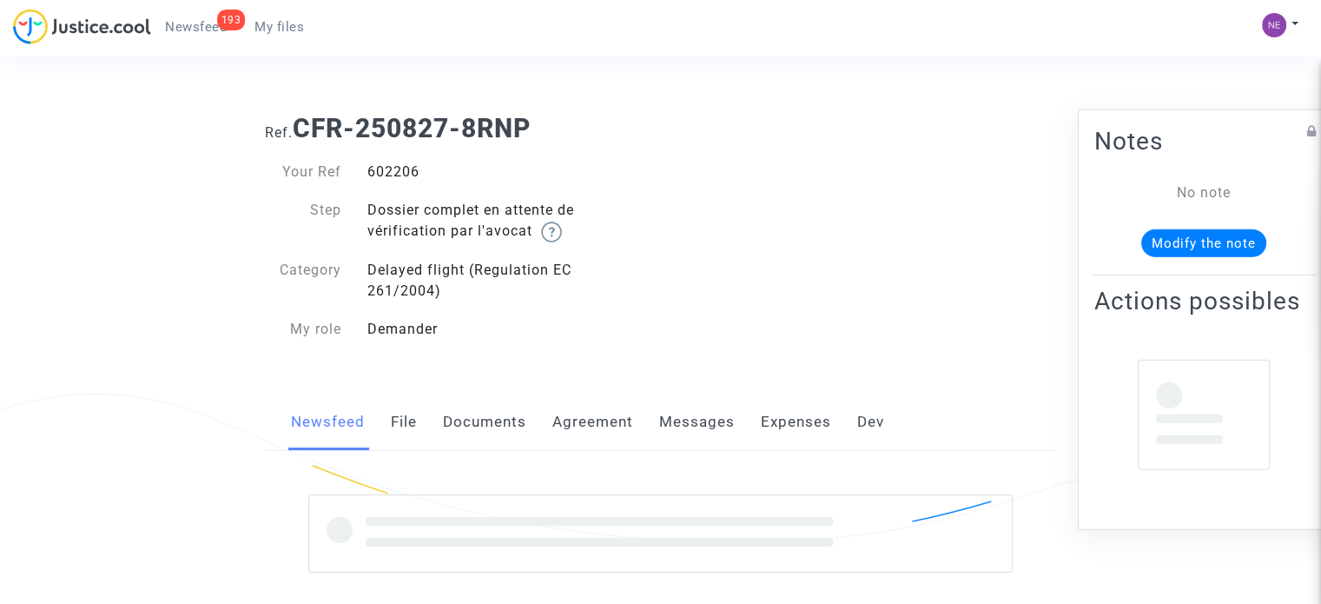
click at [507, 409] on link "Documents" at bounding box center [484, 422] width 83 height 57
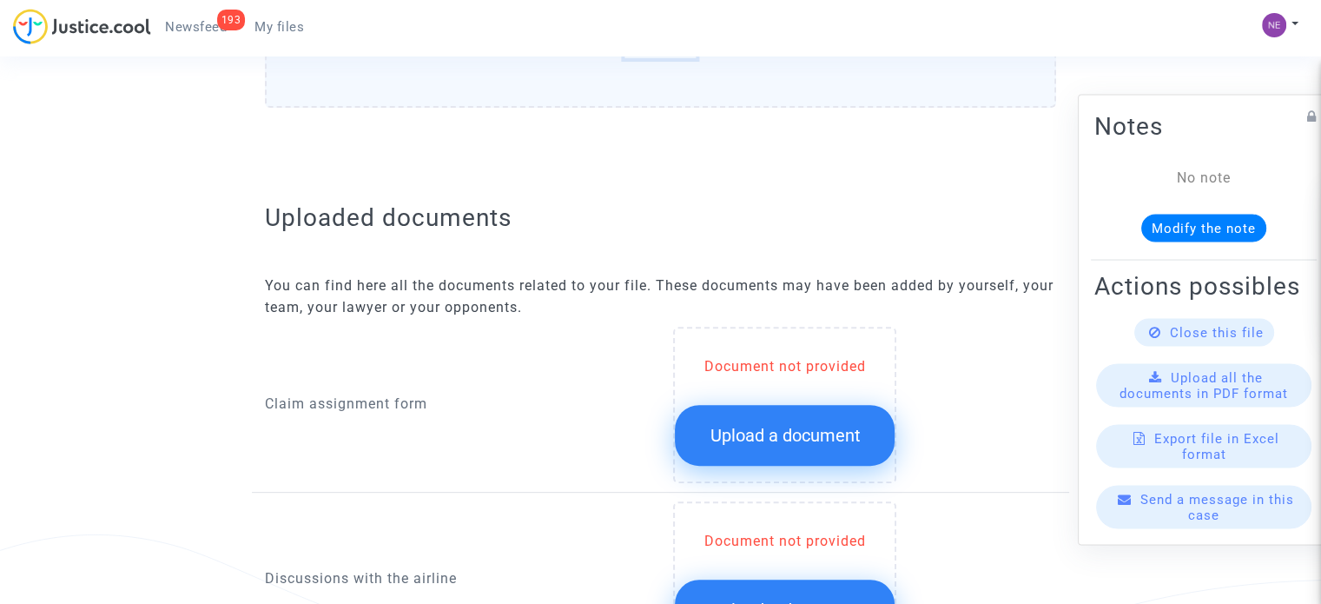
scroll to position [608, 0]
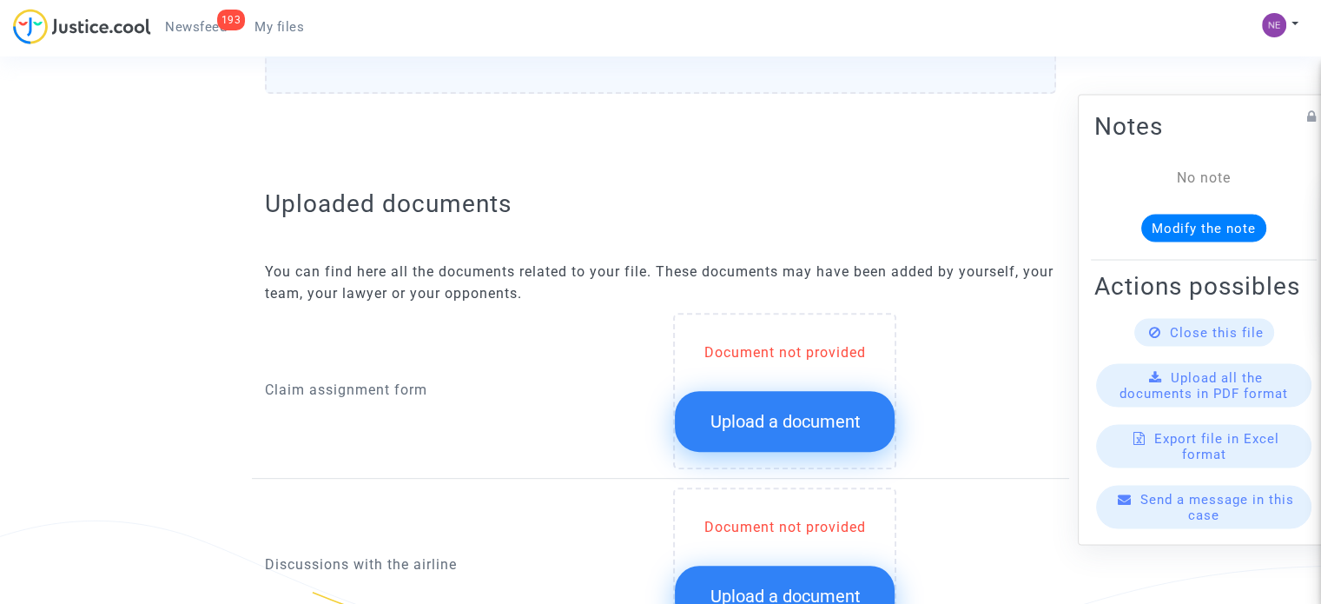
click at [784, 432] on button "Upload a document" at bounding box center [785, 421] width 220 height 61
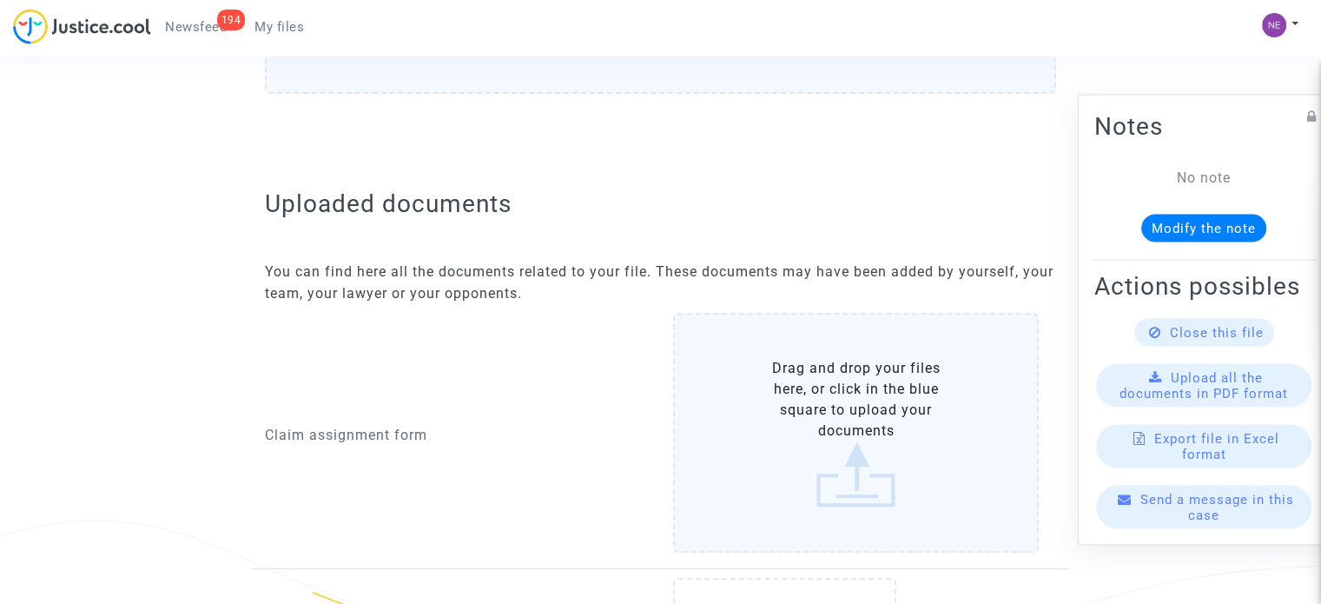
click at [810, 385] on label "Drag and drop your files here, or click in the blue square to upload your docum…" at bounding box center [856, 433] width 366 height 240
click at [0, 0] on input "Drag and drop your files here, or click in the blue square to upload your docum…" at bounding box center [0, 0] width 0 height 0
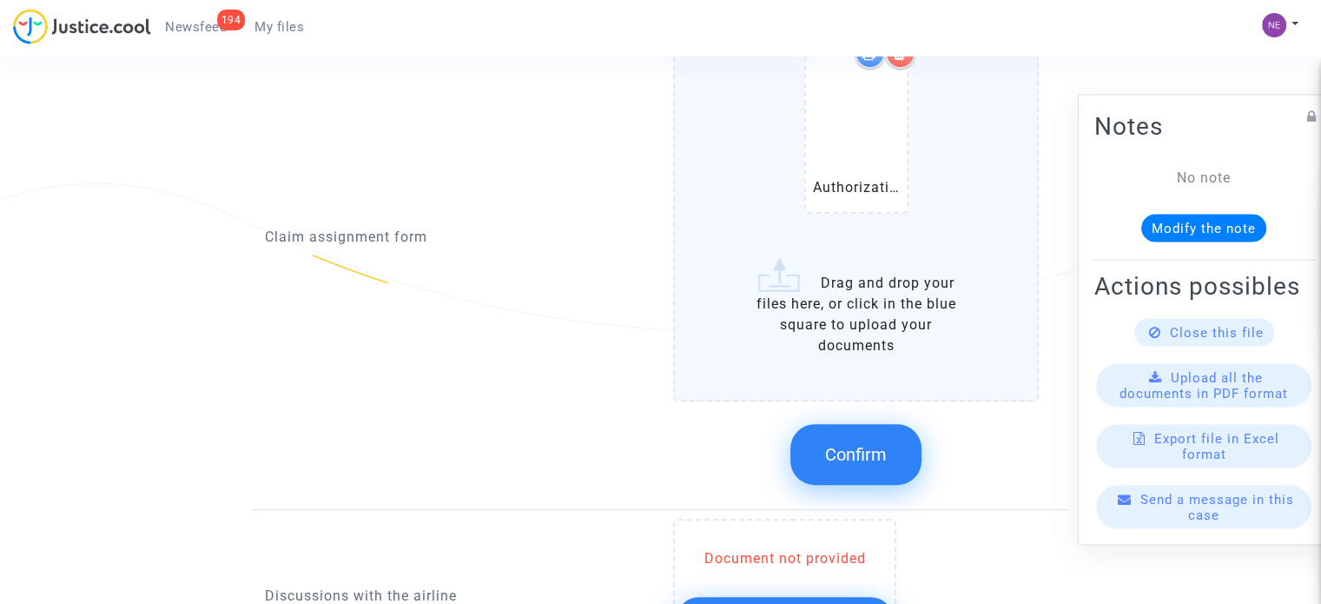
scroll to position [956, 0]
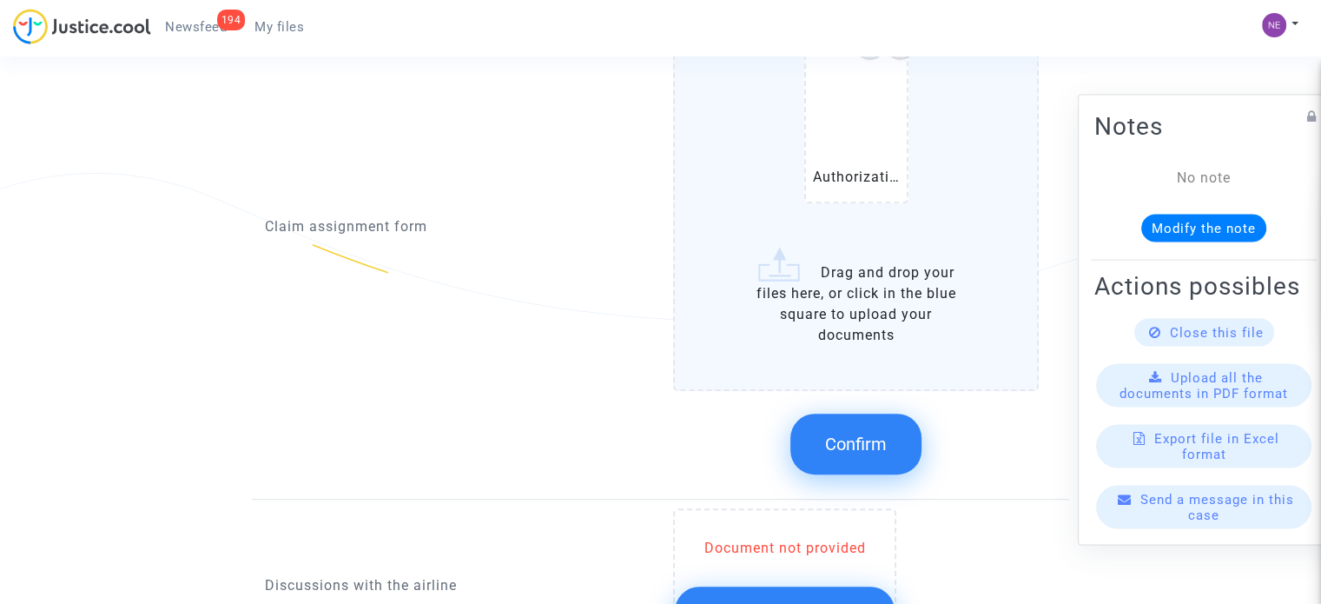
click at [890, 420] on button "Confirm" at bounding box center [856, 444] width 131 height 61
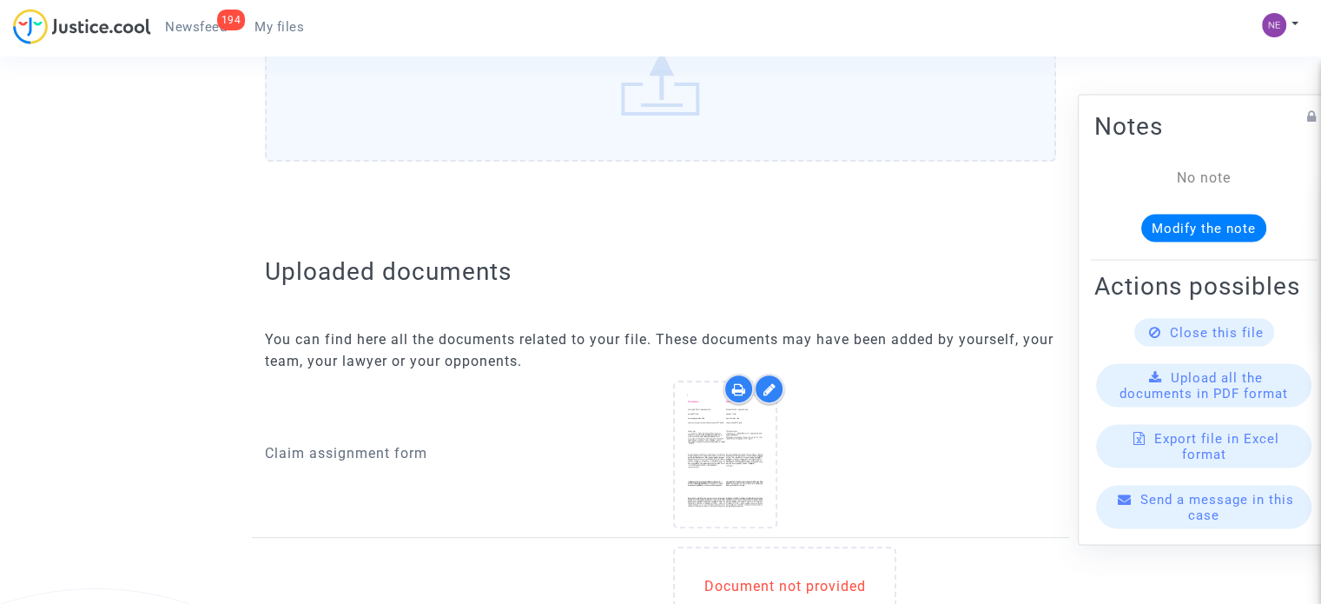
scroll to position [538, 0]
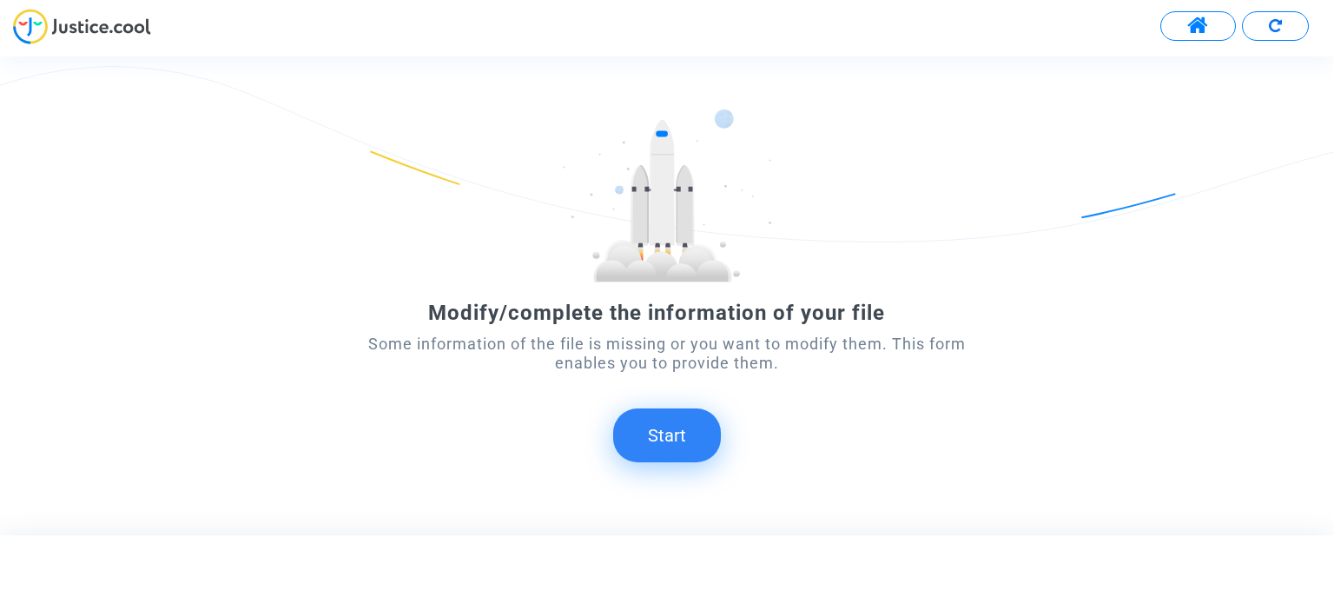
scroll to position [97, 0]
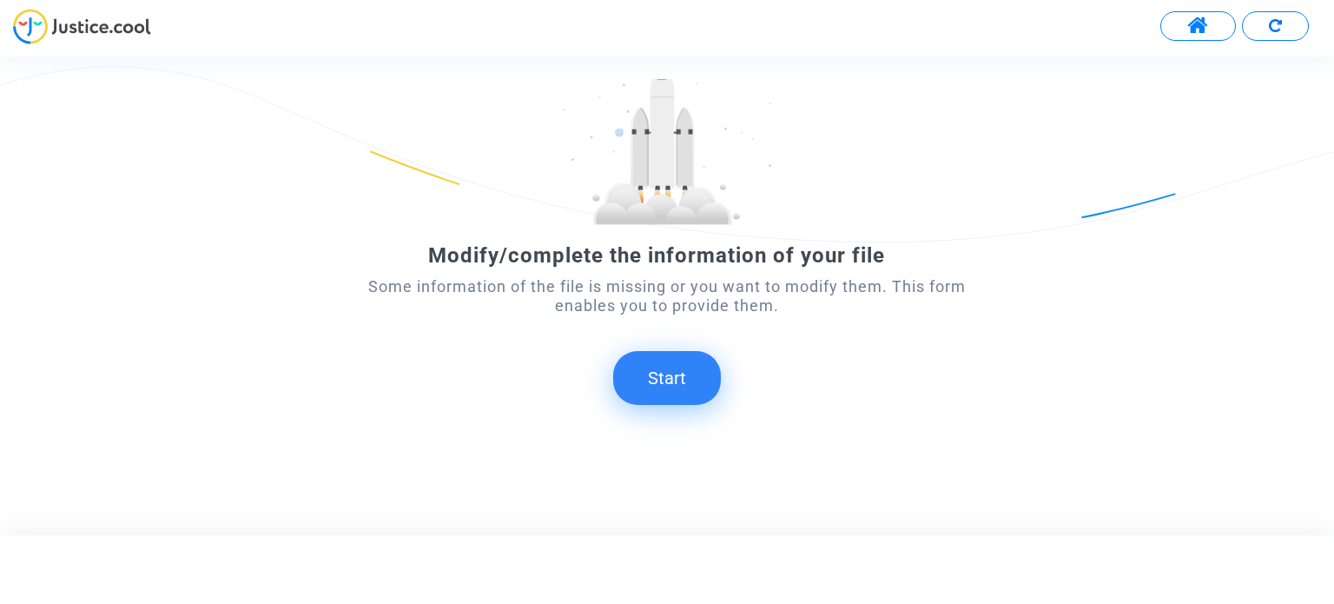
click at [667, 384] on button "Start" at bounding box center [667, 378] width 108 height 54
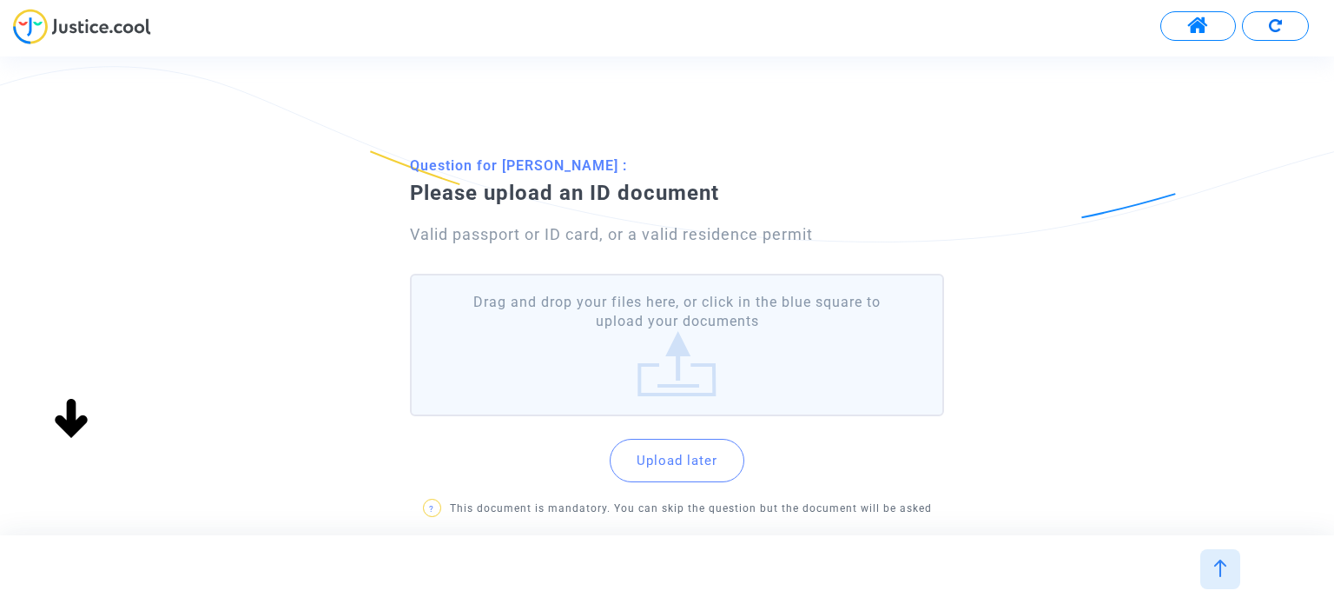
click at [718, 370] on label "Drag and drop your files here, or click in the blue square to upload your docum…" at bounding box center [676, 345] width 533 height 143
click at [0, 0] on input "Drag and drop your files here, or click in the blue square to upload your docum…" at bounding box center [0, 0] width 0 height 0
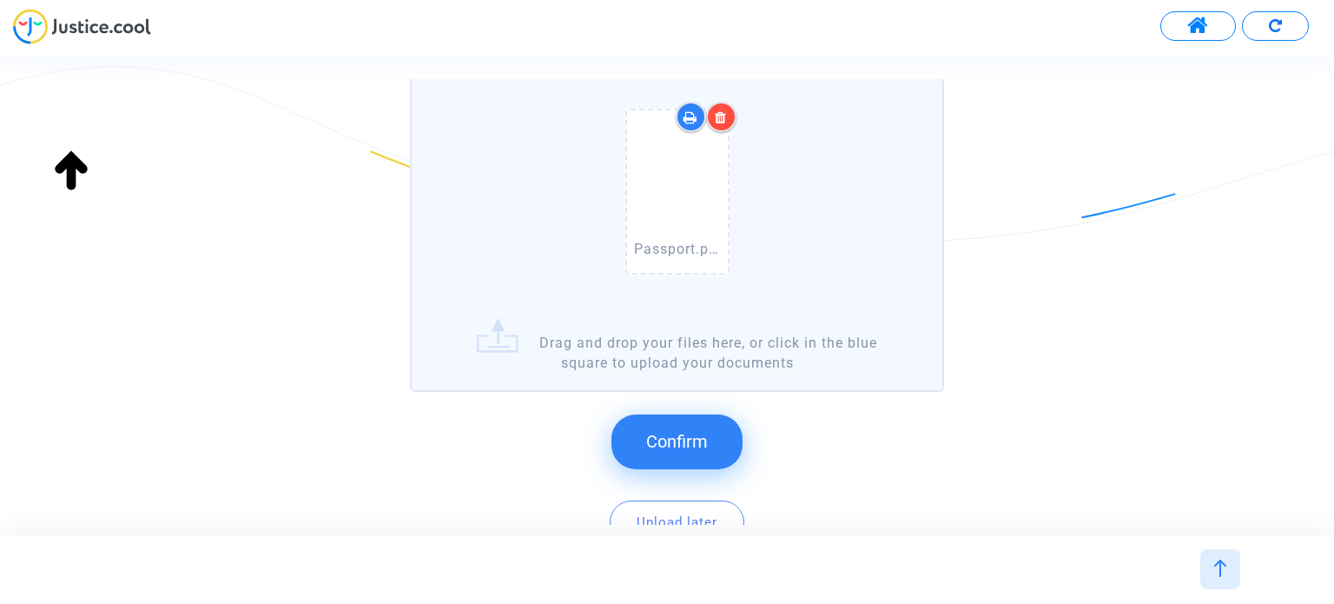
scroll to position [208, 0]
click at [703, 447] on span "Confirm" at bounding box center [677, 442] width 62 height 21
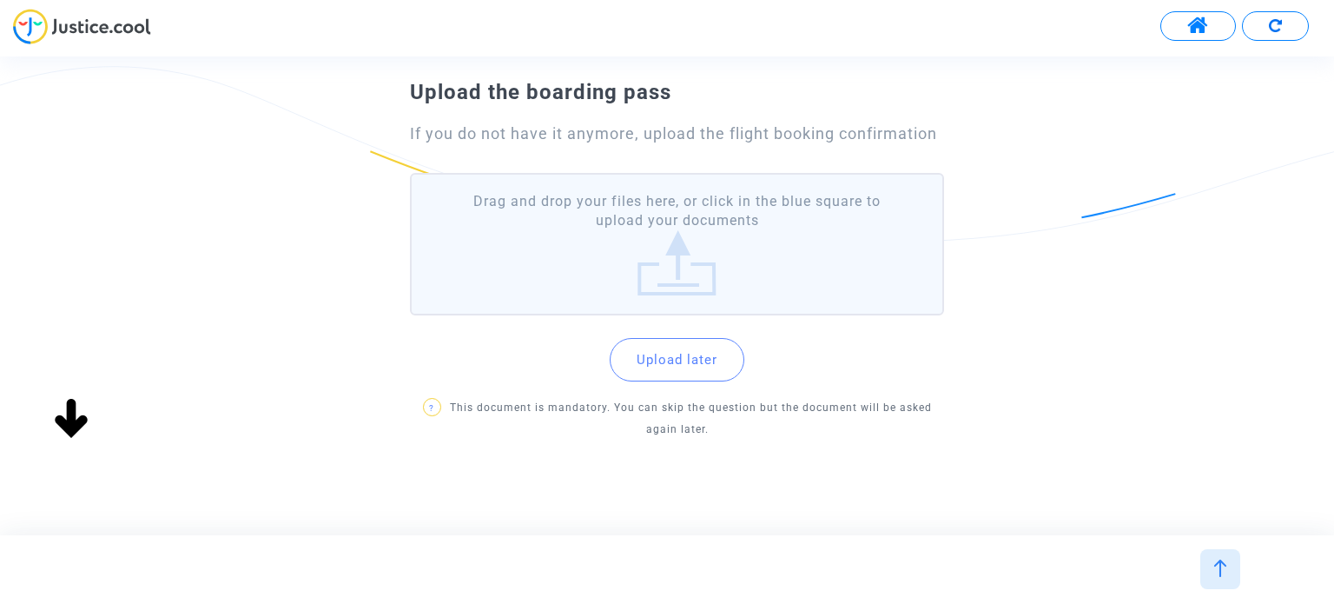
scroll to position [111, 0]
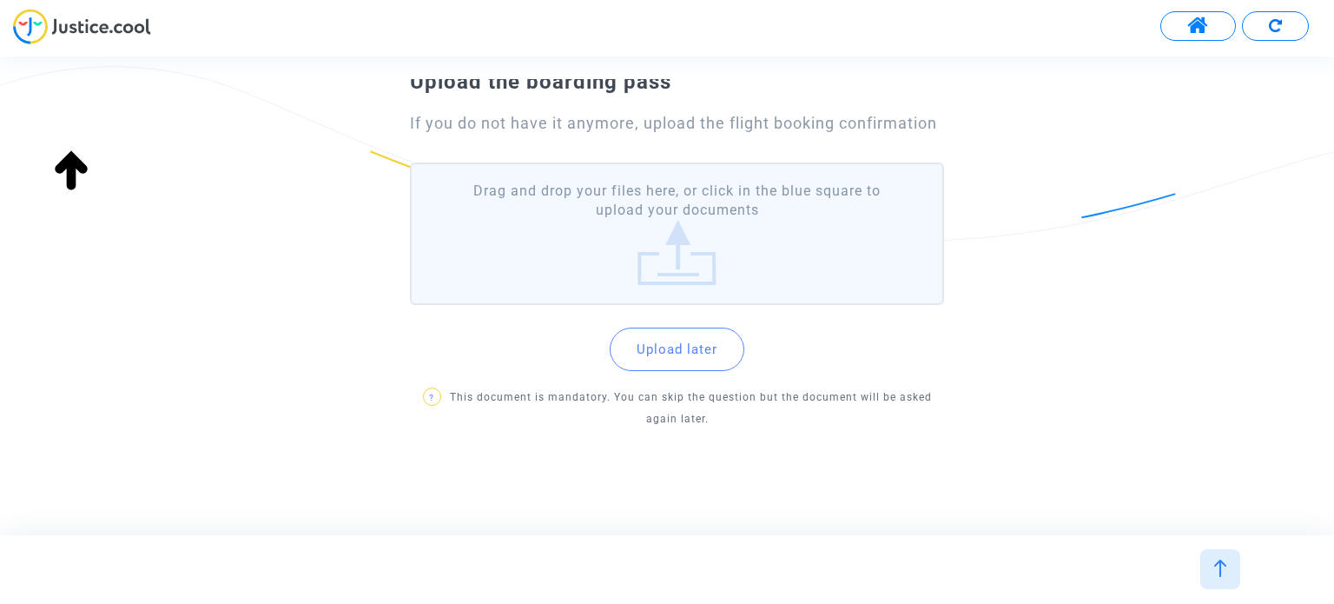
click at [695, 240] on label "Drag and drop your files here, or click in the blue square to upload your docum…" at bounding box center [676, 233] width 533 height 143
click at [0, 0] on input "Drag and drop your files here, or click in the blue square to upload your docum…" at bounding box center [0, 0] width 0 height 0
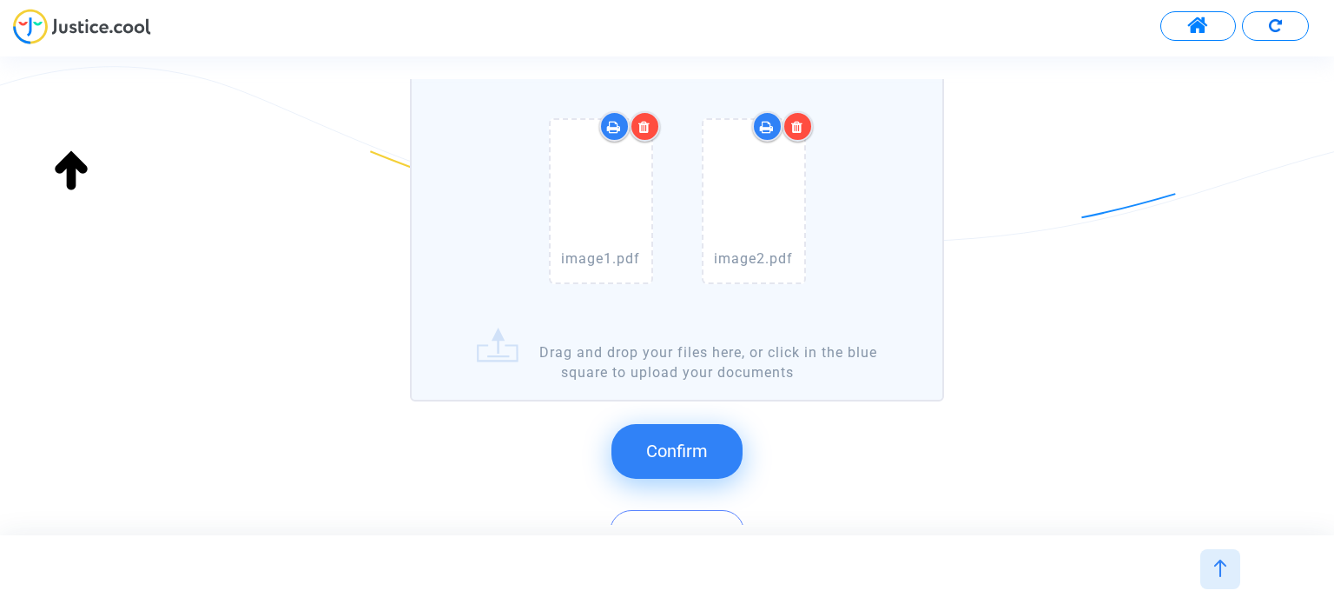
scroll to position [198, 0]
click at [694, 469] on button "Confirm" at bounding box center [677, 452] width 131 height 54
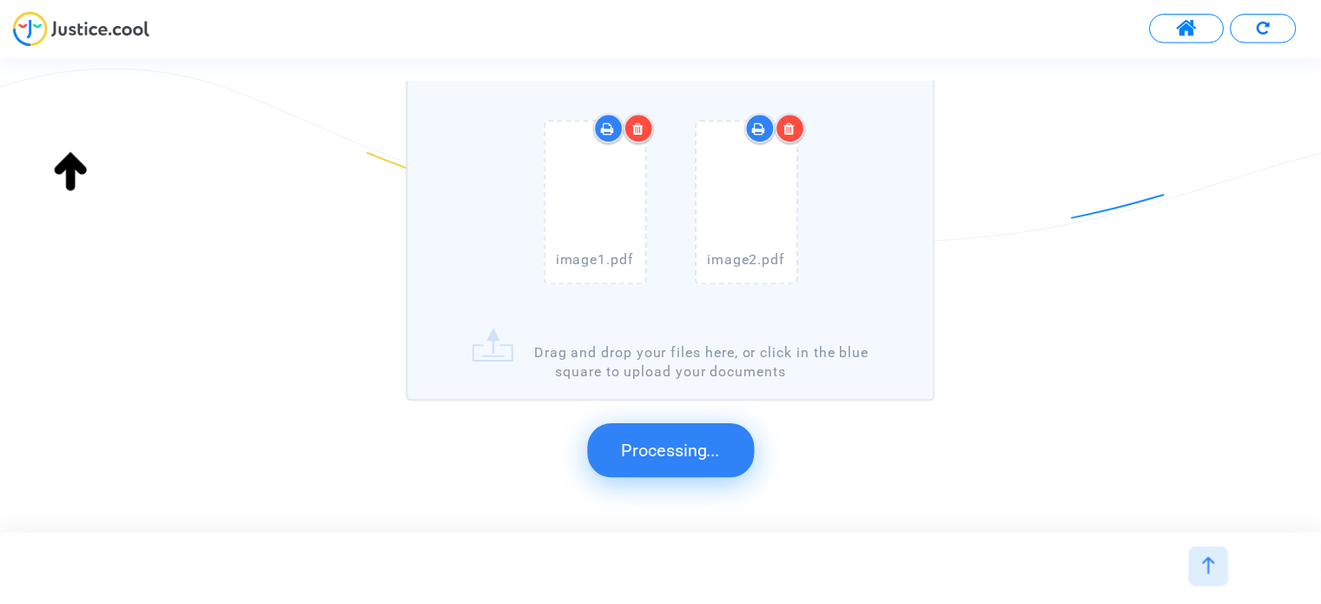
scroll to position [0, 0]
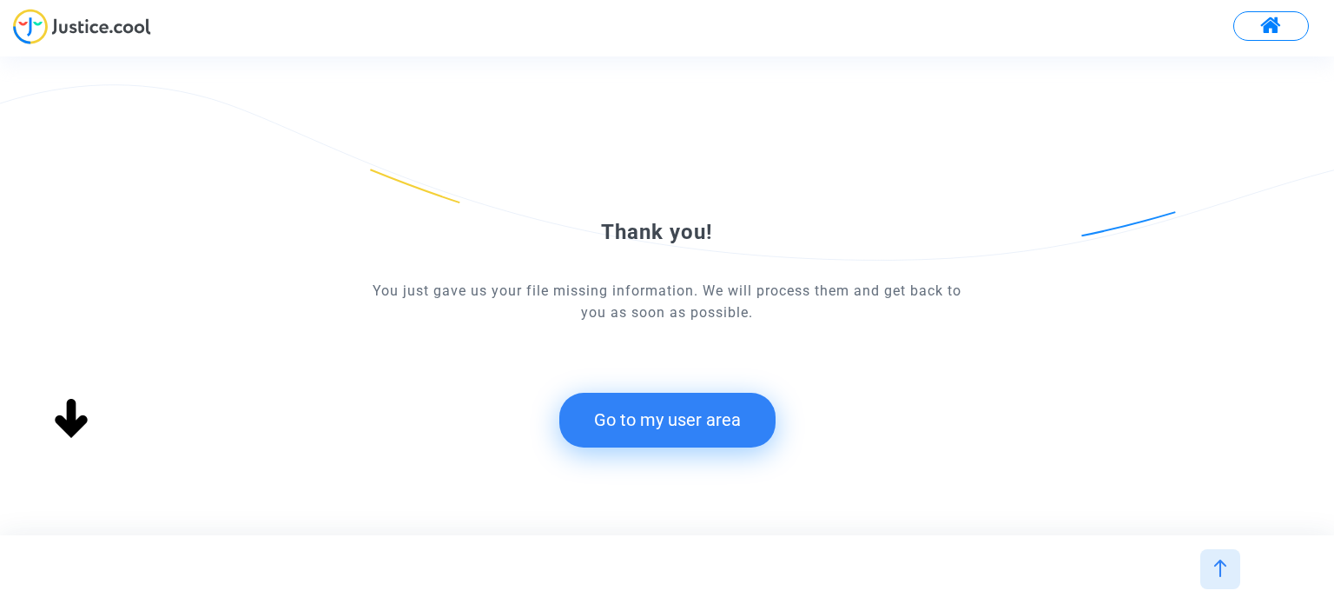
click at [723, 416] on button "Go to my user area" at bounding box center [667, 420] width 216 height 54
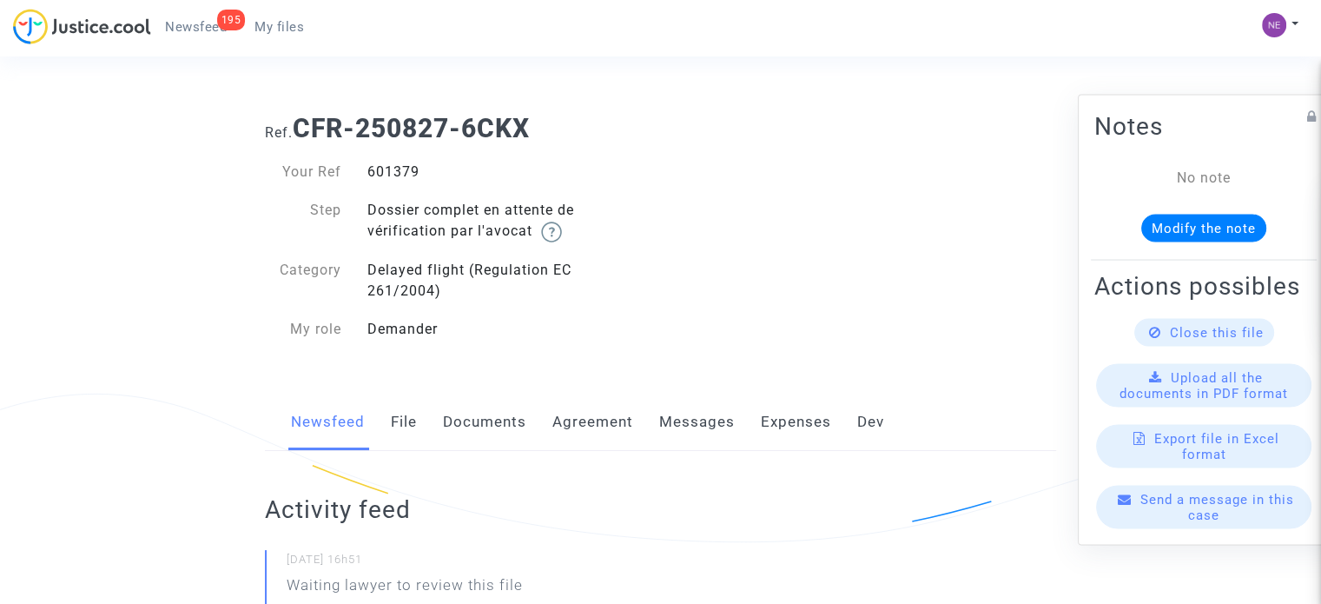
click at [525, 426] on link "Documents" at bounding box center [484, 422] width 83 height 57
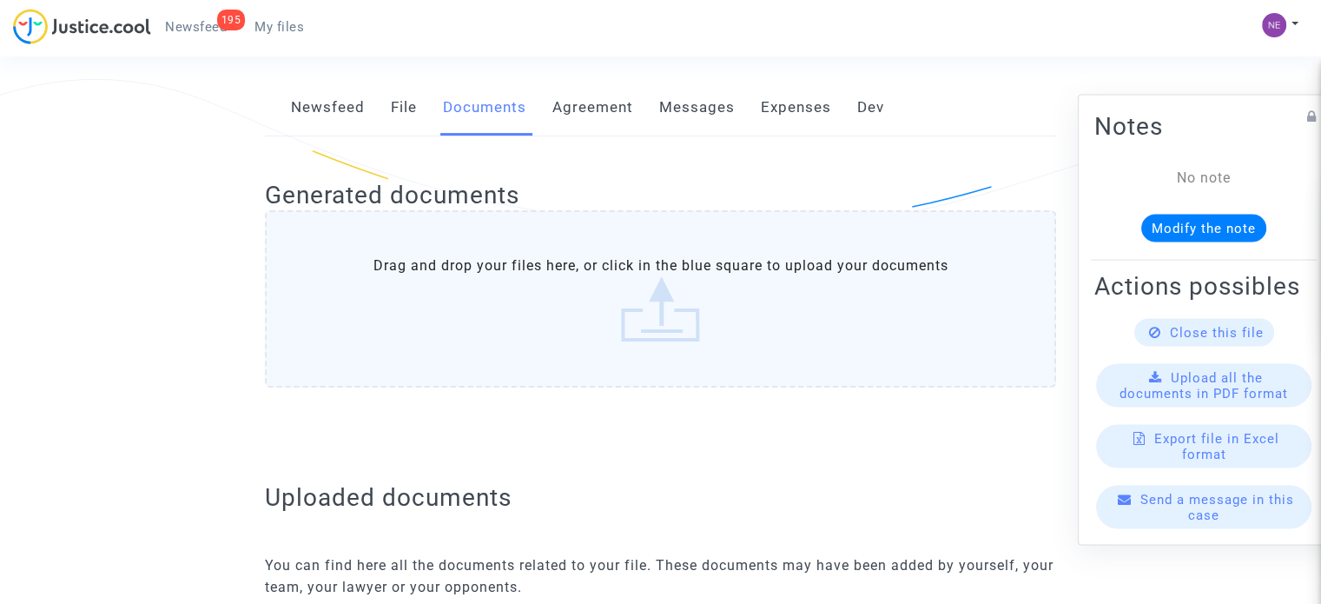
scroll to position [695, 0]
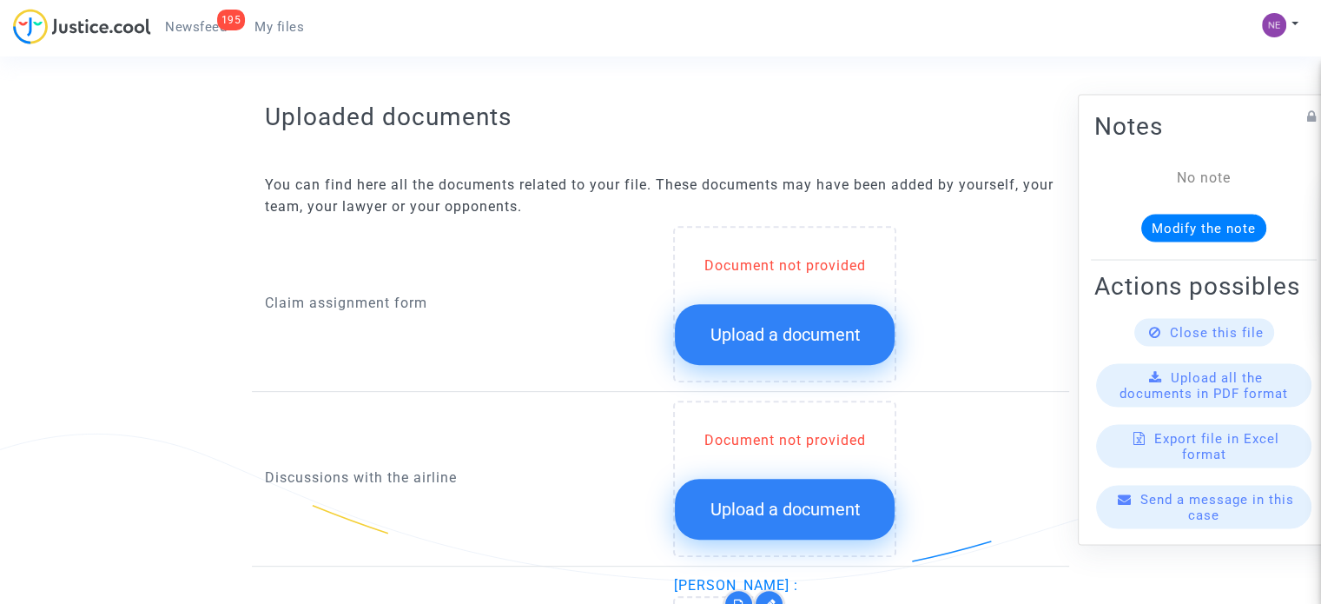
click at [797, 332] on span "Upload a document" at bounding box center [785, 334] width 150 height 21
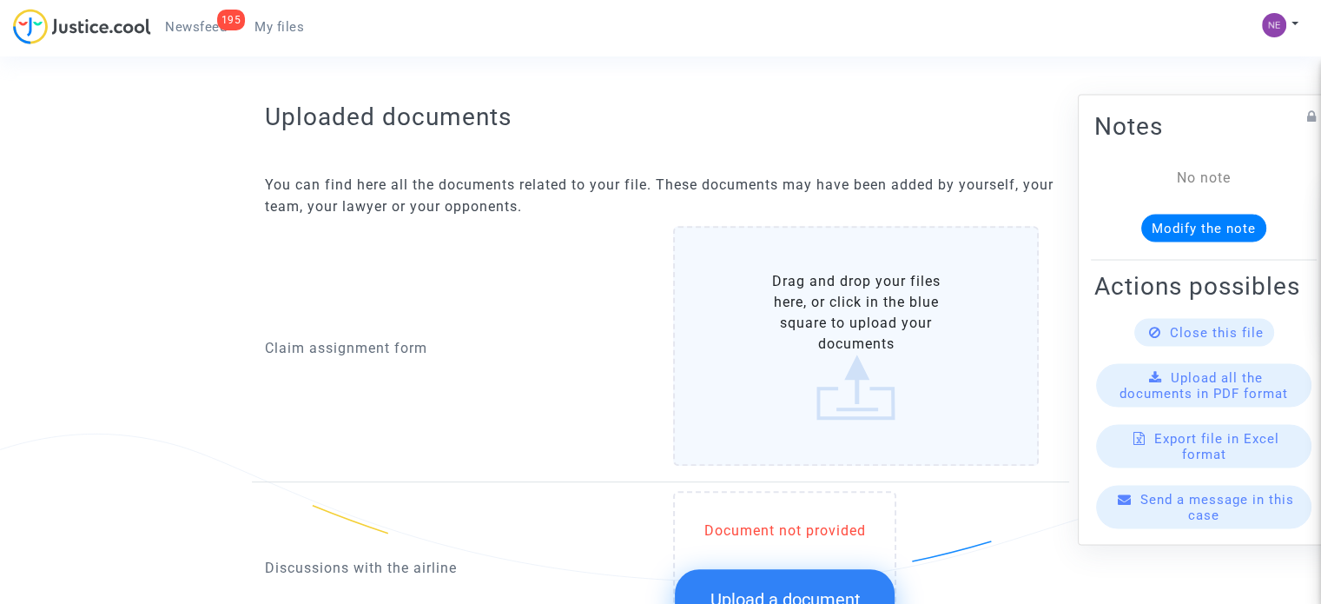
click at [797, 336] on label "Drag and drop your files here, or click in the blue square to upload your docum…" at bounding box center [856, 346] width 366 height 240
click at [0, 0] on input "Drag and drop your files here, or click in the blue square to upload your docum…" at bounding box center [0, 0] width 0 height 0
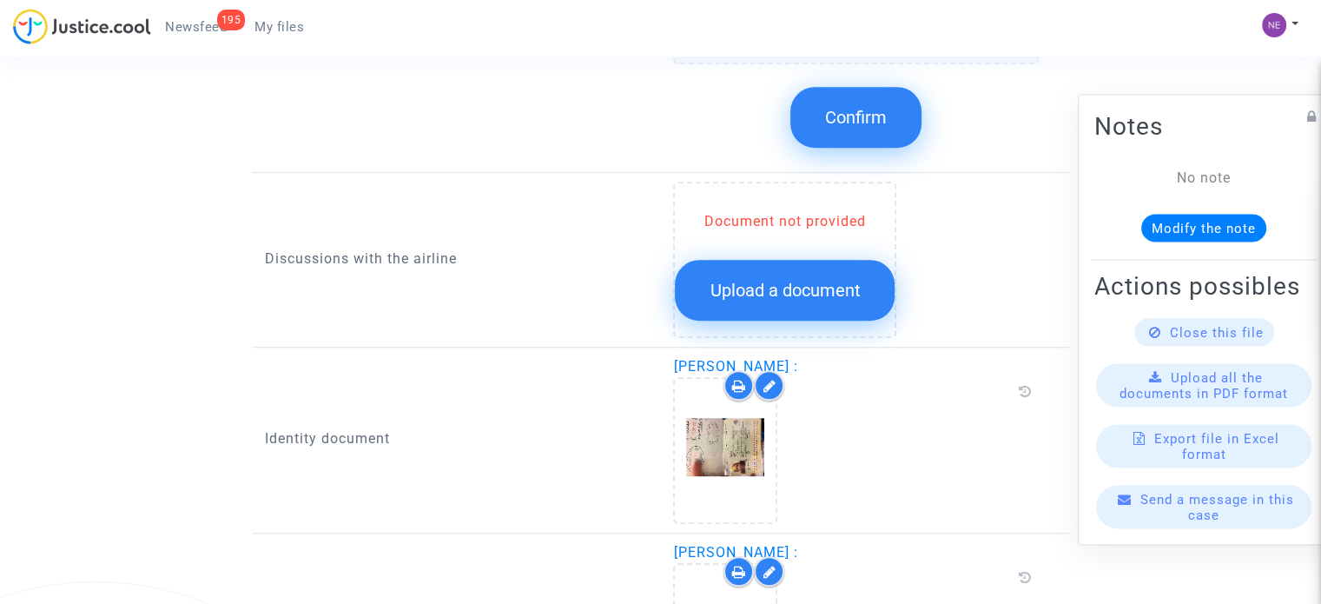
scroll to position [1303, 0]
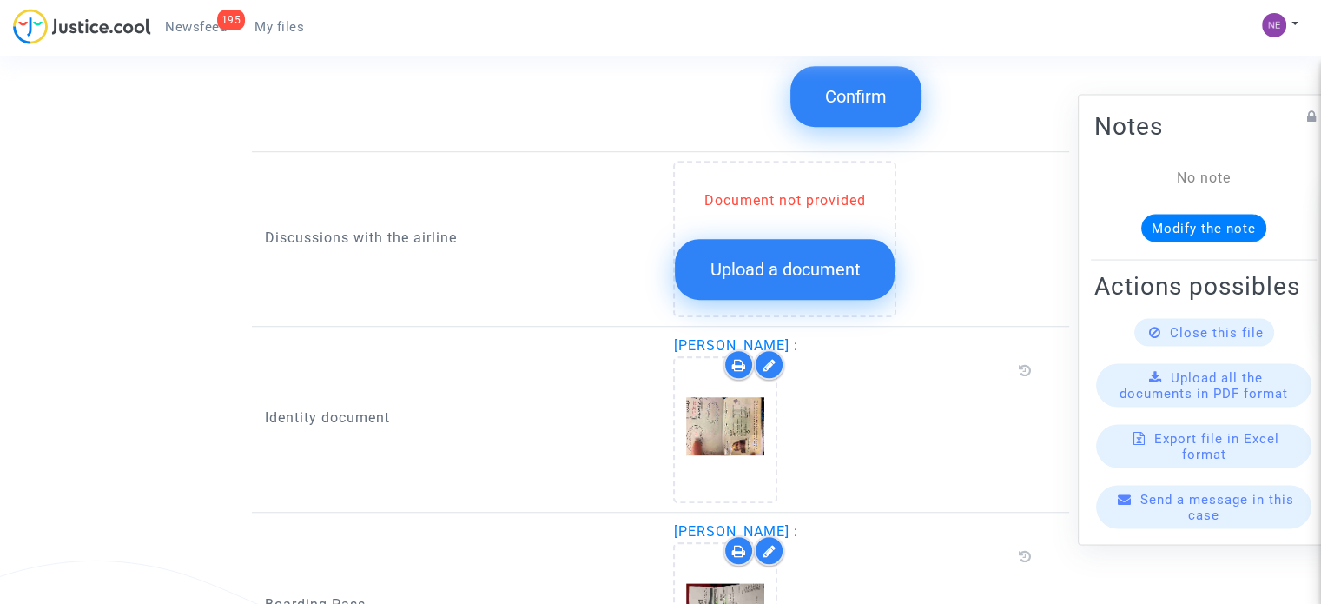
click at [863, 105] on button "Confirm" at bounding box center [856, 96] width 131 height 61
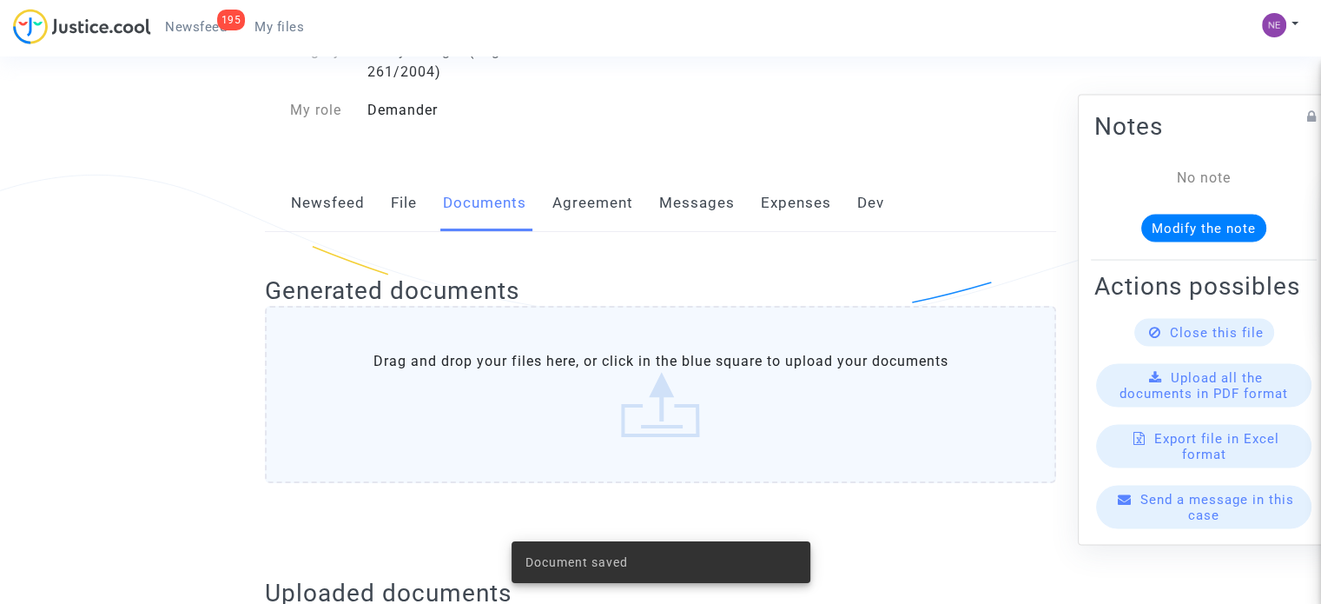
scroll to position [17, 0]
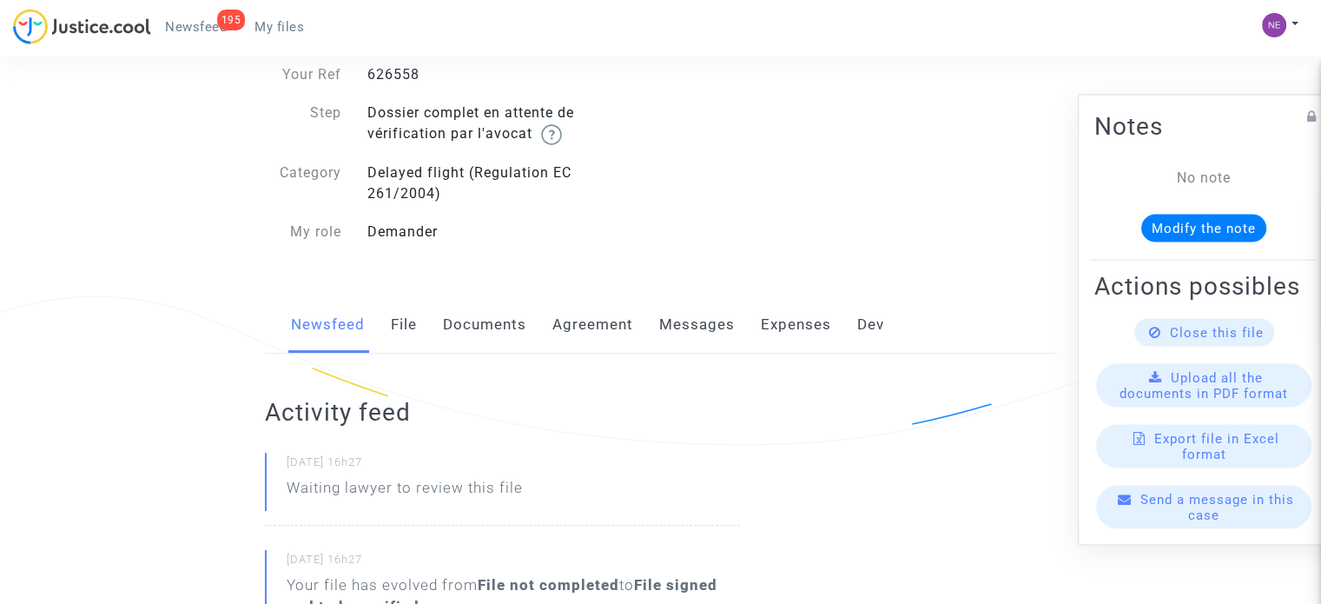
scroll to position [81, 0]
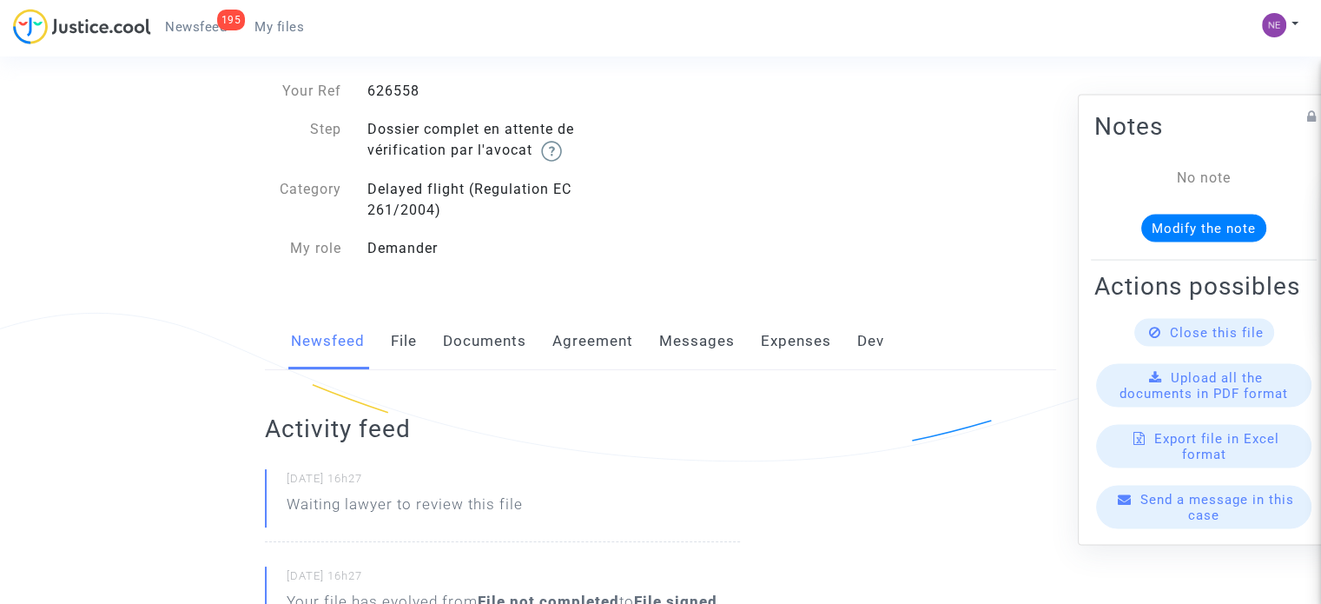
click at [493, 355] on link "Documents" at bounding box center [484, 341] width 83 height 57
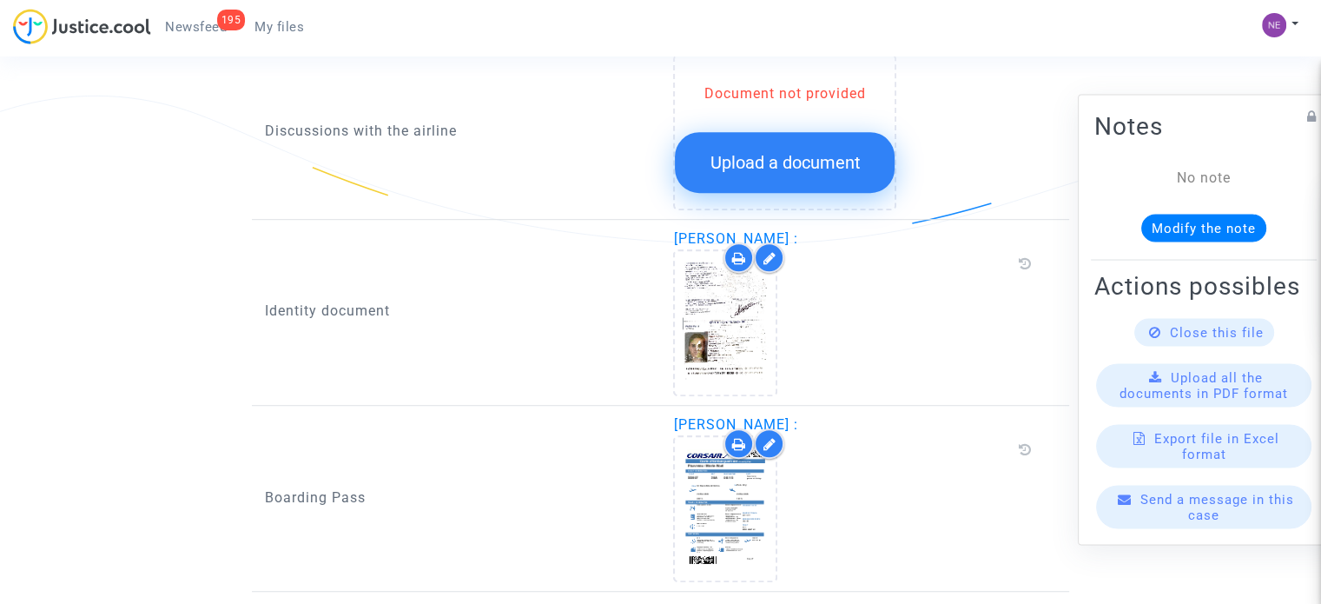
scroll to position [1146, 0]
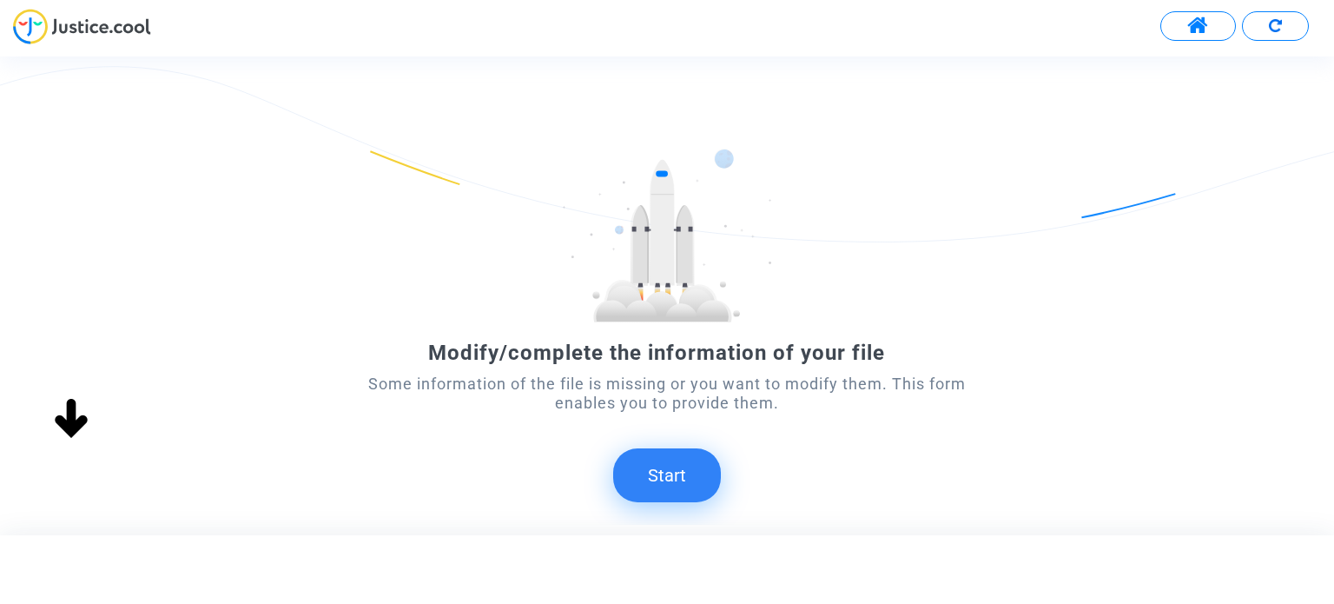
click at [688, 491] on button "Start" at bounding box center [667, 475] width 108 height 54
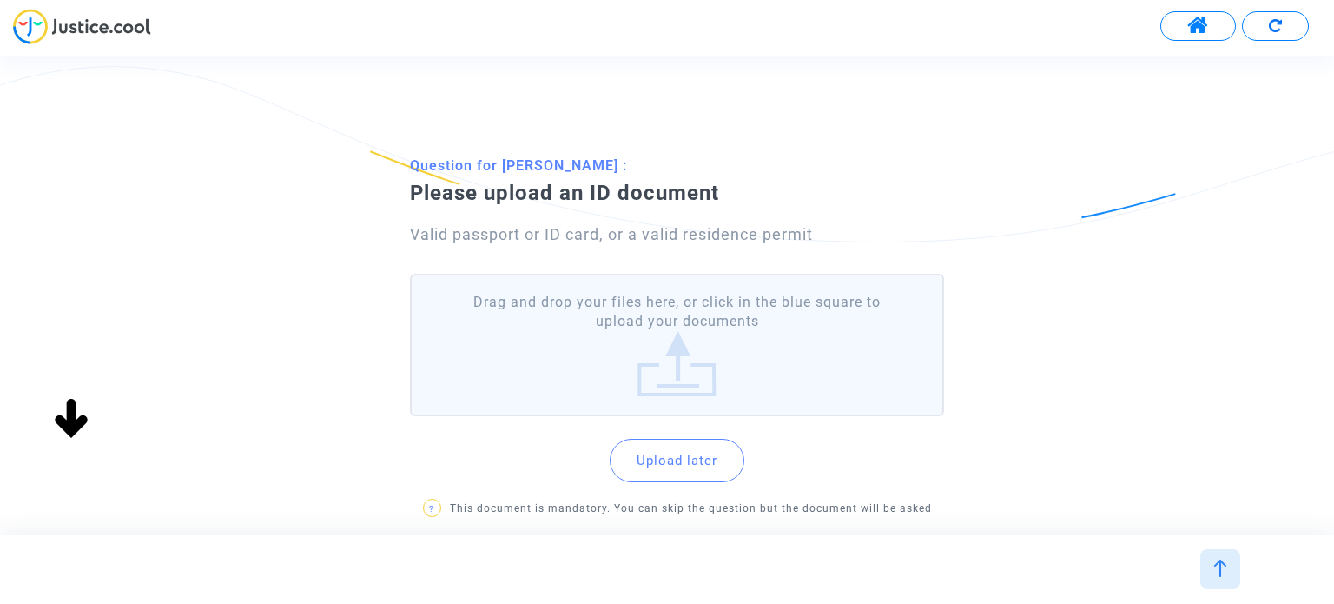
click at [709, 319] on label "Drag and drop your files here, or click in the blue square to upload your docum…" at bounding box center [676, 345] width 533 height 143
click at [0, 0] on input "Drag and drop your files here, or click in the blue square to upload your docum…" at bounding box center [0, 0] width 0 height 0
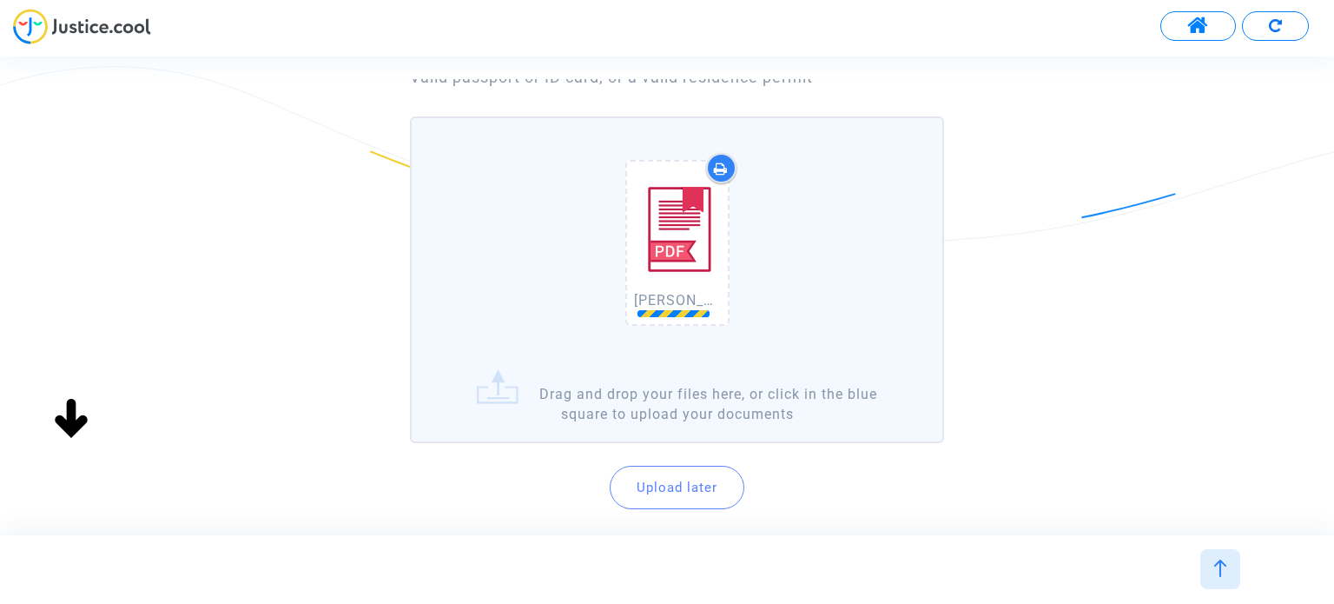
scroll to position [174, 0]
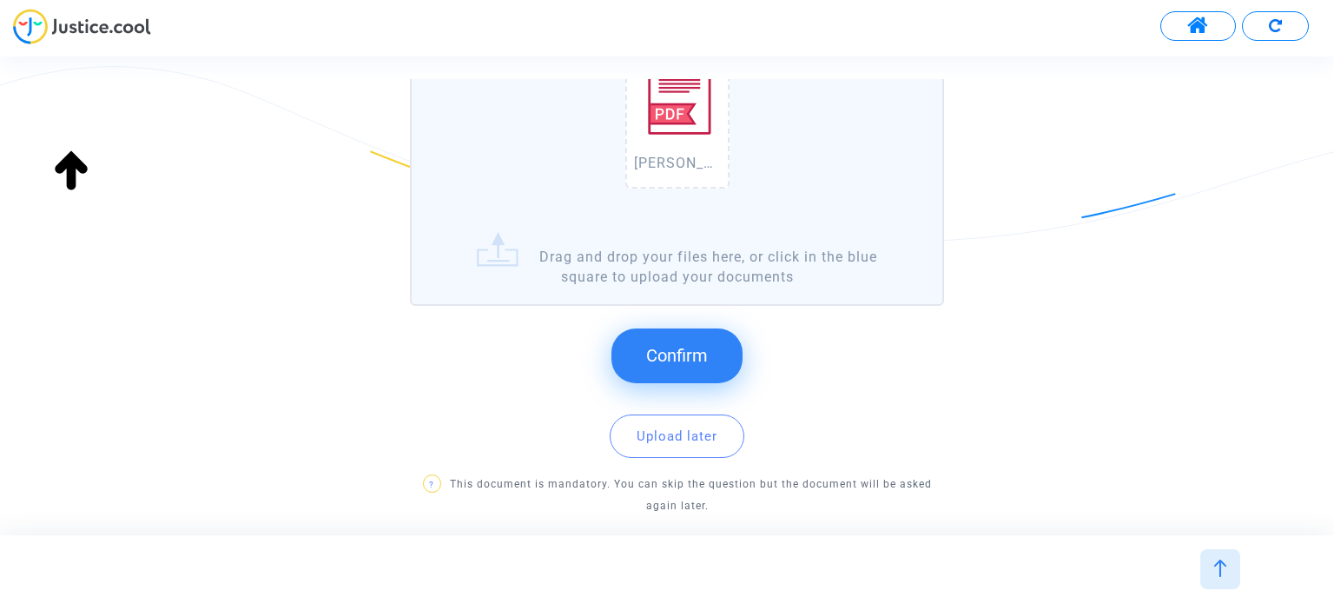
click at [677, 342] on button "Confirm" at bounding box center [677, 355] width 131 height 54
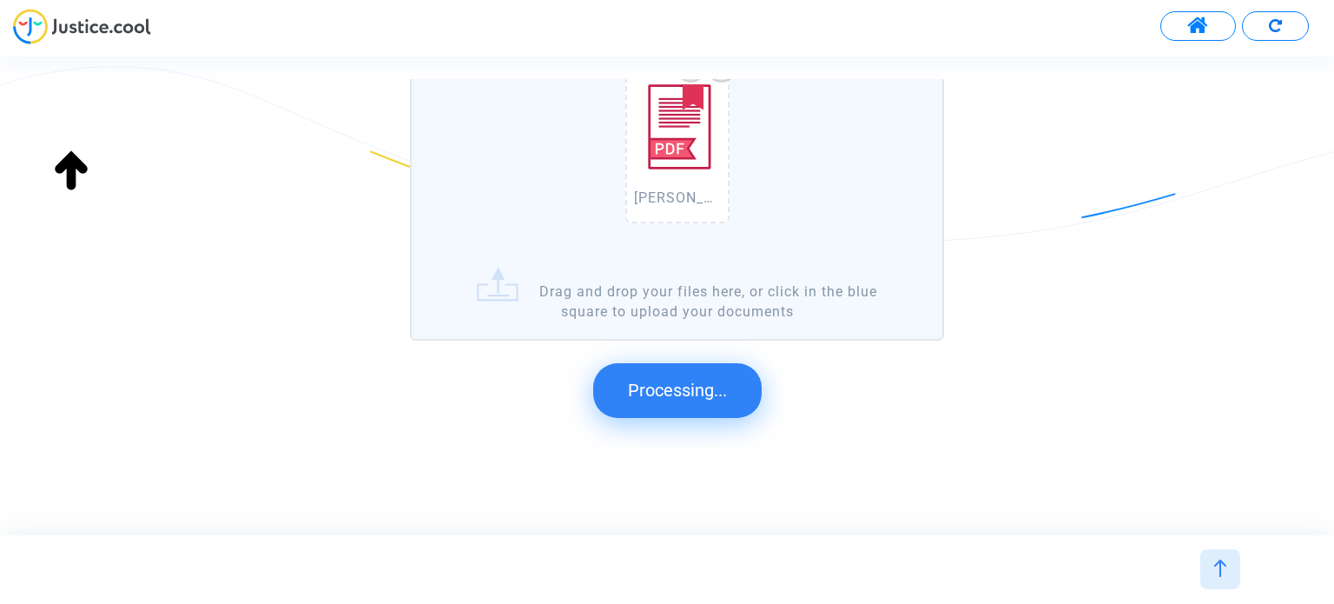
scroll to position [0, 0]
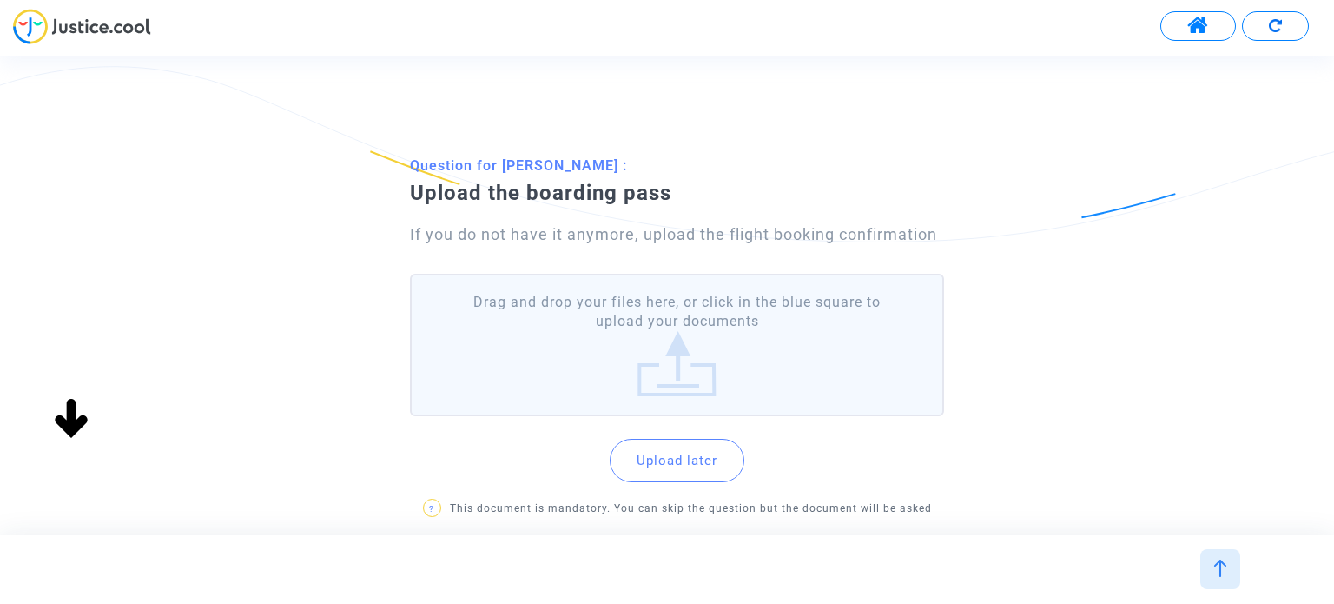
click at [804, 347] on label "Drag and drop your files here, or click in the blue square to upload your docum…" at bounding box center [676, 345] width 533 height 143
click at [0, 0] on input "Drag and drop your files here, or click in the blue square to upload your docum…" at bounding box center [0, 0] width 0 height 0
click at [566, 370] on label "Drag and drop your files here, or click in the blue square to upload your docum…" at bounding box center [676, 345] width 533 height 143
click at [0, 0] on input "Drag and drop your files here, or click in the blue square to upload your docum…" at bounding box center [0, 0] width 0 height 0
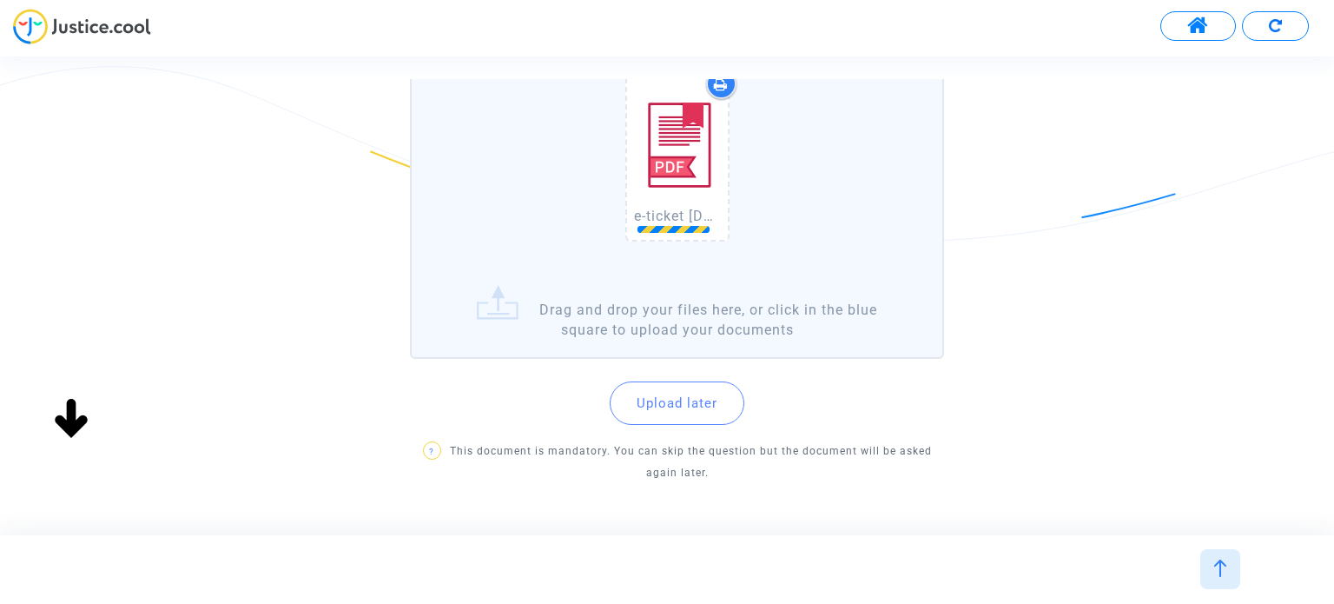
scroll to position [261, 0]
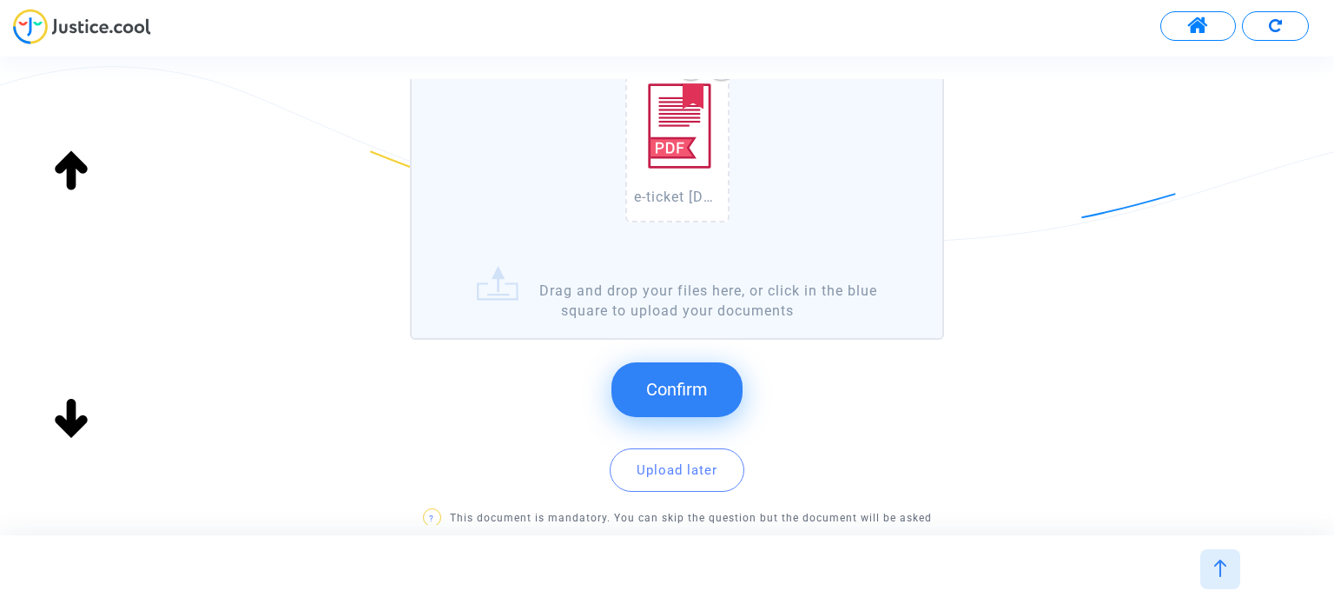
click at [688, 389] on span "Confirm" at bounding box center [677, 389] width 62 height 21
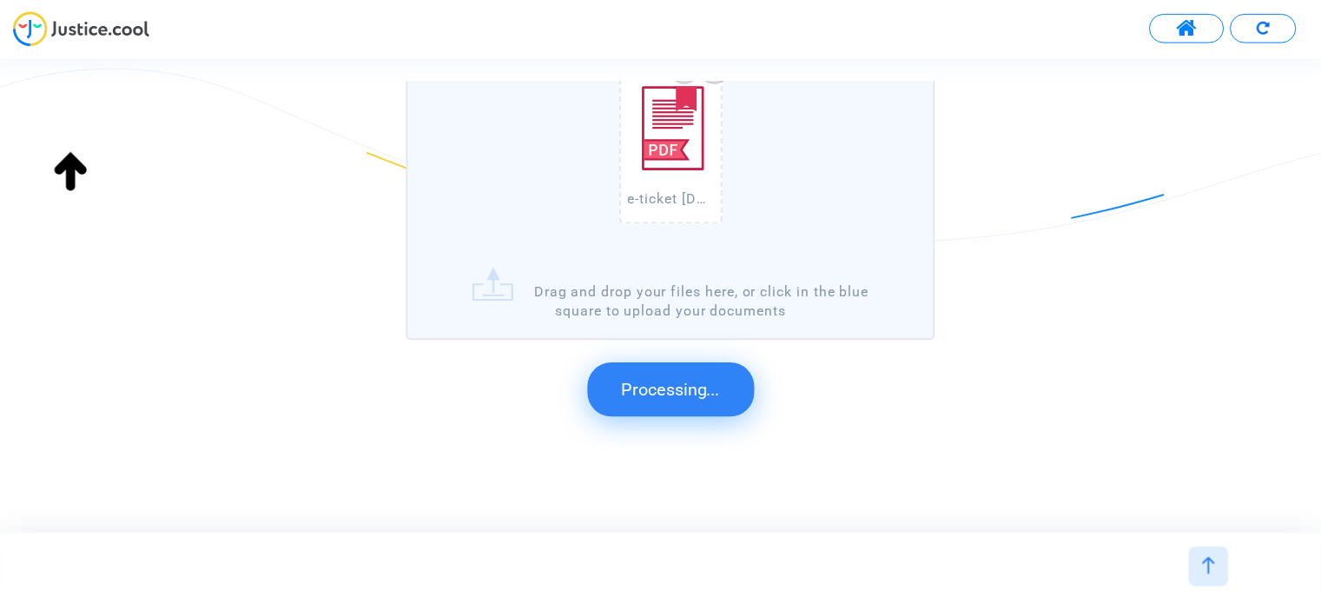
scroll to position [0, 0]
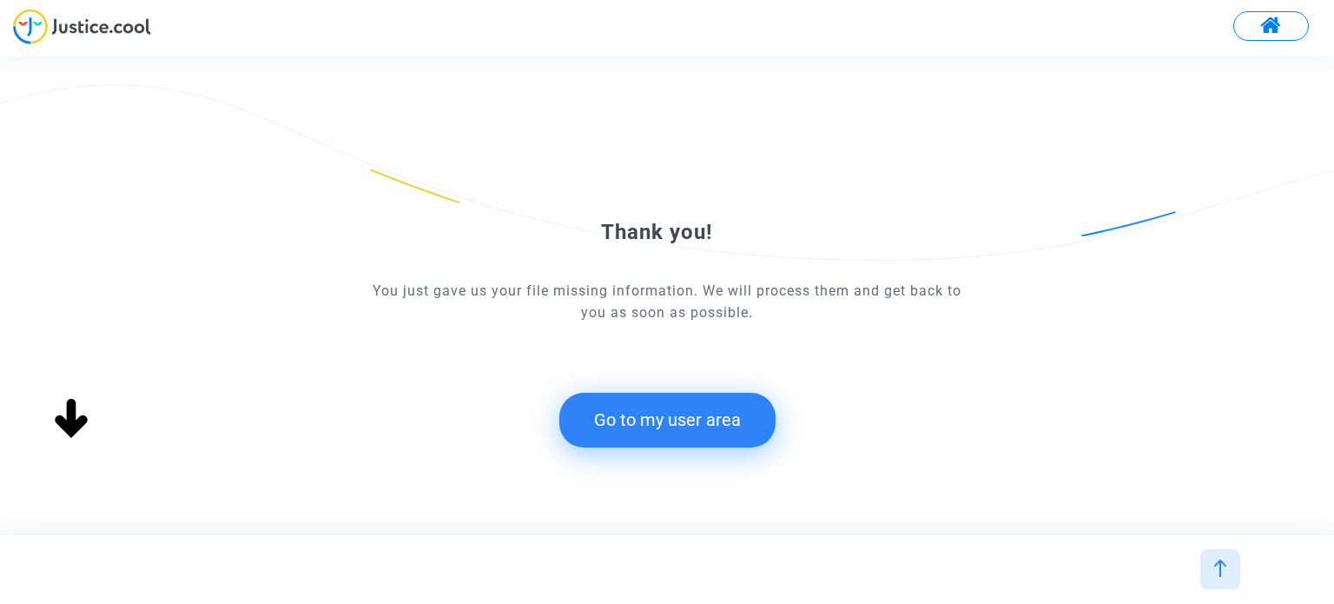
click at [721, 420] on button "Go to my user area" at bounding box center [667, 420] width 216 height 54
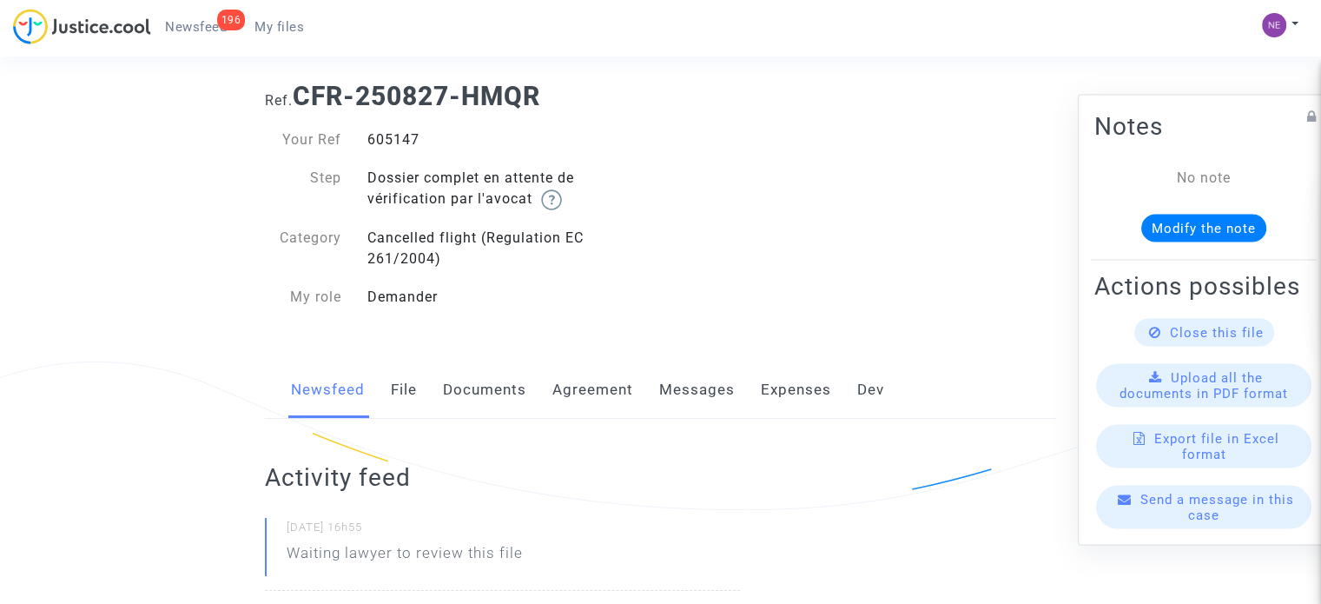
scroll to position [87, 0]
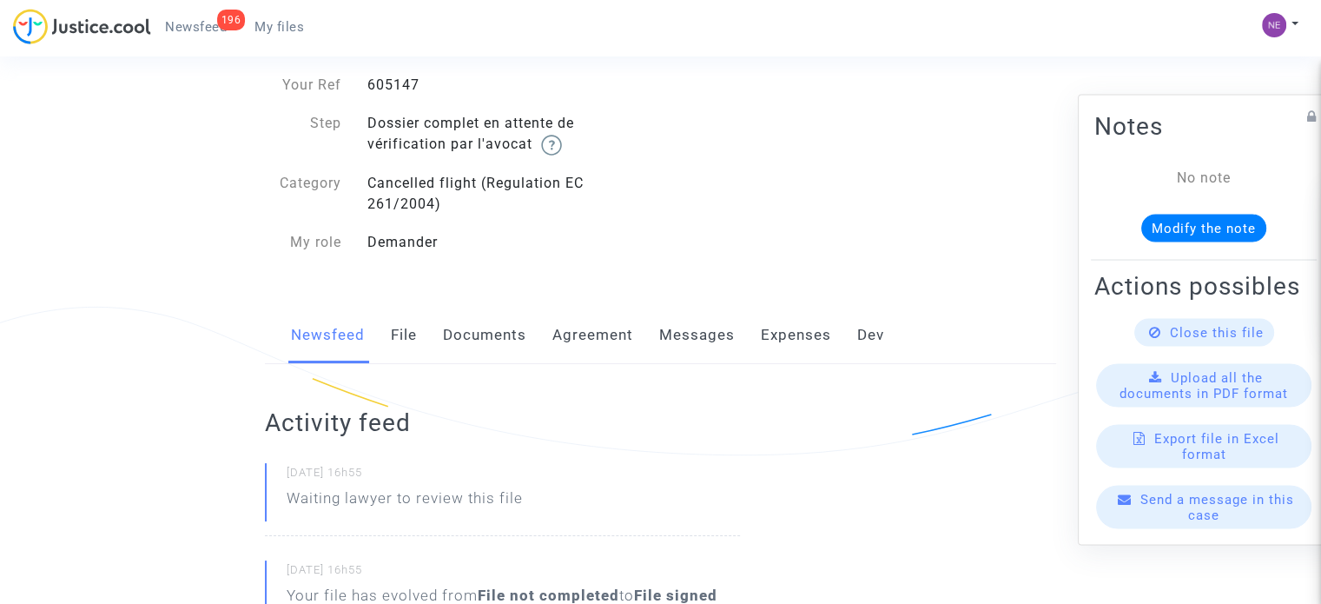
click at [469, 321] on link "Documents" at bounding box center [484, 335] width 83 height 57
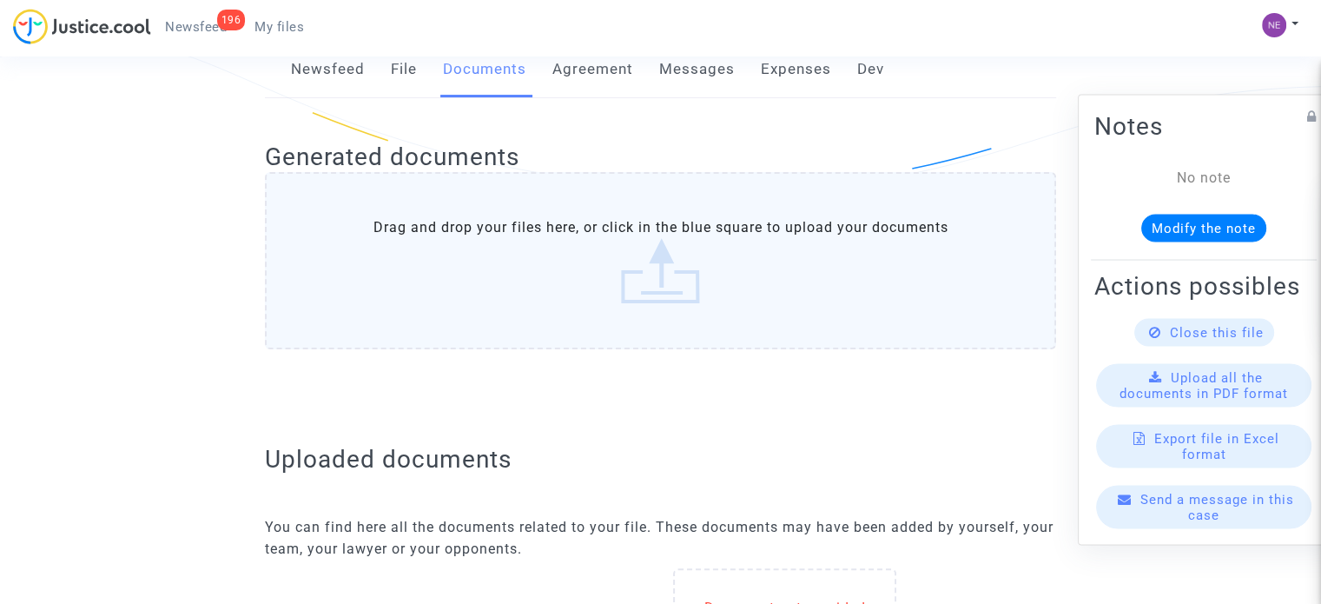
scroll to position [608, 0]
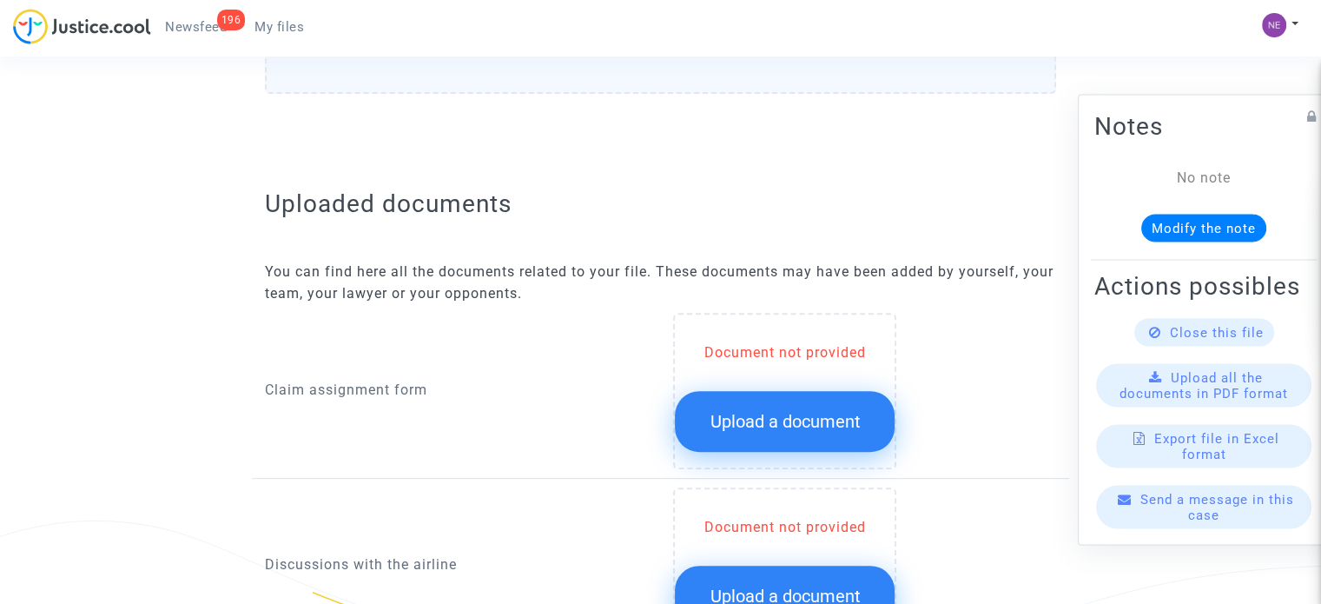
click at [752, 406] on button "Upload a document" at bounding box center [785, 421] width 220 height 61
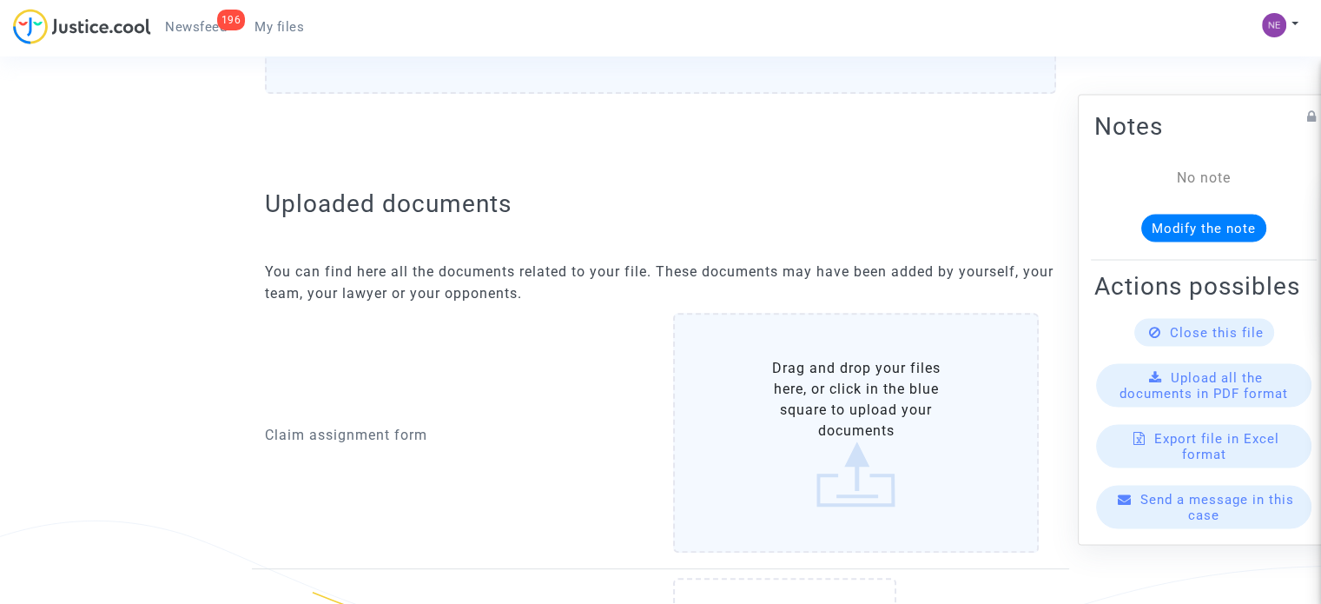
click at [763, 402] on label "Drag and drop your files here, or click in the blue square to upload your docum…" at bounding box center [856, 433] width 366 height 240
click at [0, 0] on input "Drag and drop your files here, or click in the blue square to upload your docum…" at bounding box center [0, 0] width 0 height 0
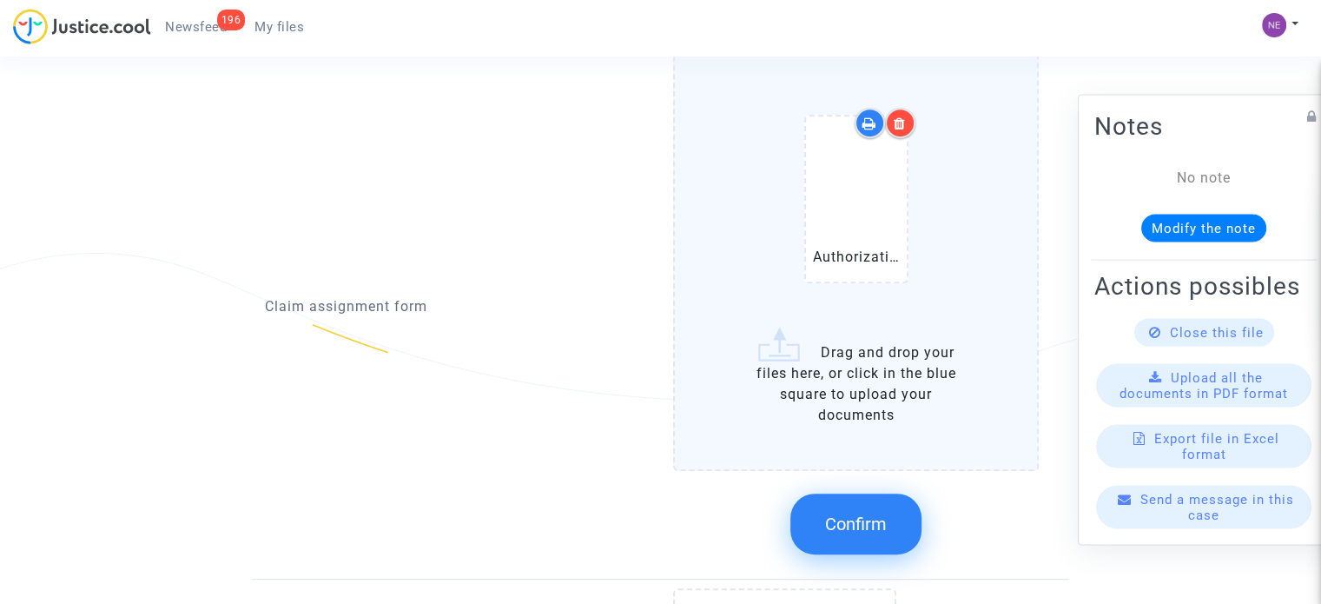
scroll to position [869, 0]
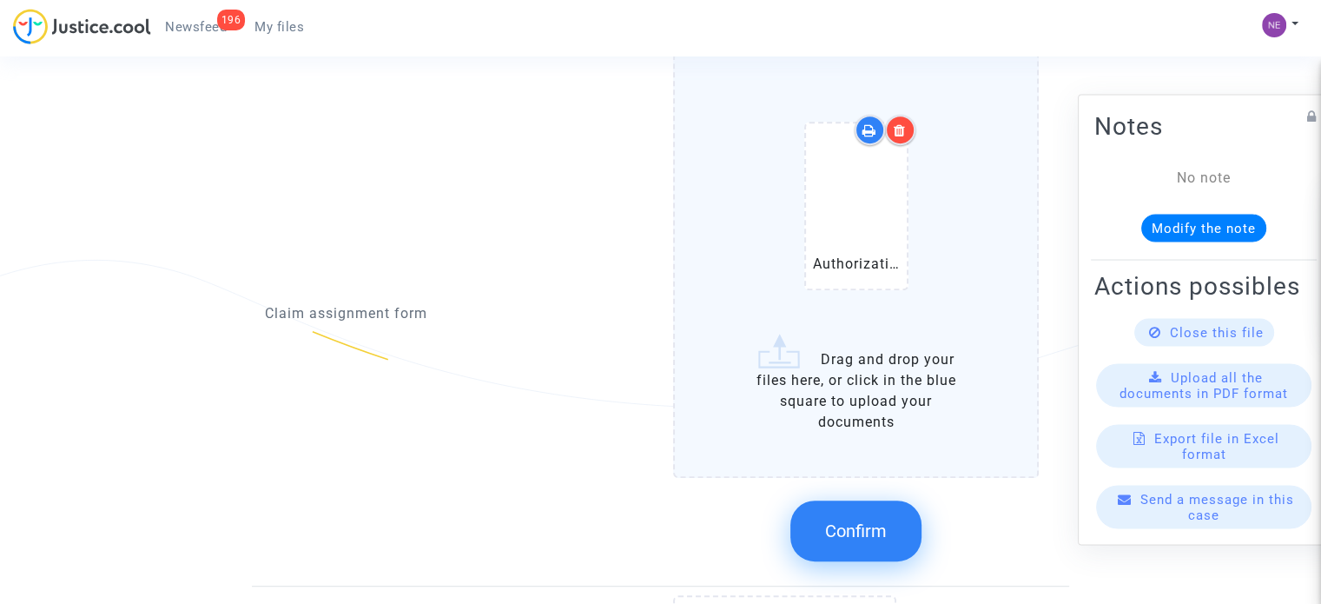
click at [885, 504] on button "Confirm" at bounding box center [856, 530] width 131 height 61
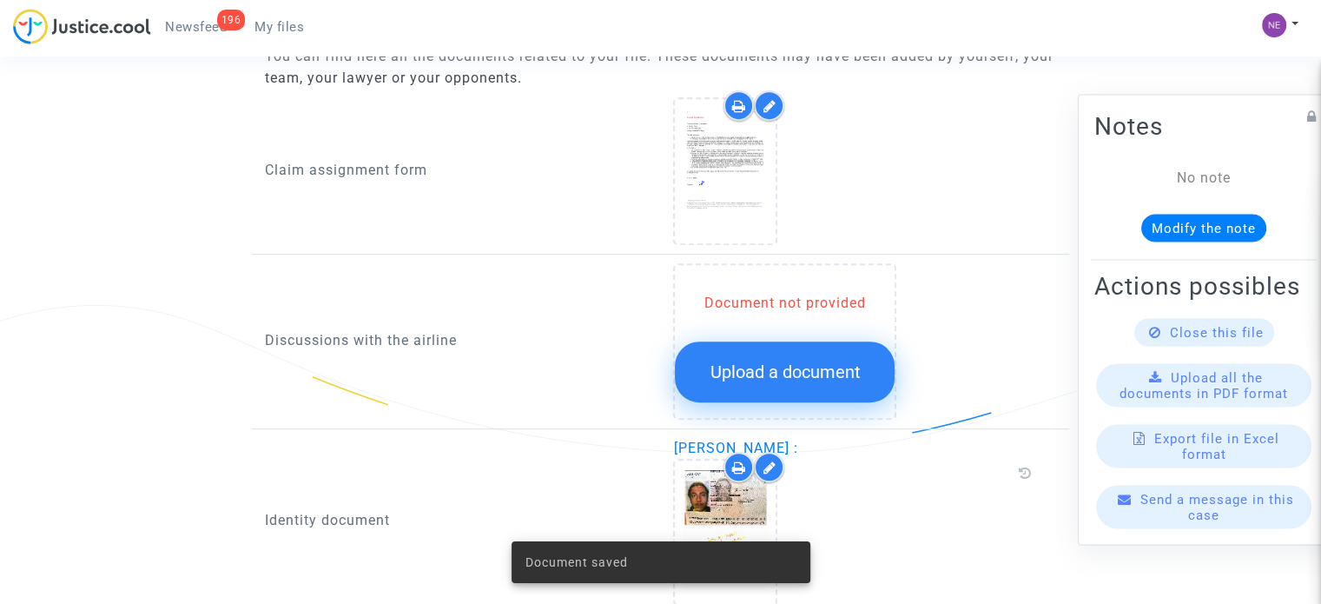
scroll to position [695, 0]
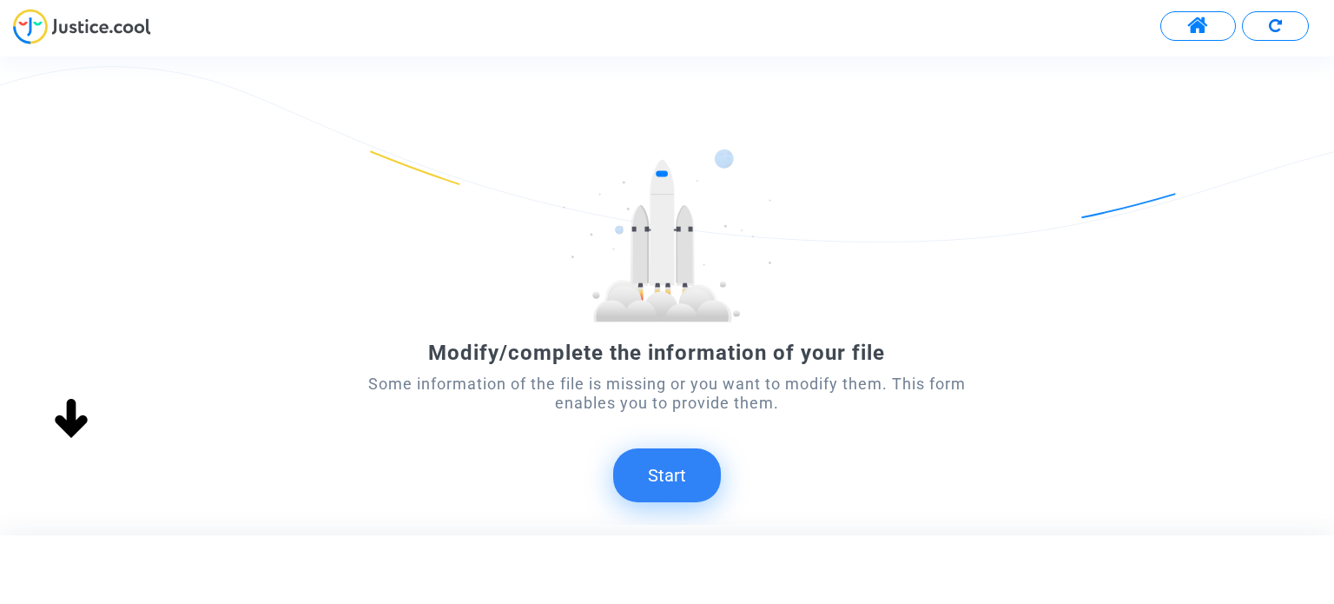
click at [650, 468] on button "Start" at bounding box center [667, 475] width 108 height 54
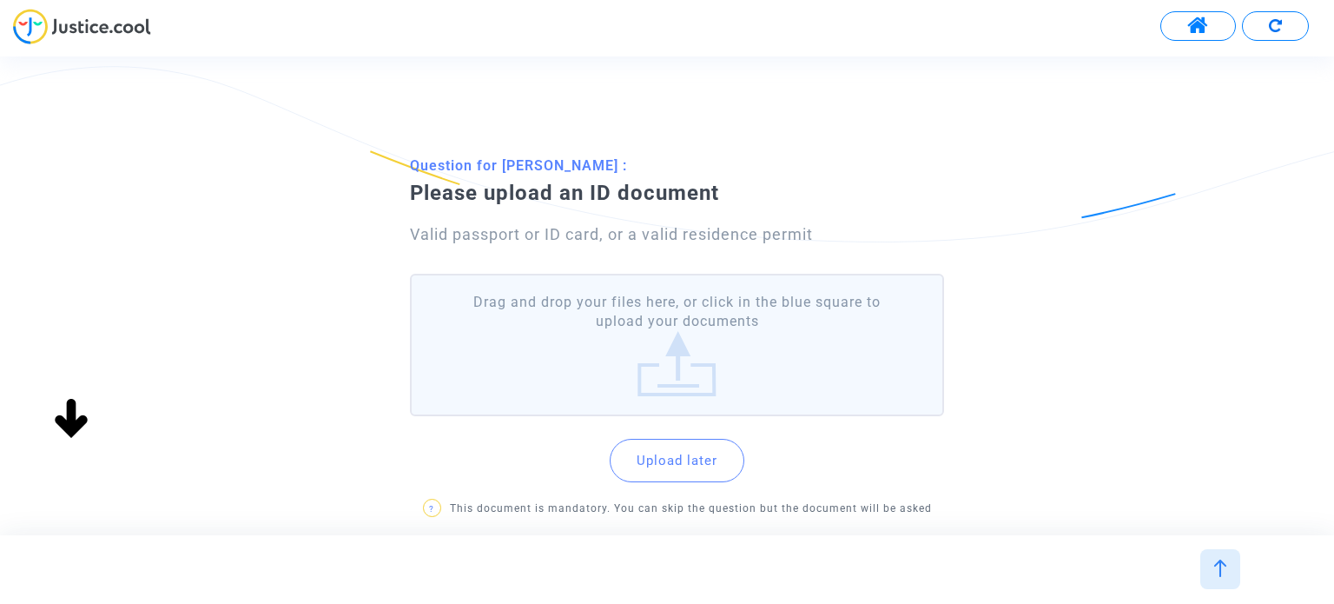
click at [614, 341] on label "Drag and drop your files here, or click in the blue square to upload your docum…" at bounding box center [676, 345] width 533 height 143
click at [0, 0] on input "Drag and drop your files here, or click in the blue square to upload your docum…" at bounding box center [0, 0] width 0 height 0
click at [732, 312] on label "Drag and drop your files here, or click in the blue square to upload your docum…" at bounding box center [676, 345] width 533 height 143
click at [0, 0] on input "Drag and drop your files here, or click in the blue square to upload your docum…" at bounding box center [0, 0] width 0 height 0
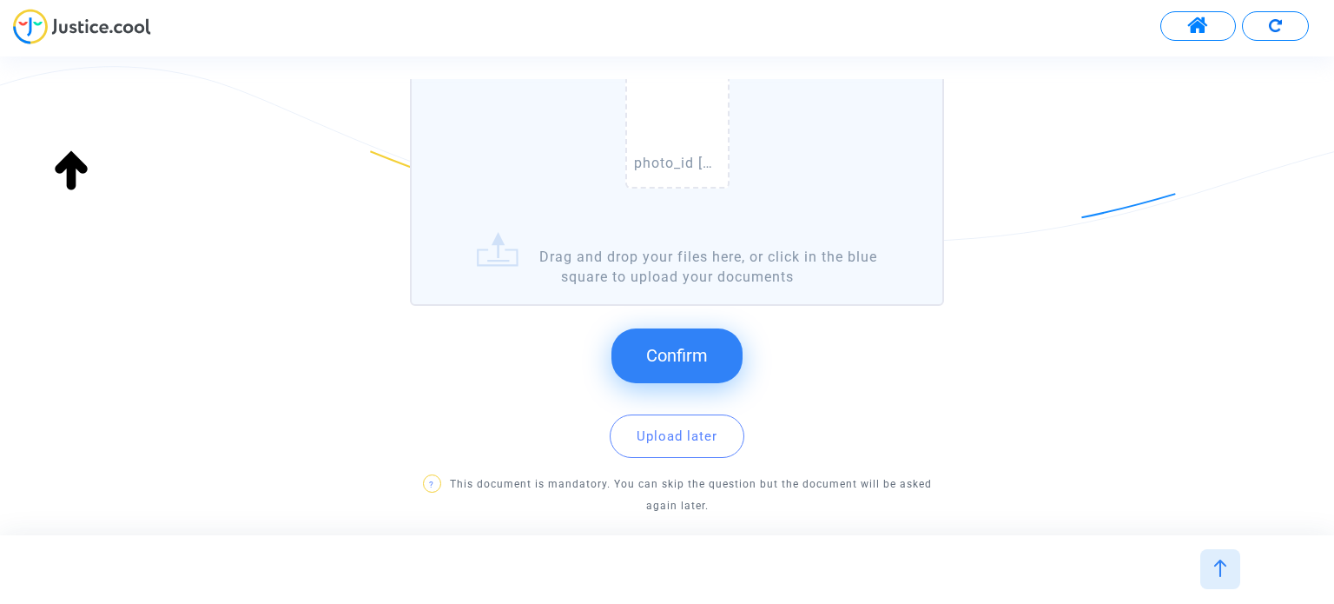
click at [696, 371] on button "Confirm" at bounding box center [677, 355] width 131 height 54
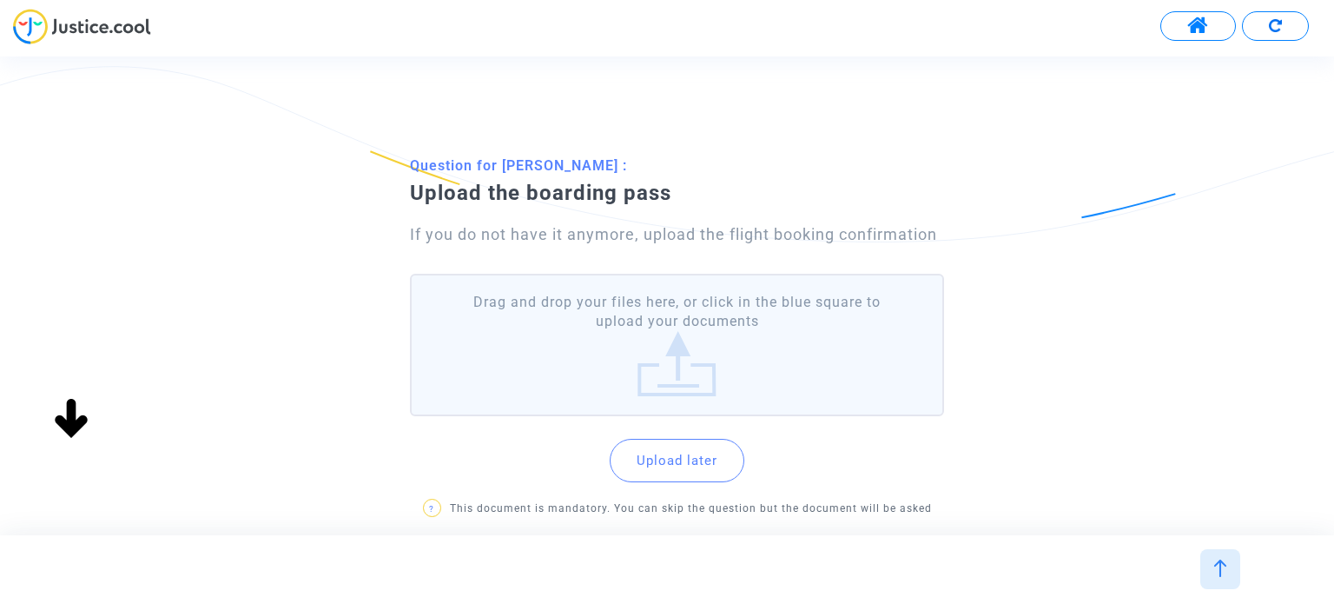
click at [767, 340] on label "Drag and drop your files here, or click in the blue square to upload your docum…" at bounding box center [676, 345] width 533 height 143
click at [0, 0] on input "Drag and drop your files here, or click in the blue square to upload your docum…" at bounding box center [0, 0] width 0 height 0
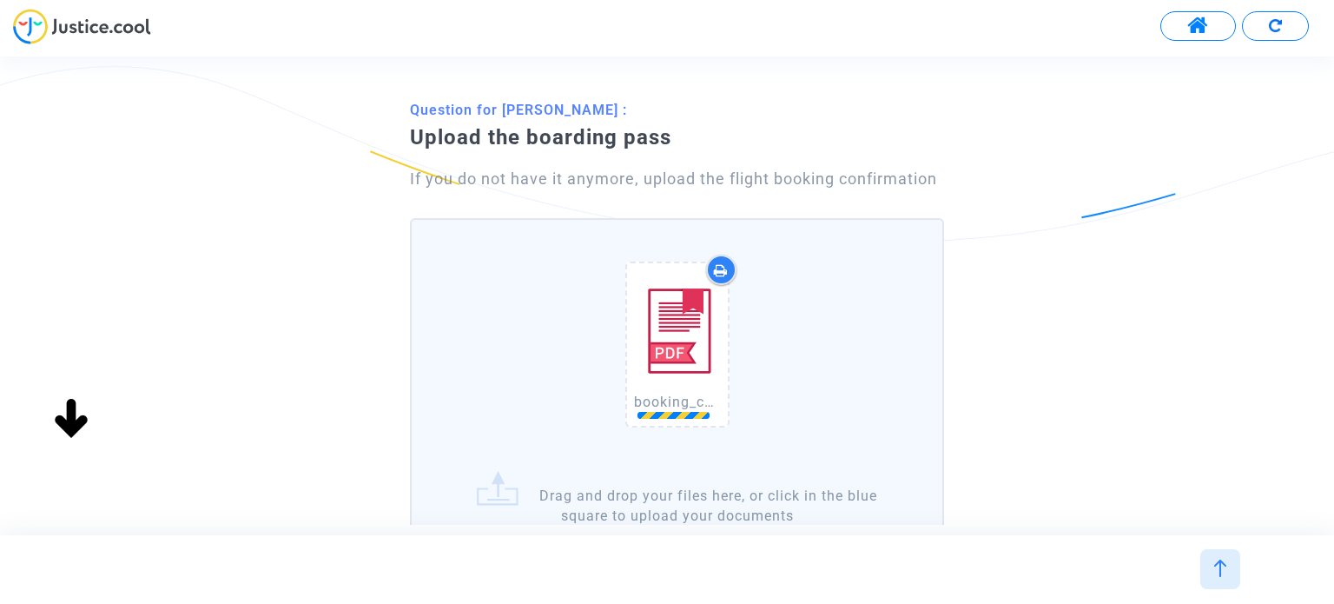
scroll to position [174, 0]
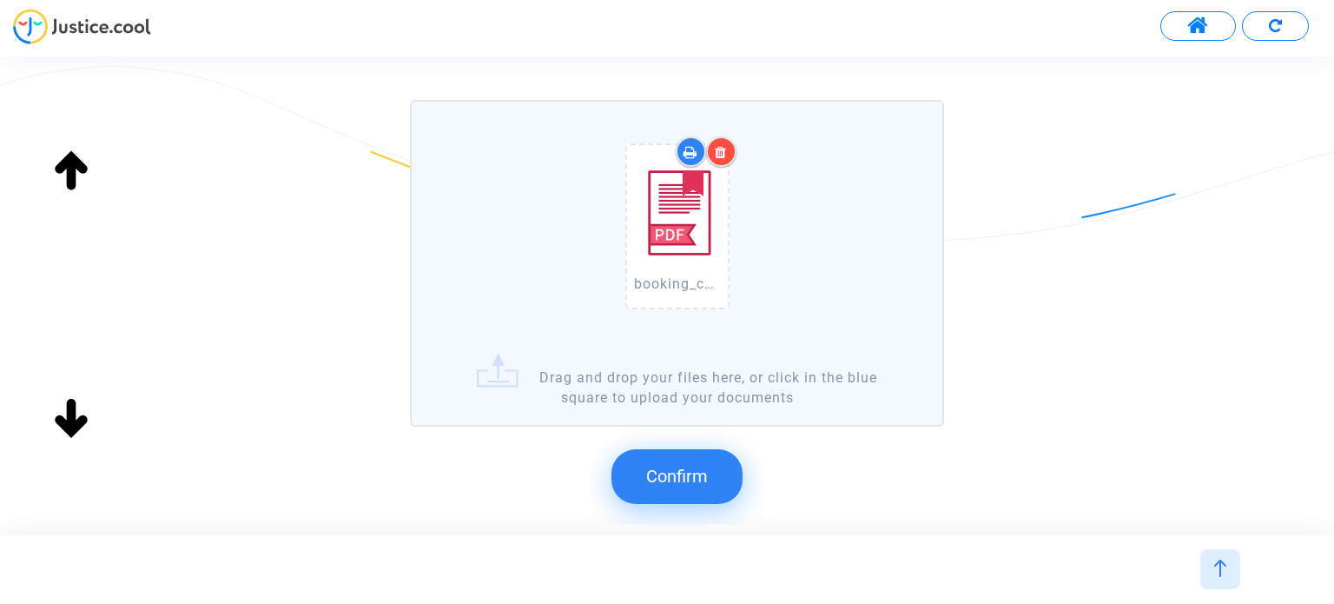
click at [683, 466] on span "Confirm" at bounding box center [677, 476] width 62 height 21
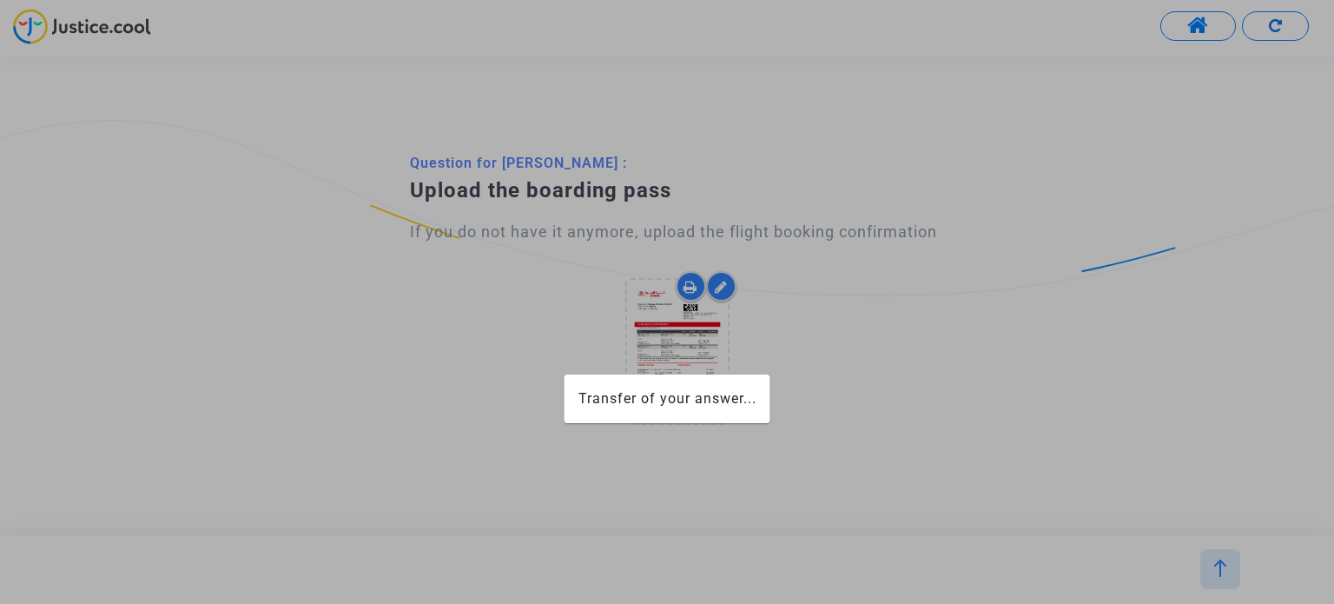
scroll to position [0, 0]
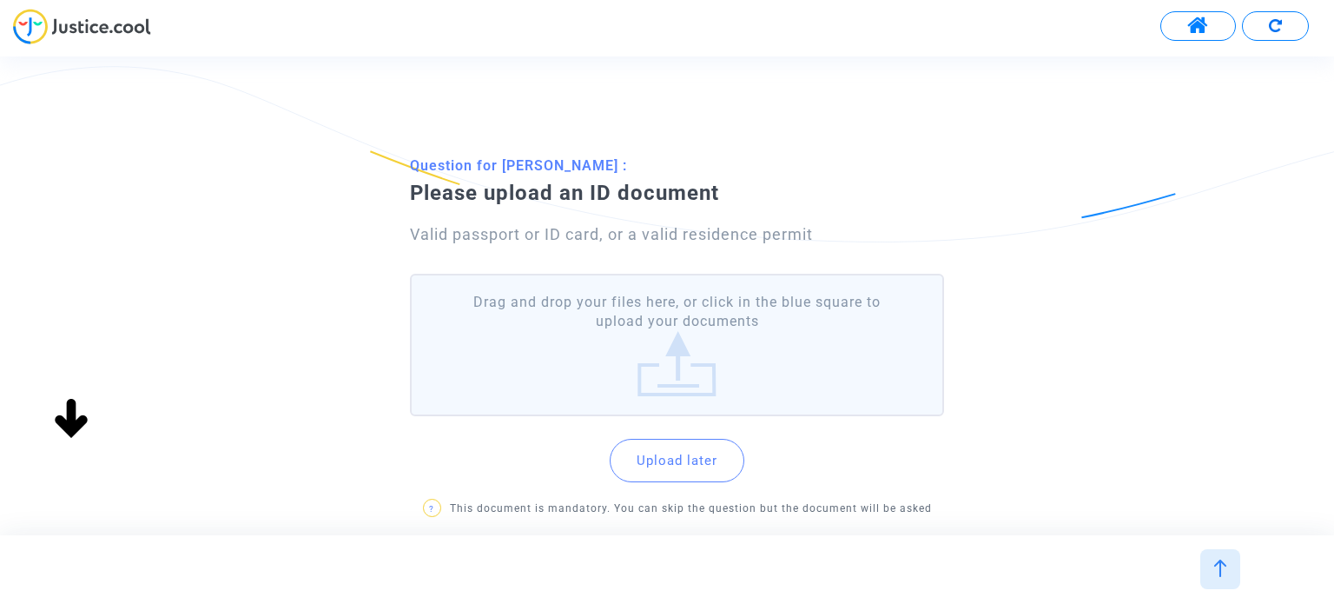
click at [795, 344] on label "Drag and drop your files here, or click in the blue square to upload your docum…" at bounding box center [676, 345] width 533 height 143
click at [0, 0] on input "Drag and drop your files here, or click in the blue square to upload your docum…" at bounding box center [0, 0] width 0 height 0
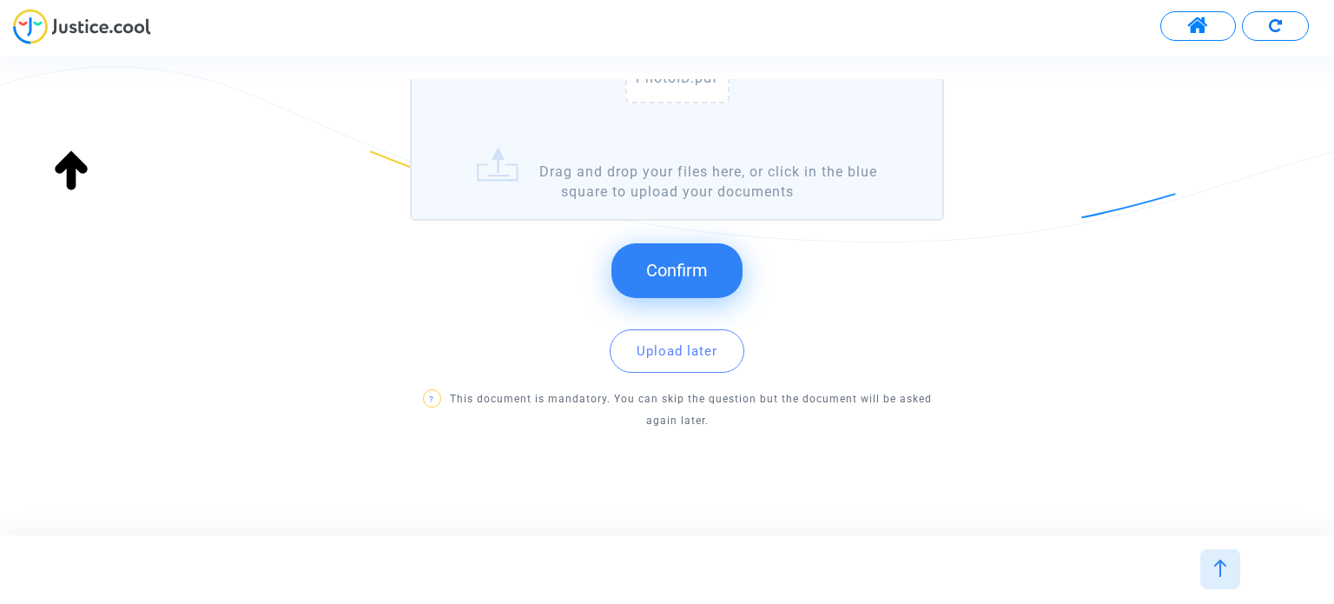
click at [674, 277] on span "Confirm" at bounding box center [677, 270] width 62 height 21
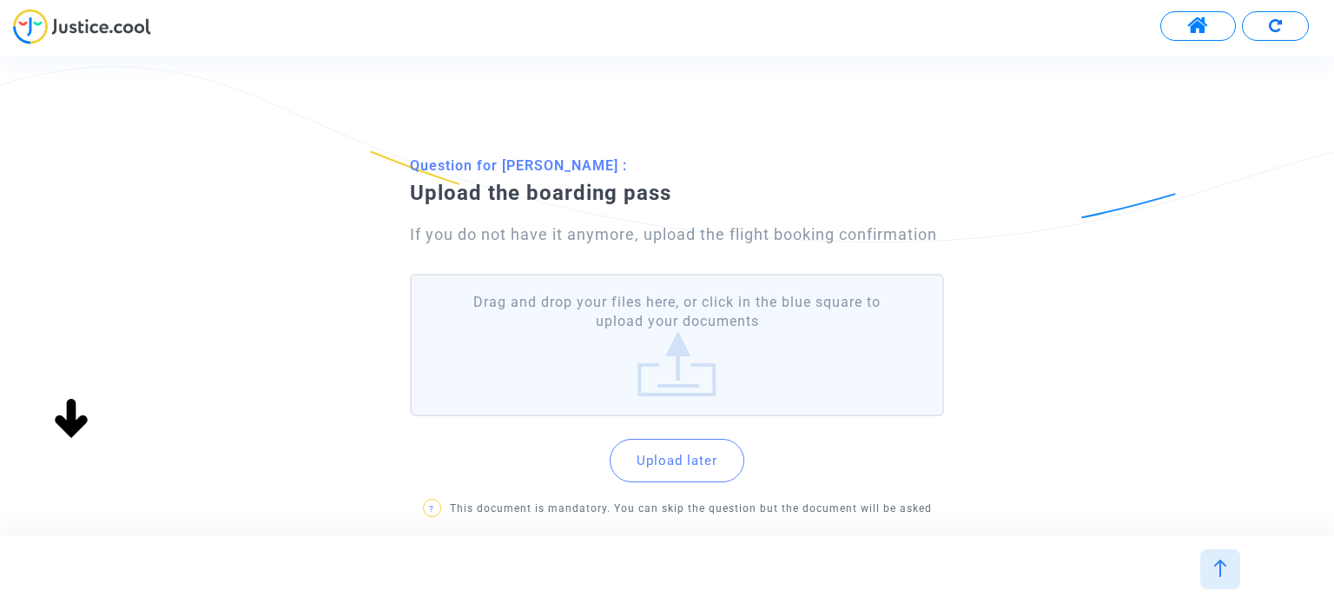
click at [730, 311] on label "Drag and drop your files here, or click in the blue square to upload your docum…" at bounding box center [676, 345] width 533 height 143
click at [0, 0] on input "Drag and drop your files here, or click in the blue square to upload your docum…" at bounding box center [0, 0] width 0 height 0
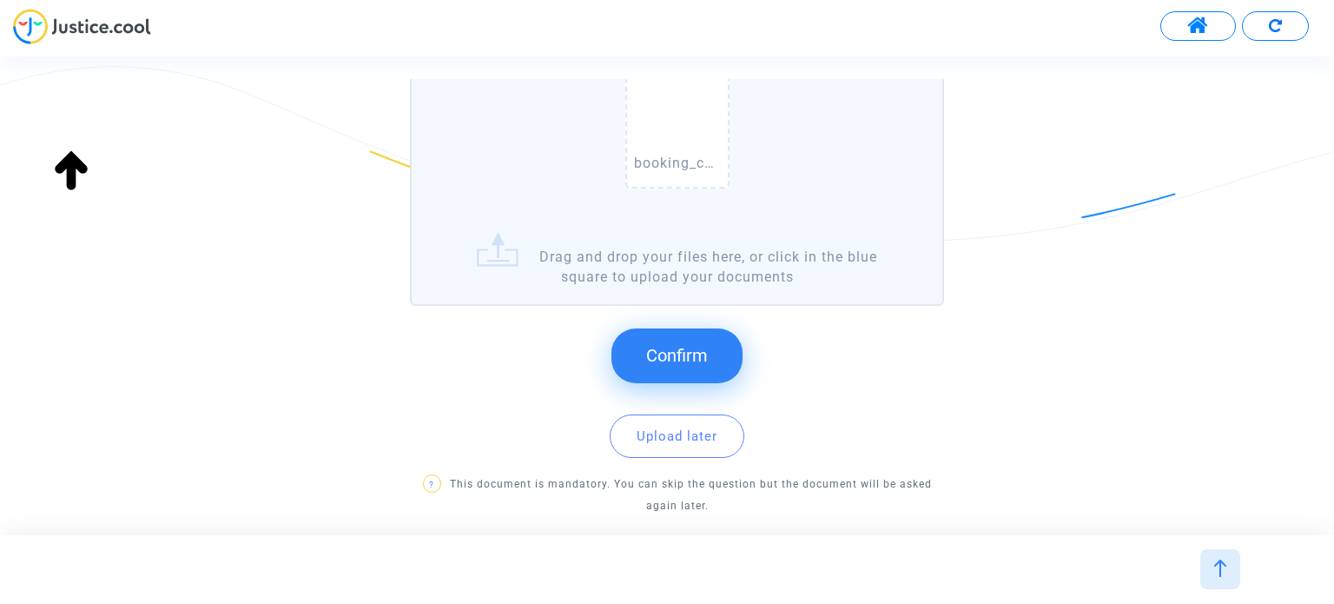
click at [643, 353] on button "Confirm" at bounding box center [677, 355] width 131 height 54
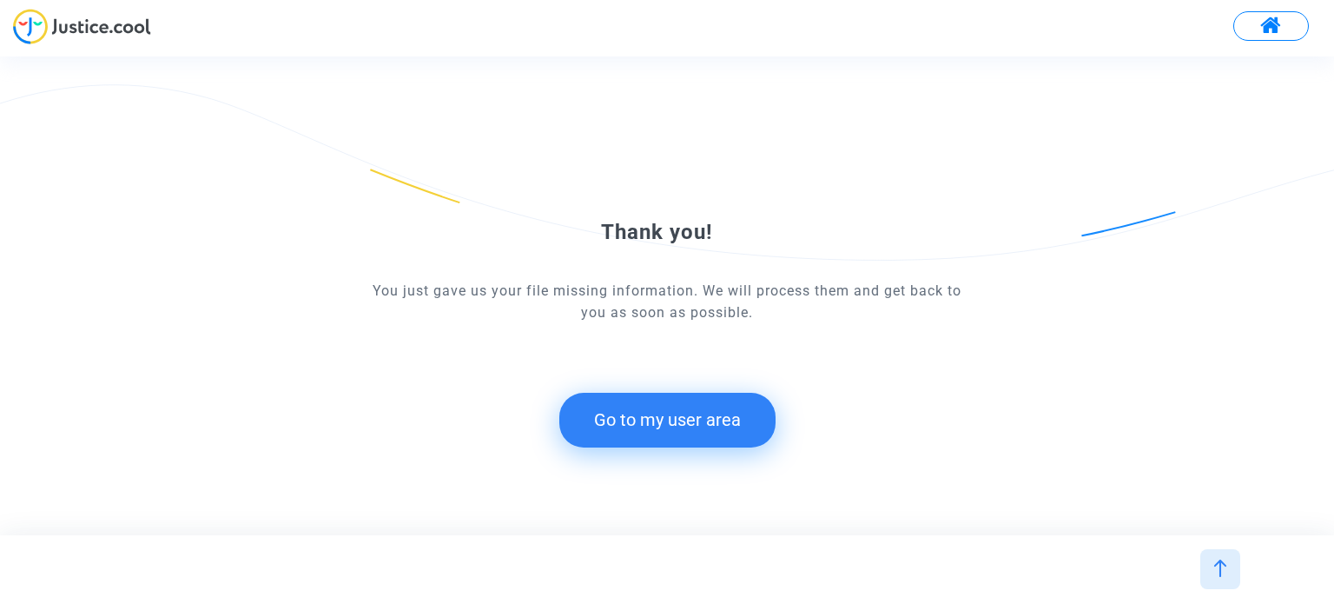
click at [711, 400] on button "Go to my user area" at bounding box center [667, 420] width 216 height 54
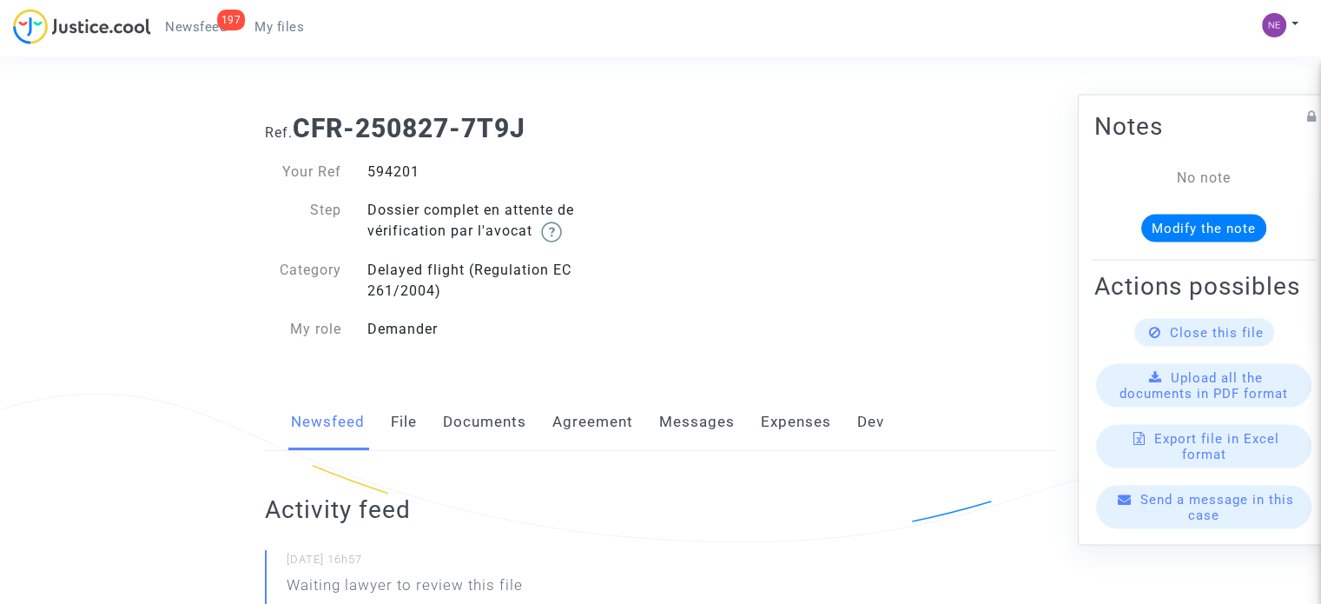
click at [510, 413] on link "Documents" at bounding box center [484, 422] width 83 height 57
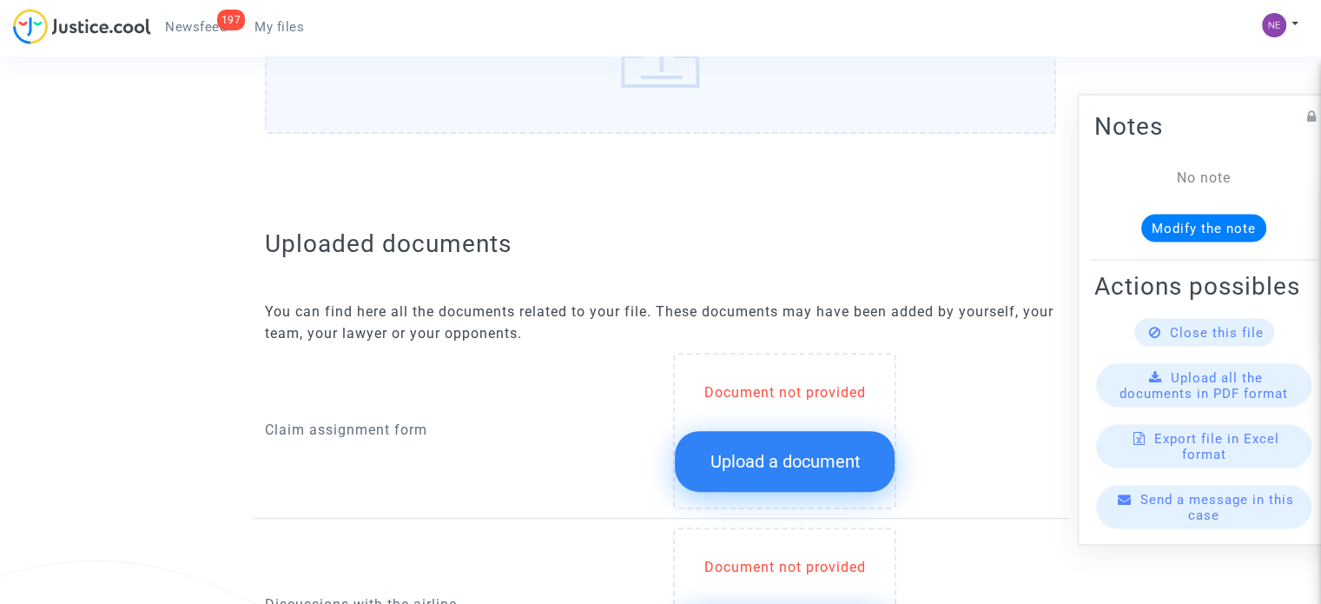
scroll to position [608, 0]
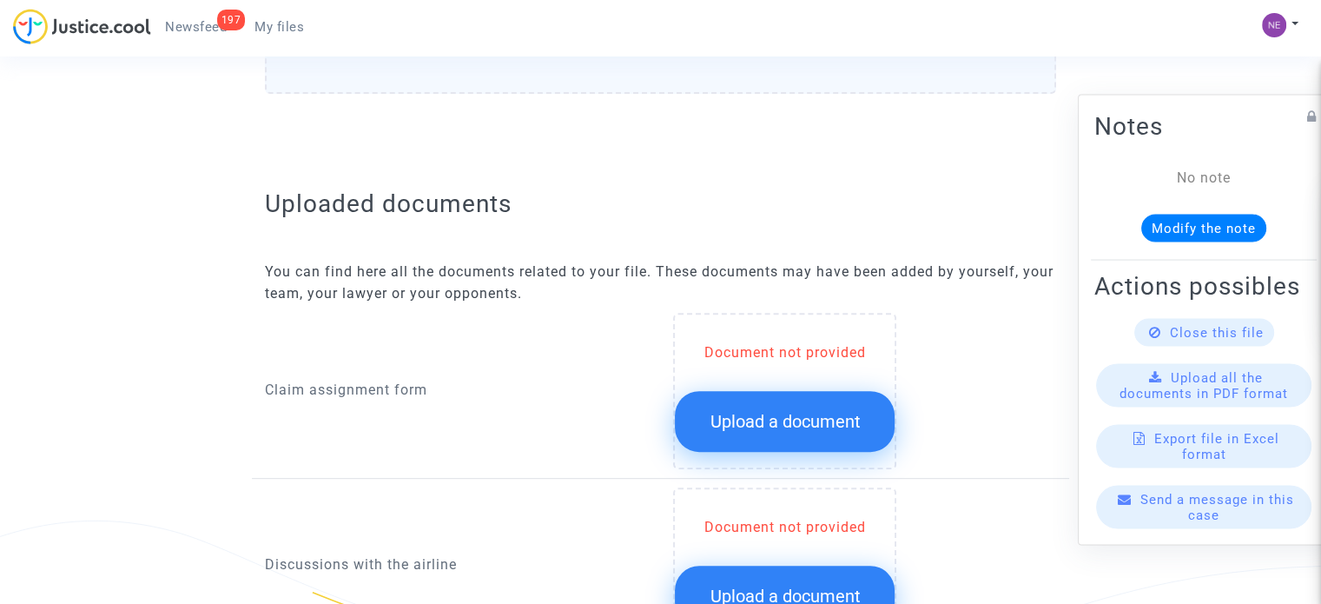
click at [784, 403] on button "Upload a document" at bounding box center [785, 421] width 220 height 61
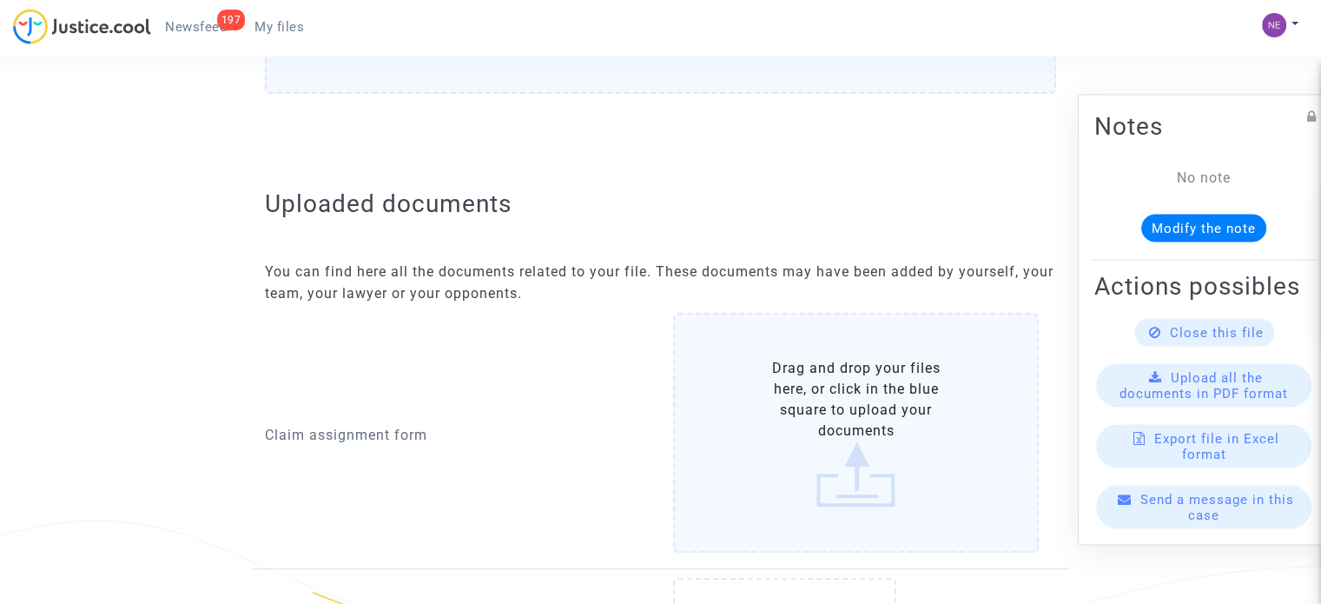
click at [779, 403] on label "Drag and drop your files here, or click in the blue square to upload your docum…" at bounding box center [856, 433] width 366 height 240
click at [0, 0] on input "Drag and drop your files here, or click in the blue square to upload your docum…" at bounding box center [0, 0] width 0 height 0
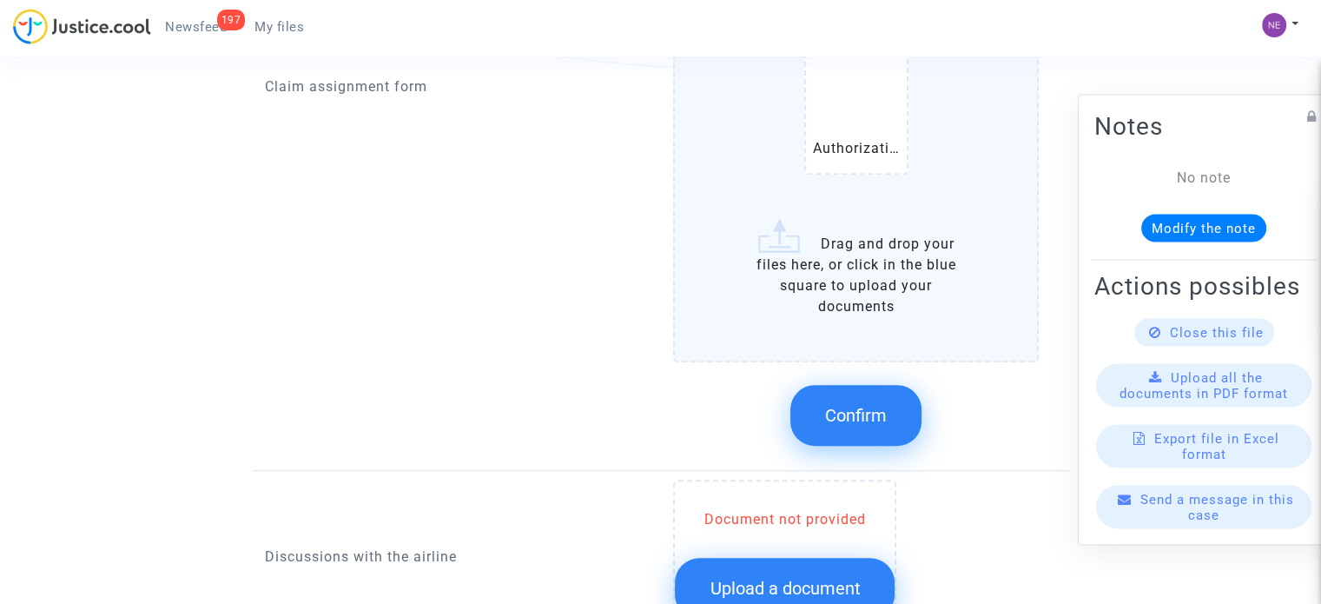
scroll to position [1216, 0]
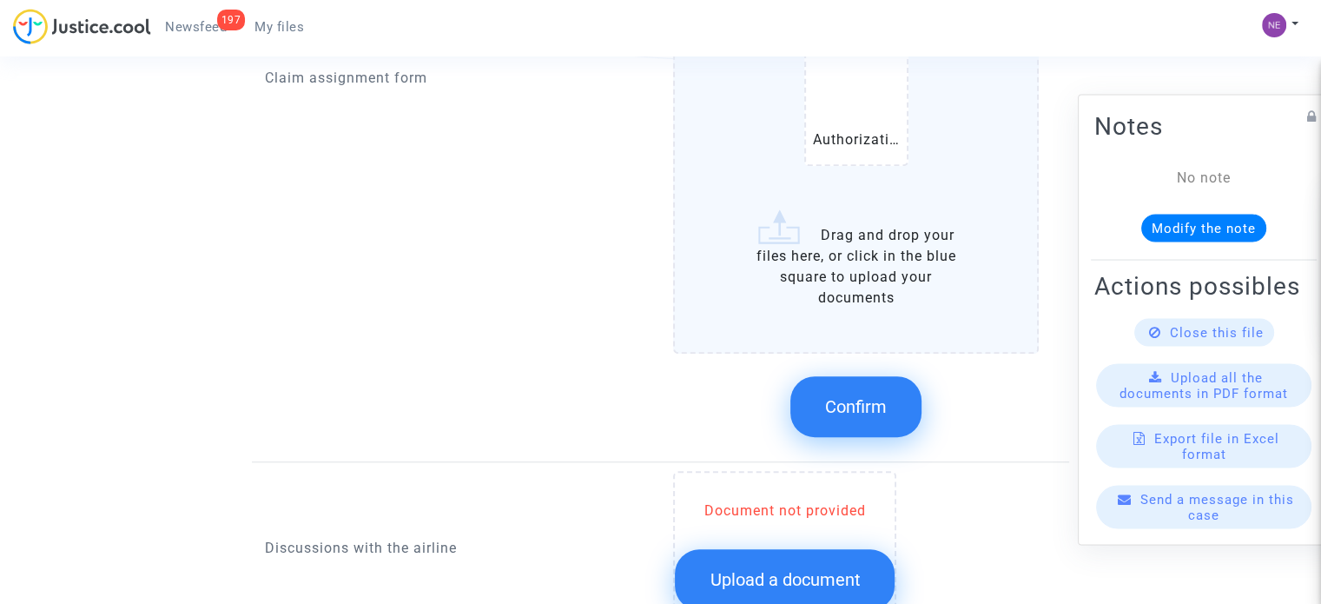
click at [903, 405] on button "Confirm" at bounding box center [856, 406] width 131 height 61
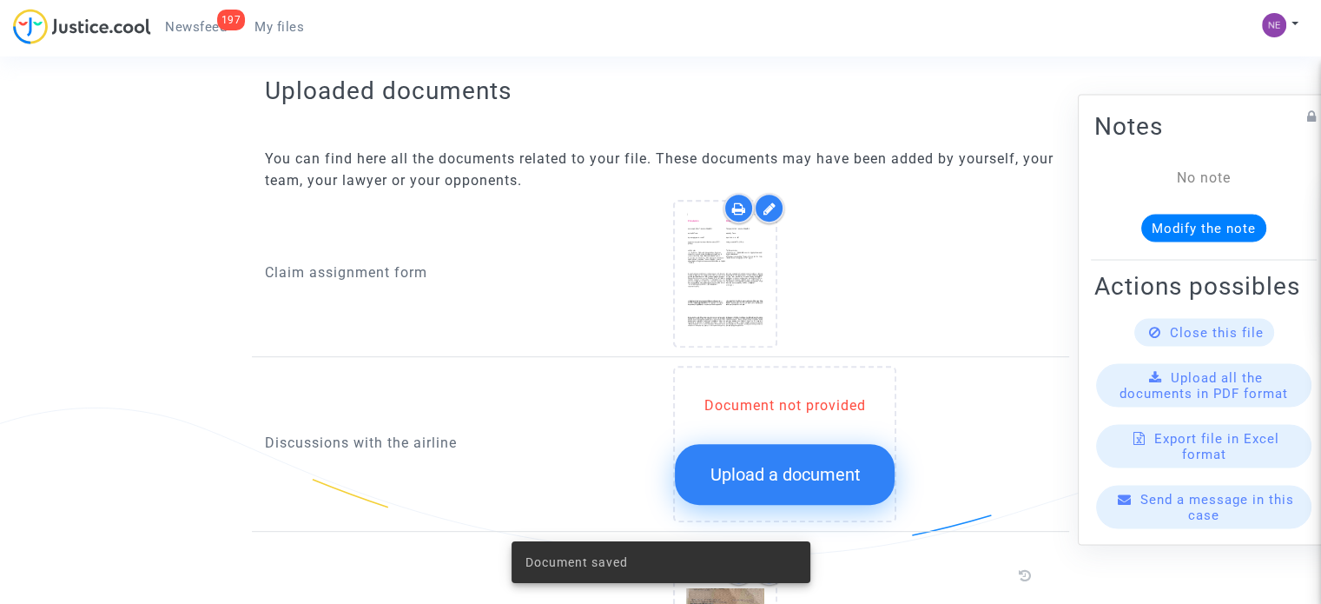
scroll to position [347, 0]
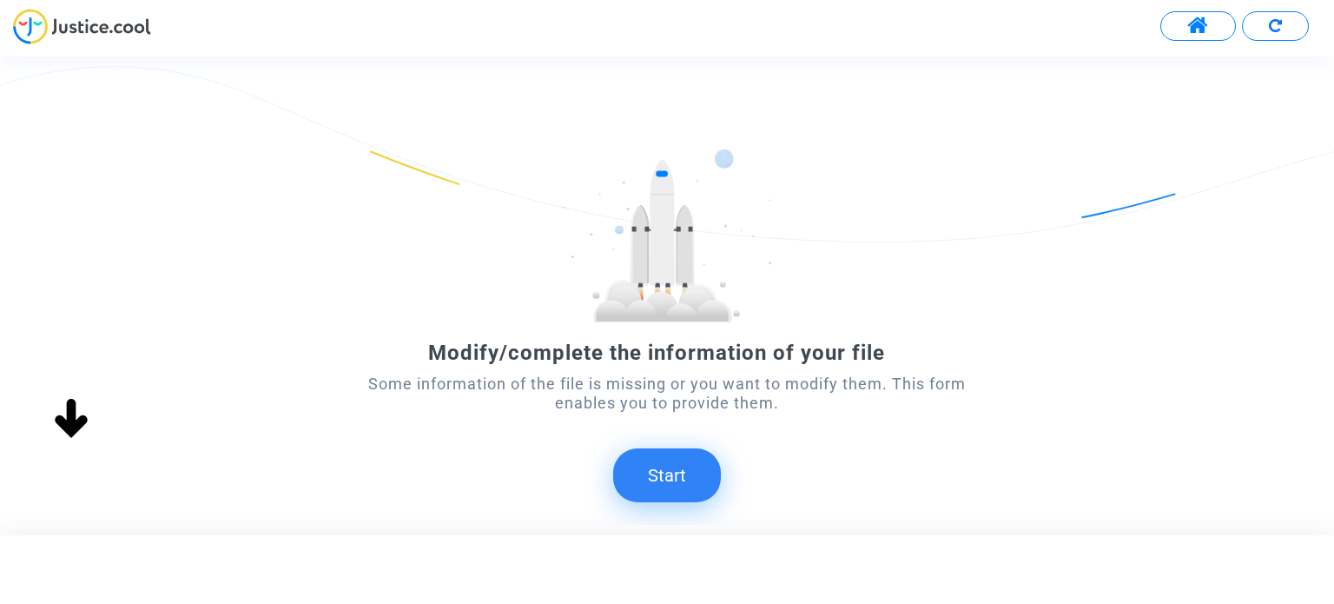
drag, startPoint x: 657, startPoint y: 461, endPoint x: 803, endPoint y: 107, distance: 383.3
click at [657, 461] on button "Start" at bounding box center [667, 475] width 108 height 54
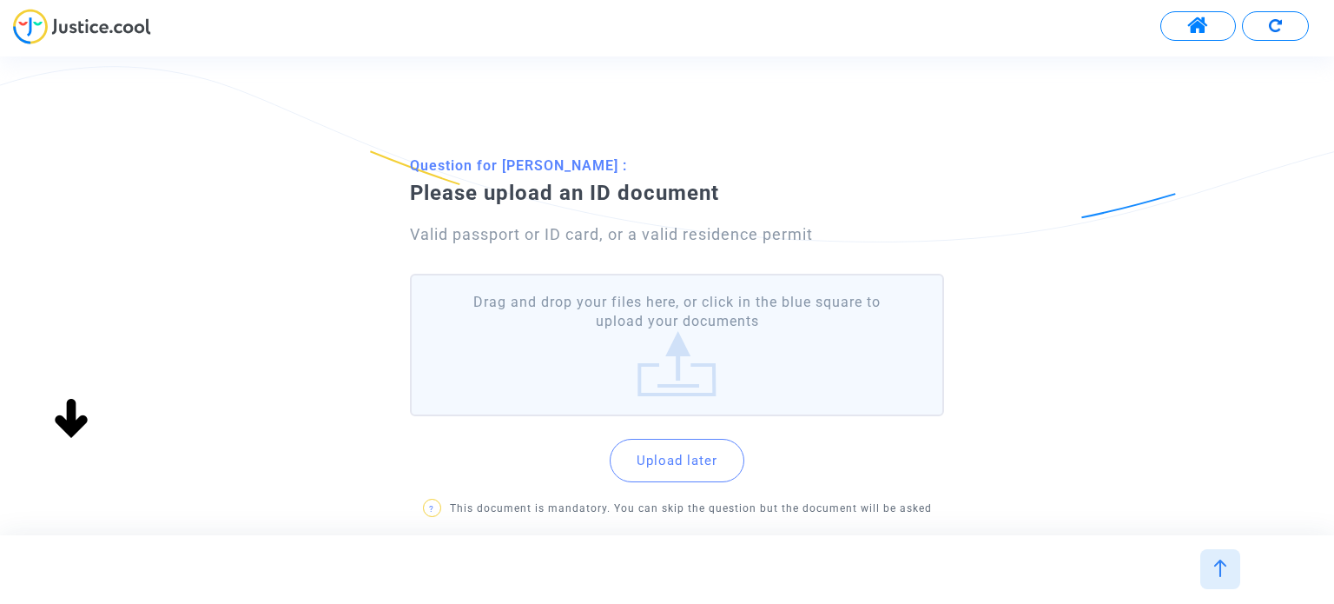
click at [685, 355] on label "Drag and drop your files here, or click in the blue square to upload your docum…" at bounding box center [676, 345] width 533 height 143
click at [0, 0] on input "Drag and drop your files here, or click in the blue square to upload your docum…" at bounding box center [0, 0] width 0 height 0
click at [656, 355] on label "Drag and drop your files here, or click in the blue square to upload your docum…" at bounding box center [676, 345] width 533 height 143
click at [0, 0] on input "Drag and drop your files here, or click in the blue square to upload your docum…" at bounding box center [0, 0] width 0 height 0
click at [779, 331] on label "Drag and drop your files here, or click in the blue square to upload your docum…" at bounding box center [676, 345] width 533 height 143
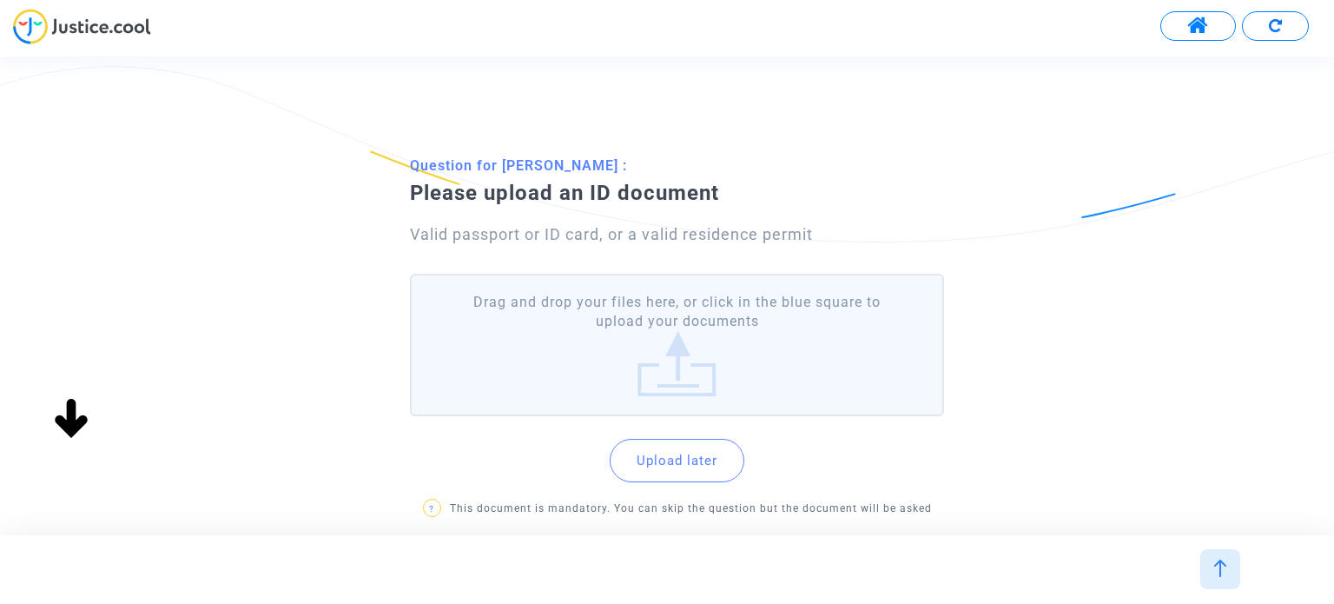
click at [0, 0] on input "Drag and drop your files here, or click in the blue square to upload your docum…" at bounding box center [0, 0] width 0 height 0
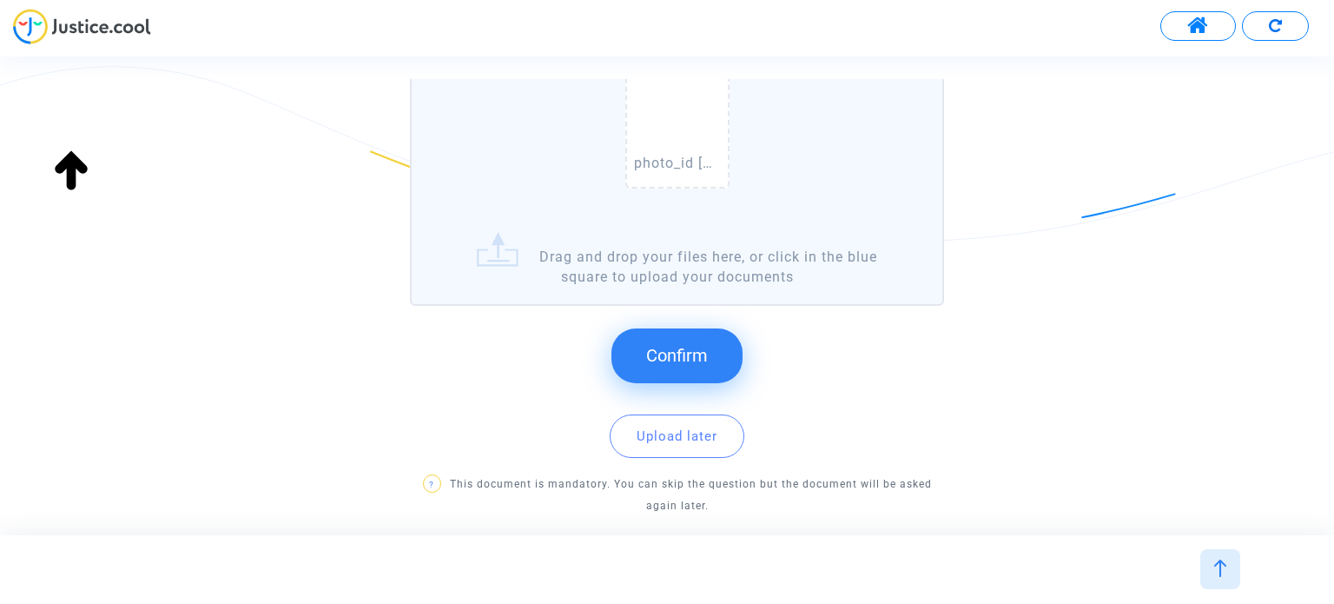
click at [705, 361] on span "Confirm" at bounding box center [677, 355] width 62 height 21
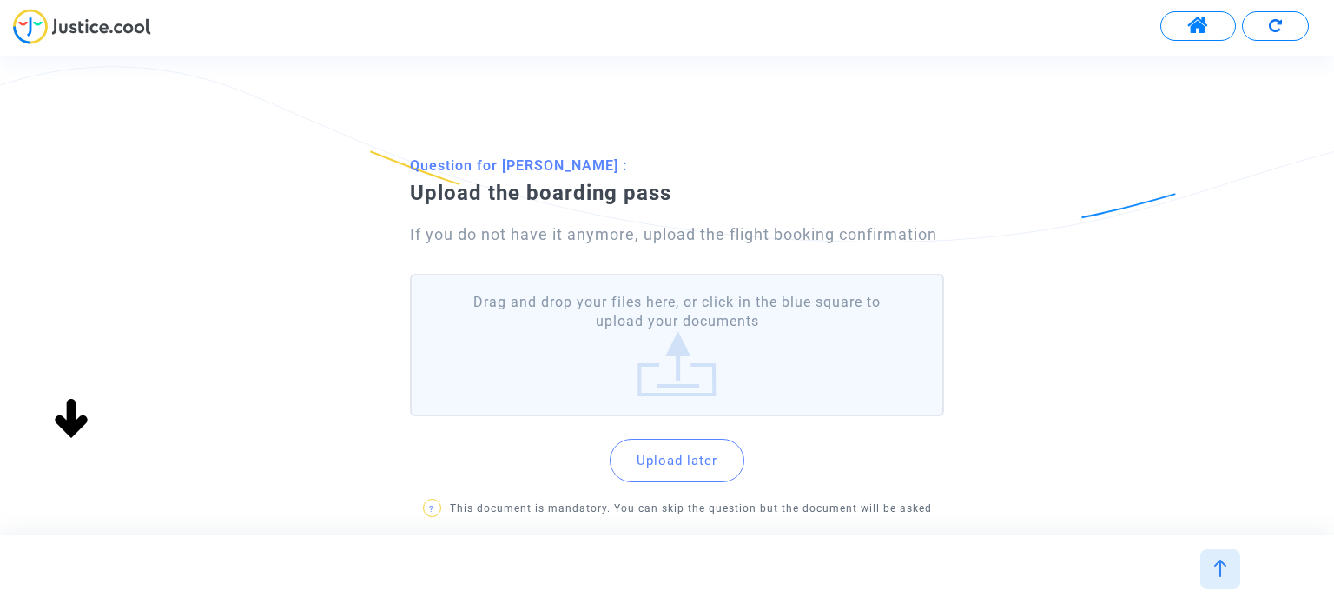
click at [751, 323] on label "Drag and drop your files here, or click in the blue square to upload your docum…" at bounding box center [676, 345] width 533 height 143
click at [0, 0] on input "Drag and drop your files here, or click in the blue square to upload your docum…" at bounding box center [0, 0] width 0 height 0
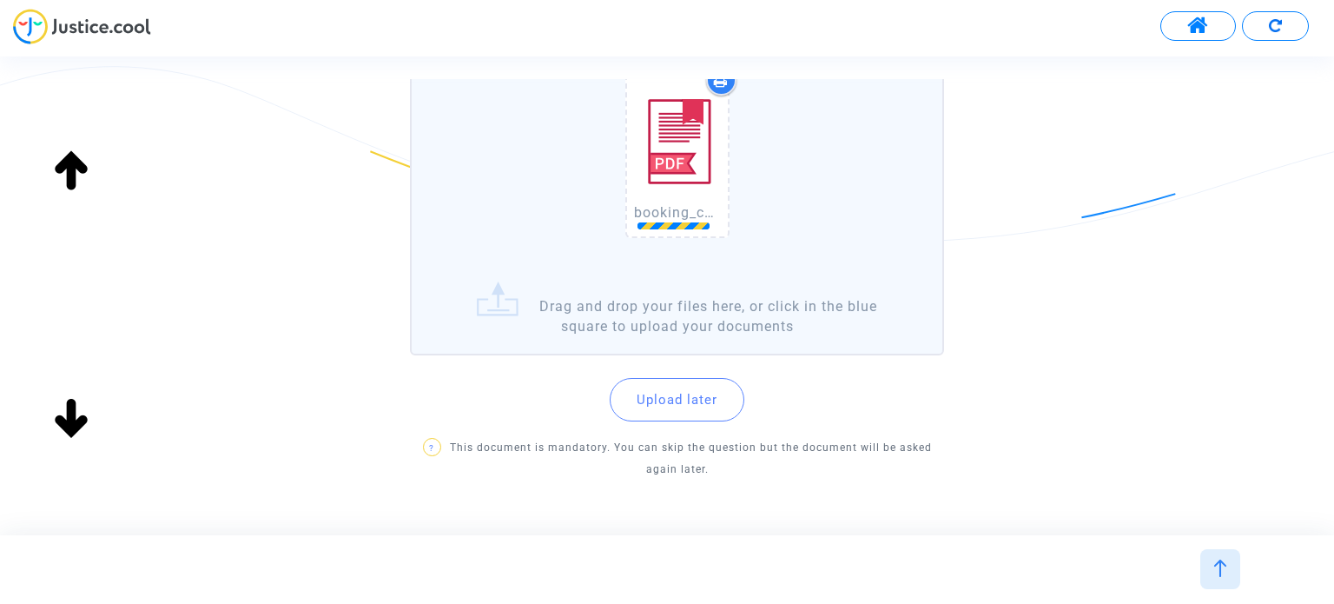
scroll to position [294, 0]
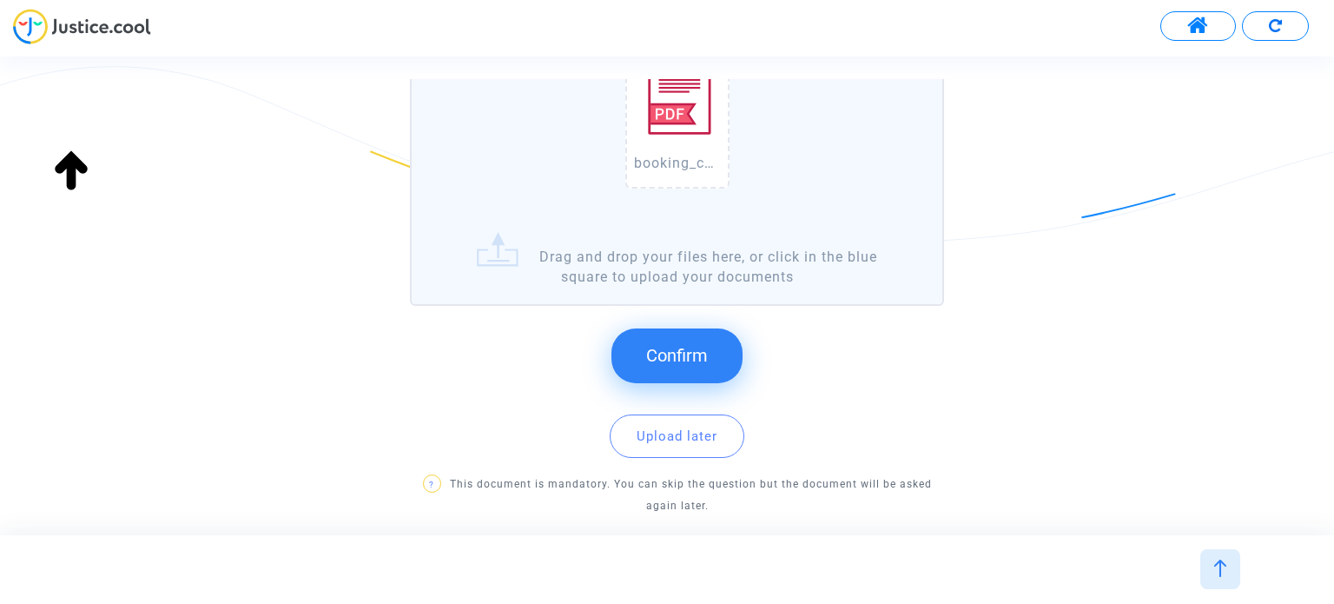
click at [719, 357] on button "Confirm" at bounding box center [677, 355] width 131 height 54
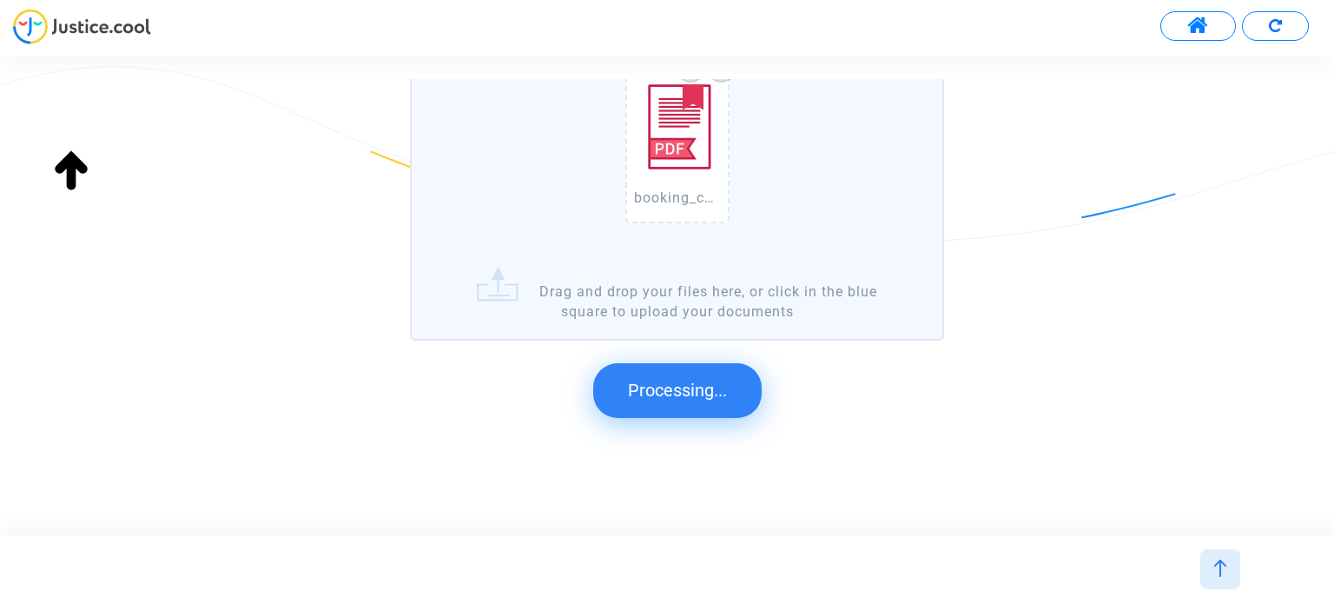
scroll to position [0, 0]
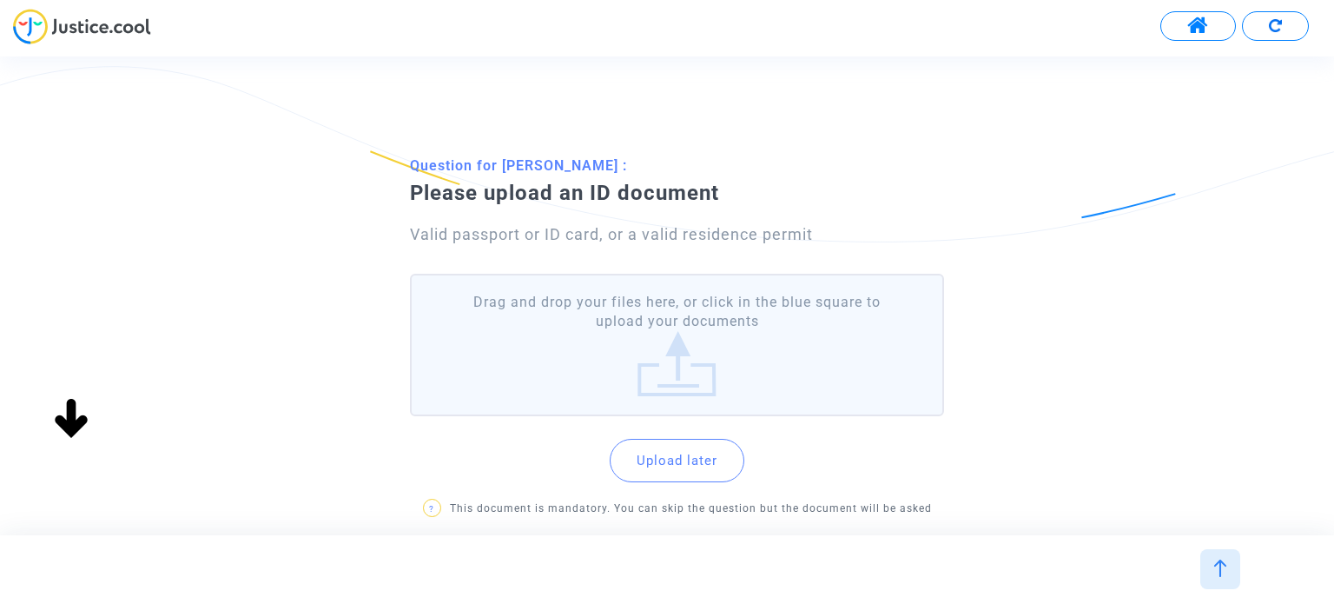
click at [745, 315] on label "Drag and drop your files here, or click in the blue square to upload your docum…" at bounding box center [676, 345] width 533 height 143
click at [0, 0] on input "Drag and drop your files here, or click in the blue square to upload your docum…" at bounding box center [0, 0] width 0 height 0
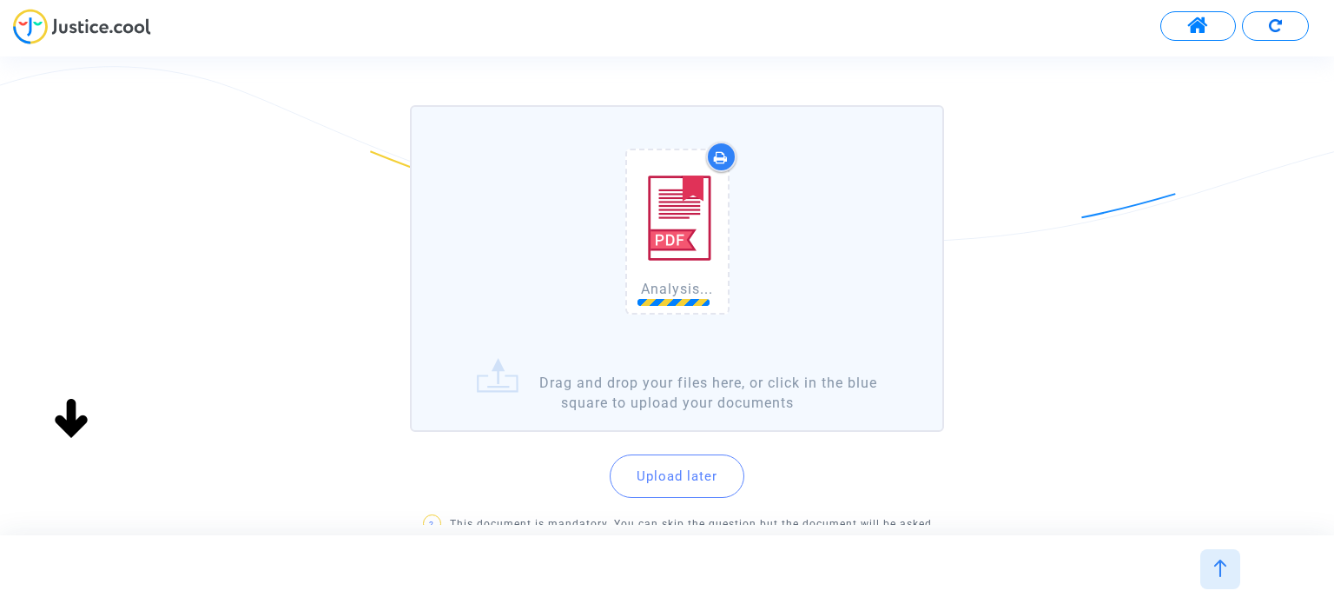
scroll to position [174, 0]
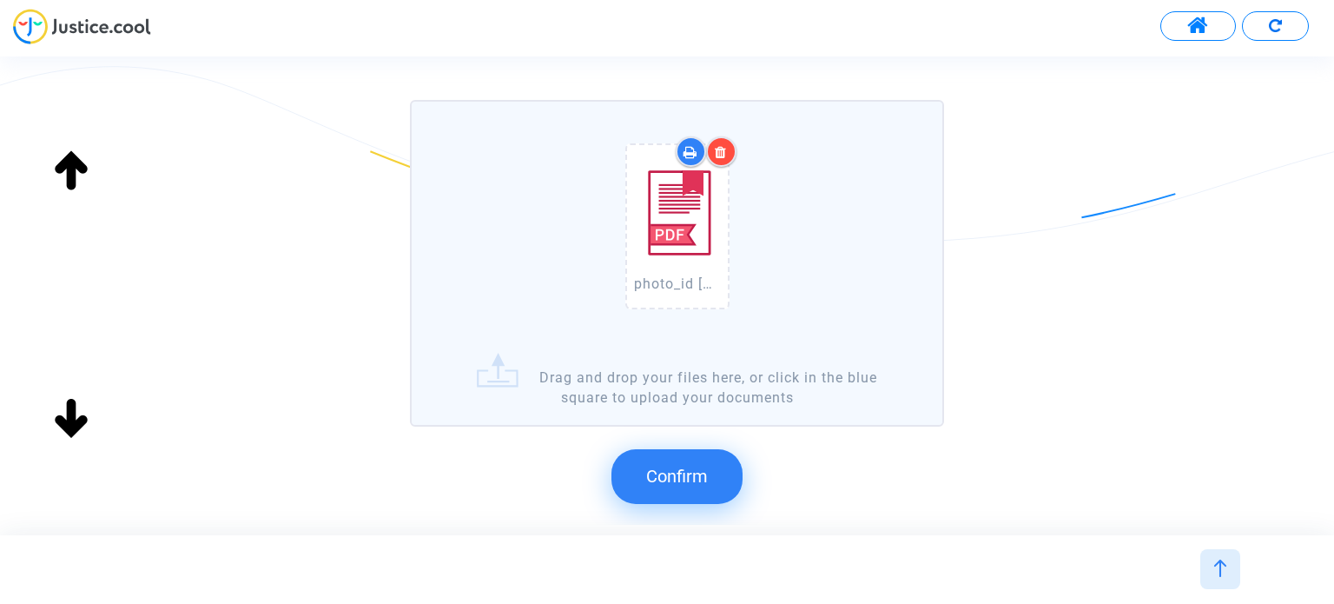
click at [660, 466] on span "Confirm" at bounding box center [677, 476] width 62 height 21
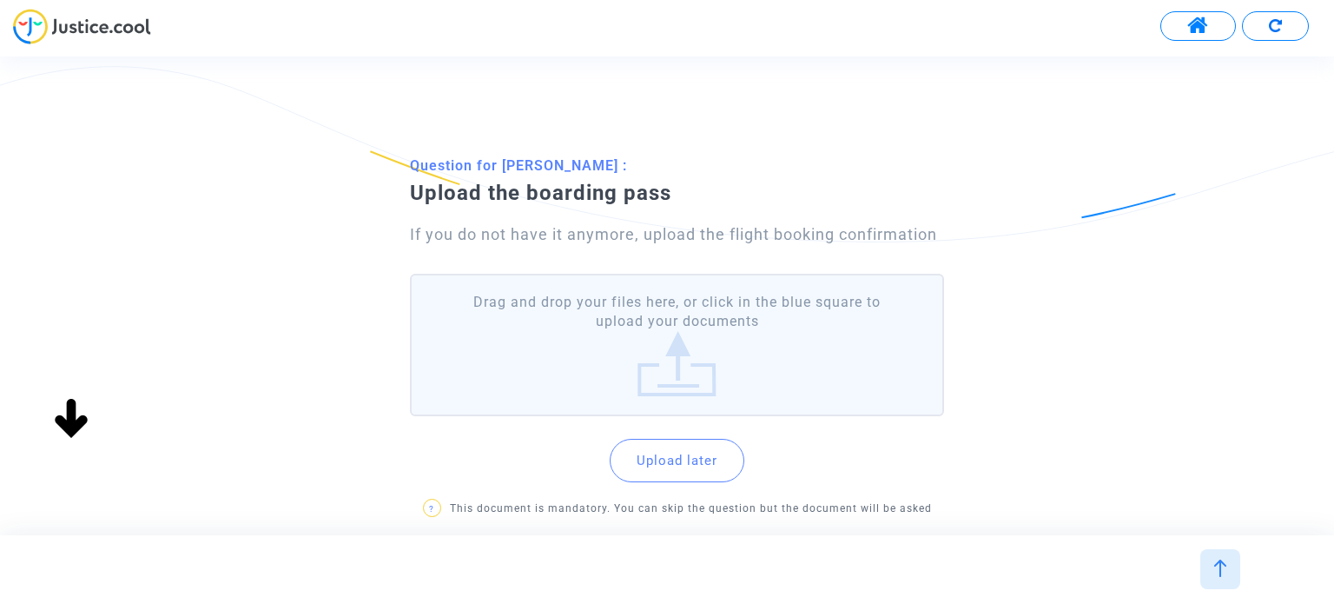
click at [738, 354] on label "Drag and drop your files here, or click in the blue square to upload your docum…" at bounding box center [676, 345] width 533 height 143
click at [0, 0] on input "Drag and drop your files here, or click in the blue square to upload your docum…" at bounding box center [0, 0] width 0 height 0
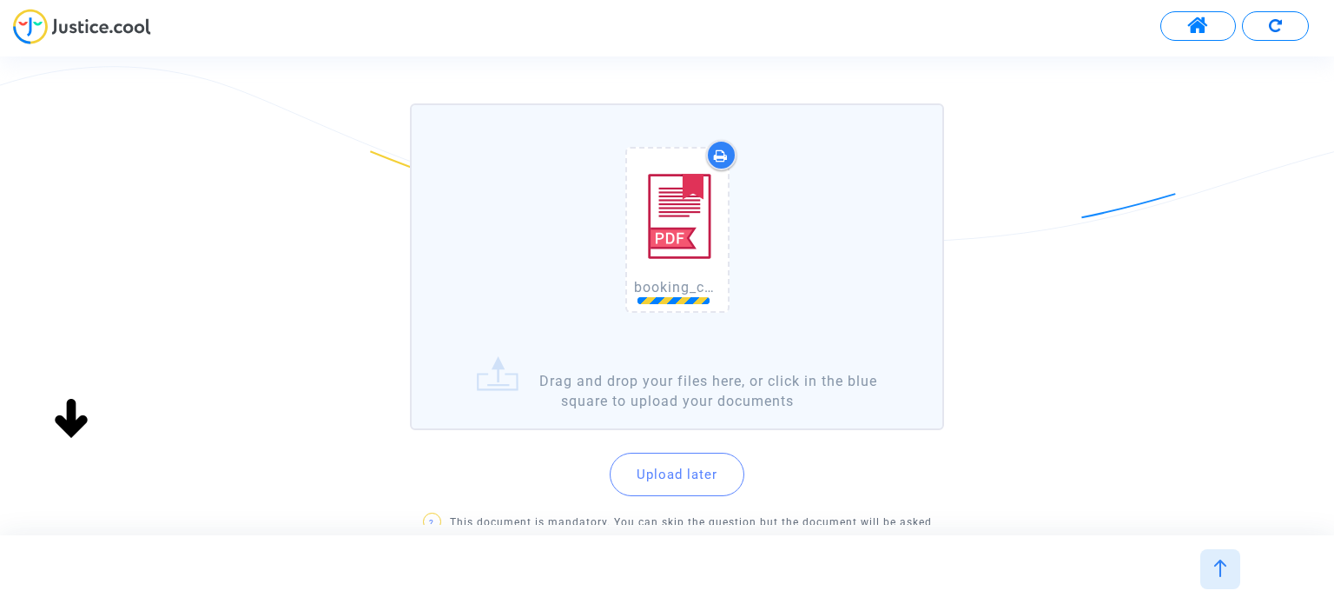
scroll to position [174, 0]
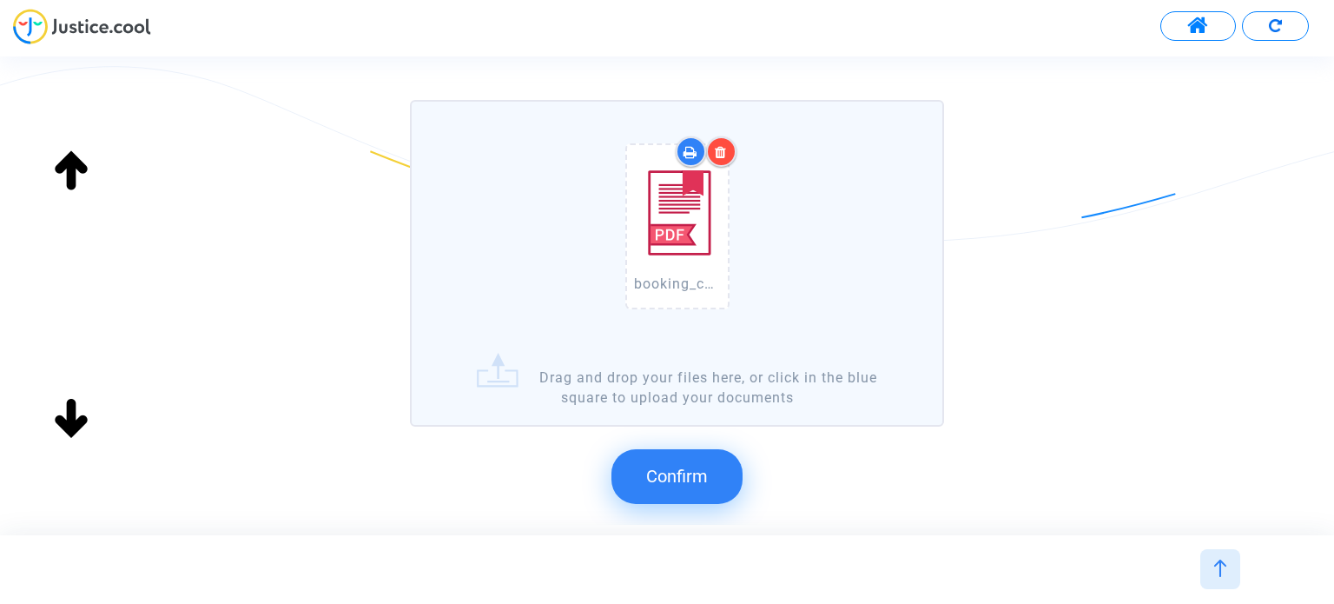
click at [691, 466] on span "Confirm" at bounding box center [677, 476] width 62 height 21
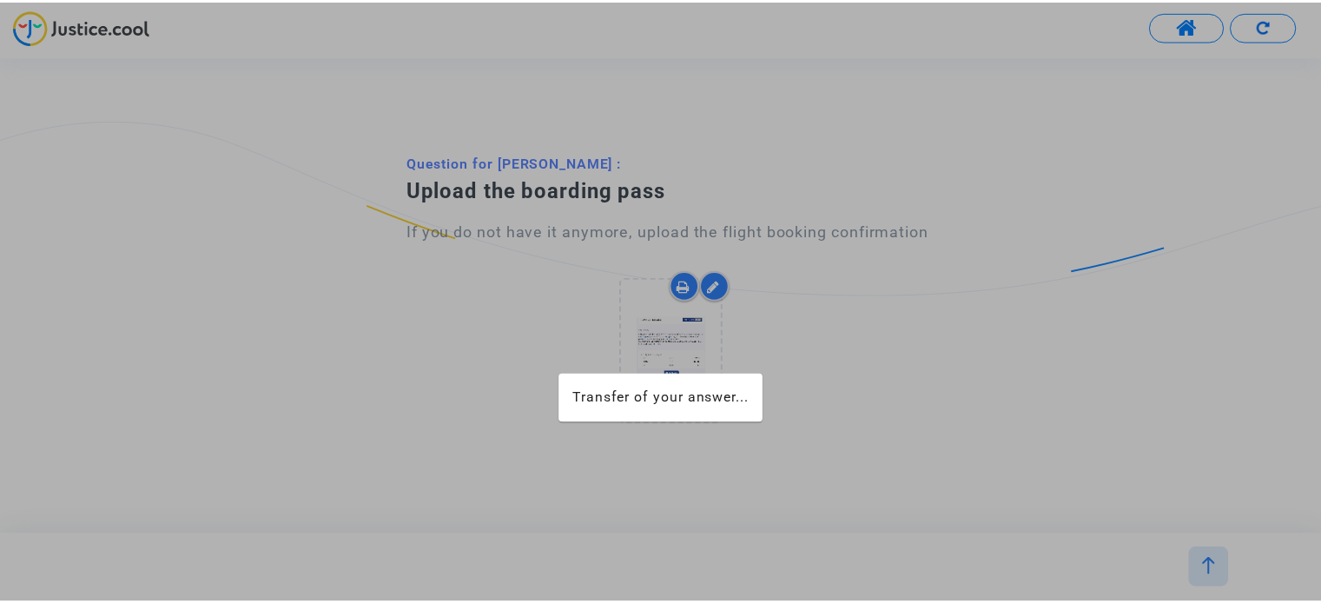
scroll to position [0, 0]
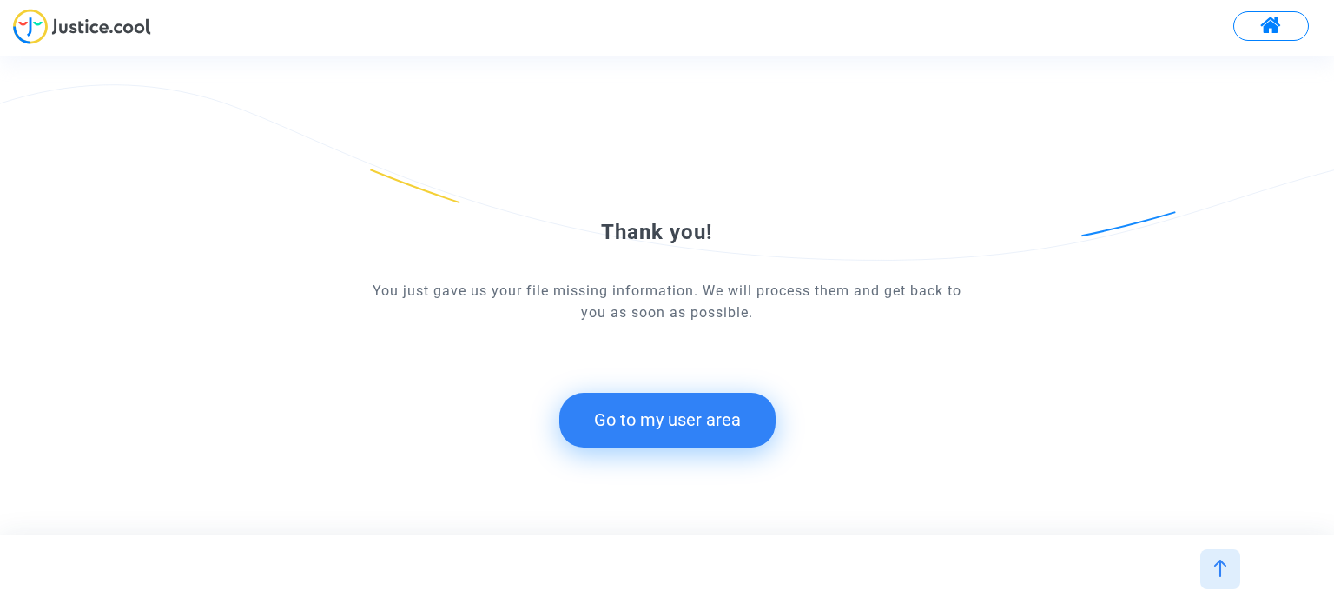
click at [642, 431] on button "Go to my user area" at bounding box center [667, 420] width 216 height 54
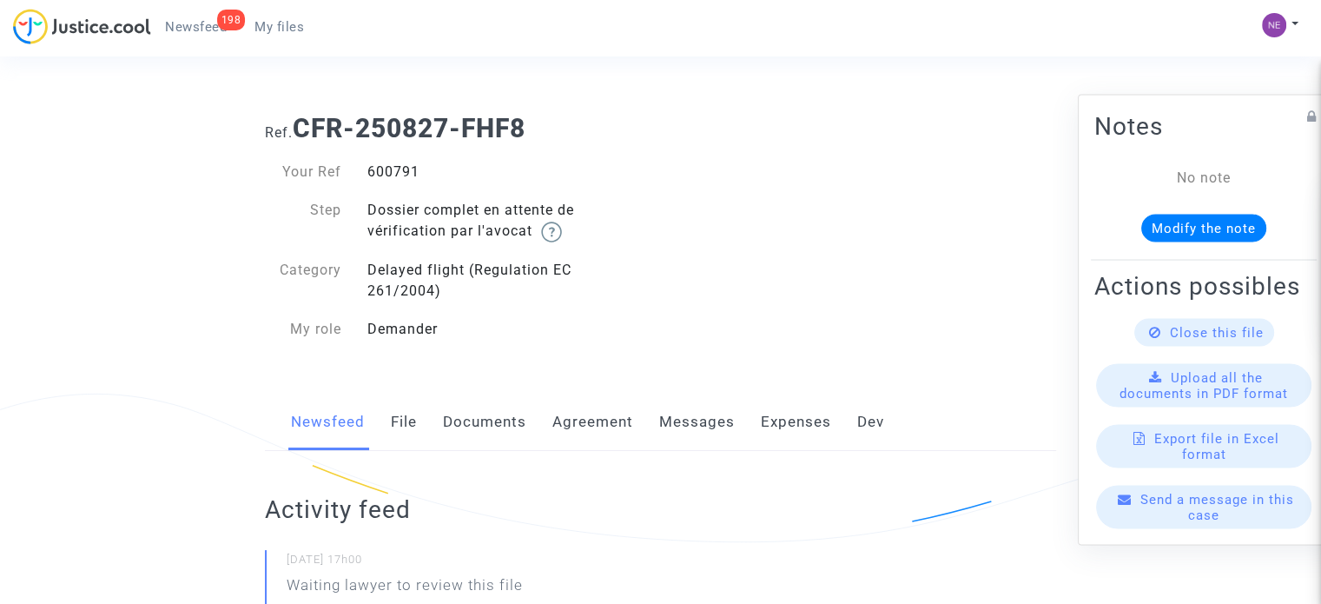
click at [507, 425] on link "Documents" at bounding box center [484, 422] width 83 height 57
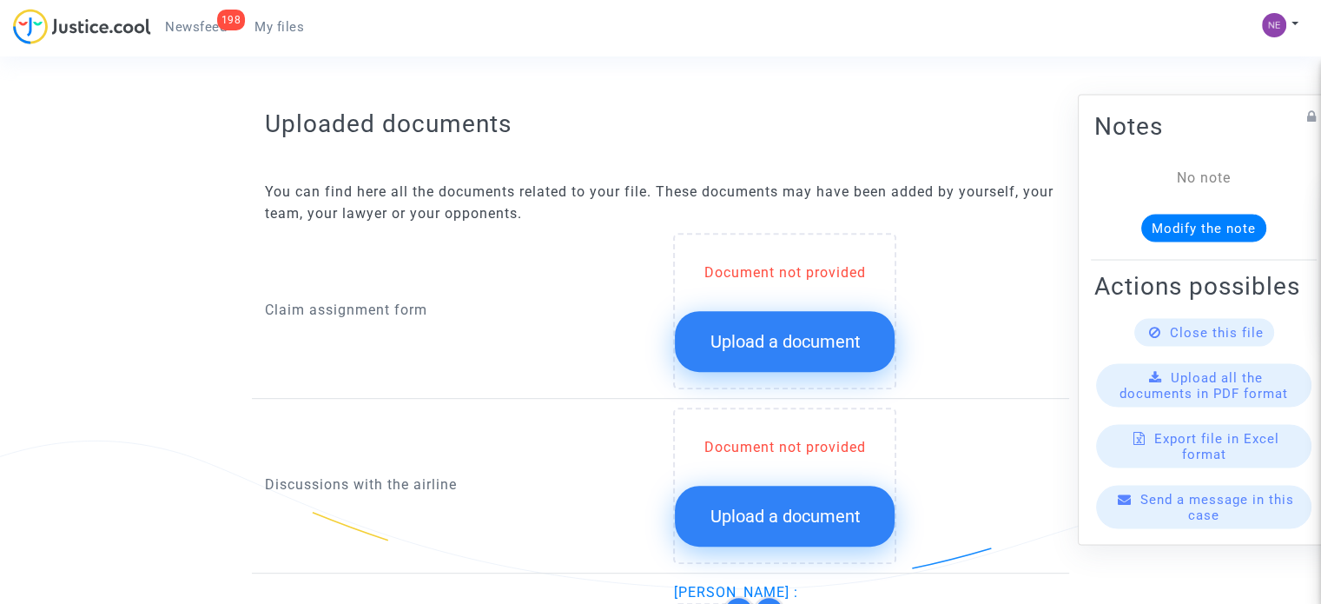
scroll to position [695, 0]
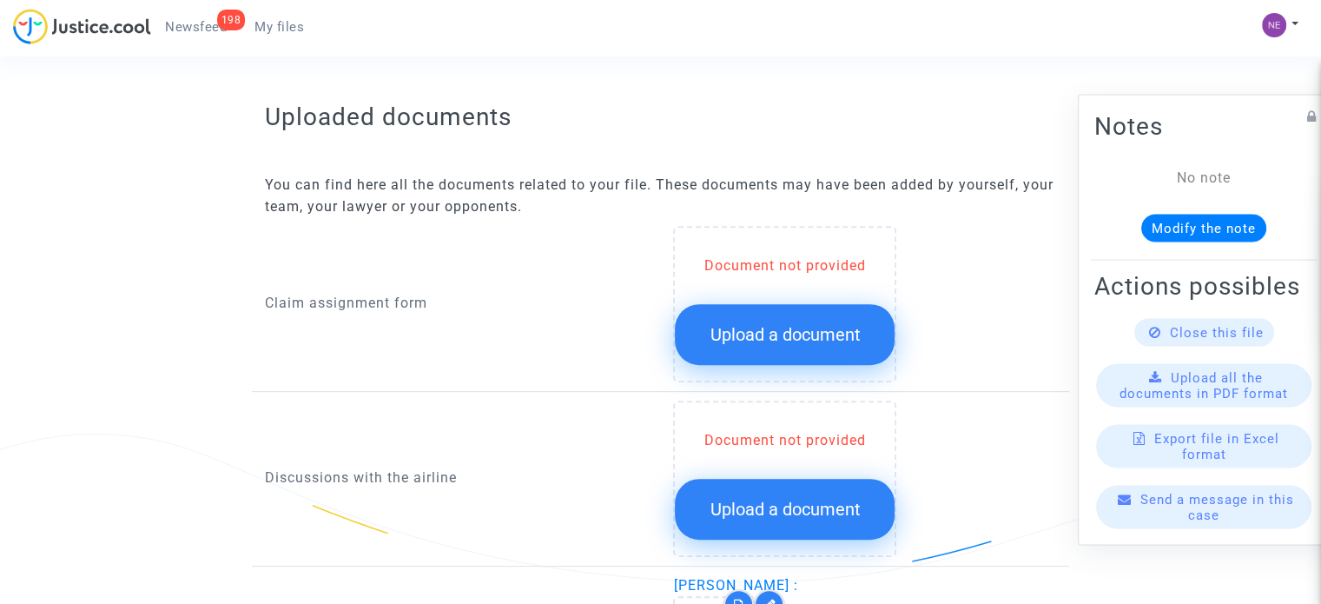
click at [758, 306] on button "Upload a document" at bounding box center [785, 334] width 220 height 61
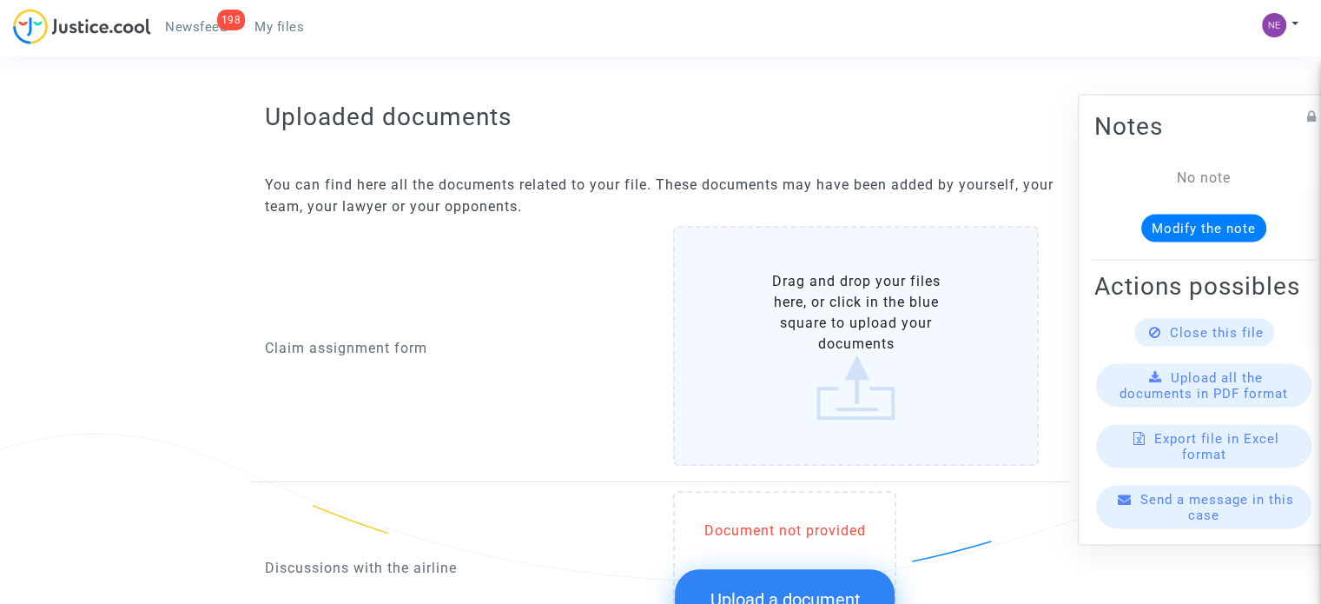
click at [758, 306] on label "Drag and drop your files here, or click in the blue square to upload your docum…" at bounding box center [856, 346] width 366 height 240
click at [0, 0] on input "Drag and drop your files here, or click in the blue square to upload your docum…" at bounding box center [0, 0] width 0 height 0
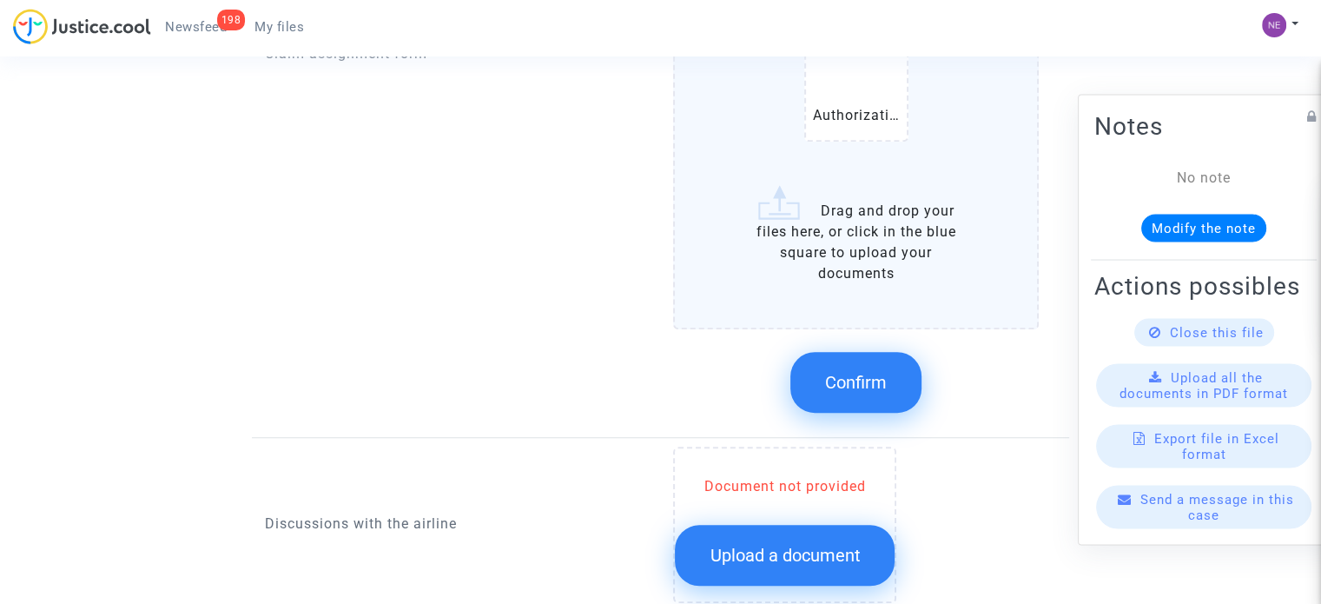
scroll to position [1303, 0]
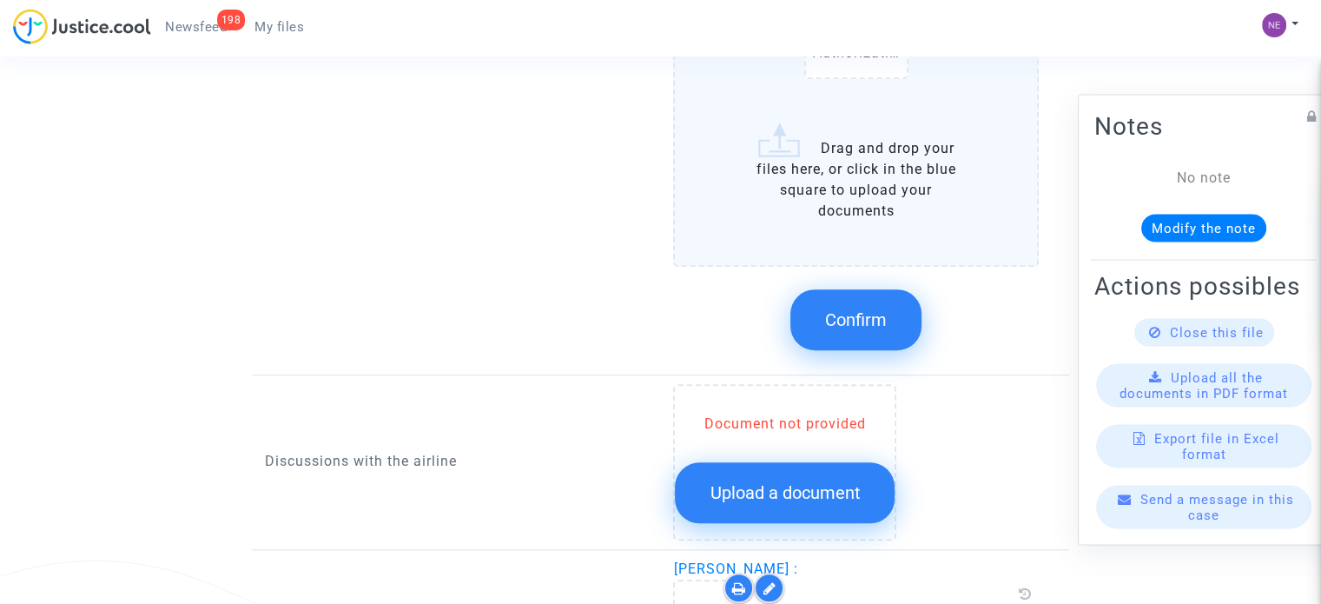
click at [867, 326] on span "Confirm" at bounding box center [856, 319] width 62 height 21
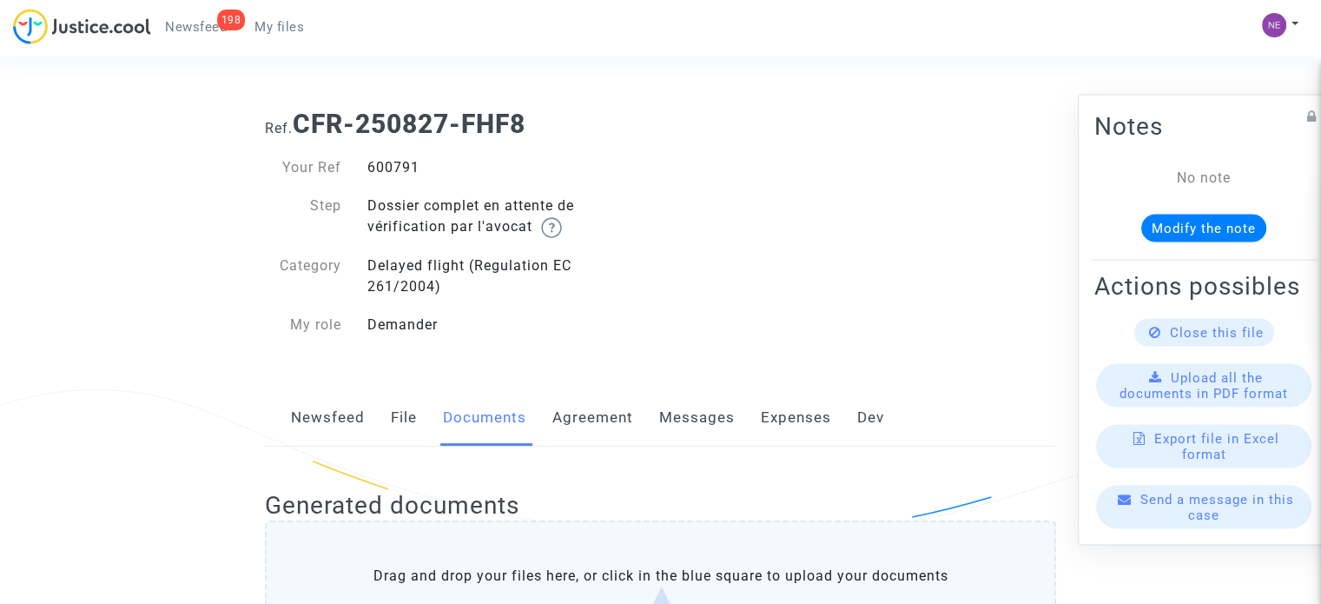
scroll to position [0, 0]
